Goal: Communication & Community: Answer question/provide support

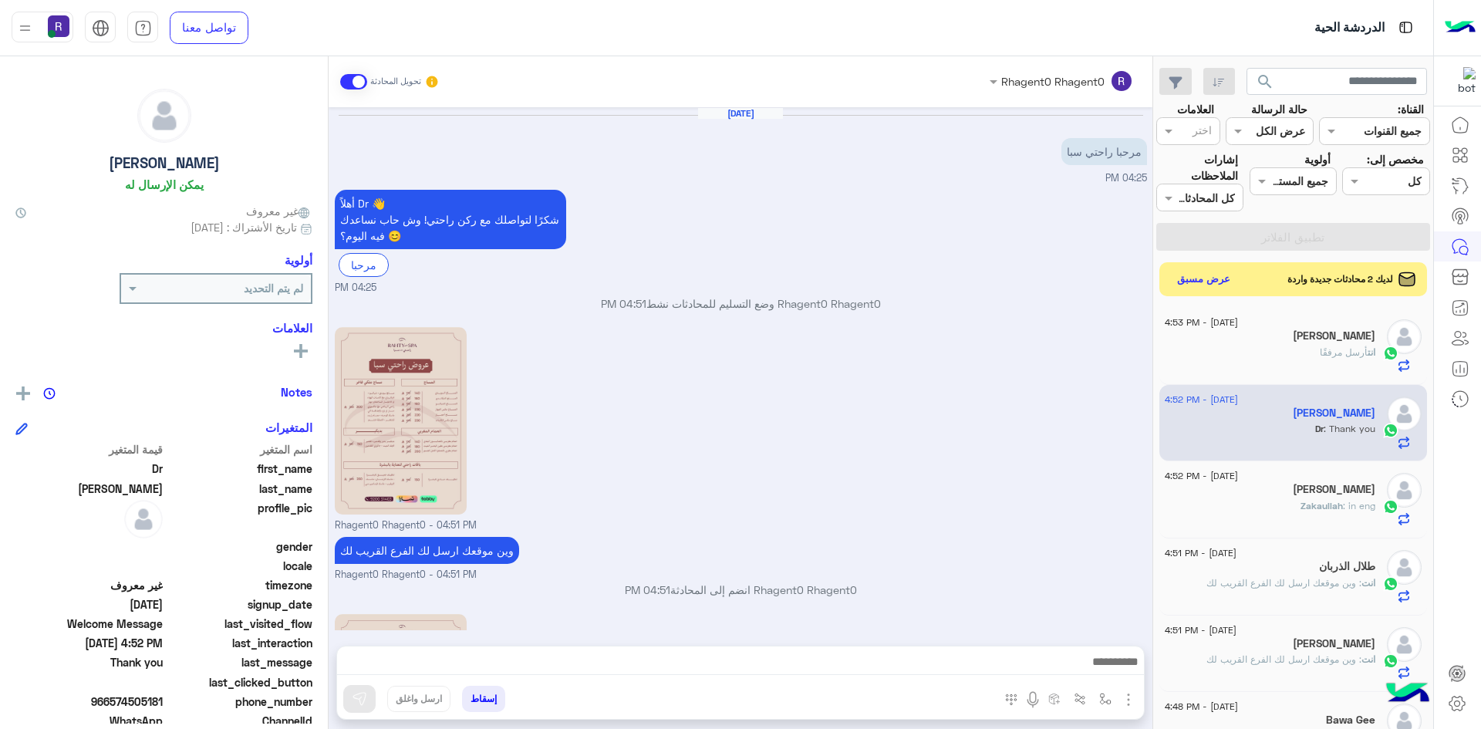
scroll to position [292, 0]
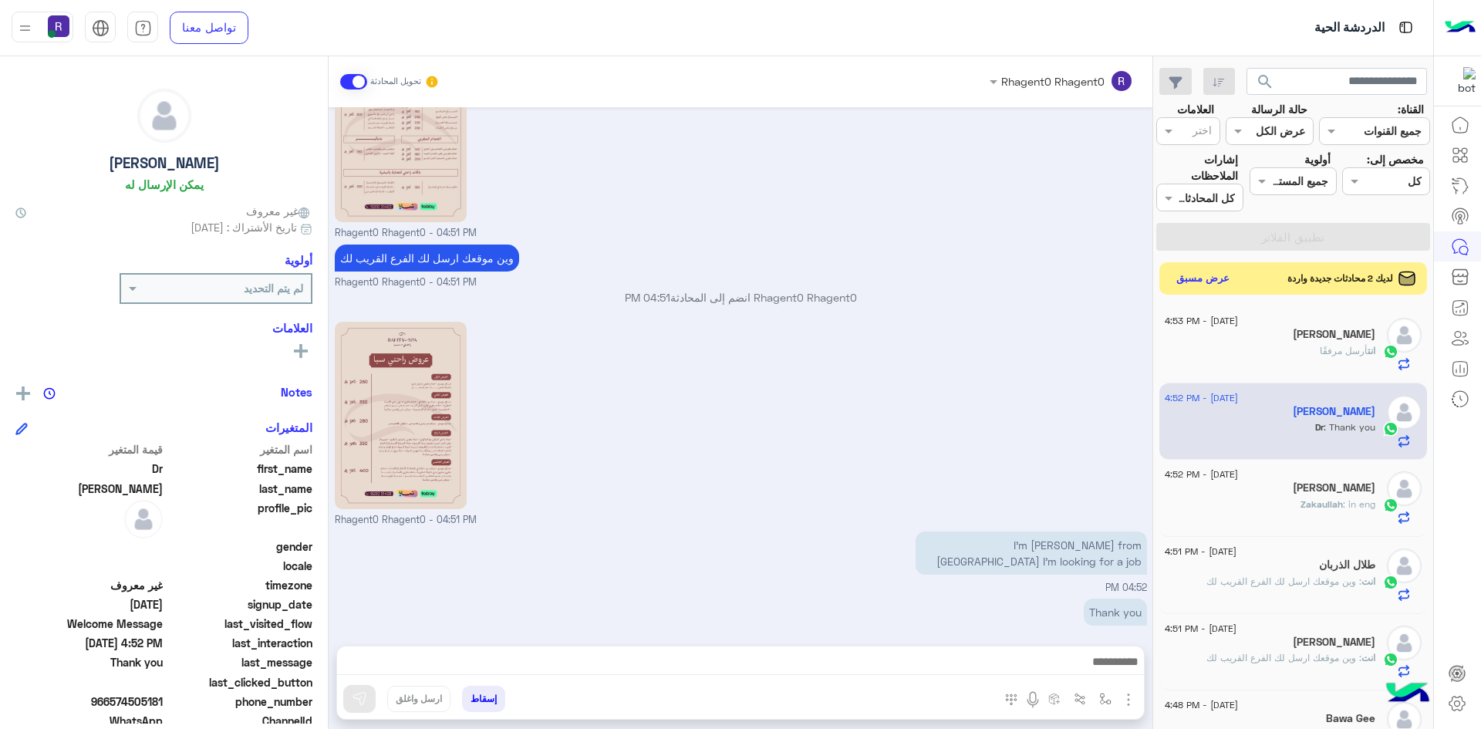
click at [1191, 274] on button "عرض مسبق" at bounding box center [1203, 278] width 65 height 21
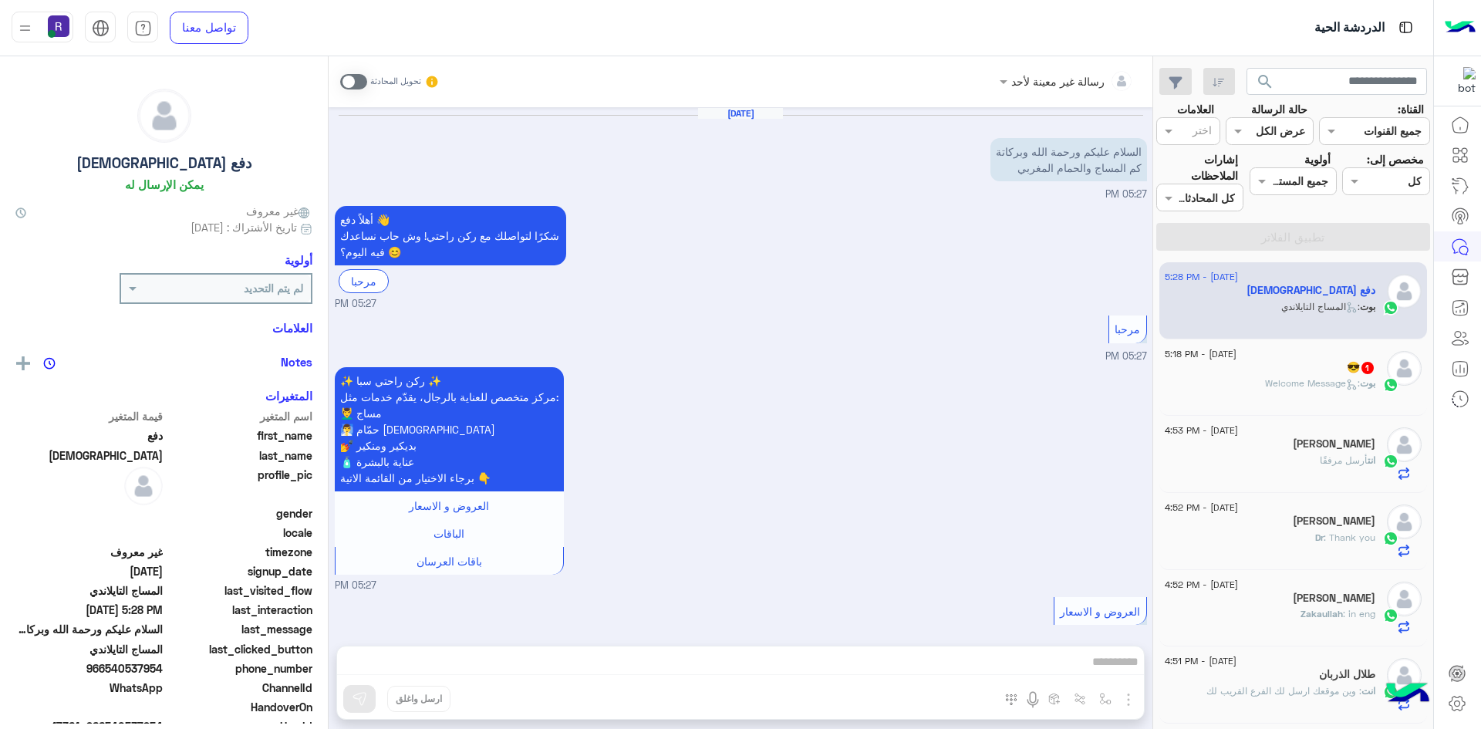
scroll to position [400, 0]
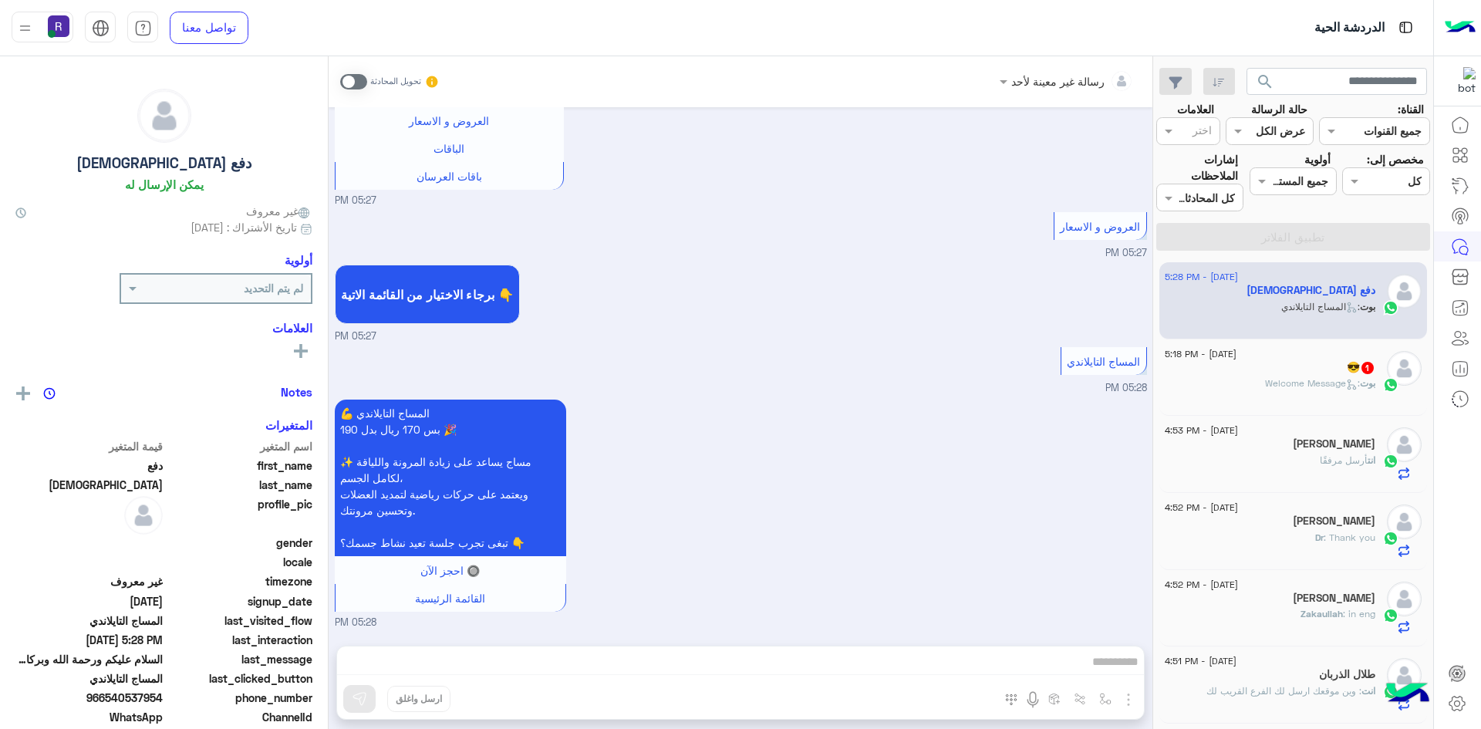
click at [1281, 380] on span ": Welcome Message" at bounding box center [1312, 383] width 95 height 12
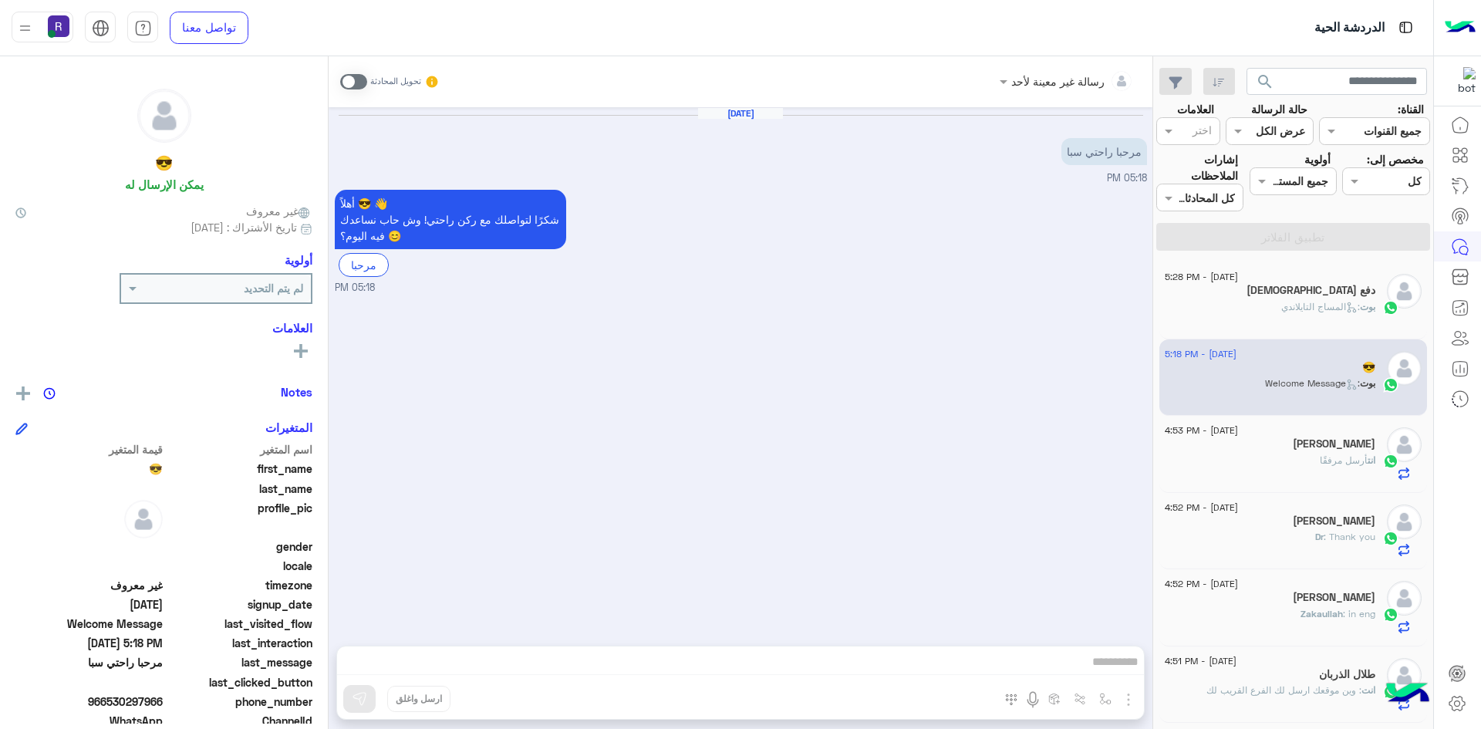
click at [1346, 303] on icon at bounding box center [1352, 308] width 12 height 12
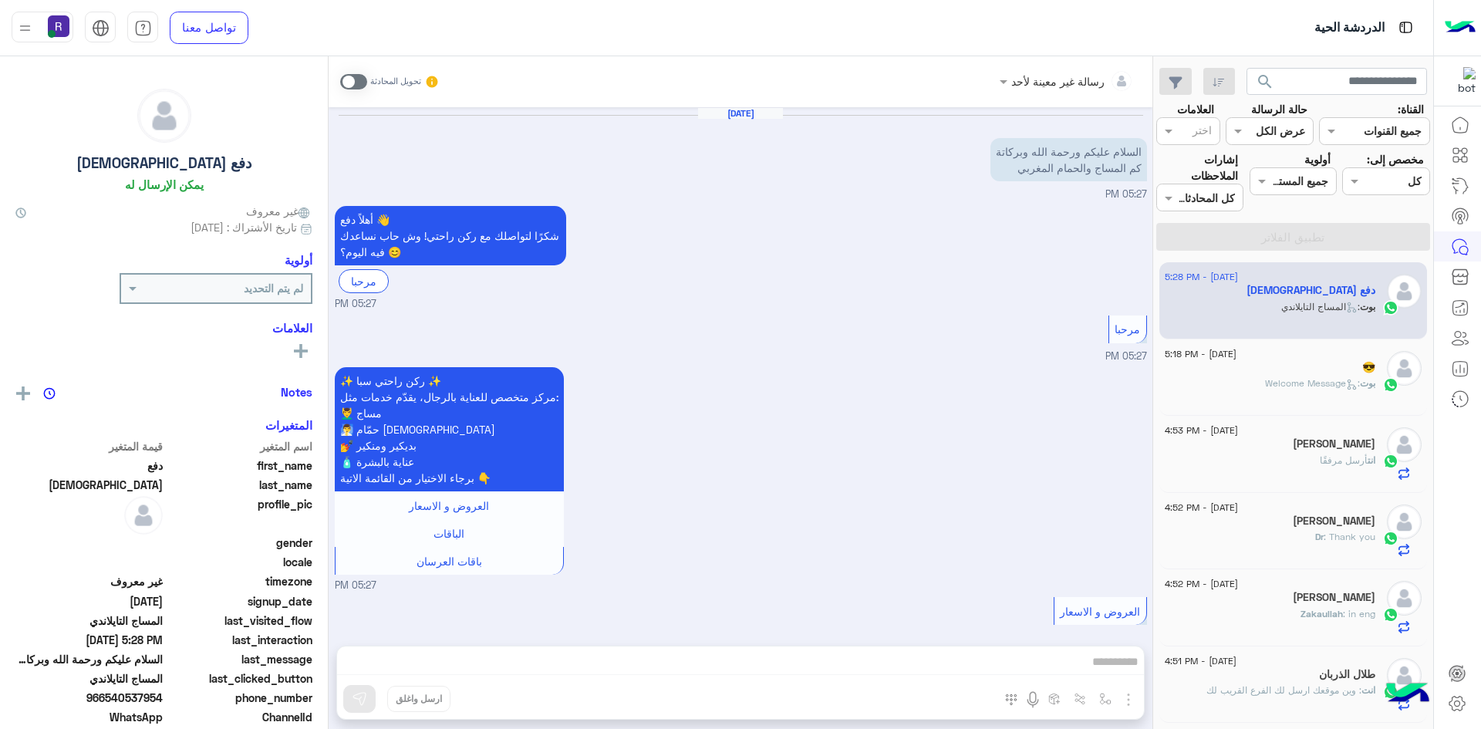
scroll to position [400, 0]
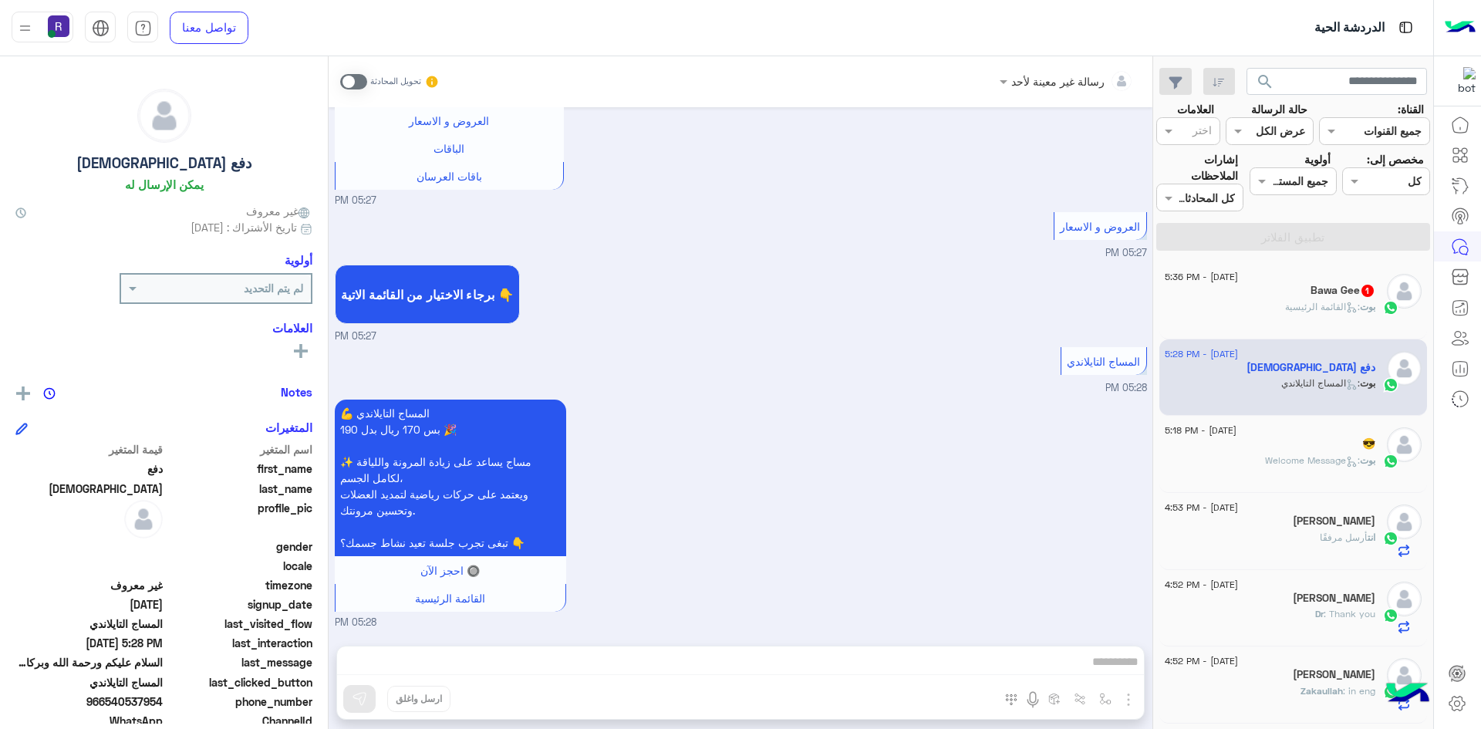
click at [1329, 308] on span ": القائمة الرئيسية" at bounding box center [1322, 307] width 75 height 12
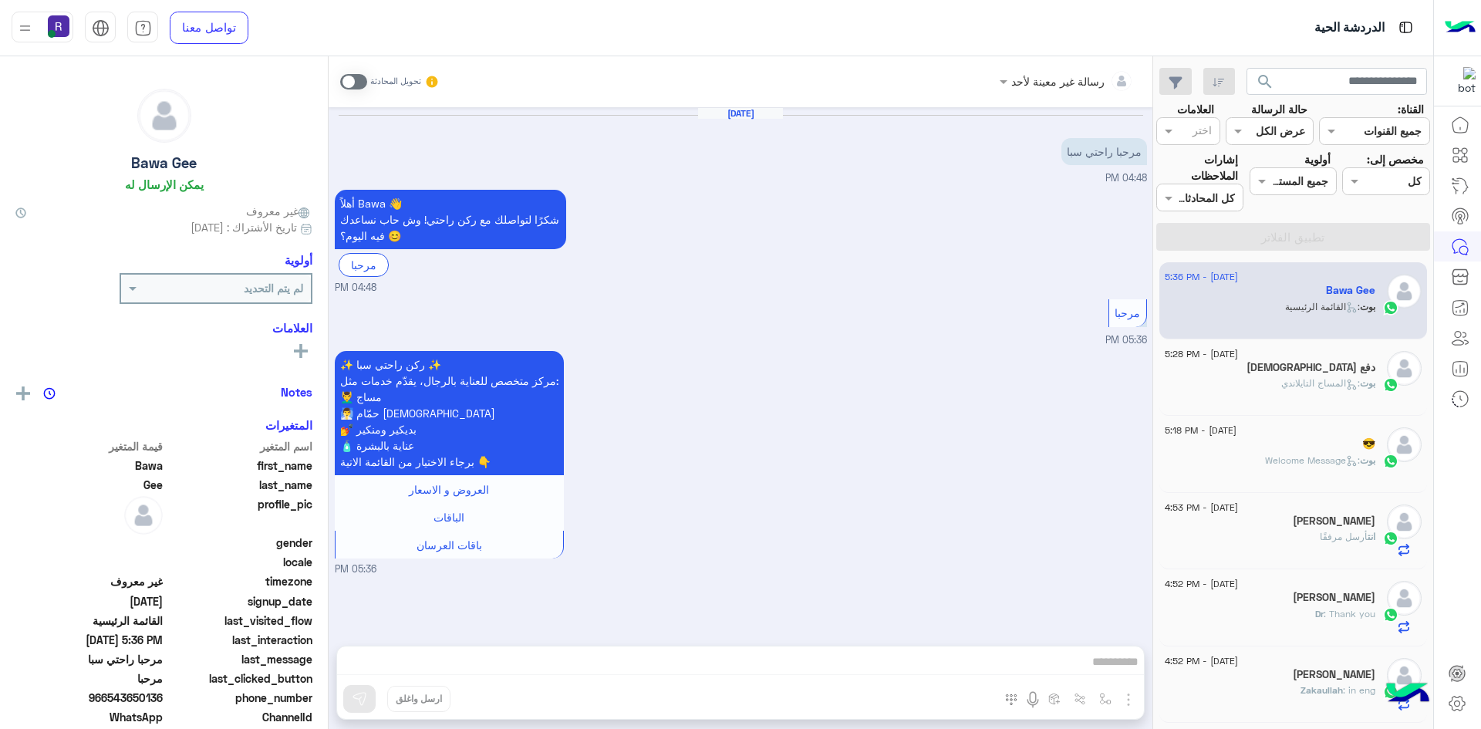
click at [1256, 381] on div "بوت : المساج التايلاندي" at bounding box center [1270, 389] width 211 height 27
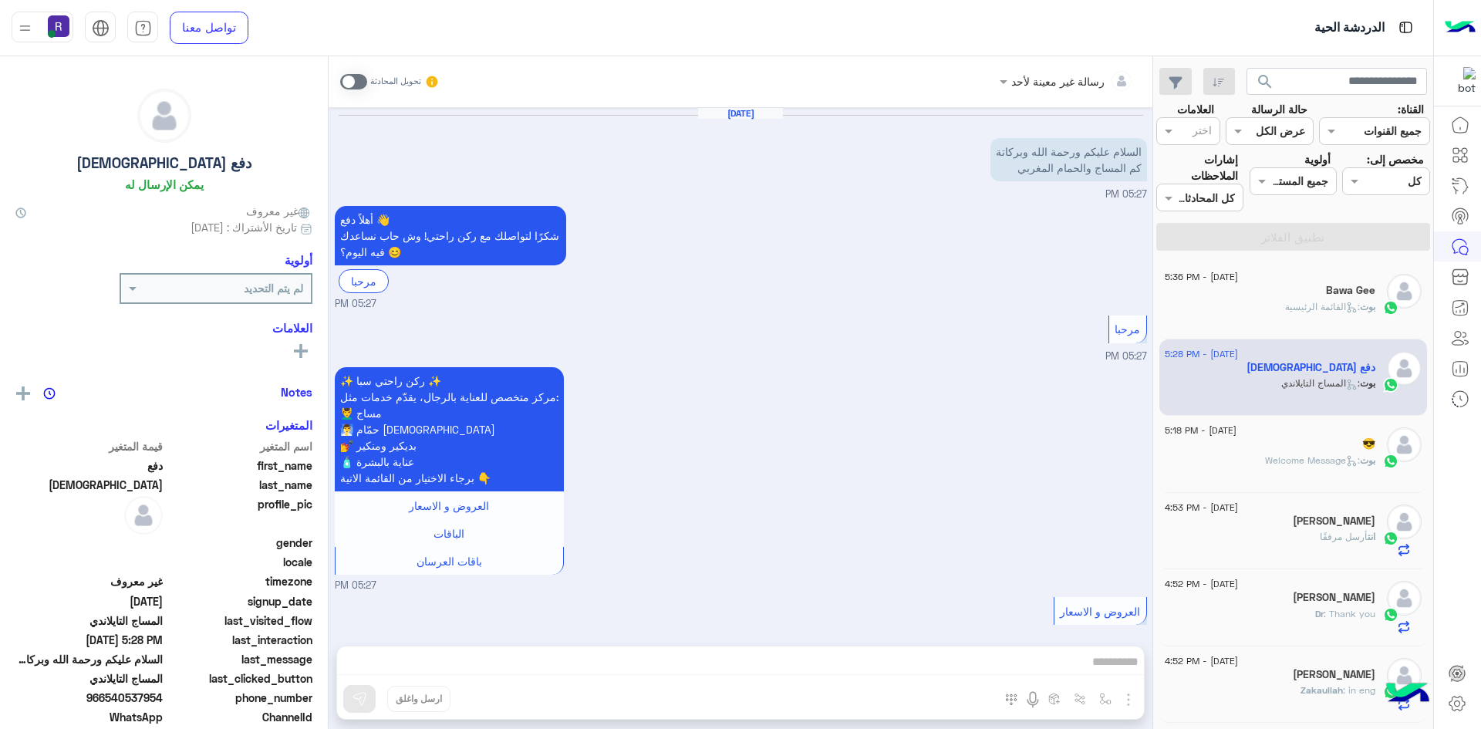
scroll to position [400, 0]
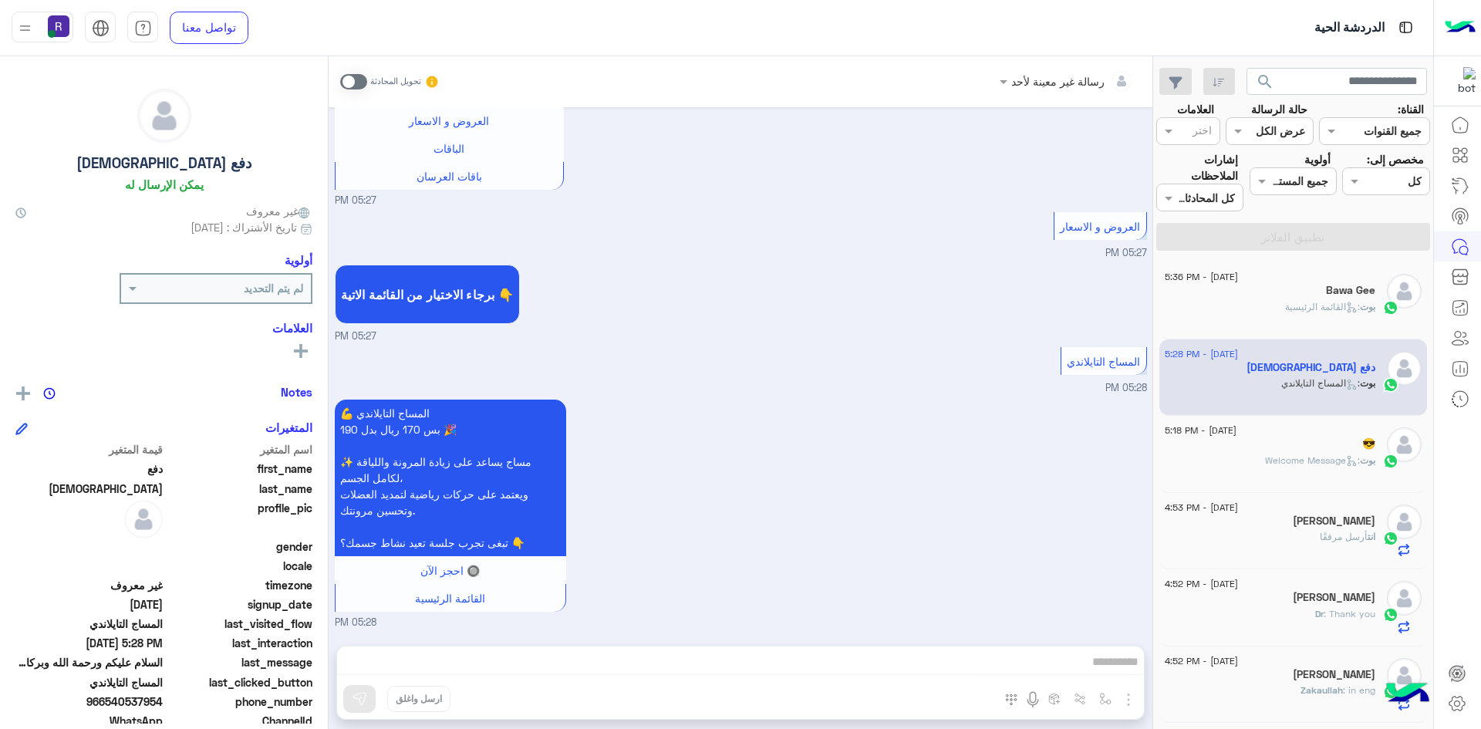
click at [1310, 307] on span ": القائمة الرئيسية" at bounding box center [1322, 307] width 75 height 12
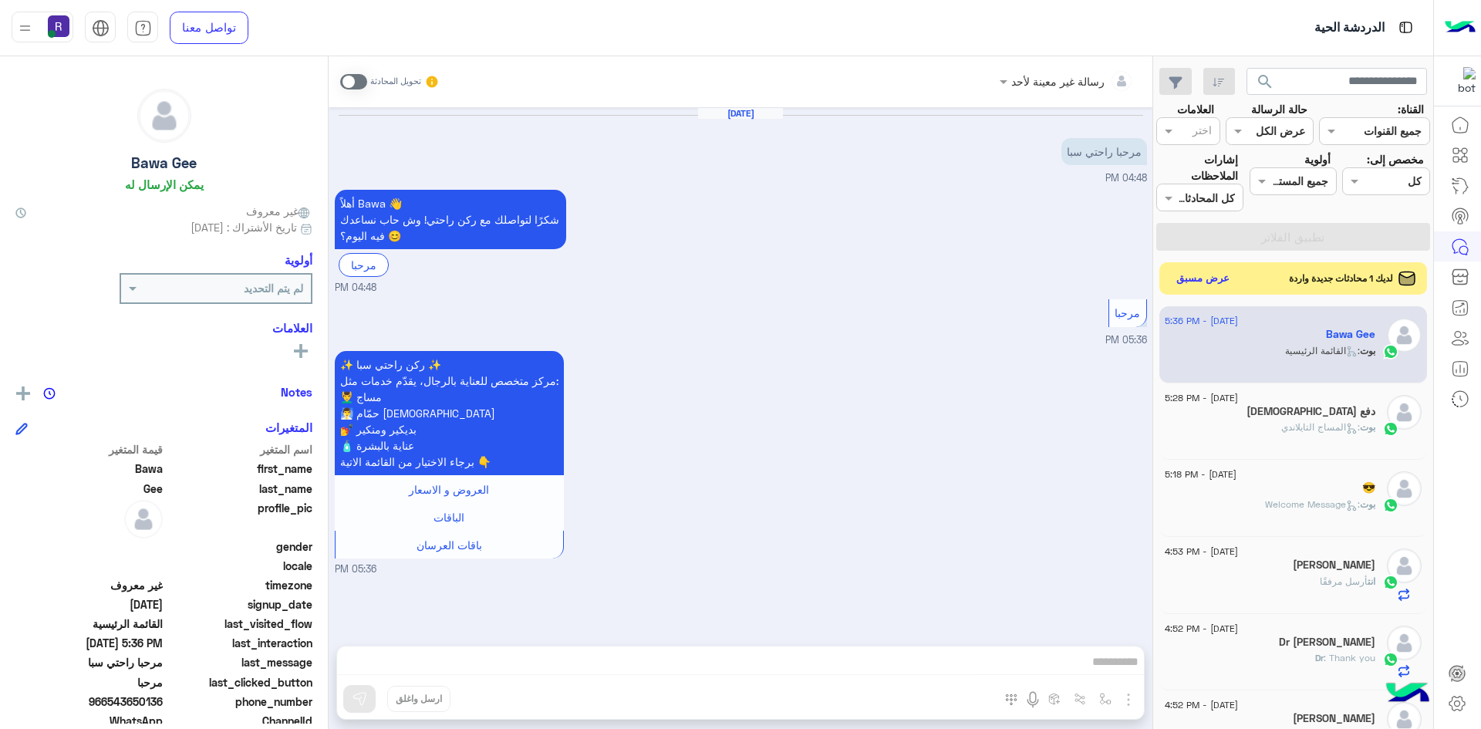
click at [1202, 280] on button "عرض مسبق" at bounding box center [1203, 278] width 65 height 21
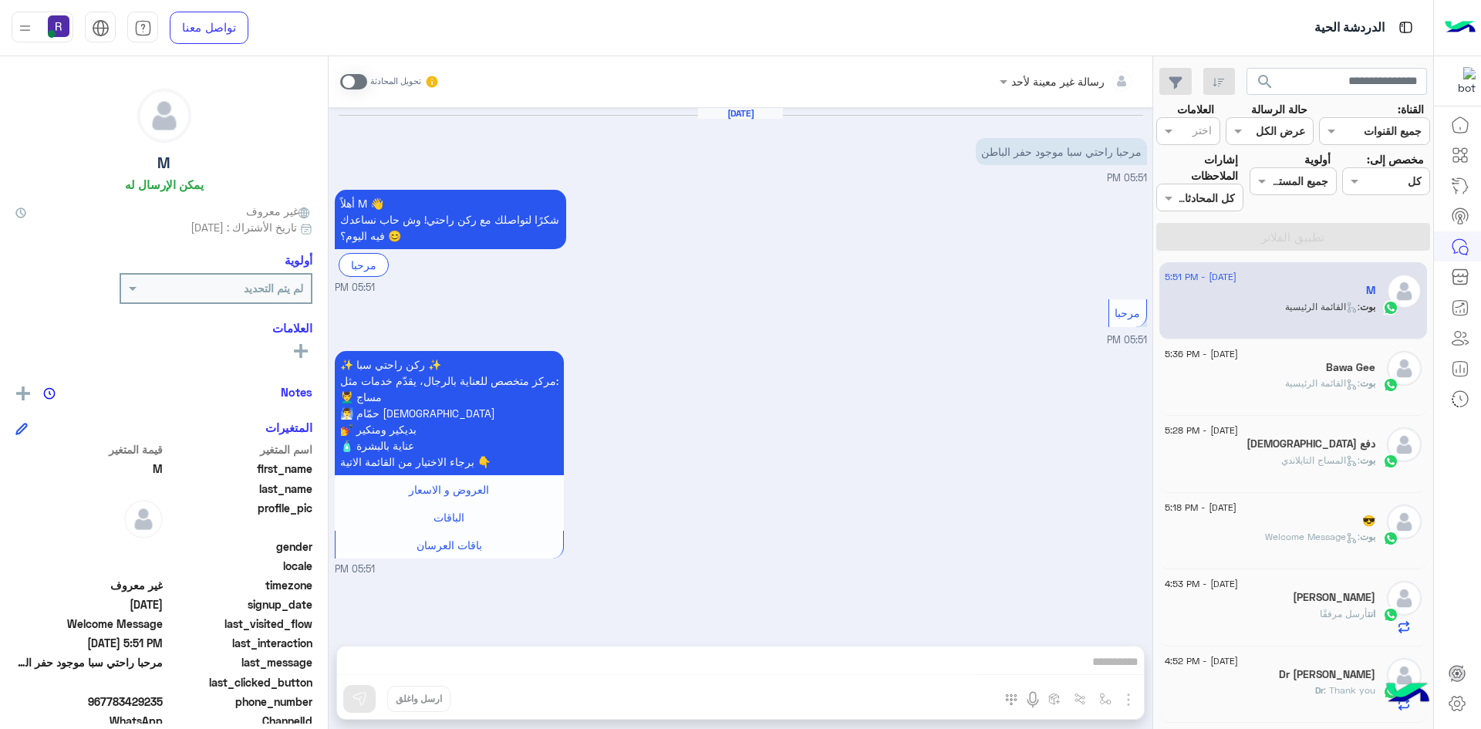
click at [1252, 373] on div "Bawa Gee" at bounding box center [1270, 369] width 211 height 16
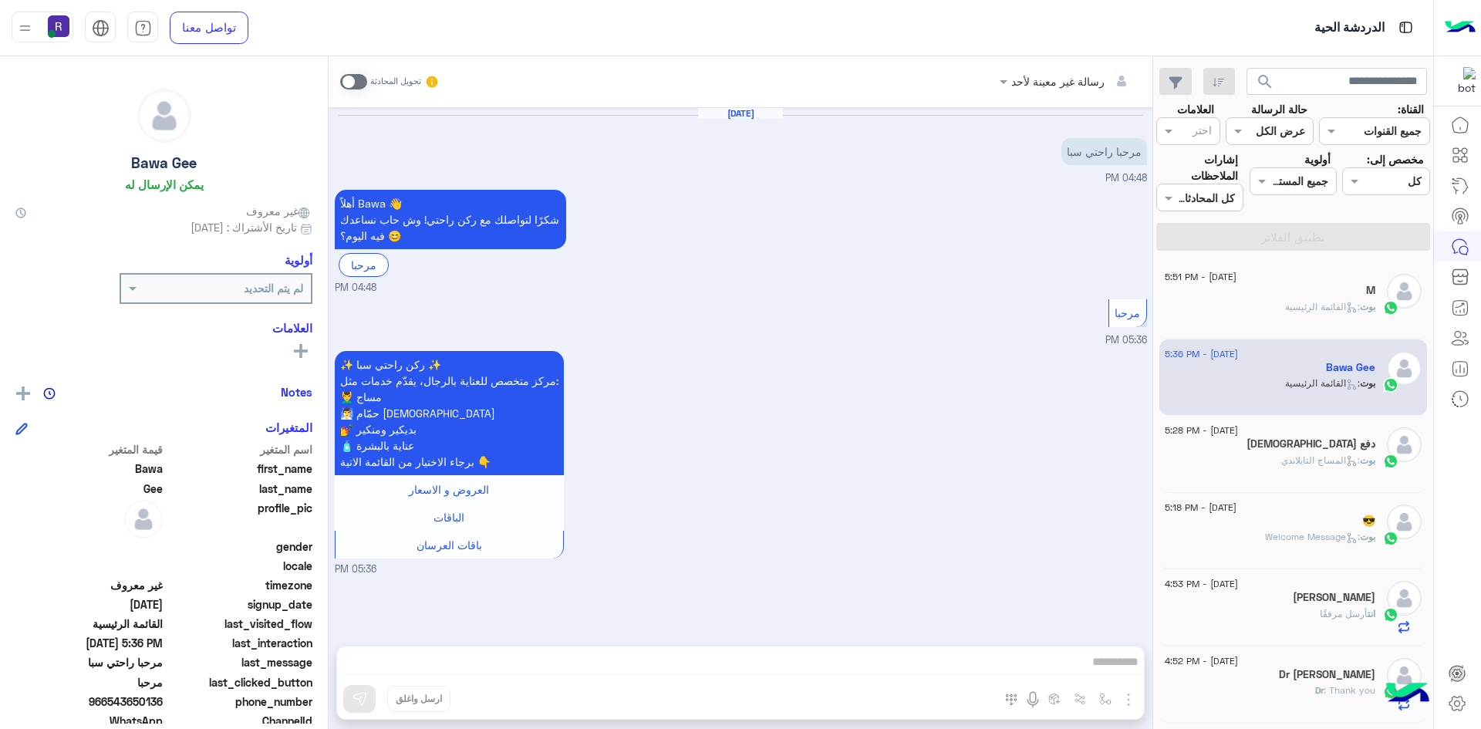
click at [359, 78] on span at bounding box center [353, 81] width 27 height 15
click at [1124, 697] on img "button" at bounding box center [1128, 699] width 19 height 19
click at [1110, 673] on span "الصور" at bounding box center [1098, 666] width 29 height 18
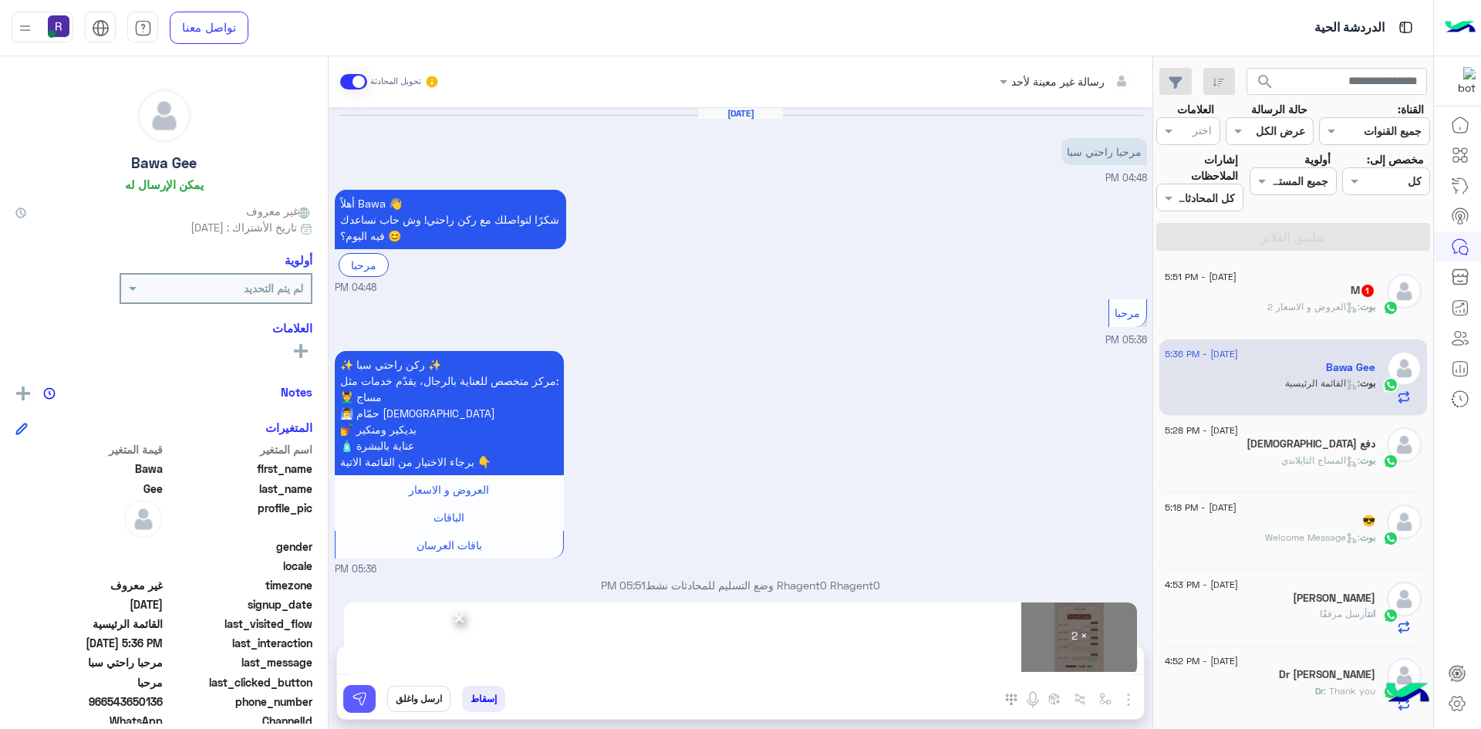
click at [367, 700] on button at bounding box center [359, 699] width 32 height 28
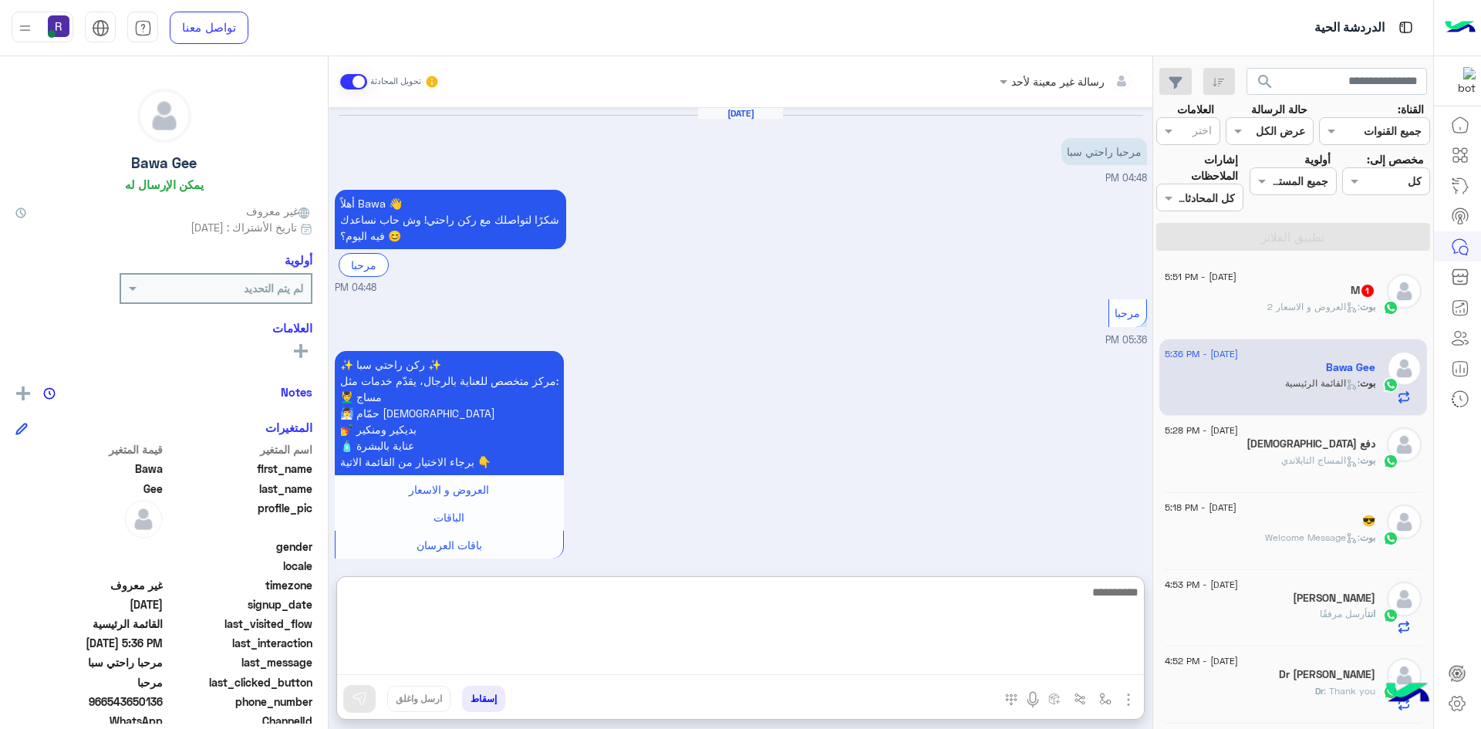
paste textarea "**********"
type textarea "**********"
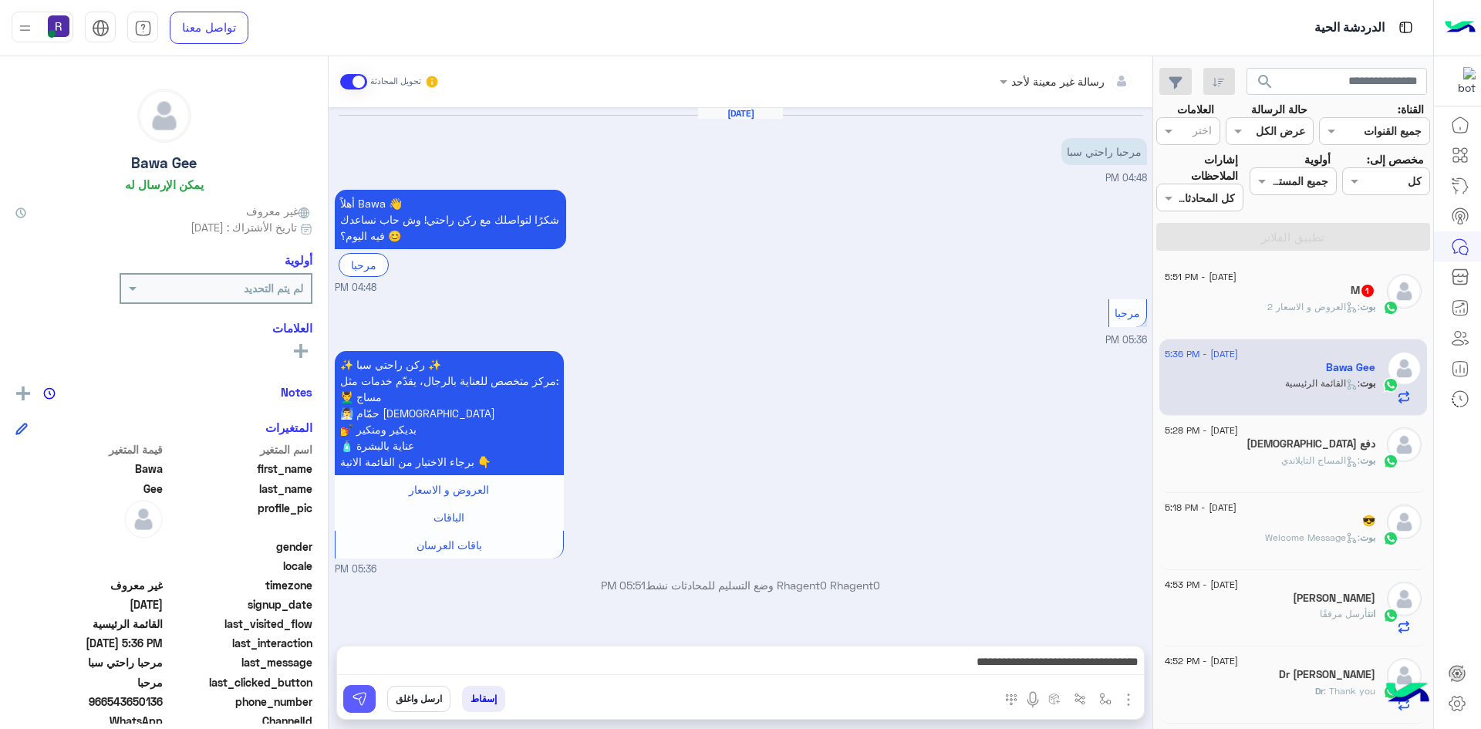
click at [367, 693] on button at bounding box center [359, 699] width 32 height 28
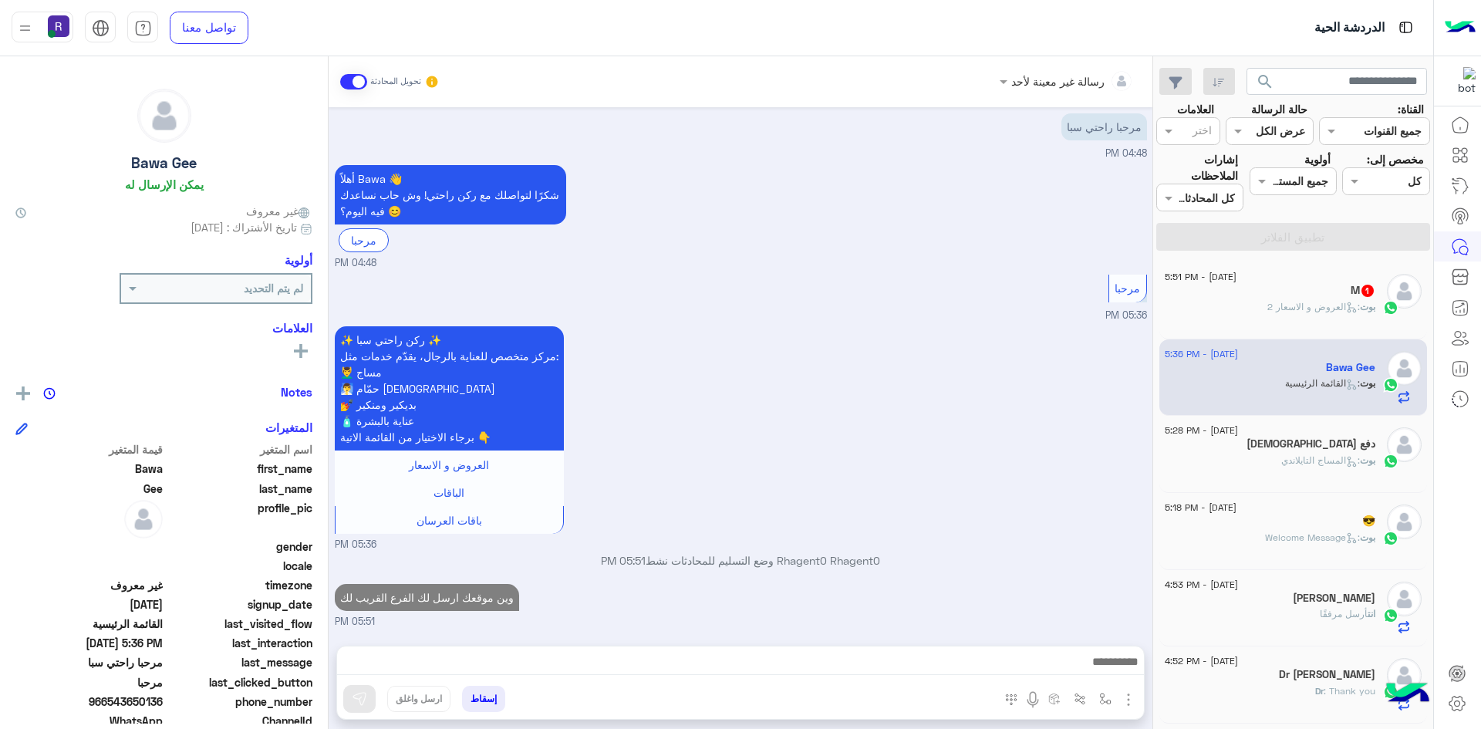
scroll to position [25, 0]
click at [1285, 313] on p "بوت : العروض و الاسعار 2" at bounding box center [1321, 307] width 108 height 14
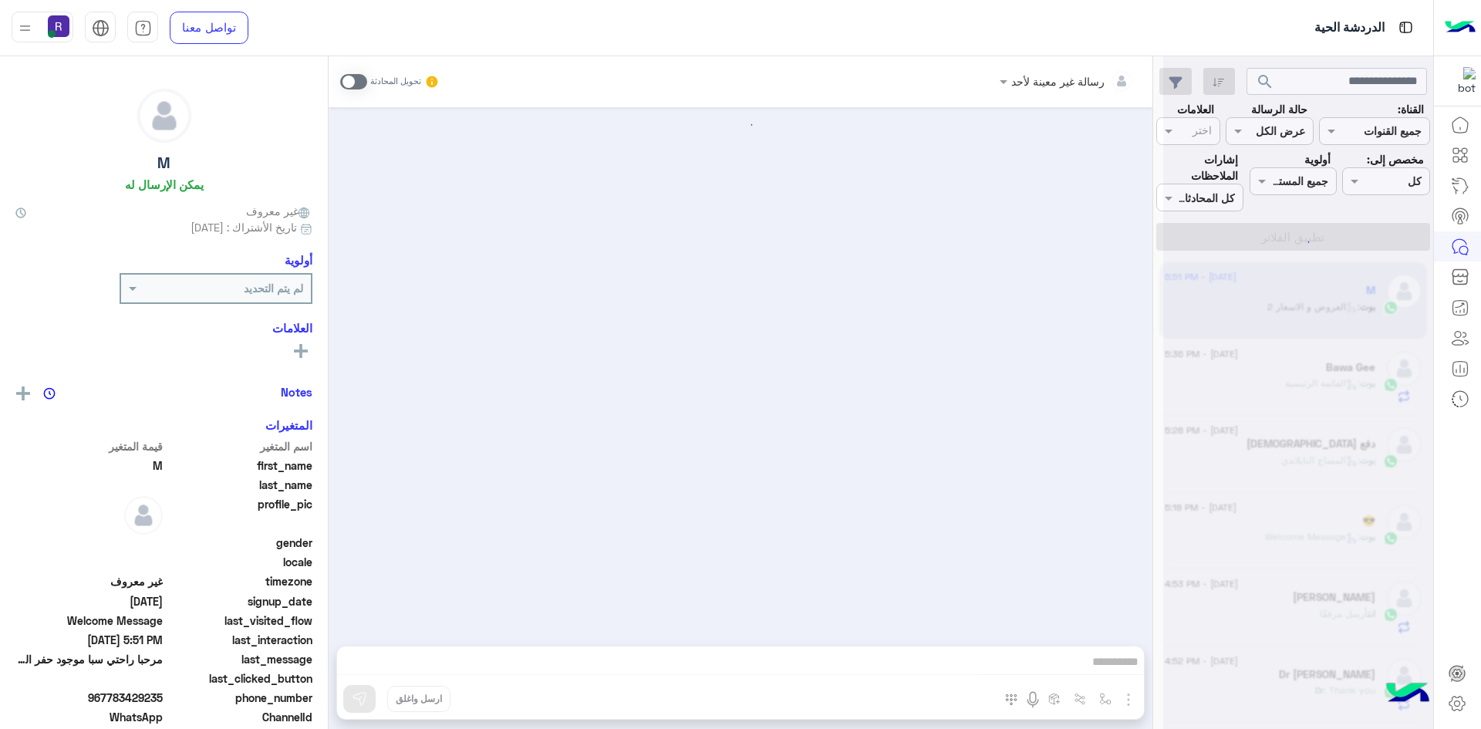
scroll to position [97, 0]
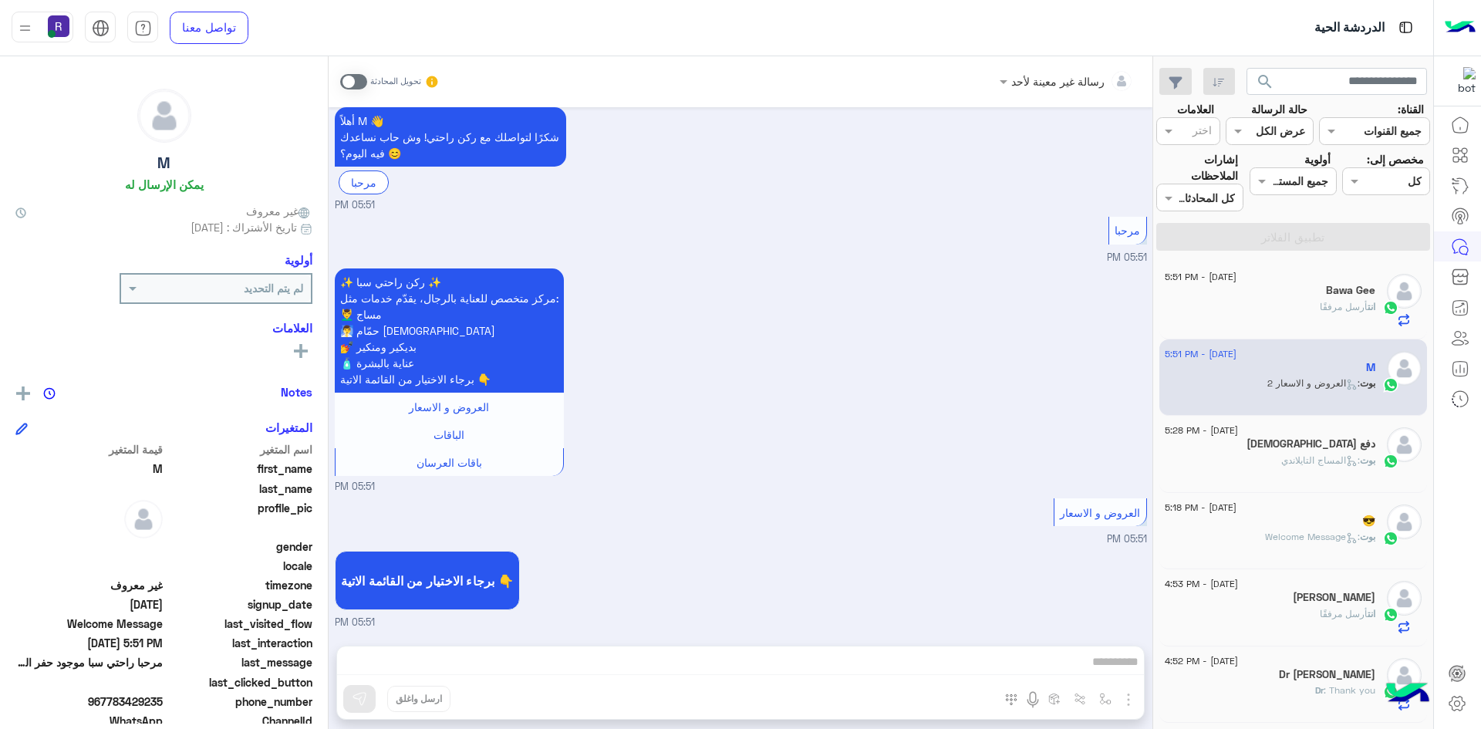
click at [363, 84] on span at bounding box center [353, 81] width 27 height 15
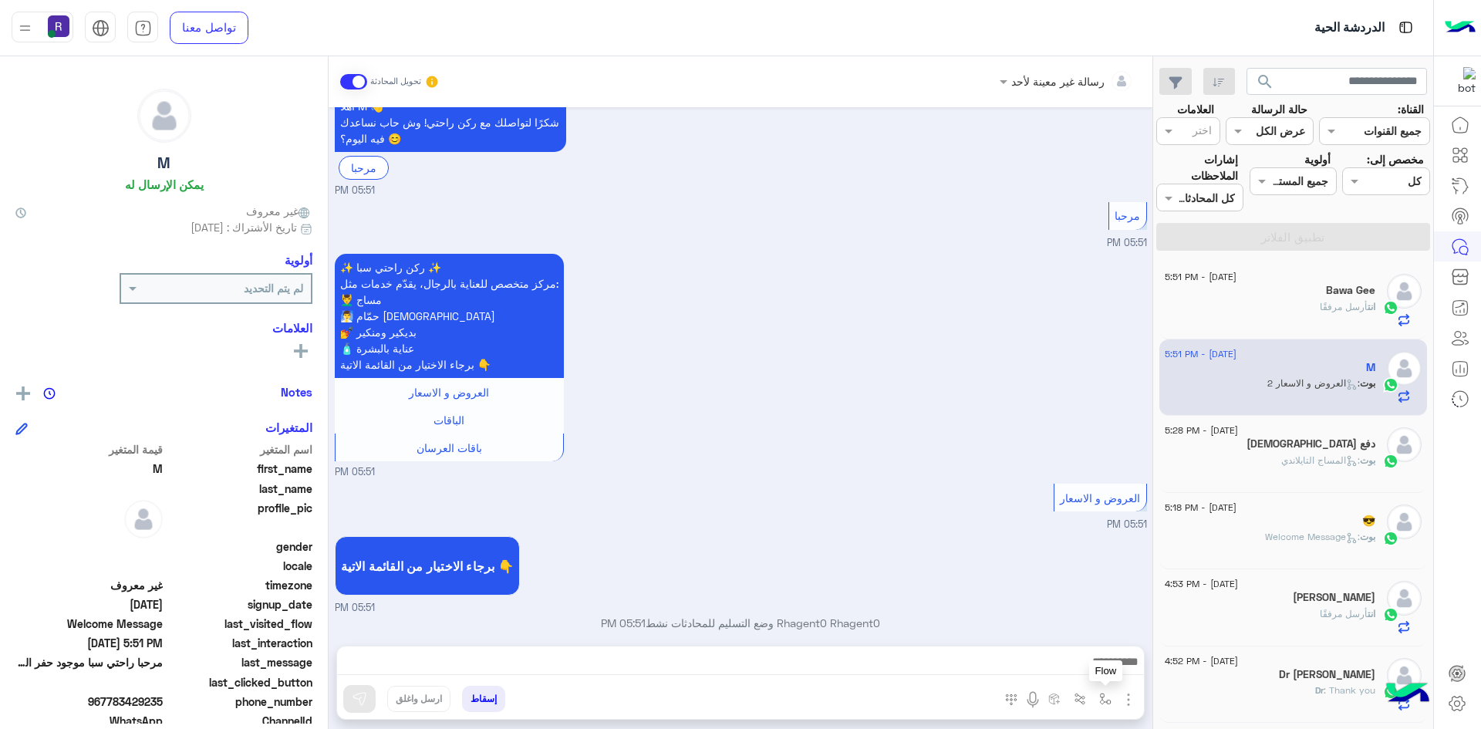
scroll to position [125, 0]
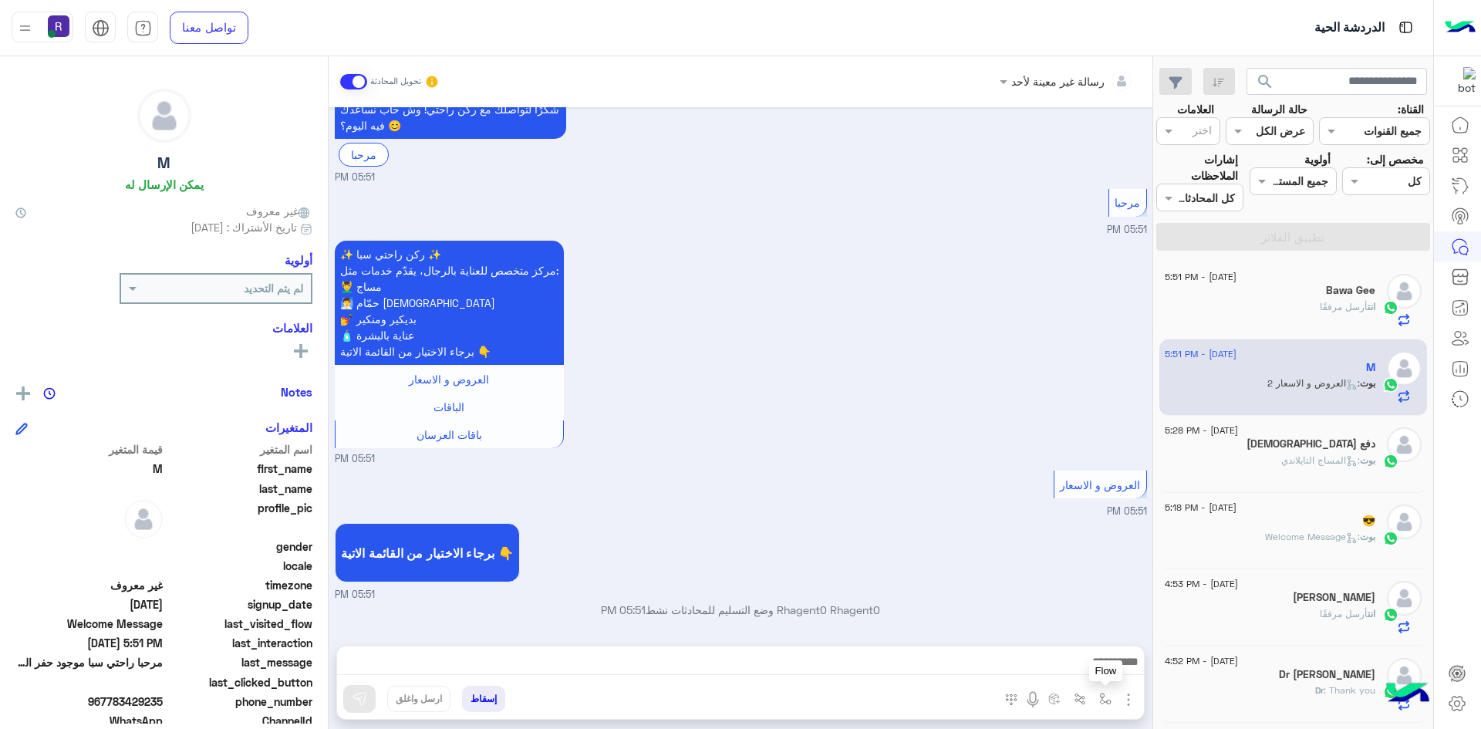
click at [1104, 697] on img "button" at bounding box center [1105, 699] width 12 height 12
click at [1062, 592] on small "05:51 PM" at bounding box center [741, 595] width 812 height 15
click at [1123, 700] on img "button" at bounding box center [1128, 699] width 19 height 19
click at [1114, 678] on button "الصور" at bounding box center [1105, 665] width 66 height 31
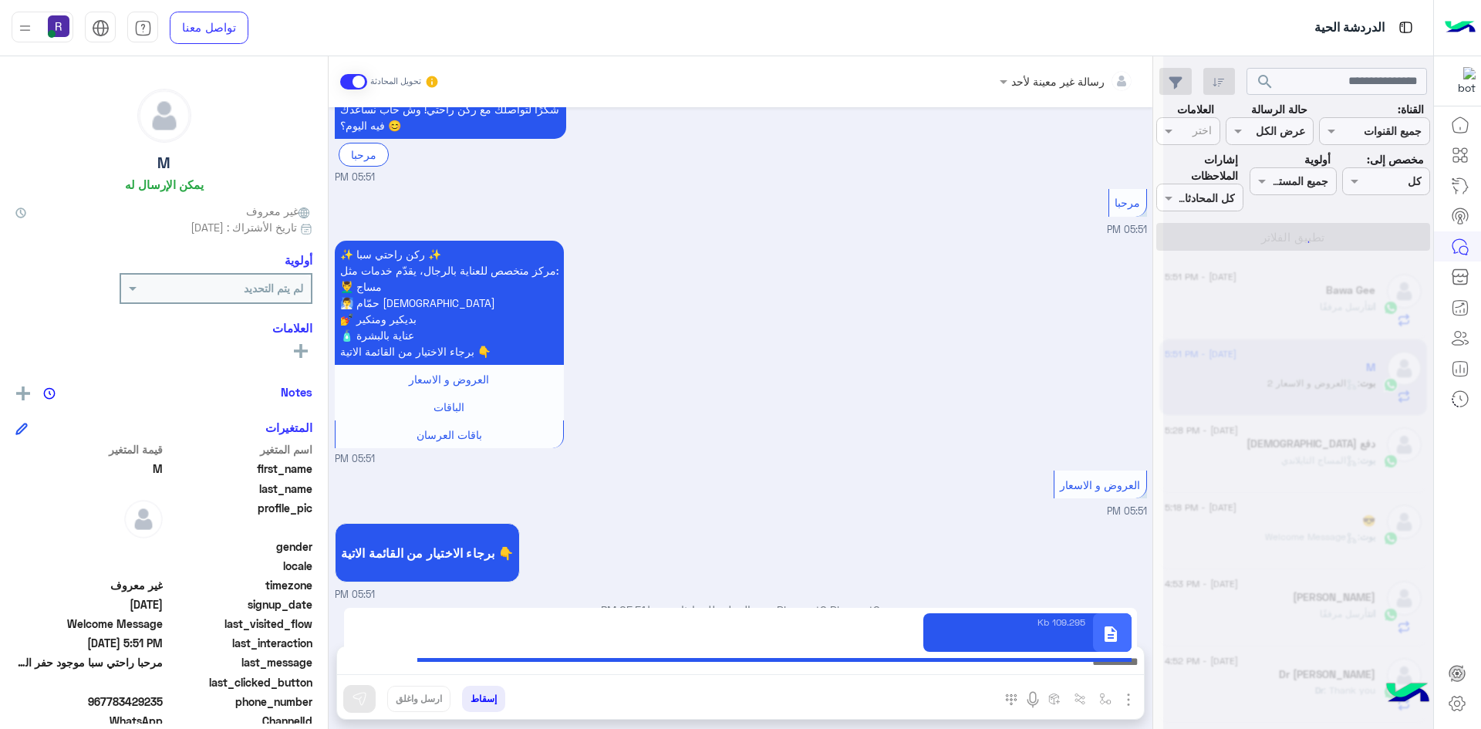
click at [358, 696] on img at bounding box center [359, 698] width 15 height 15
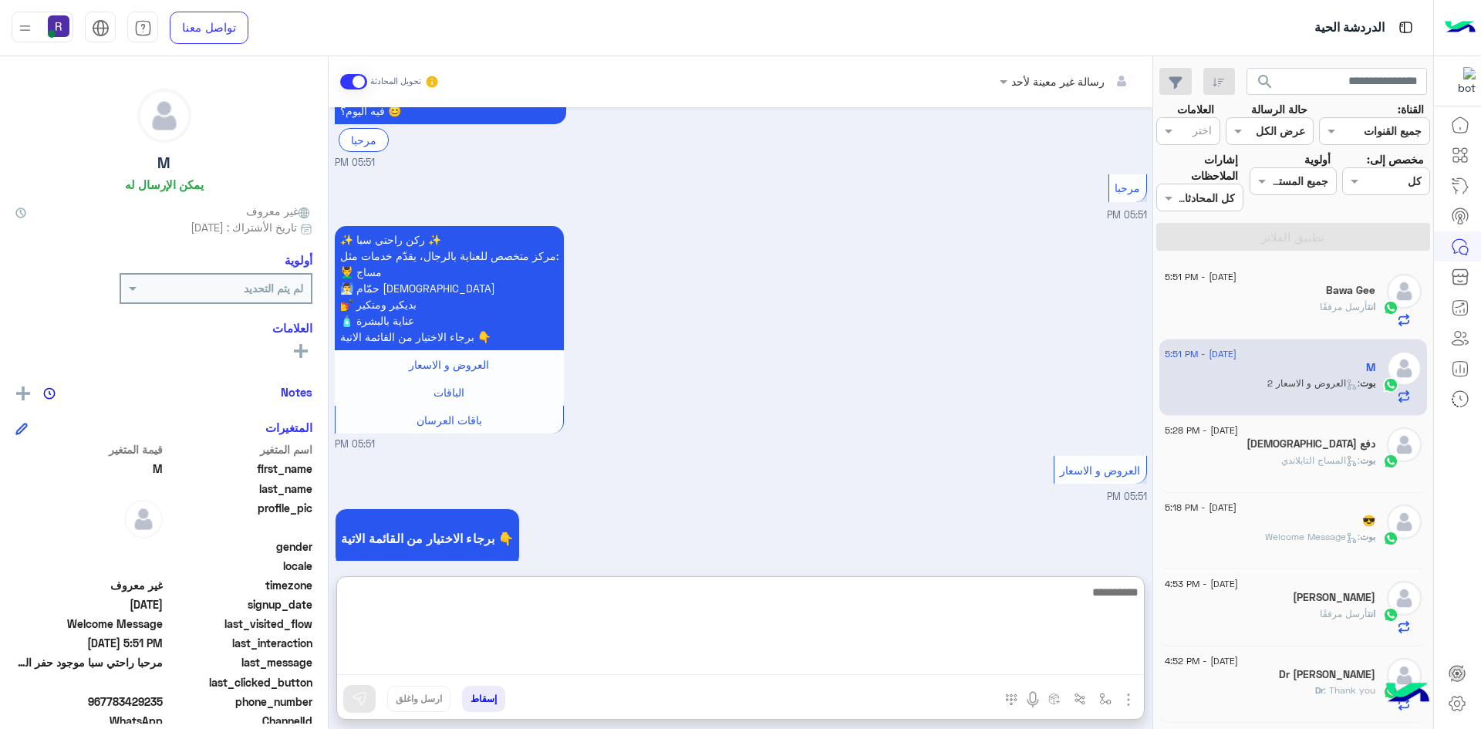
paste textarea "**********"
type textarea "**********"
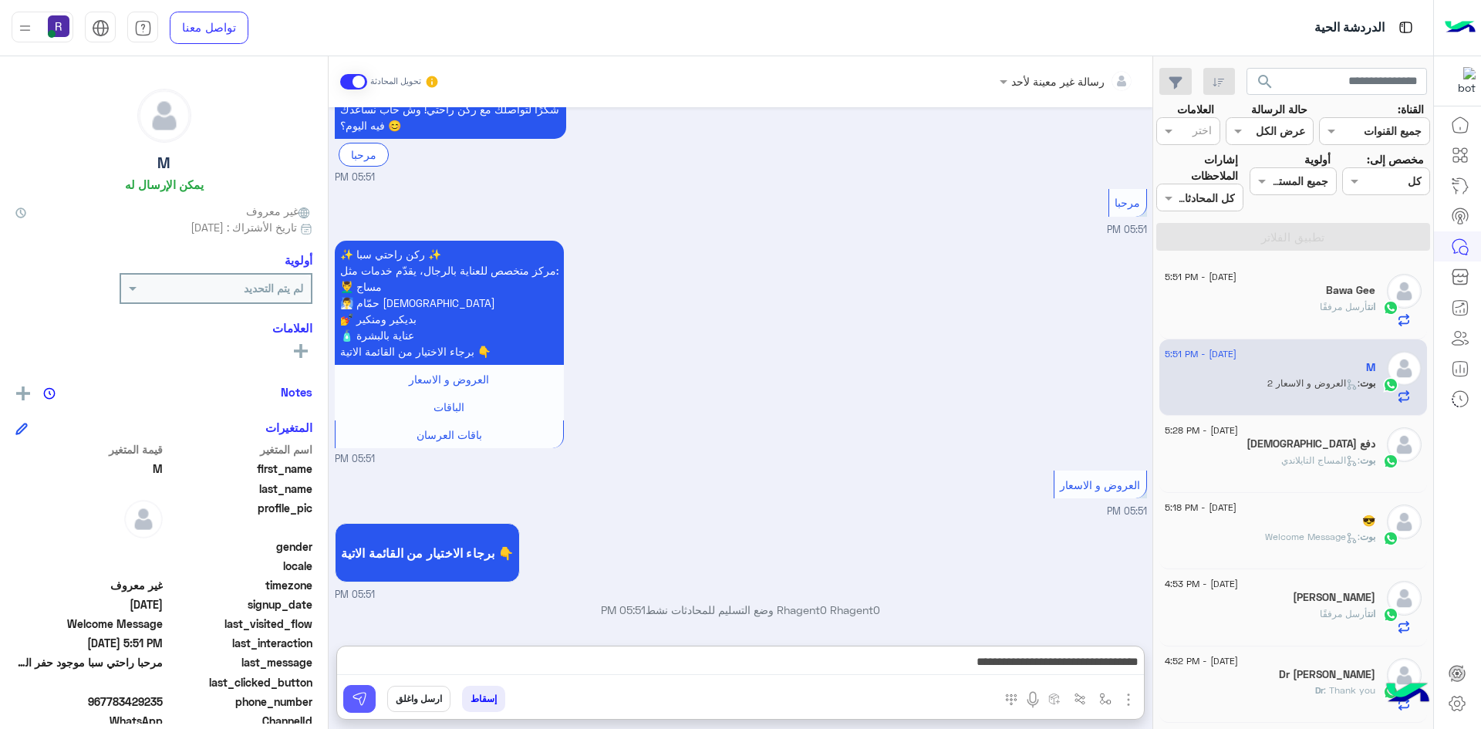
click at [359, 709] on button at bounding box center [359, 699] width 32 height 28
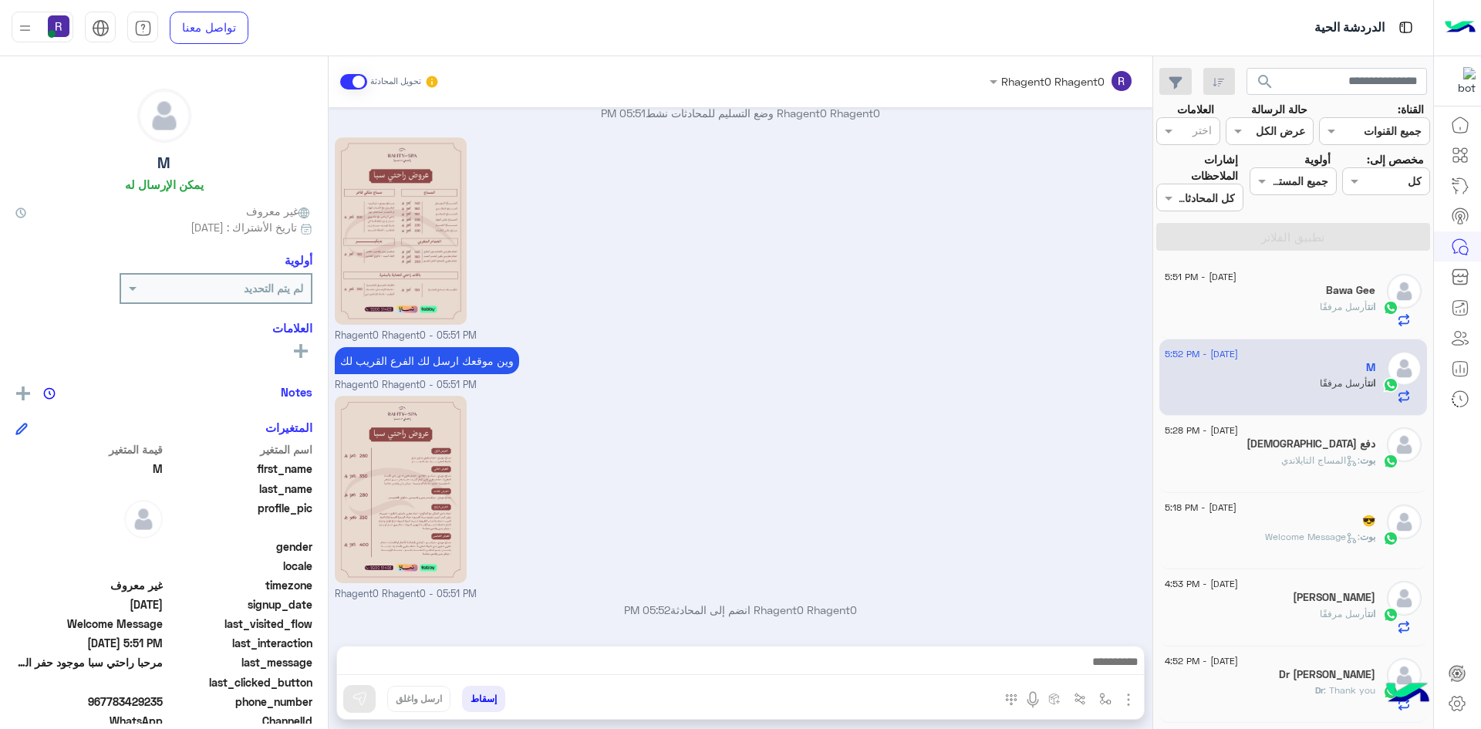
scroll to position [690, 0]
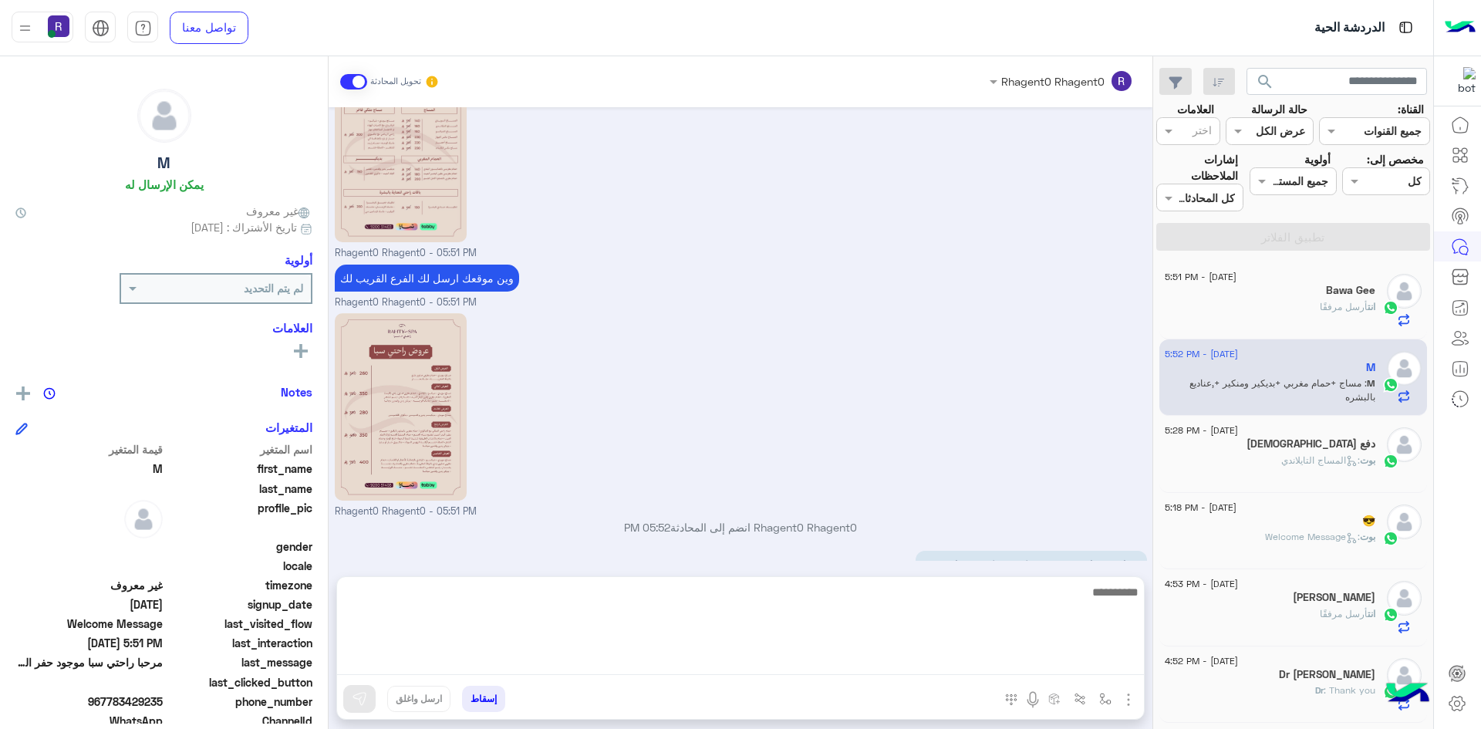
click at [760, 665] on textarea at bounding box center [740, 628] width 807 height 93
type textarea "********"
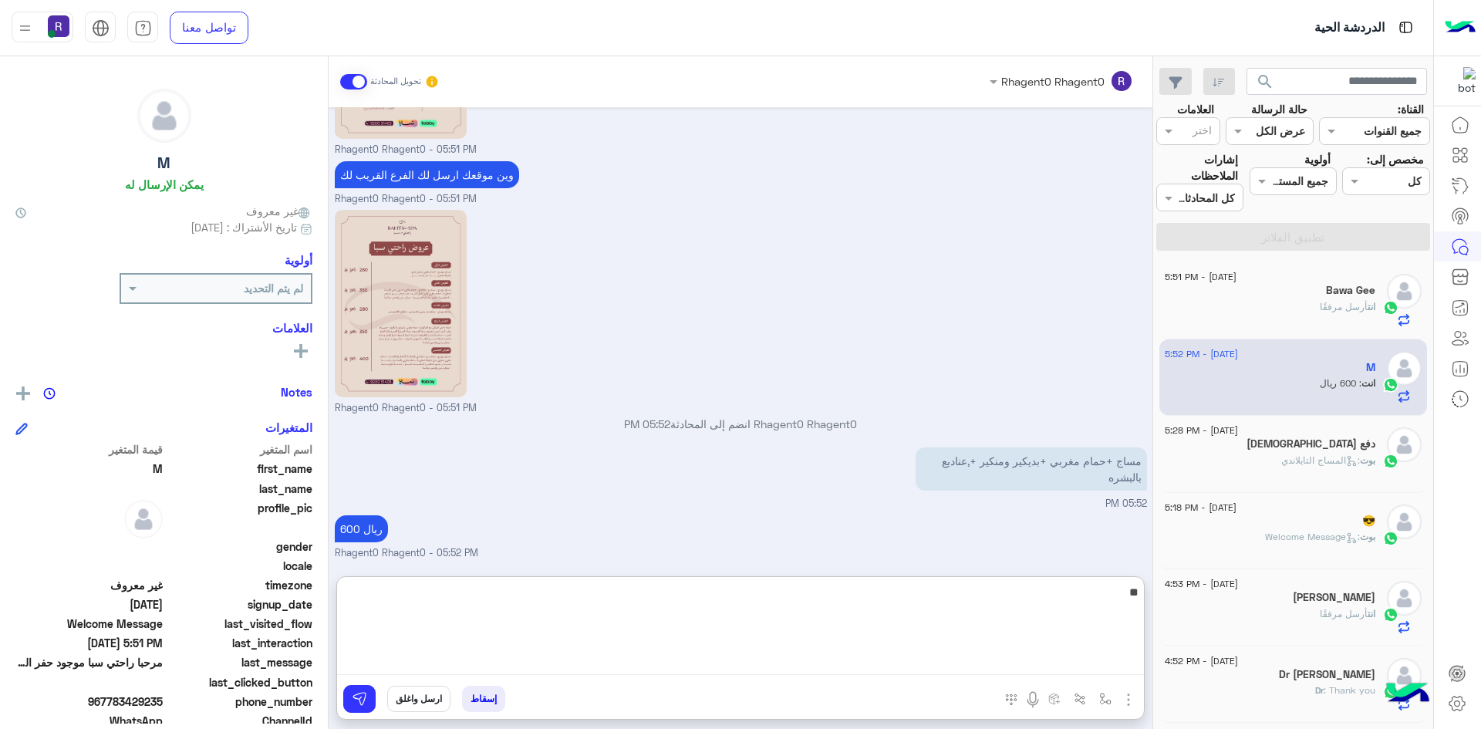
type textarea "*"
type textarea "**********"
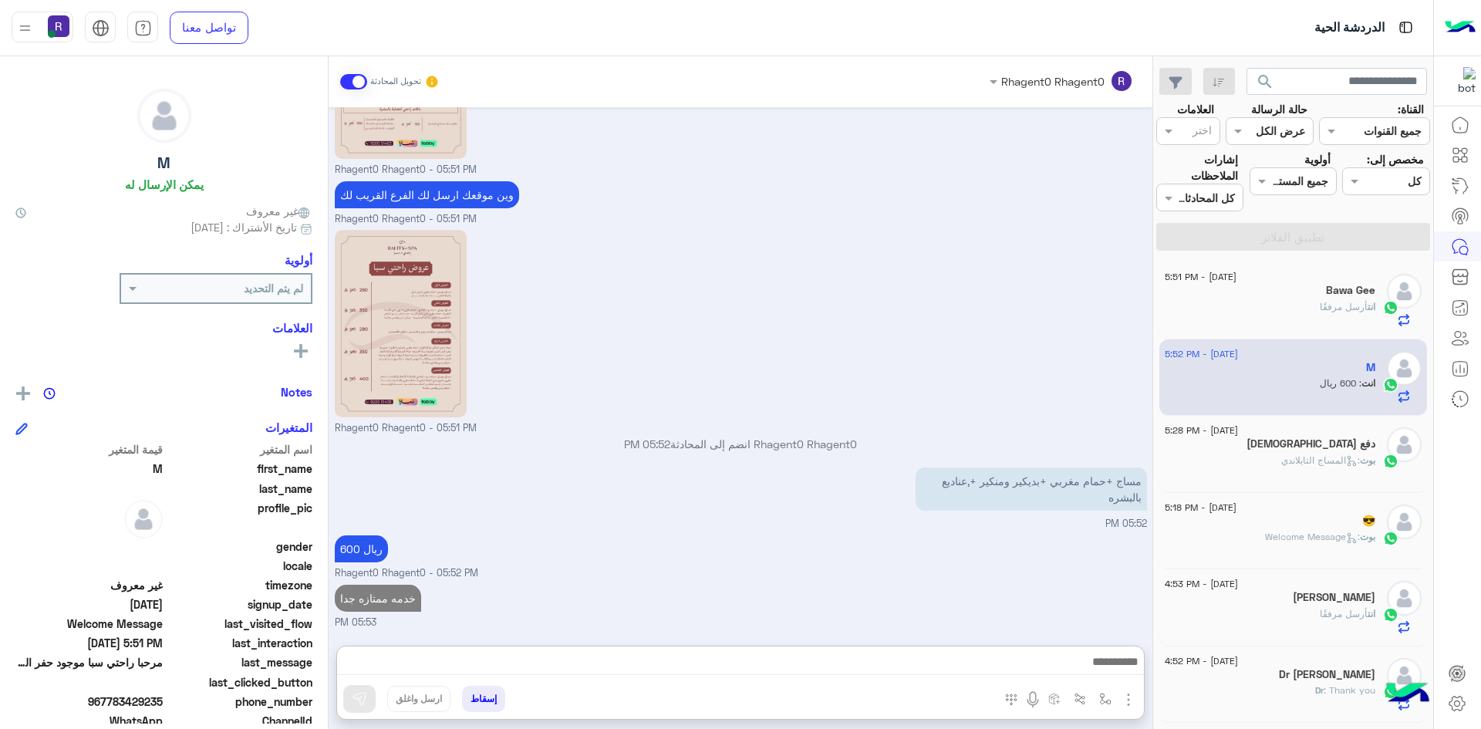
click at [1229, 460] on div "بوت : المساج التايلاندي" at bounding box center [1270, 466] width 211 height 27
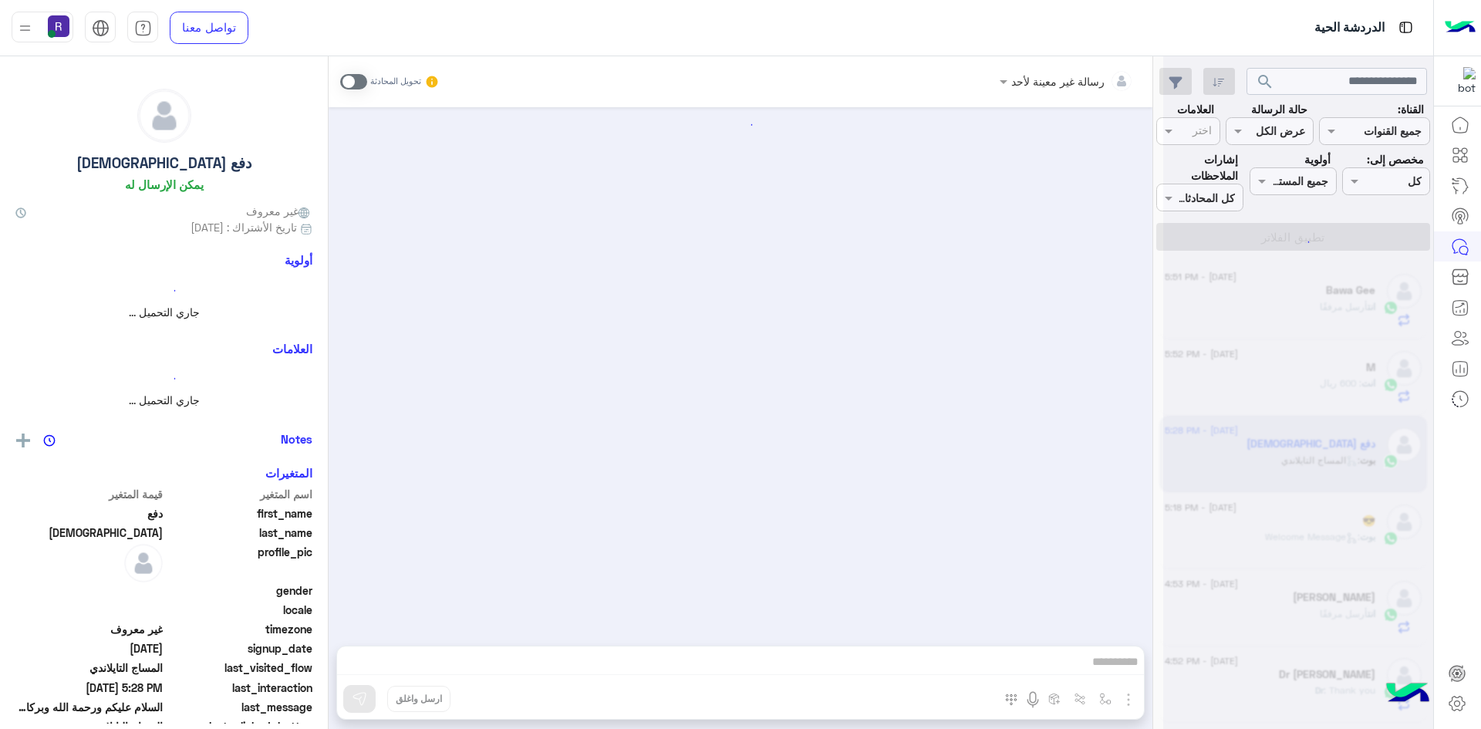
scroll to position [400, 0]
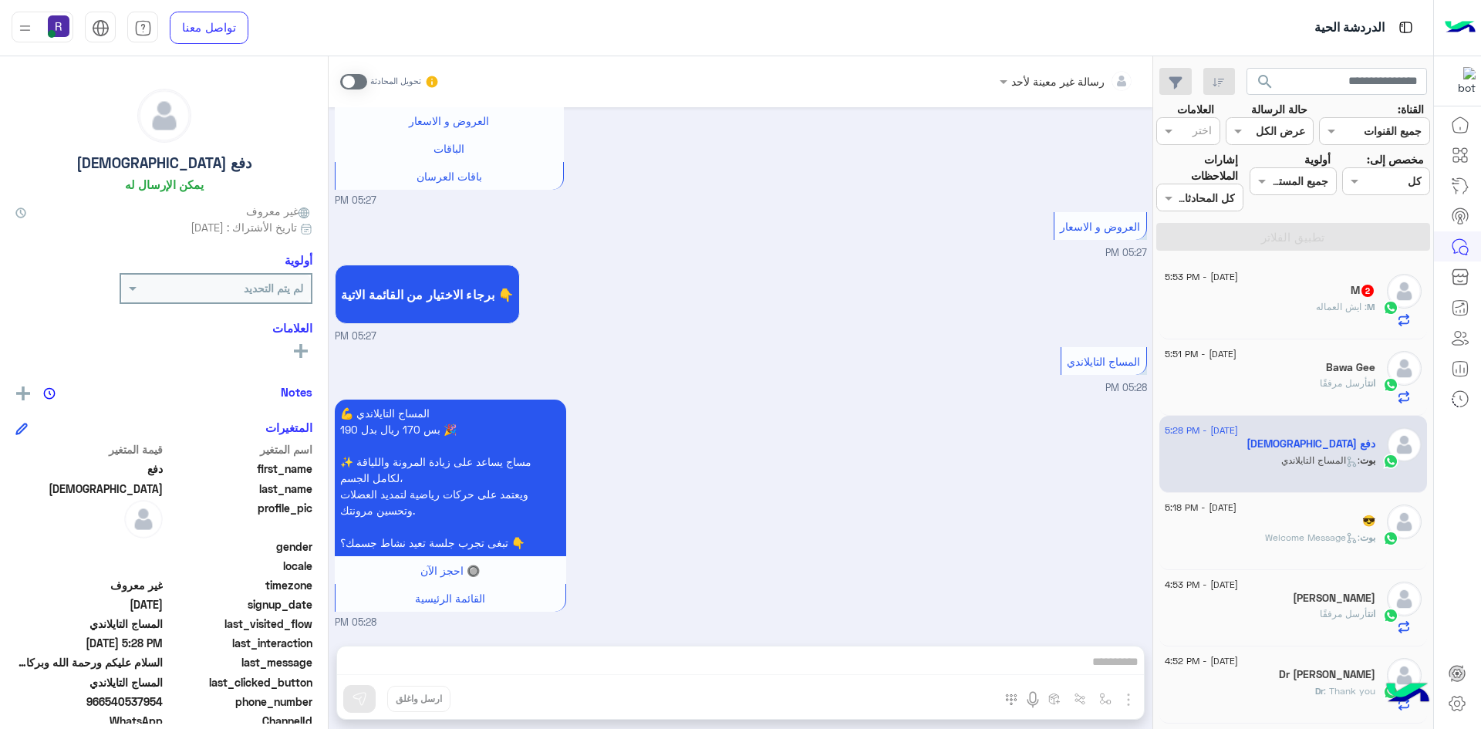
click at [1310, 303] on div "M : ايش العماله" at bounding box center [1270, 313] width 211 height 27
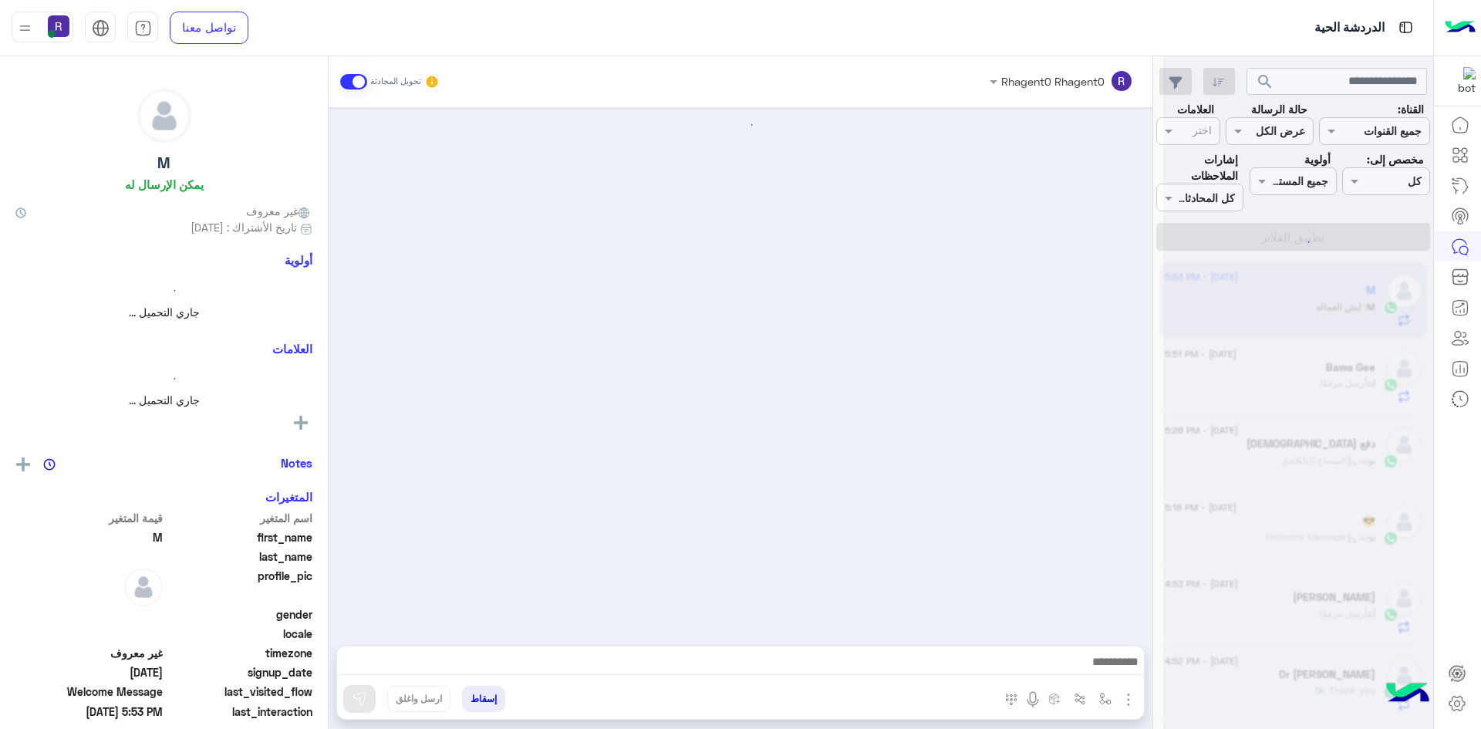
scroll to position [890, 0]
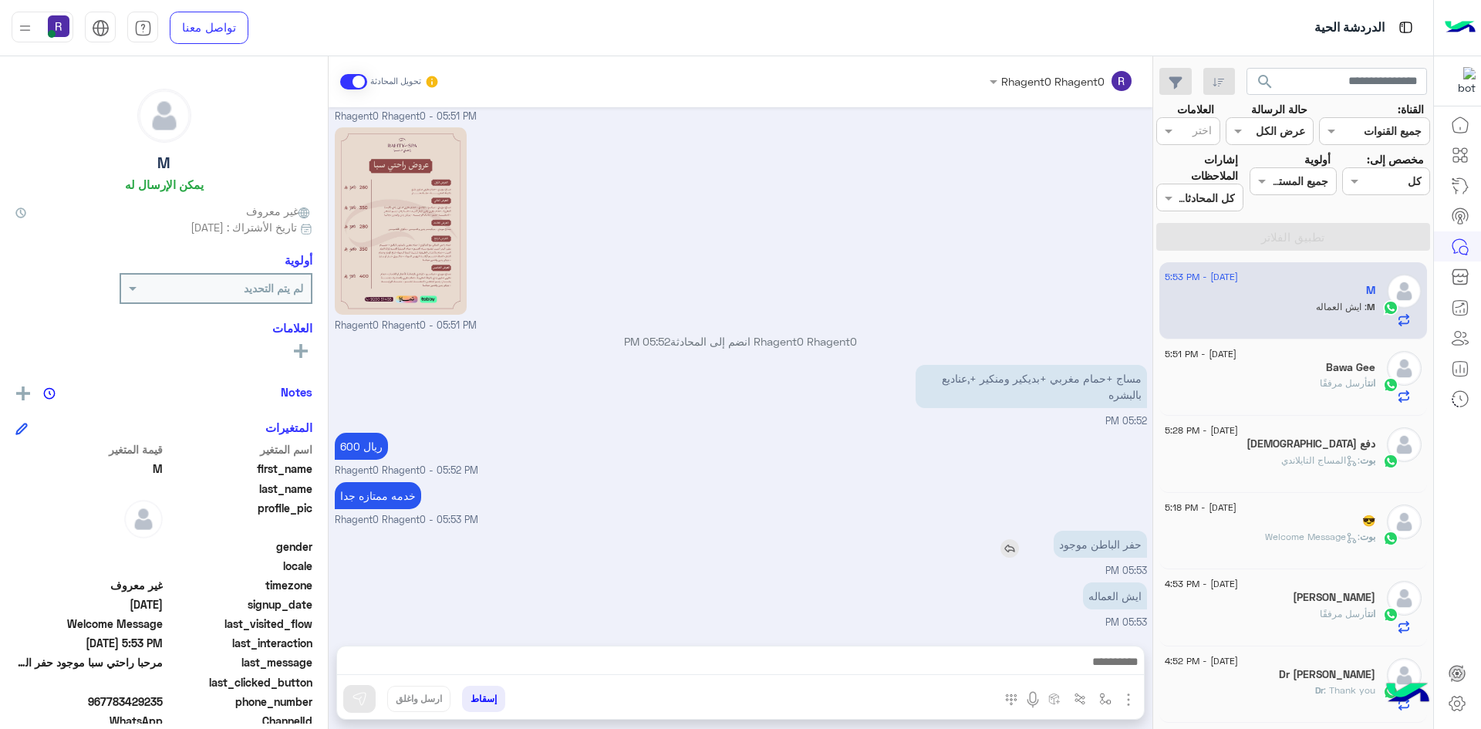
click at [1016, 550] on img at bounding box center [1009, 548] width 19 height 19
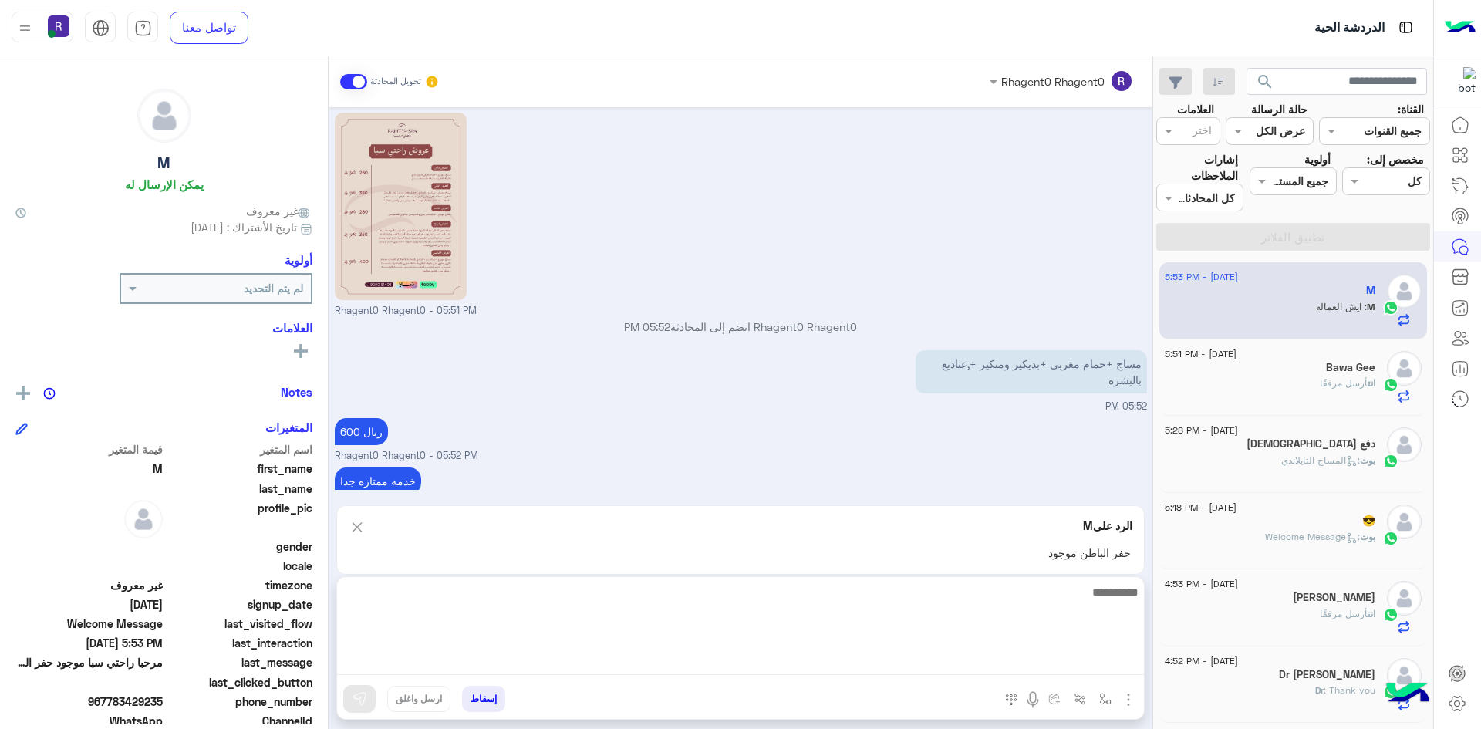
click at [845, 660] on textarea at bounding box center [740, 628] width 807 height 93
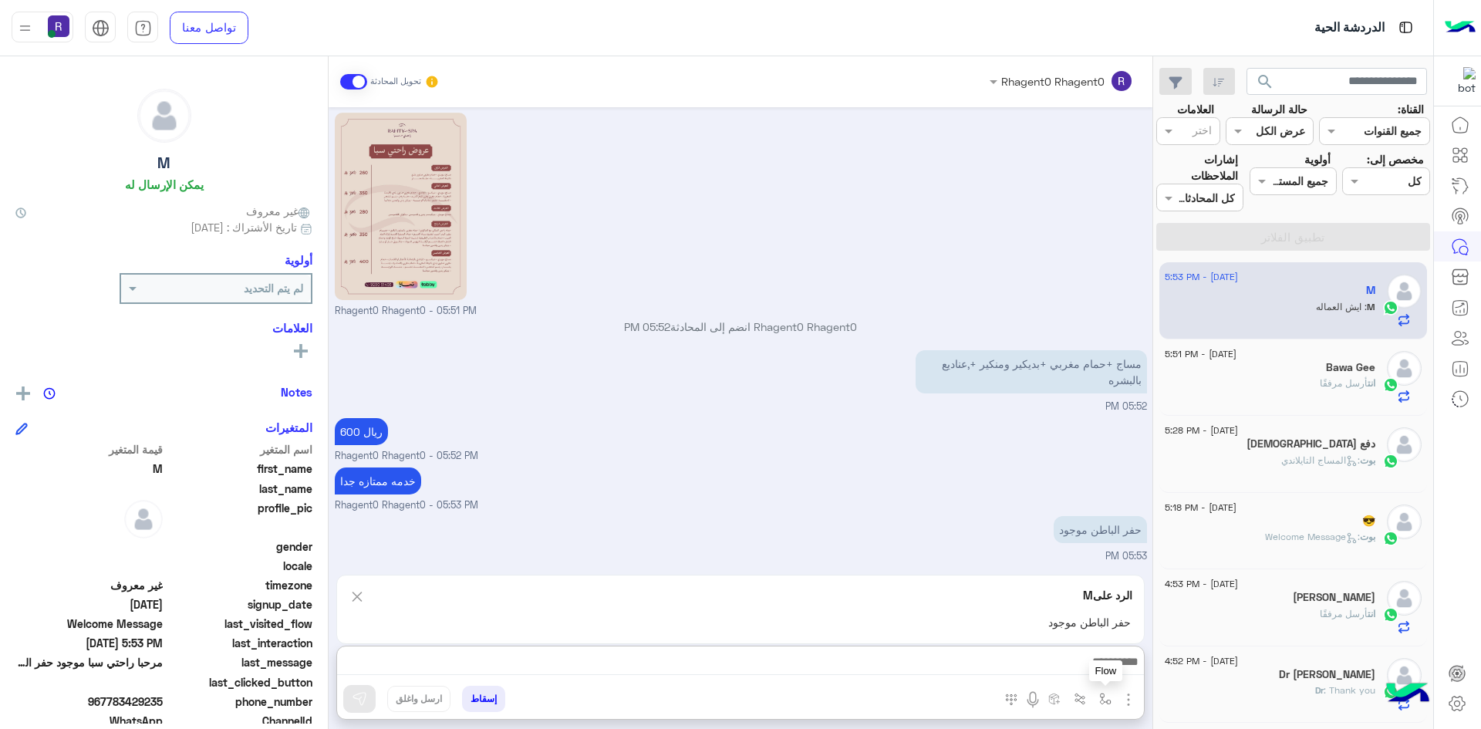
click at [1104, 698] on img "button" at bounding box center [1105, 699] width 12 height 12
click at [1084, 674] on div "أدخل اسم مجموعة الرسائل" at bounding box center [1037, 665] width 162 height 28
click at [1049, 602] on span "خميس مشيط" at bounding box center [1076, 599] width 67 height 14
type textarea "*********"
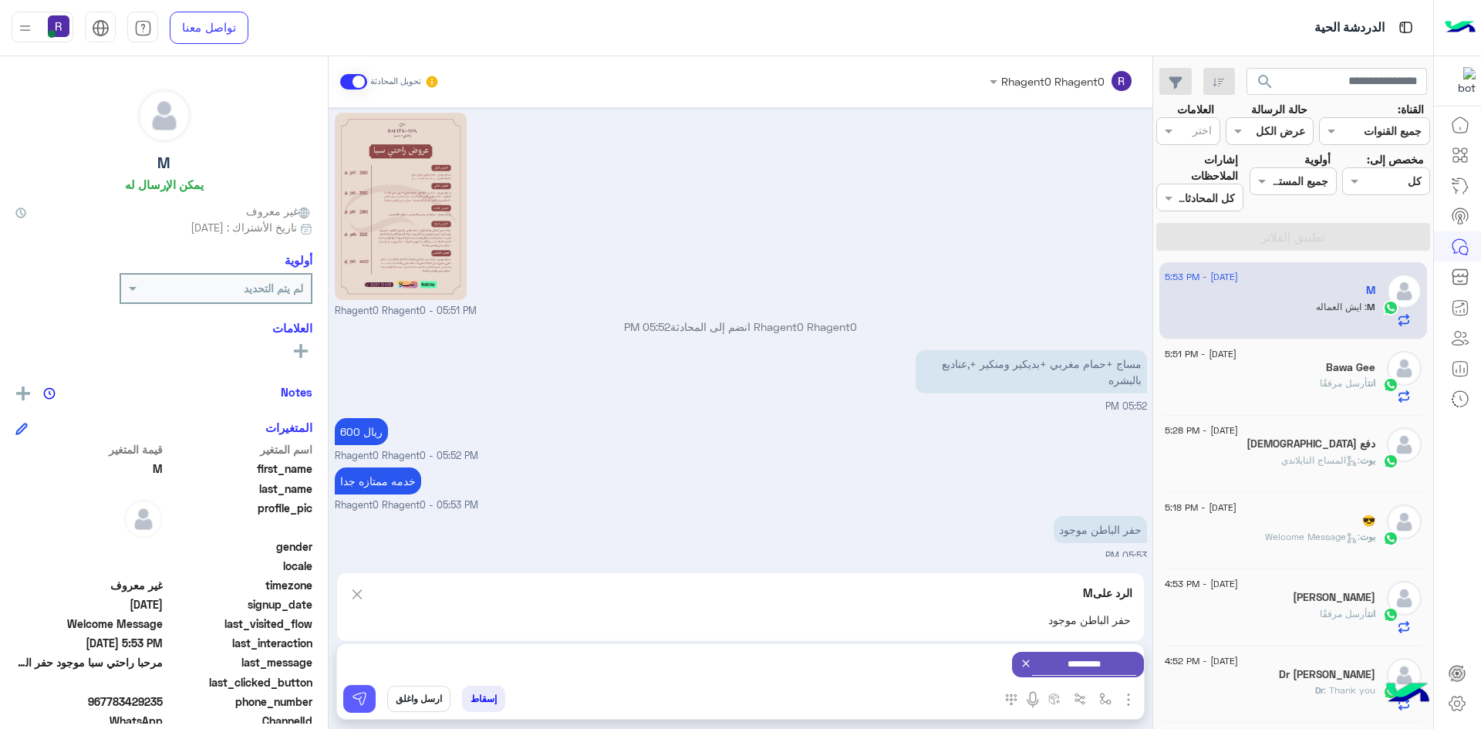
click at [352, 693] on img at bounding box center [359, 698] width 15 height 15
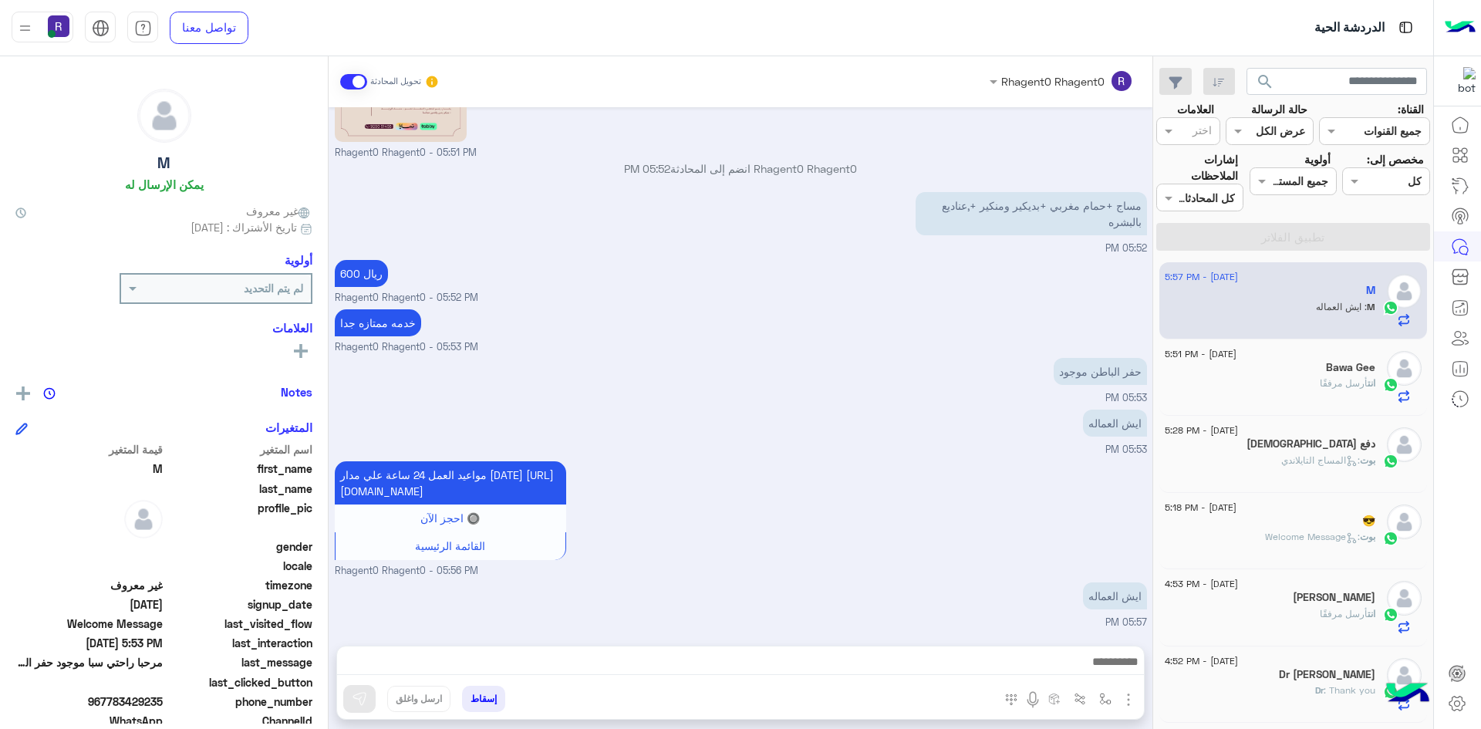
scroll to position [1114, 0]
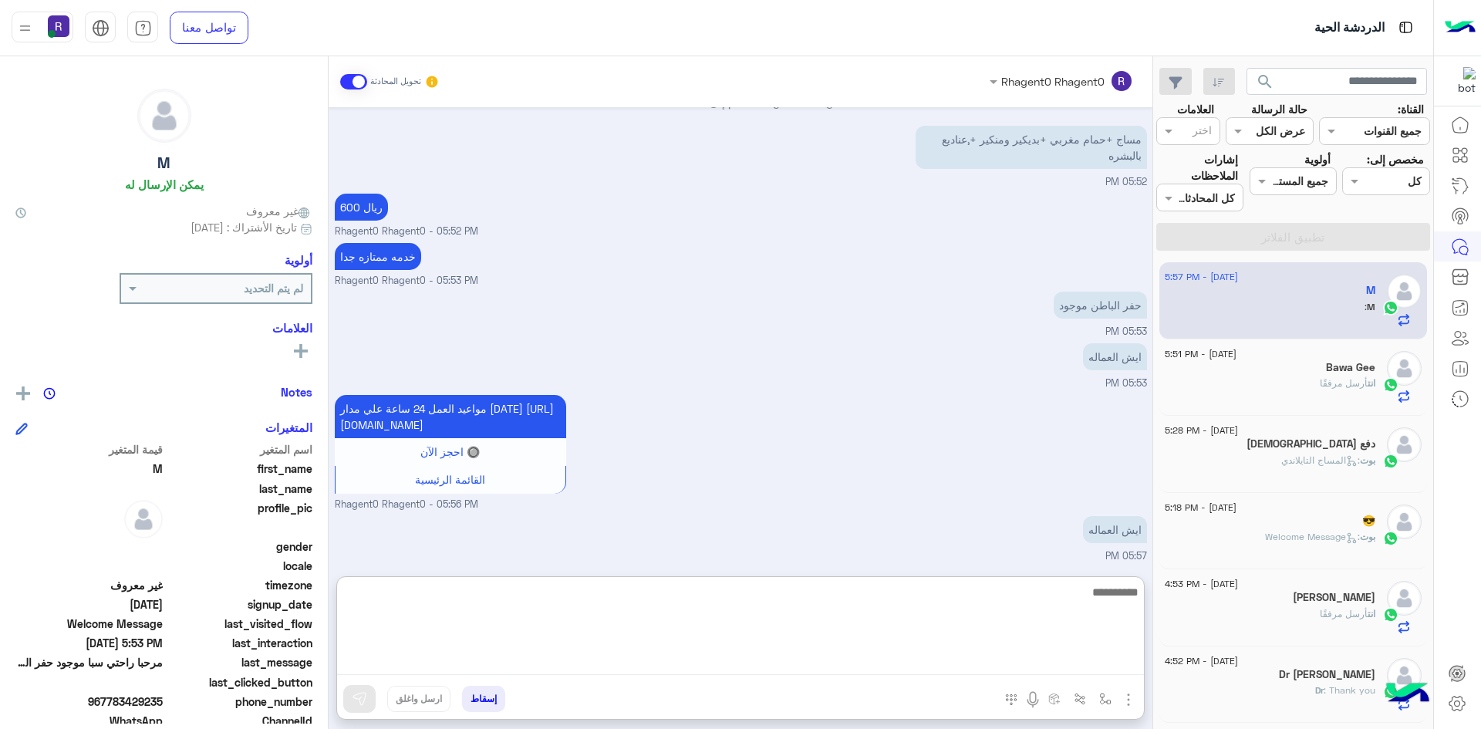
click at [646, 664] on textarea at bounding box center [740, 628] width 807 height 93
type textarea "*"
type textarea "**********"
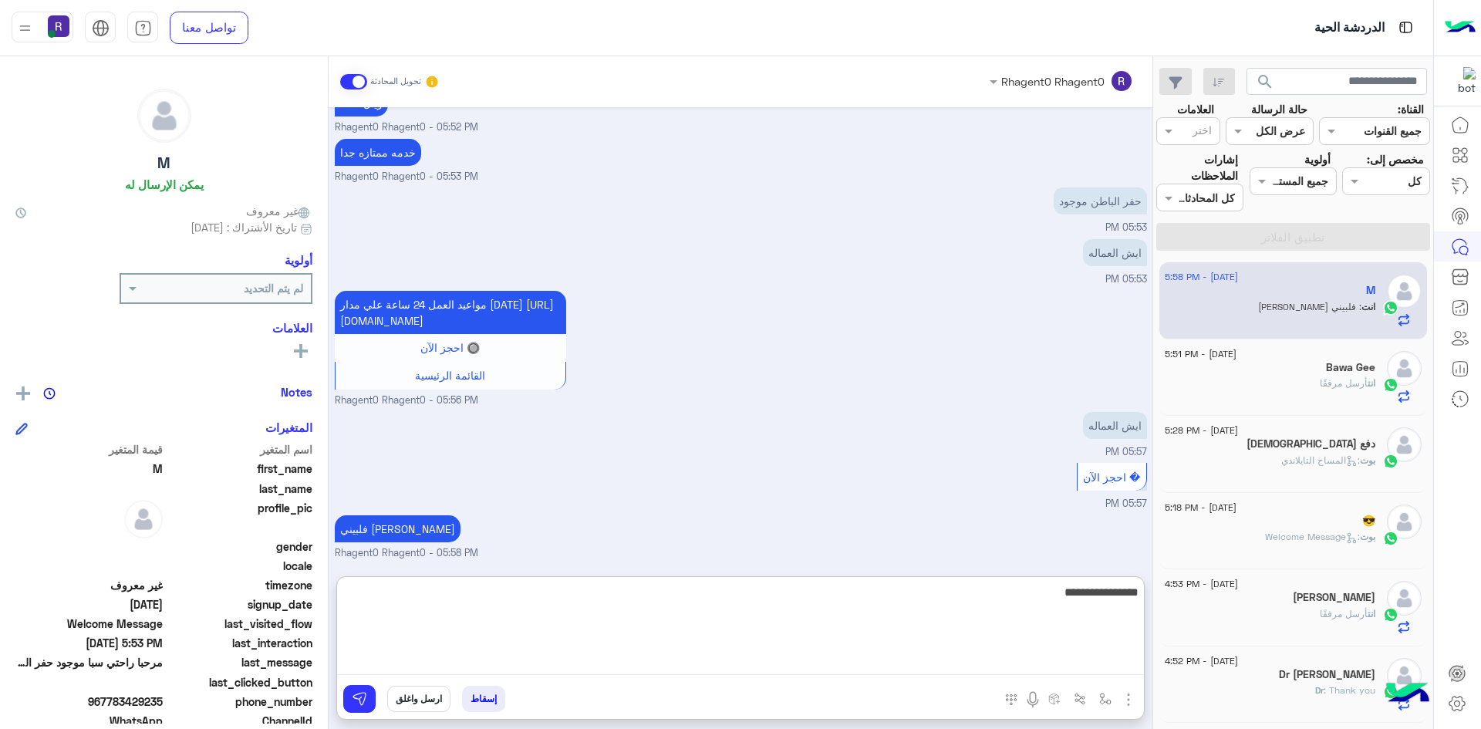
type textarea "**********"
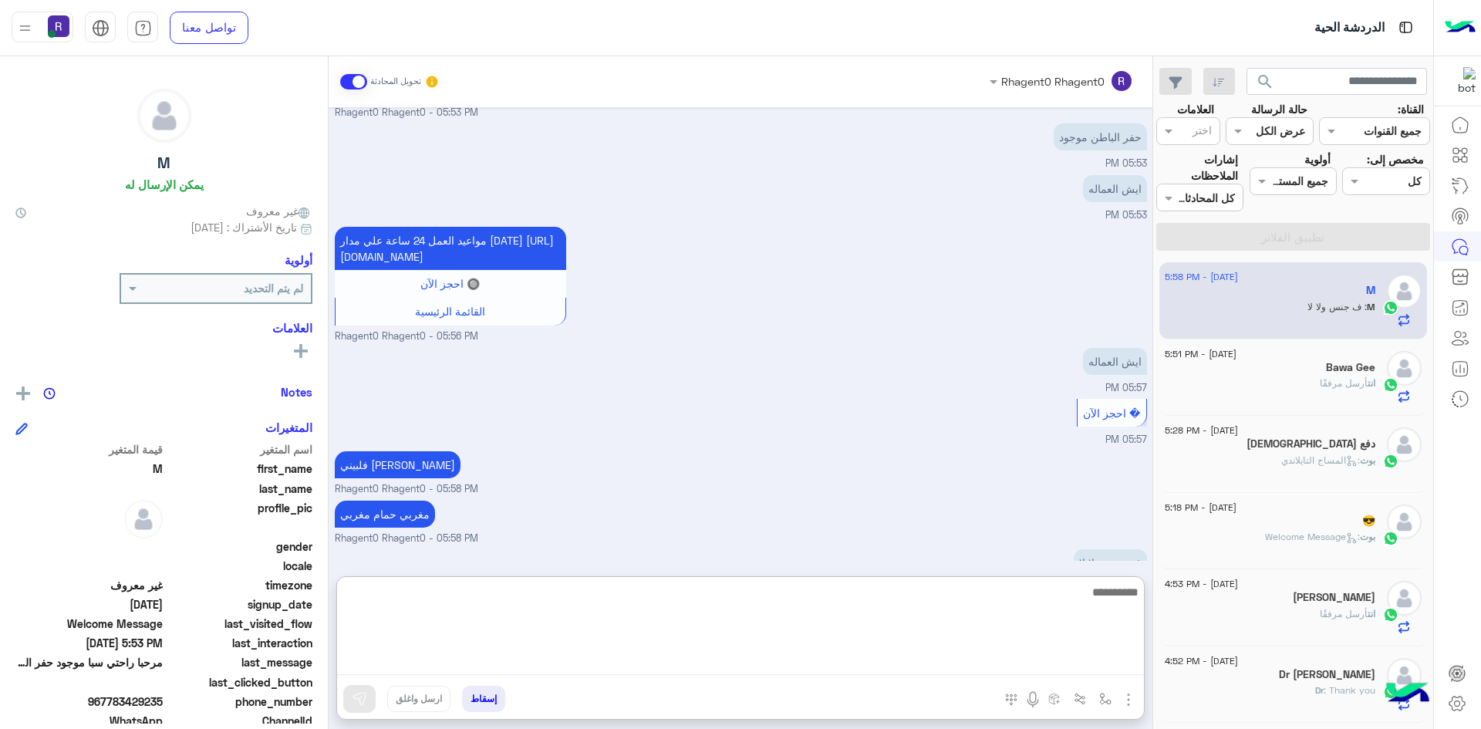
scroll to position [1334, 0]
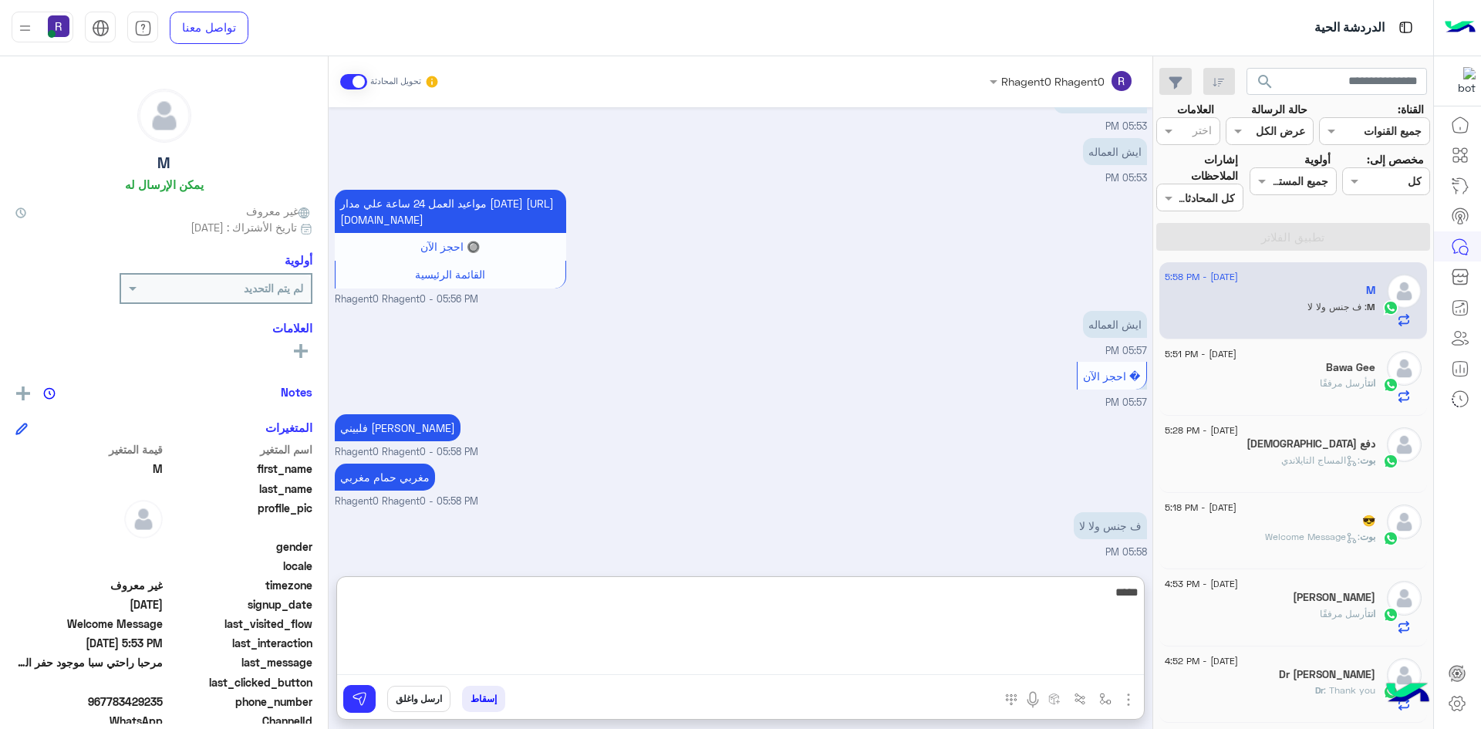
type textarea "*****"
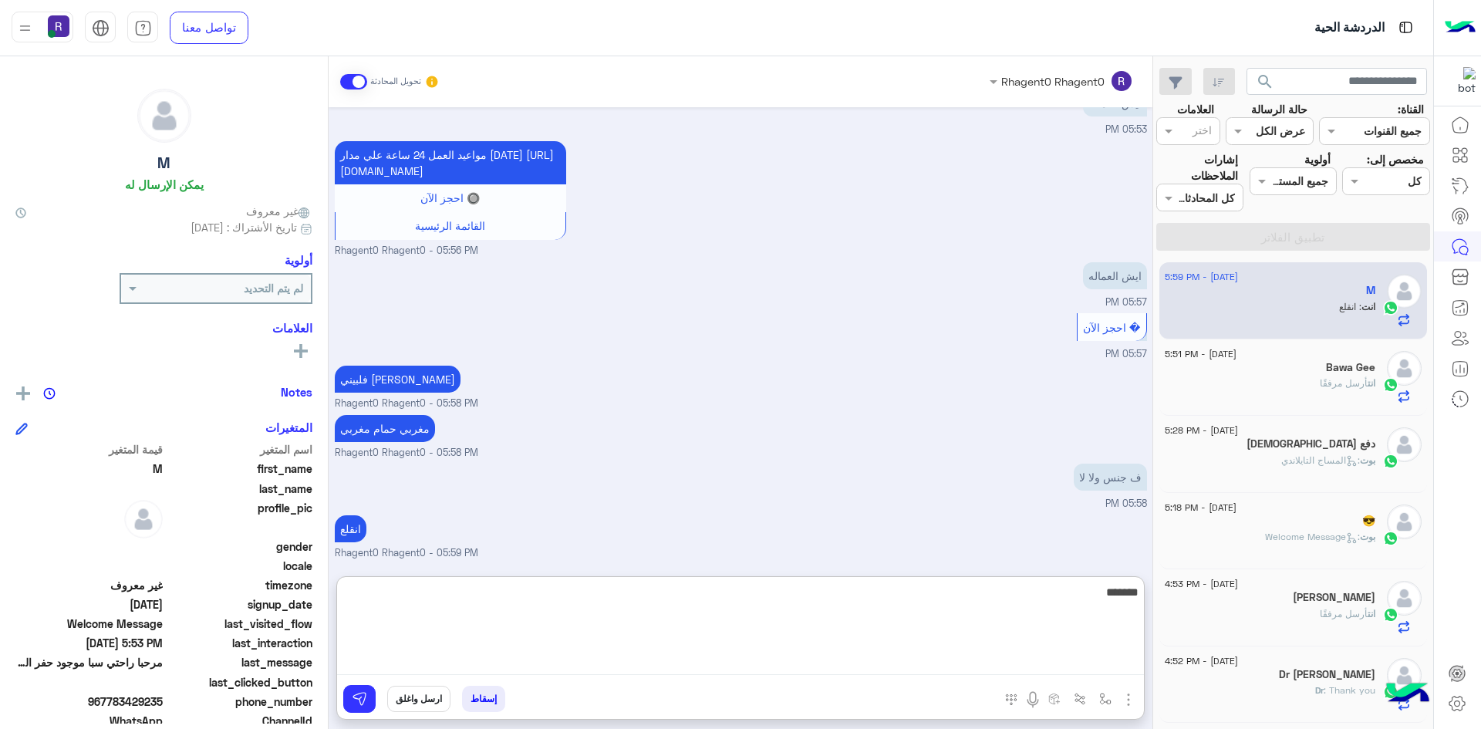
type textarea "*******"
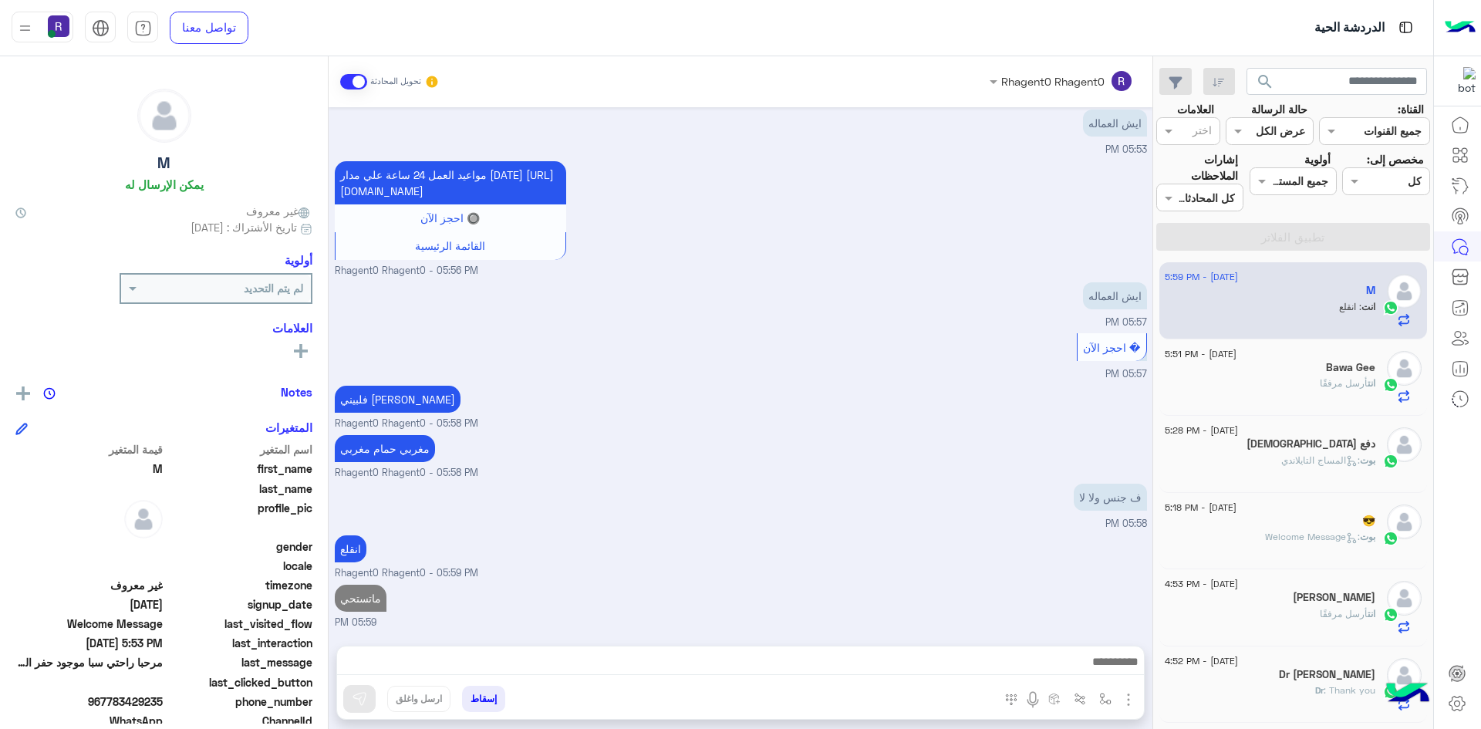
click at [1330, 456] on span ": المساج التايلاندي" at bounding box center [1320, 460] width 79 height 12
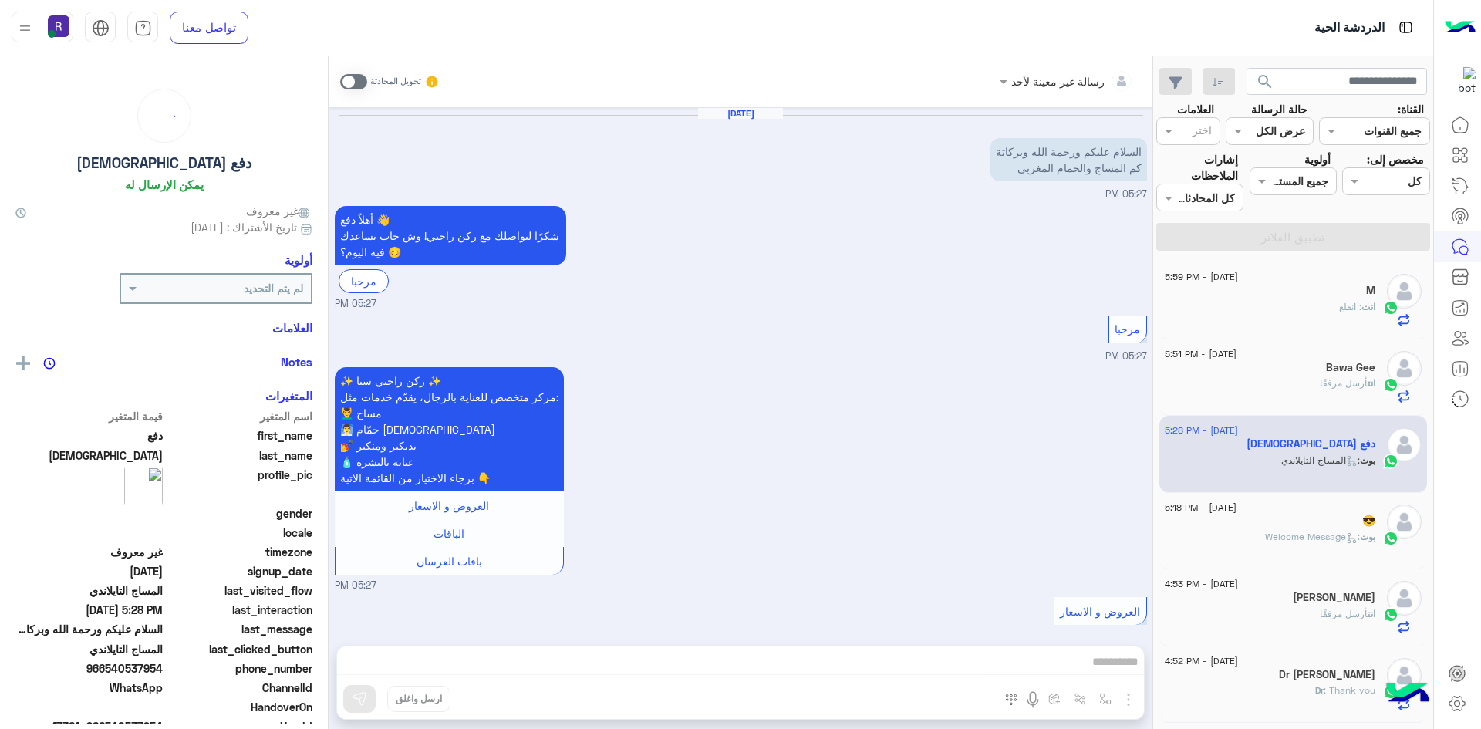
scroll to position [400, 0]
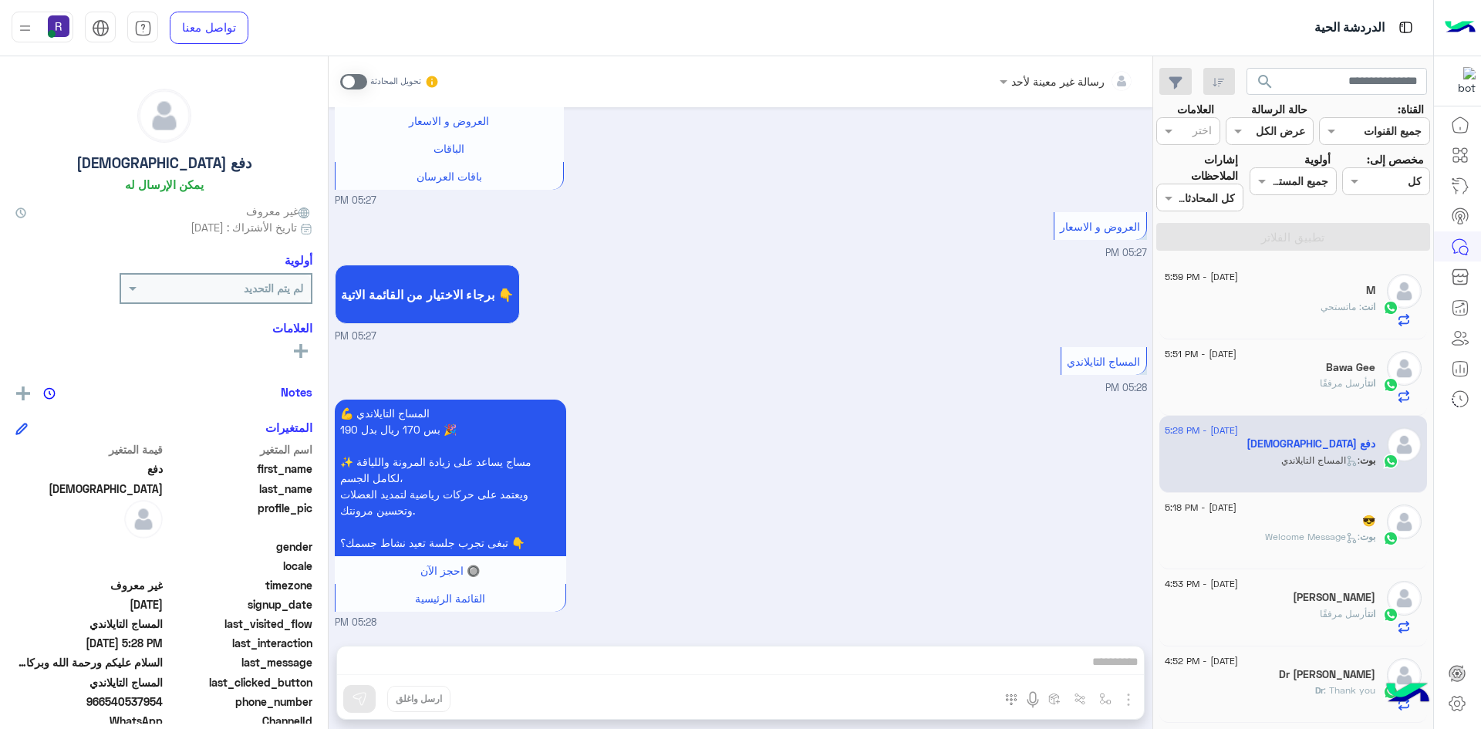
click at [1352, 315] on div "انت : ماتستحي" at bounding box center [1270, 313] width 211 height 27
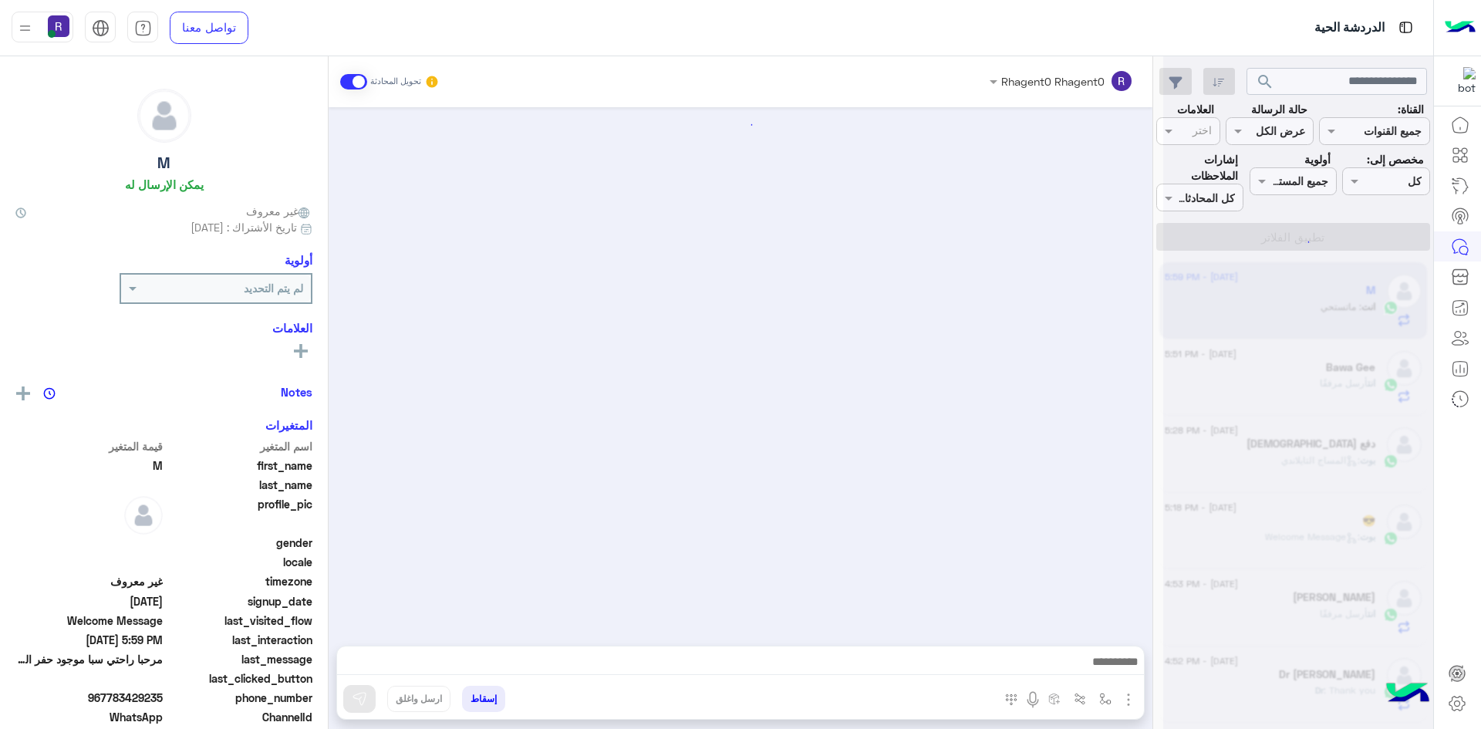
scroll to position [920, 0]
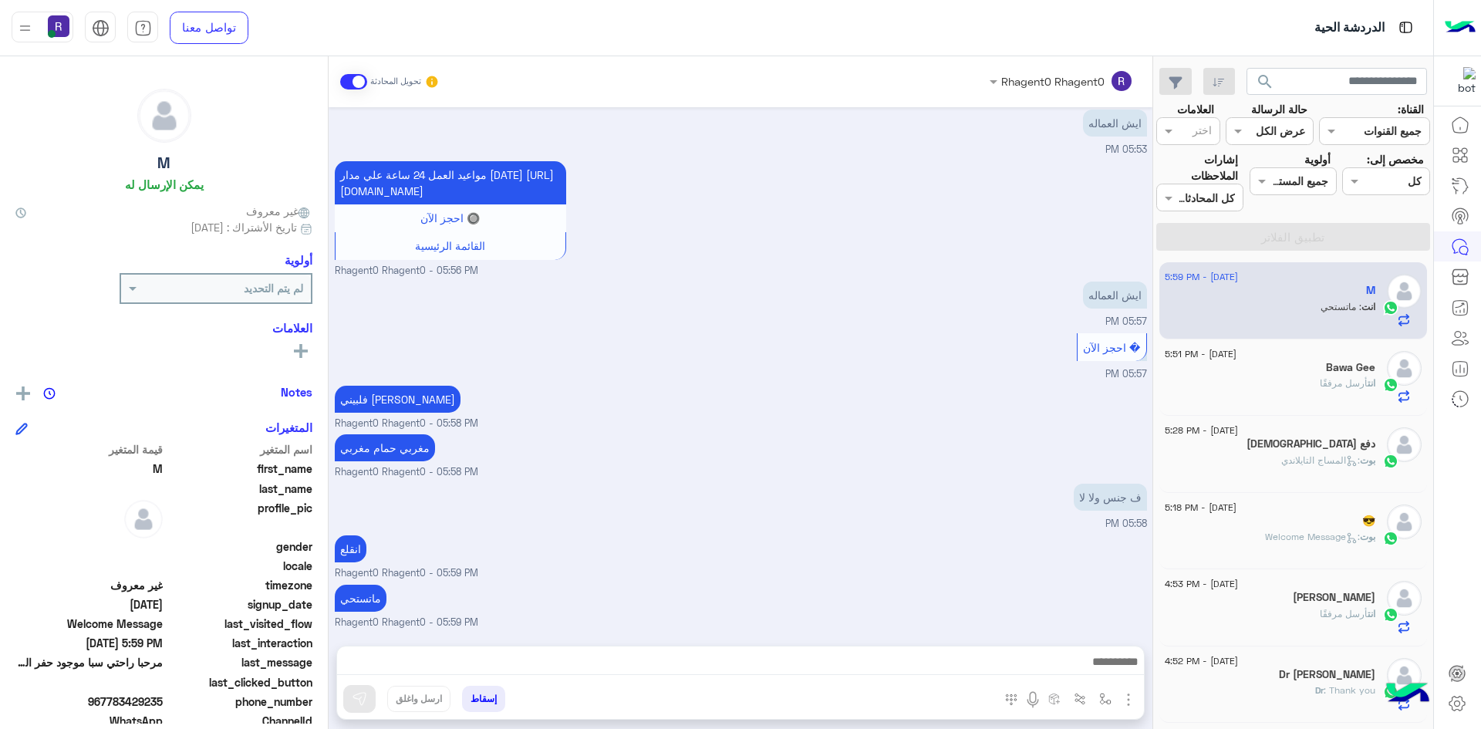
click at [1320, 448] on div "دفع الله" at bounding box center [1270, 445] width 211 height 16
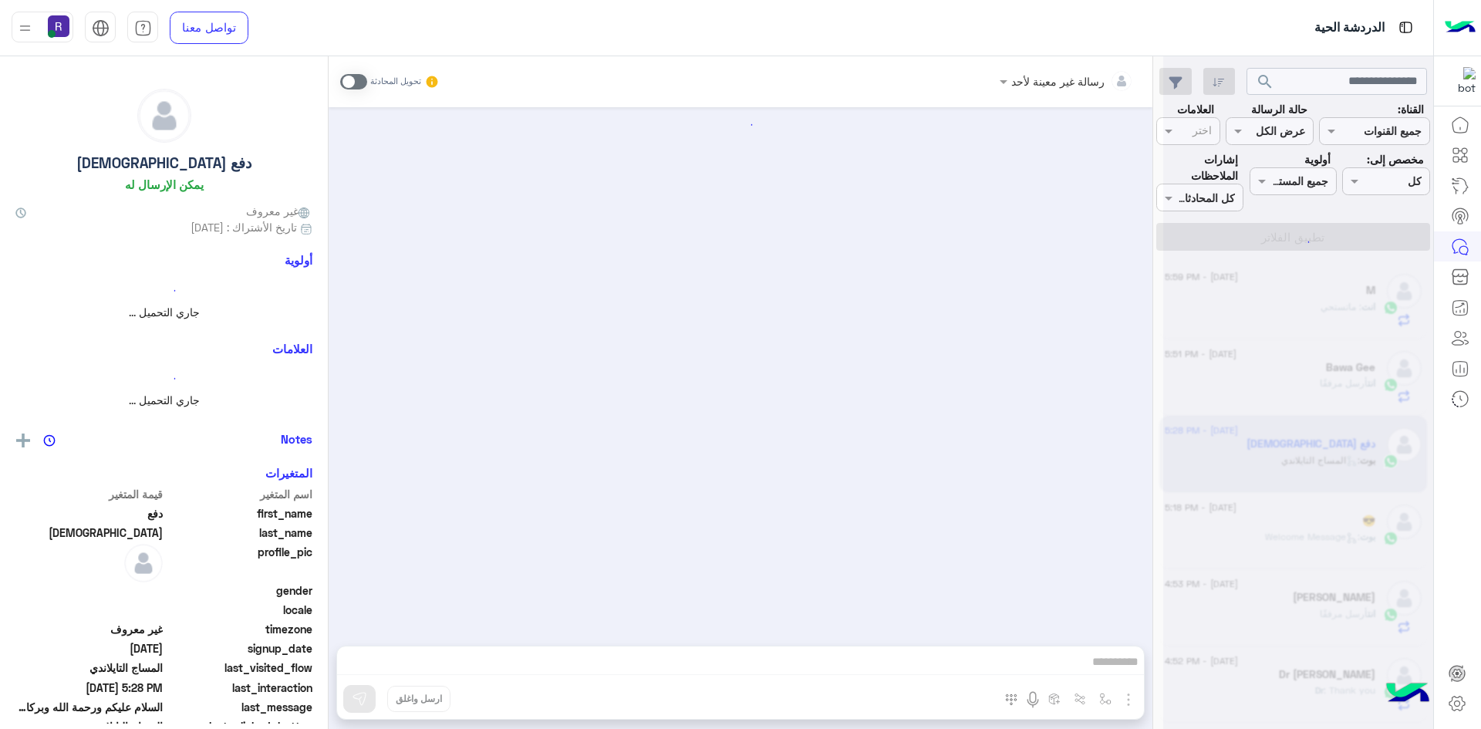
scroll to position [400, 0]
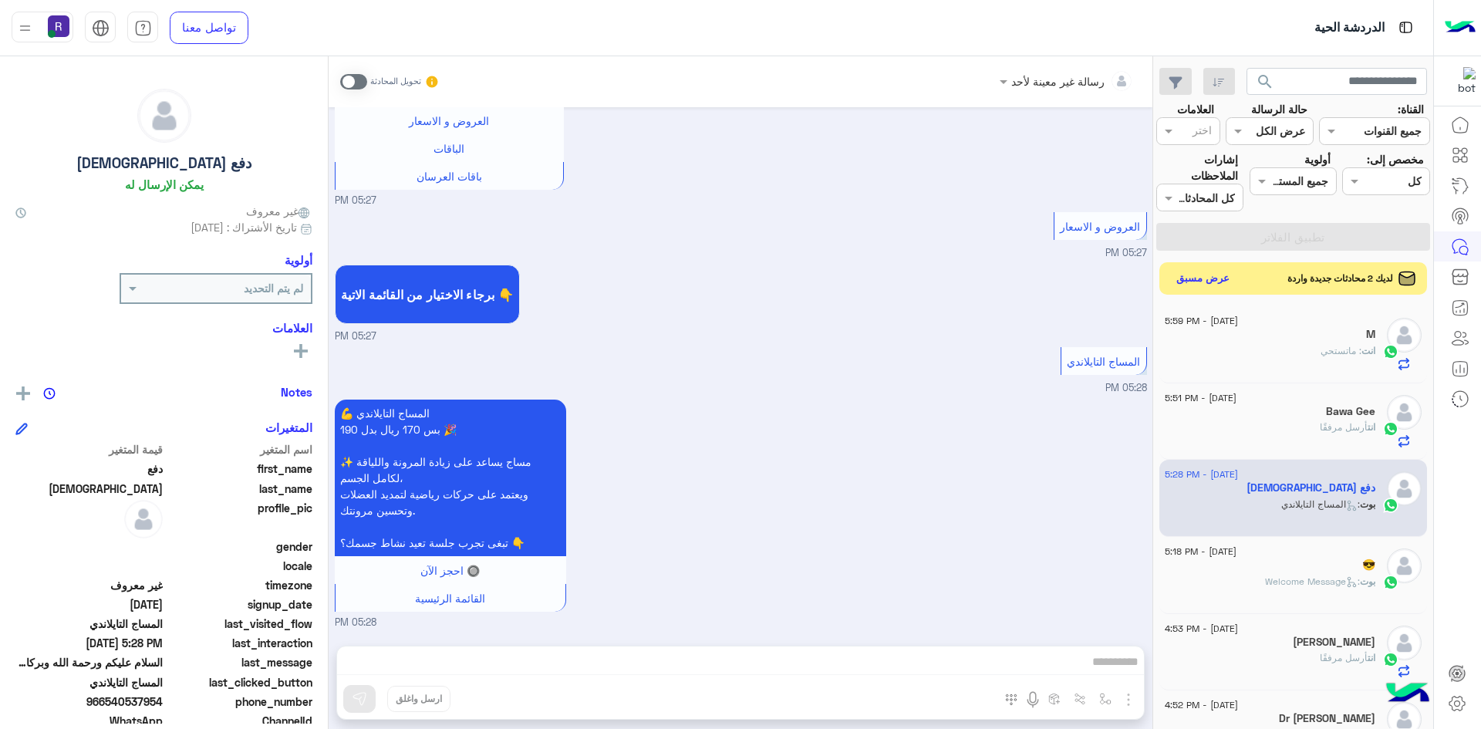
click at [1215, 281] on button "عرض مسبق" at bounding box center [1203, 278] width 65 height 21
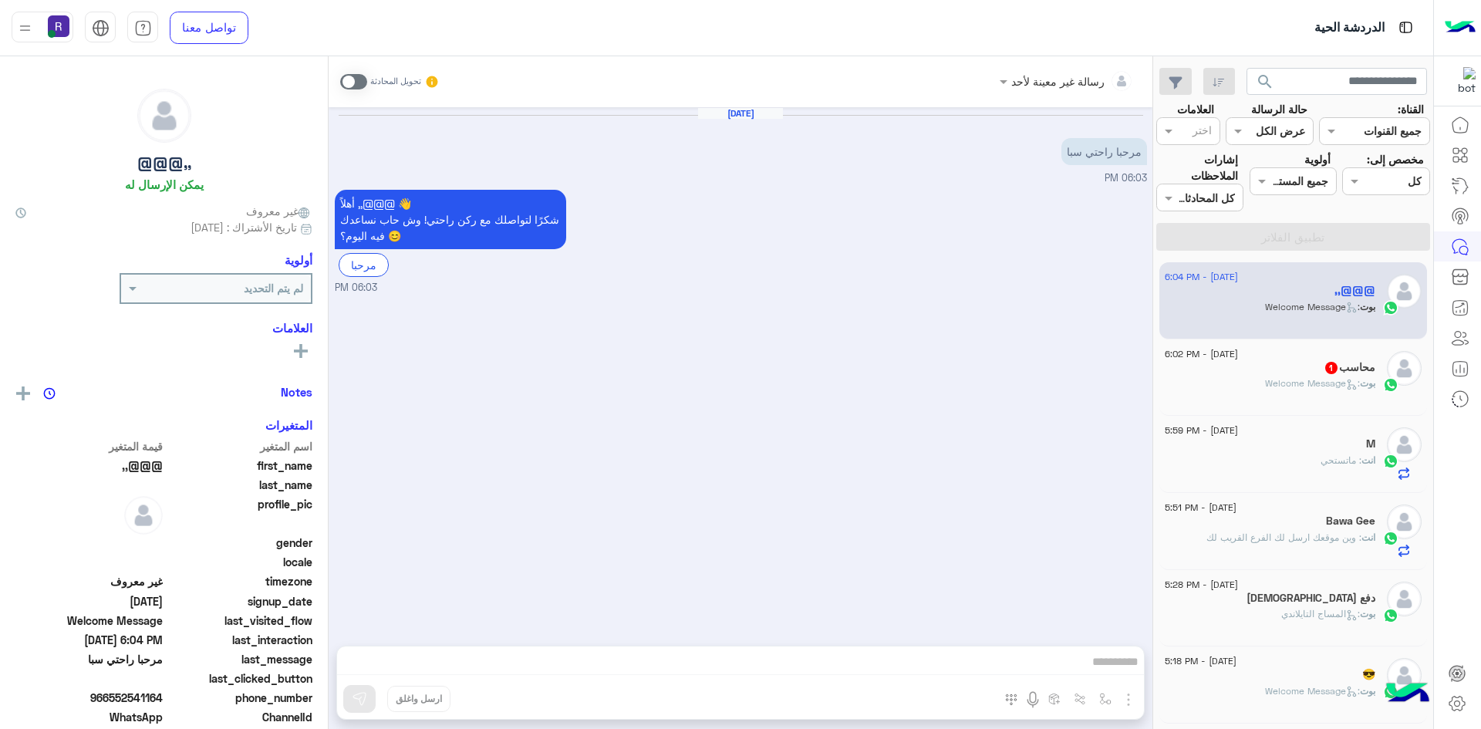
click at [1319, 389] on span "بوت : Welcome Message" at bounding box center [1320, 383] width 110 height 12
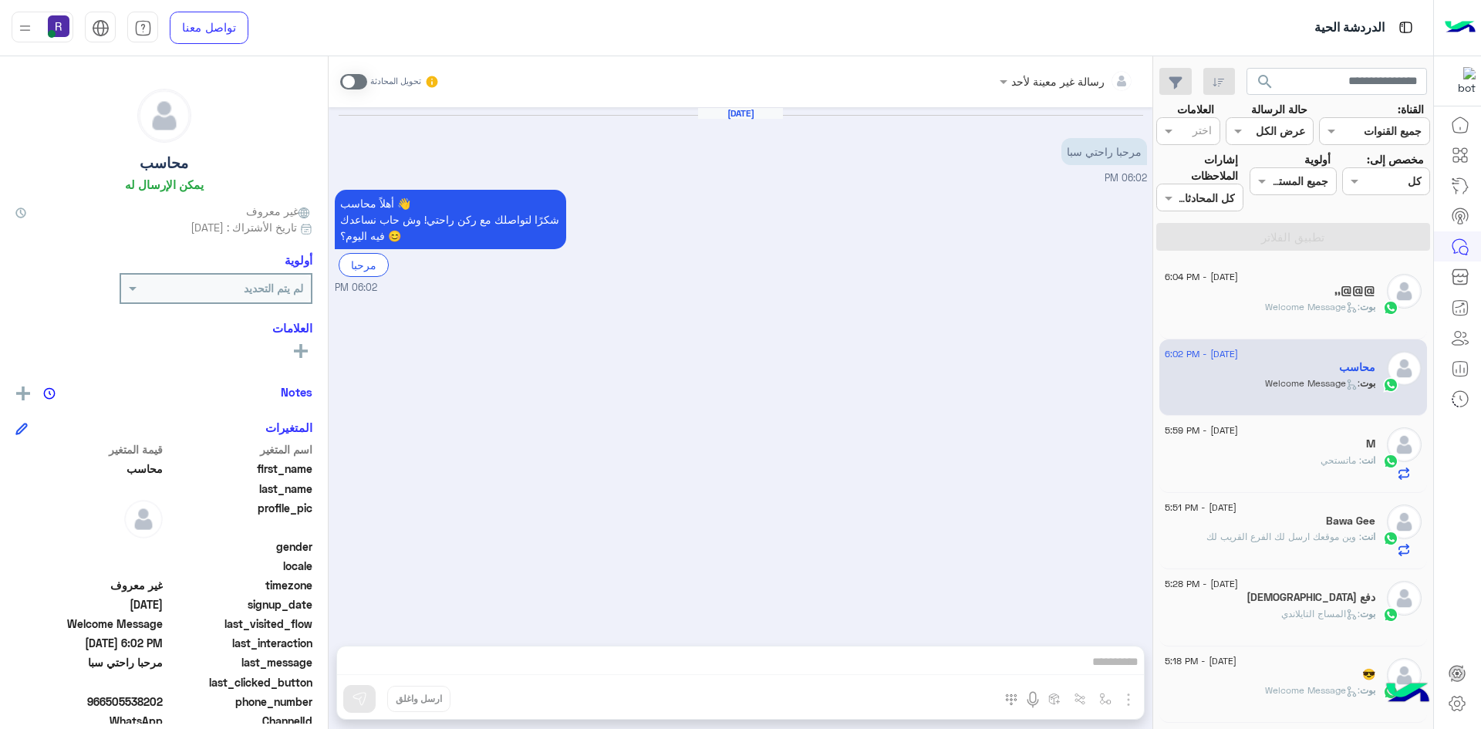
click at [361, 83] on span at bounding box center [353, 81] width 27 height 15
click at [1128, 702] on img "button" at bounding box center [1128, 699] width 19 height 19
click at [1116, 671] on button "الصور" at bounding box center [1105, 665] width 66 height 31
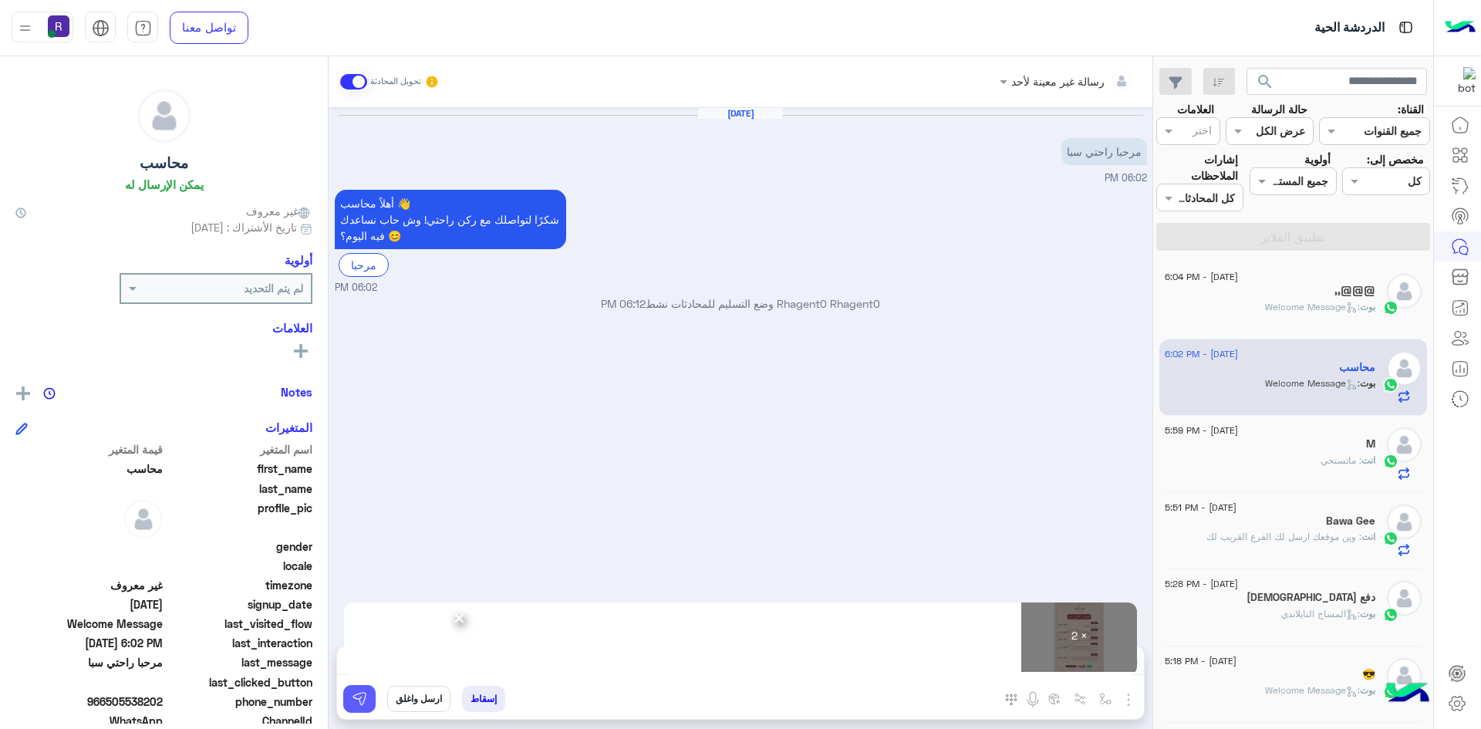
click at [353, 702] on img at bounding box center [359, 698] width 15 height 15
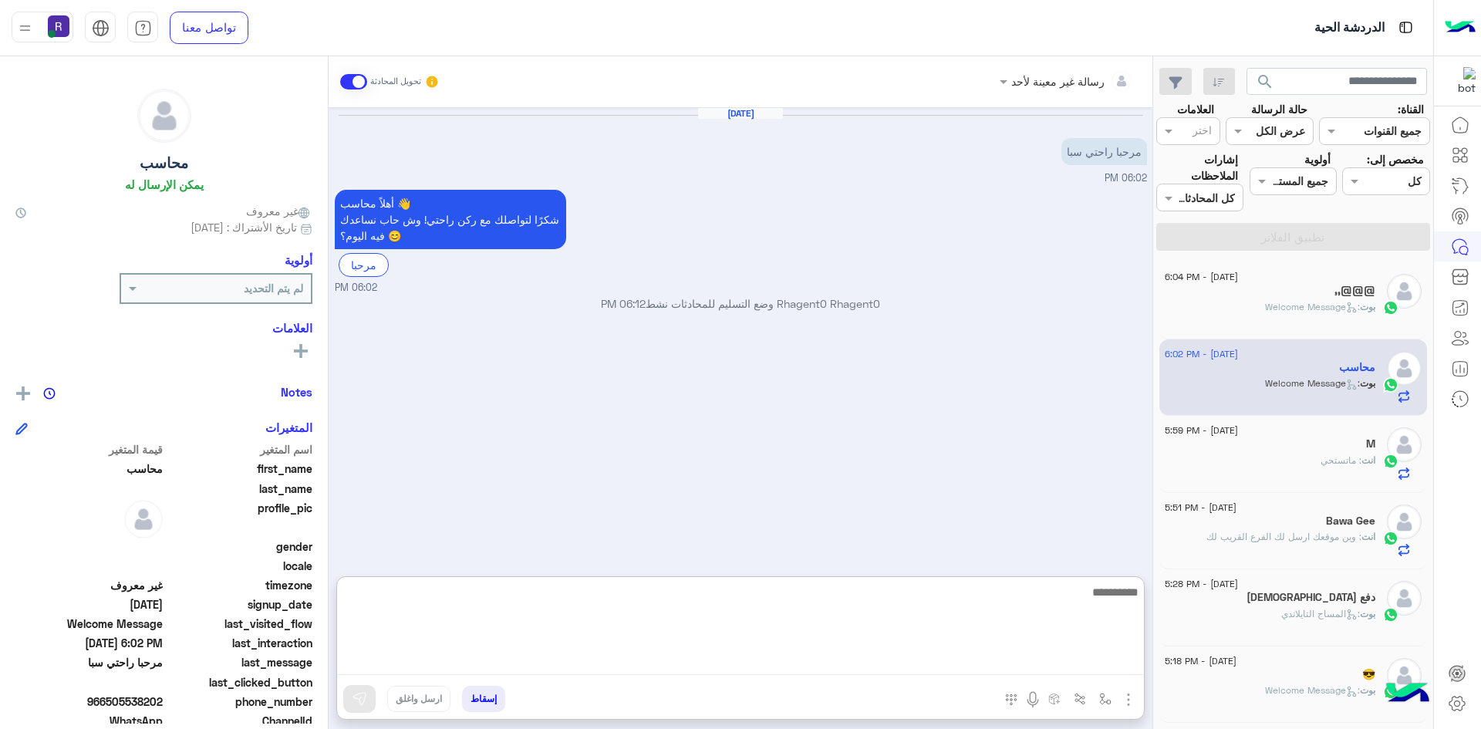
paste textarea "**********"
type textarea "**********"
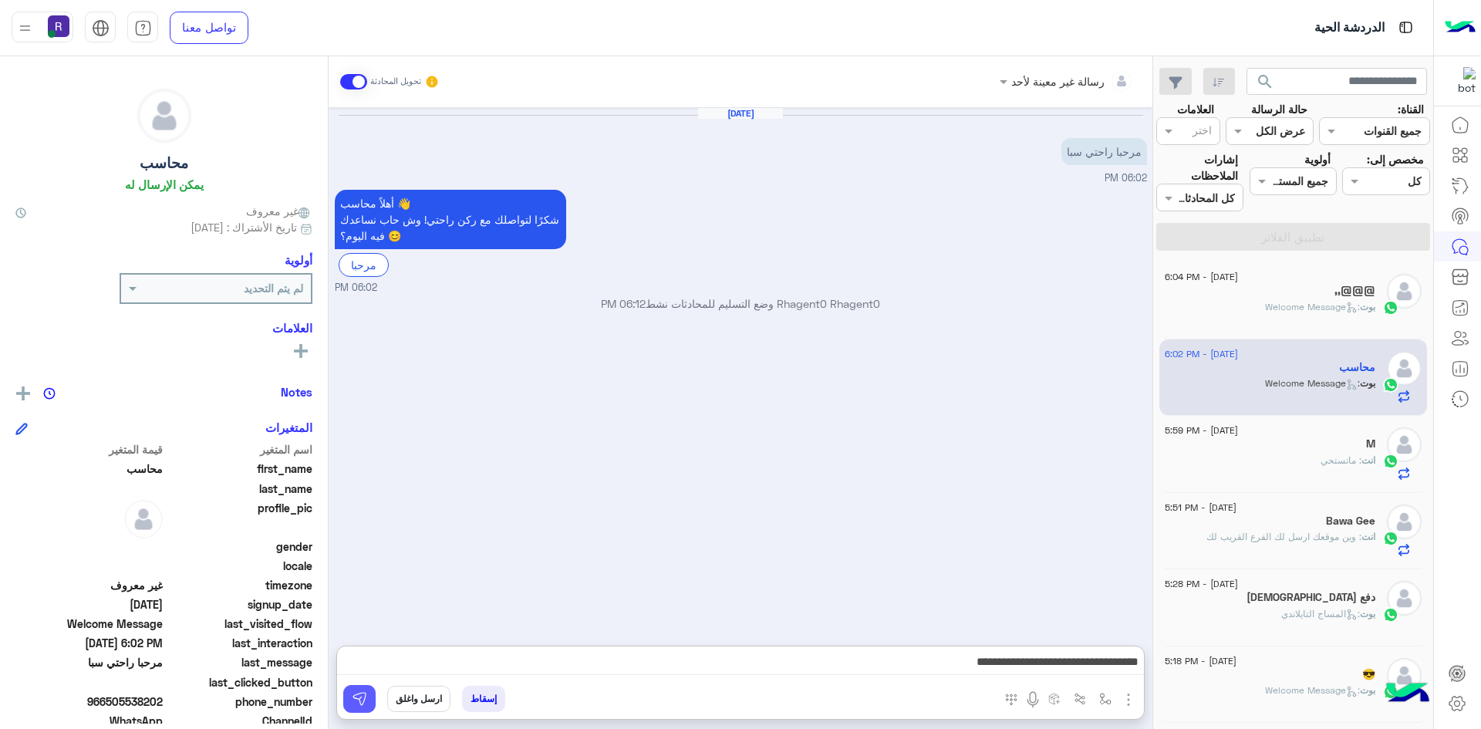
click at [362, 686] on button at bounding box center [359, 699] width 32 height 28
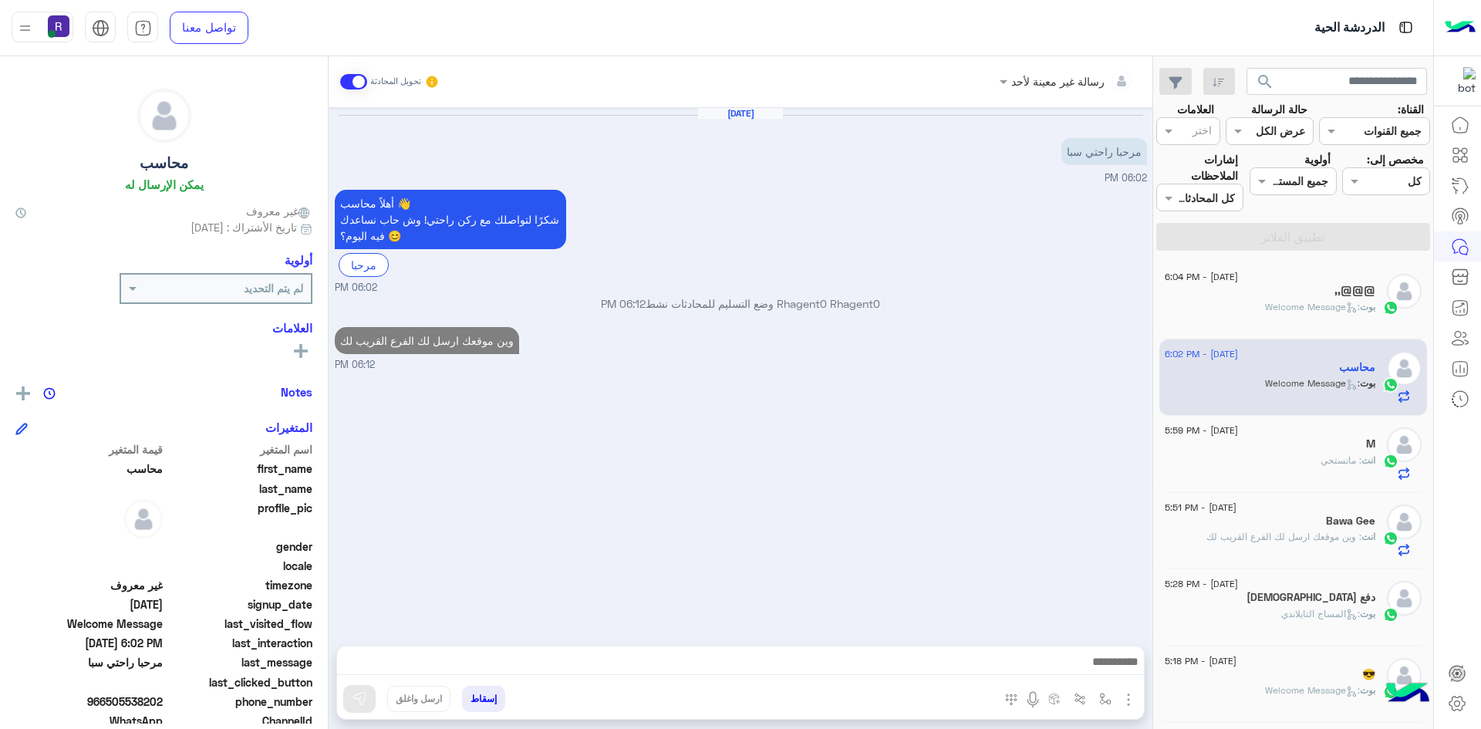
click at [1253, 459] on div "انت : ماتستحي" at bounding box center [1270, 466] width 211 height 27
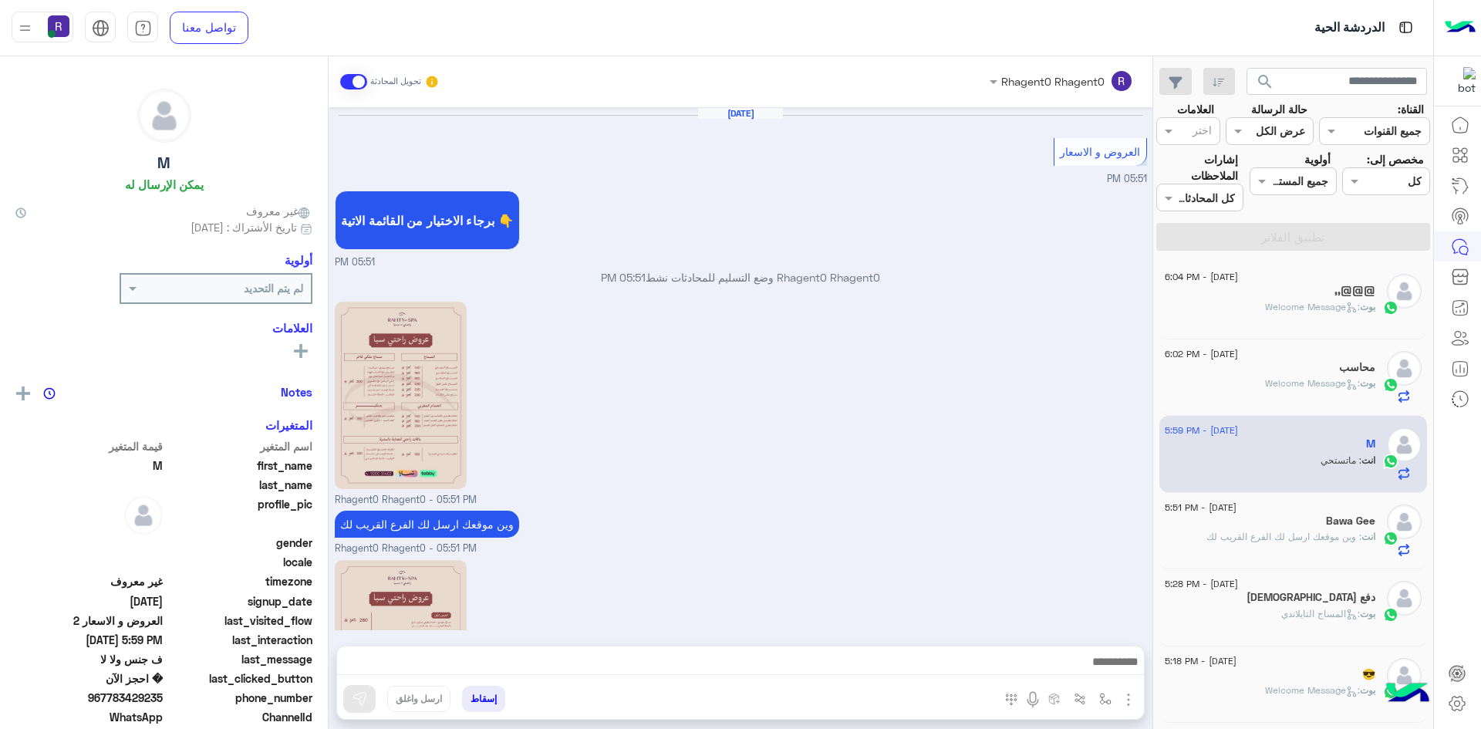
scroll to position [920, 0]
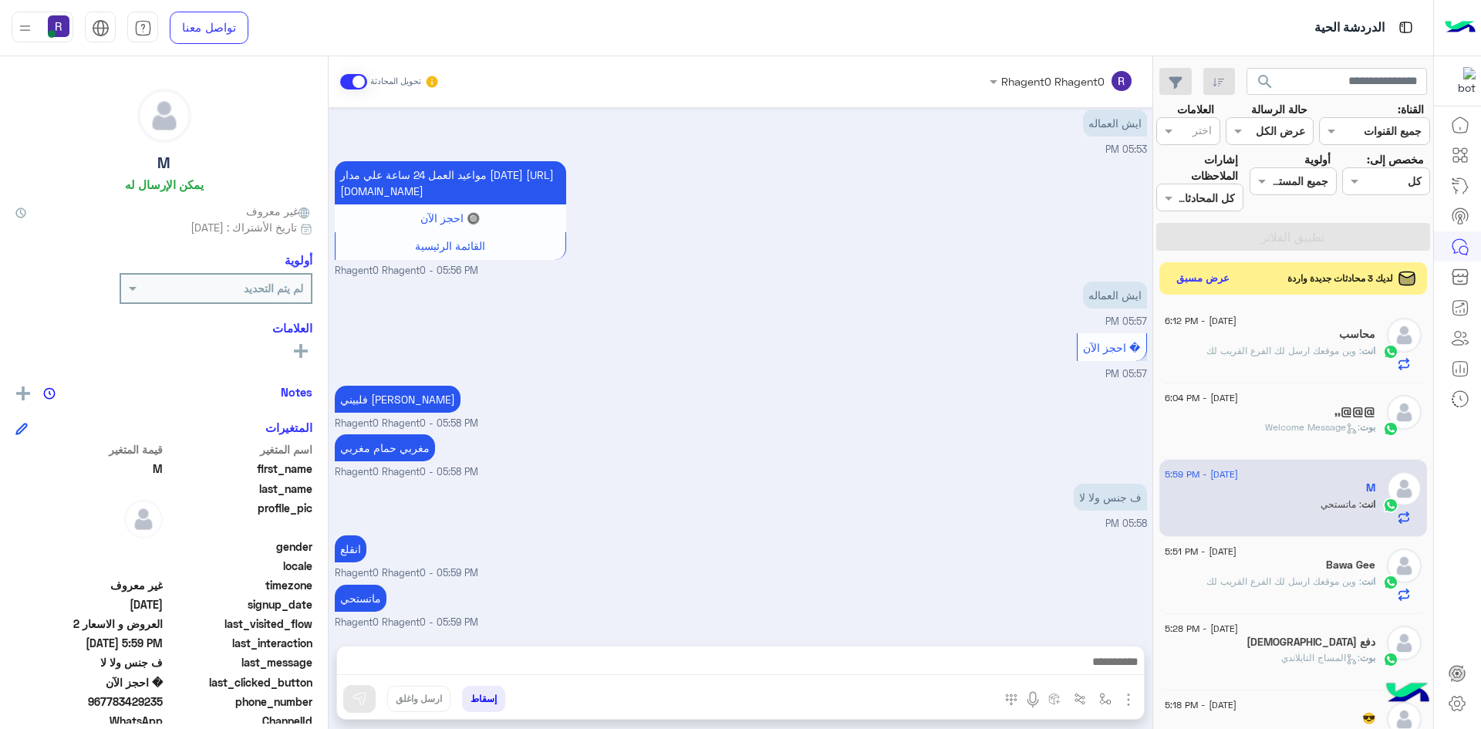
click at [1226, 281] on button "عرض مسبق" at bounding box center [1203, 278] width 65 height 21
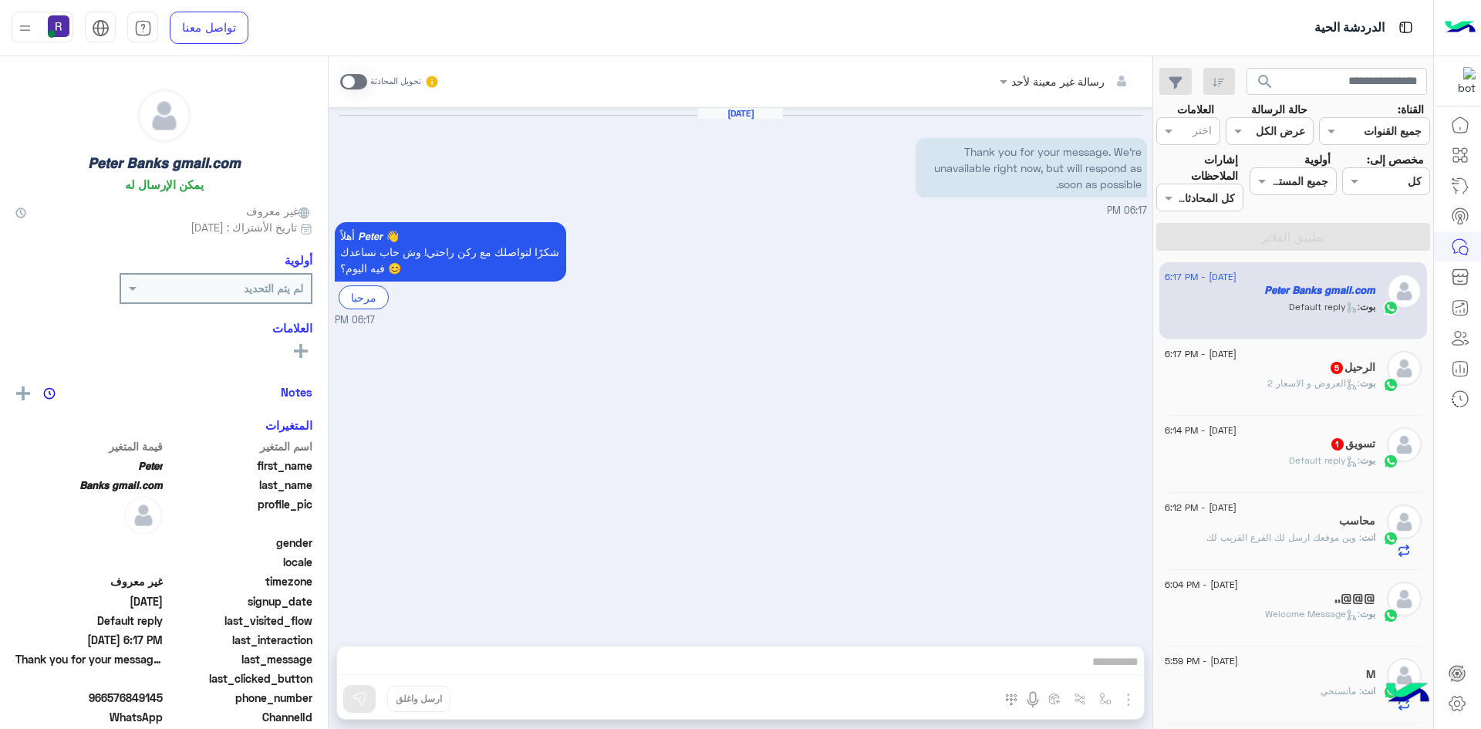
click at [1327, 457] on span ": Default reply" at bounding box center [1324, 460] width 71 height 12
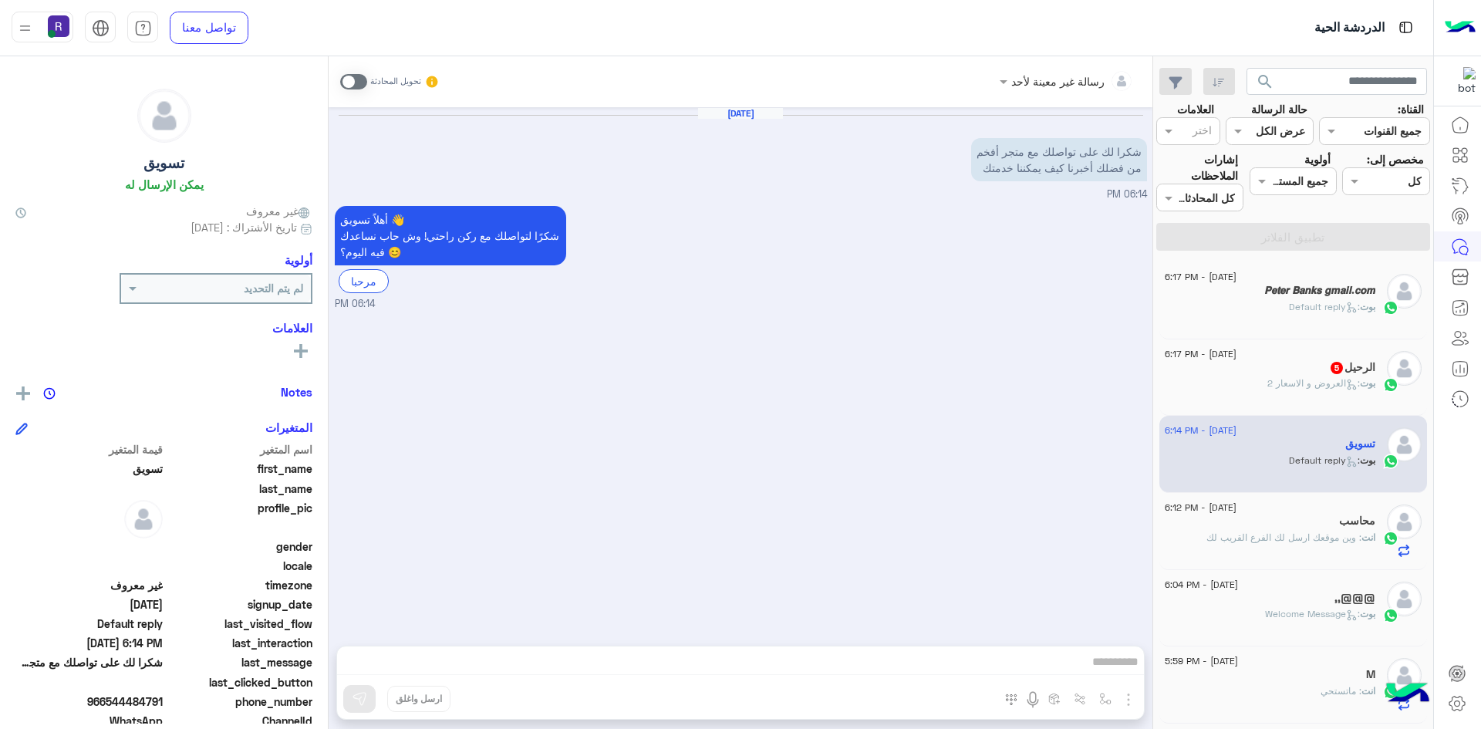
click at [356, 79] on span at bounding box center [353, 81] width 27 height 15
click at [1129, 701] on img "button" at bounding box center [1128, 699] width 19 height 19
click at [1105, 671] on span "الصور" at bounding box center [1098, 666] width 29 height 18
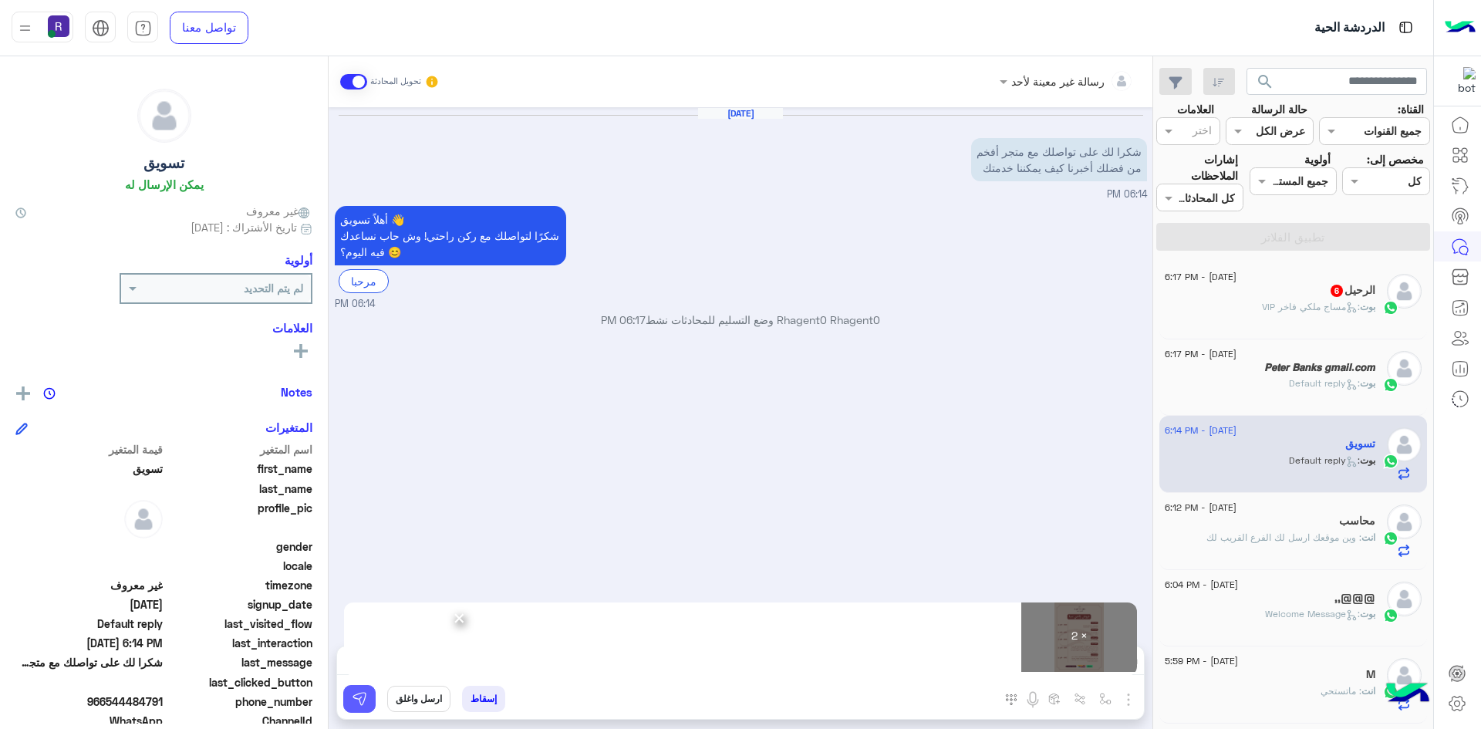
click at [356, 703] on img at bounding box center [359, 698] width 15 height 15
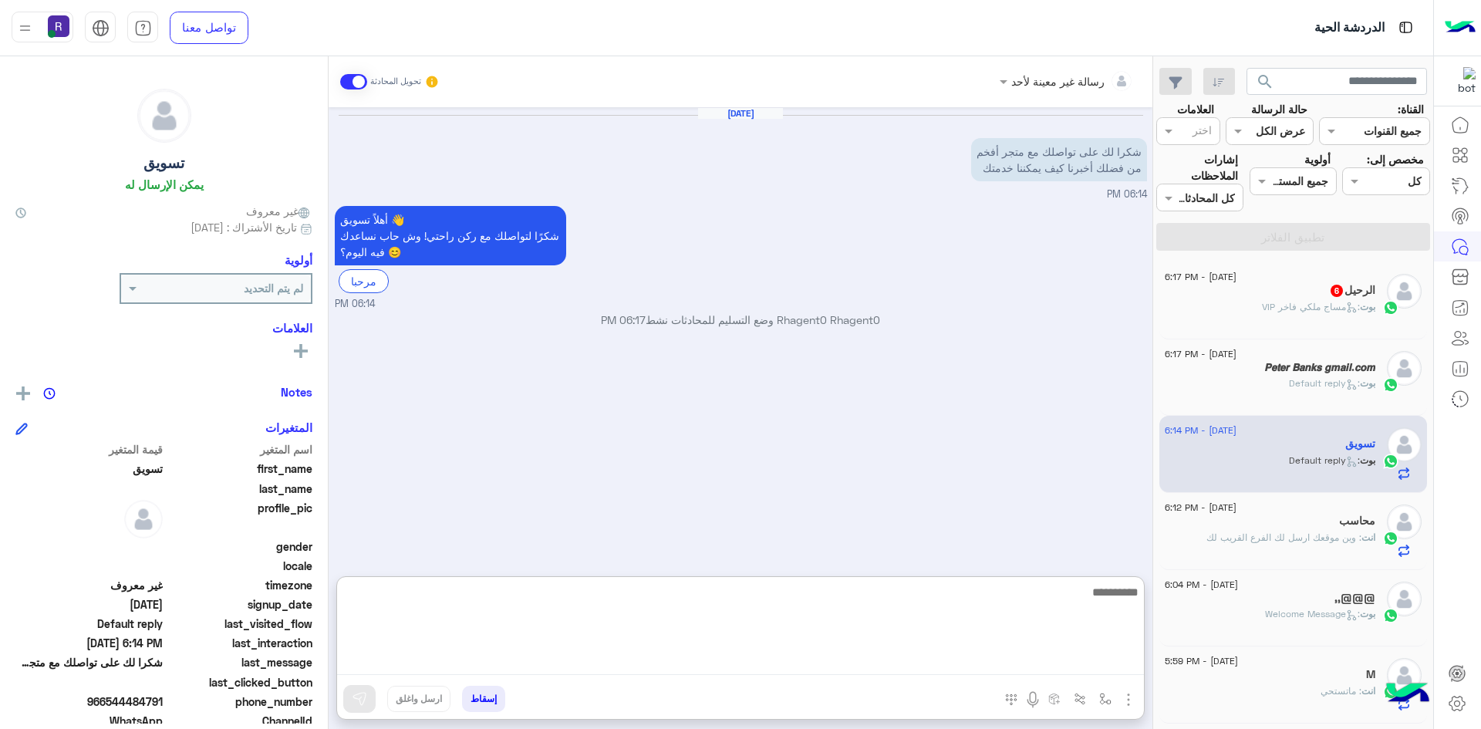
paste textarea "**********"
type textarea "**********"
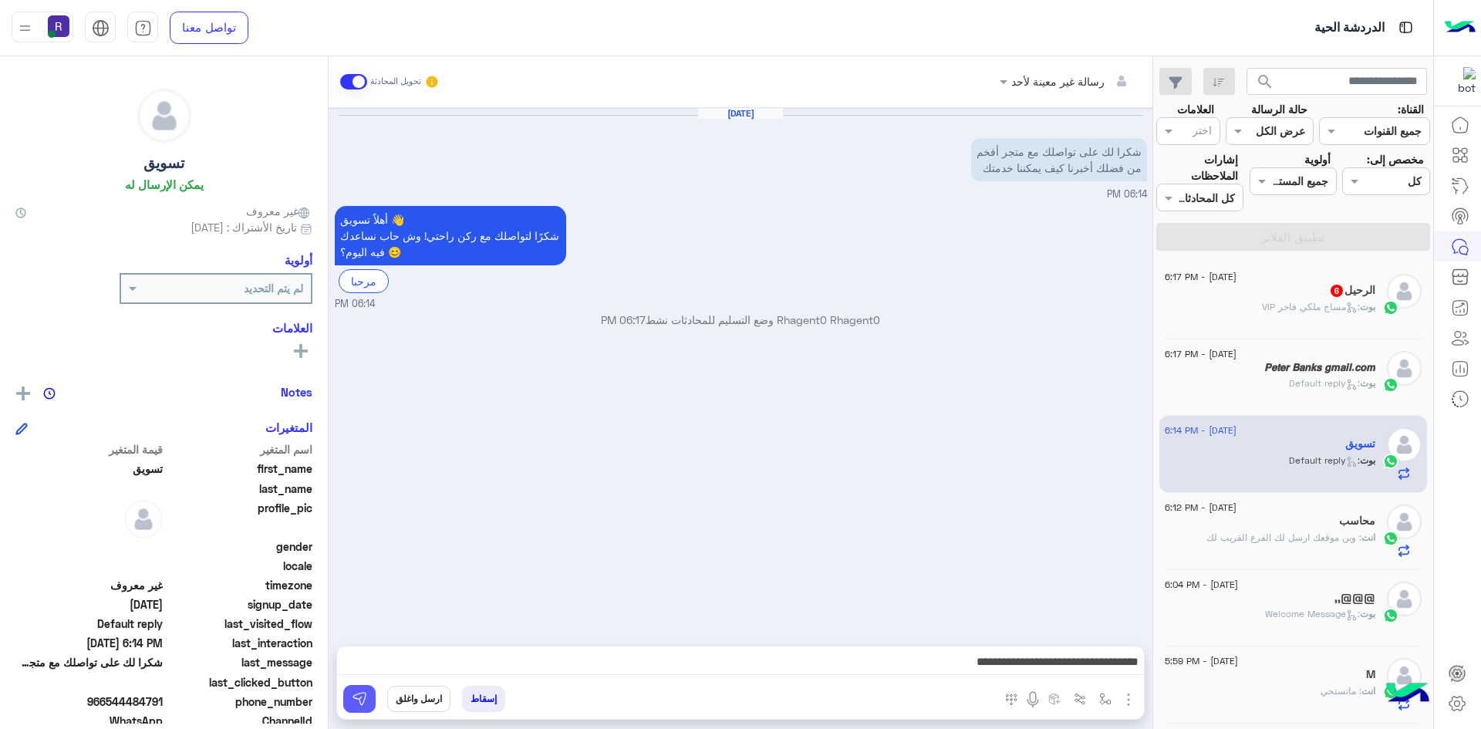
click at [366, 707] on button at bounding box center [359, 699] width 32 height 28
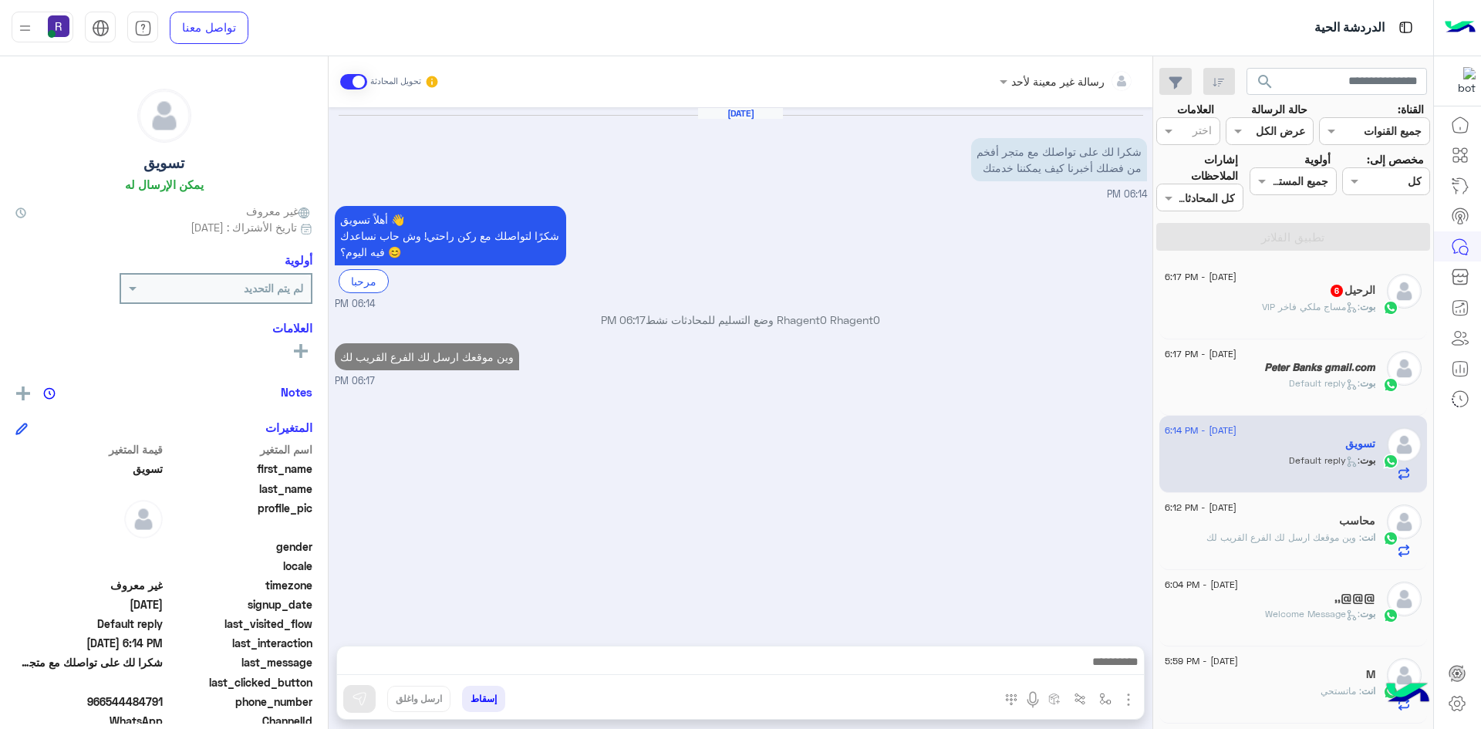
click at [1323, 298] on div "الرحيل 6" at bounding box center [1270, 292] width 211 height 16
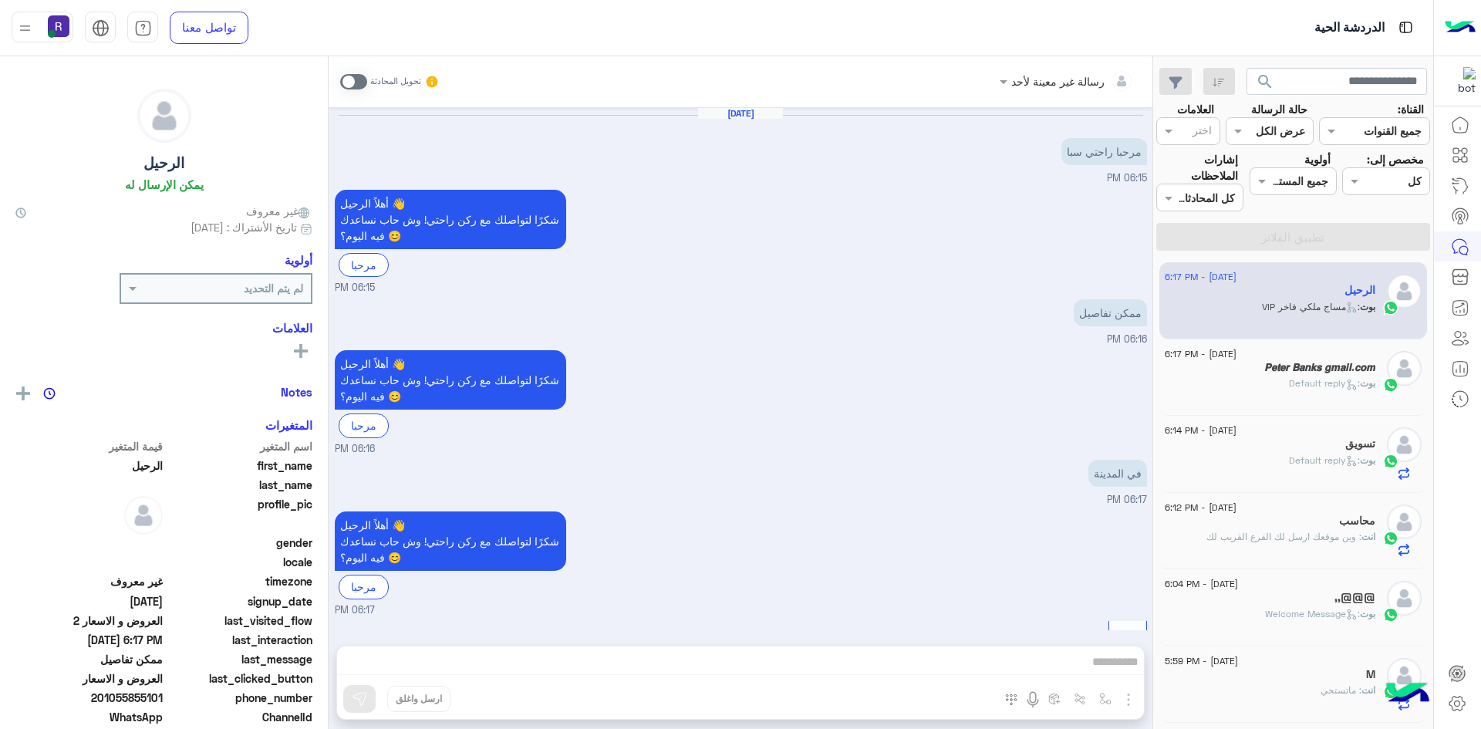
scroll to position [803, 0]
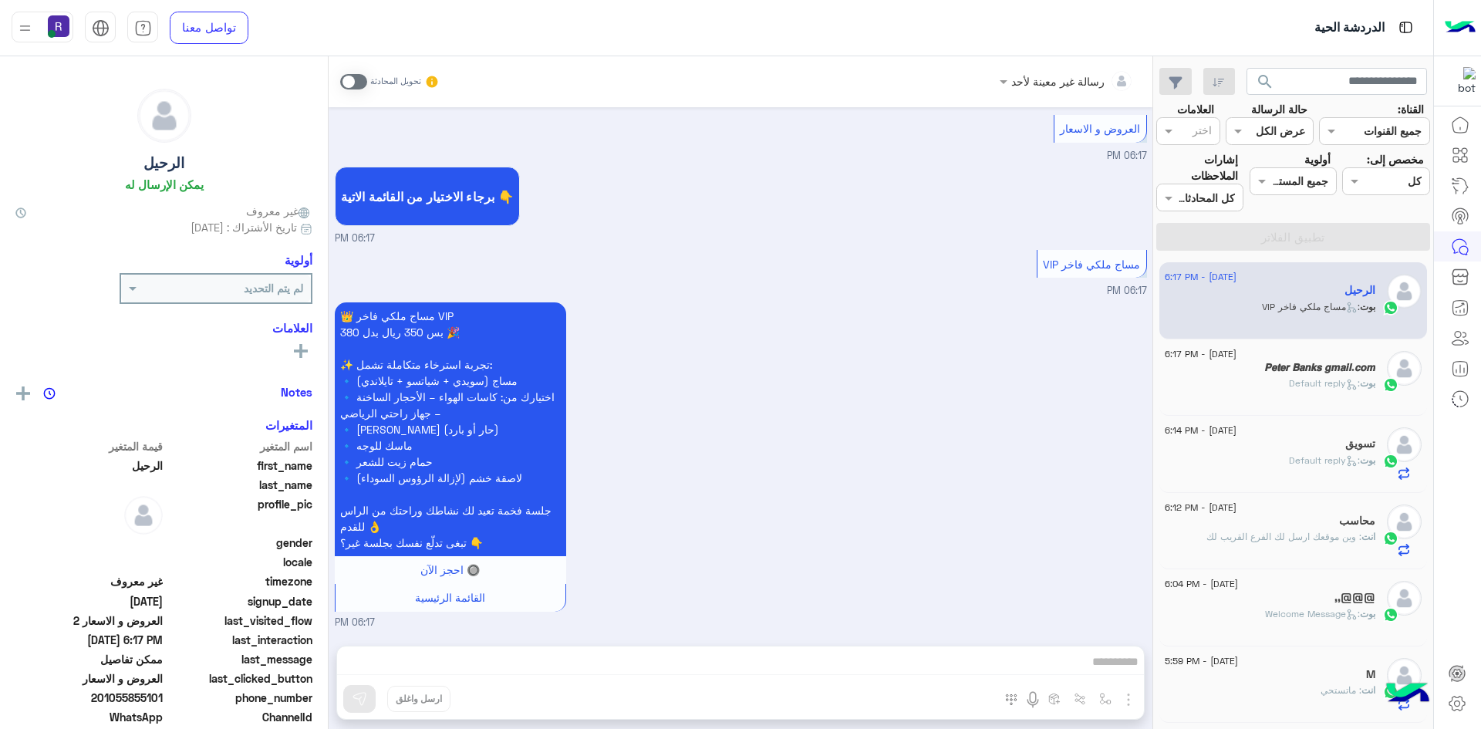
click at [361, 77] on span at bounding box center [353, 81] width 27 height 15
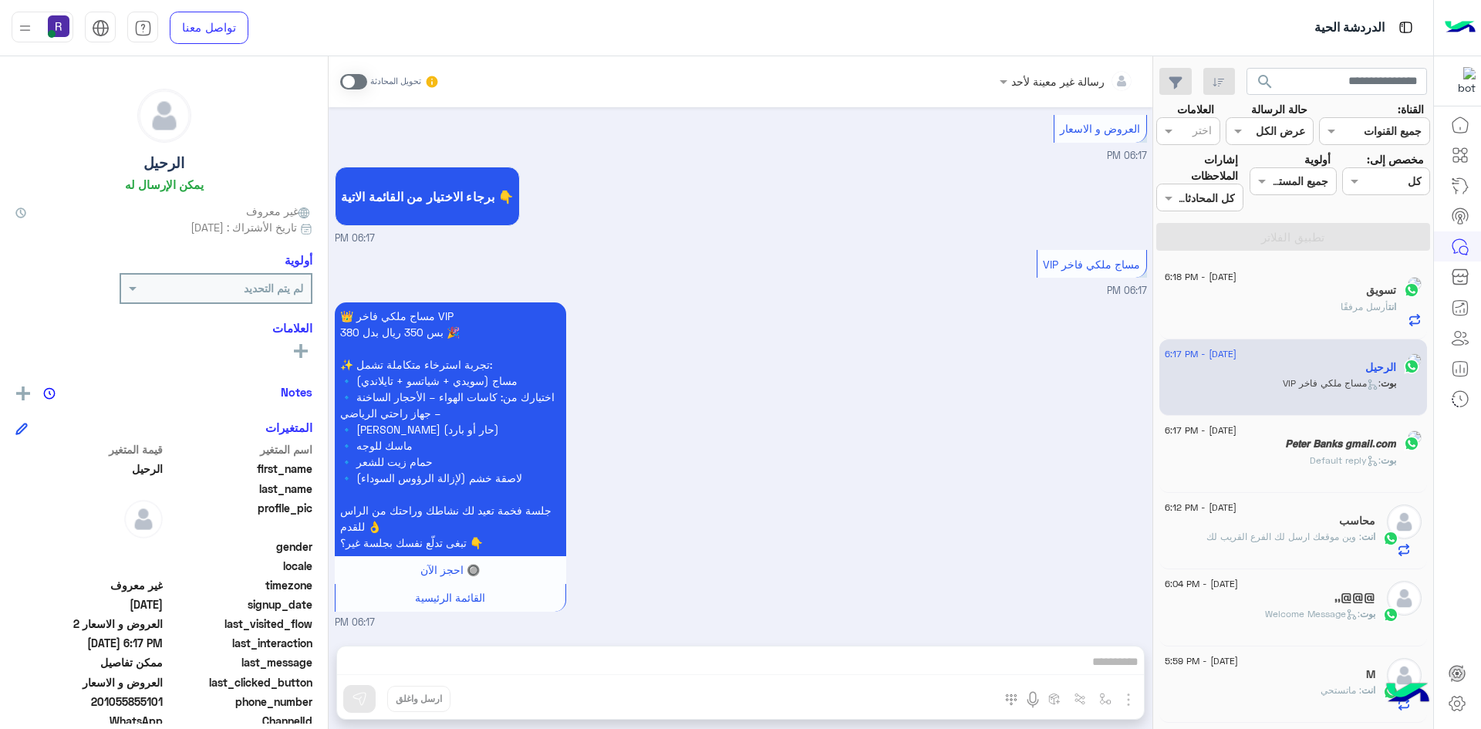
scroll to position [831, 0]
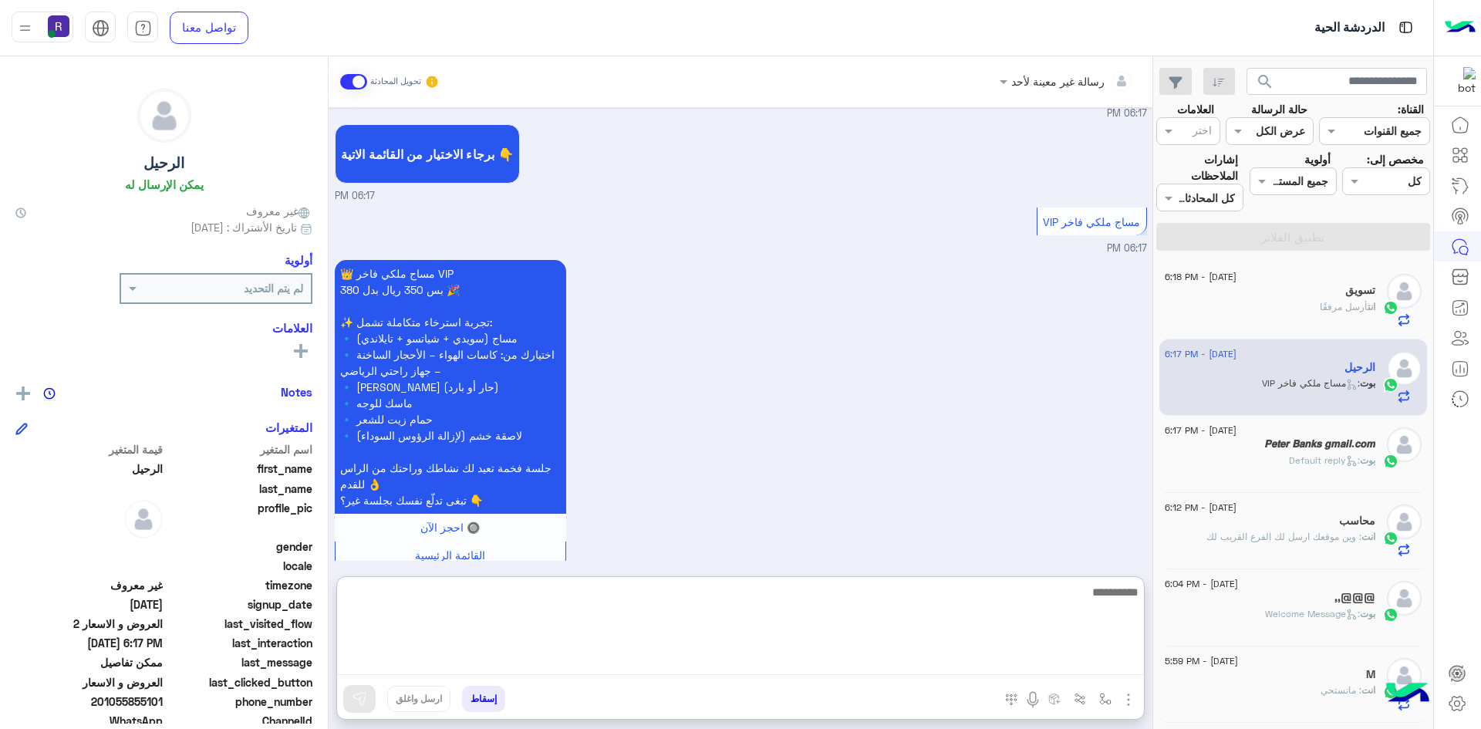
paste textarea "**********"
type textarea "**********"
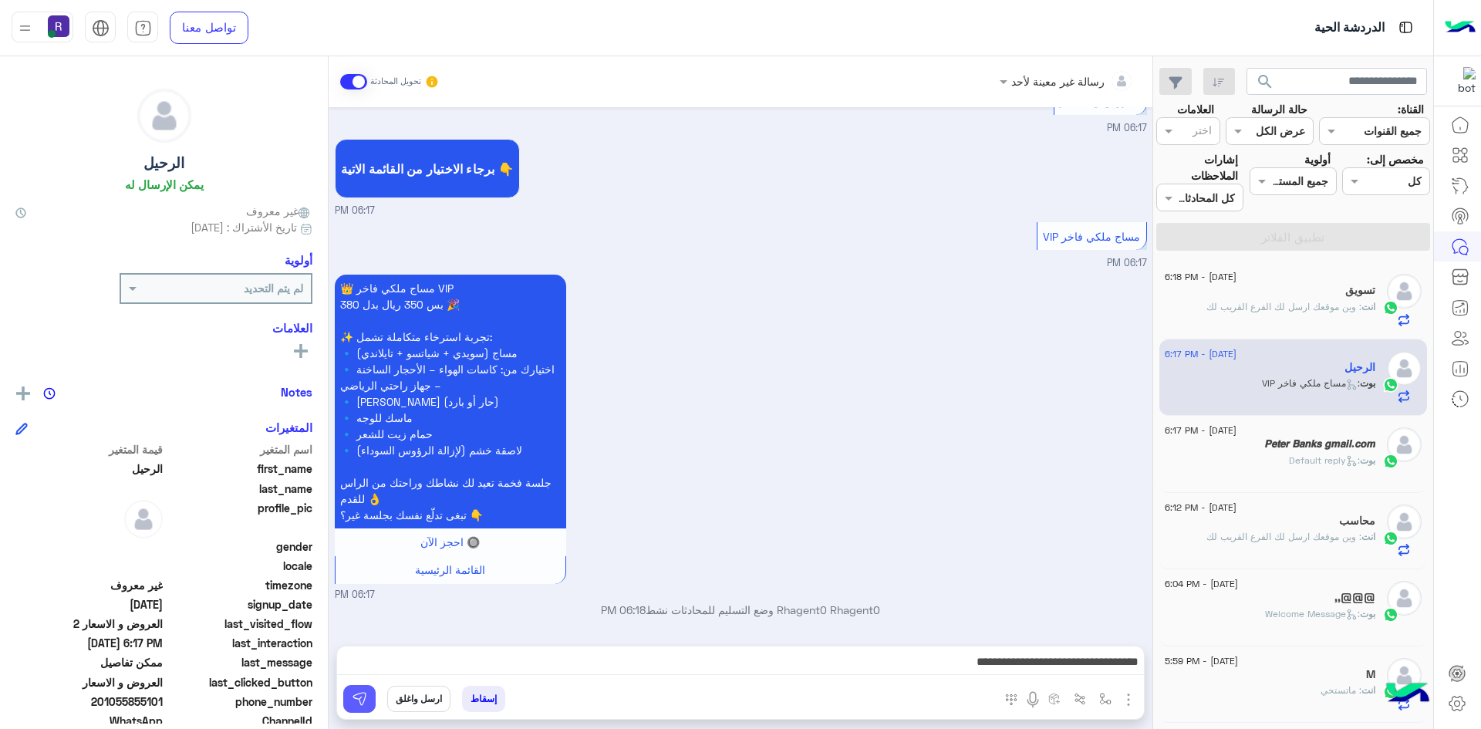
click at [360, 696] on img at bounding box center [359, 698] width 15 height 15
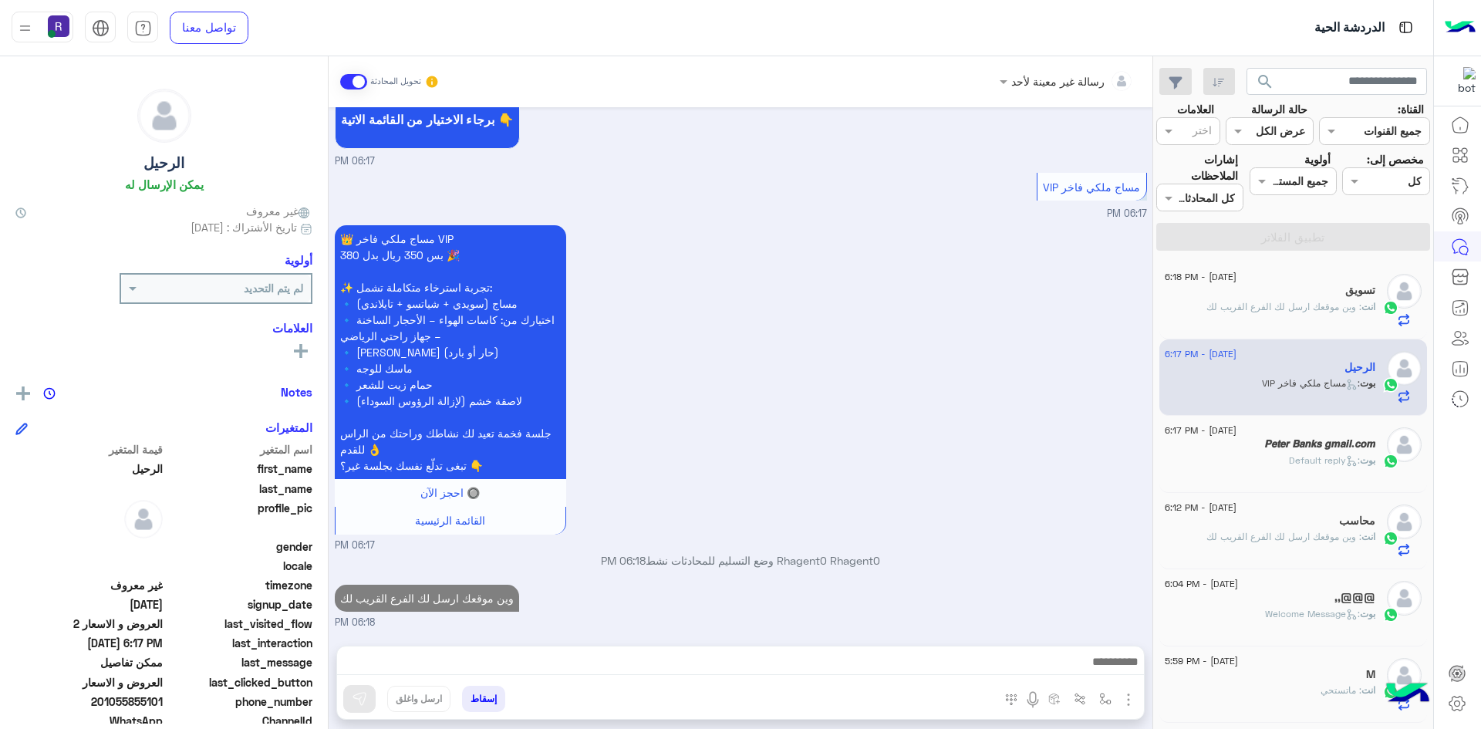
scroll to position [880, 0]
click at [1312, 454] on span ": Default reply" at bounding box center [1324, 460] width 71 height 12
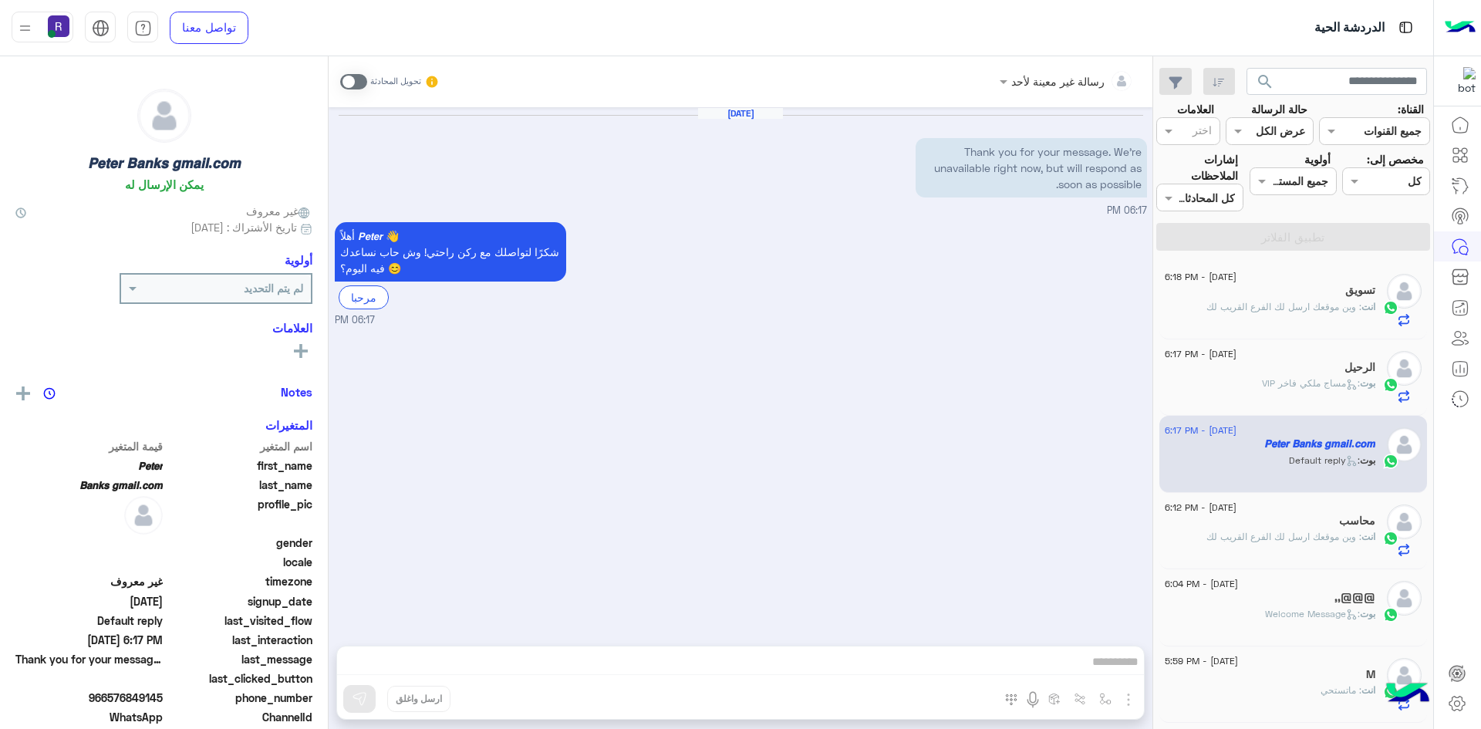
click at [1305, 538] on span ": وين موقعك ارسل لك الفرع القريب لك" at bounding box center [1283, 537] width 155 height 12
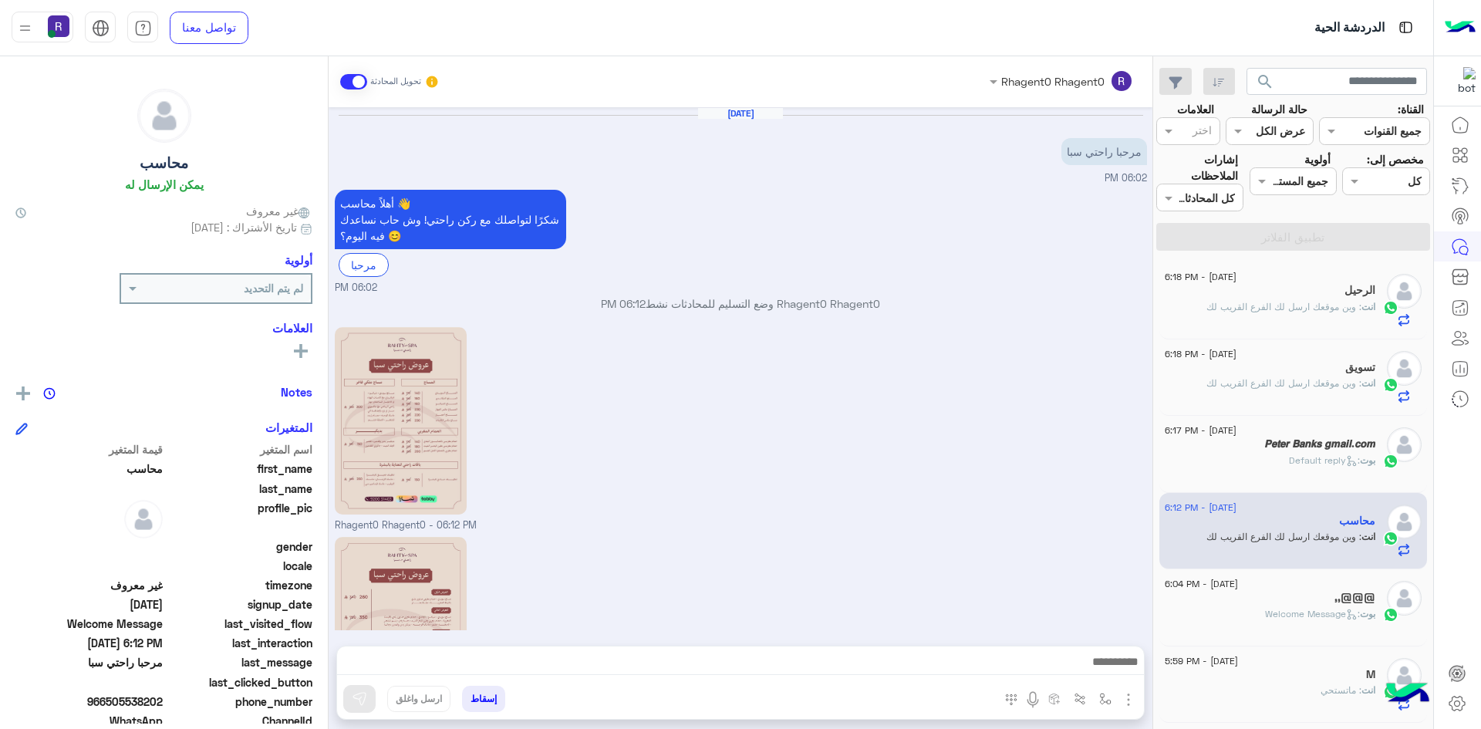
scroll to position [190, 0]
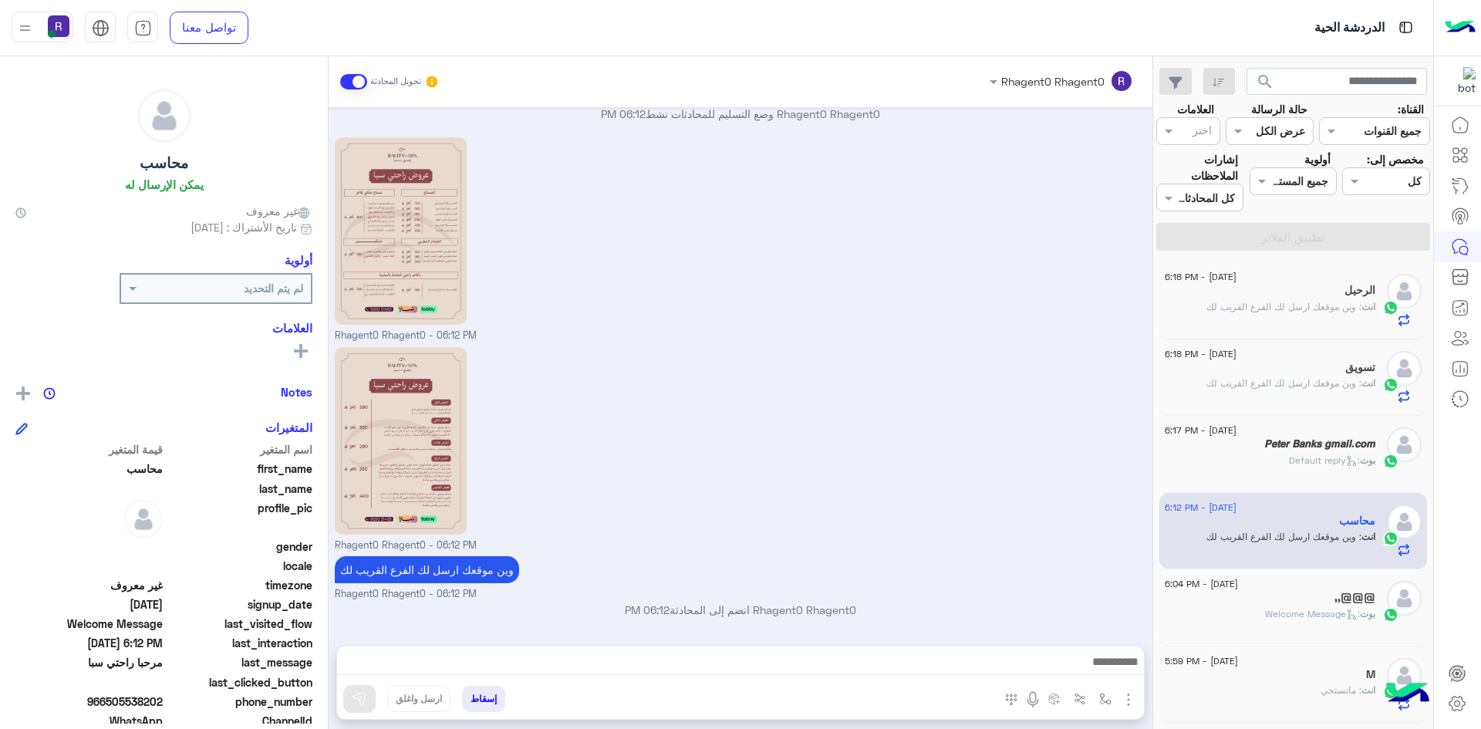
click at [1315, 319] on div "انت : وين موقعك ارسل لك الفرع القريب لك" at bounding box center [1270, 313] width 211 height 27
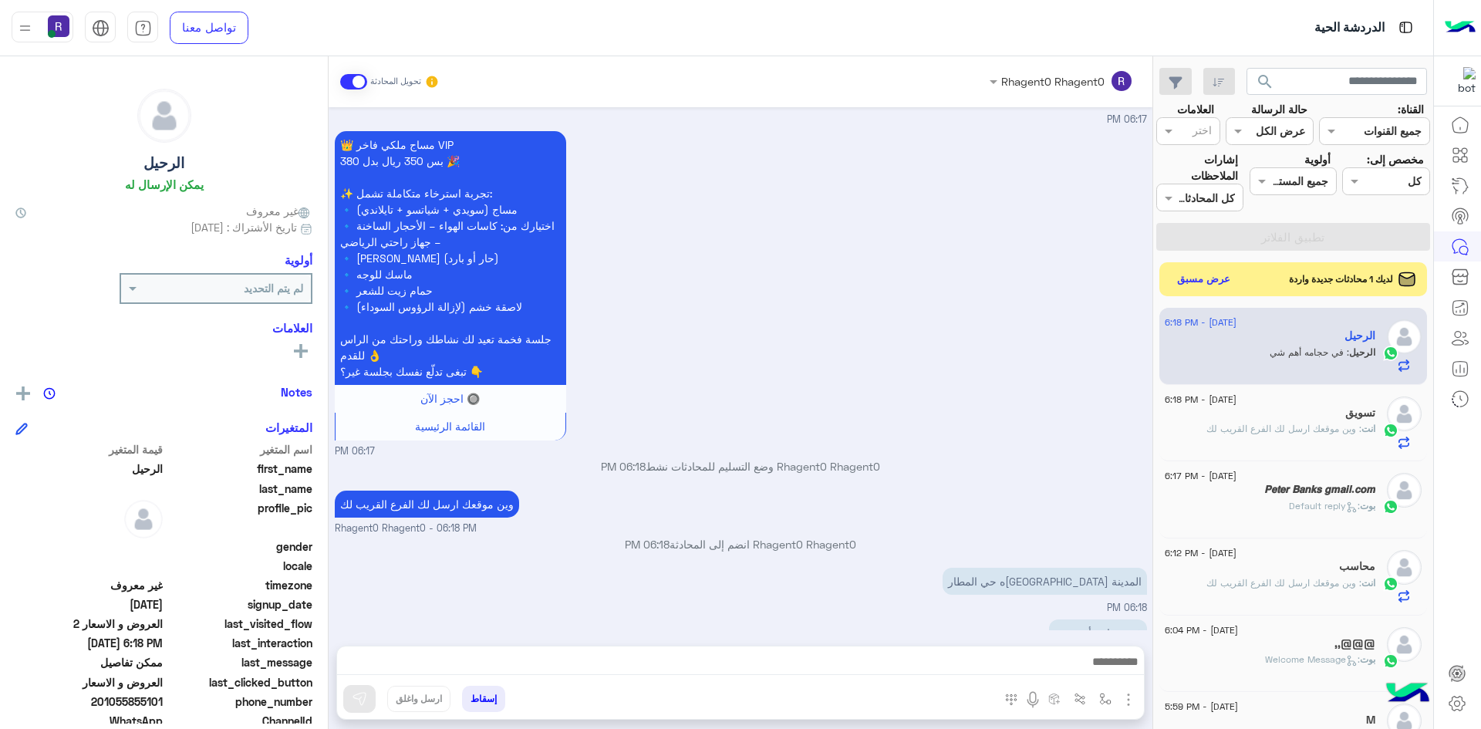
scroll to position [1011, 0]
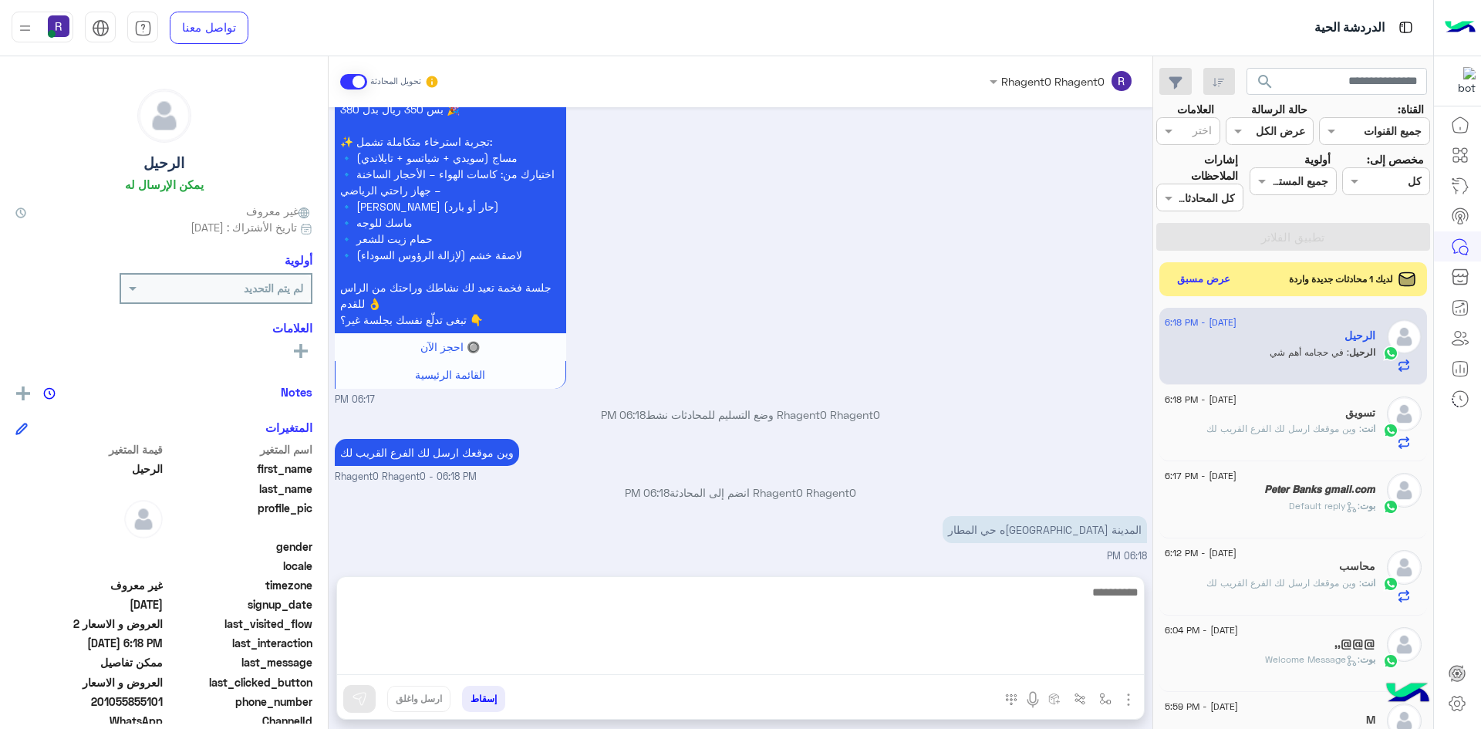
click at [908, 666] on textarea at bounding box center [740, 628] width 807 height 93
type textarea "**"
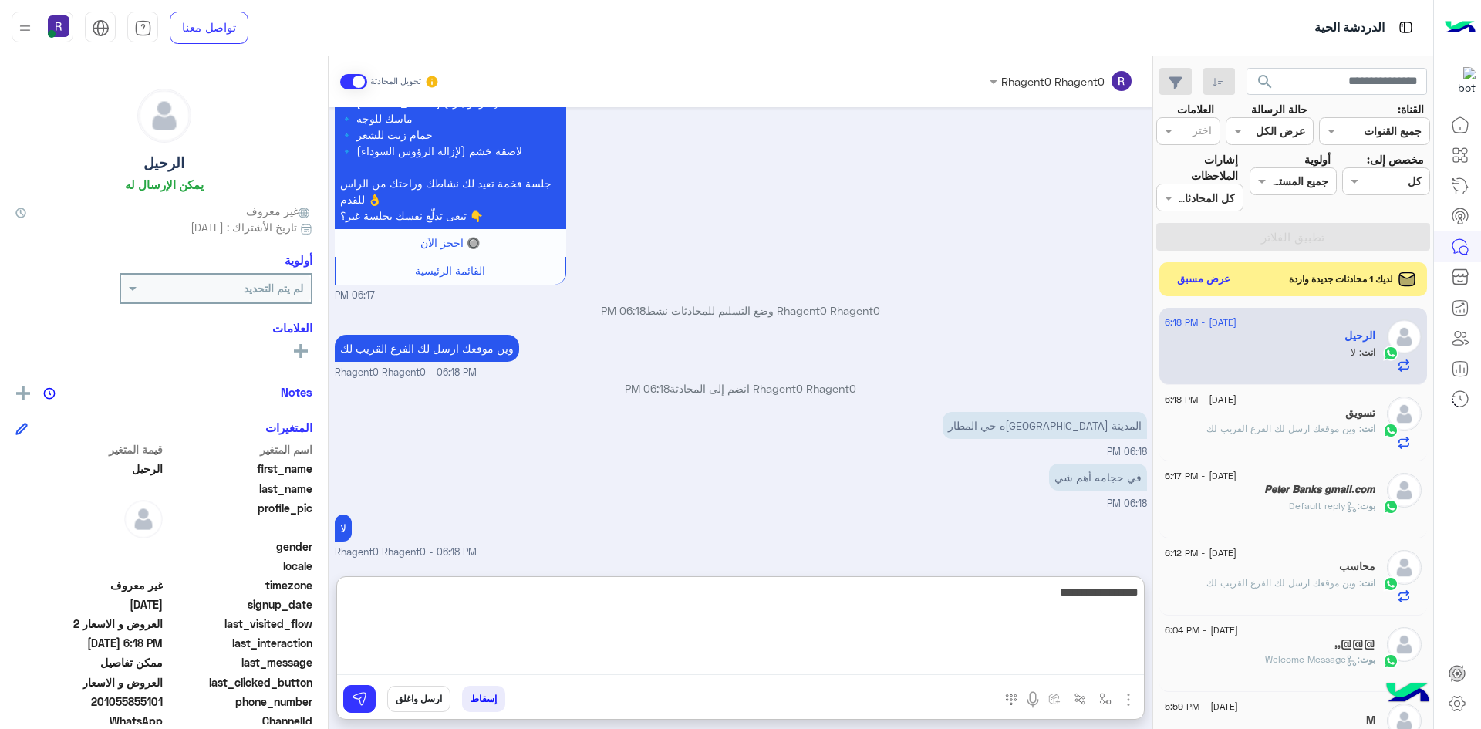
type textarea "**********"
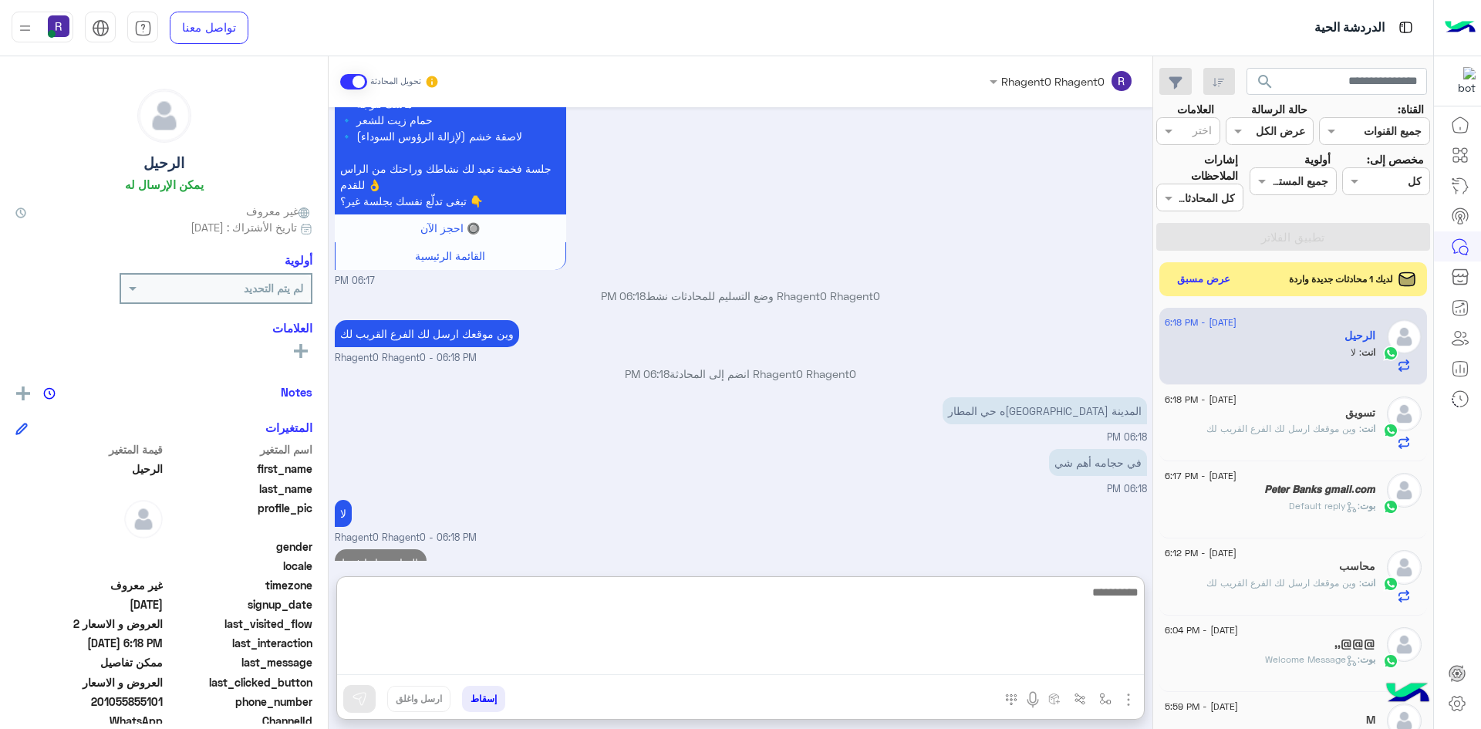
scroll to position [1178, 0]
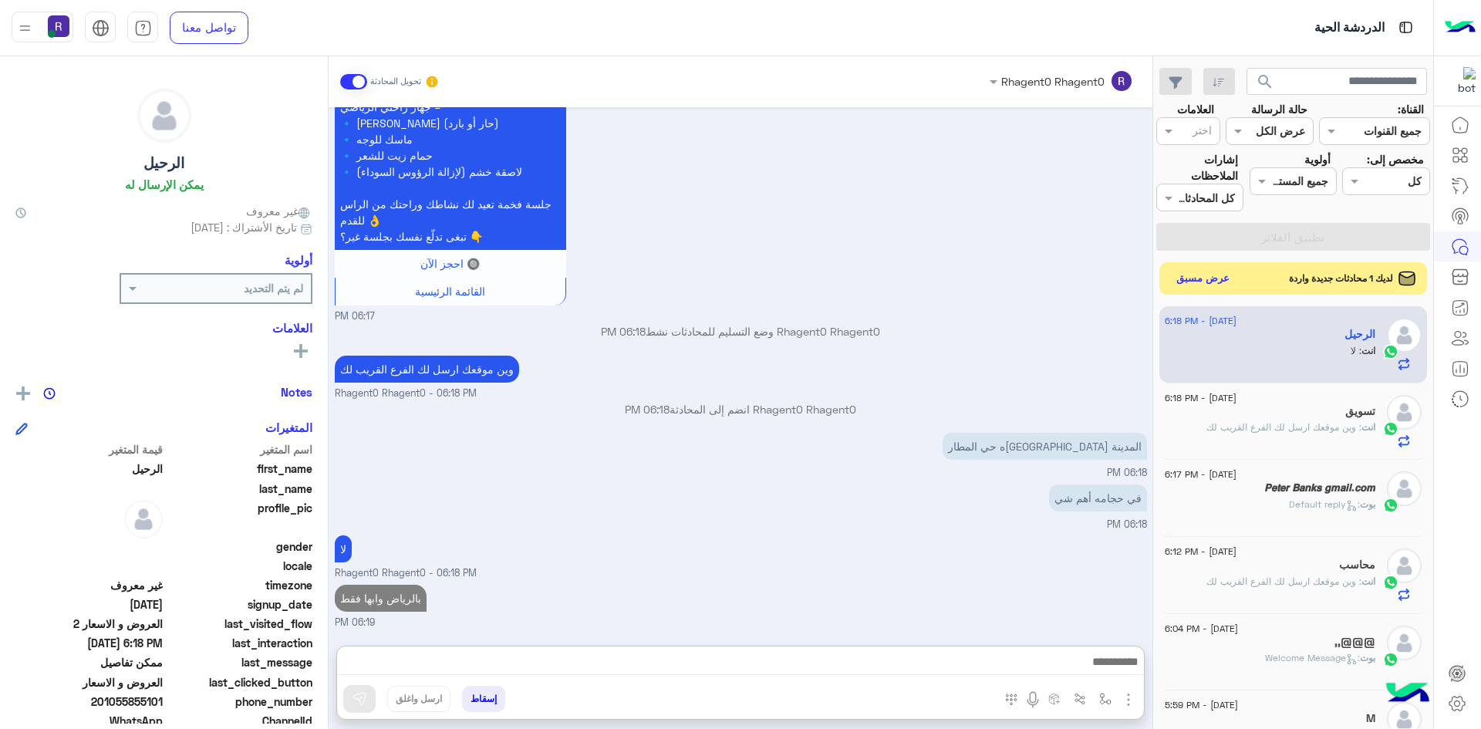
click at [1225, 278] on button "عرض مسبق" at bounding box center [1203, 278] width 65 height 21
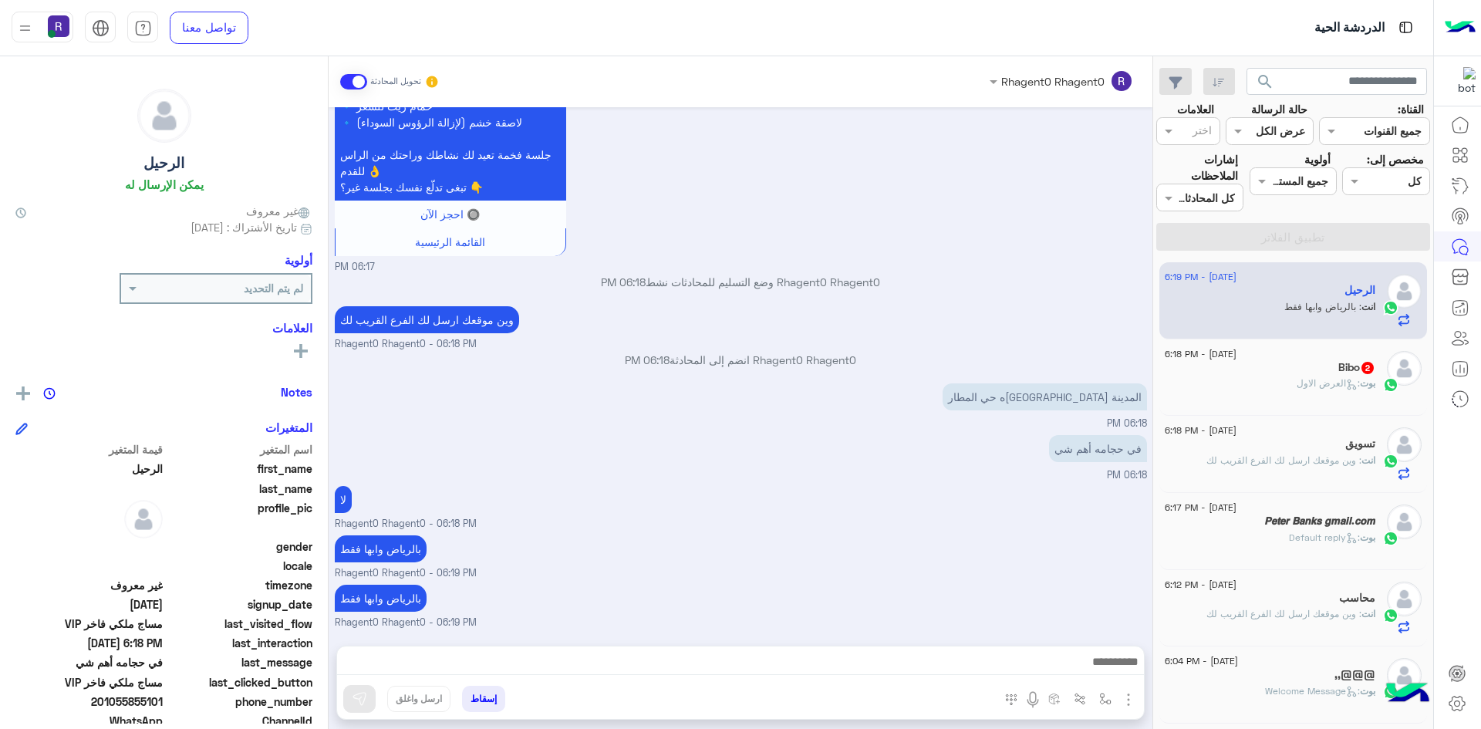
scroll to position [1210, 0]
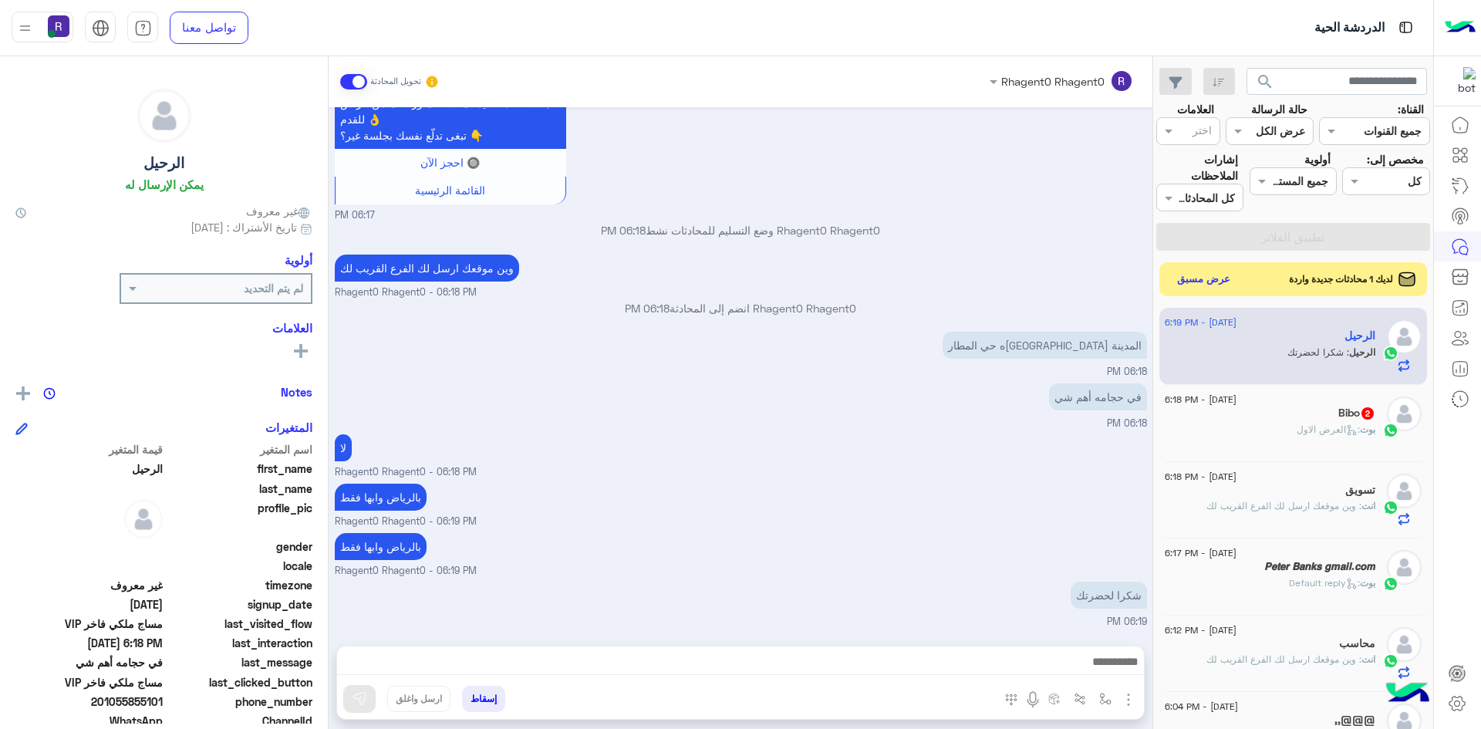
click at [1276, 429] on div "بوت : العرض الاول" at bounding box center [1270, 436] width 211 height 27
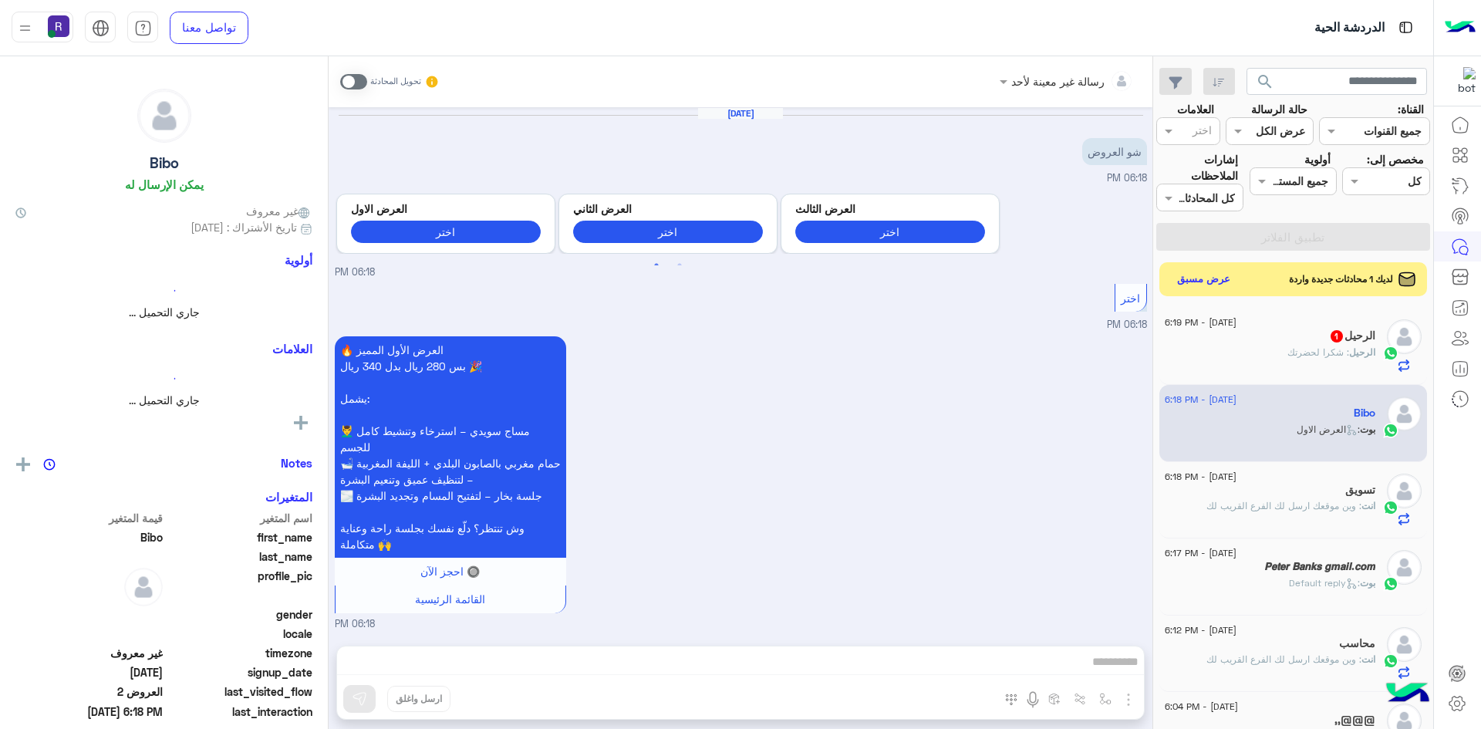
scroll to position [2, 0]
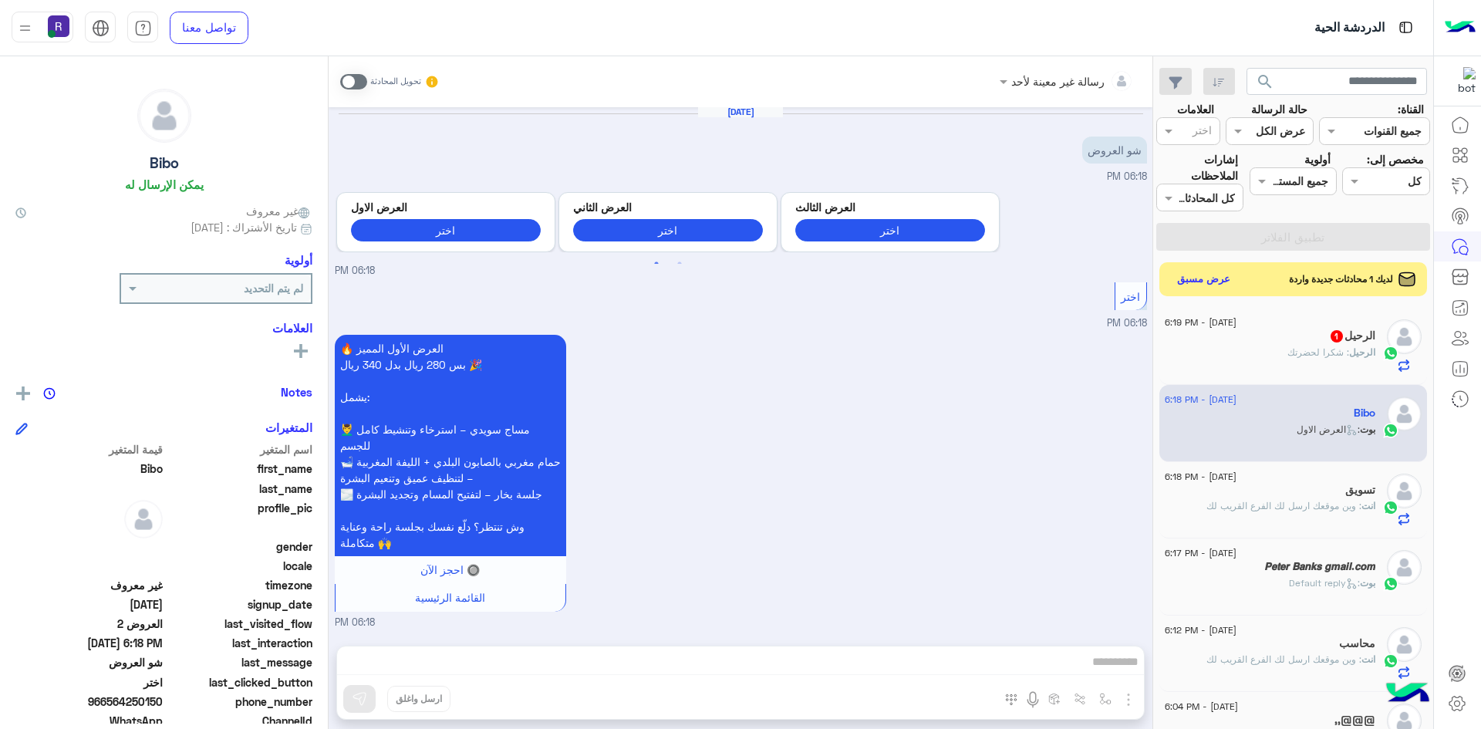
click at [357, 81] on span at bounding box center [353, 81] width 27 height 15
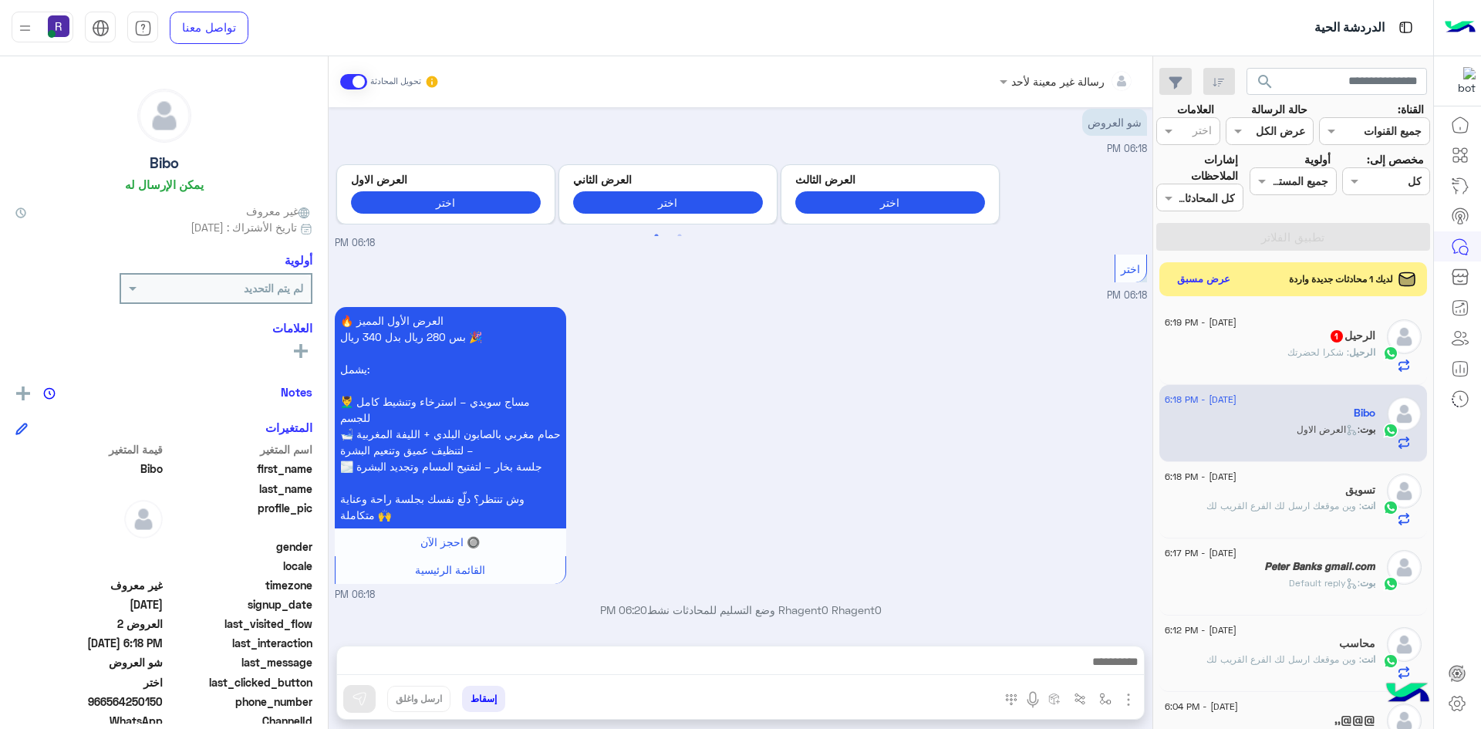
click at [1124, 698] on img "button" at bounding box center [1128, 699] width 19 height 19
click at [1111, 680] on button "الصور" at bounding box center [1105, 665] width 66 height 31
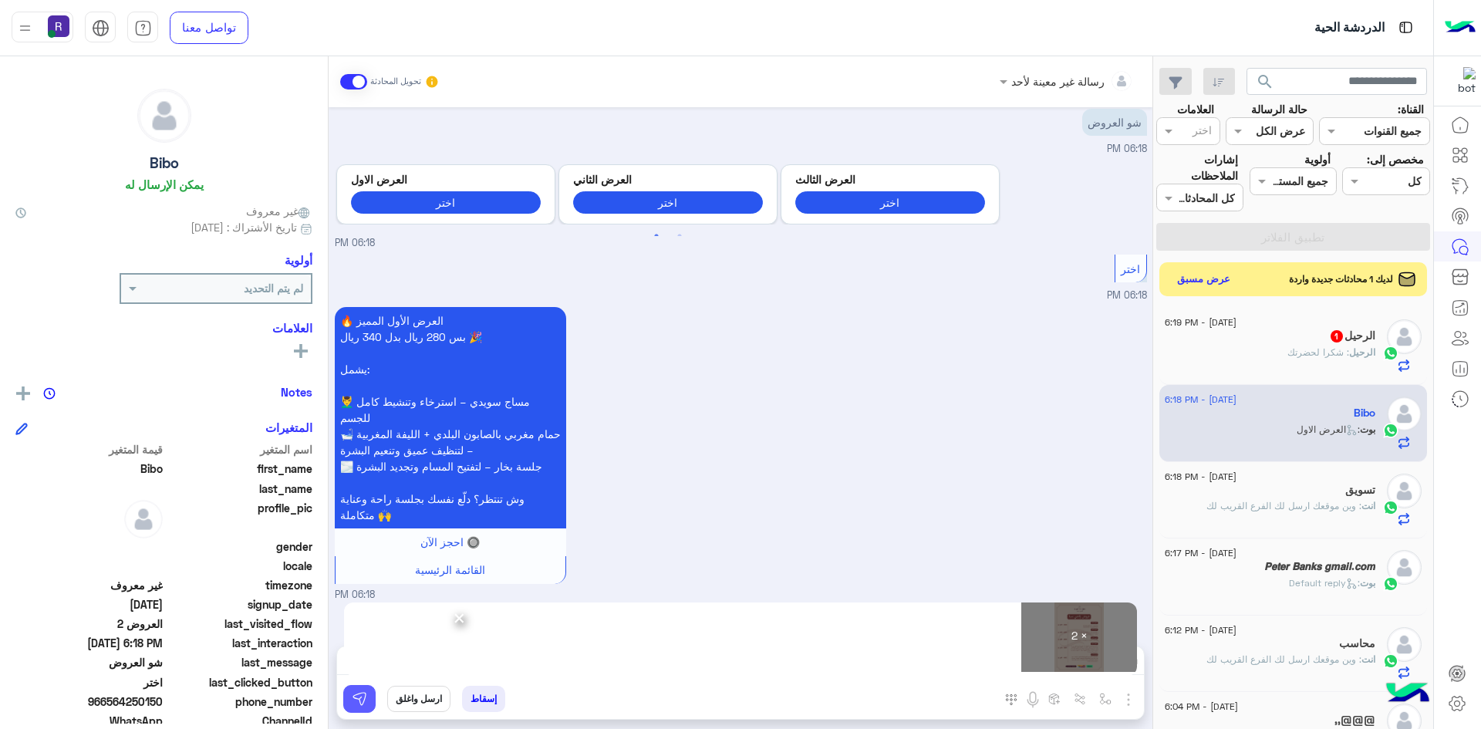
click at [353, 701] on img at bounding box center [359, 698] width 15 height 15
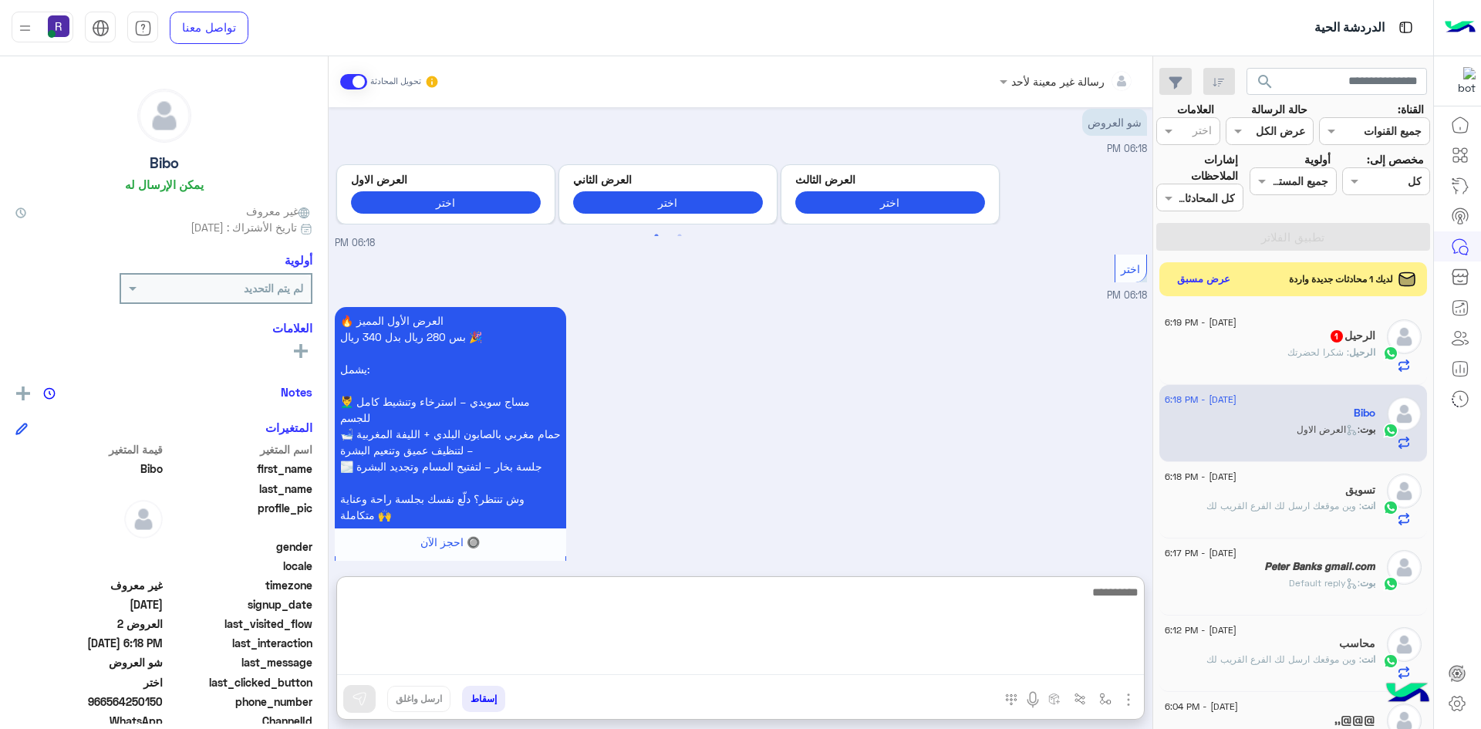
paste textarea "**********"
type textarea "**********"
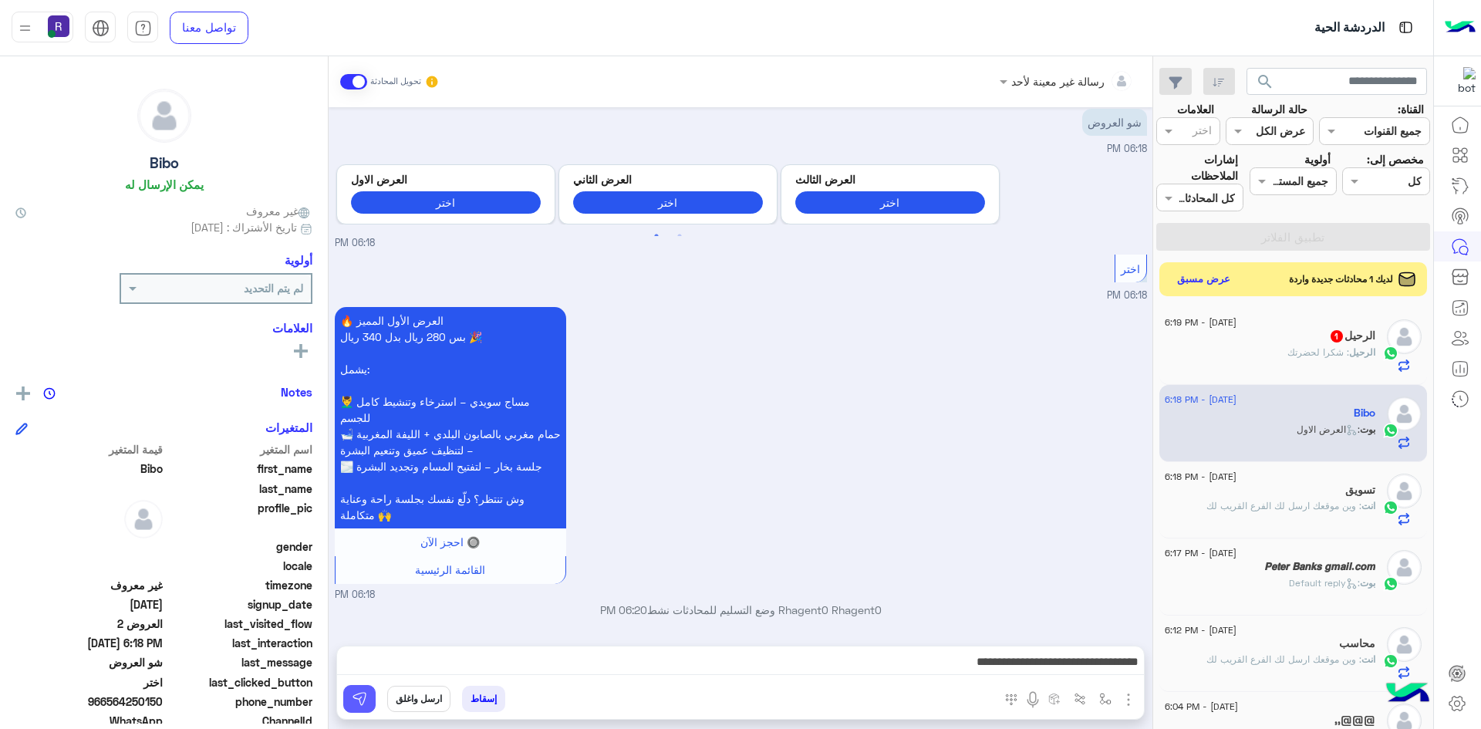
click at [371, 702] on button at bounding box center [359, 699] width 32 height 28
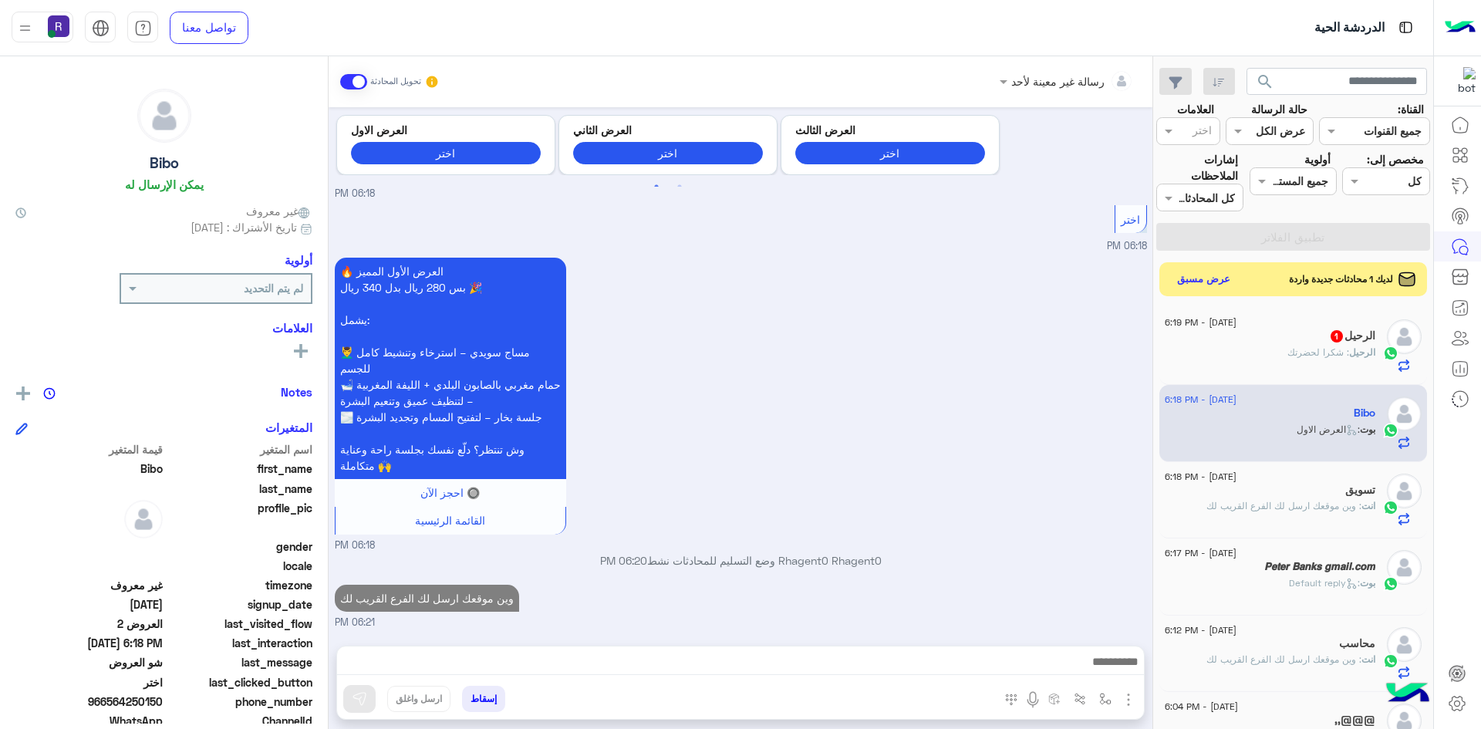
scroll to position [79, 0]
click at [1323, 344] on div "الرحيل 1" at bounding box center [1270, 337] width 211 height 16
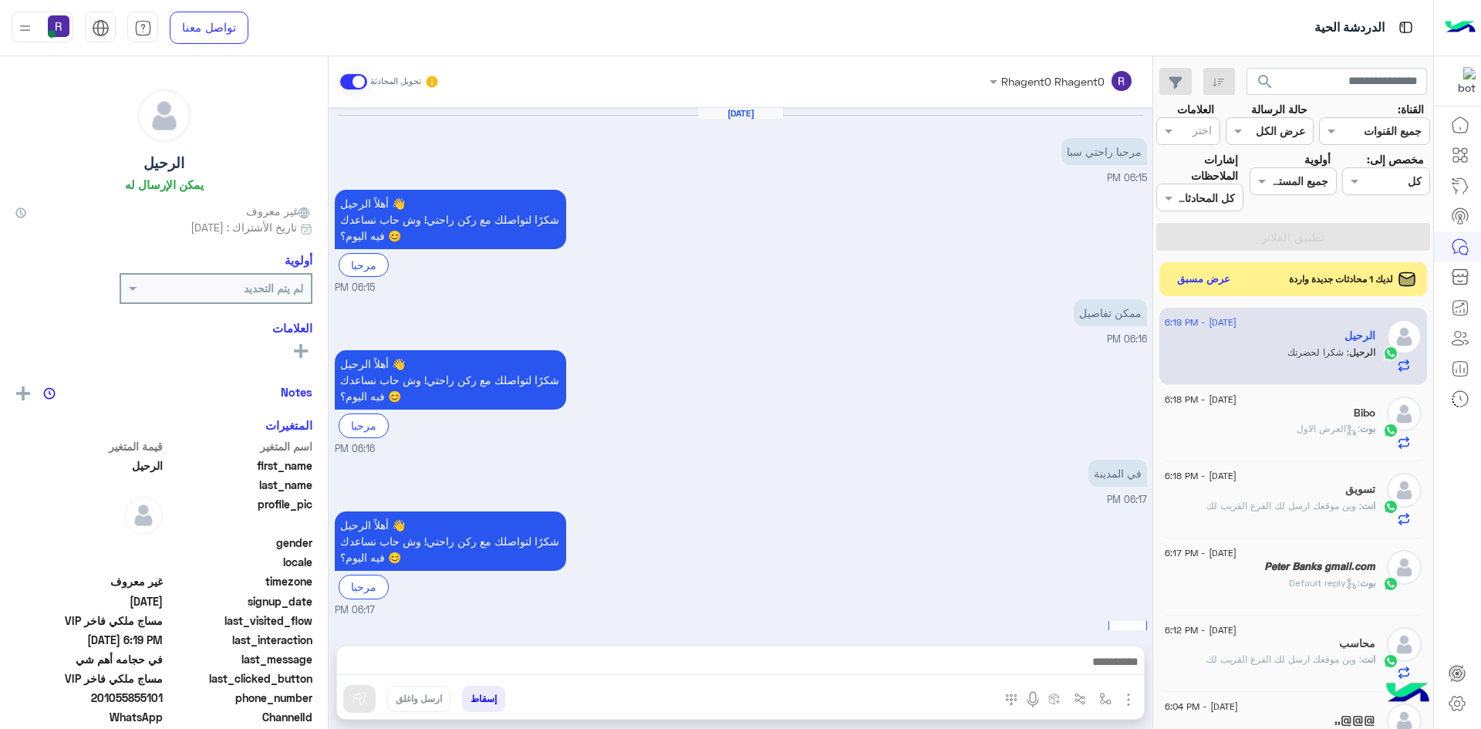
scroll to position [1161, 0]
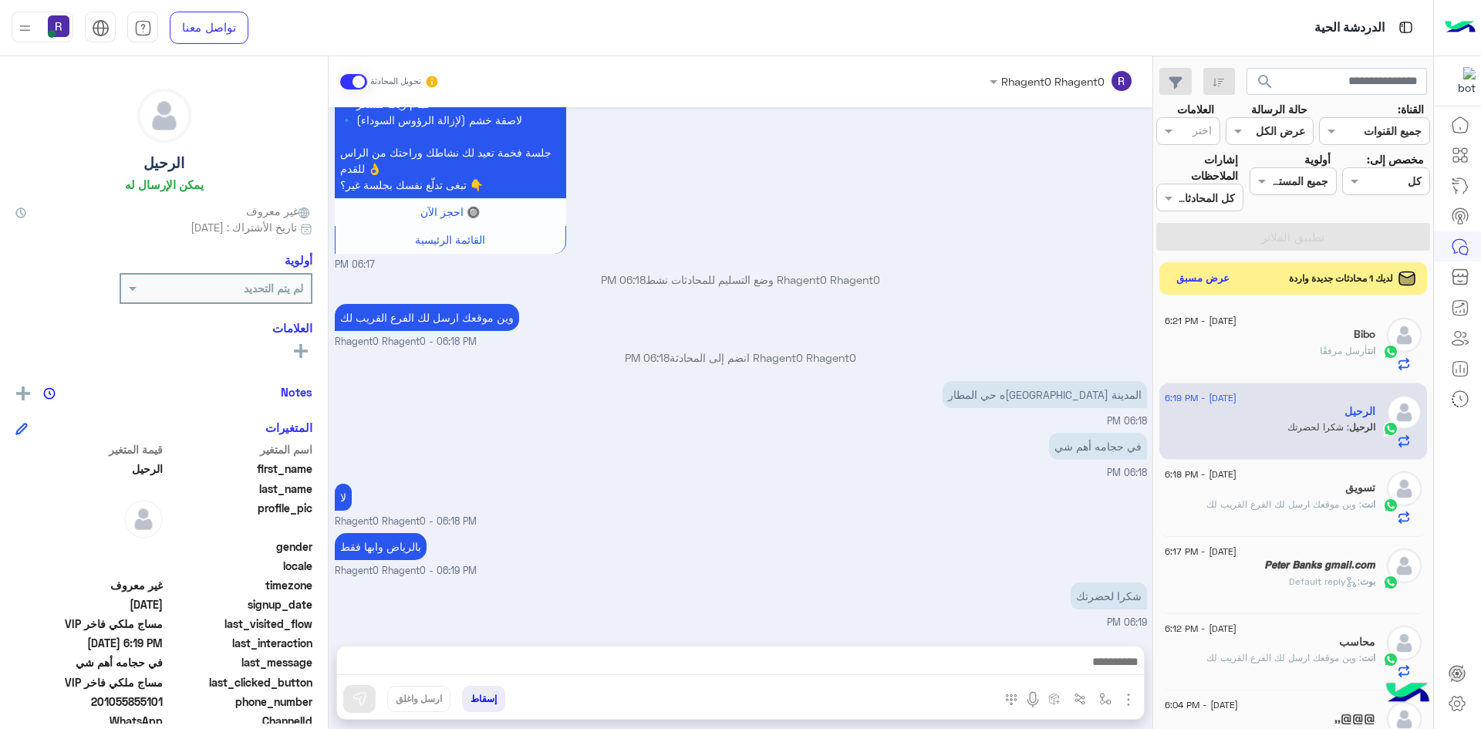
click at [1221, 282] on button "عرض مسبق" at bounding box center [1203, 278] width 65 height 21
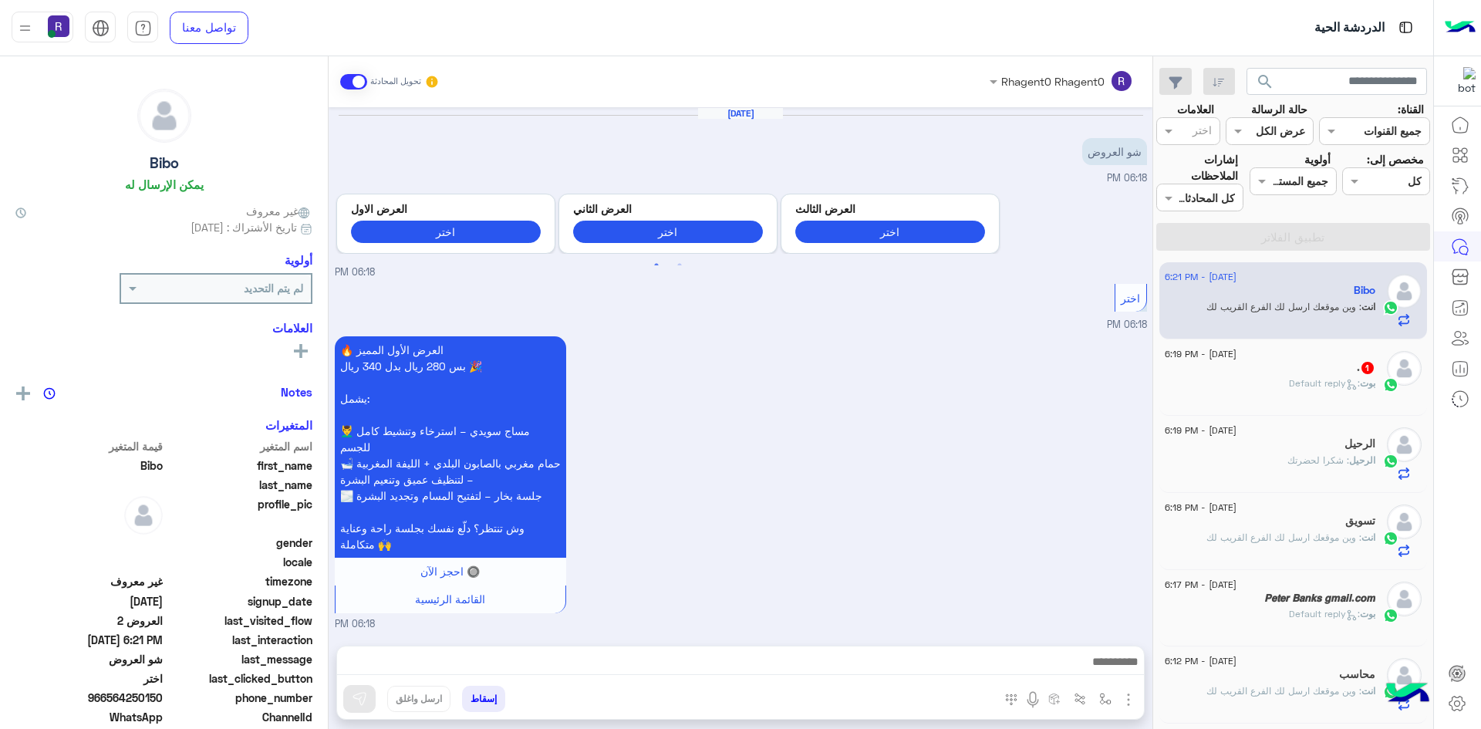
scroll to position [526, 0]
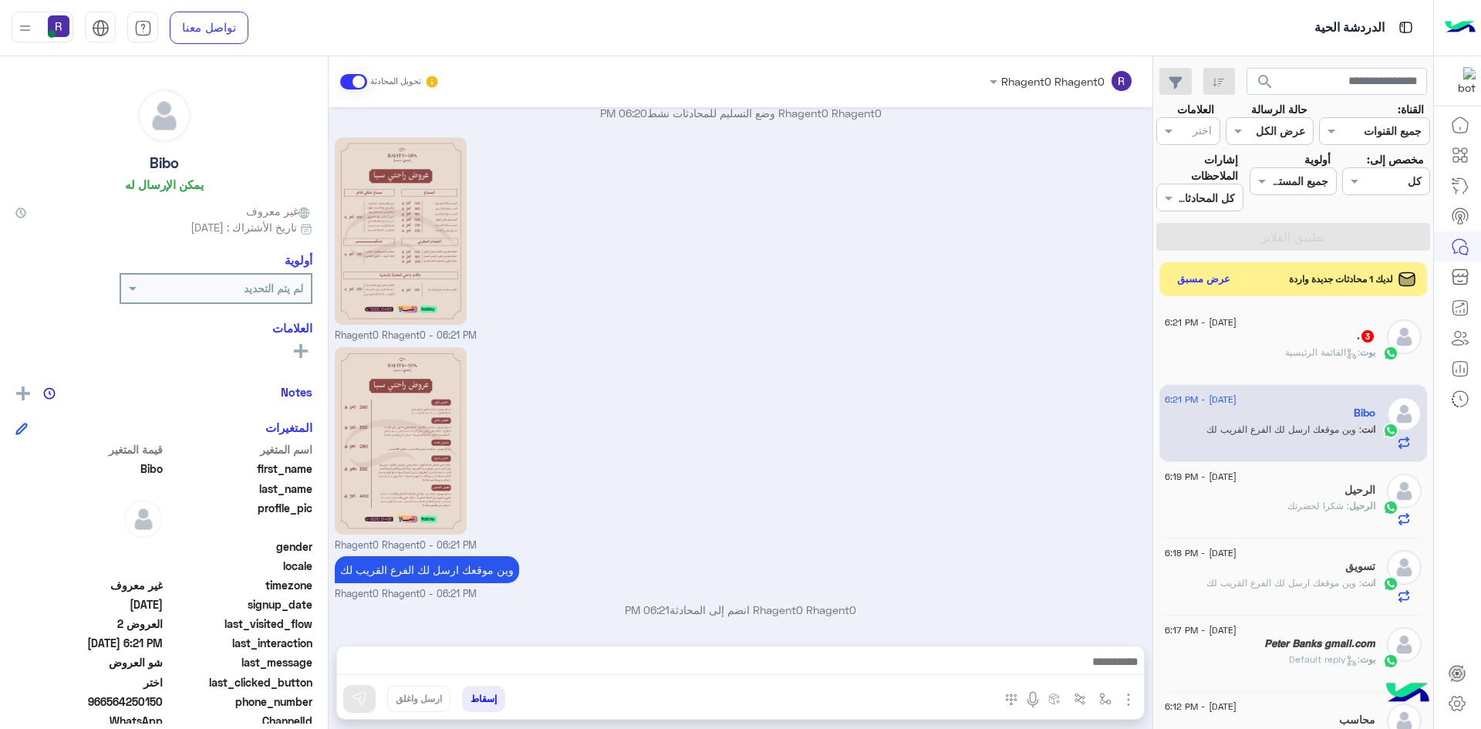
click at [1286, 352] on span ": القائمة الرئيسية" at bounding box center [1322, 352] width 75 height 12
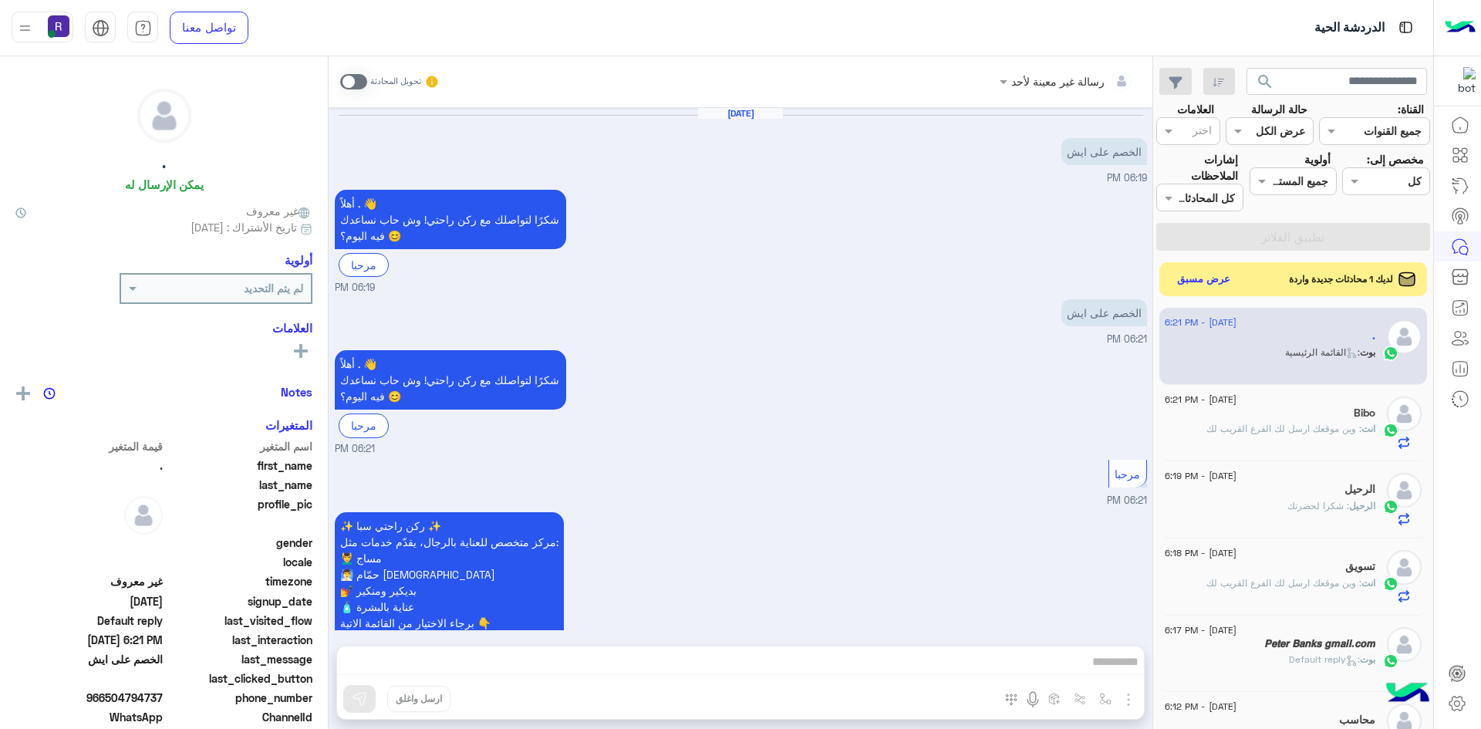
scroll to position [108, 0]
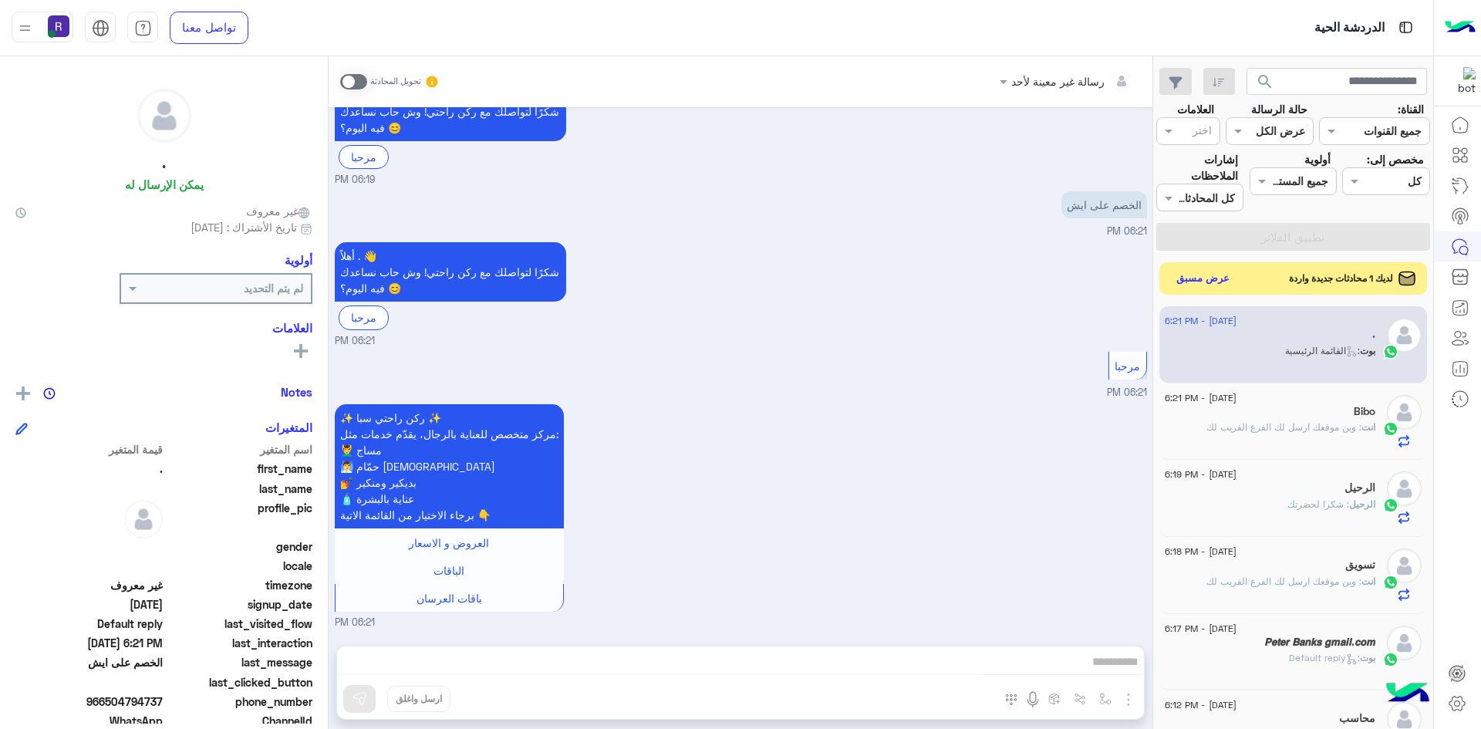
click at [1222, 278] on button "عرض مسبق" at bounding box center [1203, 278] width 65 height 21
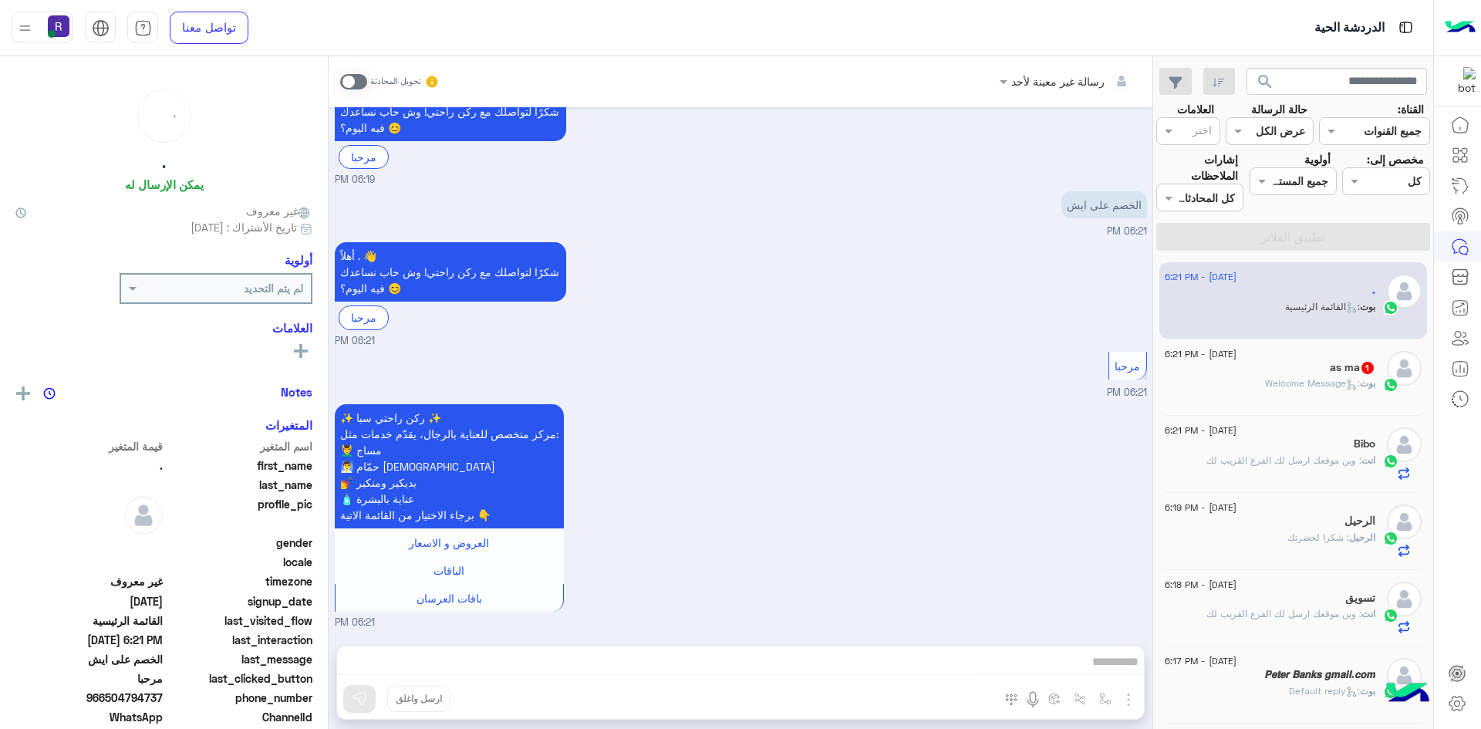
click at [1266, 388] on span ": Welcome Message" at bounding box center [1312, 383] width 95 height 12
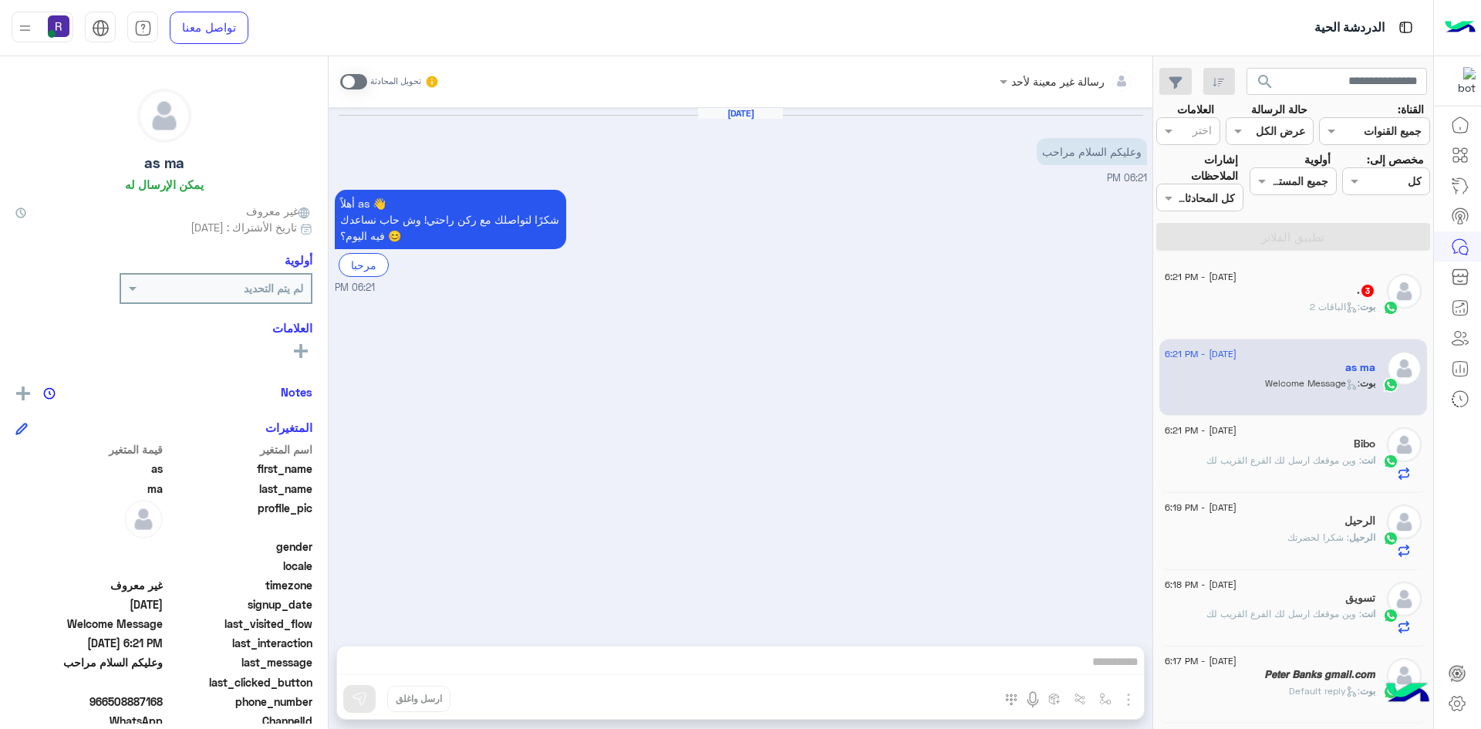
click at [361, 85] on span at bounding box center [353, 81] width 27 height 15
click at [1126, 703] on img "button" at bounding box center [1128, 699] width 19 height 19
click at [1105, 671] on span "الصور" at bounding box center [1098, 666] width 29 height 18
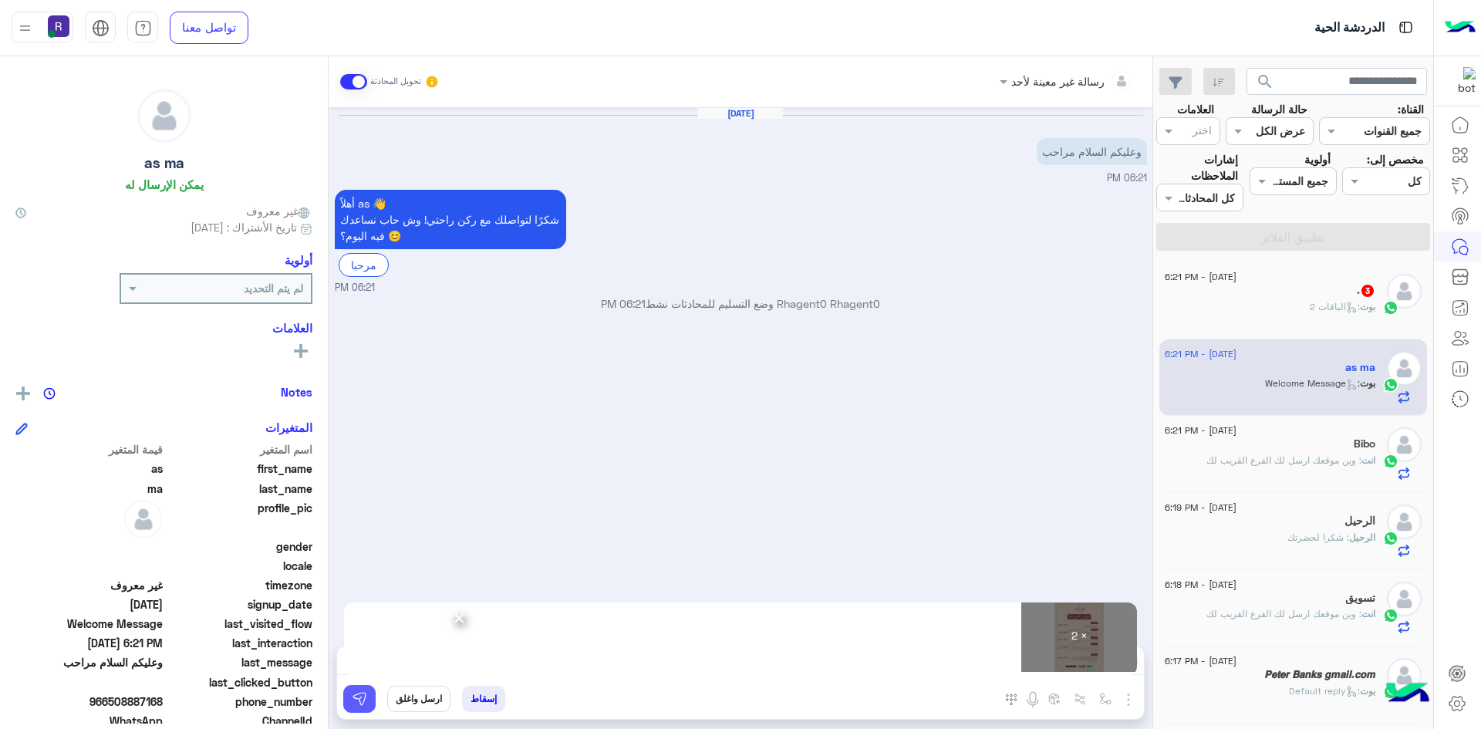
click at [362, 701] on img at bounding box center [359, 698] width 15 height 15
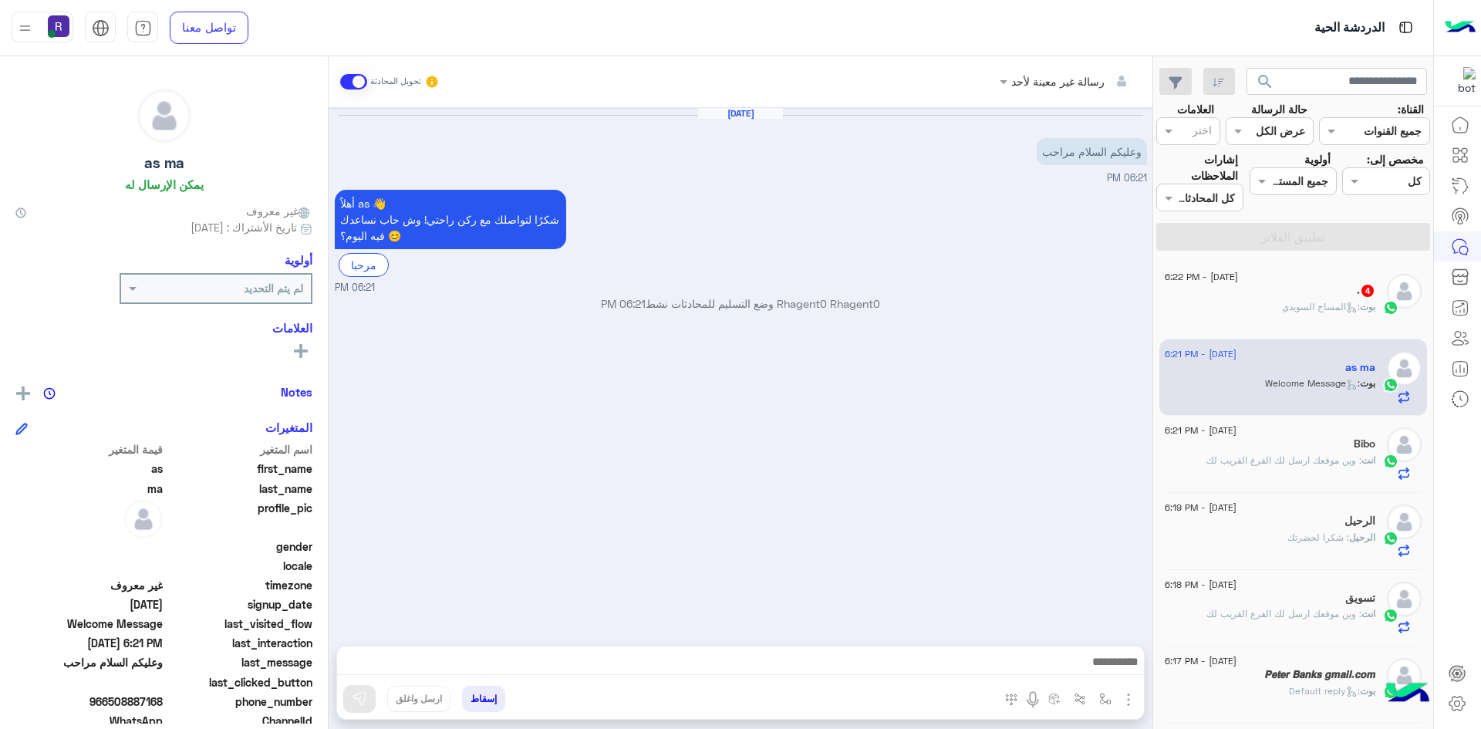
click at [1324, 301] on span "بوت : المساج السويدي" at bounding box center [1328, 307] width 93 height 12
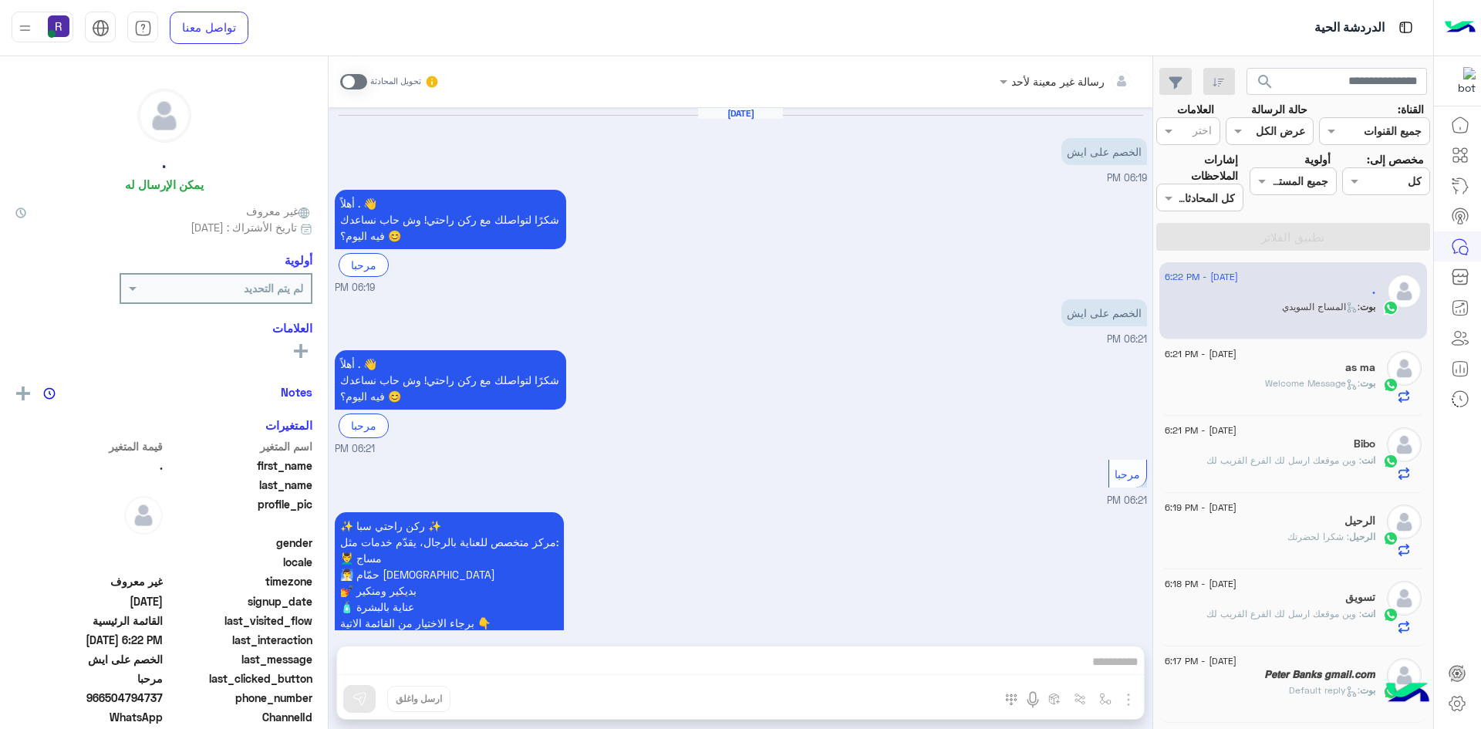
scroll to position [1175, 0]
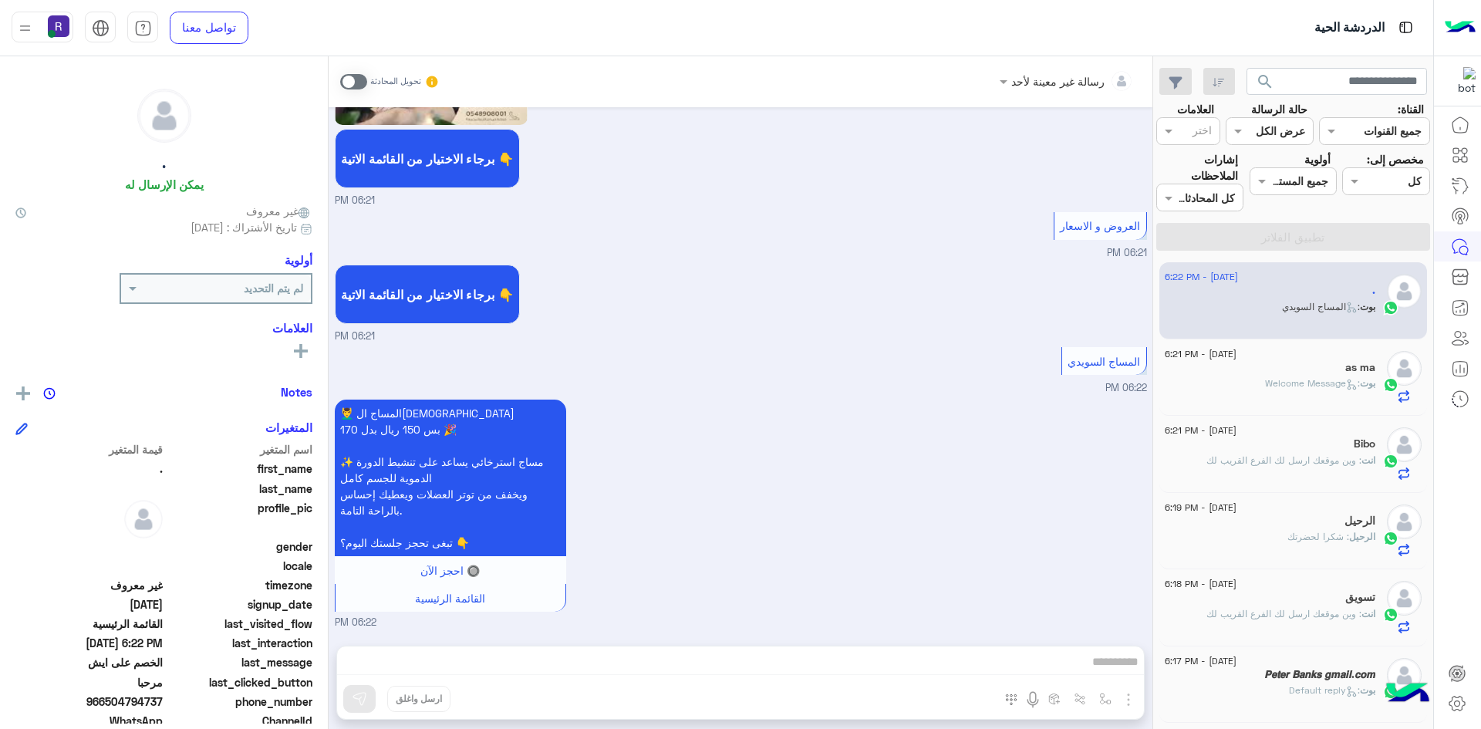
click at [358, 79] on span at bounding box center [353, 81] width 27 height 15
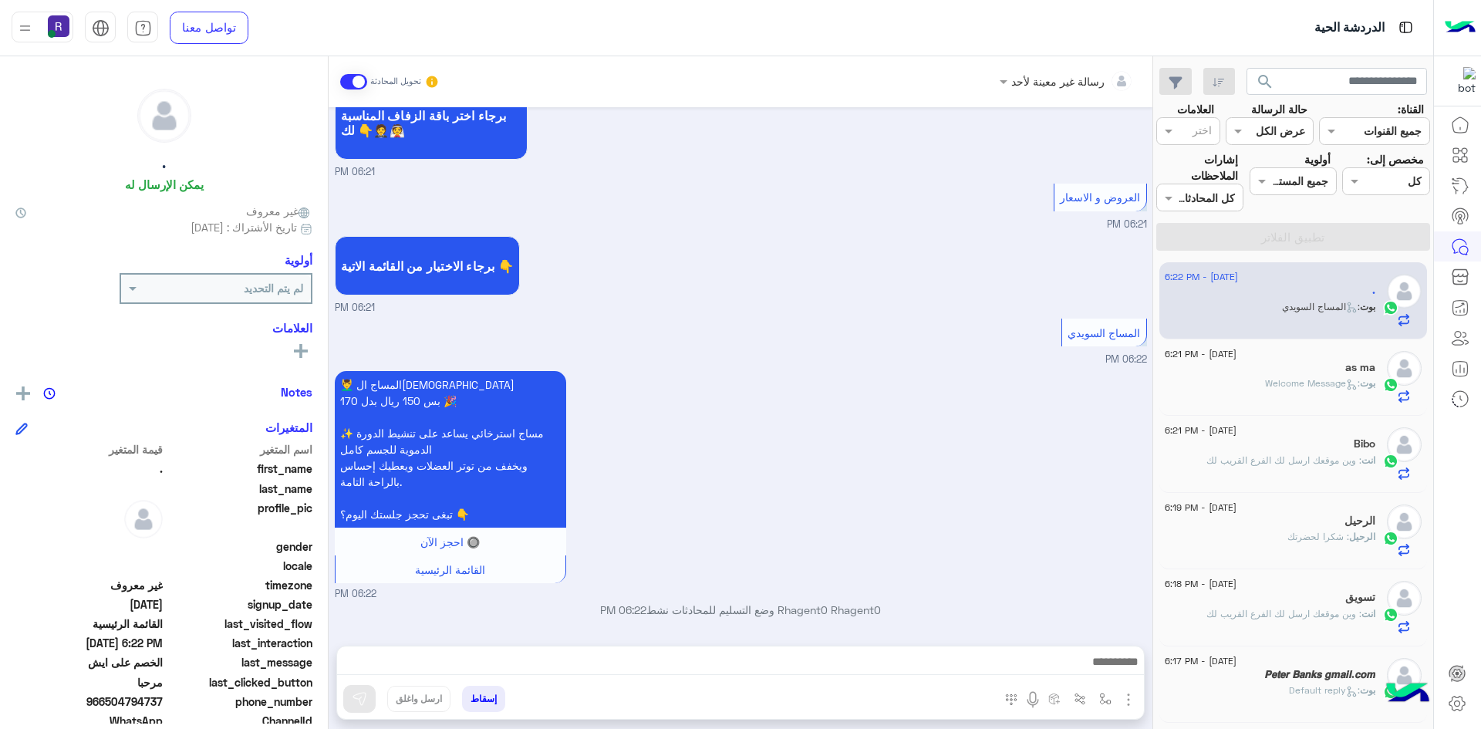
scroll to position [1203, 0]
click at [1127, 700] on img "button" at bounding box center [1128, 699] width 19 height 19
click at [1103, 669] on span "الصور" at bounding box center [1098, 666] width 29 height 18
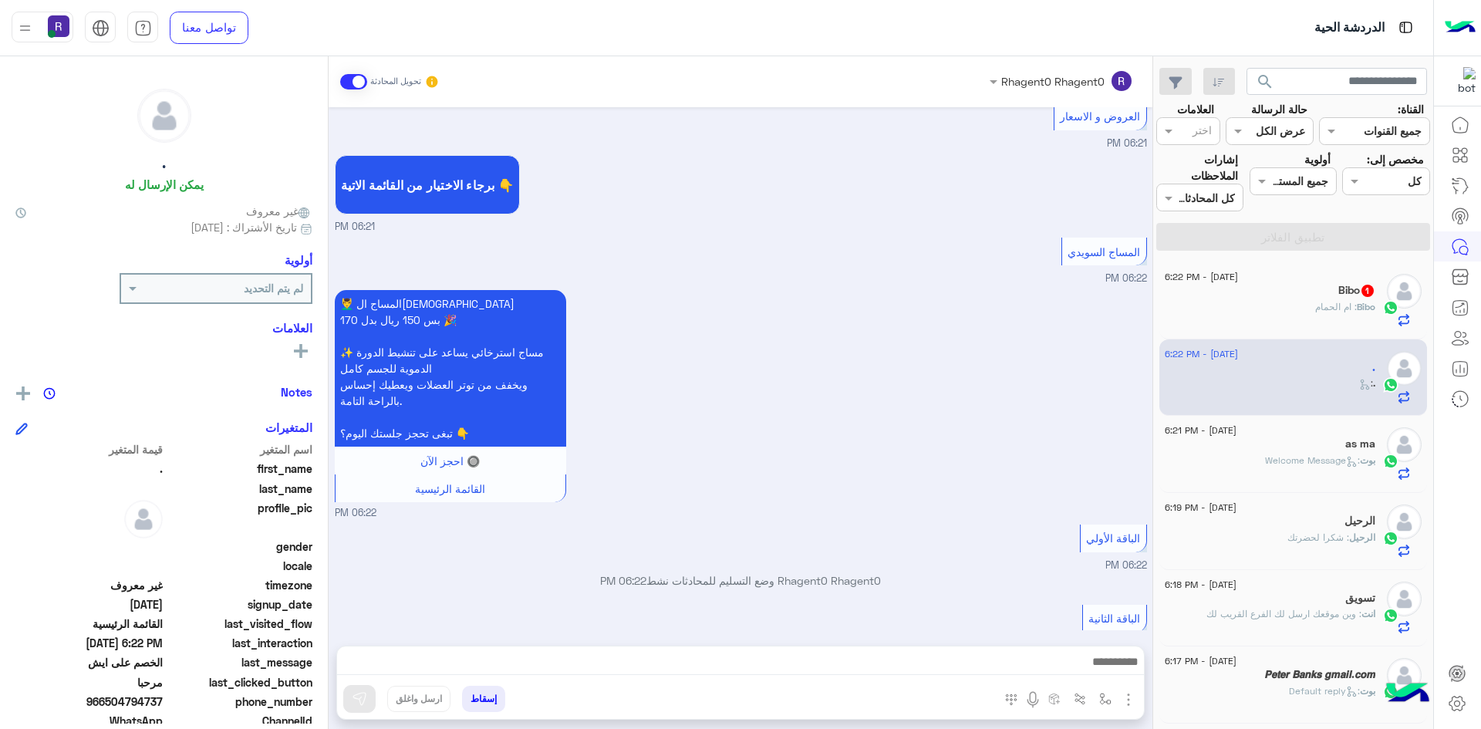
scroll to position [1307, 0]
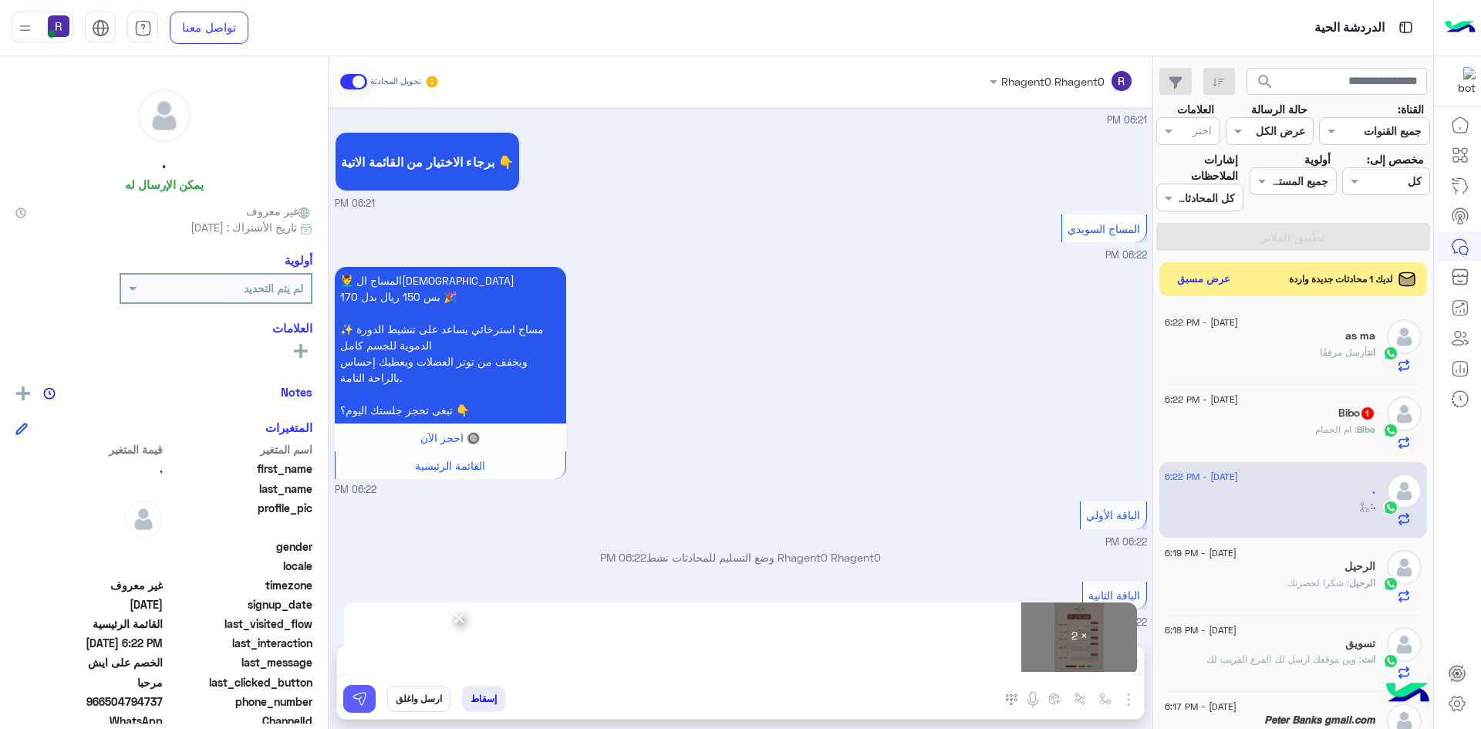
click at [350, 700] on button at bounding box center [359, 699] width 32 height 28
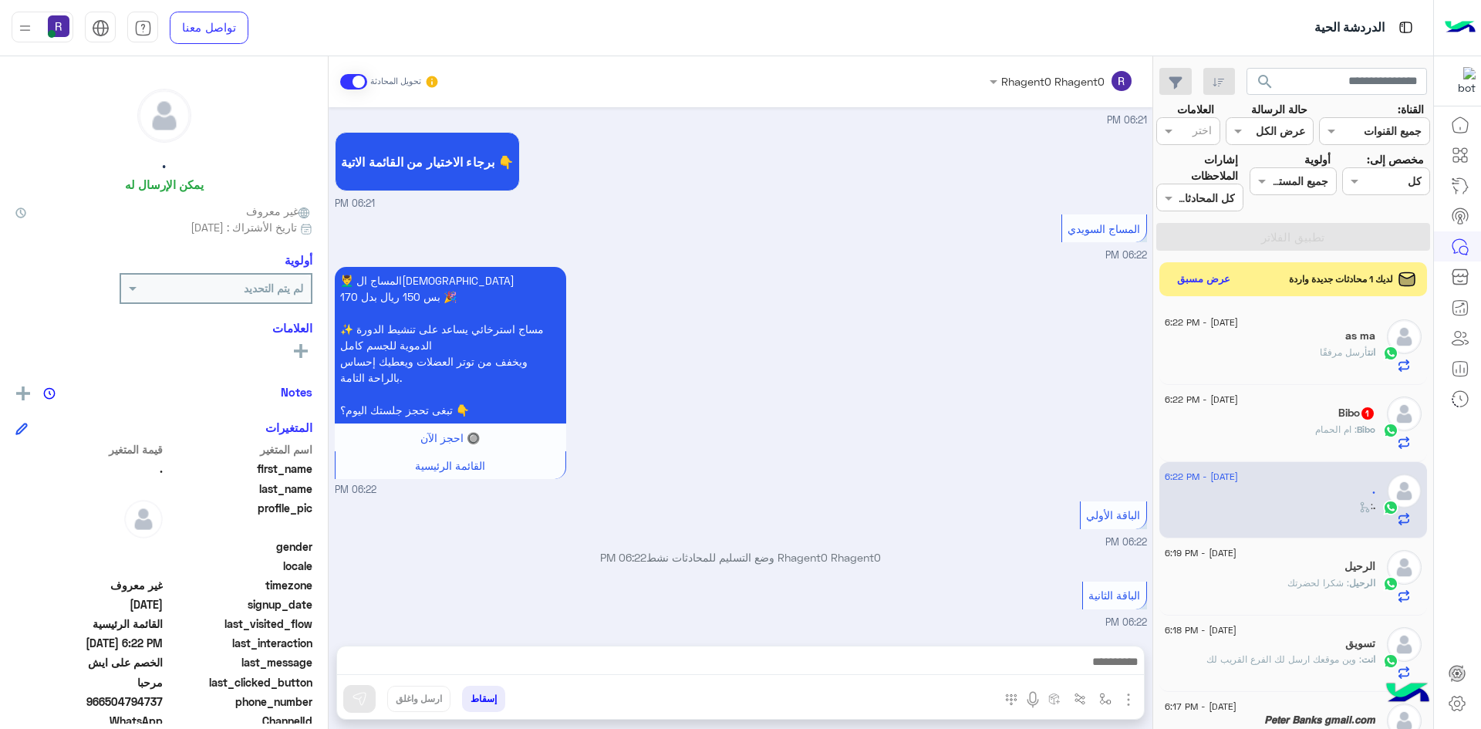
click at [1324, 417] on div "Bibo 1" at bounding box center [1270, 414] width 211 height 16
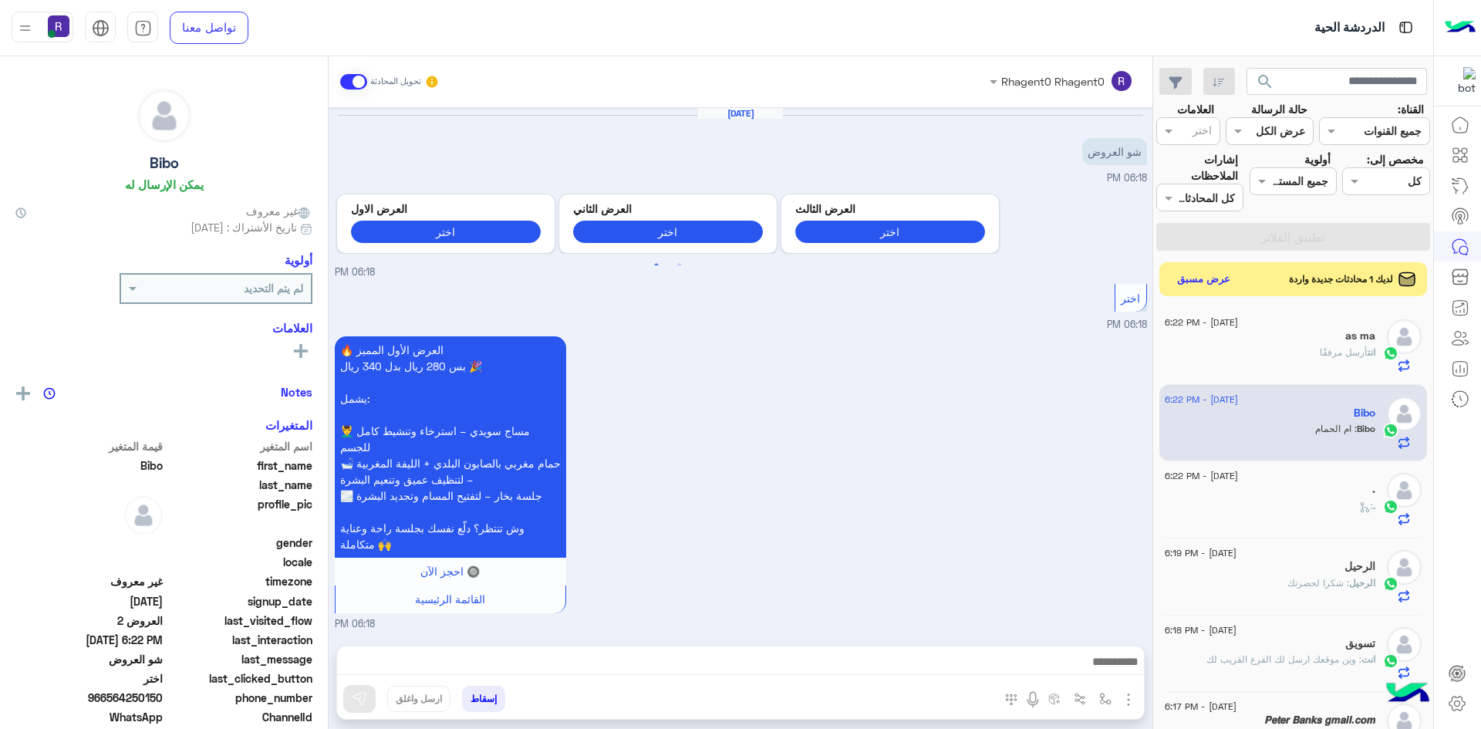
scroll to position [578, 0]
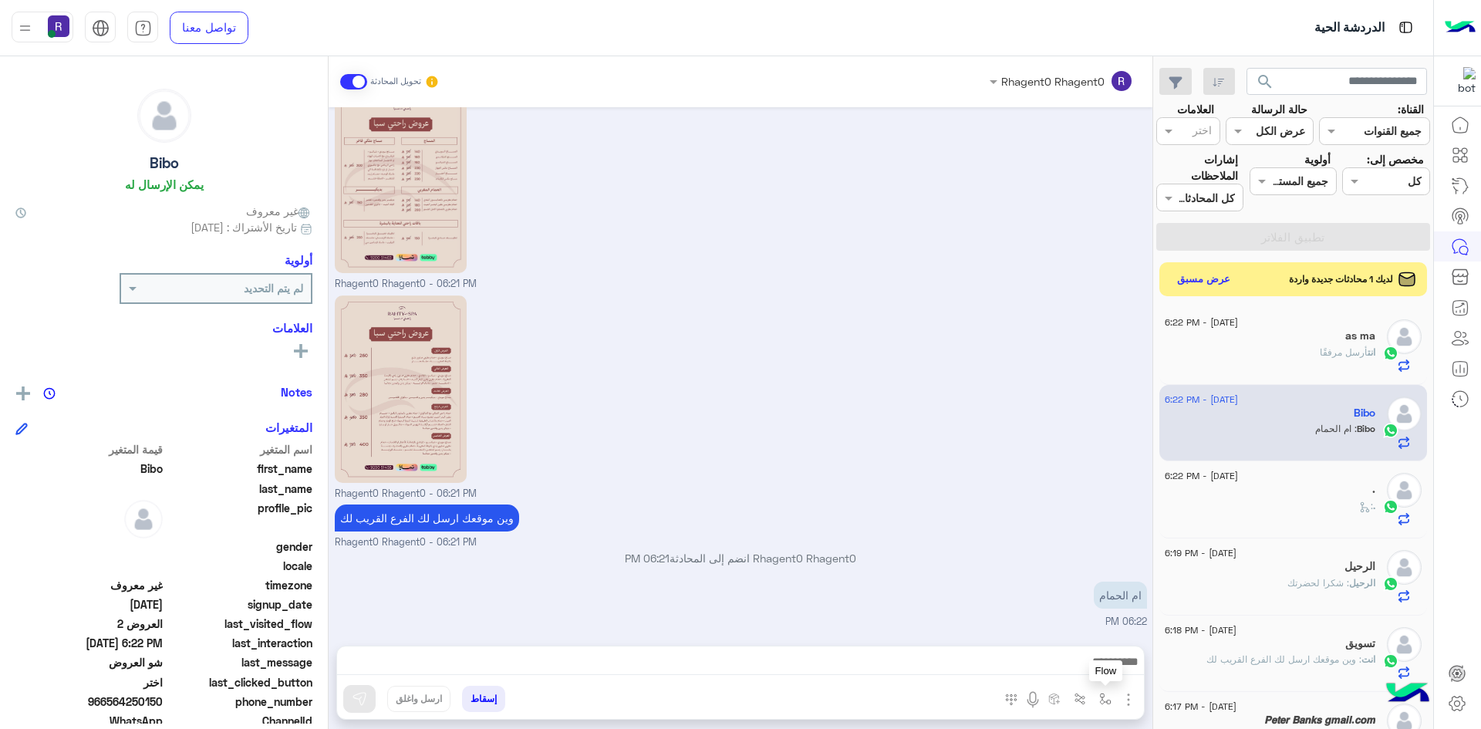
click at [1097, 696] on button "button" at bounding box center [1105, 698] width 25 height 25
click at [1084, 659] on input "text" at bounding box center [1058, 665] width 104 height 18
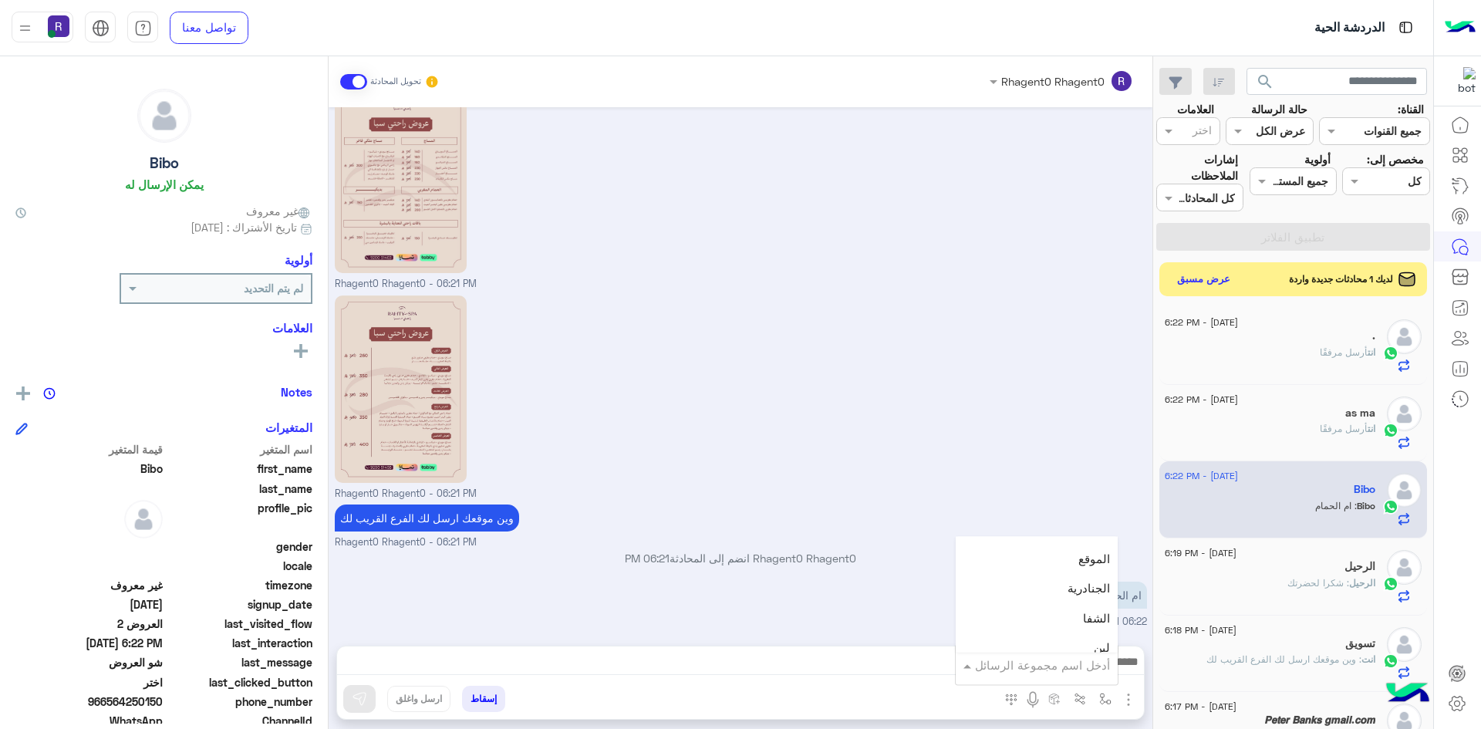
scroll to position [1003, 0]
click at [1043, 640] on div "لبن" at bounding box center [1037, 647] width 162 height 30
type textarea "***"
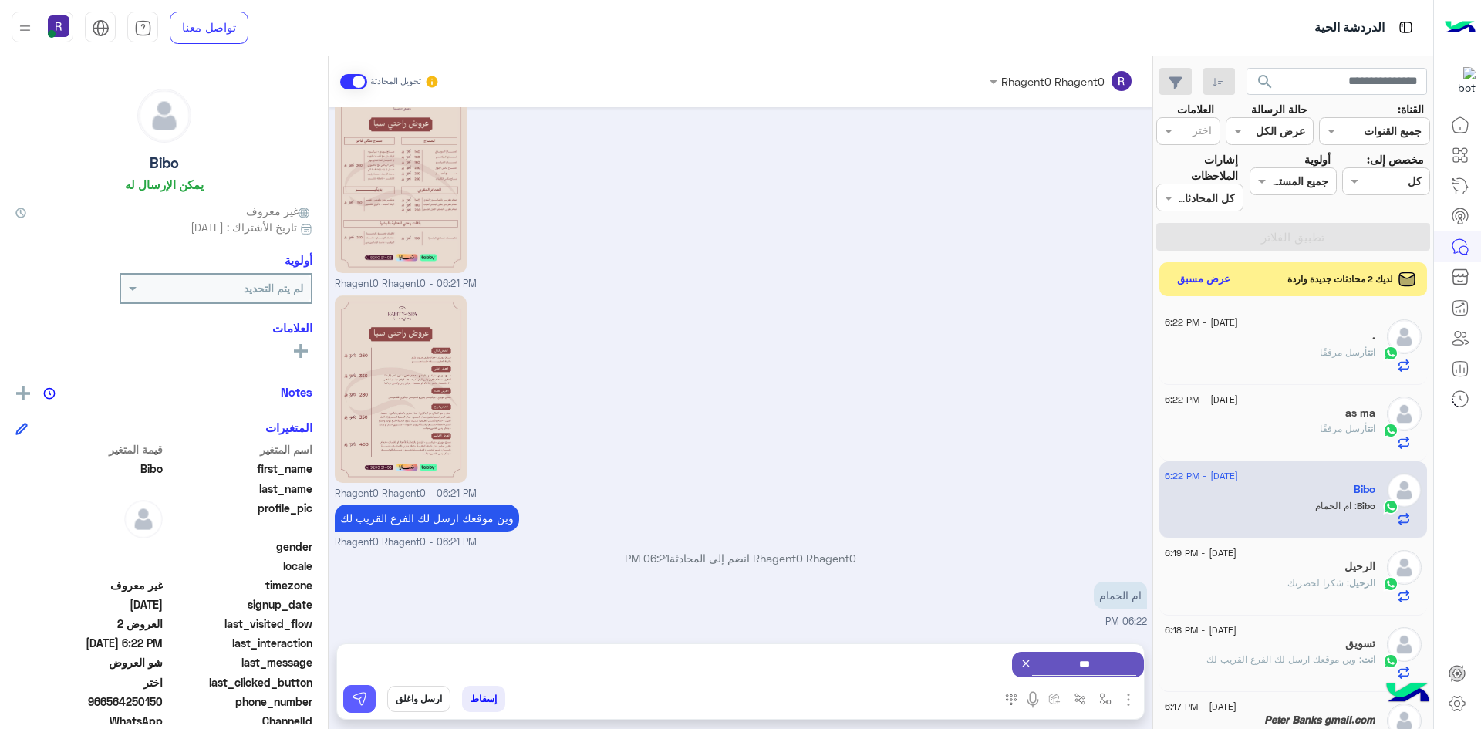
click at [356, 698] on img at bounding box center [359, 698] width 15 height 15
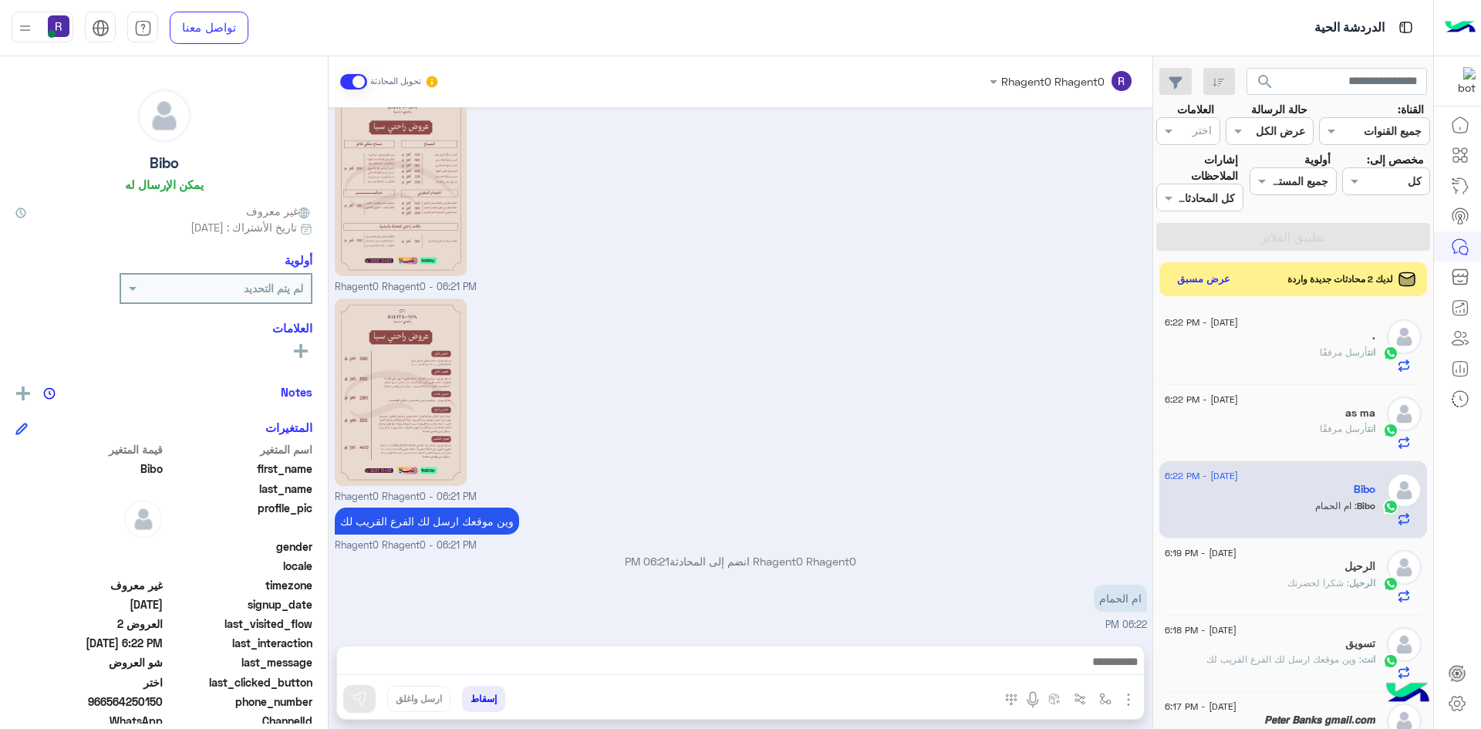
scroll to position [578, 0]
click at [1201, 282] on button "عرض مسبق" at bounding box center [1203, 278] width 65 height 21
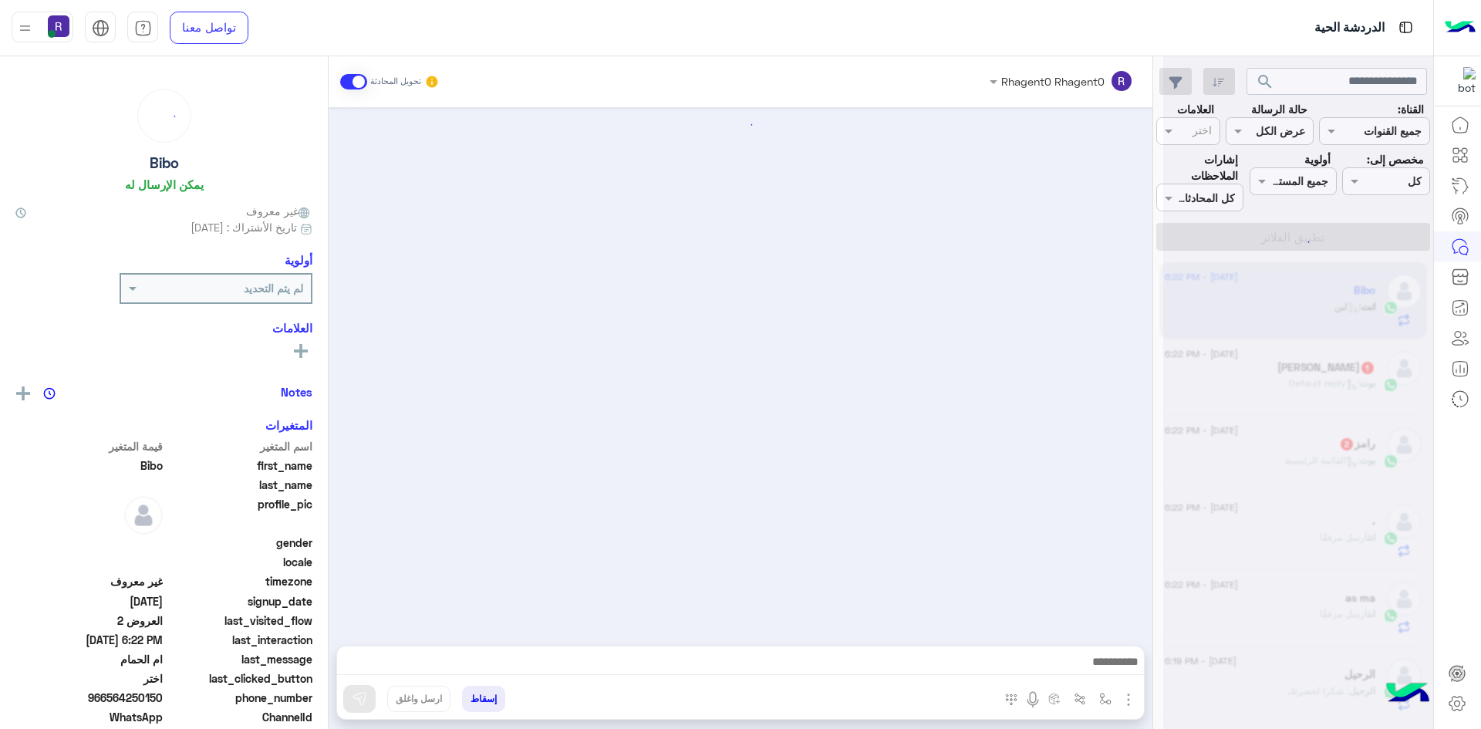
scroll to position [714, 0]
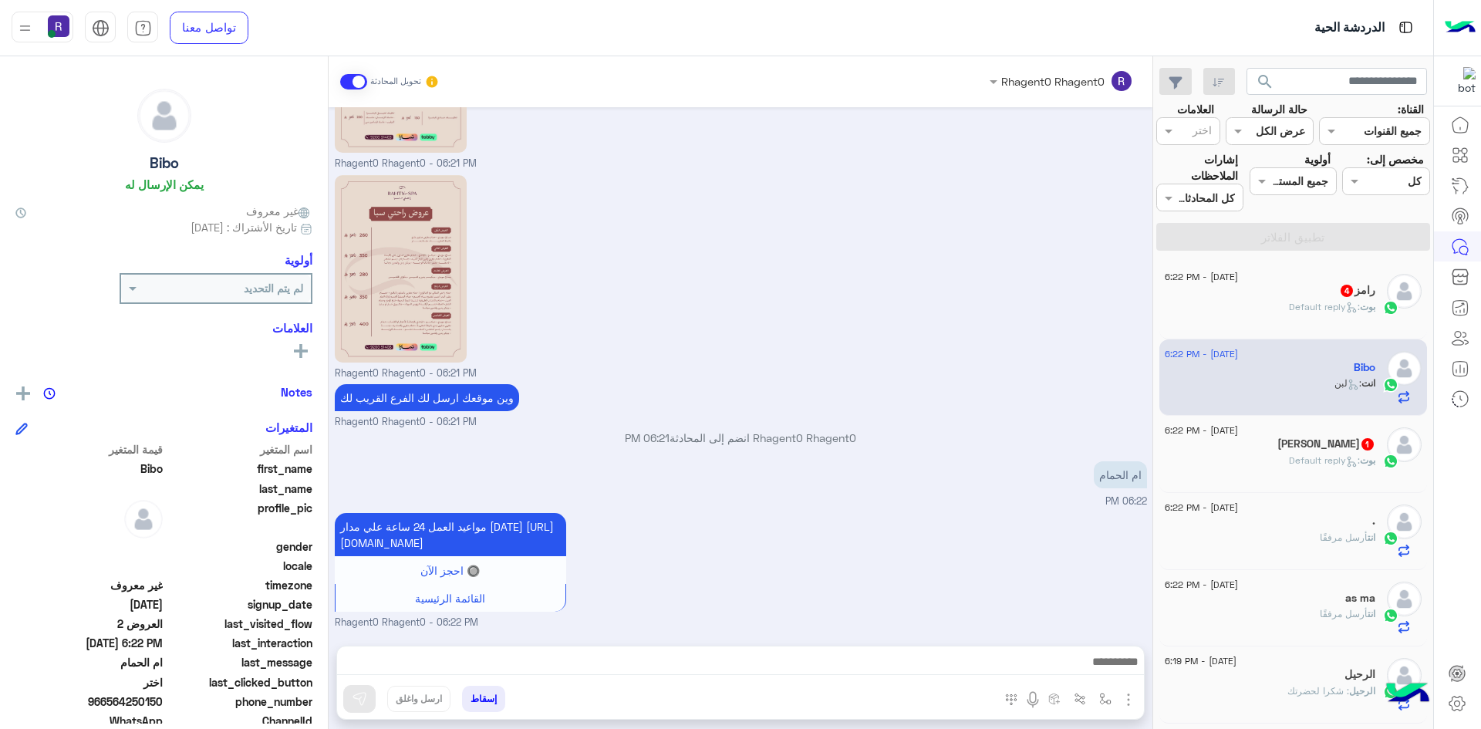
click at [1315, 460] on span ": Default reply" at bounding box center [1324, 460] width 71 height 12
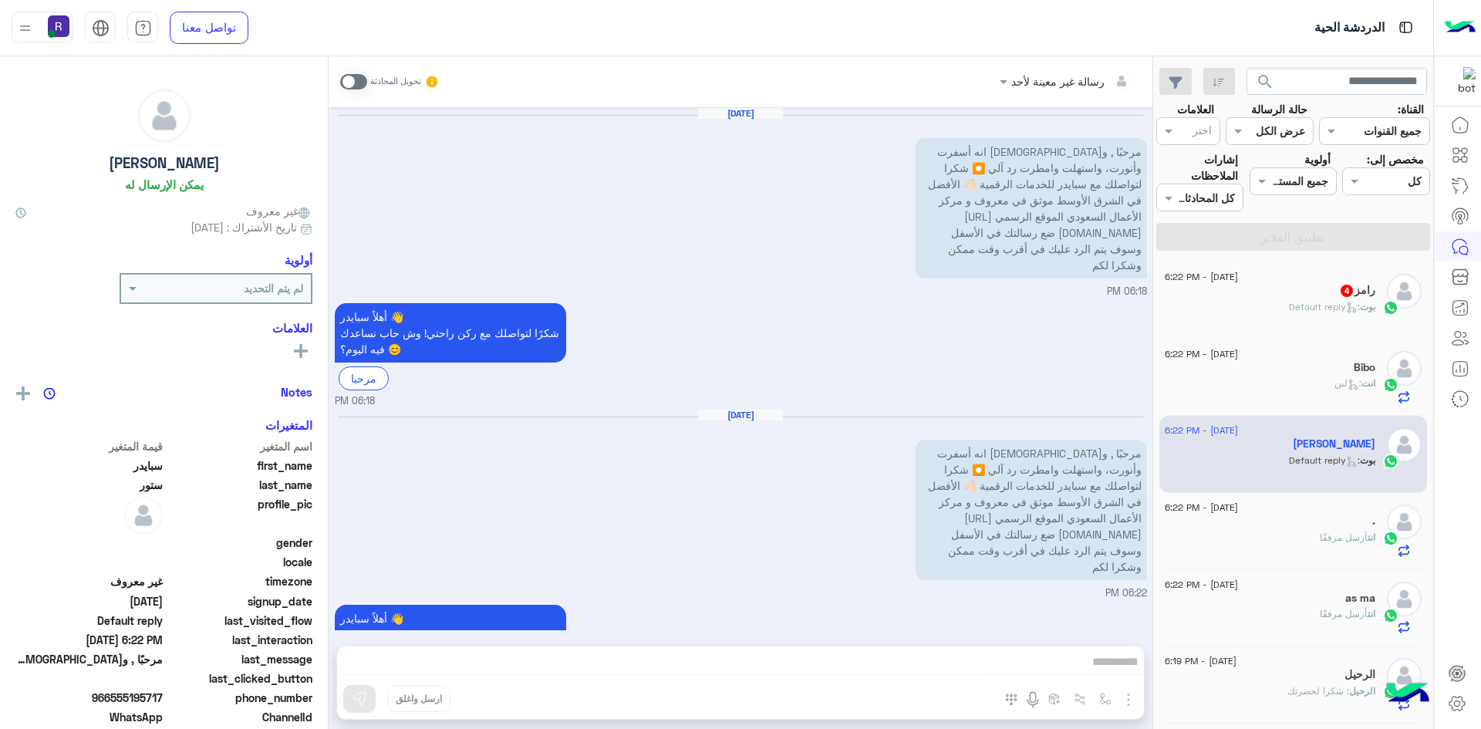
scroll to position [48, 0]
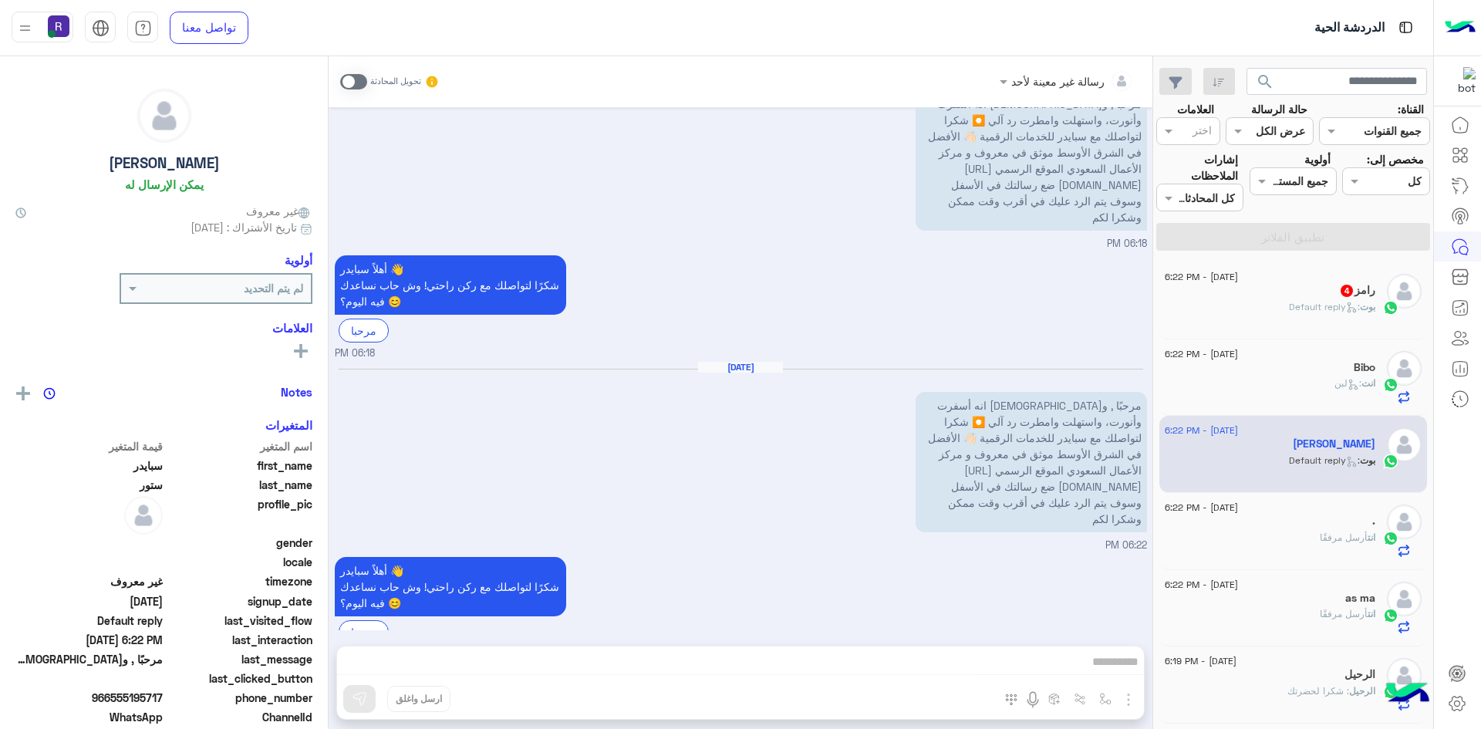
click at [1241, 292] on div "رامز 4" at bounding box center [1270, 292] width 211 height 16
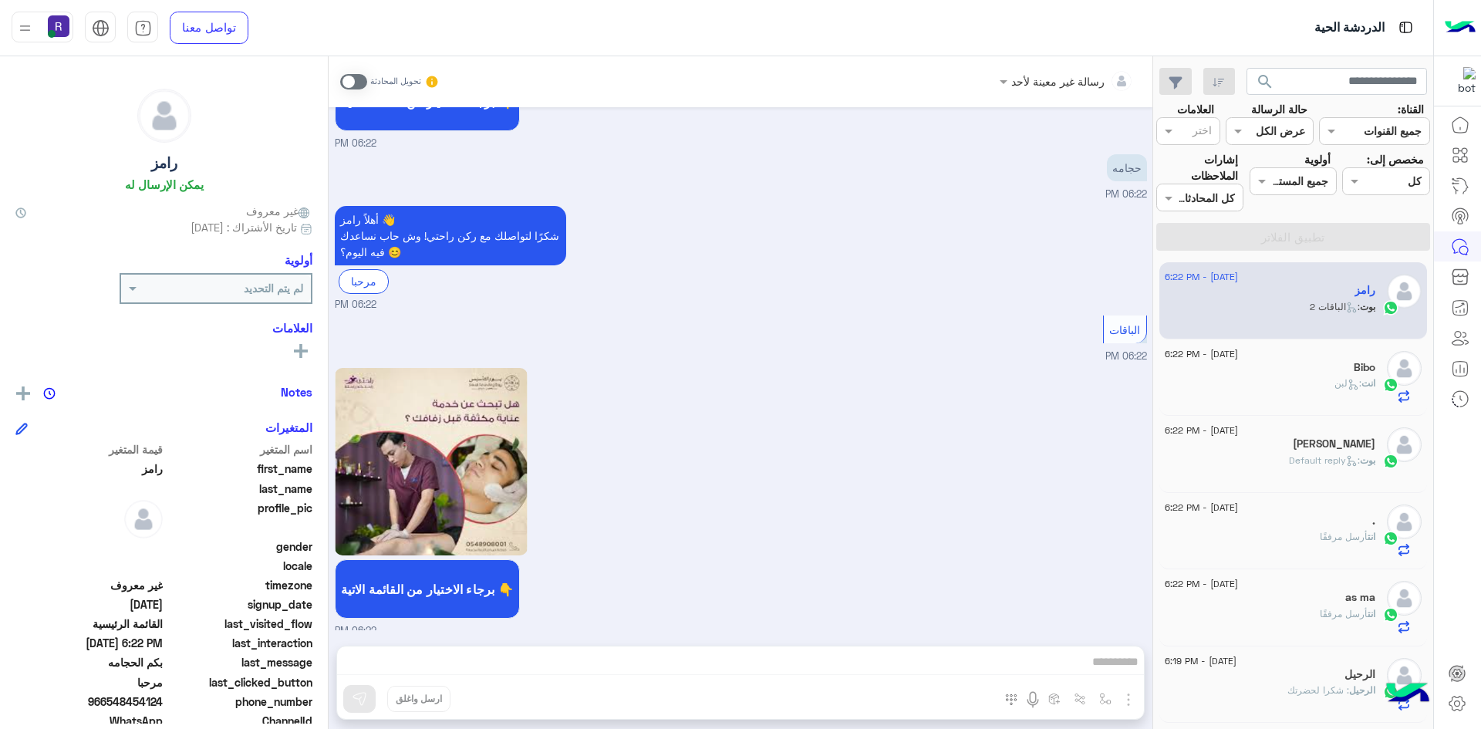
scroll to position [599, 0]
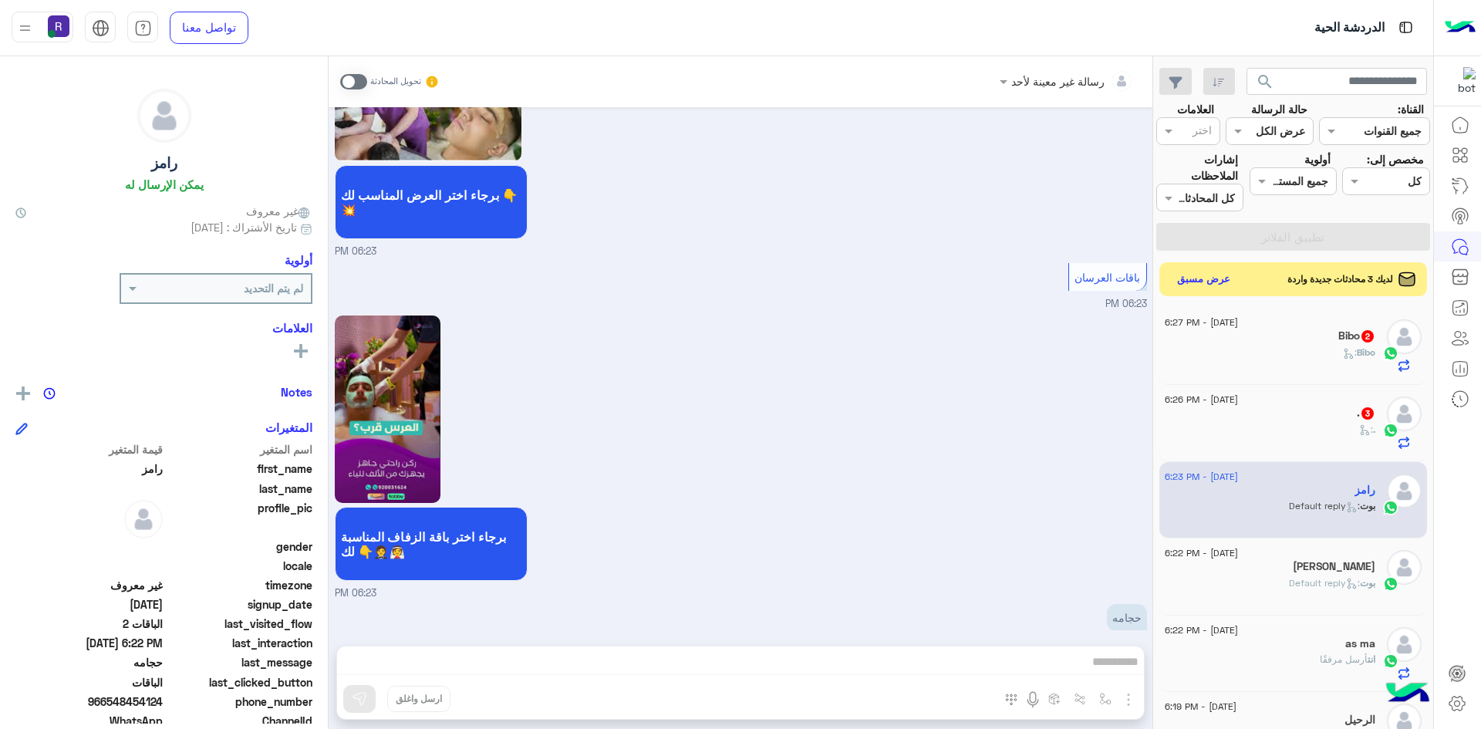
scroll to position [1443, 0]
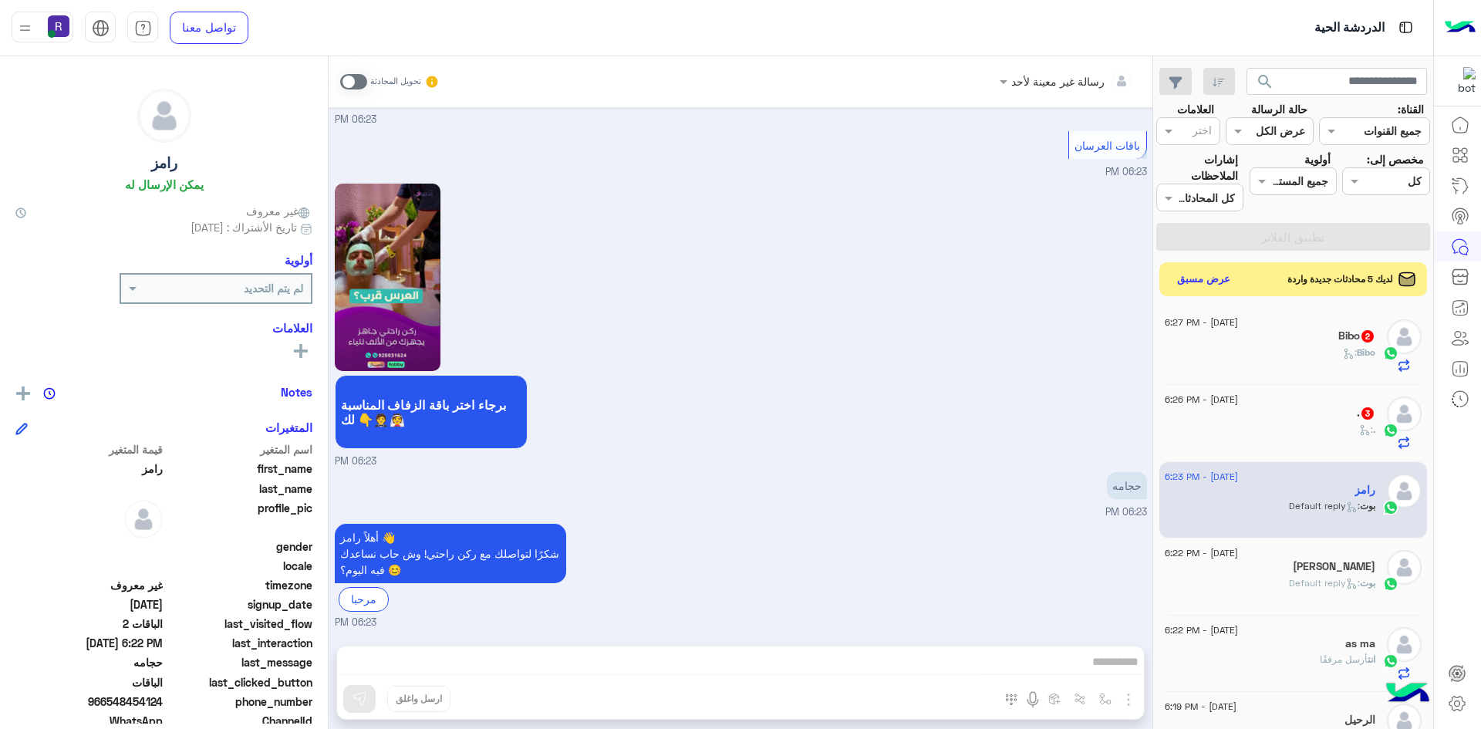
click at [1343, 425] on div ". :" at bounding box center [1270, 436] width 211 height 27
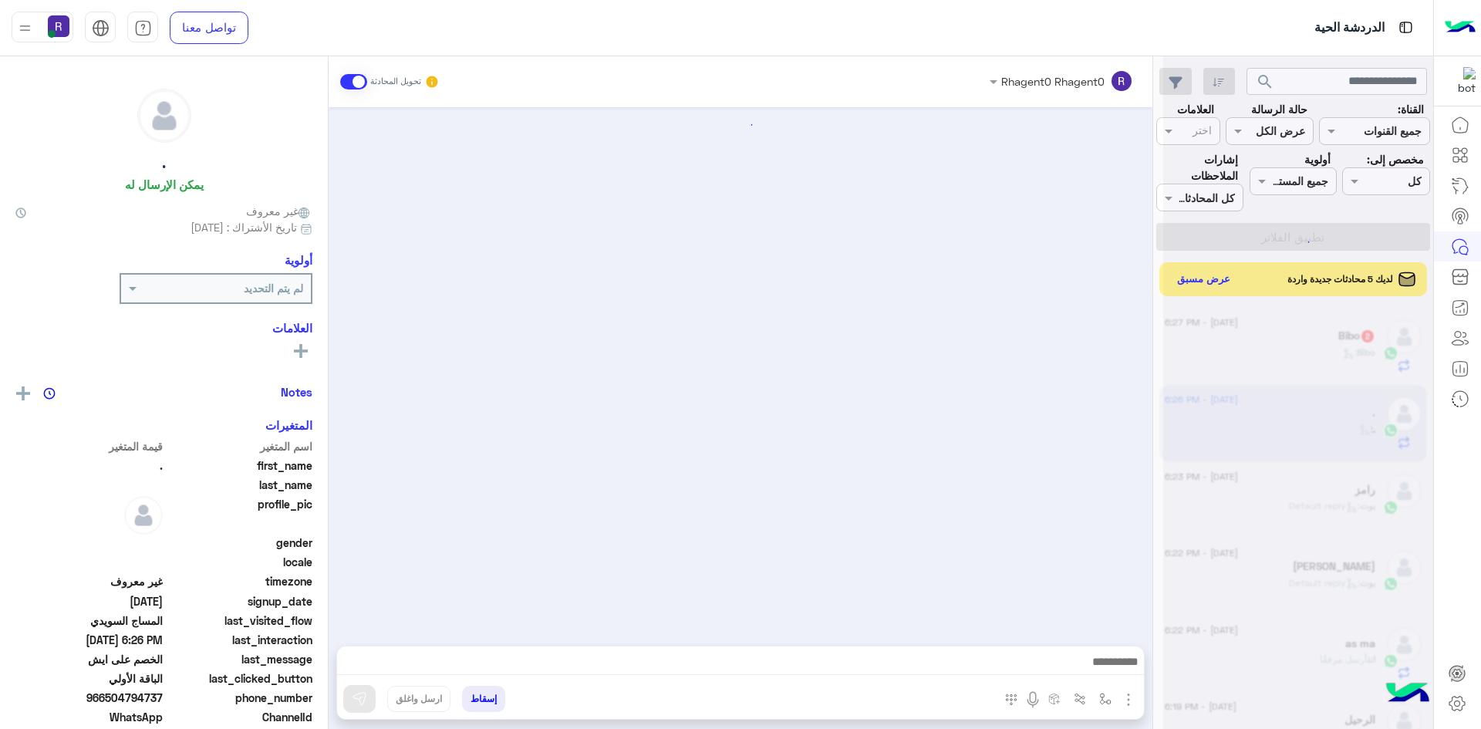
scroll to position [1698, 0]
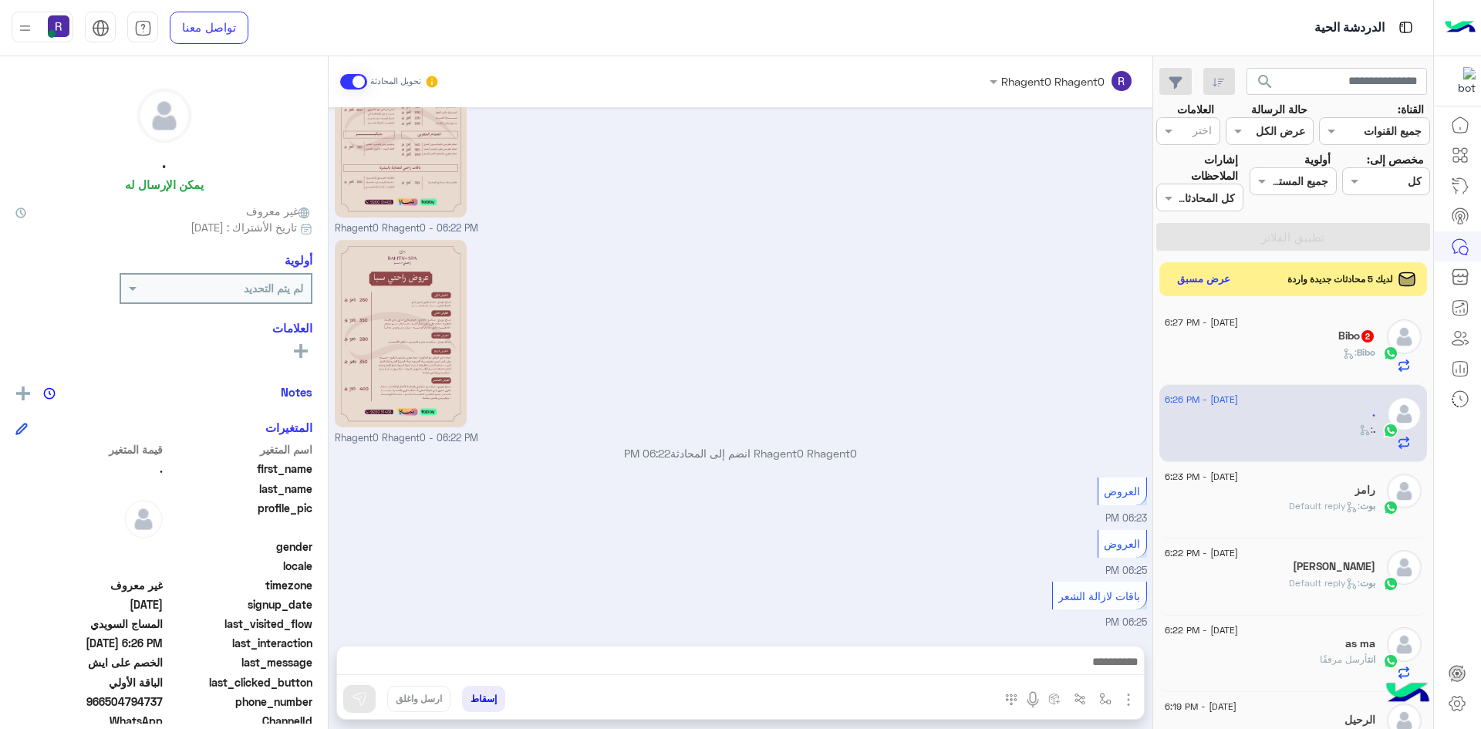
click at [1300, 355] on div "Bibo :" at bounding box center [1270, 359] width 211 height 27
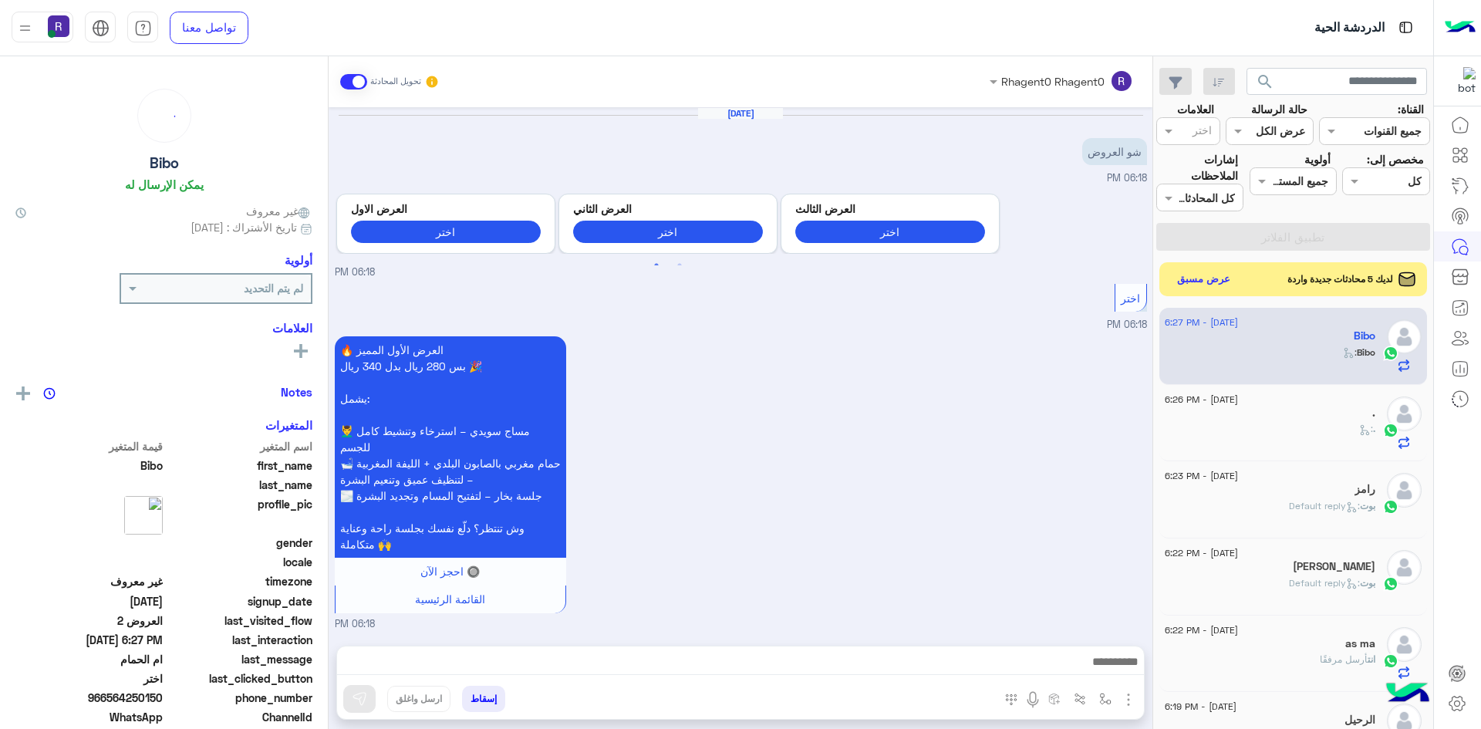
scroll to position [819, 0]
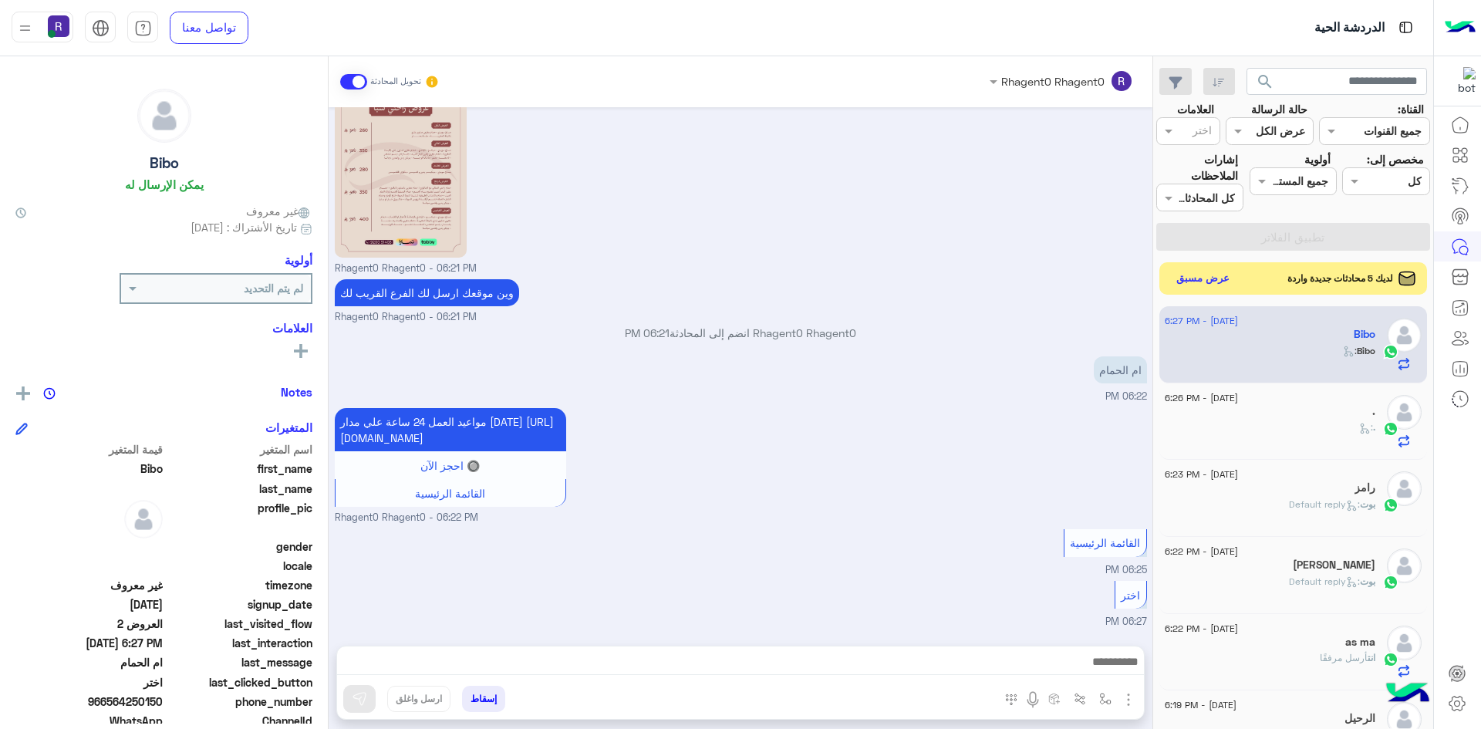
click at [1217, 282] on button "عرض مسبق" at bounding box center [1203, 278] width 65 height 21
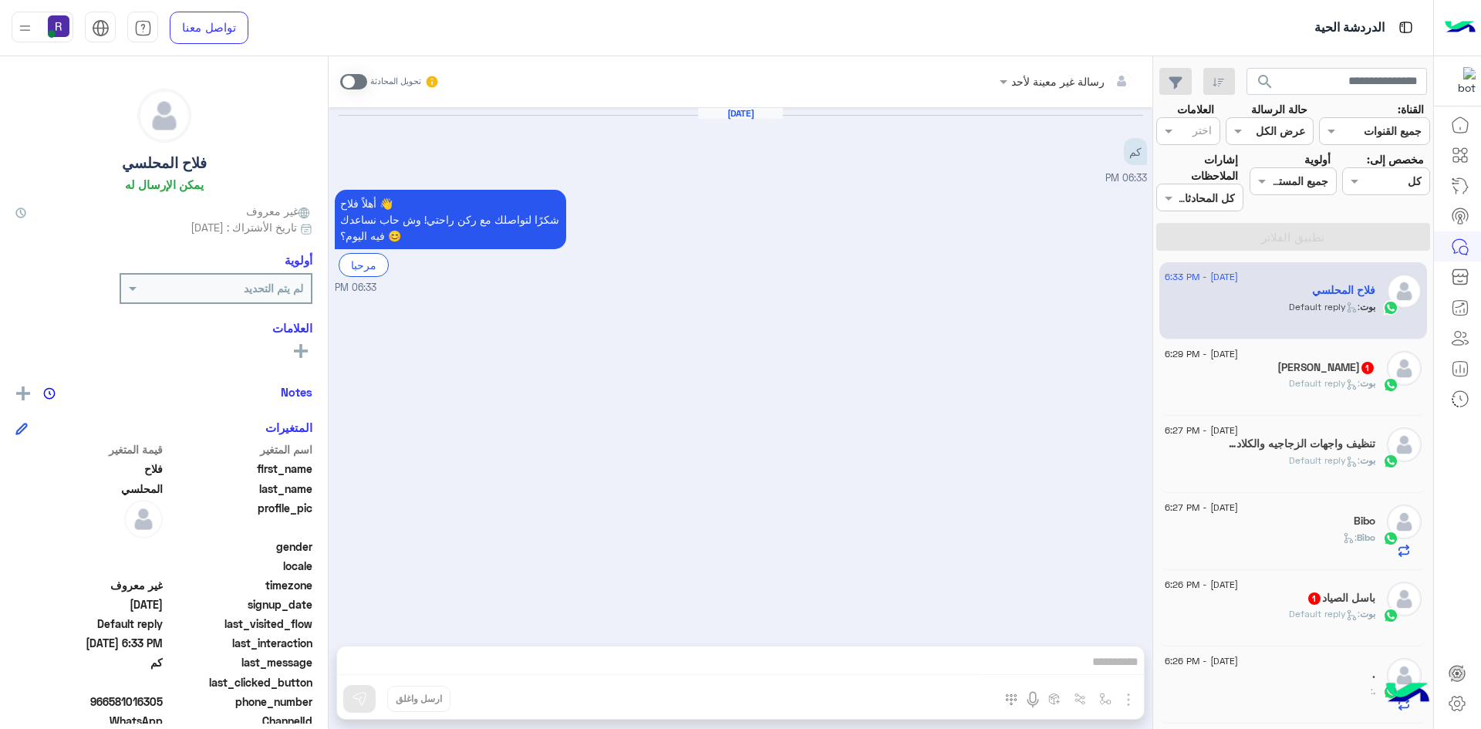
click at [1340, 625] on div "بوت : Default reply" at bounding box center [1270, 620] width 211 height 27
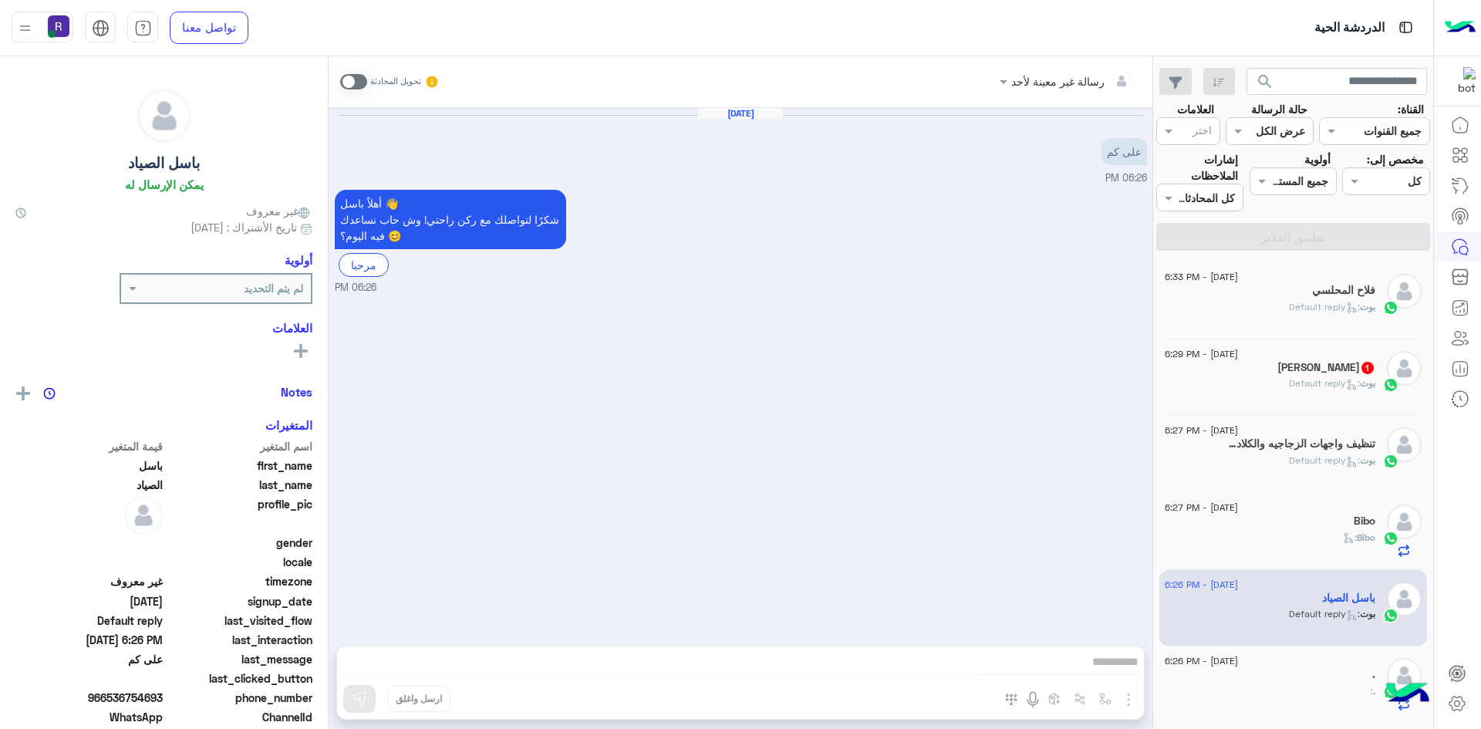
click at [362, 79] on span at bounding box center [353, 81] width 27 height 15
click at [1134, 703] on img "button" at bounding box center [1128, 699] width 19 height 19
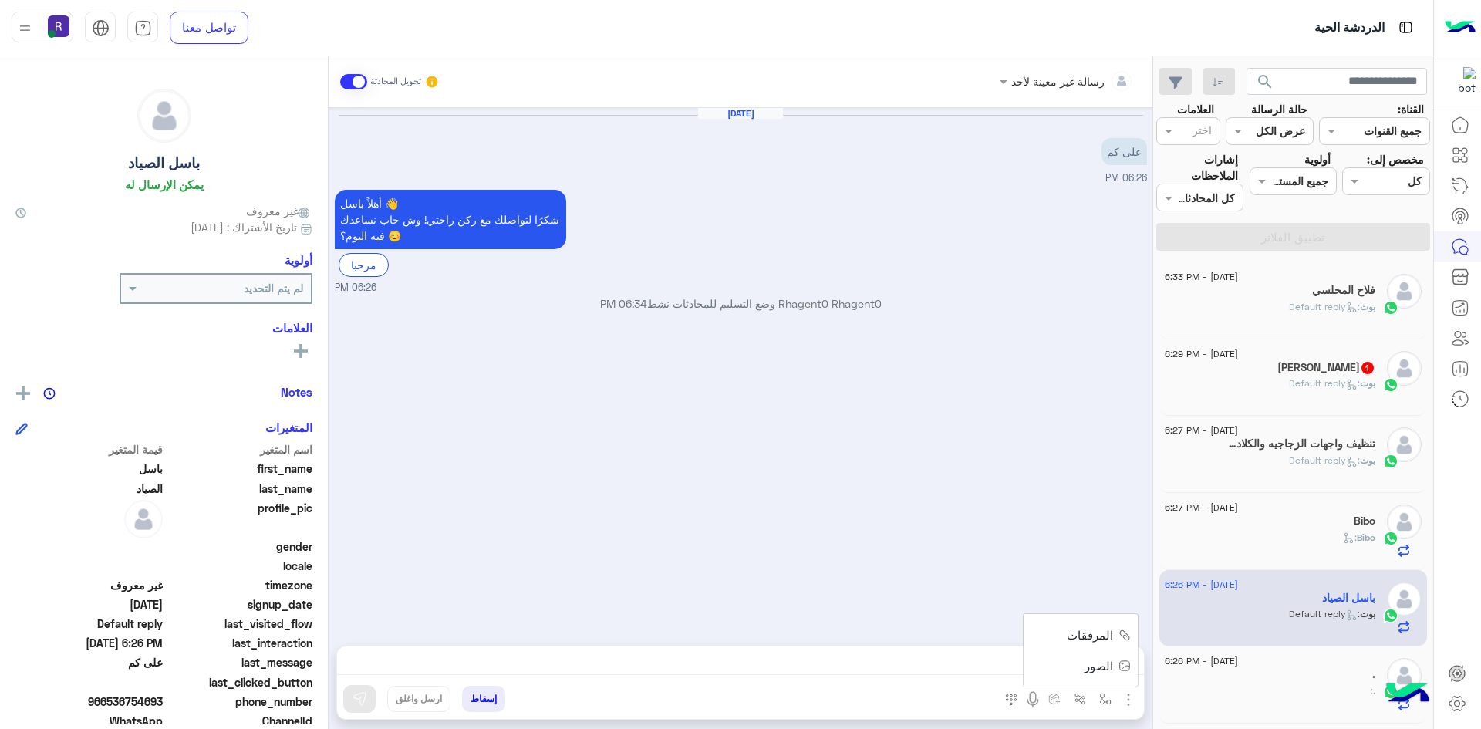
click at [1108, 673] on span "الصور" at bounding box center [1098, 666] width 29 height 18
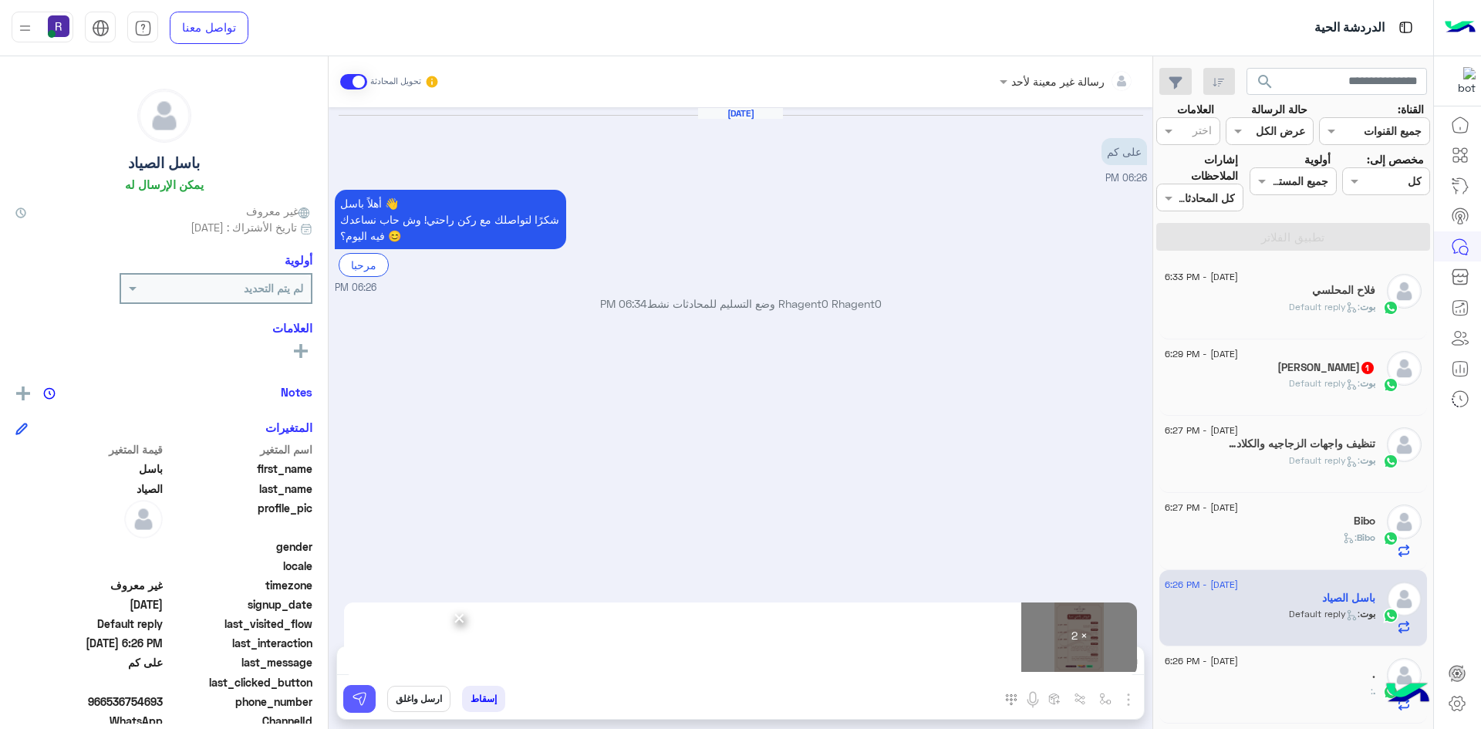
click at [360, 705] on img at bounding box center [359, 698] width 15 height 15
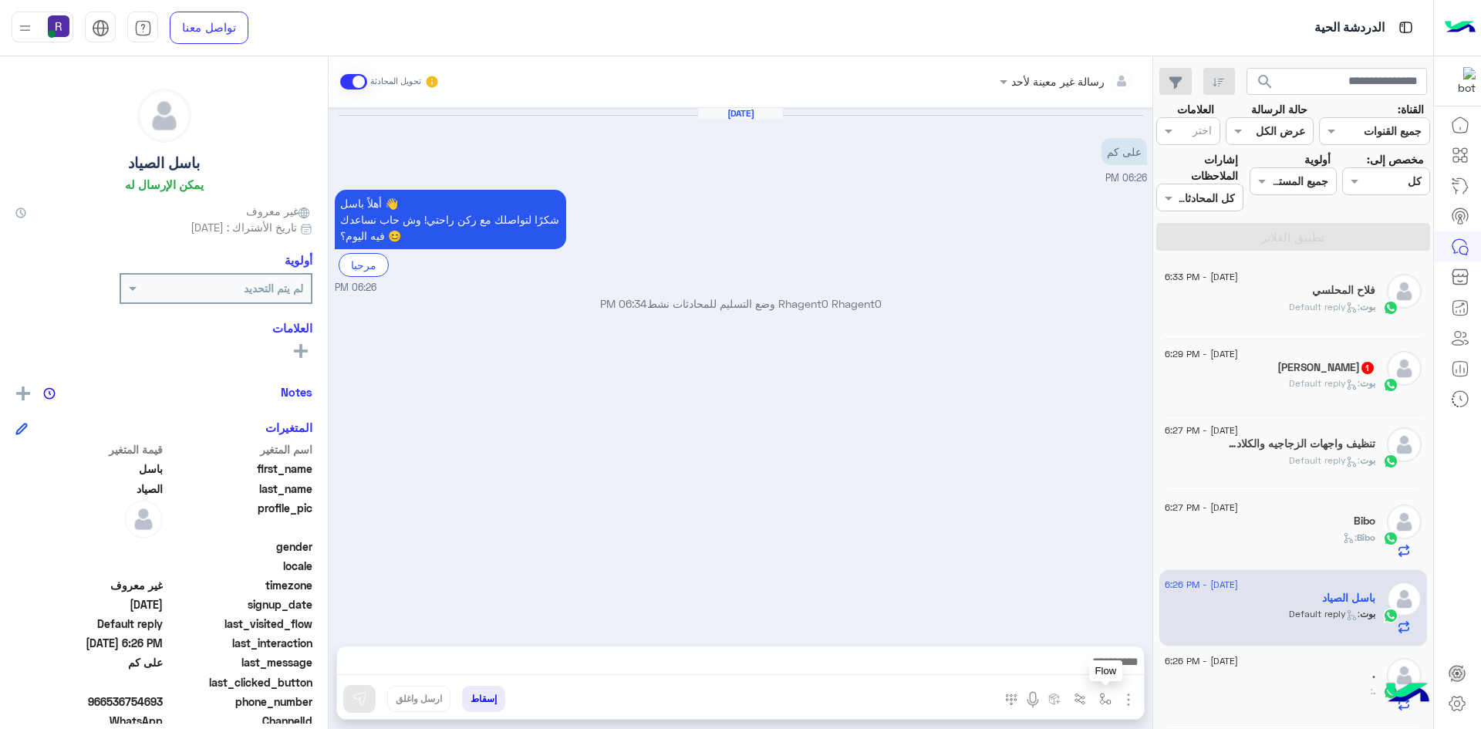
click at [1104, 696] on img "button" at bounding box center [1105, 699] width 12 height 12
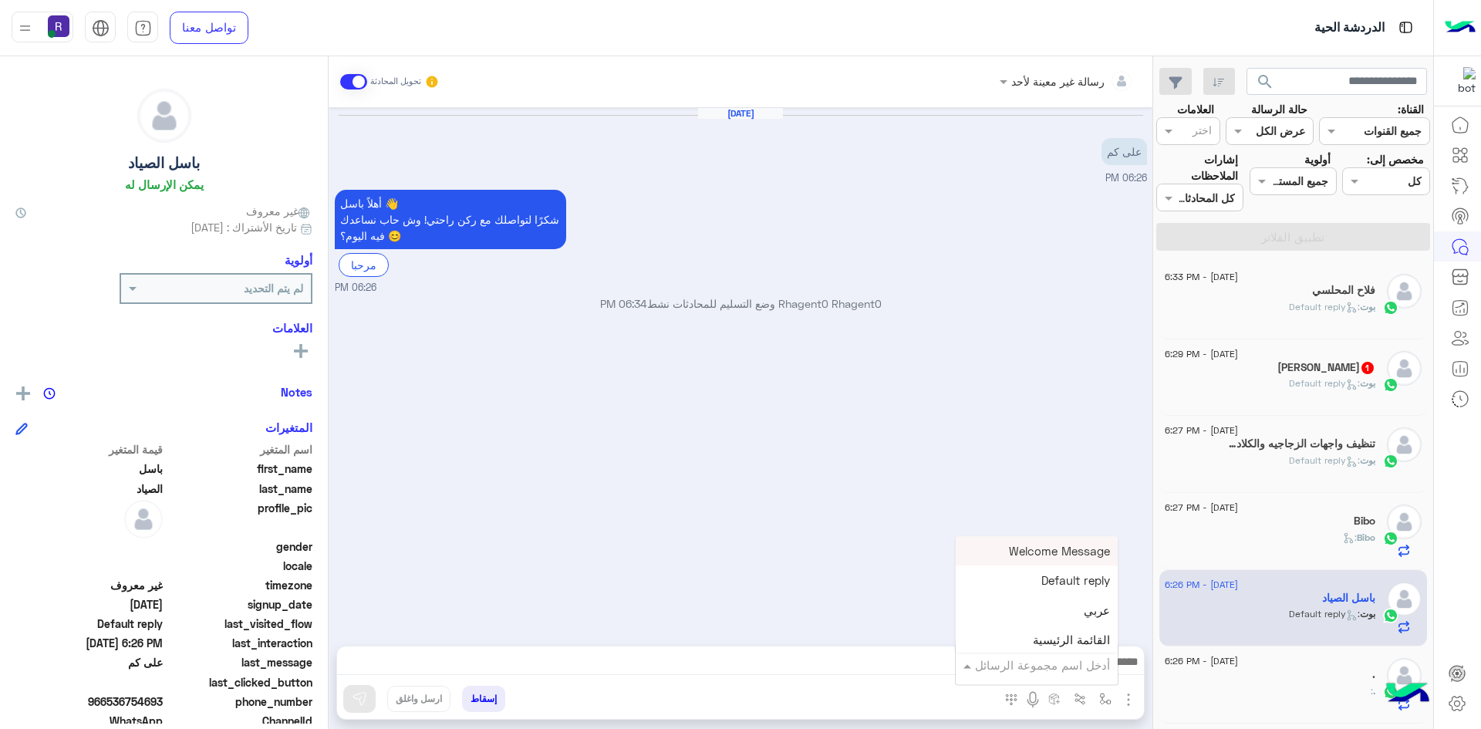
click at [1095, 676] on div "أدخل اسم مجموعة الرسائل" at bounding box center [1037, 665] width 162 height 28
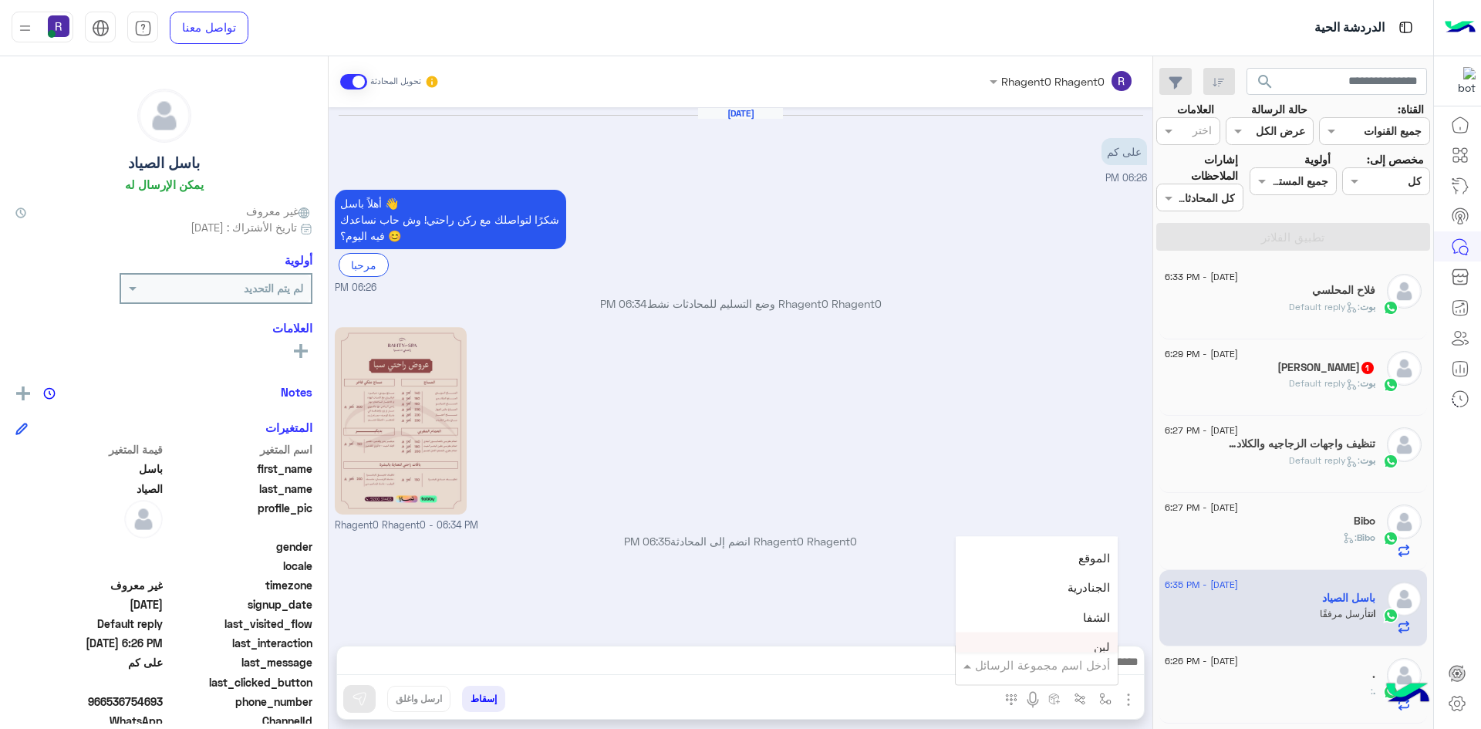
click at [1053, 652] on div "لبن" at bounding box center [1037, 647] width 162 height 30
type textarea "***"
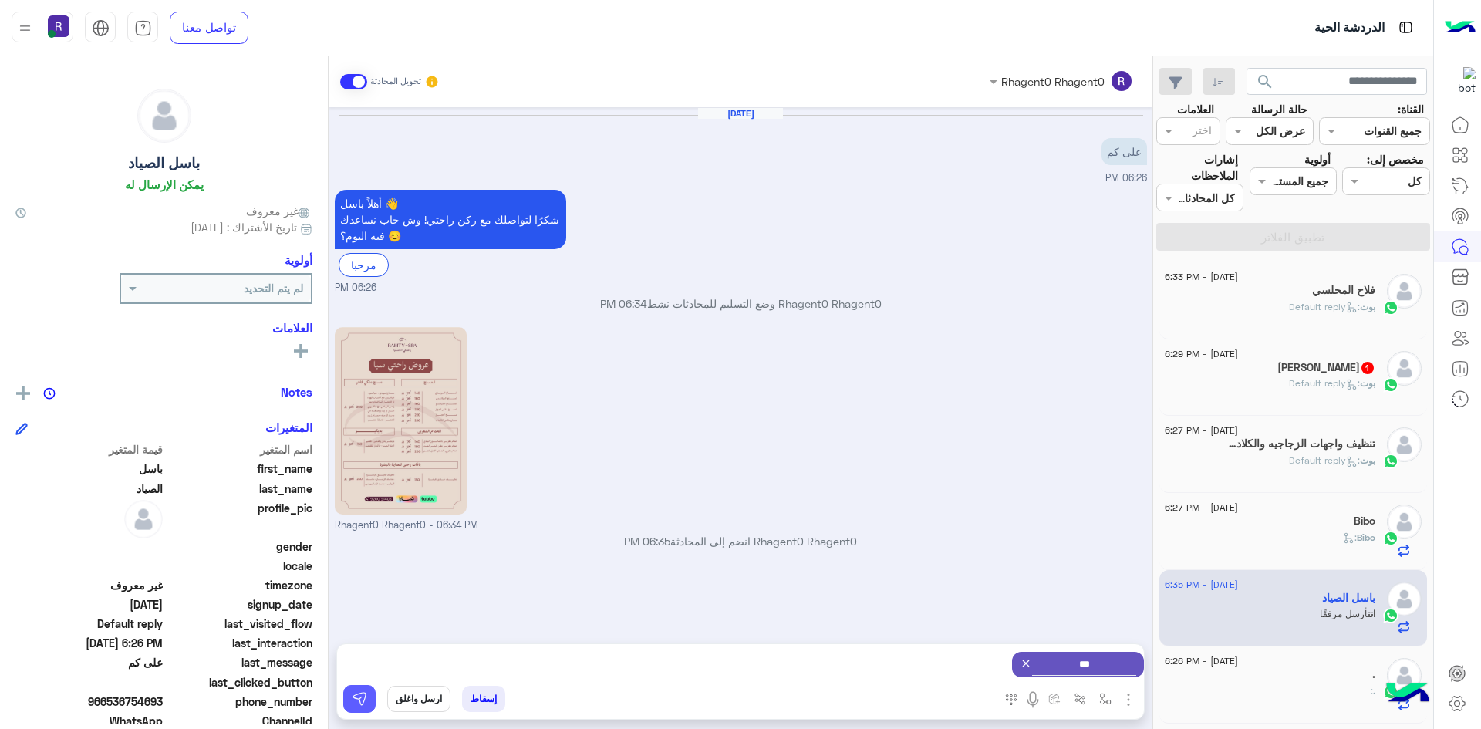
click at [363, 696] on img at bounding box center [359, 698] width 15 height 15
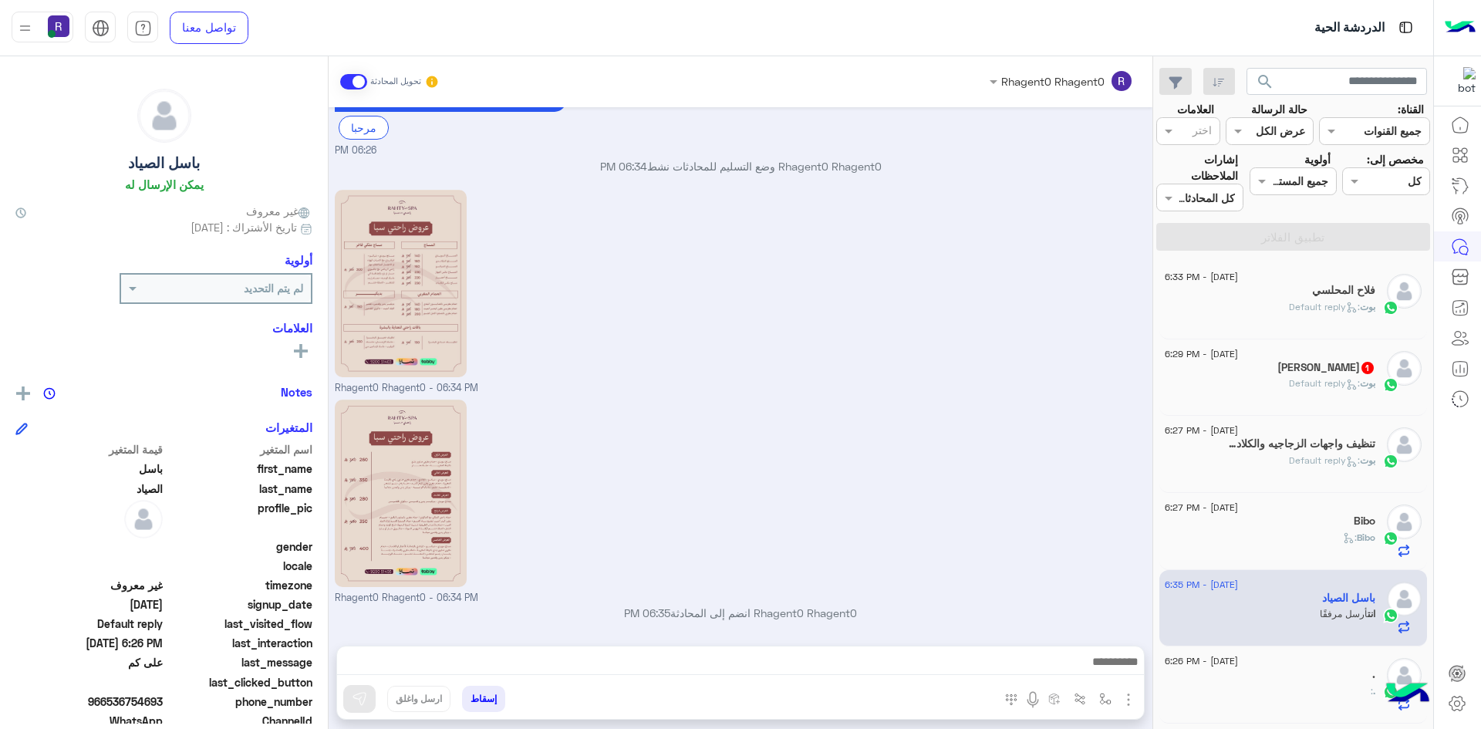
click at [1280, 366] on div "مسفر ابو نواف 1" at bounding box center [1270, 369] width 211 height 16
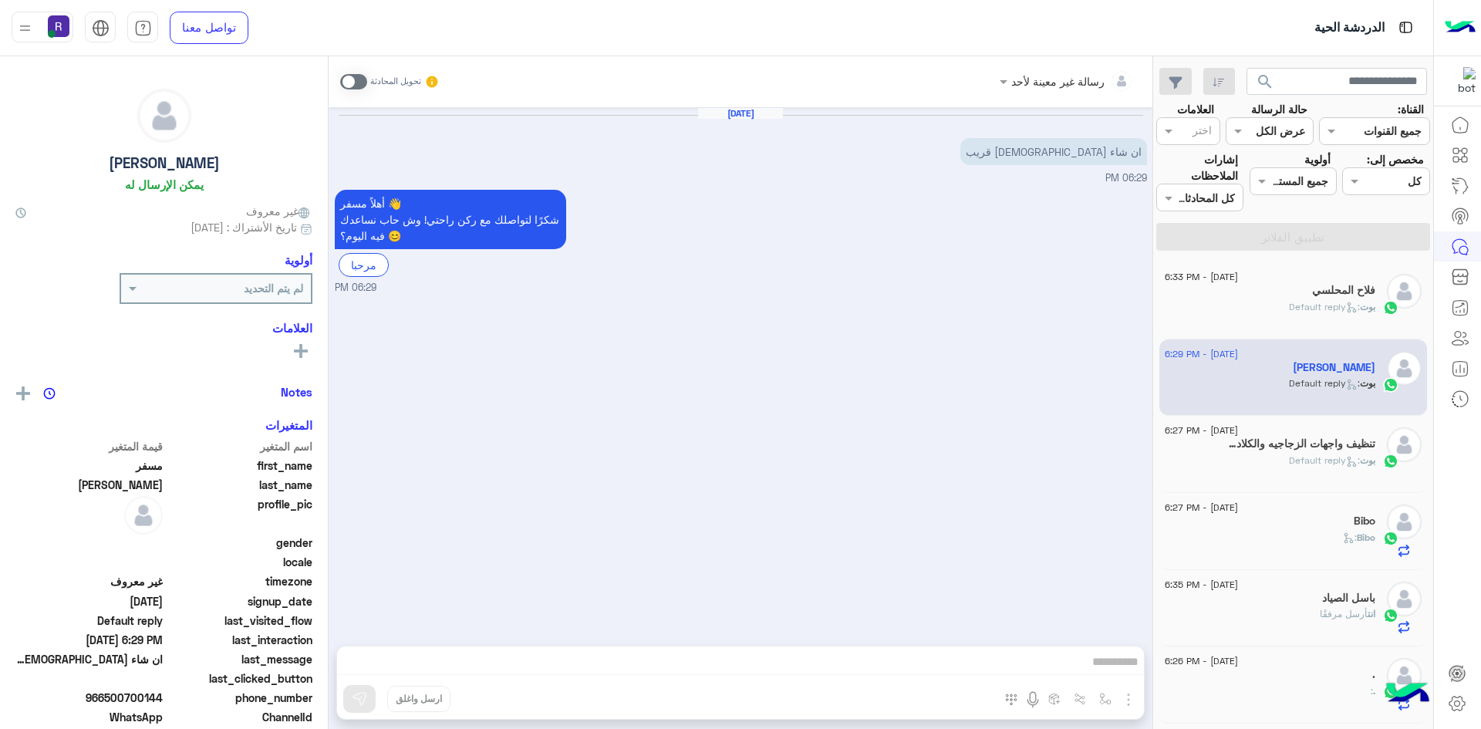
click at [359, 83] on span at bounding box center [353, 81] width 27 height 15
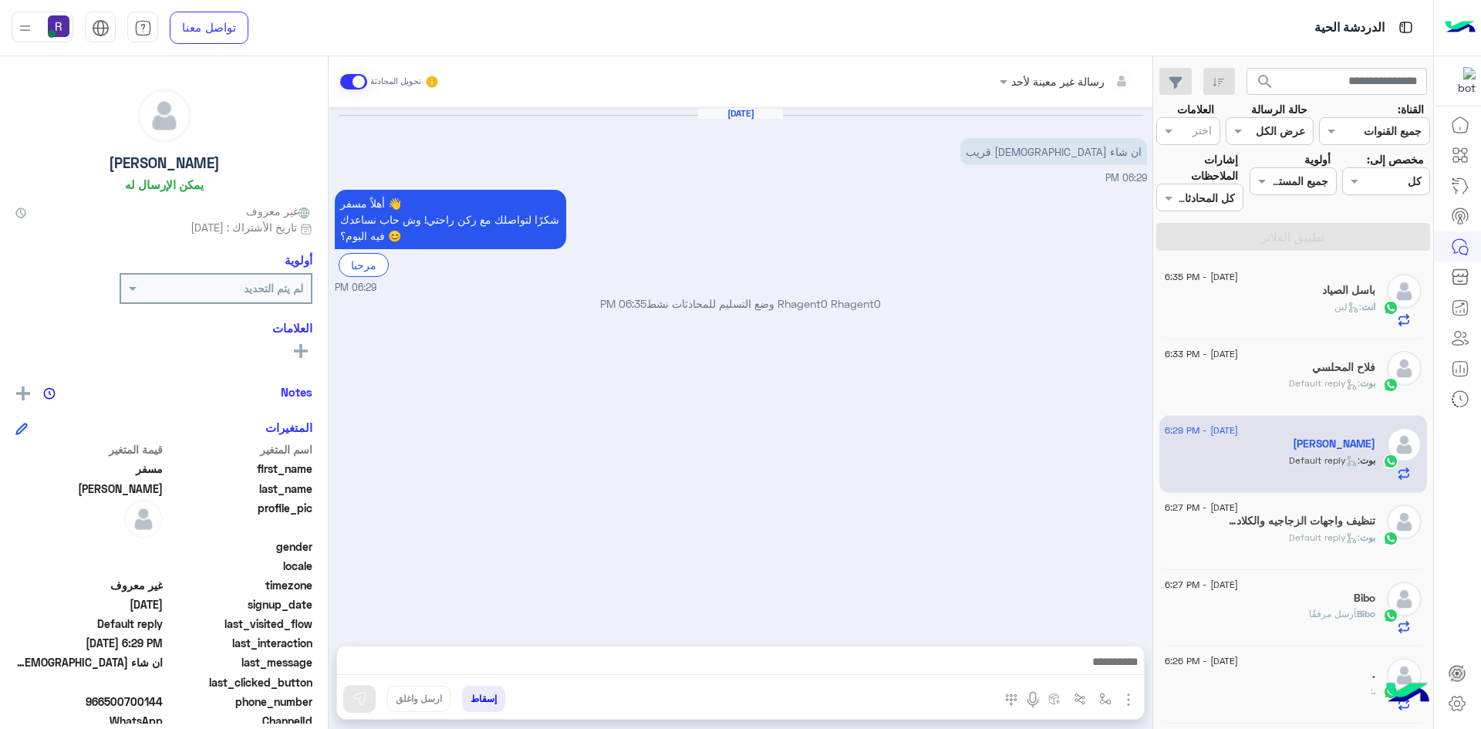
click at [1126, 706] on img "button" at bounding box center [1128, 699] width 19 height 19
click at [1086, 669] on span "الصور" at bounding box center [1098, 666] width 29 height 18
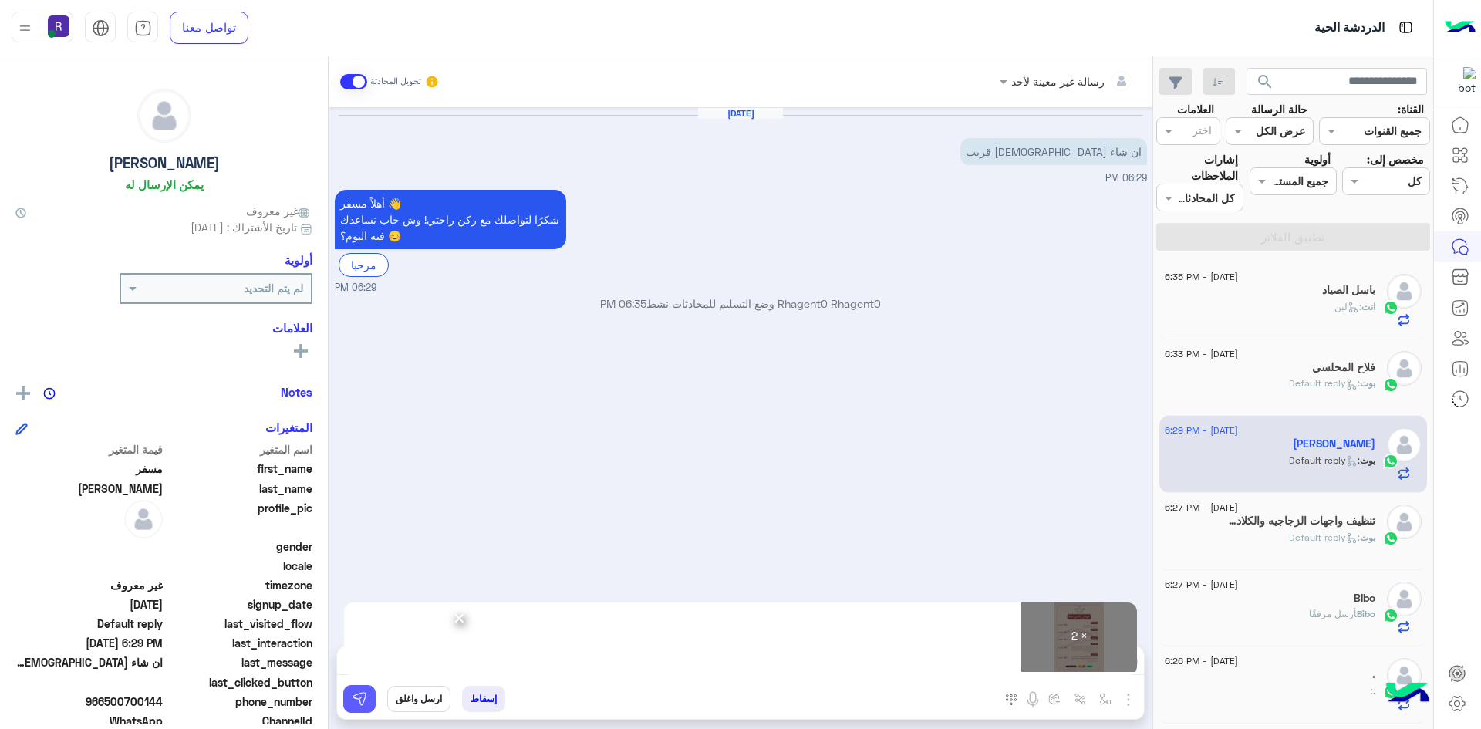
click at [374, 696] on button at bounding box center [359, 699] width 32 height 28
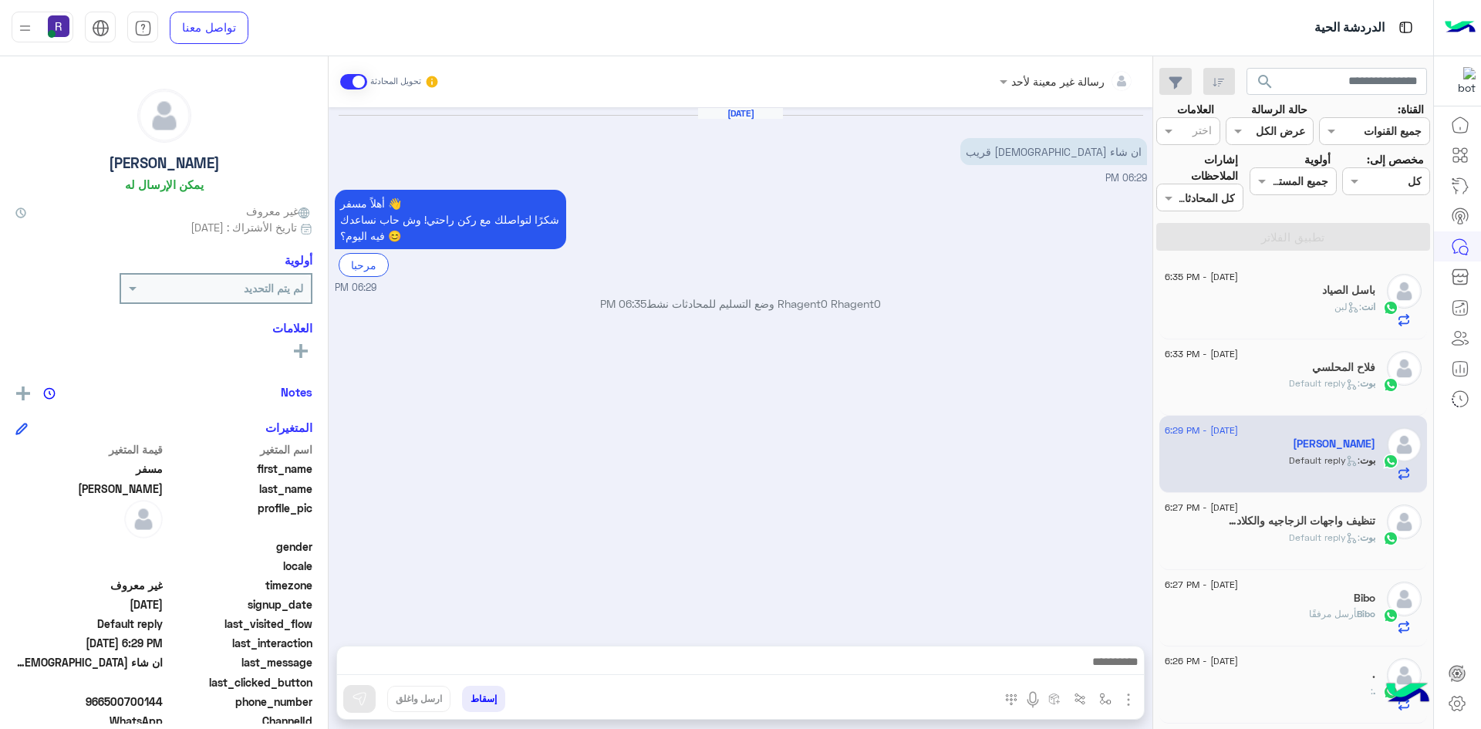
drag, startPoint x: 431, startPoint y: 666, endPoint x: 702, endPoint y: 464, distance: 338.3
click at [702, 464] on div "Aug 13, 2025 ان شاء الله قريب 06:29 PM أهلاً مسفر 👋 شكرًا لتواصلك مع ركن راحتي!…" at bounding box center [741, 368] width 824 height 523
click at [1102, 700] on img "button" at bounding box center [1105, 699] width 12 height 12
click at [1067, 665] on input "text" at bounding box center [1058, 665] width 104 height 18
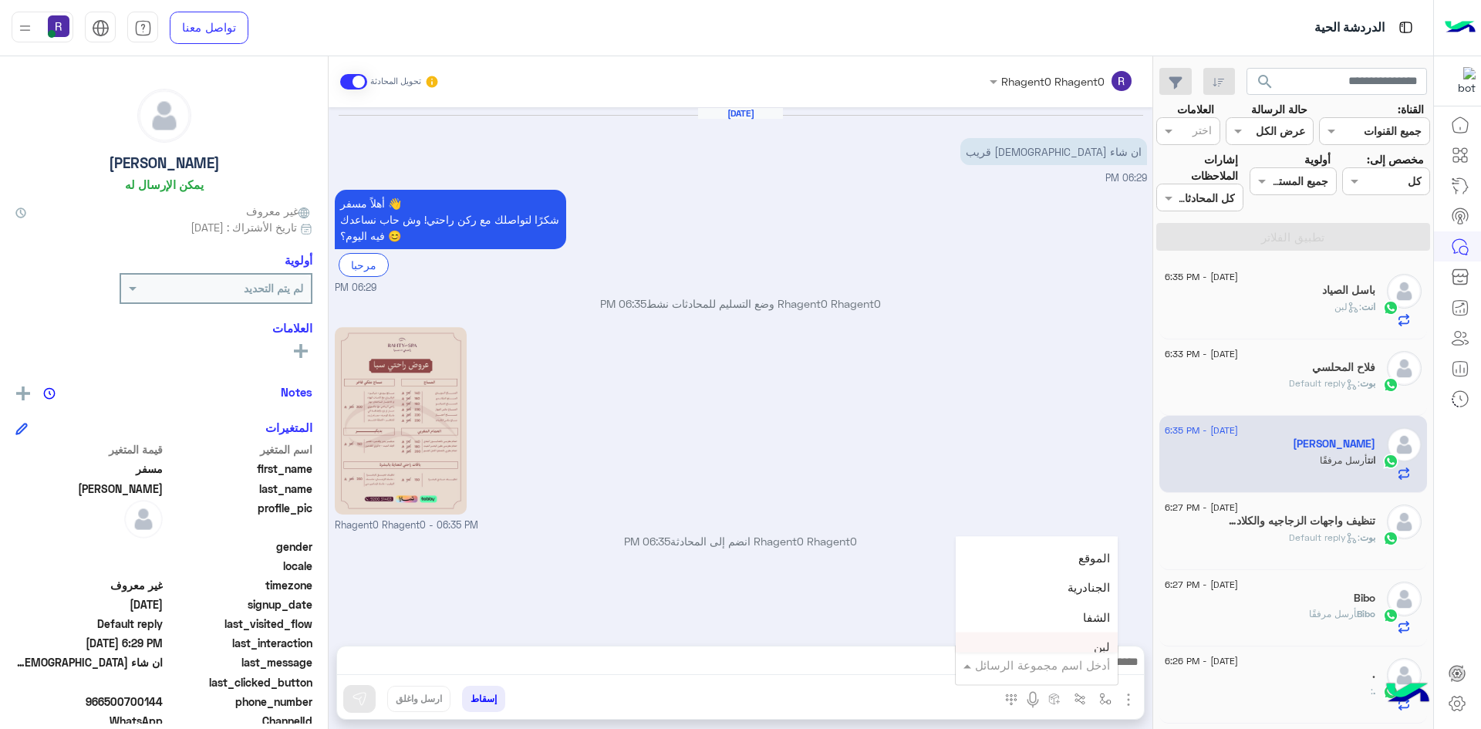
click at [1070, 649] on div "لبن" at bounding box center [1037, 647] width 162 height 30
type textarea "***"
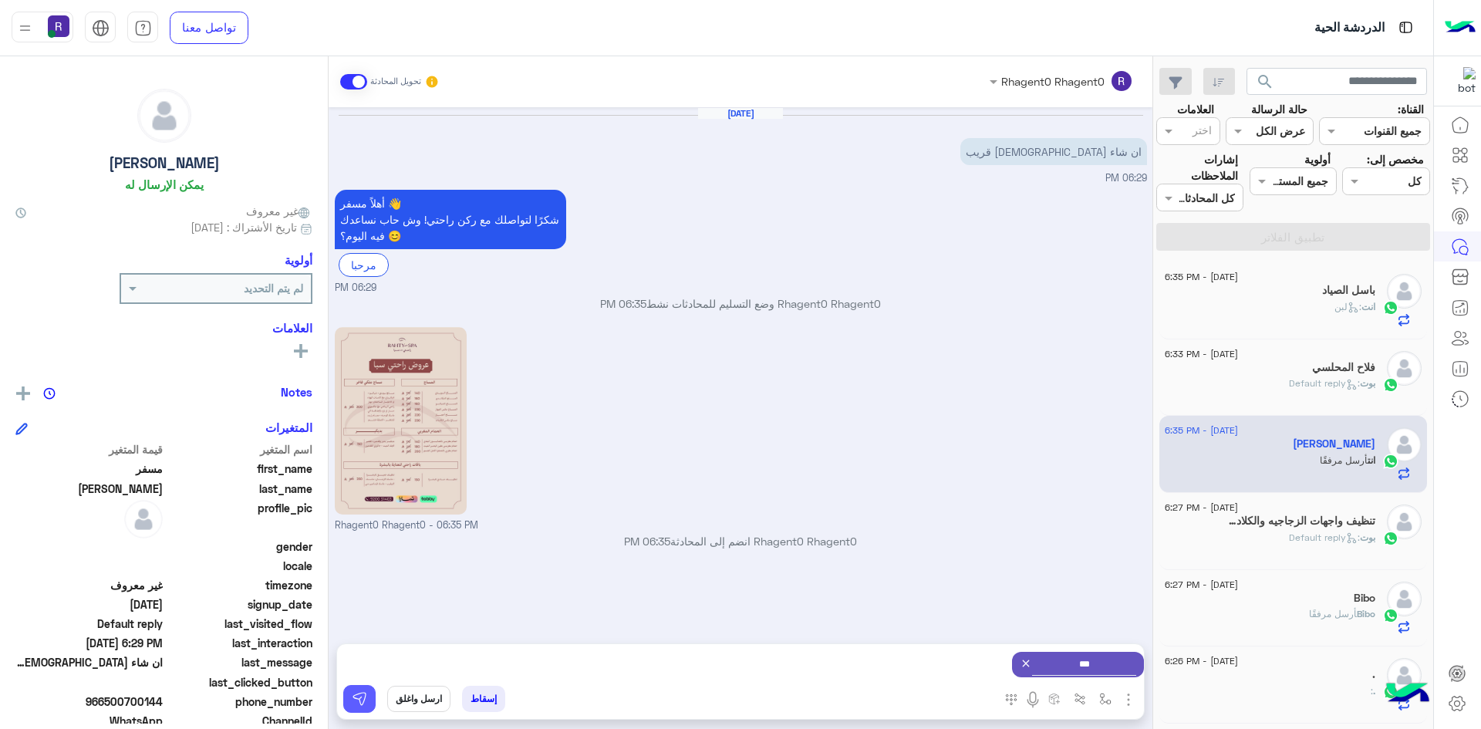
click at [362, 705] on img at bounding box center [359, 698] width 15 height 15
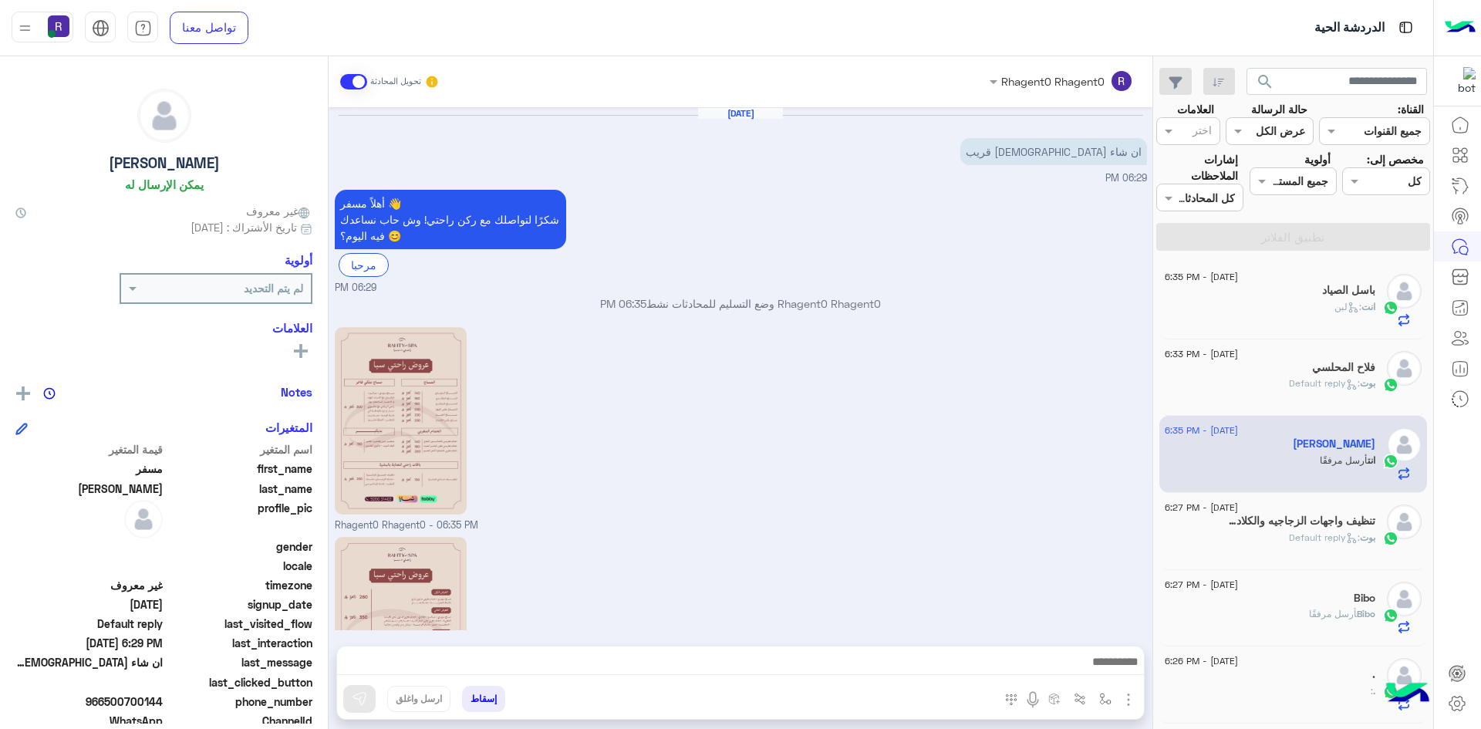
scroll to position [140, 0]
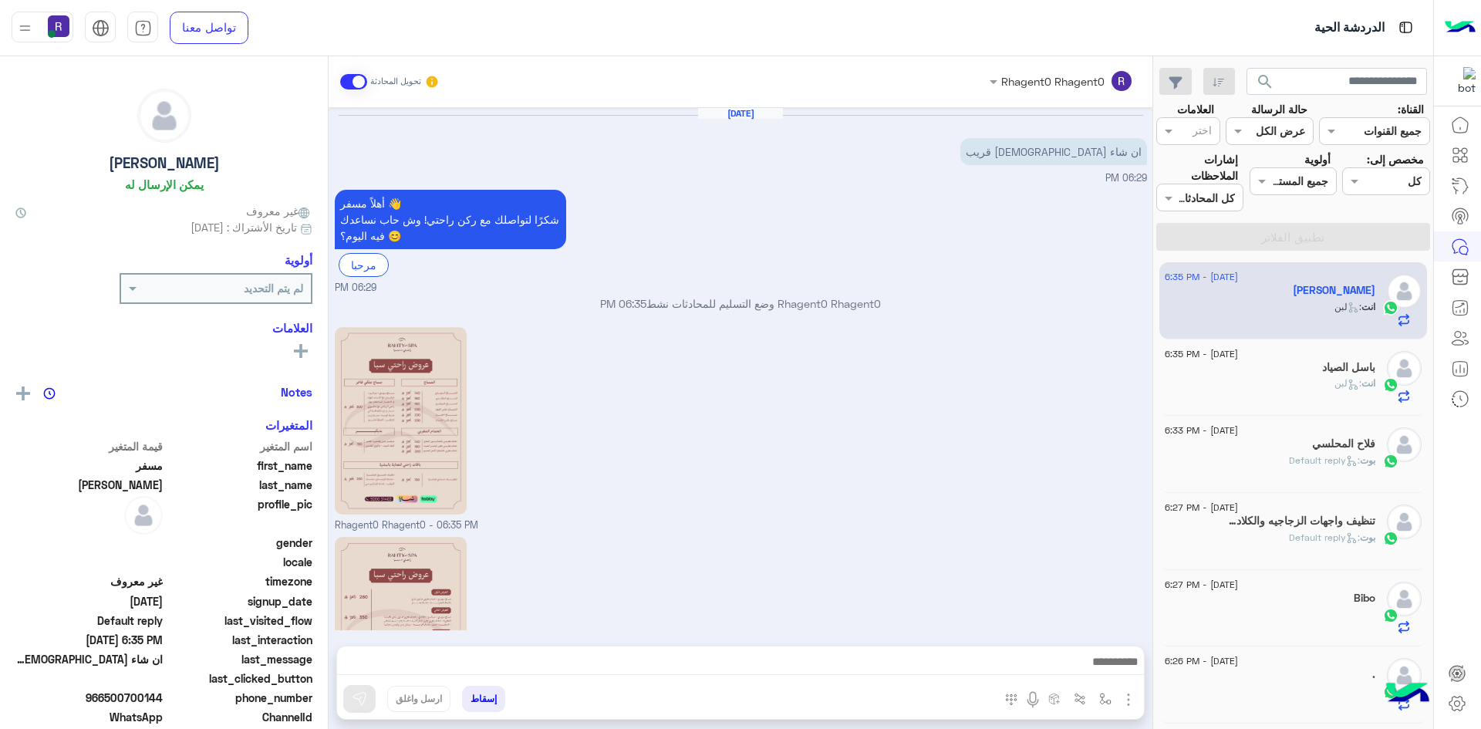
scroll to position [278, 0]
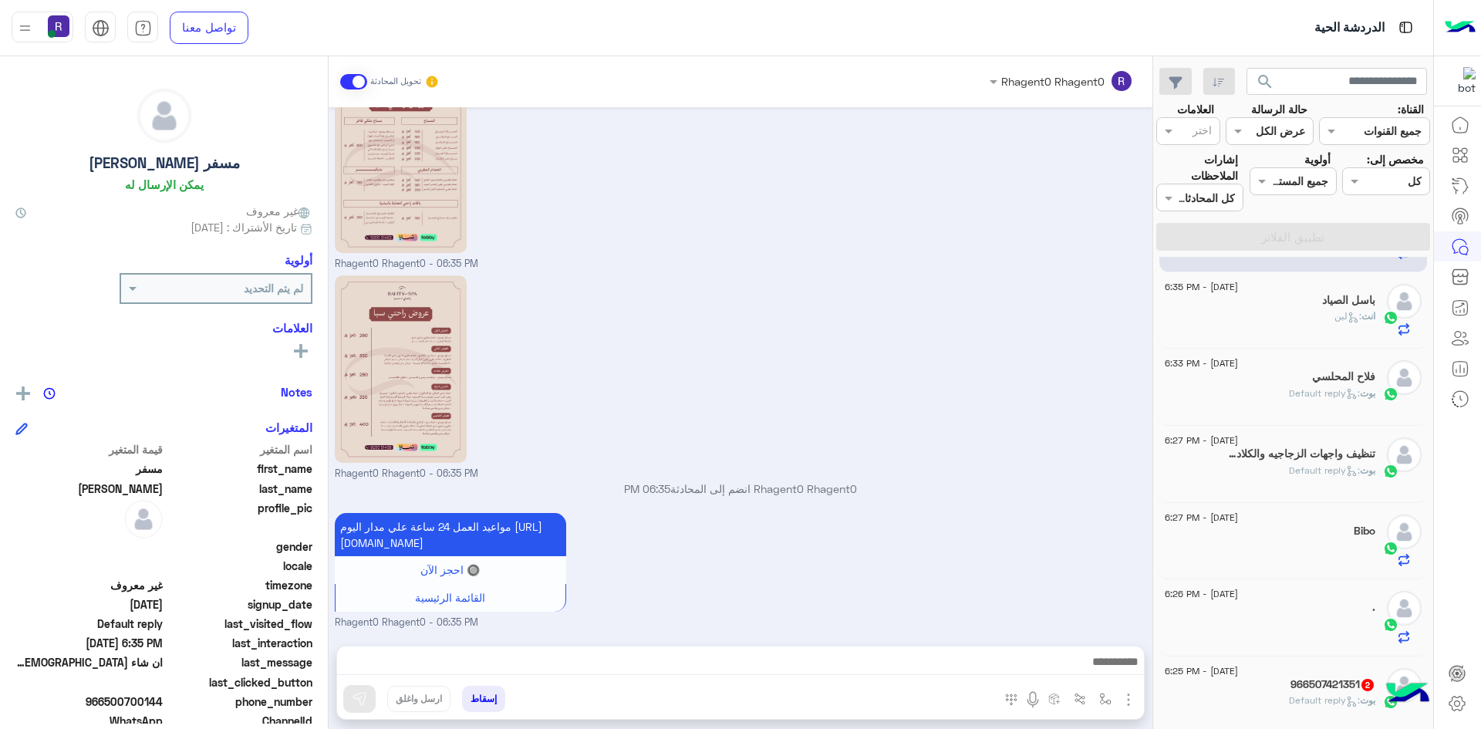
scroll to position [154, 0]
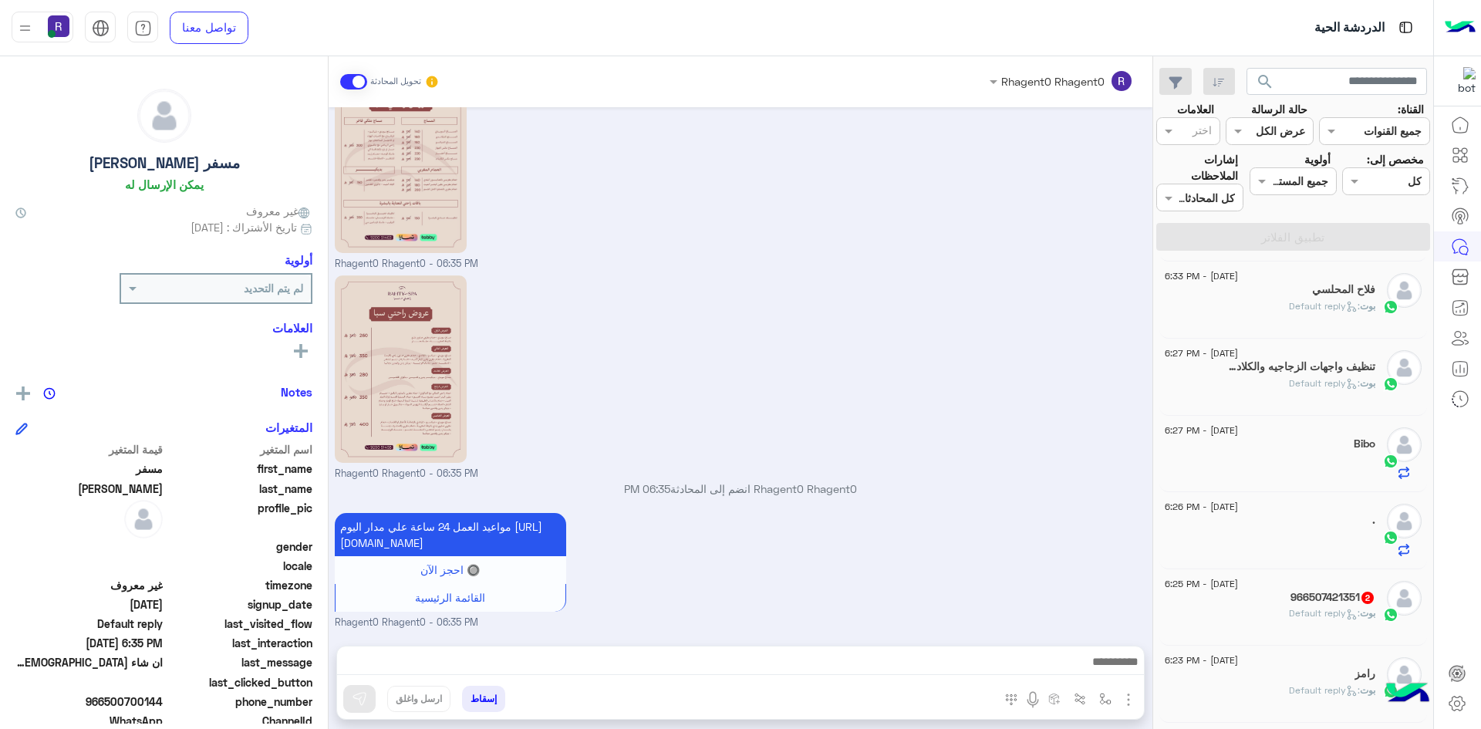
click at [1296, 602] on h5 "966507421351 2" at bounding box center [1332, 597] width 85 height 13
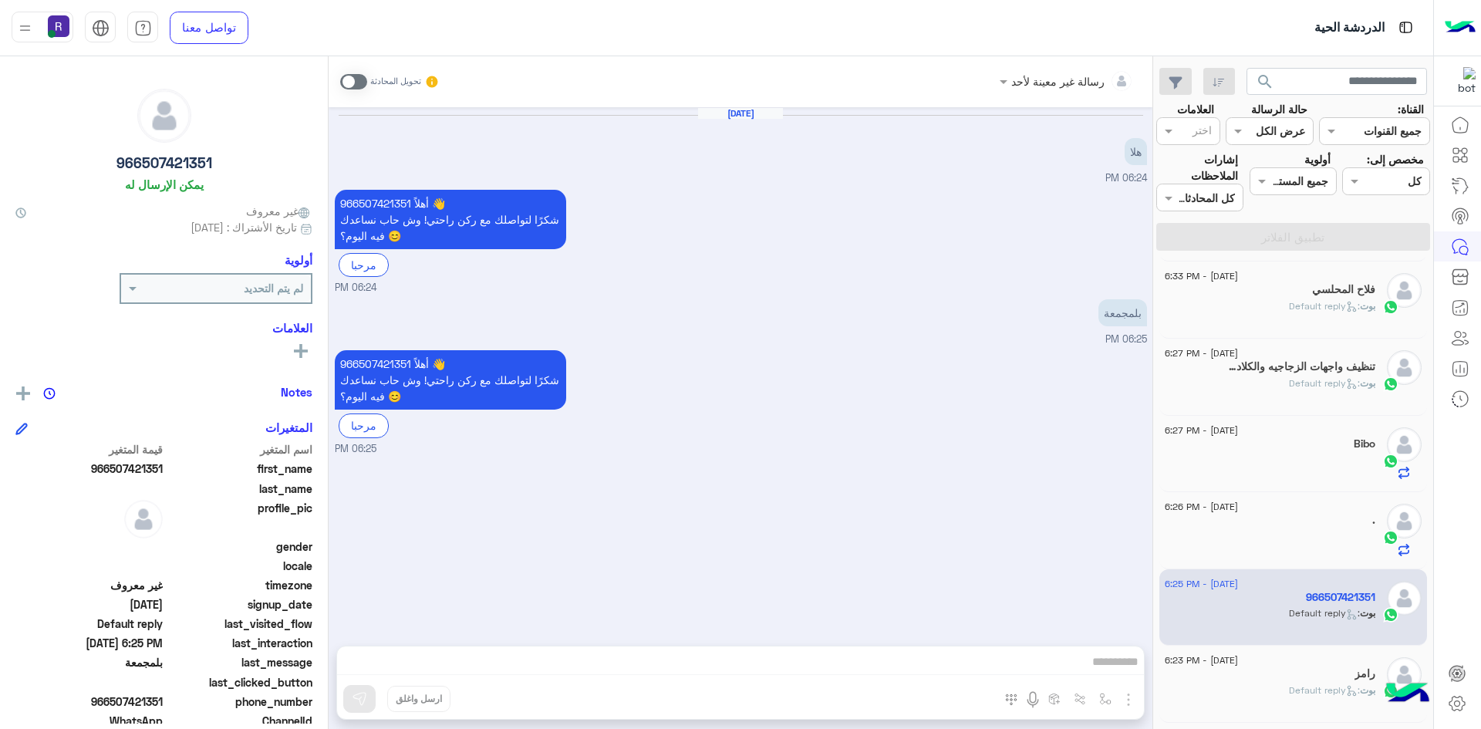
click at [358, 76] on span at bounding box center [353, 81] width 27 height 15
click at [1051, 316] on img at bounding box center [1054, 317] width 19 height 19
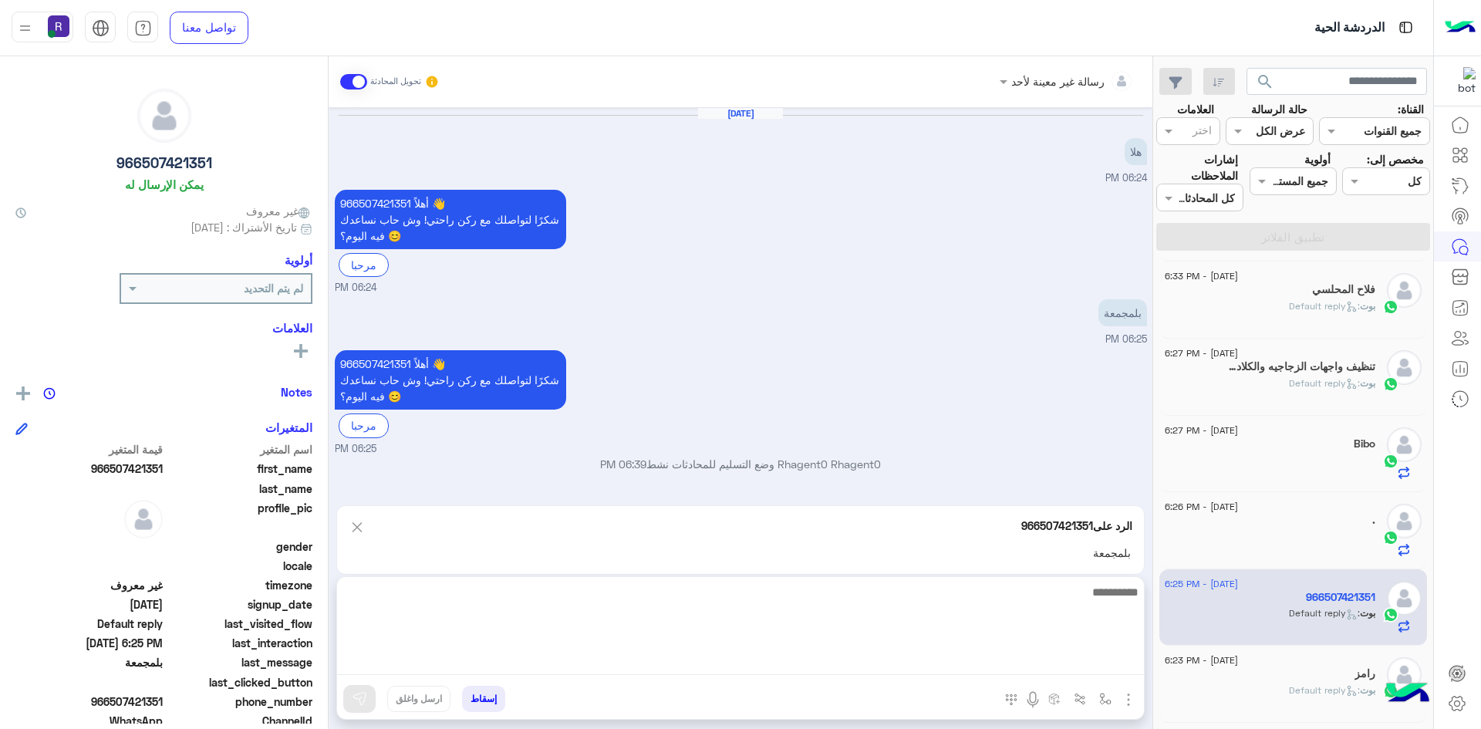
click at [872, 659] on textarea at bounding box center [740, 628] width 807 height 93
type textarea "**********"
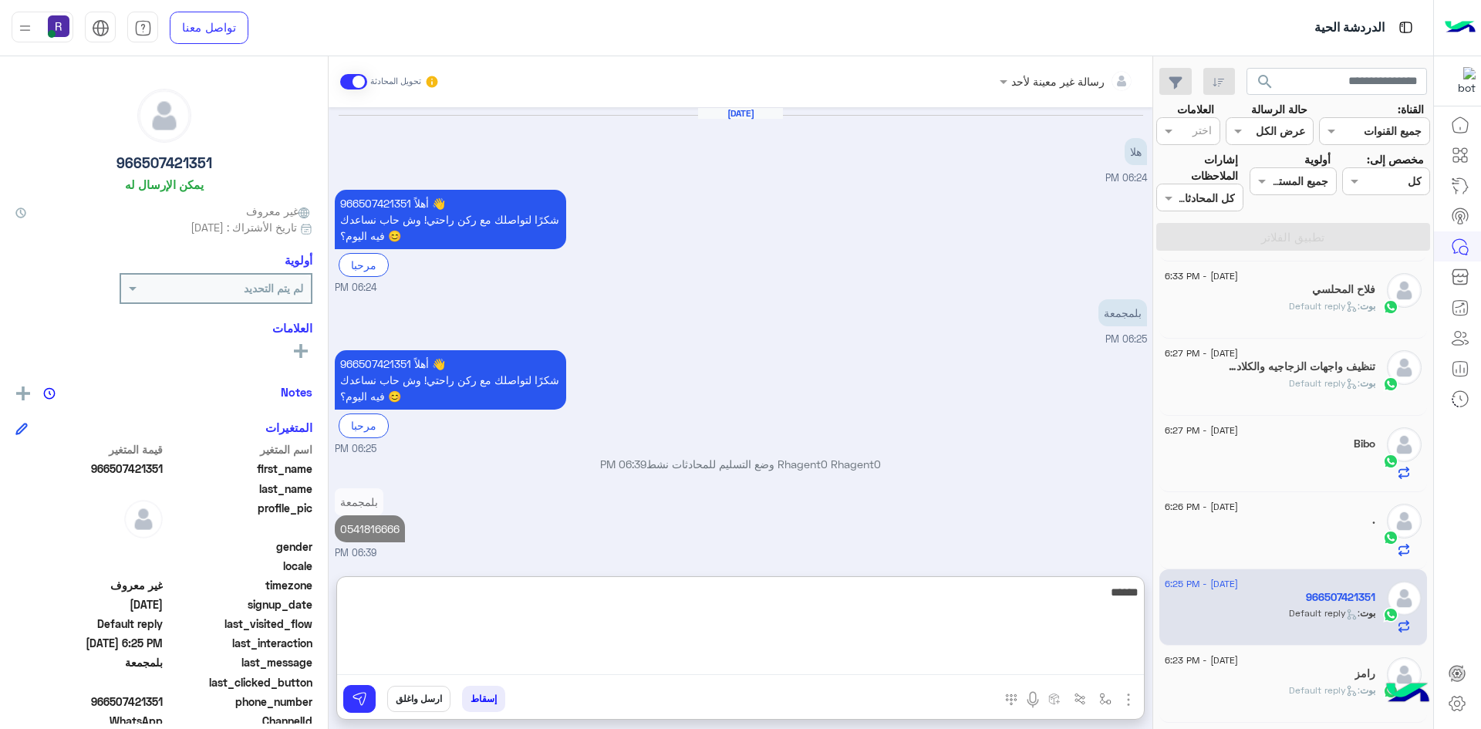
scroll to position [28, 0]
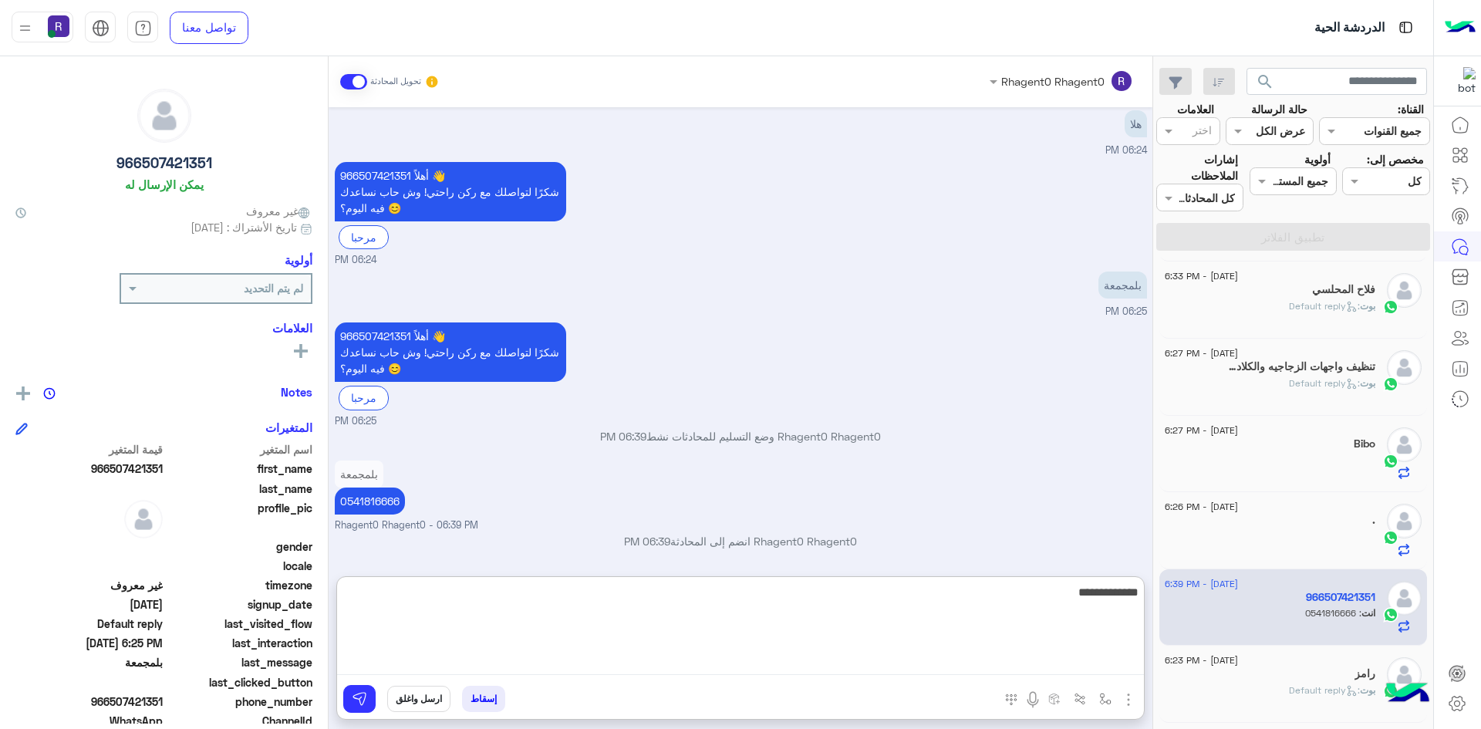
type textarea "**********"
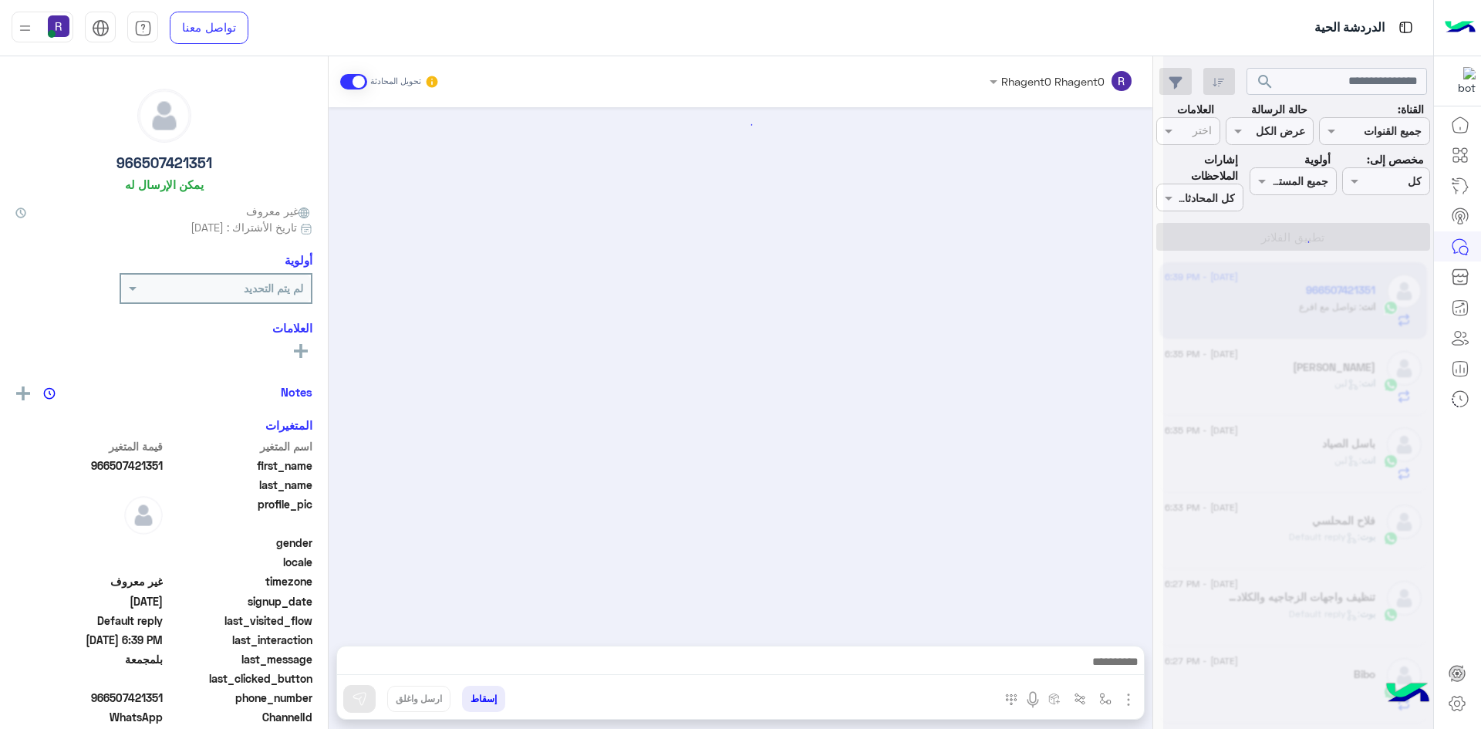
scroll to position [8, 0]
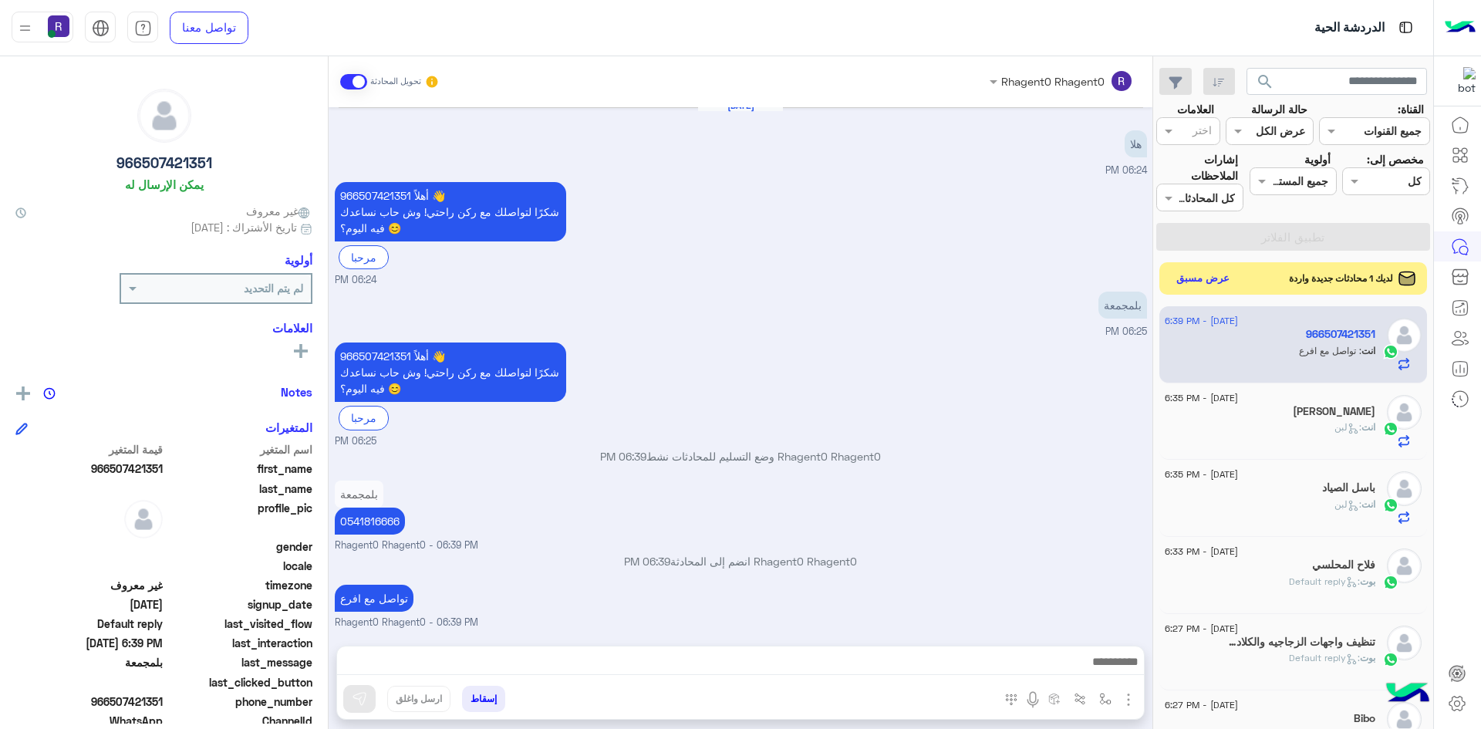
click at [1199, 277] on button "عرض مسبق" at bounding box center [1203, 278] width 65 height 21
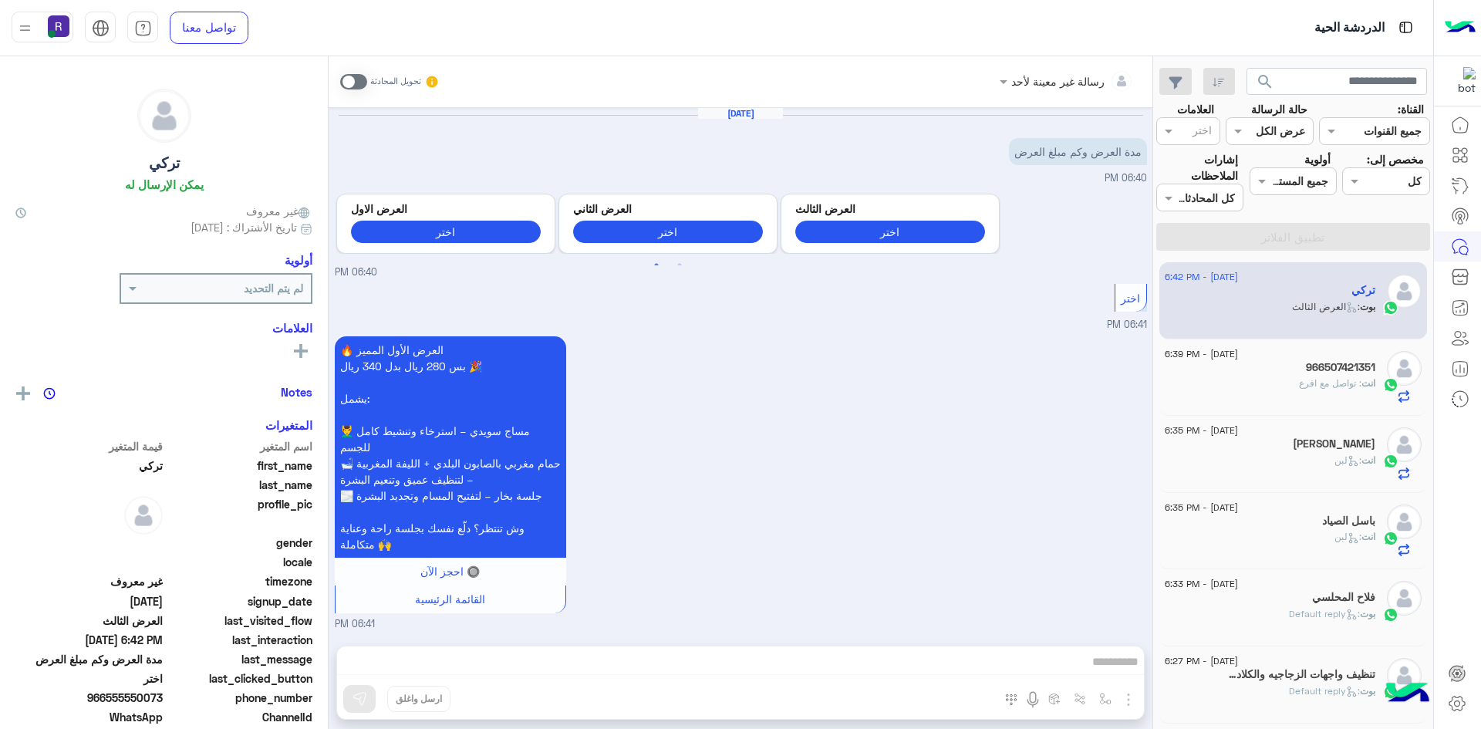
scroll to position [899, 0]
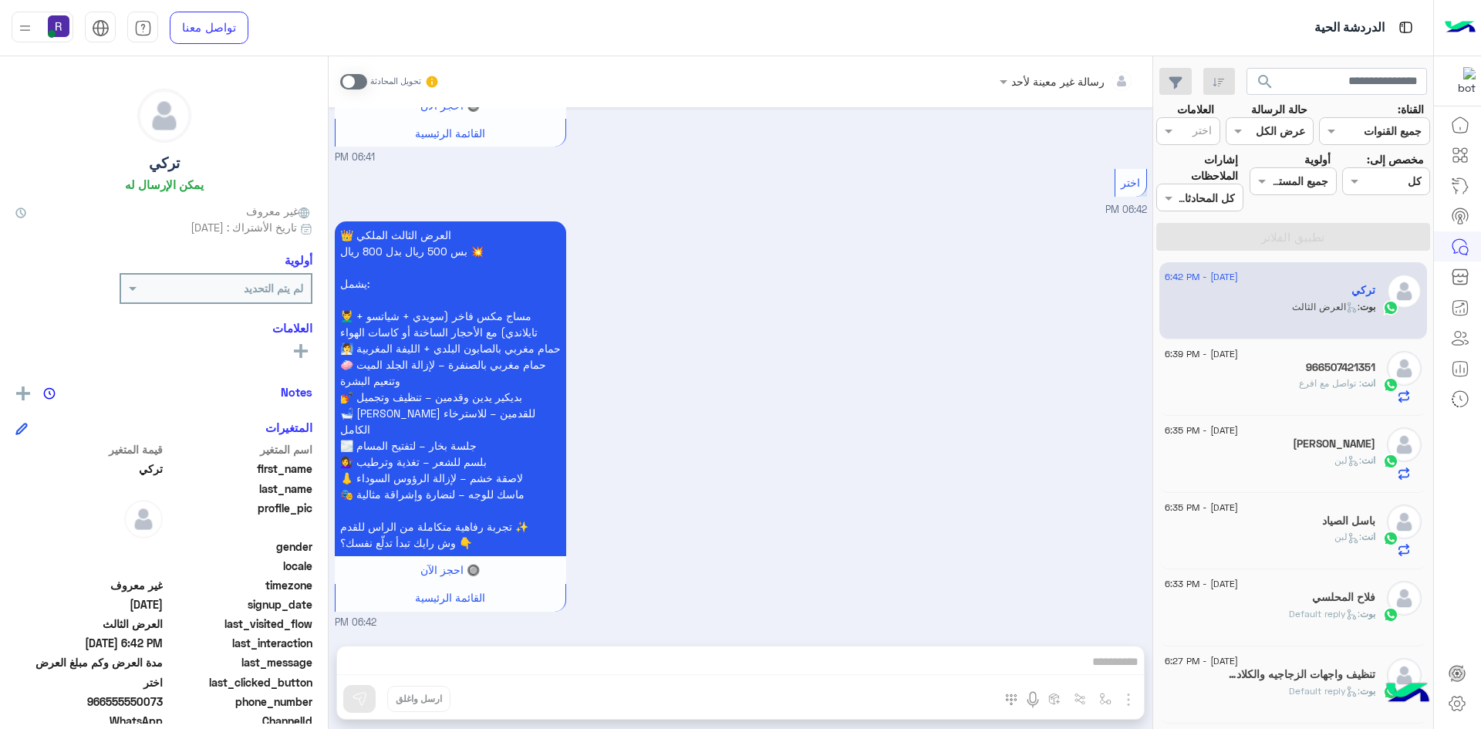
click at [1263, 306] on div "بوت : العرض الثالث" at bounding box center [1270, 313] width 211 height 27
click at [357, 83] on span at bounding box center [353, 81] width 27 height 15
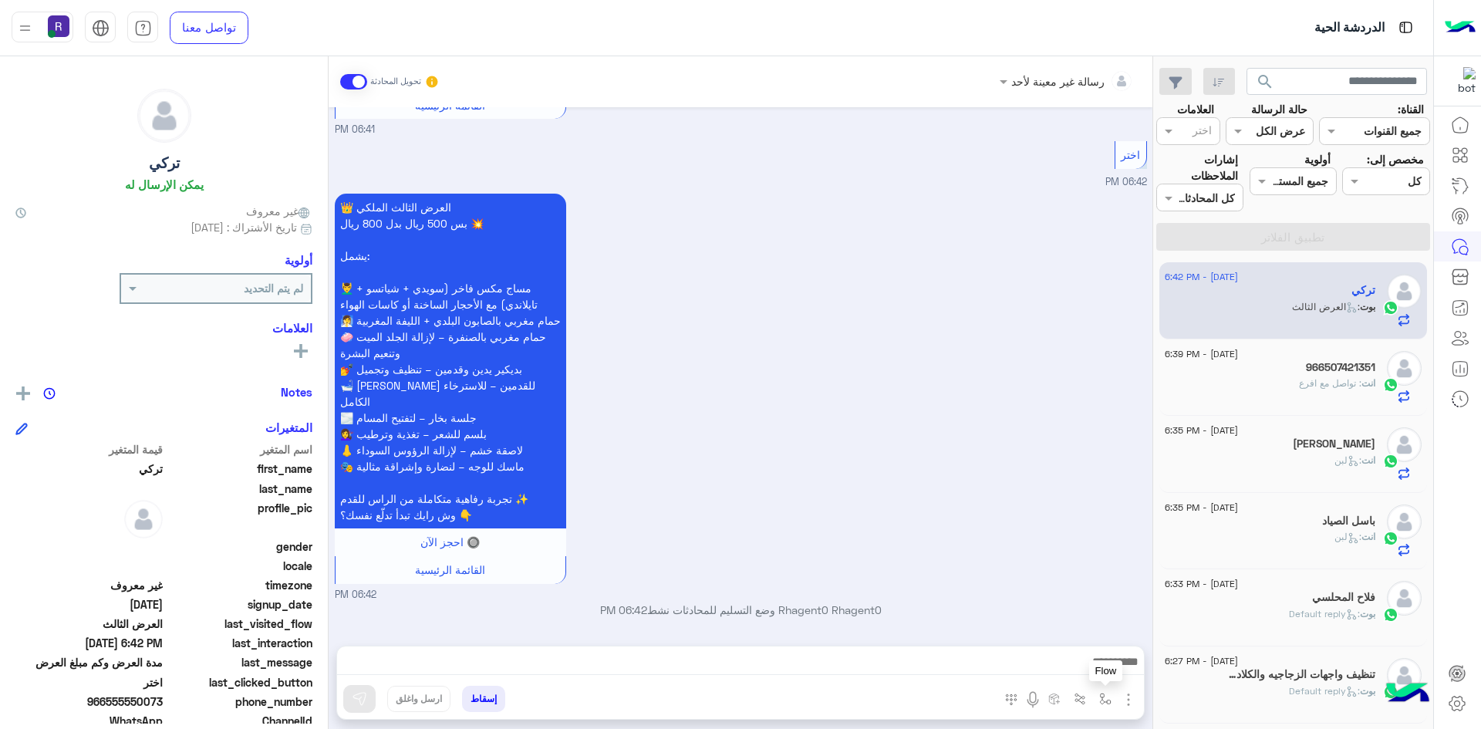
click at [1104, 702] on img "button" at bounding box center [1105, 699] width 12 height 12
click at [1091, 668] on input "text" at bounding box center [1058, 665] width 104 height 18
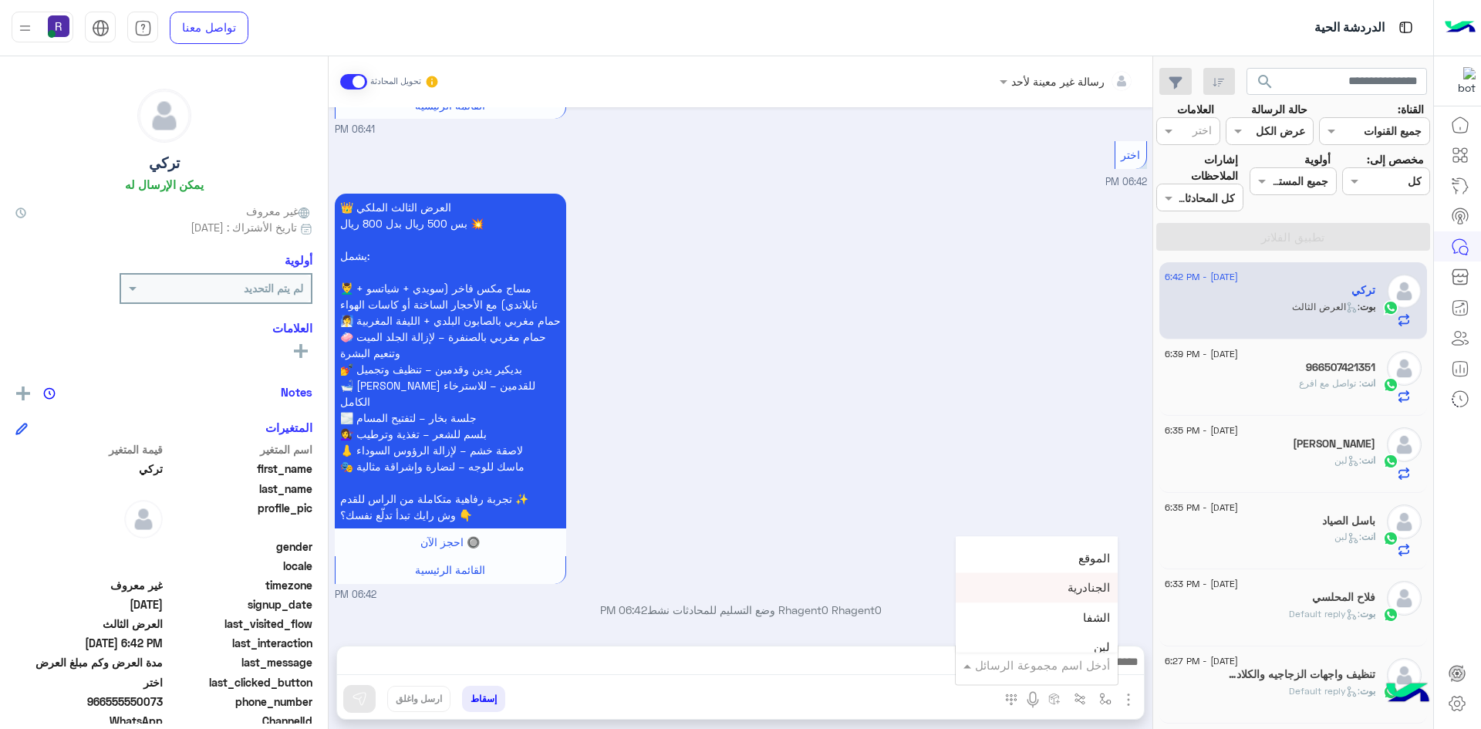
scroll to position [1080, 0]
click at [1082, 572] on div "لبن" at bounding box center [1037, 570] width 162 height 30
type textarea "***"
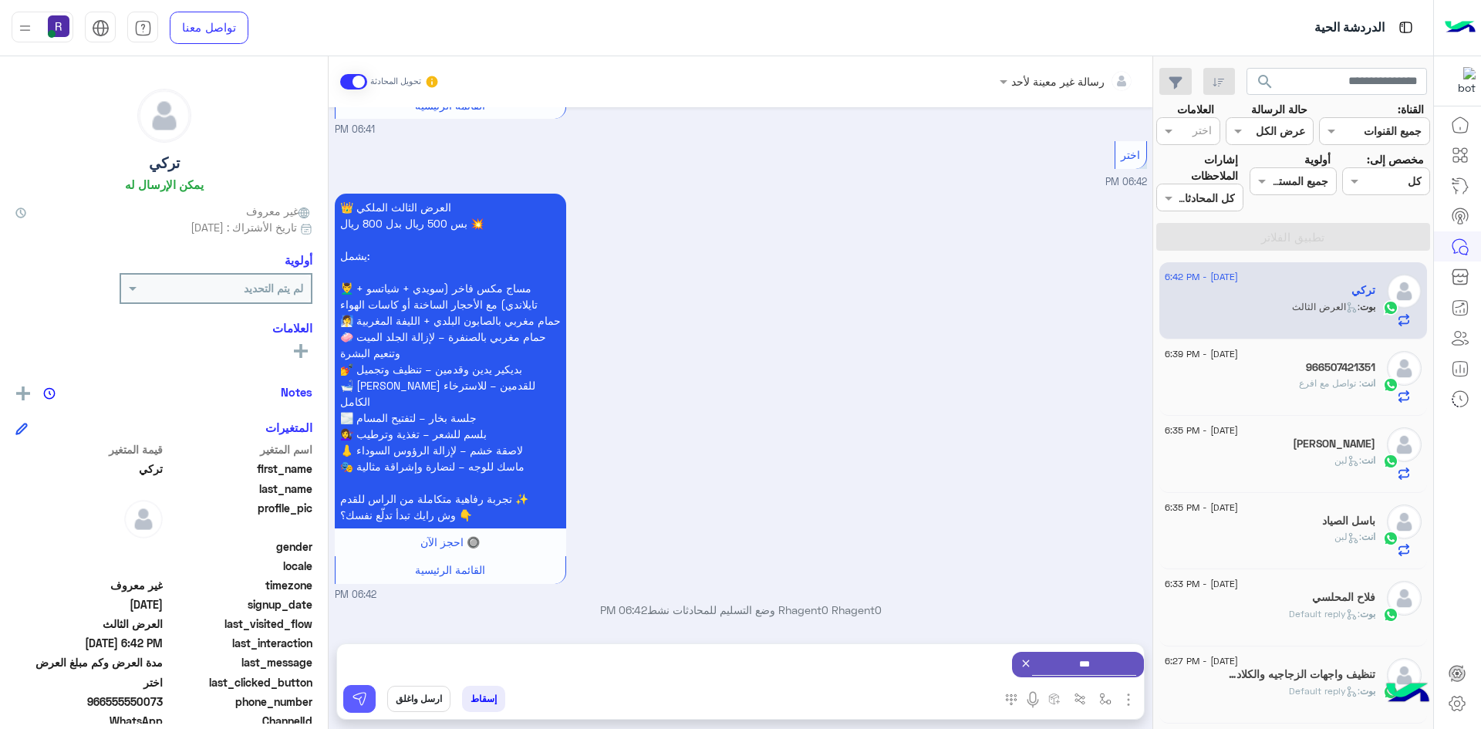
click at [352, 708] on button at bounding box center [359, 699] width 32 height 28
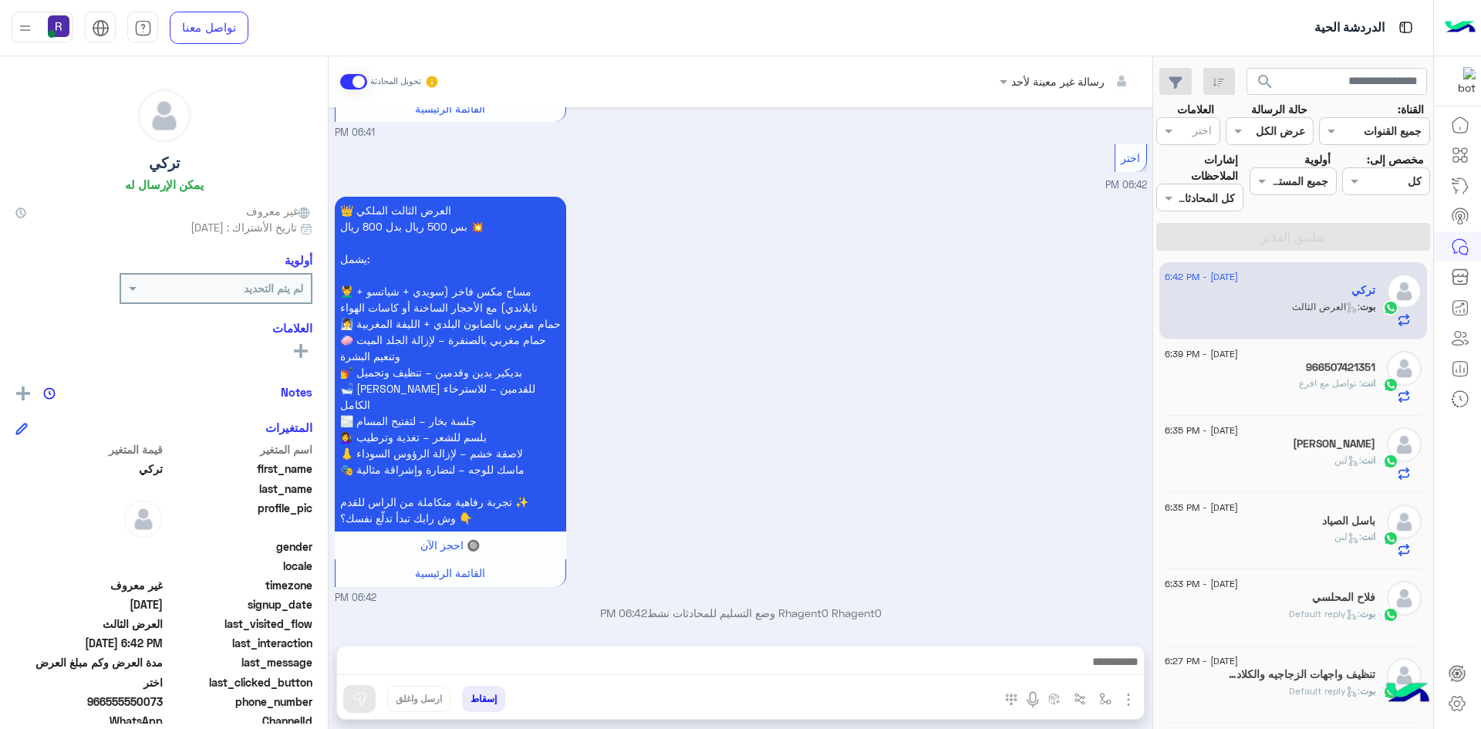
scroll to position [926, 0]
click at [1277, 388] on div "انت : تواصل مع افرع" at bounding box center [1270, 389] width 211 height 27
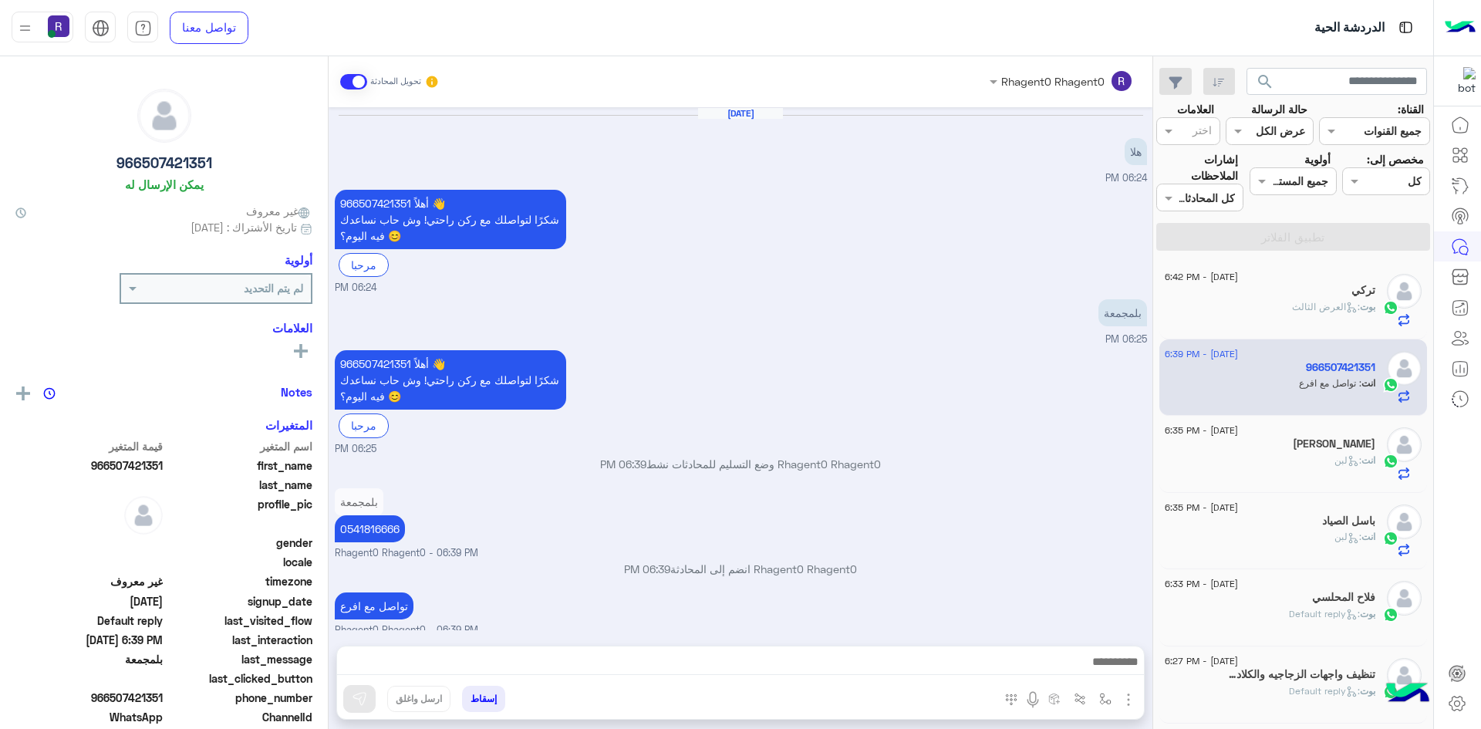
scroll to position [8, 0]
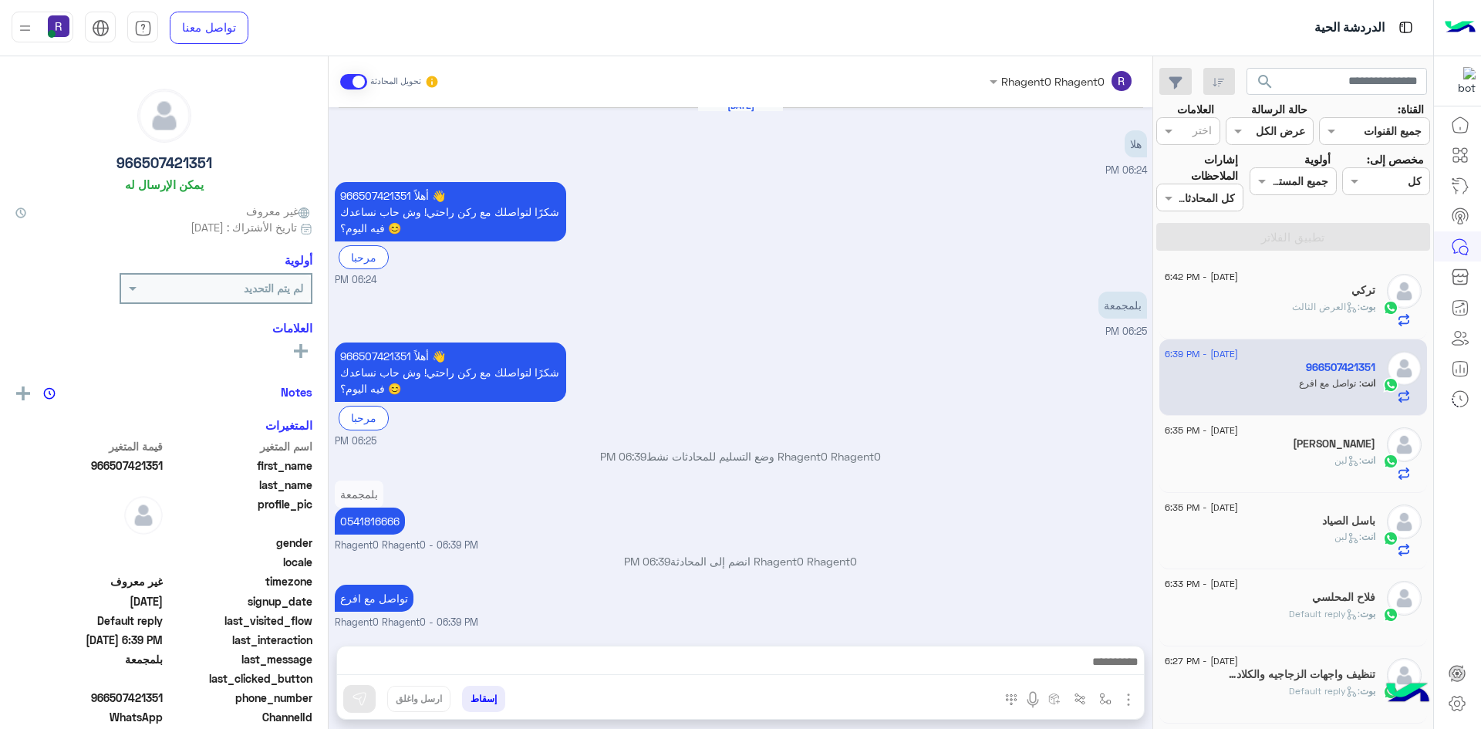
click at [1280, 463] on div "انت : لبن" at bounding box center [1270, 466] width 211 height 27
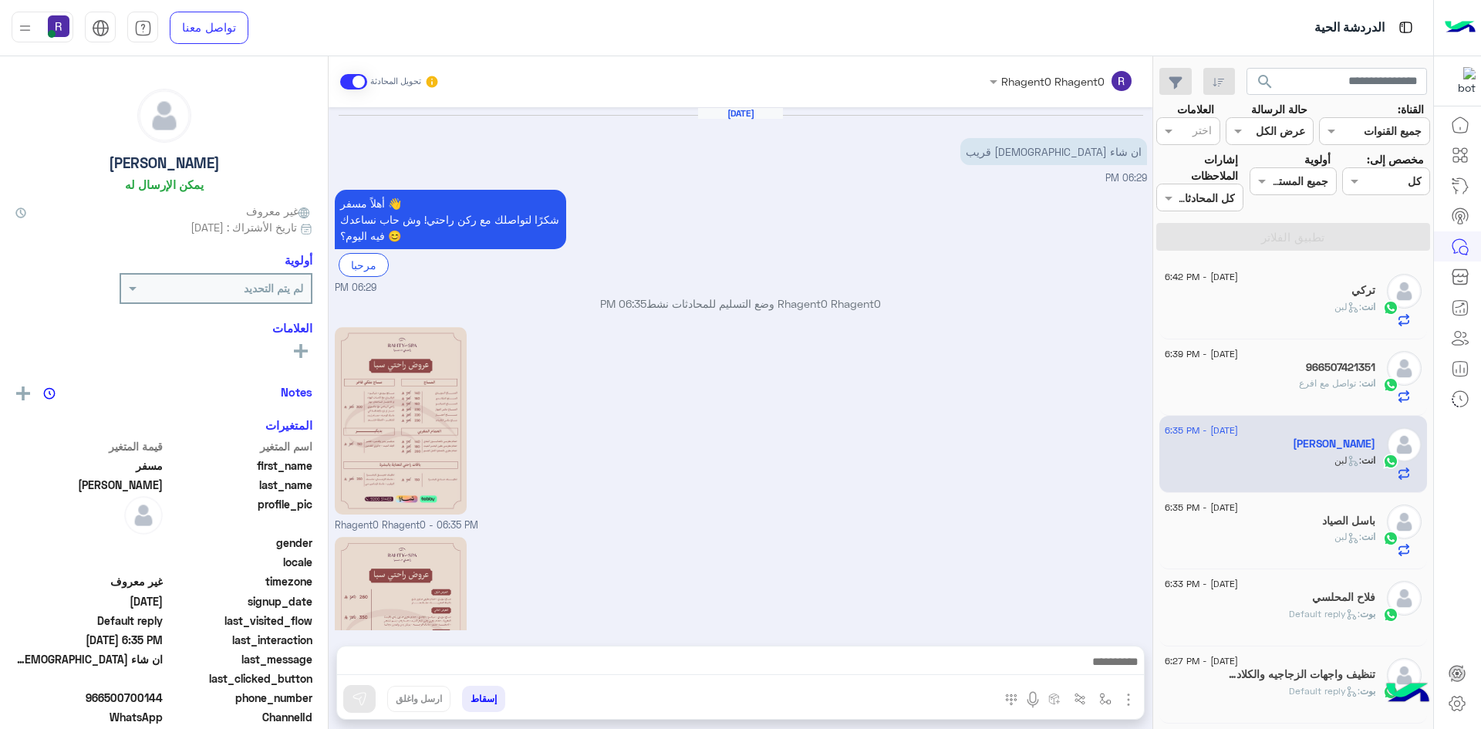
scroll to position [278, 0]
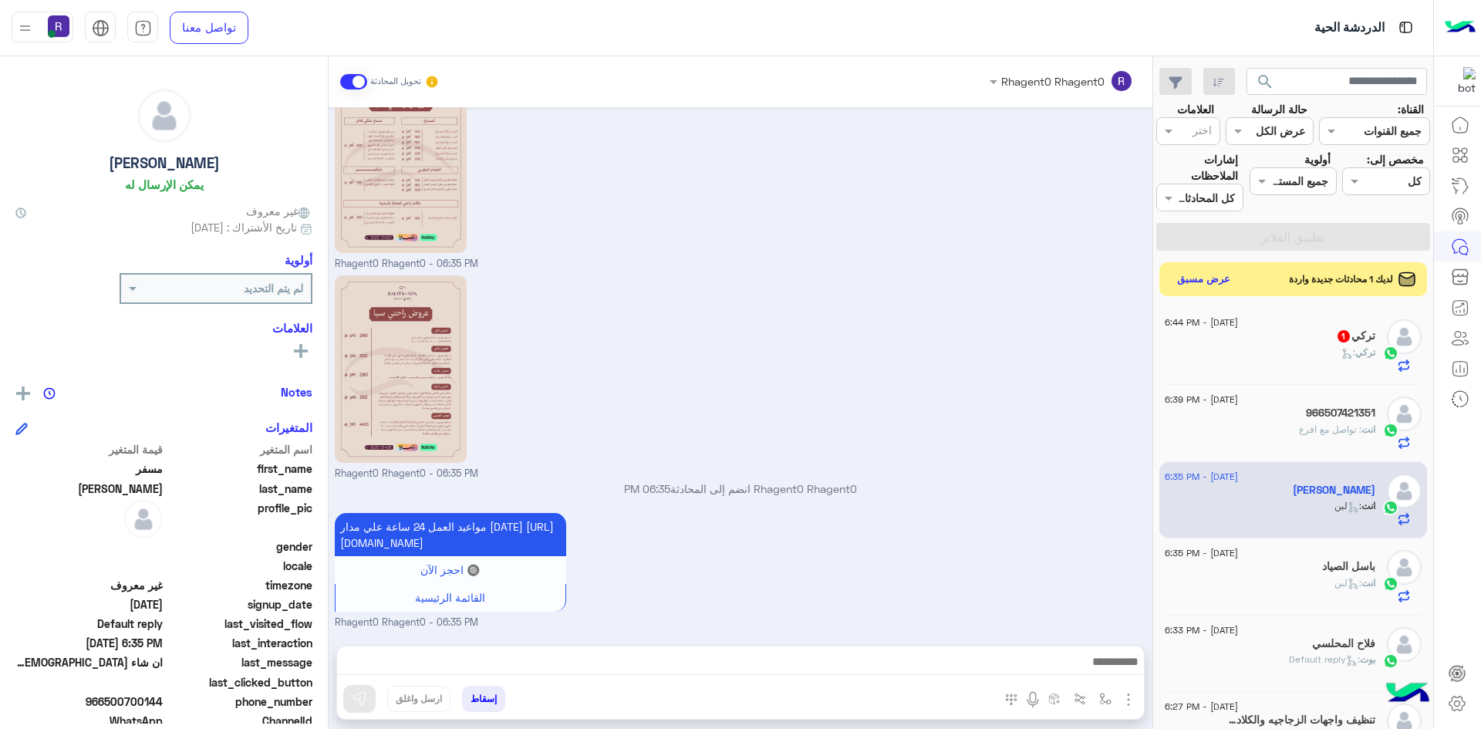
click at [1316, 329] on div "13 August - 6:44 PM" at bounding box center [1270, 324] width 211 height 10
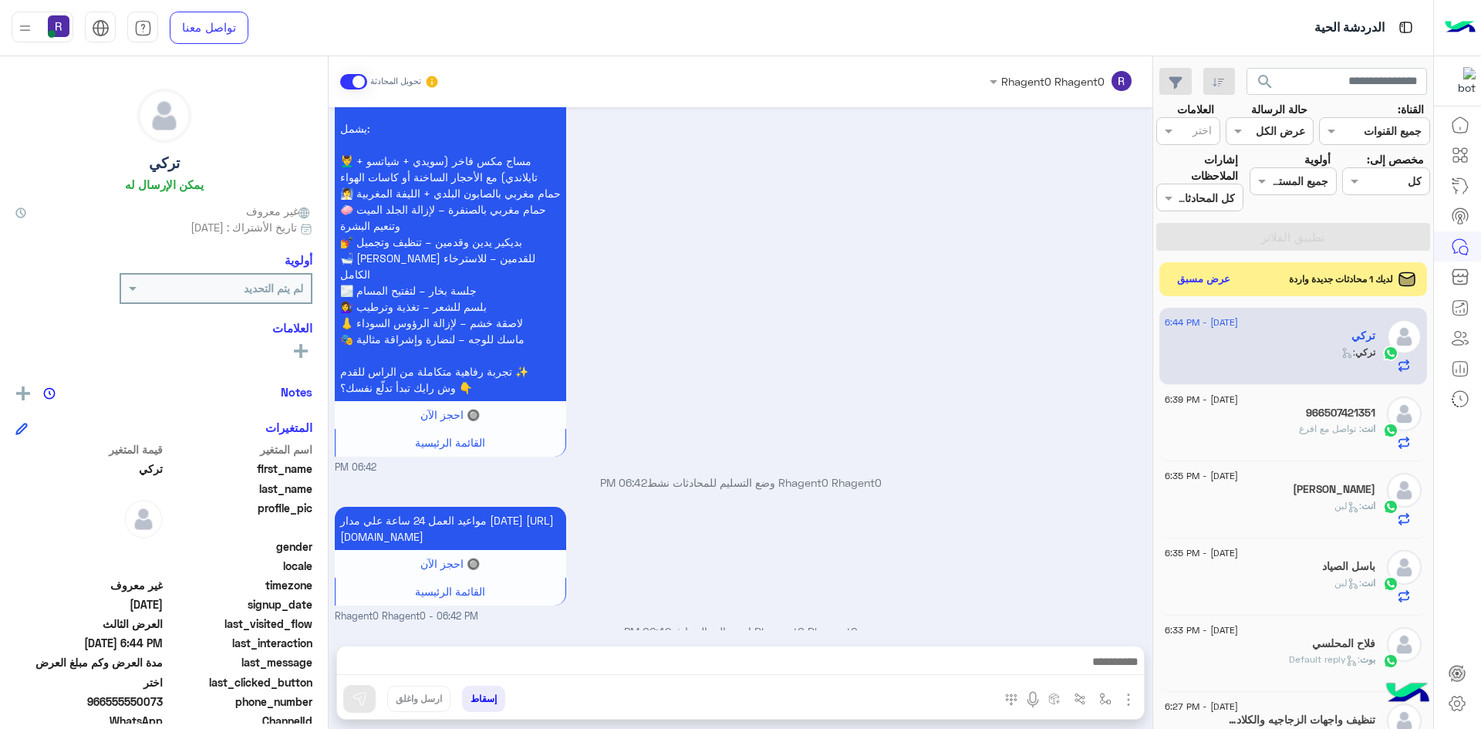
scroll to position [1143, 0]
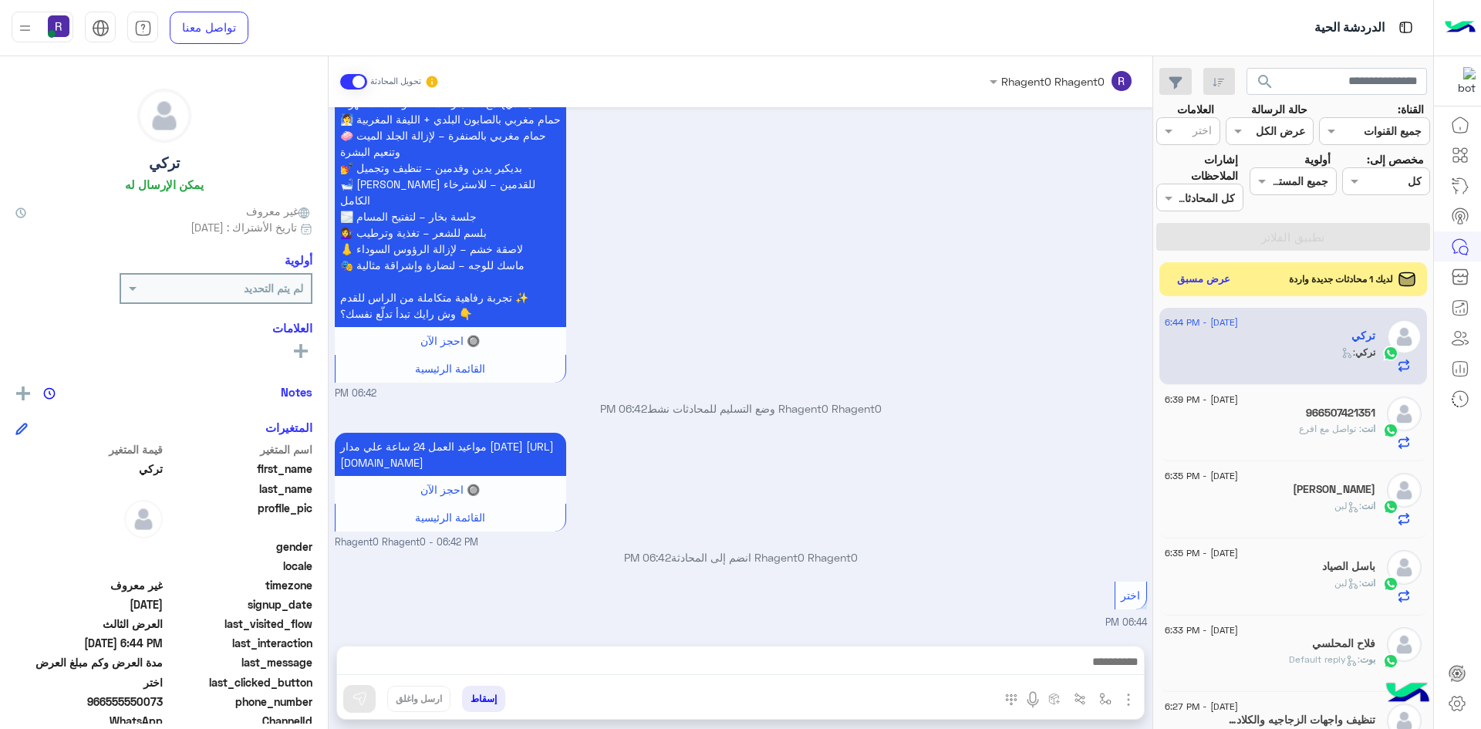
click at [1129, 698] on img "button" at bounding box center [1128, 699] width 19 height 19
click at [1108, 671] on span "الصور" at bounding box center [1098, 666] width 29 height 18
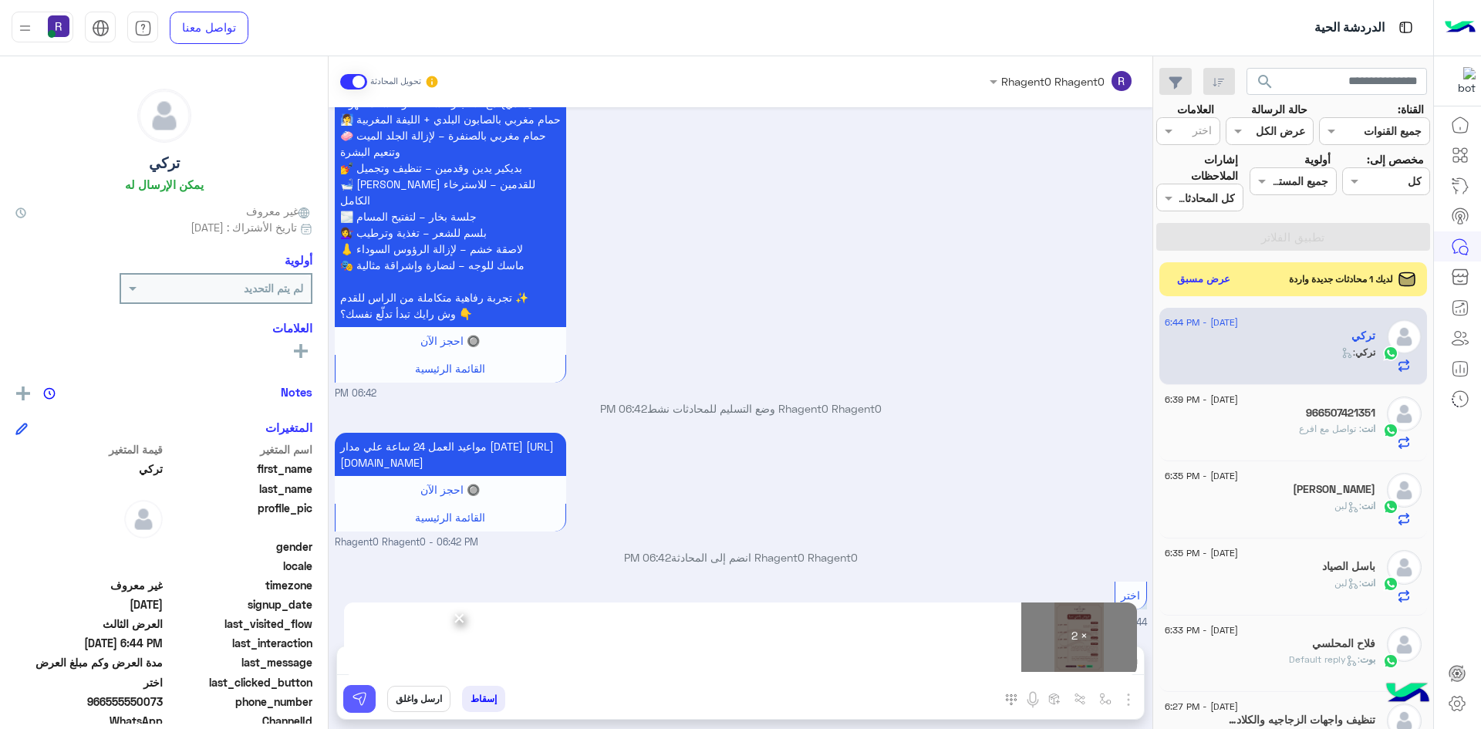
click at [355, 704] on img at bounding box center [359, 698] width 15 height 15
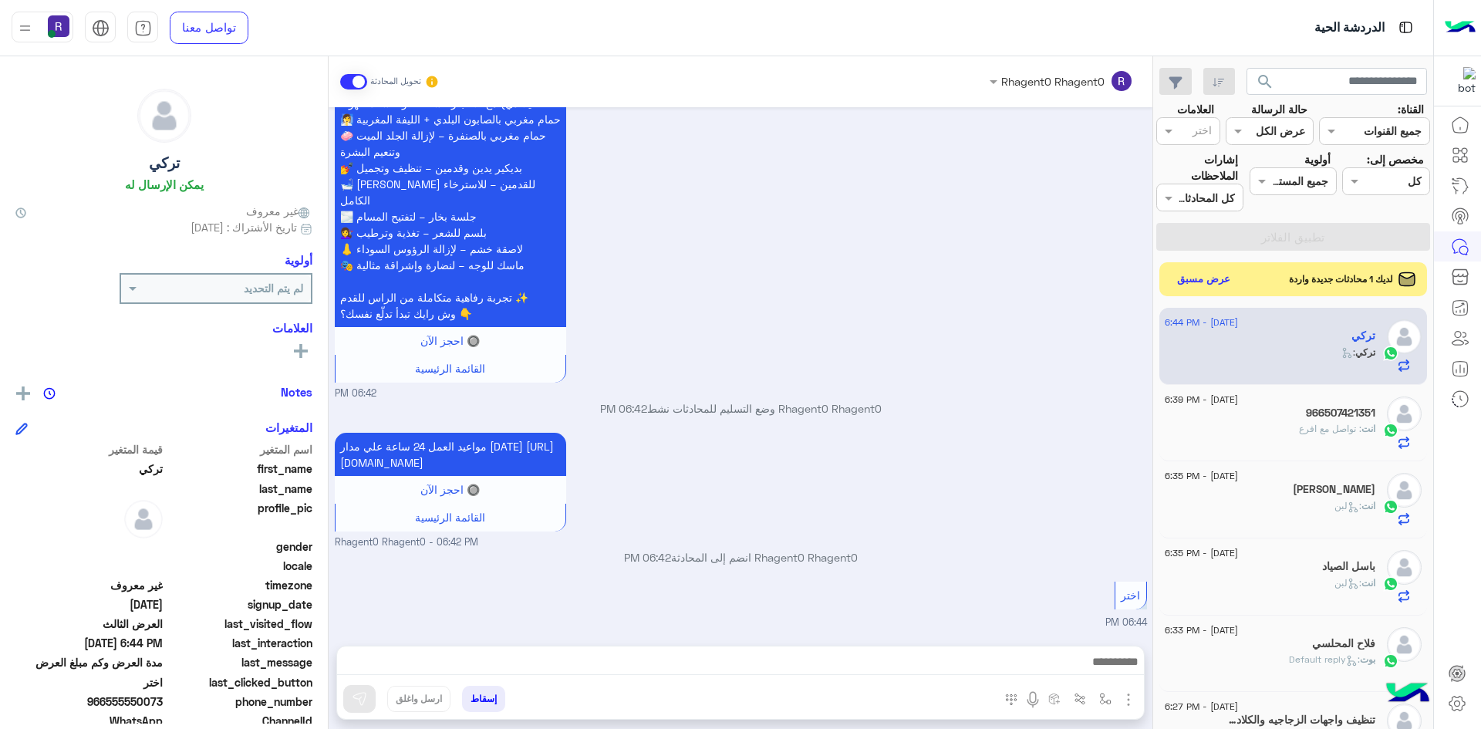
scroll to position [1144, 0]
click at [1188, 276] on button "عرض مسبق" at bounding box center [1203, 278] width 65 height 21
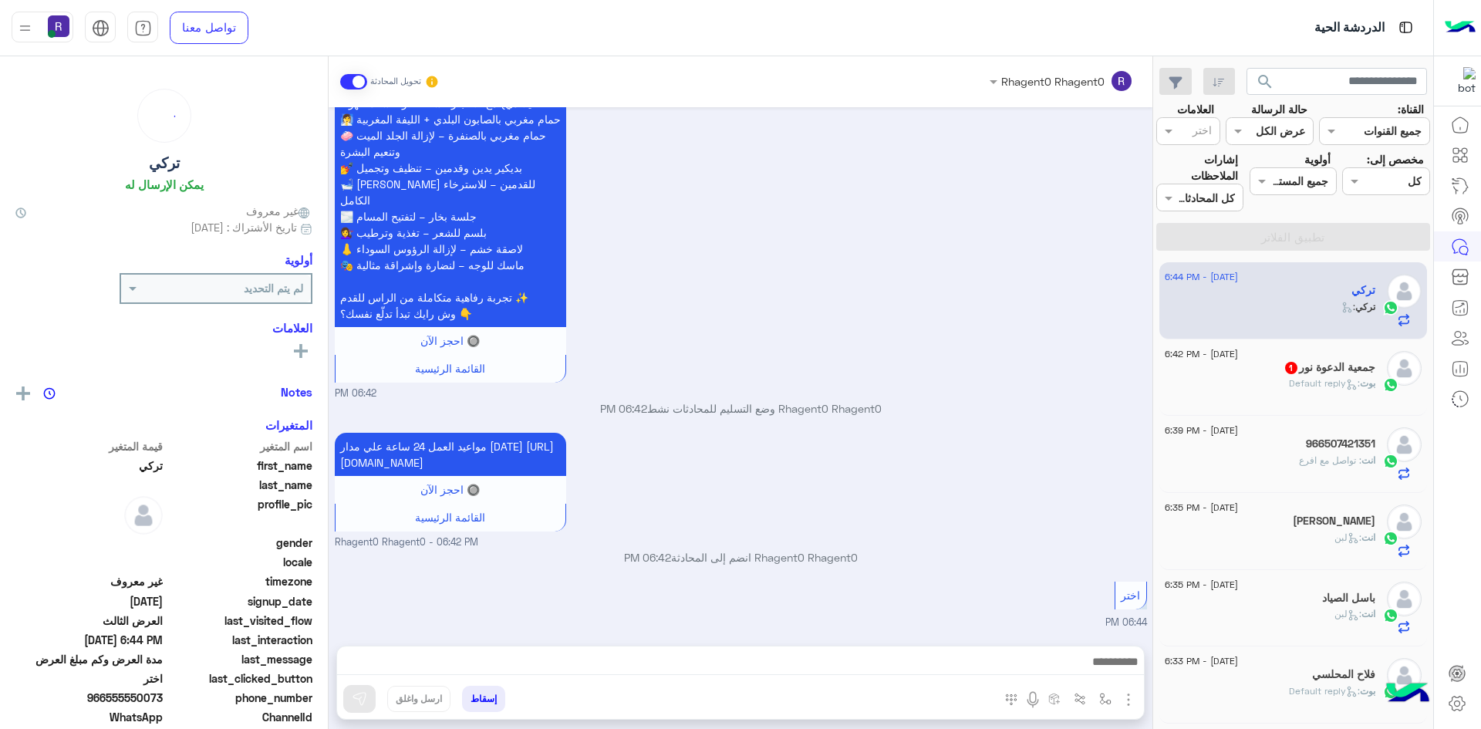
click at [1320, 388] on span ": Default reply" at bounding box center [1324, 383] width 71 height 12
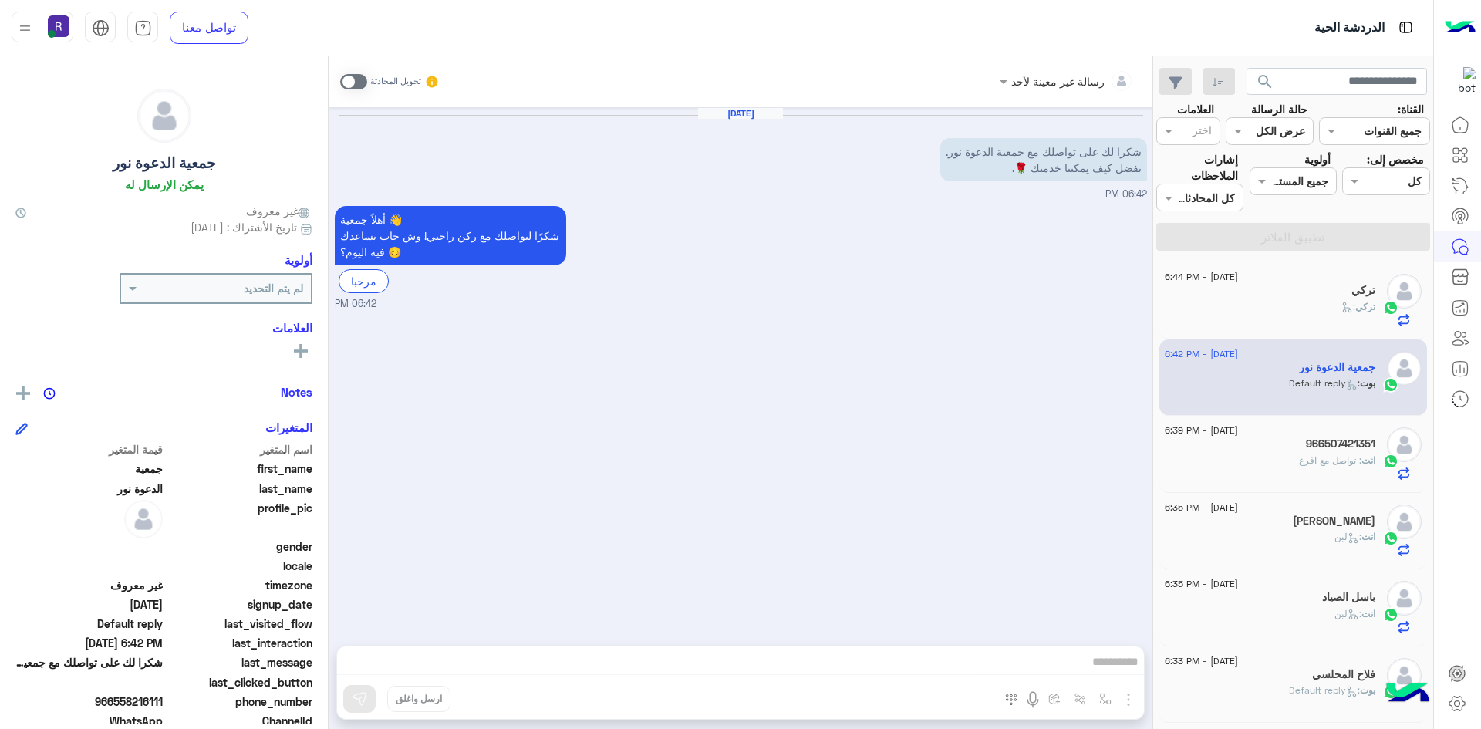
click at [361, 82] on span at bounding box center [353, 81] width 27 height 15
click at [1130, 700] on img "button" at bounding box center [1128, 699] width 19 height 19
click at [1101, 662] on span "الصور" at bounding box center [1098, 666] width 29 height 18
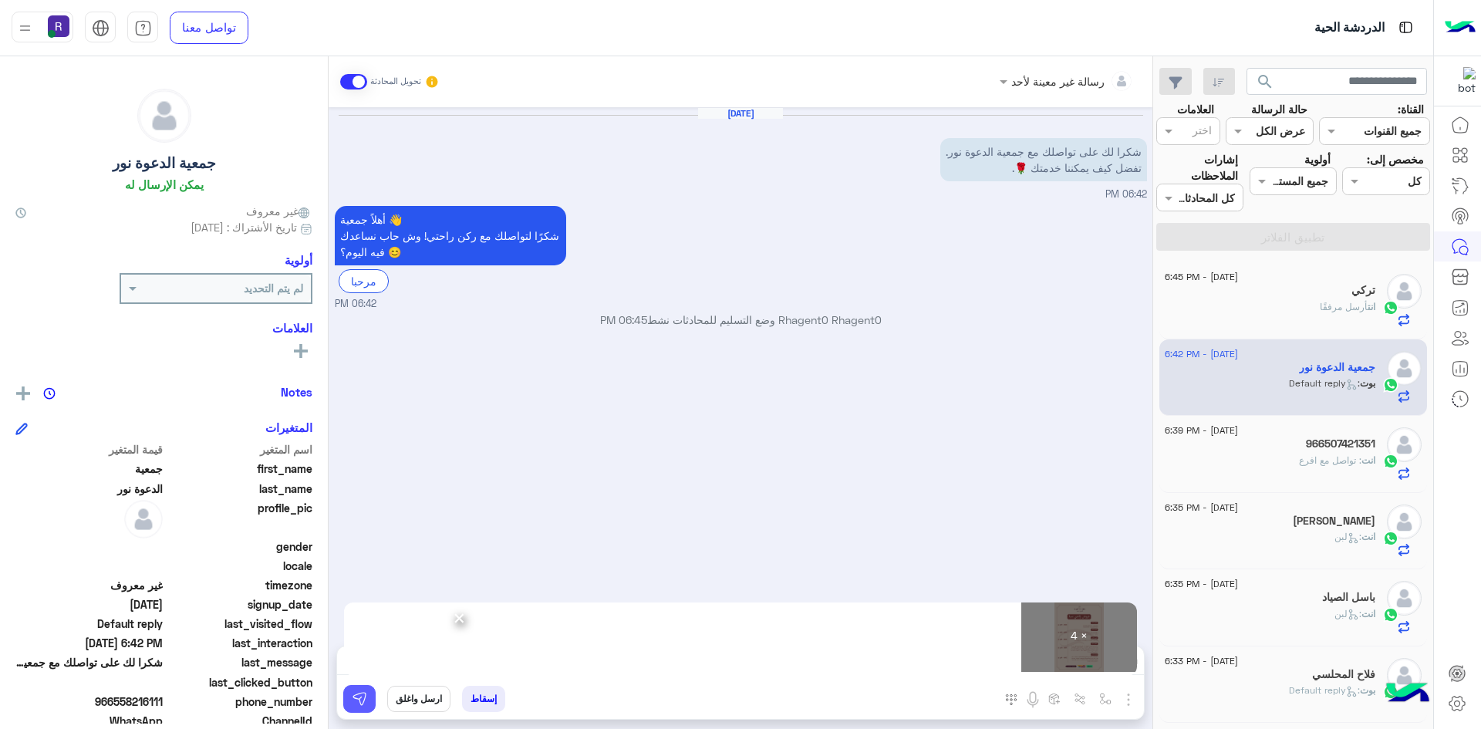
click at [355, 706] on img at bounding box center [359, 698] width 15 height 15
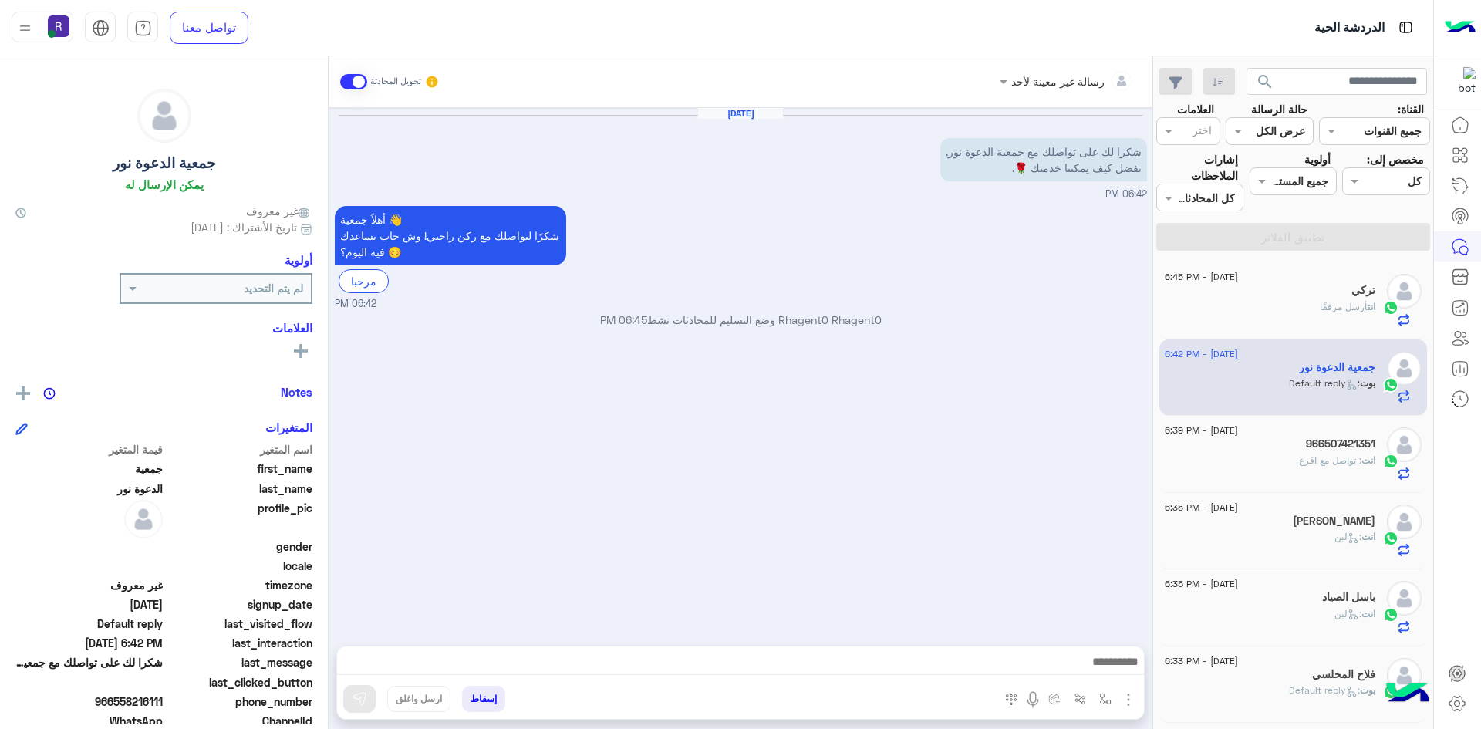
click at [1280, 298] on div "تركي" at bounding box center [1270, 292] width 211 height 16
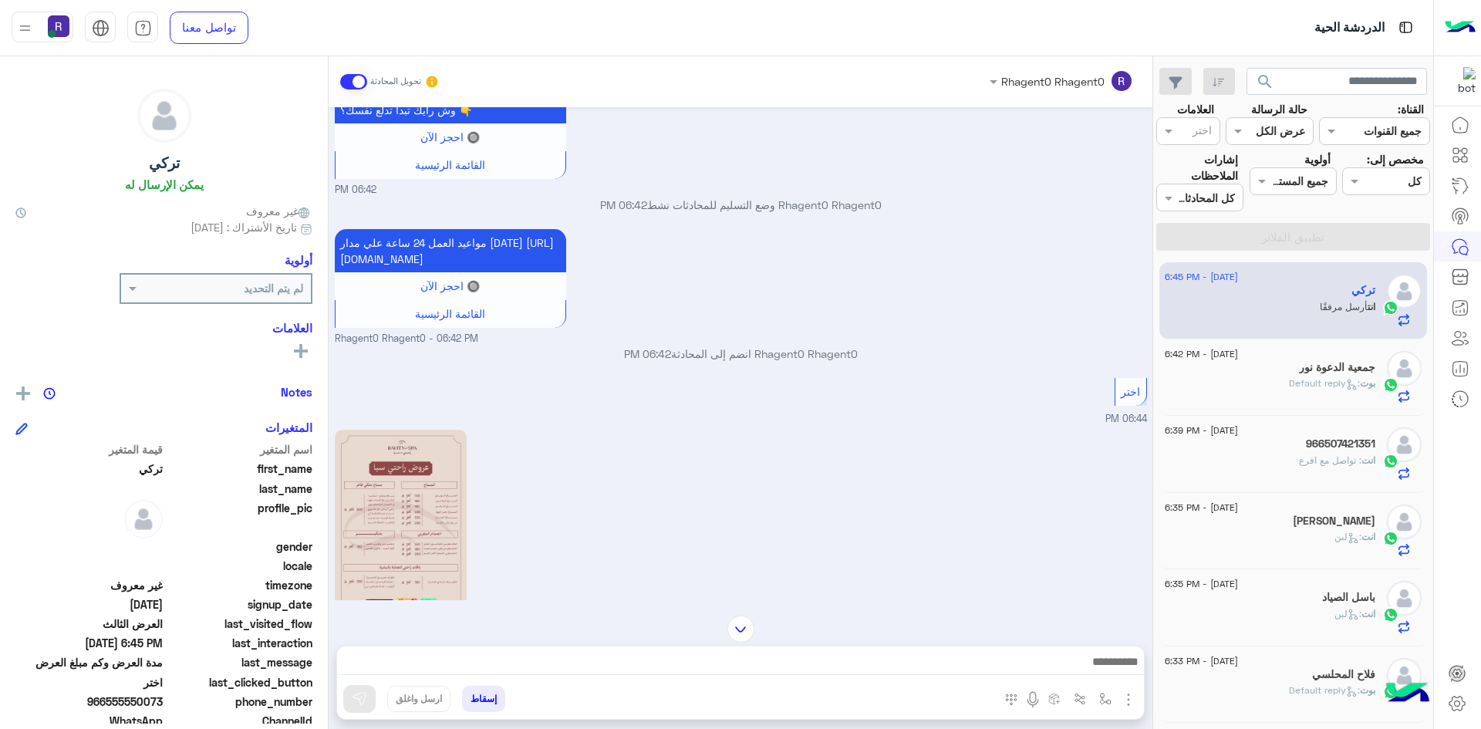
scroll to position [1563, 0]
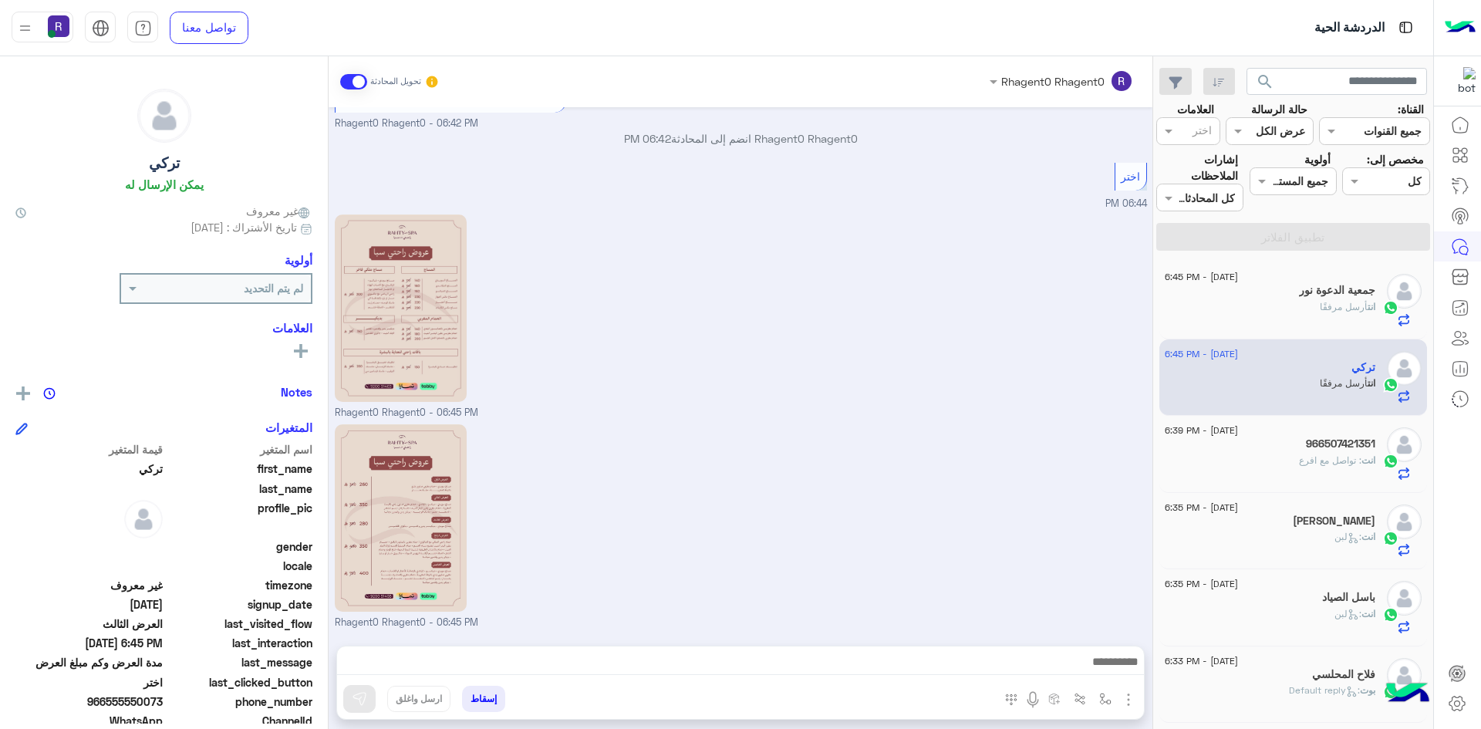
click at [1248, 315] on div "انت أرسل مرفقًا" at bounding box center [1270, 313] width 211 height 27
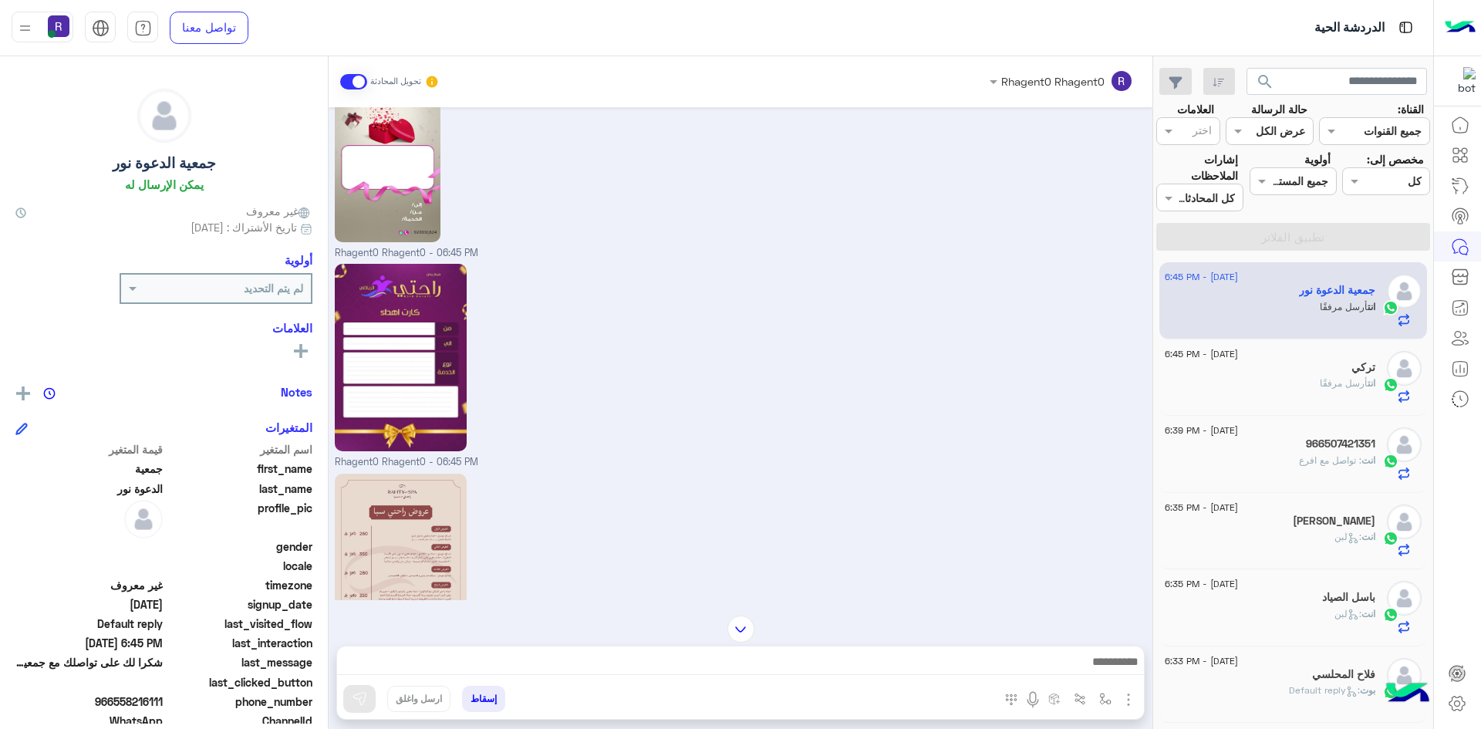
scroll to position [575, 0]
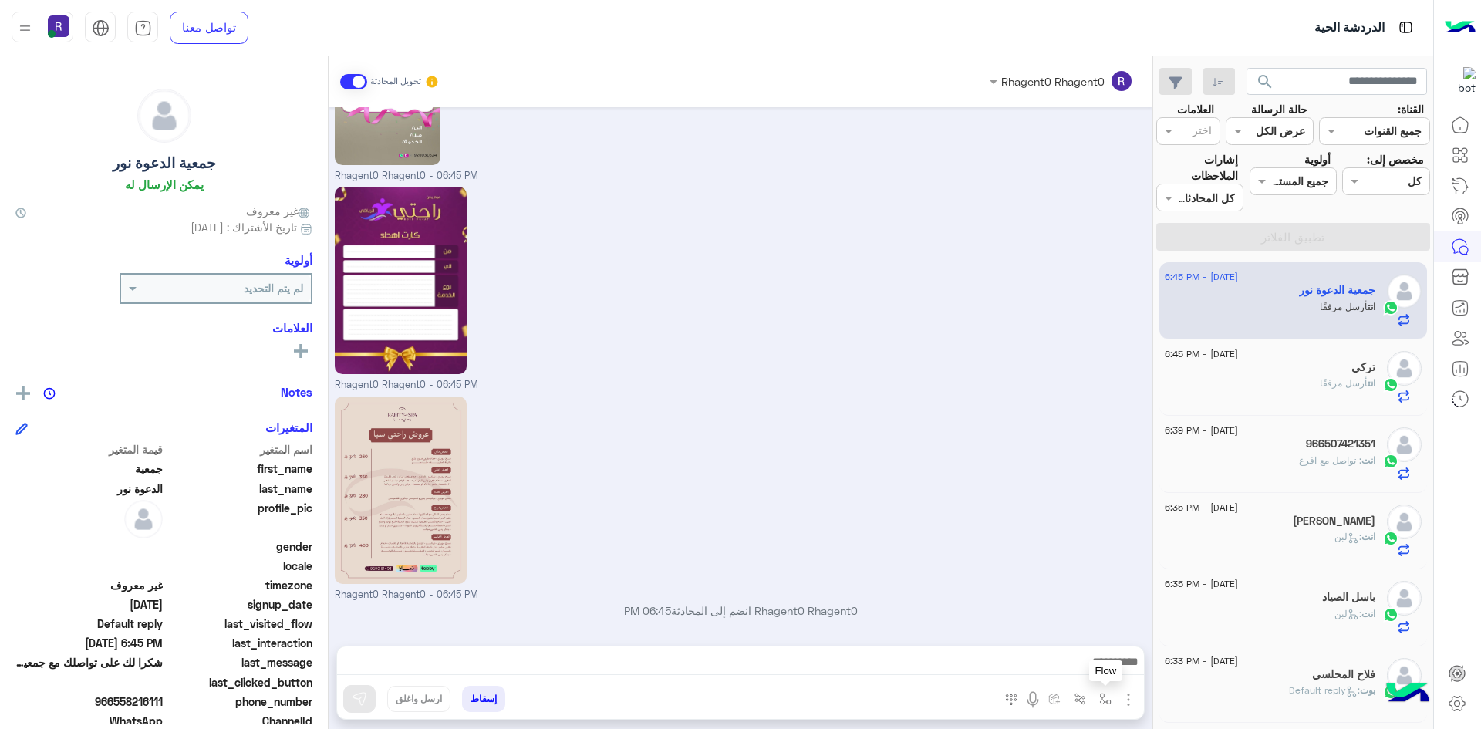
click at [1100, 696] on img "button" at bounding box center [1105, 699] width 12 height 12
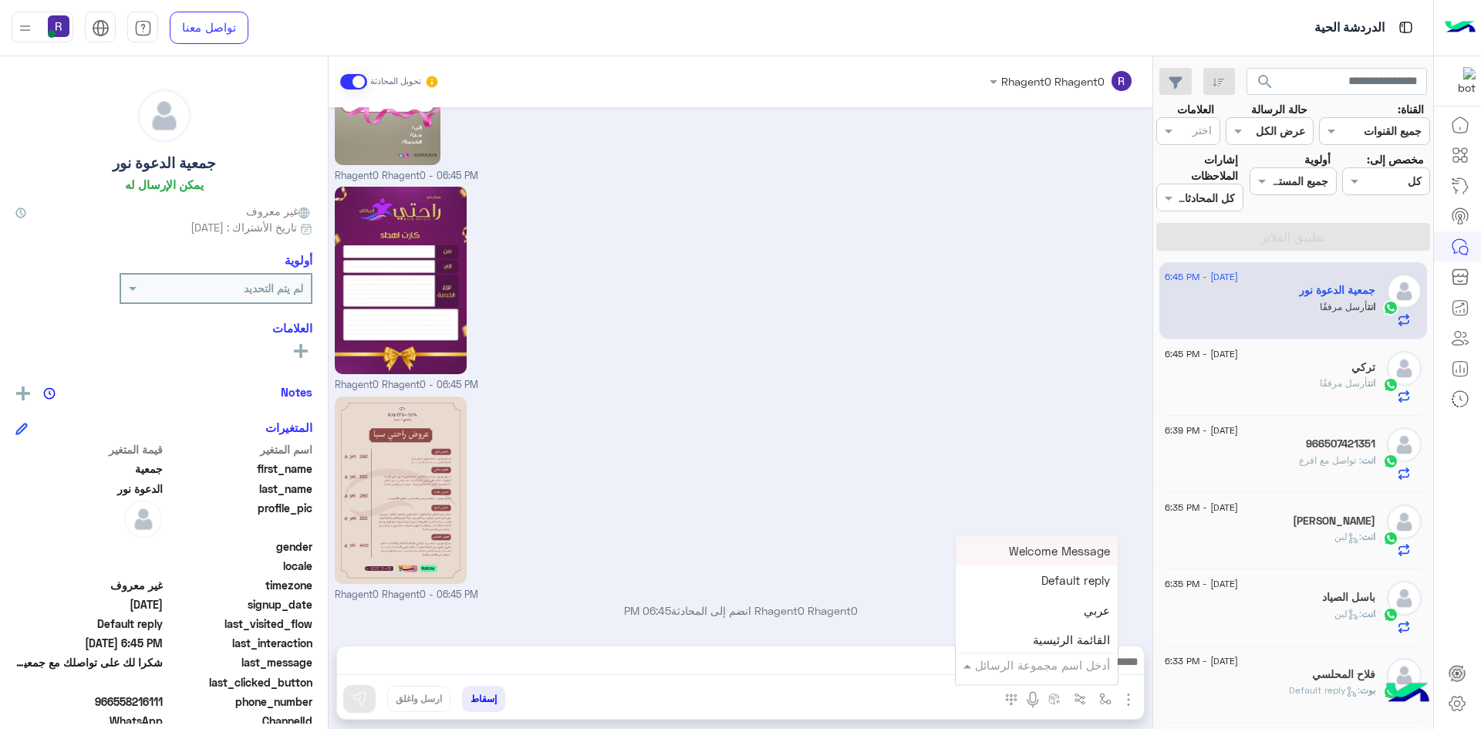
click at [1087, 668] on input "text" at bounding box center [1058, 665] width 104 height 18
click at [1083, 644] on div "لبن" at bounding box center [1037, 647] width 162 height 30
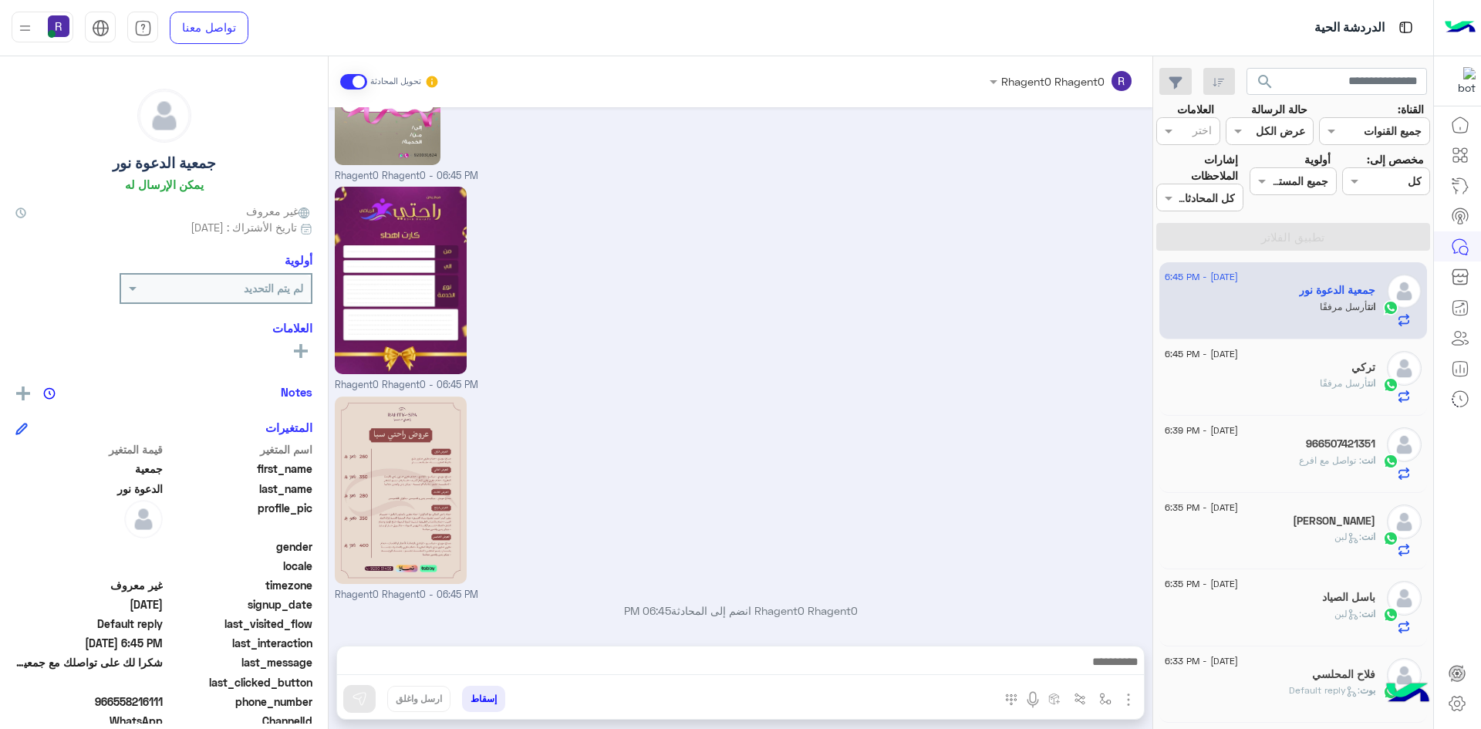
type textarea "***"
click at [362, 712] on button at bounding box center [359, 699] width 32 height 28
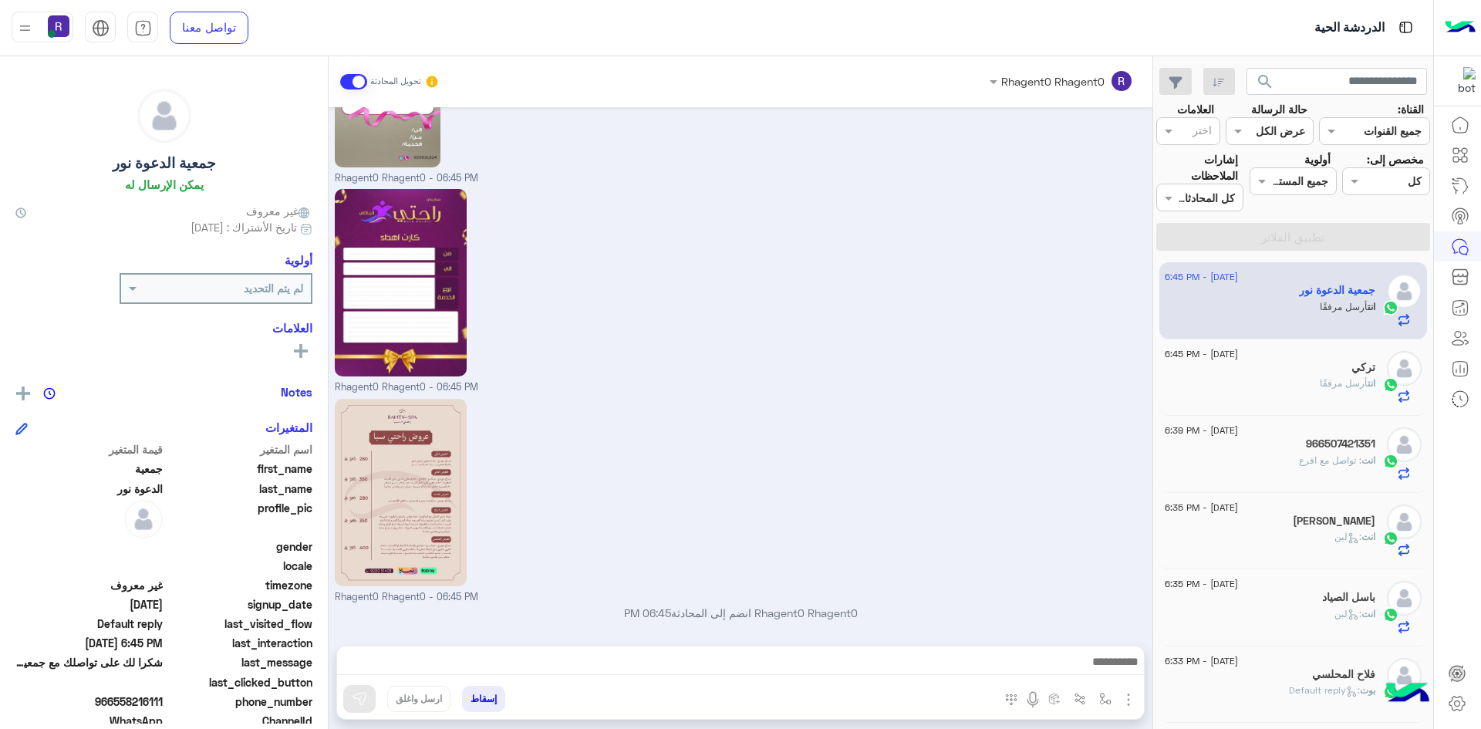
scroll to position [575, 0]
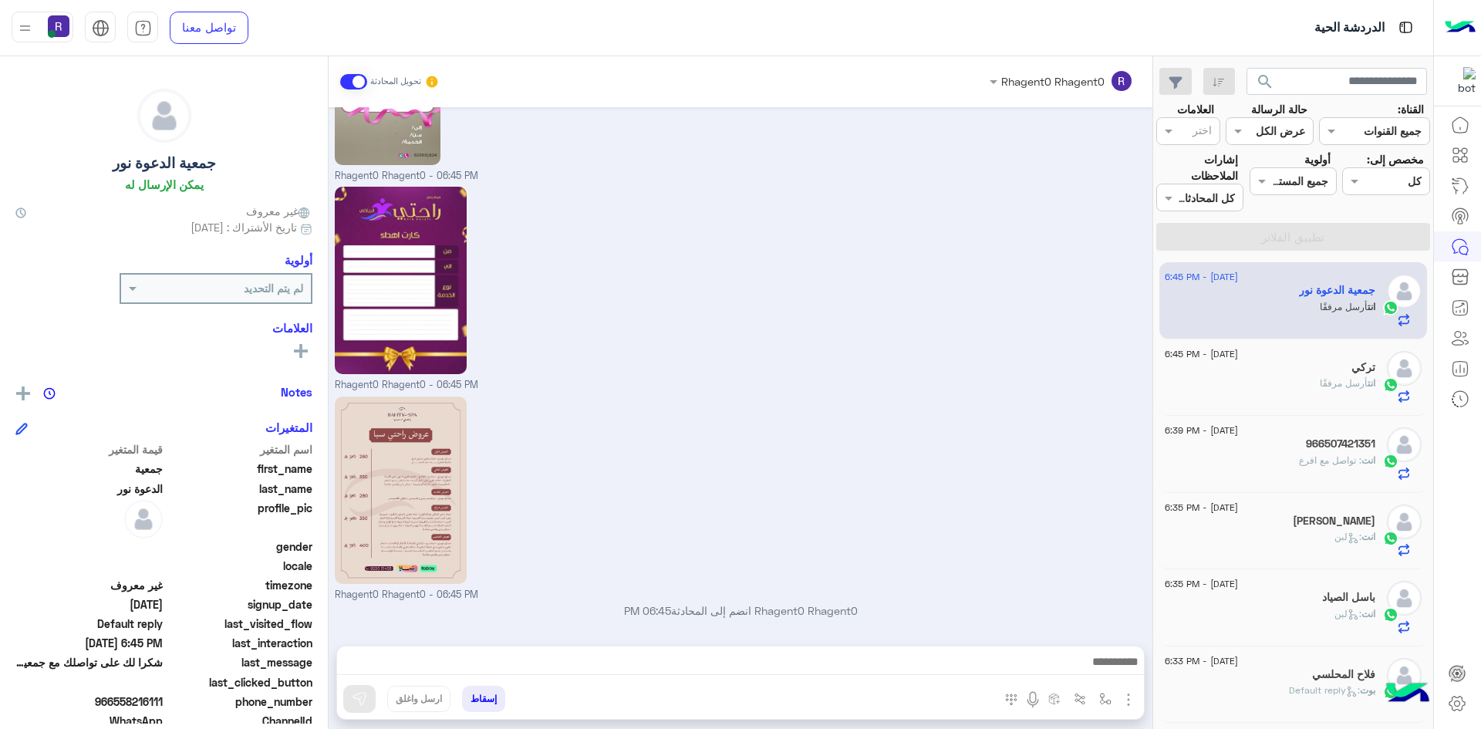
click at [1320, 386] on span "أرسل مرفقًا" at bounding box center [1344, 383] width 48 height 12
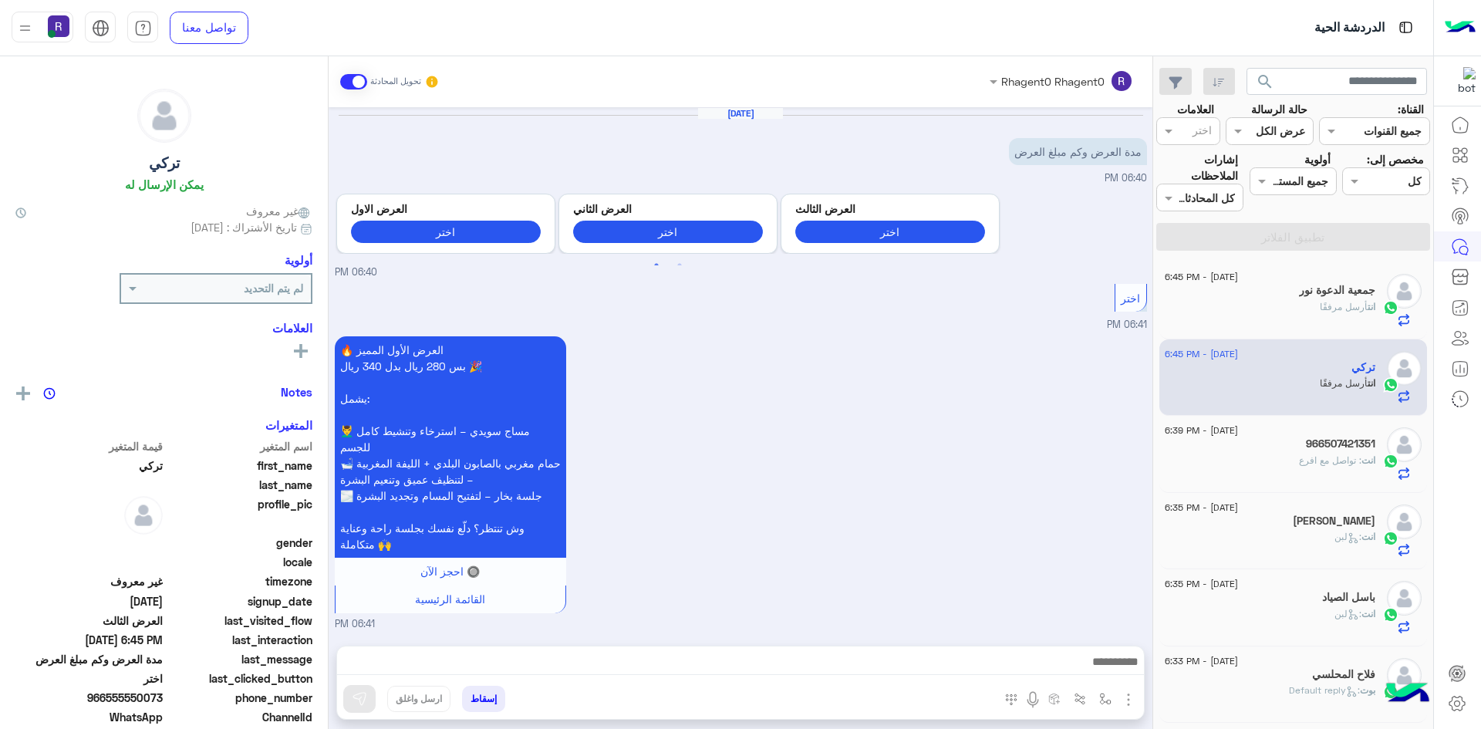
scroll to position [1563, 0]
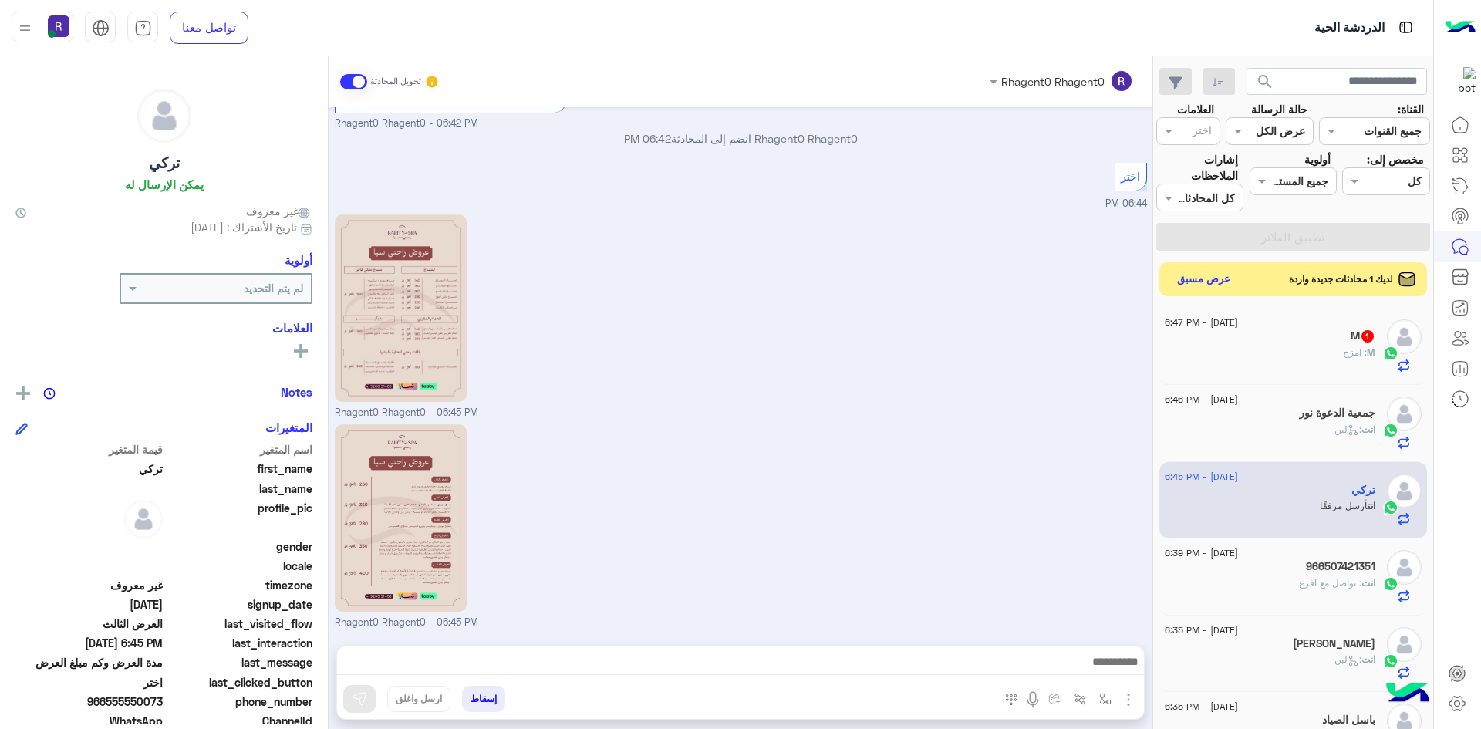
click at [1337, 355] on div "M : امزح" at bounding box center [1270, 359] width 211 height 27
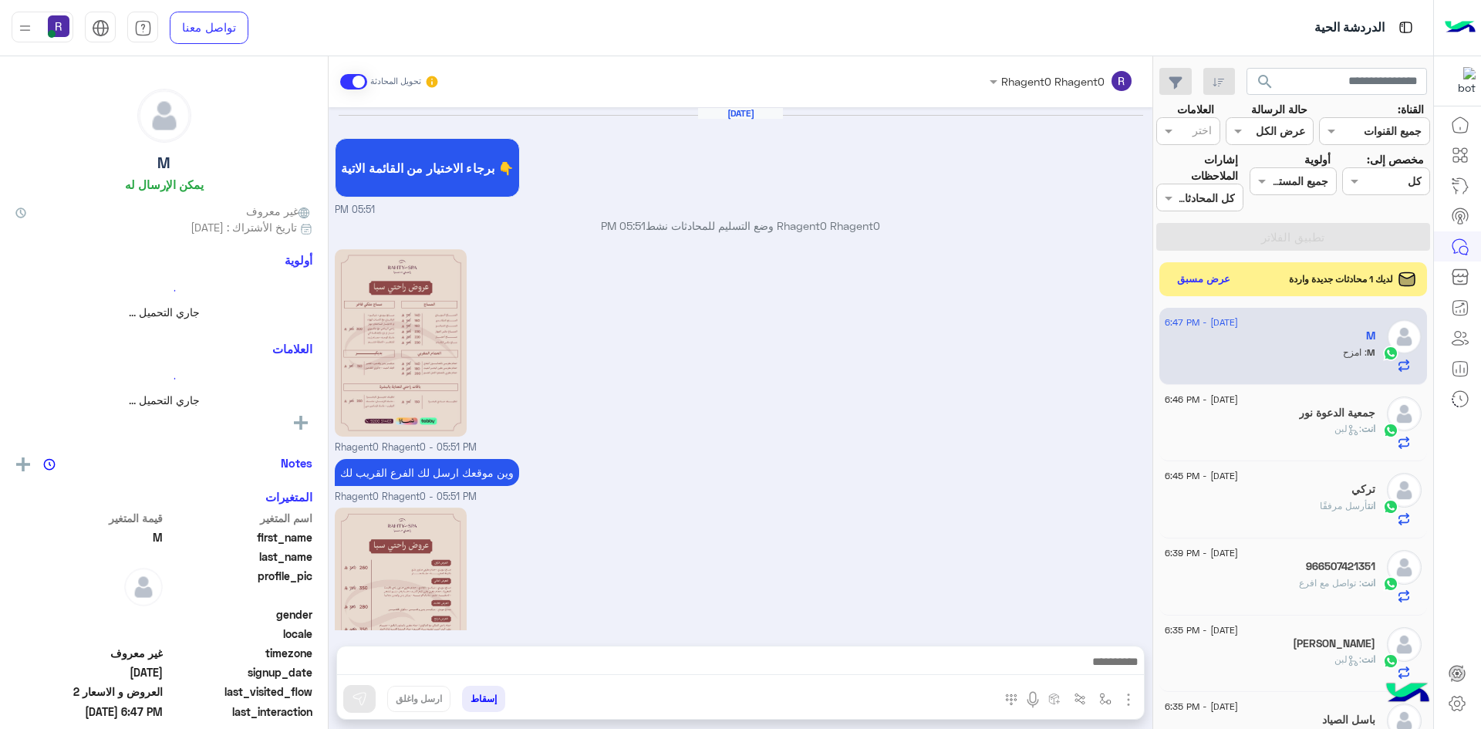
scroll to position [919, 0]
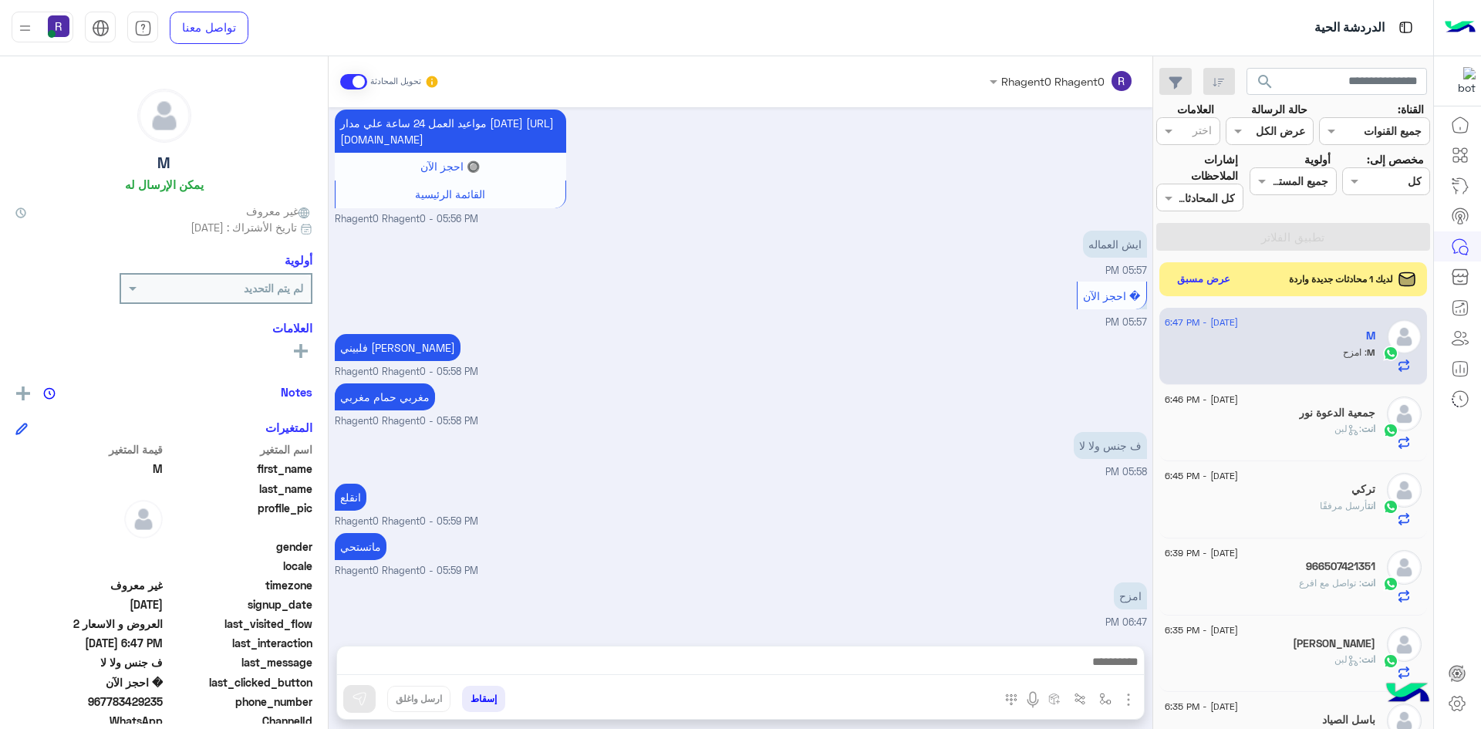
click at [349, 77] on span at bounding box center [353, 81] width 27 height 15
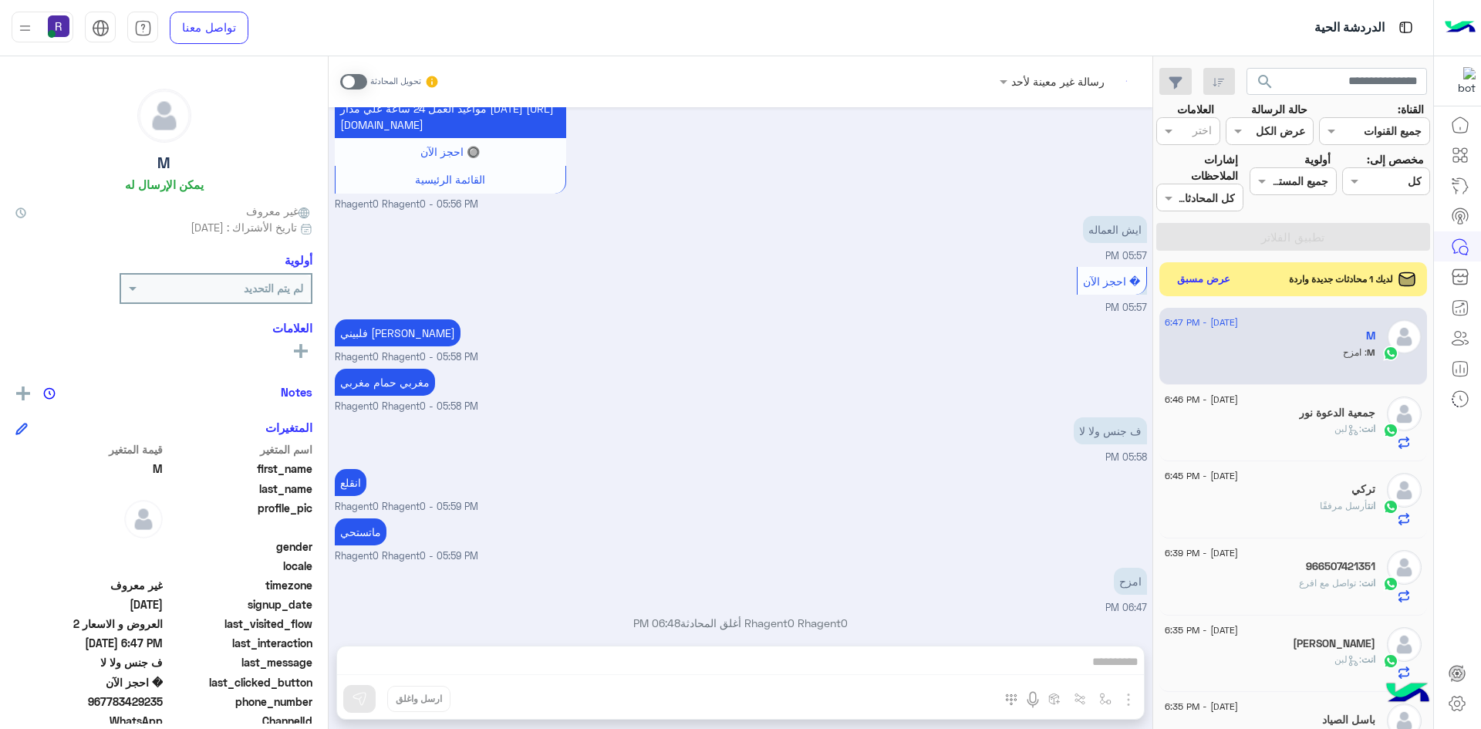
scroll to position [947, 0]
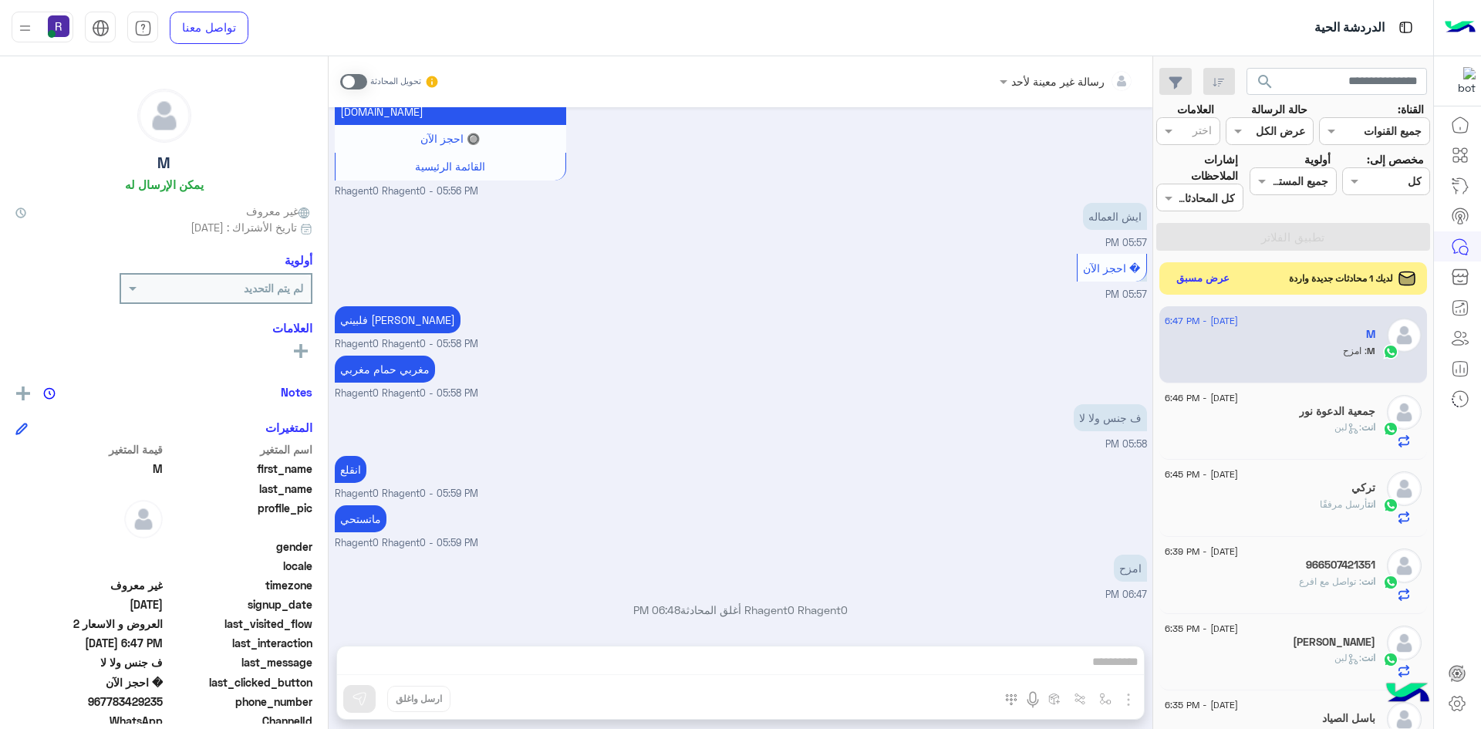
click at [1206, 278] on button "عرض مسبق" at bounding box center [1203, 278] width 65 height 21
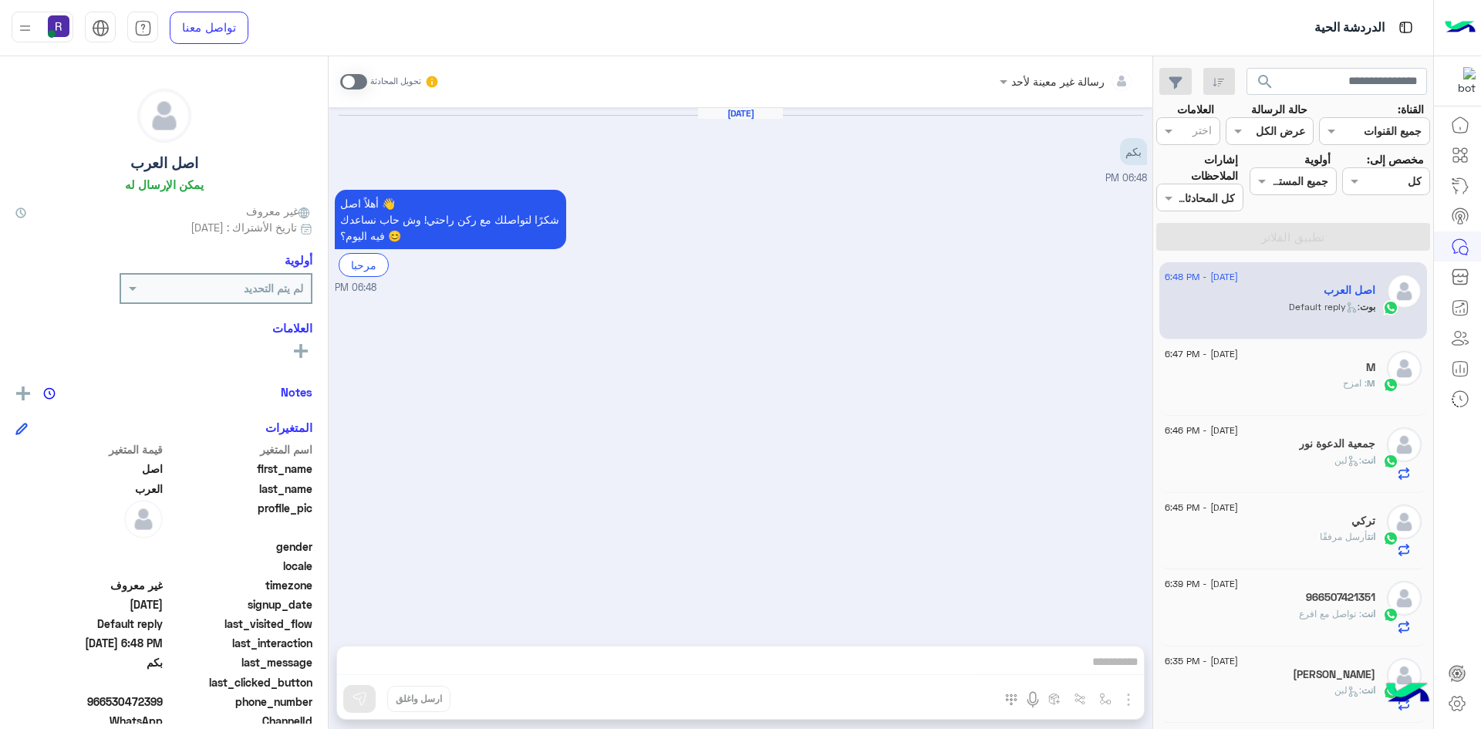
click at [357, 83] on span at bounding box center [353, 81] width 27 height 15
click at [1125, 699] on img "button" at bounding box center [1128, 699] width 19 height 19
click at [1110, 669] on span "الصور" at bounding box center [1098, 666] width 29 height 18
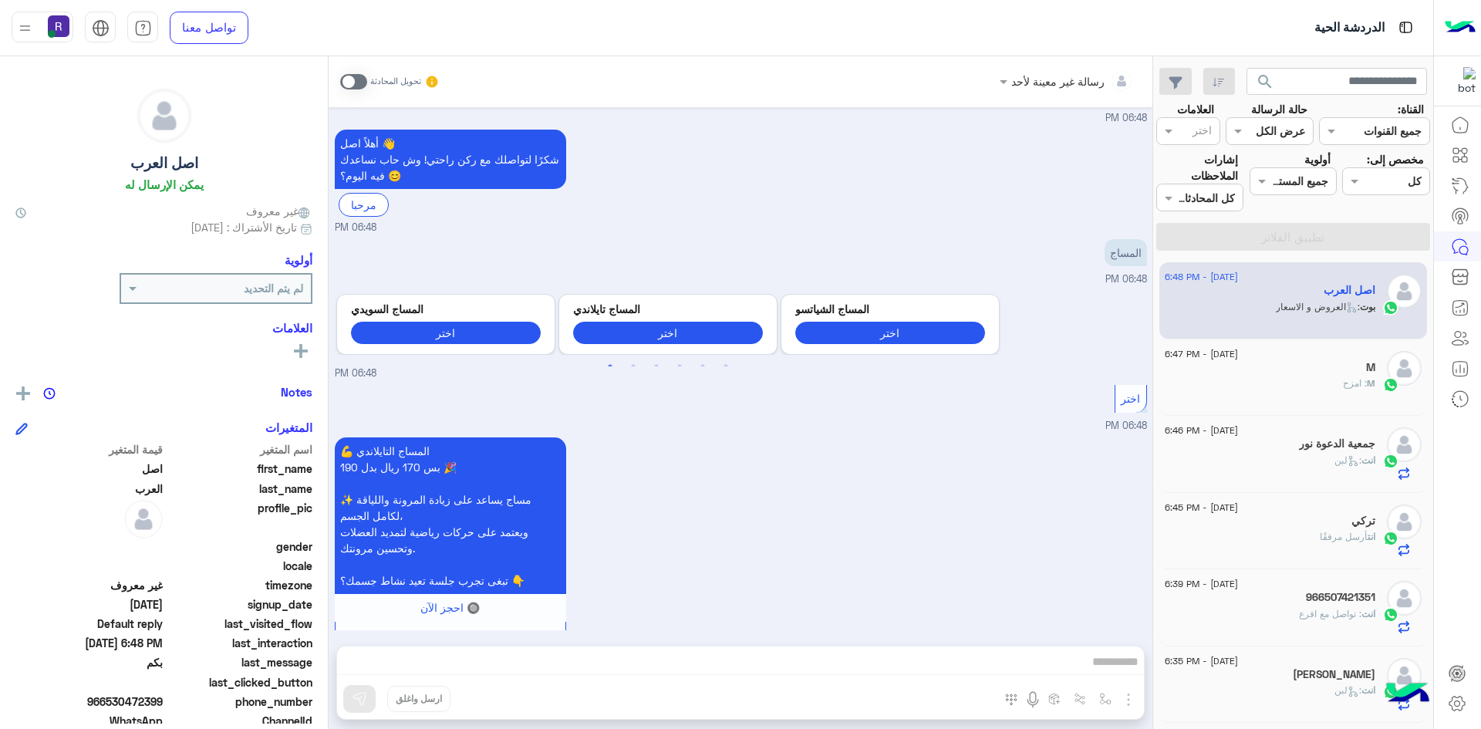
scroll to position [206, 0]
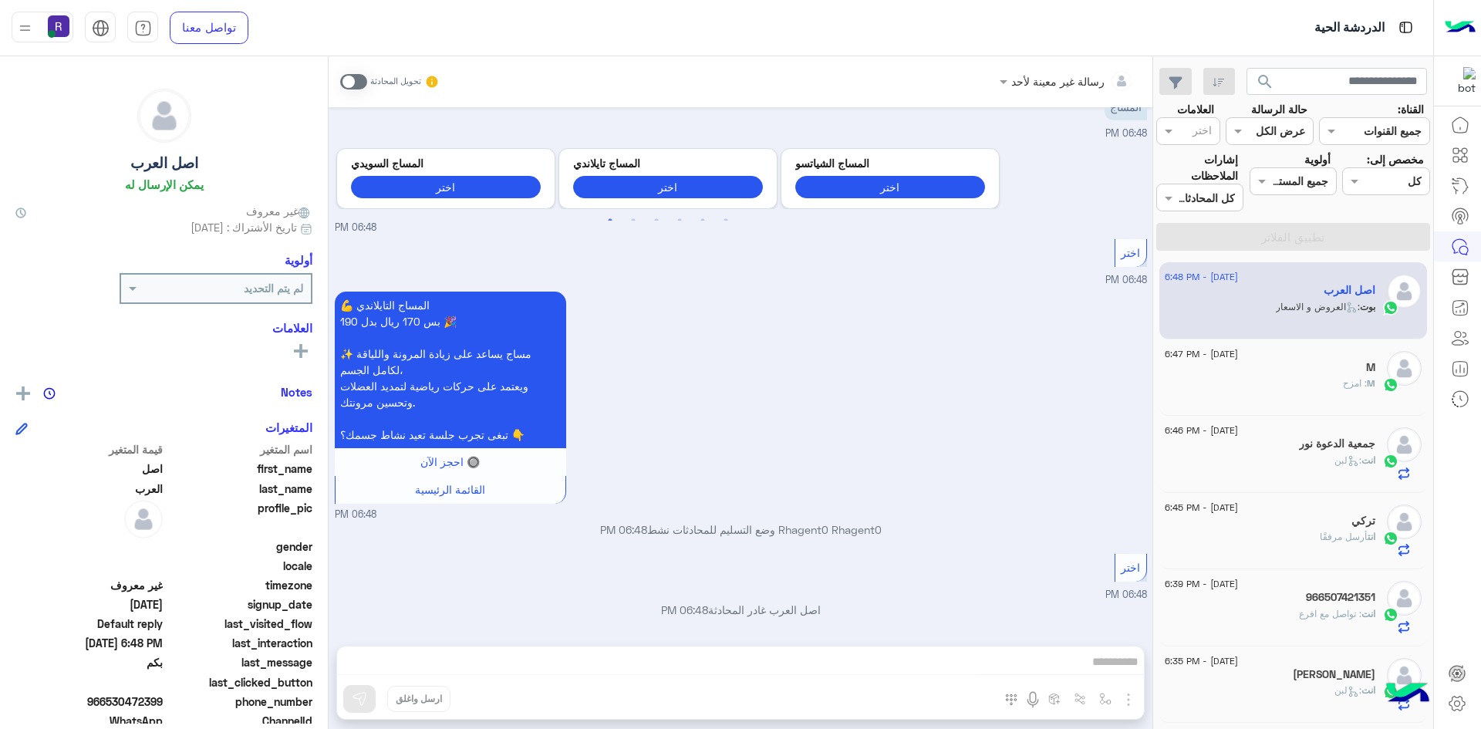
click at [358, 81] on span at bounding box center [353, 81] width 27 height 15
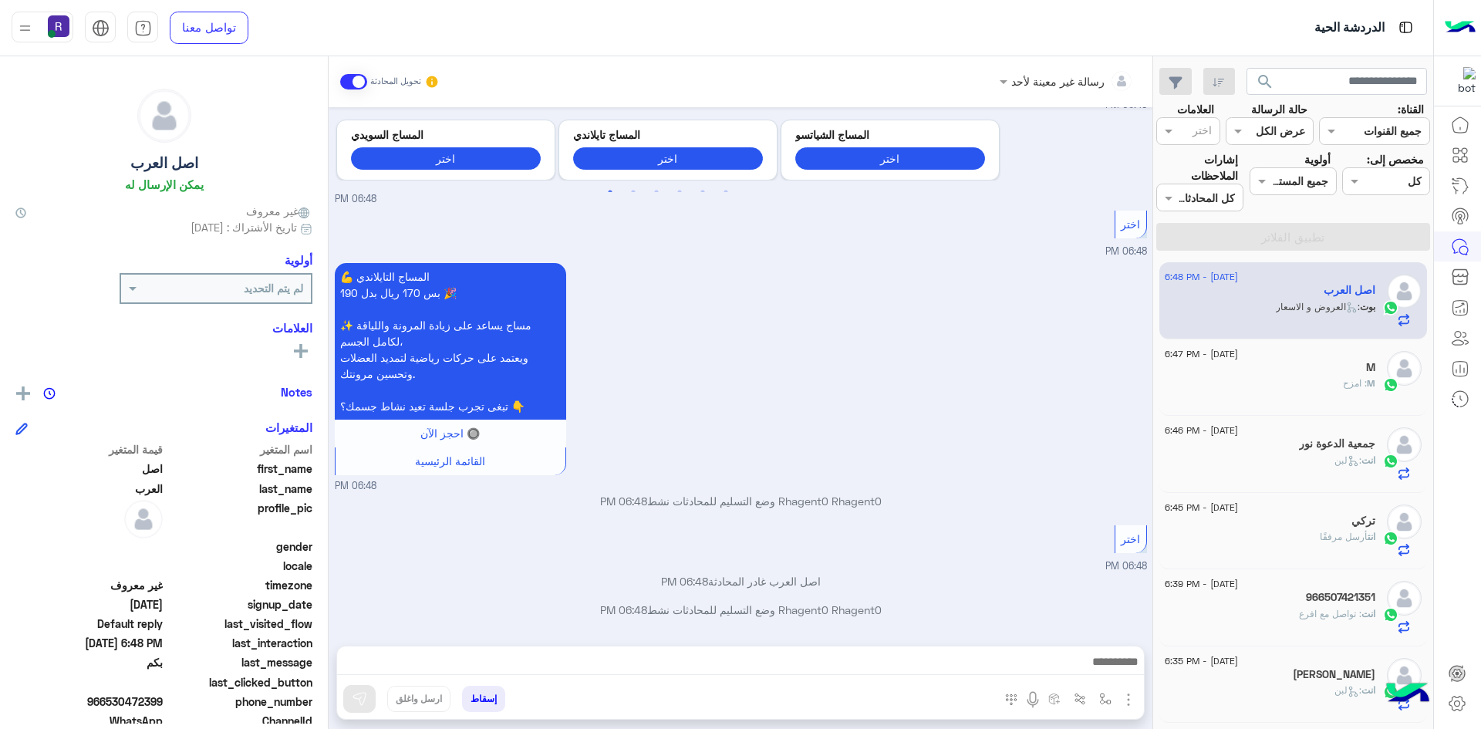
click at [1132, 703] on img "button" at bounding box center [1128, 699] width 19 height 19
click at [1094, 666] on span "الصور" at bounding box center [1098, 666] width 29 height 18
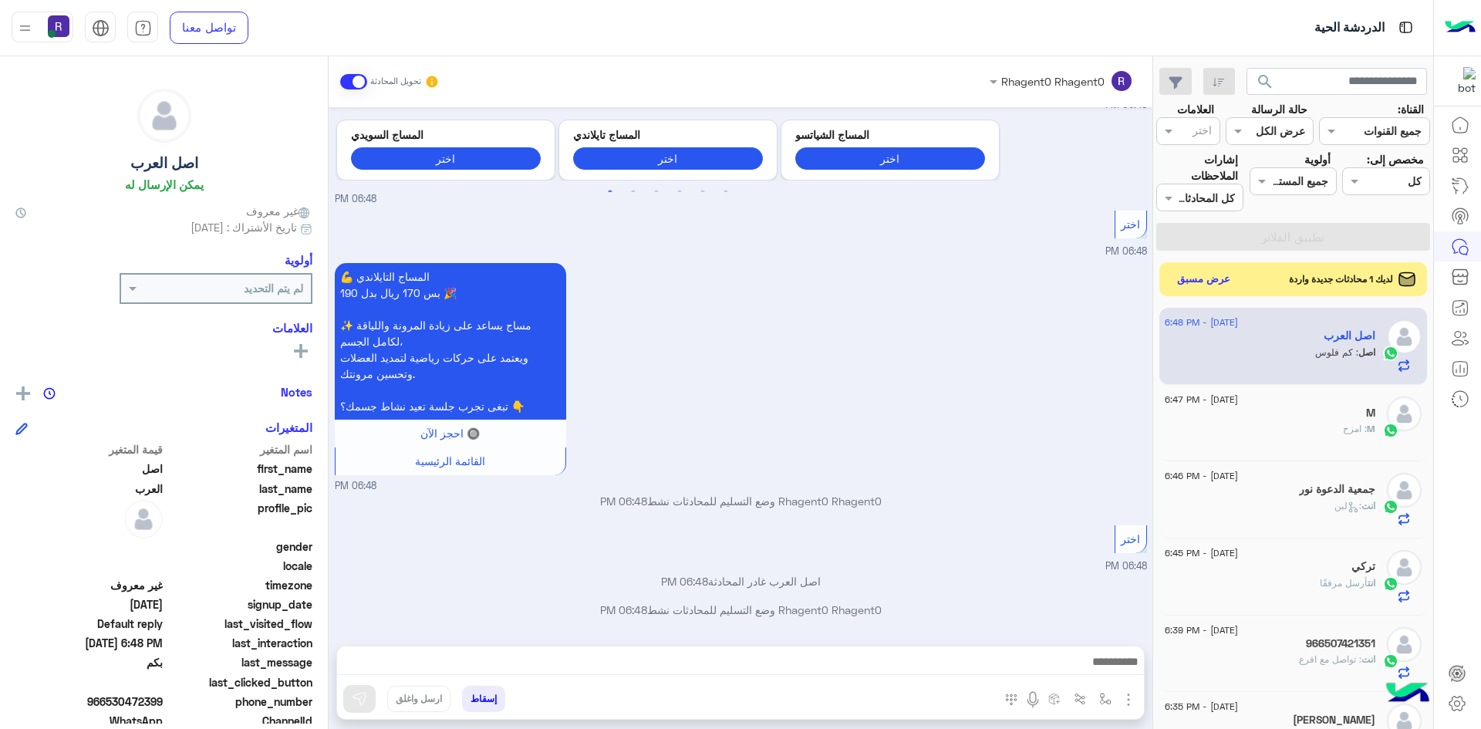
scroll to position [285, 0]
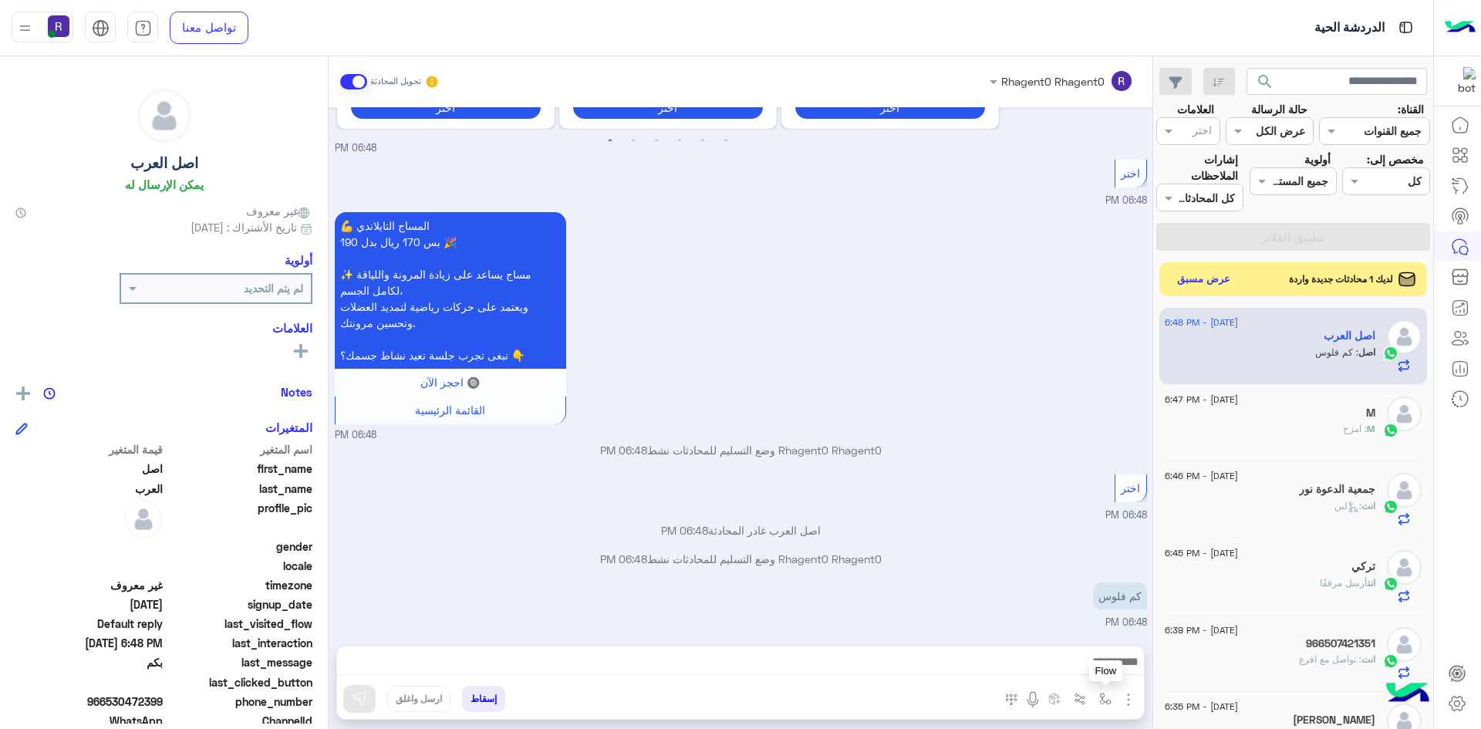
click at [1104, 699] on img "button" at bounding box center [1105, 699] width 12 height 12
click at [1128, 701] on img "button" at bounding box center [1128, 699] width 19 height 19
click at [1091, 668] on span "الصور" at bounding box center [1098, 666] width 29 height 18
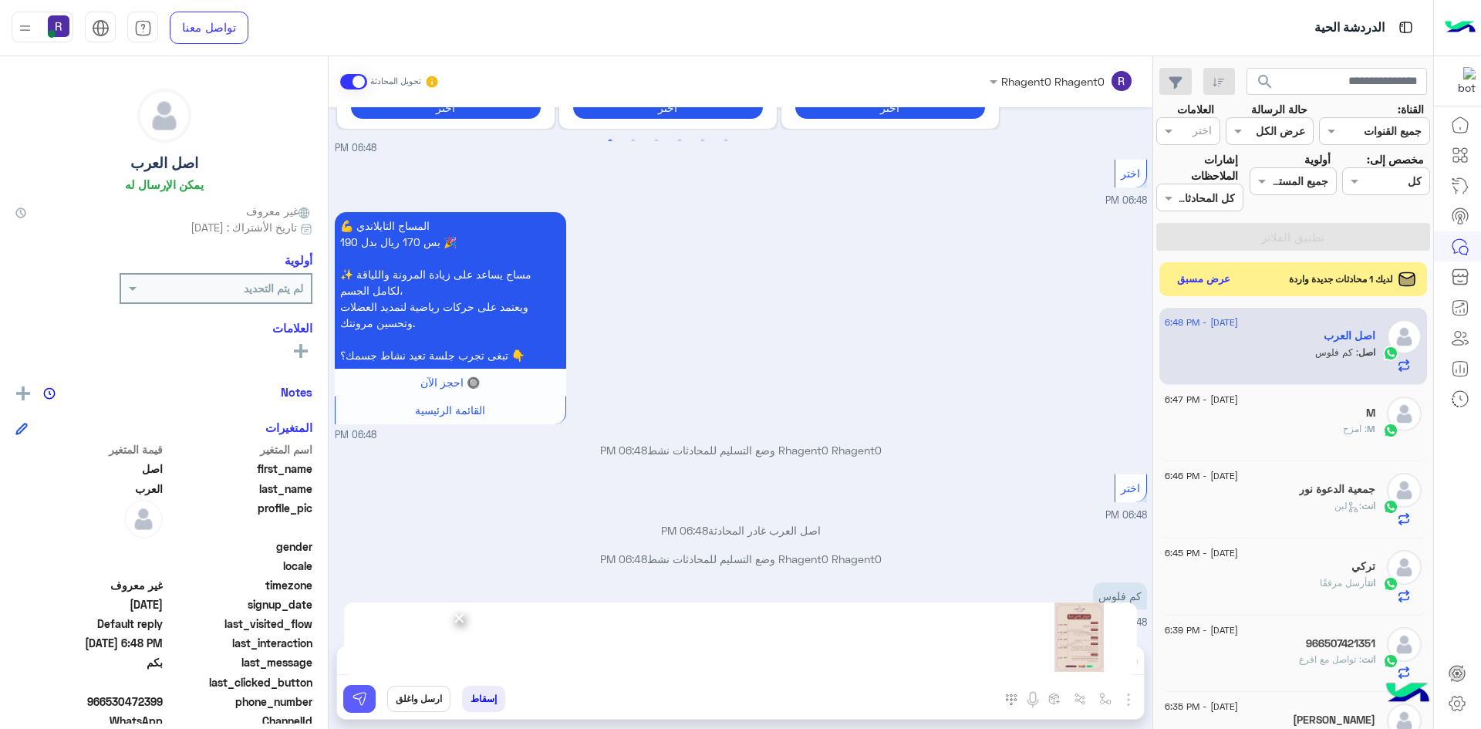
click at [360, 693] on img at bounding box center [359, 698] width 15 height 15
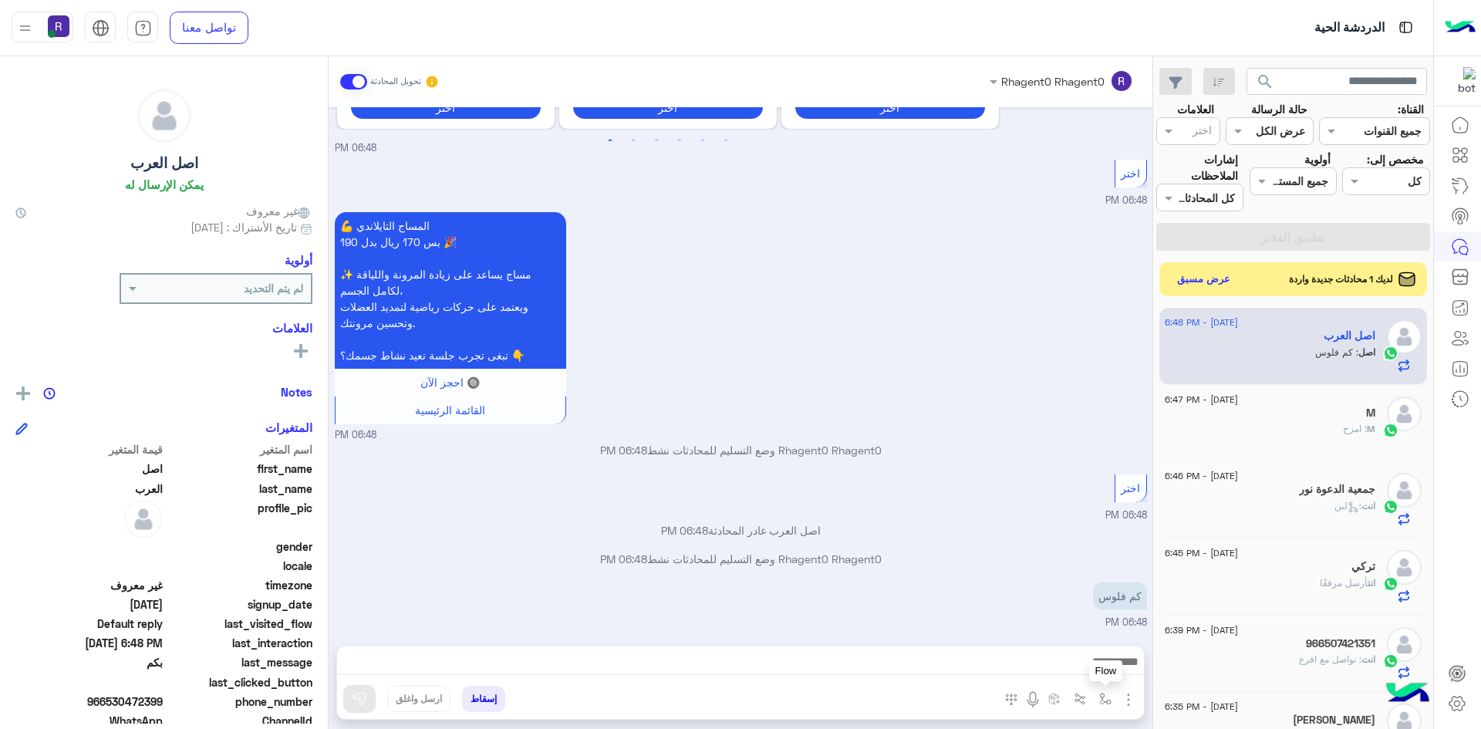
click at [1105, 701] on img "button" at bounding box center [1105, 699] width 12 height 12
click at [1067, 669] on input "text" at bounding box center [1058, 665] width 104 height 18
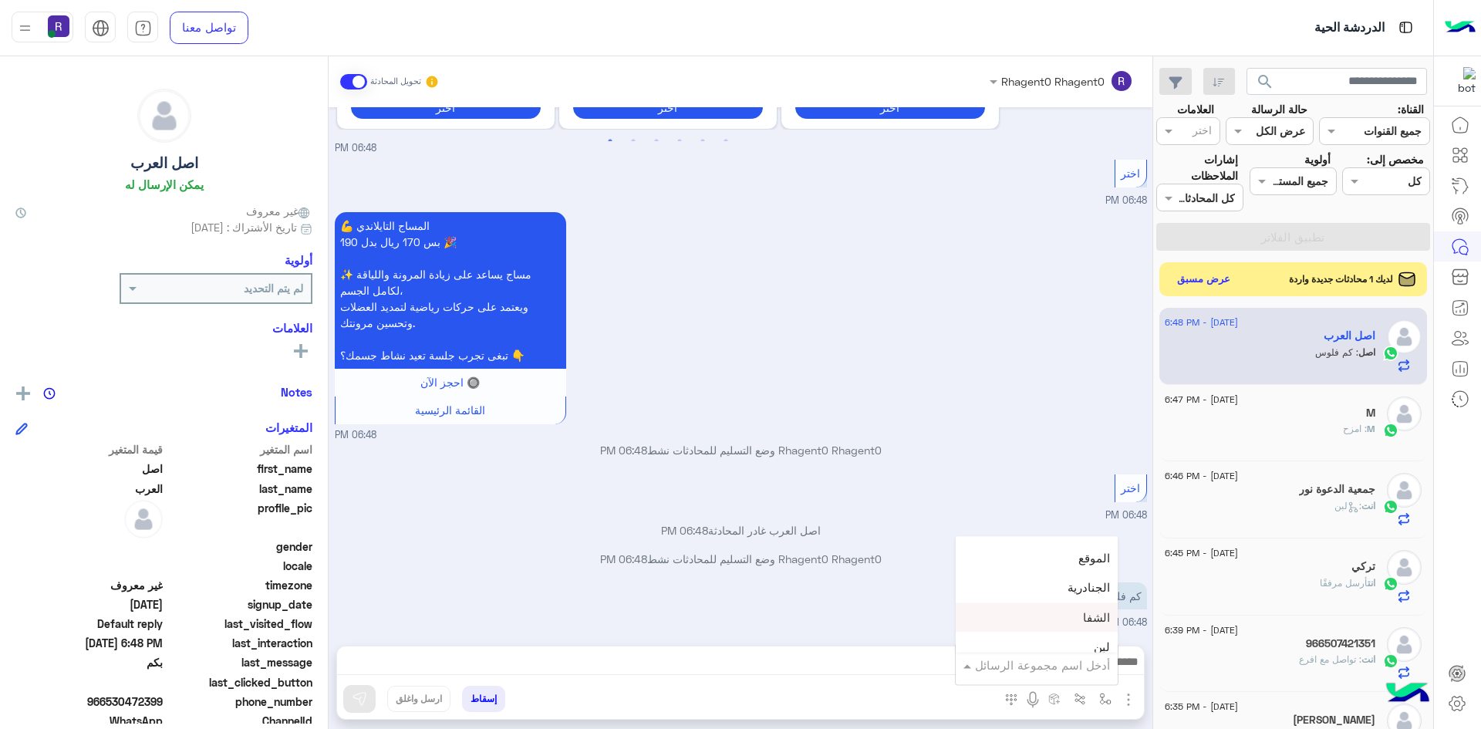
scroll to position [1080, 0]
click at [1014, 580] on div "لبن" at bounding box center [1037, 570] width 162 height 30
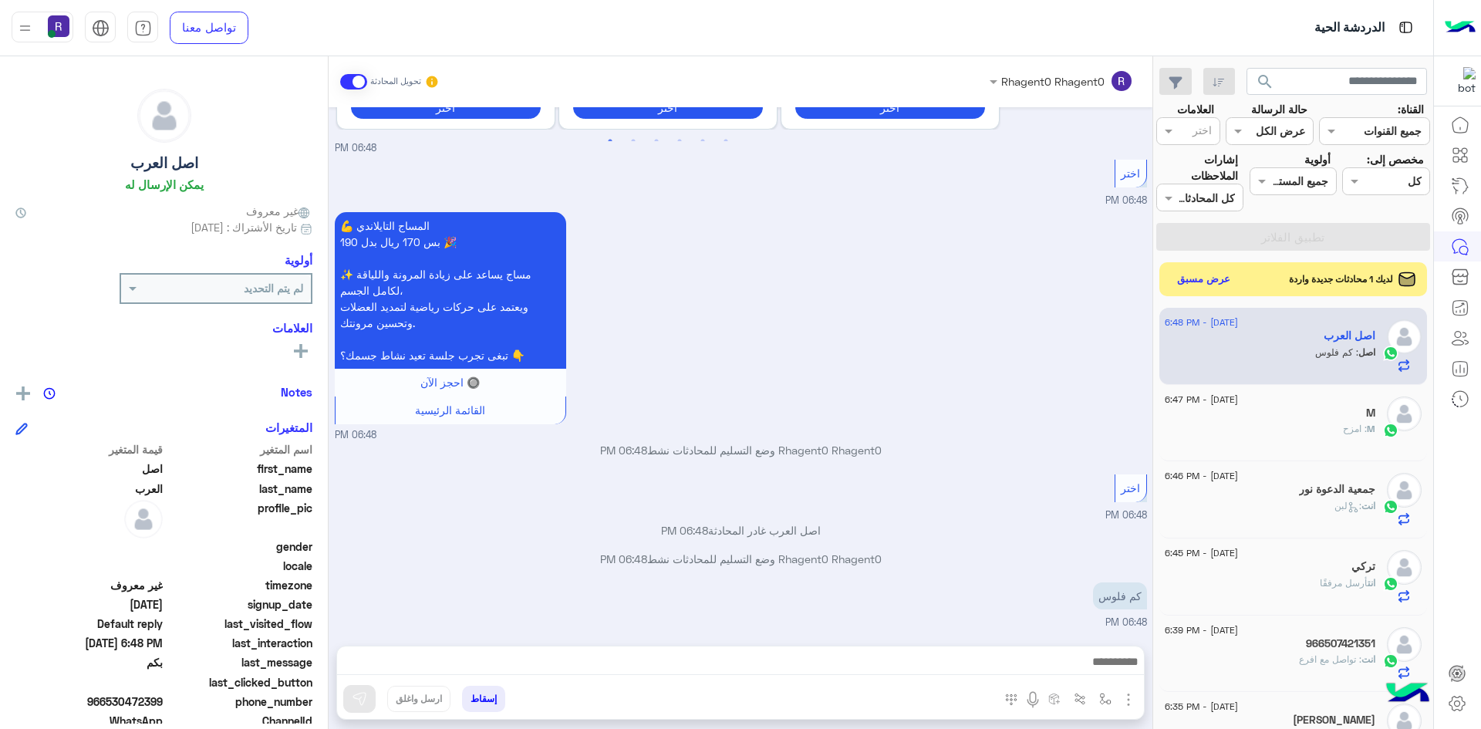
type textarea "***"
click at [367, 694] on button at bounding box center [359, 699] width 32 height 28
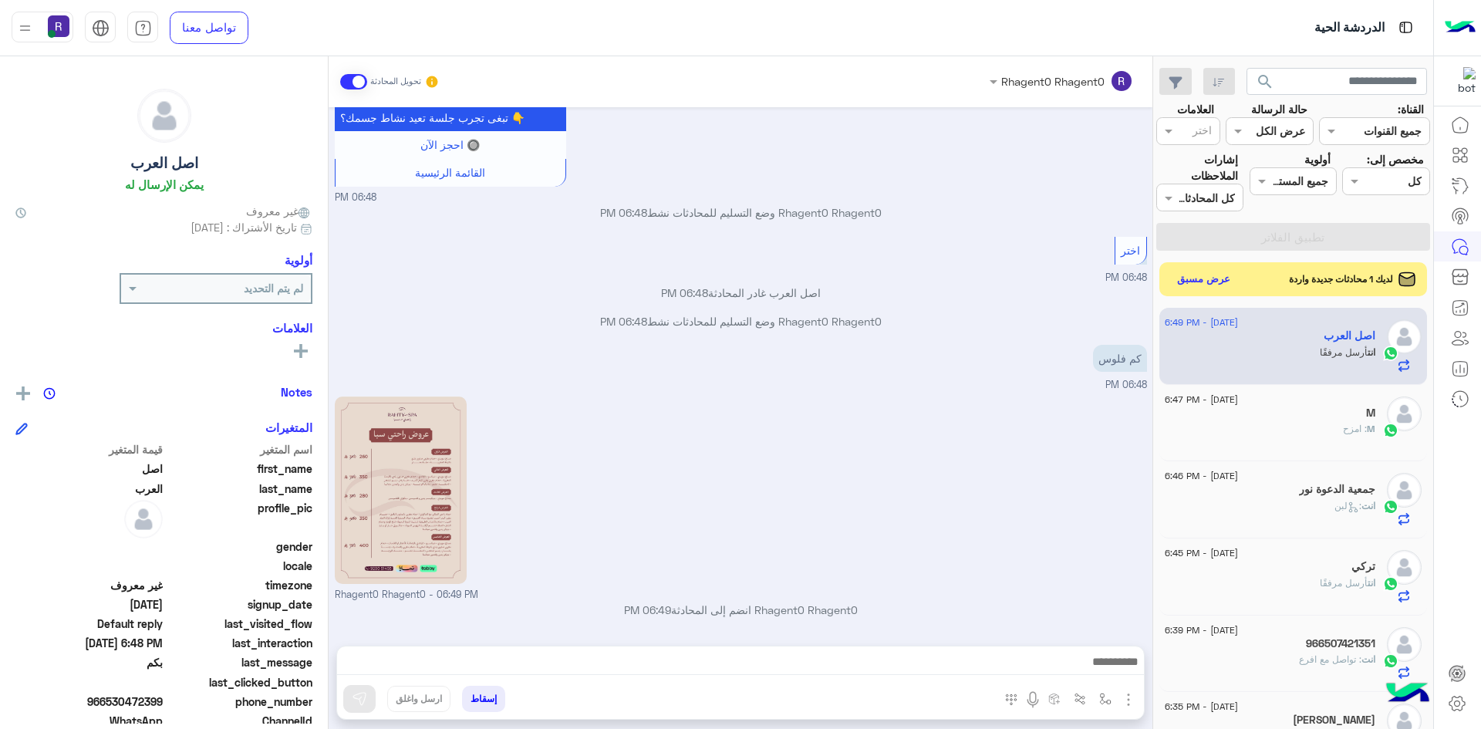
scroll to position [660, 0]
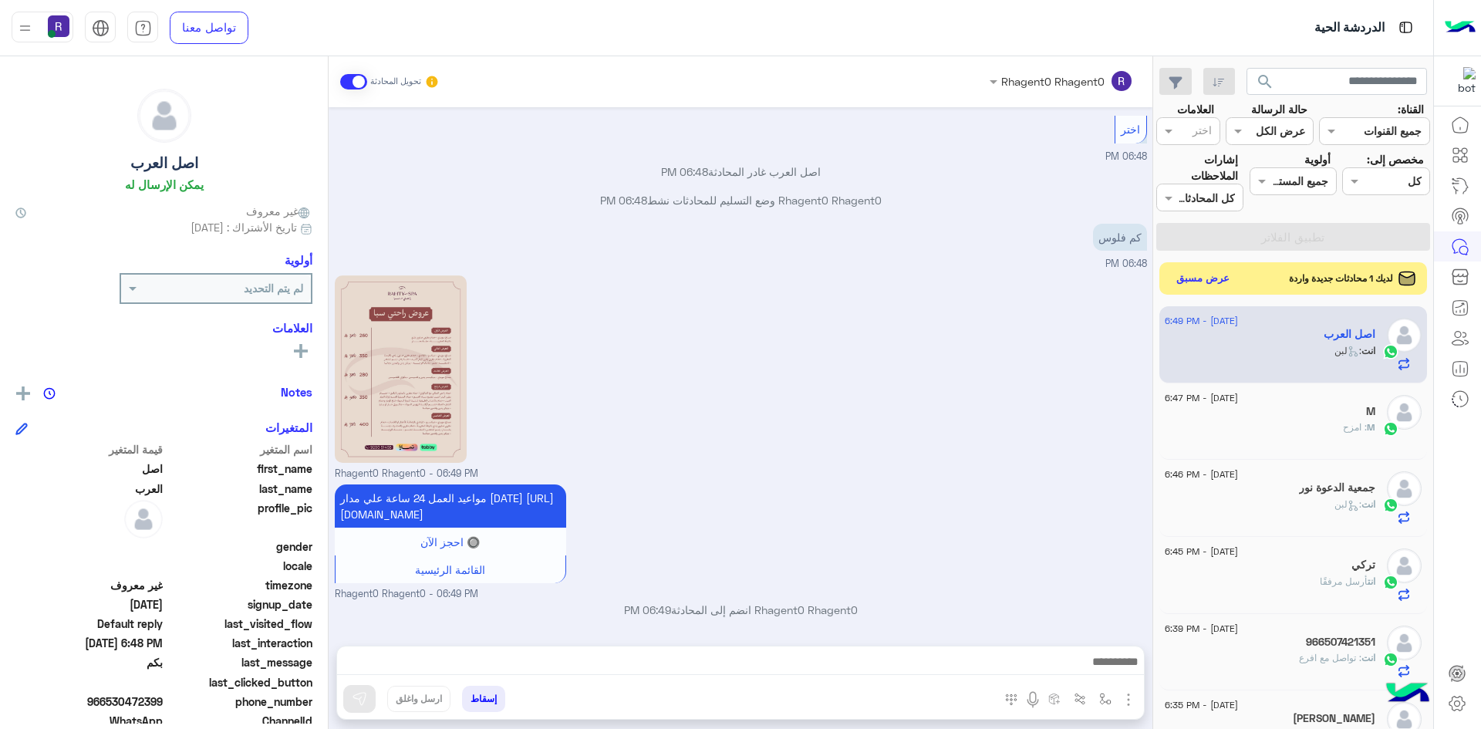
click at [1206, 282] on button "عرض مسبق" at bounding box center [1203, 278] width 65 height 21
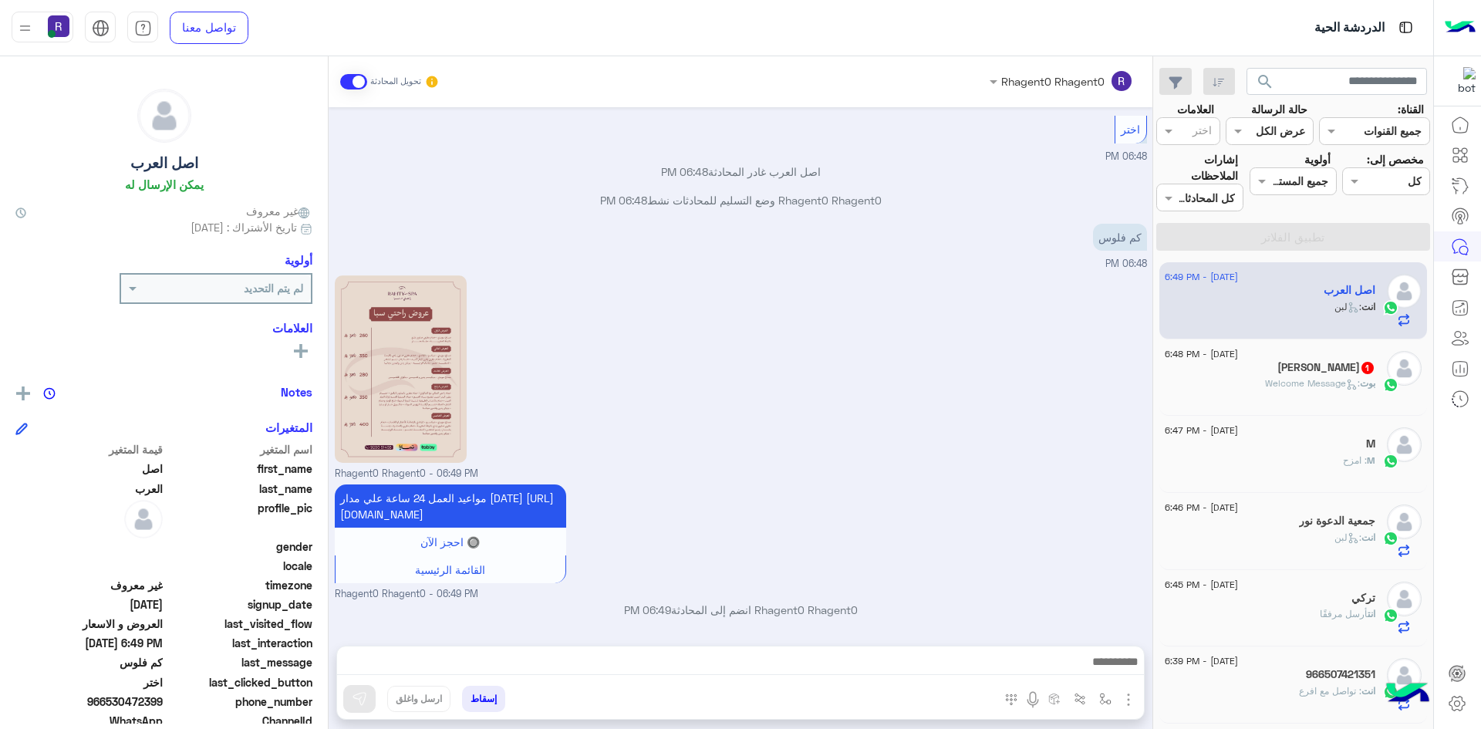
click at [1340, 380] on span ": Welcome Message" at bounding box center [1312, 383] width 95 height 12
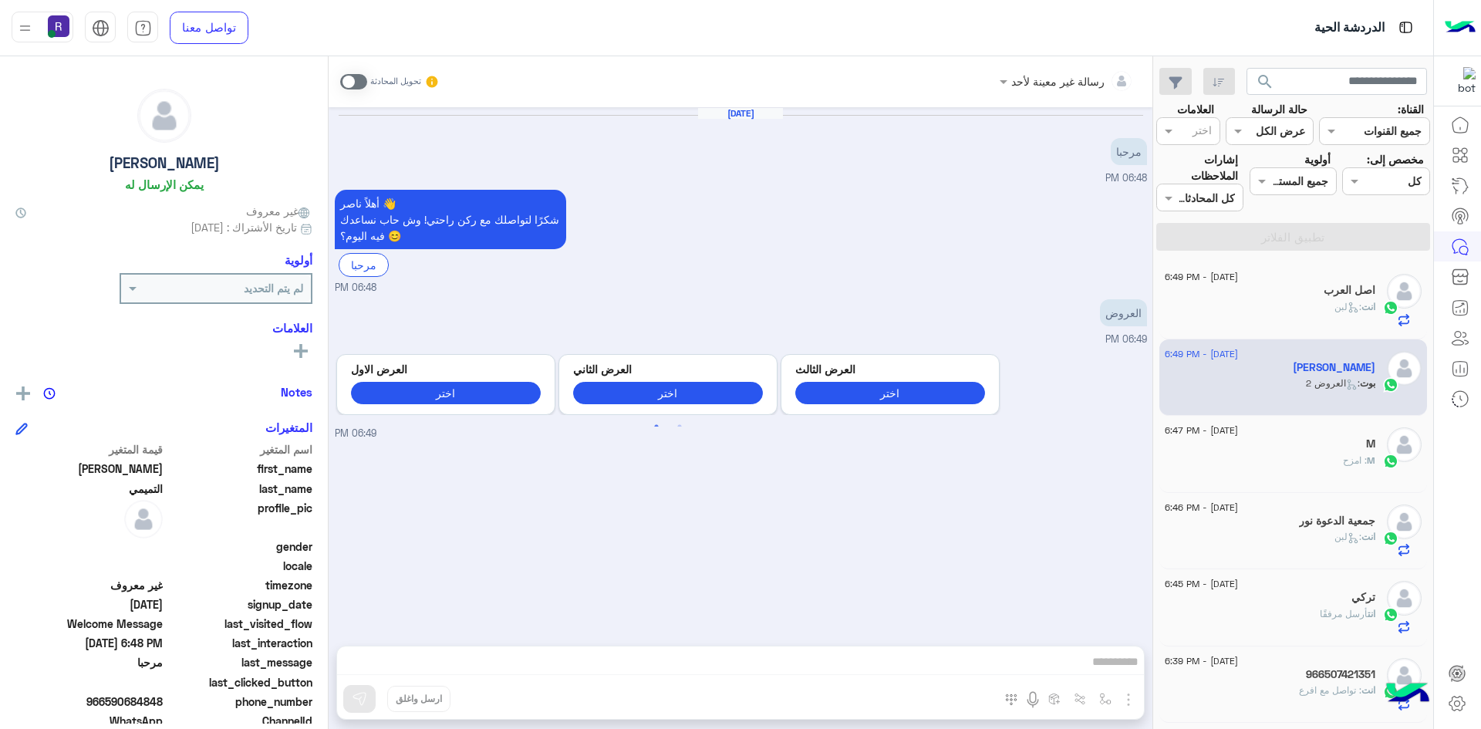
click at [362, 83] on span at bounding box center [353, 81] width 27 height 15
click at [1128, 698] on img "button" at bounding box center [1128, 699] width 19 height 19
click at [1094, 673] on span "الصور" at bounding box center [1098, 666] width 29 height 18
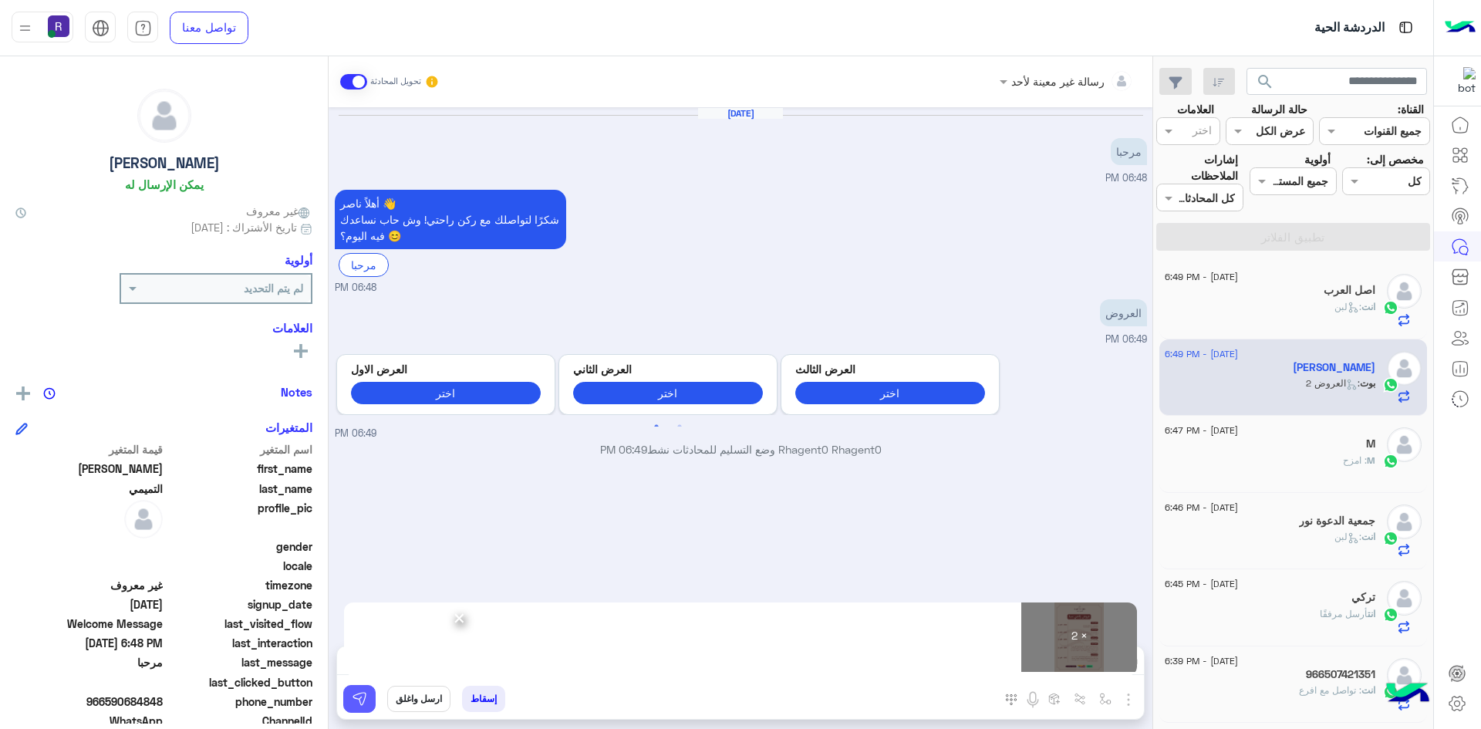
click at [362, 706] on img at bounding box center [359, 698] width 15 height 15
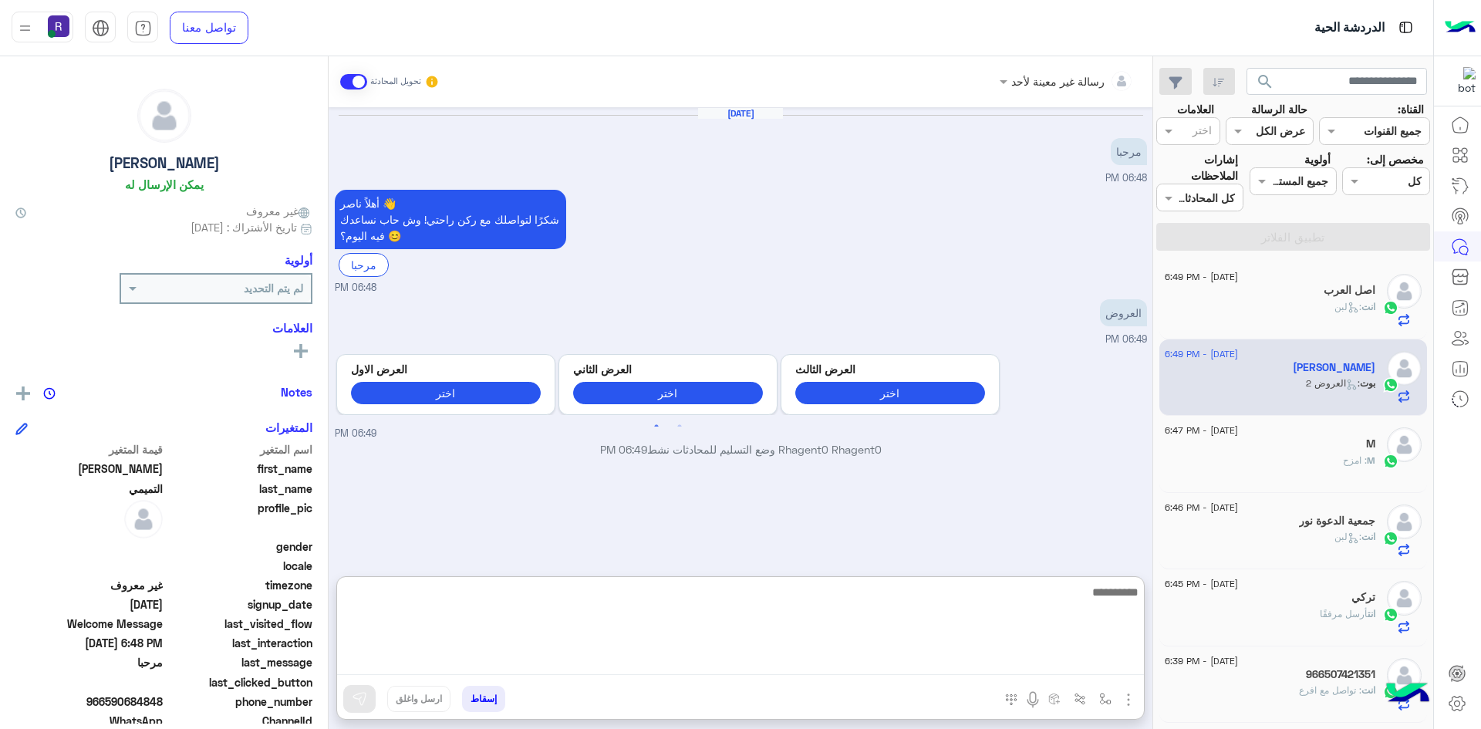
paste textarea "**********"
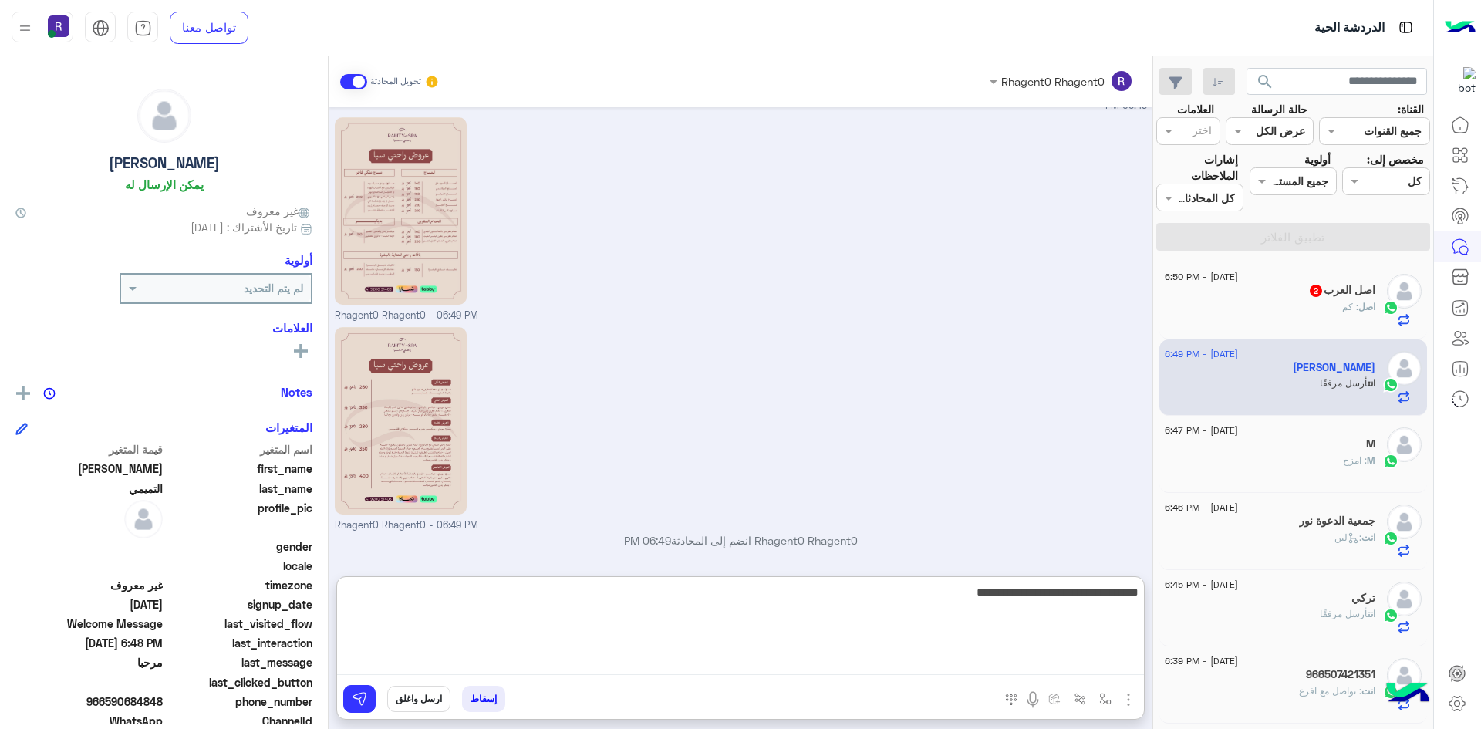
scroll to position [460, 0]
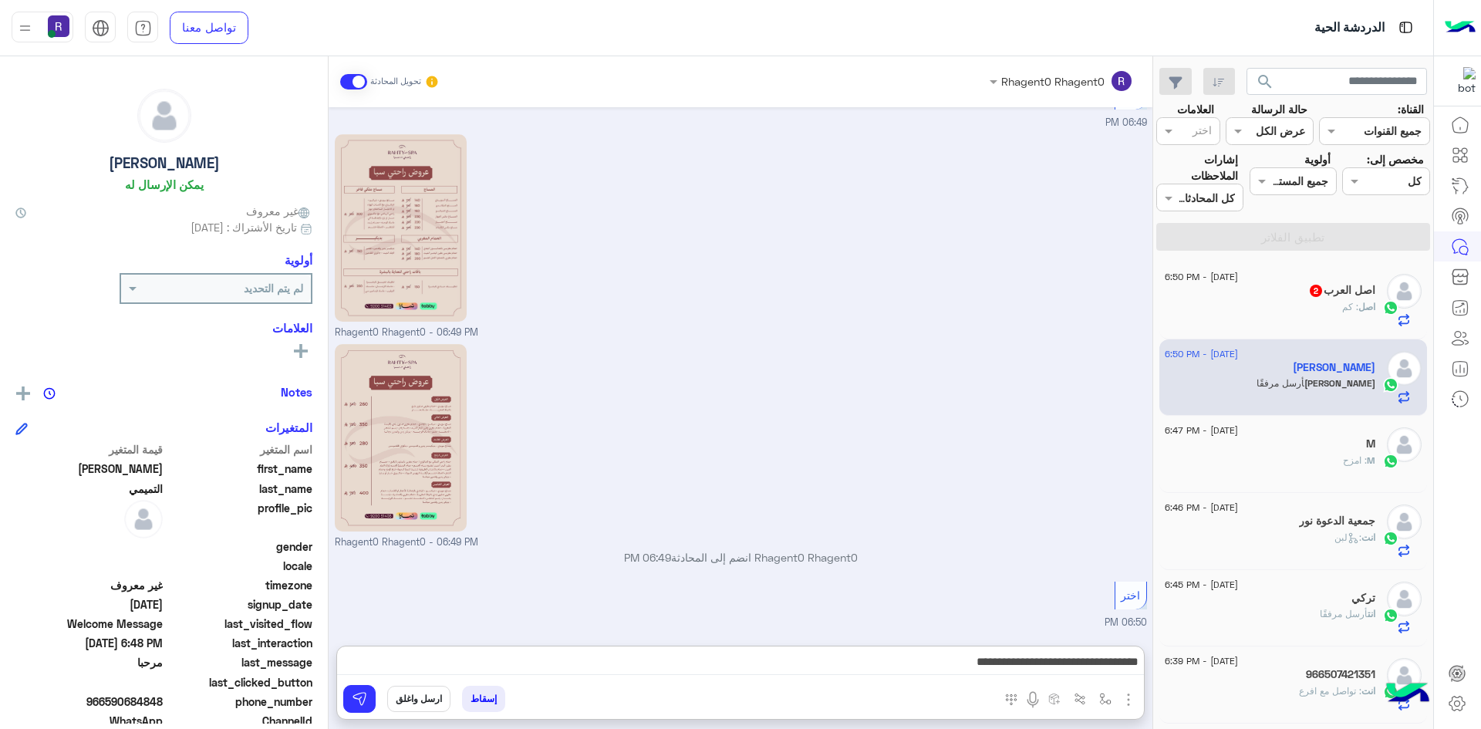
click at [656, 340] on div "Rhagent0 Rhagent0 - 06:49 PM" at bounding box center [741, 445] width 812 height 210
drag, startPoint x: 1101, startPoint y: 695, endPoint x: 1086, endPoint y: 671, distance: 28.5
click at [1100, 695] on img "button" at bounding box center [1105, 699] width 12 height 12
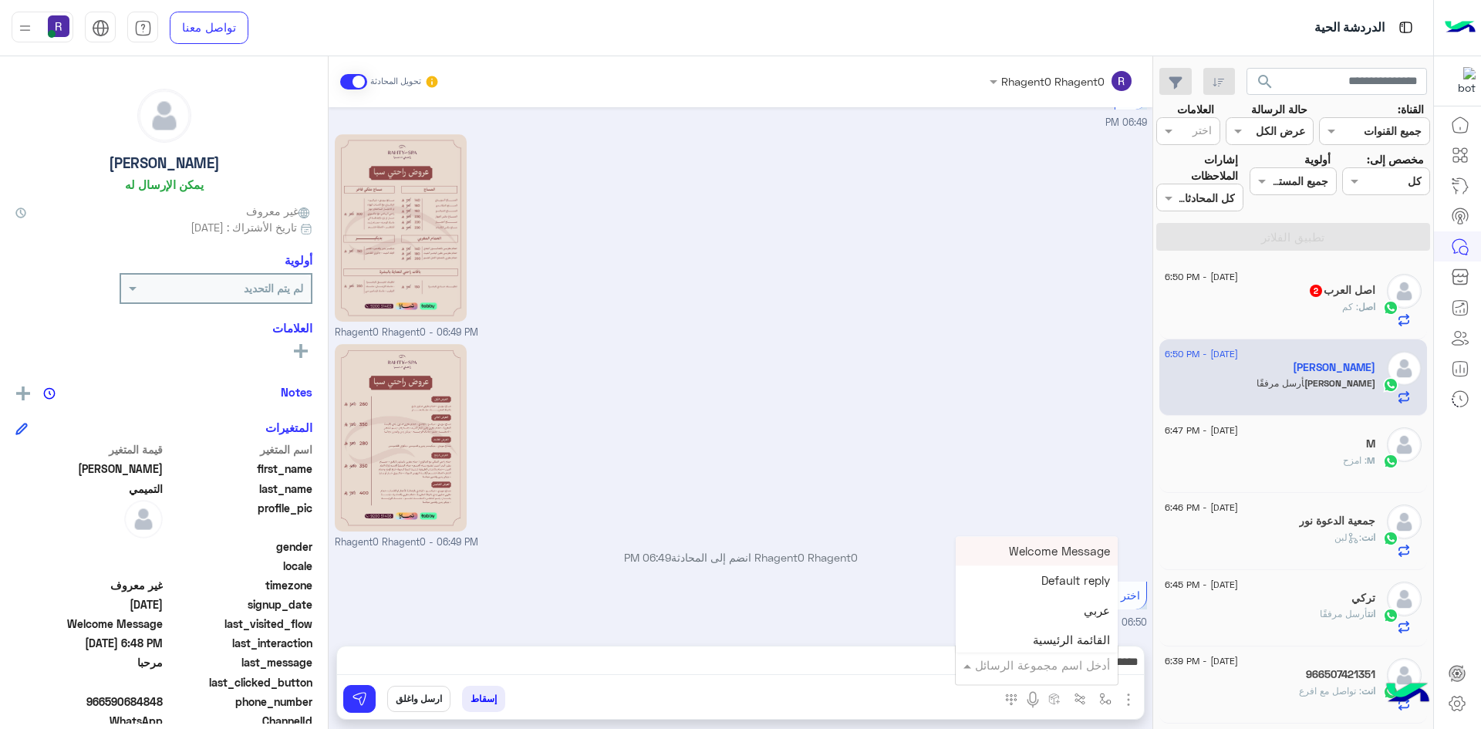
click at [1084, 663] on input "text" at bounding box center [1058, 665] width 104 height 18
click at [1045, 576] on div "لبن" at bounding box center [1037, 570] width 162 height 30
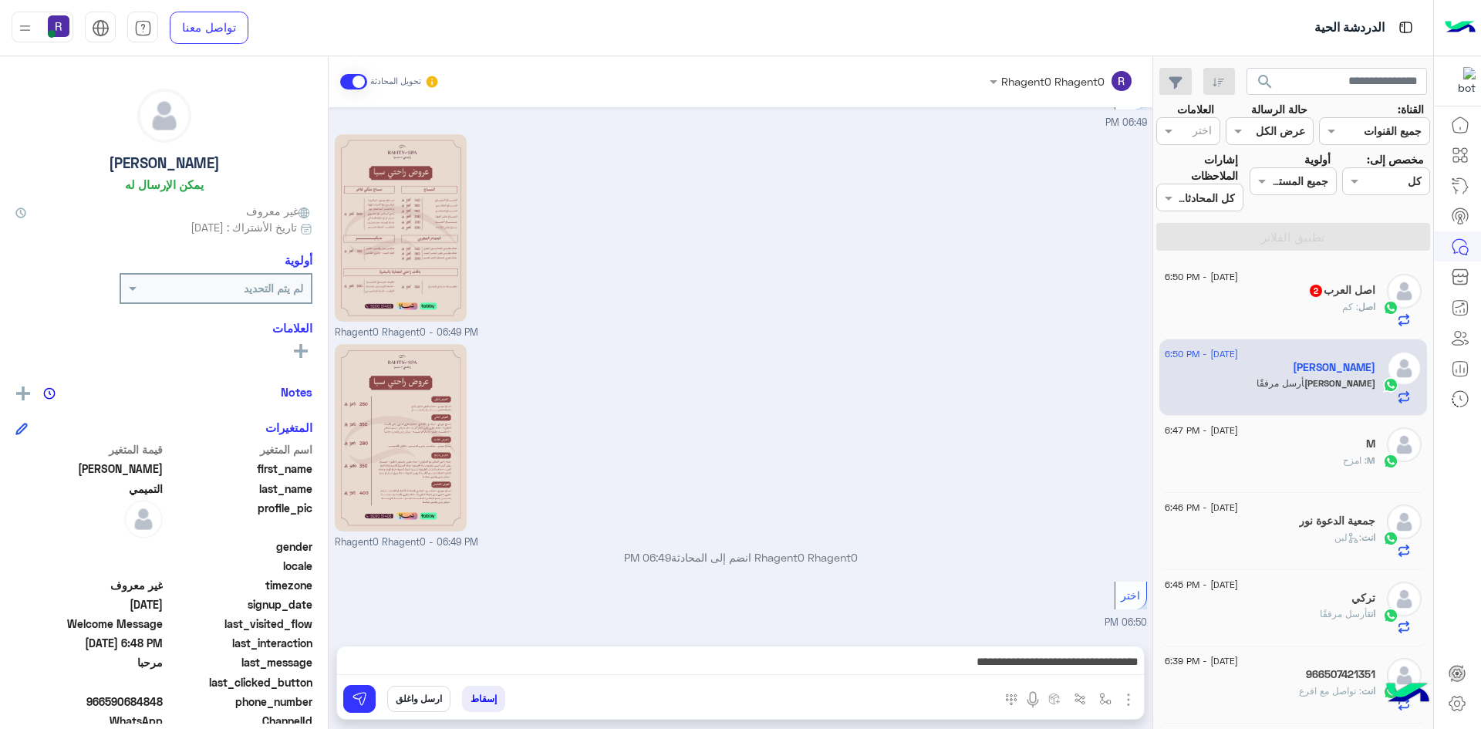
type textarea "***"
click at [368, 698] on button at bounding box center [359, 699] width 32 height 28
click at [1213, 296] on div "اصل العرب 2" at bounding box center [1270, 292] width 211 height 16
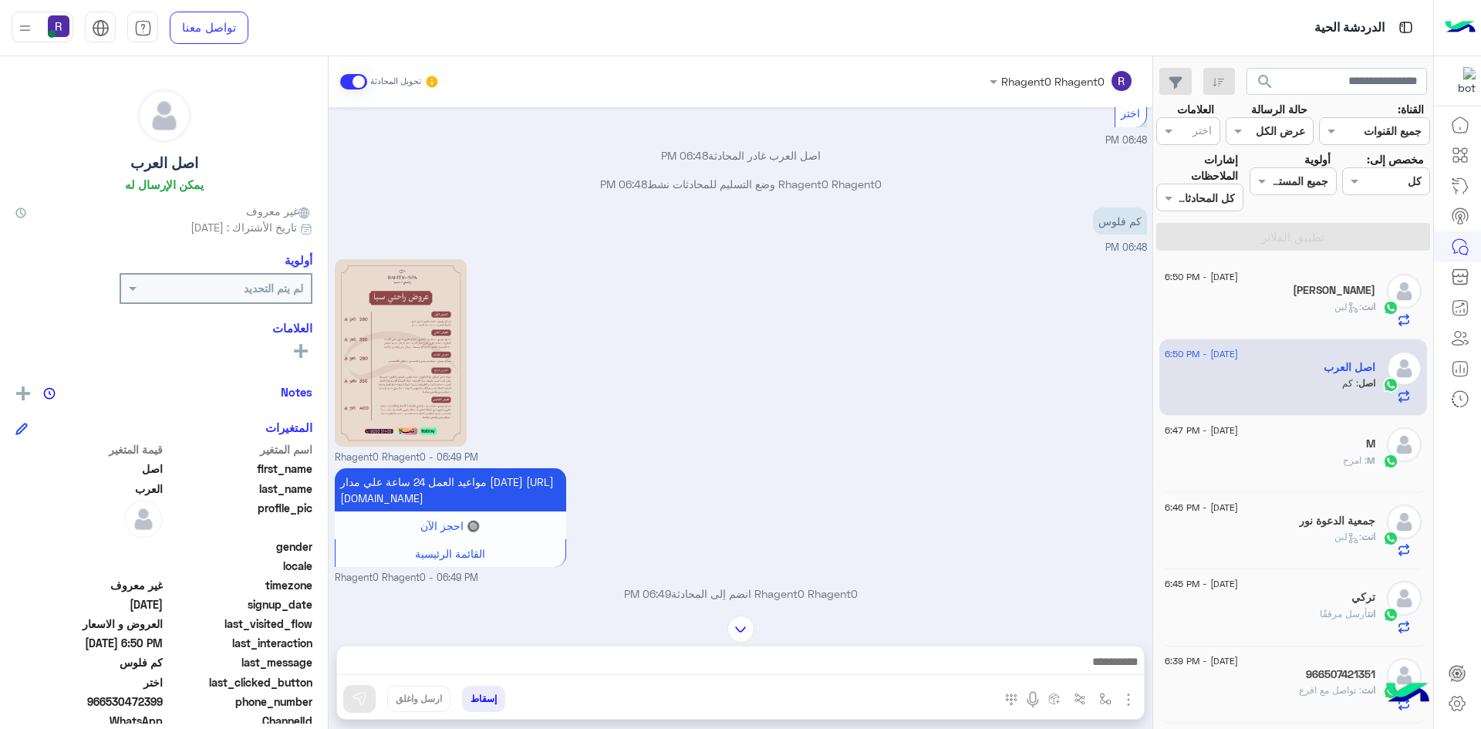
scroll to position [763, 0]
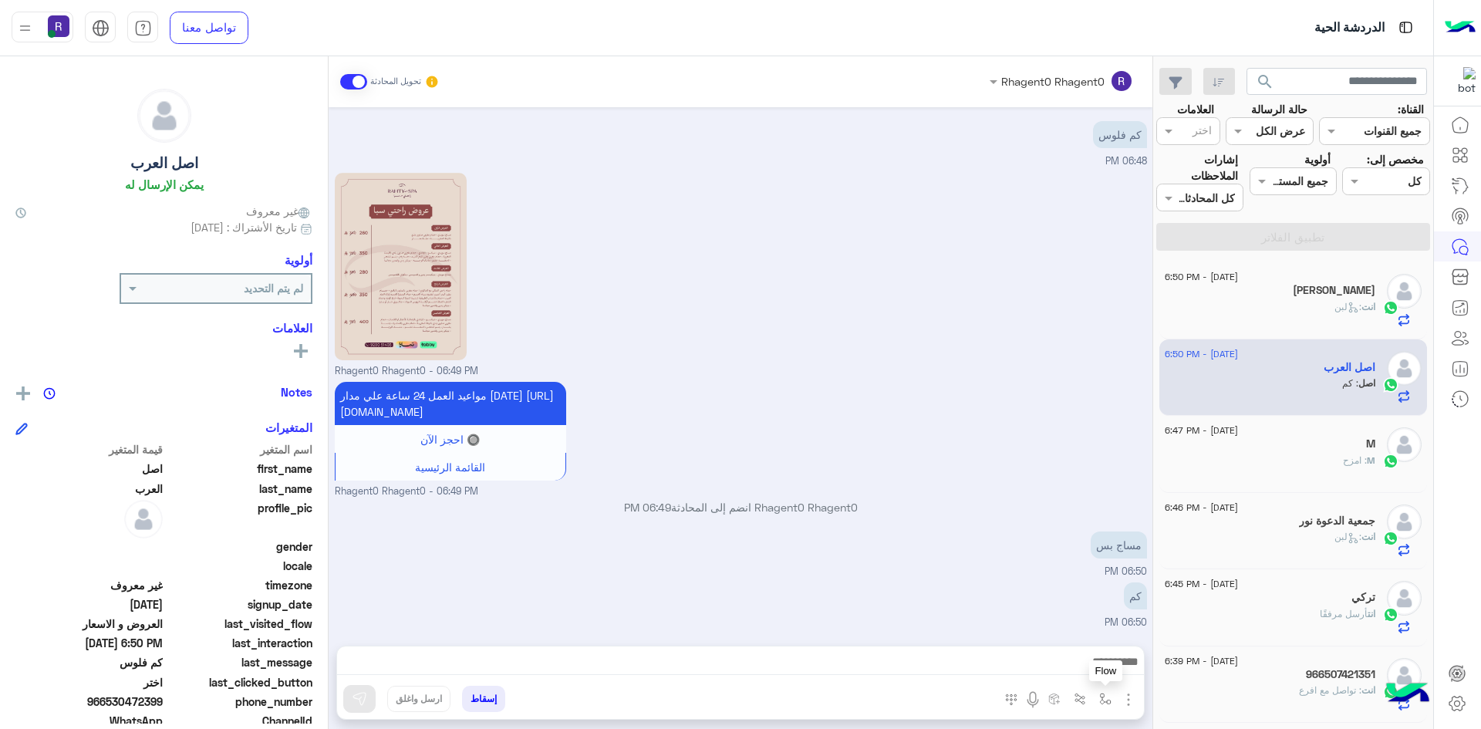
click at [1104, 698] on img "button" at bounding box center [1105, 699] width 12 height 12
click at [1091, 673] on div "أدخل اسم مجموعة الرسائل" at bounding box center [1042, 665] width 135 height 18
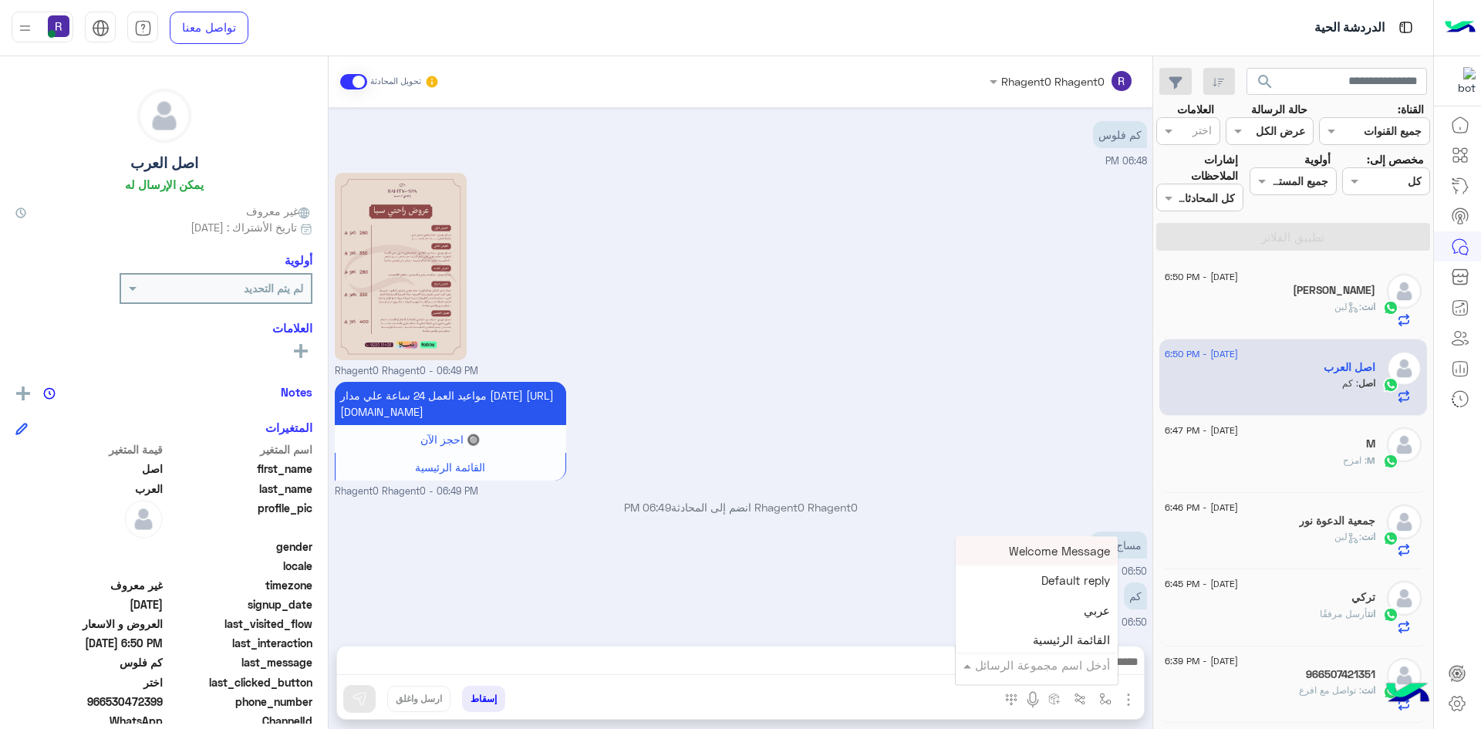
click at [805, 573] on div "مساج بس 06:50 PM" at bounding box center [741, 554] width 812 height 52
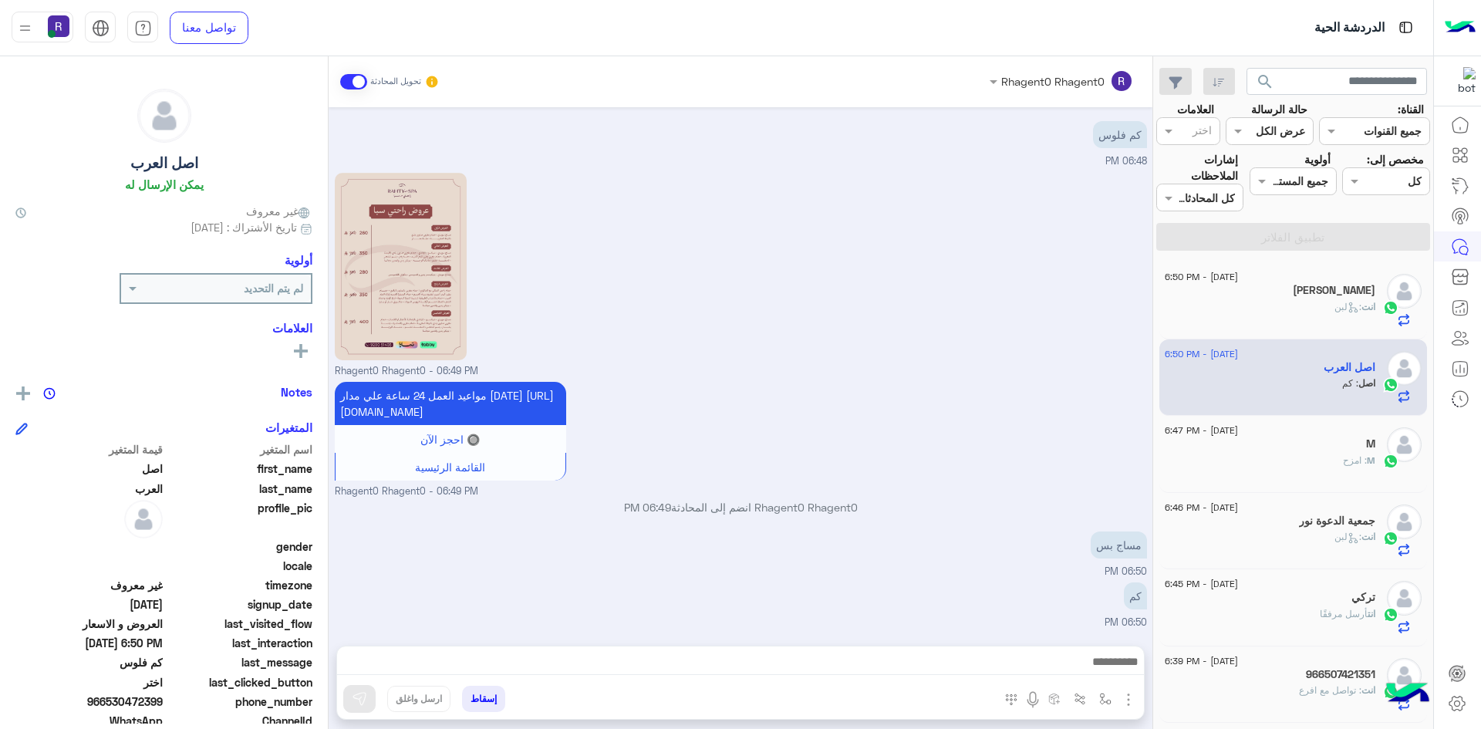
click at [1130, 701] on img "button" at bounding box center [1128, 699] width 19 height 19
click at [1076, 664] on button "الصور" at bounding box center [1105, 665] width 66 height 31
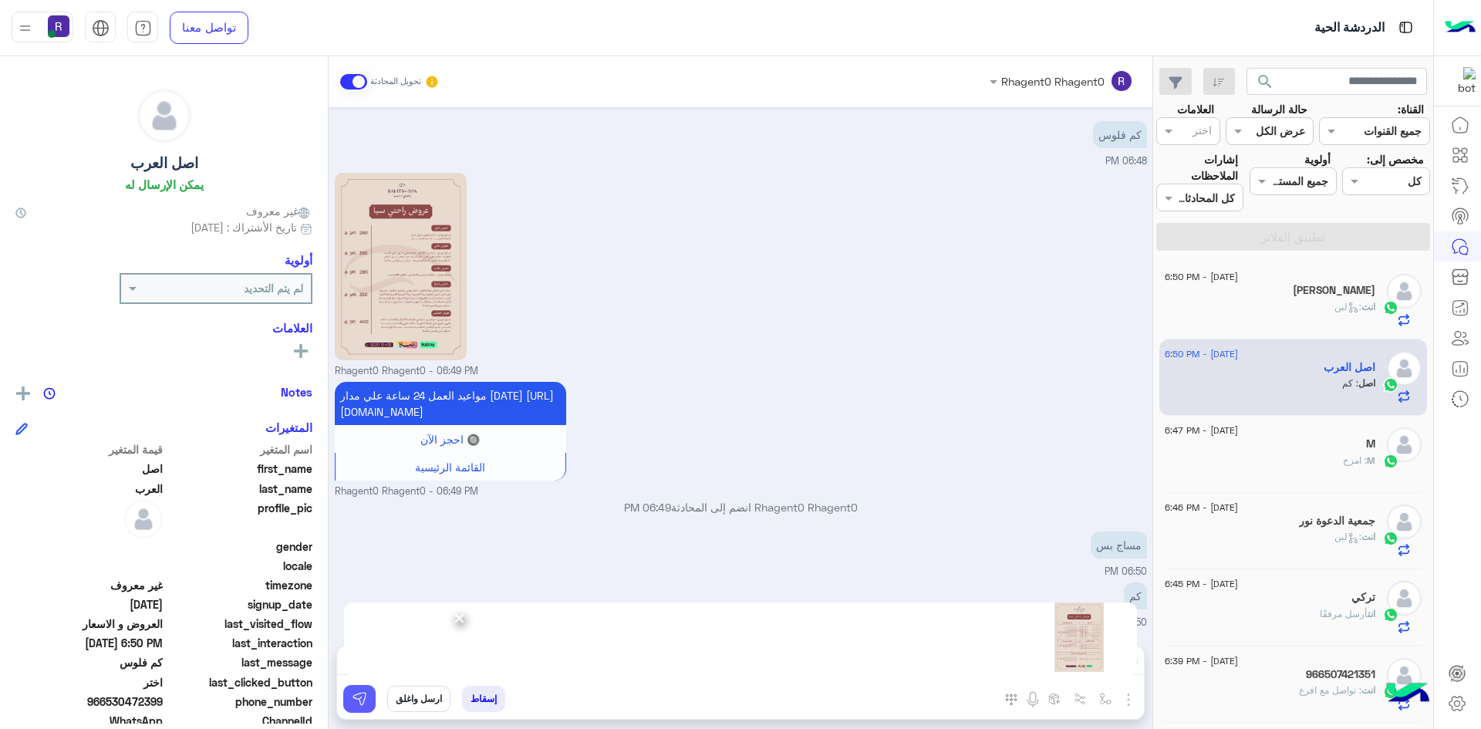
click at [363, 696] on img at bounding box center [359, 698] width 15 height 15
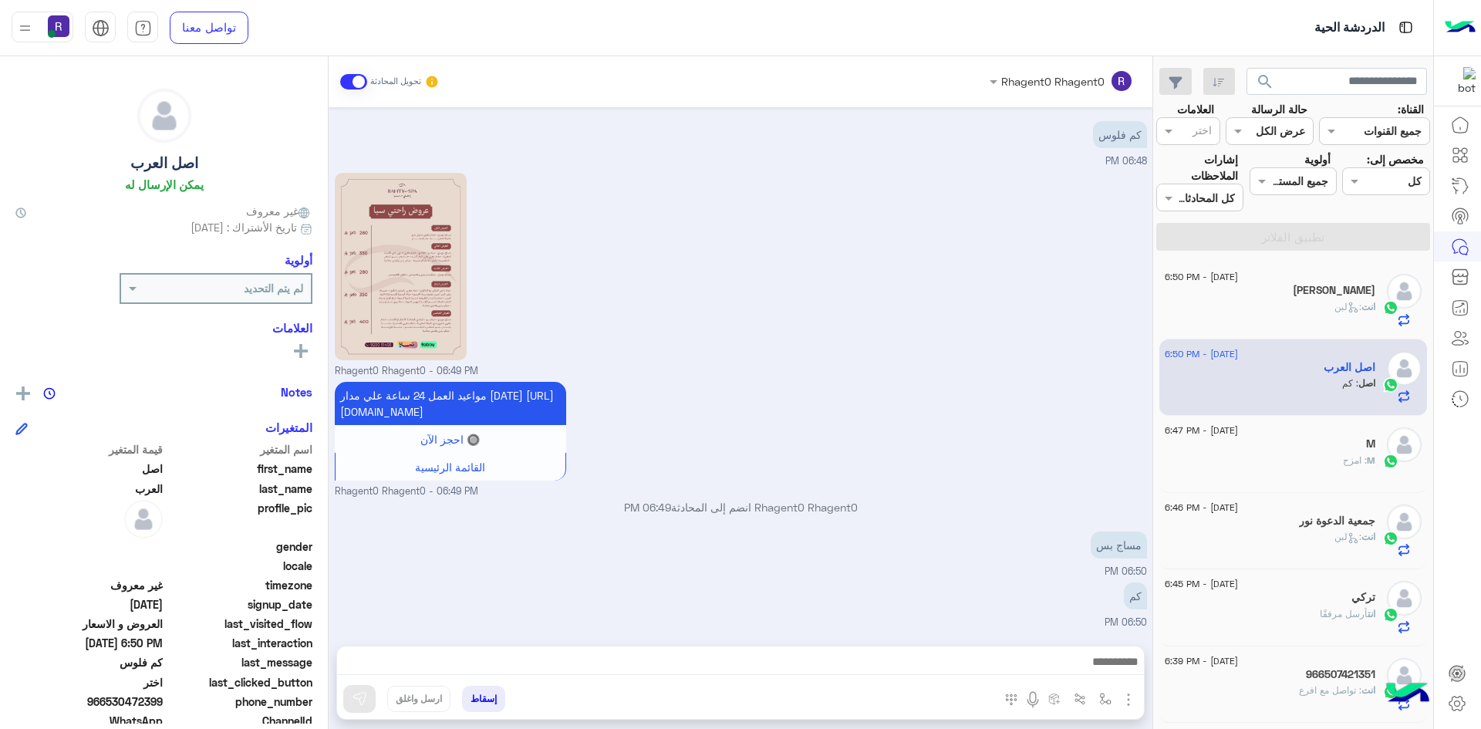
click at [1291, 465] on div "M : امزح" at bounding box center [1270, 466] width 211 height 27
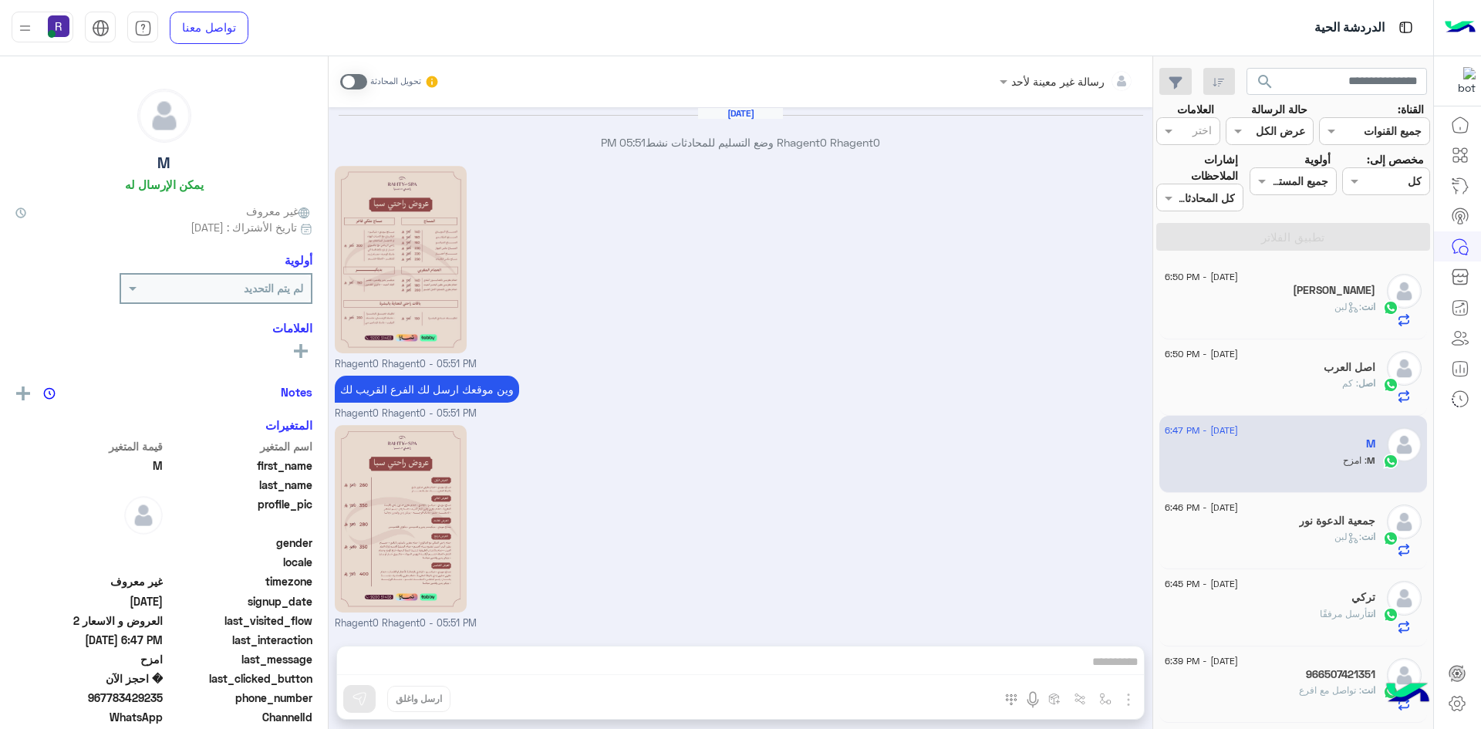
scroll to position [849, 0]
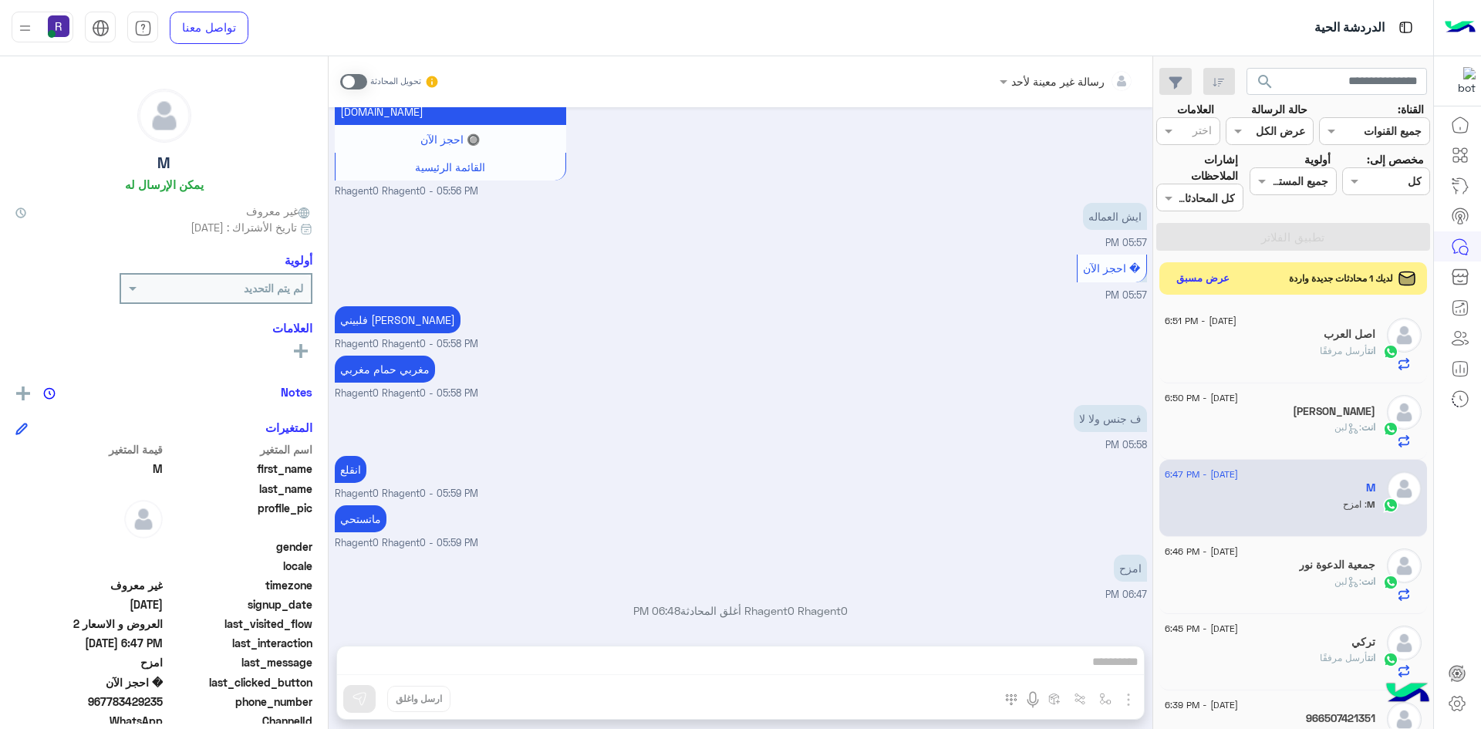
click at [1226, 282] on button "عرض مسبق" at bounding box center [1203, 278] width 65 height 21
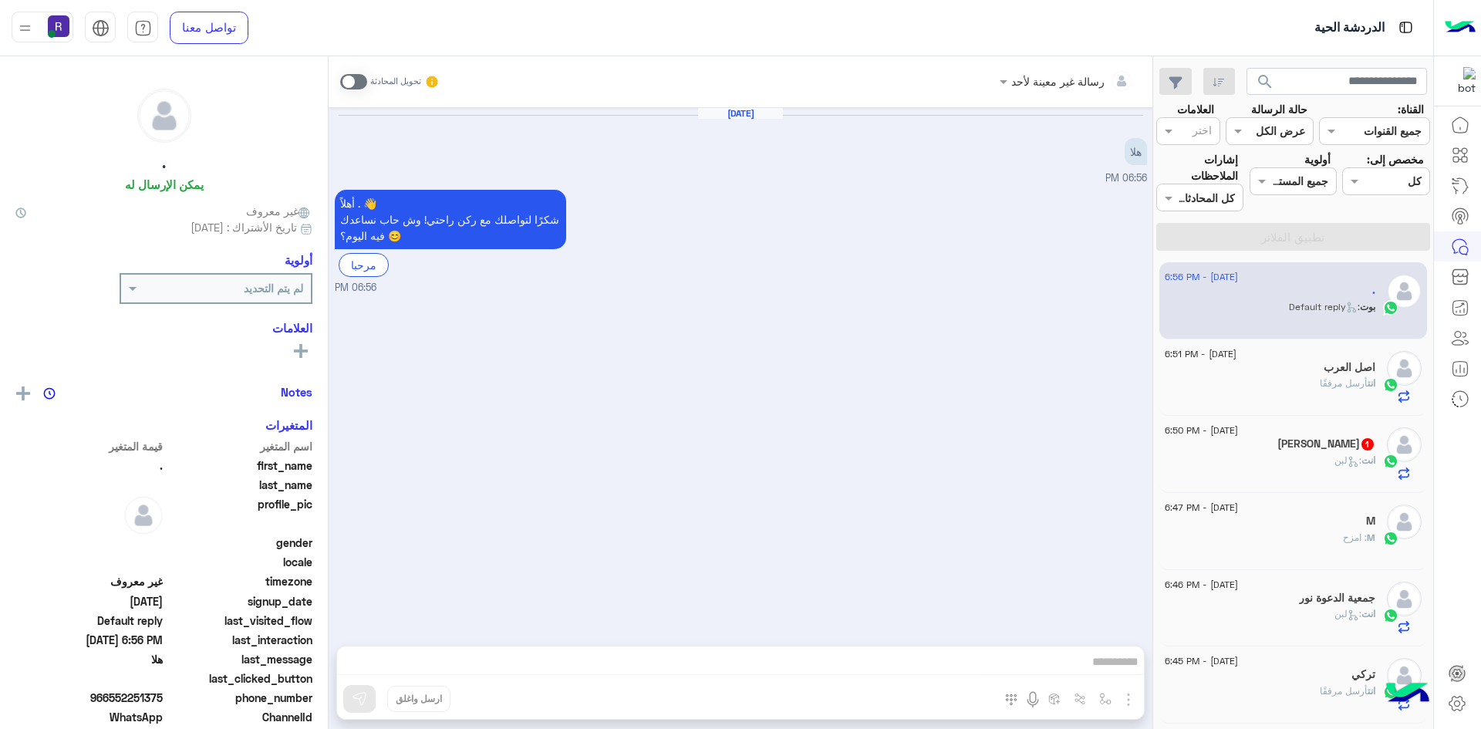
click at [1290, 480] on div "13 August - 6:50 PM ناصر التميمي 1 انت : لبن" at bounding box center [1293, 454] width 268 height 77
click at [1279, 454] on div "انت : لبن" at bounding box center [1270, 466] width 211 height 27
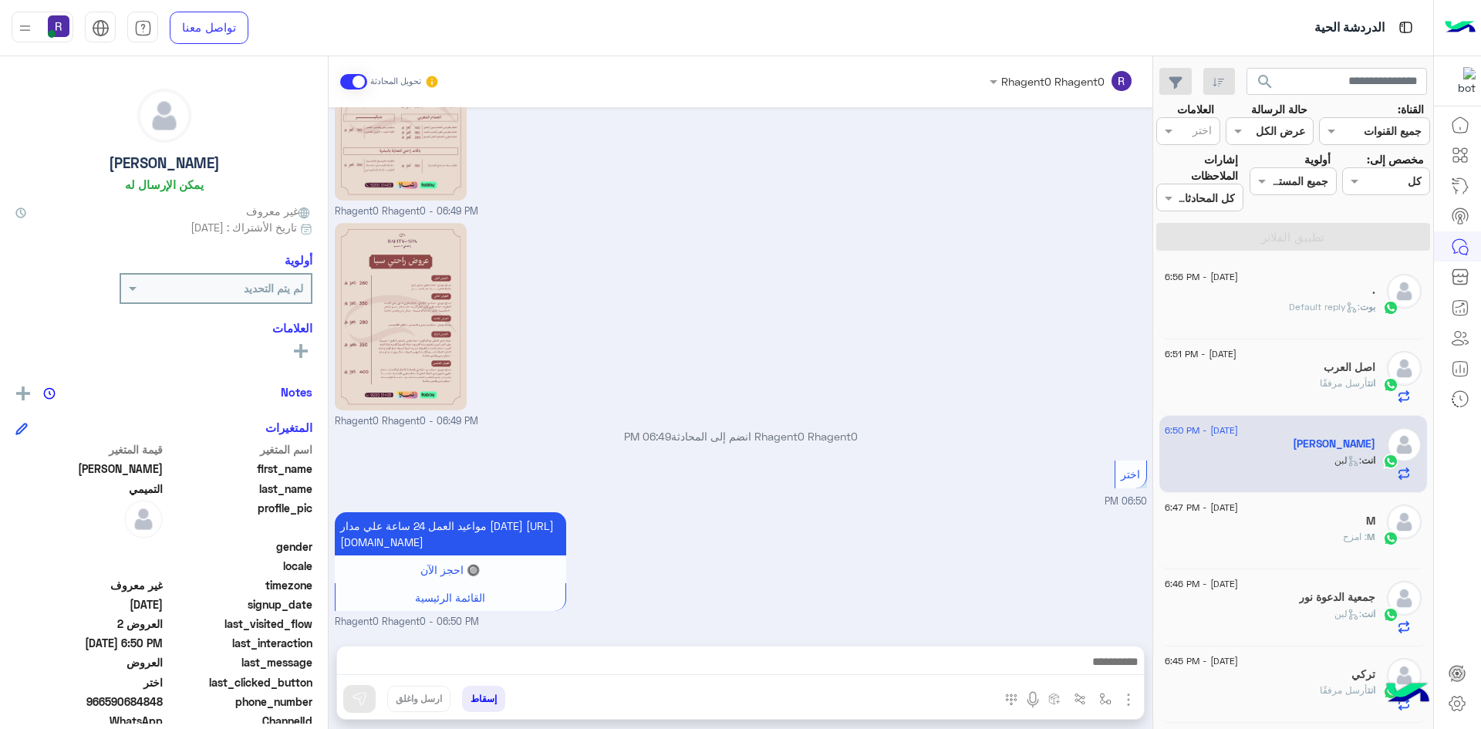
scroll to position [528, 0]
click at [1261, 530] on div "M : امزح" at bounding box center [1270, 543] width 211 height 27
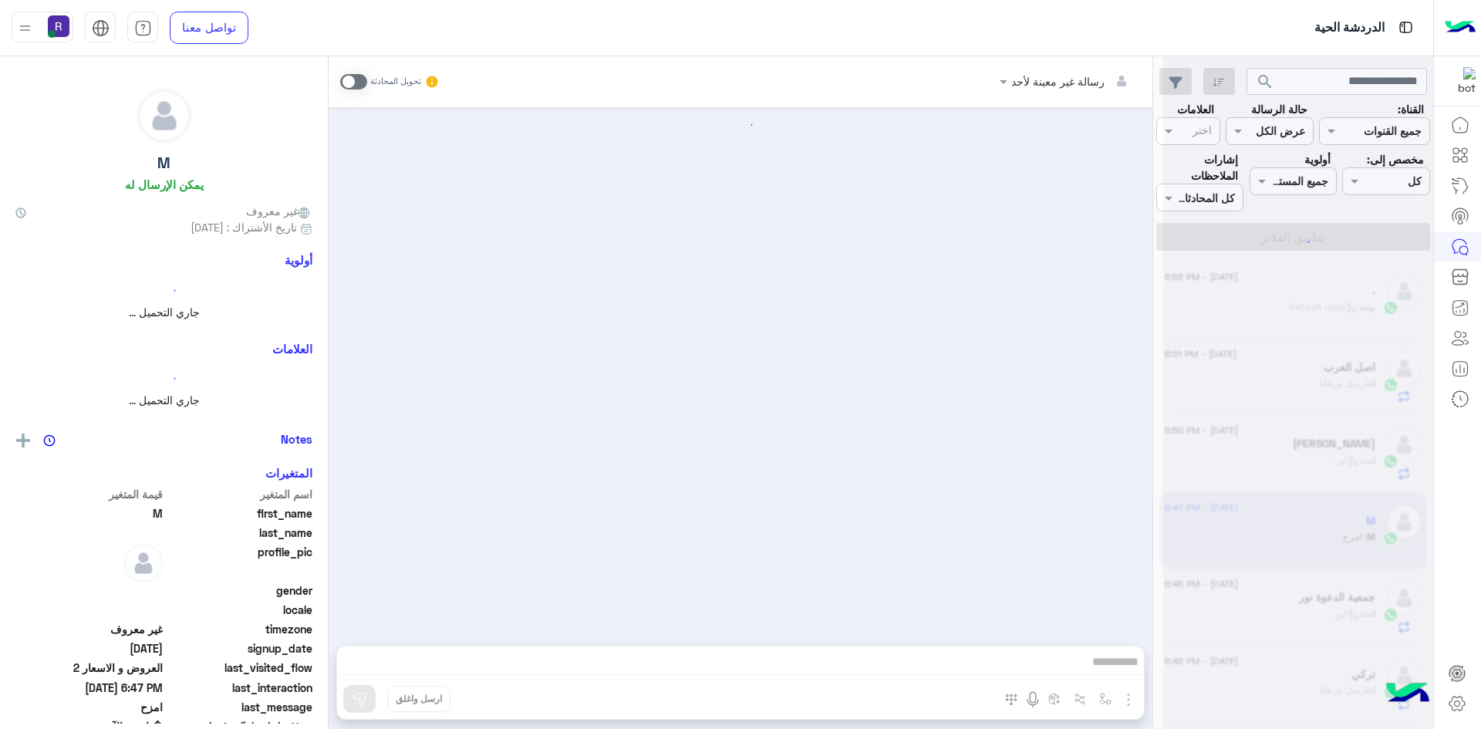
scroll to position [849, 0]
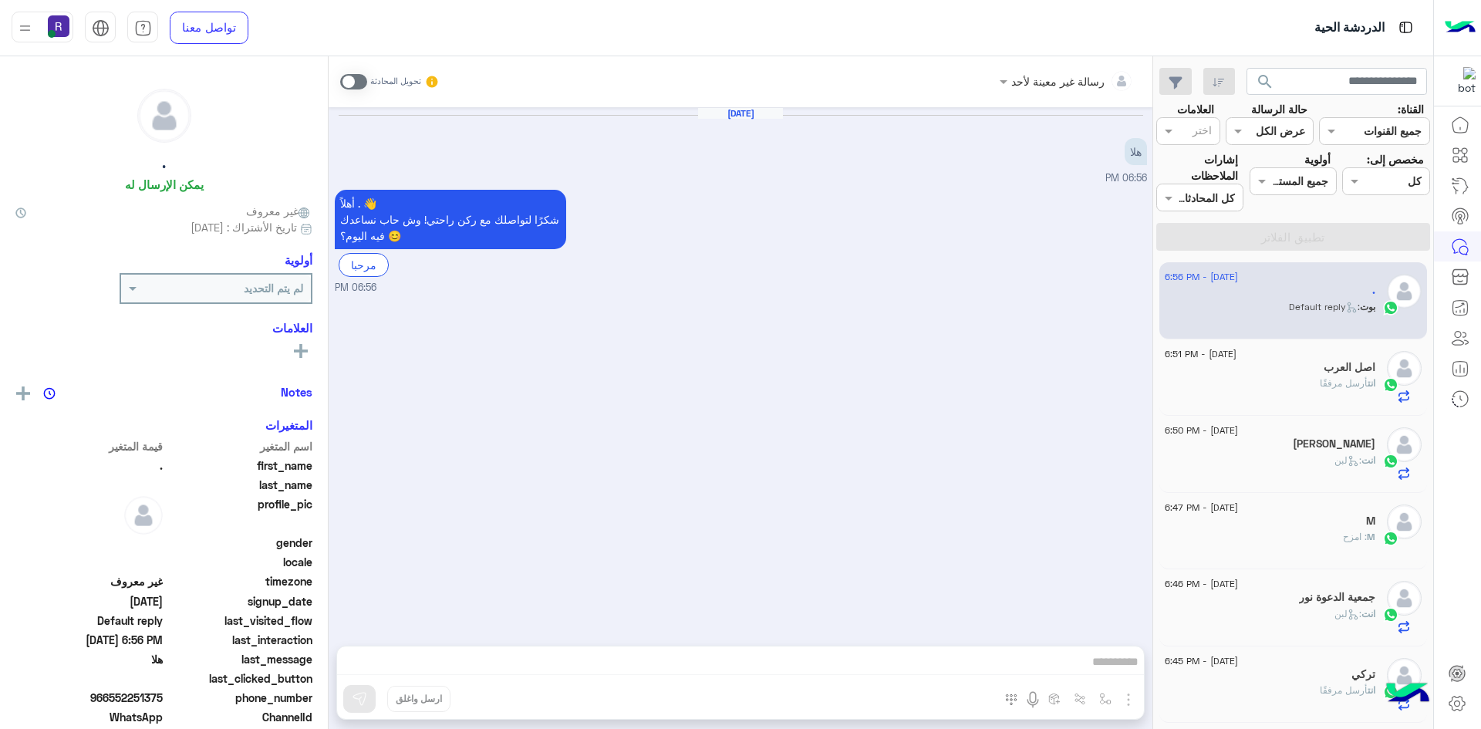
click at [1287, 388] on div "انت أرسل مرفقًا" at bounding box center [1270, 389] width 211 height 27
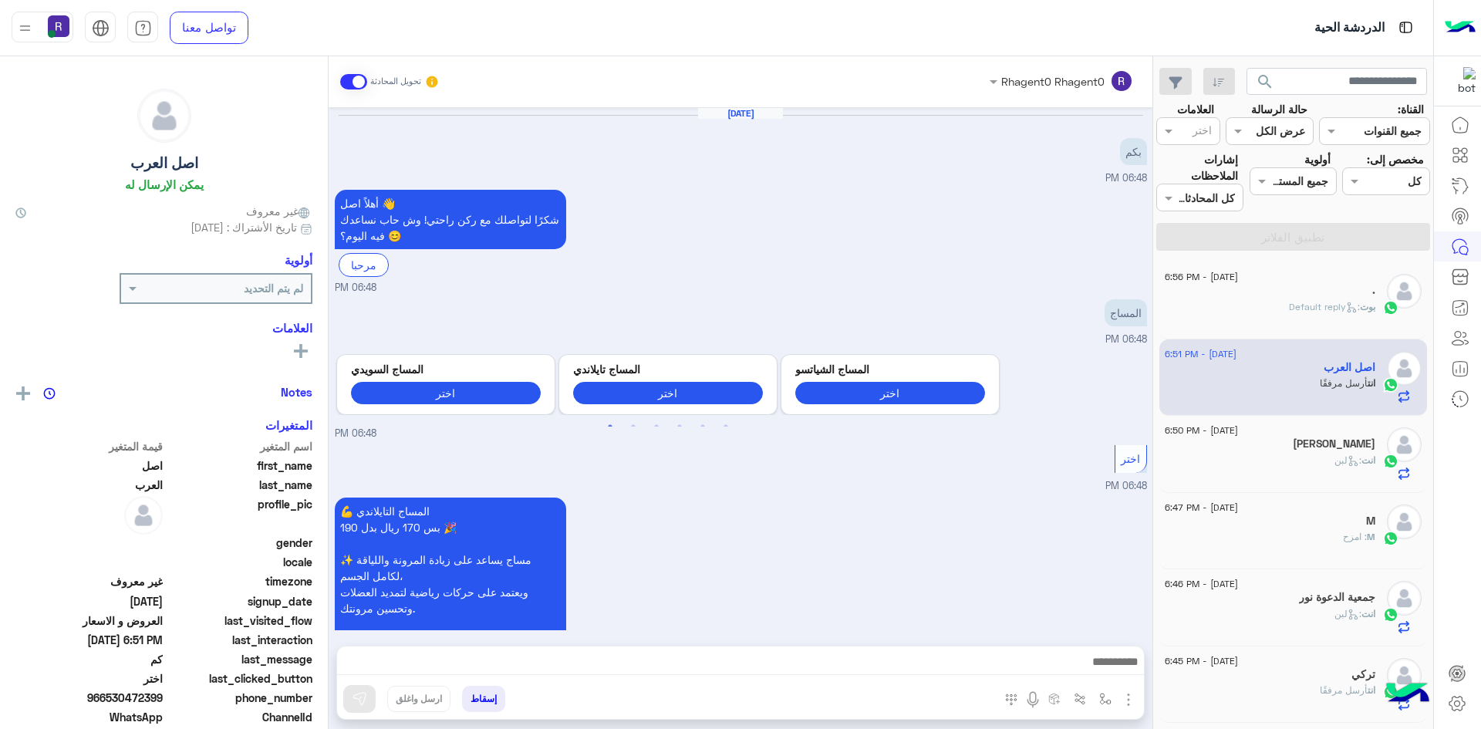
scroll to position [973, 0]
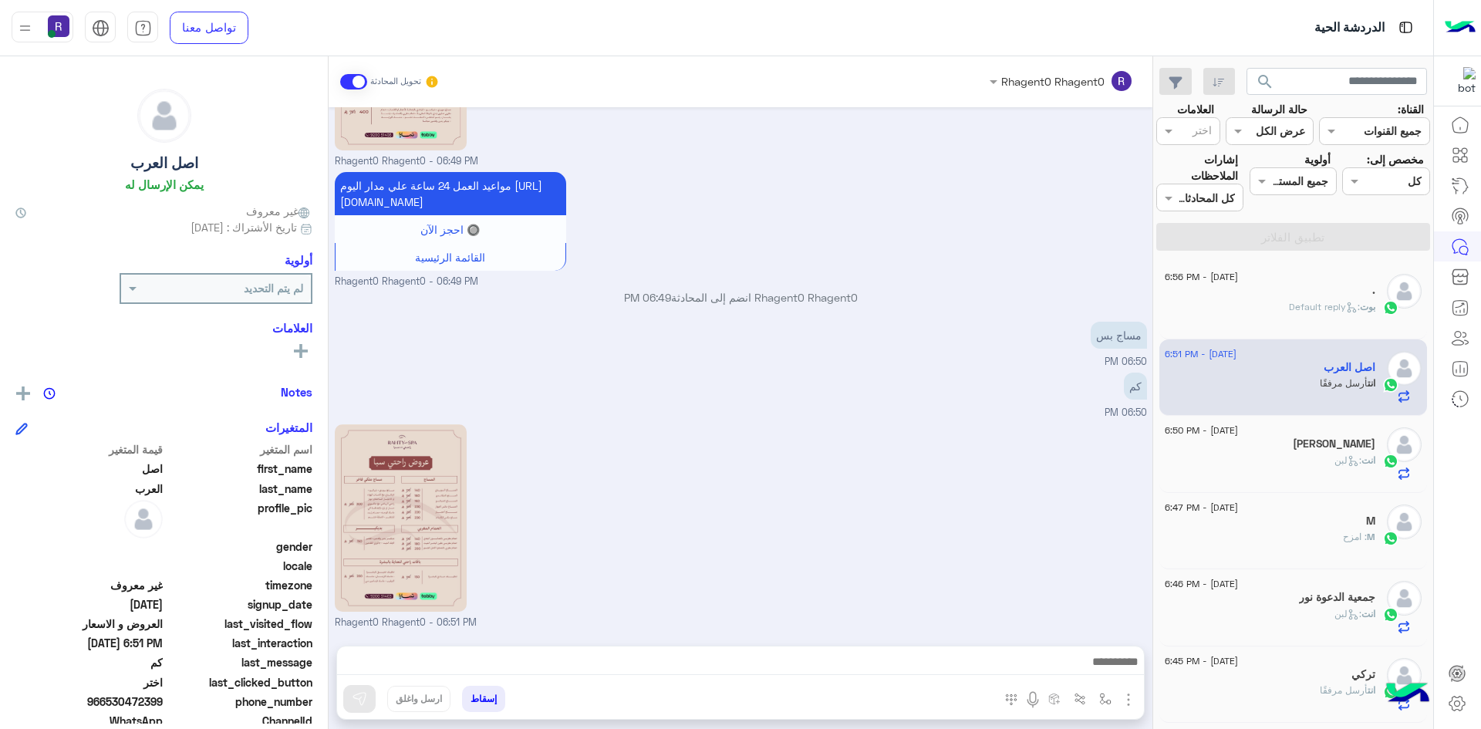
click at [1290, 305] on span ": Default reply" at bounding box center [1324, 307] width 71 height 12
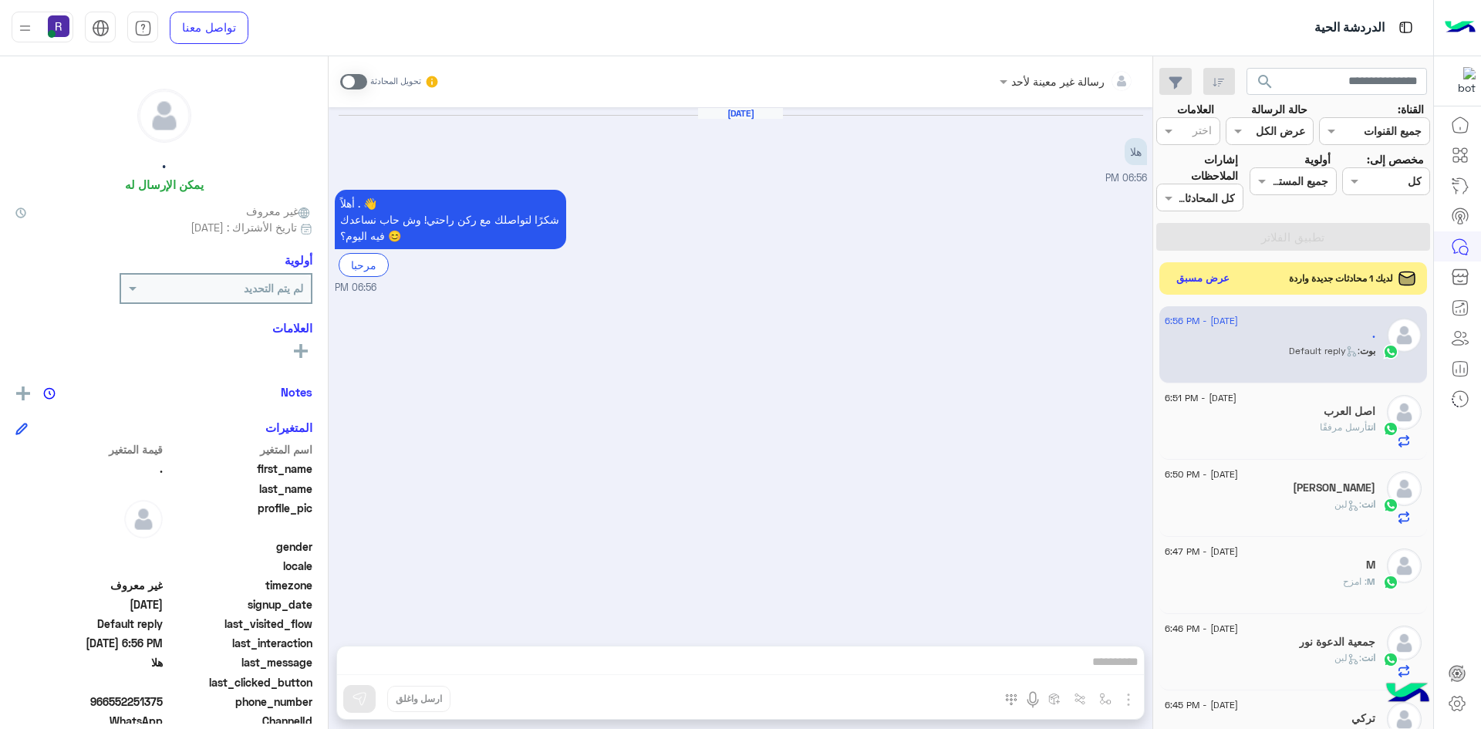
click at [1202, 277] on button "عرض مسبق" at bounding box center [1203, 278] width 65 height 21
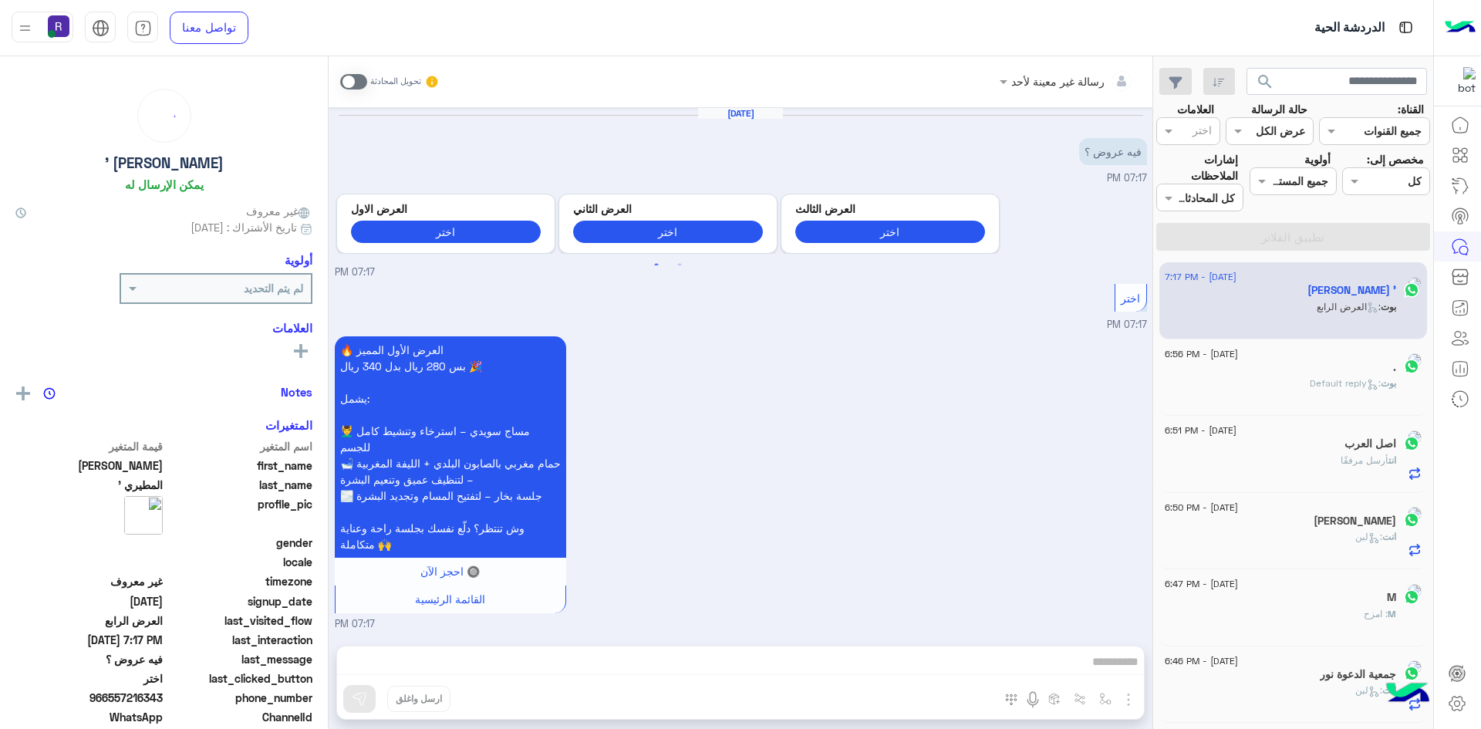
scroll to position [1314, 0]
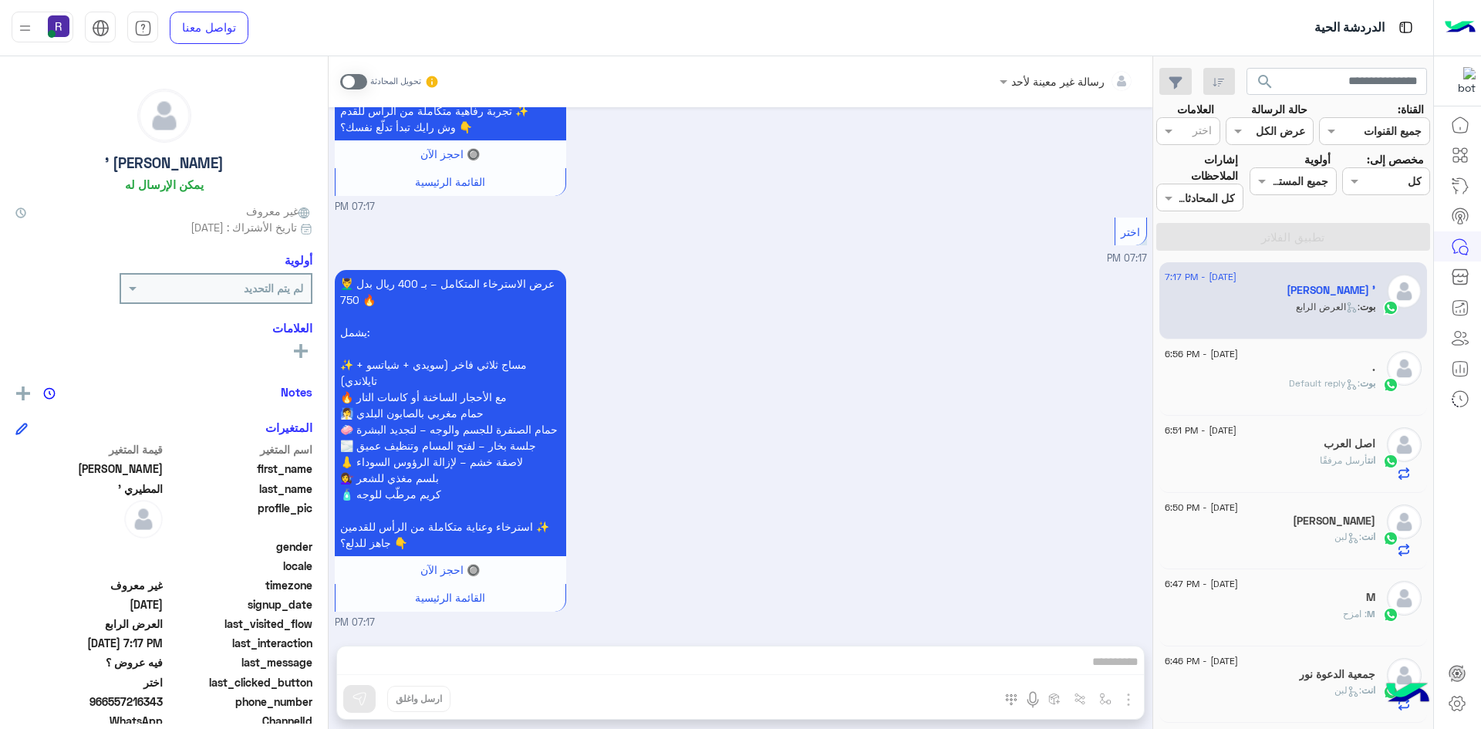
click at [1292, 389] on span "[PERSON_NAME] : Default reply" at bounding box center [1332, 383] width 86 height 12
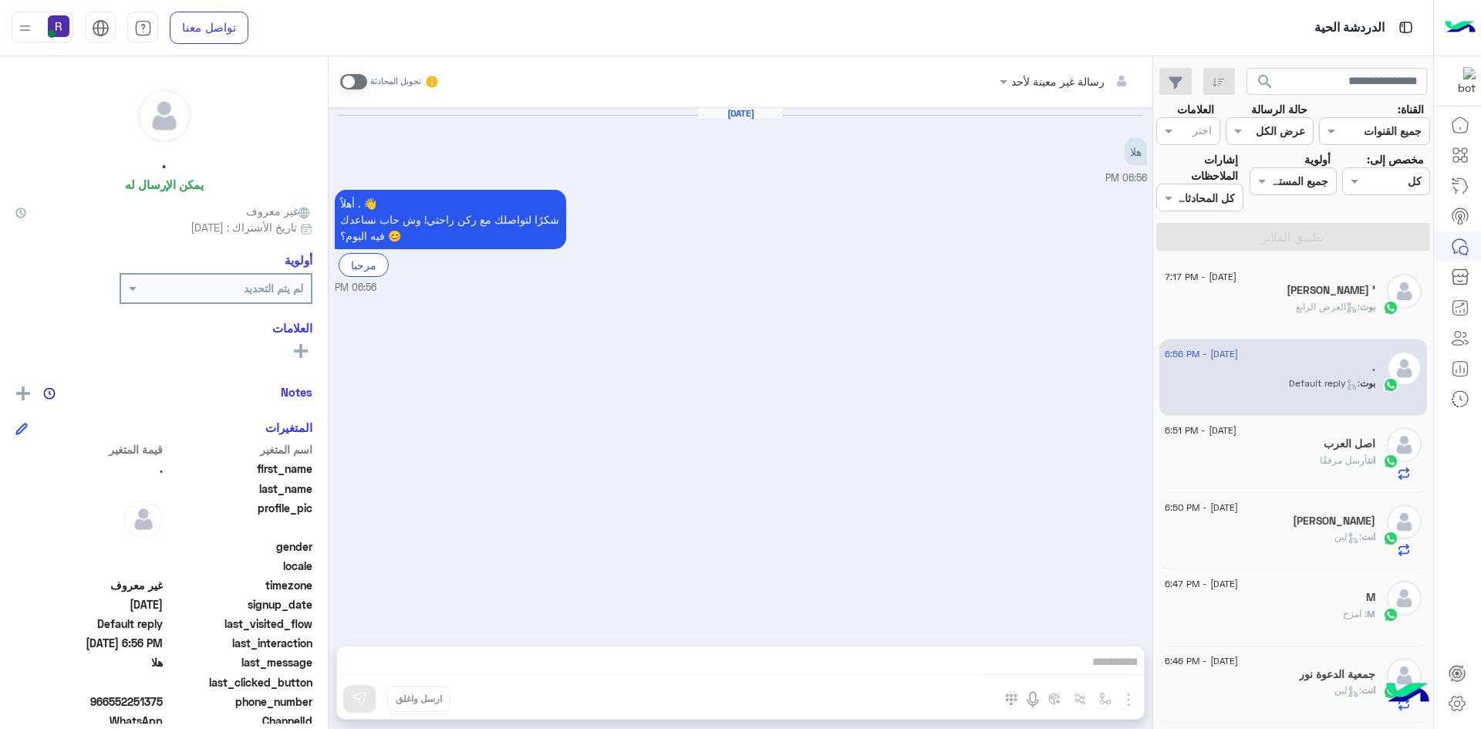
click at [1259, 462] on div "انت أرسل مرفقًا" at bounding box center [1270, 466] width 211 height 27
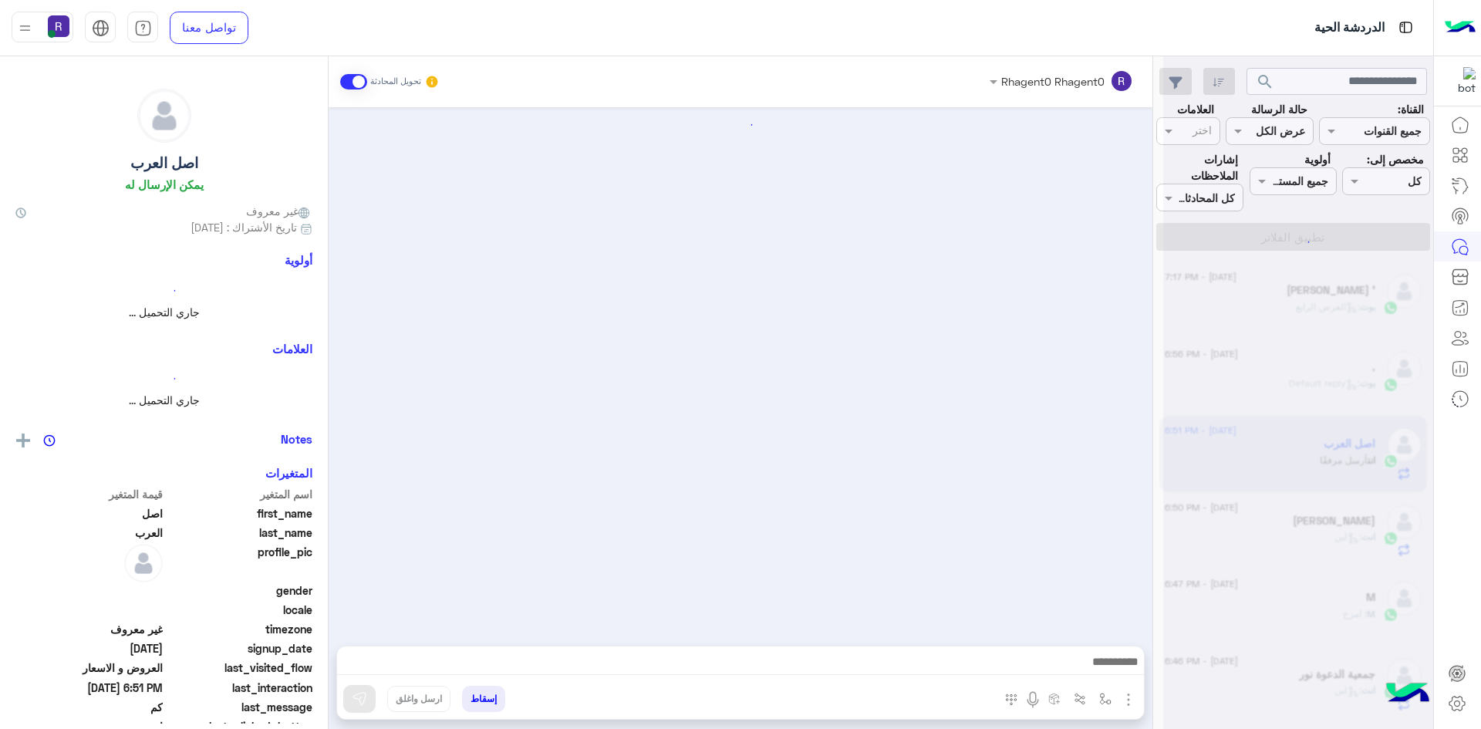
scroll to position [973, 0]
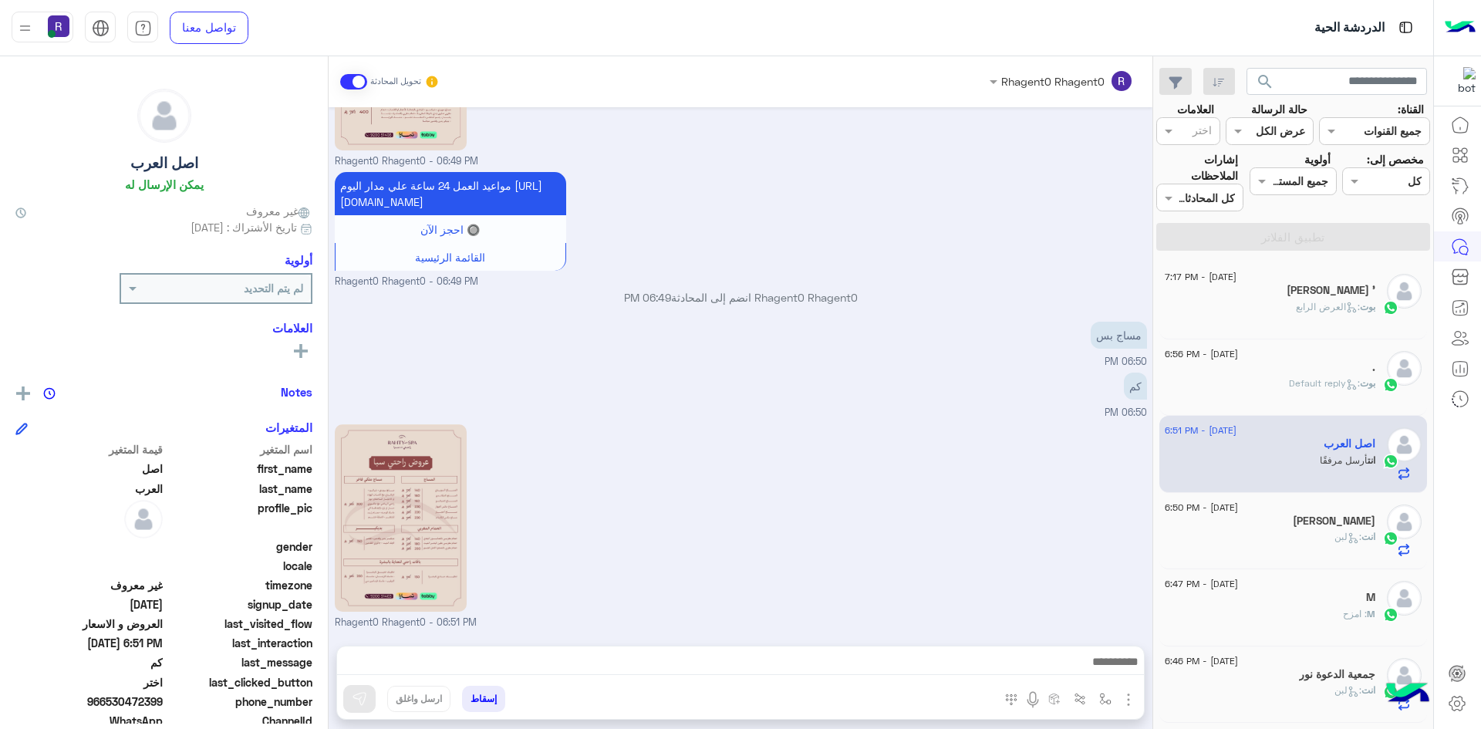
click at [1297, 318] on div "بوت : العرض الرابع" at bounding box center [1270, 313] width 211 height 27
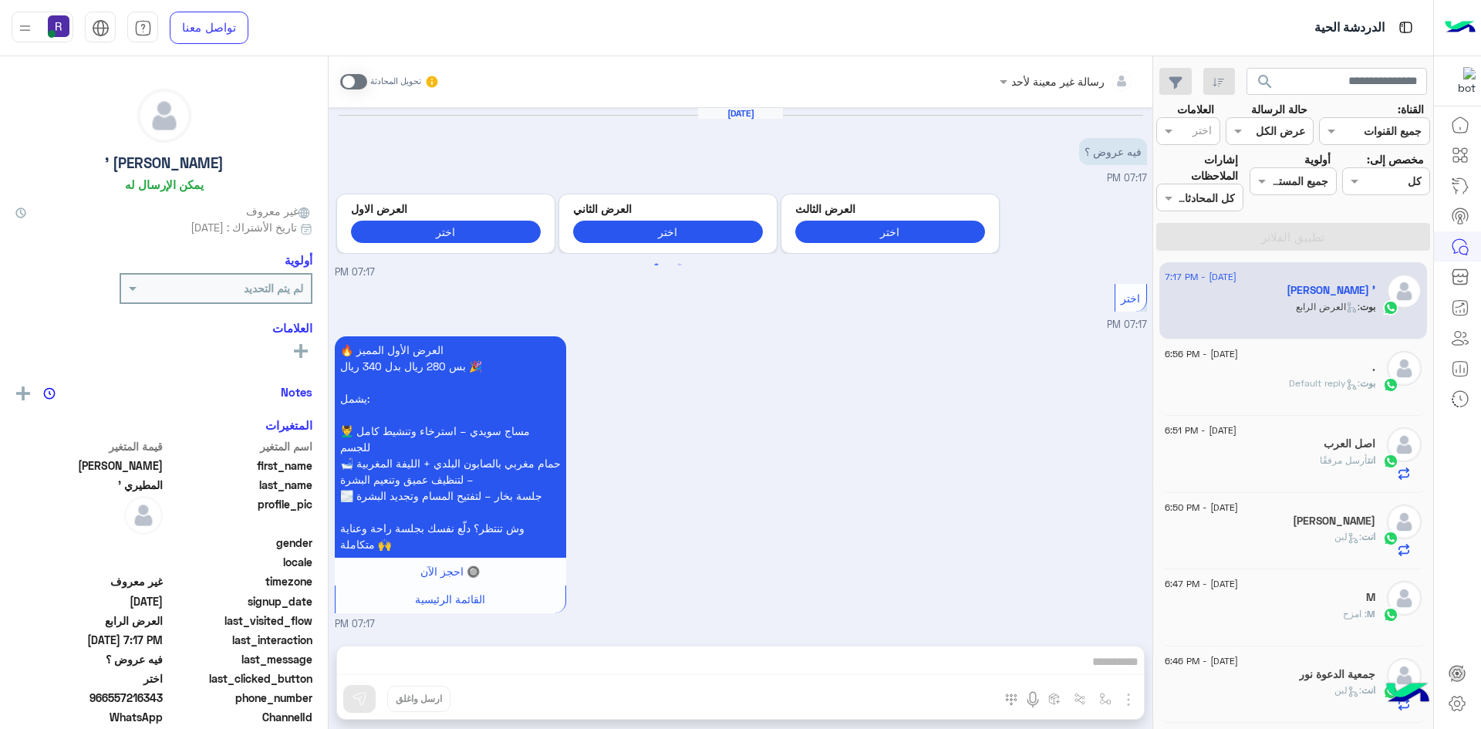
scroll to position [1314, 0]
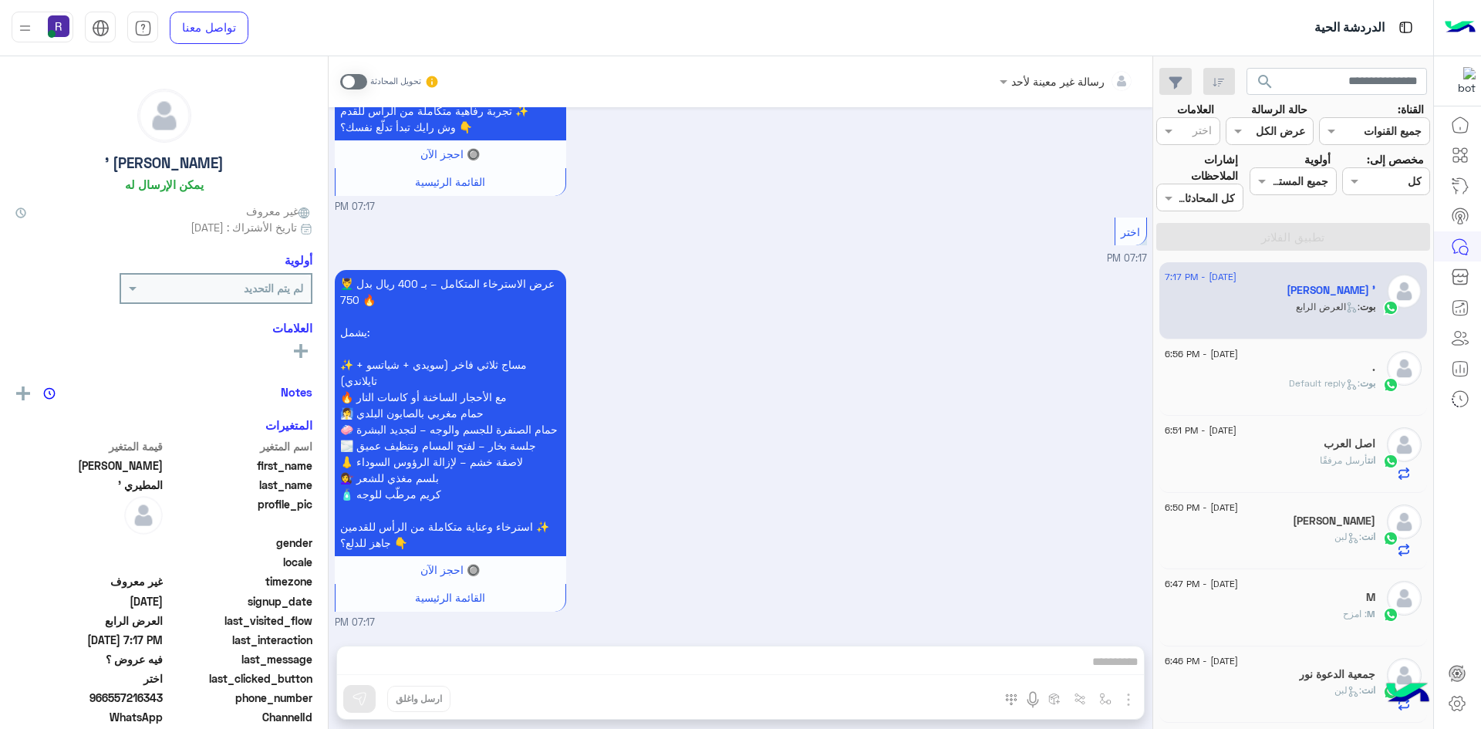
click at [1294, 381] on span ": Default reply" at bounding box center [1324, 383] width 71 height 12
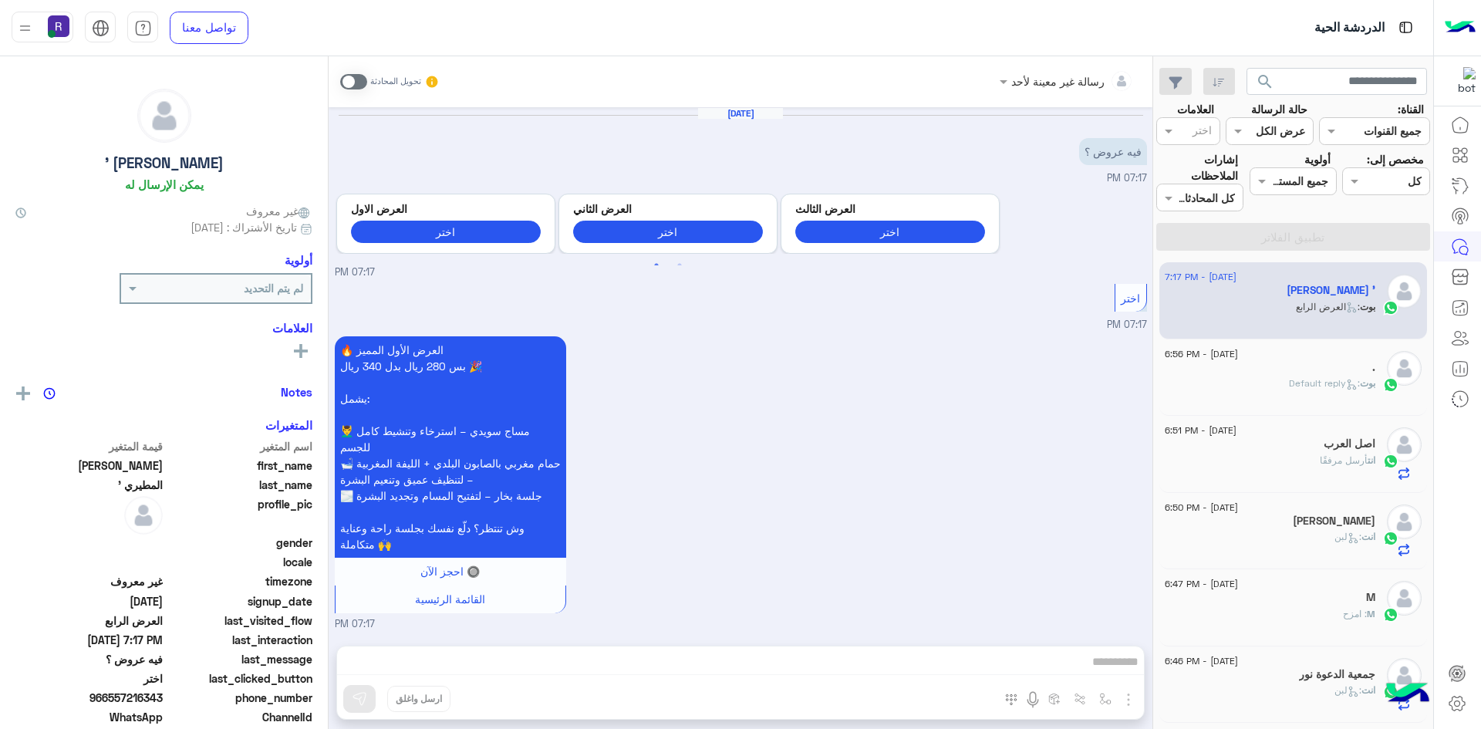
scroll to position [1314, 0]
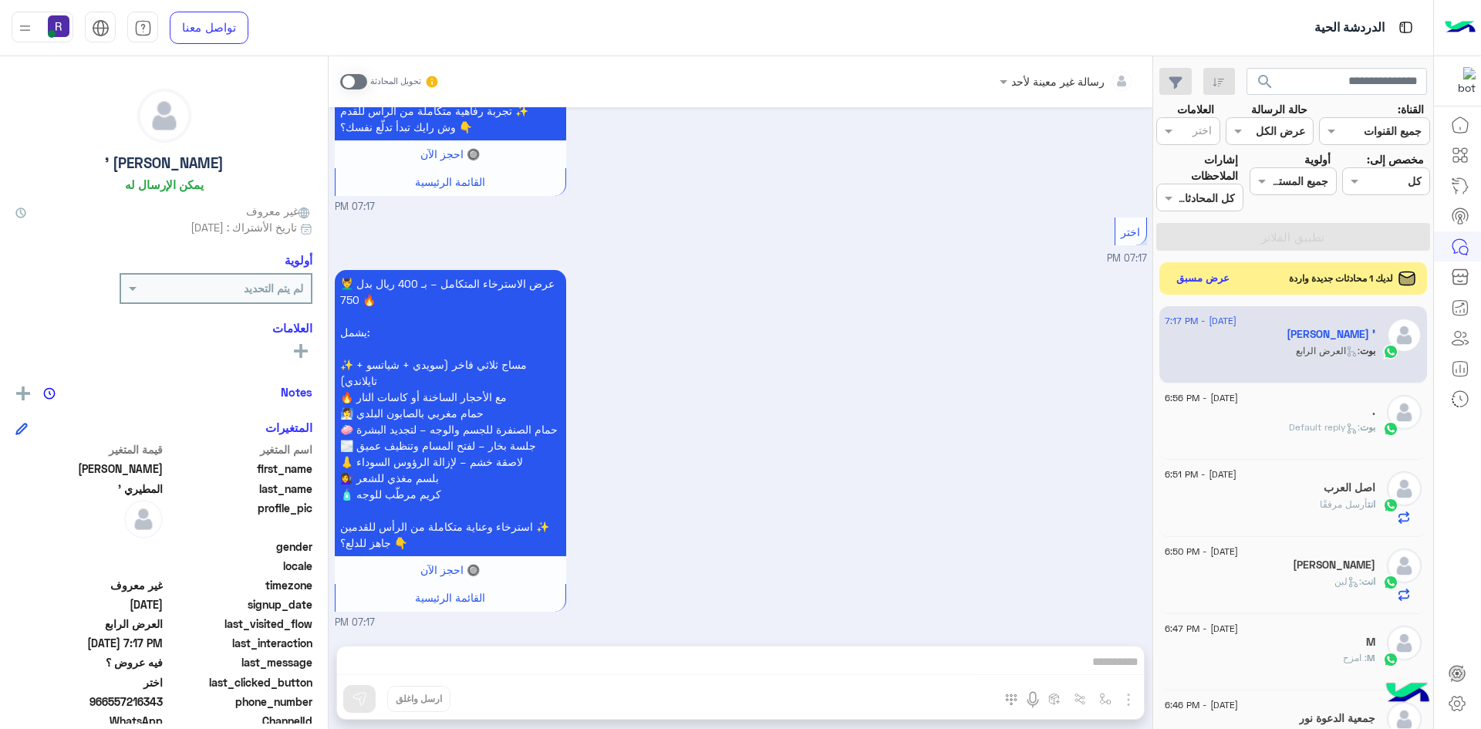
click at [1228, 282] on button "عرض مسبق" at bounding box center [1203, 278] width 65 height 21
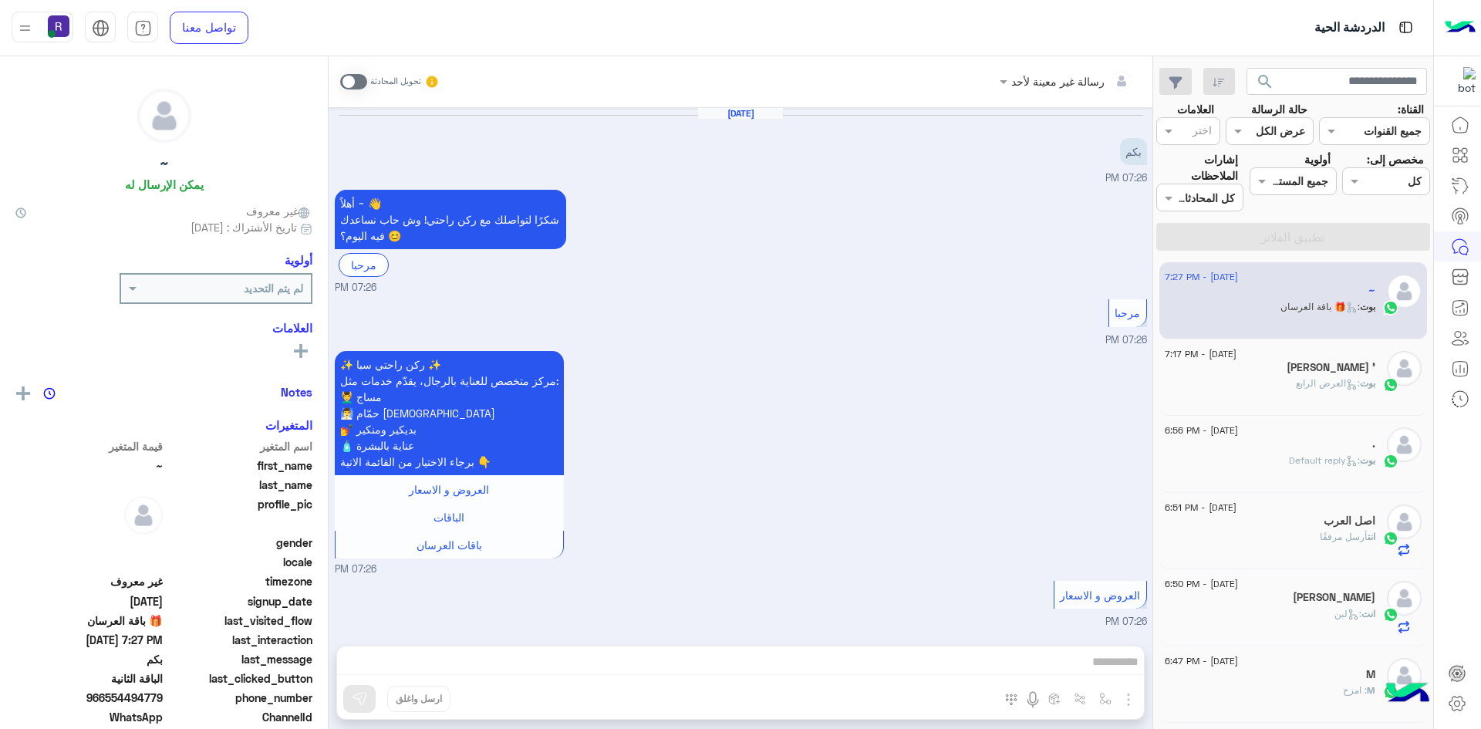
scroll to position [2163, 0]
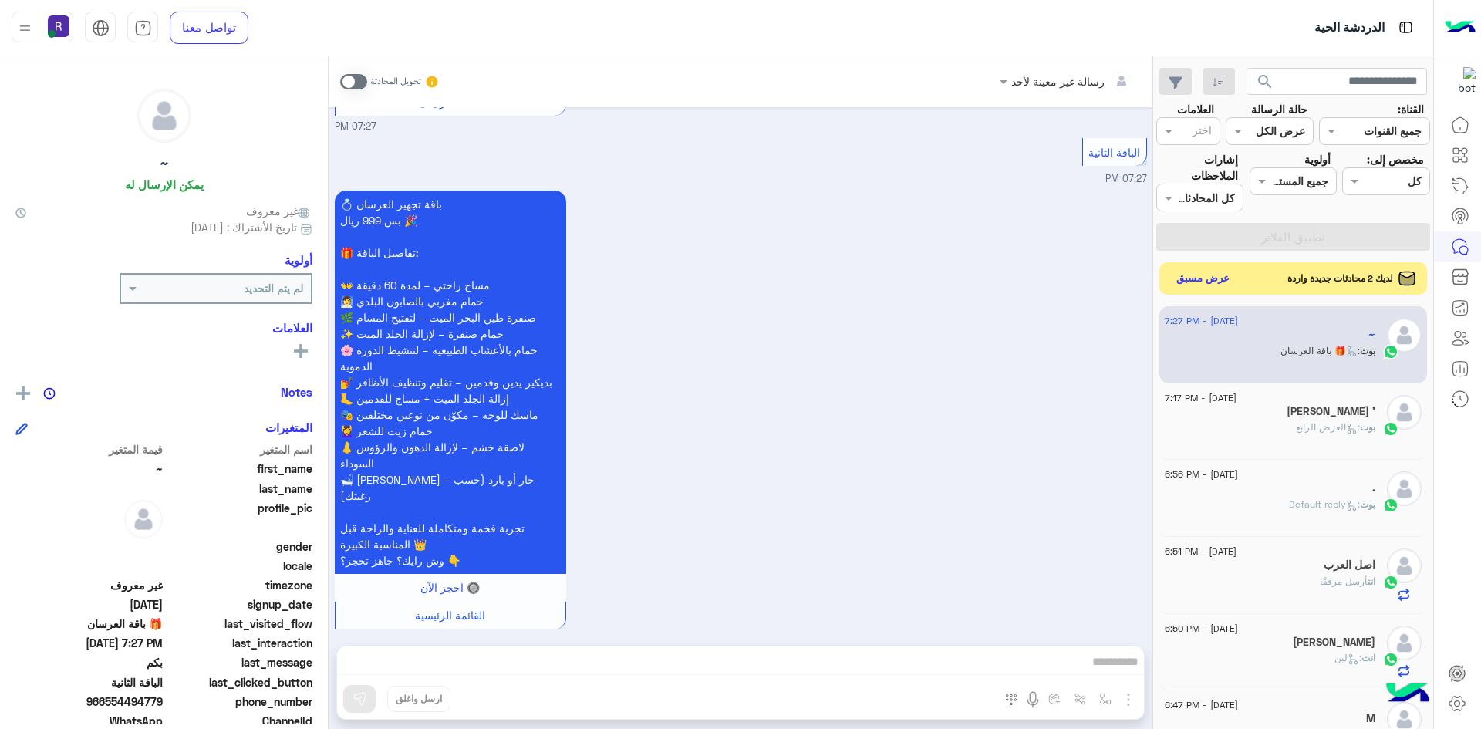
click at [1215, 283] on button "عرض مسبق" at bounding box center [1203, 278] width 65 height 21
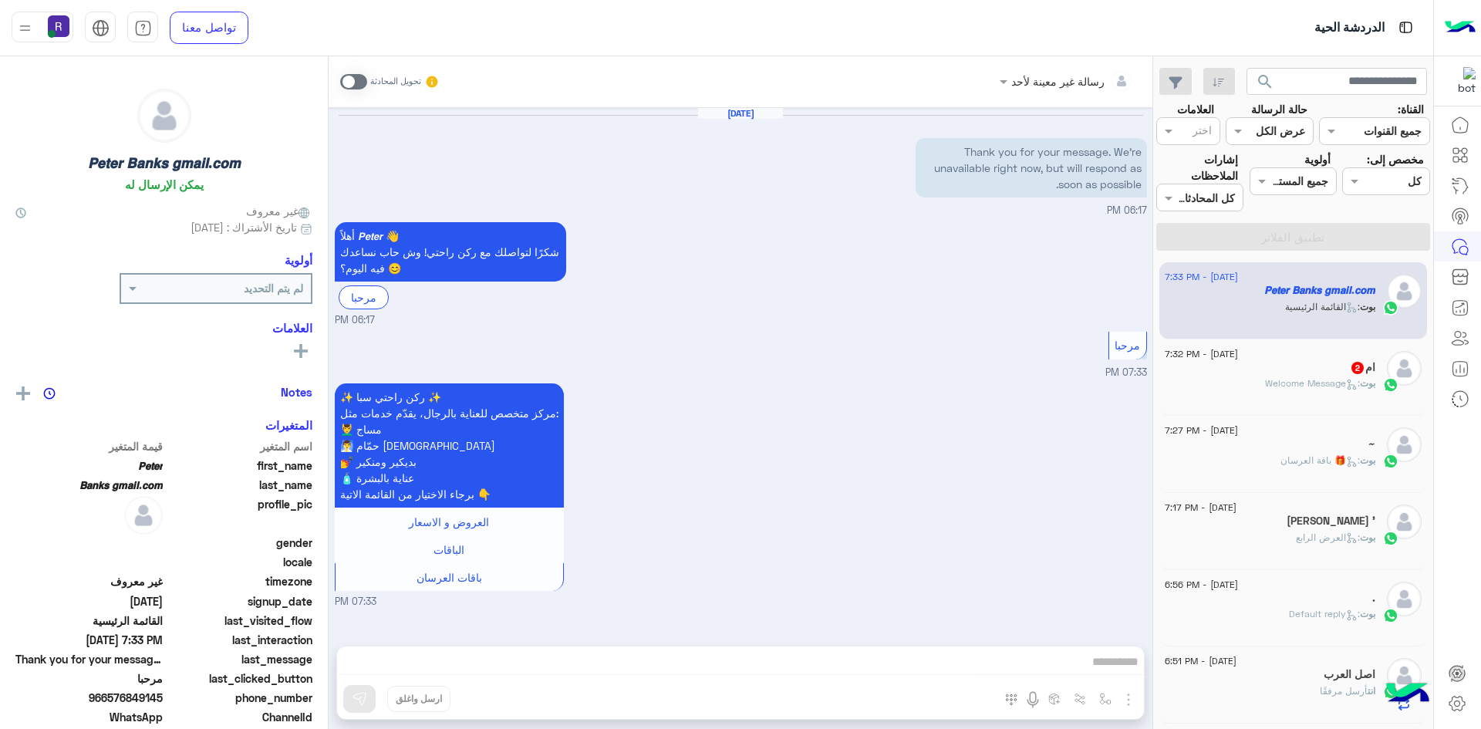
click at [1288, 378] on span ": Welcome Message" at bounding box center [1312, 383] width 95 height 12
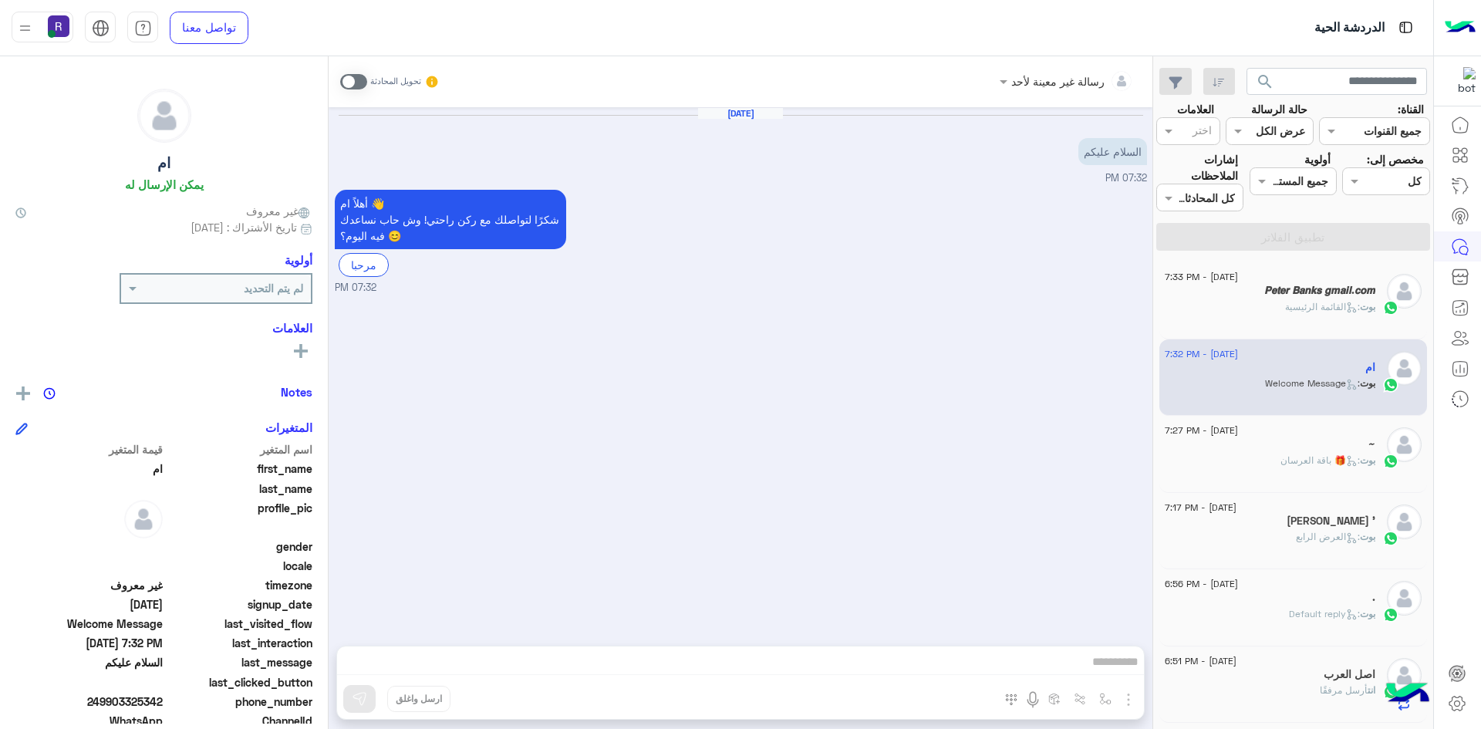
click at [362, 79] on span at bounding box center [353, 81] width 27 height 15
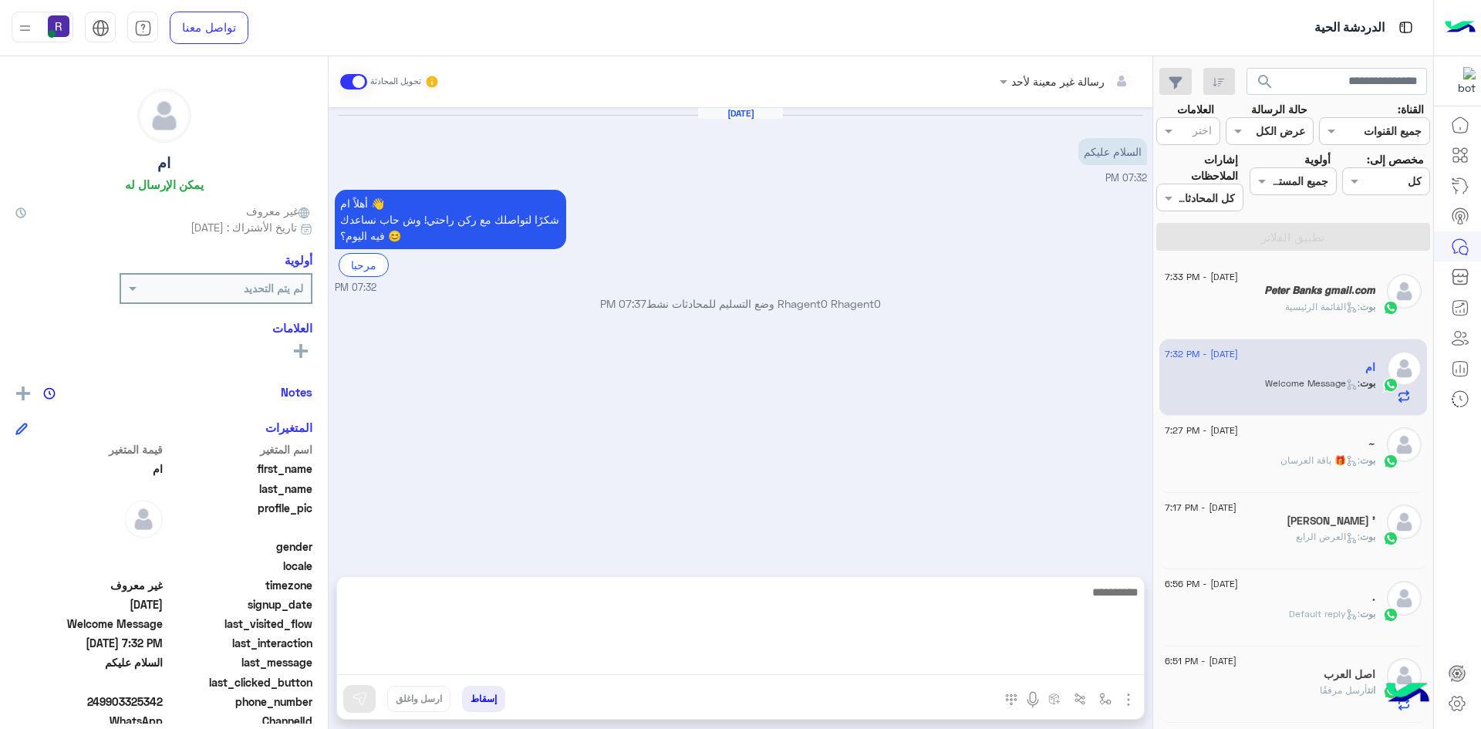
click at [716, 669] on textarea at bounding box center [740, 628] width 807 height 93
type textarea "**********"
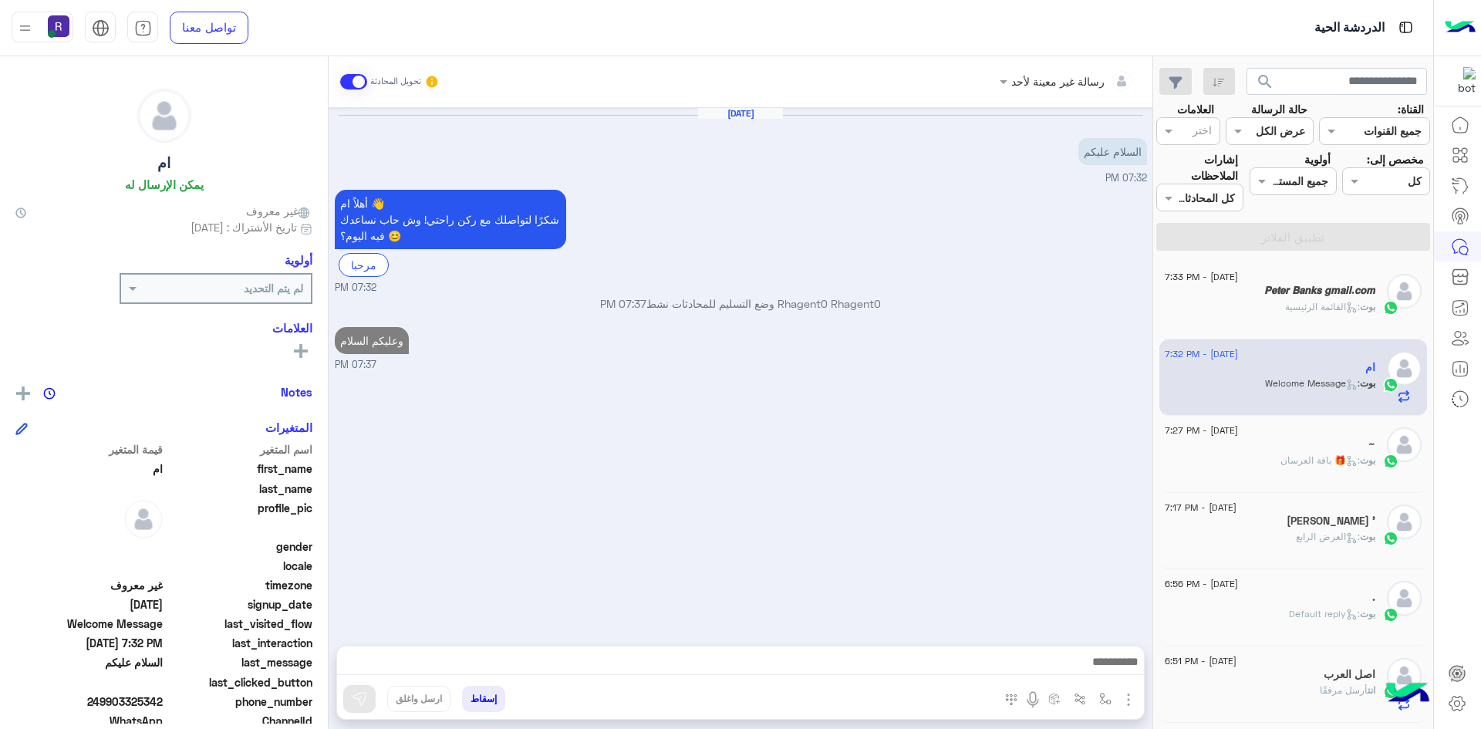
click at [1250, 445] on div "~" at bounding box center [1270, 445] width 211 height 16
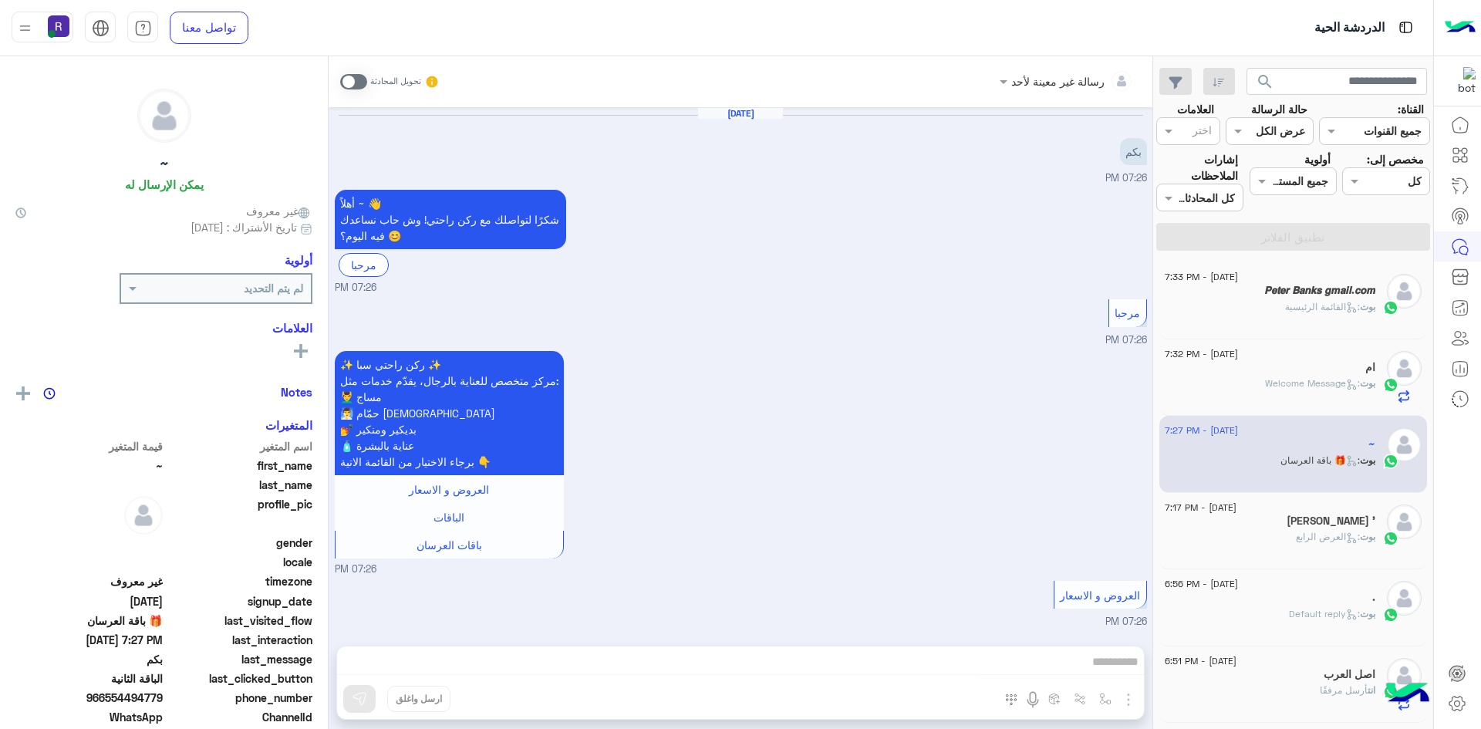
scroll to position [2163, 0]
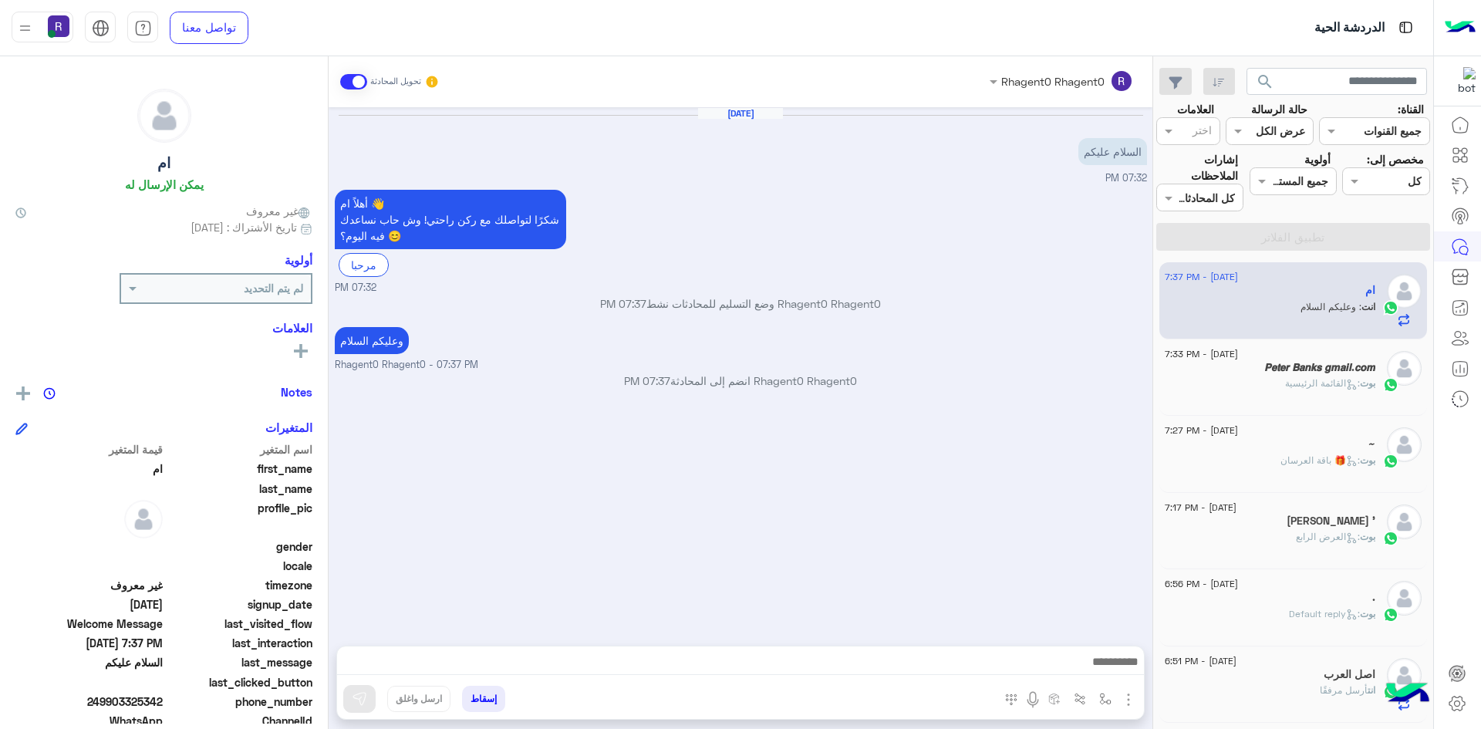
click at [1127, 698] on img "button" at bounding box center [1128, 699] width 19 height 19
click at [1104, 679] on button "الصور" at bounding box center [1105, 665] width 66 height 31
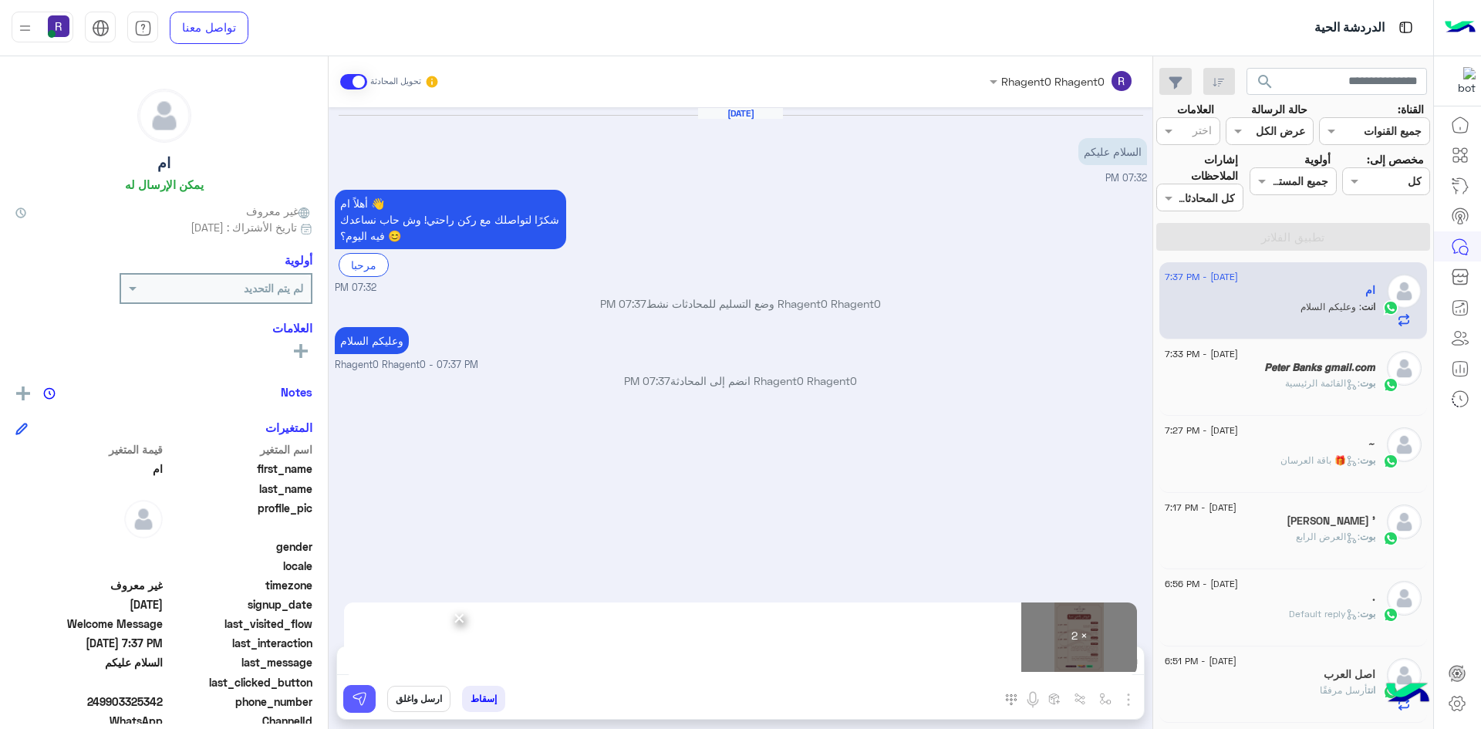
click at [355, 701] on img at bounding box center [359, 698] width 15 height 15
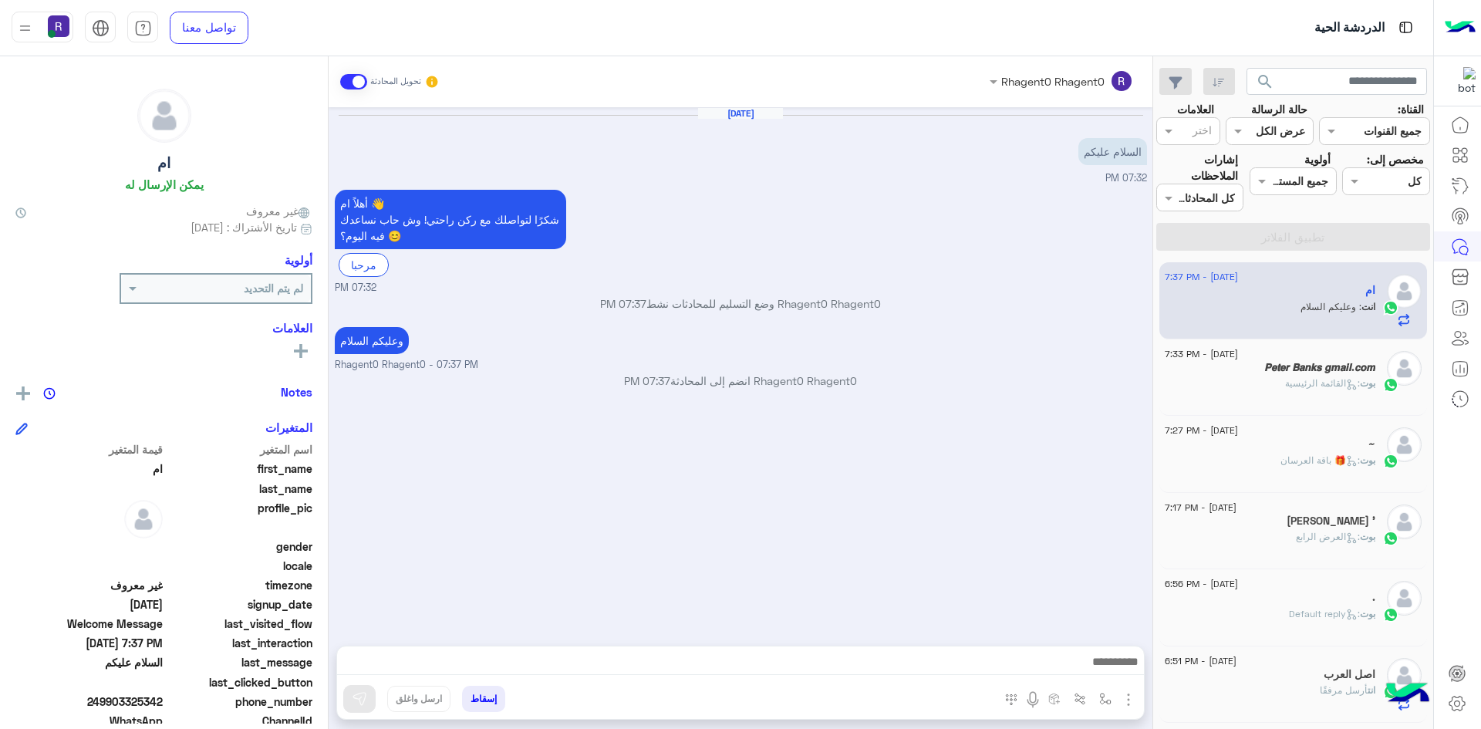
click at [1276, 470] on div "بوت : 🎁 باقة العرسان" at bounding box center [1270, 466] width 211 height 27
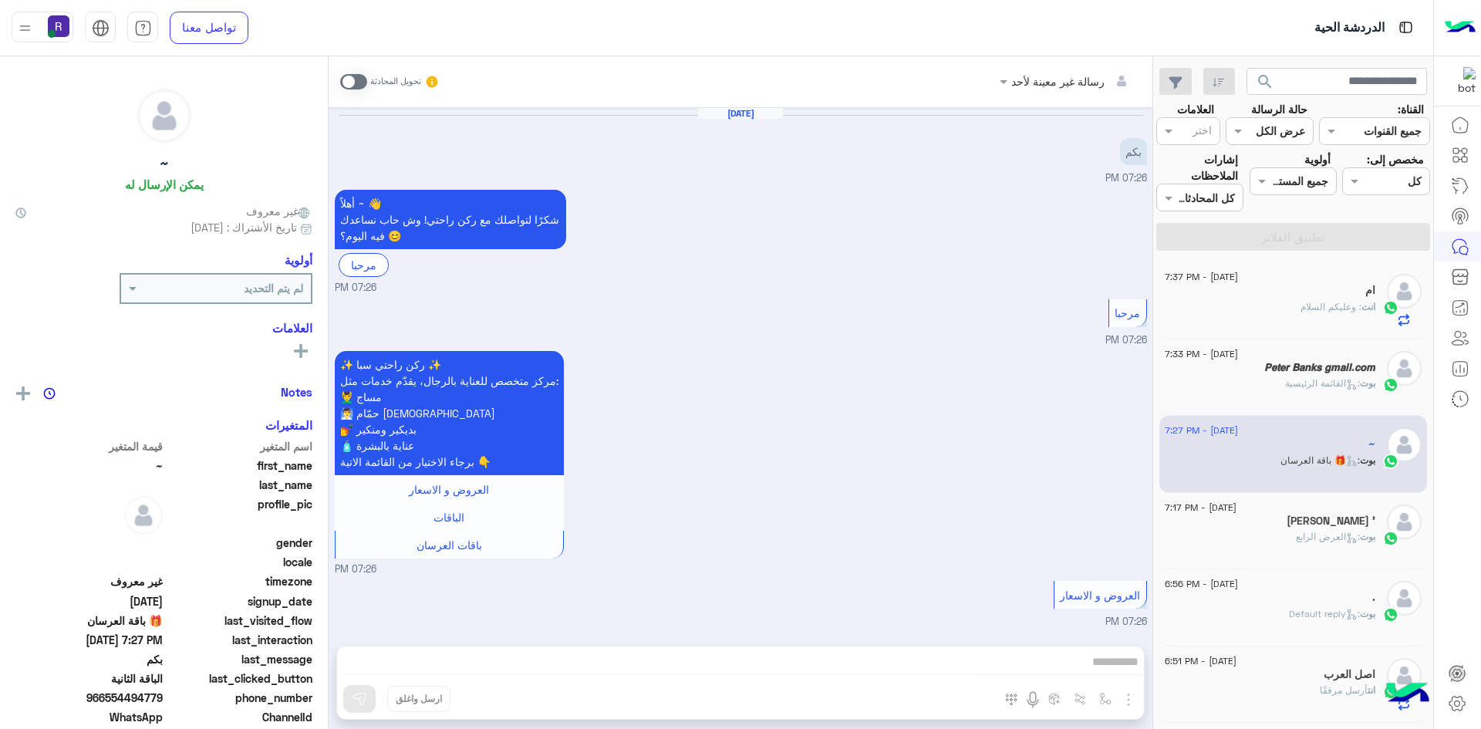
scroll to position [2163, 0]
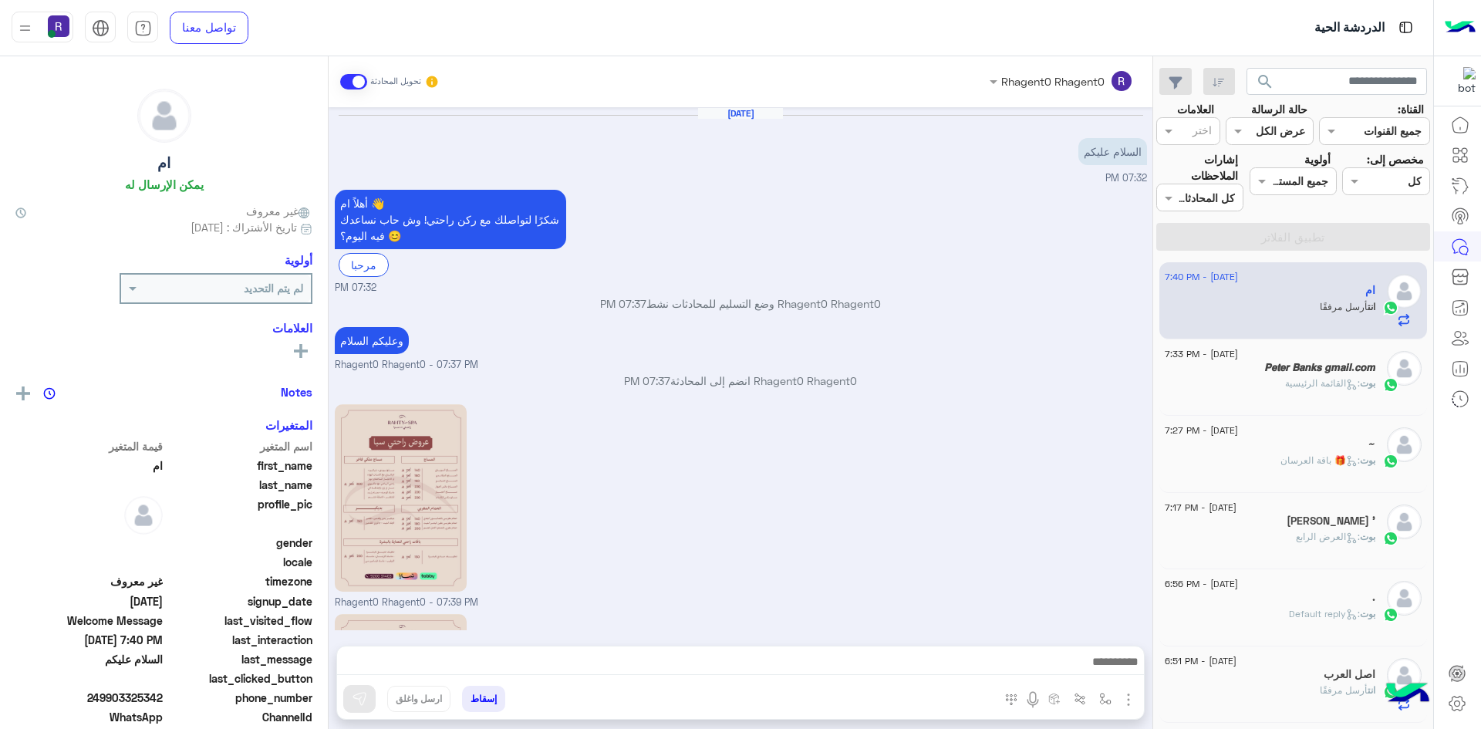
scroll to position [190, 0]
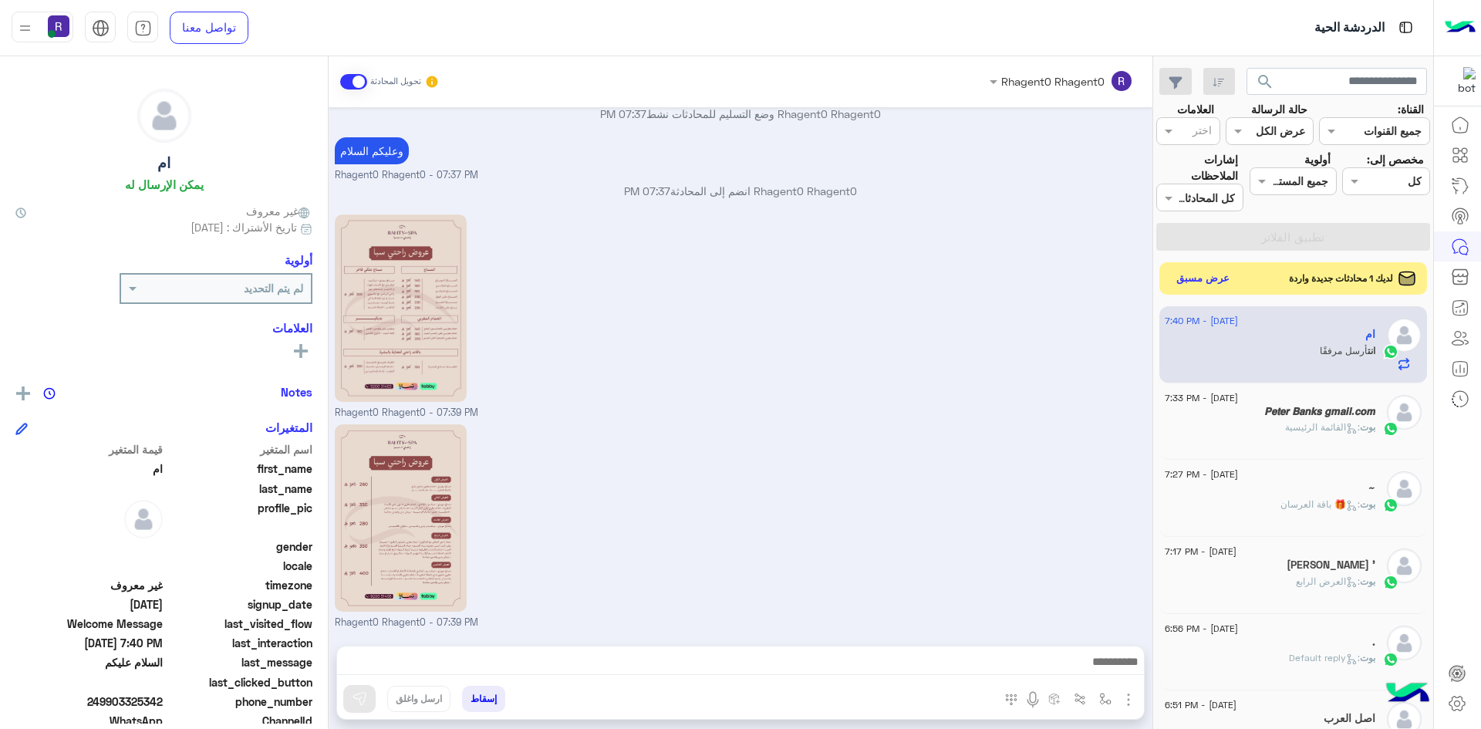
click at [1189, 275] on button "عرض مسبق" at bounding box center [1203, 278] width 65 height 21
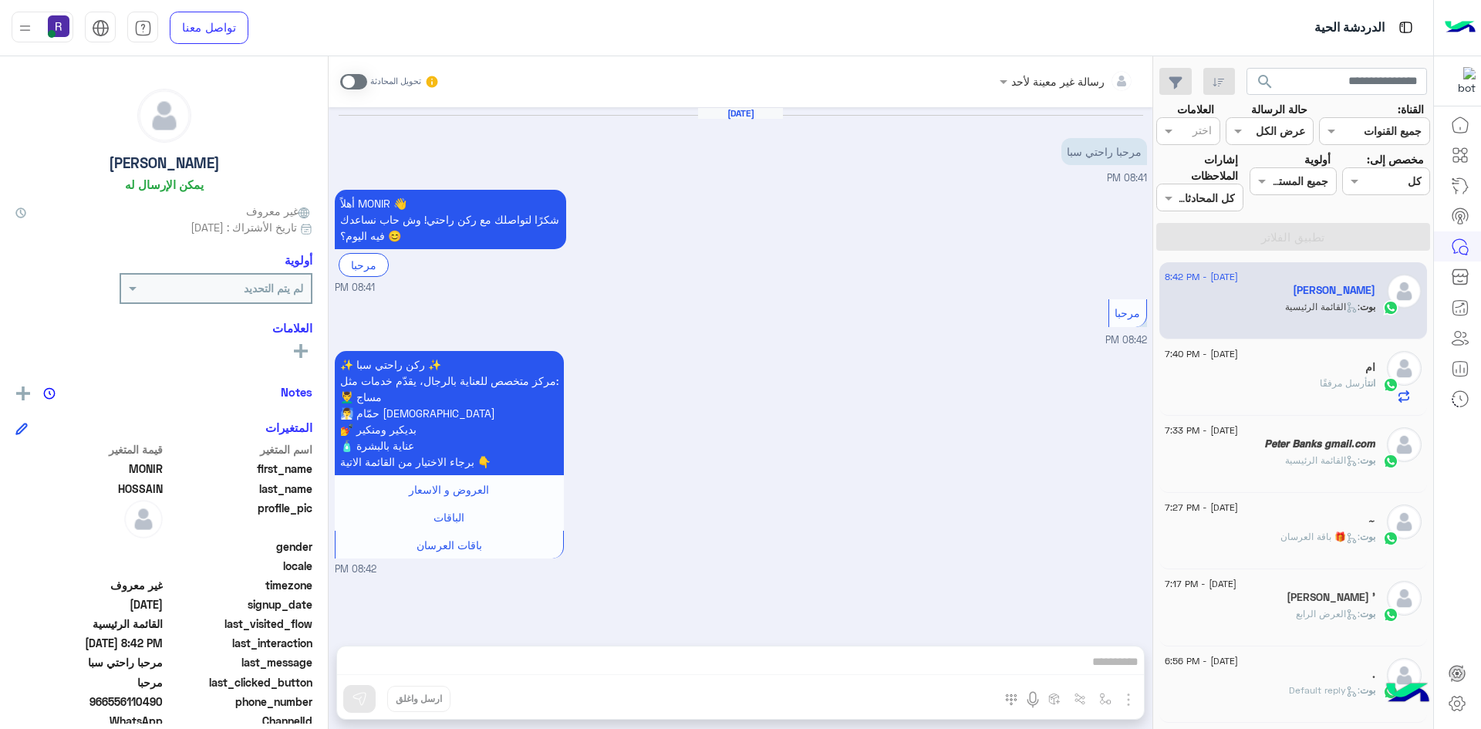
click at [362, 85] on span at bounding box center [353, 81] width 27 height 15
click at [1130, 695] on div "رسالة غير معينة لأحد تحويل المحادثة Aug 13, 2025 مرحبا راحتي سبا 08:41 PM أهلاً…" at bounding box center [741, 395] width 824 height 679
click at [1130, 695] on img "button" at bounding box center [1128, 699] width 19 height 19
click at [1094, 659] on span "الصور" at bounding box center [1098, 666] width 29 height 18
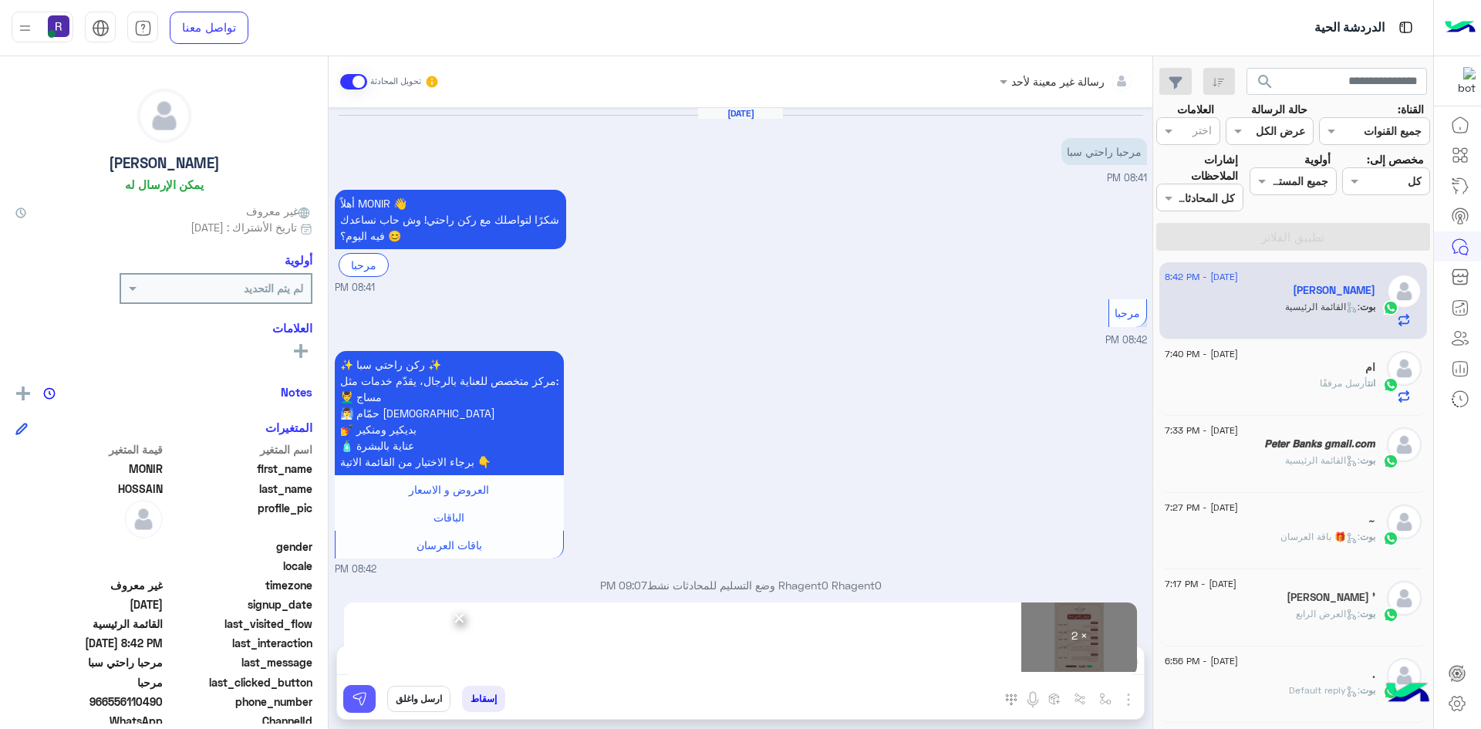
click at [368, 696] on button at bounding box center [359, 699] width 32 height 28
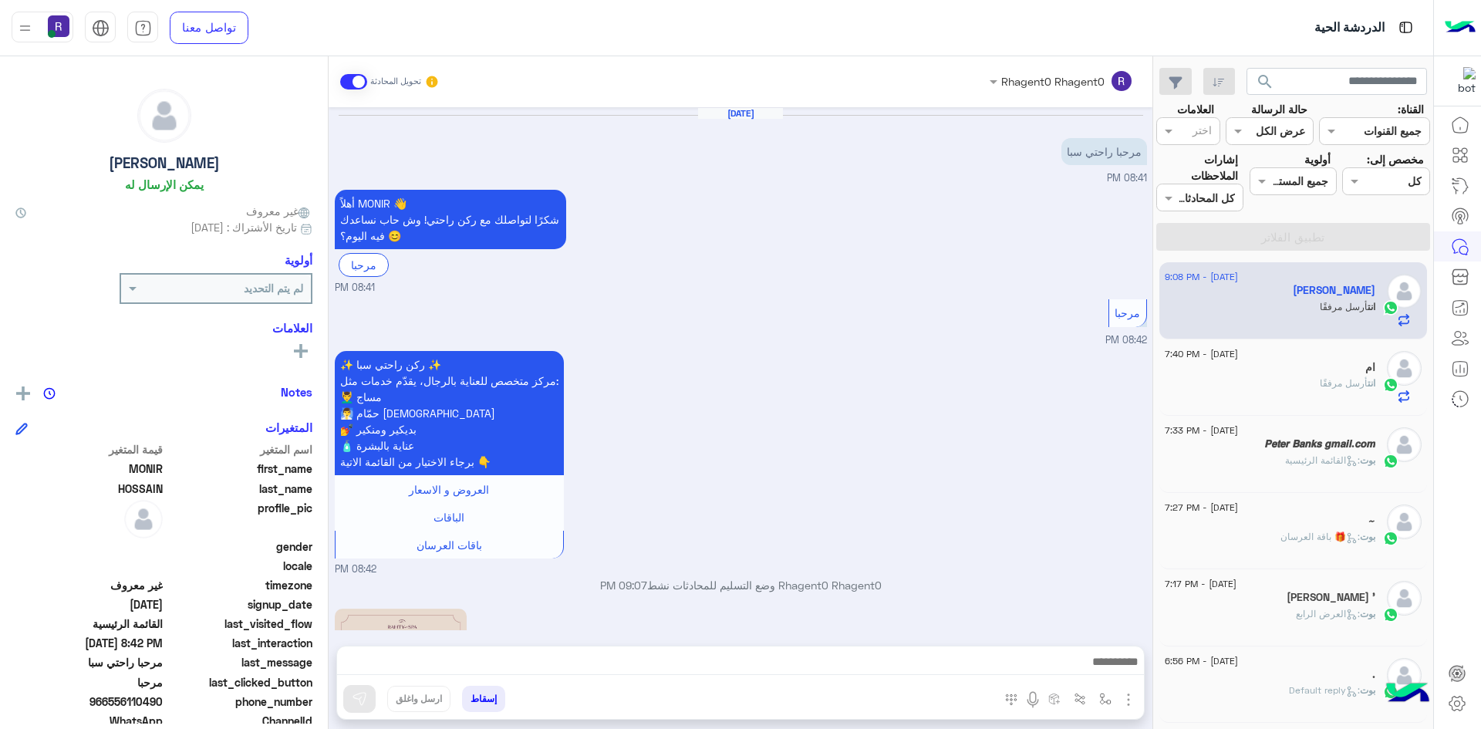
scroll to position [423, 0]
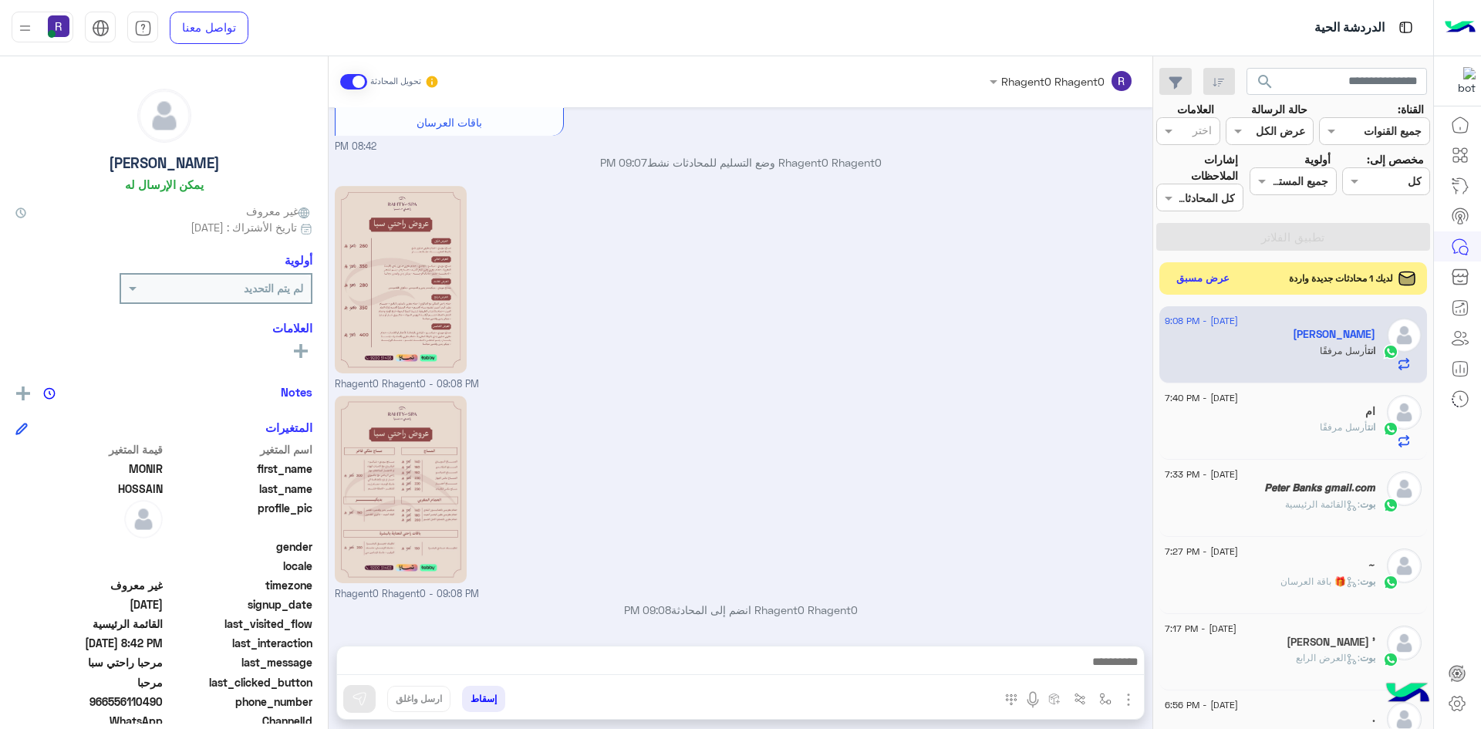
click at [1223, 275] on button "عرض مسبق" at bounding box center [1203, 278] width 65 height 21
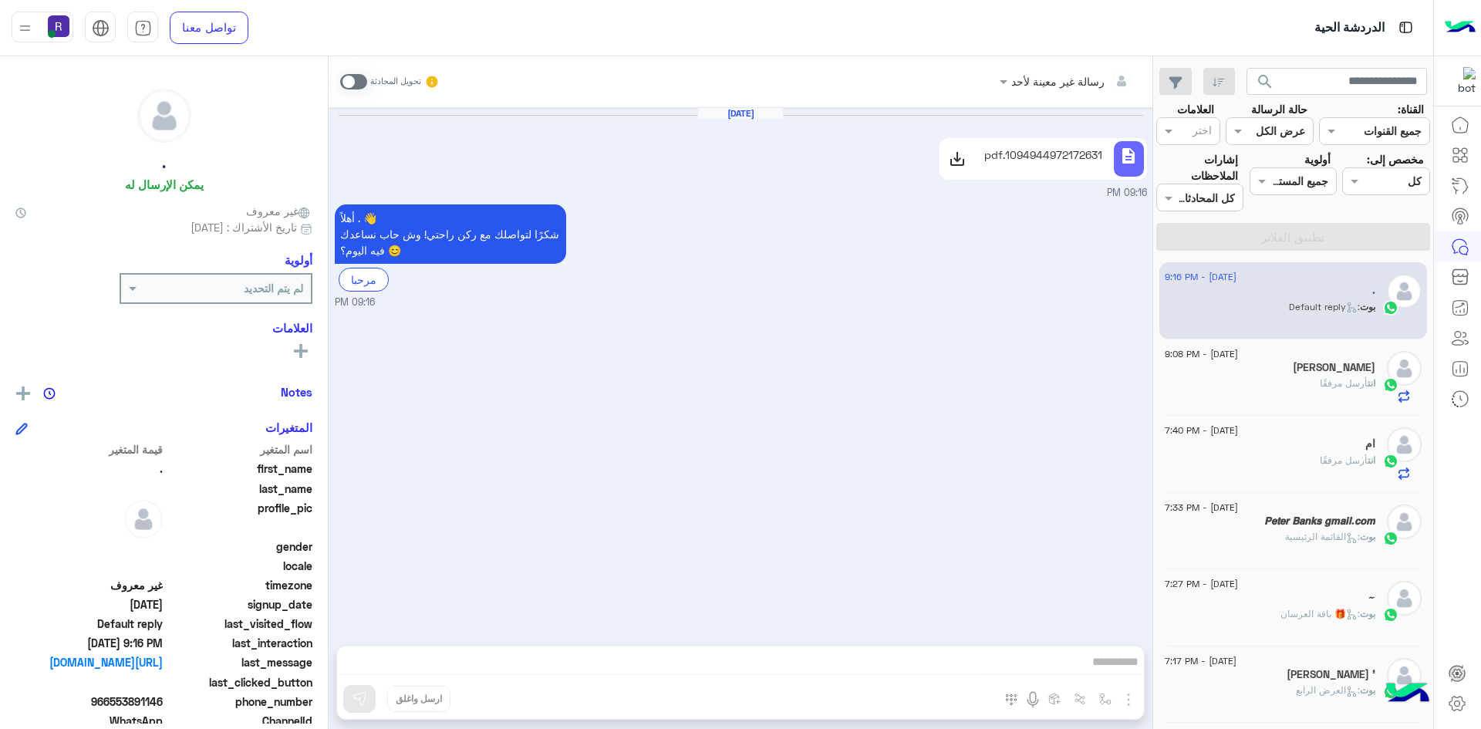
click at [1010, 161] on p "1094944972172631.pdf" at bounding box center [1043, 155] width 118 height 16
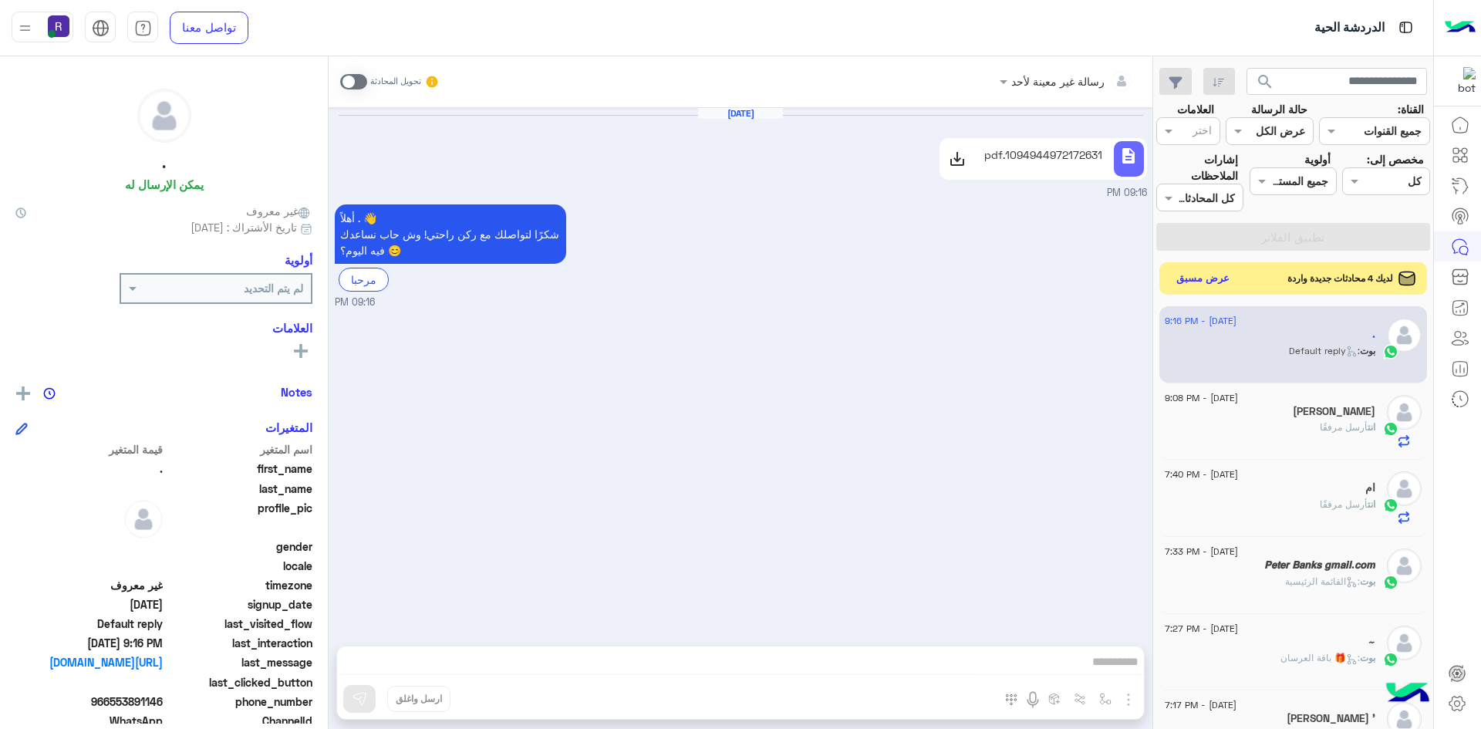
click at [1223, 273] on button "عرض مسبق" at bounding box center [1203, 278] width 65 height 21
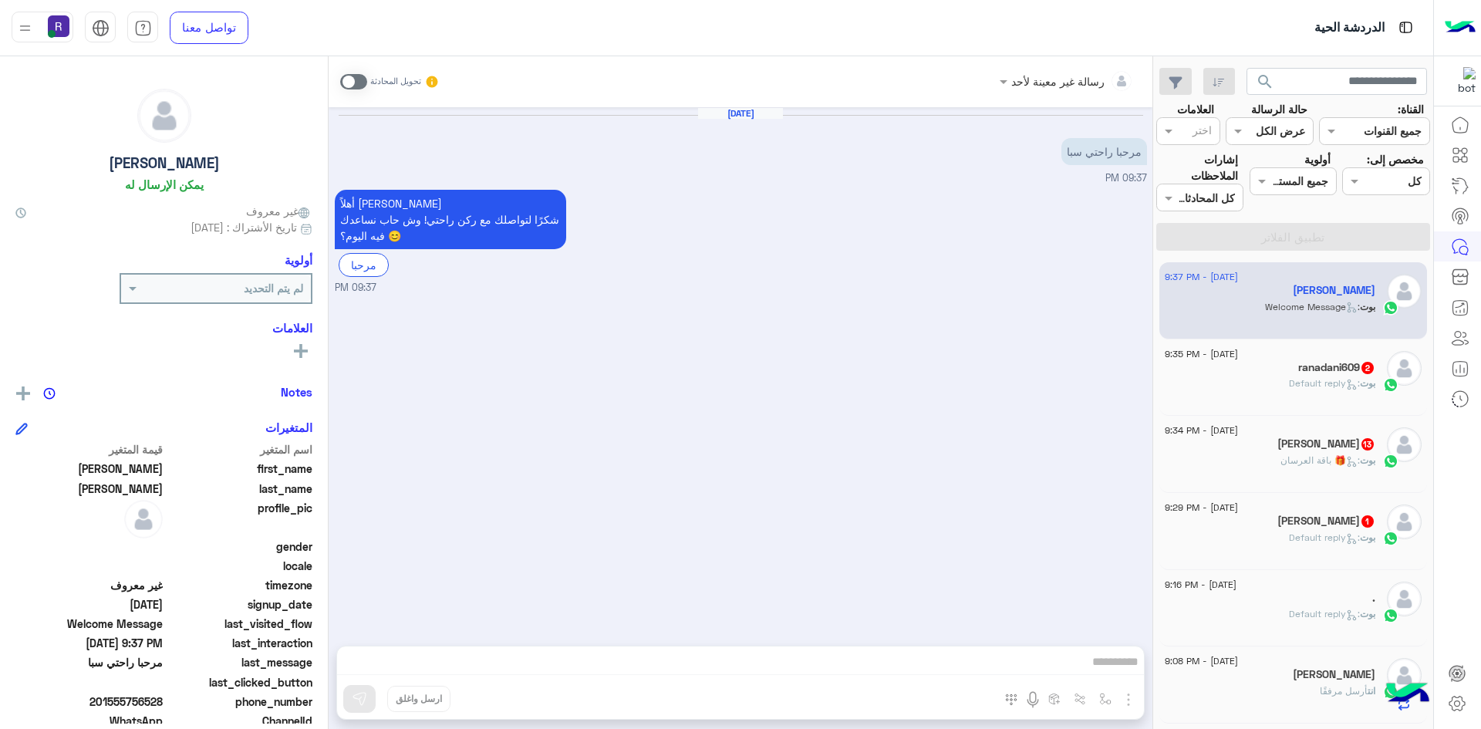
click at [344, 77] on span at bounding box center [353, 81] width 27 height 15
click at [1133, 698] on img "button" at bounding box center [1128, 699] width 19 height 19
click at [1084, 669] on button "الصور" at bounding box center [1105, 665] width 66 height 31
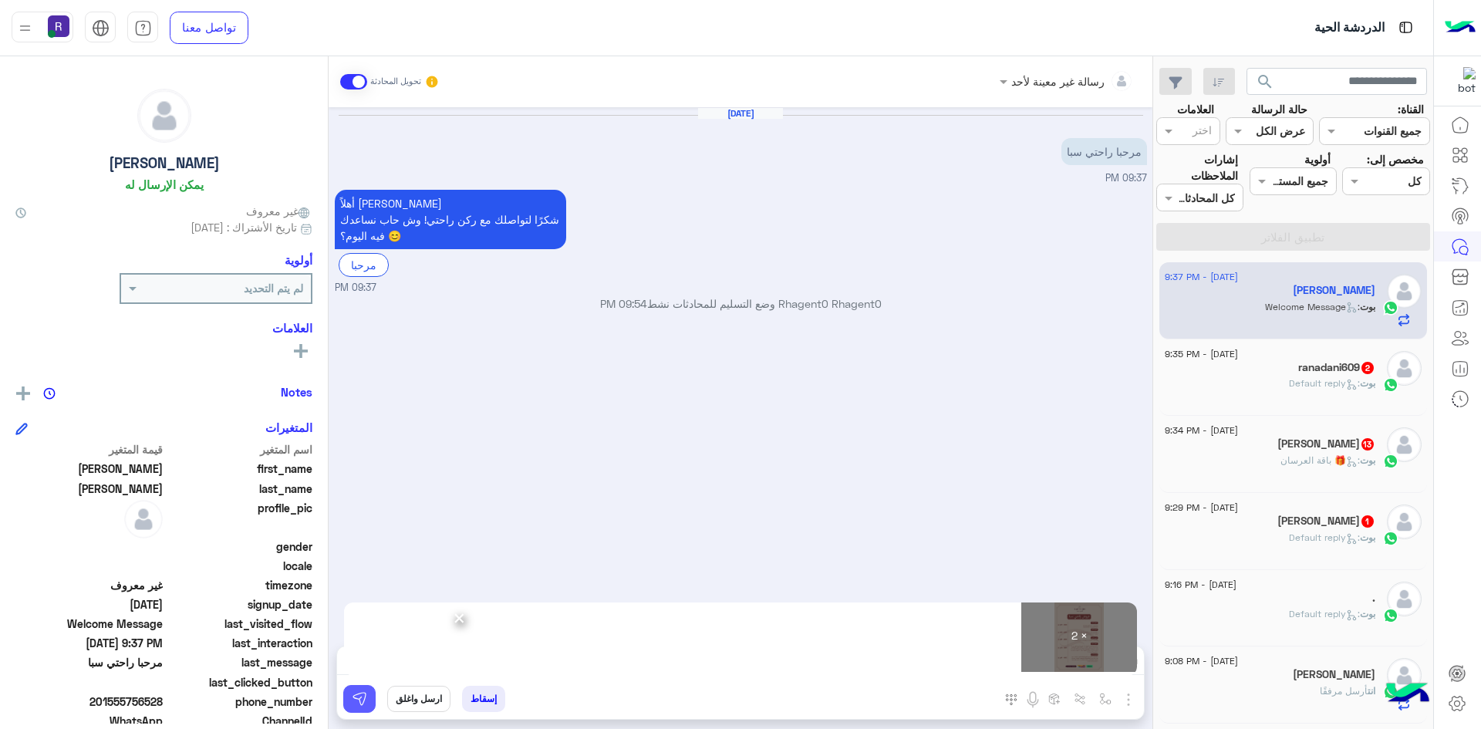
click at [364, 702] on img at bounding box center [359, 698] width 15 height 15
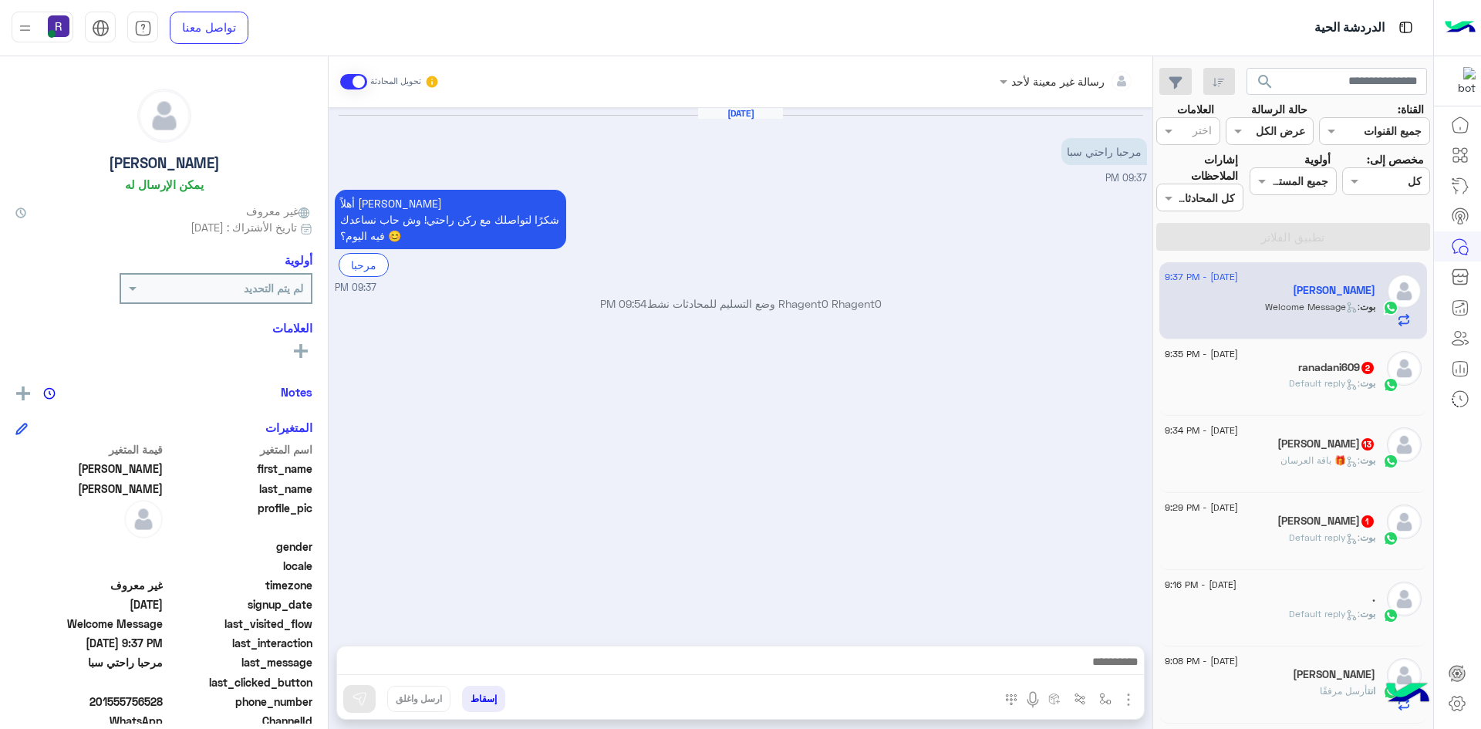
click at [1307, 384] on span ": Default reply" at bounding box center [1324, 383] width 71 height 12
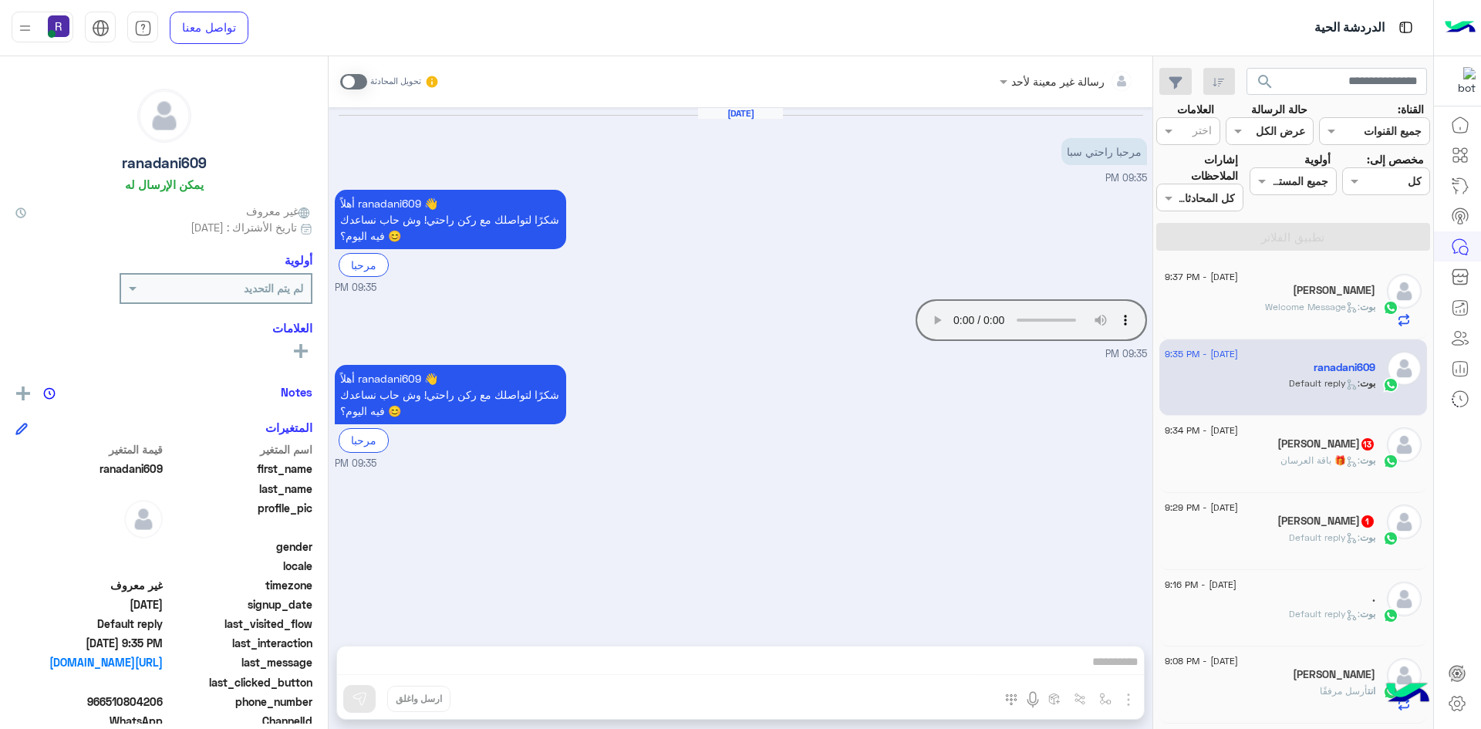
click at [354, 78] on span at bounding box center [353, 81] width 27 height 15
click at [1123, 709] on button "button" at bounding box center [1128, 698] width 20 height 21
click at [1100, 673] on span "الصور" at bounding box center [1098, 666] width 29 height 18
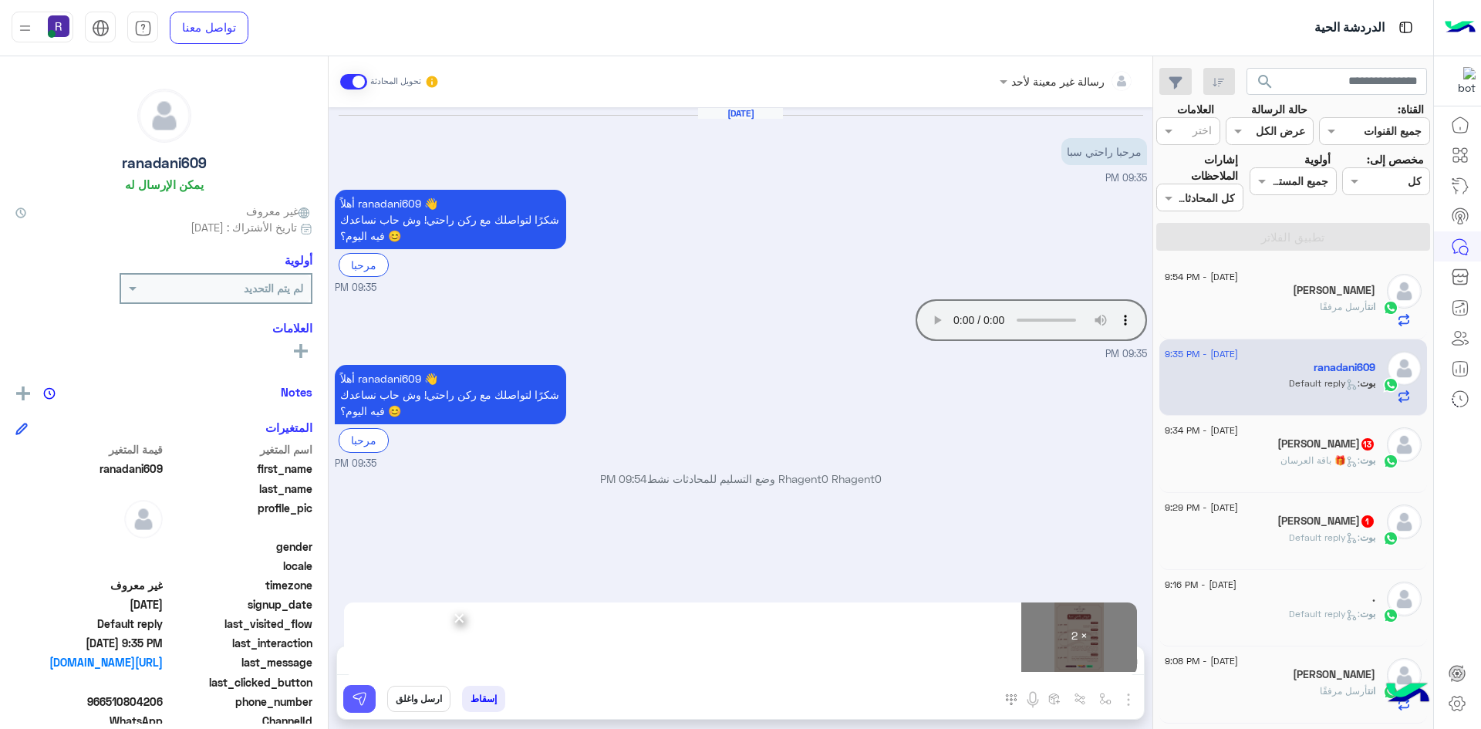
click at [358, 701] on img at bounding box center [359, 698] width 15 height 15
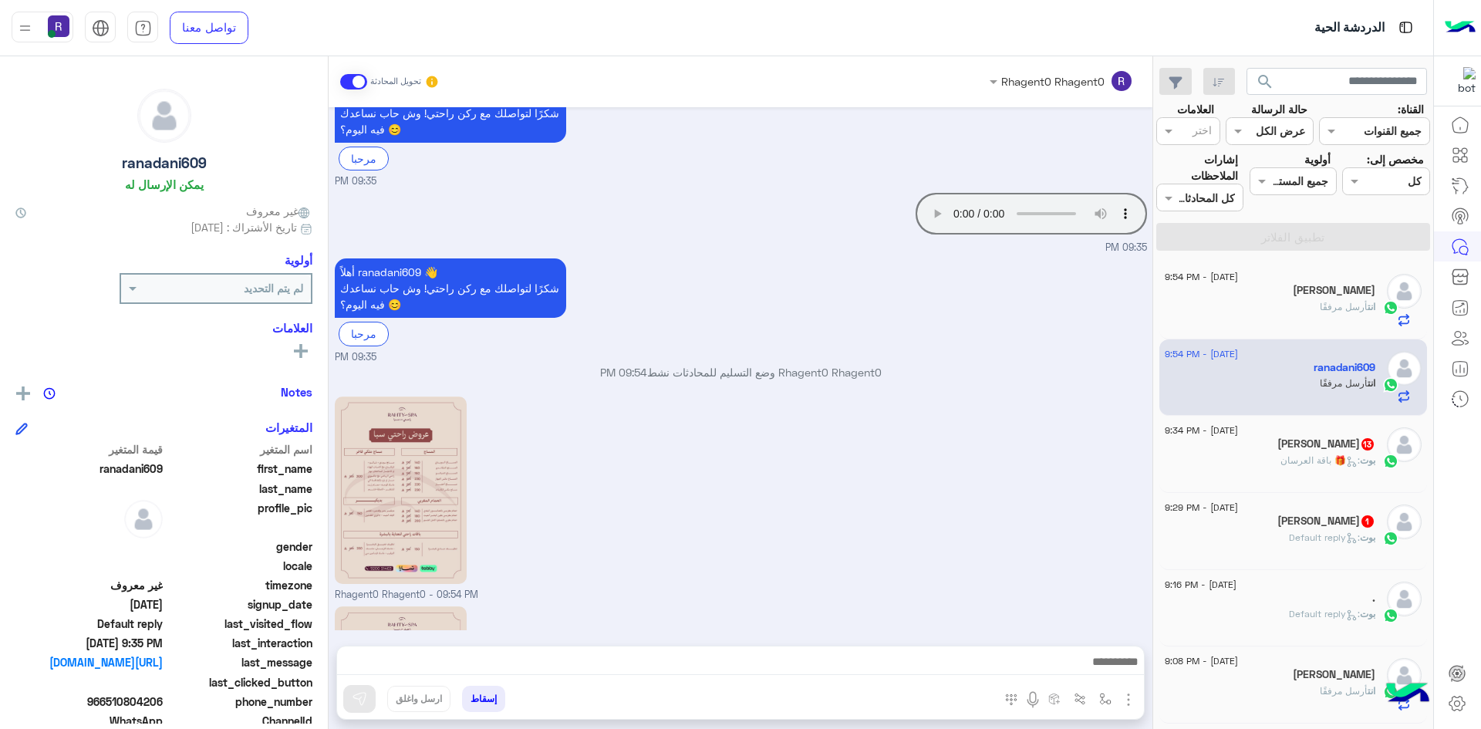
scroll to position [316, 0]
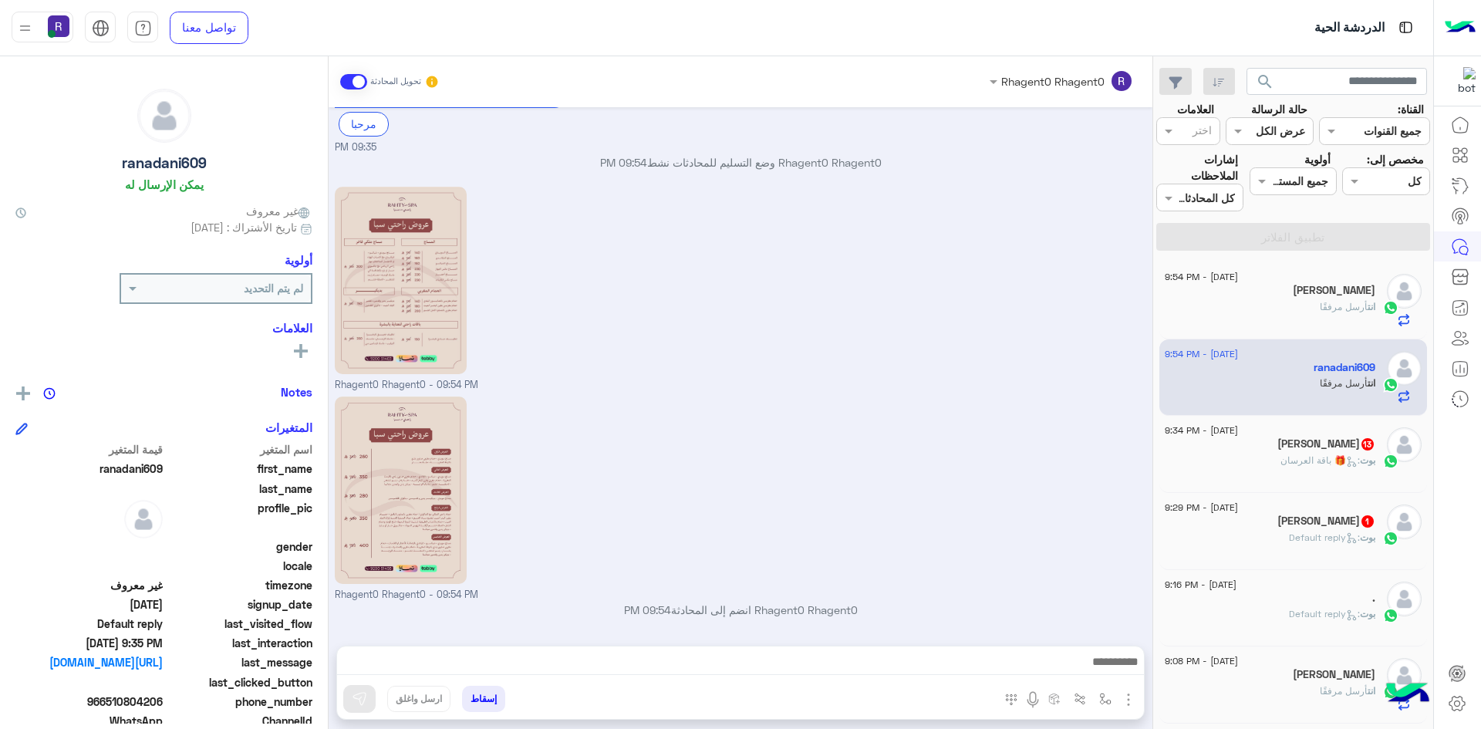
click at [592, 579] on div "Rhagent0 Rhagent0 - 09:54 PM" at bounding box center [741, 498] width 812 height 210
click at [961, 400] on div "Rhagent0 Rhagent0 - 09:54 PM" at bounding box center [741, 498] width 812 height 210
click at [1295, 449] on h5 "Fawad Ahmad 13" at bounding box center [1326, 443] width 98 height 13
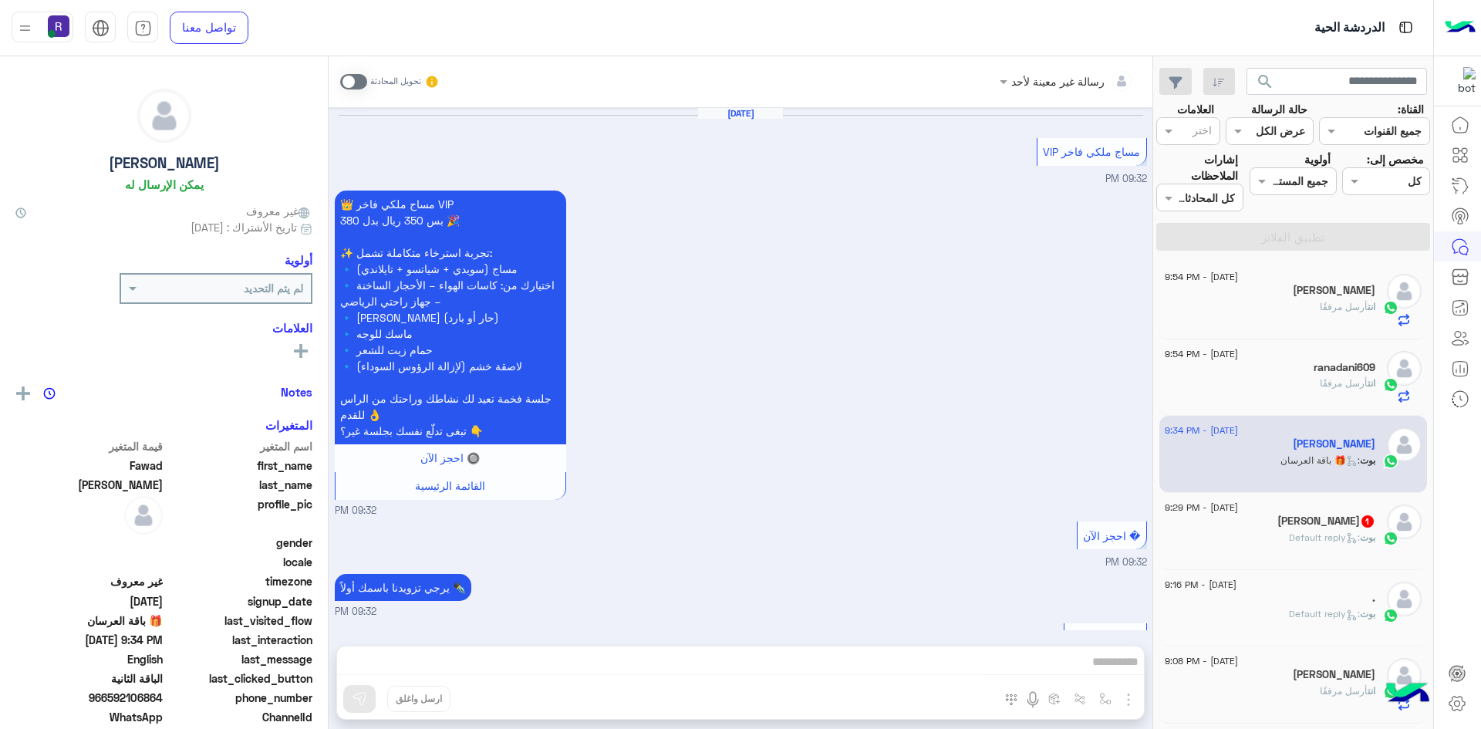
scroll to position [2618, 0]
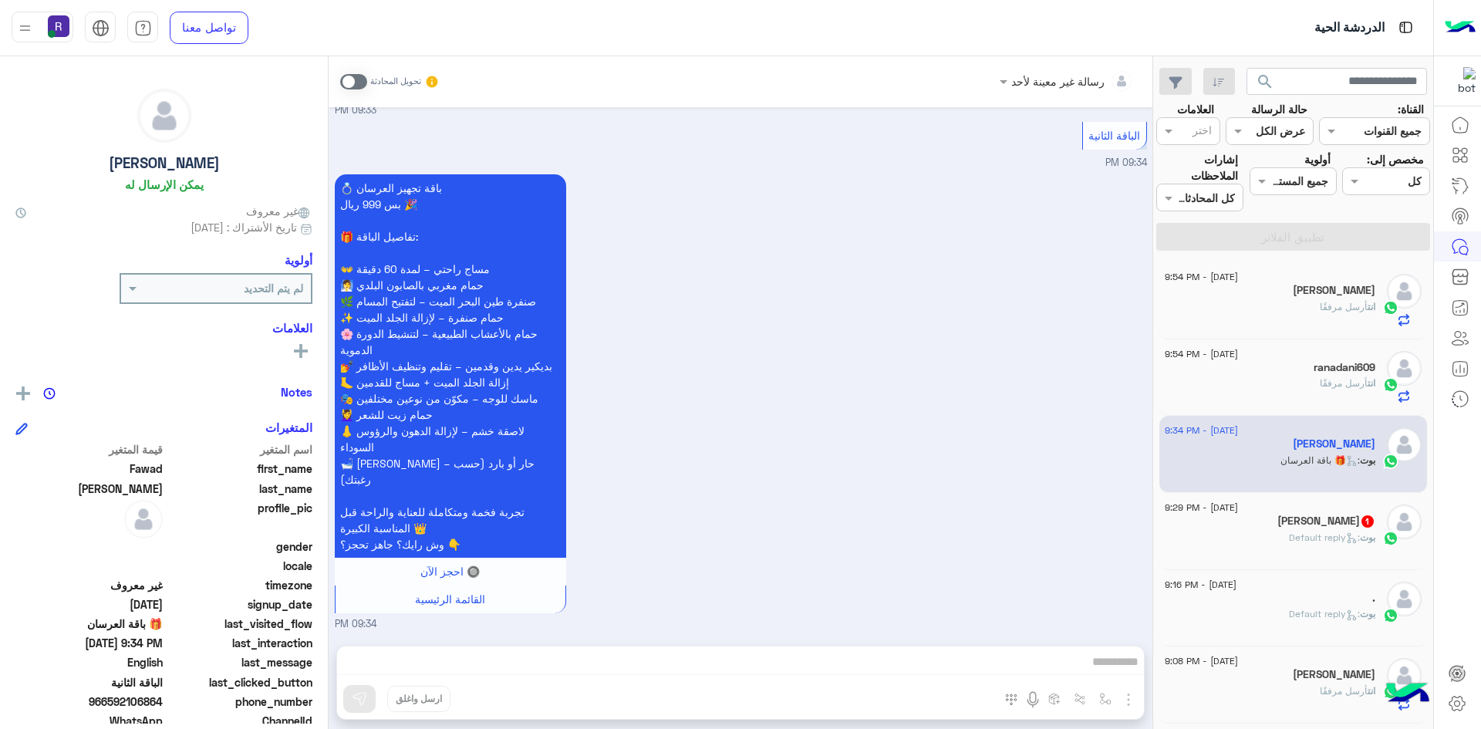
click at [1379, 523] on div "13 August - 9:29 PM Abdullah Alharbi 1 بوت : Default reply" at bounding box center [1293, 530] width 257 height 53
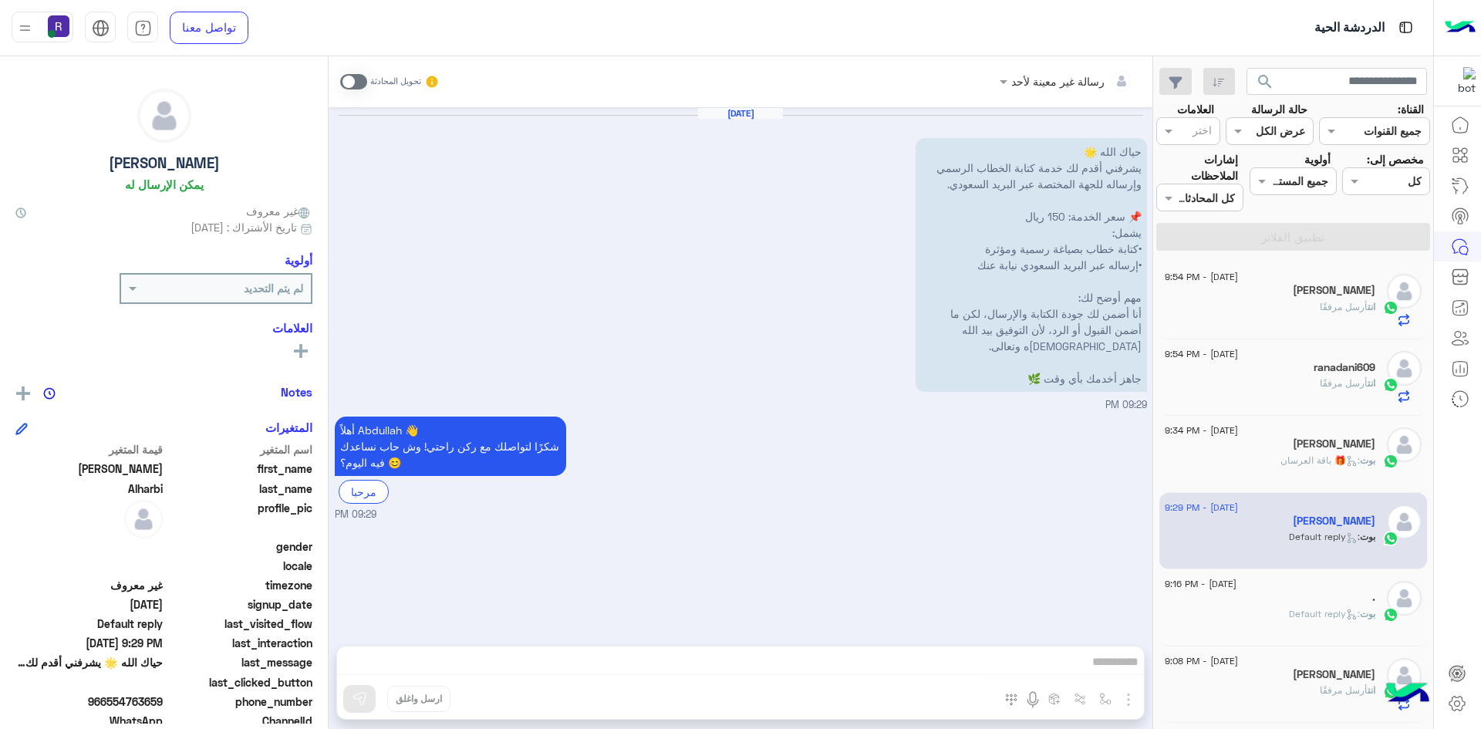
click at [1020, 381] on p "حياك الله 🌟 يشرفني أقدم لك خدمة كتابة الخطاب الرسمي وإرساله للجهة المختصة عبر ا…" at bounding box center [1030, 265] width 231 height 254
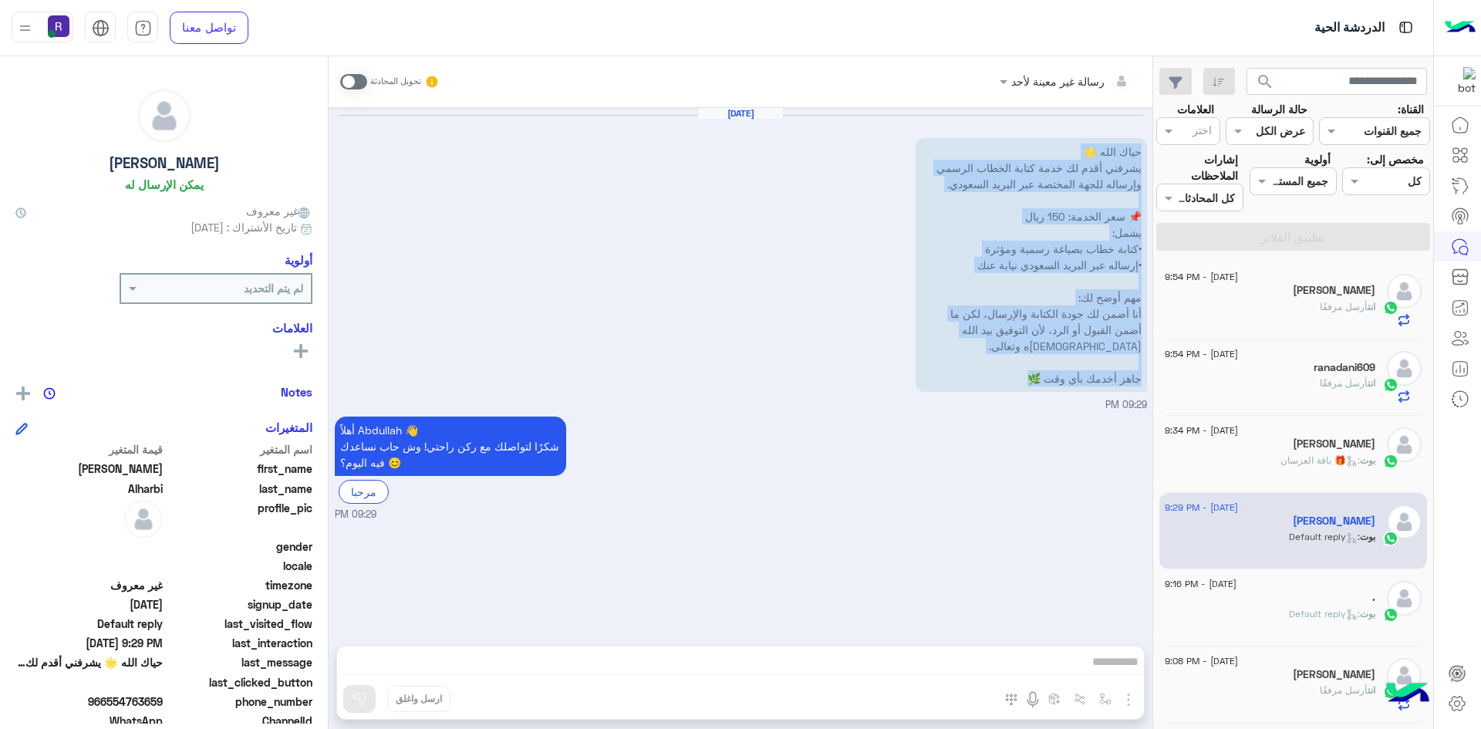
drag, startPoint x: 1020, startPoint y: 381, endPoint x: 1139, endPoint y: 133, distance: 275.3
click at [1139, 133] on div "Aug 13, 2025 حياك الله 🌟 يشرفني أقدم لك خدمة كتابة الخطاب الرسمي وإرساله للجهة …" at bounding box center [741, 259] width 812 height 305
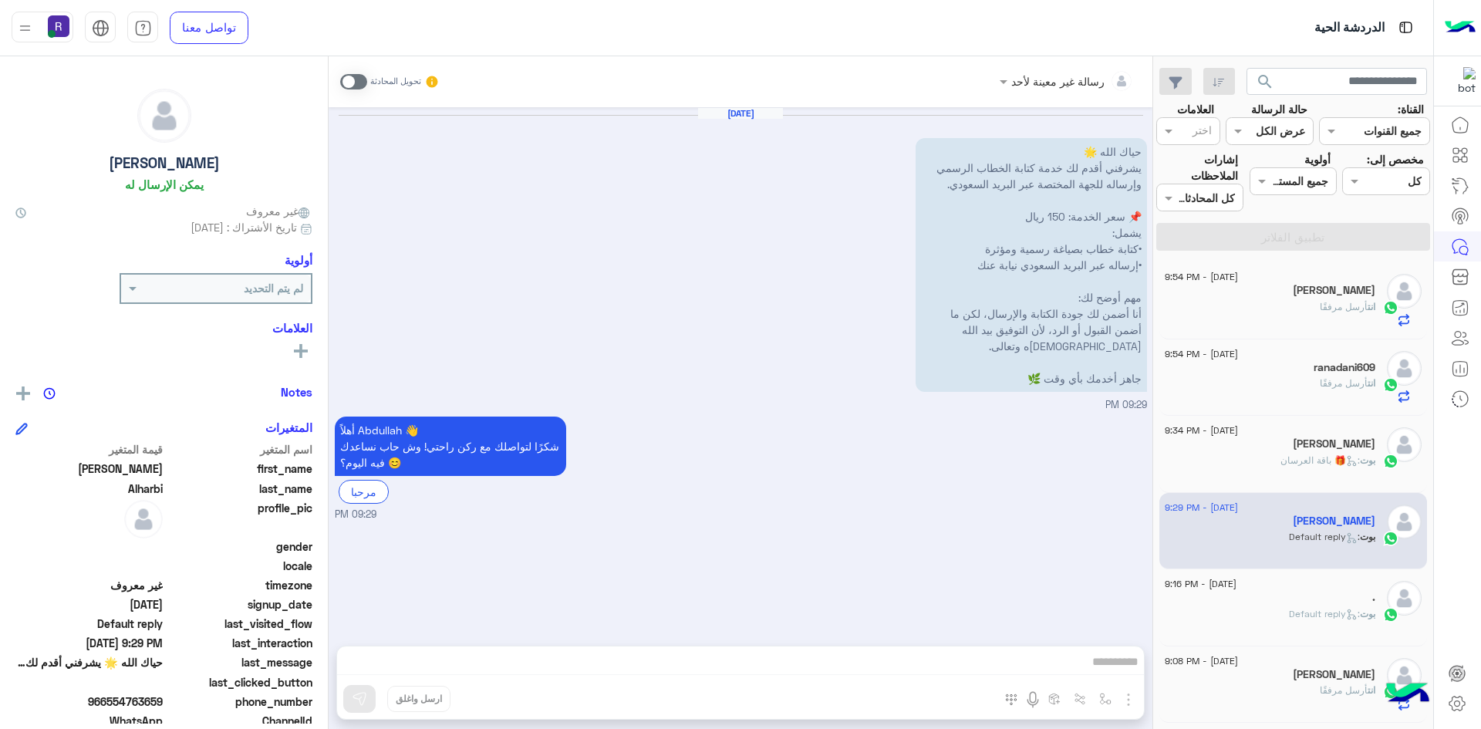
click at [1116, 458] on div "أهلاً Abdullah 👋 شكرًا لتواصلك مع ركن راحتي! وش حاب نساعدك فيه اليوم؟ 😊 مرحبا 0…" at bounding box center [741, 468] width 812 height 110
click at [343, 76] on span at bounding box center [353, 81] width 27 height 15
click at [1128, 699] on img "button" at bounding box center [1128, 699] width 19 height 19
click at [1100, 668] on span "الصور" at bounding box center [1098, 666] width 29 height 18
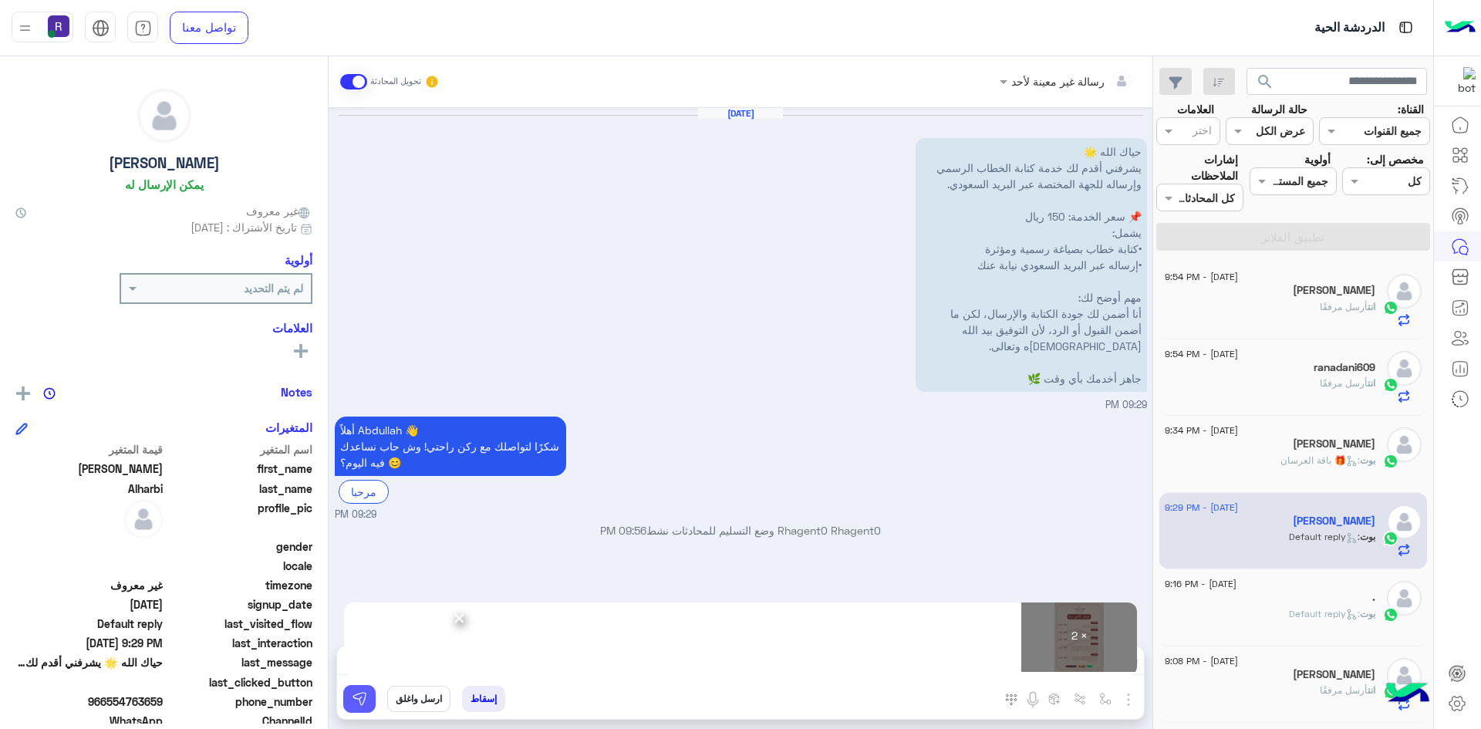
click at [362, 703] on img at bounding box center [359, 698] width 15 height 15
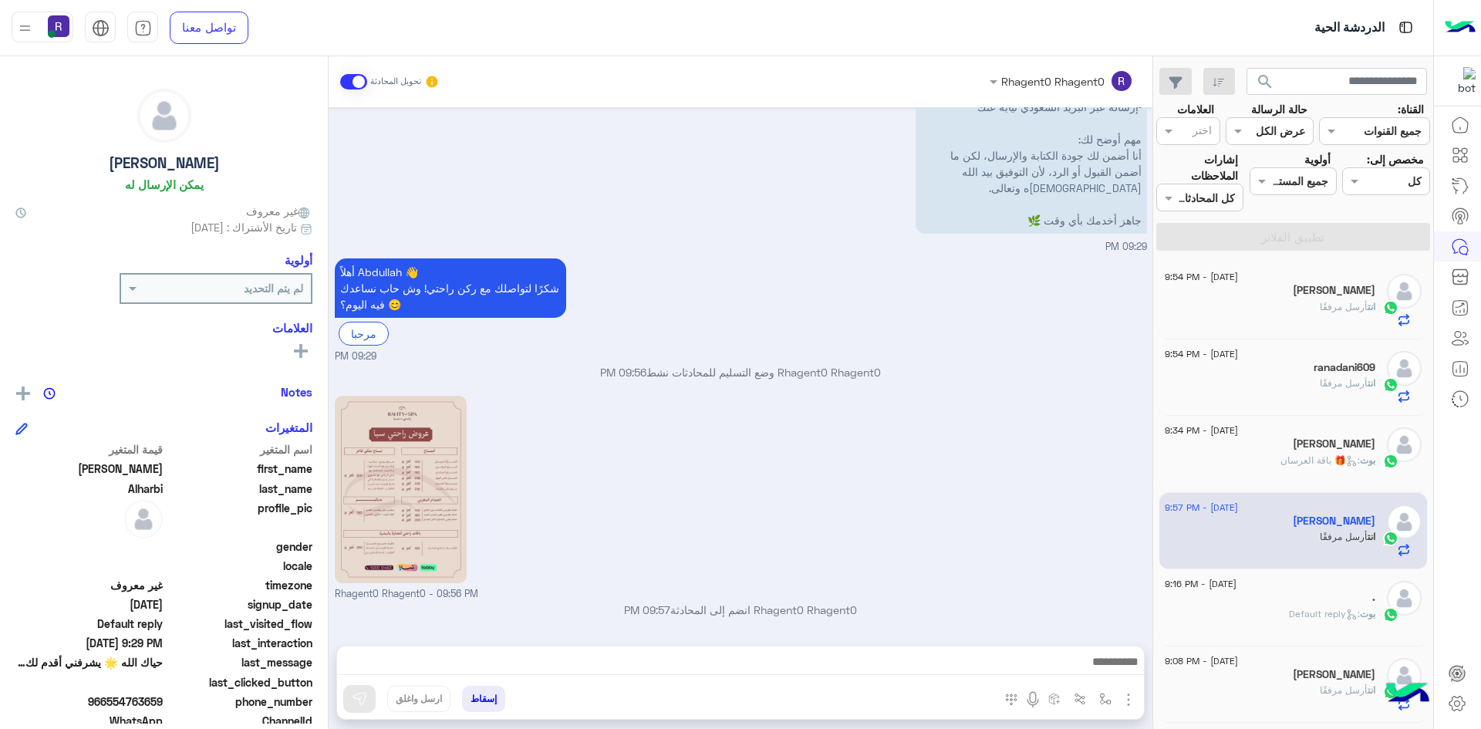
scroll to position [367, 0]
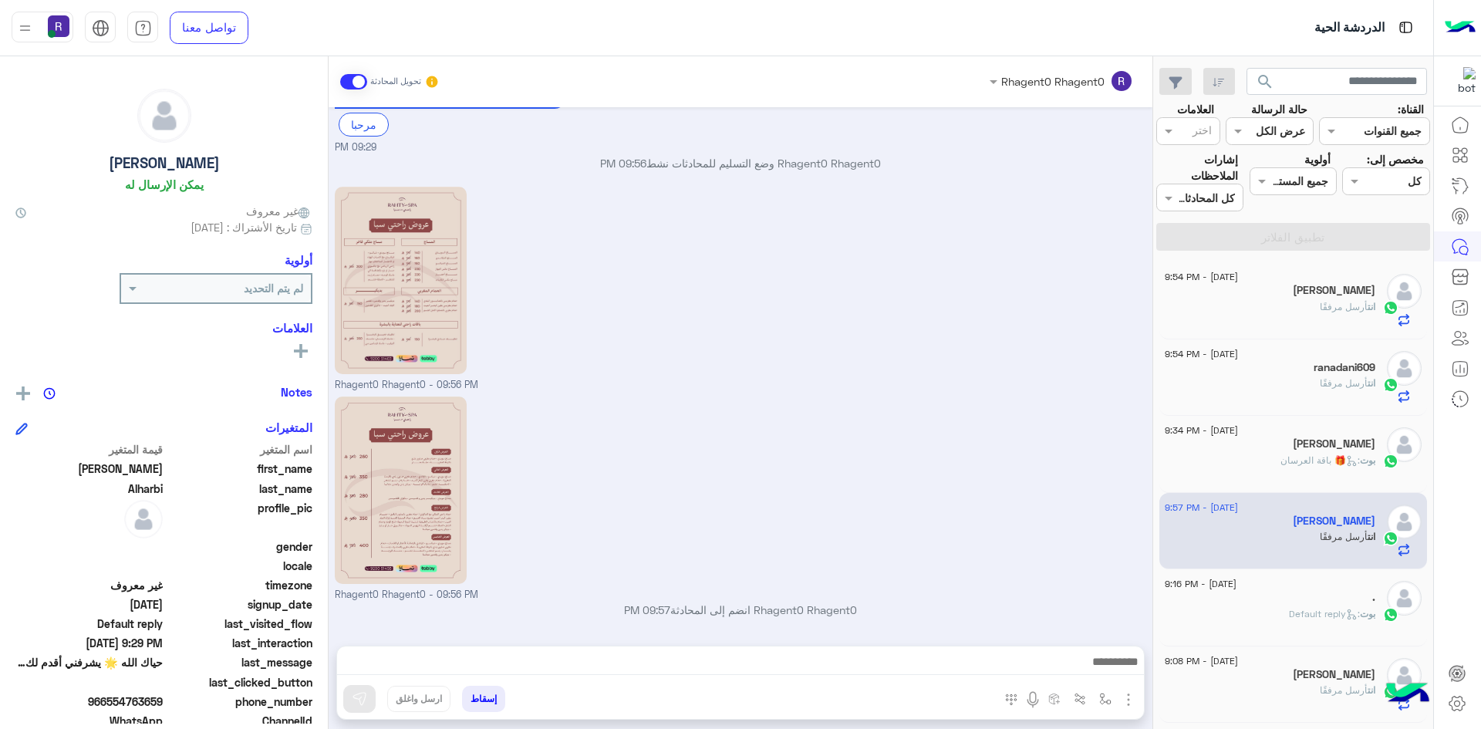
click at [956, 366] on div "Rhagent0 Rhagent0 - 09:56 PM" at bounding box center [741, 288] width 812 height 210
click at [1133, 363] on div "Rhagent0 Rhagent0 - 09:56 PM" at bounding box center [741, 288] width 812 height 210
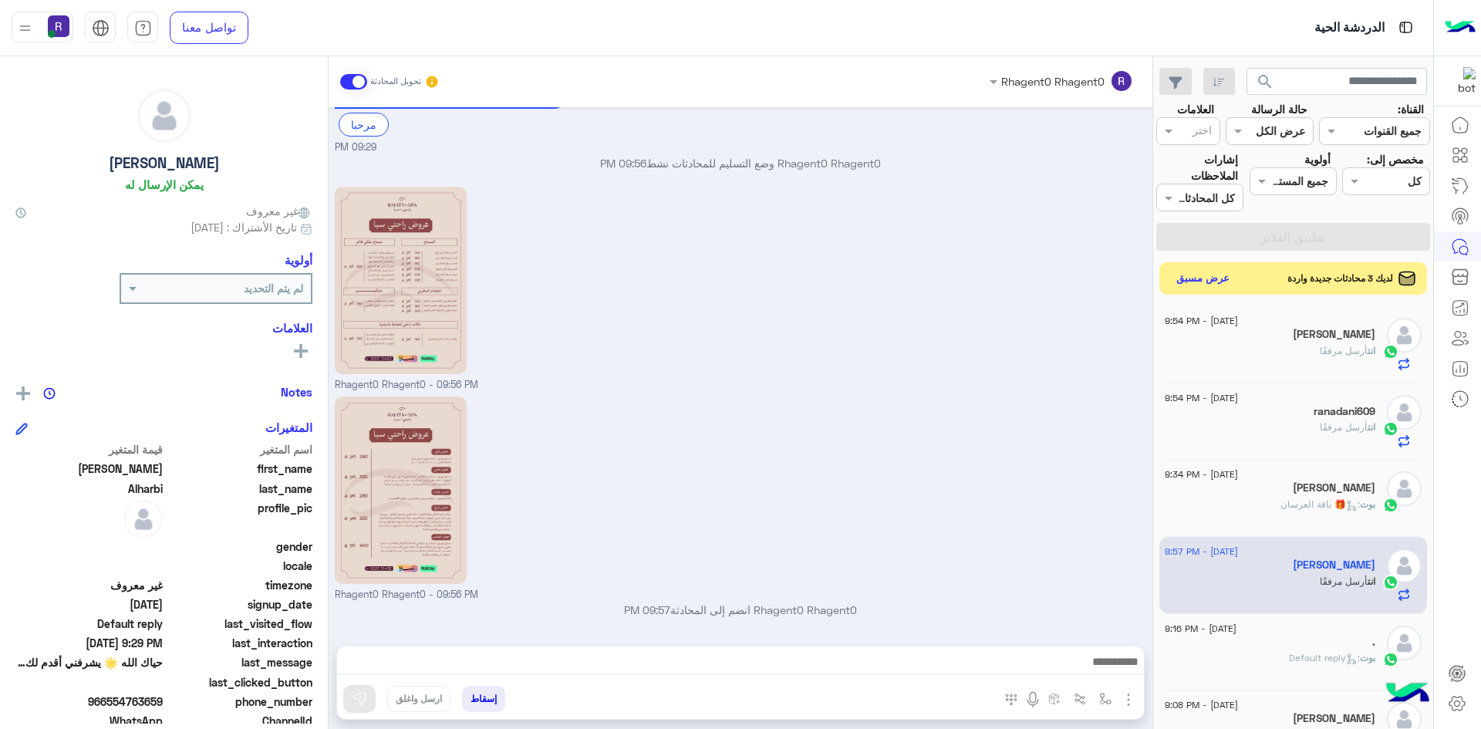
click at [1237, 278] on div "لديك 3 محادثات جديدة واردة عرض مسبق" at bounding box center [1293, 278] width 268 height 32
click at [1221, 285] on button "عرض مسبق" at bounding box center [1203, 278] width 65 height 21
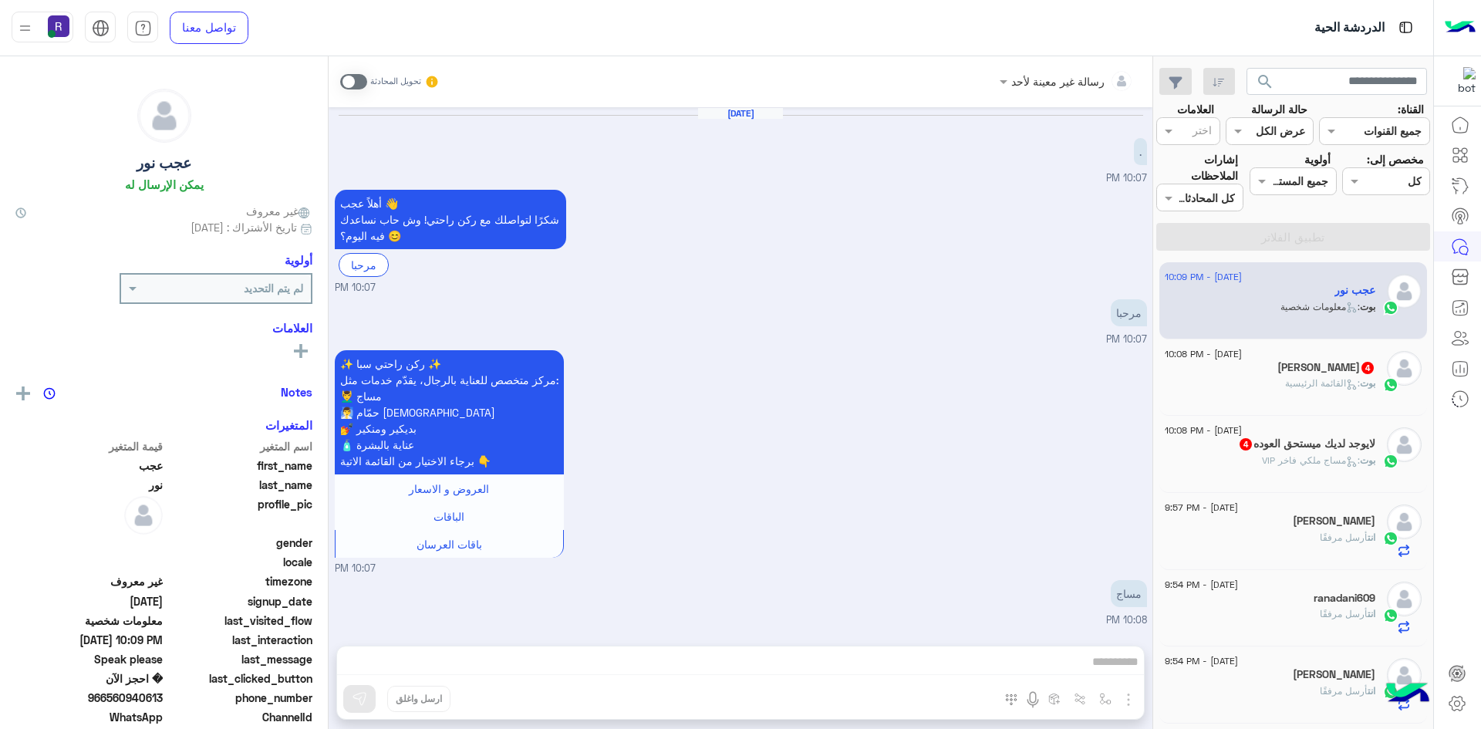
scroll to position [802, 0]
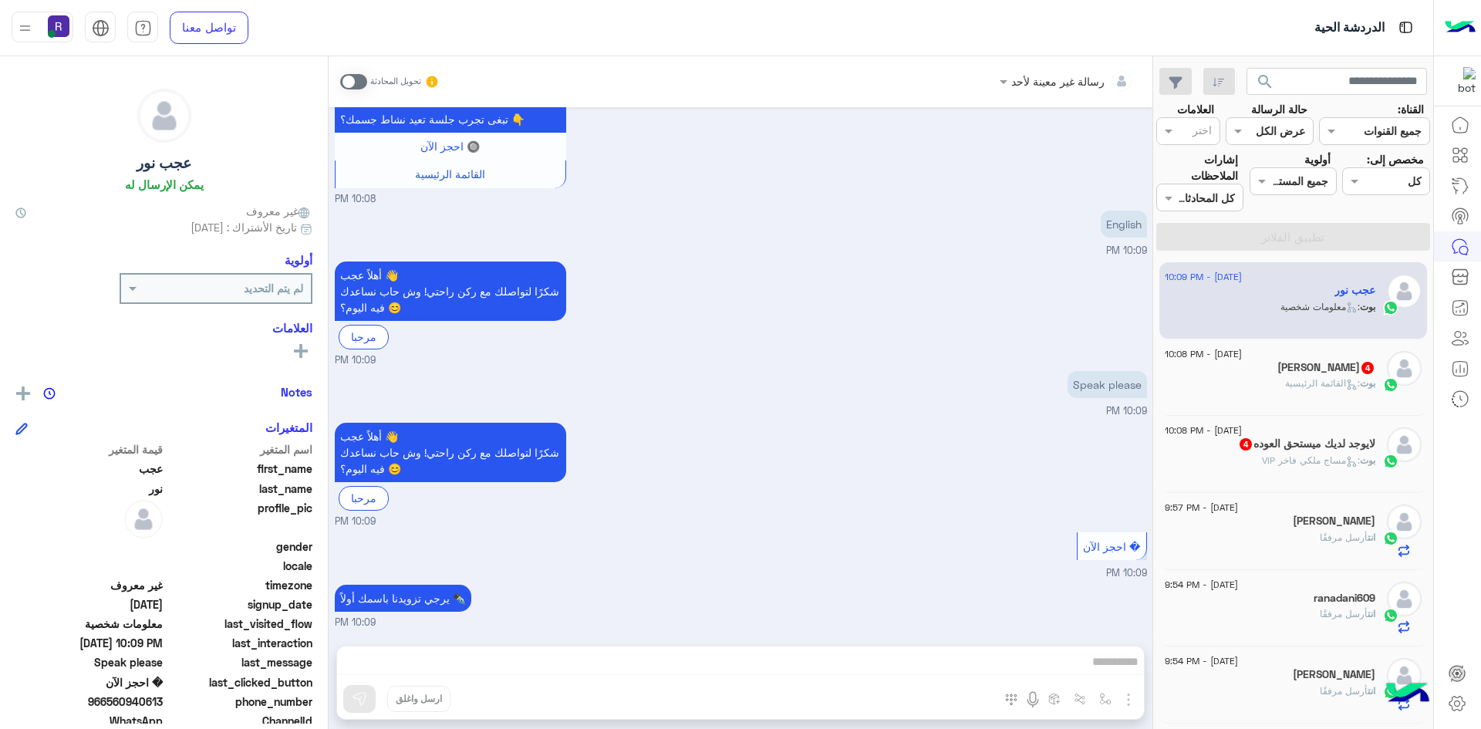
click at [358, 74] on span at bounding box center [353, 81] width 27 height 15
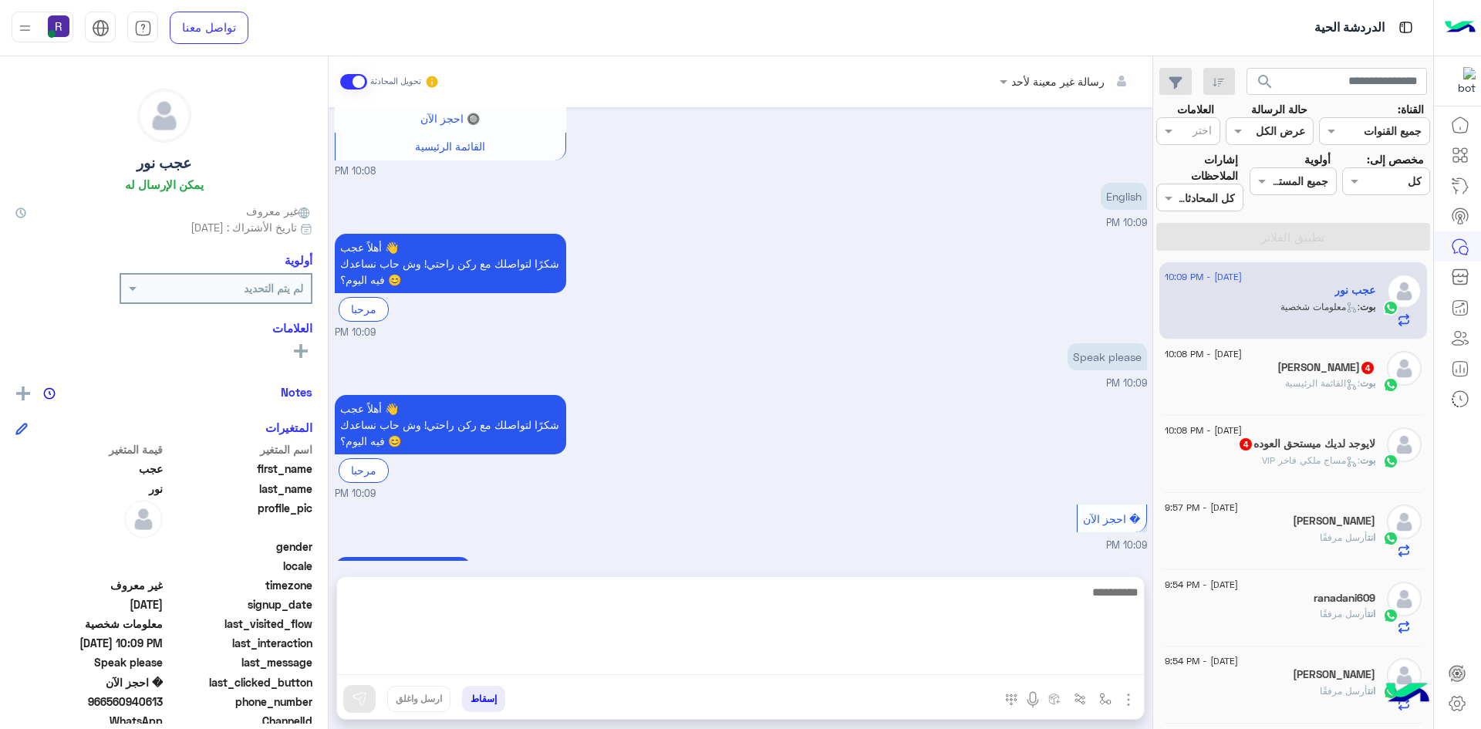
click at [906, 654] on textarea at bounding box center [740, 628] width 807 height 93
click at [1125, 589] on textarea "**********" at bounding box center [740, 628] width 807 height 93
type textarea "**********"
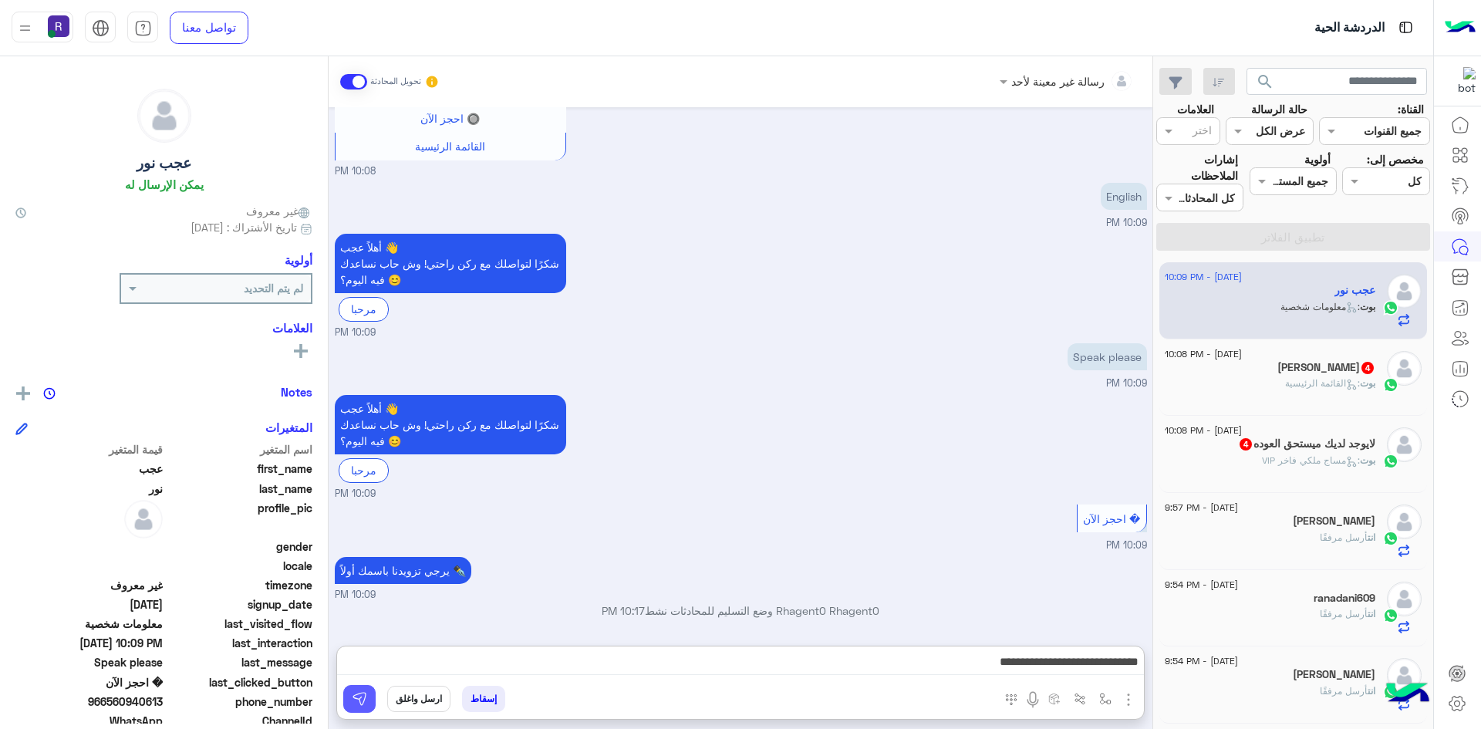
click at [356, 686] on button at bounding box center [359, 699] width 32 height 28
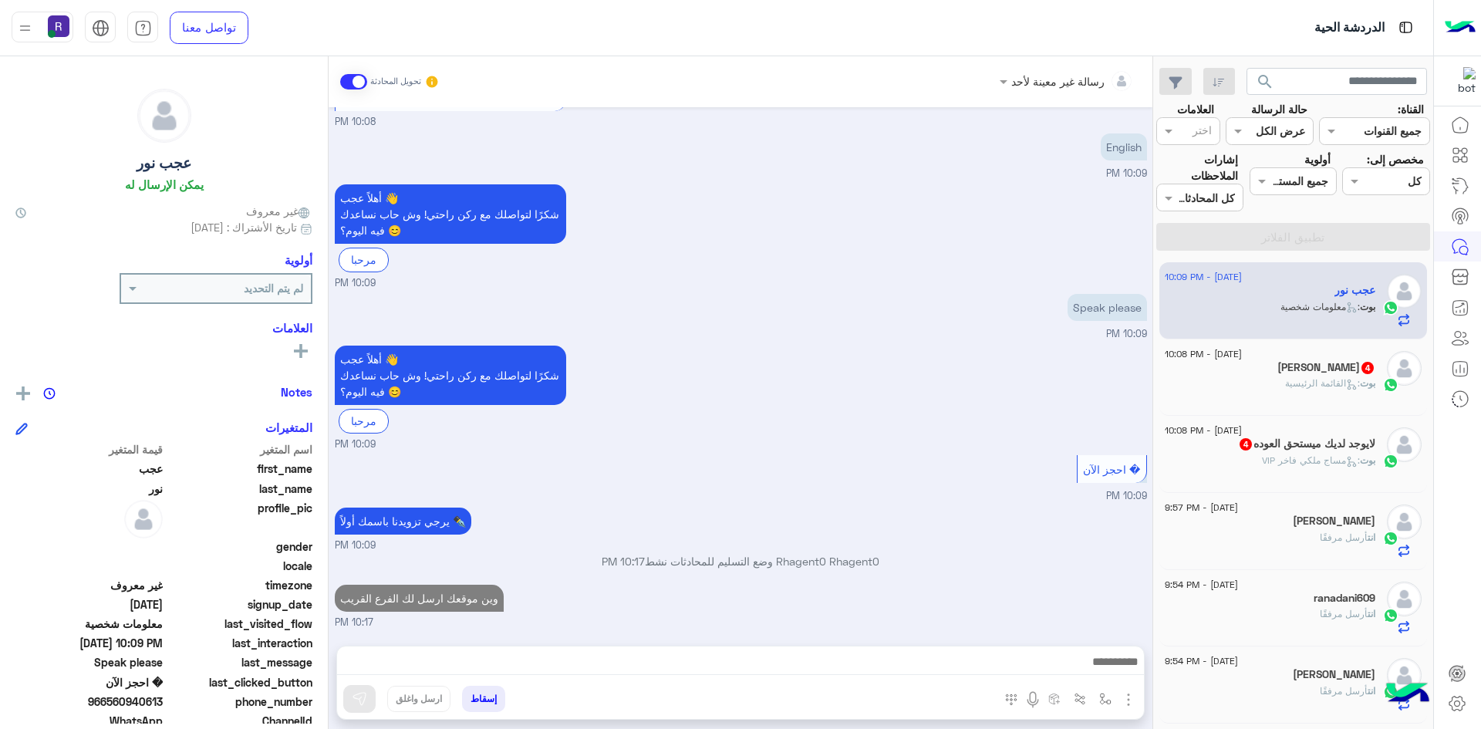
click at [1374, 373] on h5 "mahi khan 4" at bounding box center [1326, 367] width 98 height 13
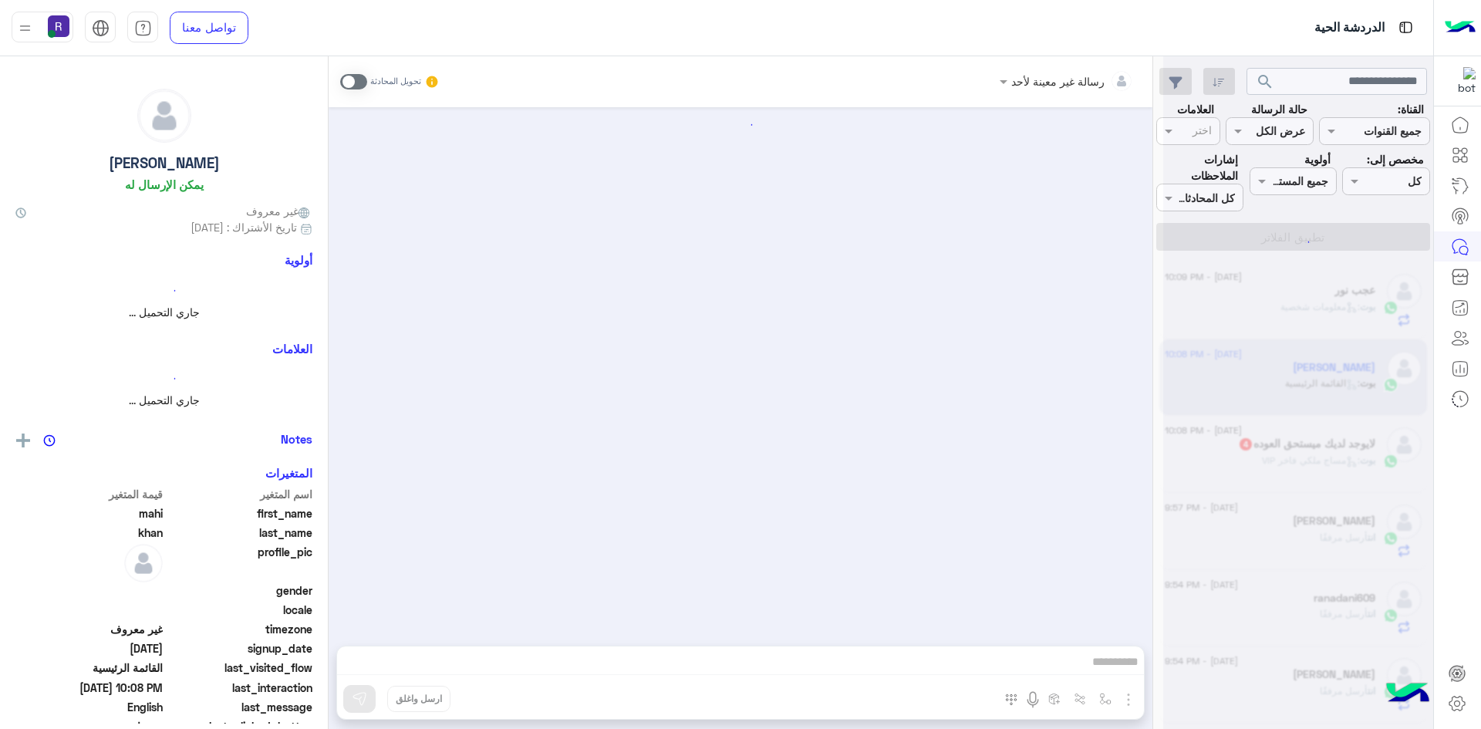
scroll to position [390, 0]
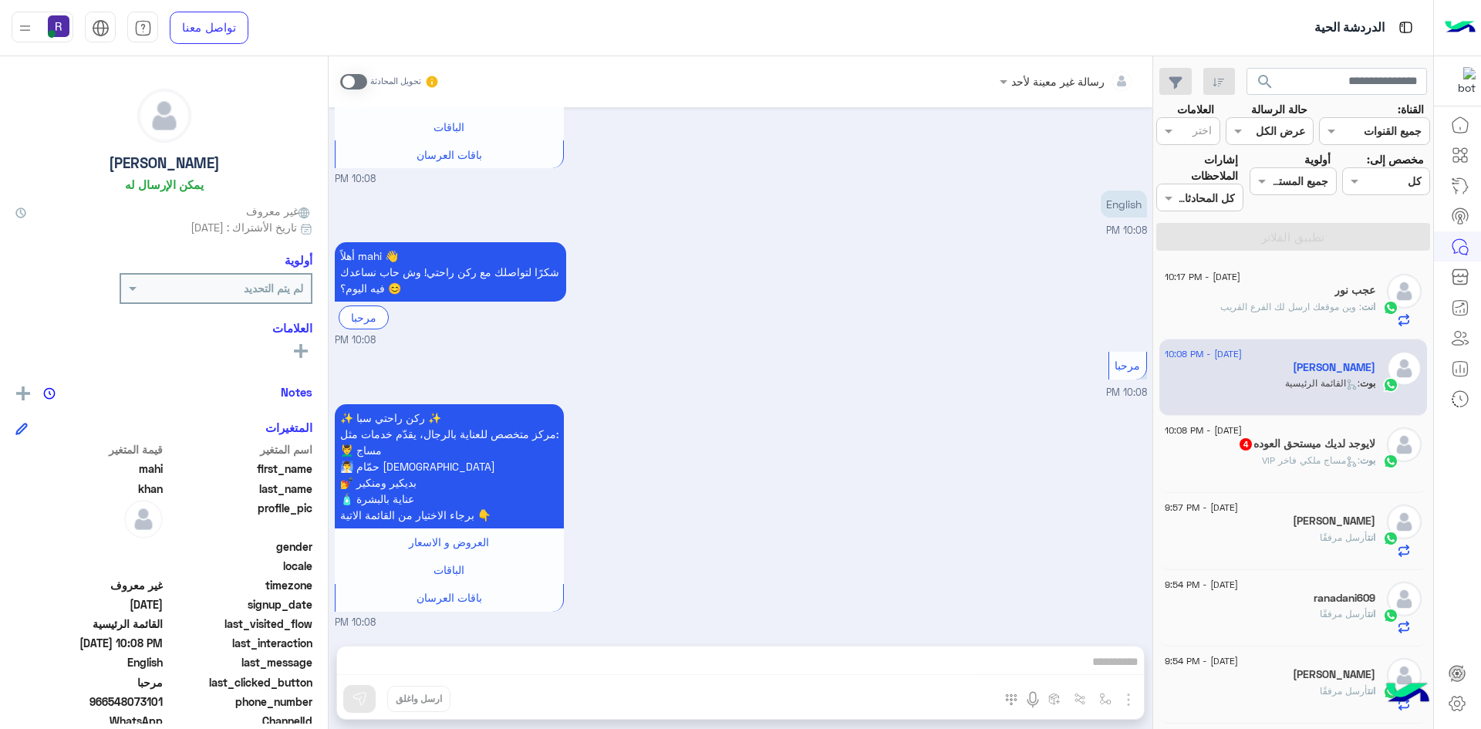
click at [1349, 306] on span ": وين موقعك ارسل لك الفرع القريب" at bounding box center [1290, 307] width 141 height 12
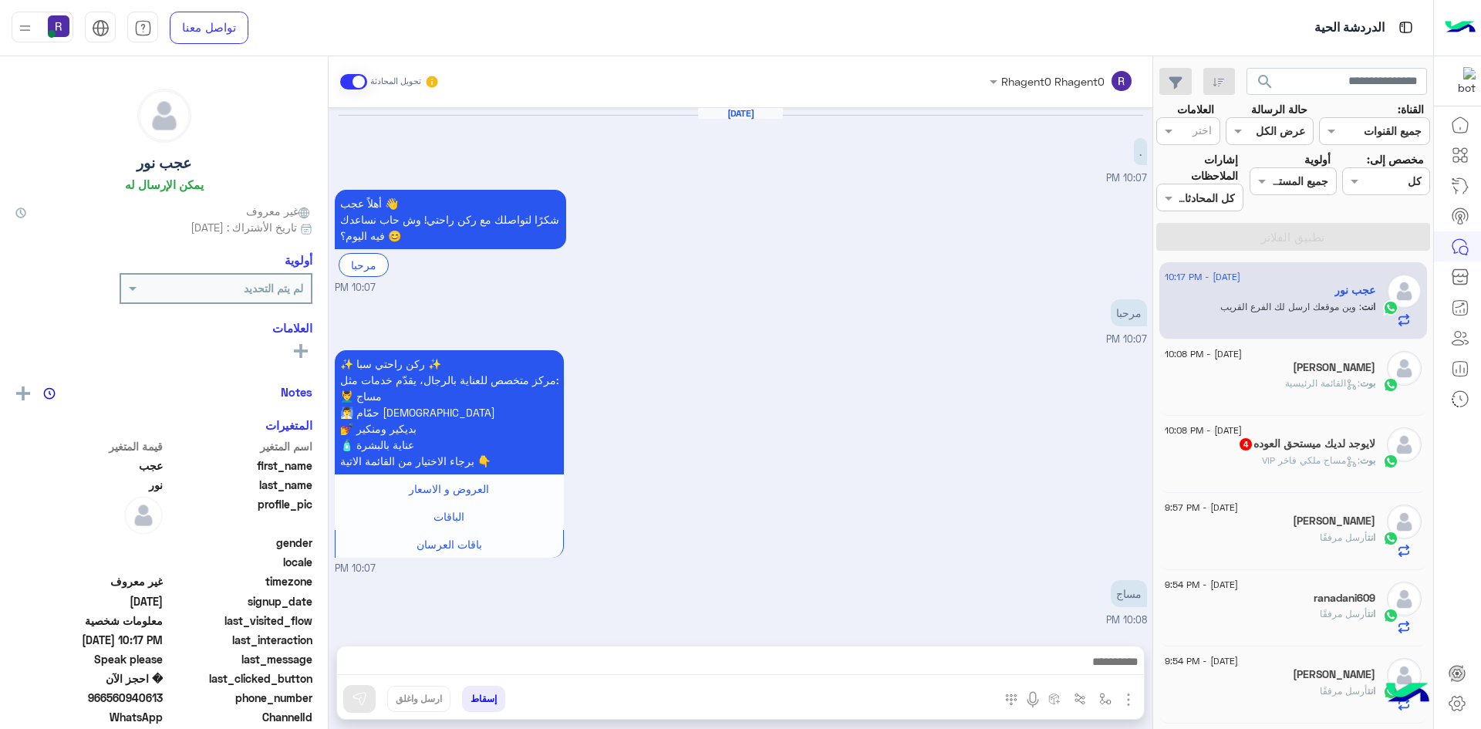
scroll to position [908, 0]
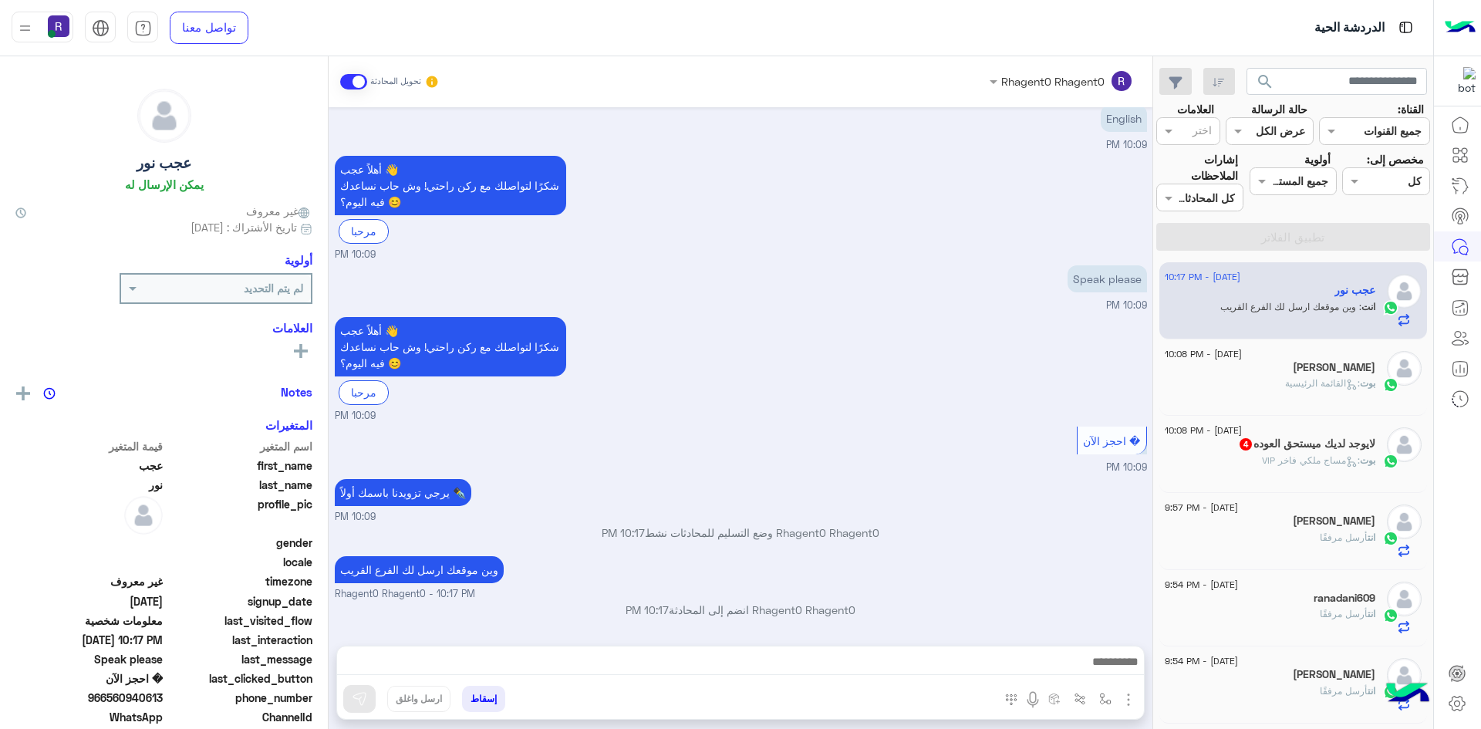
click at [1337, 398] on div "بوت : القائمة الرئيسية" at bounding box center [1270, 389] width 211 height 27
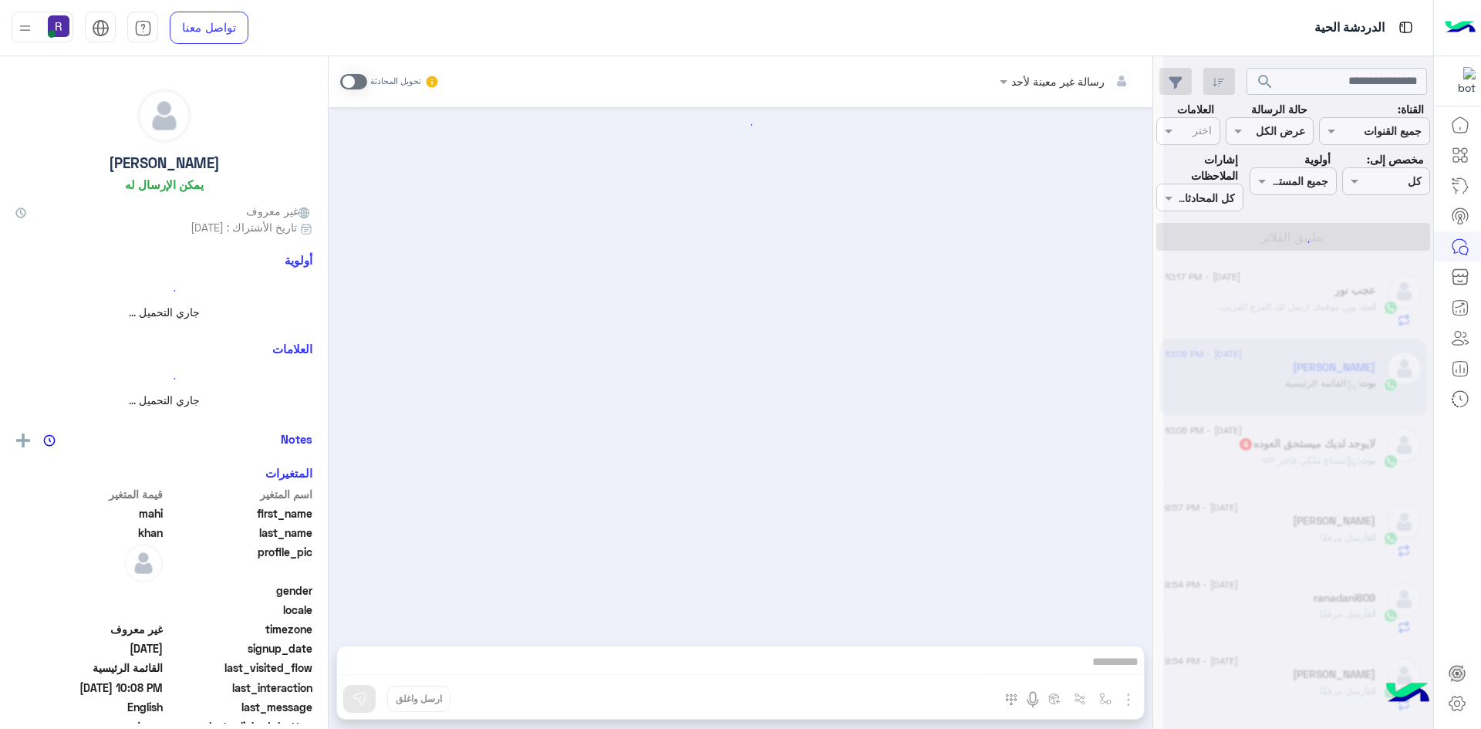
scroll to position [390, 0]
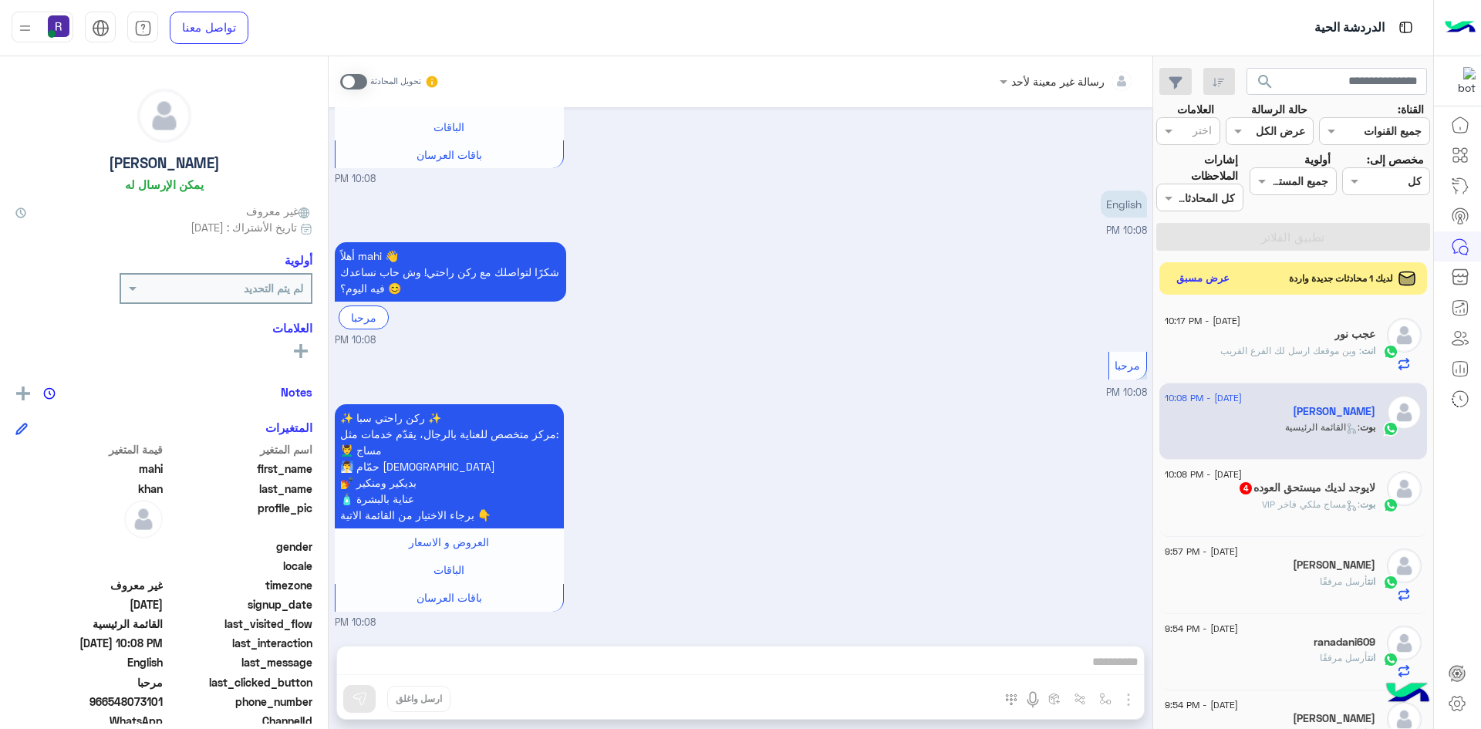
click at [1226, 280] on button "عرض مسبق" at bounding box center [1203, 278] width 65 height 21
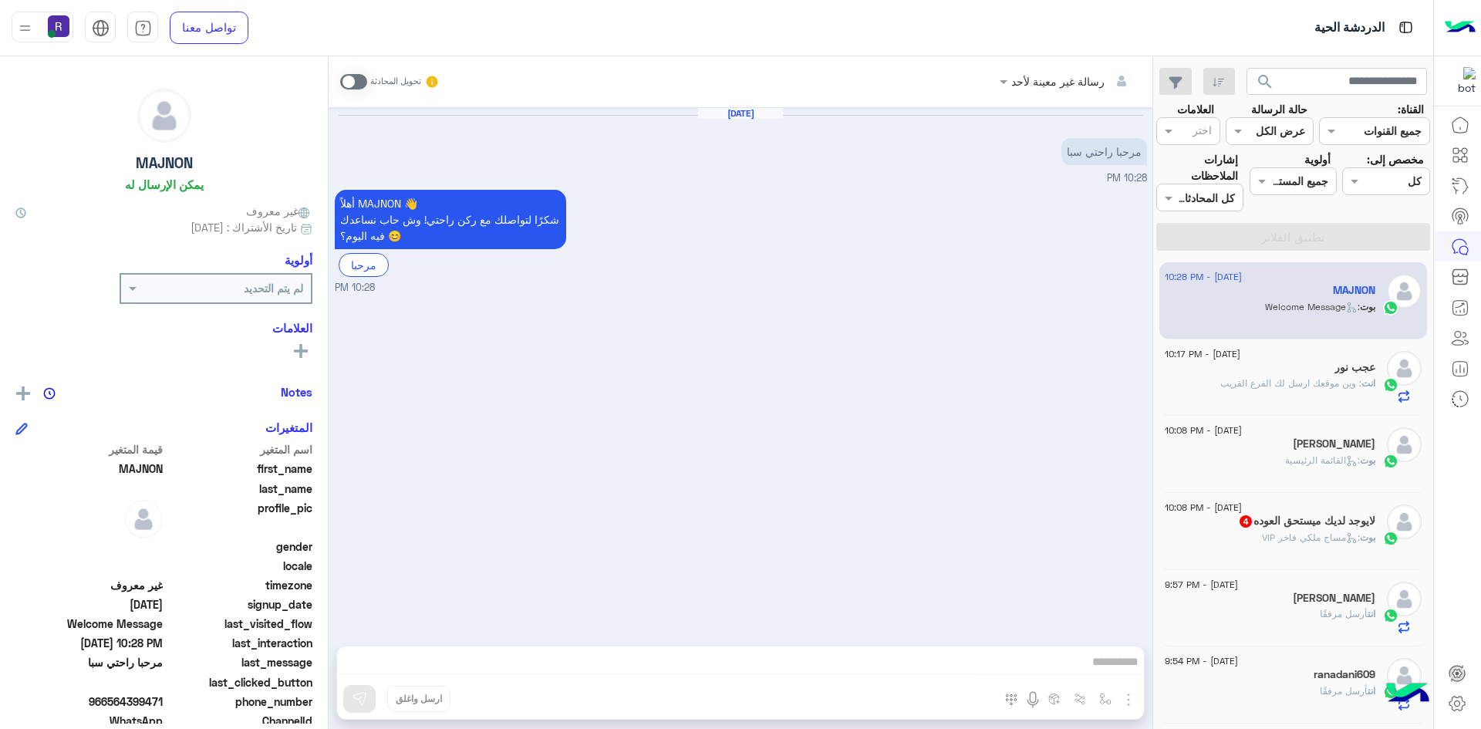
click at [351, 83] on span at bounding box center [353, 81] width 27 height 15
click at [1131, 698] on img "button" at bounding box center [1128, 699] width 19 height 19
click at [1102, 659] on span "الصور" at bounding box center [1098, 666] width 29 height 18
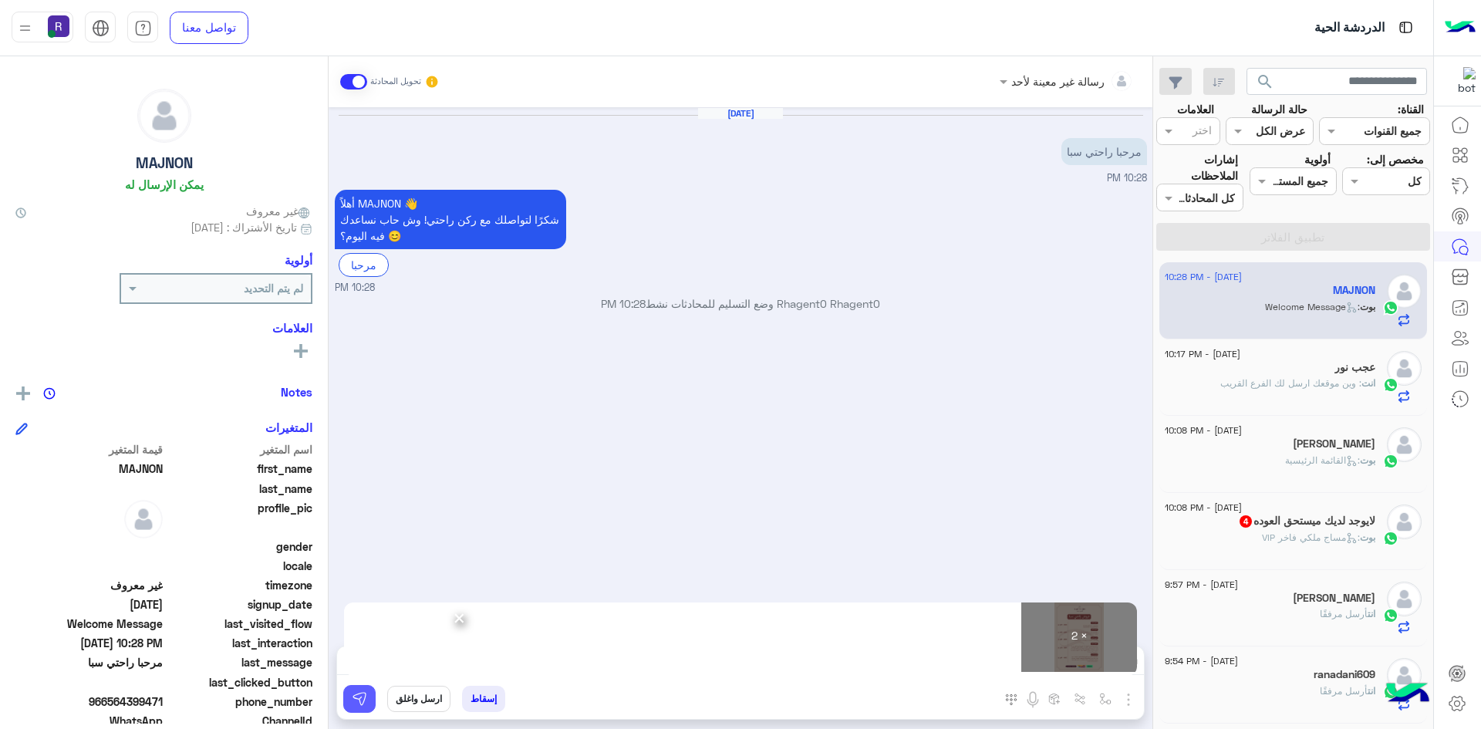
click at [361, 708] on button at bounding box center [359, 699] width 32 height 28
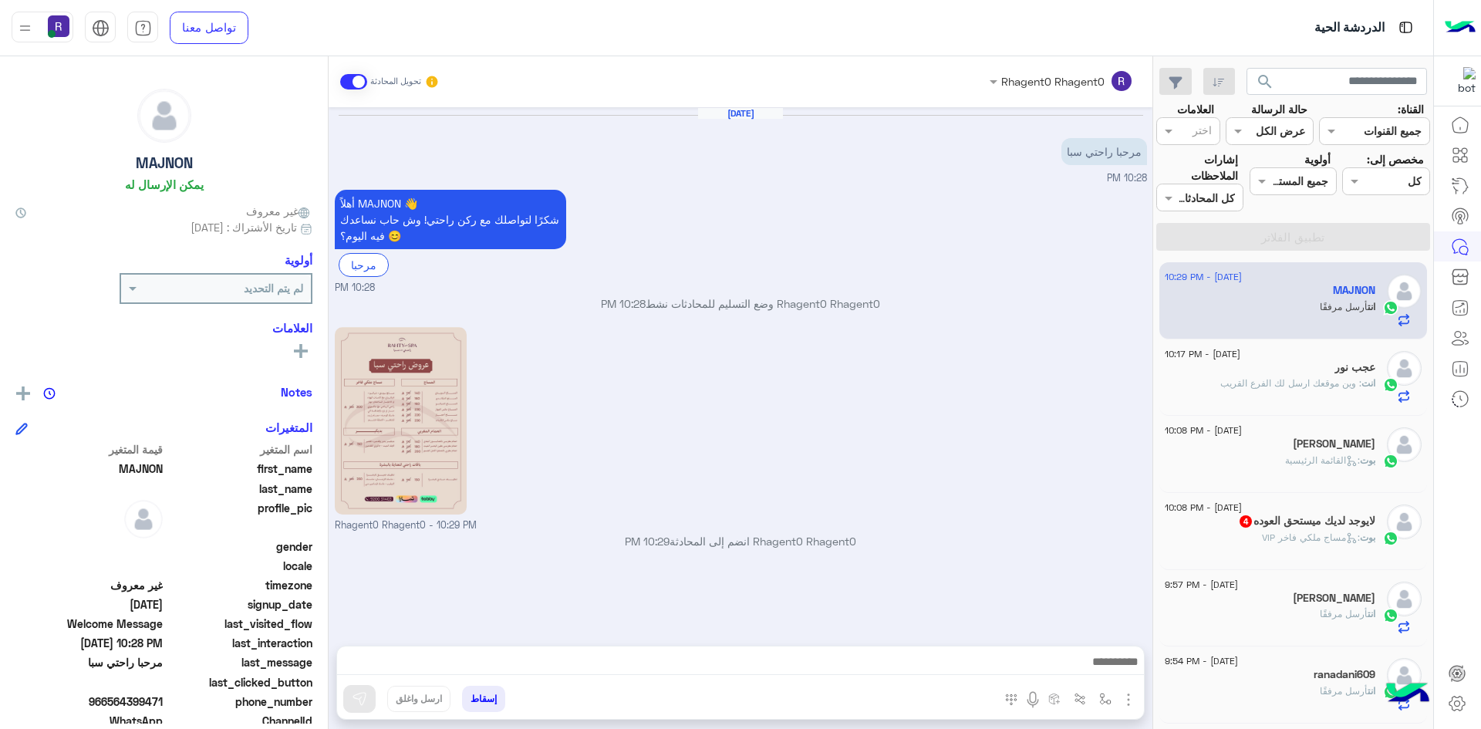
scroll to position [140, 0]
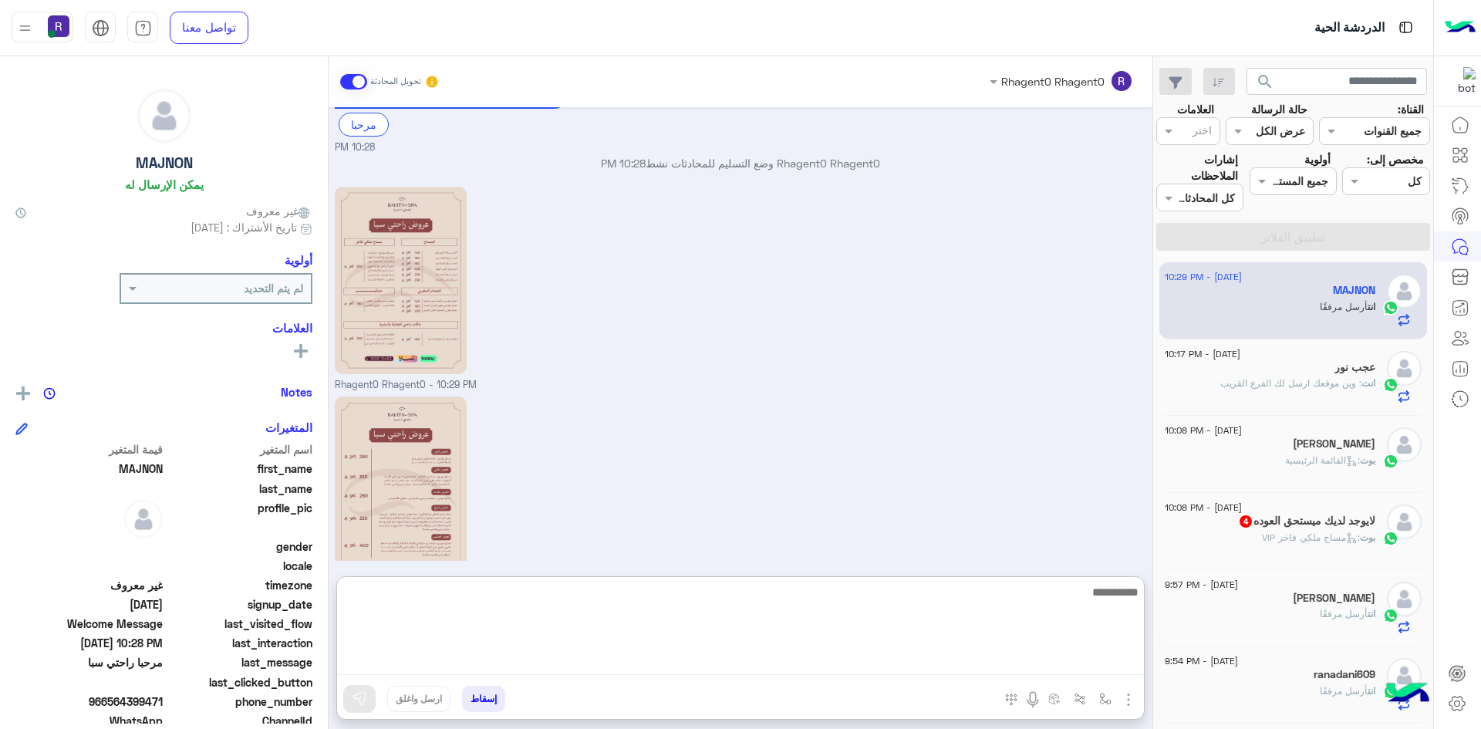
click at [851, 661] on textarea at bounding box center [740, 628] width 807 height 93
paste textarea "**********"
type textarea "**********"
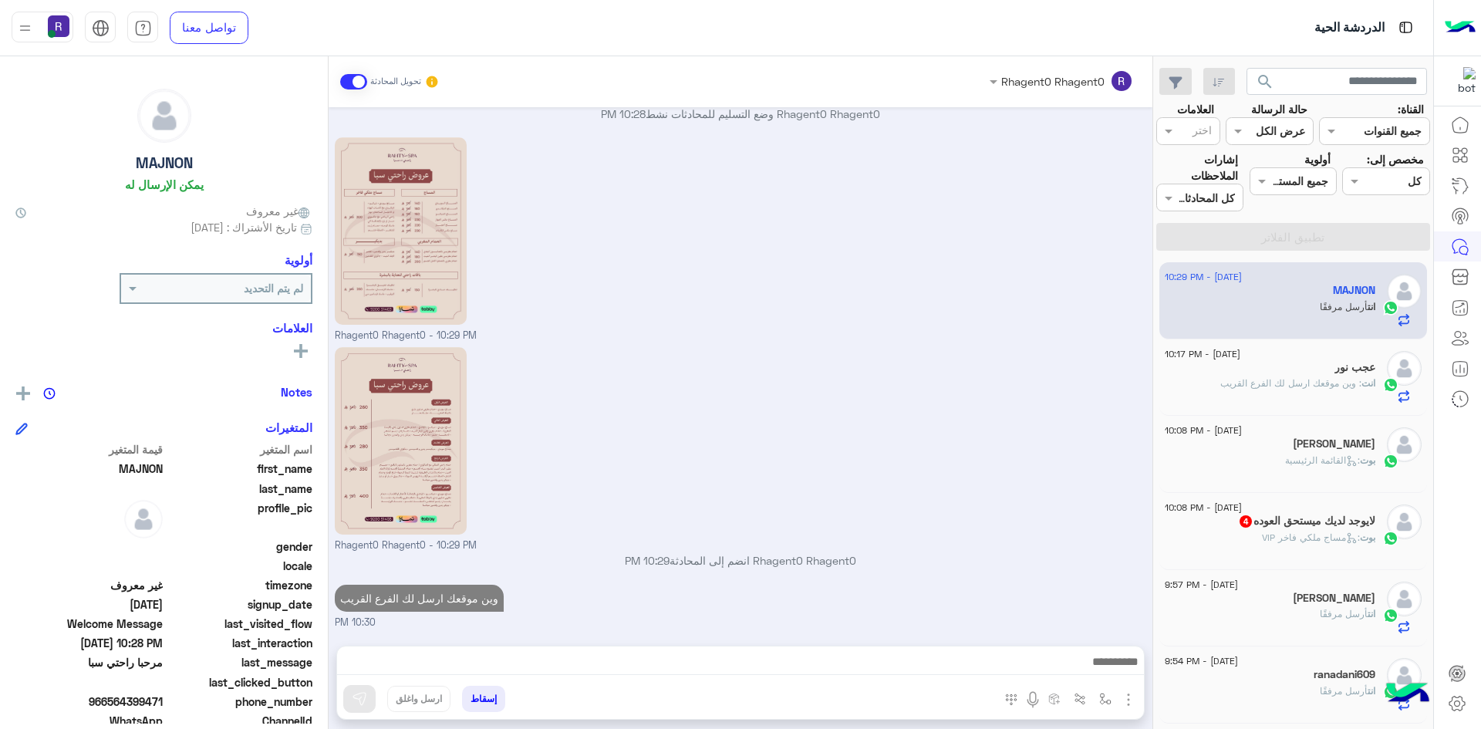
click at [1363, 465] on span "بوت" at bounding box center [1367, 460] width 15 height 12
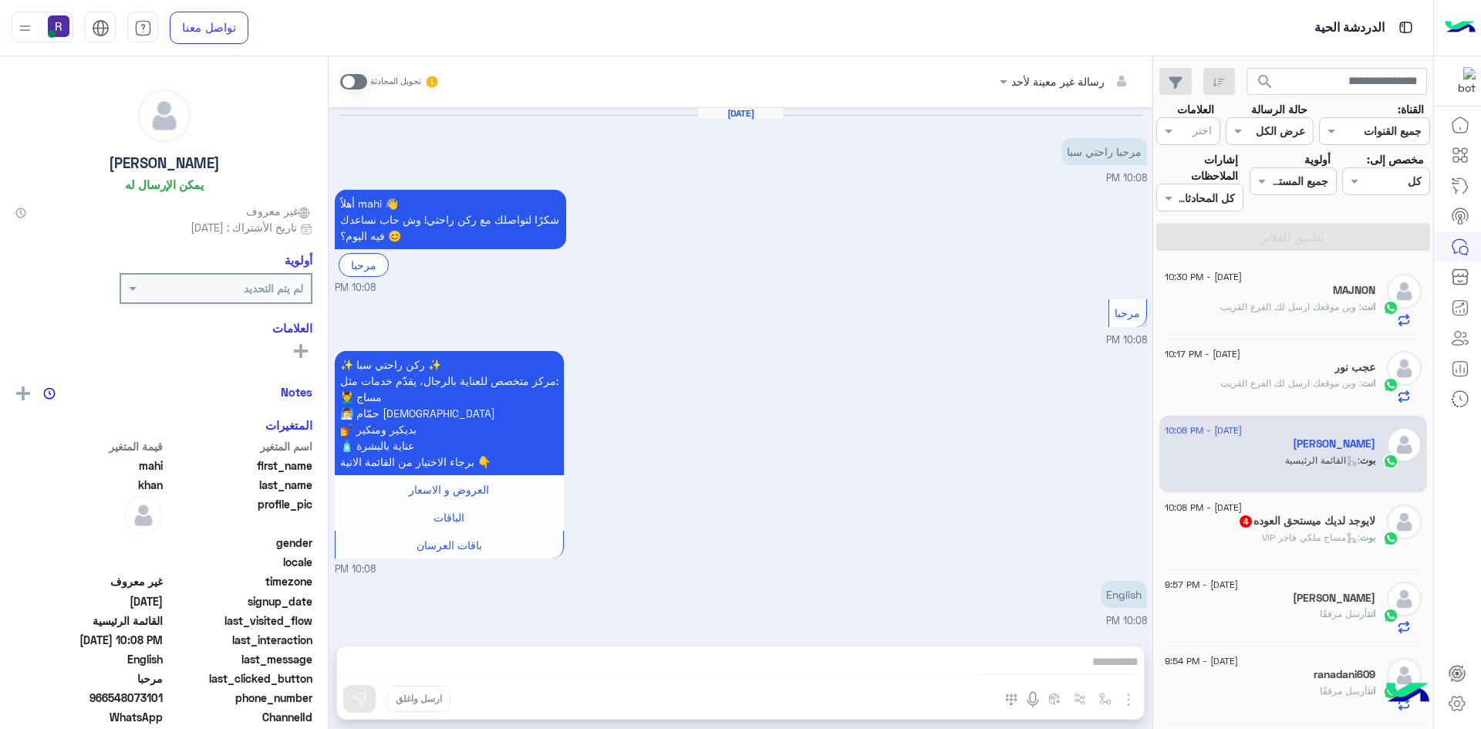
scroll to position [390, 0]
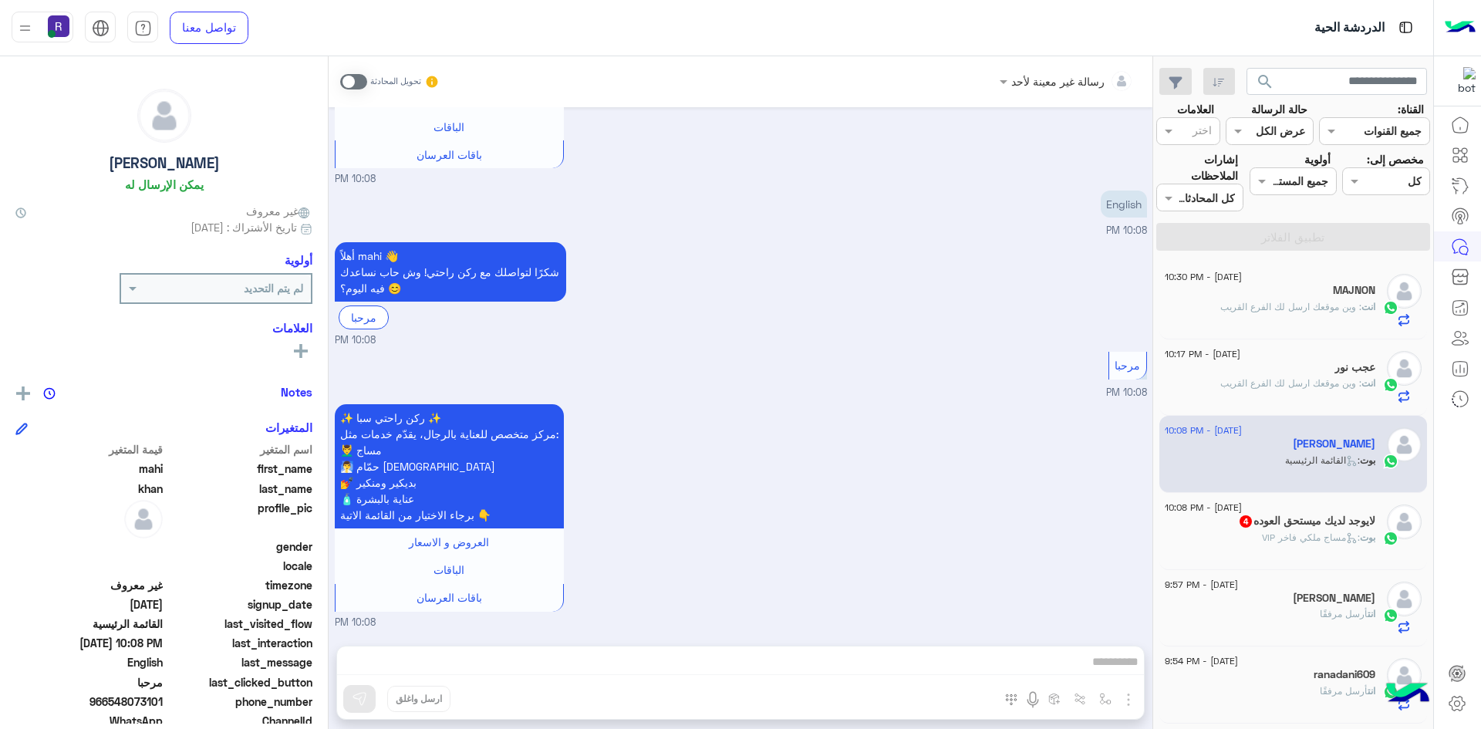
click at [1281, 533] on span ": مساج ملكي فاخر VIP" at bounding box center [1311, 537] width 98 height 12
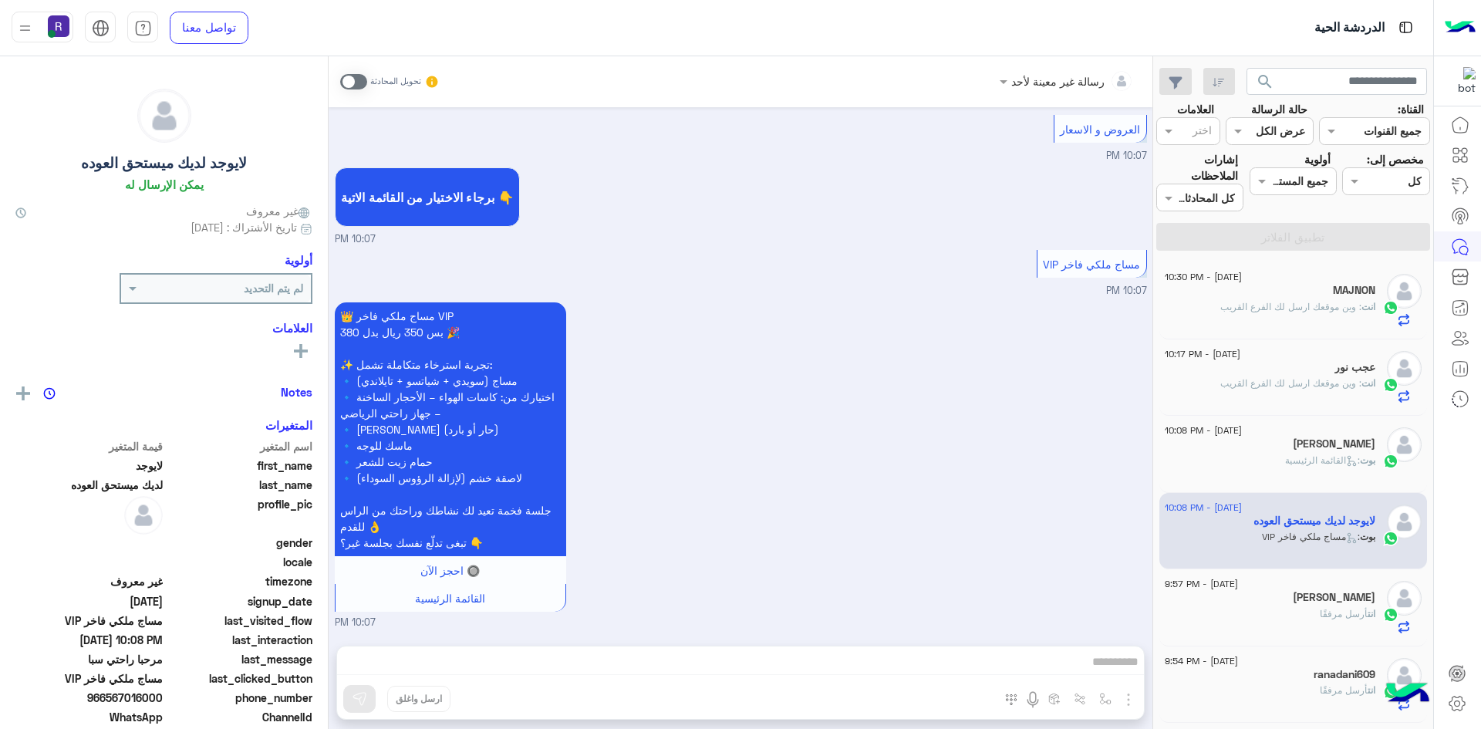
scroll to position [77, 0]
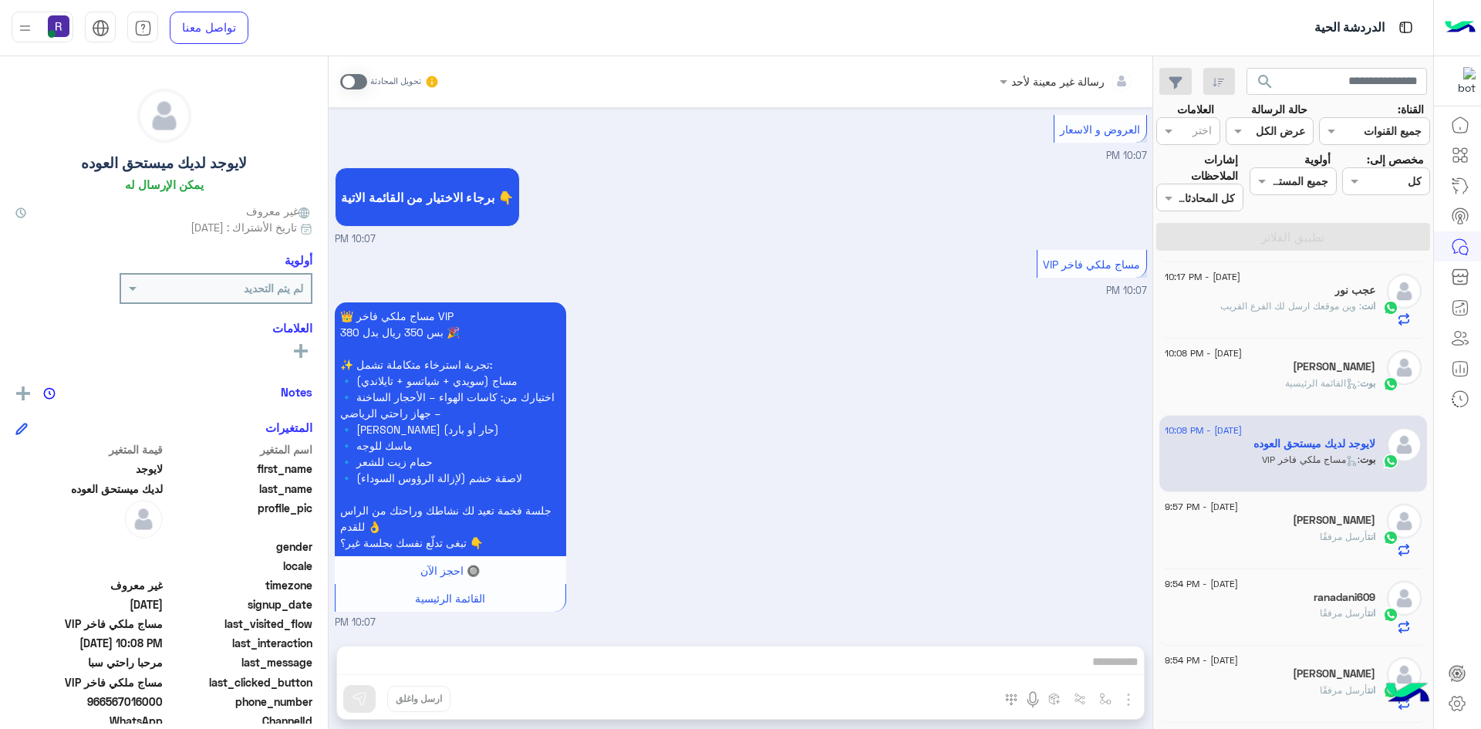
click at [352, 84] on span at bounding box center [353, 81] width 27 height 15
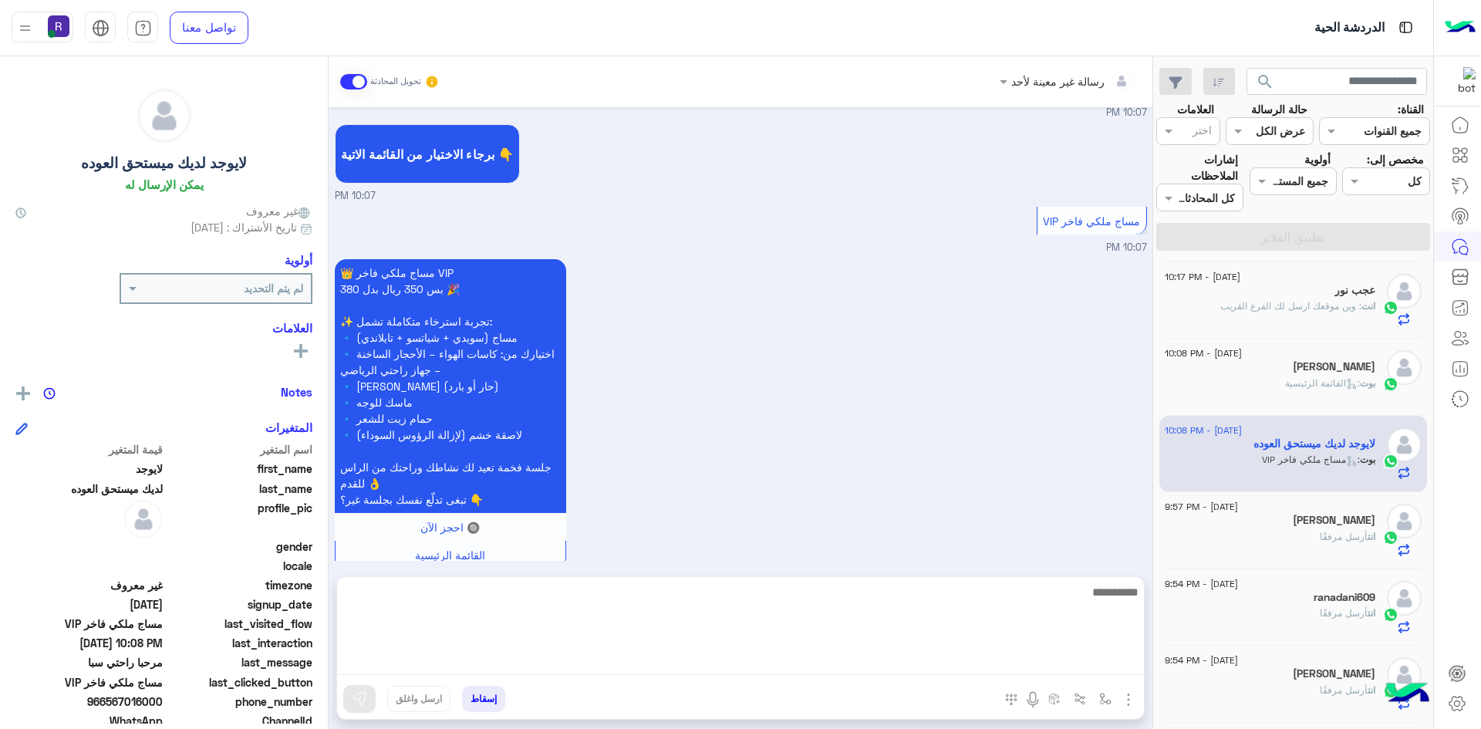
click at [885, 673] on textarea at bounding box center [740, 628] width 807 height 93
paste textarea "**********"
type textarea "**********"
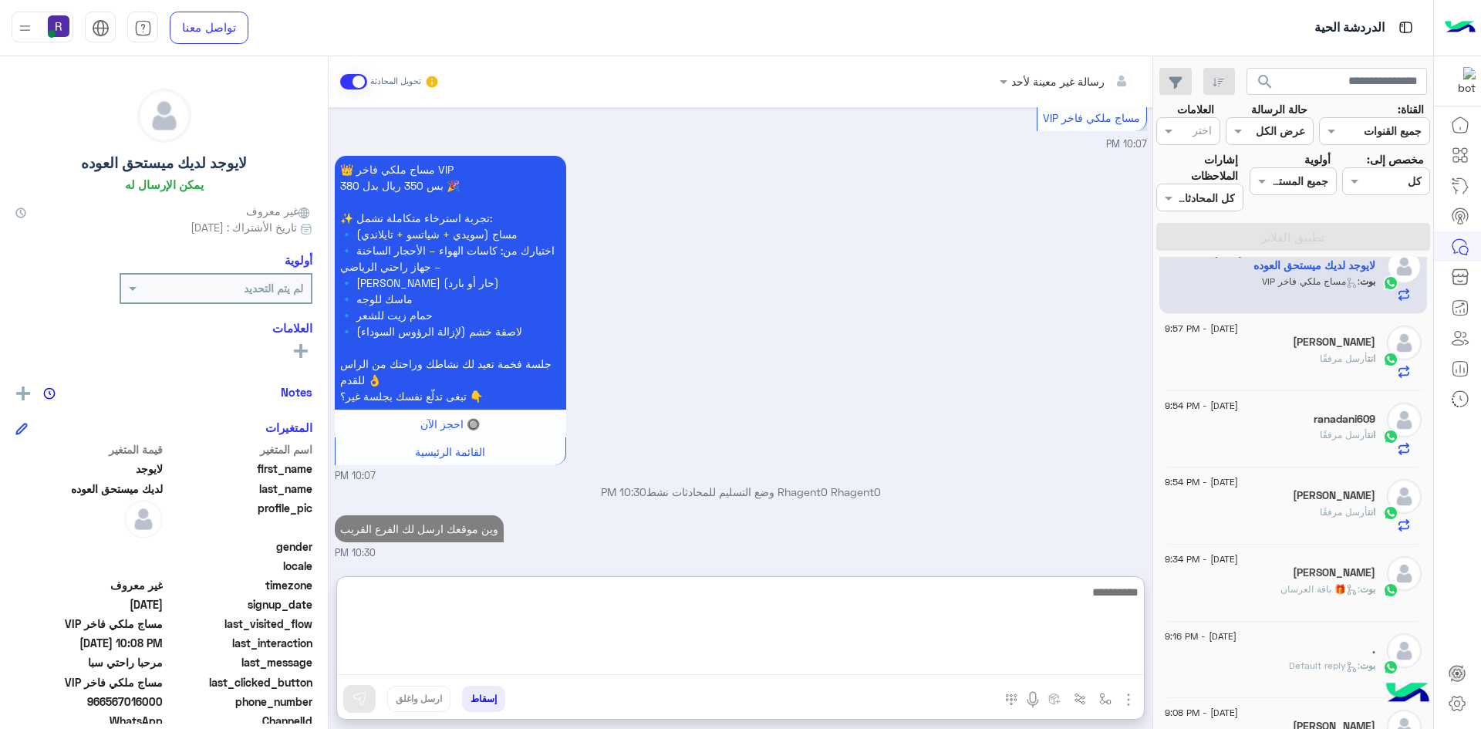
scroll to position [309, 0]
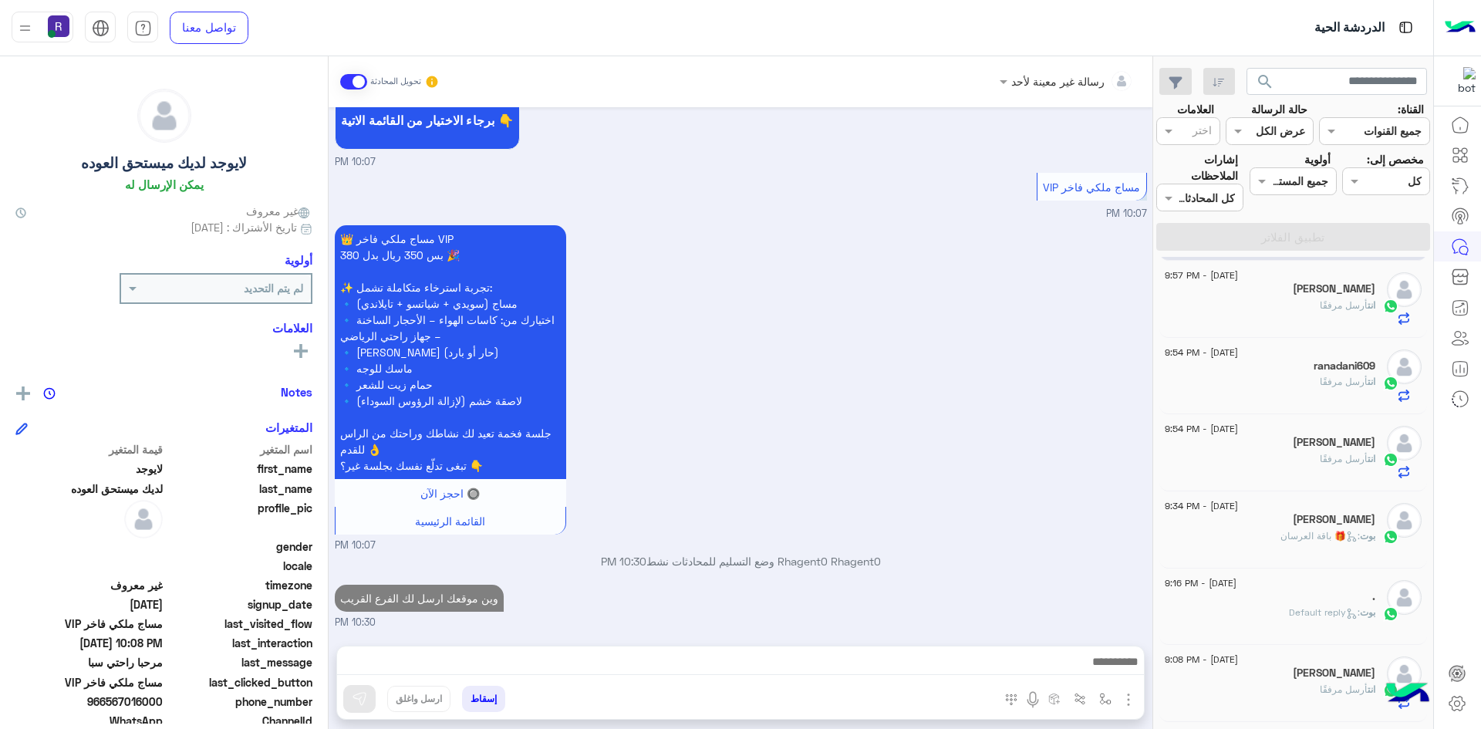
click at [1334, 330] on div "13 August - 9:57 PM Abdullah Alharbi انت أرسل مرفقًا" at bounding box center [1293, 299] width 268 height 77
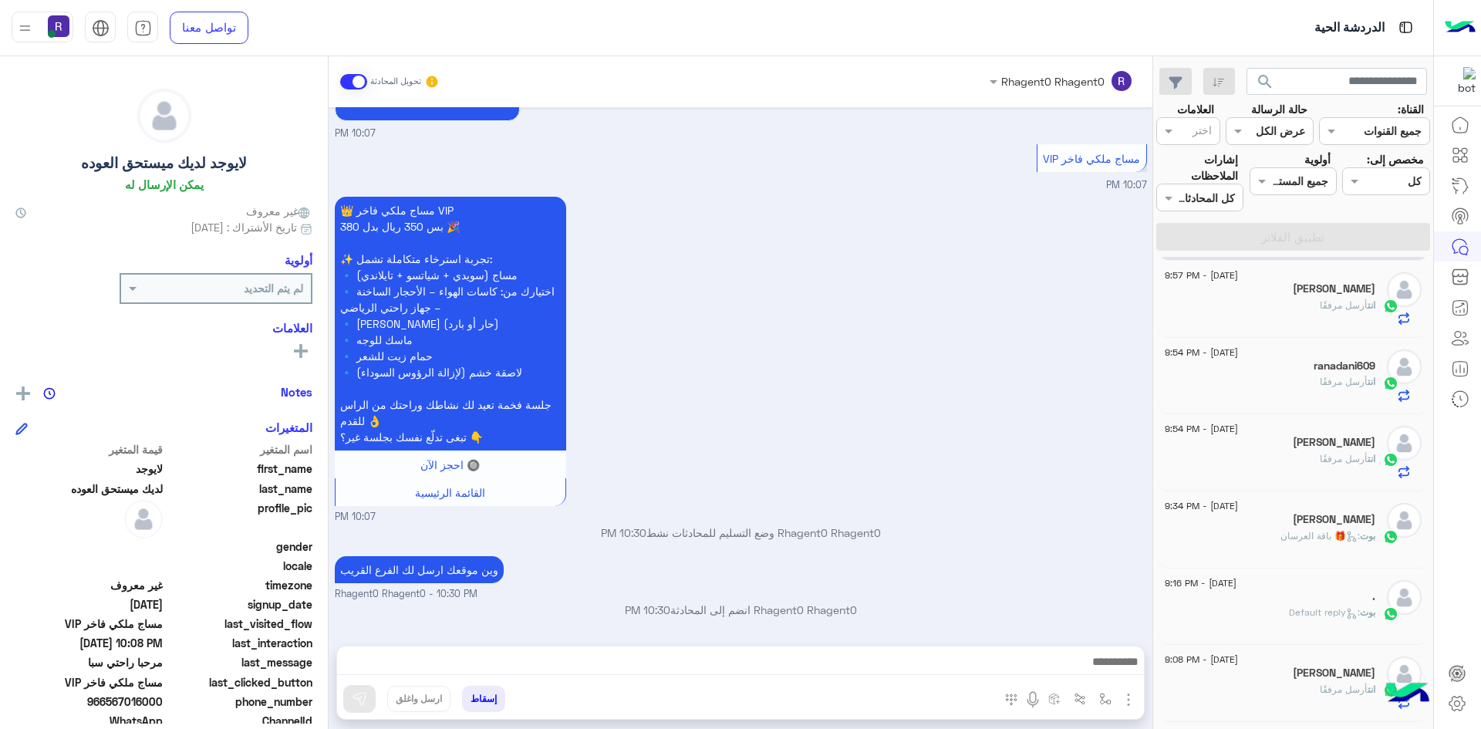
click at [1334, 314] on div "انت أرسل مرفقًا" at bounding box center [1270, 311] width 211 height 27
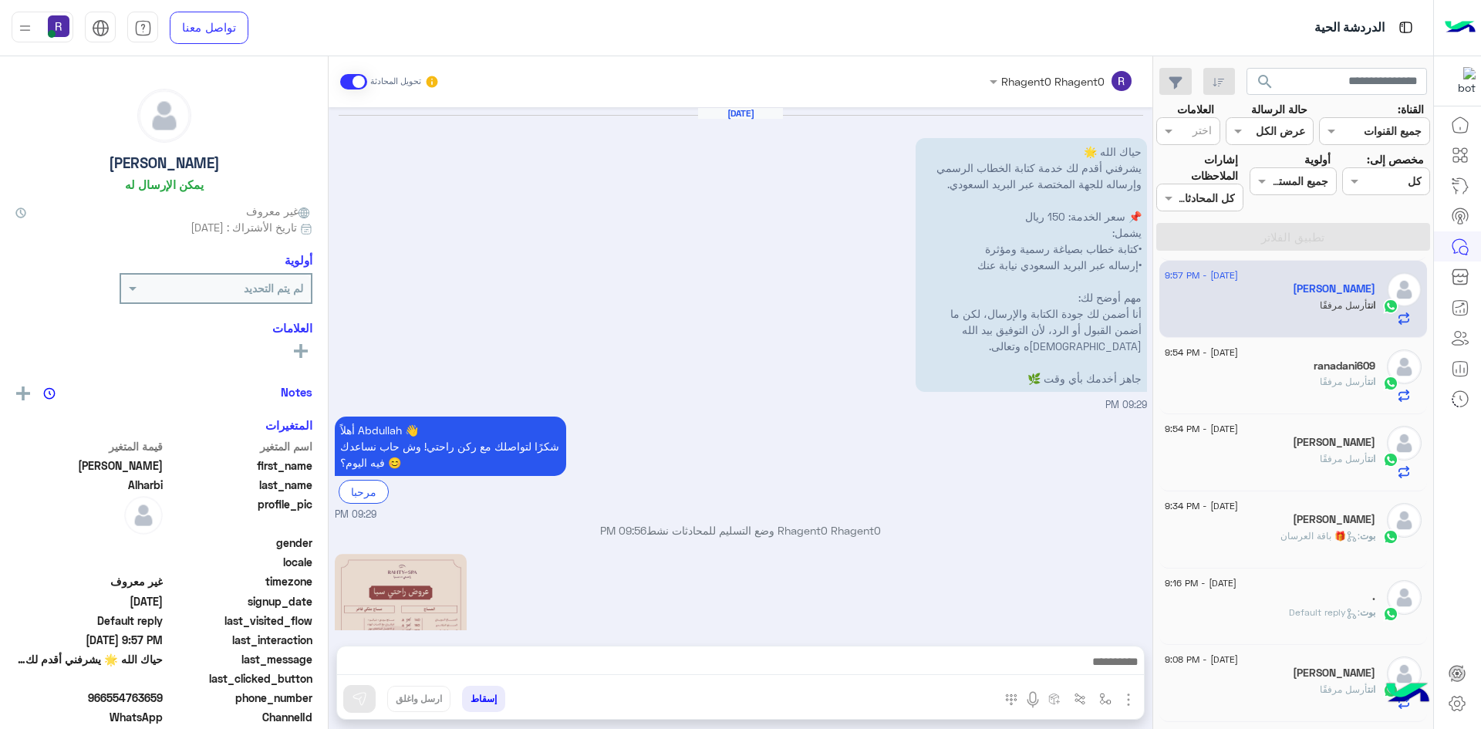
scroll to position [367, 0]
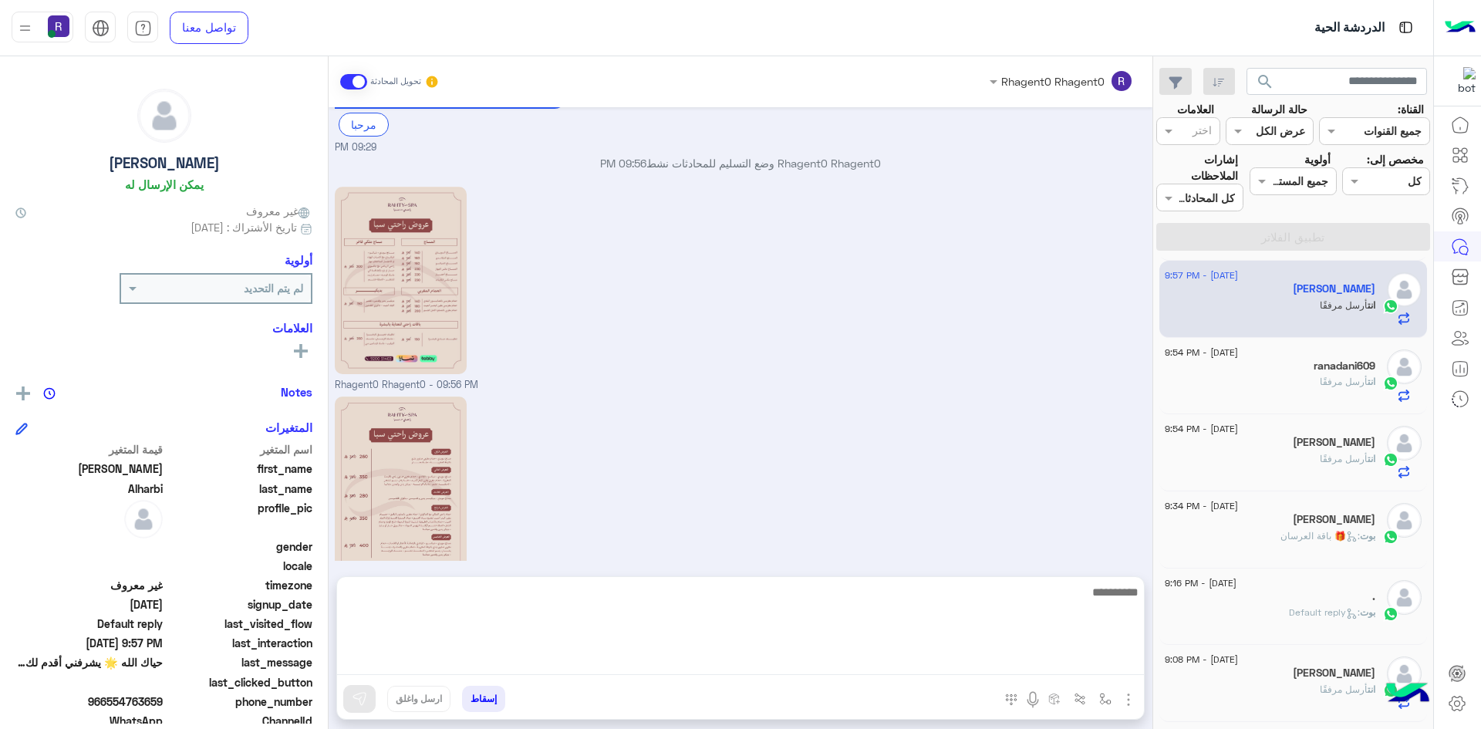
click at [684, 667] on textarea at bounding box center [740, 628] width 807 height 93
paste textarea "**********"
type textarea "**********"
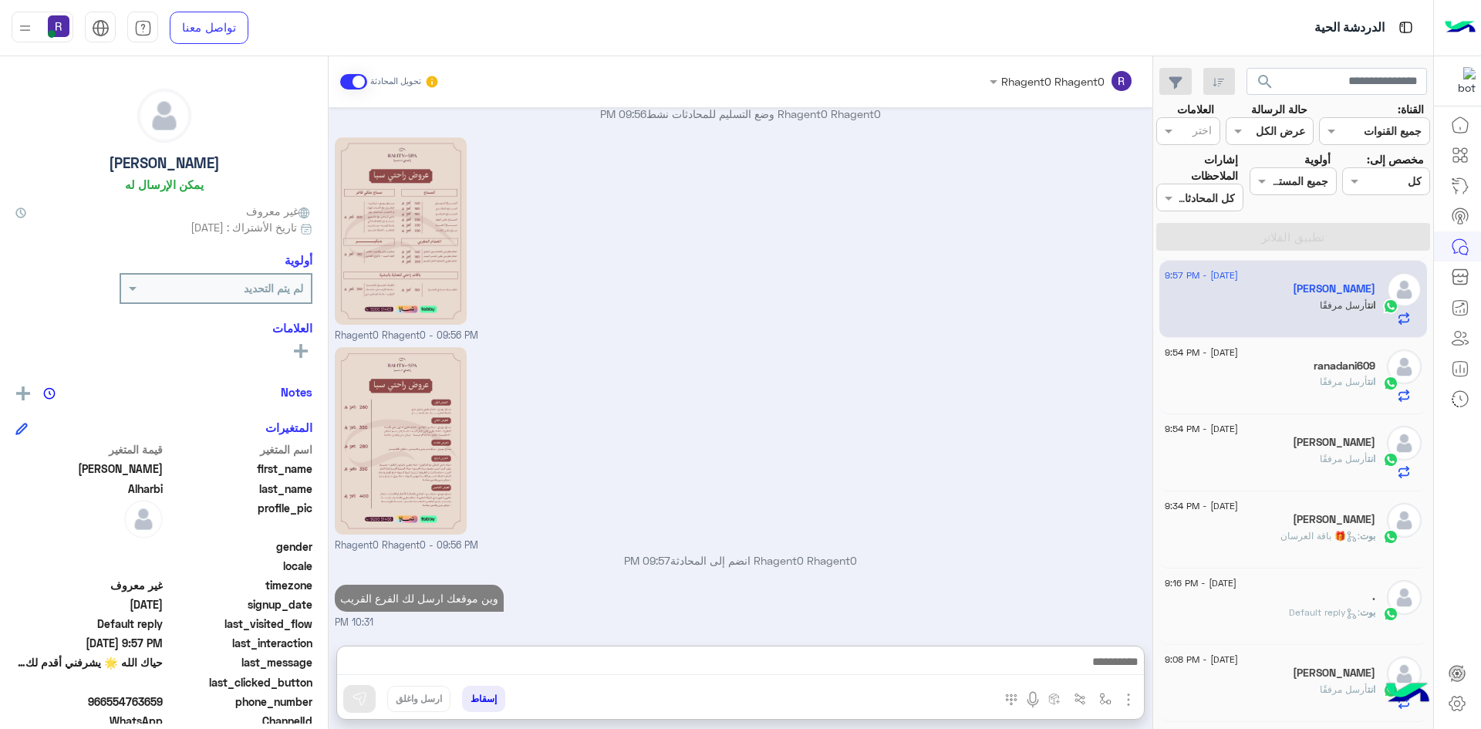
click at [1293, 397] on div "انت أرسل مرفقًا" at bounding box center [1270, 388] width 211 height 27
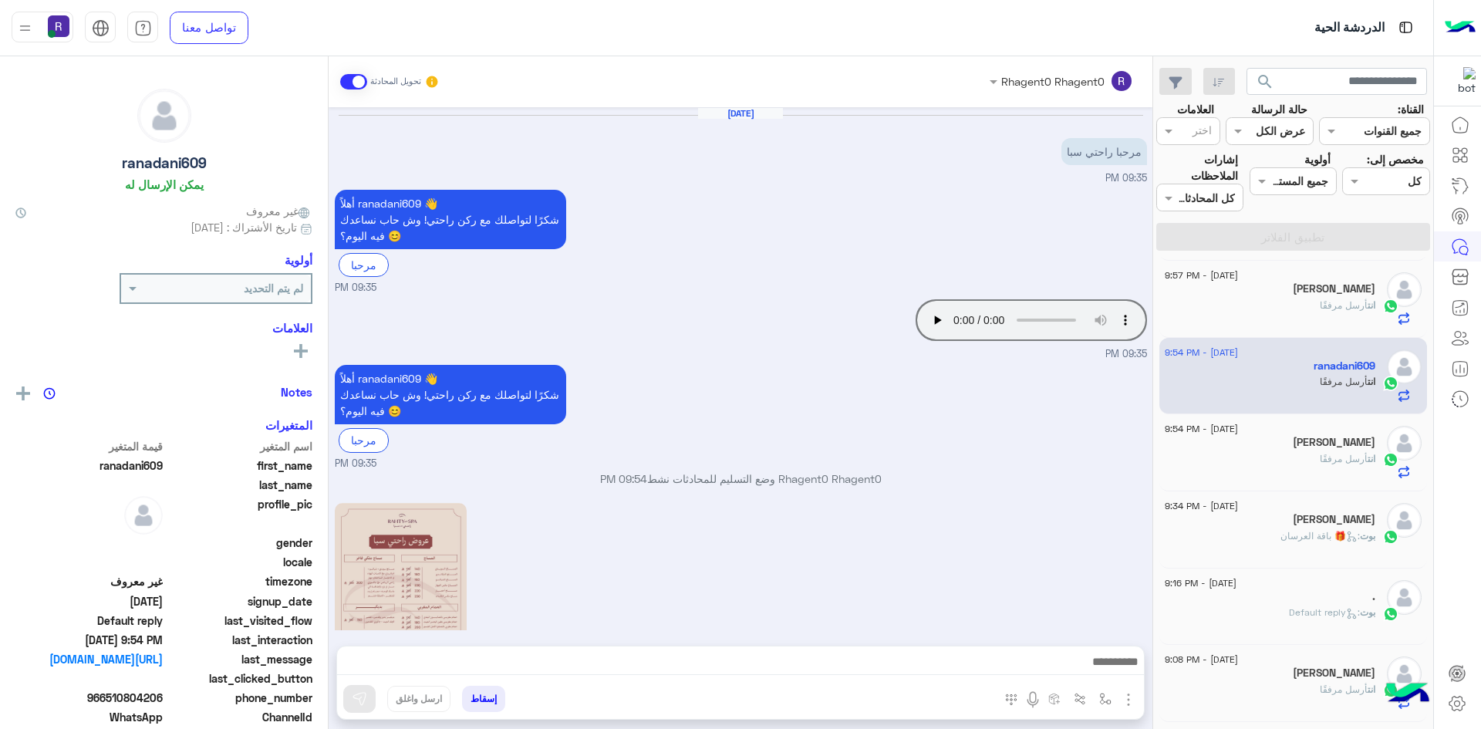
scroll to position [316, 0]
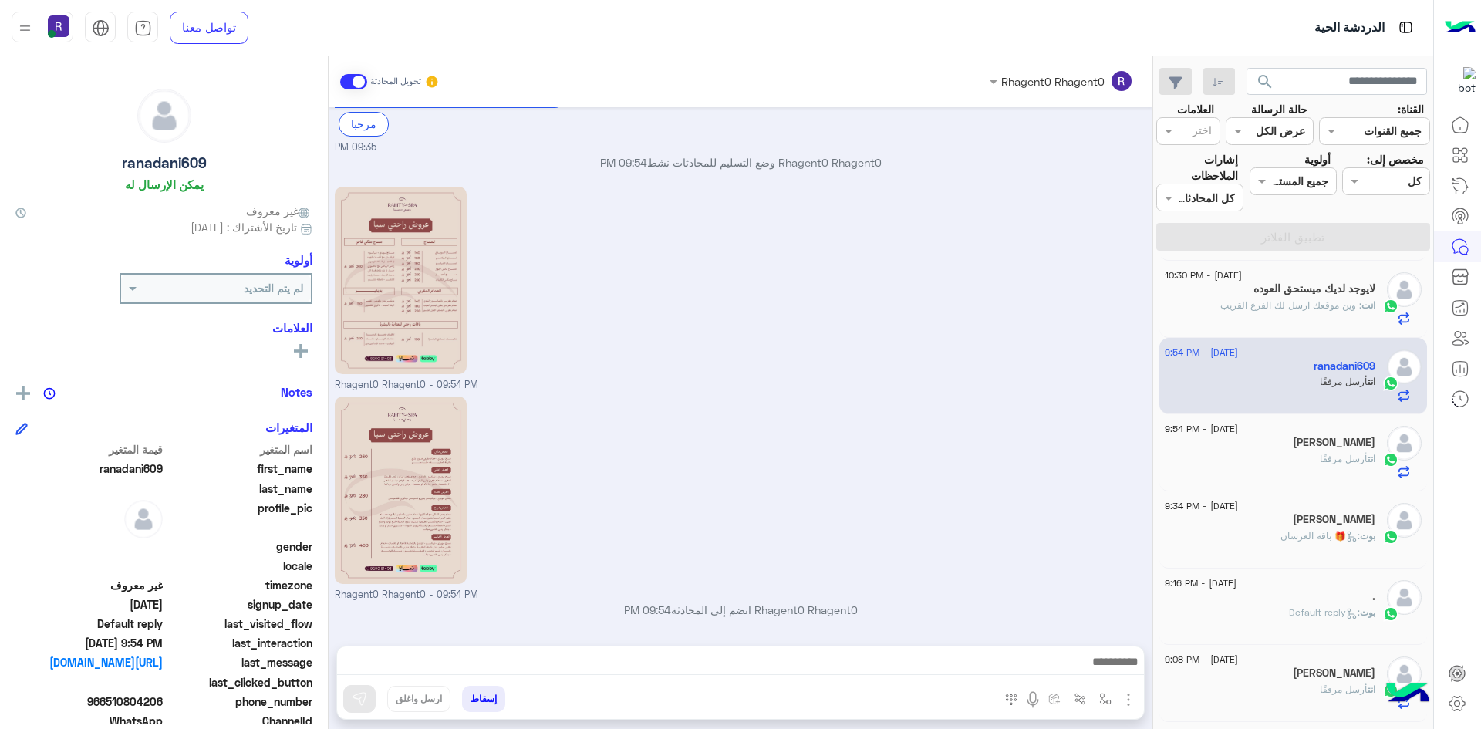
click at [629, 676] on div at bounding box center [740, 665] width 807 height 39
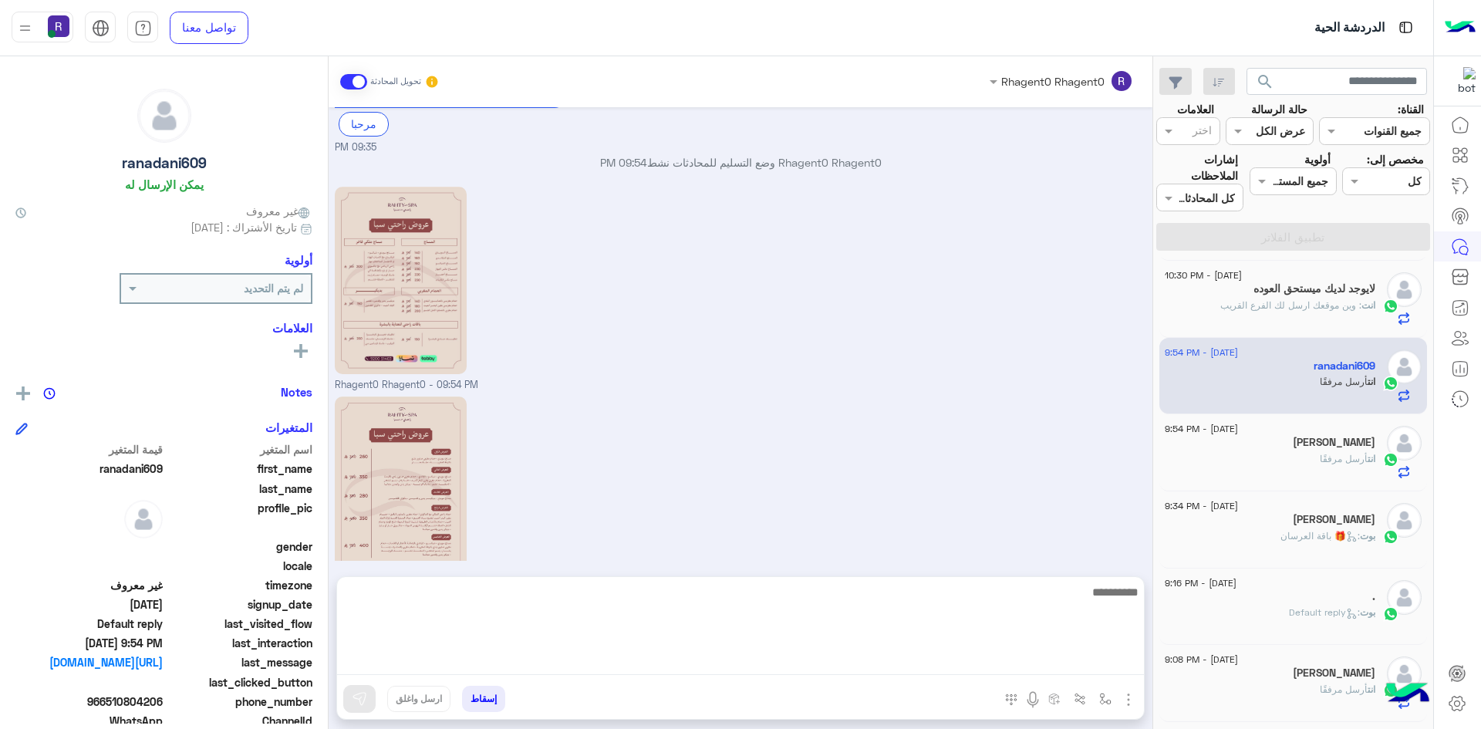
click at [632, 666] on textarea at bounding box center [740, 628] width 807 height 93
paste textarea "**********"
type textarea "**********"
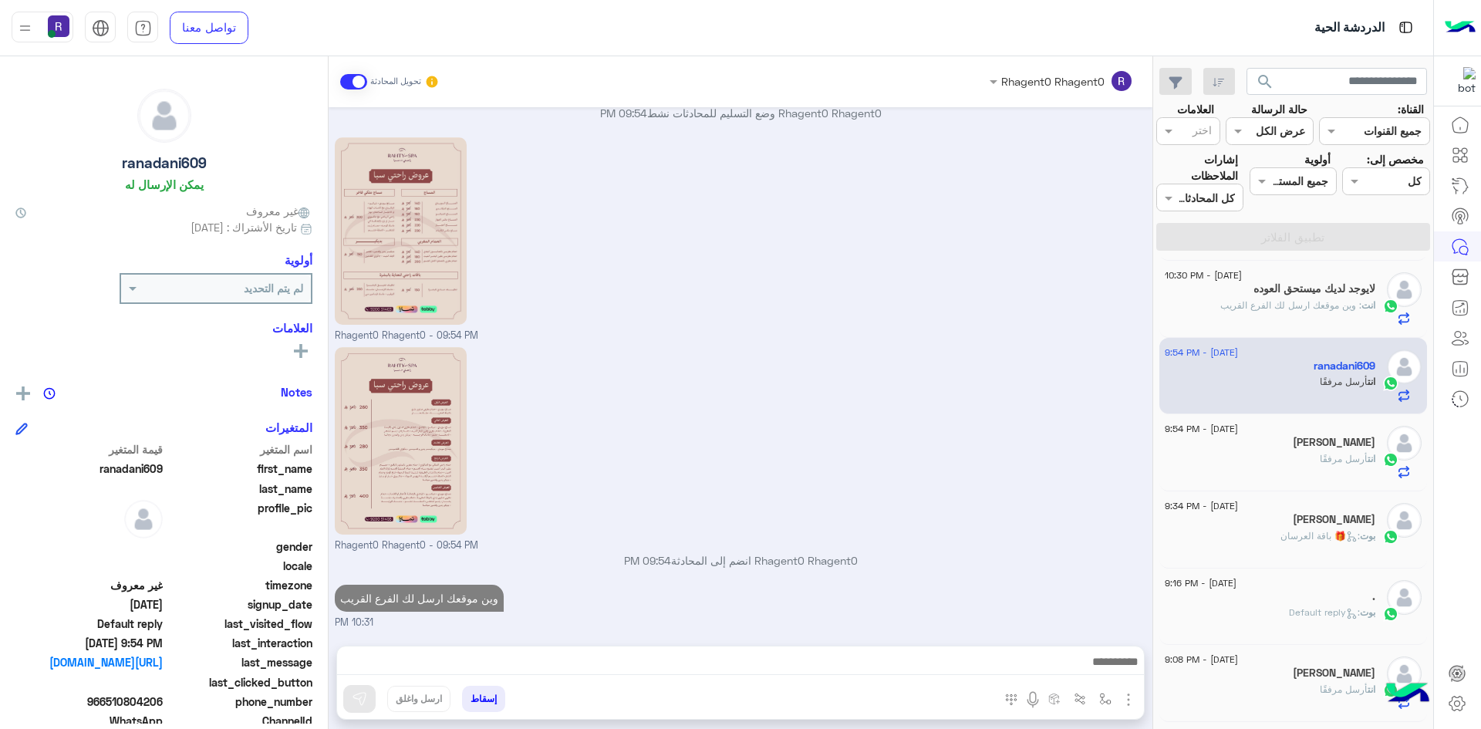
click at [1339, 462] on span "أرسل مرفقًا" at bounding box center [1344, 459] width 48 height 12
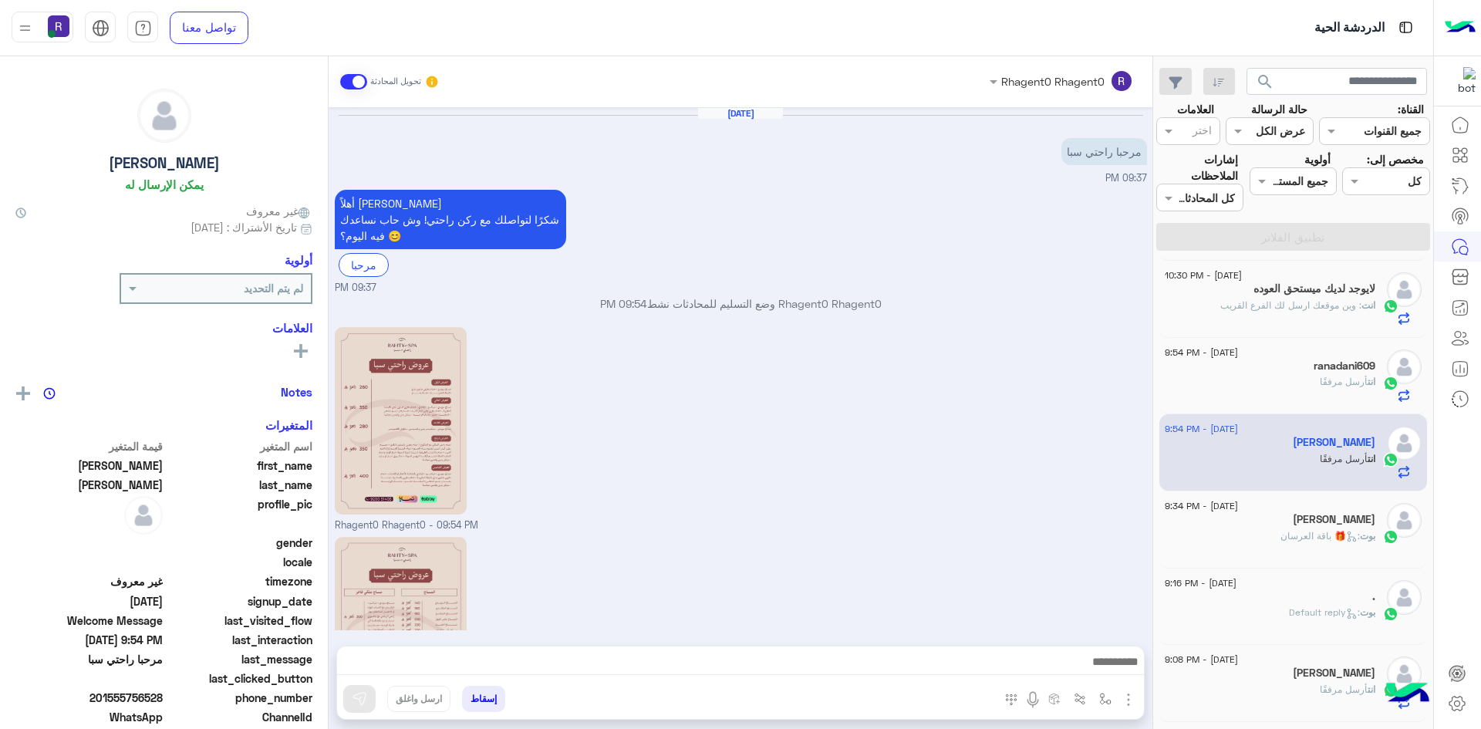
scroll to position [140, 0]
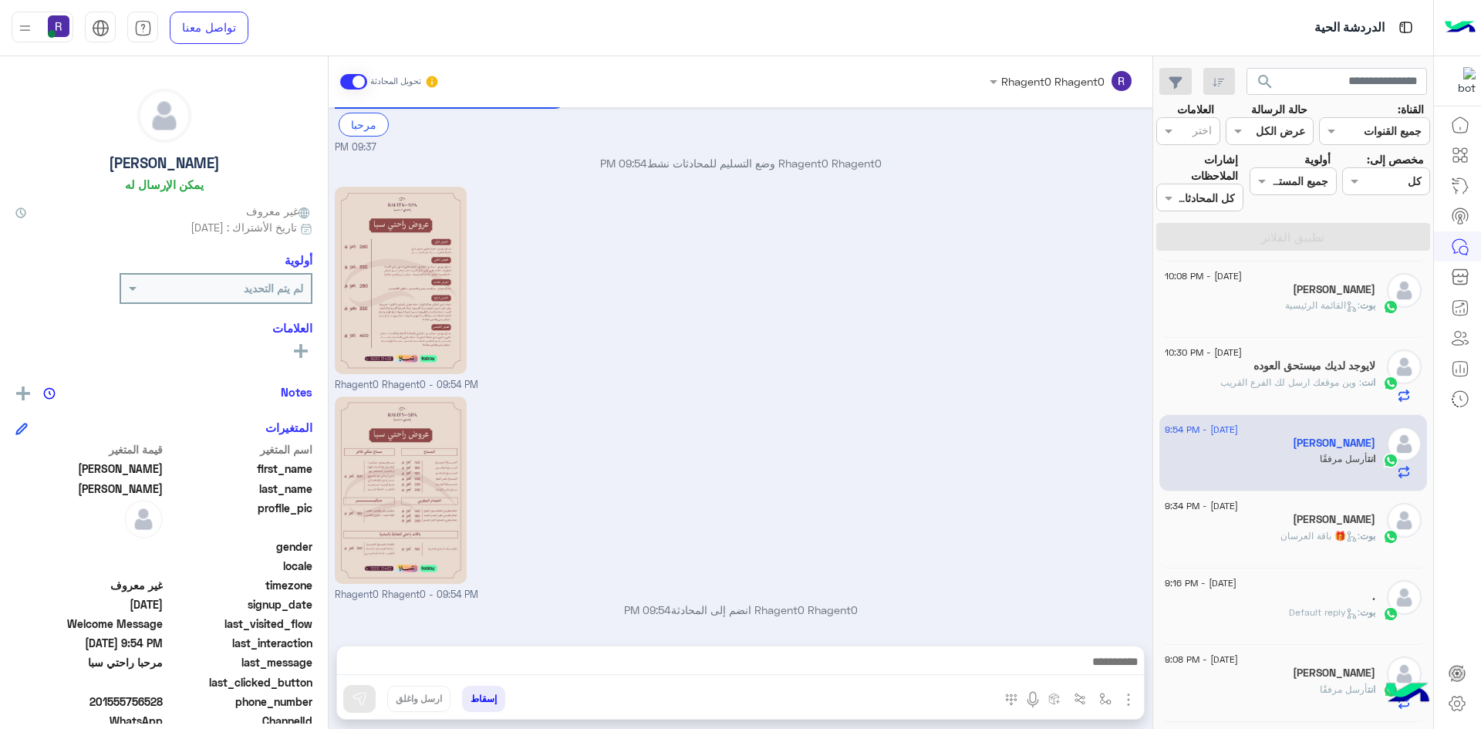
click at [1306, 525] on h5 "Fawad Ahmad" at bounding box center [1334, 519] width 83 height 13
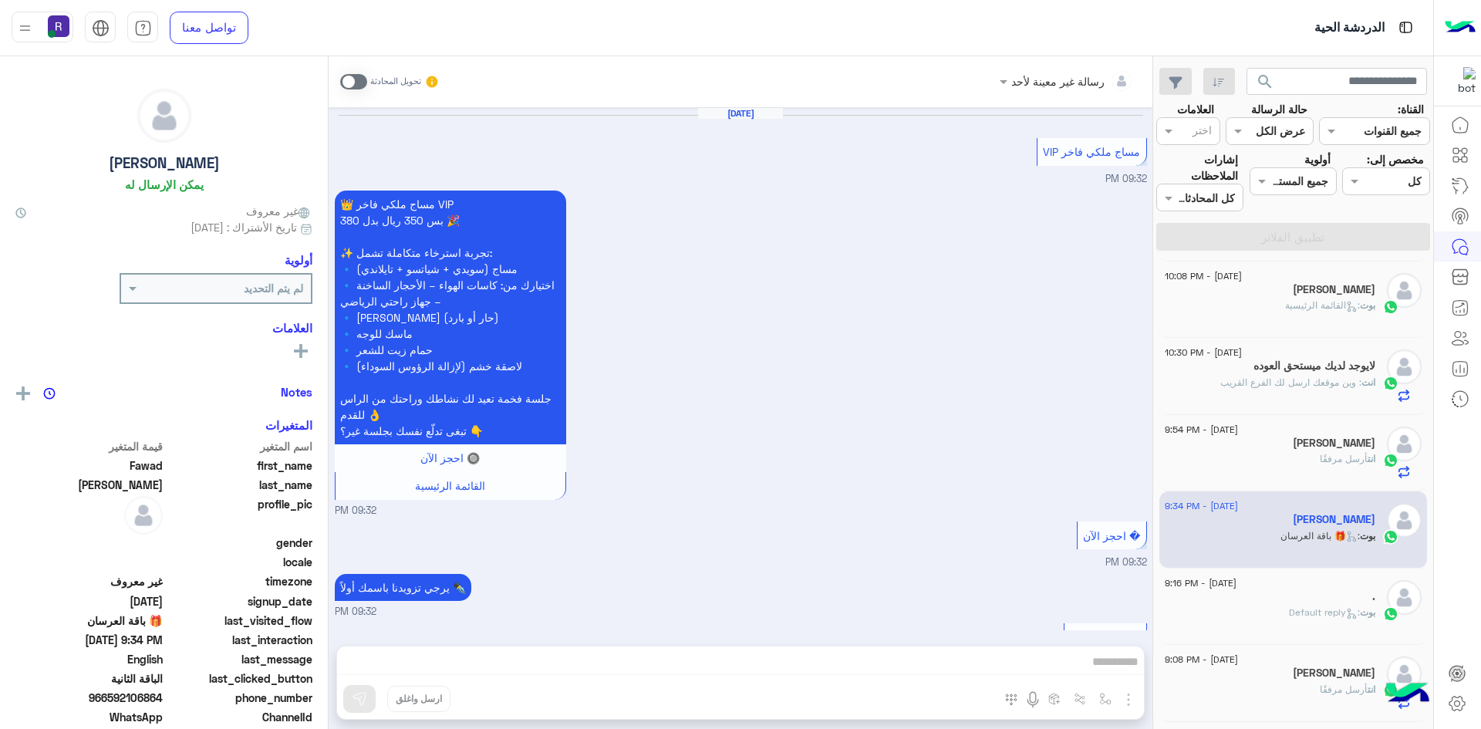
scroll to position [2618, 0]
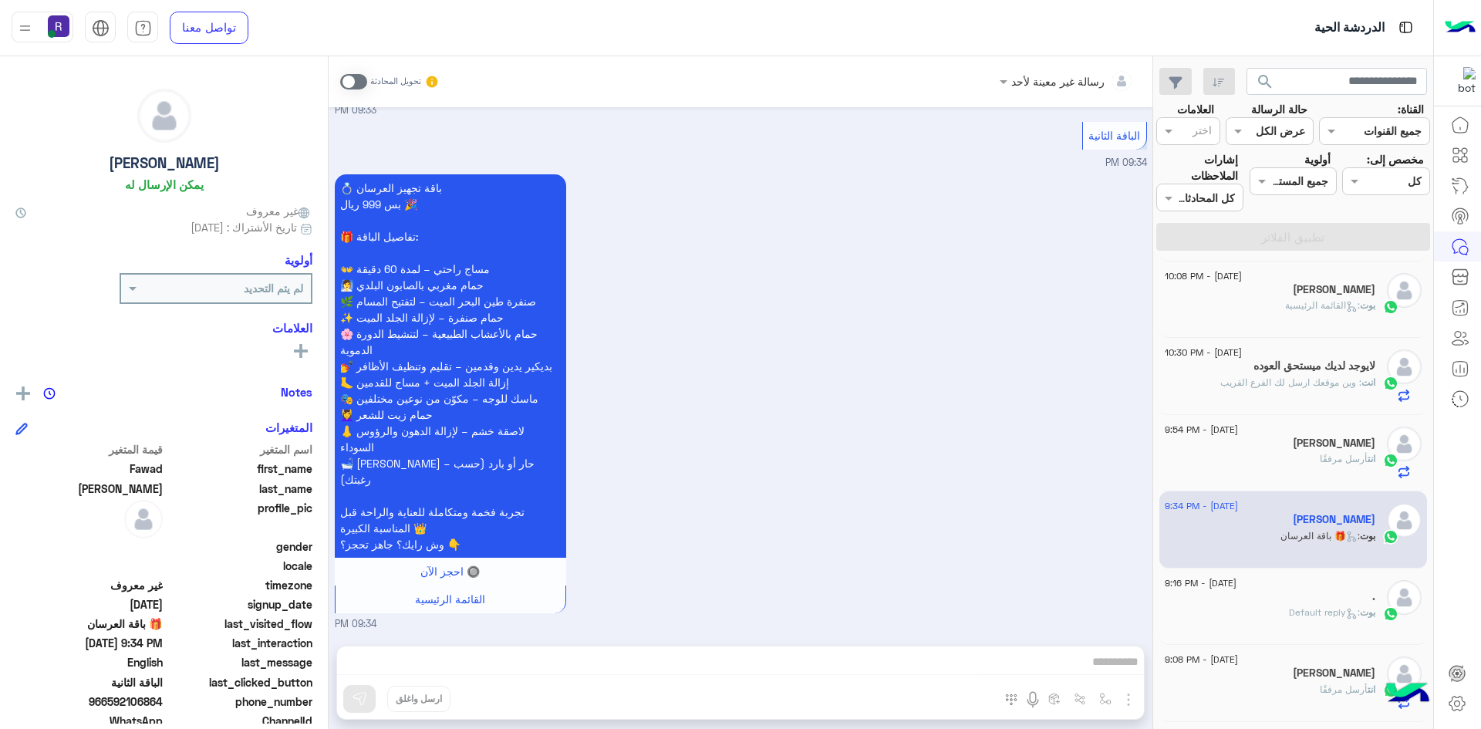
click at [342, 82] on span at bounding box center [353, 81] width 27 height 15
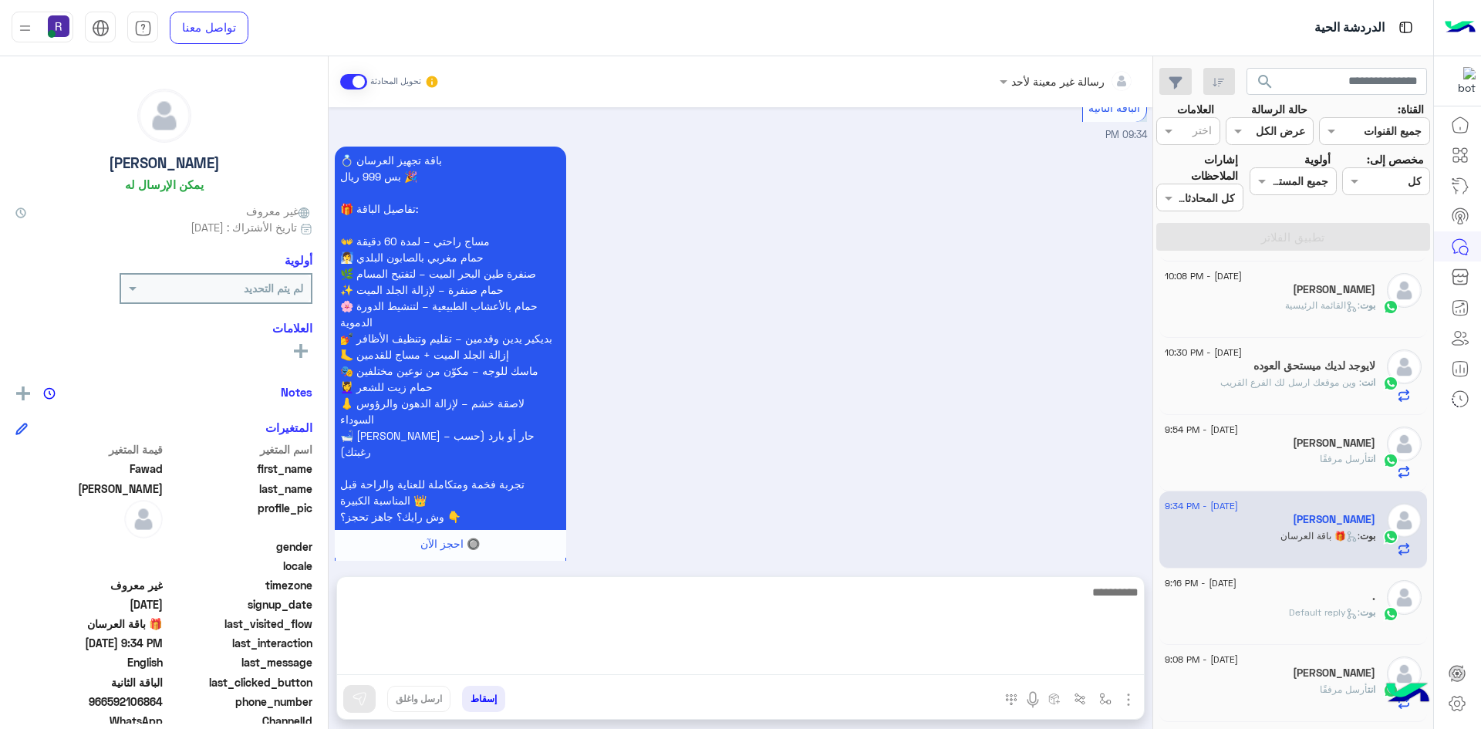
click at [910, 665] on textarea at bounding box center [740, 628] width 807 height 93
paste textarea "**********"
type textarea "**********"
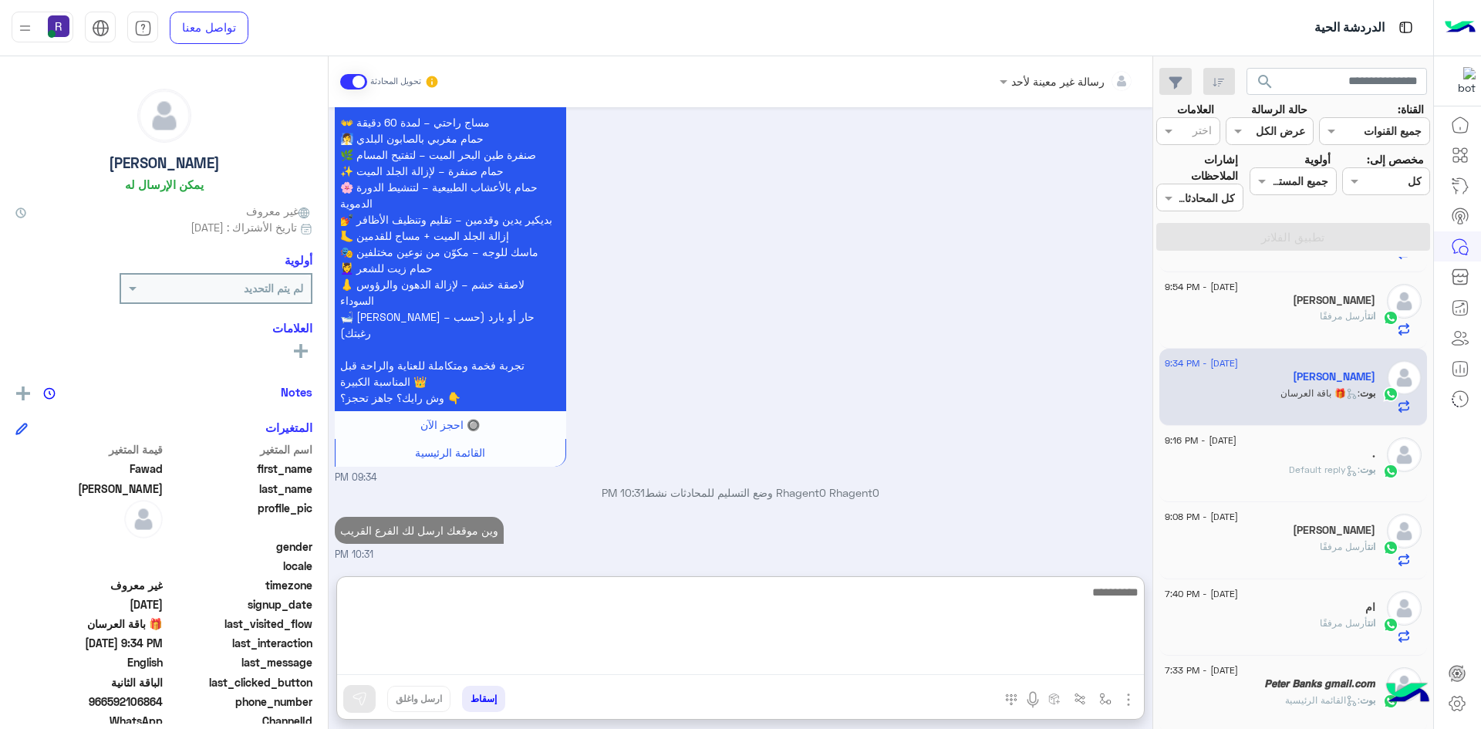
scroll to position [463, 0]
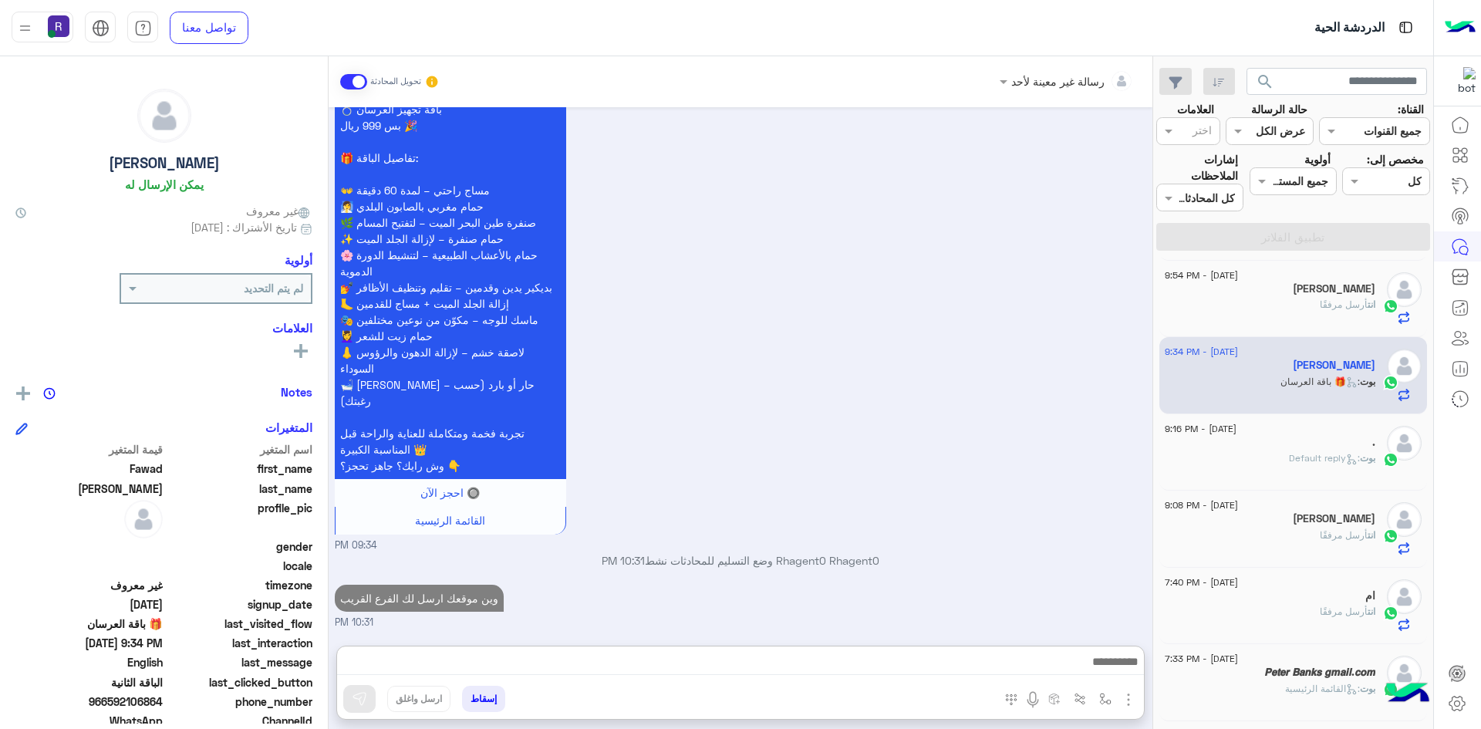
click at [1334, 454] on span ": Default reply" at bounding box center [1324, 458] width 71 height 12
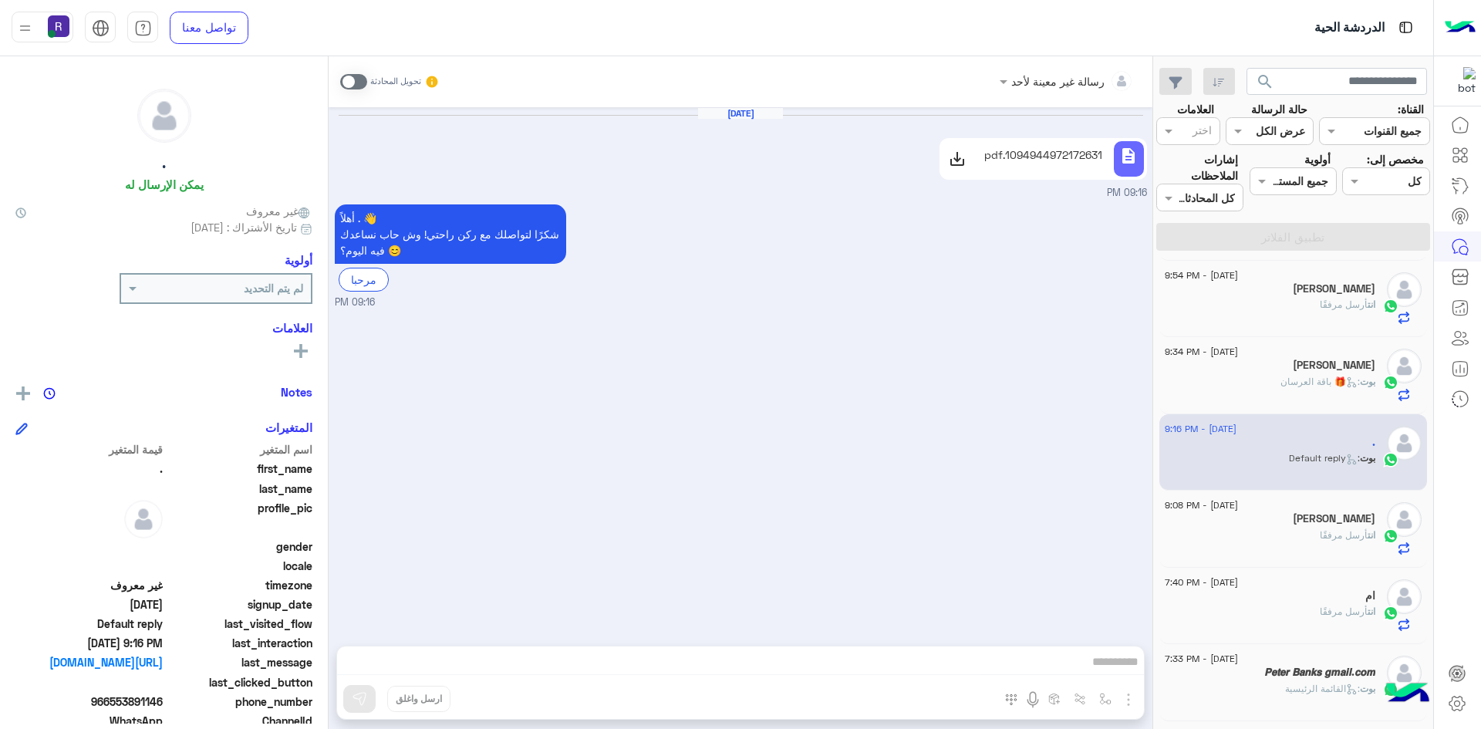
click at [1264, 527] on div "MONIR HOSSAIN" at bounding box center [1270, 520] width 211 height 16
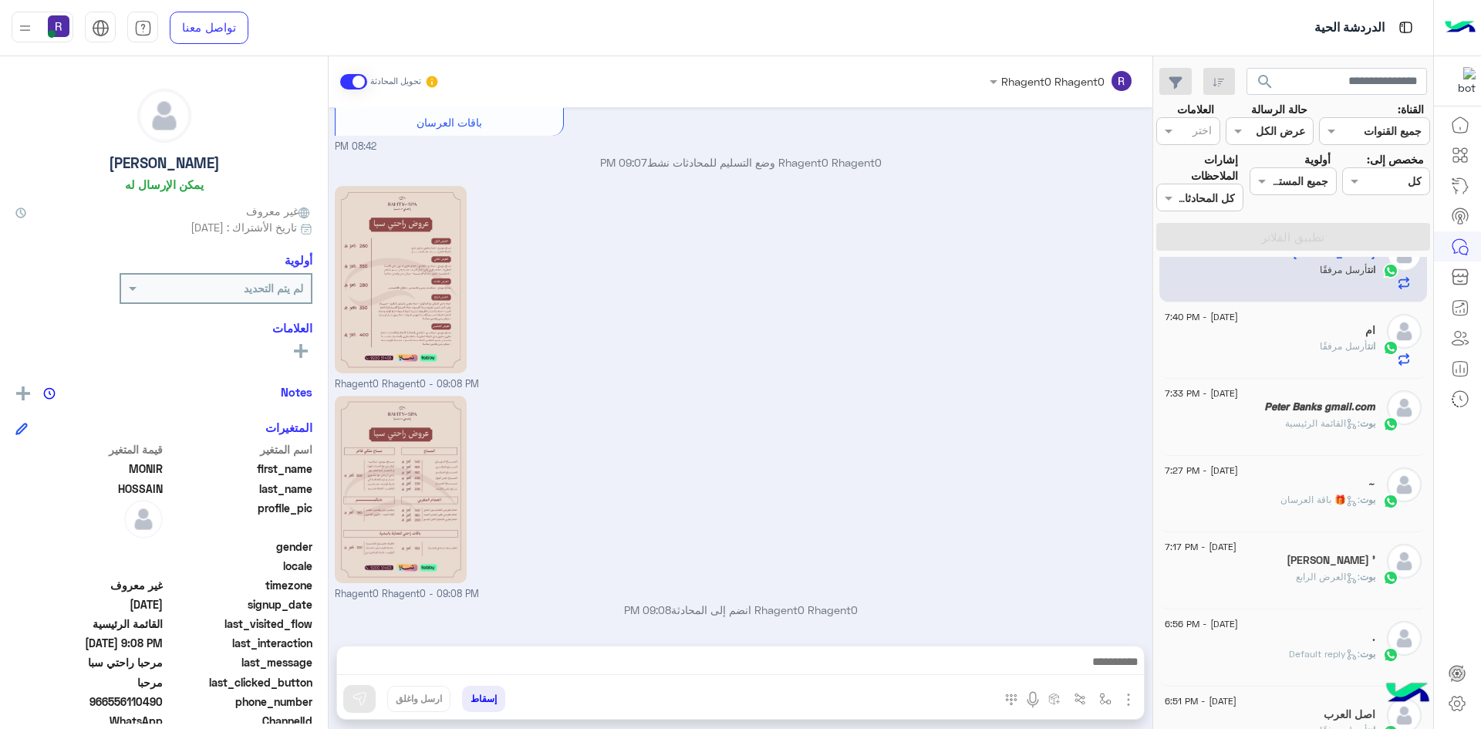
scroll to position [694, 0]
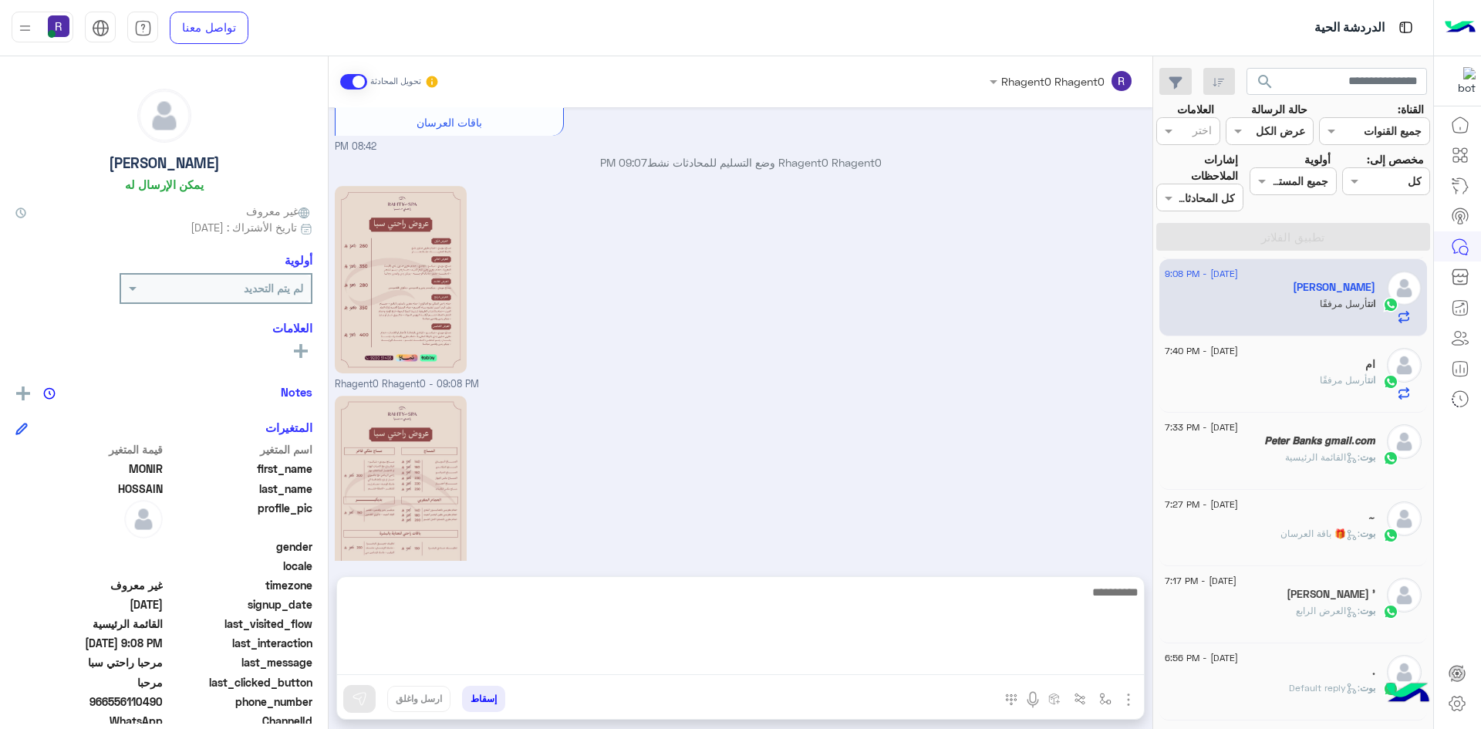
click at [851, 660] on textarea at bounding box center [740, 628] width 807 height 93
paste textarea "**********"
type textarea "**********"
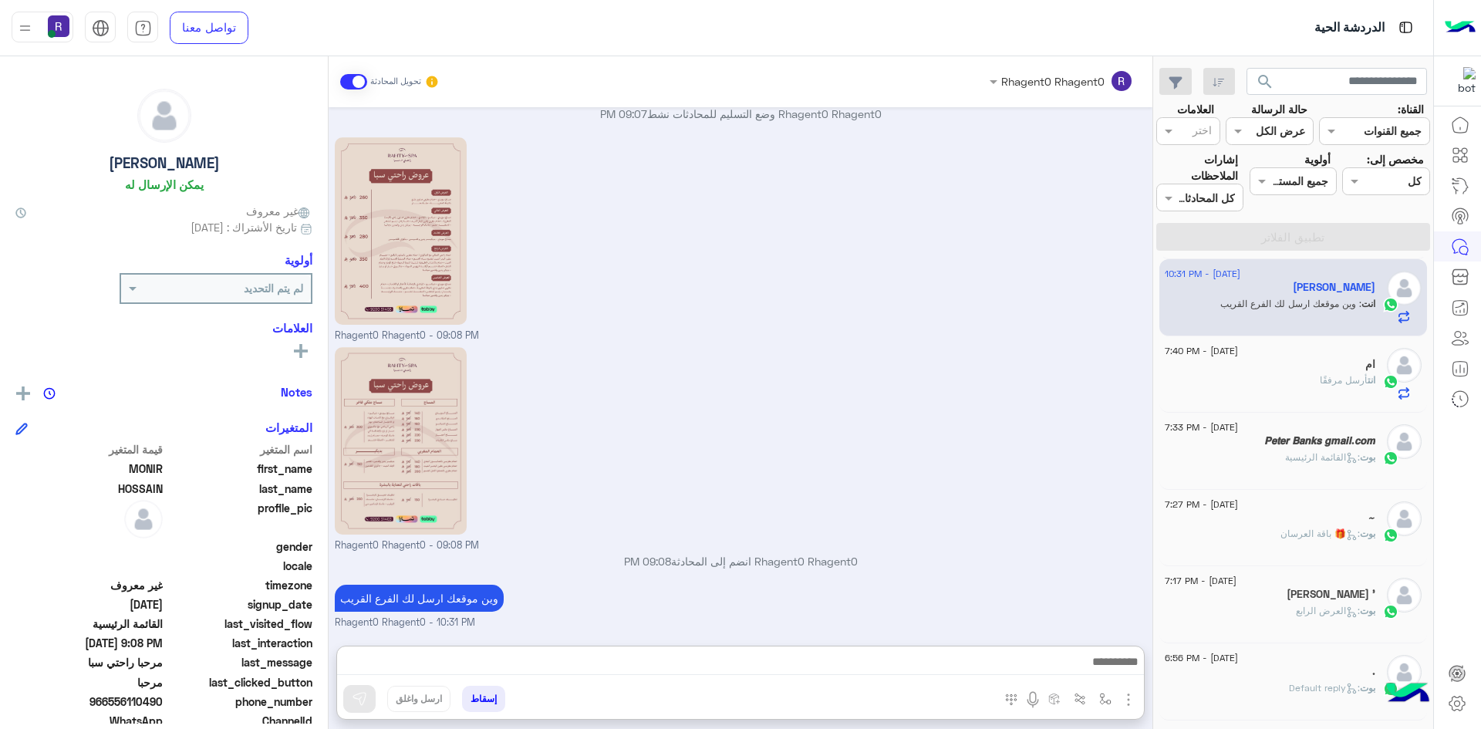
click at [1291, 364] on div "ام" at bounding box center [1270, 366] width 211 height 16
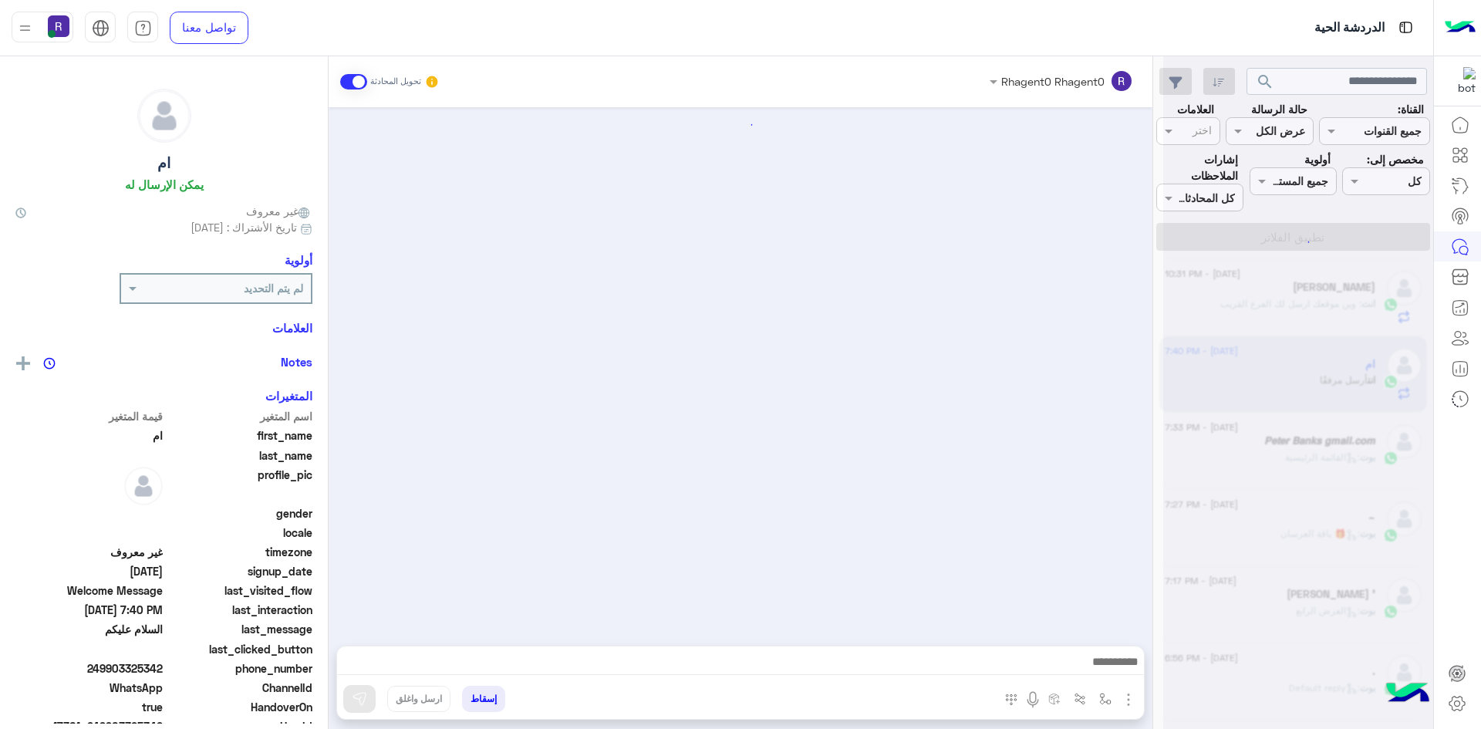
scroll to position [190, 0]
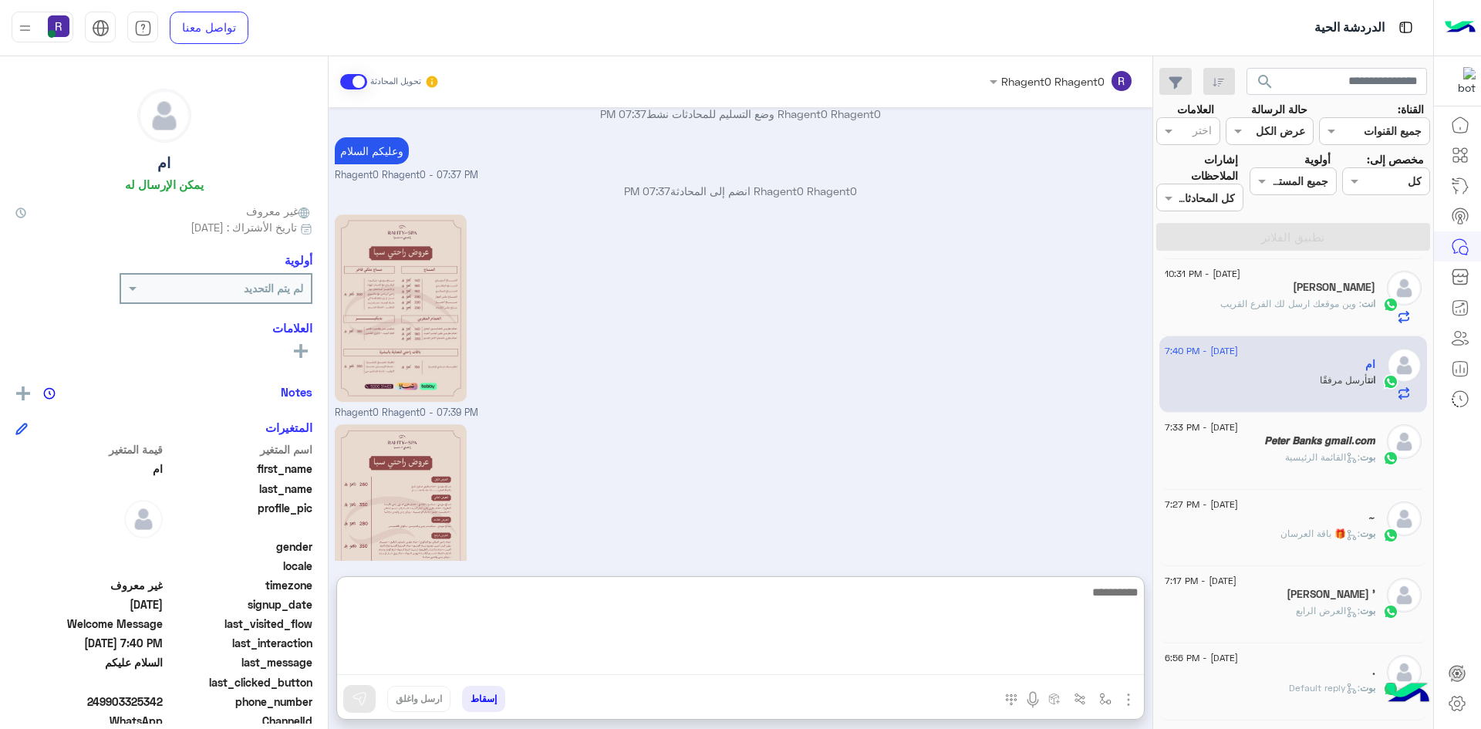
click at [733, 659] on textarea at bounding box center [740, 628] width 807 height 93
paste textarea "**********"
type textarea "**********"
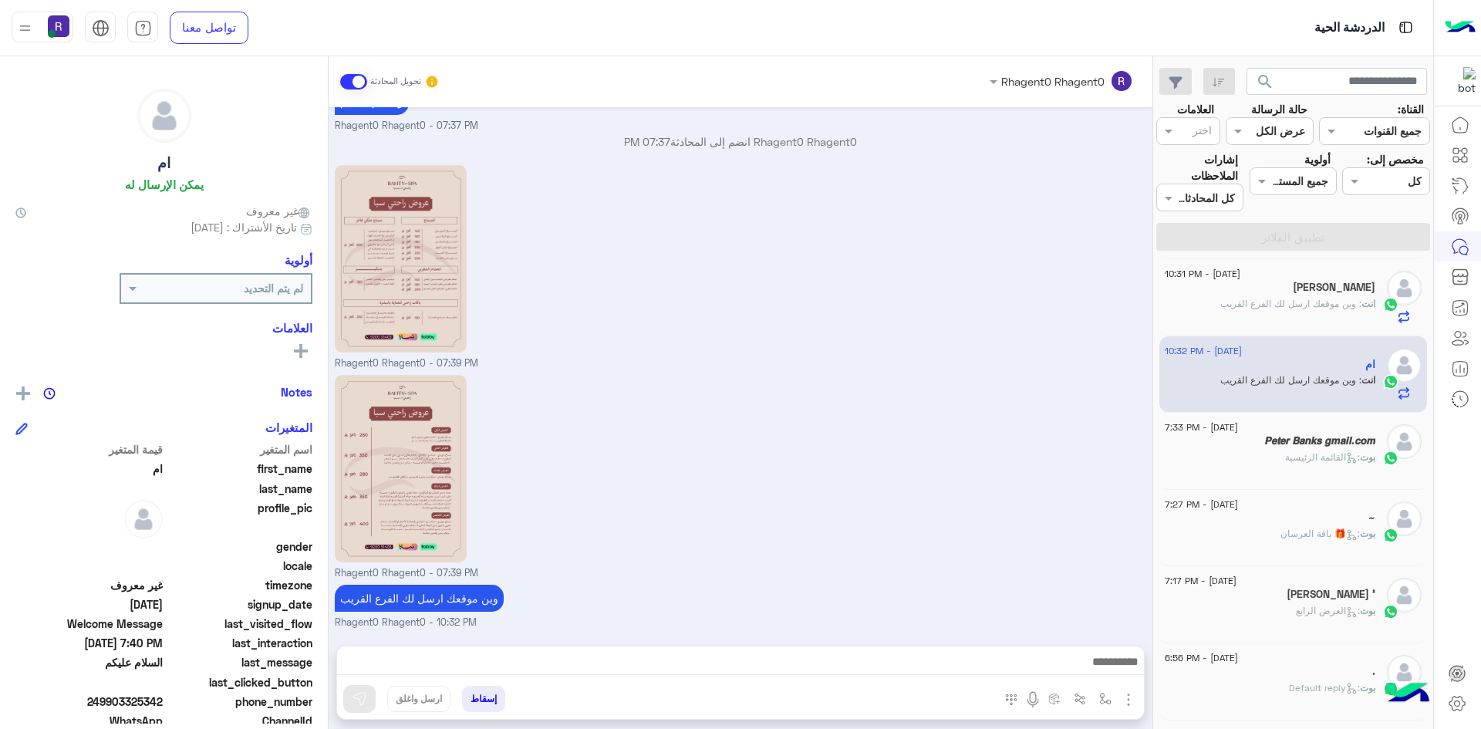
click at [1274, 459] on div "بوت : القائمة الرئيسية" at bounding box center [1270, 463] width 211 height 27
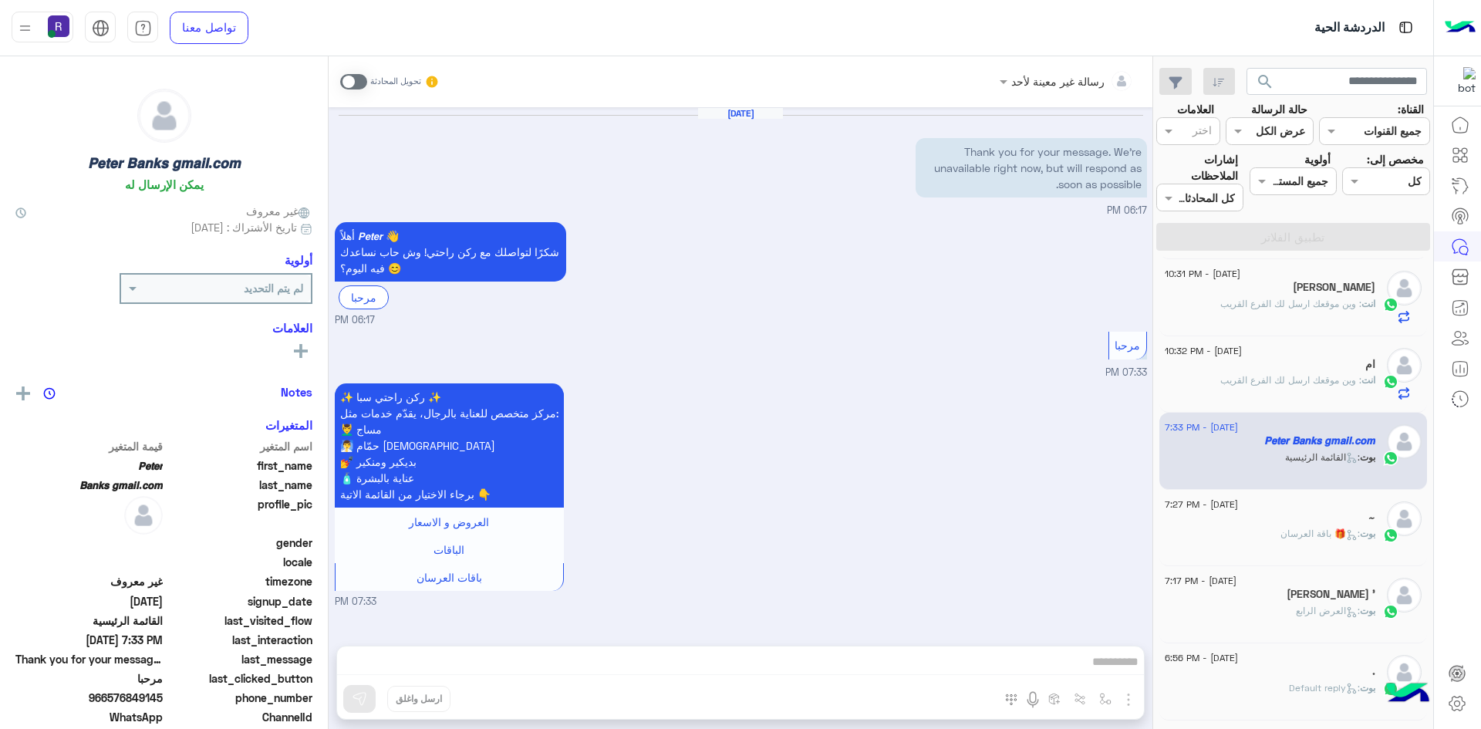
click at [1405, 530] on img at bounding box center [1404, 518] width 35 height 35
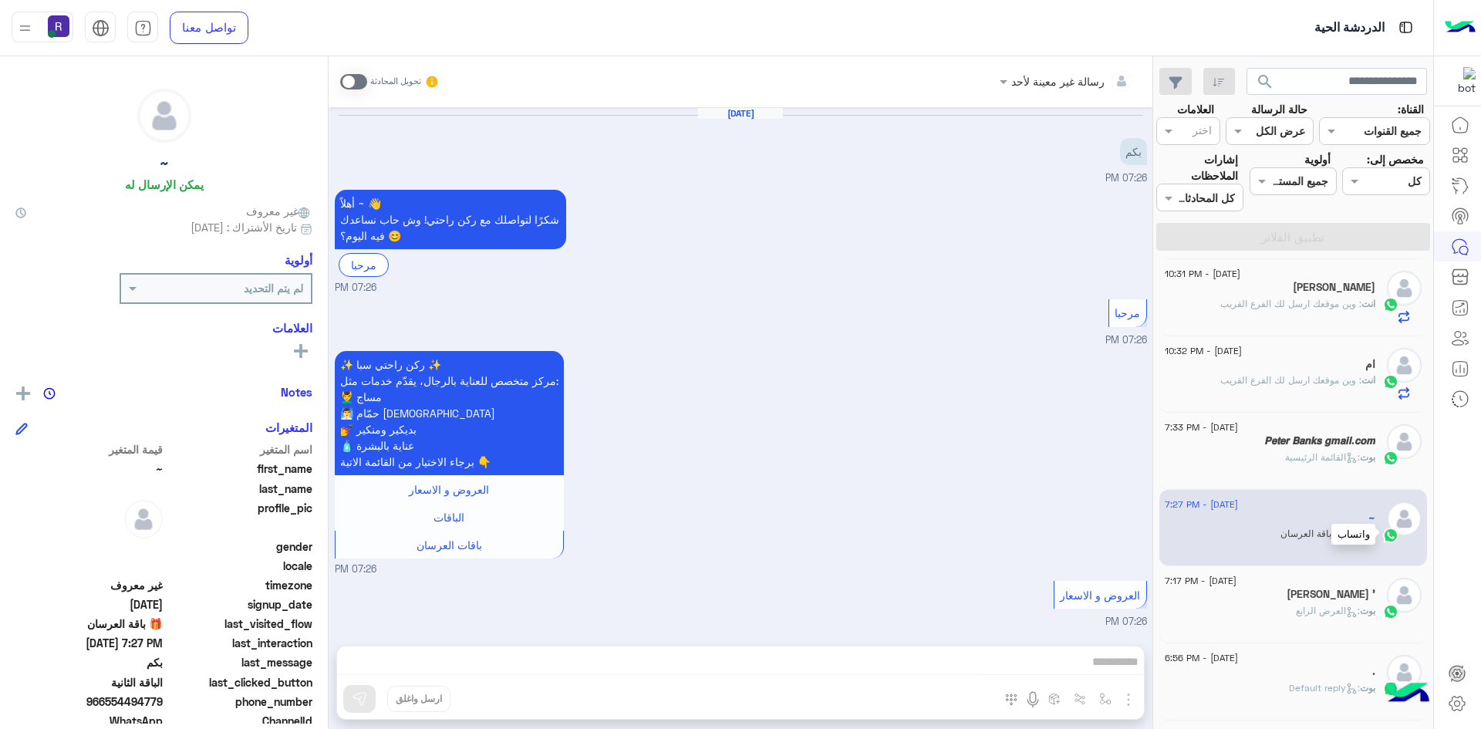
scroll to position [2163, 0]
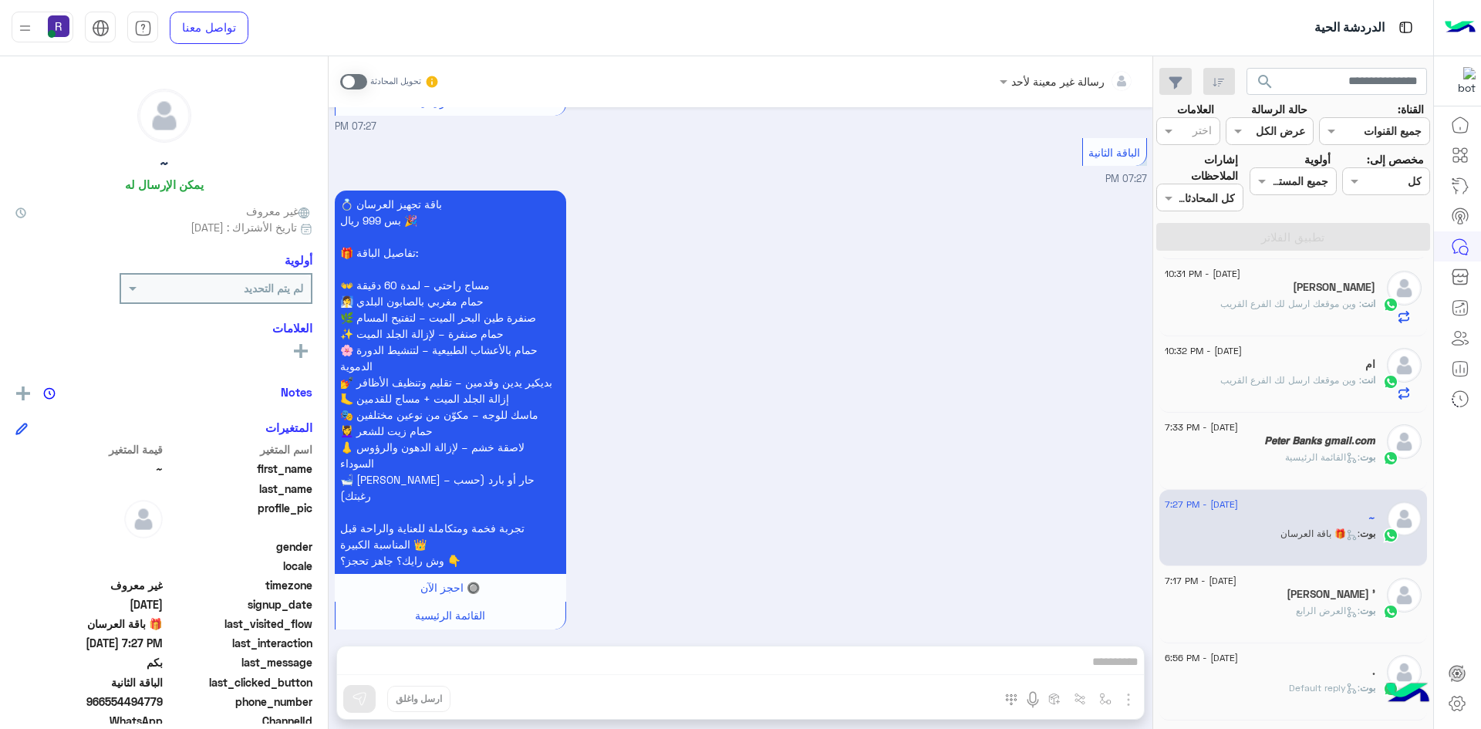
click at [355, 83] on span at bounding box center [353, 81] width 27 height 15
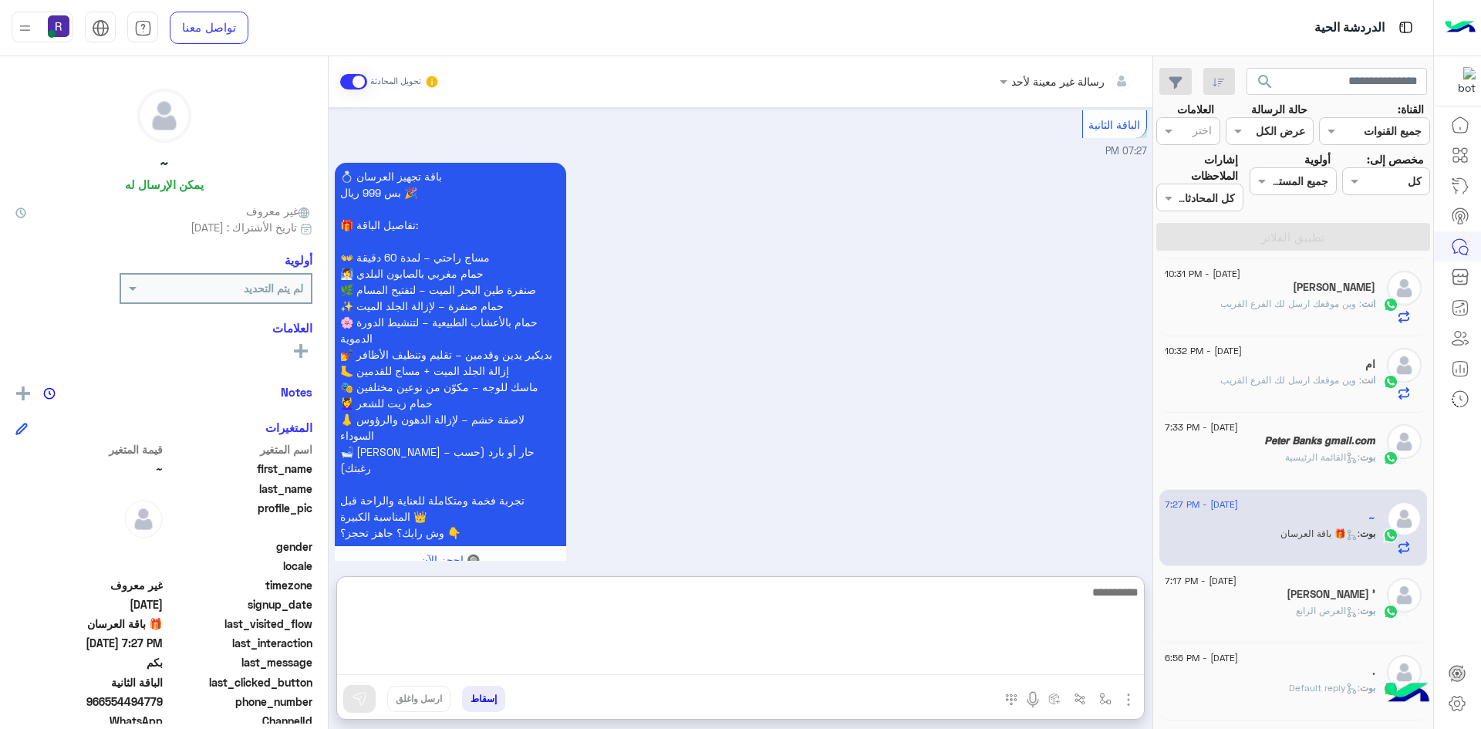
click at [963, 666] on textarea at bounding box center [740, 628] width 807 height 93
paste textarea "**********"
type textarea "**********"
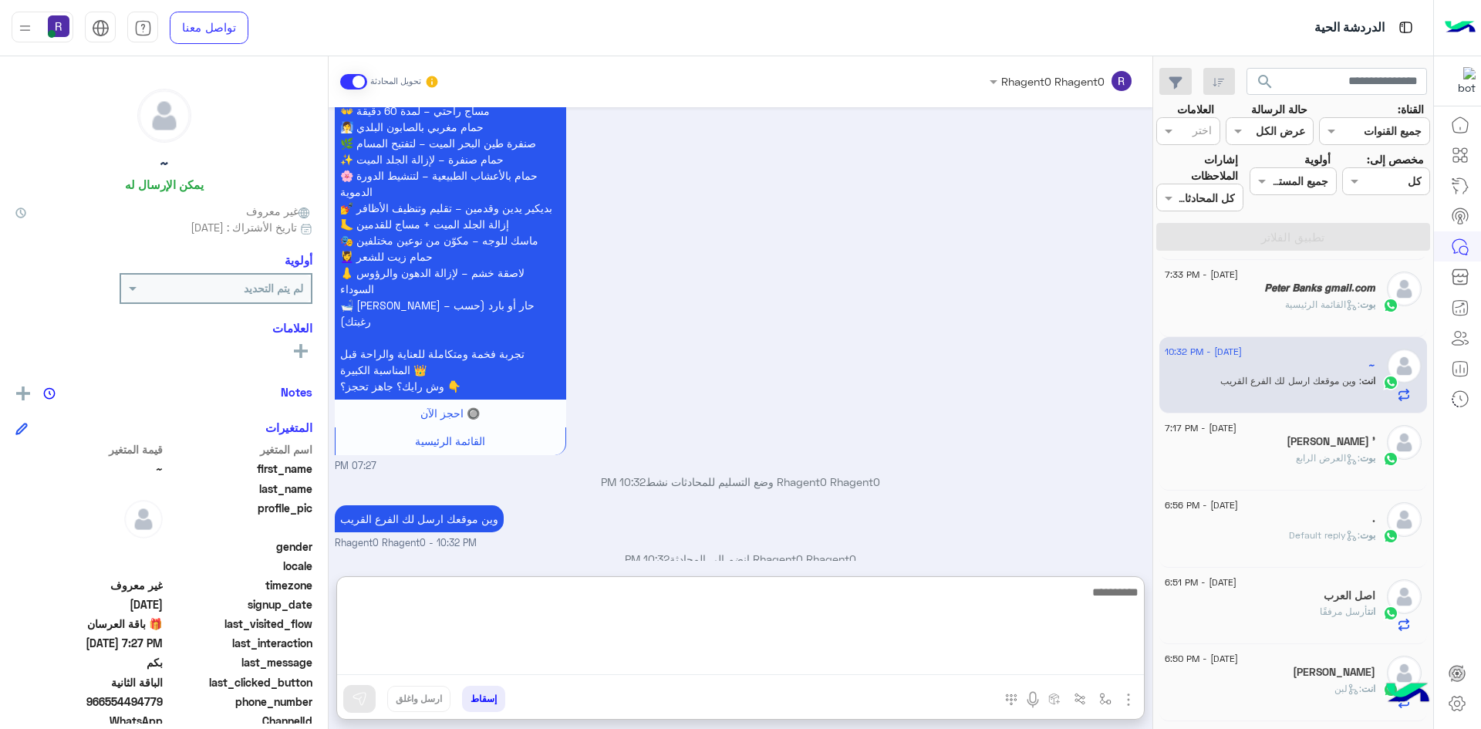
scroll to position [848, 0]
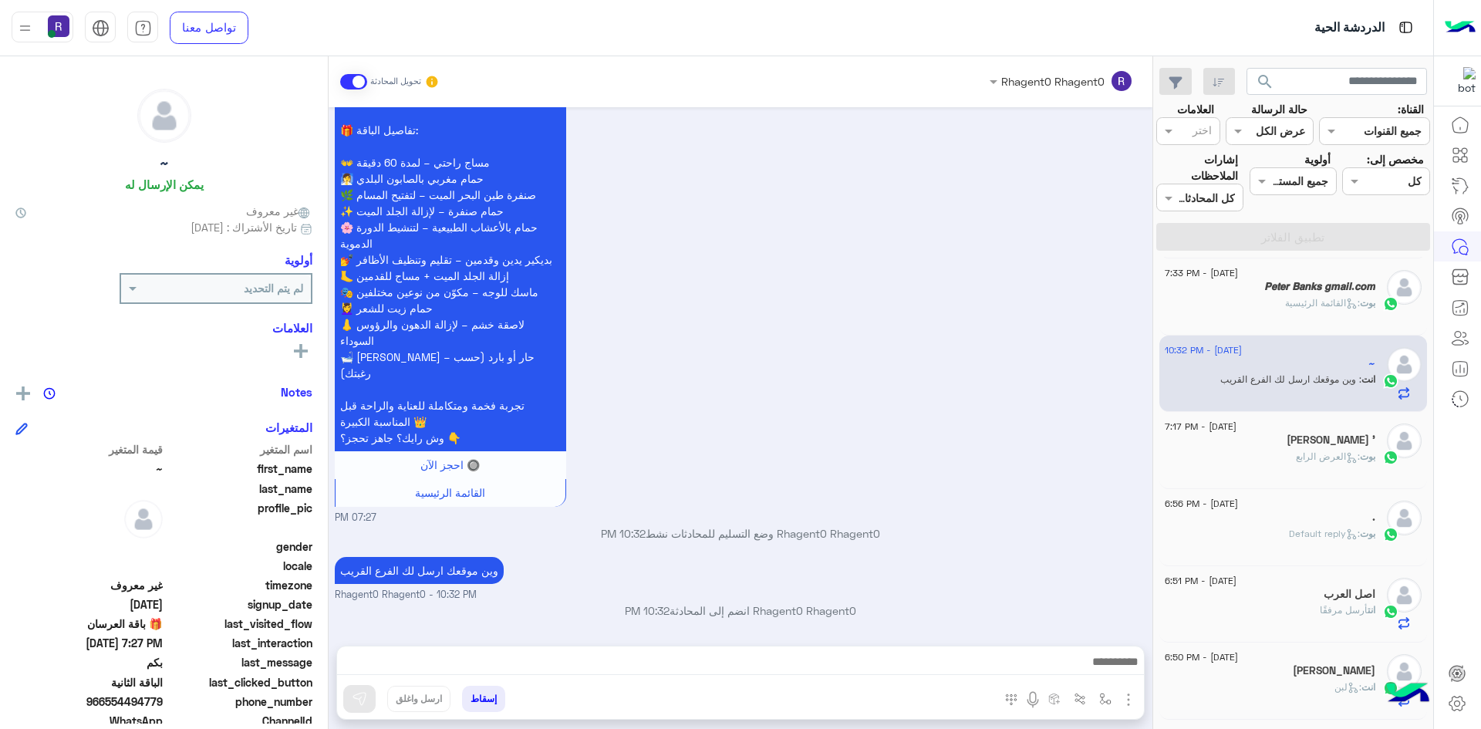
click at [1334, 448] on div "محمد المطيري '" at bounding box center [1270, 441] width 211 height 16
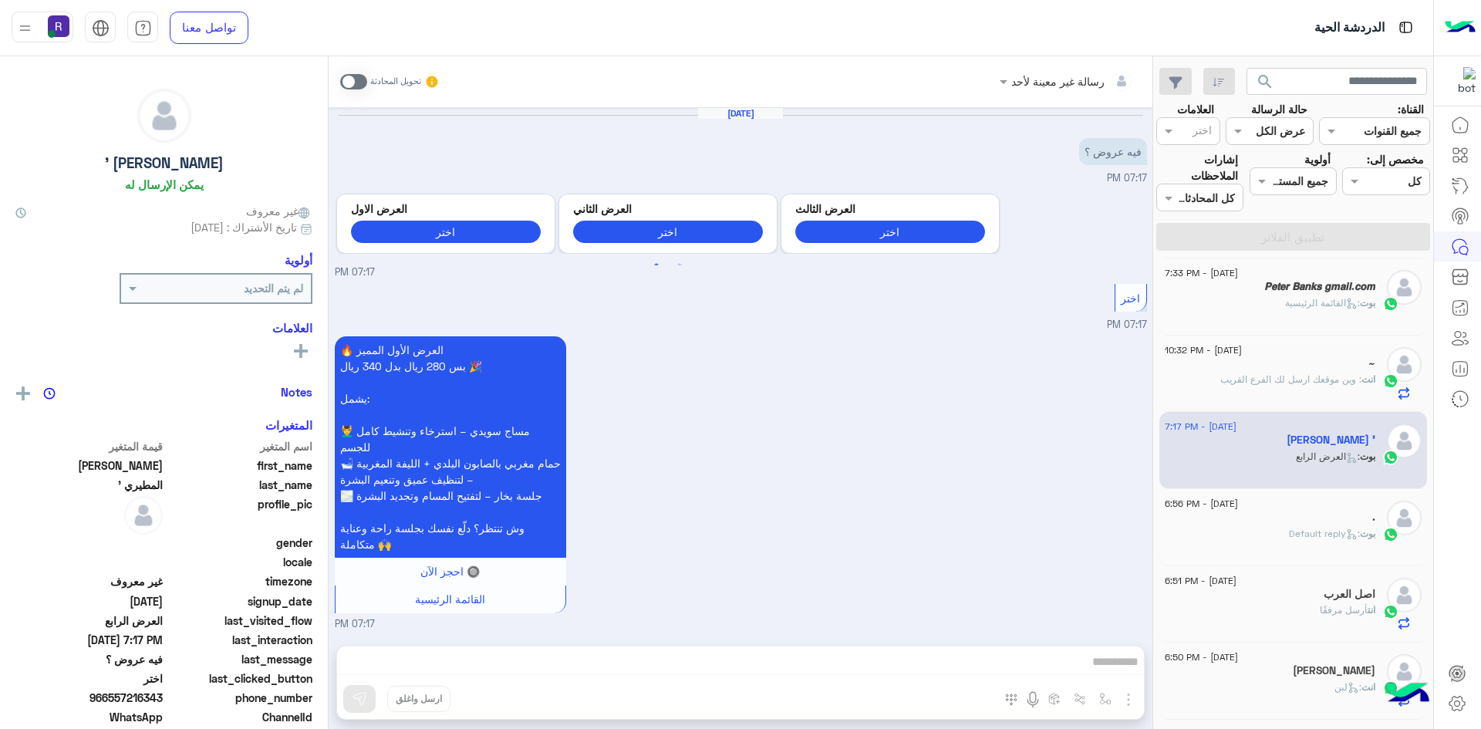
scroll to position [1314, 0]
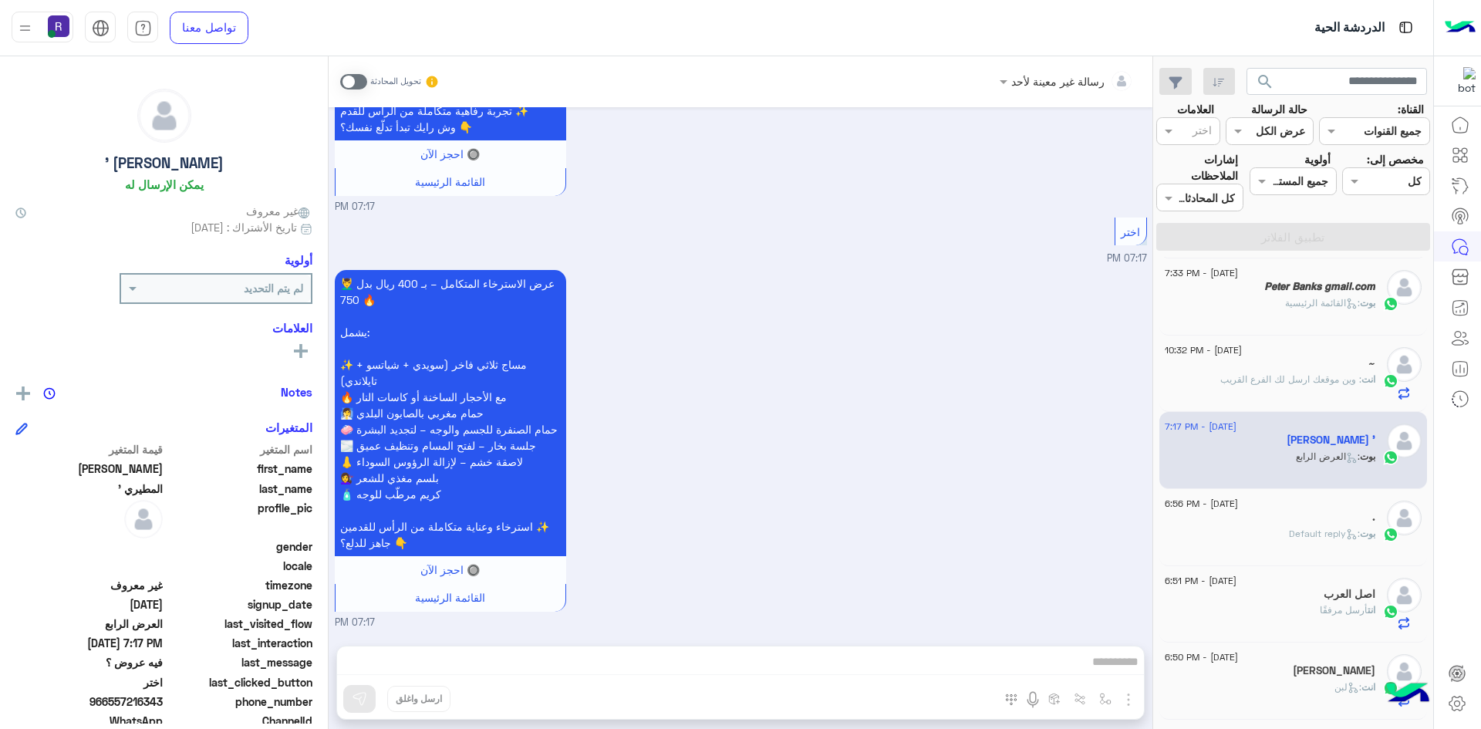
click at [362, 83] on span at bounding box center [353, 81] width 27 height 15
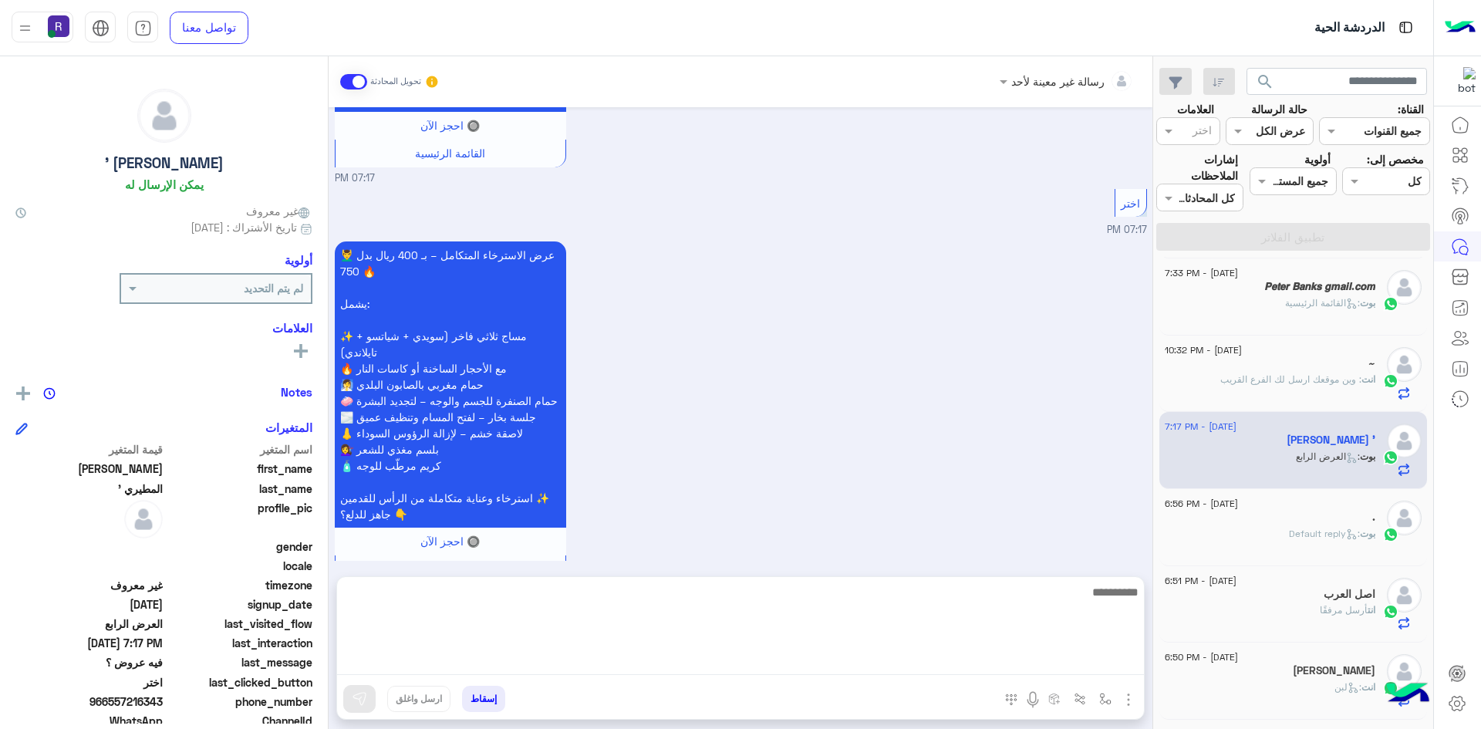
click at [899, 656] on textarea at bounding box center [740, 628] width 807 height 93
paste textarea "**********"
type textarea "**********"
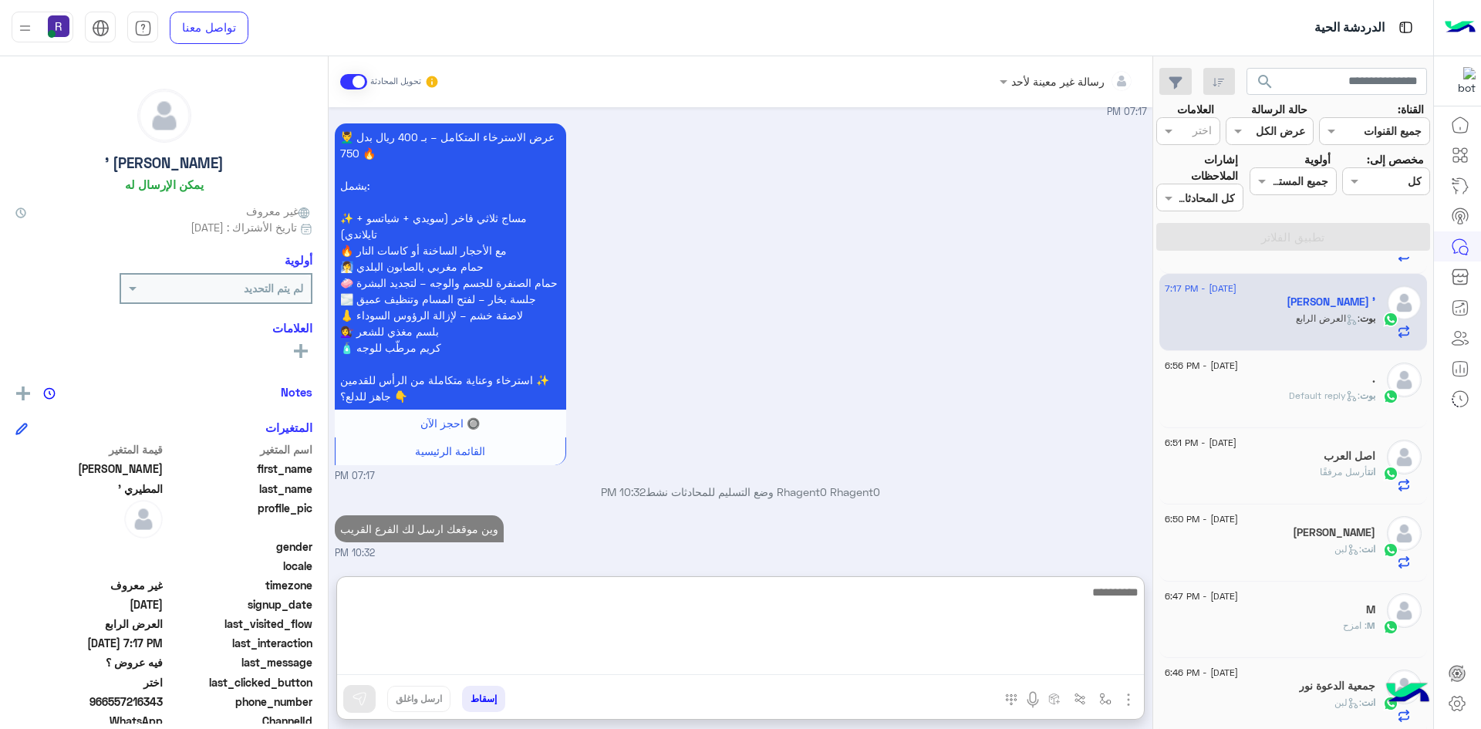
scroll to position [1003, 0]
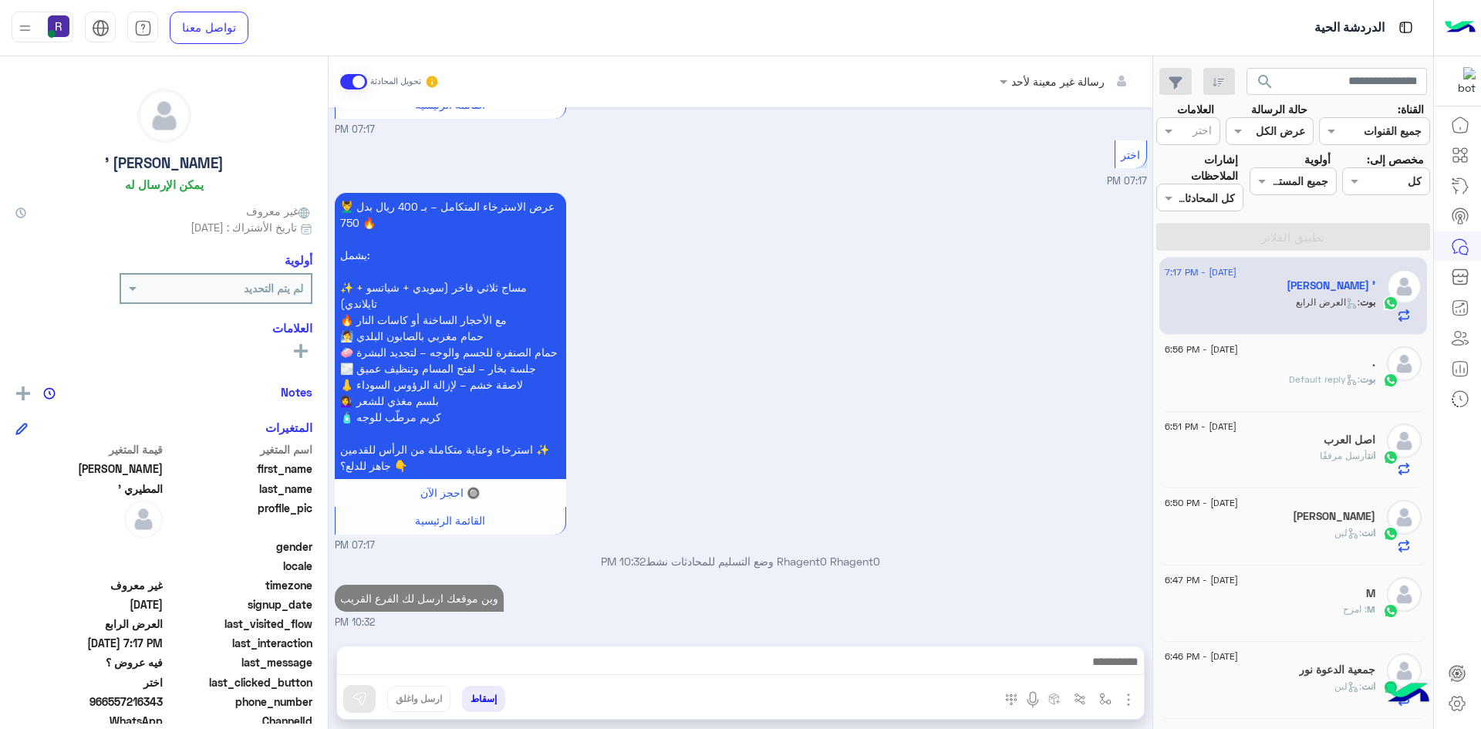
click at [1343, 368] on div "." at bounding box center [1270, 364] width 211 height 16
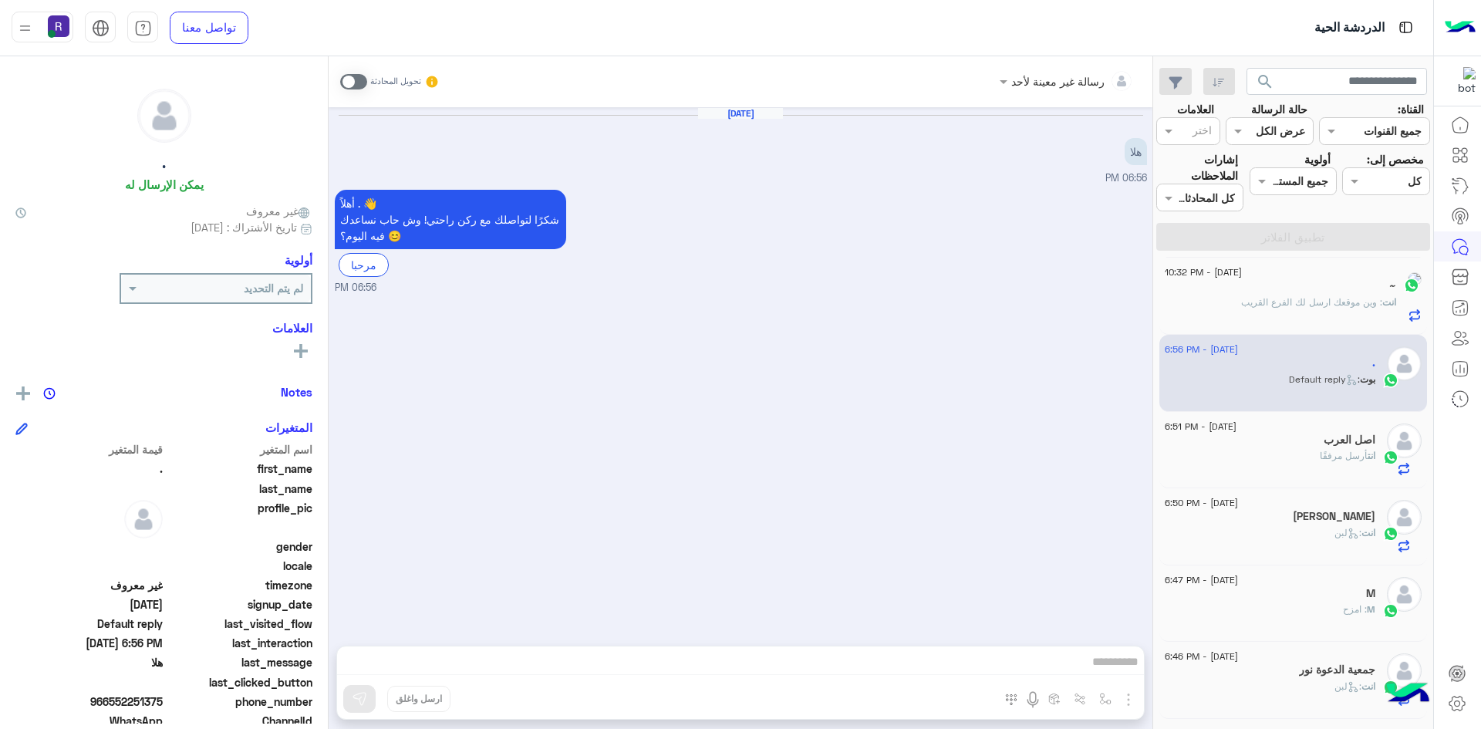
click at [350, 87] on span at bounding box center [353, 81] width 27 height 15
click at [1128, 696] on img "button" at bounding box center [1128, 699] width 19 height 19
click at [1094, 669] on span "الصور" at bounding box center [1098, 666] width 29 height 18
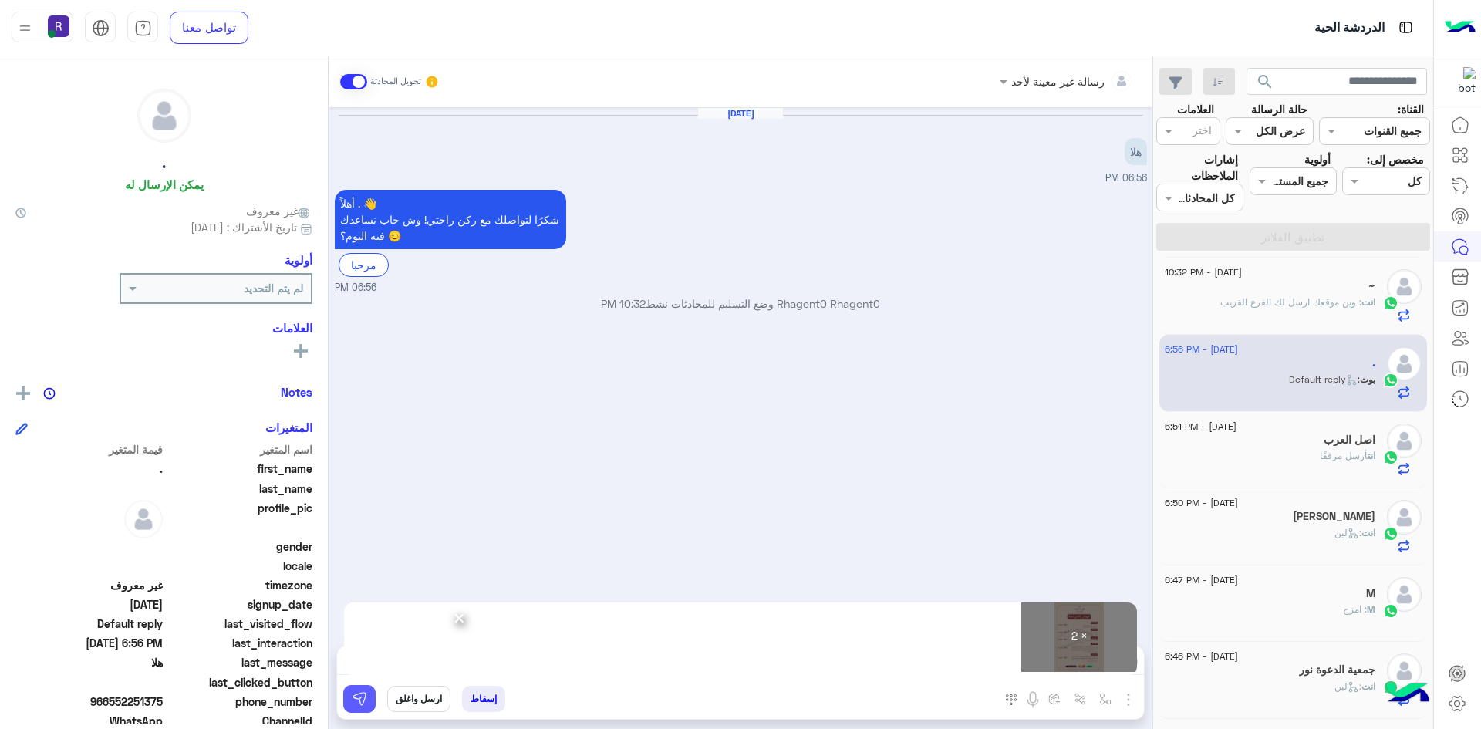
click at [367, 701] on button at bounding box center [359, 699] width 32 height 28
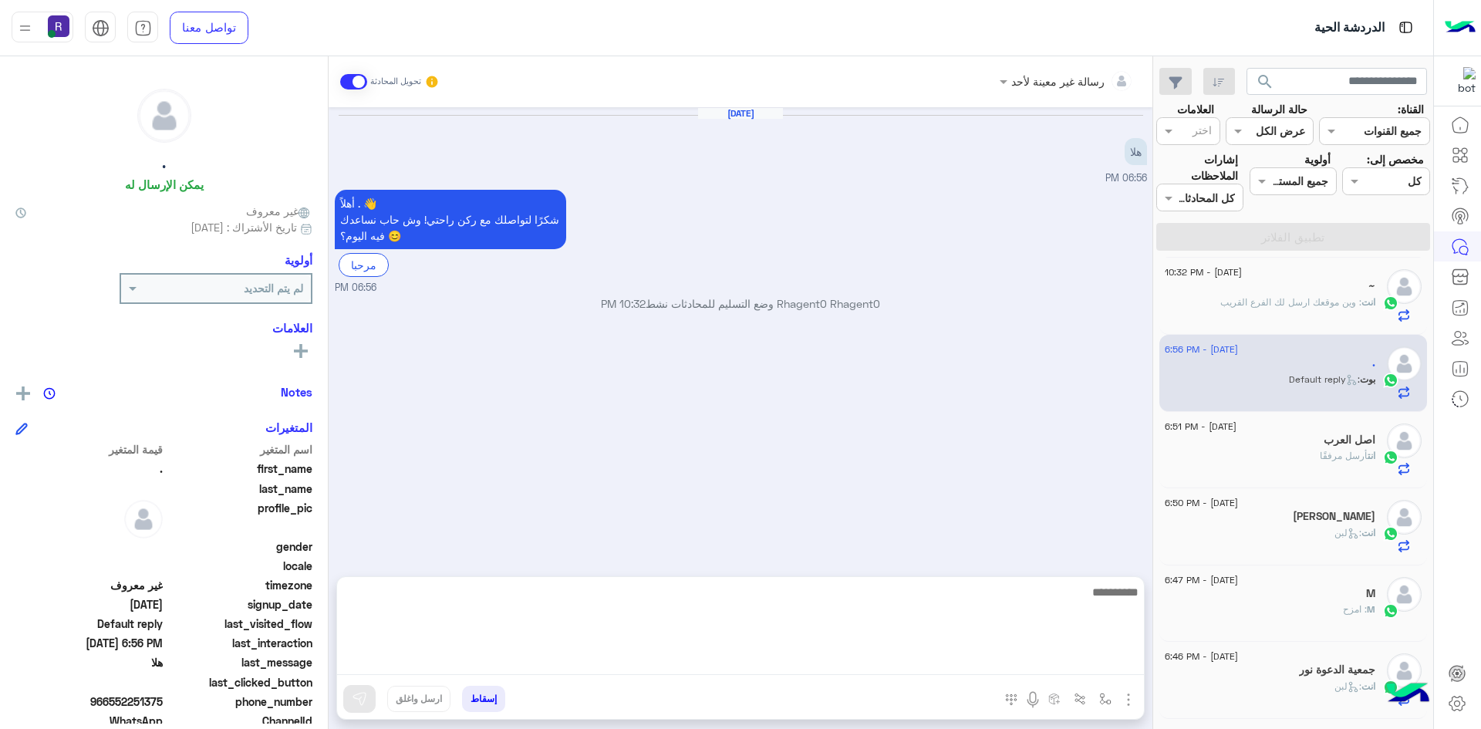
click at [890, 656] on textarea at bounding box center [740, 628] width 807 height 93
paste textarea "**********"
type textarea "**********"
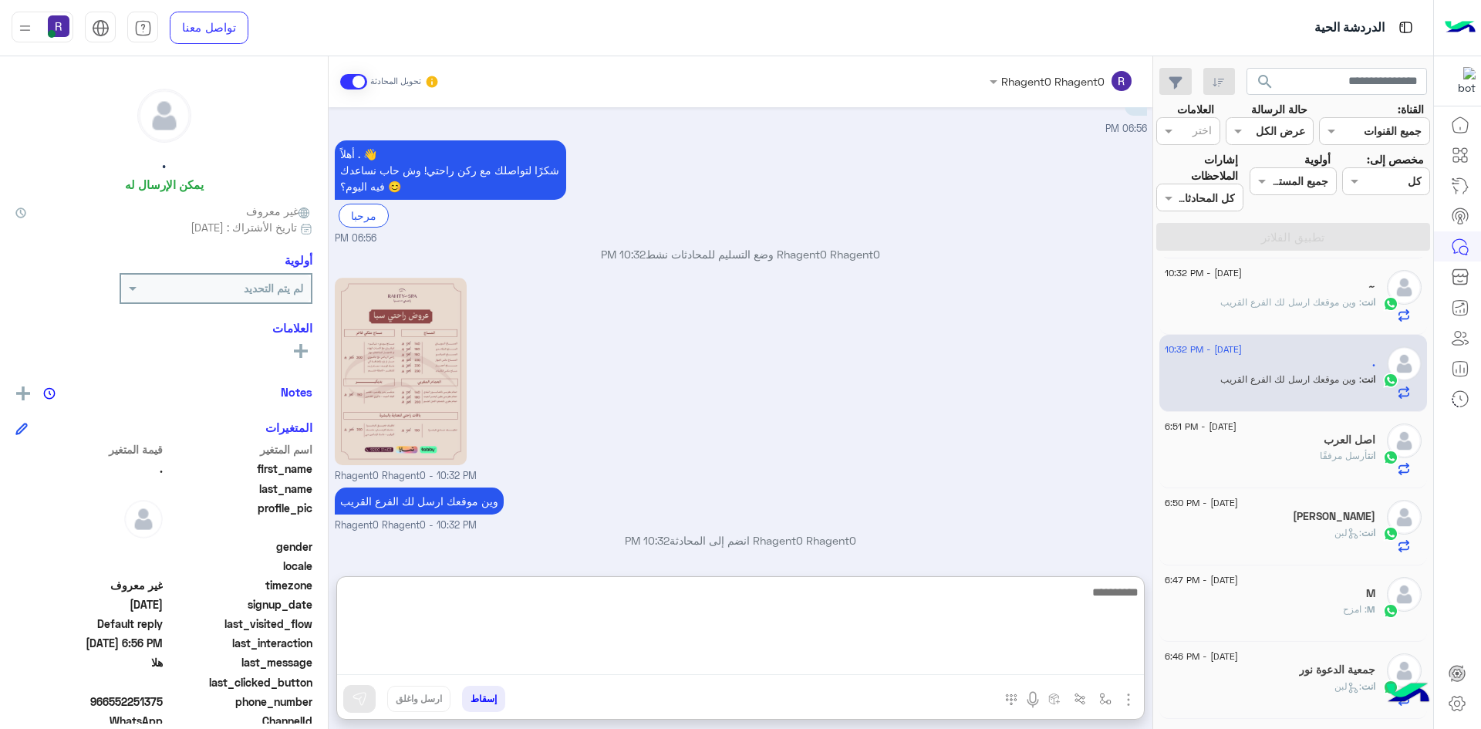
scroll to position [259, 0]
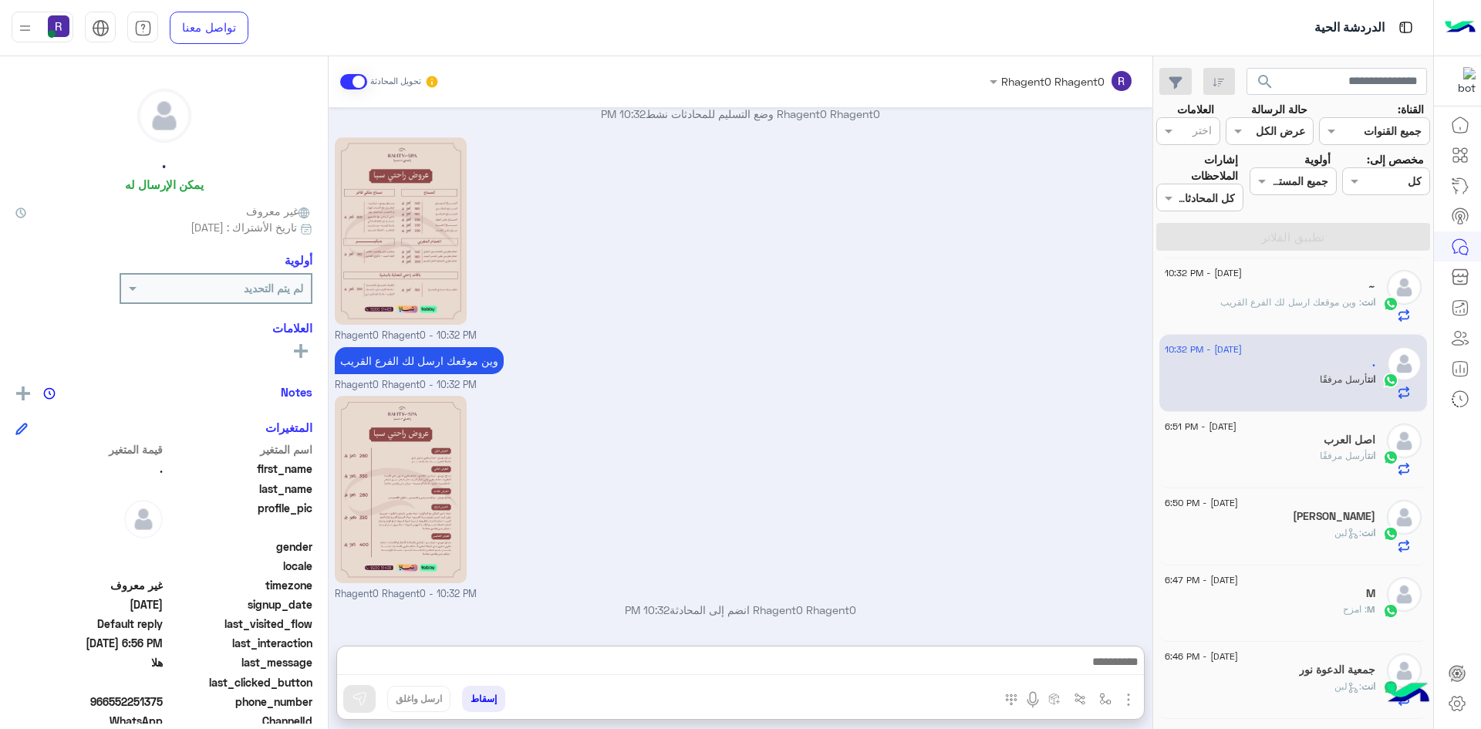
click at [1342, 468] on div "انت أرسل مرفقًا" at bounding box center [1270, 462] width 211 height 27
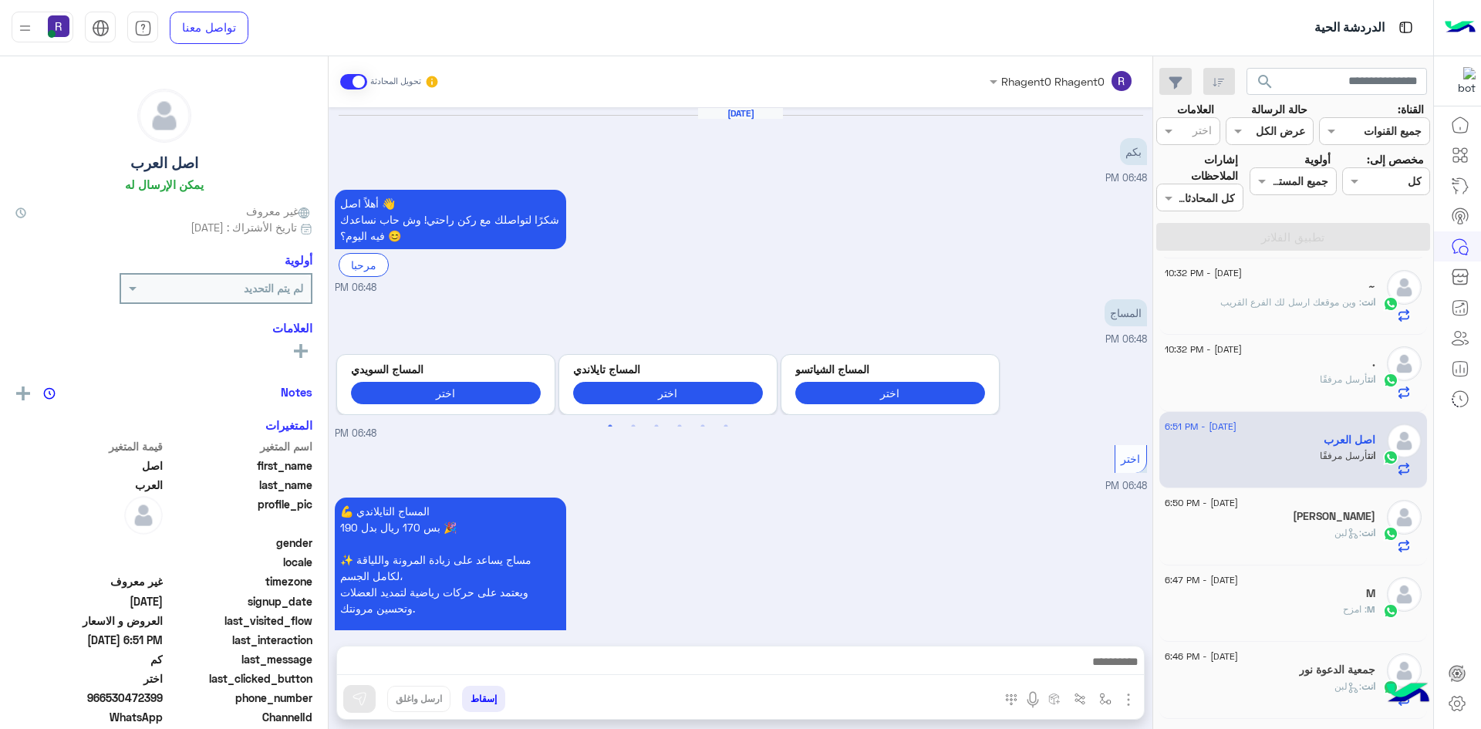
scroll to position [973, 0]
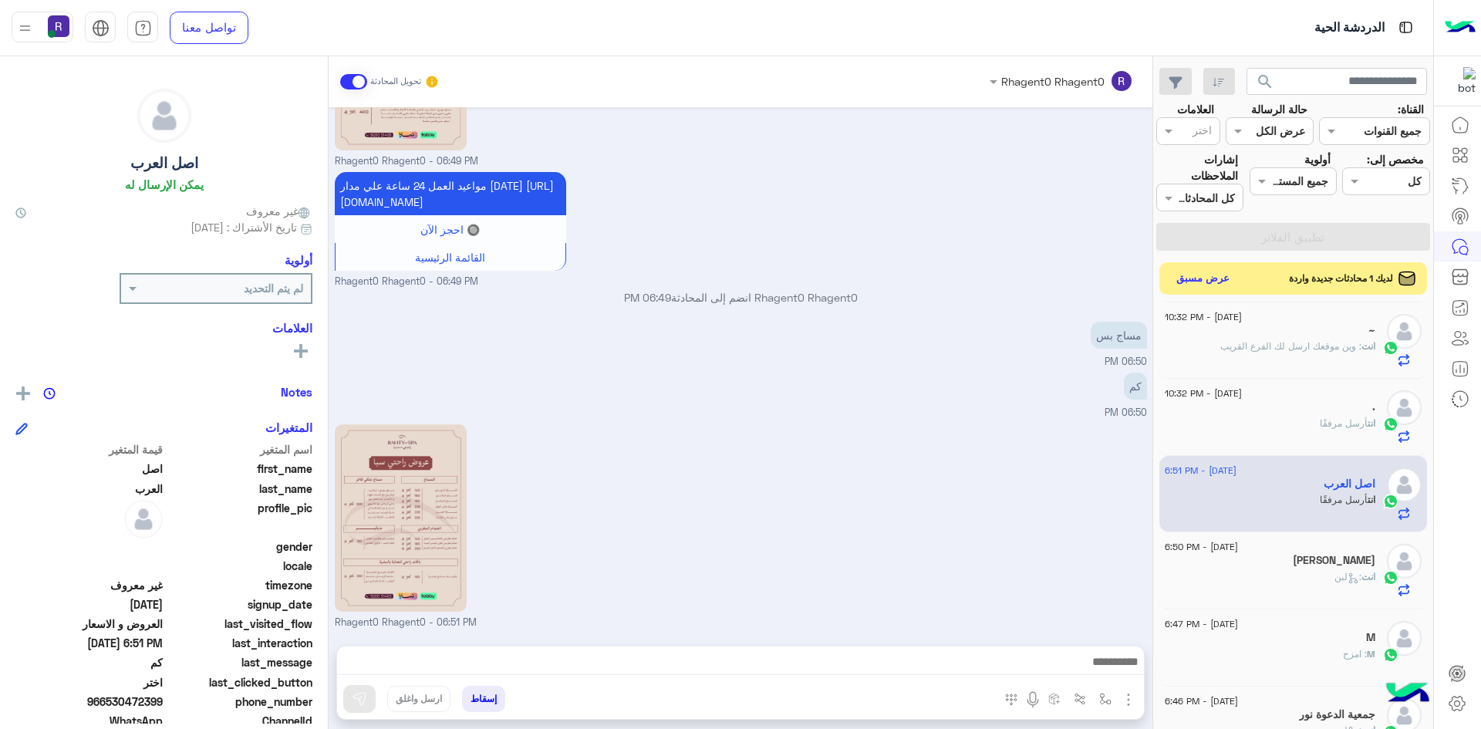
click at [1190, 275] on button "عرض مسبق" at bounding box center [1203, 278] width 65 height 21
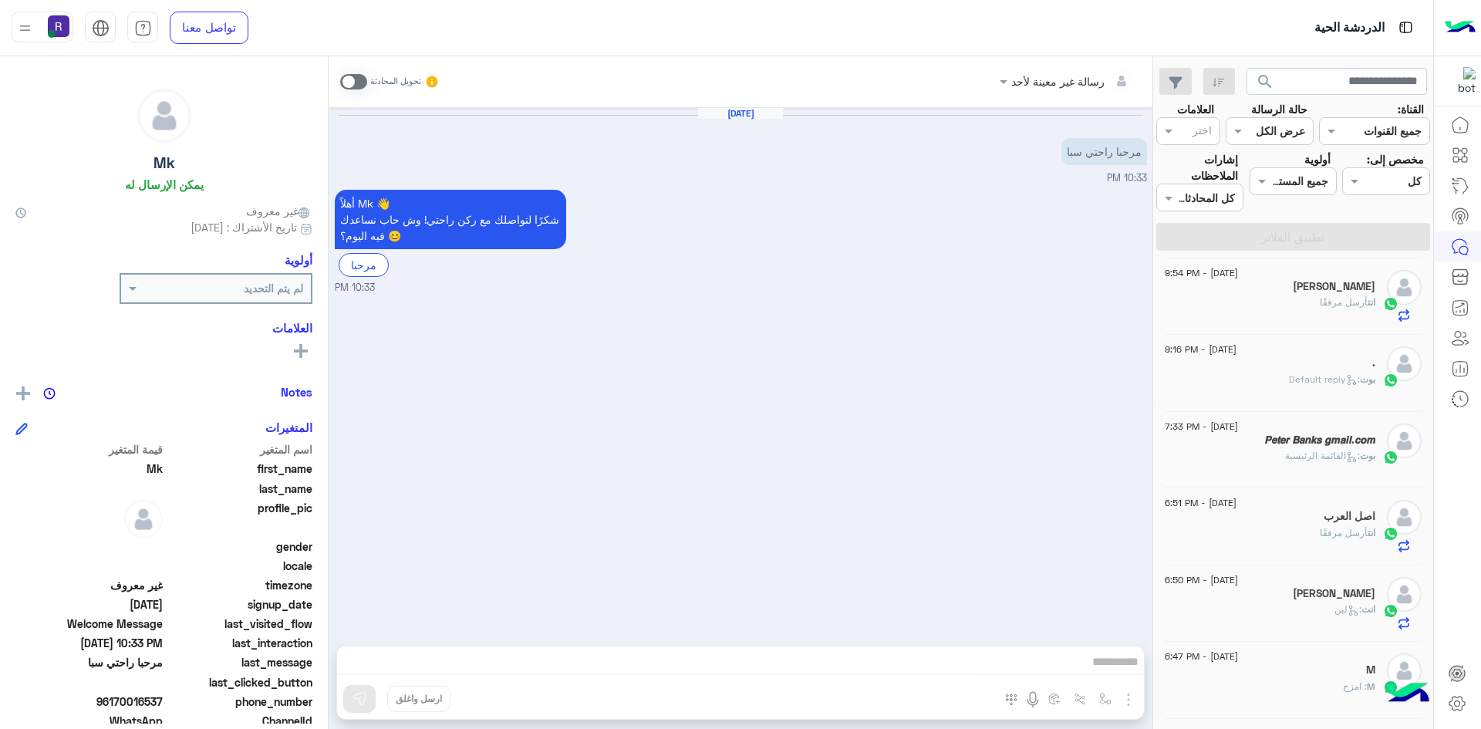
click at [349, 74] on span at bounding box center [353, 81] width 27 height 15
click at [1125, 698] on img "button" at bounding box center [1128, 699] width 19 height 19
click at [1093, 664] on span "الصور" at bounding box center [1098, 666] width 29 height 18
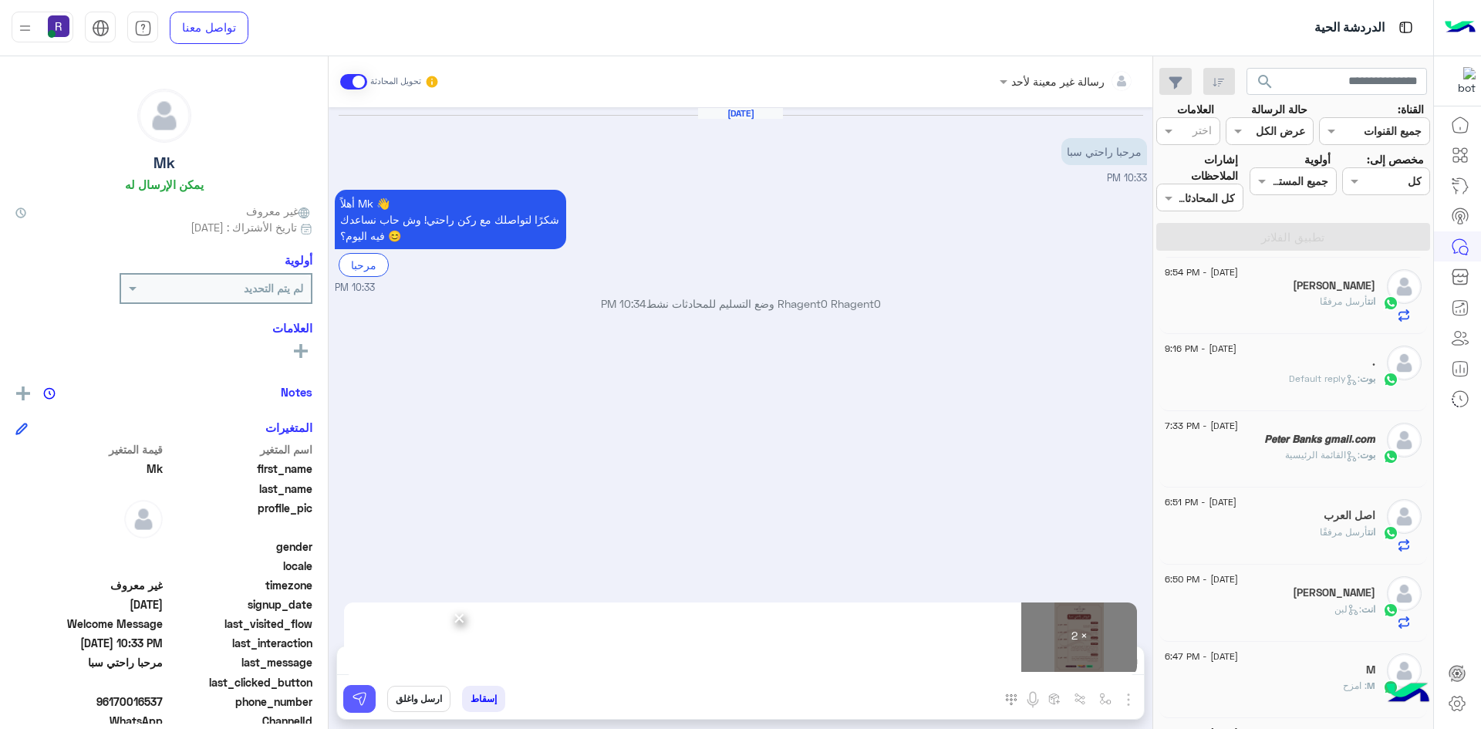
click at [365, 706] on img at bounding box center [359, 698] width 15 height 15
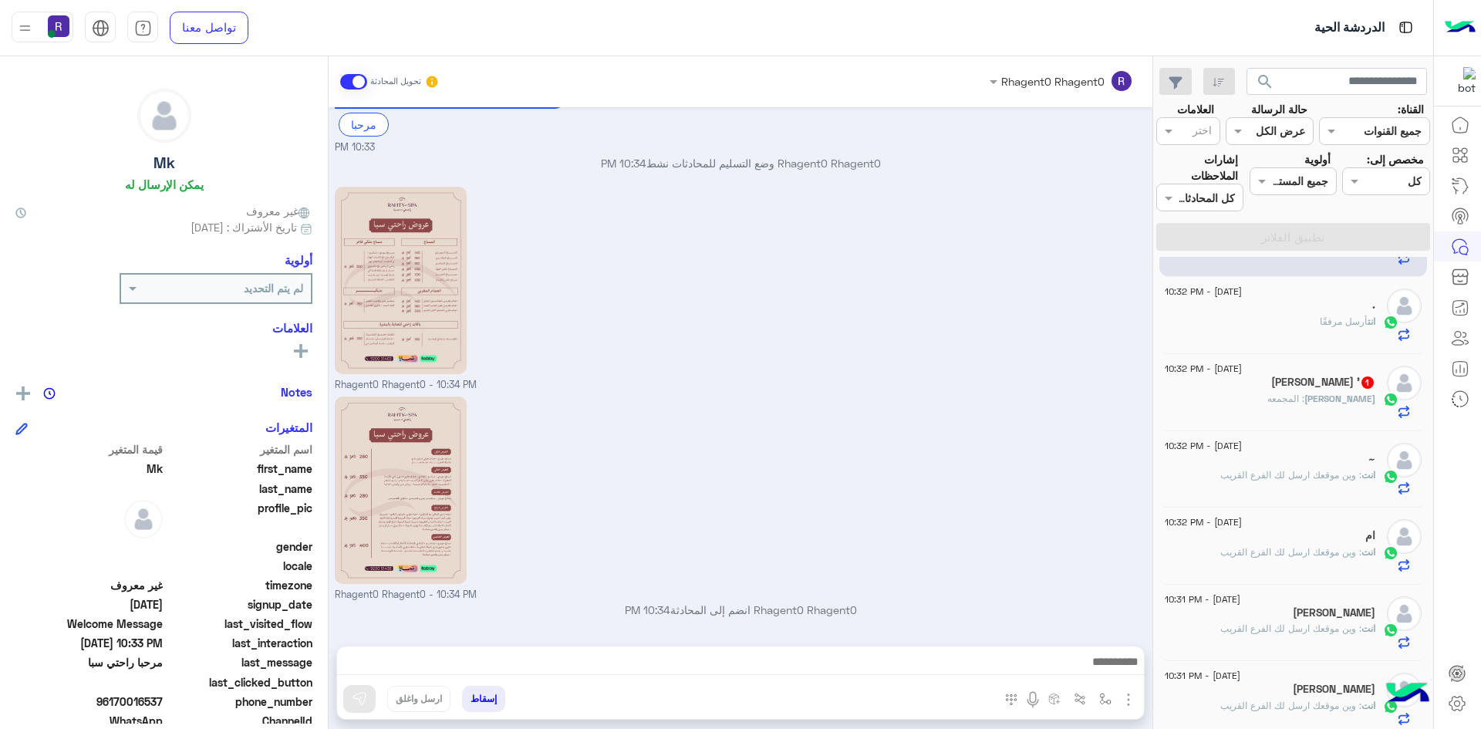
scroll to position [386, 0]
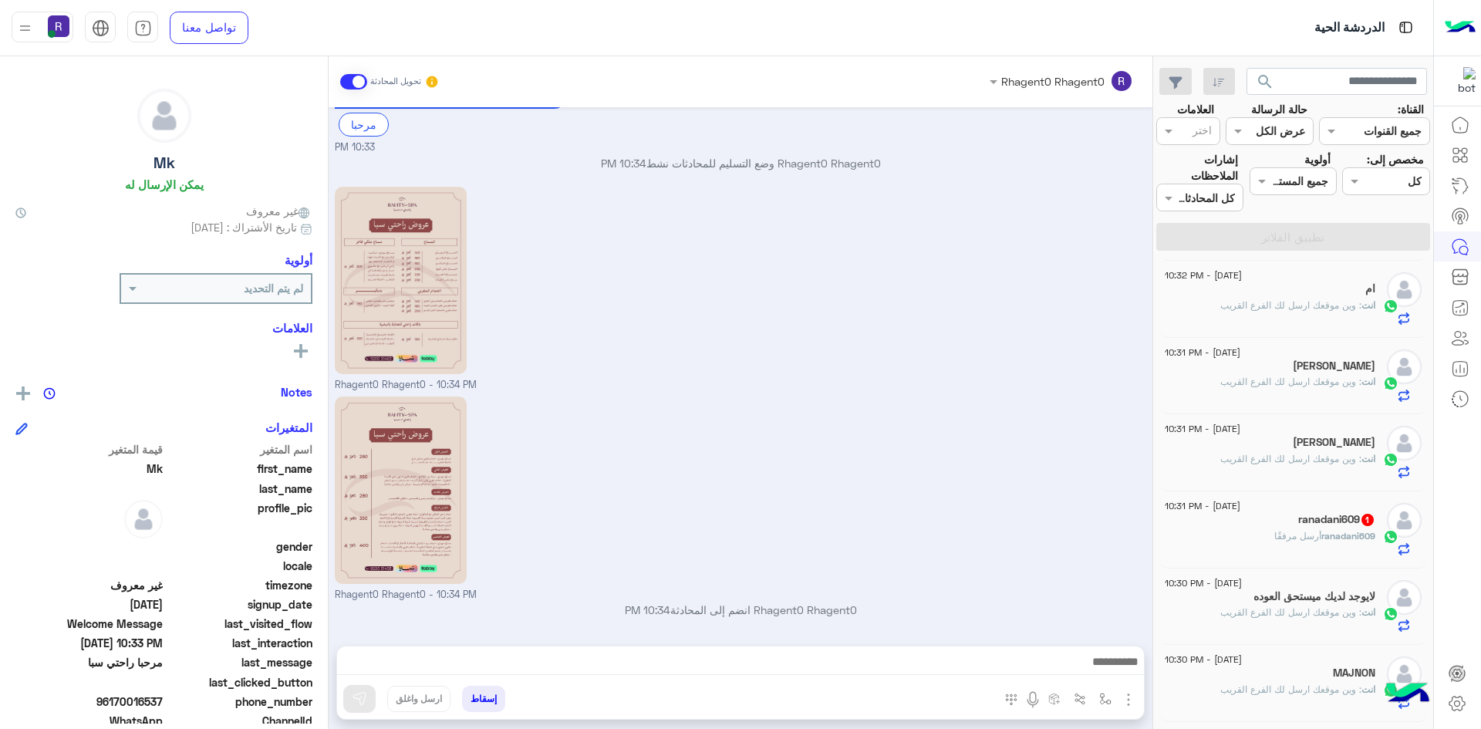
click at [1359, 545] on div "ranadani609 أرسل مرفقًا" at bounding box center [1270, 542] width 211 height 27
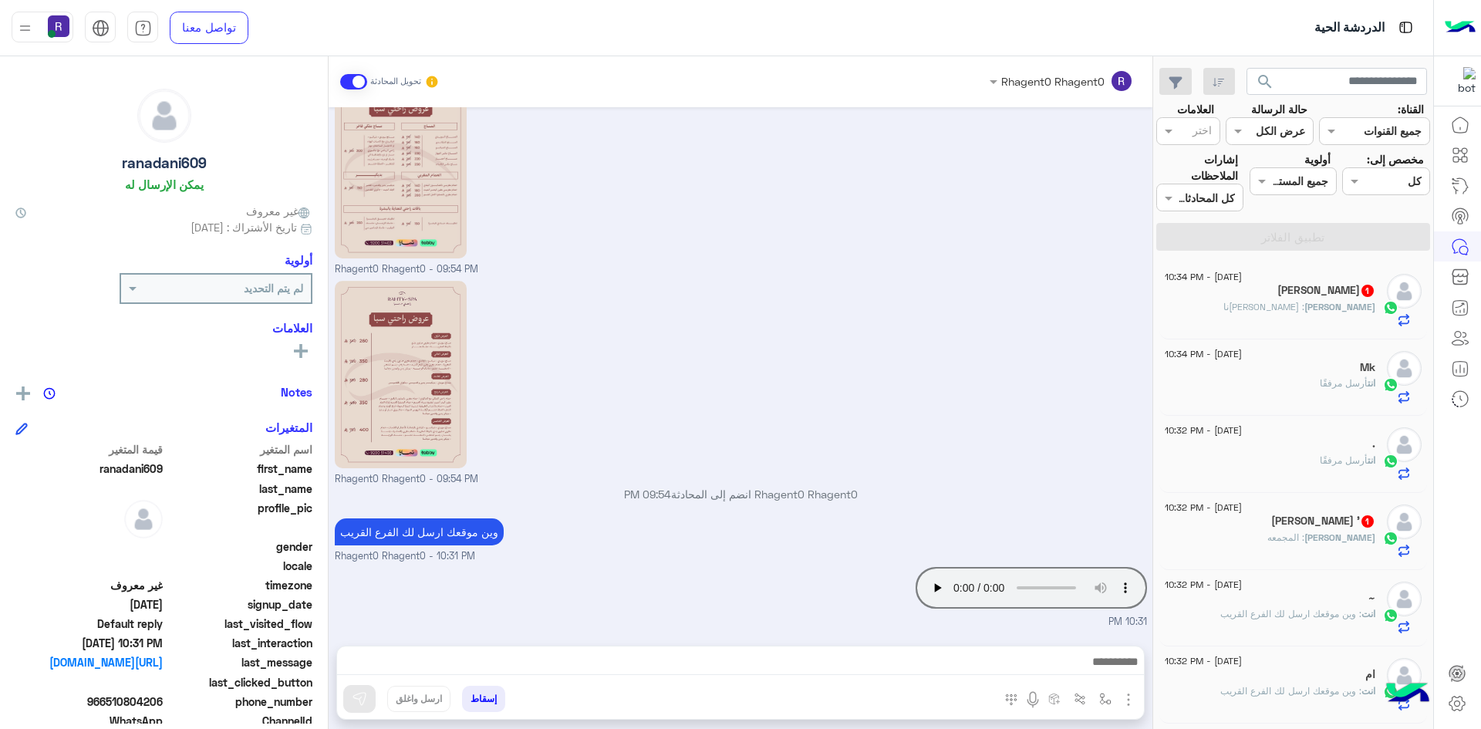
click at [1304, 538] on span ": المجمعه" at bounding box center [1285, 537] width 37 height 12
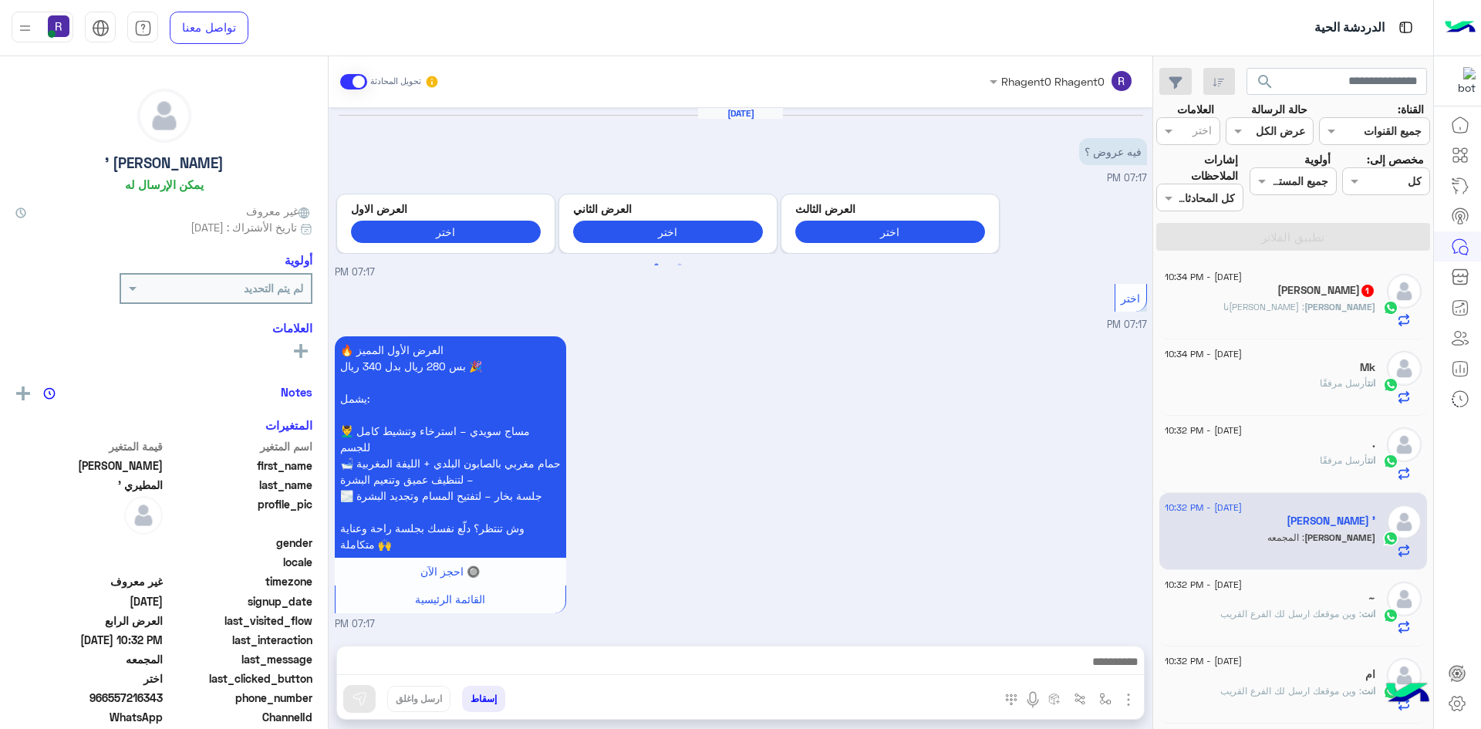
scroll to position [1471, 0]
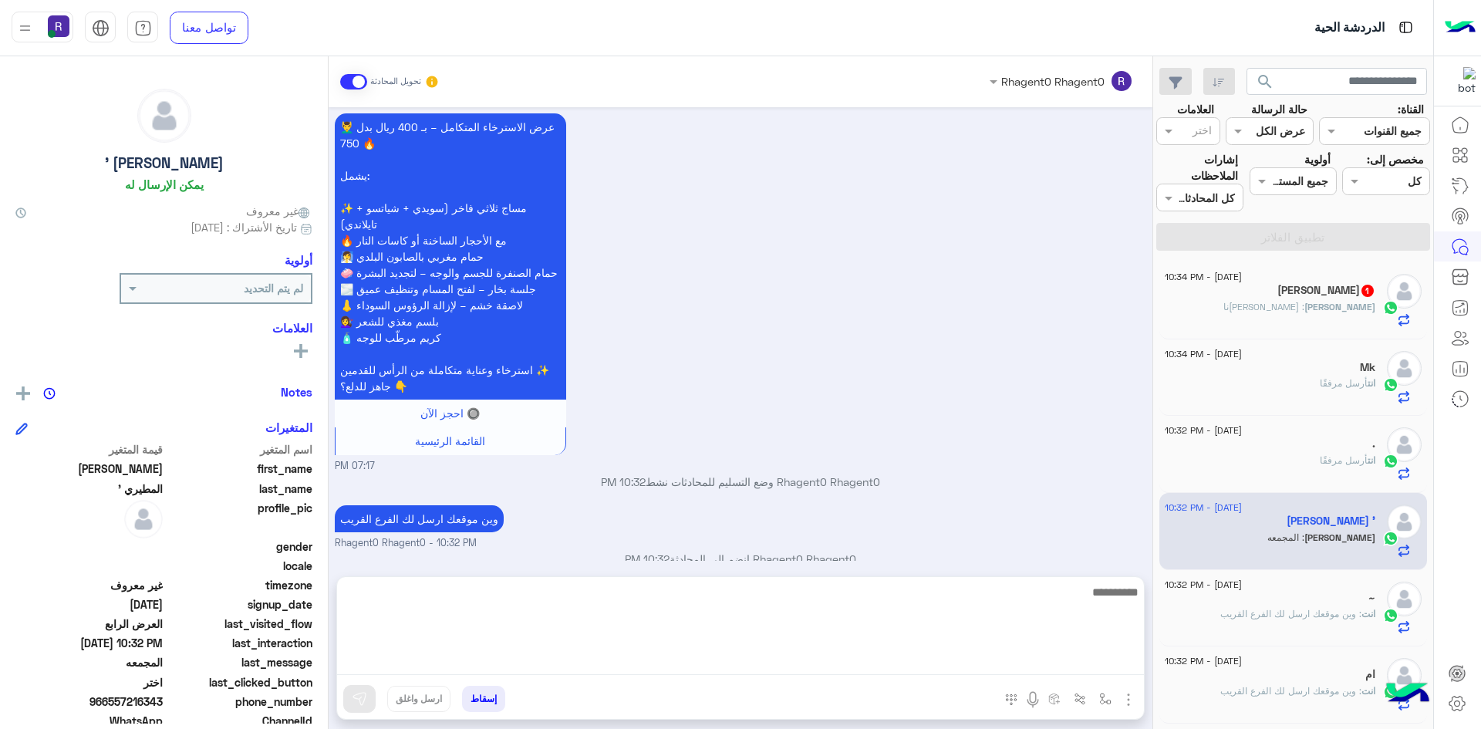
click at [963, 652] on textarea at bounding box center [740, 628] width 807 height 93
type textarea "**********"
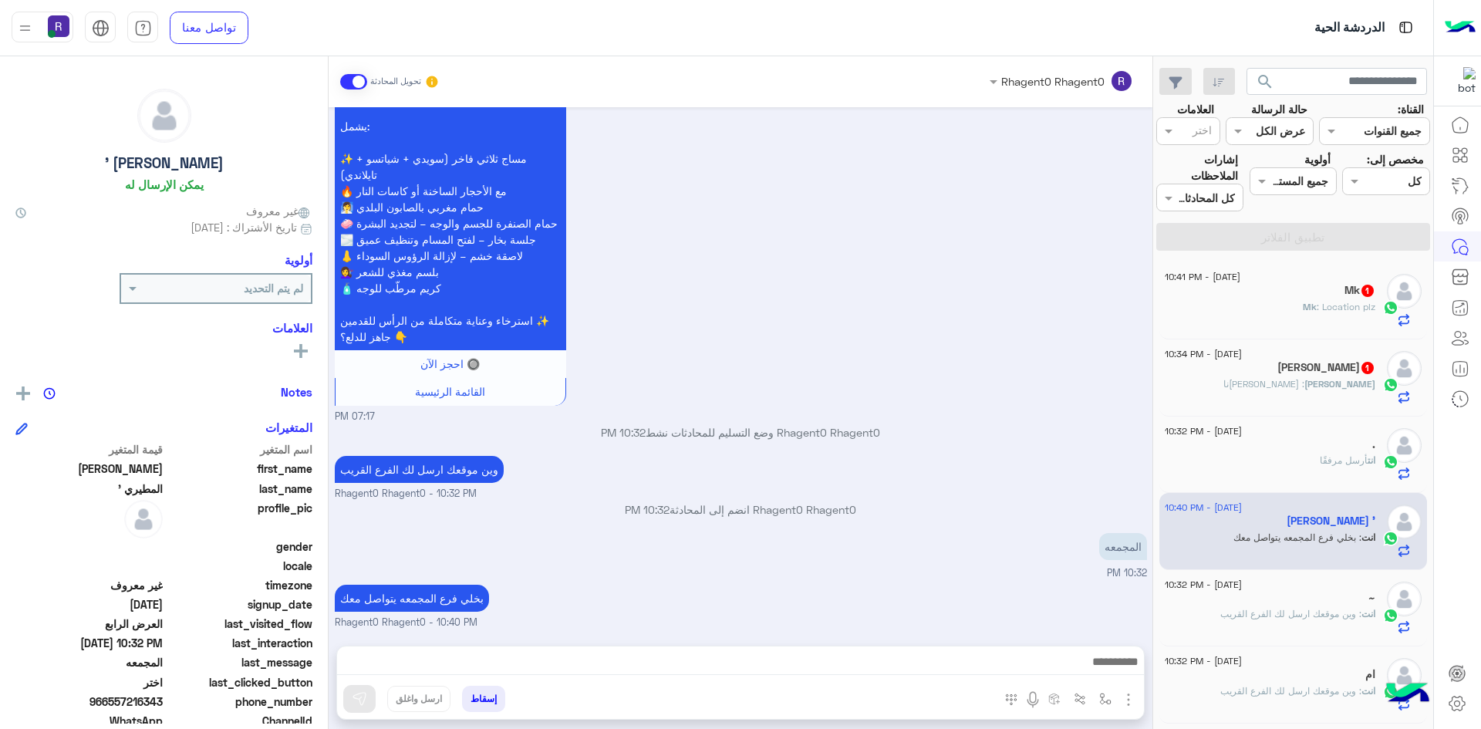
click at [1341, 391] on div "Abdullah : غالين ياحبيبنا" at bounding box center [1270, 390] width 211 height 27
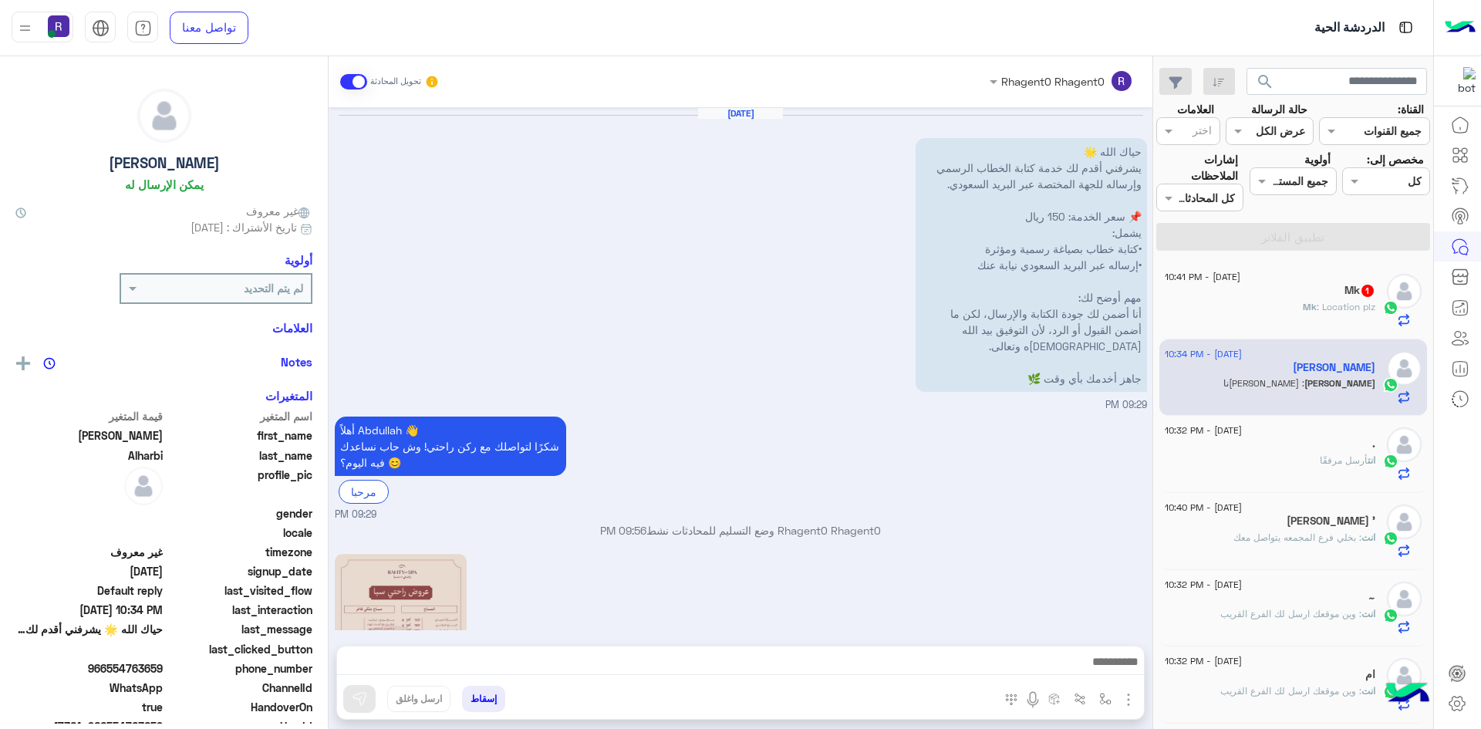
scroll to position [468, 0]
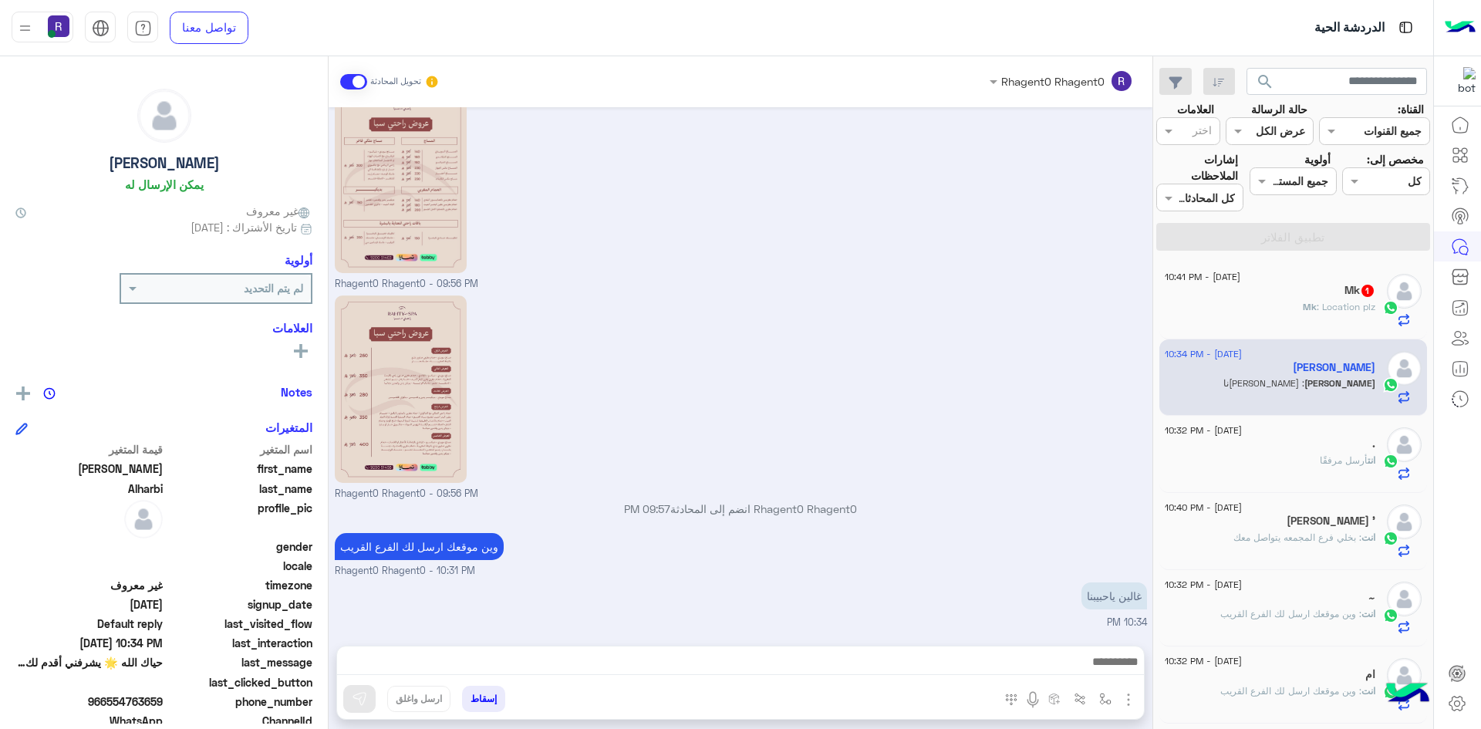
click at [1354, 273] on div "13 August - 10:41 PM Mk 1 Mk : Location plz" at bounding box center [1293, 300] width 268 height 77
click at [1337, 306] on span ": Location plz" at bounding box center [1346, 307] width 59 height 12
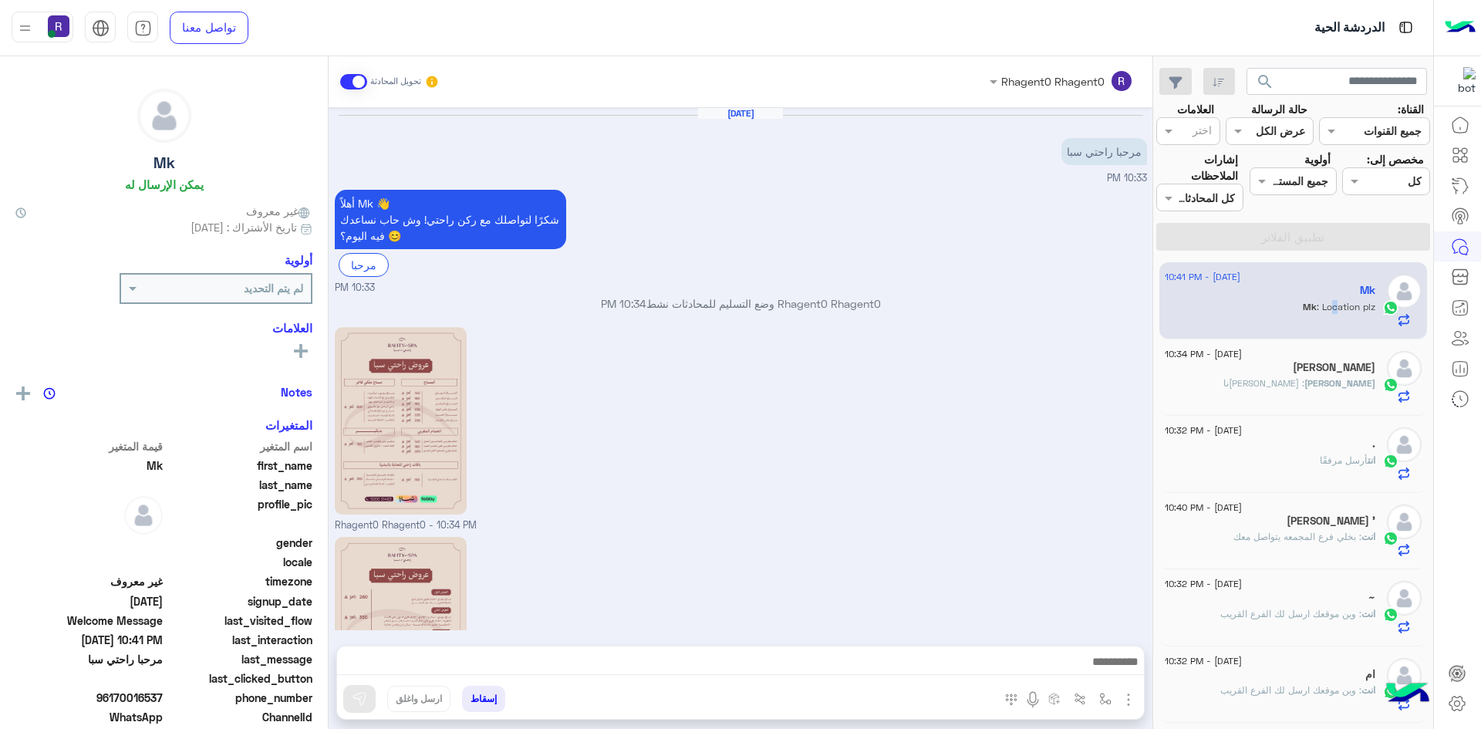
scroll to position [192, 0]
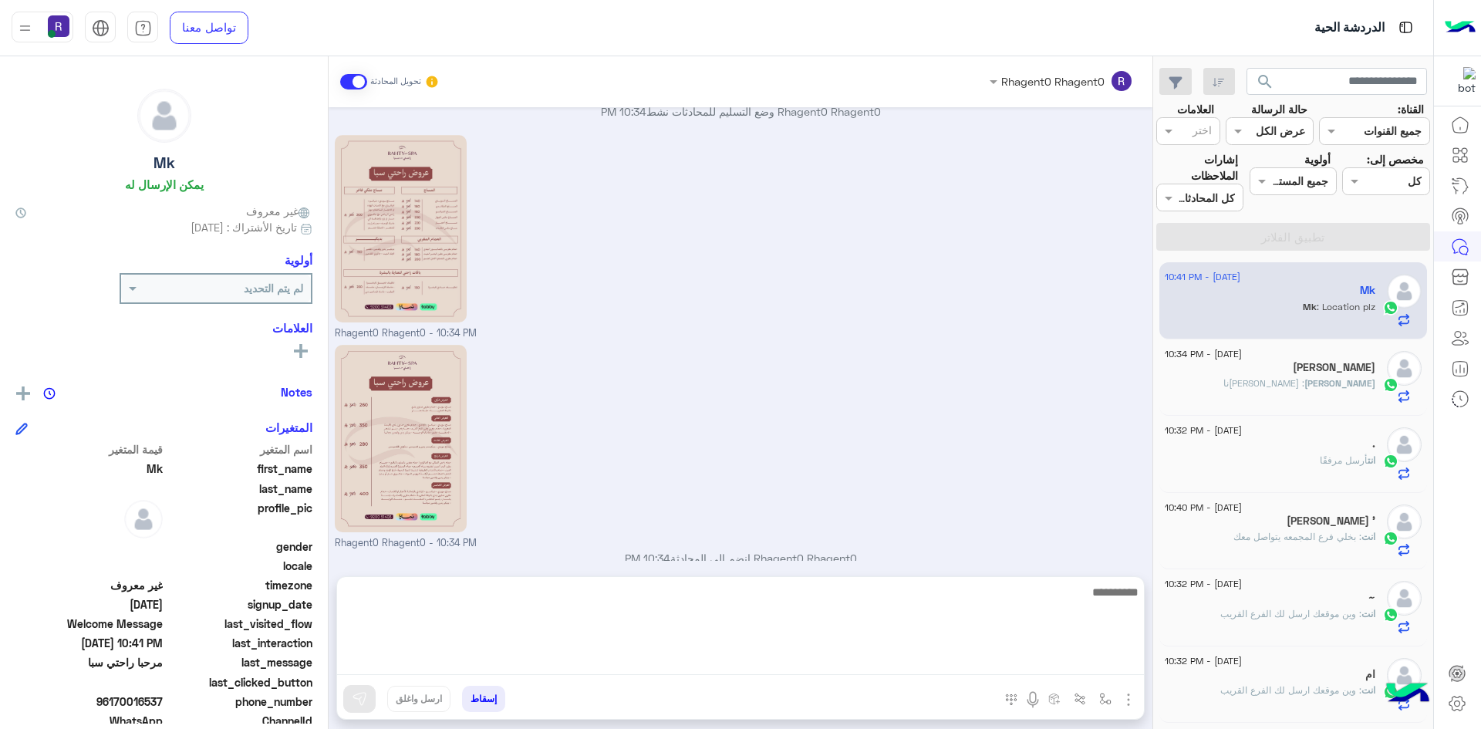
click at [992, 667] on textarea at bounding box center [740, 628] width 807 height 93
paste textarea "**********"
type textarea "**********"
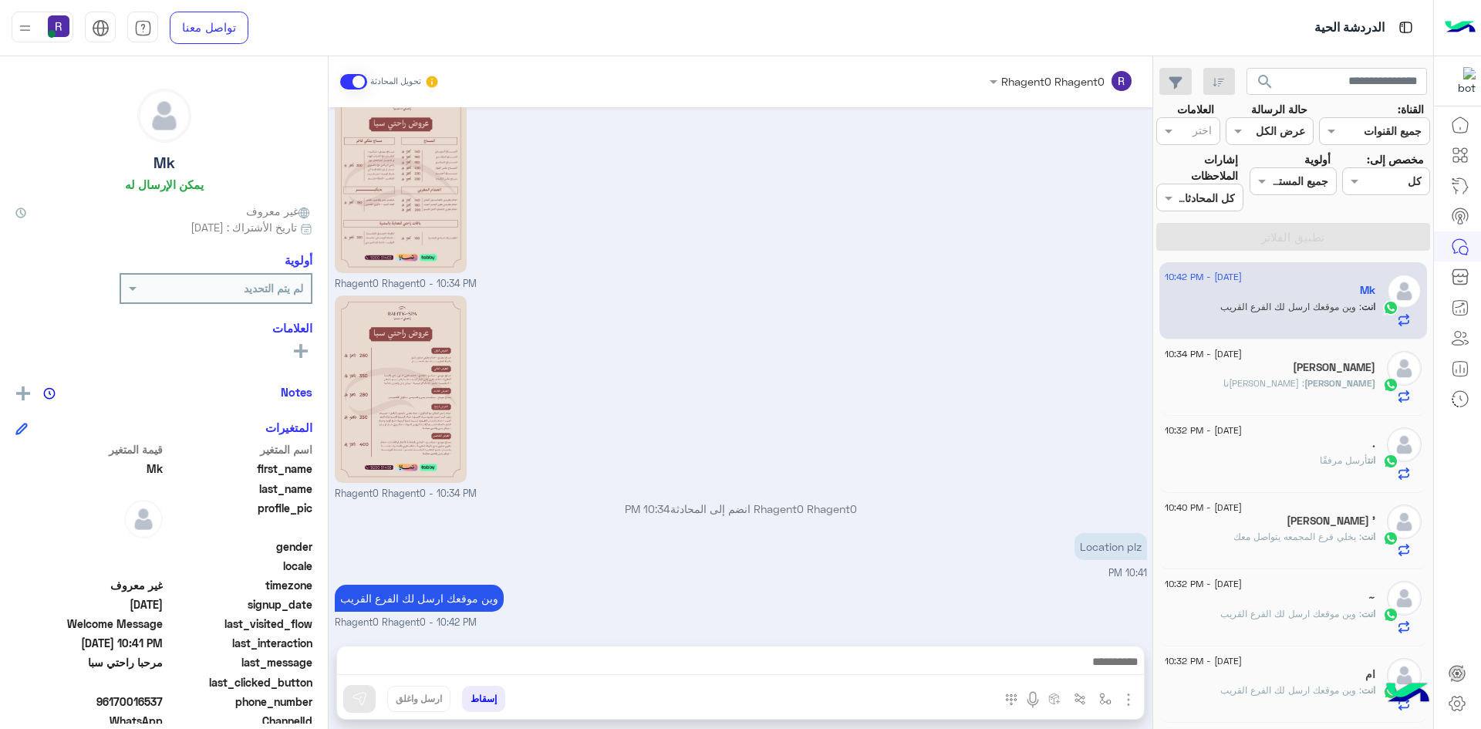
click at [1084, 333] on div "Rhagent0 Rhagent0 - 10:34 PM" at bounding box center [741, 397] width 812 height 210
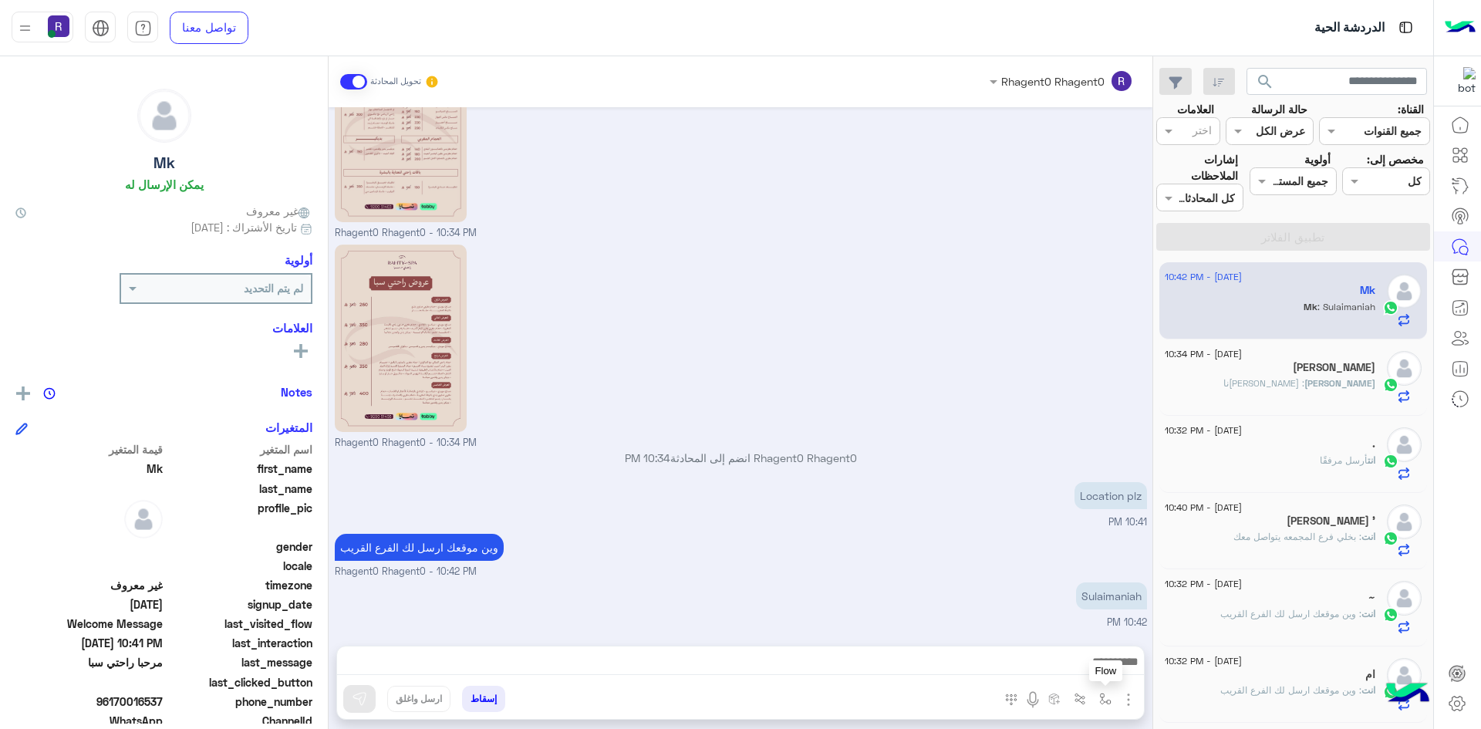
click at [1104, 700] on img "button" at bounding box center [1105, 699] width 12 height 12
click at [1100, 674] on div "أدخل اسم مجموعة الرسائل" at bounding box center [1037, 665] width 162 height 28
type input "*****"
click at [1080, 639] on div "الشفا" at bounding box center [1060, 637] width 114 height 30
type textarea "*****"
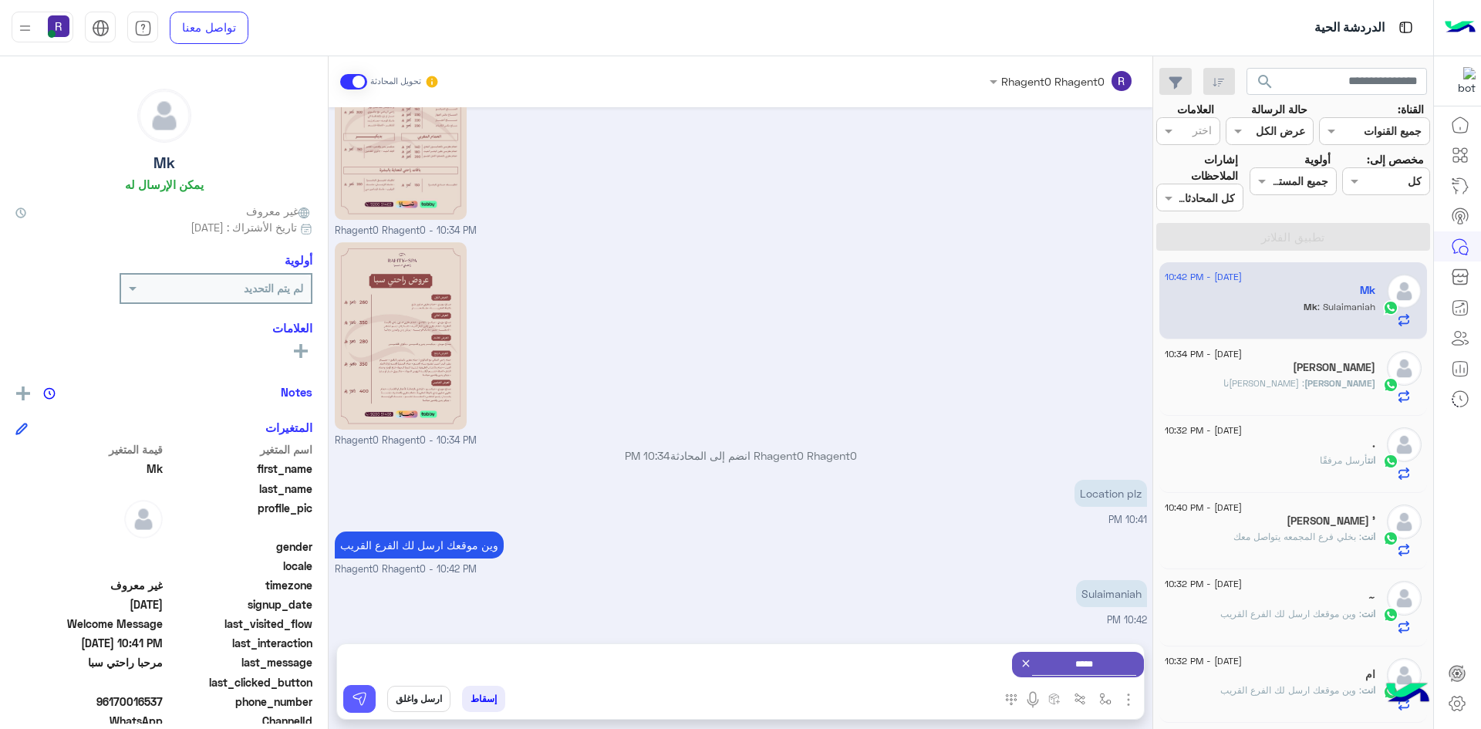
click at [361, 706] on img at bounding box center [359, 698] width 15 height 15
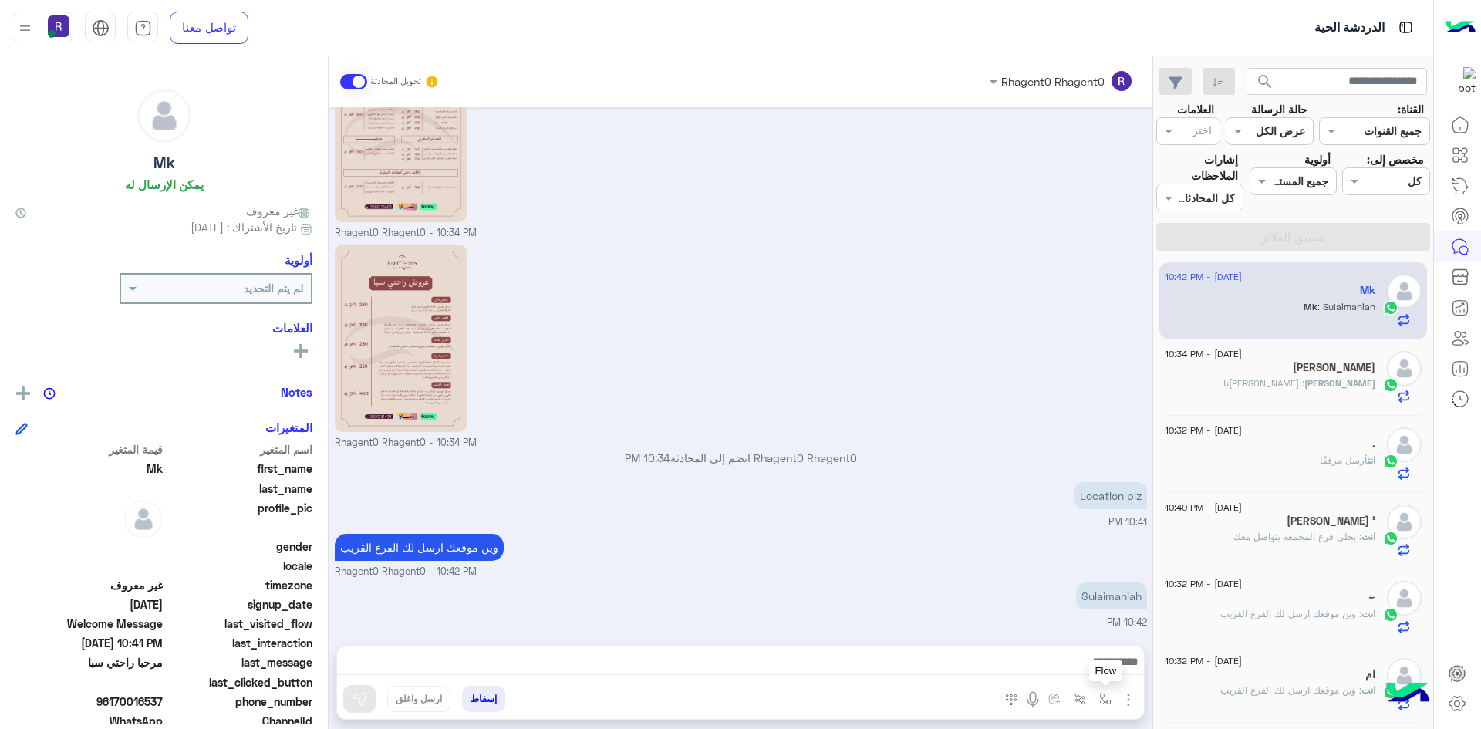
click at [1101, 695] on img "button" at bounding box center [1105, 699] width 12 height 12
click at [1096, 674] on div "أدخل اسم مجموعة الرسائل" at bounding box center [1037, 665] width 162 height 28
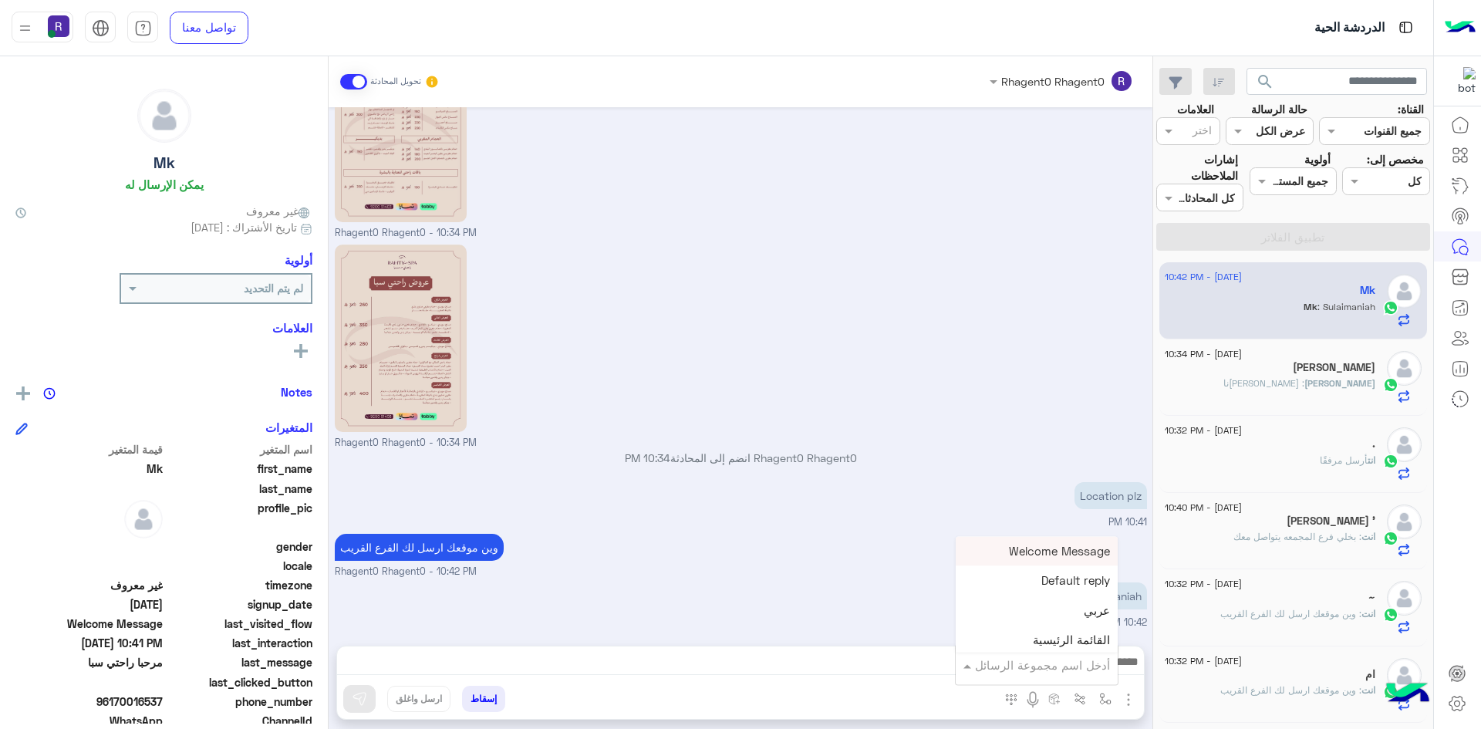
scroll to position [430, 0]
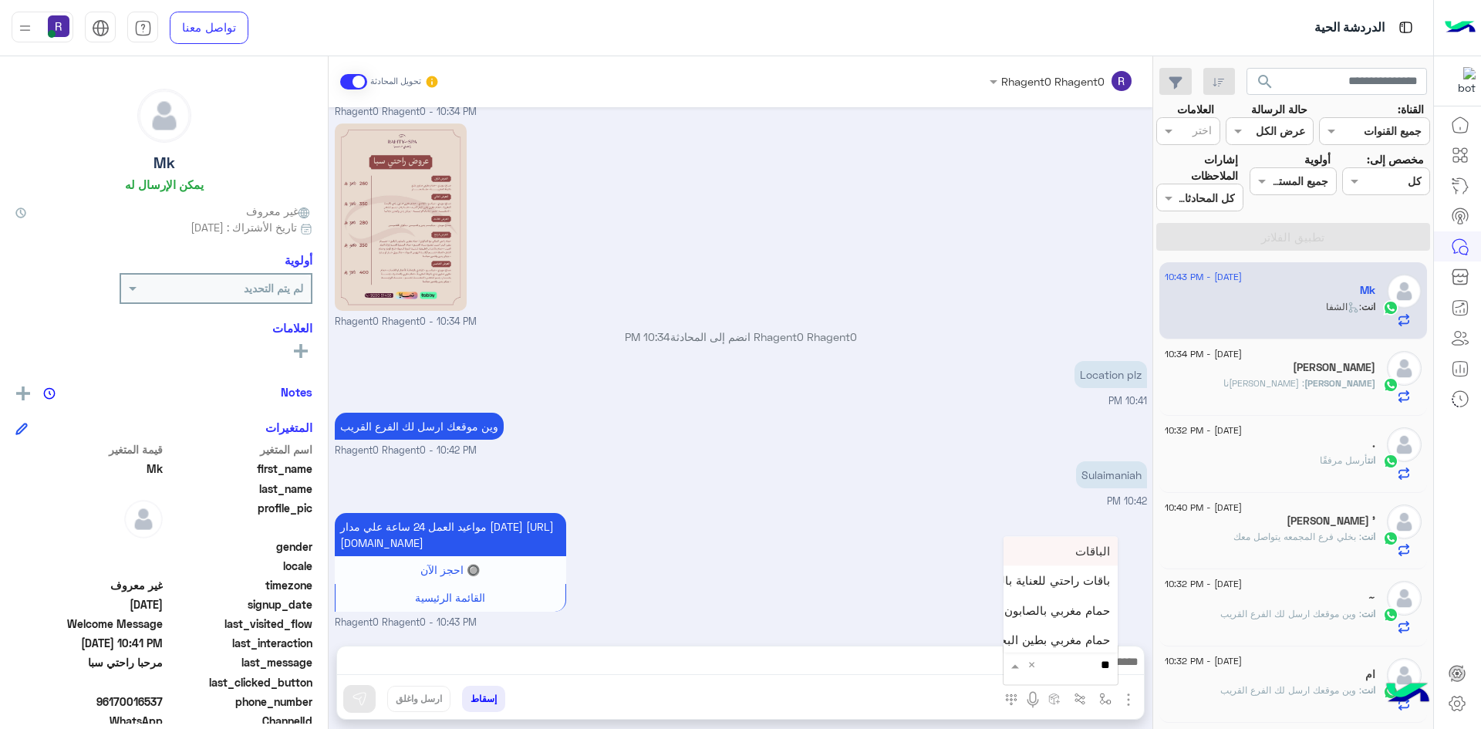
type input "***"
click at [1092, 638] on div "لبن" at bounding box center [1060, 637] width 114 height 30
type textarea "***"
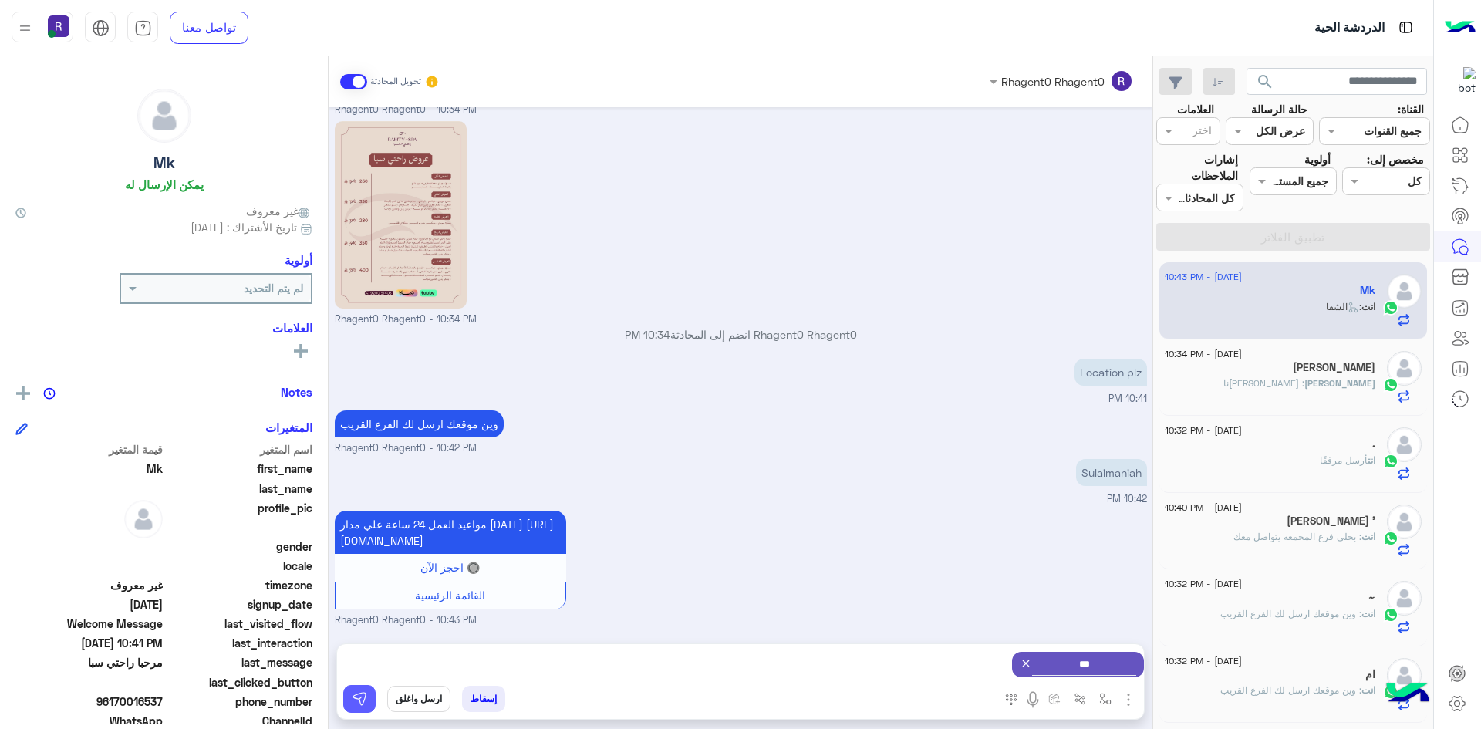
click at [364, 708] on button at bounding box center [359, 699] width 32 height 28
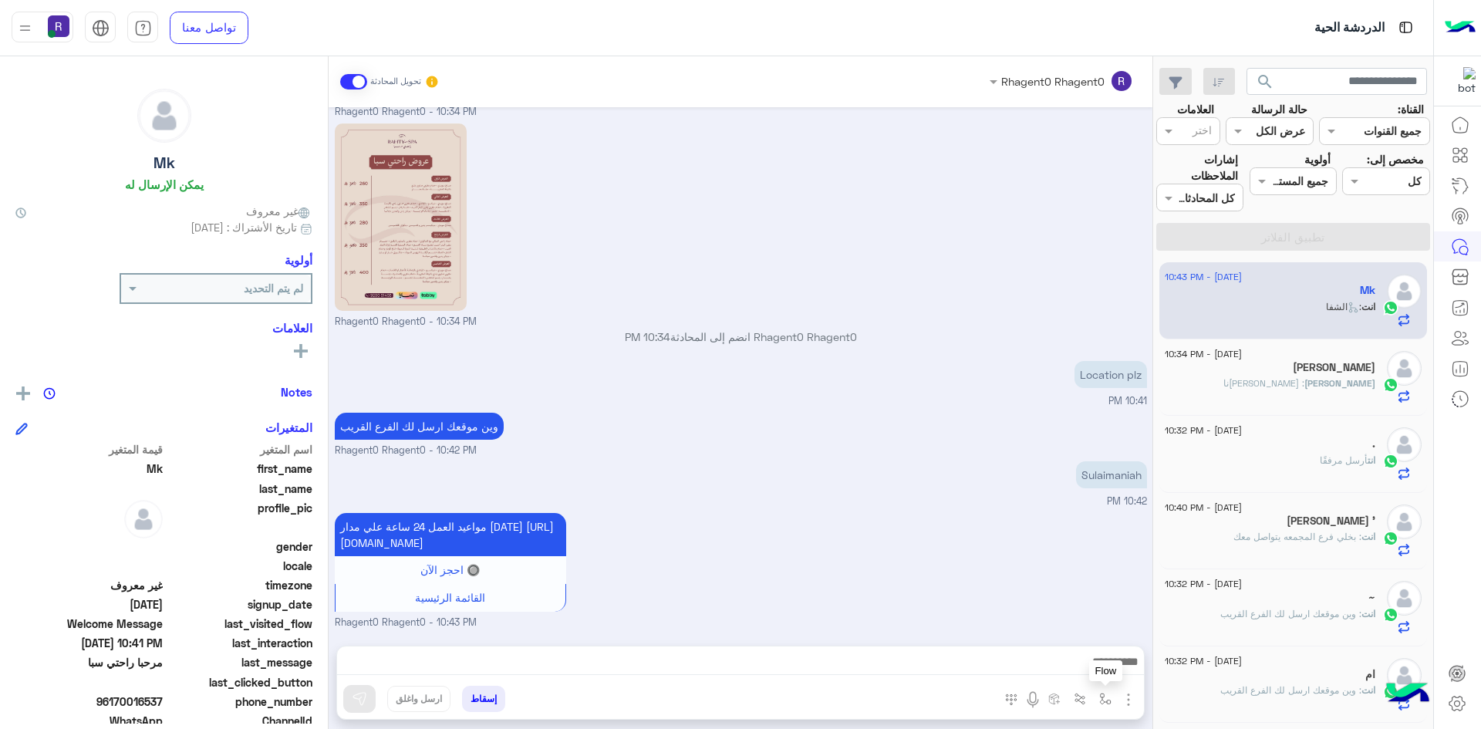
click at [1109, 703] on img "button" at bounding box center [1105, 699] width 12 height 12
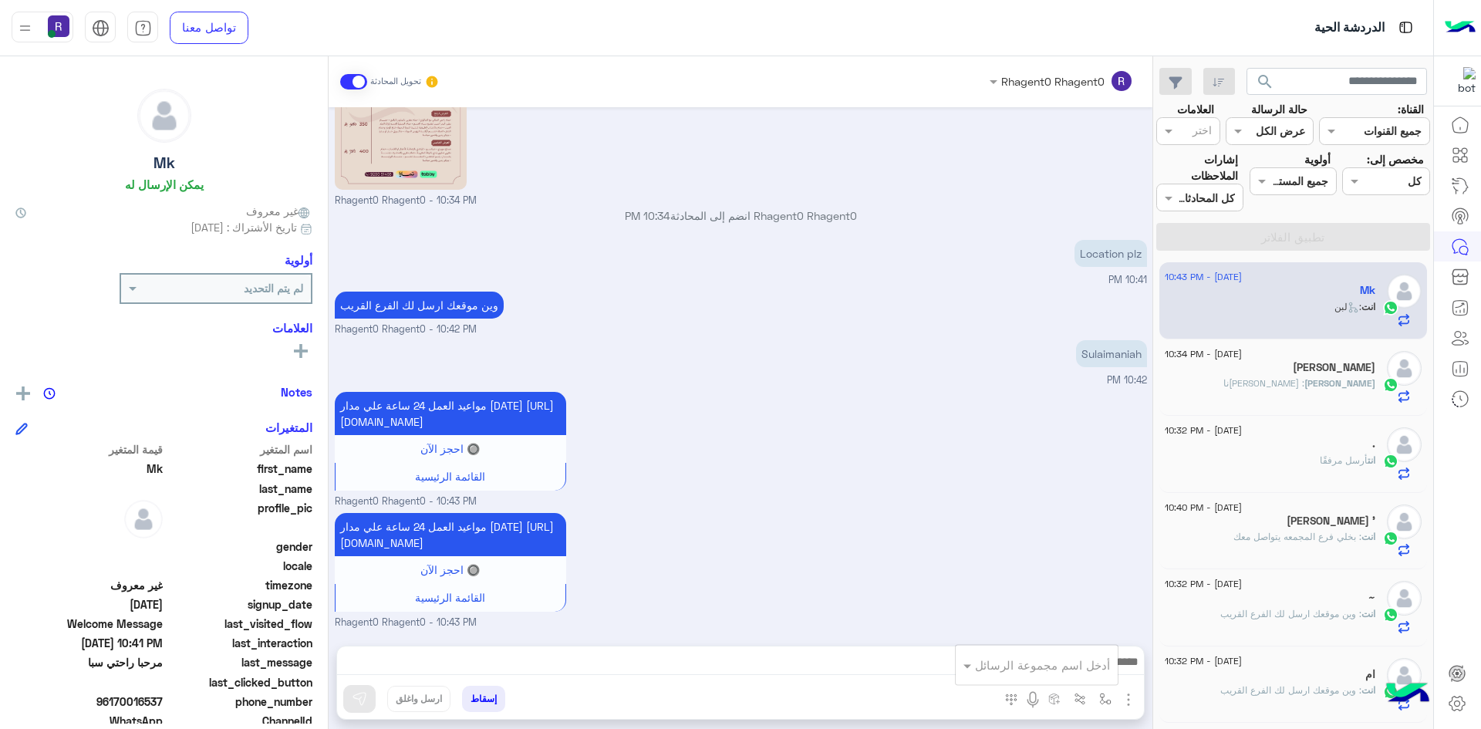
click at [1055, 659] on input "text" at bounding box center [1058, 665] width 104 height 18
type input "*****"
click at [1061, 643] on div "الجنادرية" at bounding box center [1060, 637] width 114 height 30
type textarea "*********"
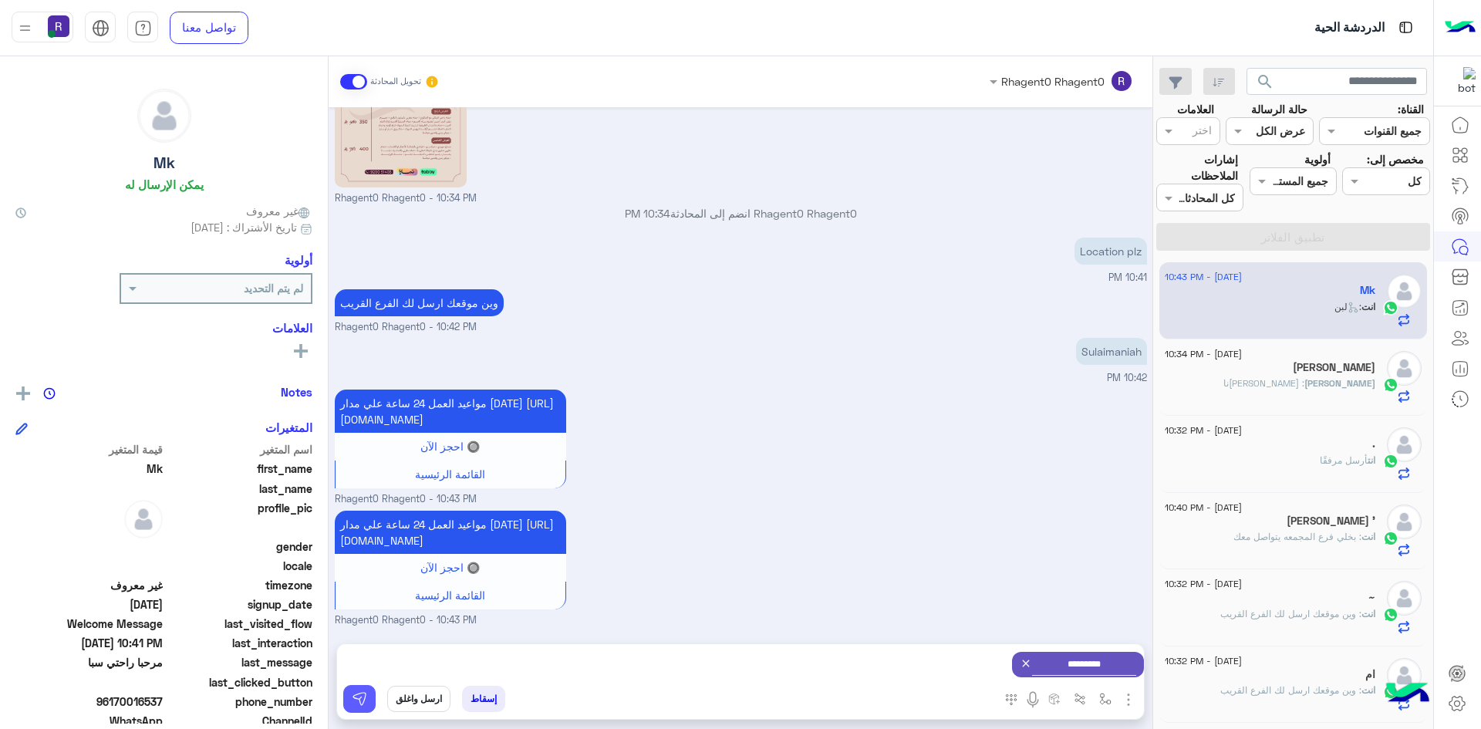
click at [364, 696] on img at bounding box center [359, 698] width 15 height 15
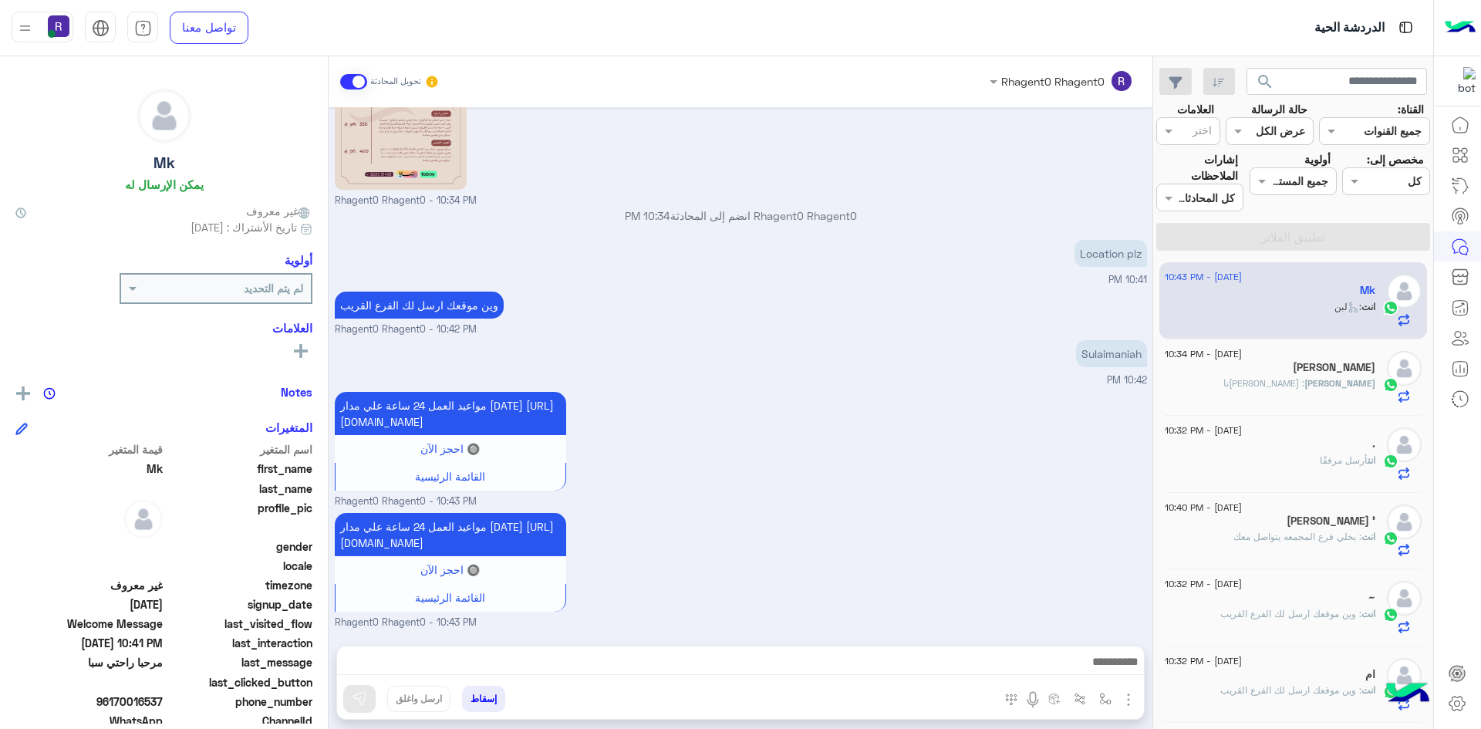
scroll to position [704, 0]
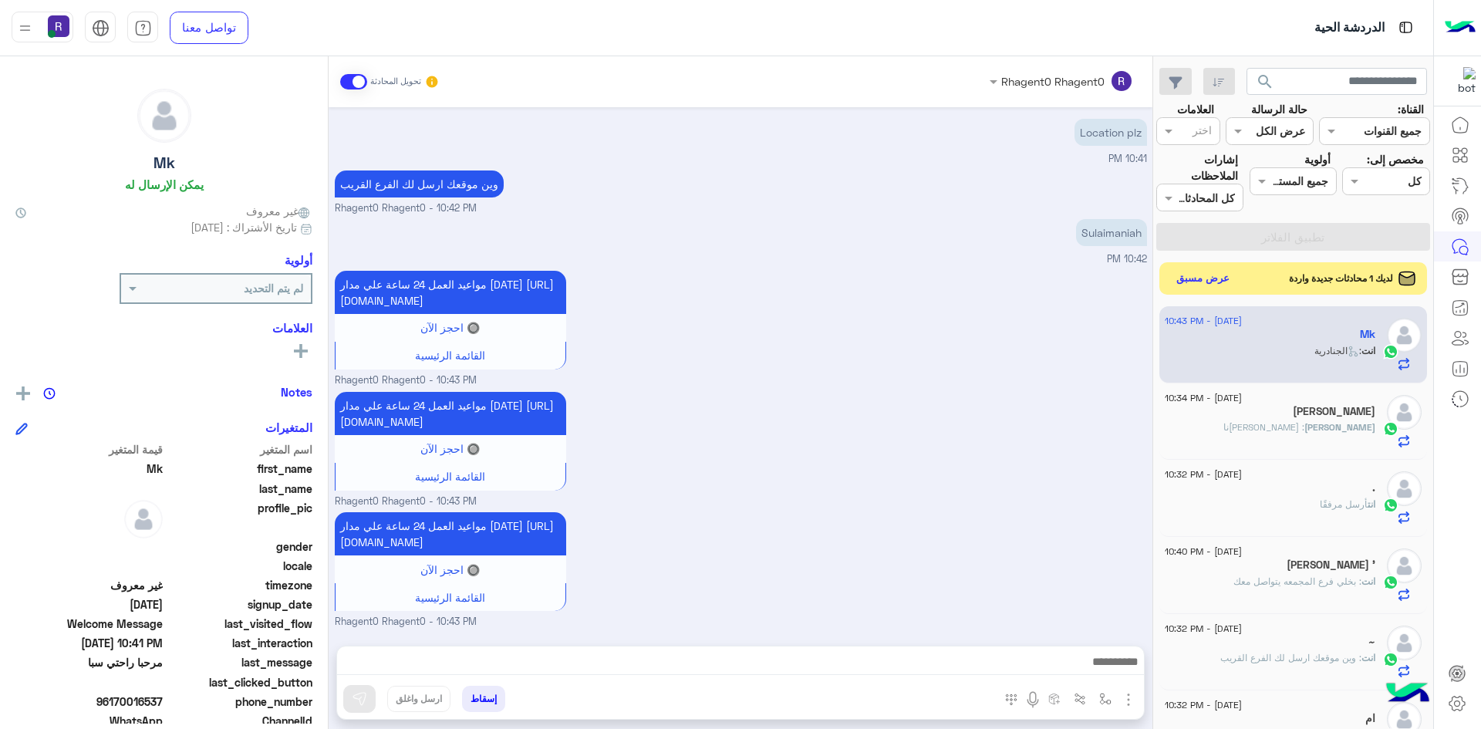
click at [1204, 276] on button "عرض مسبق" at bounding box center [1203, 278] width 65 height 21
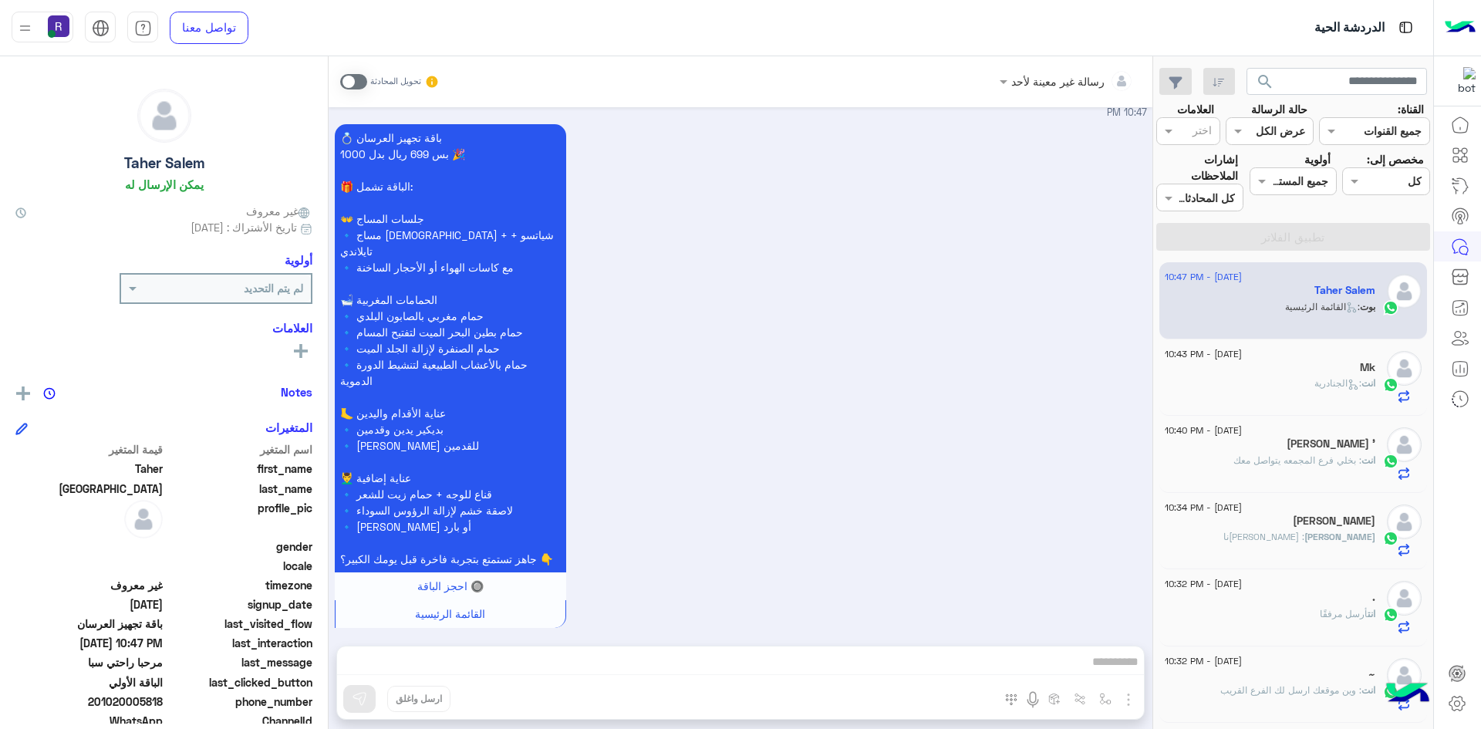
scroll to position [1509, 0]
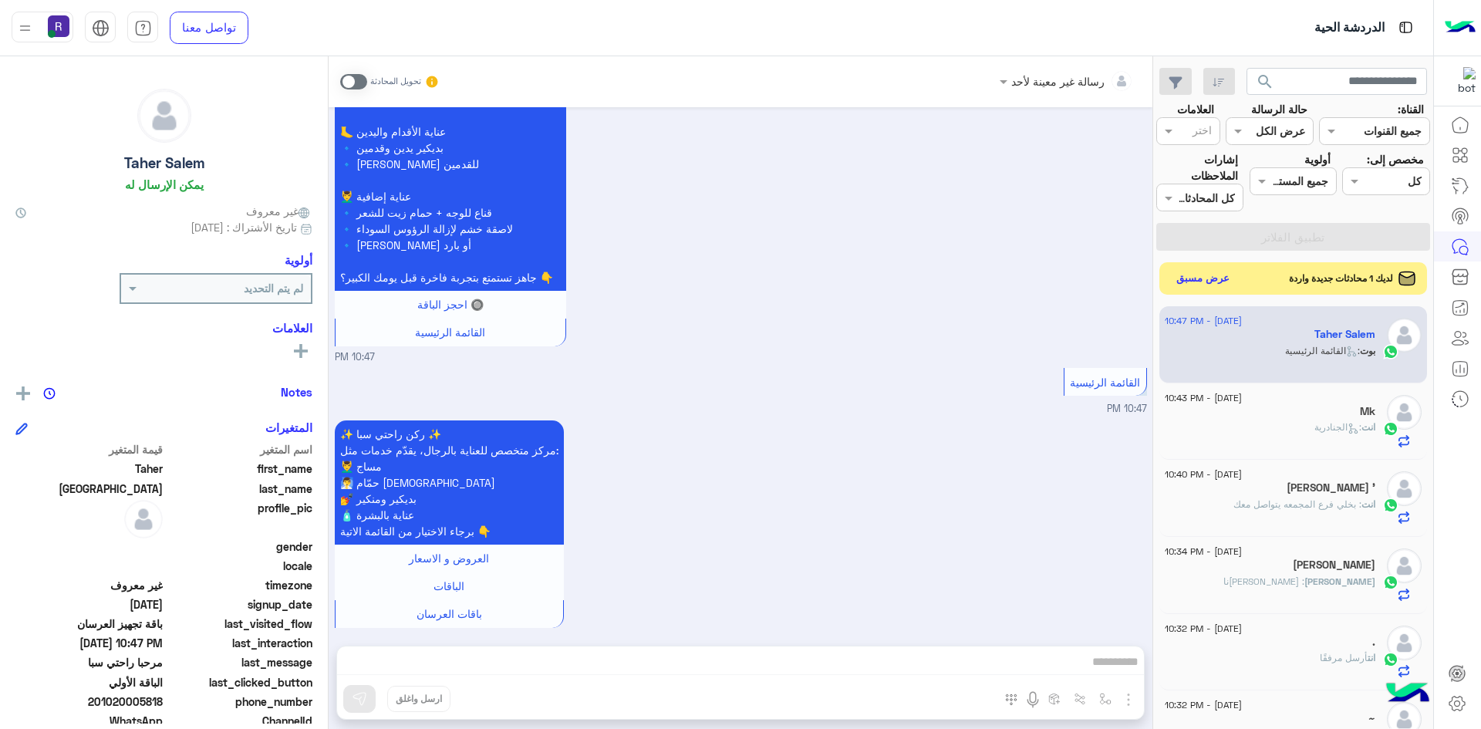
click at [1193, 278] on button "عرض مسبق" at bounding box center [1203, 278] width 65 height 21
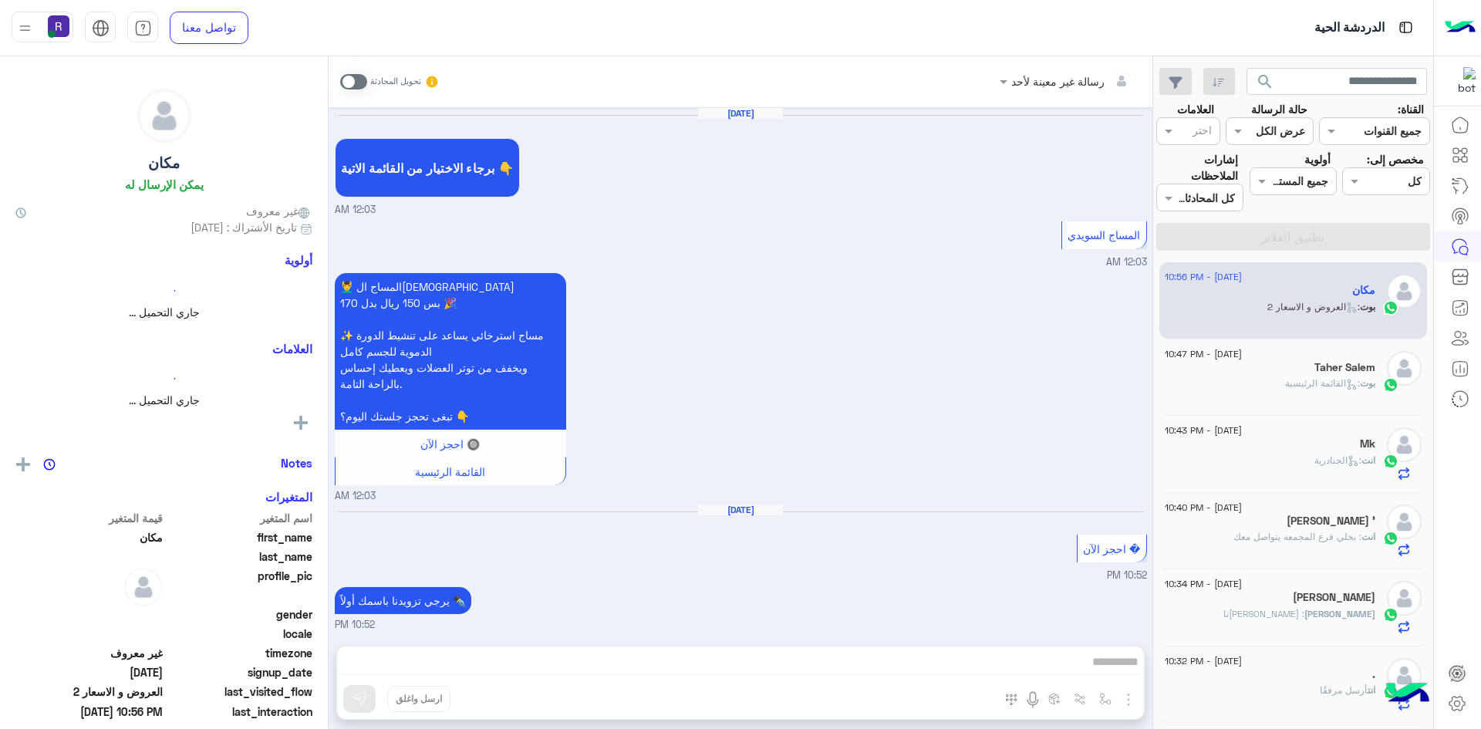
scroll to position [1040, 0]
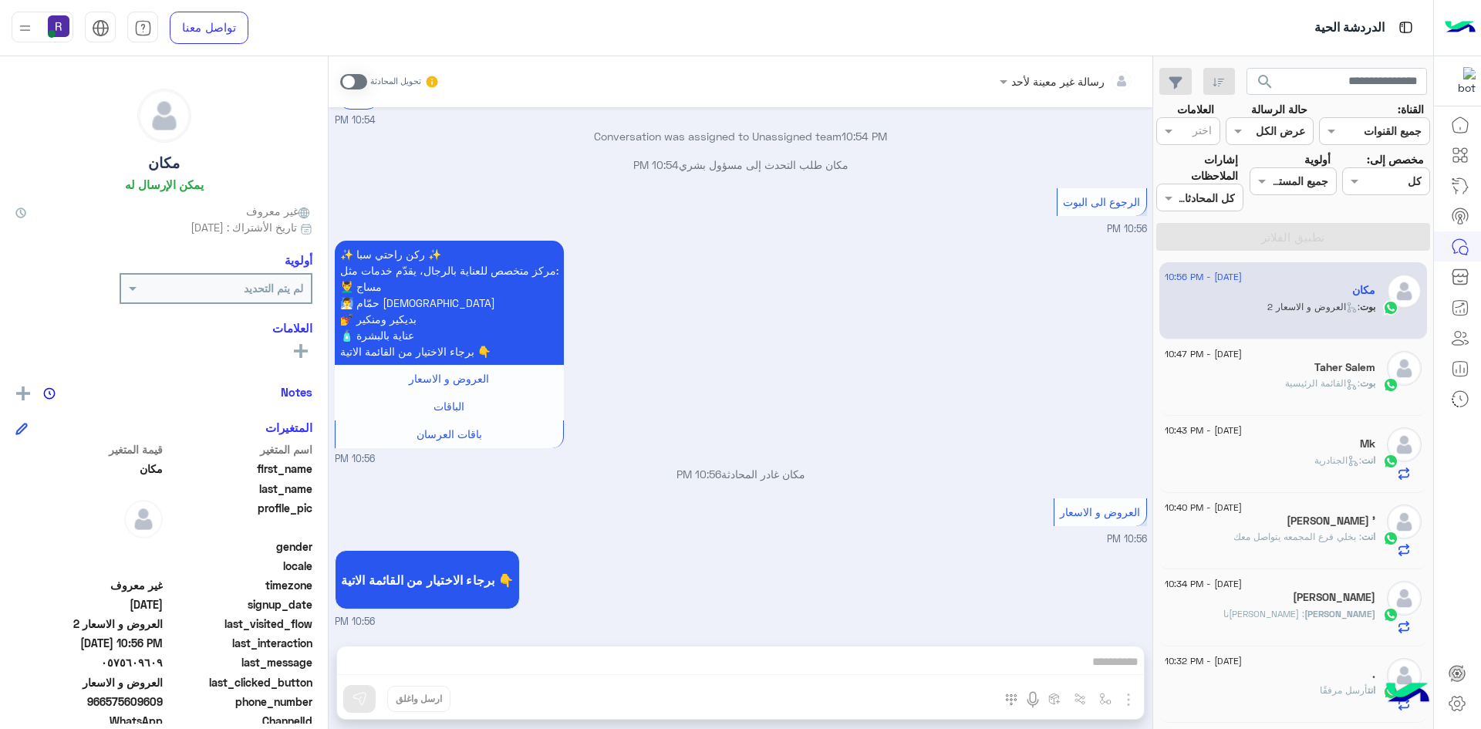
click at [351, 77] on span at bounding box center [353, 81] width 27 height 15
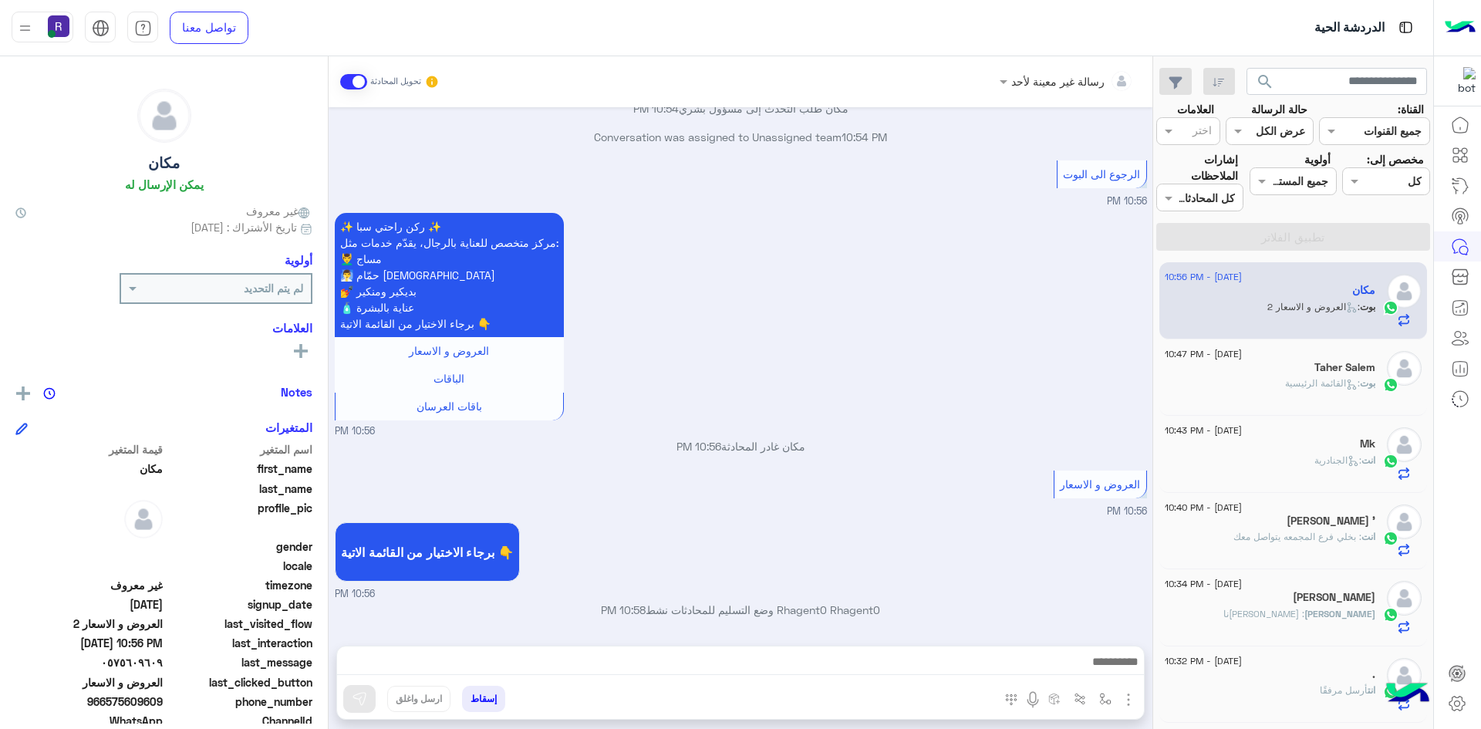
scroll to position [1067, 0]
click at [1119, 703] on img "button" at bounding box center [1128, 699] width 19 height 19
click at [1101, 667] on span "الصور" at bounding box center [1098, 666] width 29 height 18
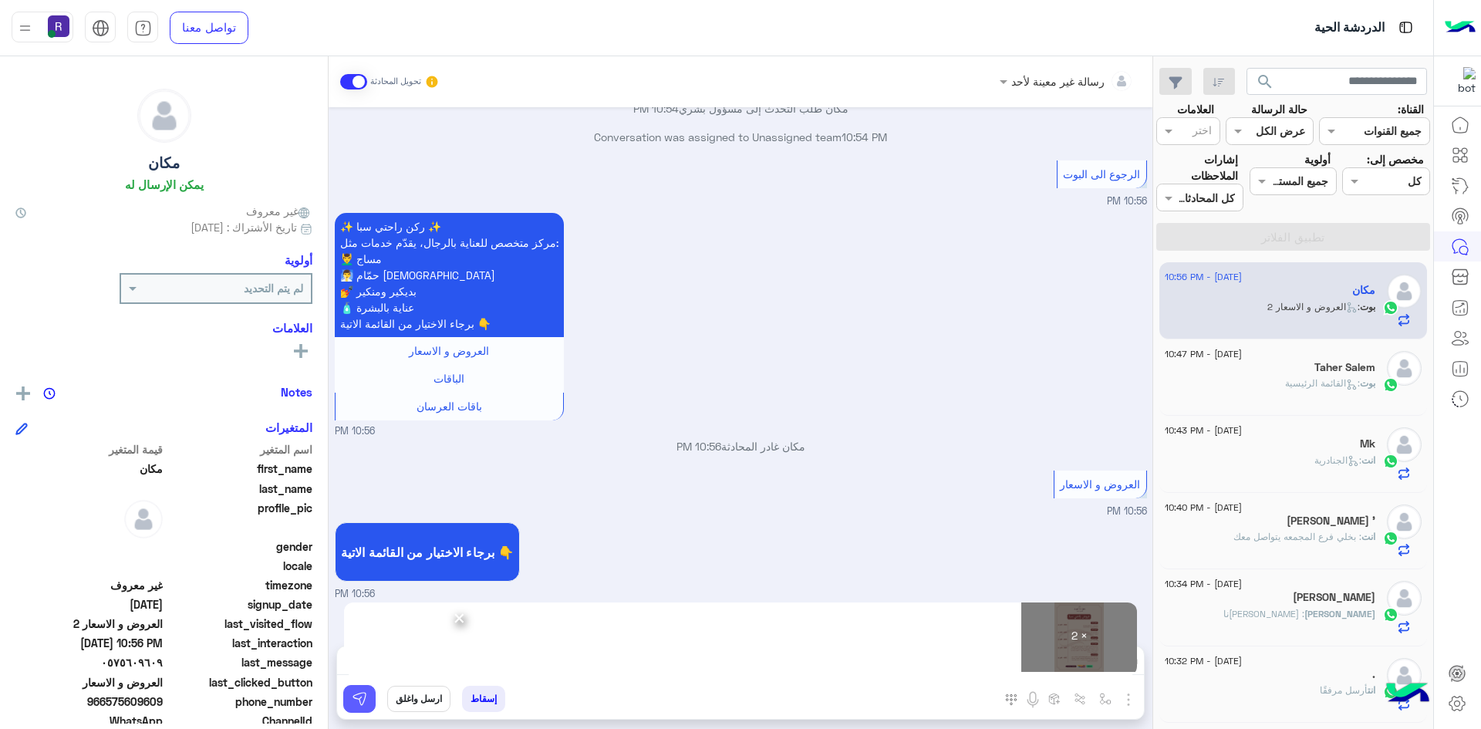
click at [362, 706] on img at bounding box center [359, 698] width 15 height 15
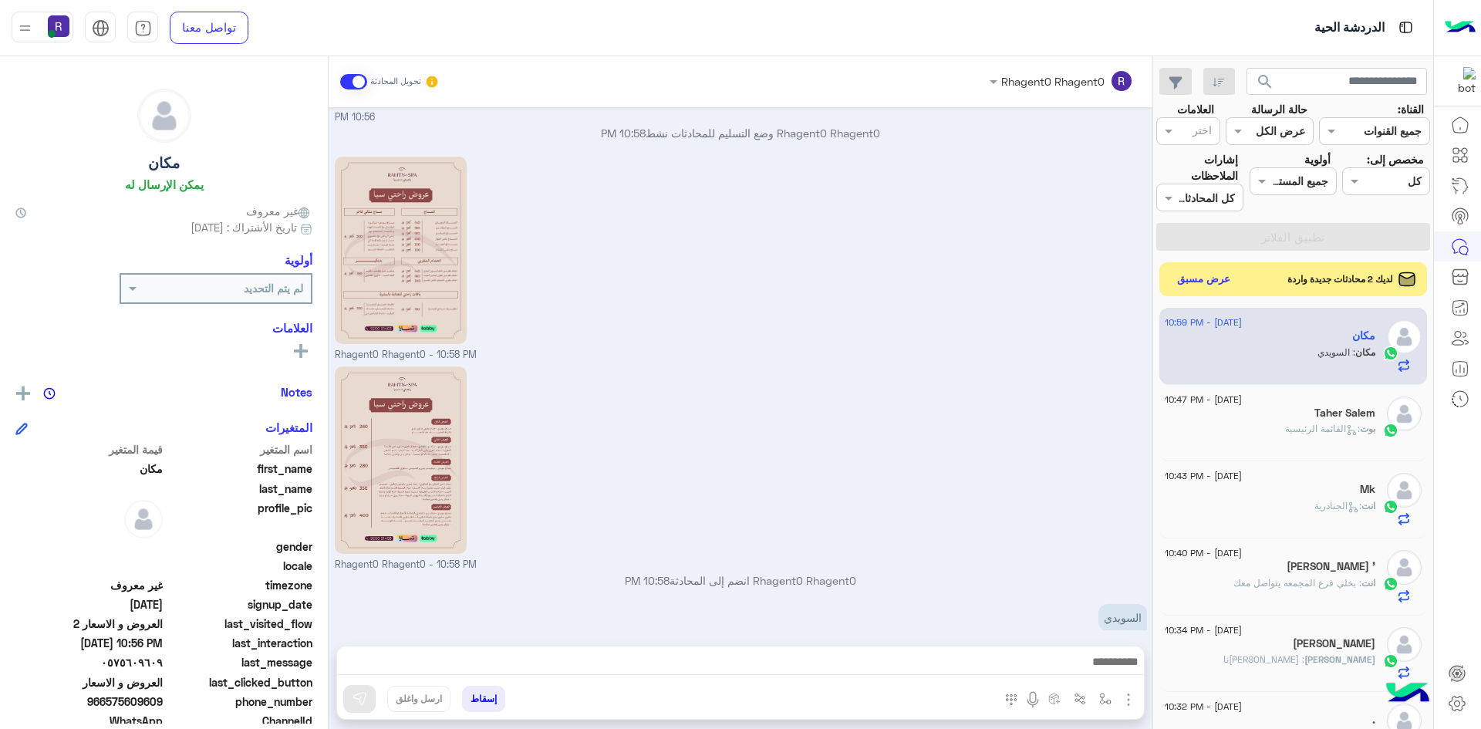
scroll to position [1566, 0]
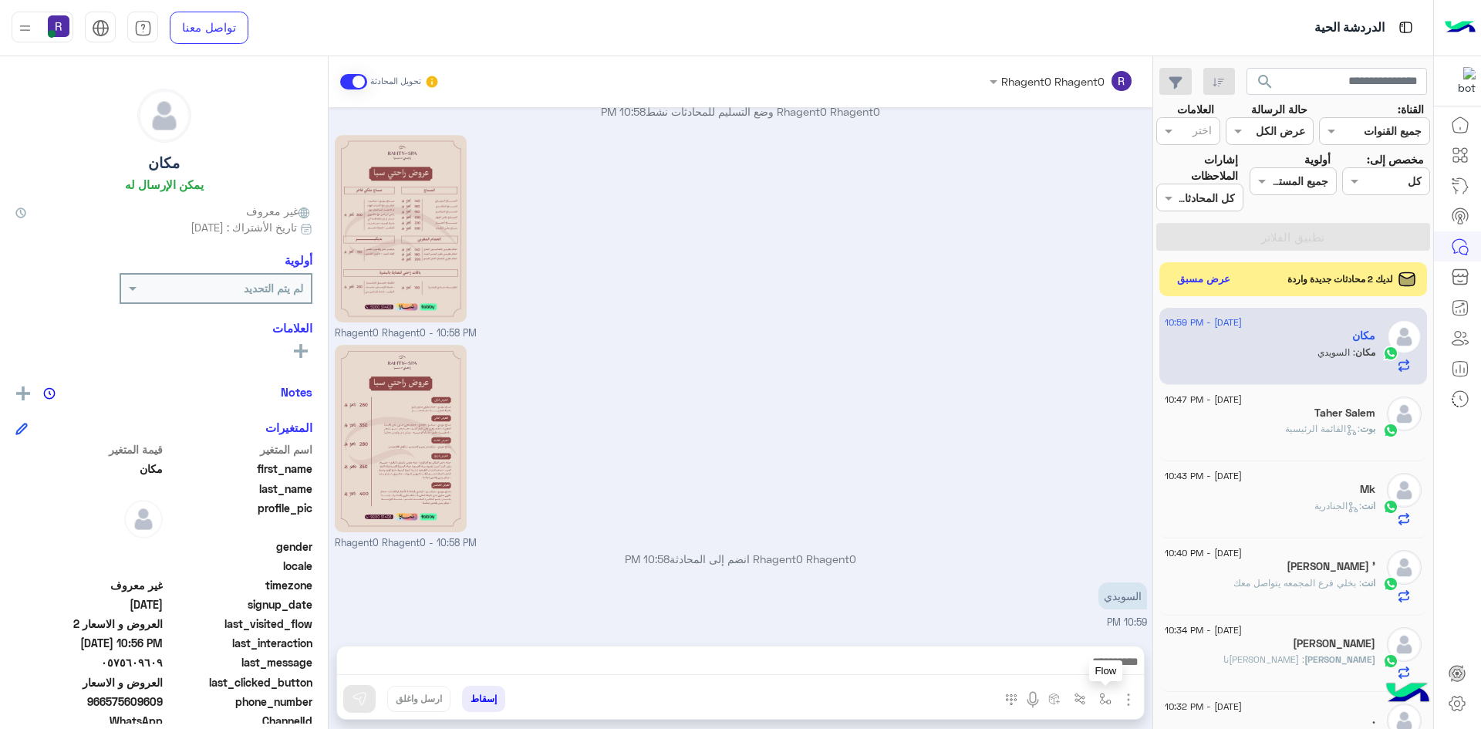
click at [1107, 703] on img "button" at bounding box center [1105, 699] width 12 height 12
click at [1102, 648] on div "أدخل اسم مجموعة الرسائل" at bounding box center [1037, 665] width 164 height 41
click at [1096, 661] on input "text" at bounding box center [1058, 665] width 104 height 18
click at [1090, 621] on div "السويدي 10:59 PM" at bounding box center [741, 604] width 812 height 52
click at [1096, 703] on button "button" at bounding box center [1105, 698] width 25 height 25
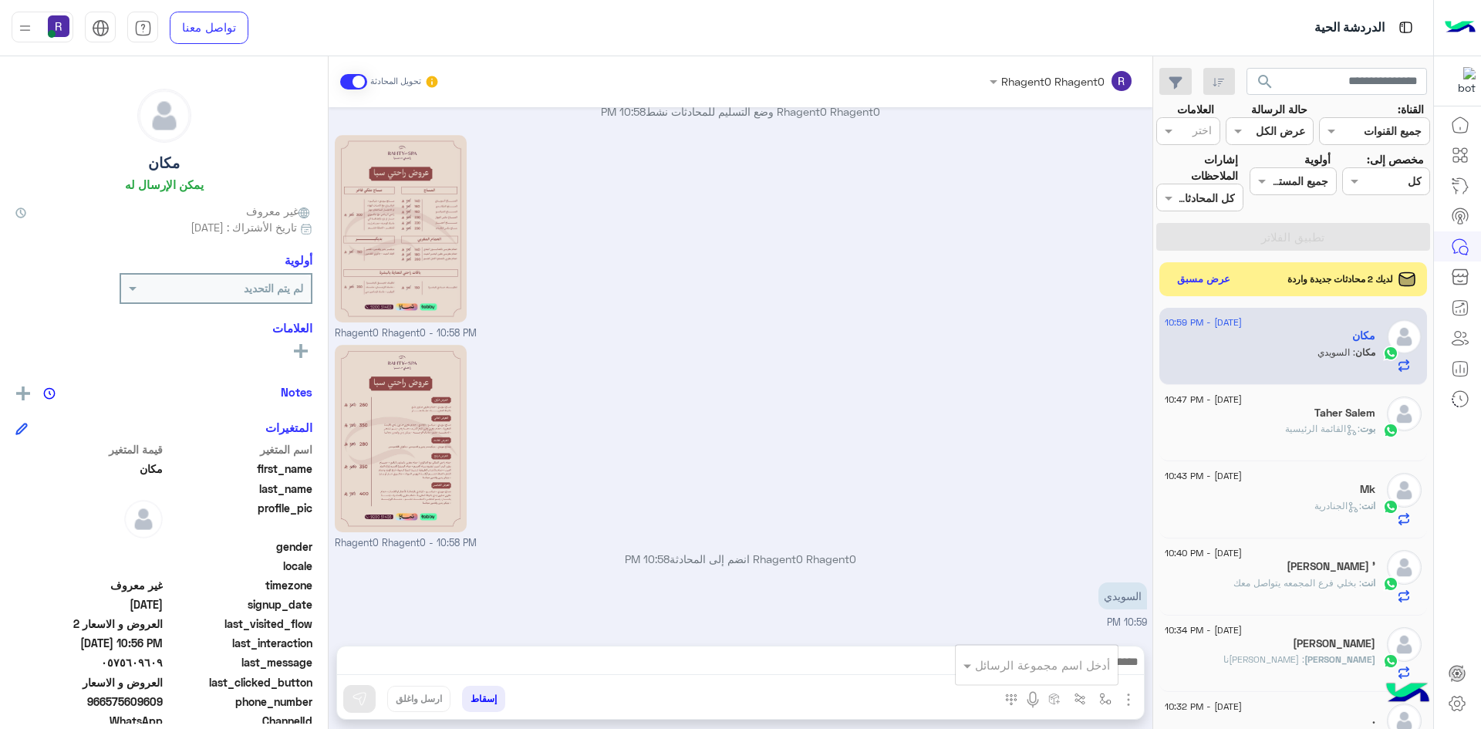
click at [1081, 669] on input "text" at bounding box center [1058, 665] width 104 height 18
type input "****"
click at [1077, 628] on div "الشفا" at bounding box center [1060, 637] width 114 height 30
type textarea "*****"
drag, startPoint x: 361, startPoint y: 693, endPoint x: 373, endPoint y: 692, distance: 12.4
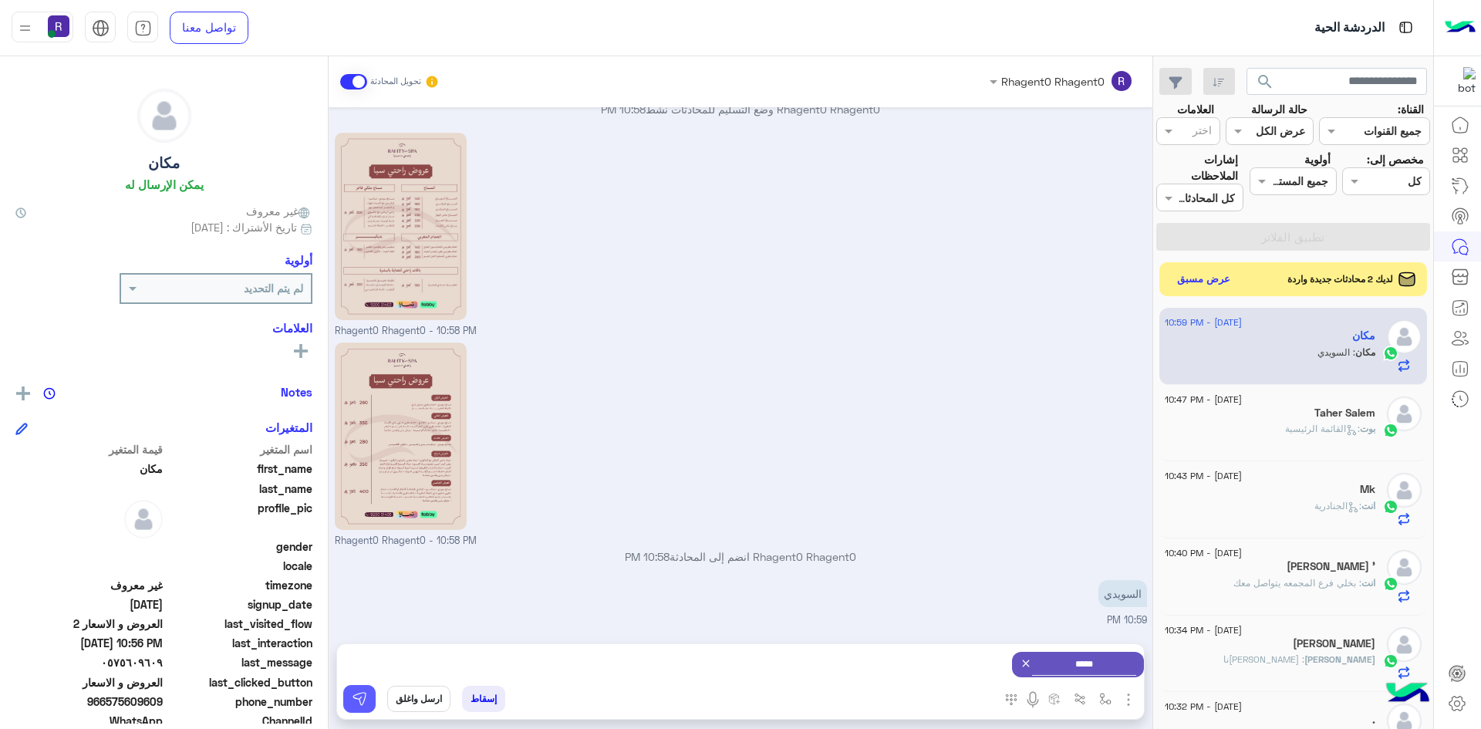
click at [362, 693] on img at bounding box center [359, 698] width 15 height 15
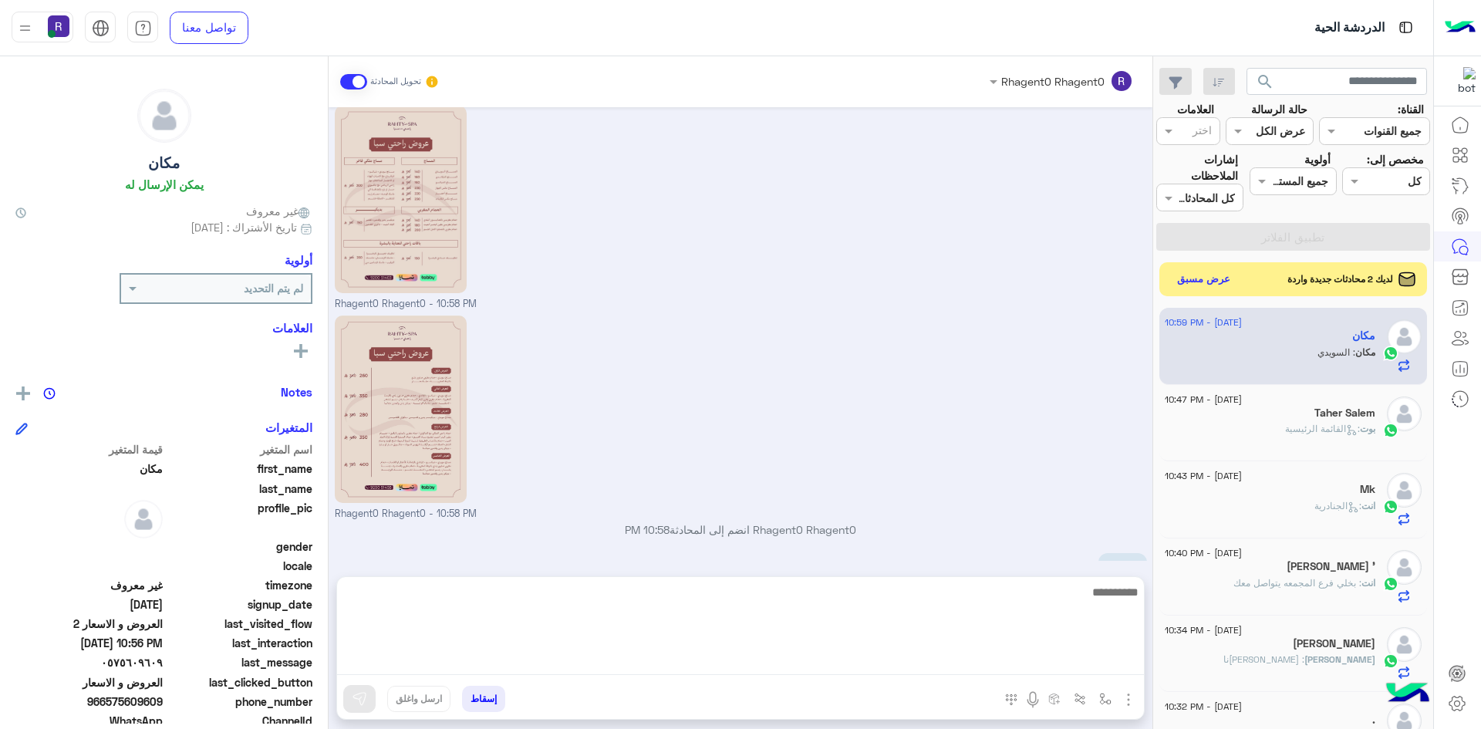
click at [1075, 660] on textarea at bounding box center [740, 628] width 807 height 93
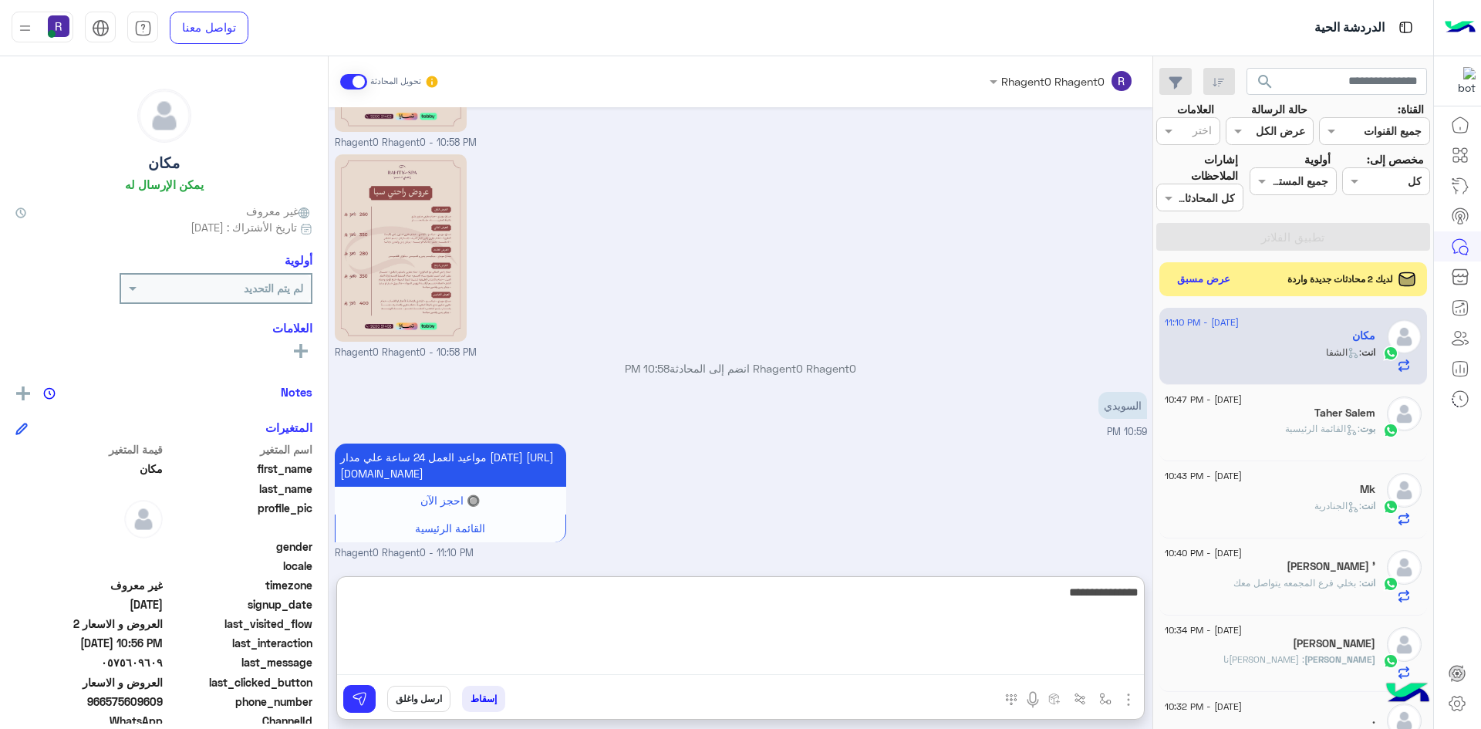
click at [1086, 595] on textarea "**********" at bounding box center [740, 628] width 807 height 93
type textarea "**********"
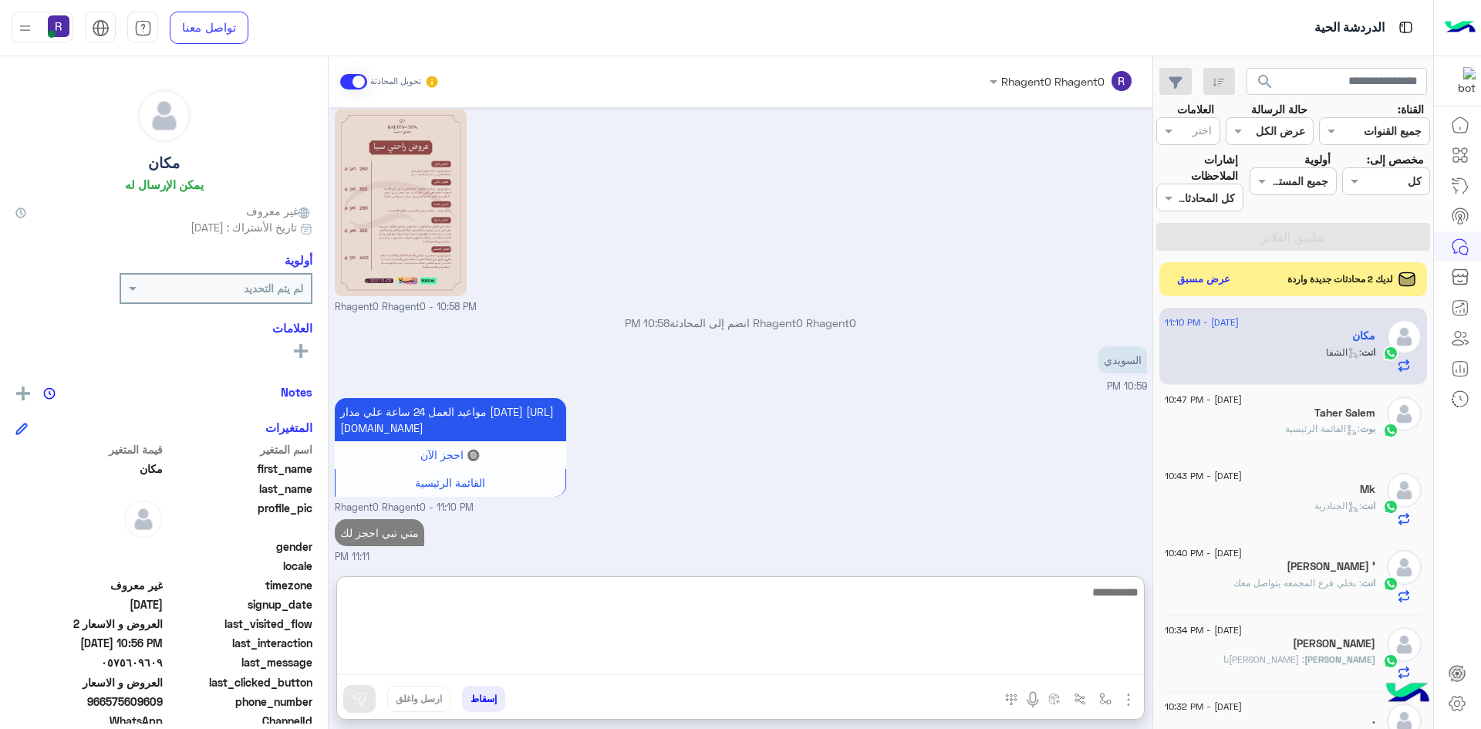
scroll to position [1822, 0]
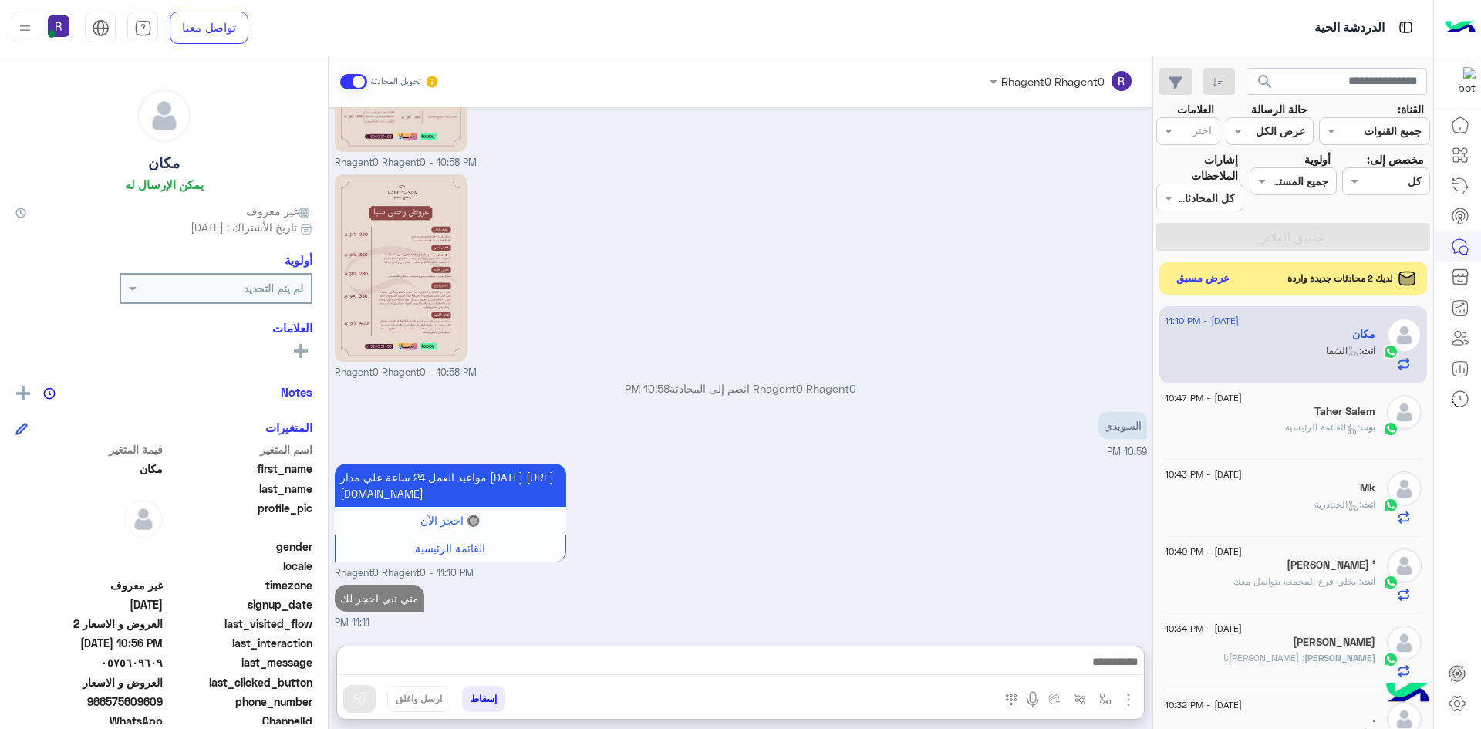
click at [1195, 276] on button "عرض مسبق" at bounding box center [1203, 278] width 65 height 21
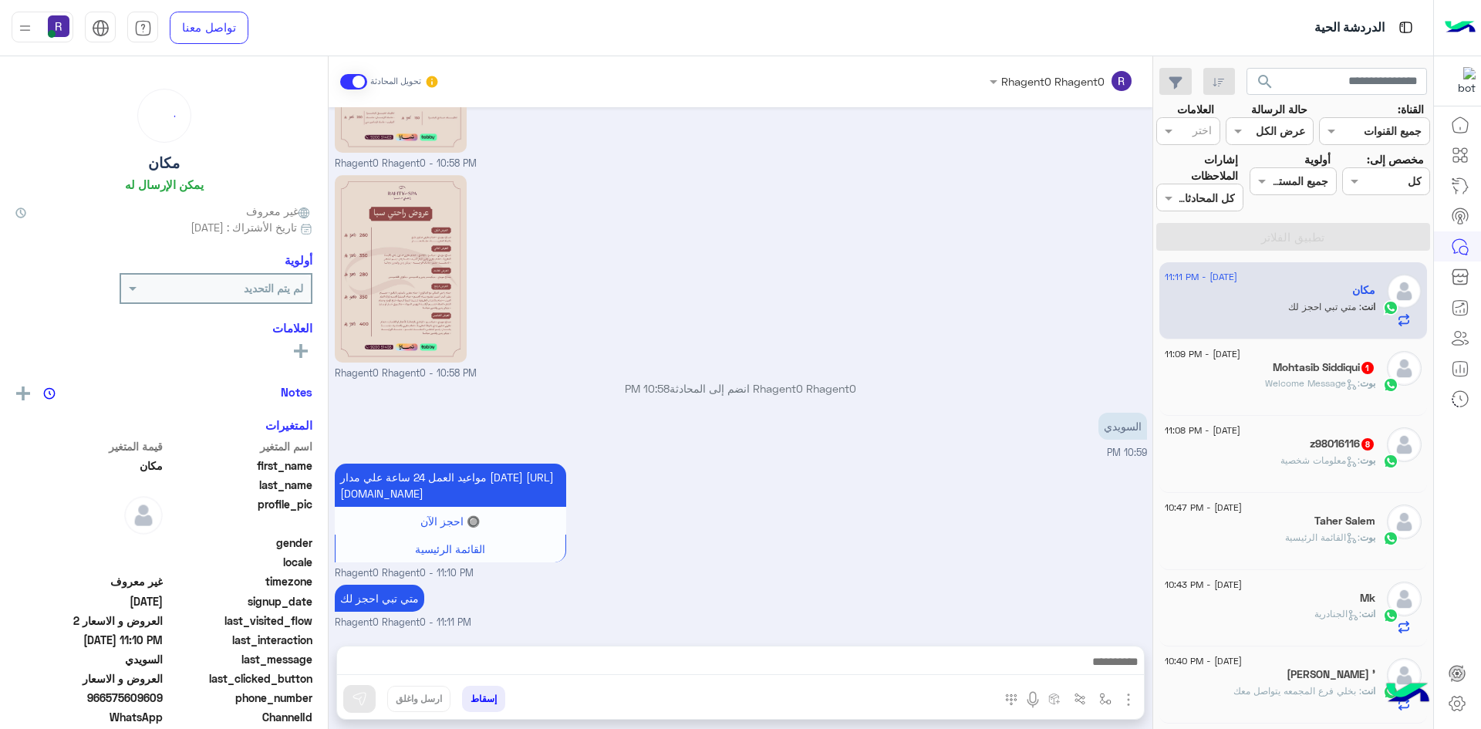
scroll to position [1188, 0]
click at [1304, 366] on h5 "Mohtasib Siddiqui 1" at bounding box center [1324, 367] width 103 height 13
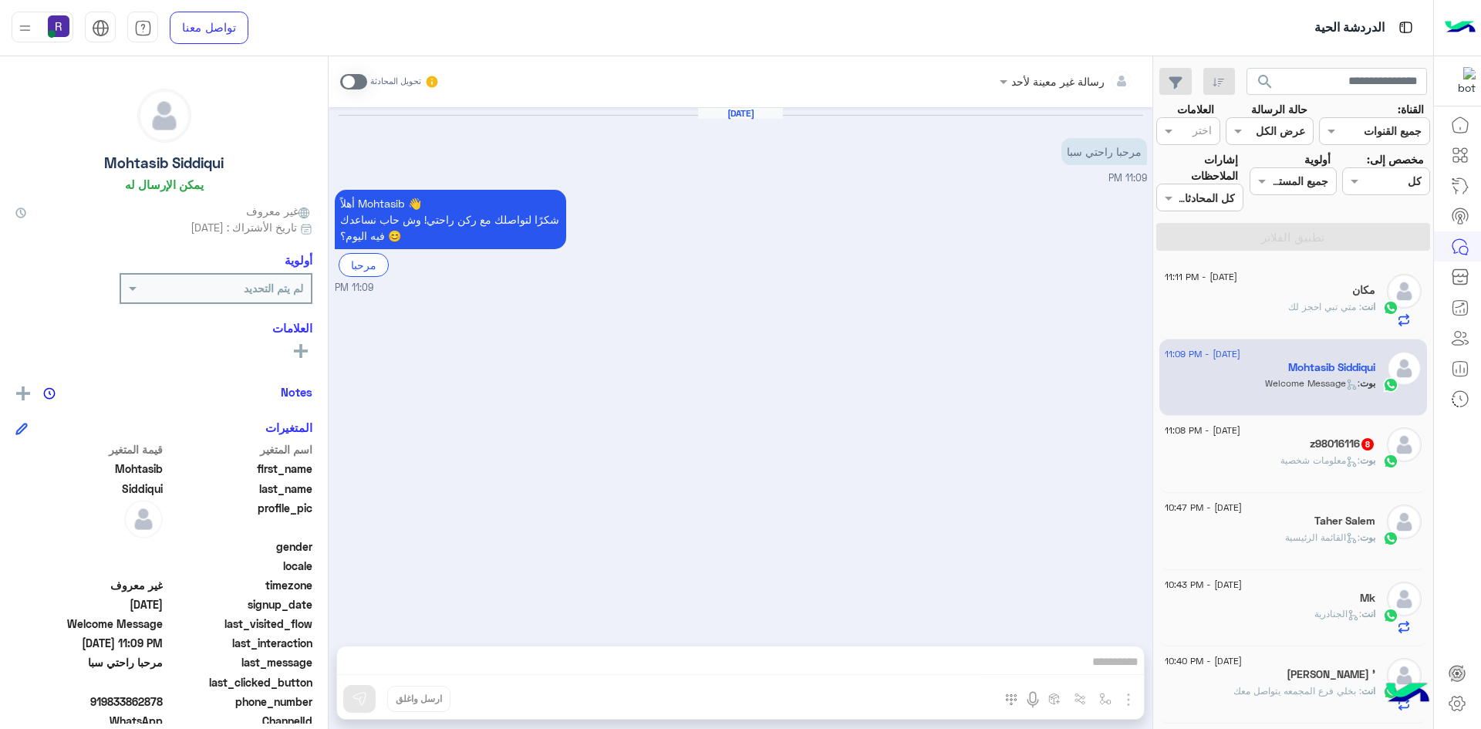
click at [353, 83] on span at bounding box center [353, 81] width 27 height 15
click at [1122, 693] on div "رسالة غير معينة لأحد تحويل المحادثة Aug 13, 2025 مرحبا راحتي سبا 11:09 PM أهلاً…" at bounding box center [741, 395] width 824 height 679
click at [1129, 693] on img "button" at bounding box center [1128, 699] width 19 height 19
click at [1094, 662] on span "الصور" at bounding box center [1098, 666] width 29 height 18
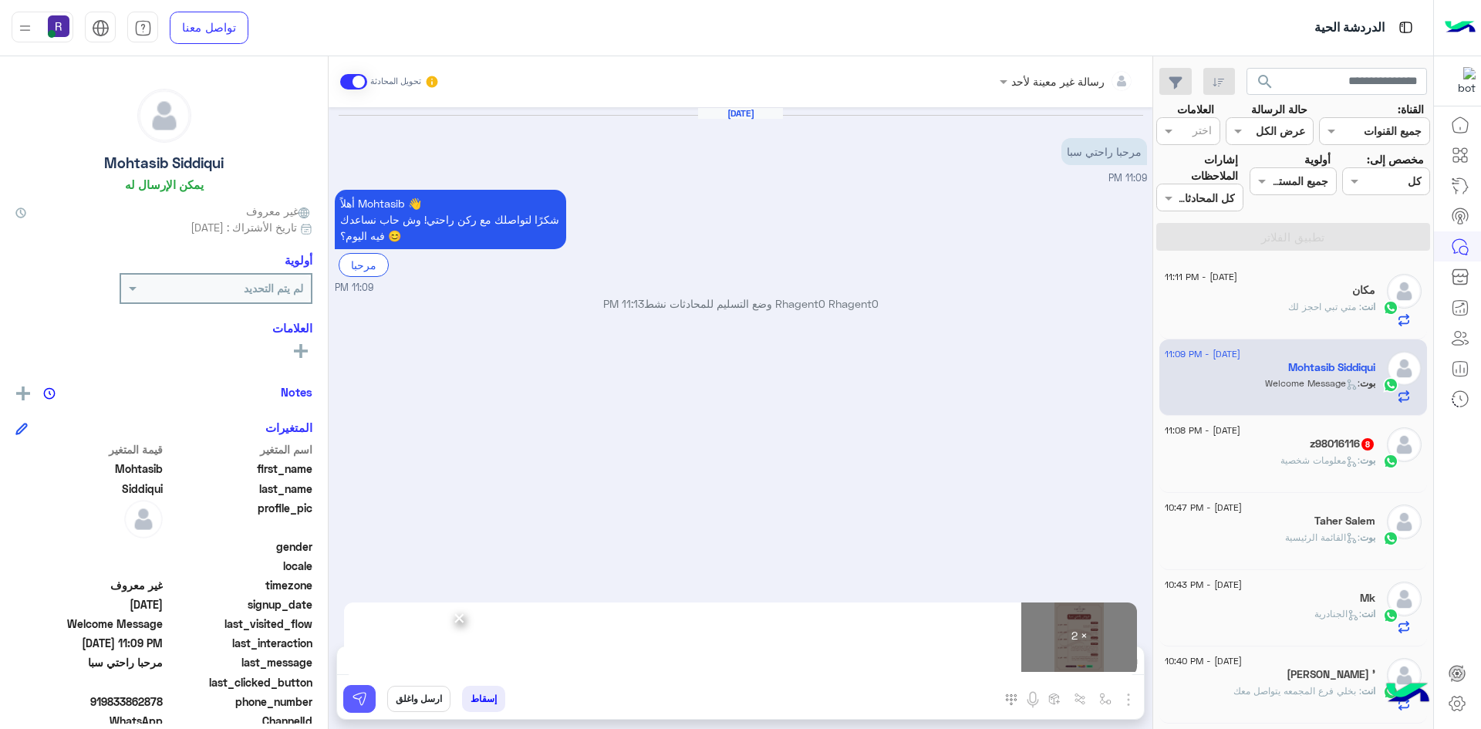
click at [366, 696] on img at bounding box center [359, 698] width 15 height 15
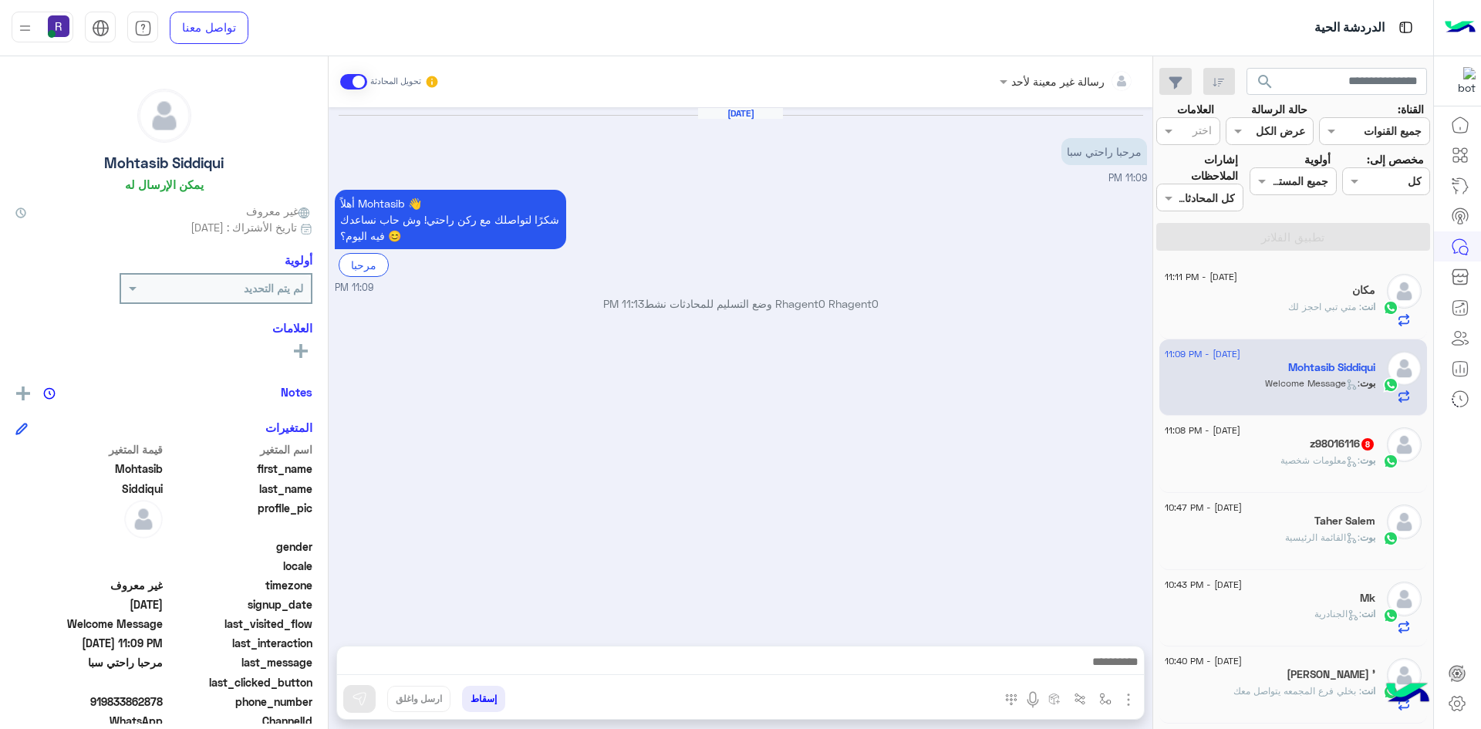
click at [1310, 479] on div "بوت : معلومات شخصية" at bounding box center [1270, 466] width 211 height 27
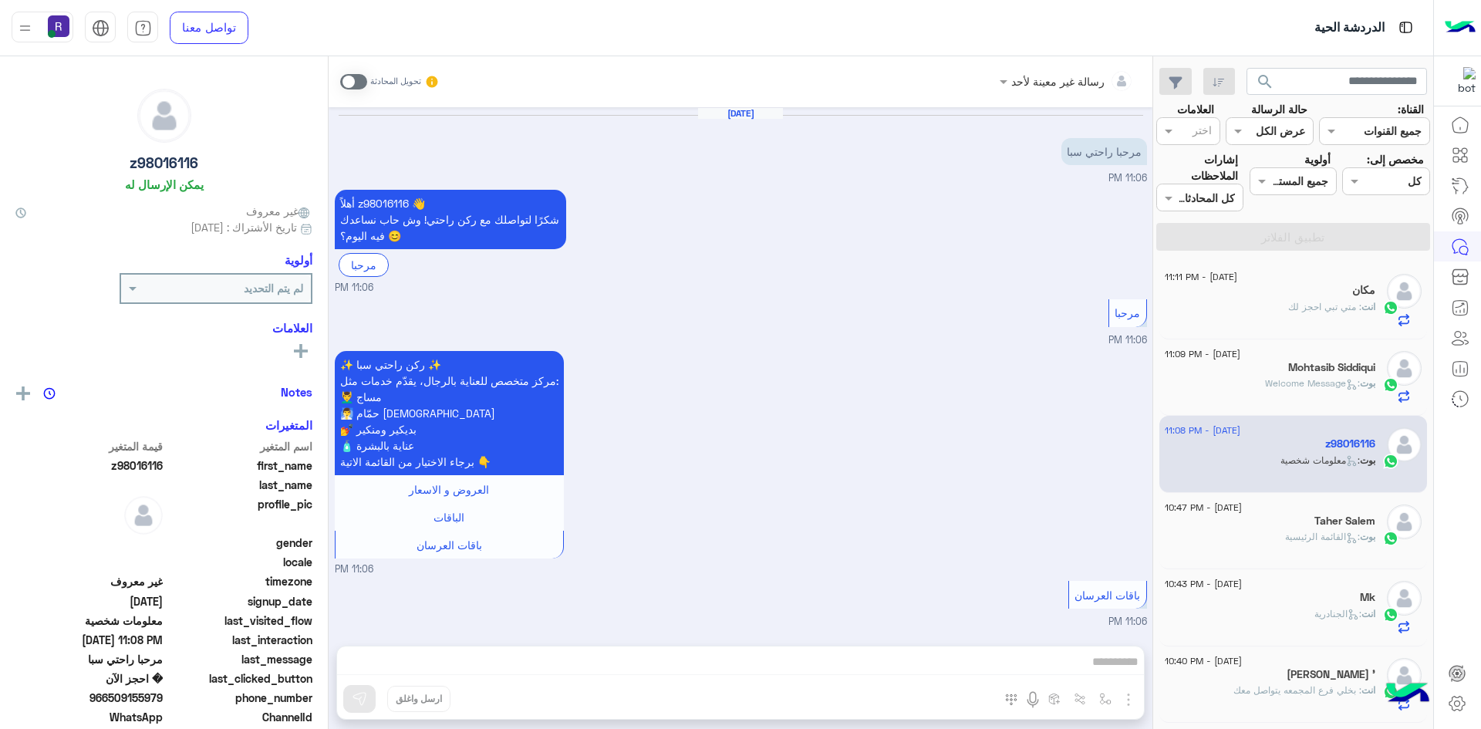
scroll to position [1958, 0]
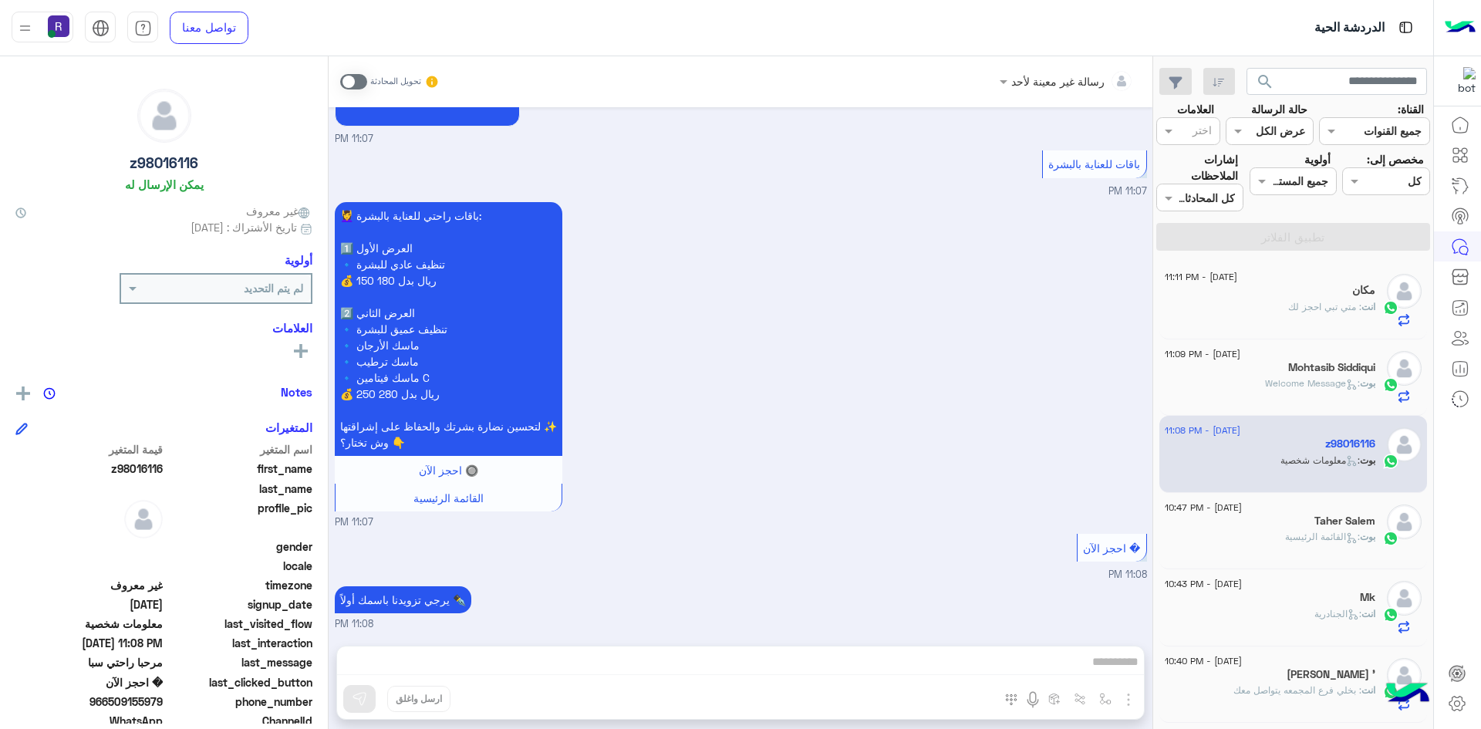
click at [346, 83] on span at bounding box center [353, 81] width 27 height 15
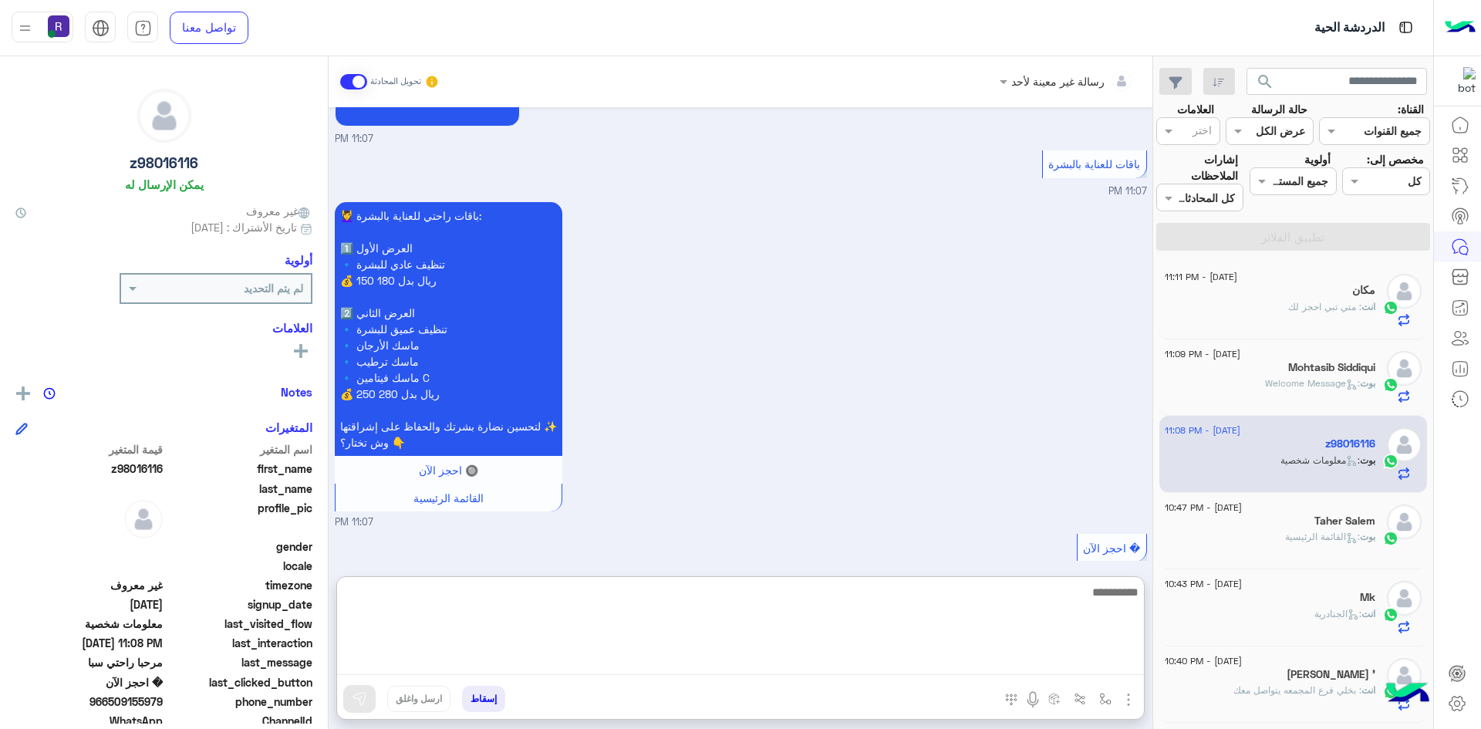
scroll to position [1986, 0]
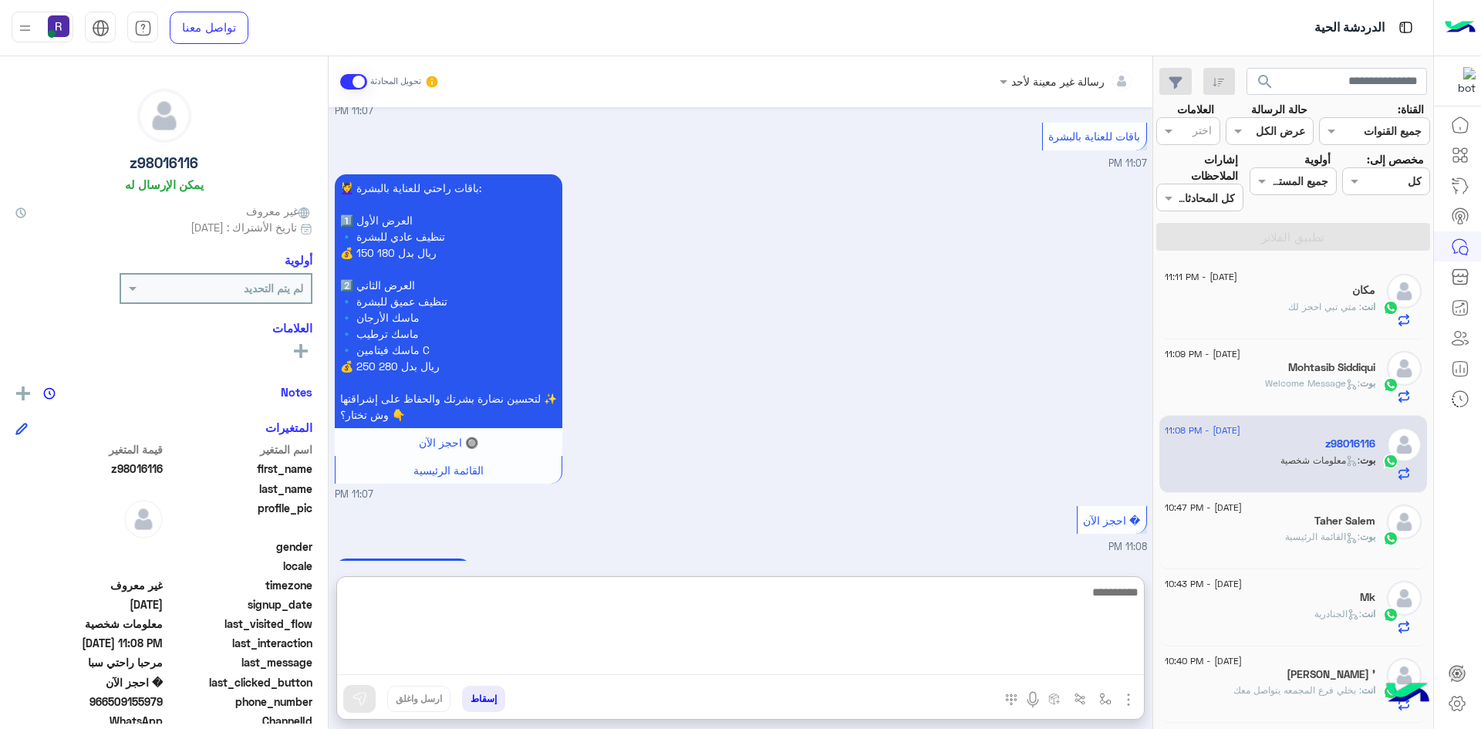
click at [878, 663] on textarea at bounding box center [740, 628] width 807 height 93
paste textarea "**********"
type textarea "**********"
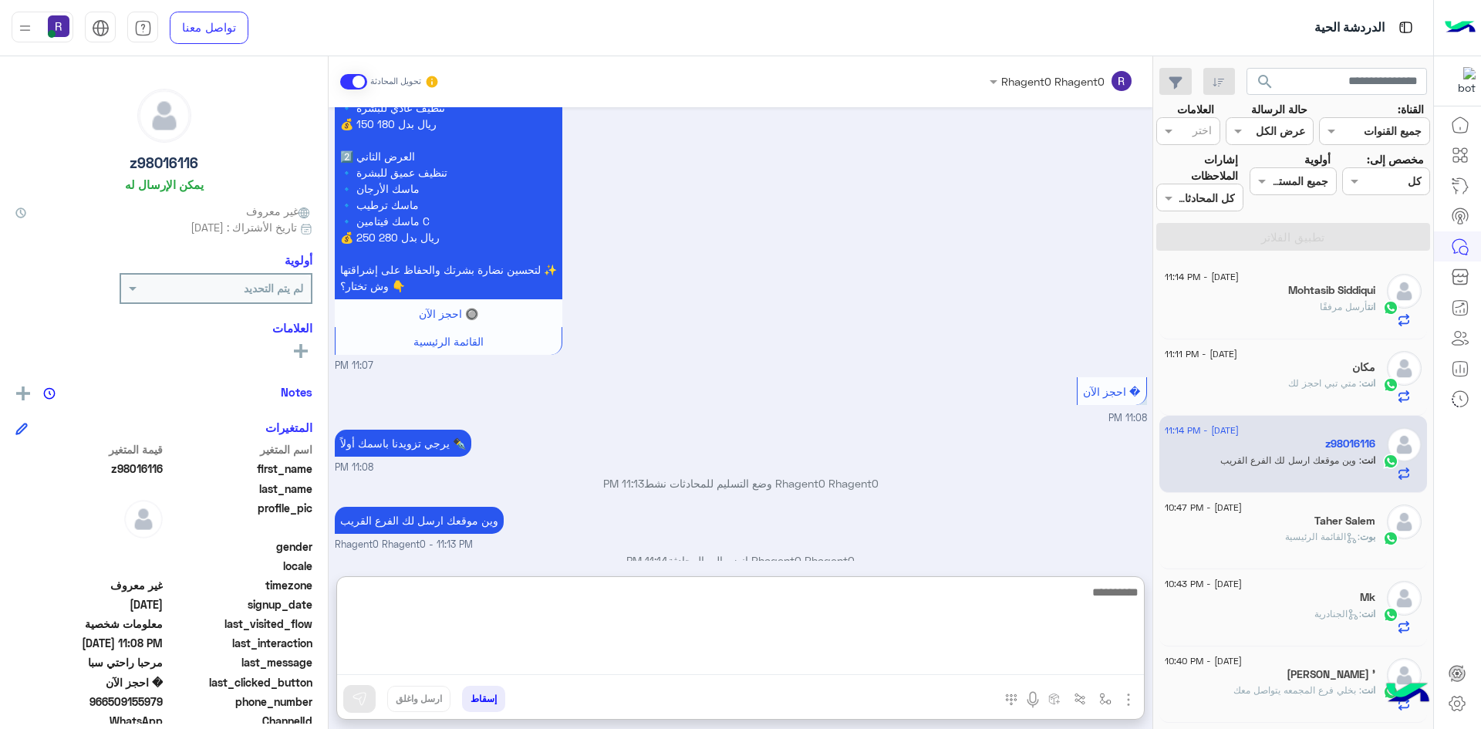
scroll to position [2133, 0]
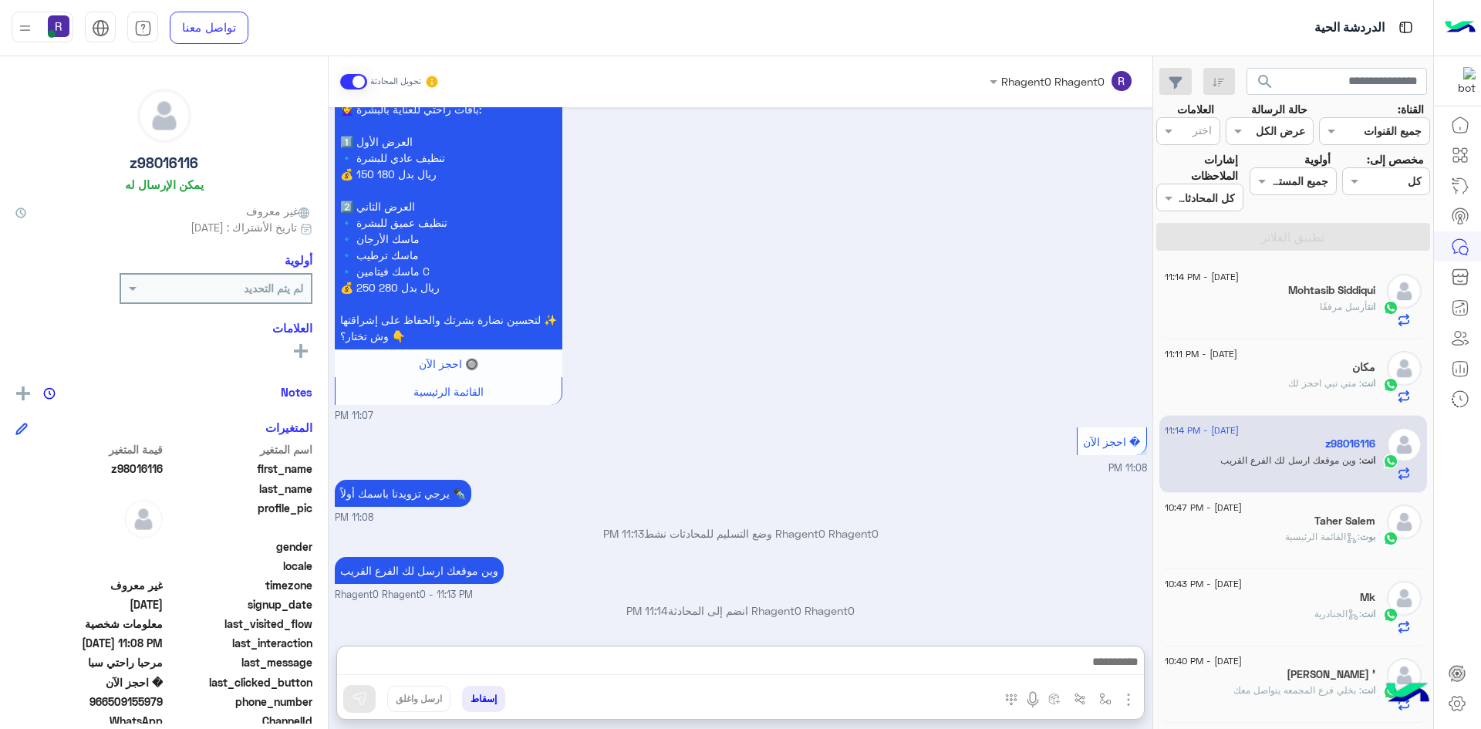
click at [1191, 524] on div "Taher Salem" at bounding box center [1270, 522] width 211 height 16
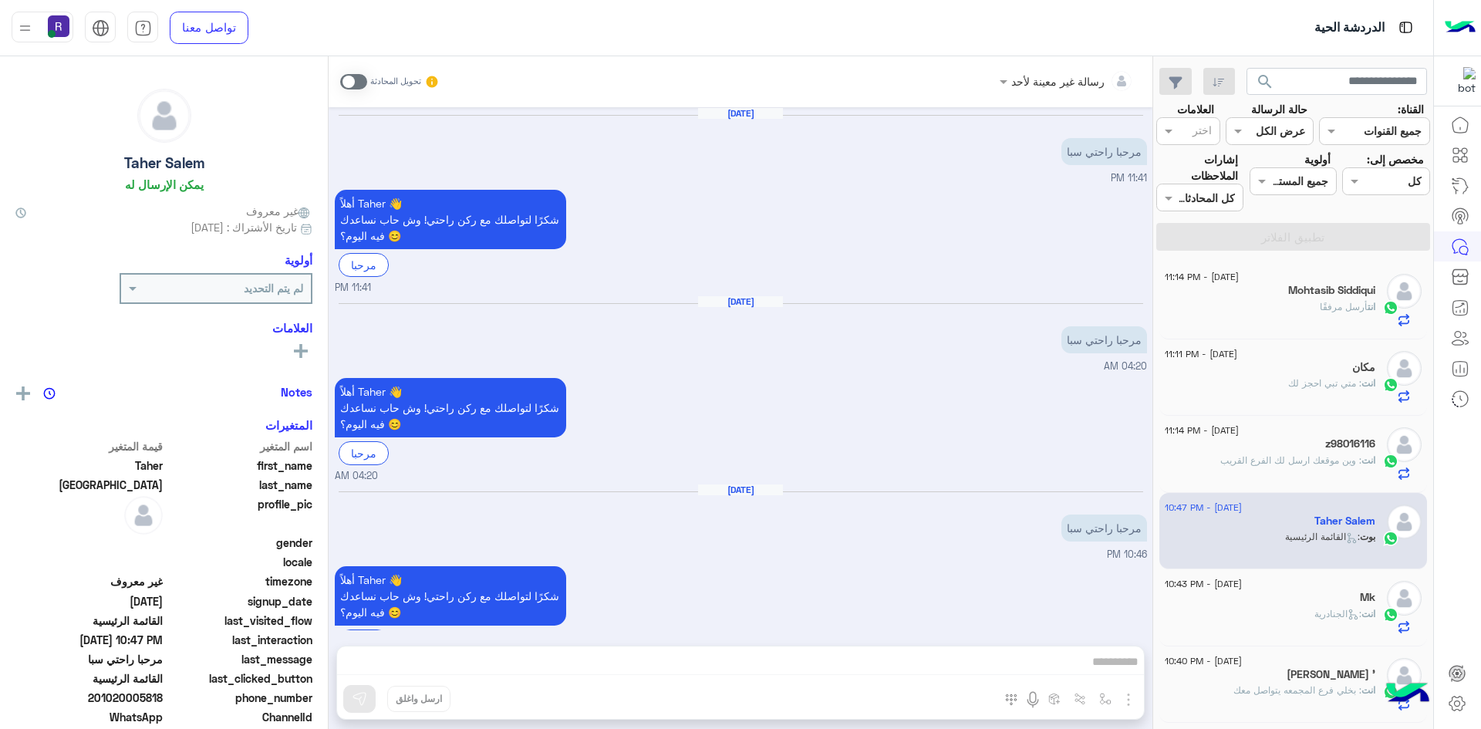
scroll to position [1509, 0]
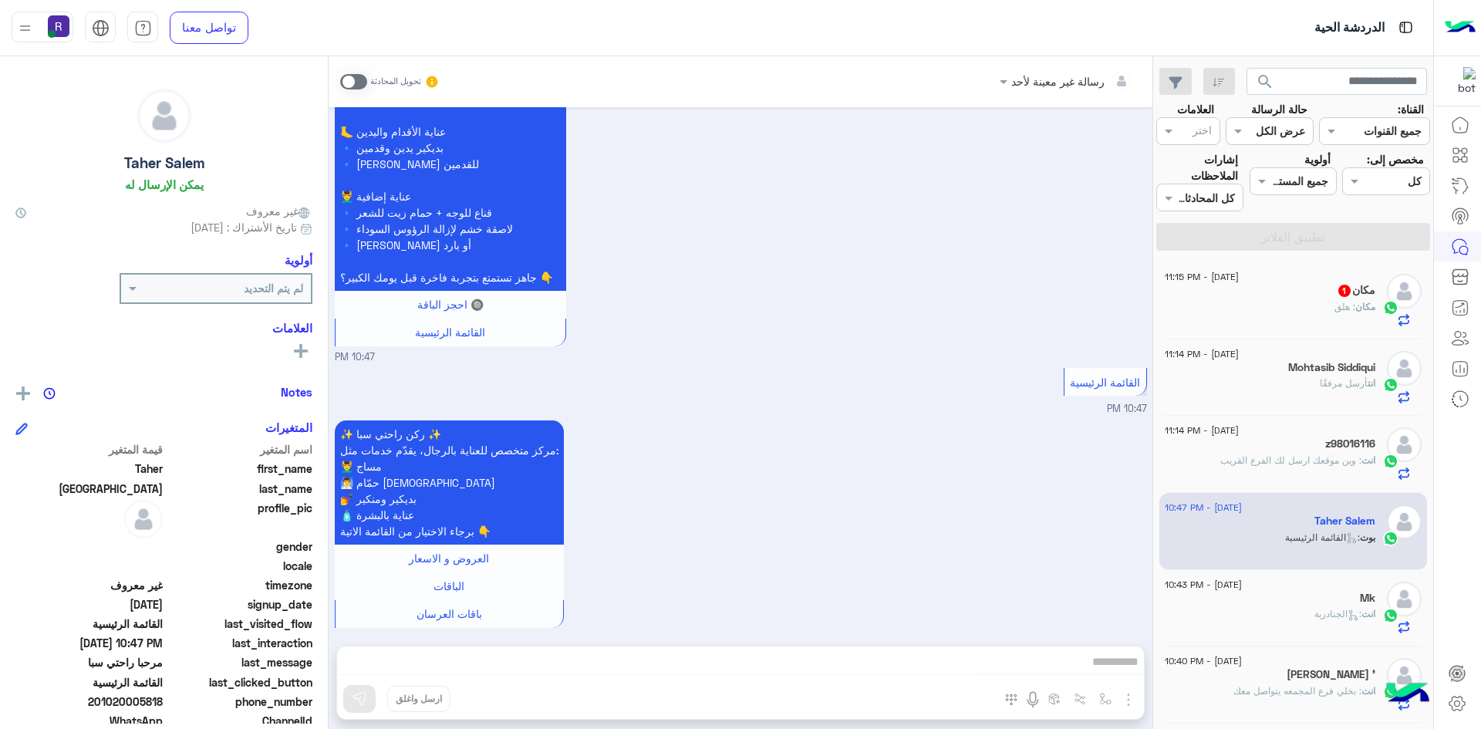
click at [1335, 311] on span ": هلق" at bounding box center [1344, 307] width 21 height 12
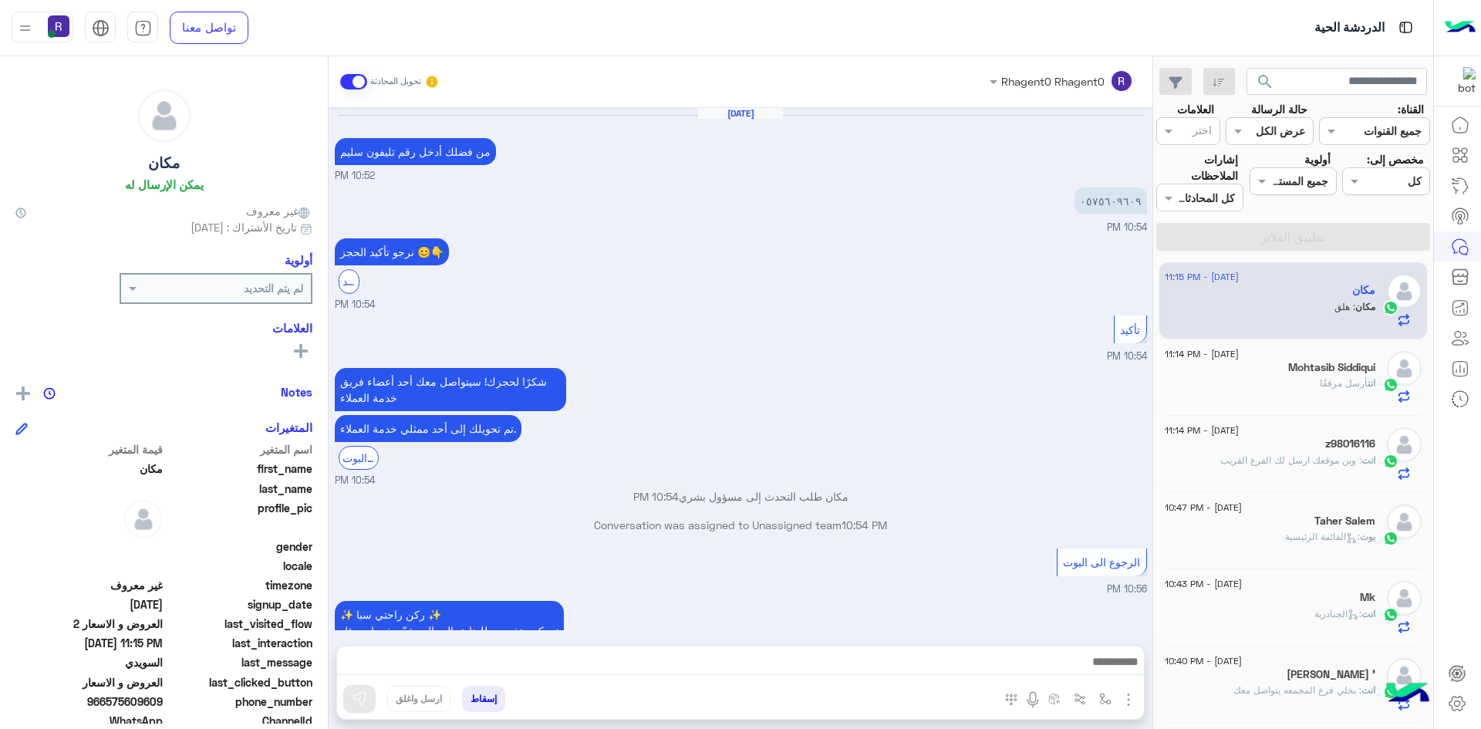
scroll to position [1139, 0]
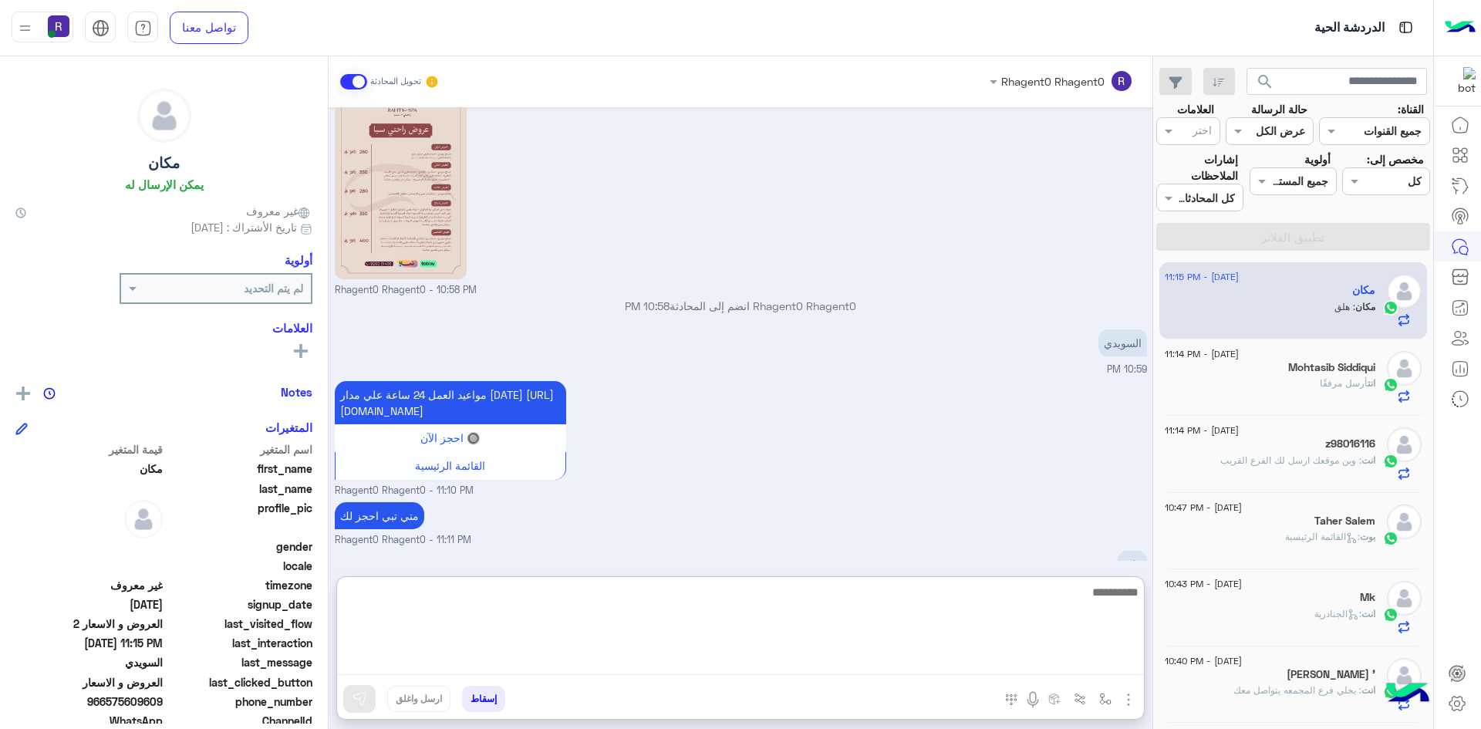
click at [949, 669] on textarea at bounding box center [740, 628] width 807 height 93
type textarea "**"
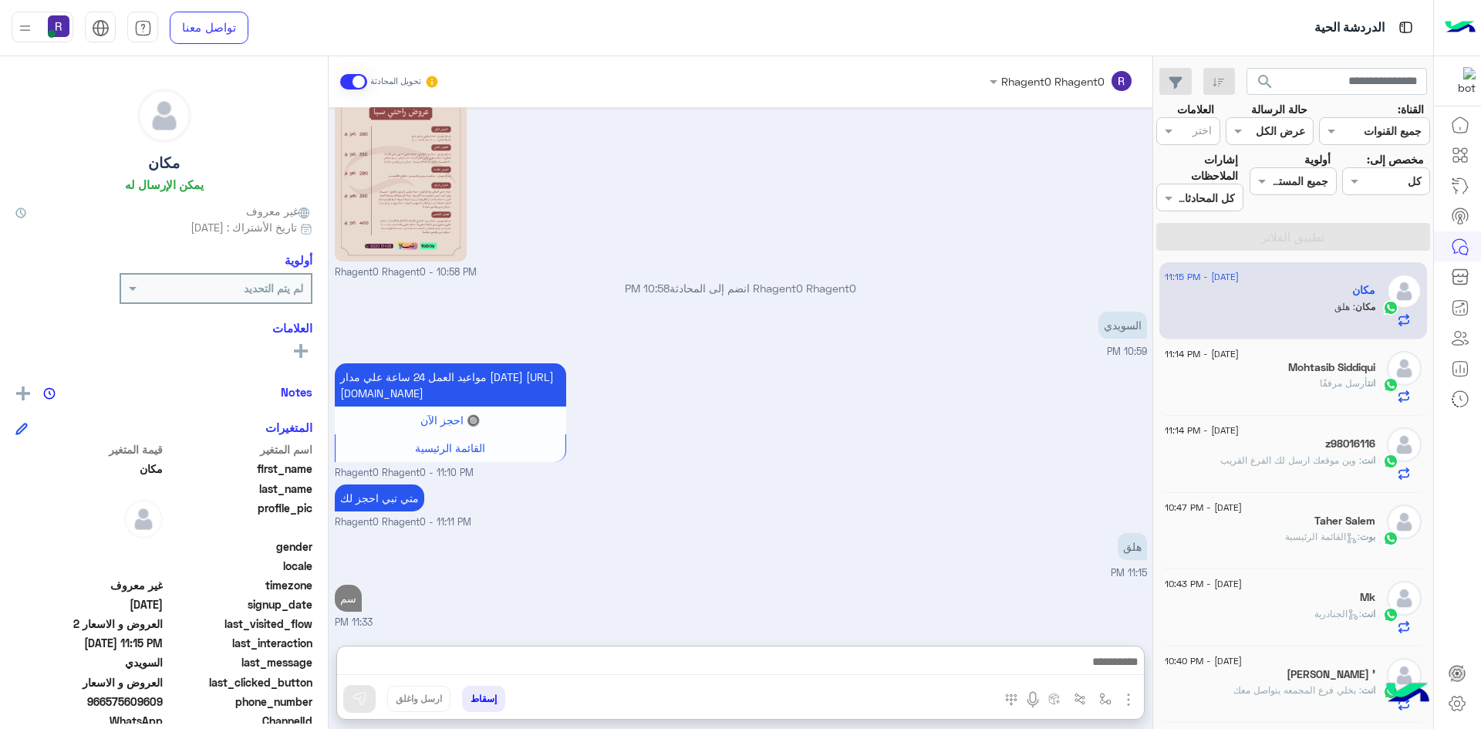
click at [1323, 389] on span "أرسل مرفقًا" at bounding box center [1344, 383] width 48 height 12
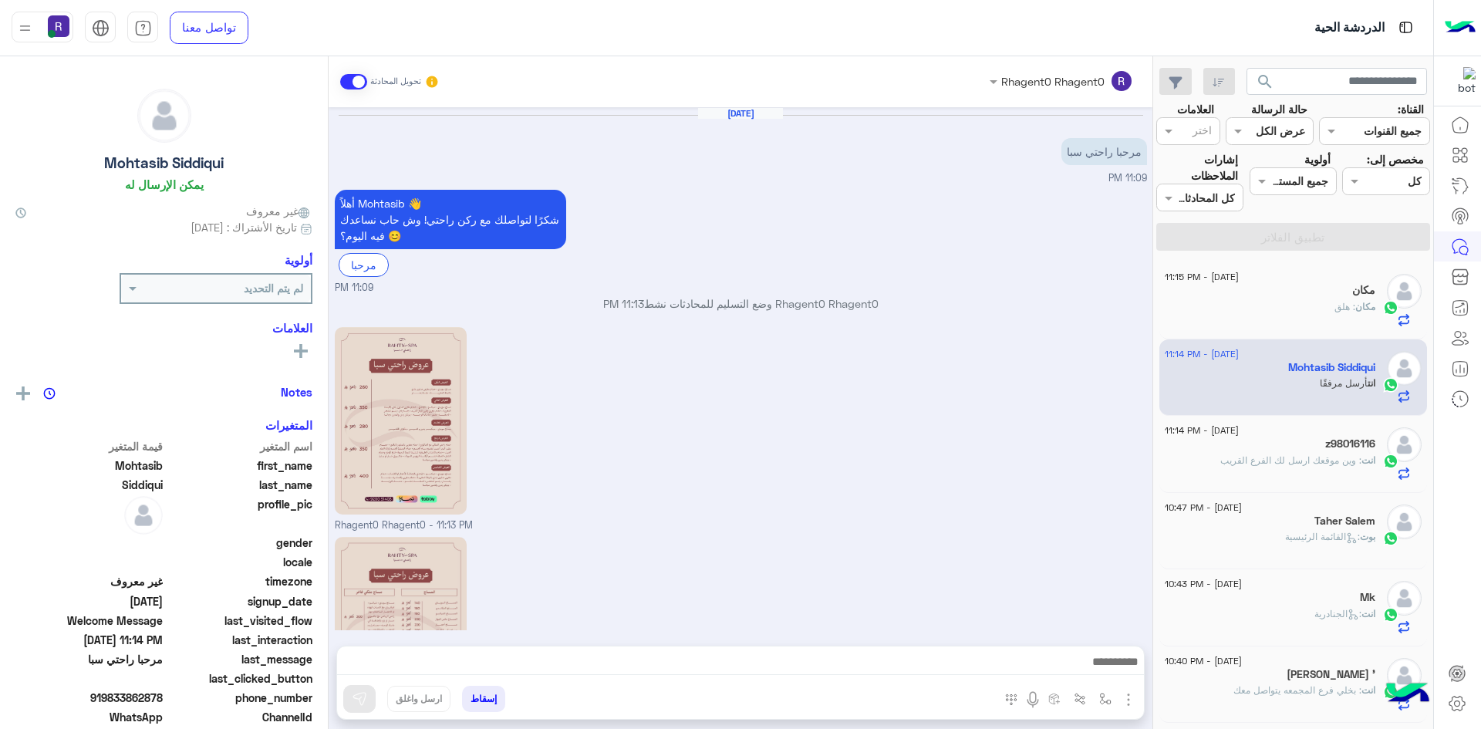
scroll to position [140, 0]
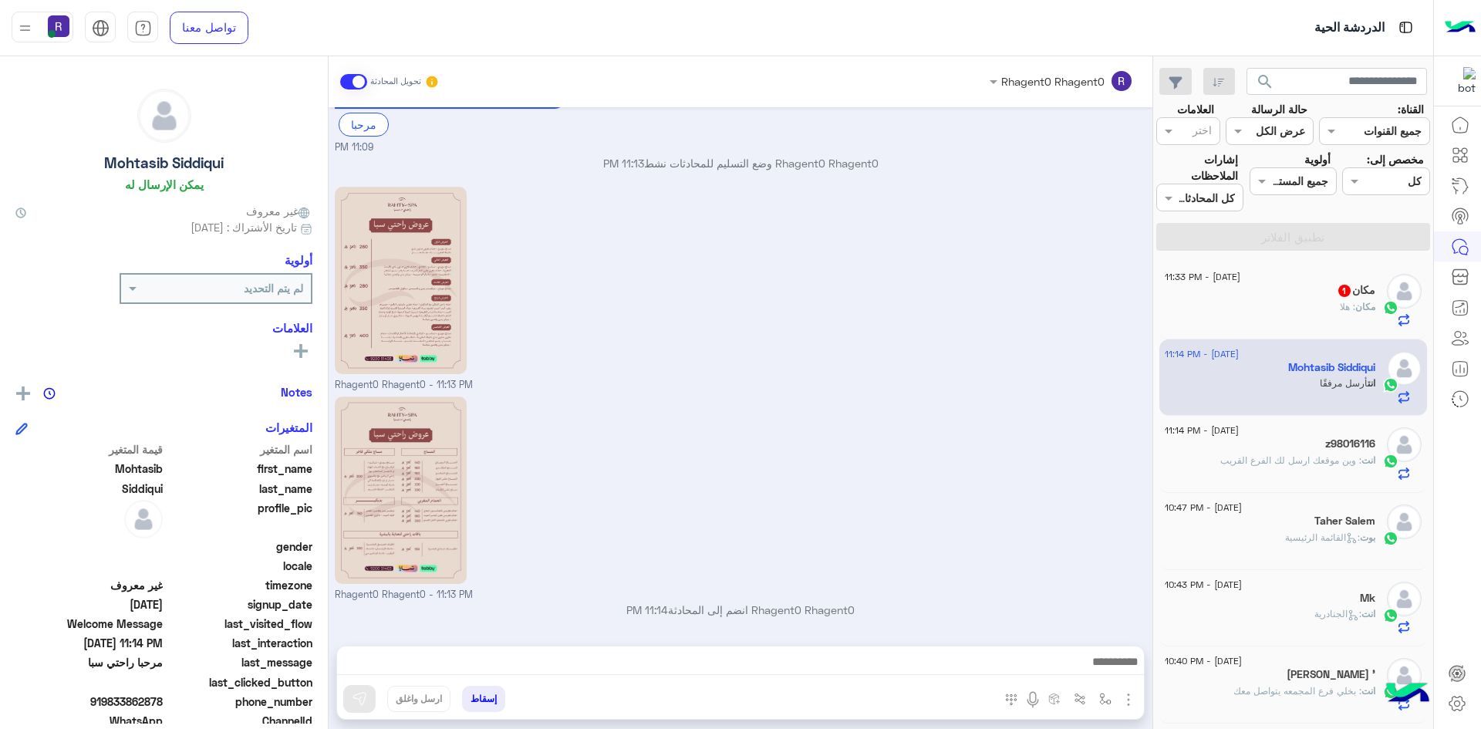
click at [1353, 315] on div "مكان : هلا" at bounding box center [1270, 313] width 211 height 27
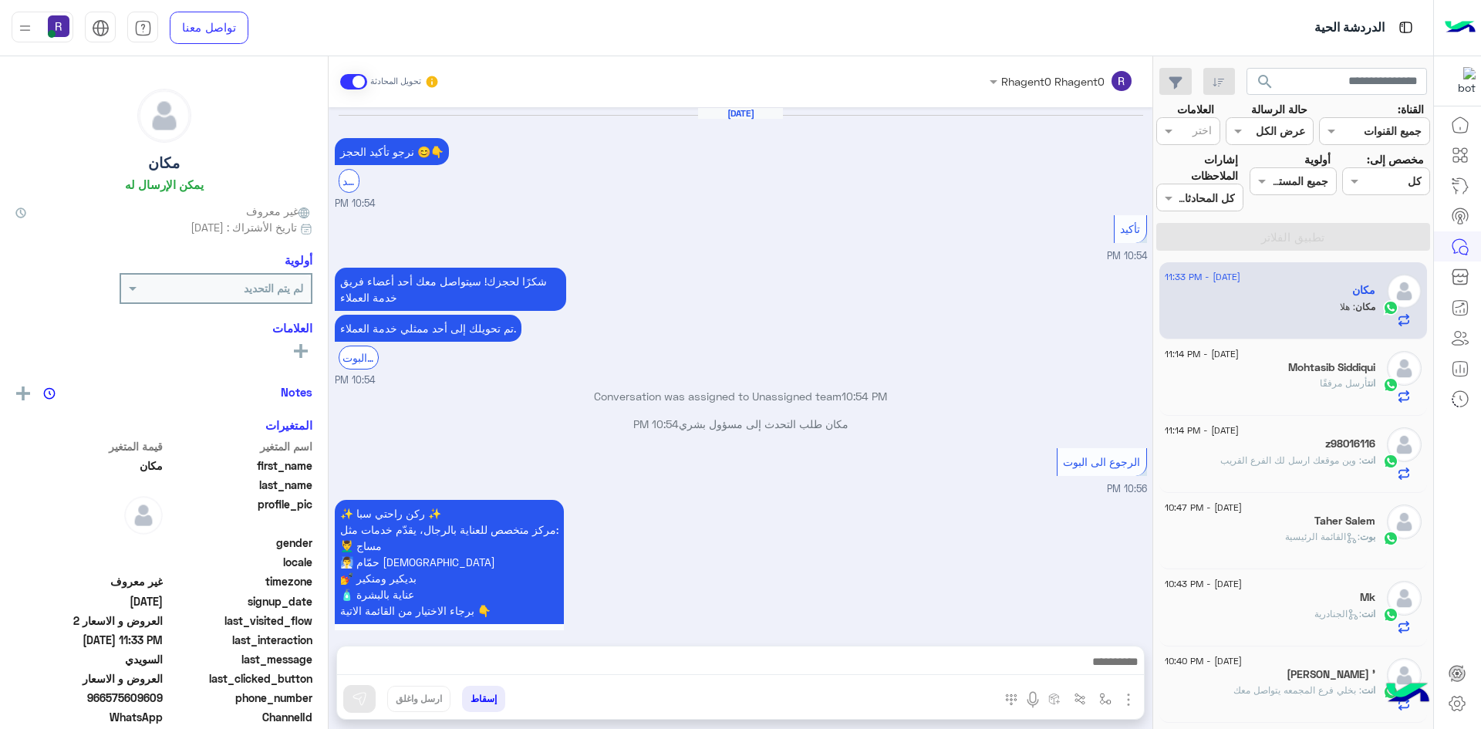
scroll to position [1139, 0]
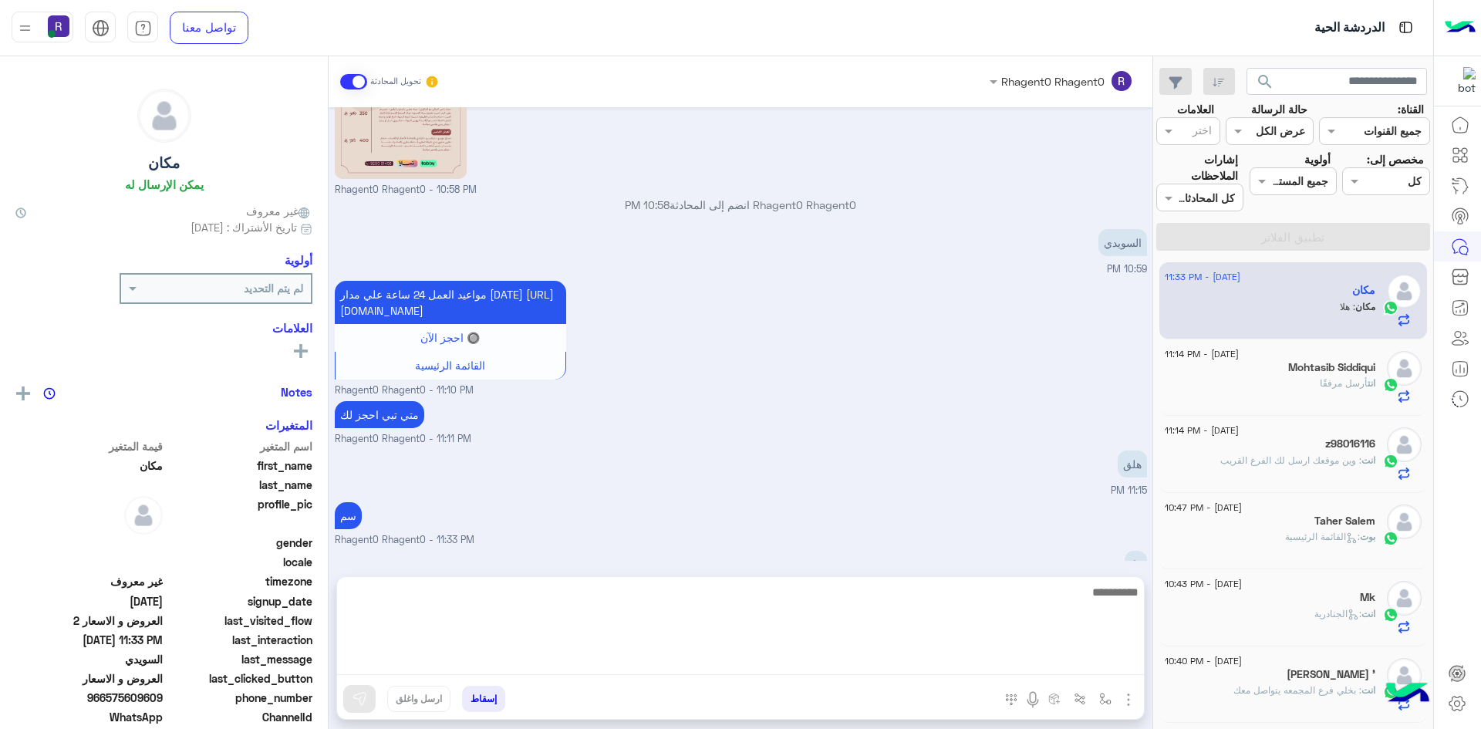
click at [892, 666] on textarea at bounding box center [740, 628] width 807 height 93
type textarea "**********"
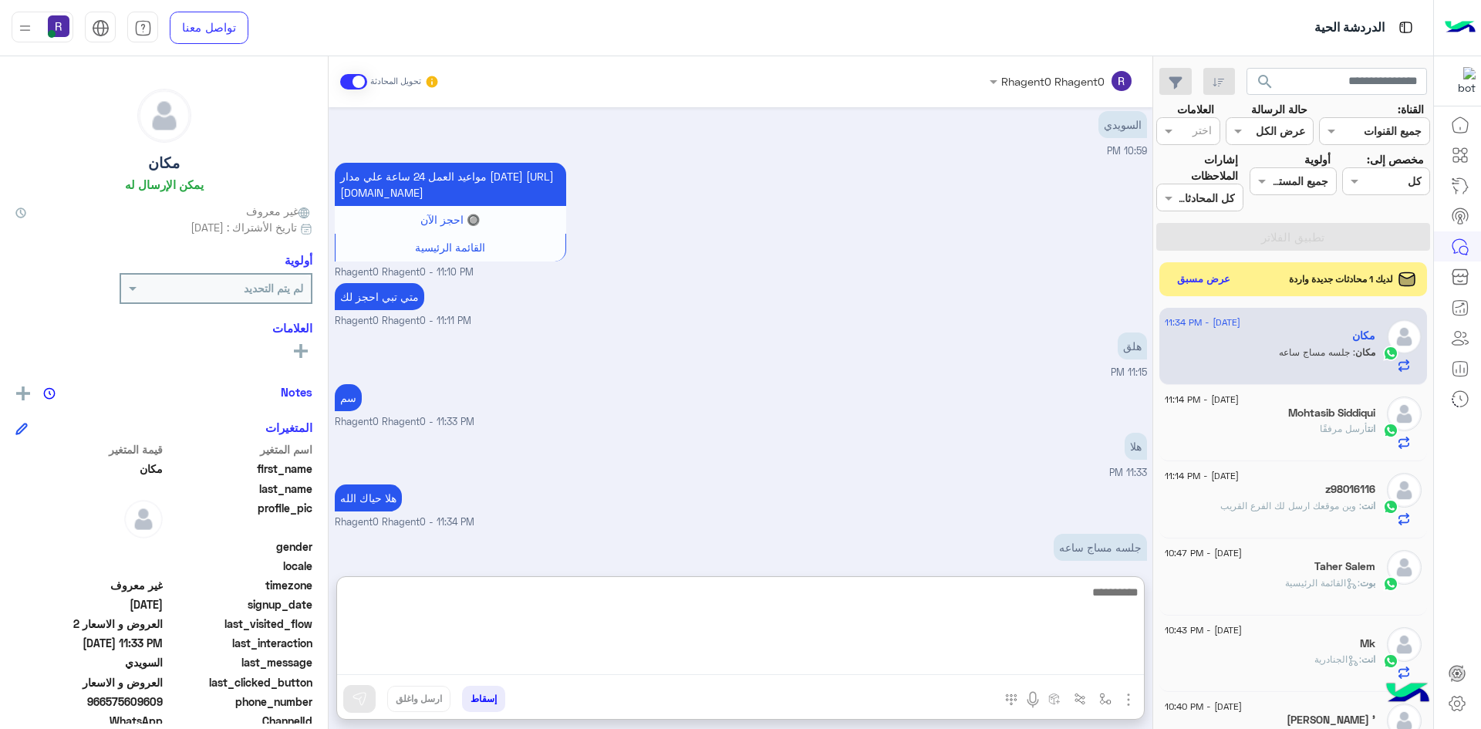
scroll to position [1309, 0]
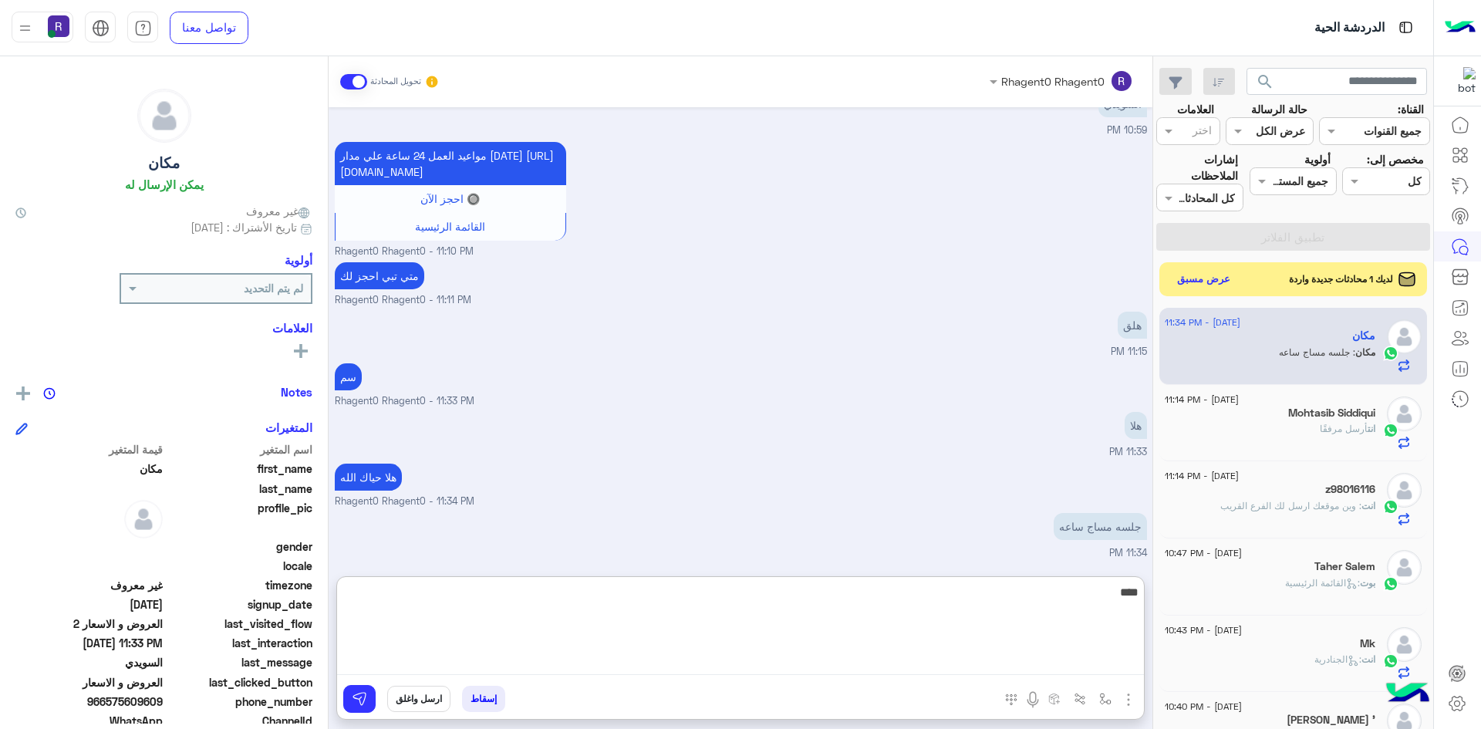
type textarea "****"
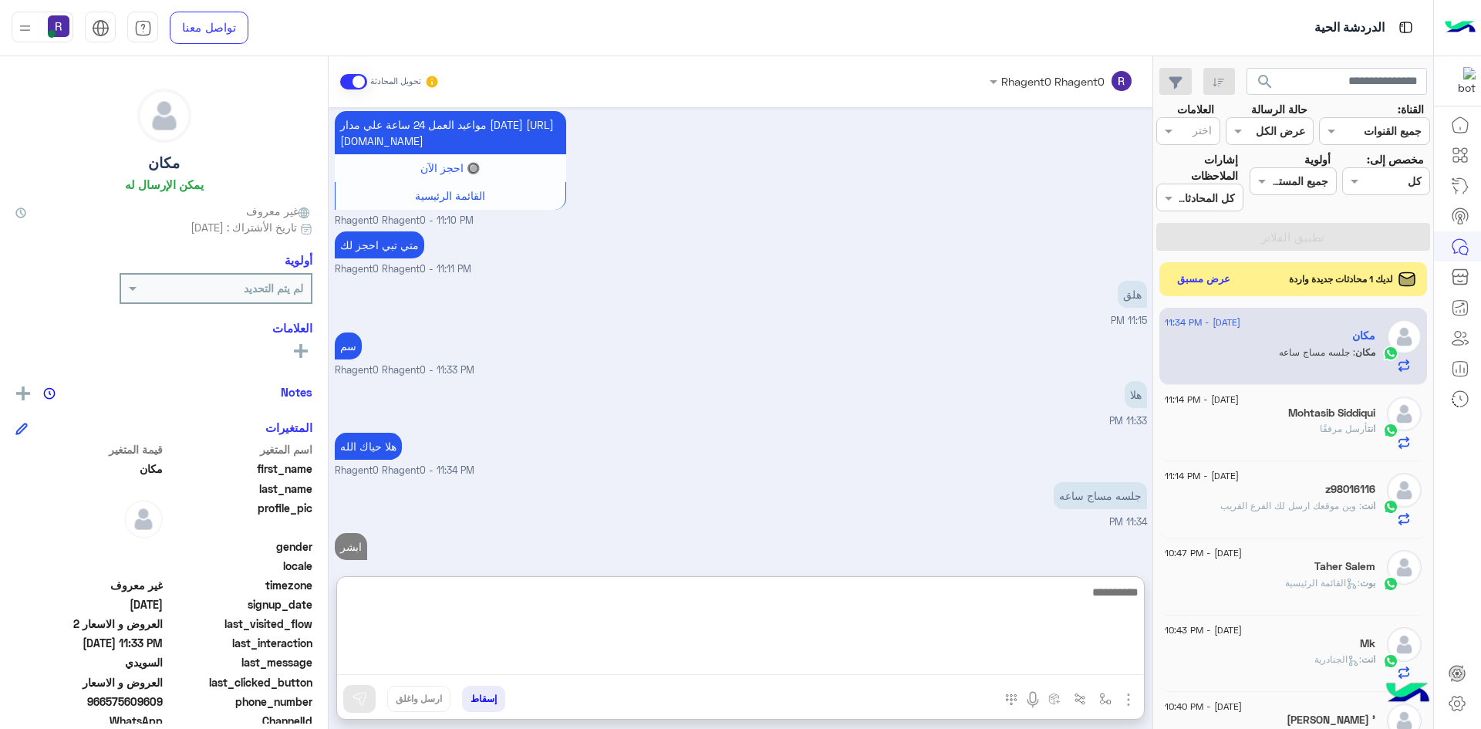
scroll to position [1358, 0]
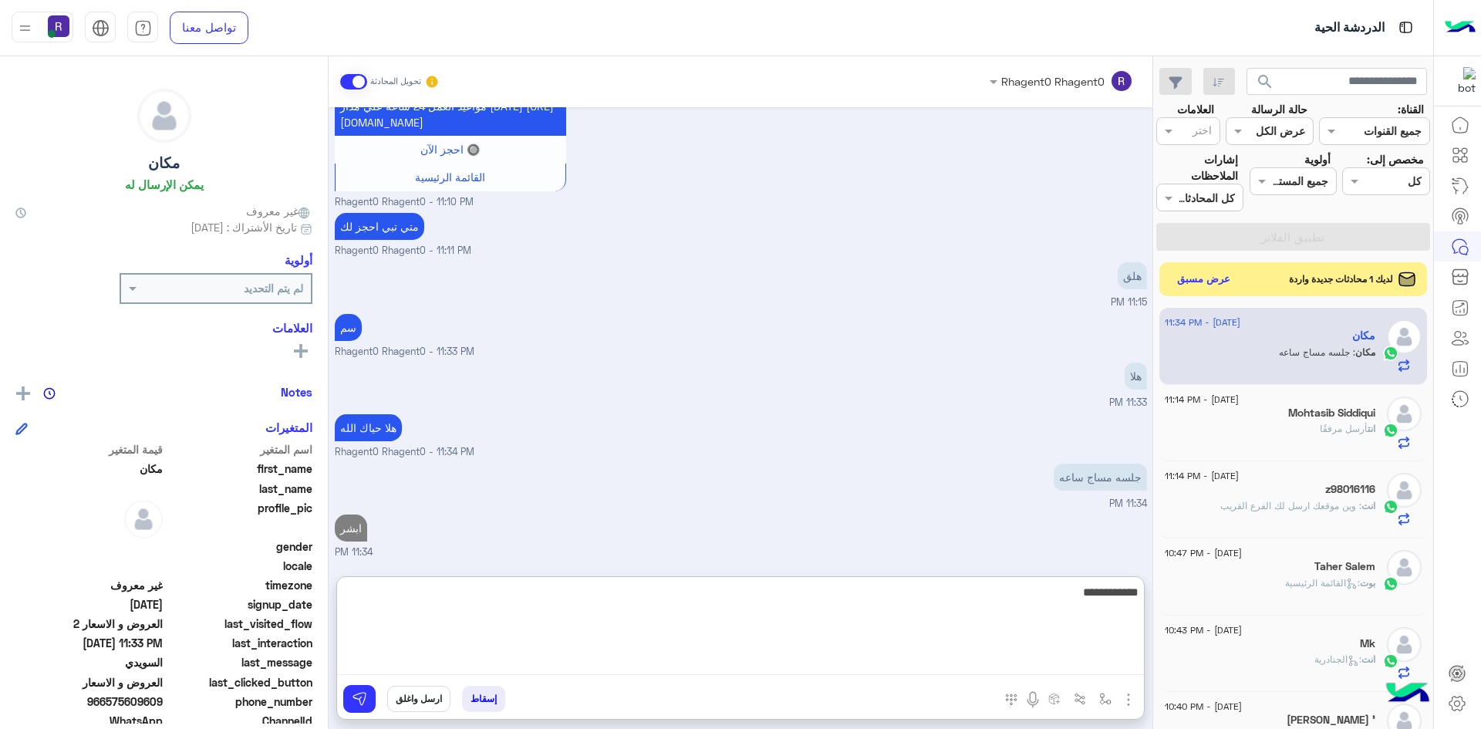
type textarea "**********"
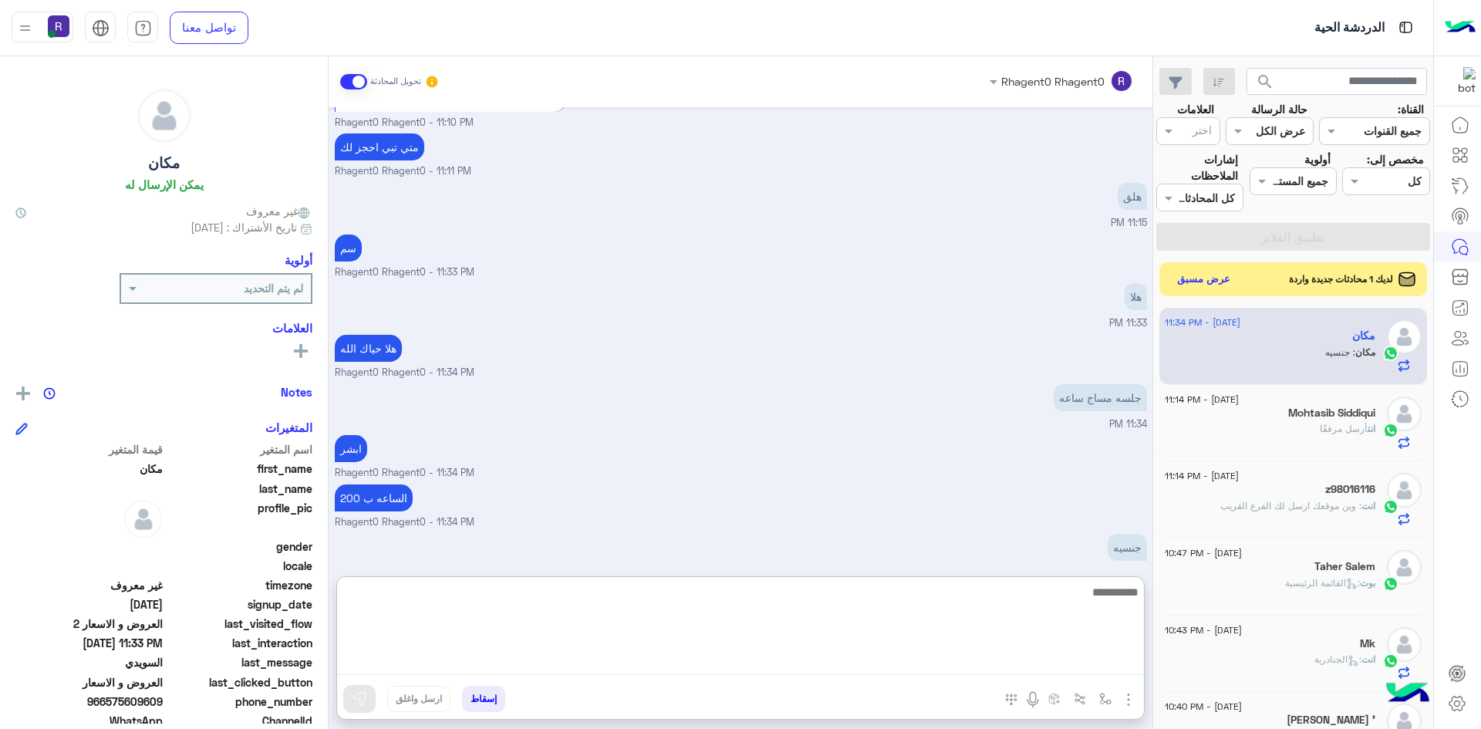
scroll to position [1458, 0]
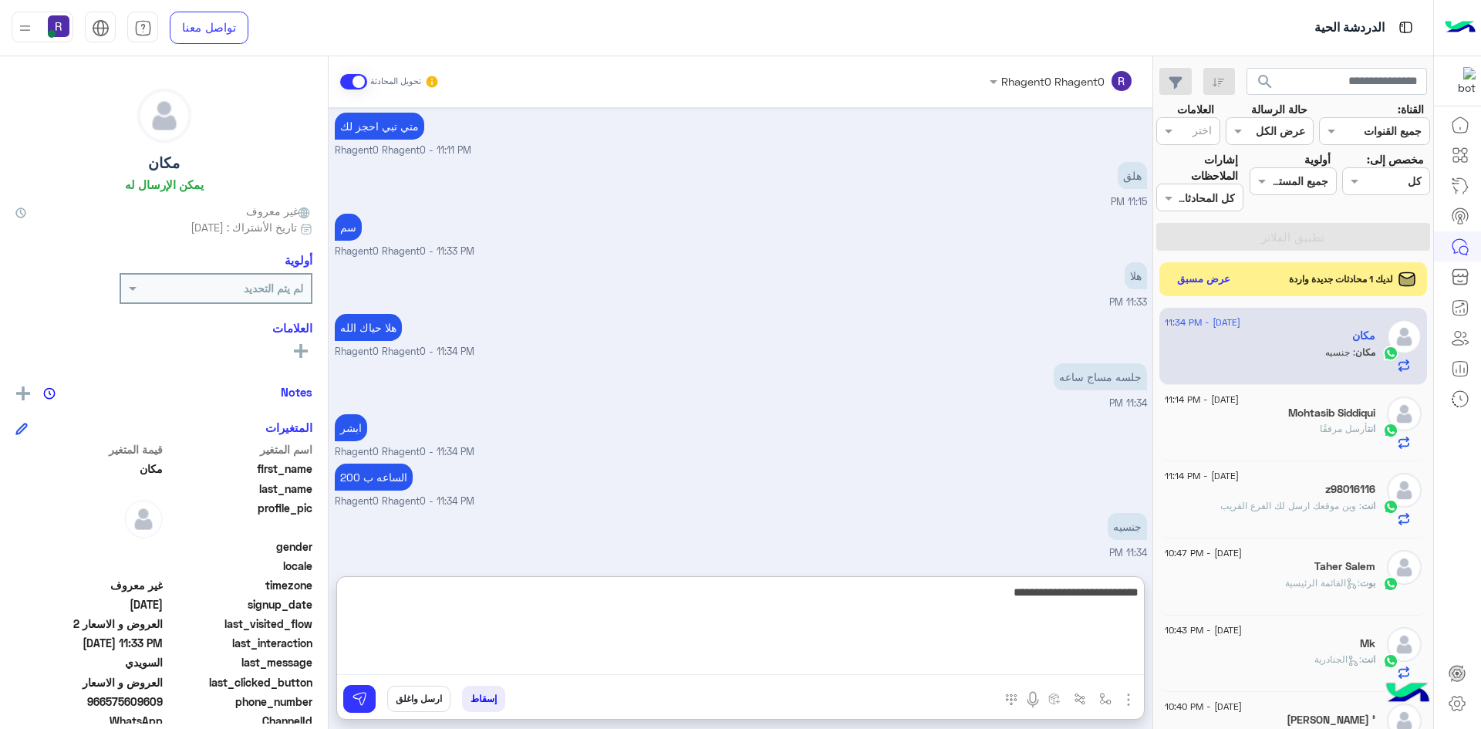
type textarea "**********"
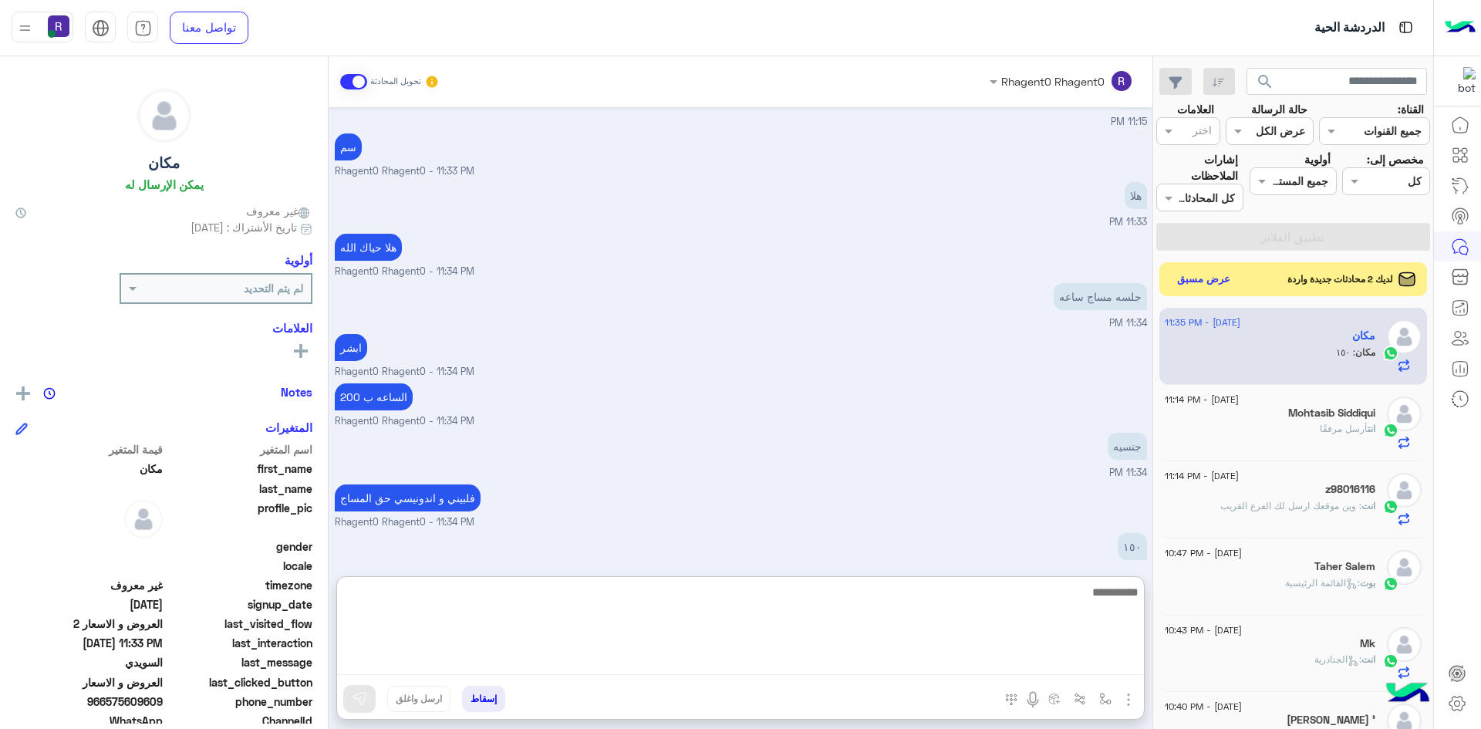
scroll to position [1559, 0]
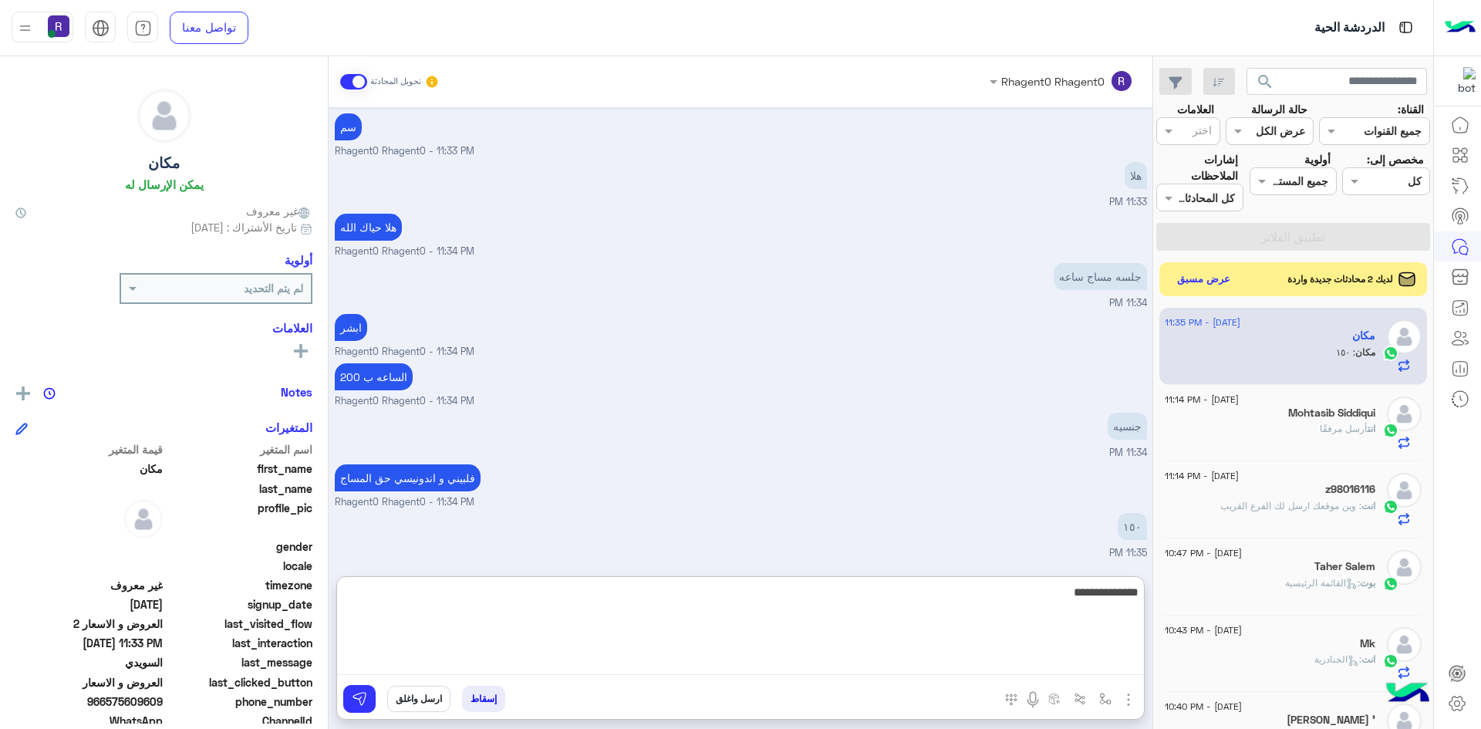
type textarea "**********"
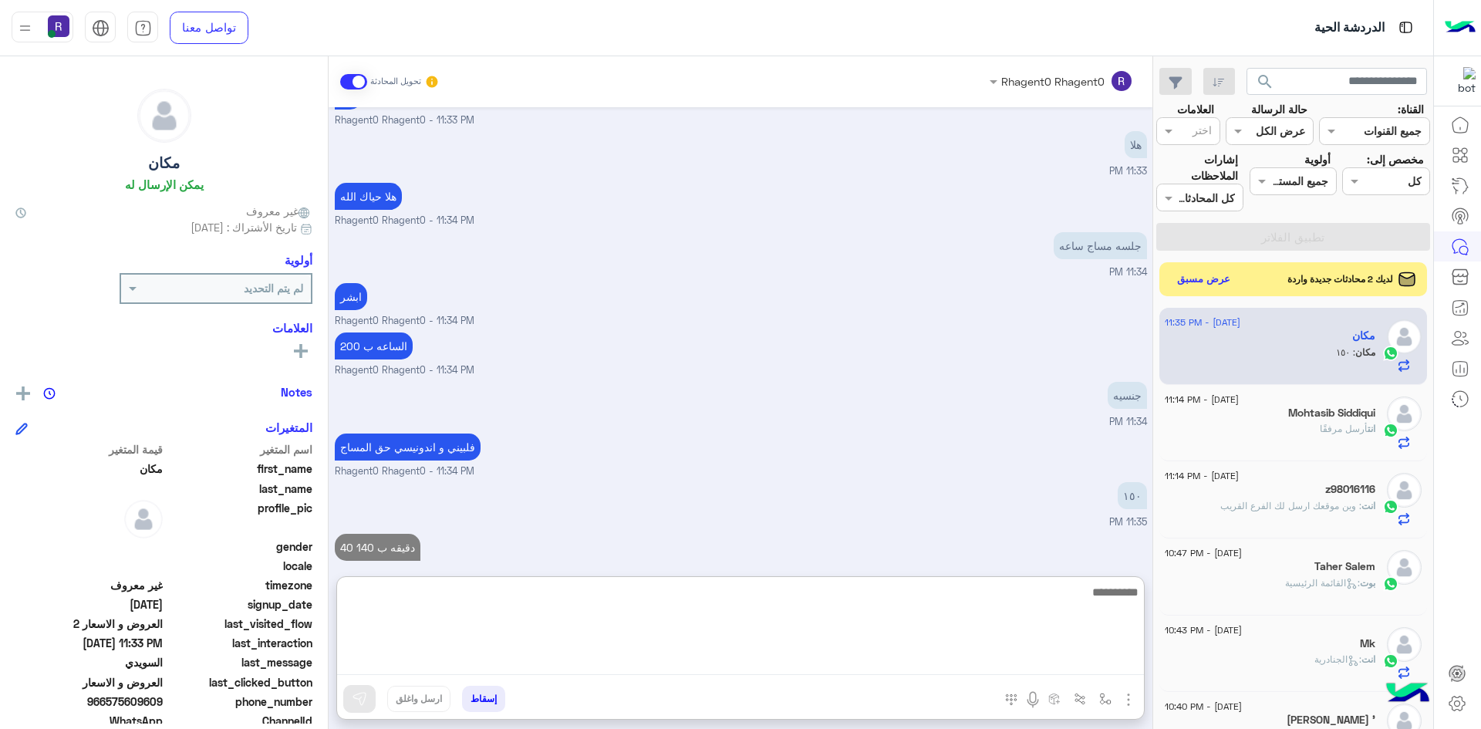
scroll to position [1608, 0]
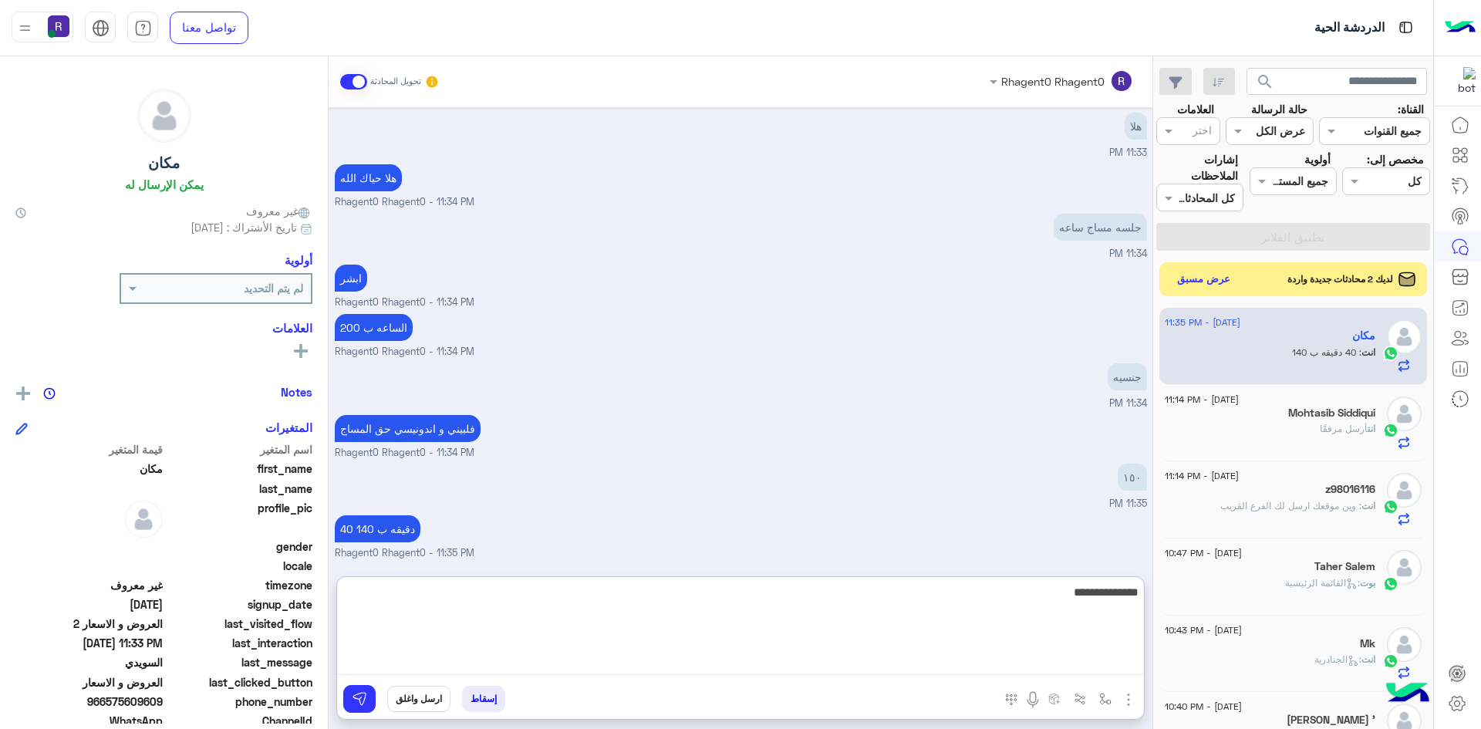
type textarea "**********"
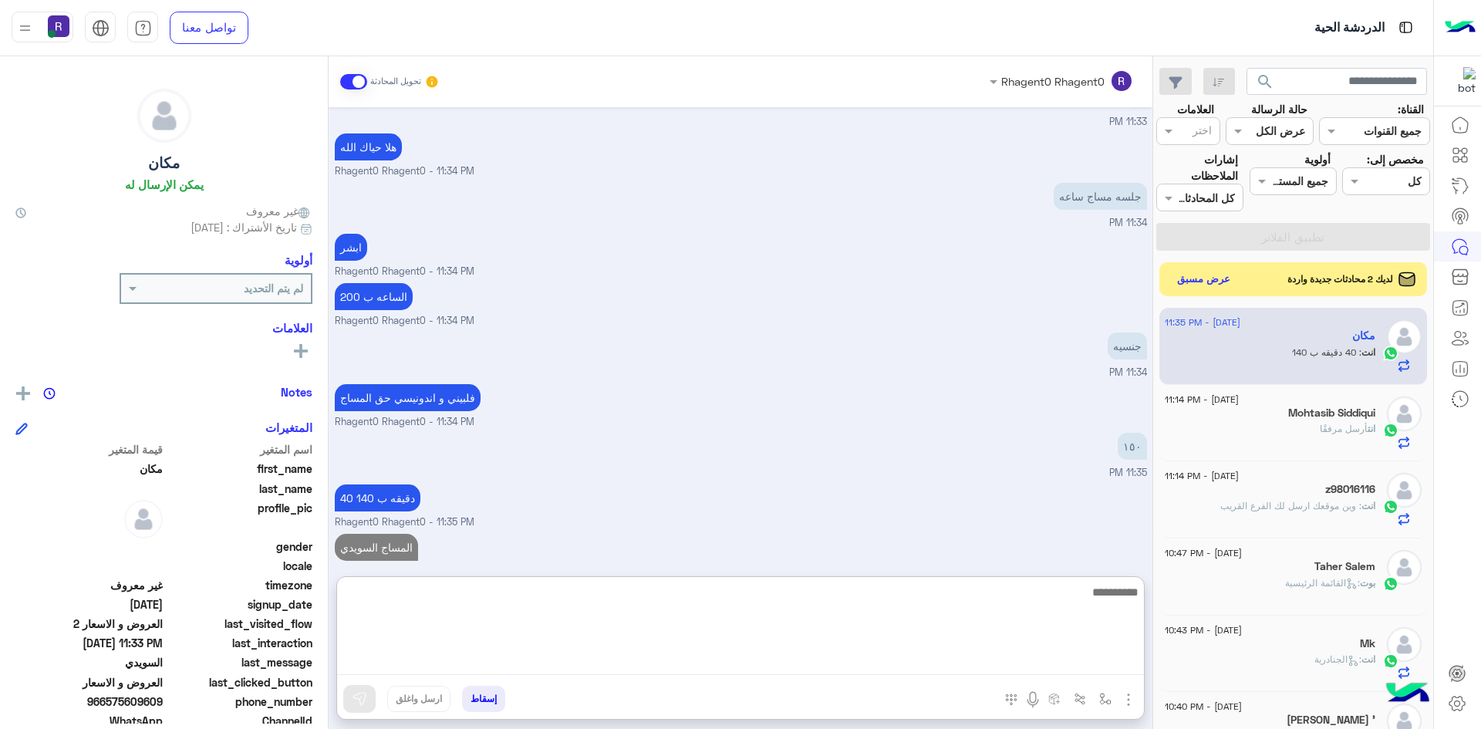
scroll to position [1657, 0]
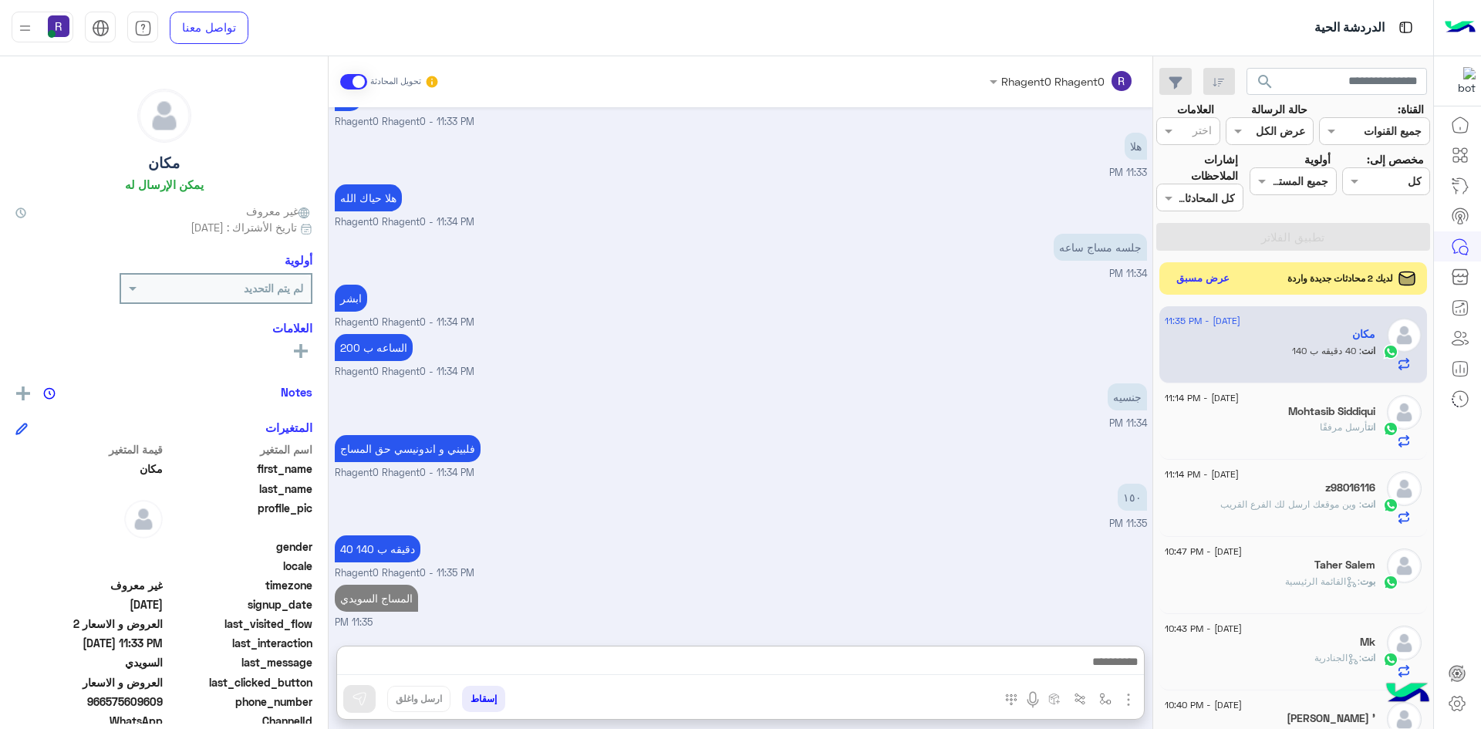
click at [1226, 280] on button "عرض مسبق" at bounding box center [1203, 278] width 65 height 21
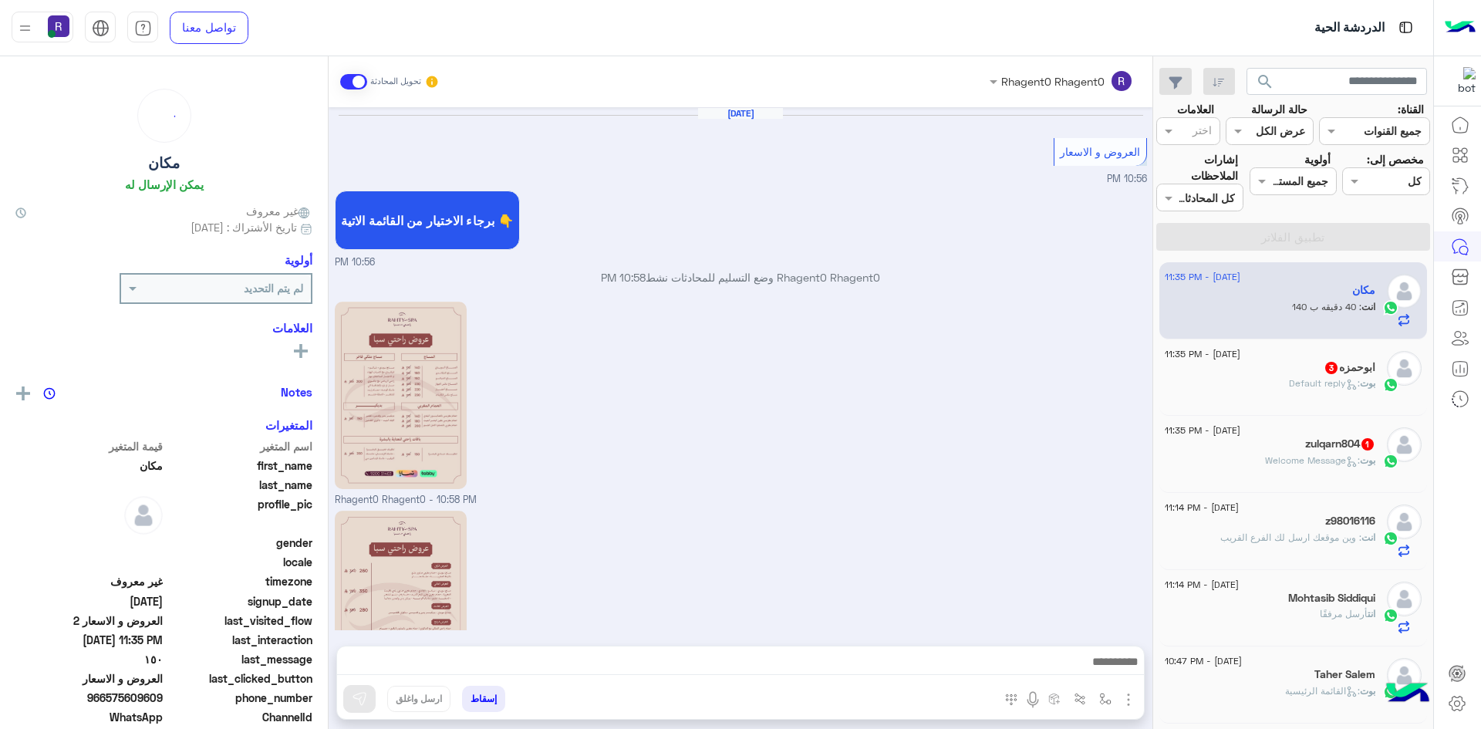
scroll to position [969, 0]
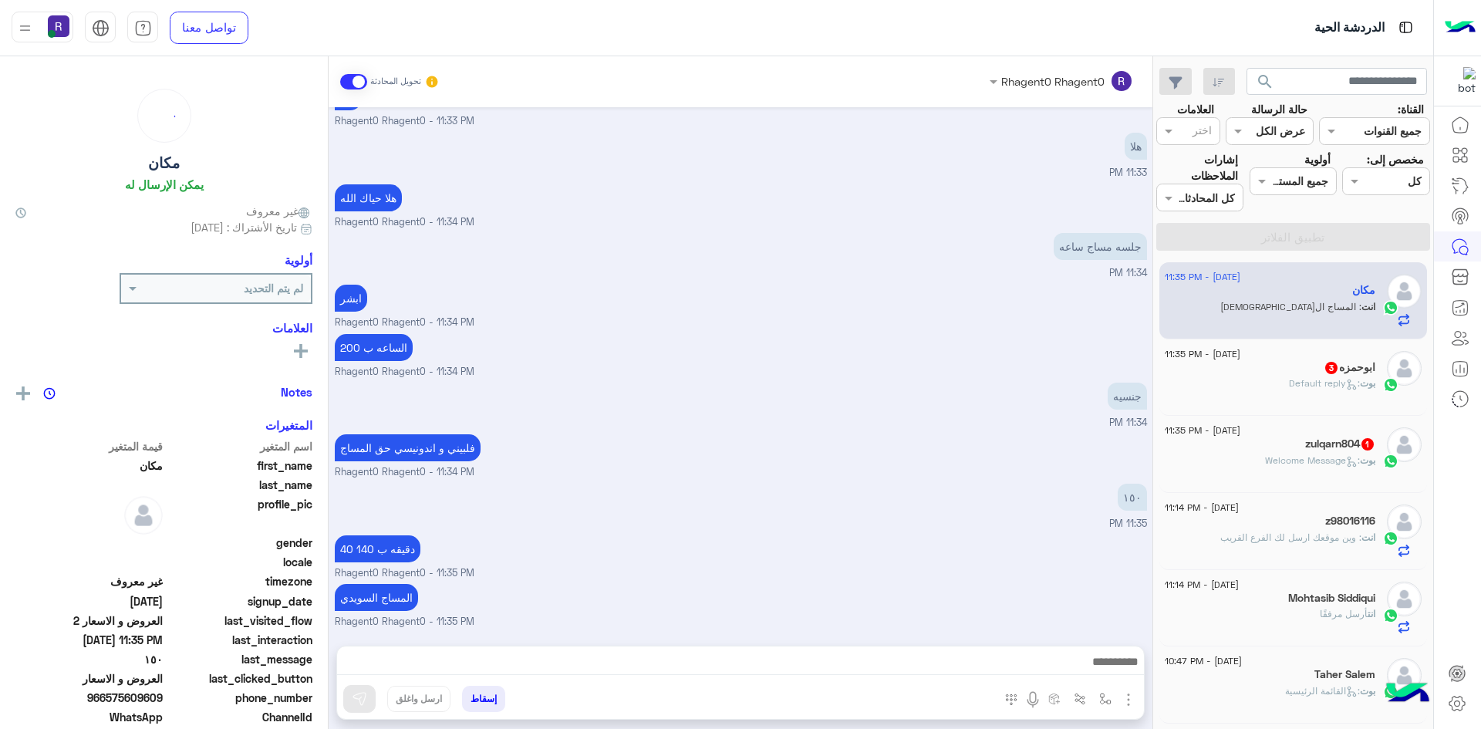
click at [1325, 370] on span "3" at bounding box center [1331, 368] width 12 height 12
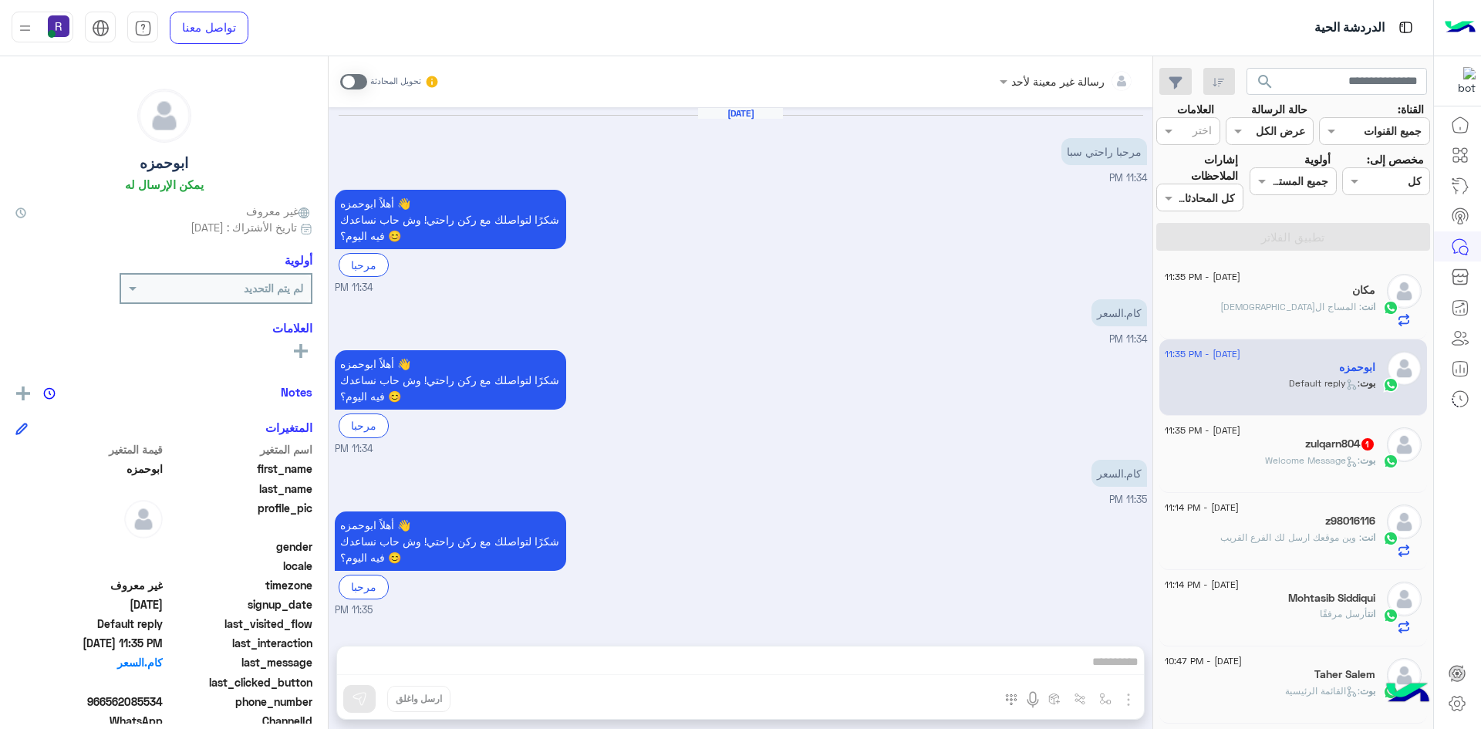
click at [355, 81] on span at bounding box center [353, 81] width 27 height 15
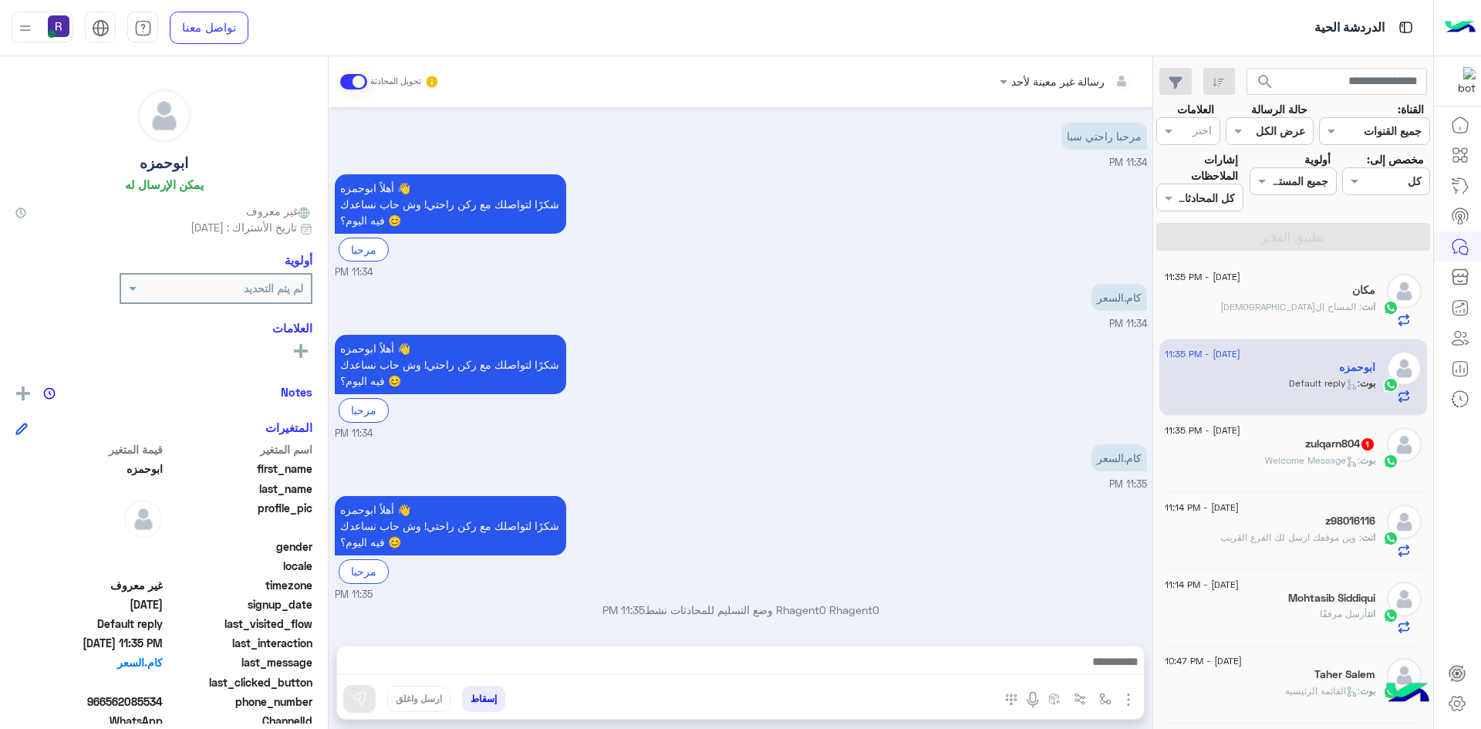
click at [1125, 696] on img "button" at bounding box center [1128, 699] width 19 height 19
click at [1096, 658] on span "الصور" at bounding box center [1098, 666] width 29 height 18
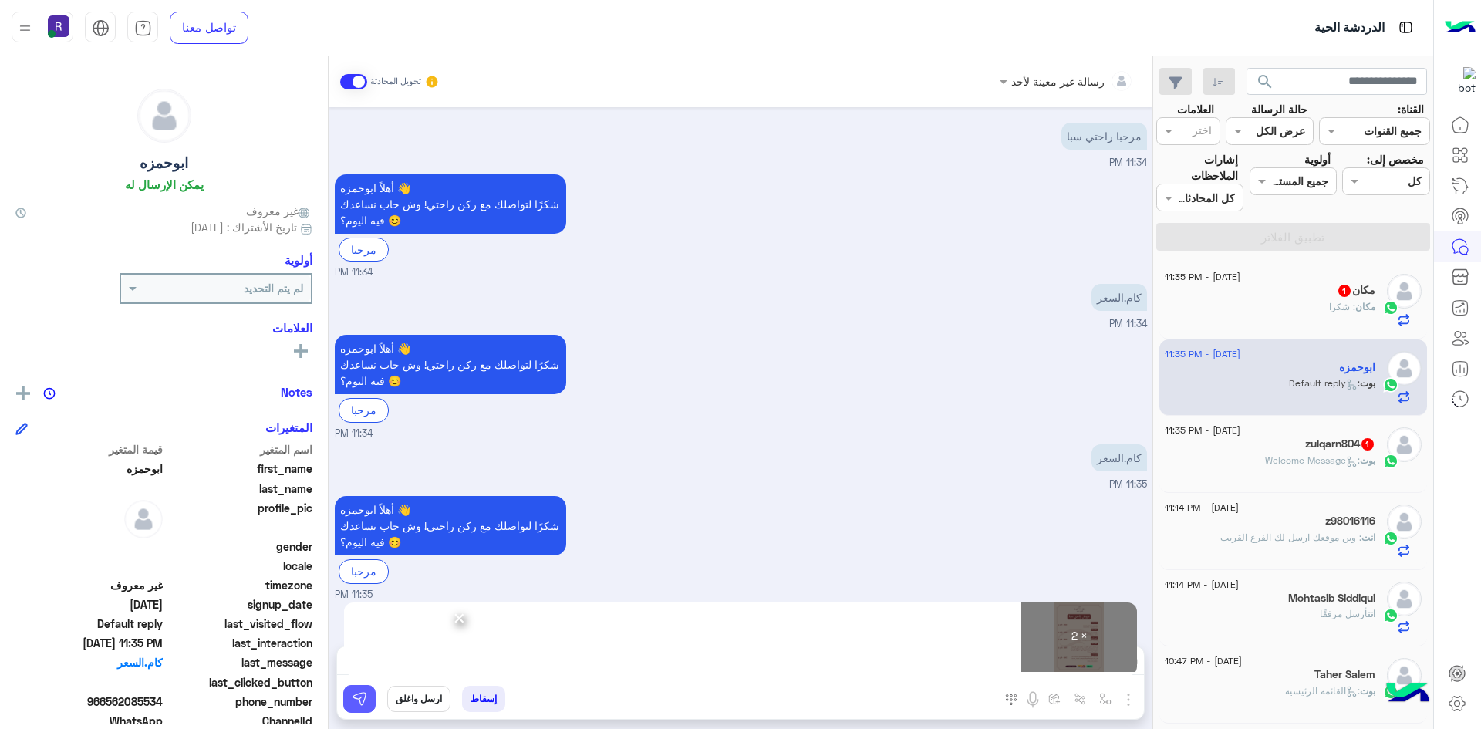
click at [350, 703] on button at bounding box center [359, 699] width 32 height 28
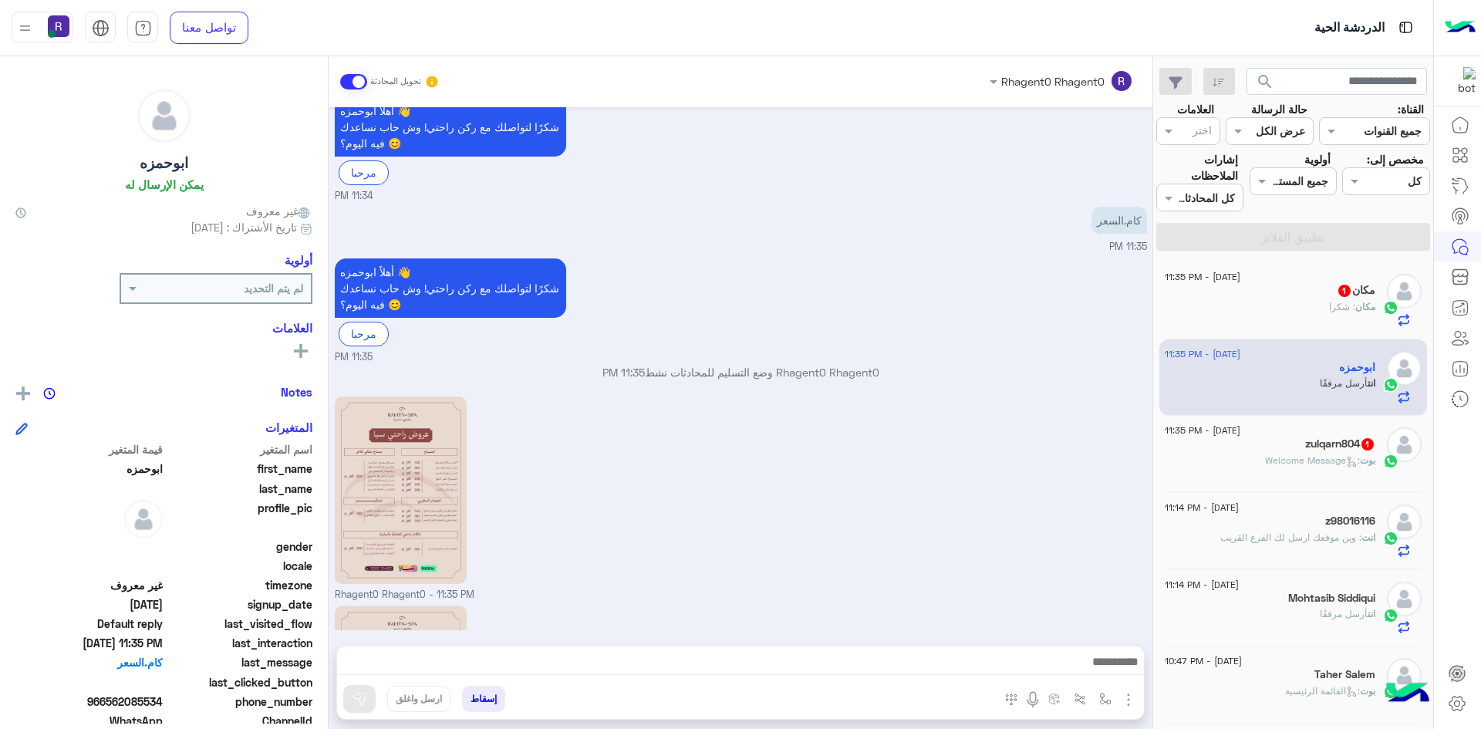
scroll to position [463, 0]
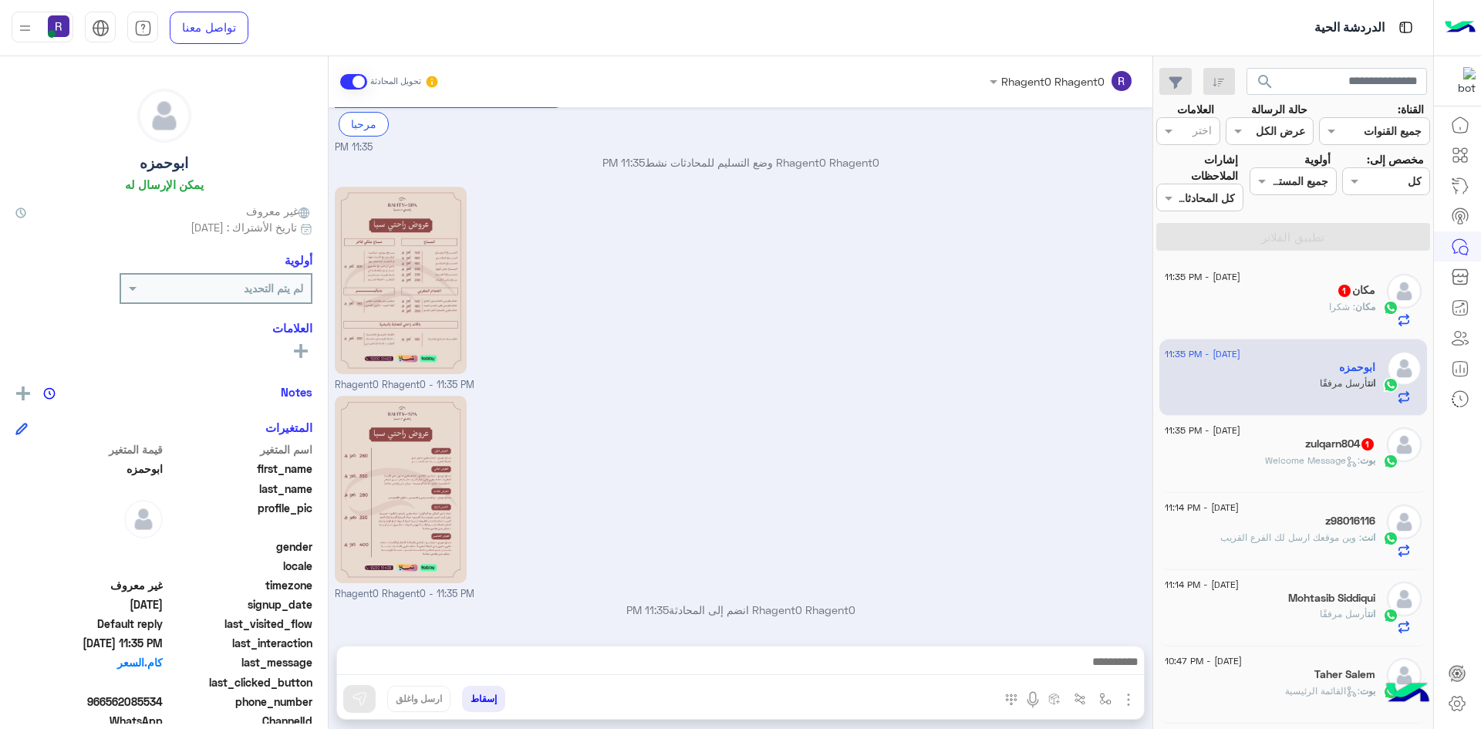
click at [1286, 465] on span ": Welcome Message" at bounding box center [1312, 460] width 95 height 12
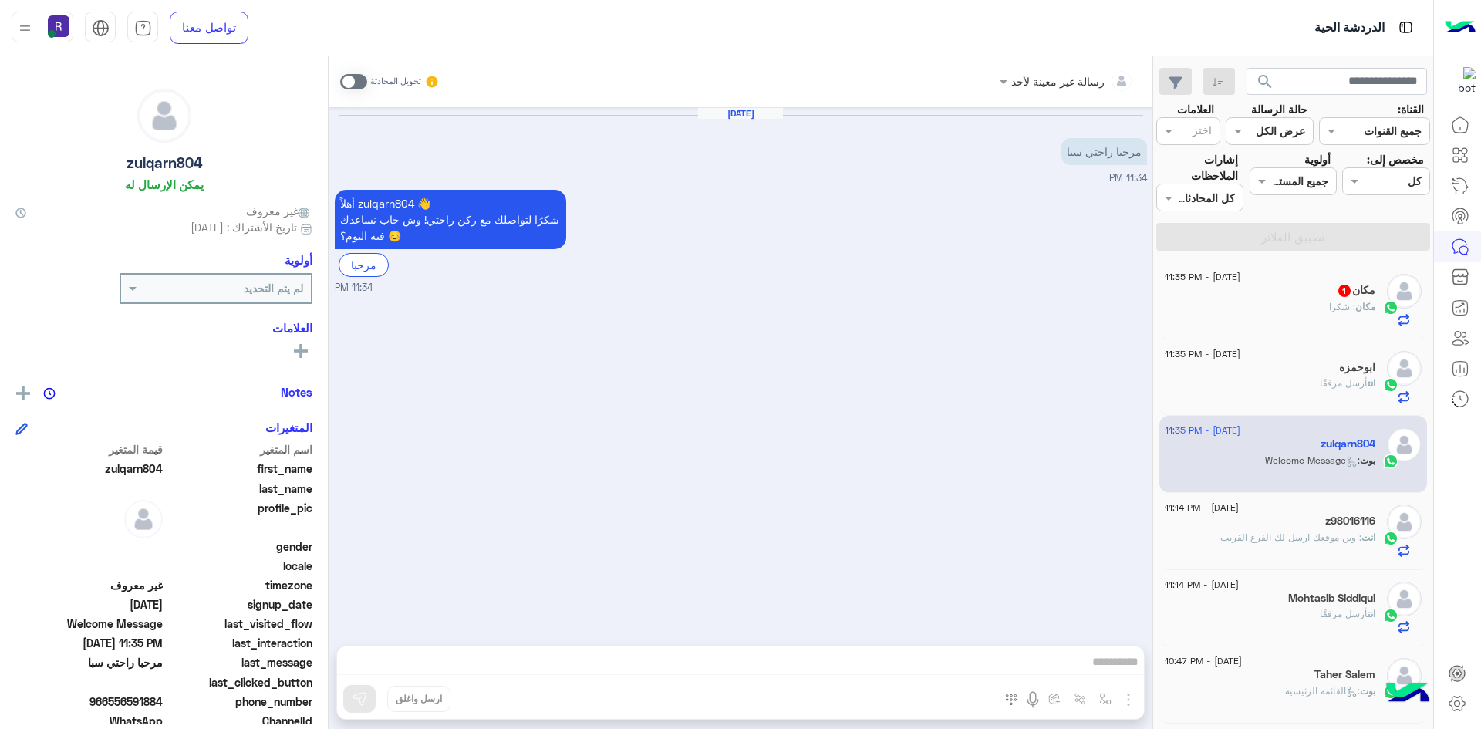
click at [1134, 697] on div "رسالة غير معينة لأحد تحويل المحادثة Aug 13, 2025 مرحبا راحتي سبا 11:34 PM أهلاً…" at bounding box center [741, 395] width 824 height 679
click at [1131, 697] on div "رسالة غير معينة لأحد تحويل المحادثة Aug 13, 2025 مرحبا راحتي سبا 11:34 PM أهلاً…" at bounding box center [741, 395] width 824 height 679
click at [360, 76] on span at bounding box center [353, 81] width 27 height 15
click at [1122, 702] on img "button" at bounding box center [1128, 699] width 19 height 19
click at [1122, 671] on img at bounding box center [1124, 666] width 12 height 18
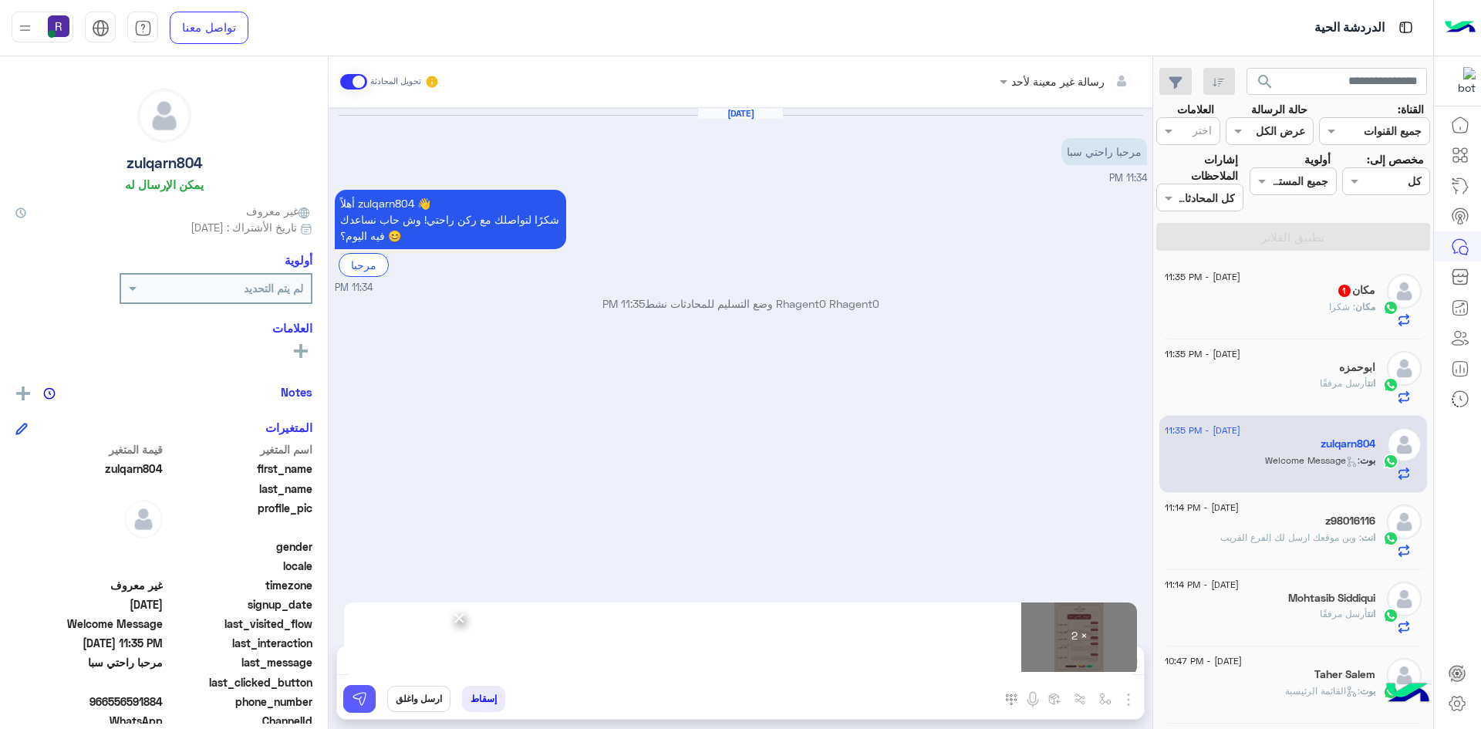
click at [360, 692] on img at bounding box center [359, 698] width 15 height 15
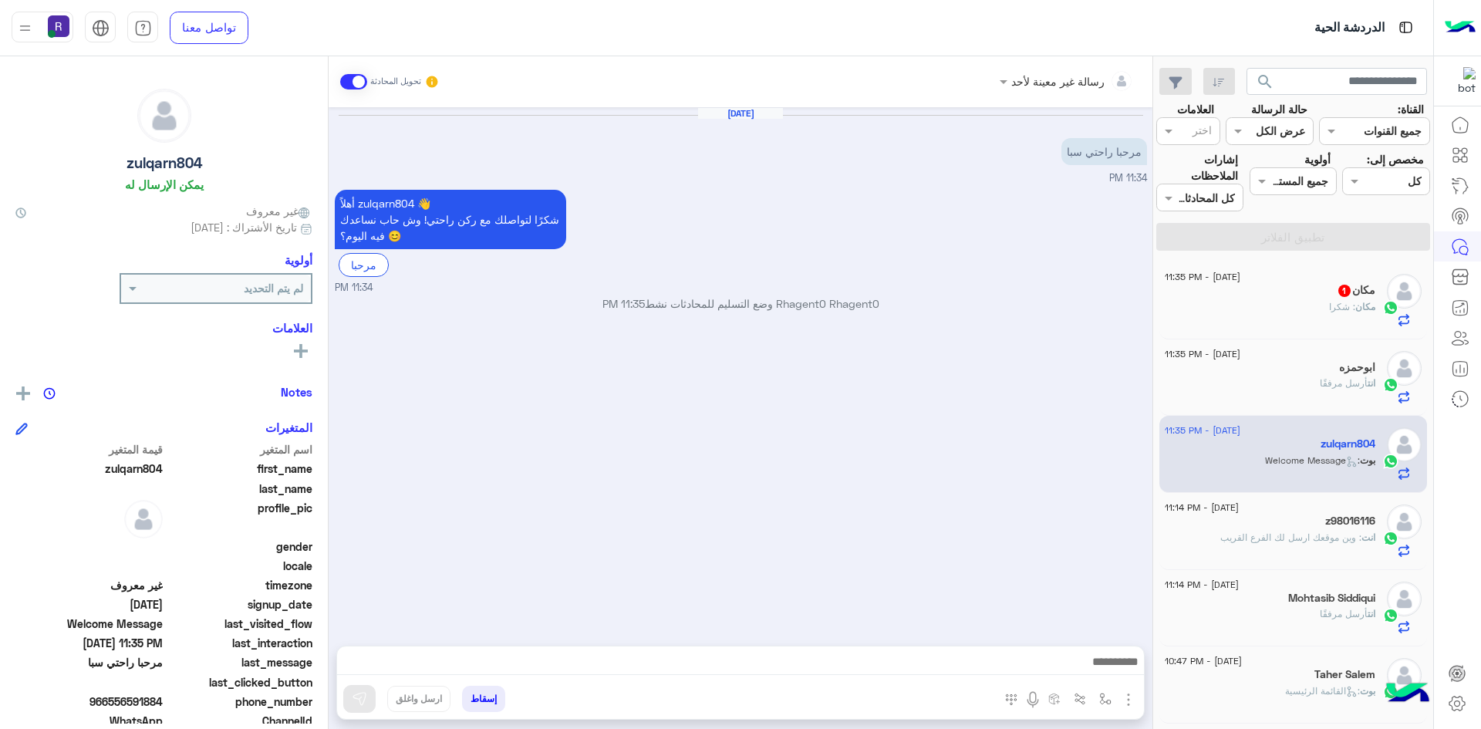
click at [1289, 295] on div "مكان 1" at bounding box center [1270, 292] width 211 height 16
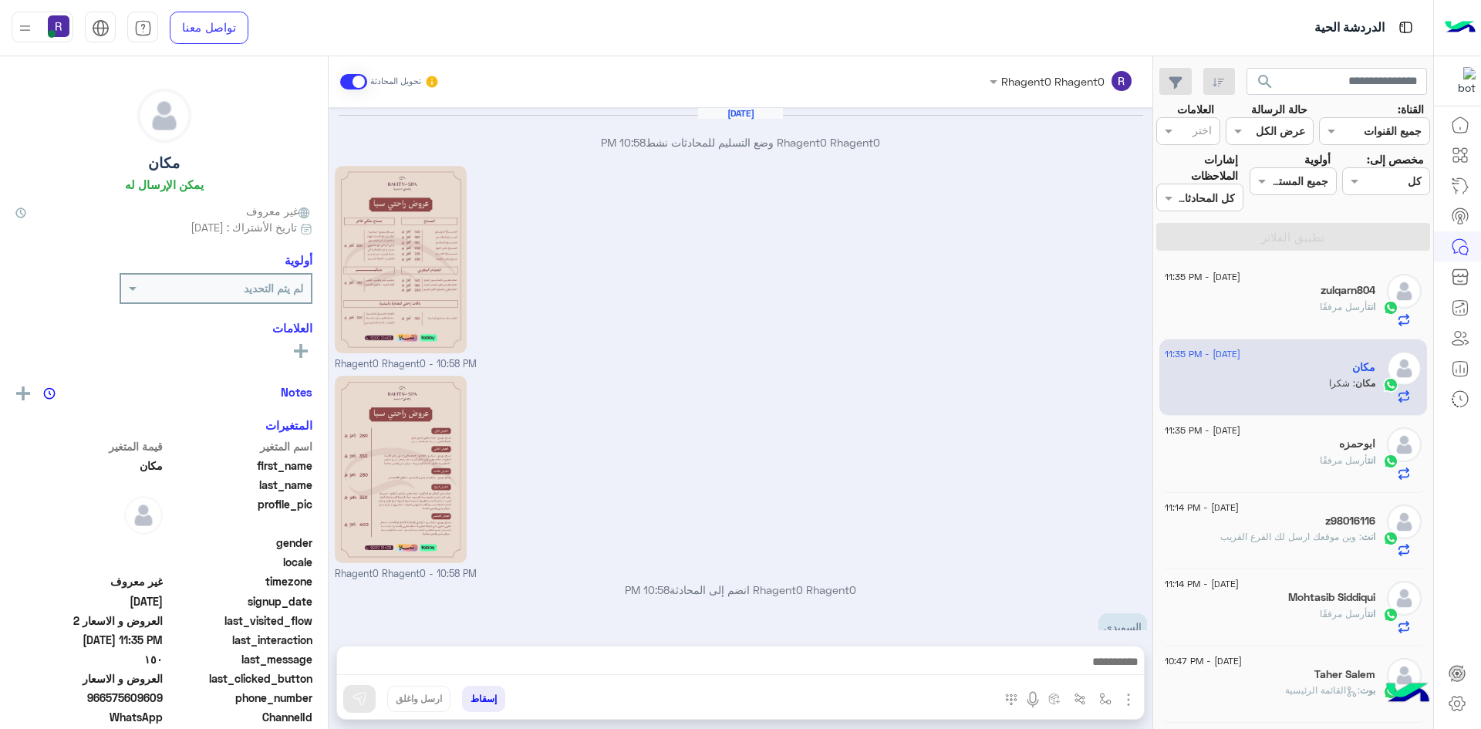
scroll to position [870, 0]
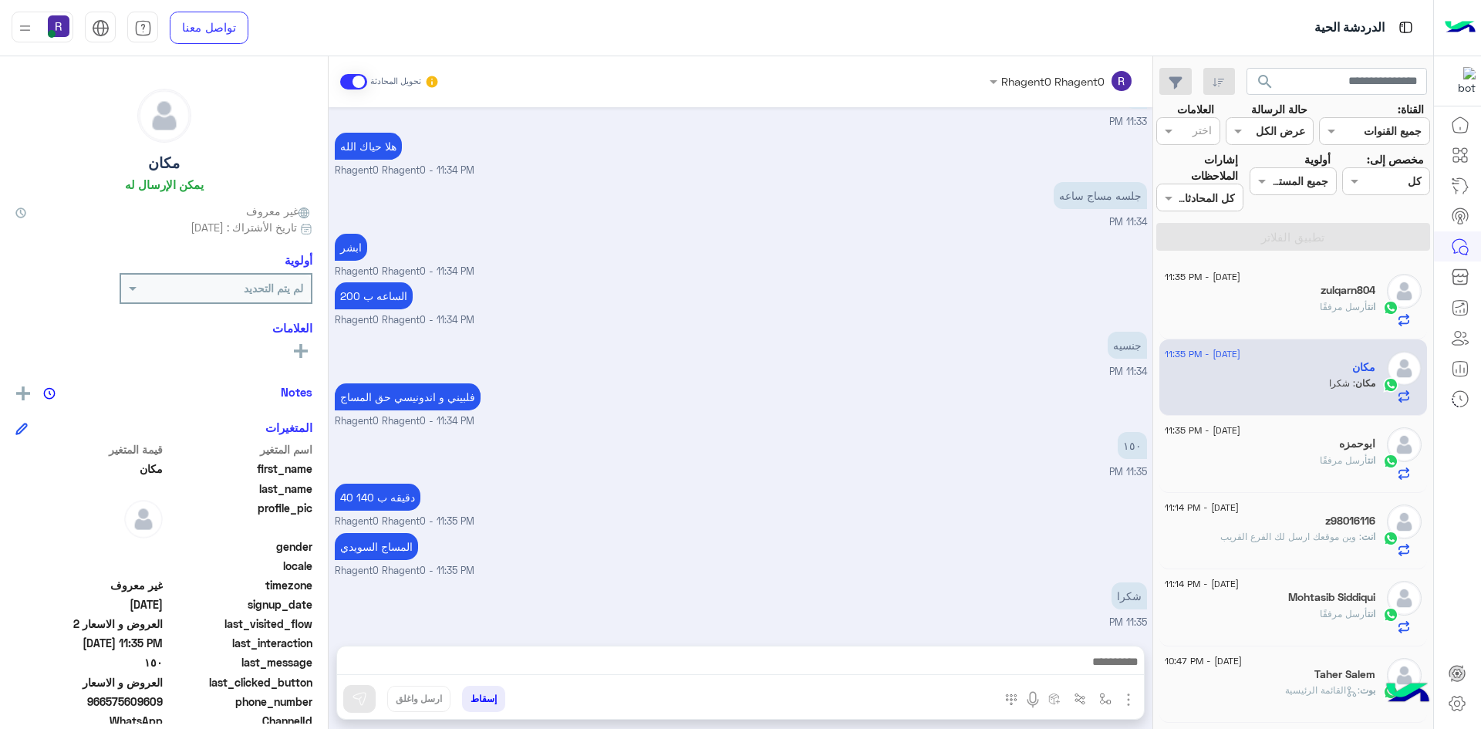
click at [1310, 427] on div "[DATE] - 11:35 PM" at bounding box center [1270, 432] width 211 height 10
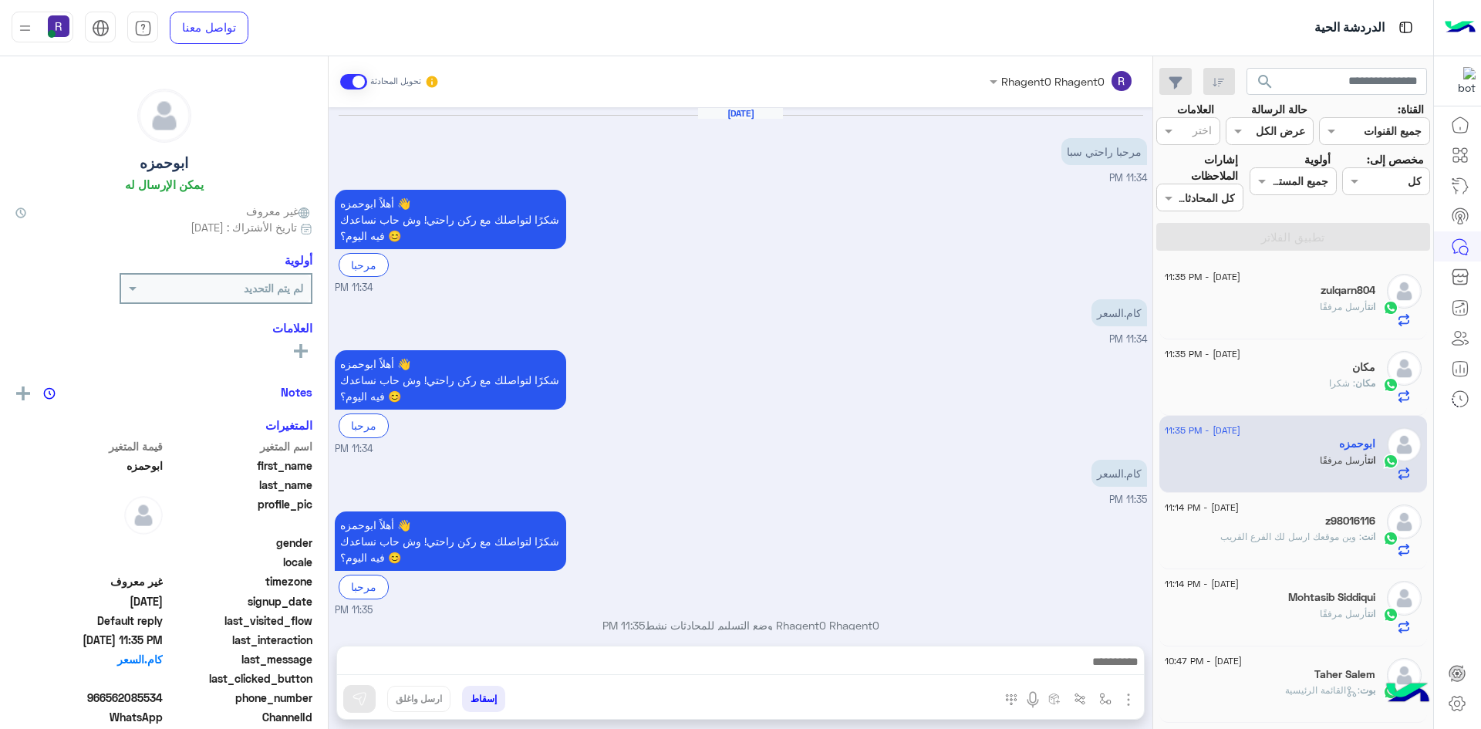
scroll to position [463, 0]
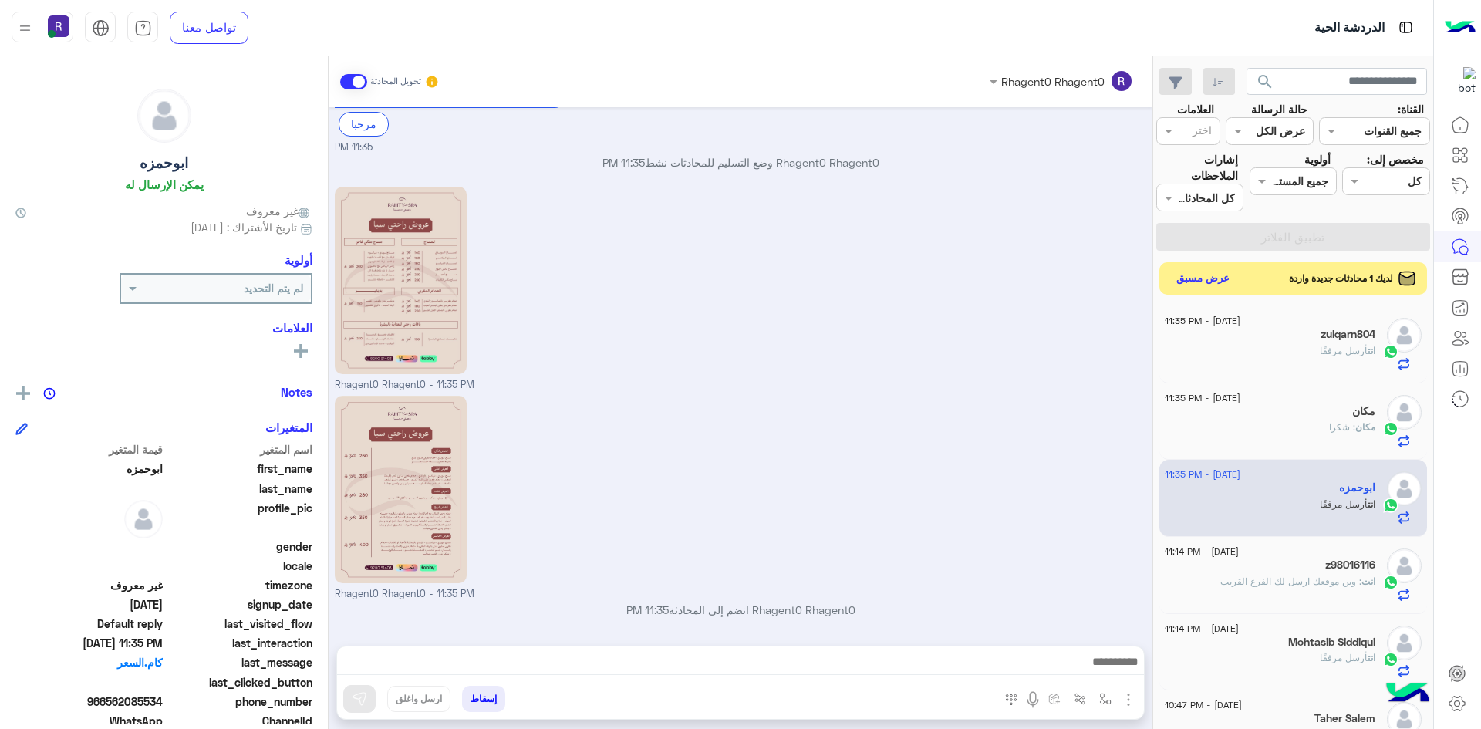
click at [1190, 284] on button "عرض مسبق" at bounding box center [1203, 278] width 65 height 21
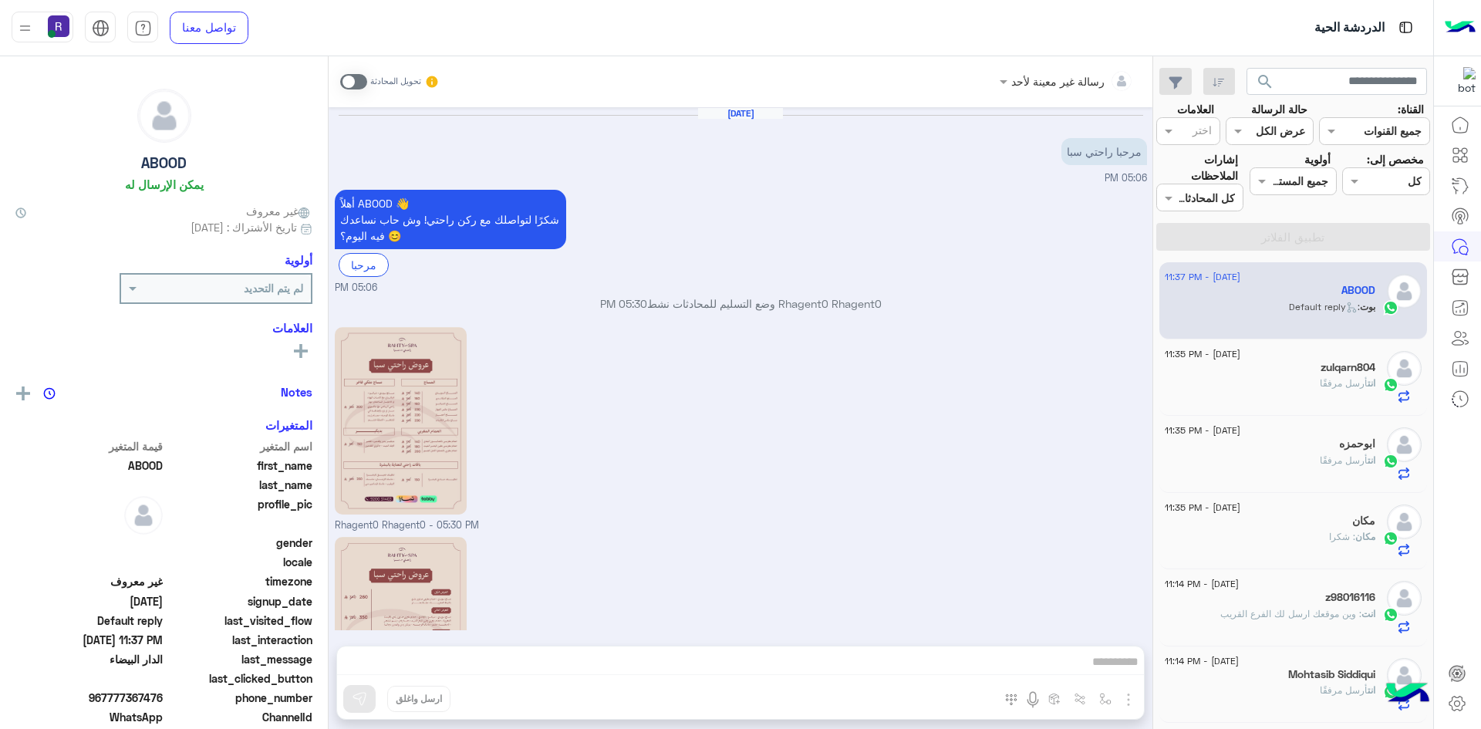
scroll to position [433, 0]
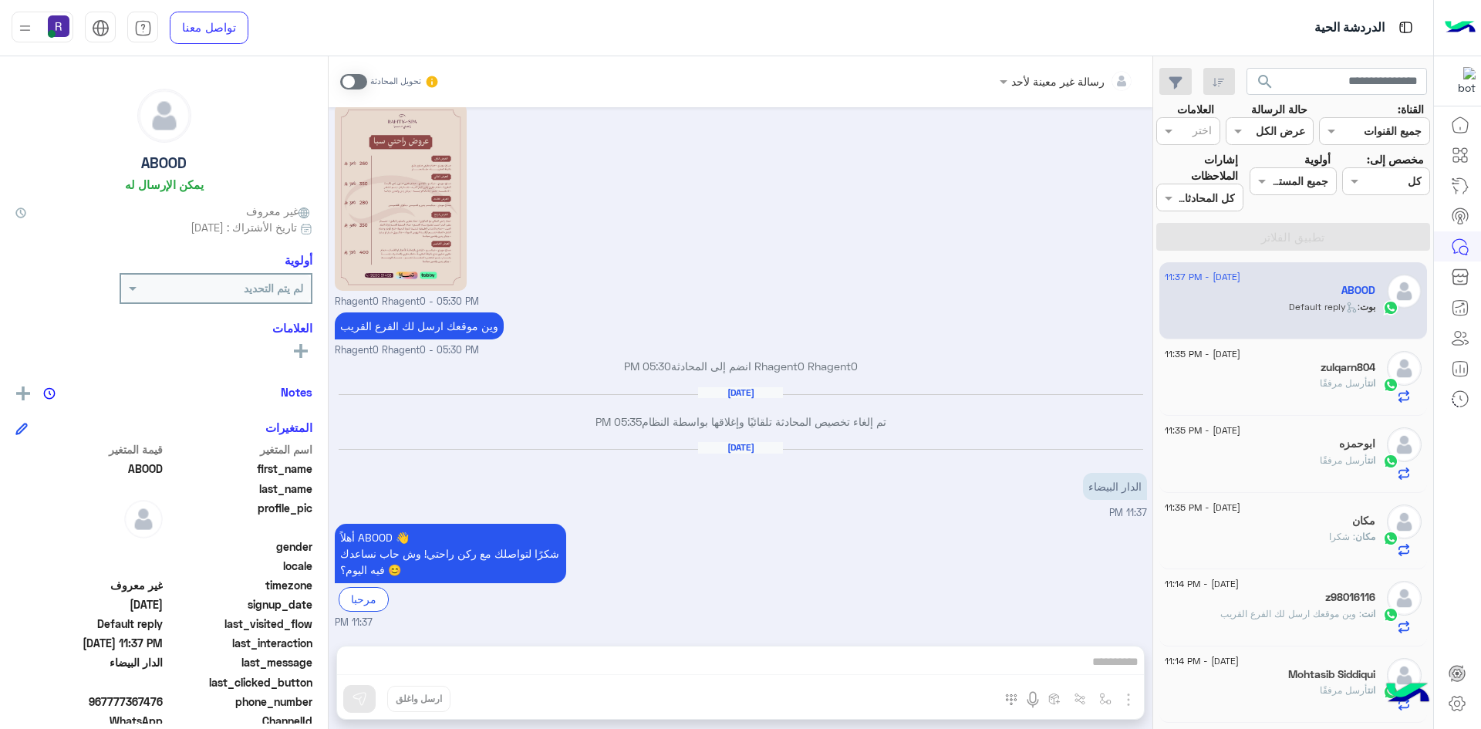
click at [350, 89] on div "تحويل المحادثة" at bounding box center [389, 82] width 99 height 28
click at [356, 76] on span at bounding box center [353, 81] width 27 height 15
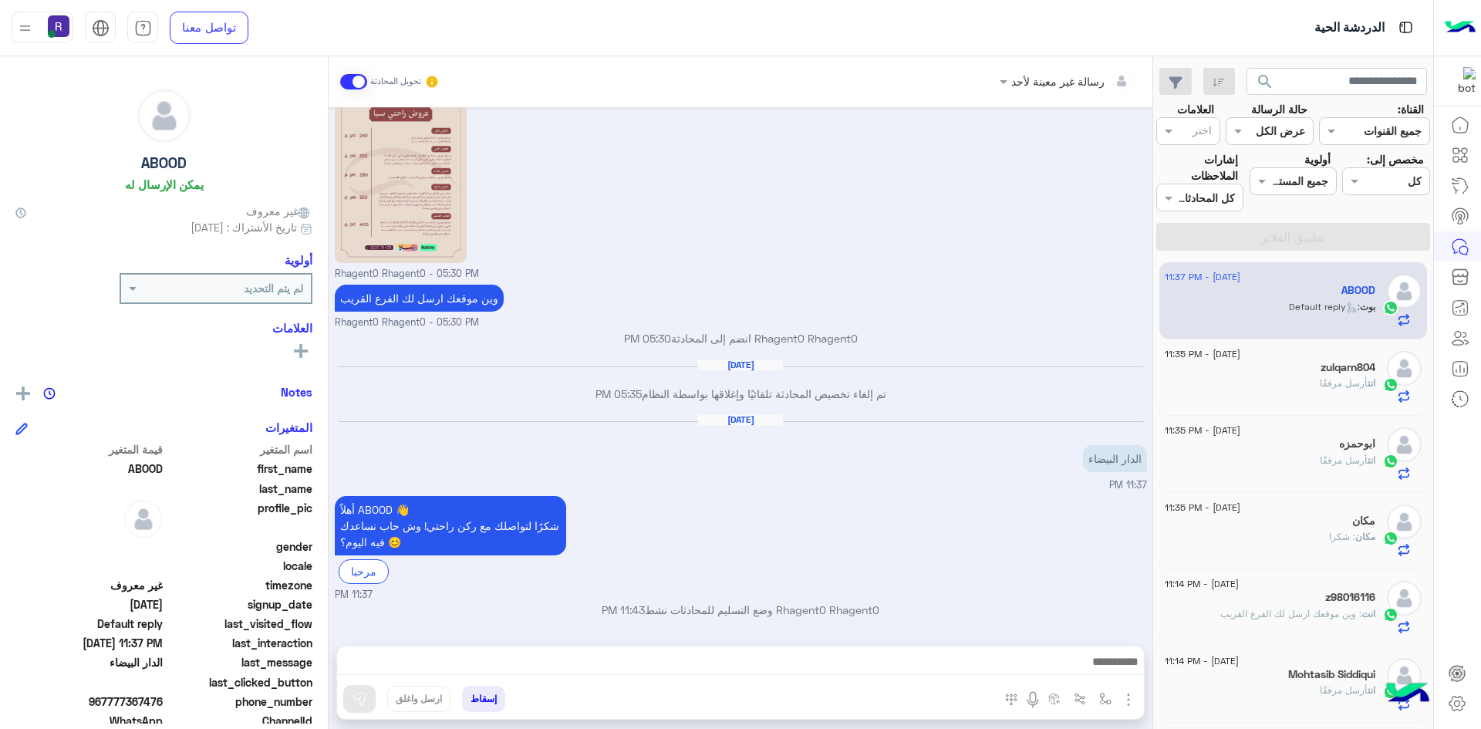
click at [1098, 693] on button "button" at bounding box center [1105, 698] width 25 height 25
click at [1077, 657] on input "text" at bounding box center [1058, 665] width 104 height 18
type input "*****"
click at [1081, 637] on div "الشفا" at bounding box center [1060, 637] width 114 height 30
type textarea "*****"
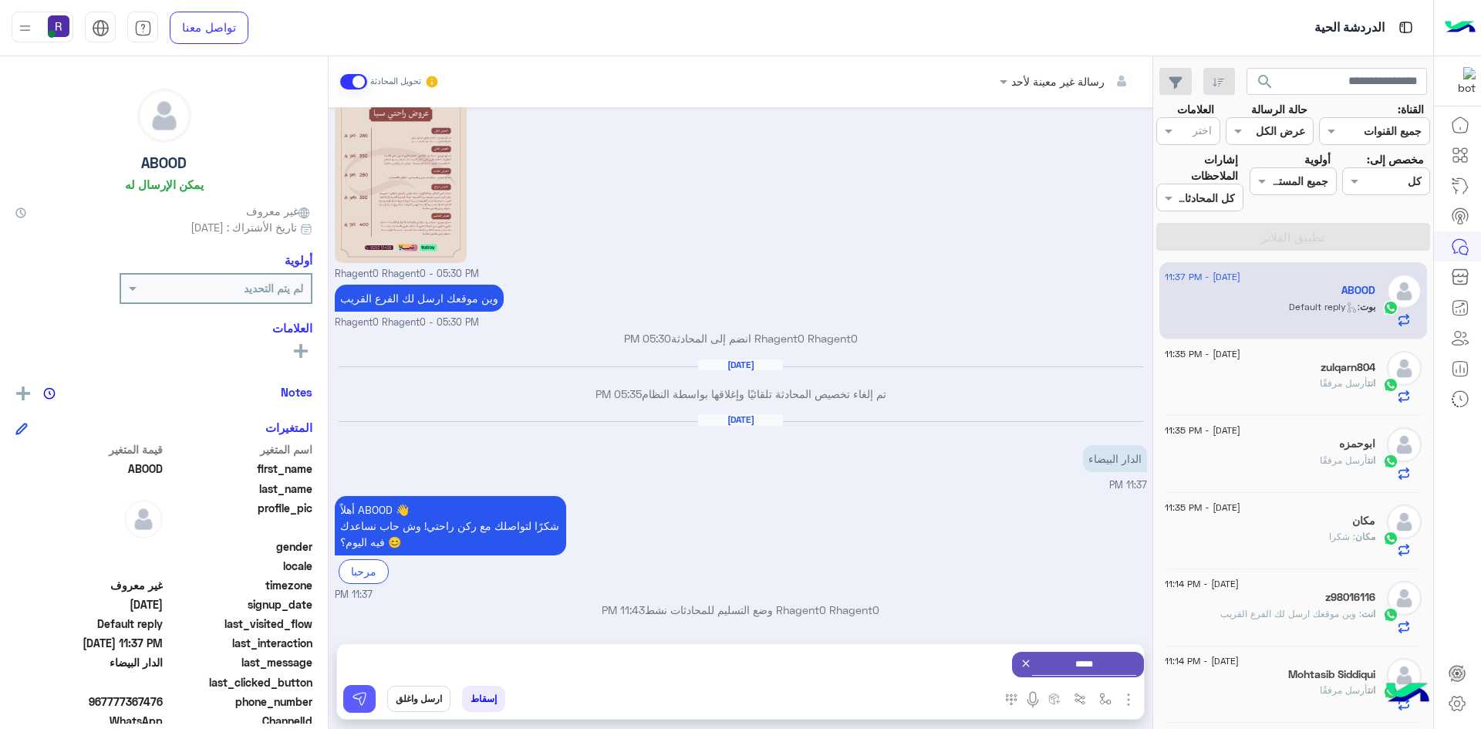
click at [350, 703] on button at bounding box center [359, 699] width 32 height 28
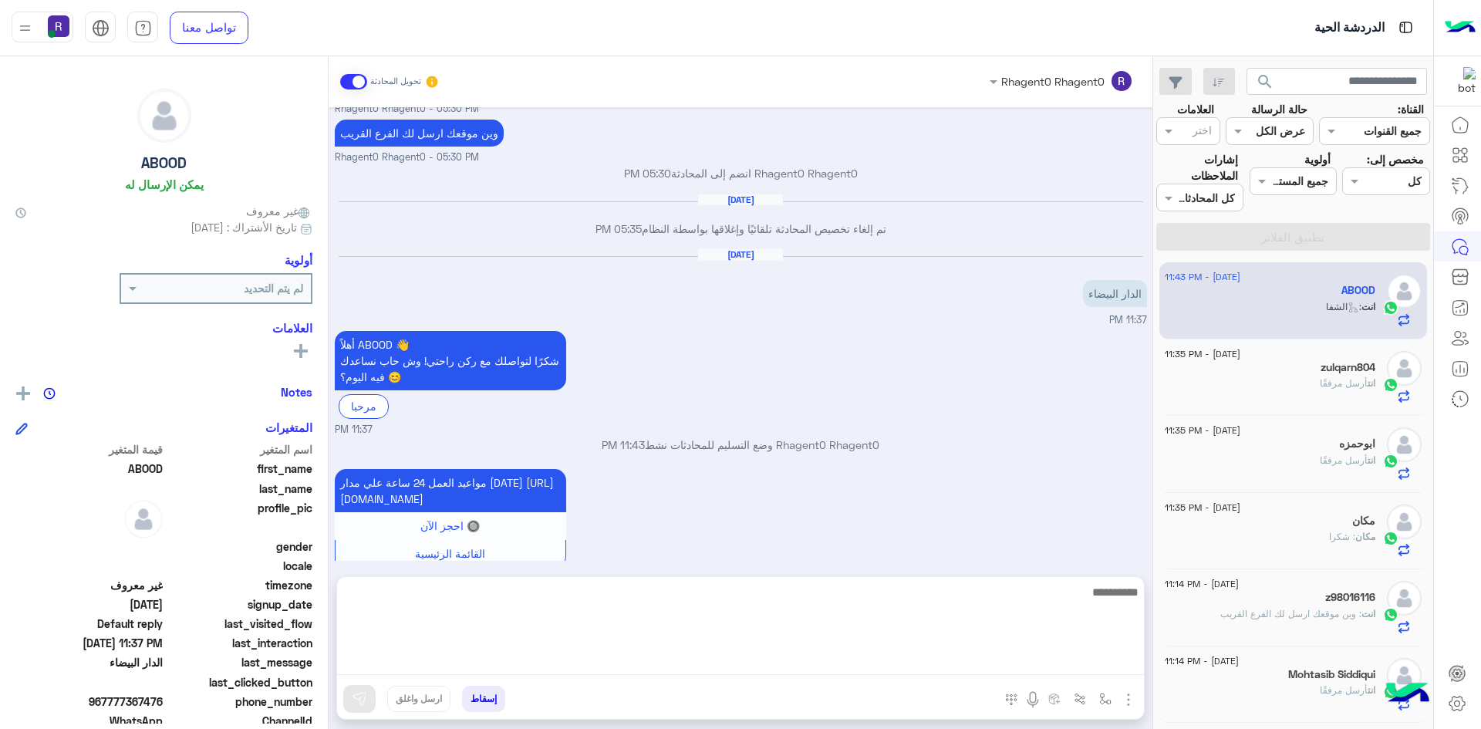
click at [693, 661] on textarea at bounding box center [740, 628] width 807 height 93
type textarea "**********"
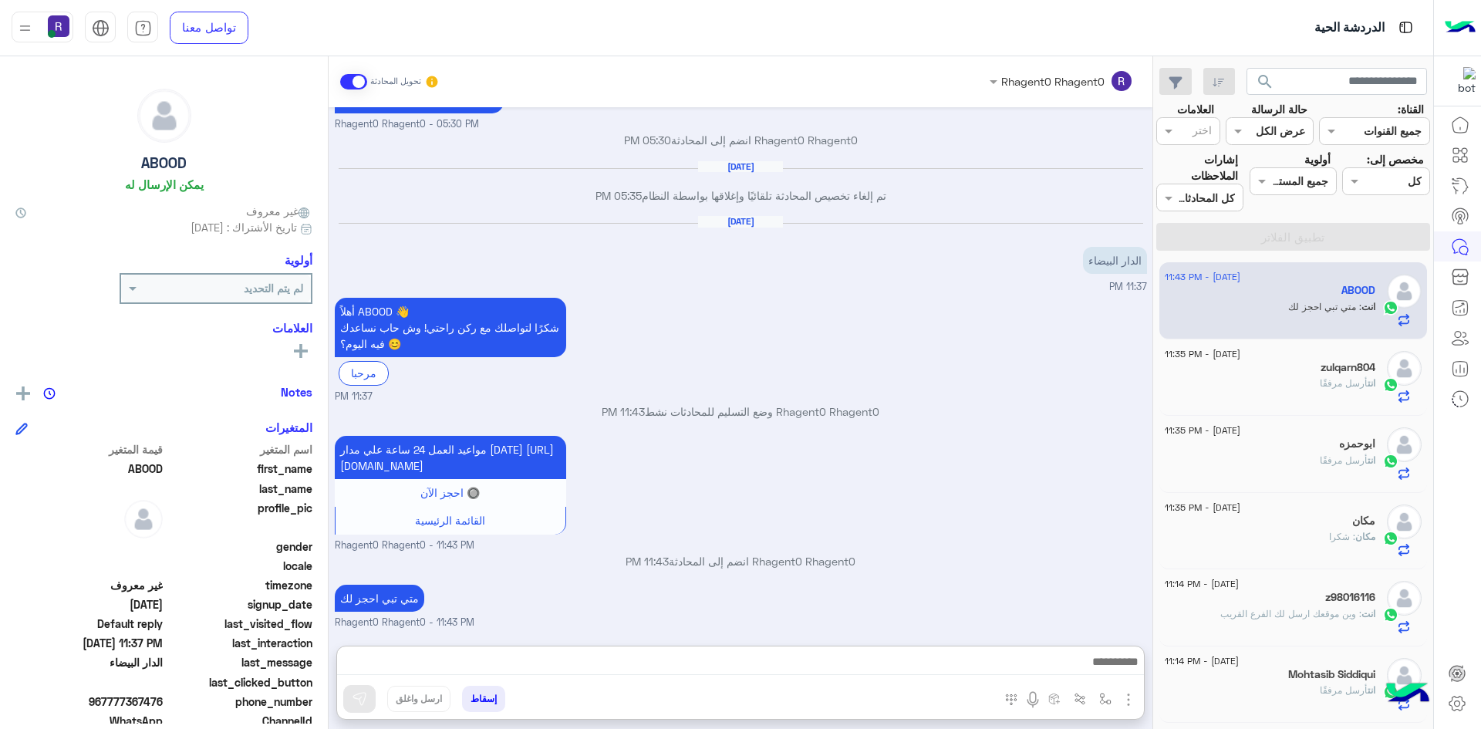
click at [868, 432] on div "مواعيد العمل 24 ساعة علي مدار اليوم https://maps.app.goo.gl/Yi9efyypPYgXPqn17 🔘…" at bounding box center [741, 492] width 812 height 121
click at [1309, 439] on div "ابوحمزه" at bounding box center [1270, 445] width 211 height 16
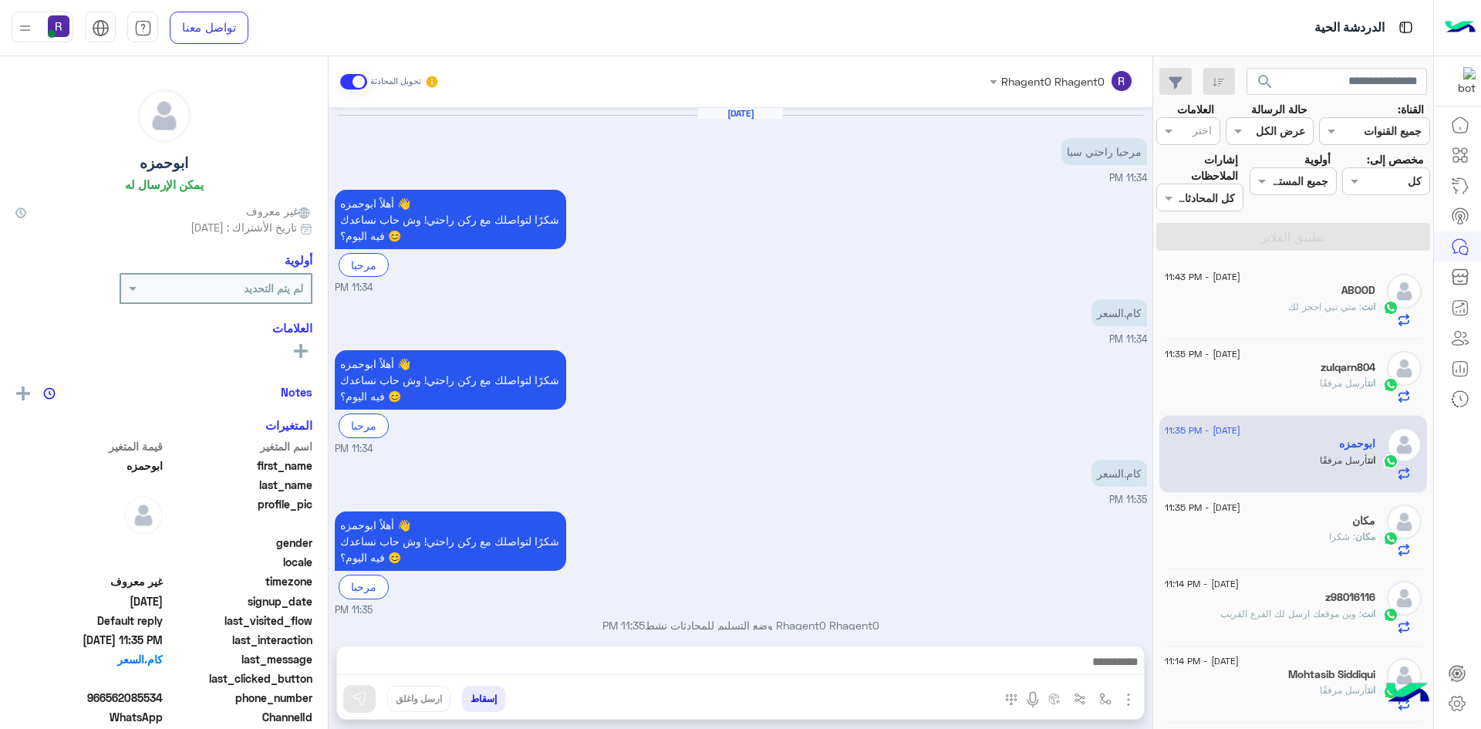
scroll to position [463, 0]
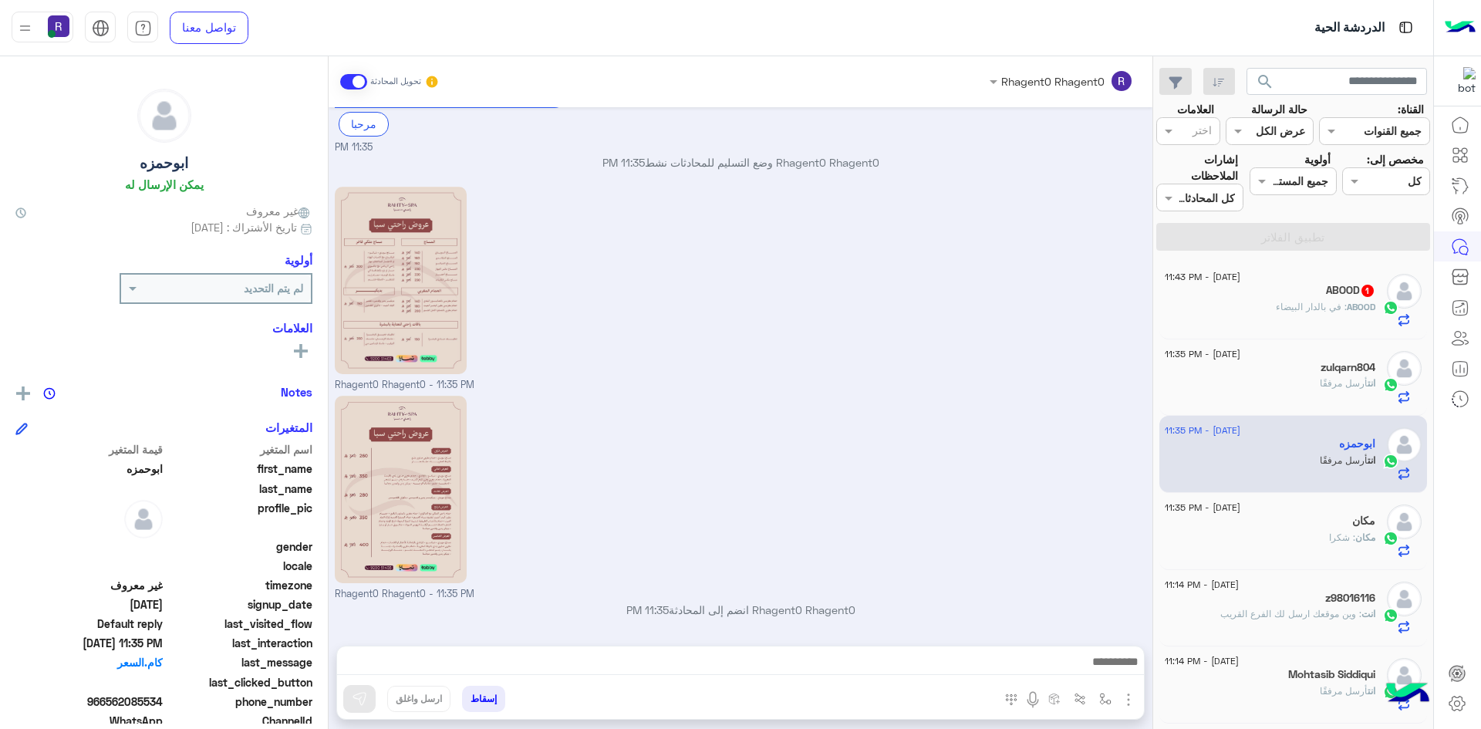
click at [1341, 319] on div "ABOOD : في بالدار البيضاء" at bounding box center [1270, 313] width 211 height 27
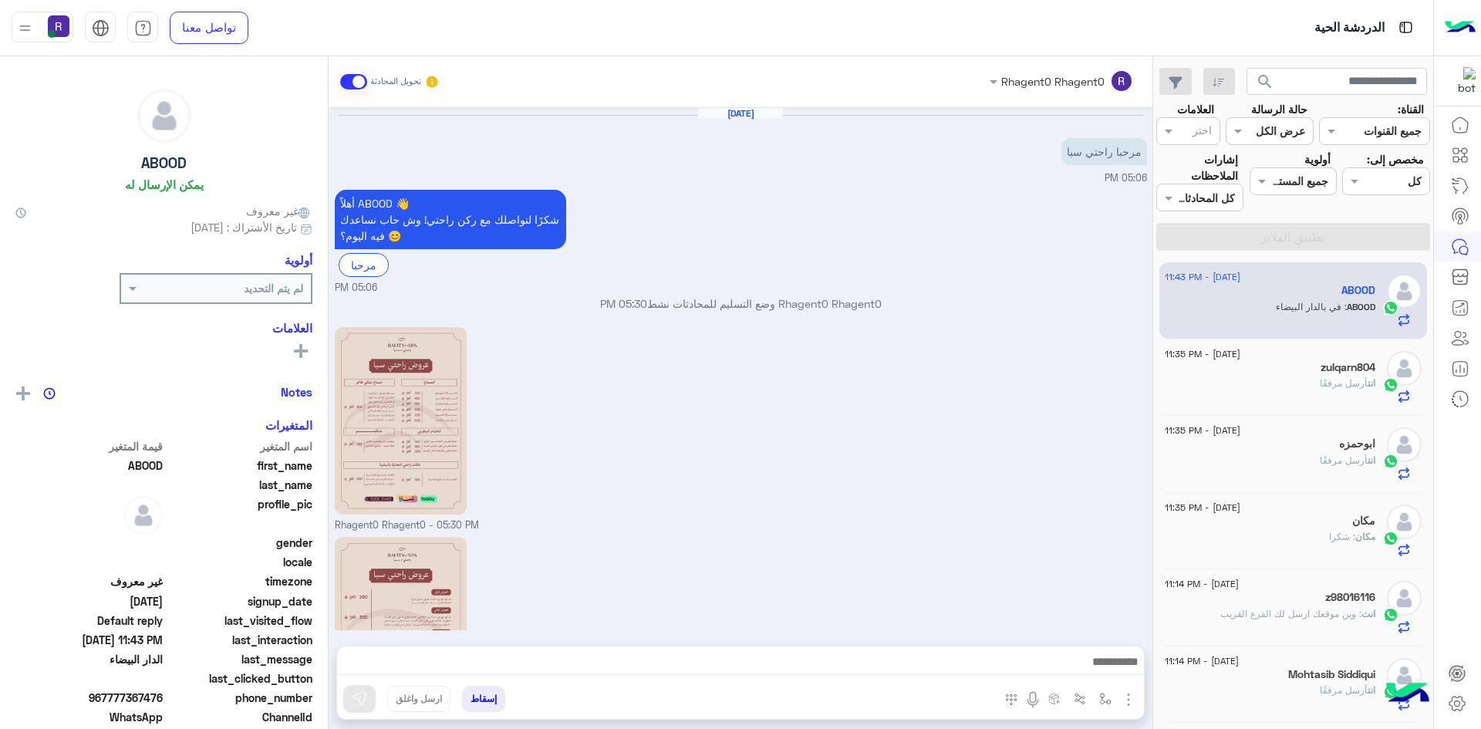
scroll to position [727, 0]
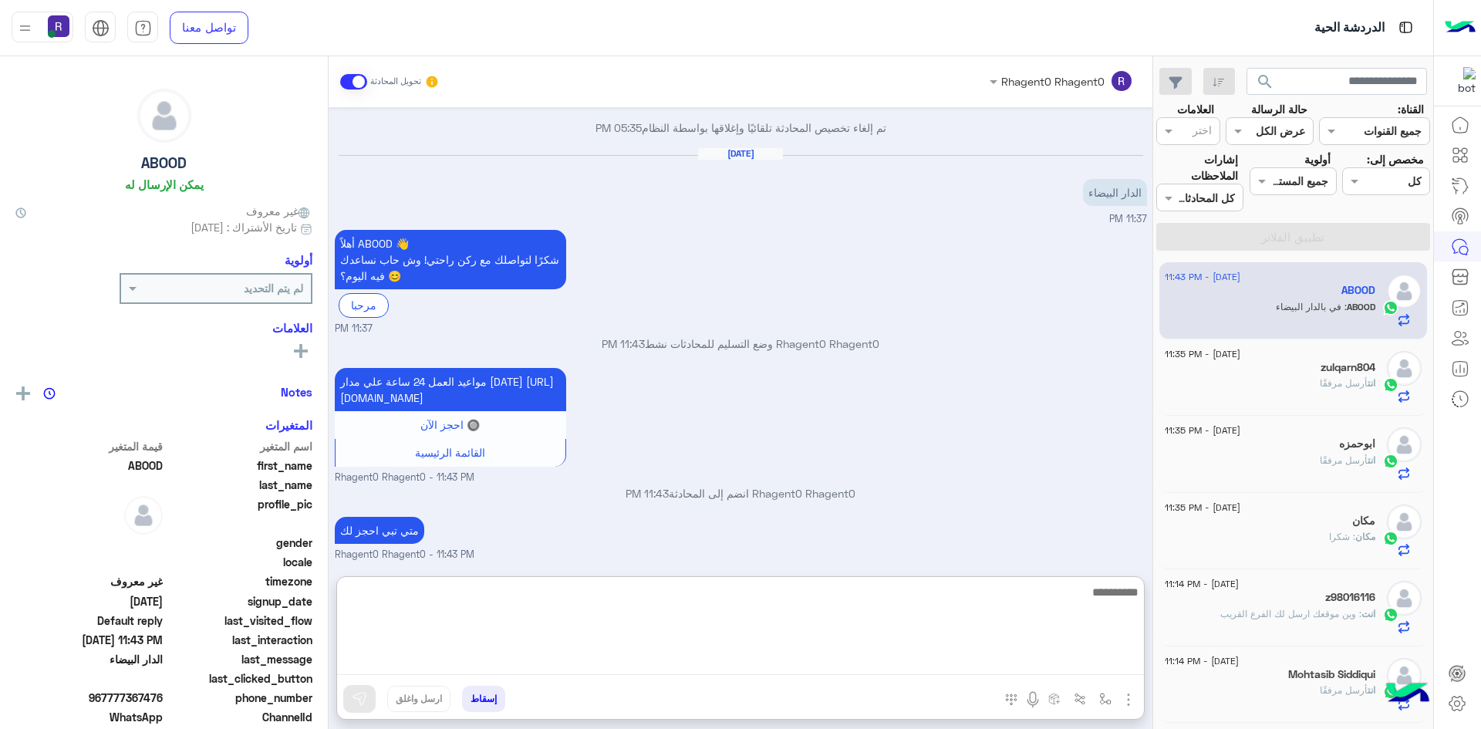
click at [1001, 652] on textarea at bounding box center [740, 628] width 807 height 93
type textarea "**********"
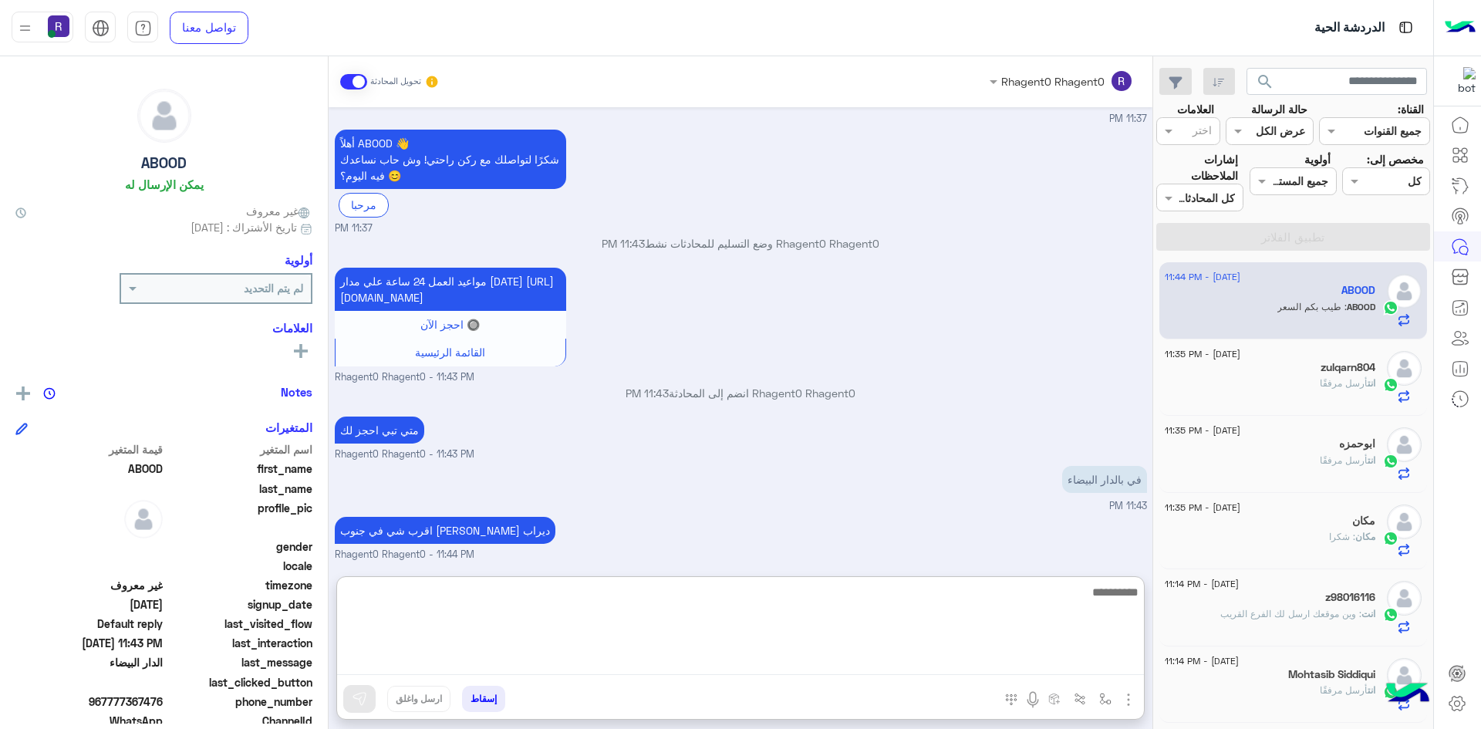
scroll to position [846, 0]
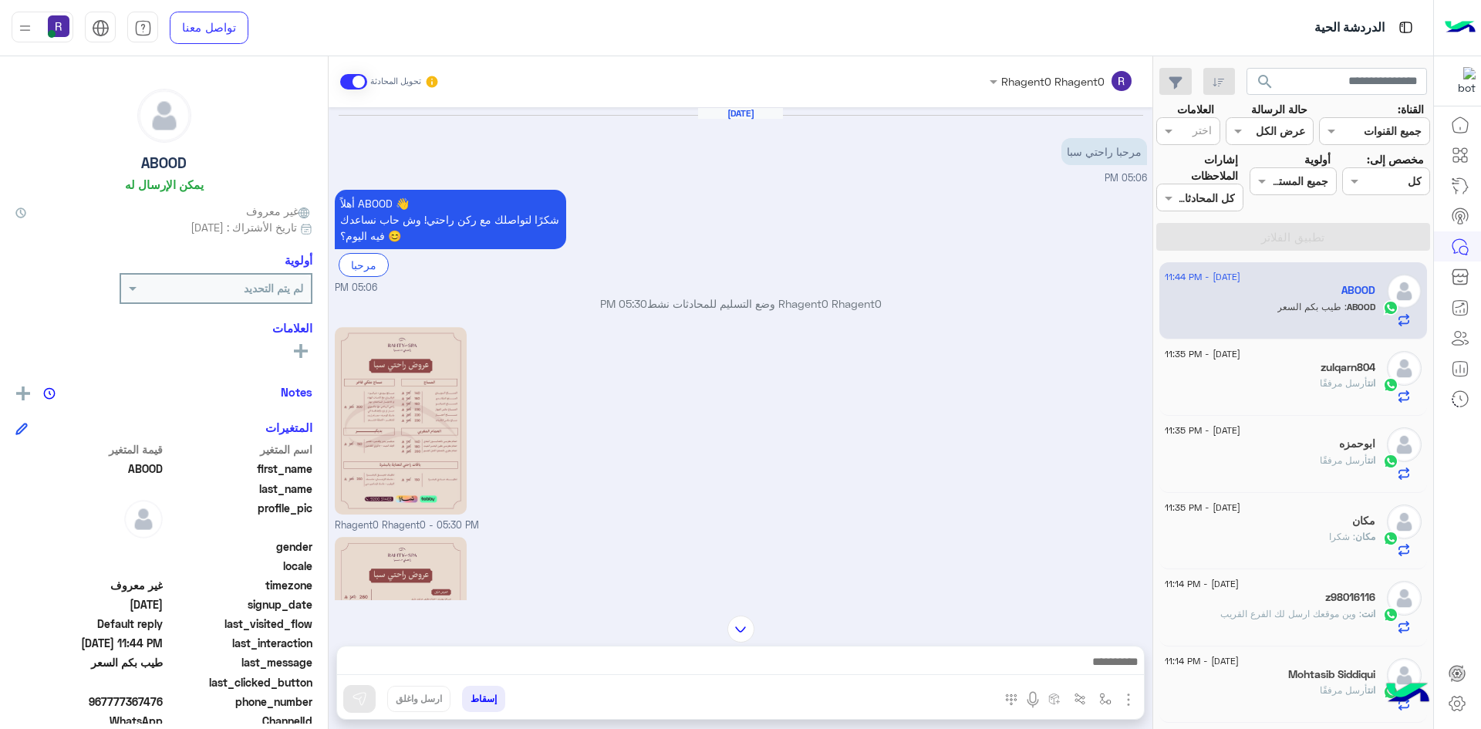
scroll to position [231, 0]
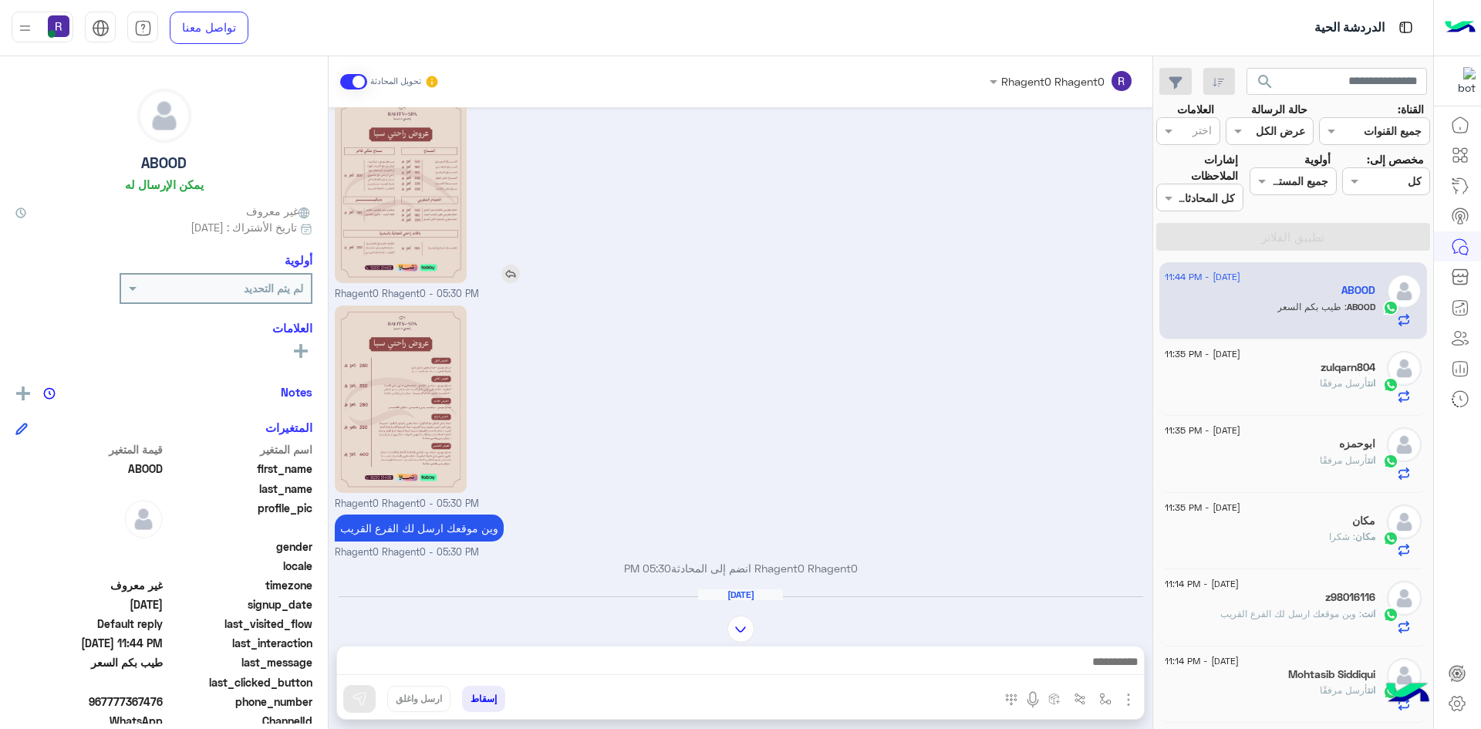
click at [518, 278] on img at bounding box center [510, 274] width 19 height 19
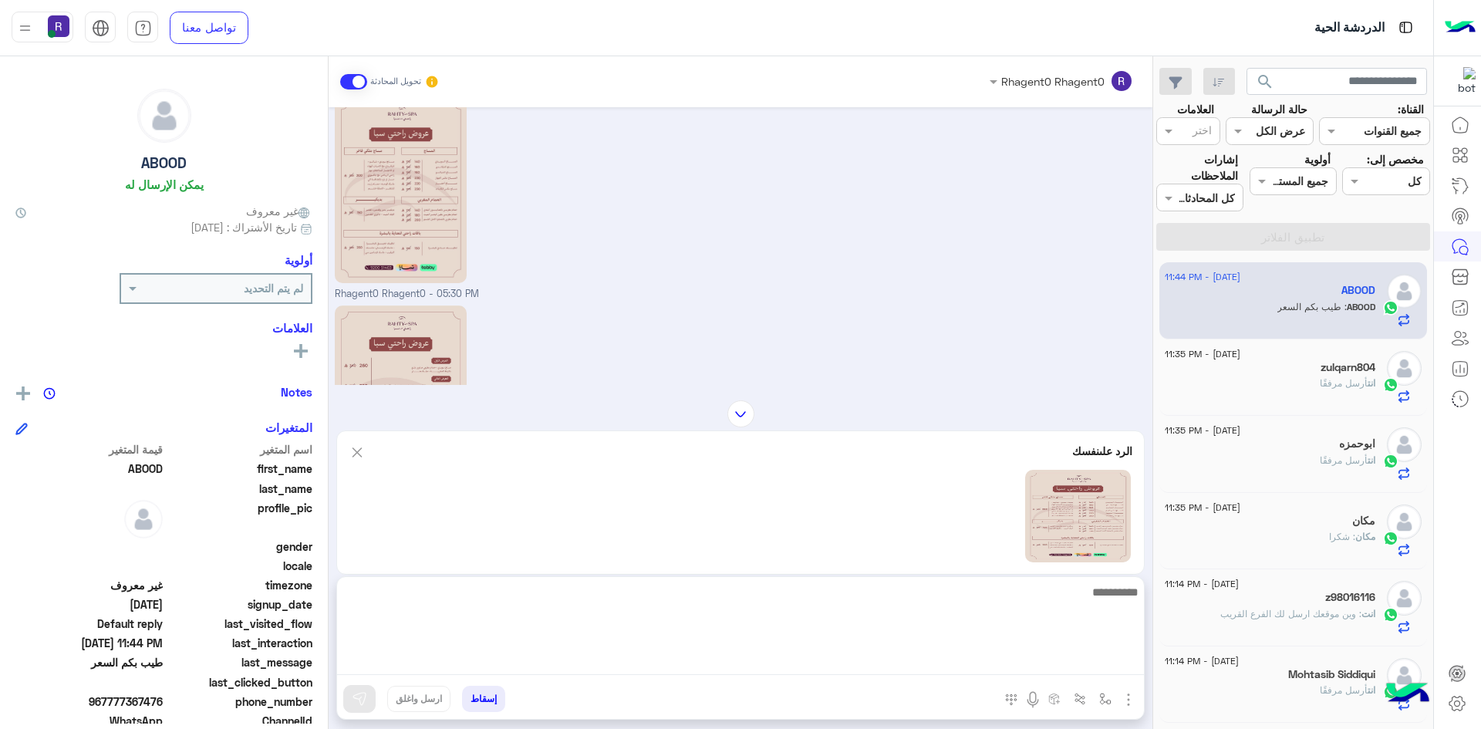
click at [867, 657] on textarea at bounding box center [740, 628] width 807 height 93
type textarea "**********"
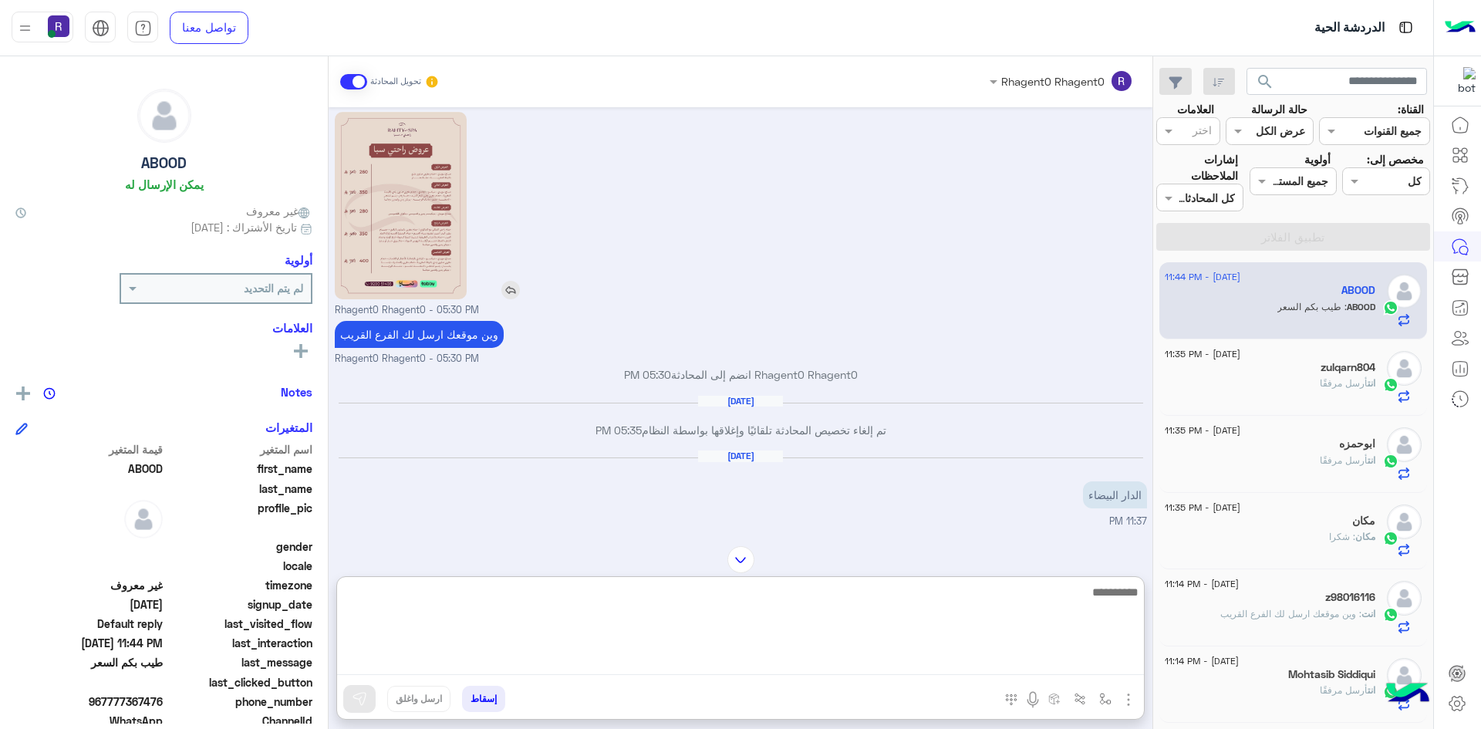
scroll to position [362, 0]
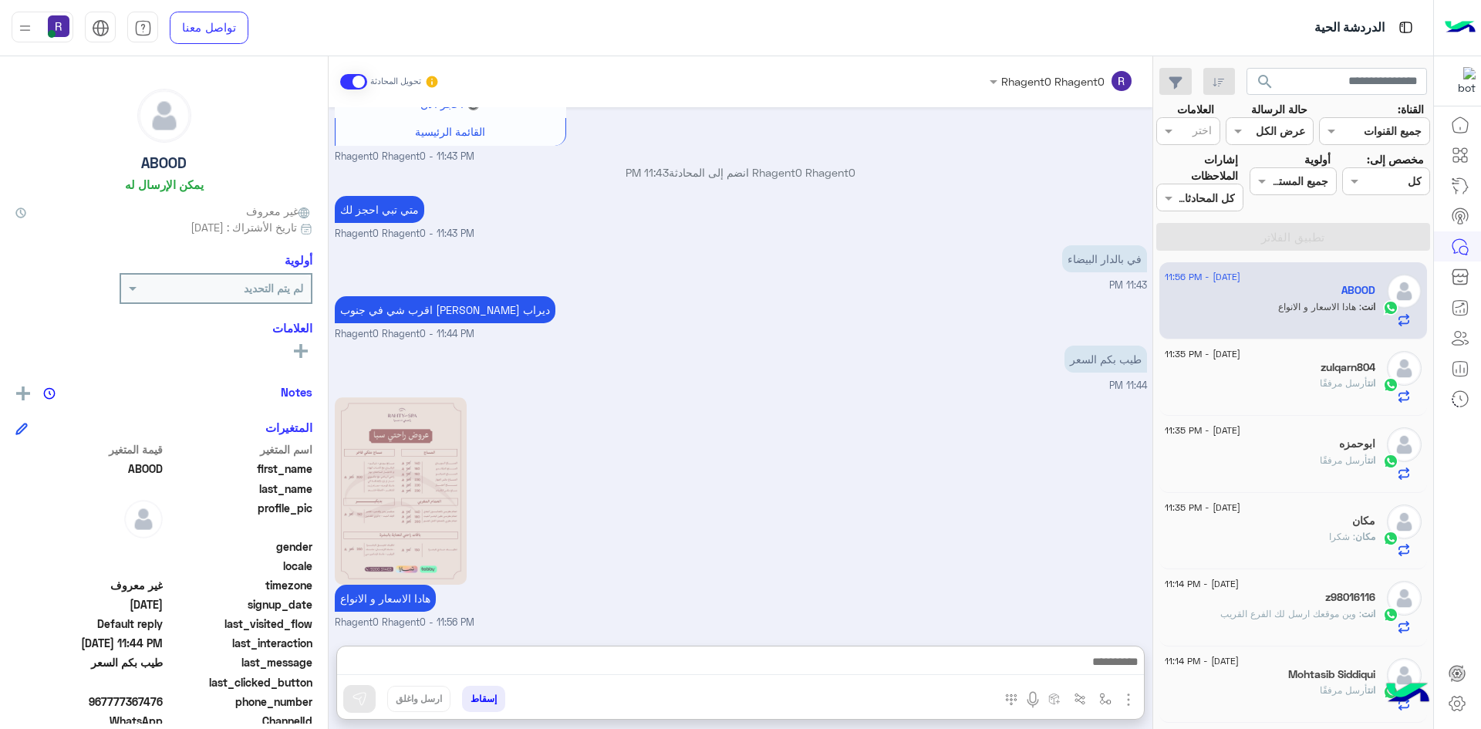
click at [517, 397] on link at bounding box center [429, 490] width 189 height 187
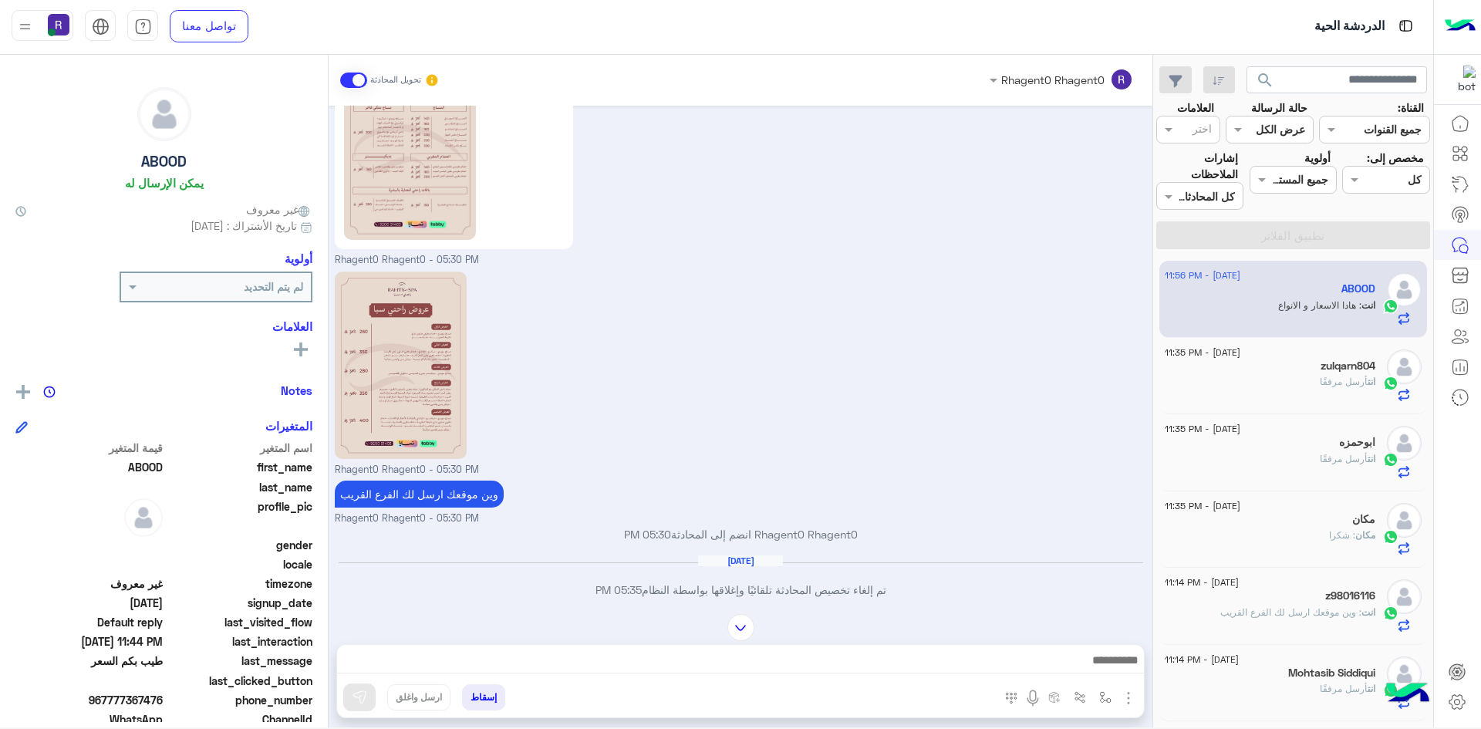
scroll to position [284, 0]
click at [520, 448] on img at bounding box center [510, 448] width 19 height 19
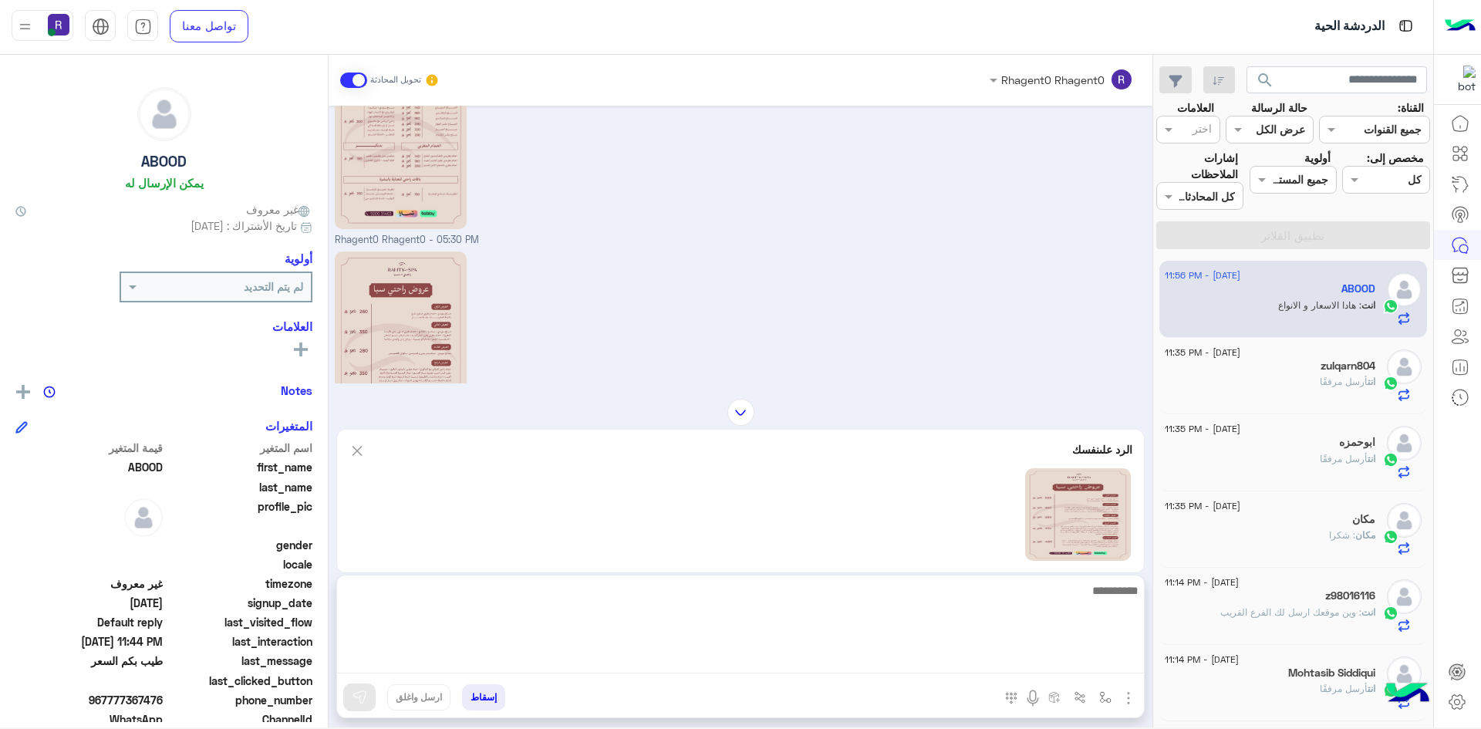
click at [639, 663] on textarea at bounding box center [740, 627] width 807 height 93
type textarea "****"
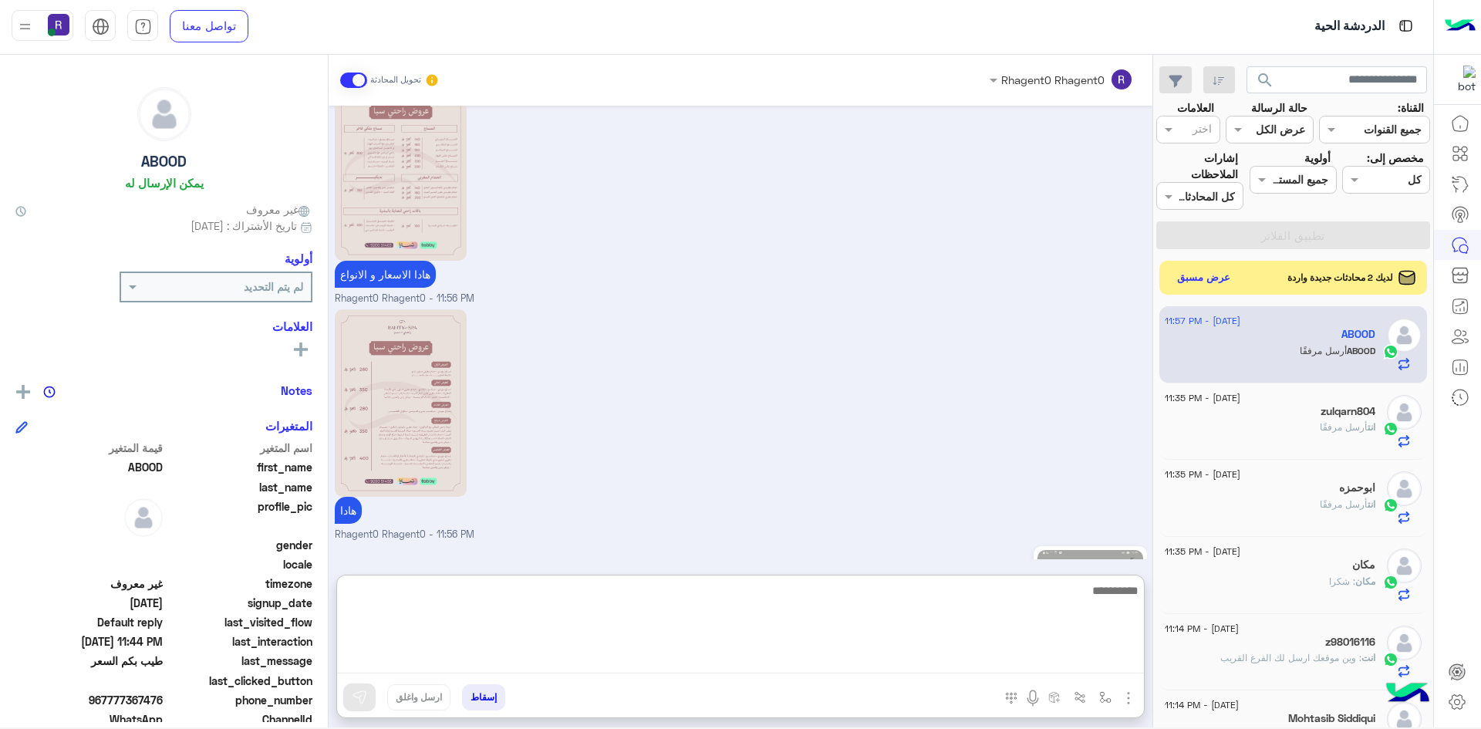
scroll to position [1520, 0]
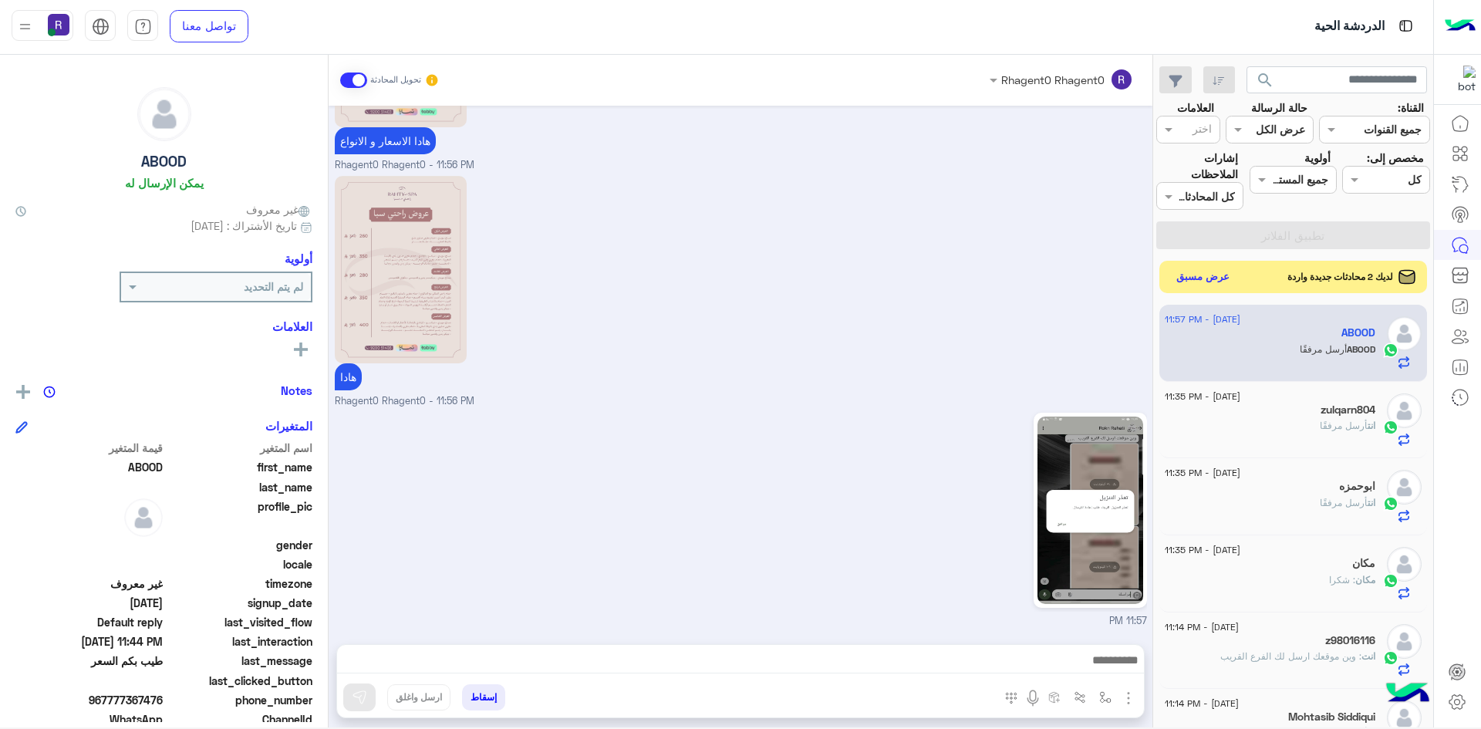
click at [1196, 283] on button "عرض مسبق" at bounding box center [1203, 277] width 65 height 21
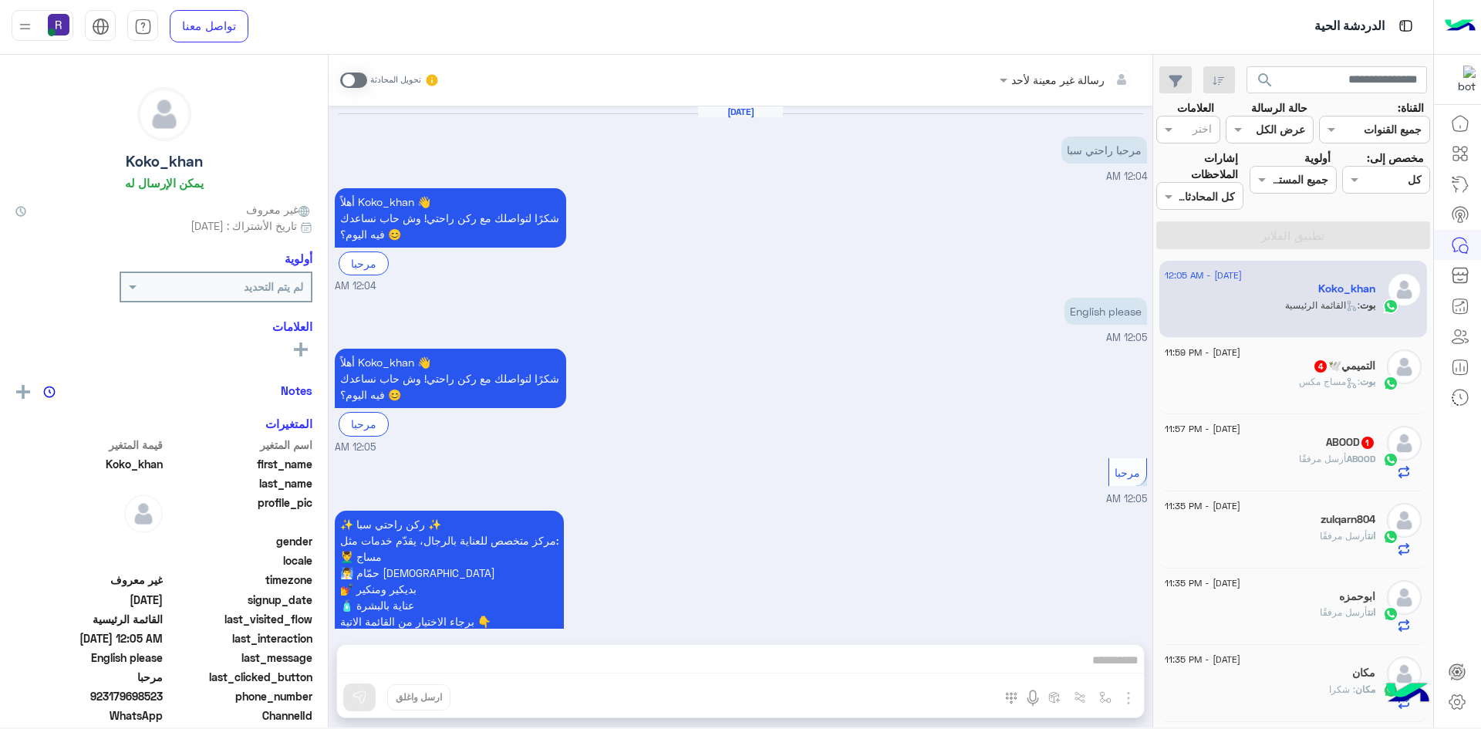
scroll to position [108, 0]
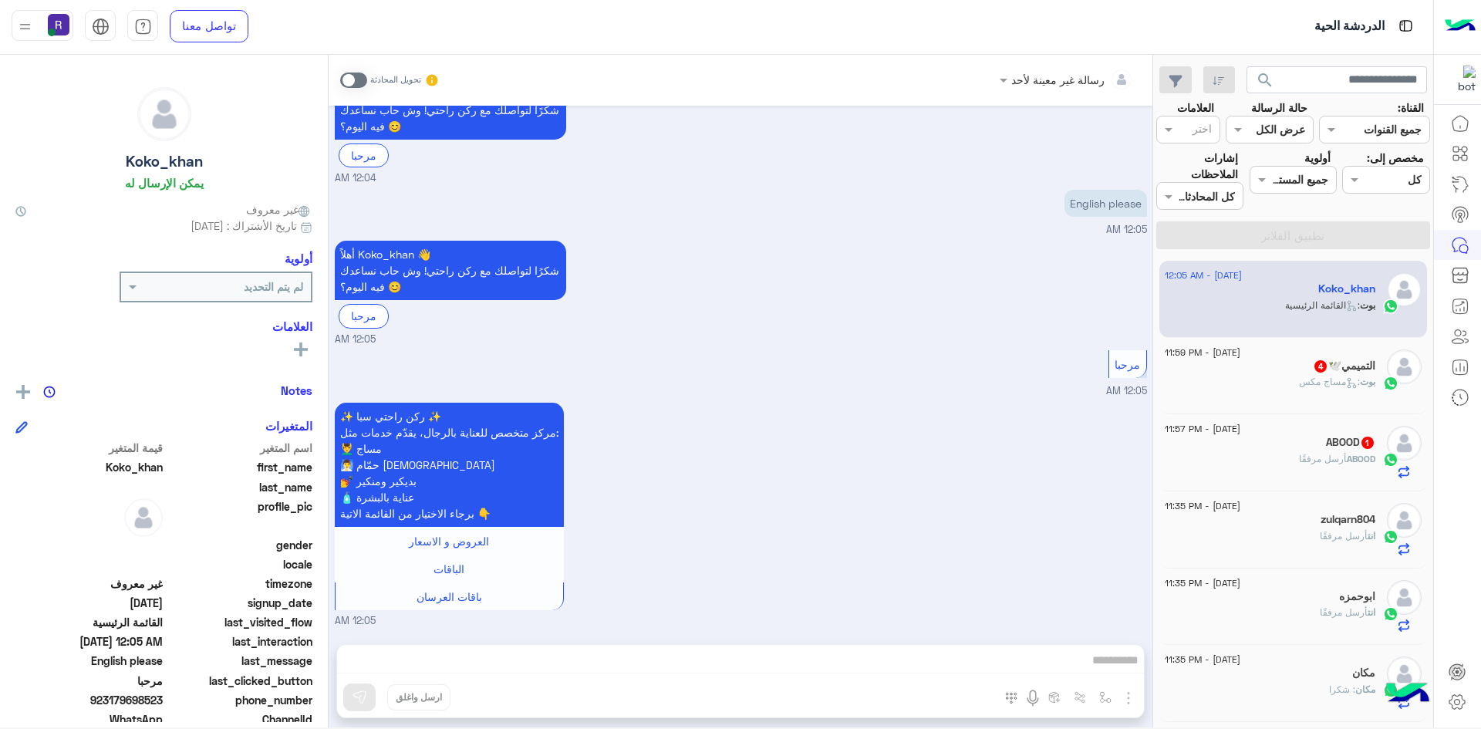
click at [1284, 379] on div "بوت : مساج مكس" at bounding box center [1270, 388] width 211 height 27
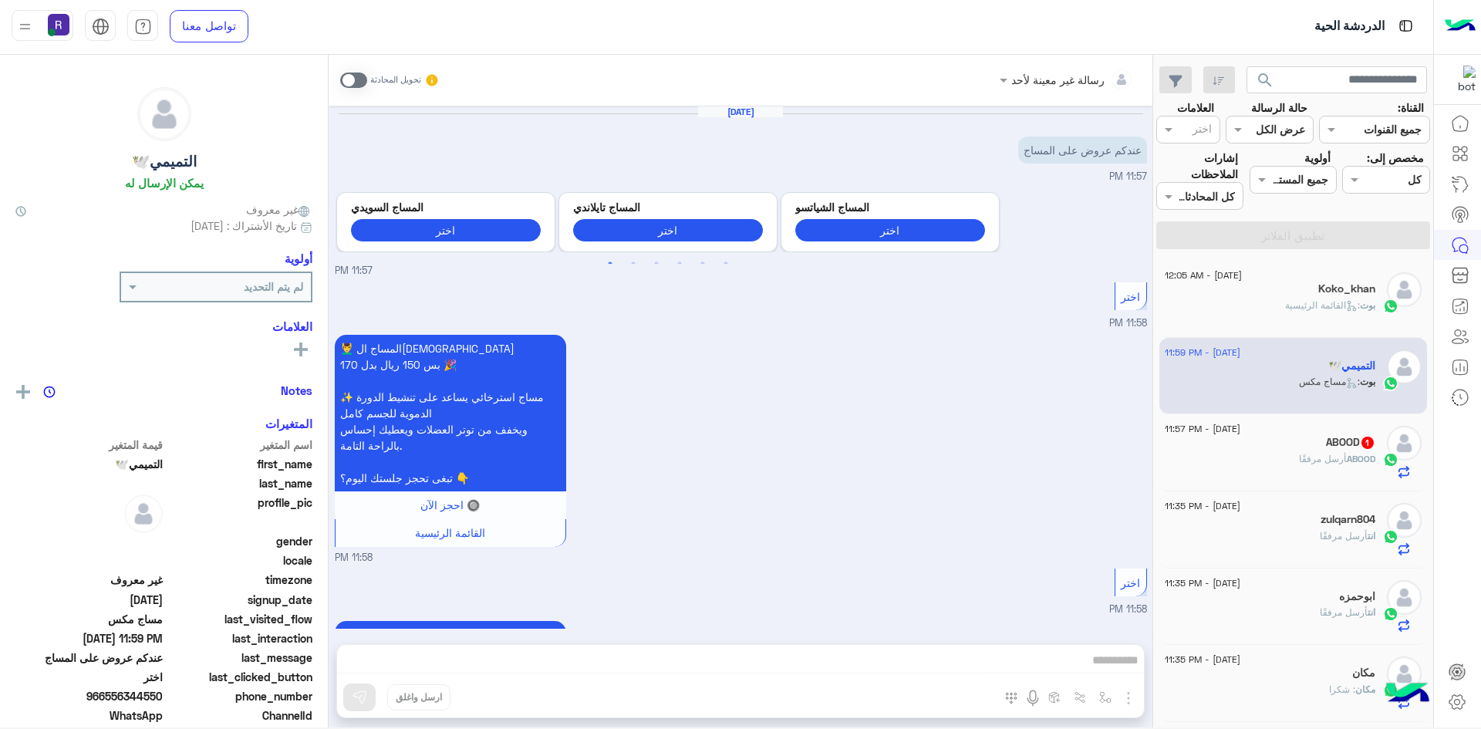
scroll to position [575, 0]
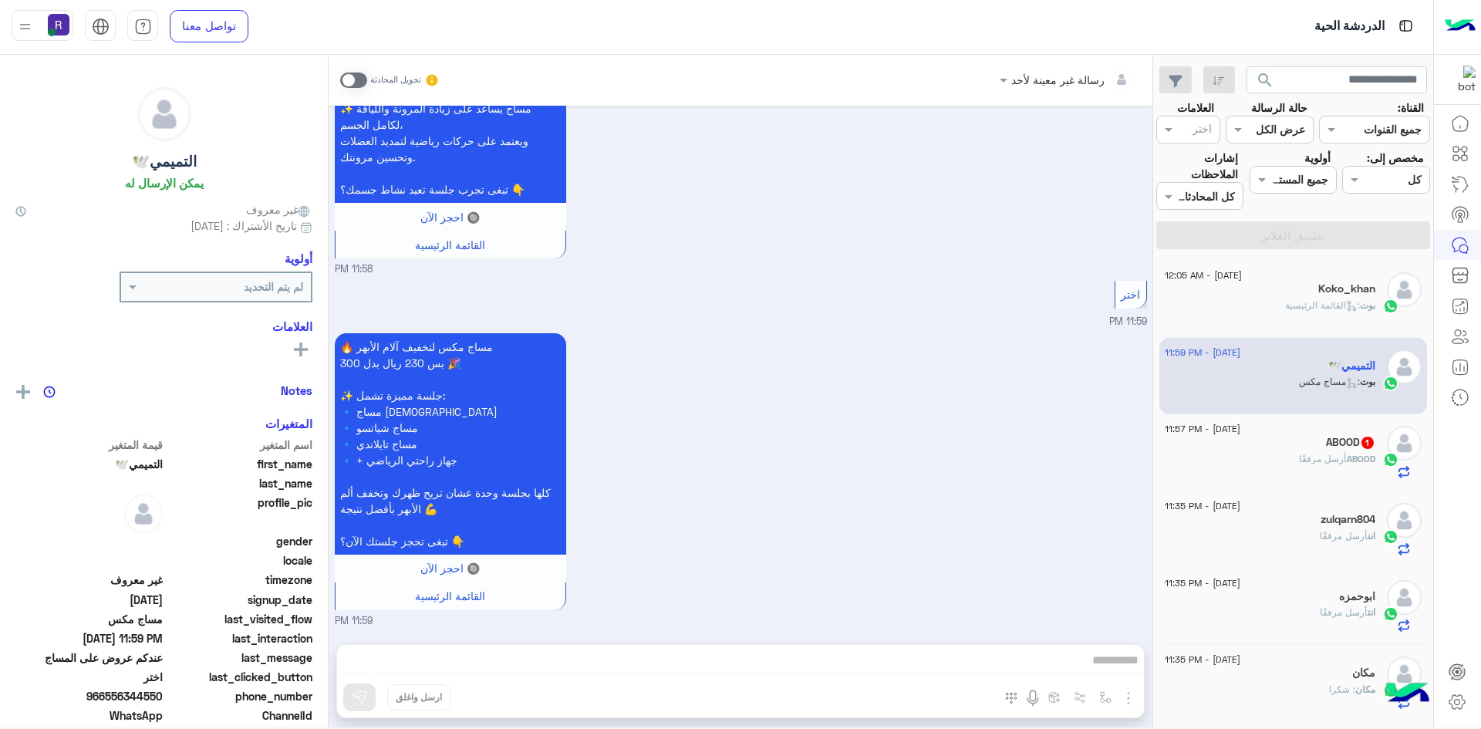
click at [355, 78] on span at bounding box center [353, 79] width 27 height 15
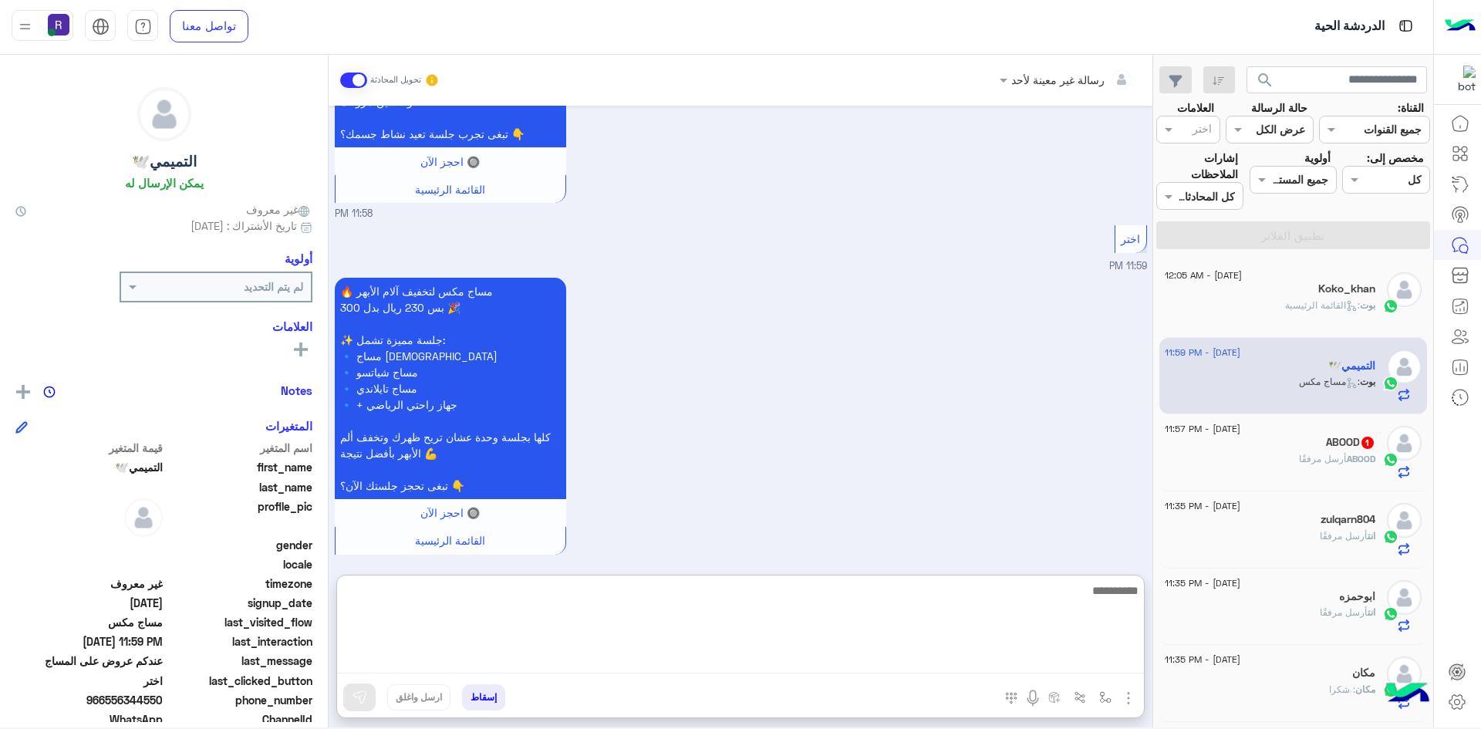
click at [915, 654] on textarea at bounding box center [740, 627] width 807 height 93
paste textarea "**********"
type textarea "**********"
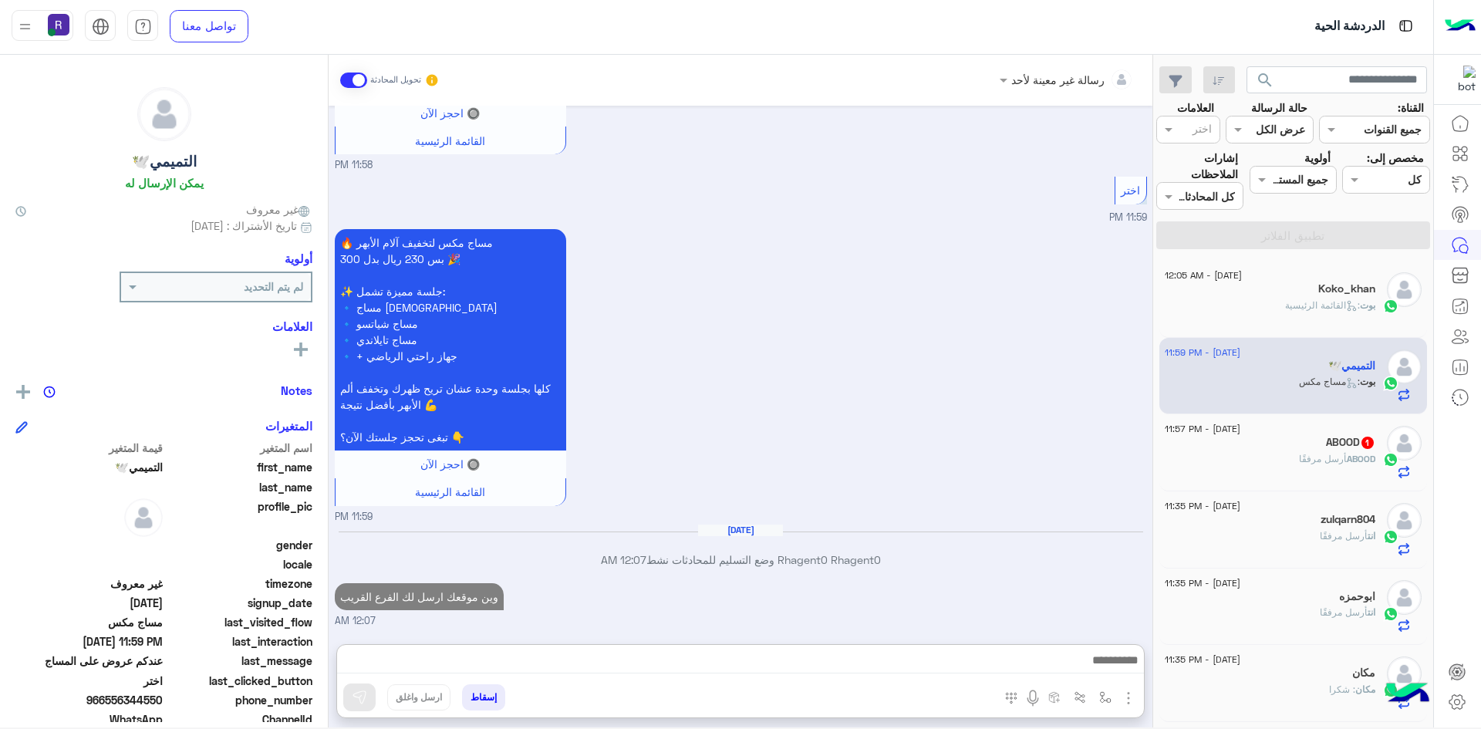
click at [1356, 464] on span "ABOOD" at bounding box center [1361, 459] width 29 height 12
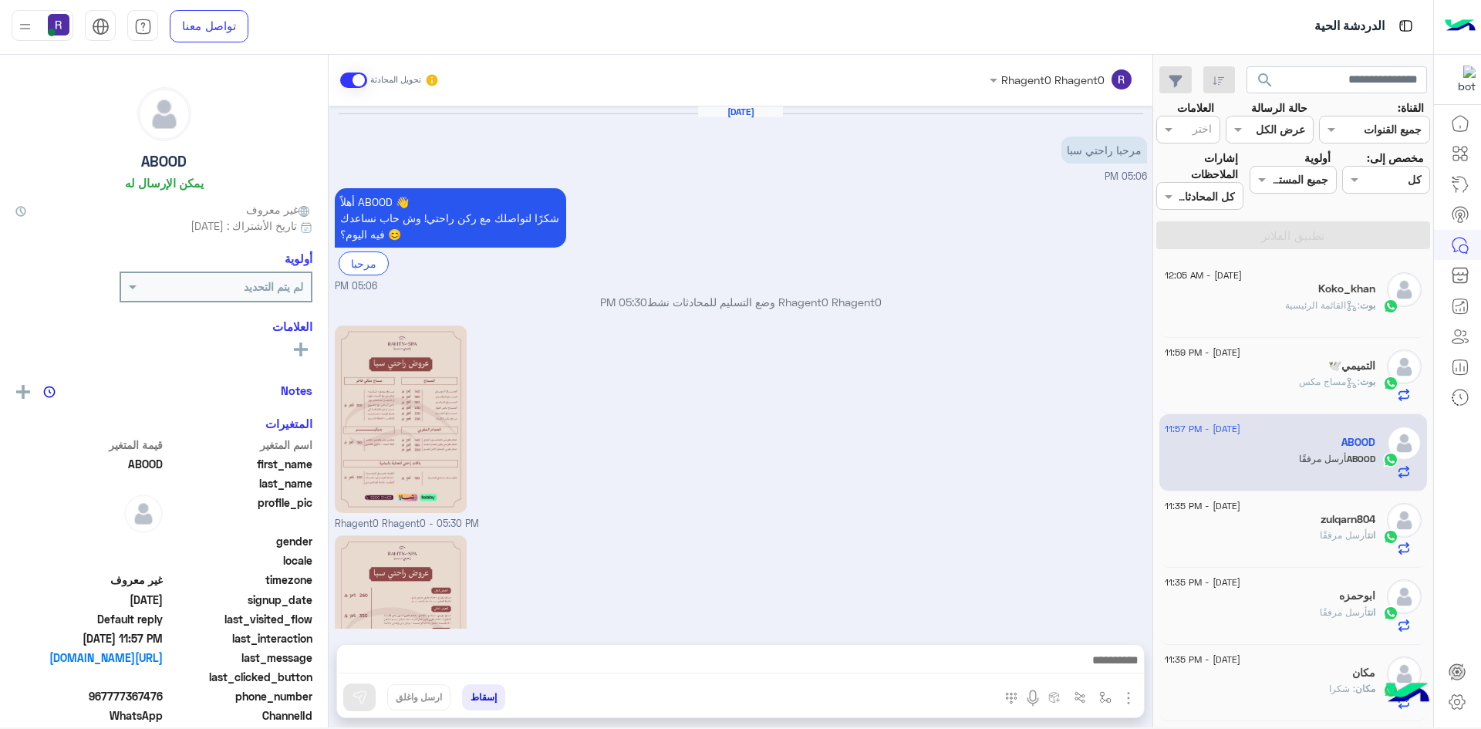
scroll to position [1520, 0]
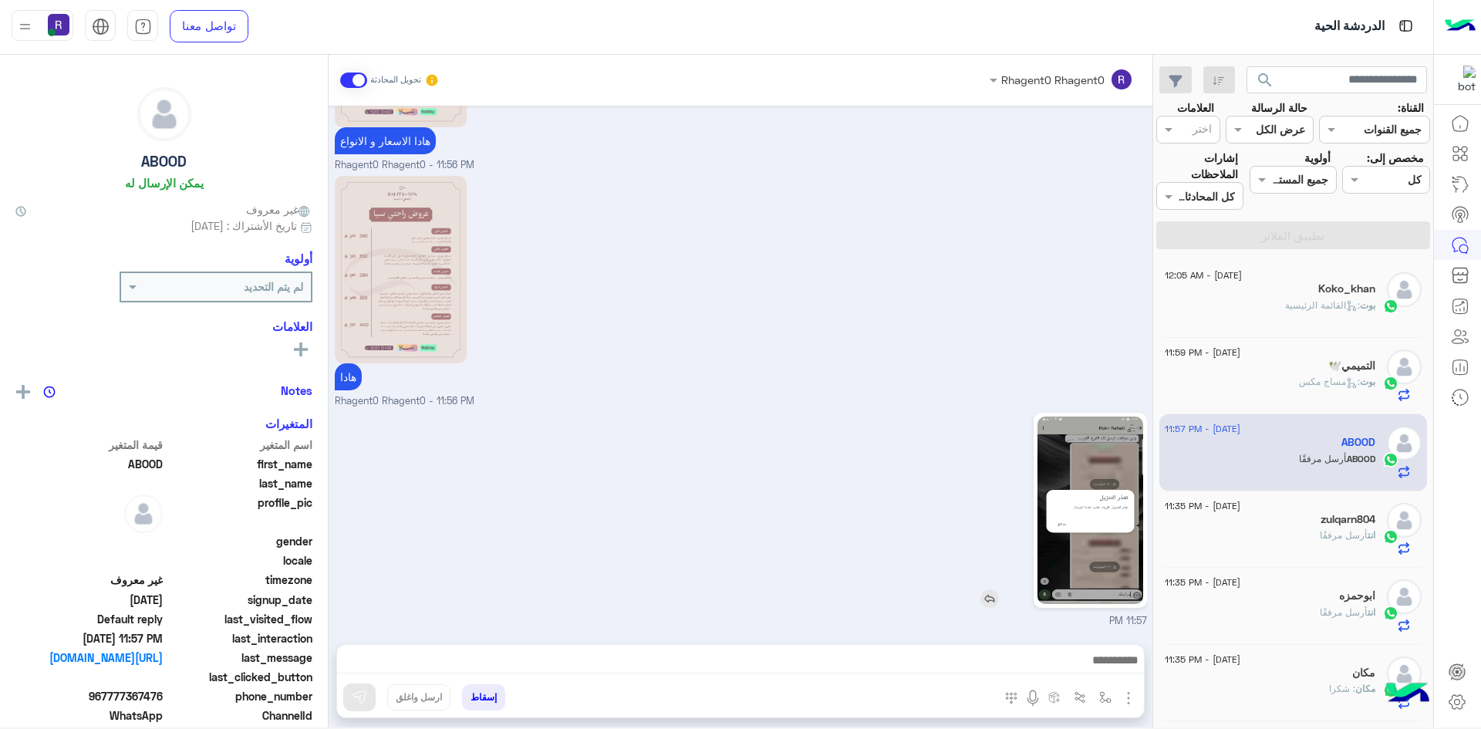
click at [1132, 507] on img at bounding box center [1090, 509] width 106 height 187
click at [1128, 702] on img "button" at bounding box center [1128, 698] width 19 height 19
click at [1100, 667] on span "الصور" at bounding box center [1098, 665] width 29 height 18
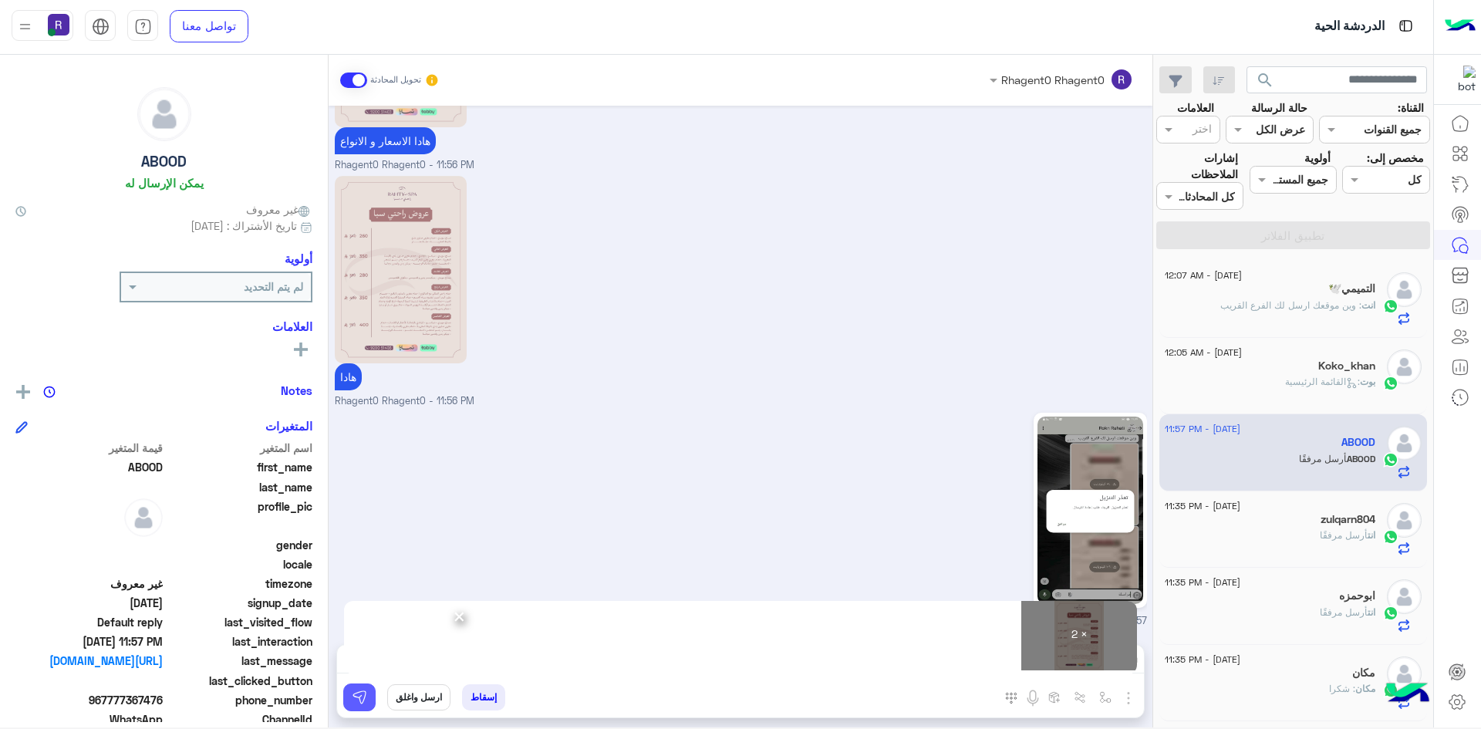
click at [369, 694] on button at bounding box center [359, 697] width 32 height 28
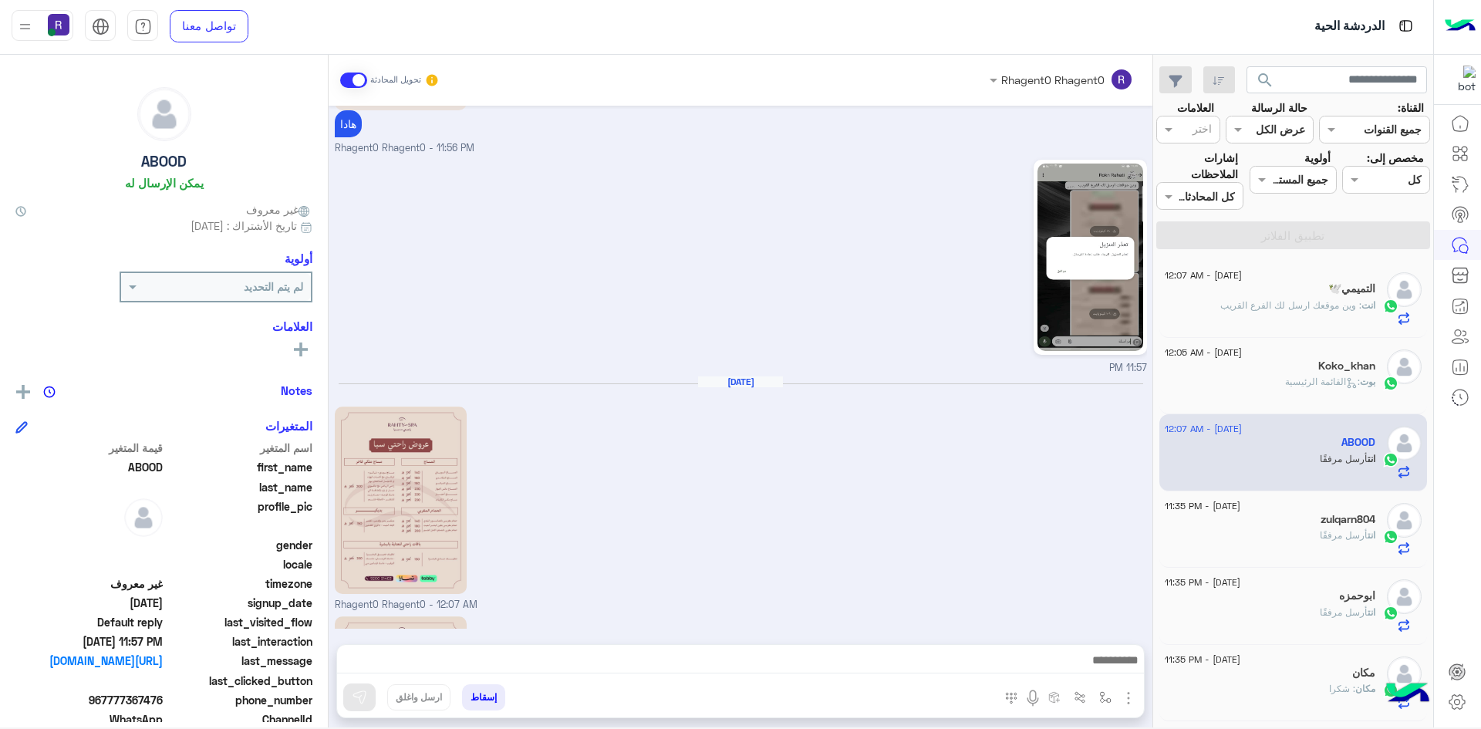
scroll to position [1967, 0]
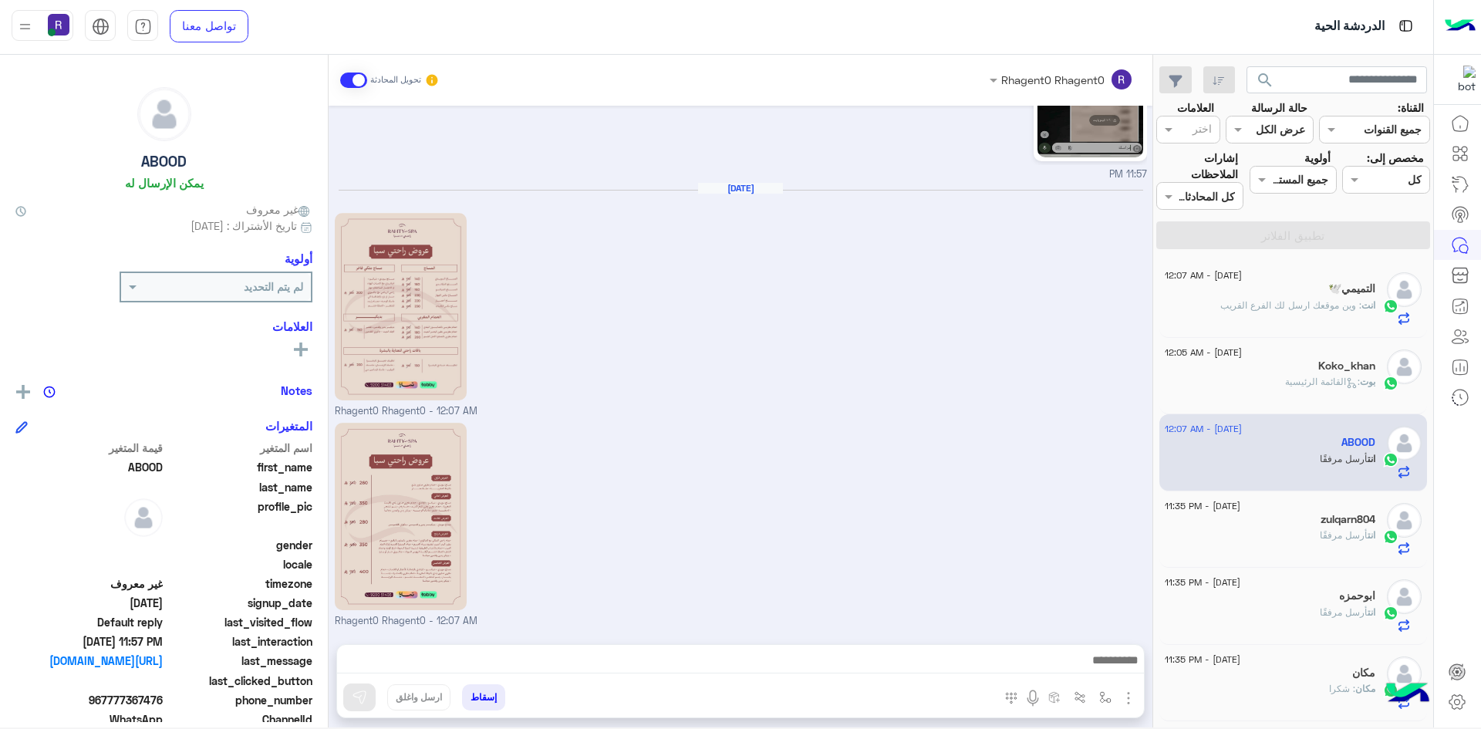
click at [658, 596] on div "Rhagent0 Rhagent0 - 12:07 AM" at bounding box center [741, 524] width 812 height 210
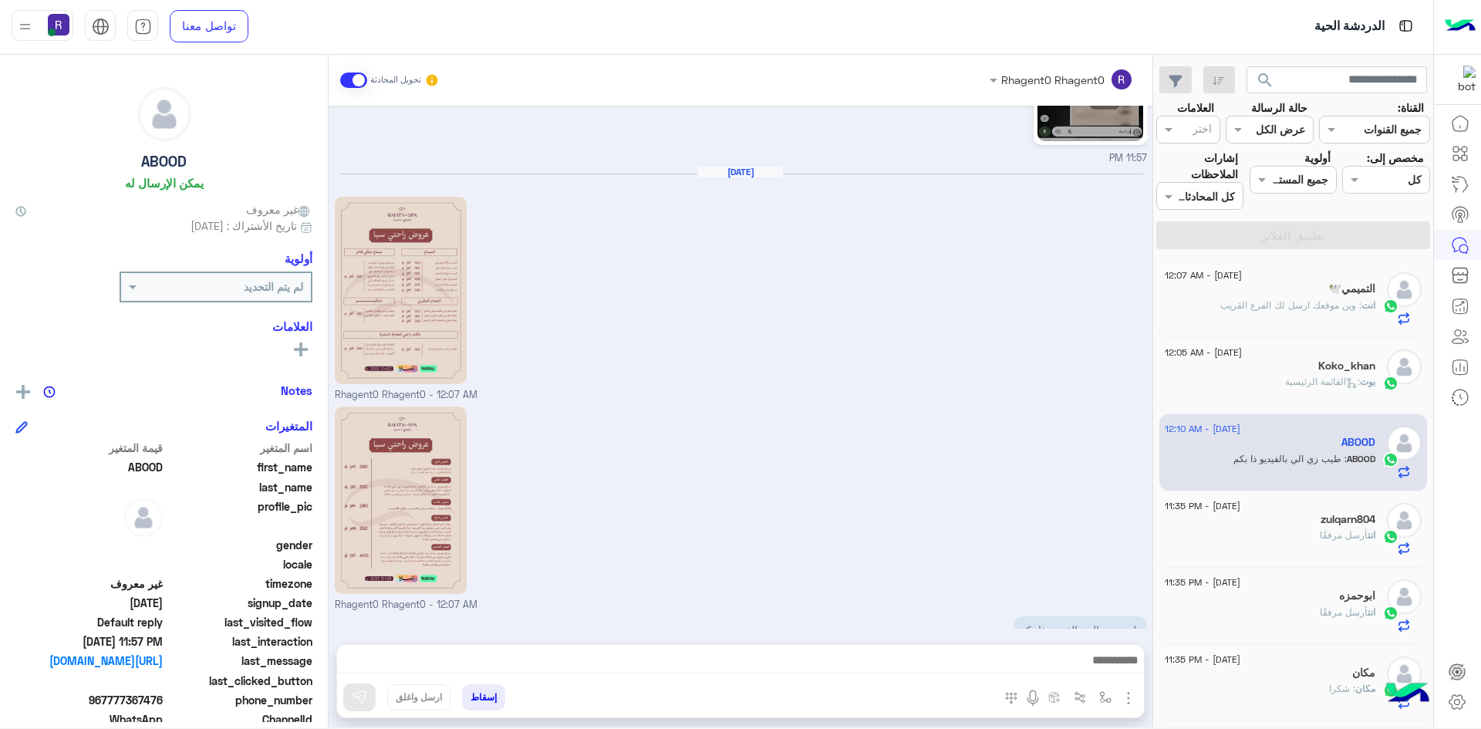
scroll to position [2018, 0]
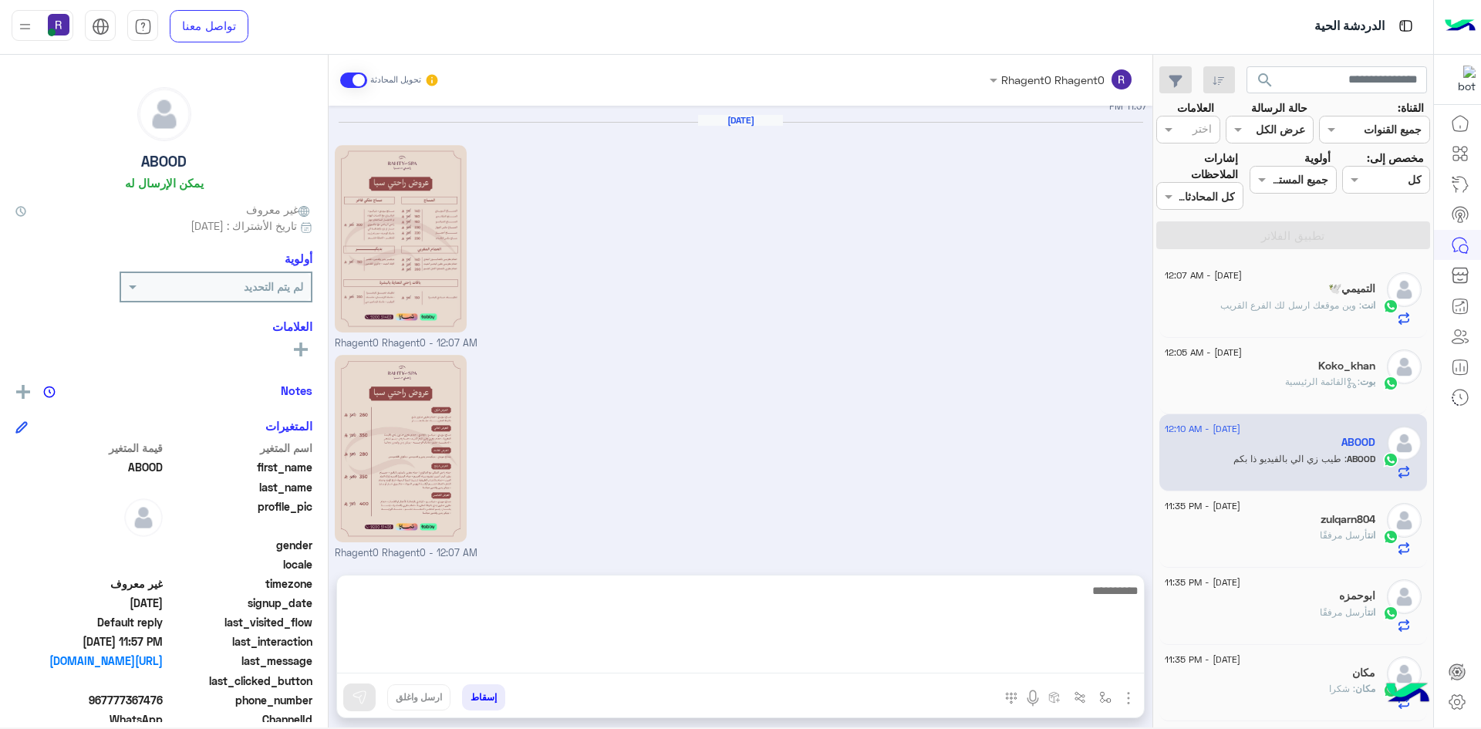
click at [1037, 663] on textarea at bounding box center [740, 627] width 807 height 93
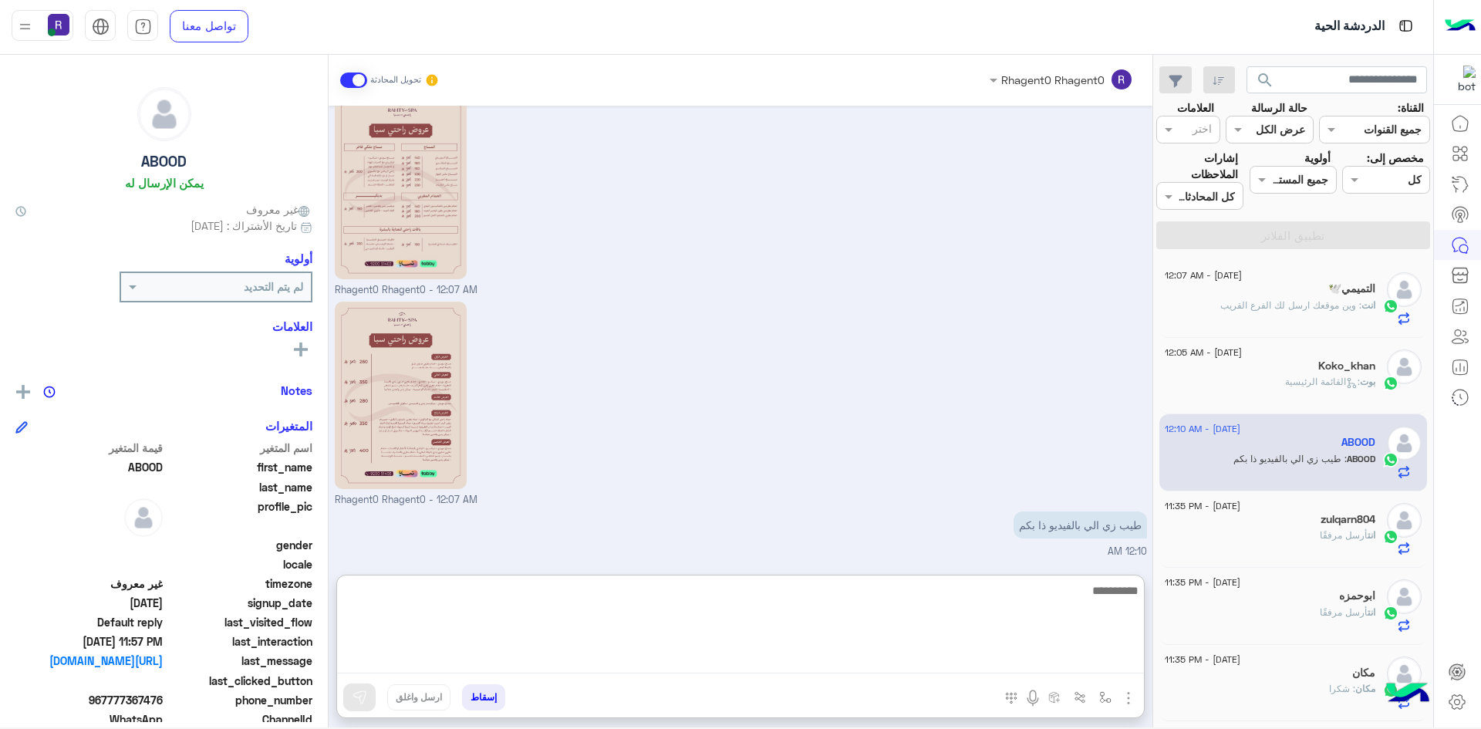
click at [918, 598] on textarea at bounding box center [740, 627] width 807 height 93
type textarea "*********"
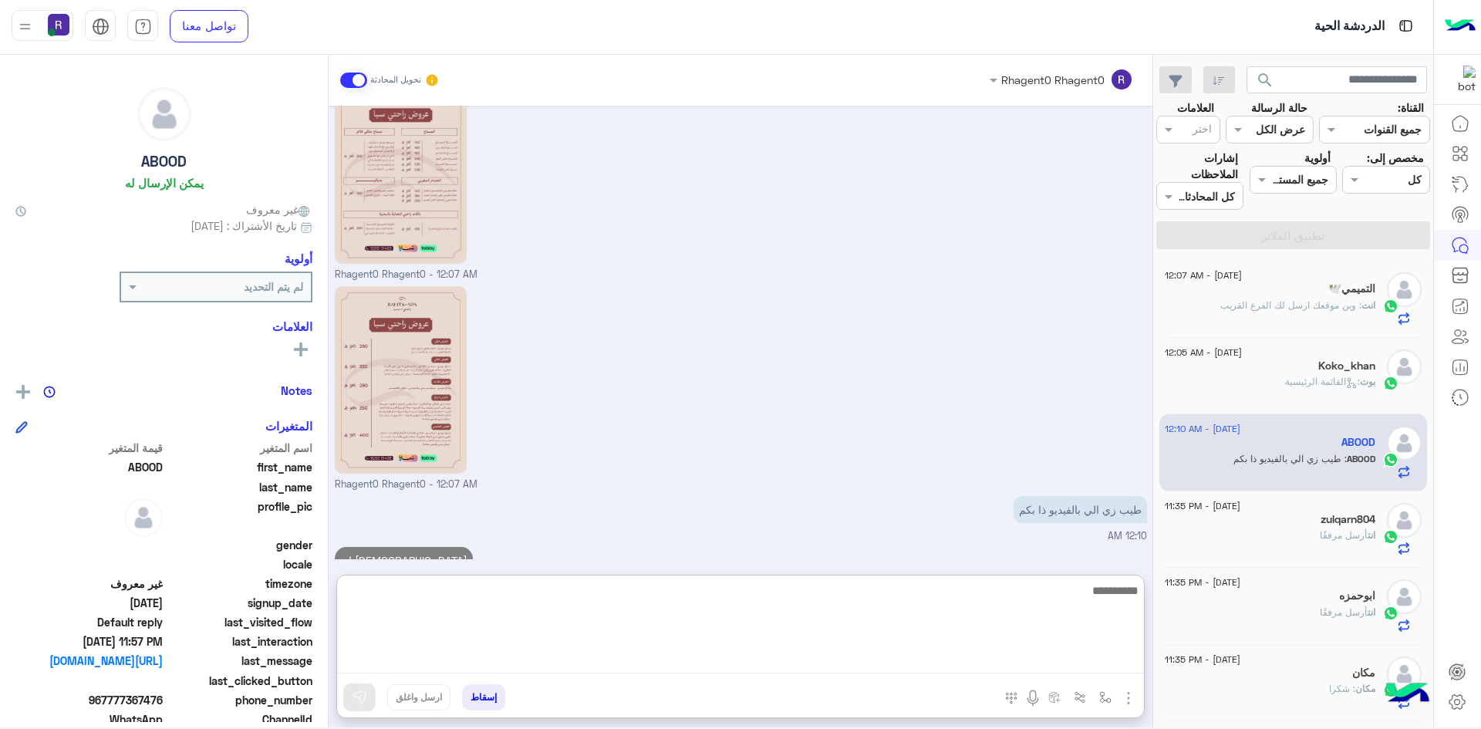
scroll to position [2137, 0]
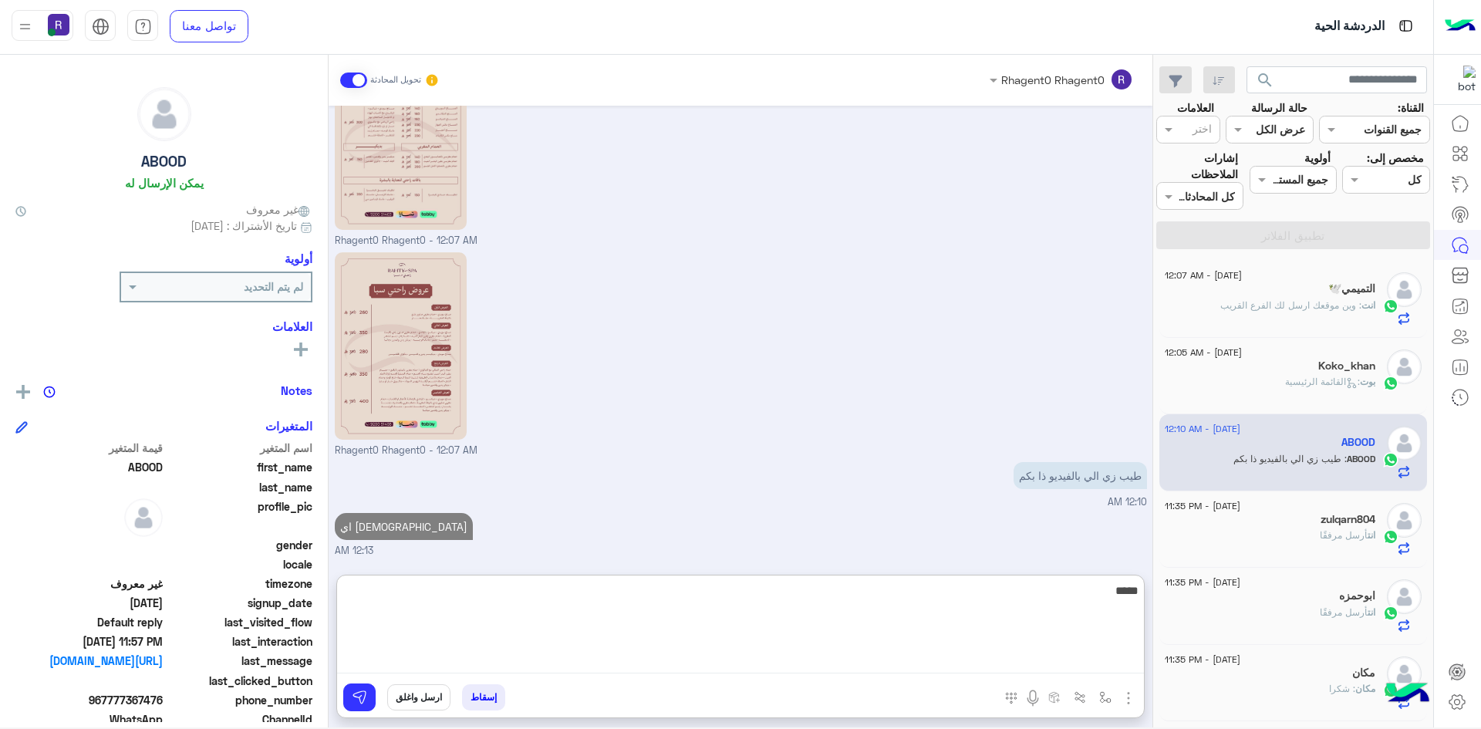
type textarea "*****"
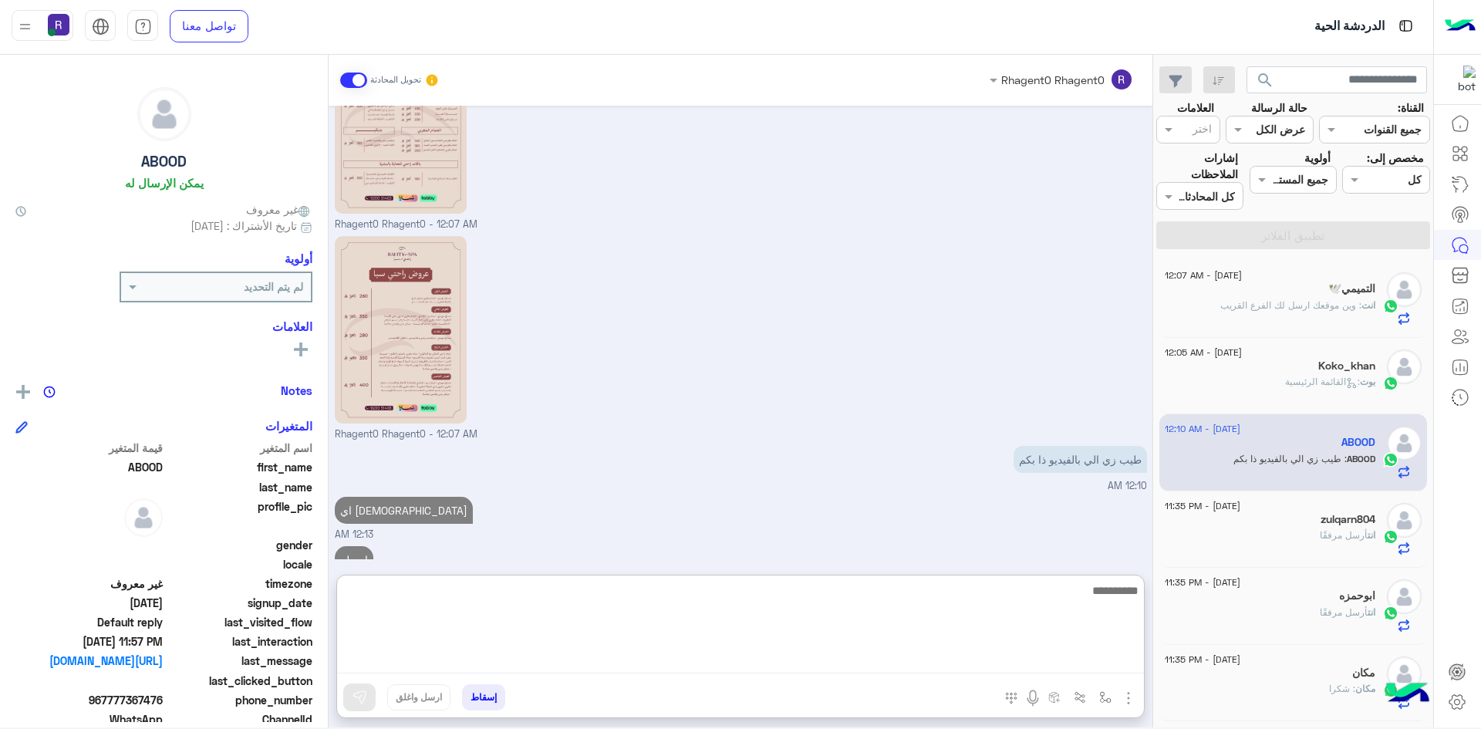
scroll to position [2186, 0]
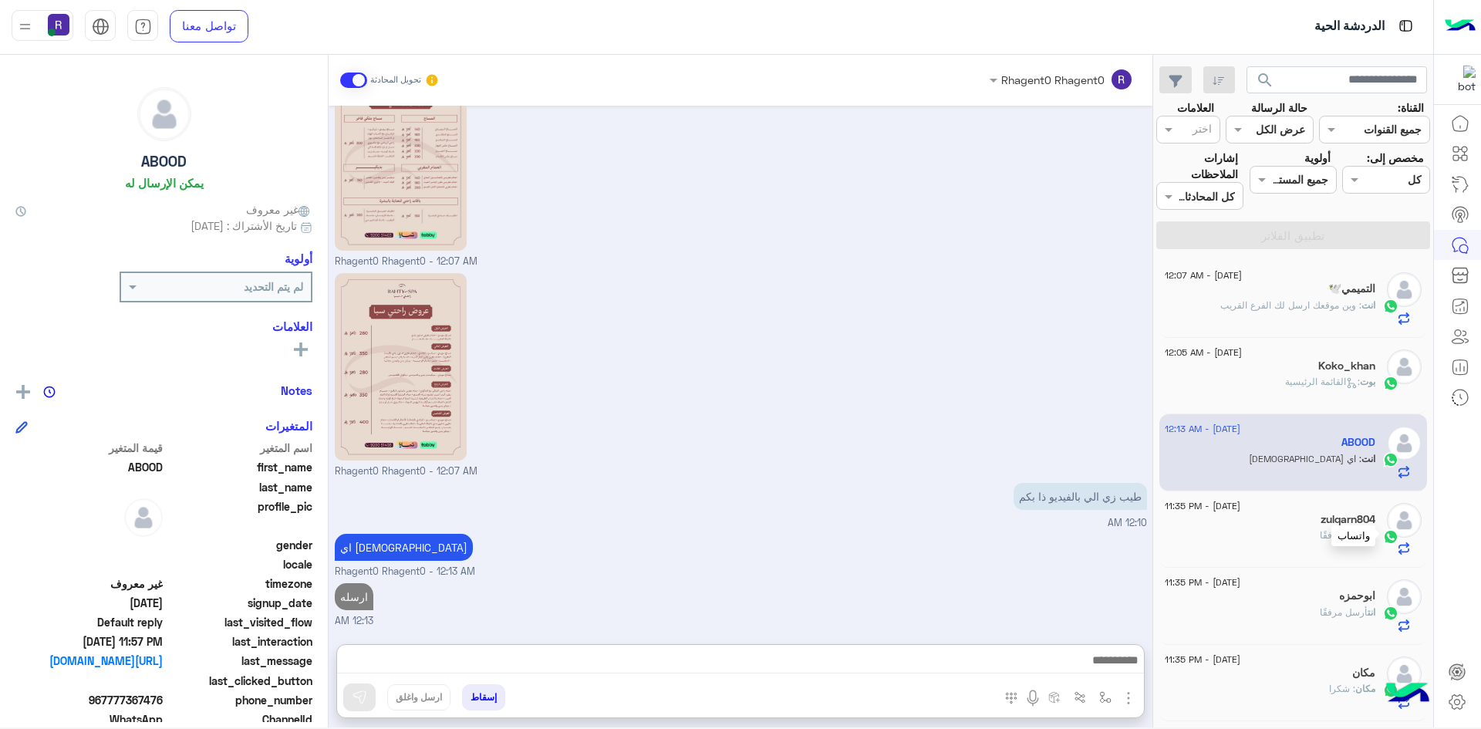
click at [1380, 527] on div at bounding box center [1390, 536] width 23 height 18
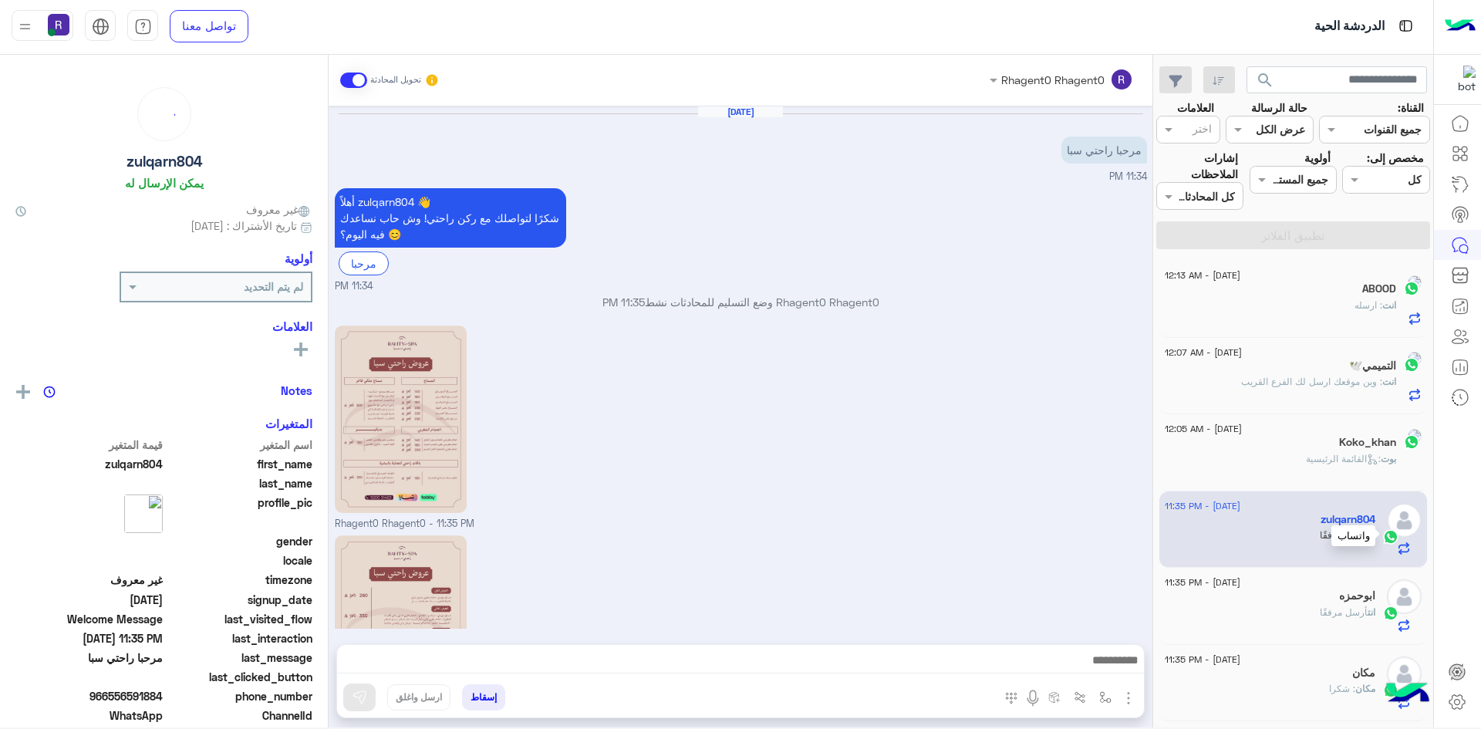
scroll to position [140, 0]
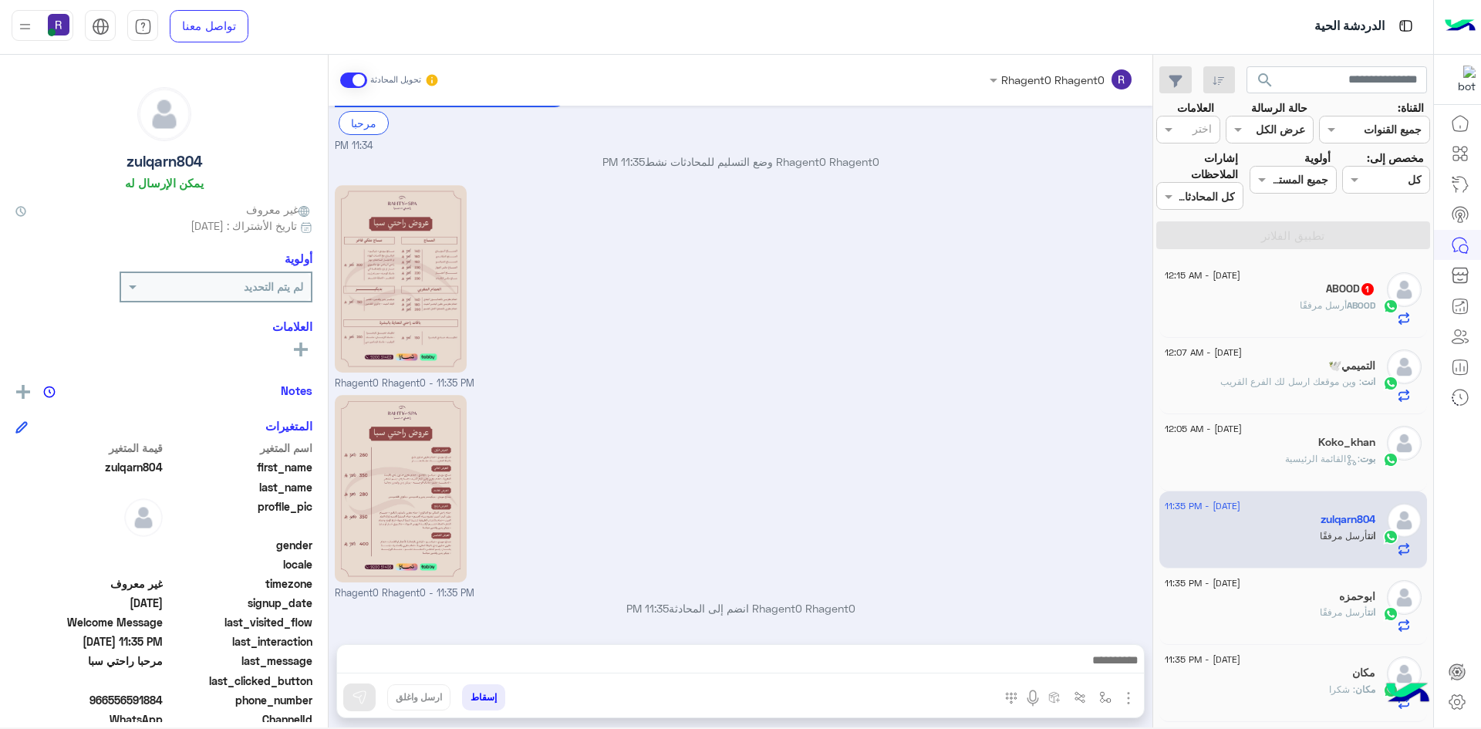
click at [1353, 289] on h5 "ABOOD 1" at bounding box center [1350, 288] width 49 height 13
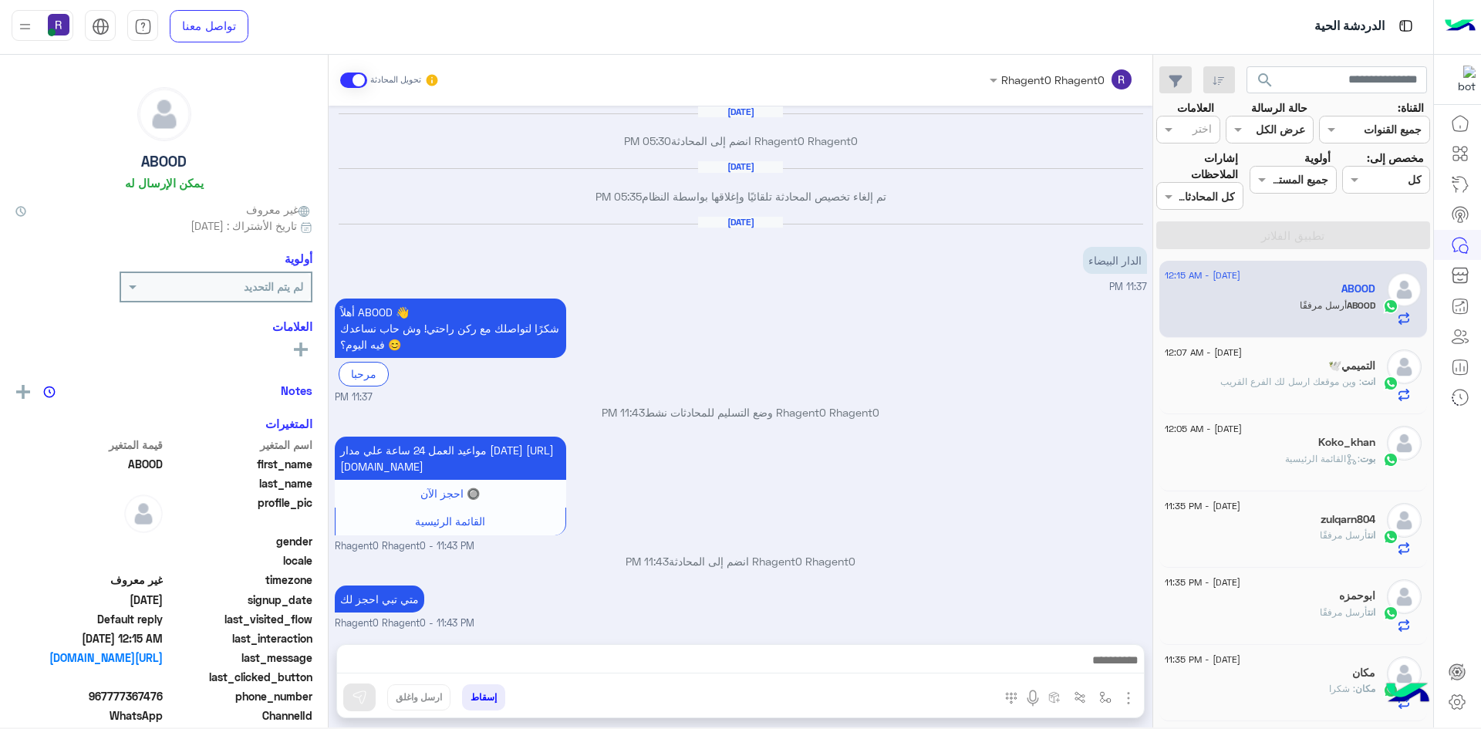
scroll to position [1735, 0]
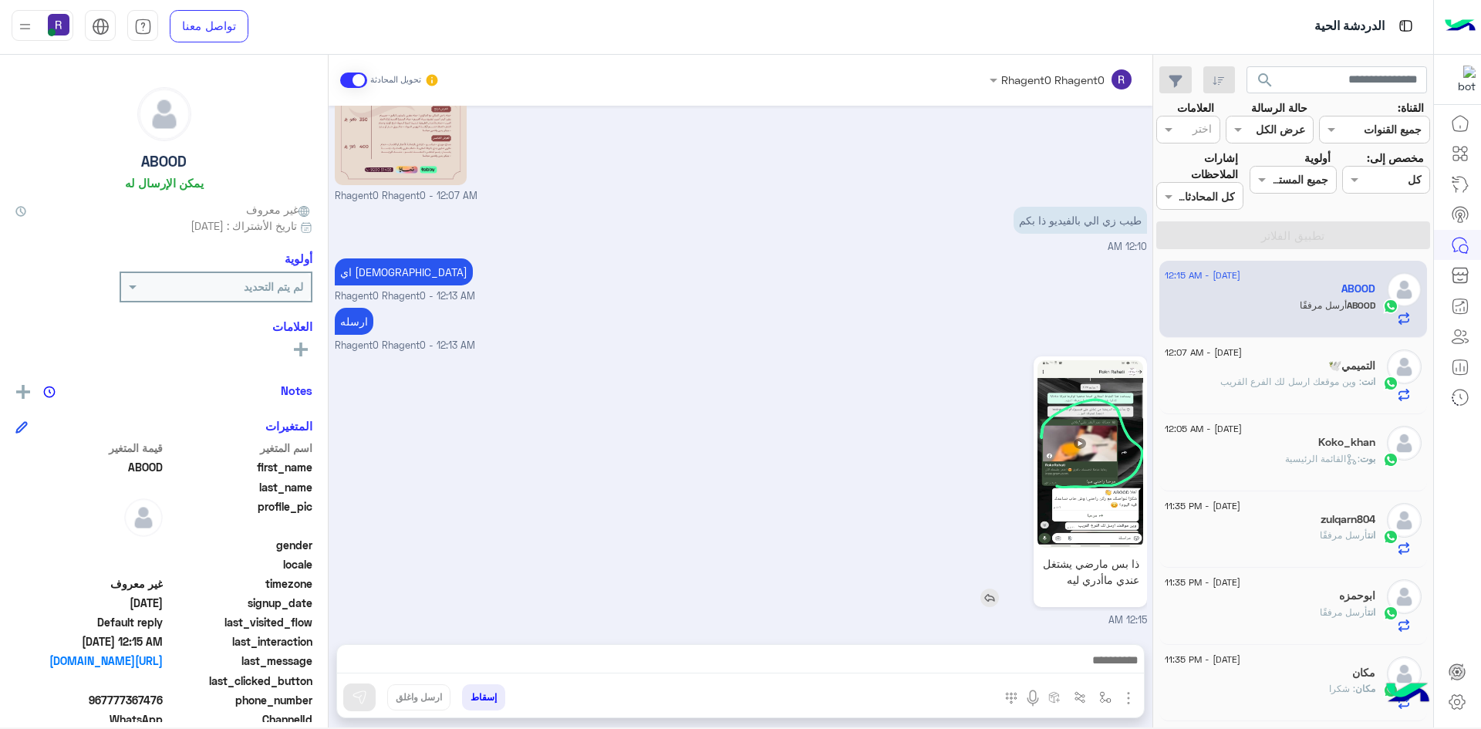
click at [1102, 473] on img at bounding box center [1090, 453] width 106 height 187
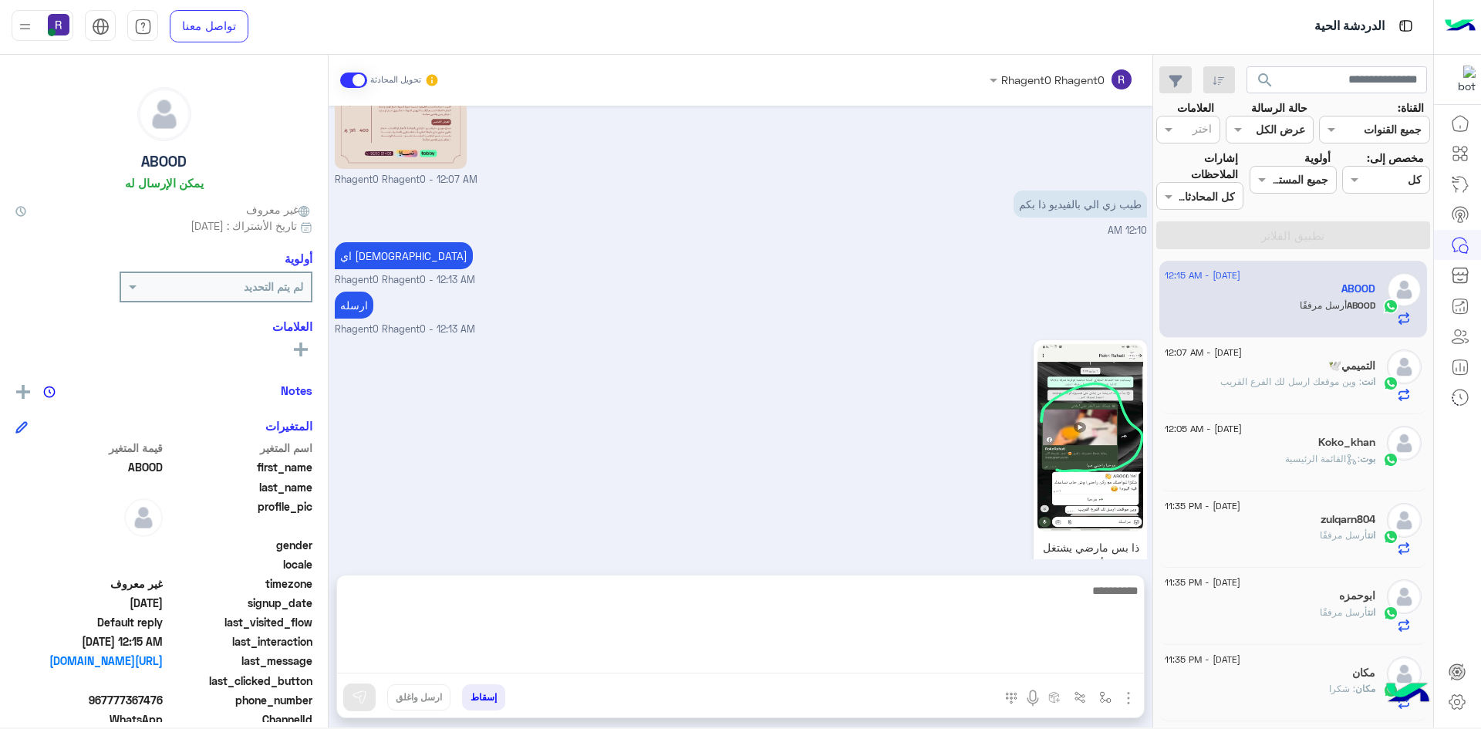
click at [981, 658] on textarea at bounding box center [740, 627] width 807 height 93
type textarea "**********"
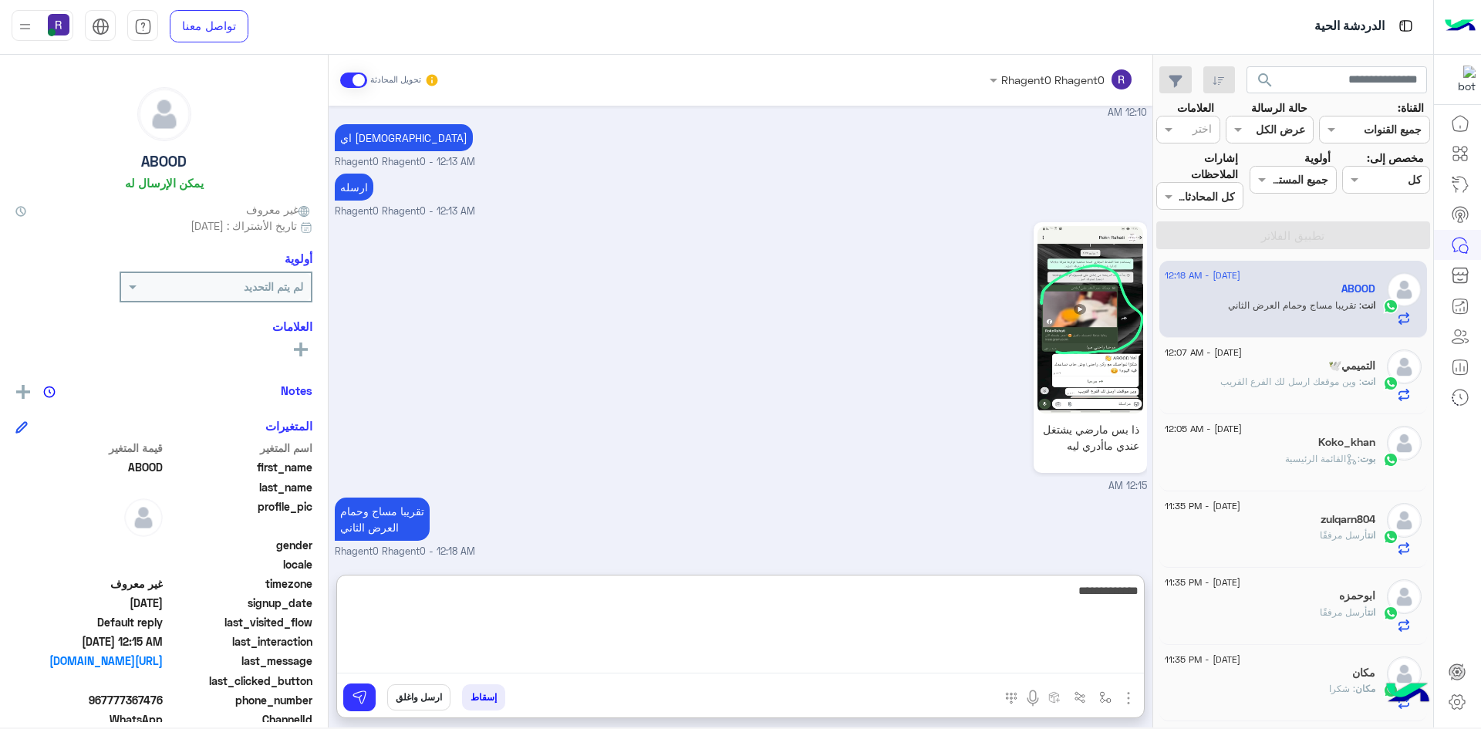
type textarea "**********"
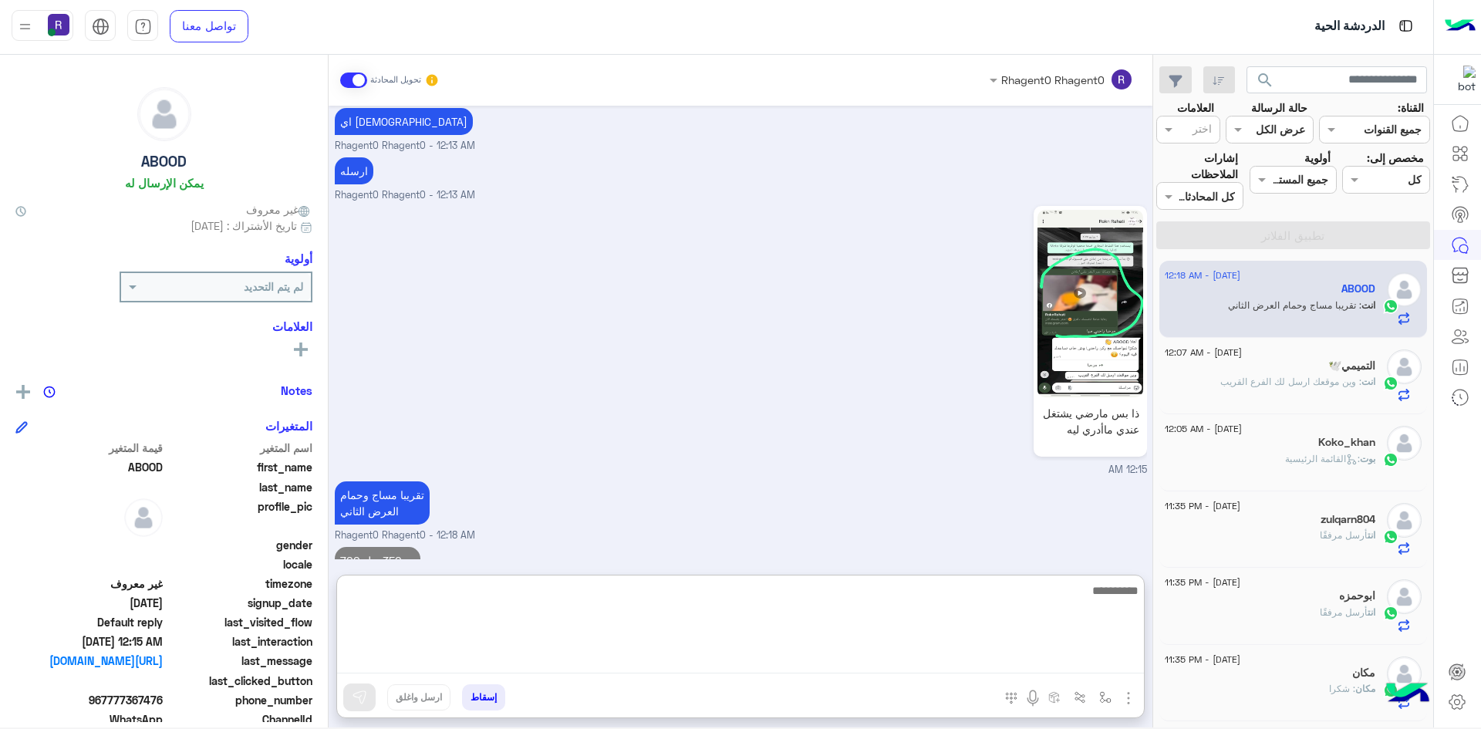
scroll to position [1918, 0]
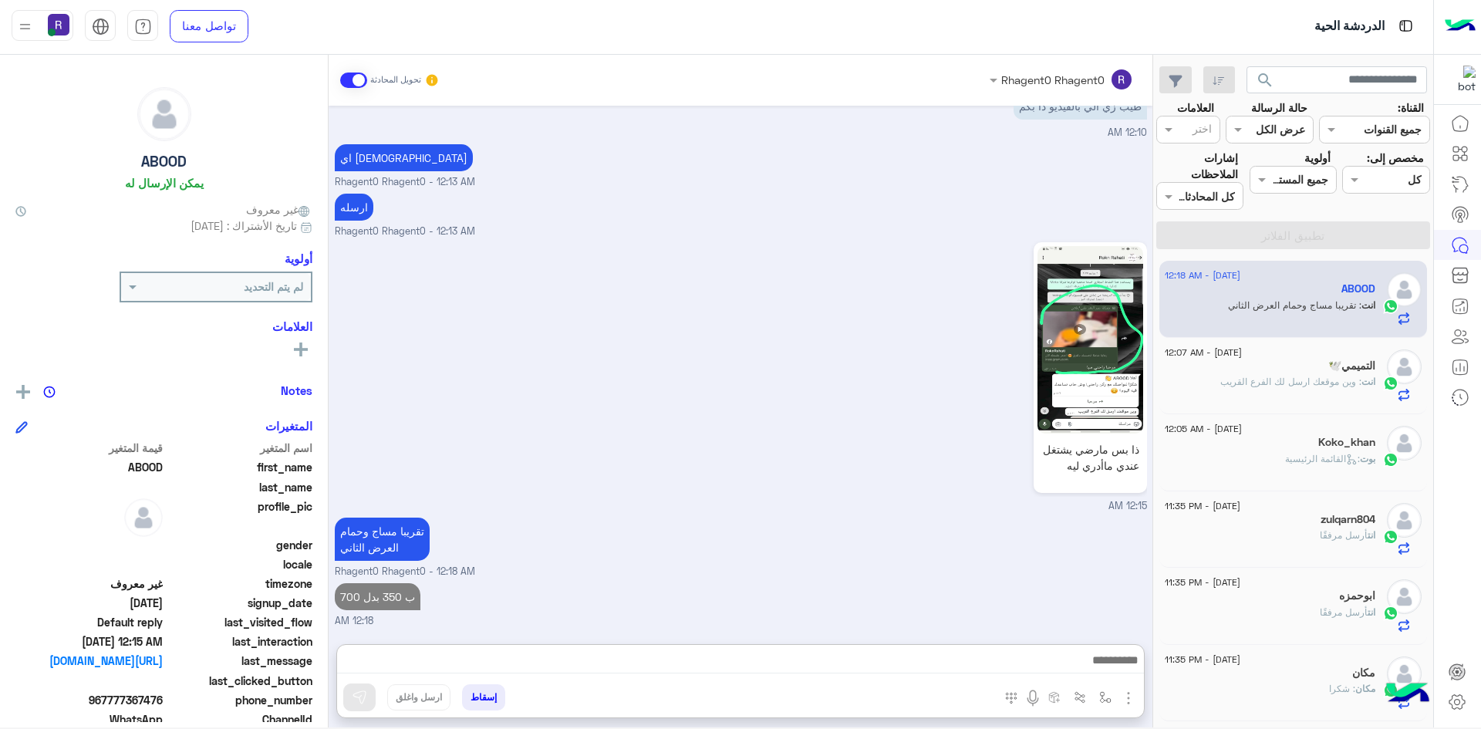
click at [1312, 379] on span ": وين موقعك ارسل لك الفرع القريب" at bounding box center [1290, 382] width 141 height 12
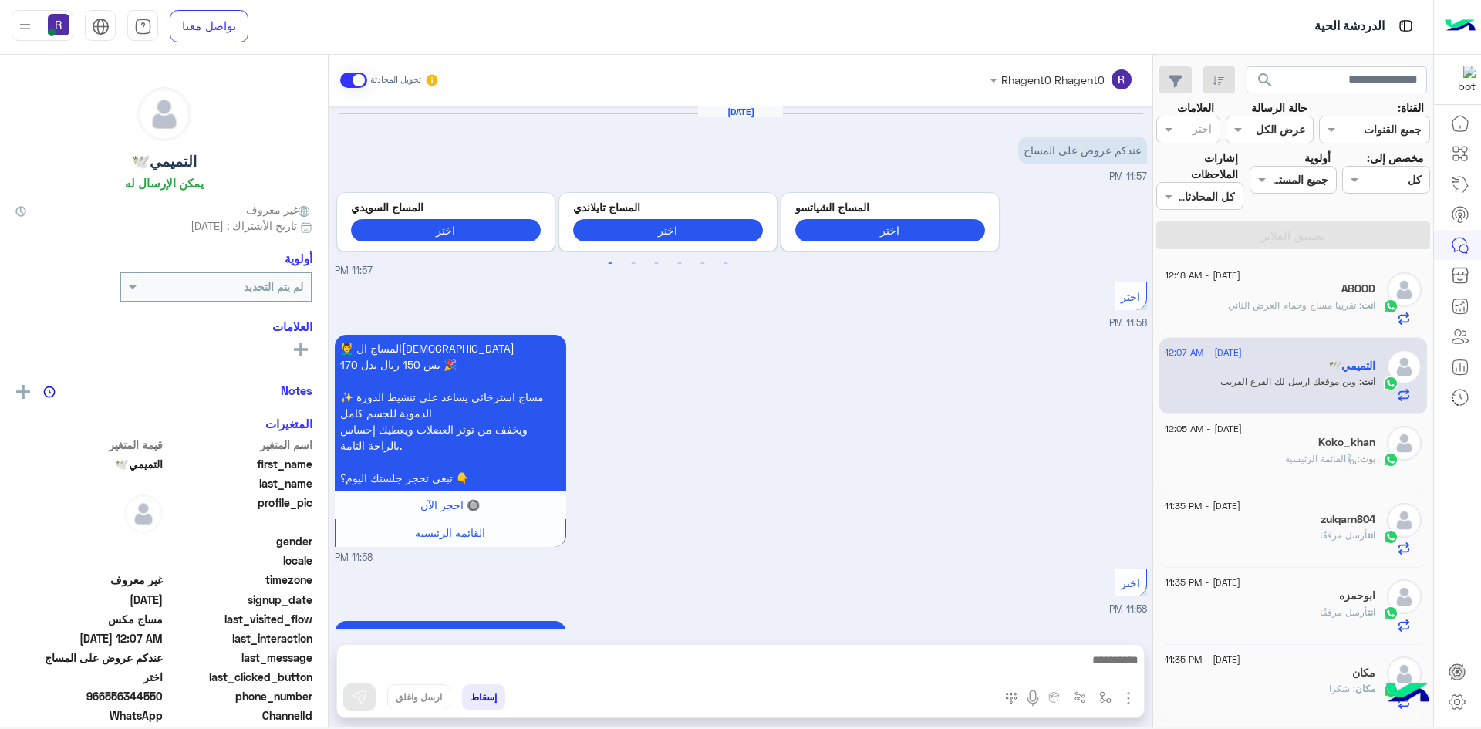
scroll to position [707, 0]
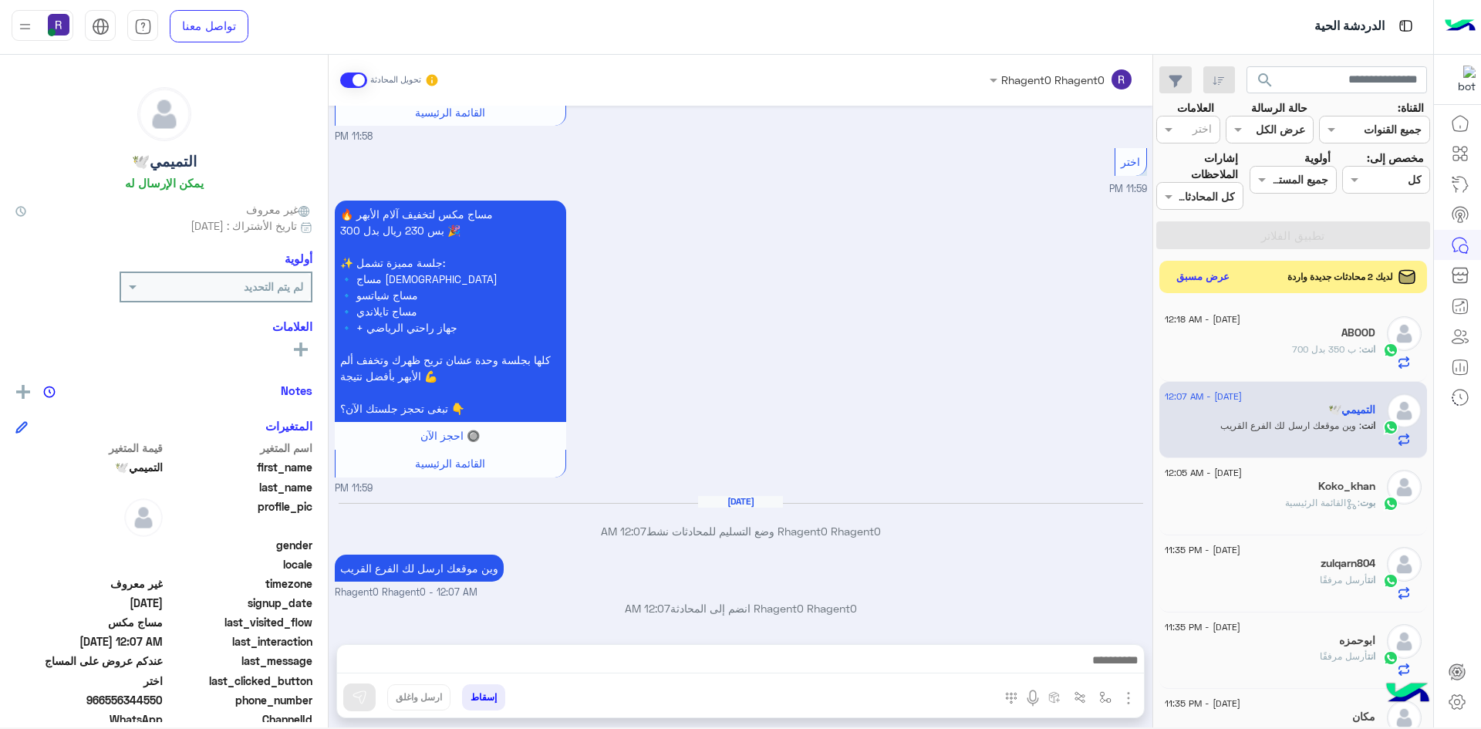
click at [1197, 286] on button "عرض مسبق" at bounding box center [1203, 277] width 65 height 21
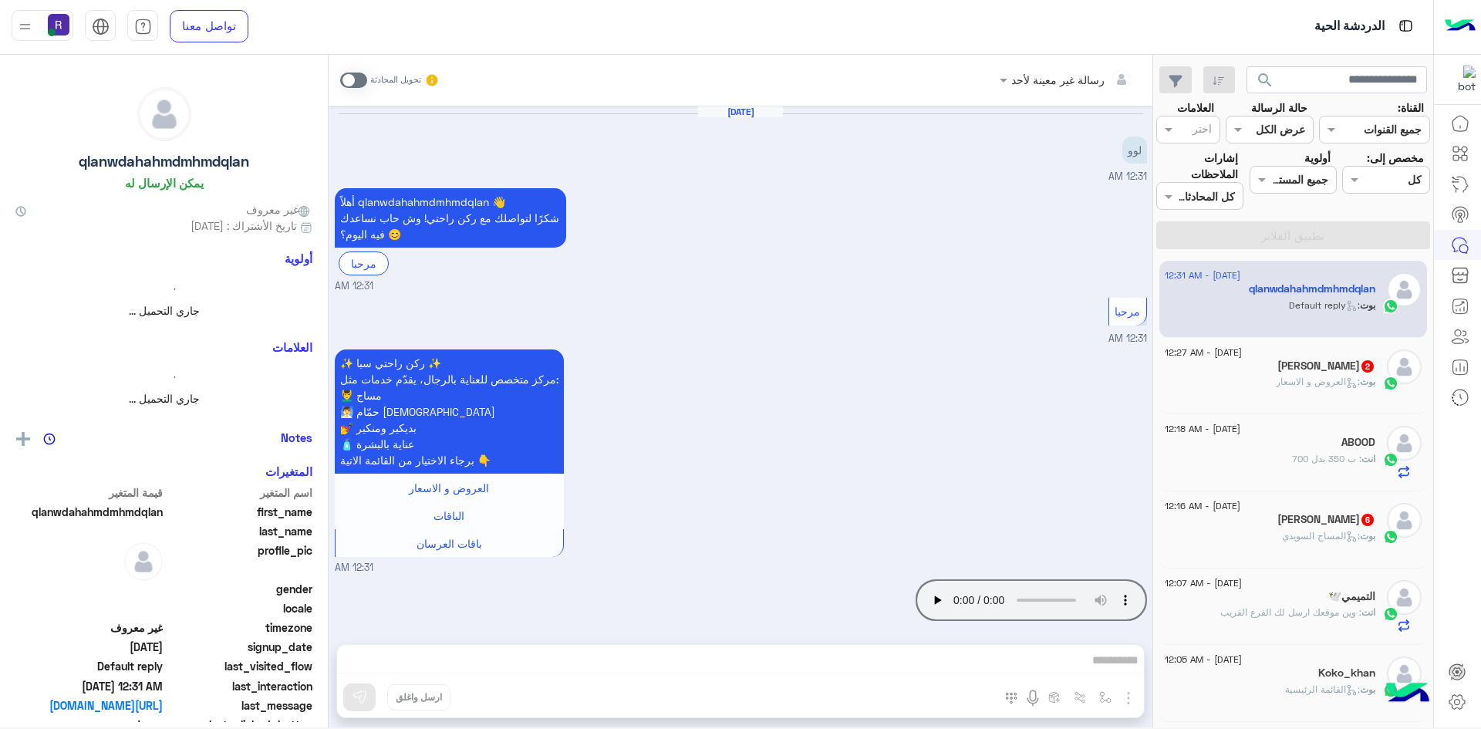
scroll to position [123, 0]
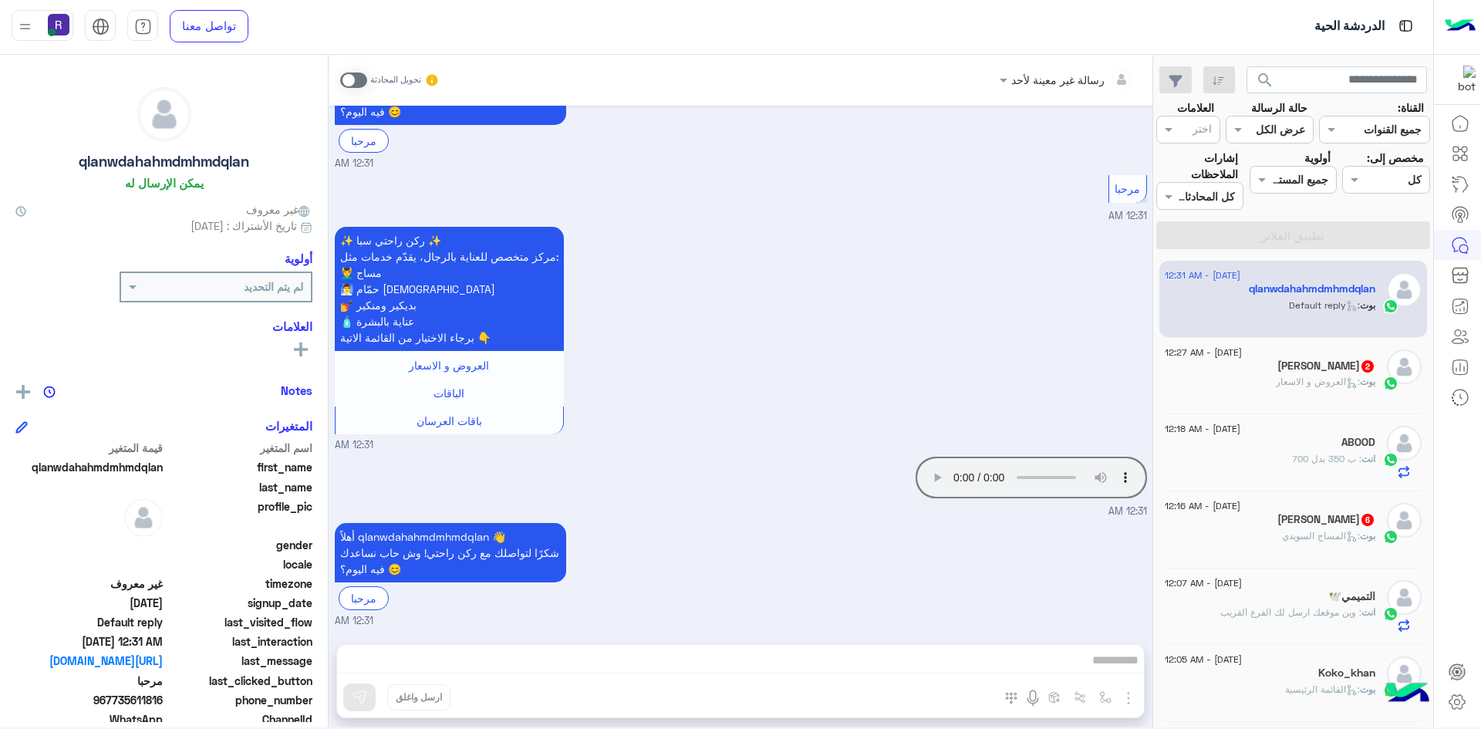
click at [351, 82] on span at bounding box center [353, 79] width 27 height 15
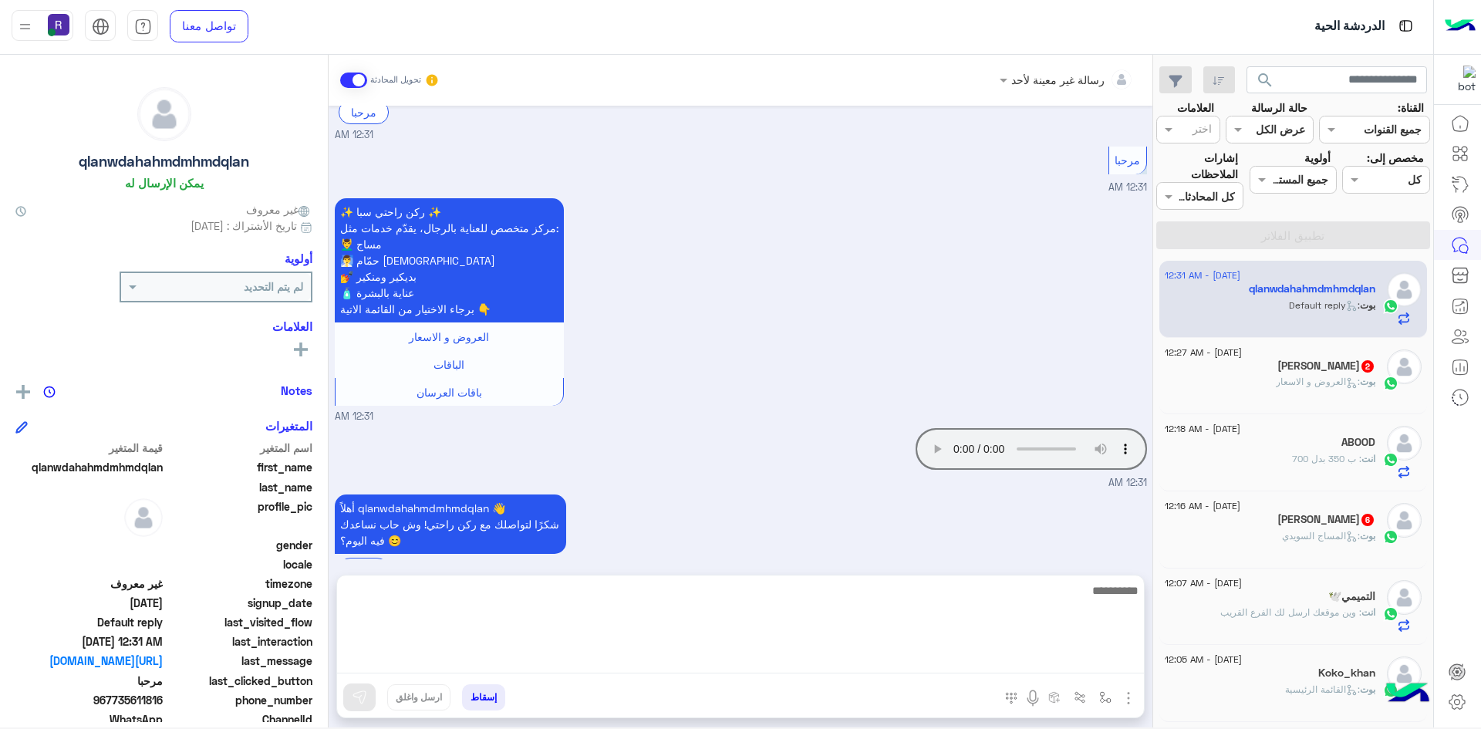
click at [872, 658] on textarea at bounding box center [740, 627] width 807 height 93
paste textarea "**********"
type textarea "**********"
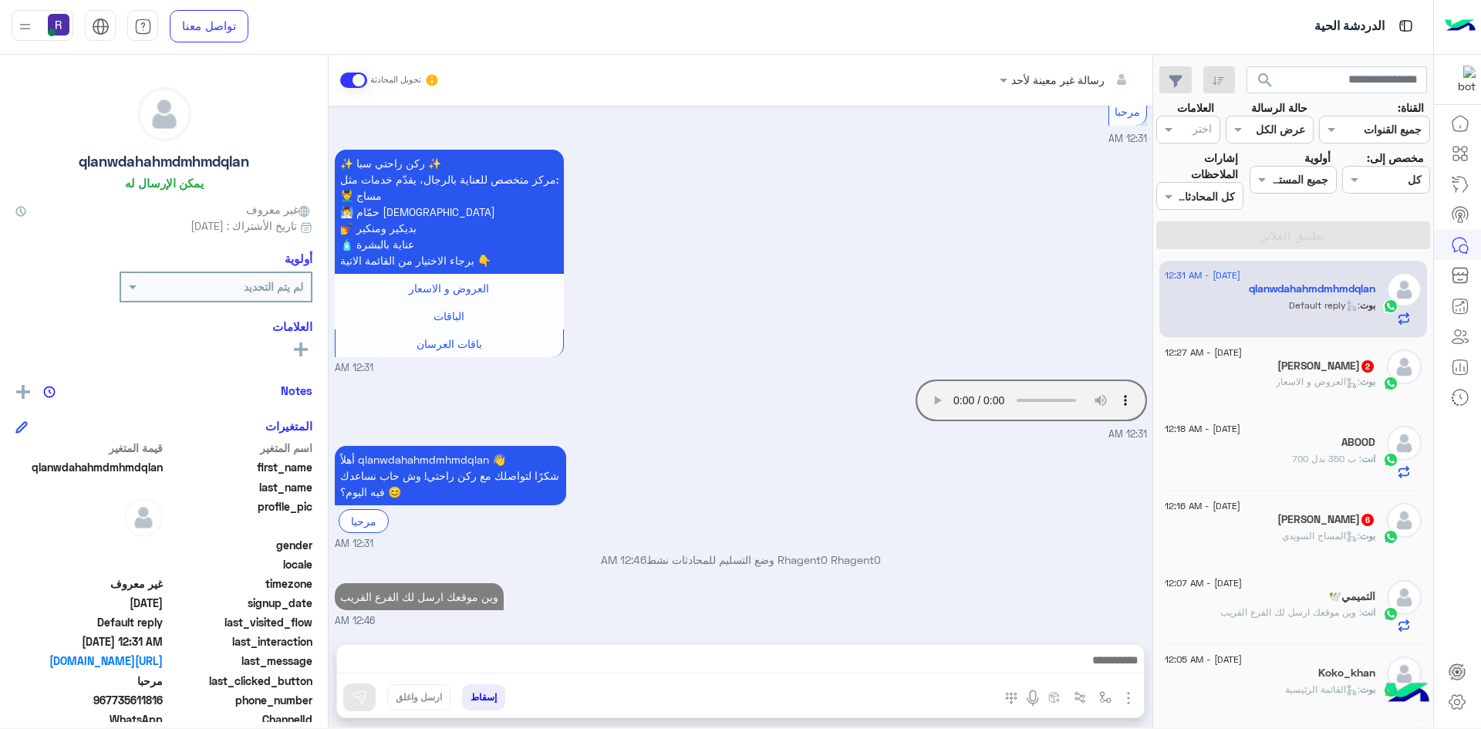
click at [1324, 390] on div "بوت : العروض و الاسعار" at bounding box center [1270, 388] width 211 height 27
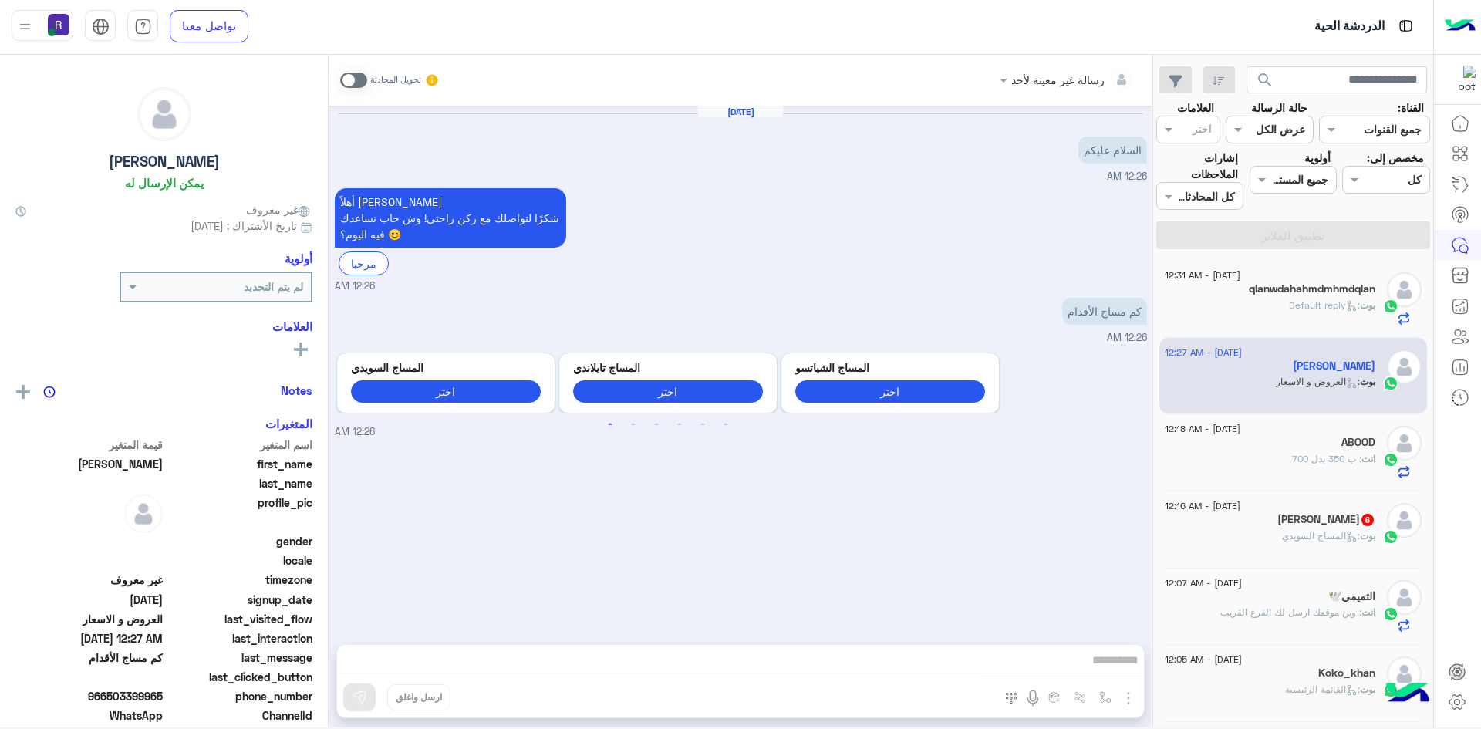
click at [347, 80] on span at bounding box center [353, 79] width 27 height 15
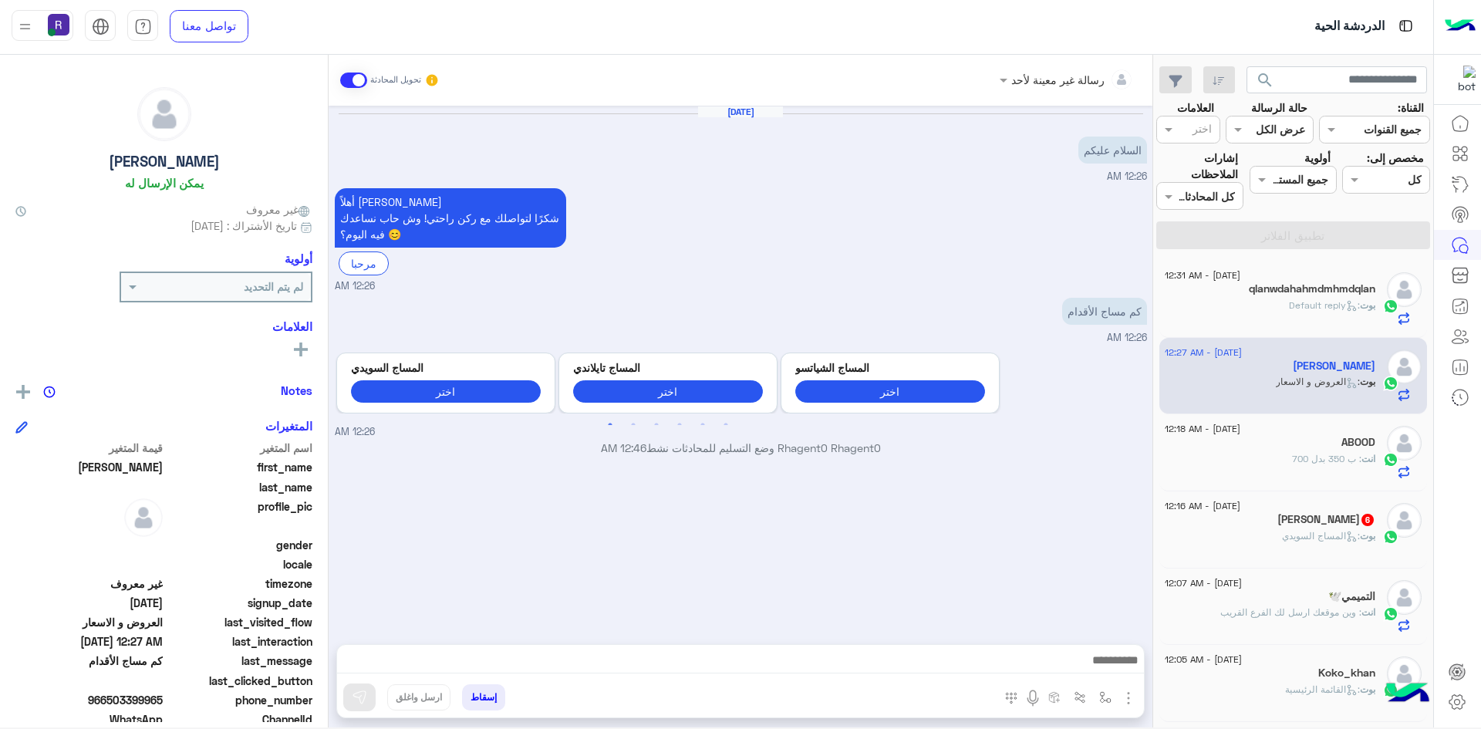
click at [1128, 696] on img "button" at bounding box center [1128, 698] width 19 height 19
click at [1104, 671] on span "الصور" at bounding box center [1098, 665] width 29 height 18
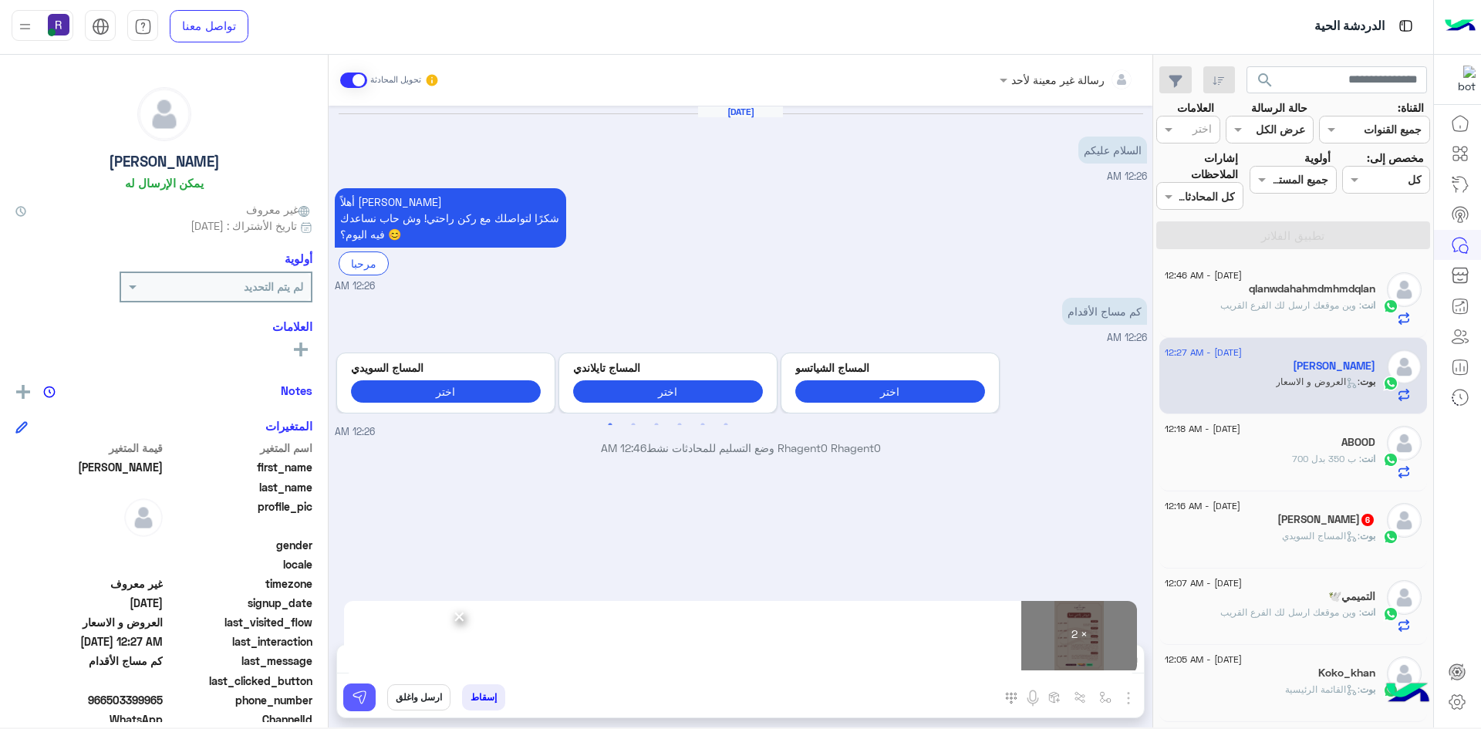
click at [372, 687] on button at bounding box center [359, 697] width 32 height 28
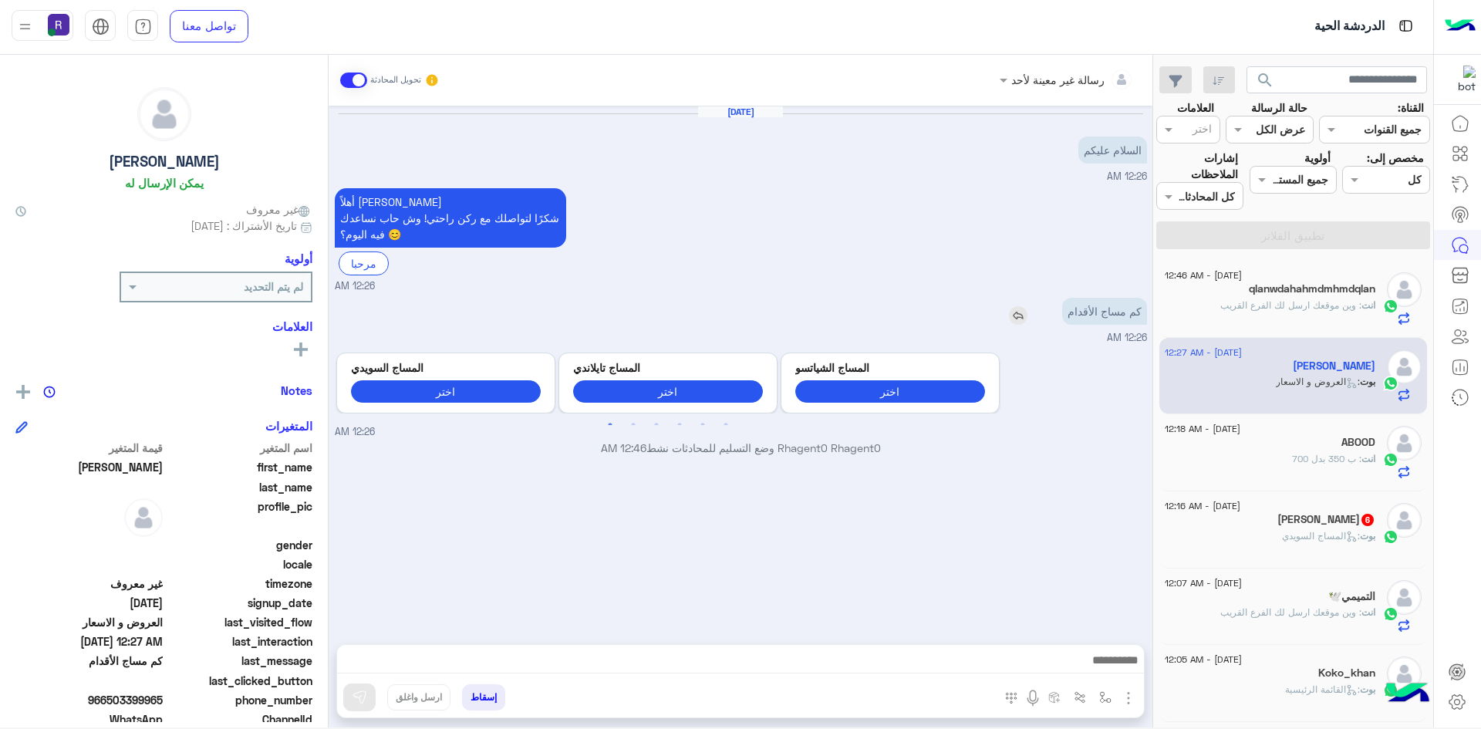
click at [1015, 319] on img at bounding box center [1018, 315] width 19 height 19
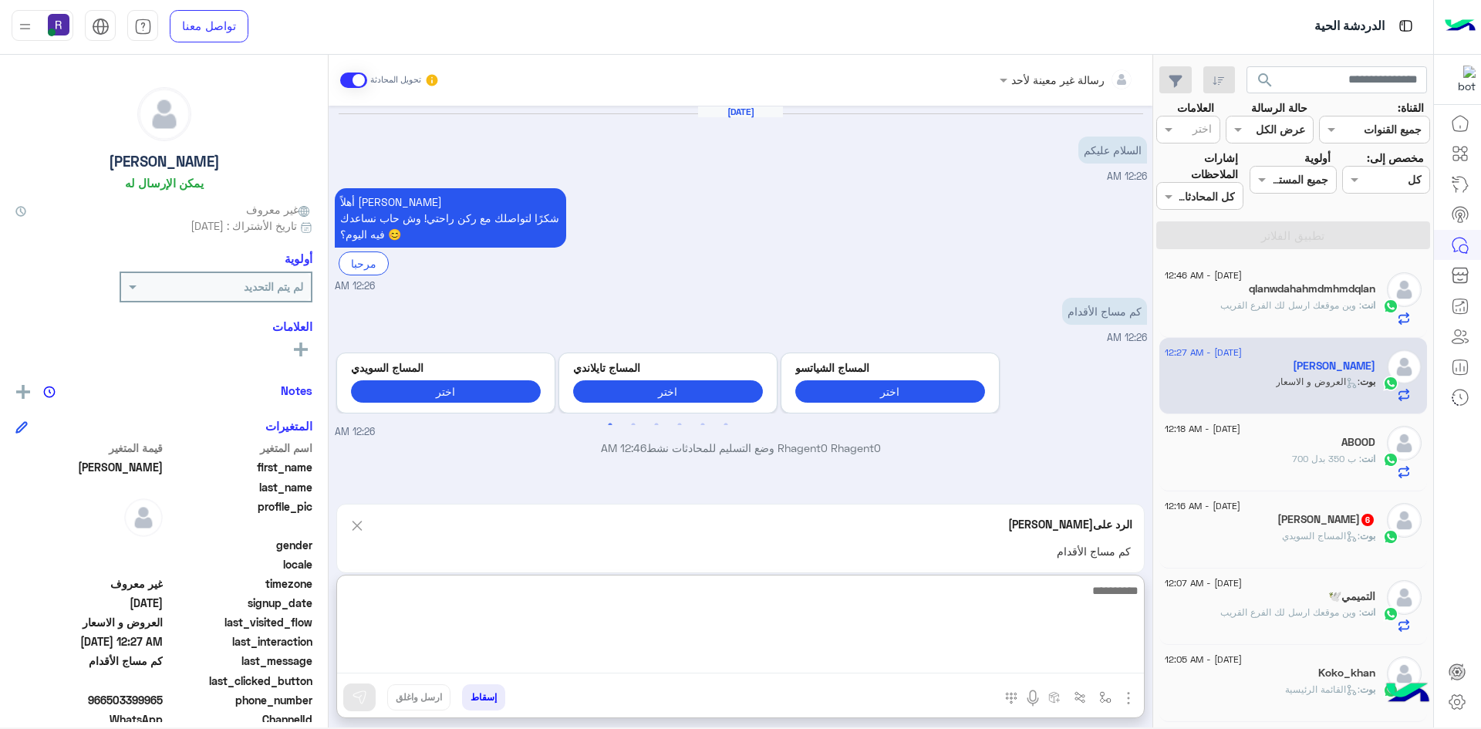
click at [1039, 666] on textarea at bounding box center [740, 627] width 807 height 93
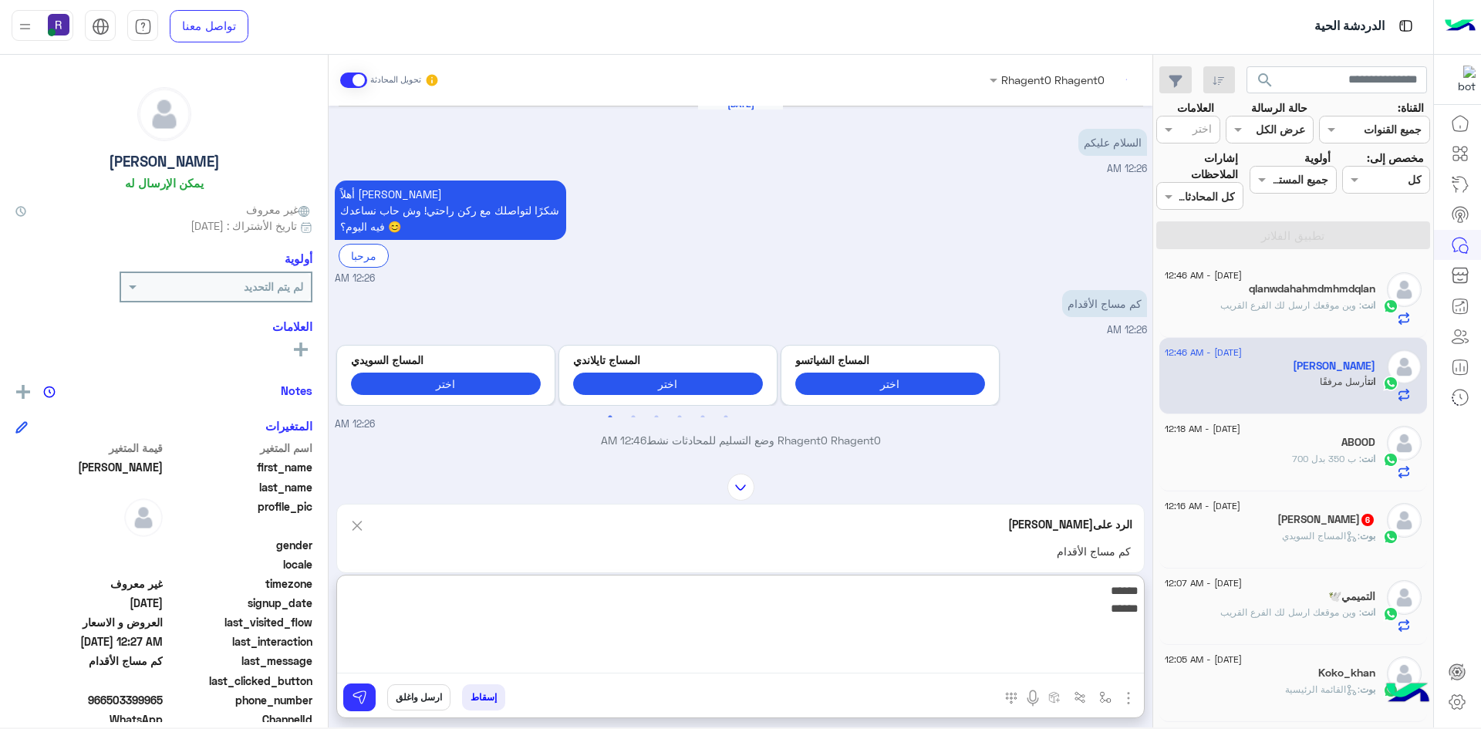
scroll to position [455, 0]
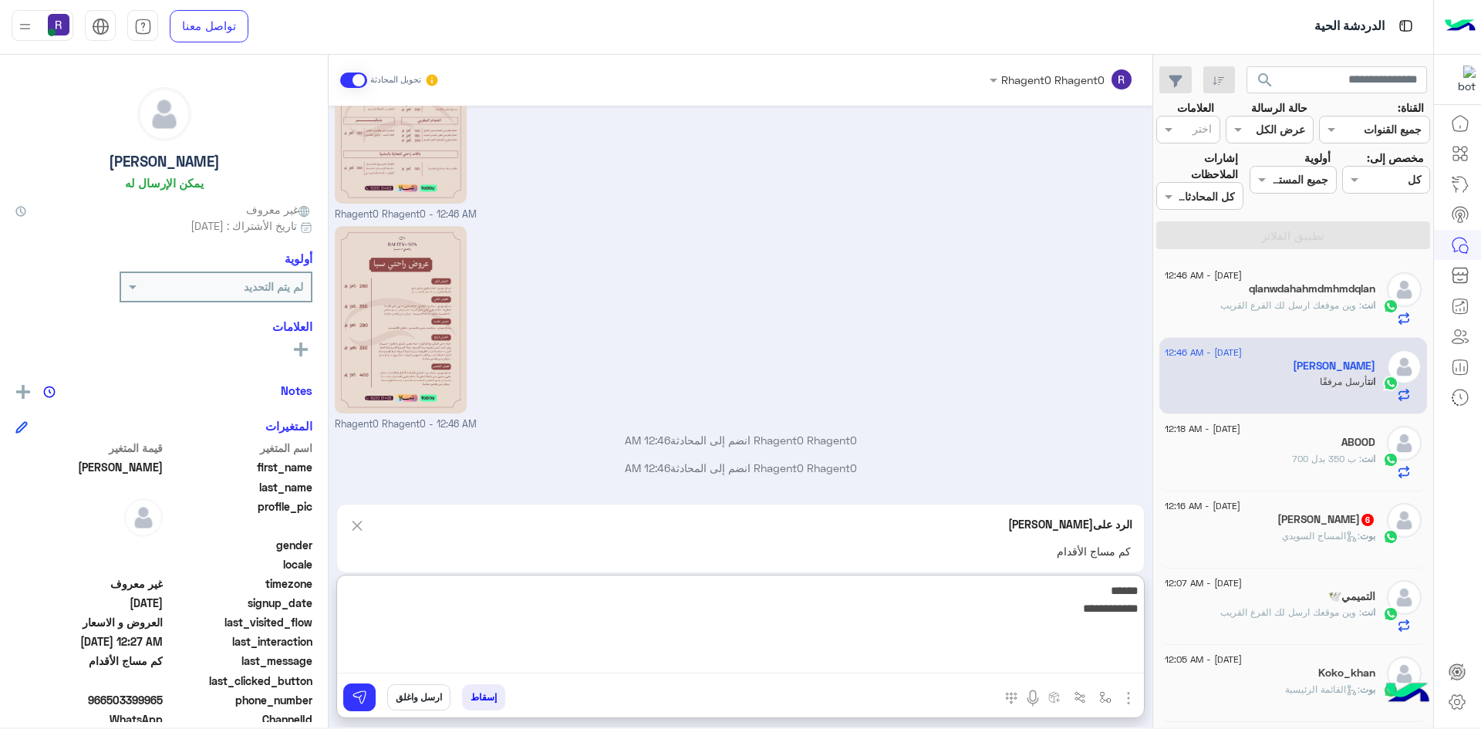
type textarea "**********"
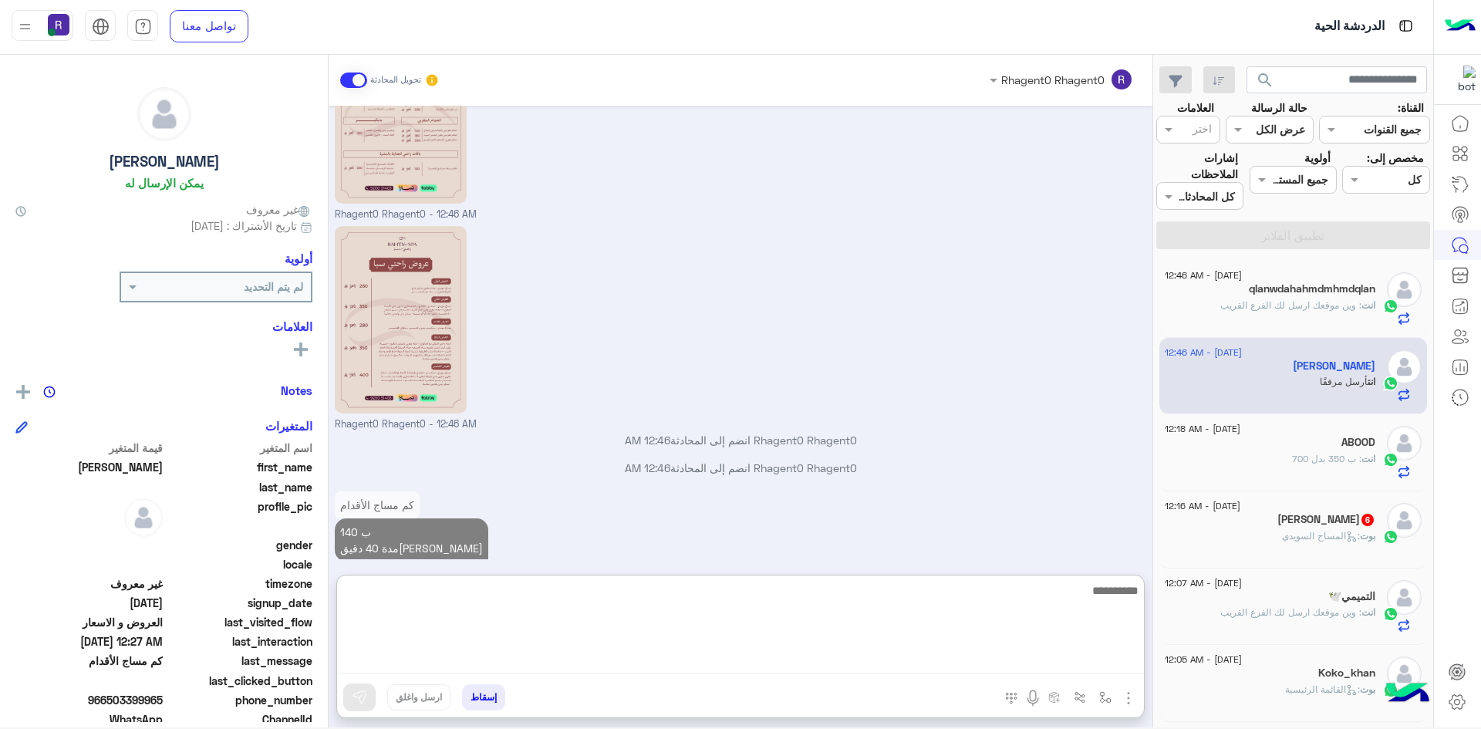
scroll to position [477, 0]
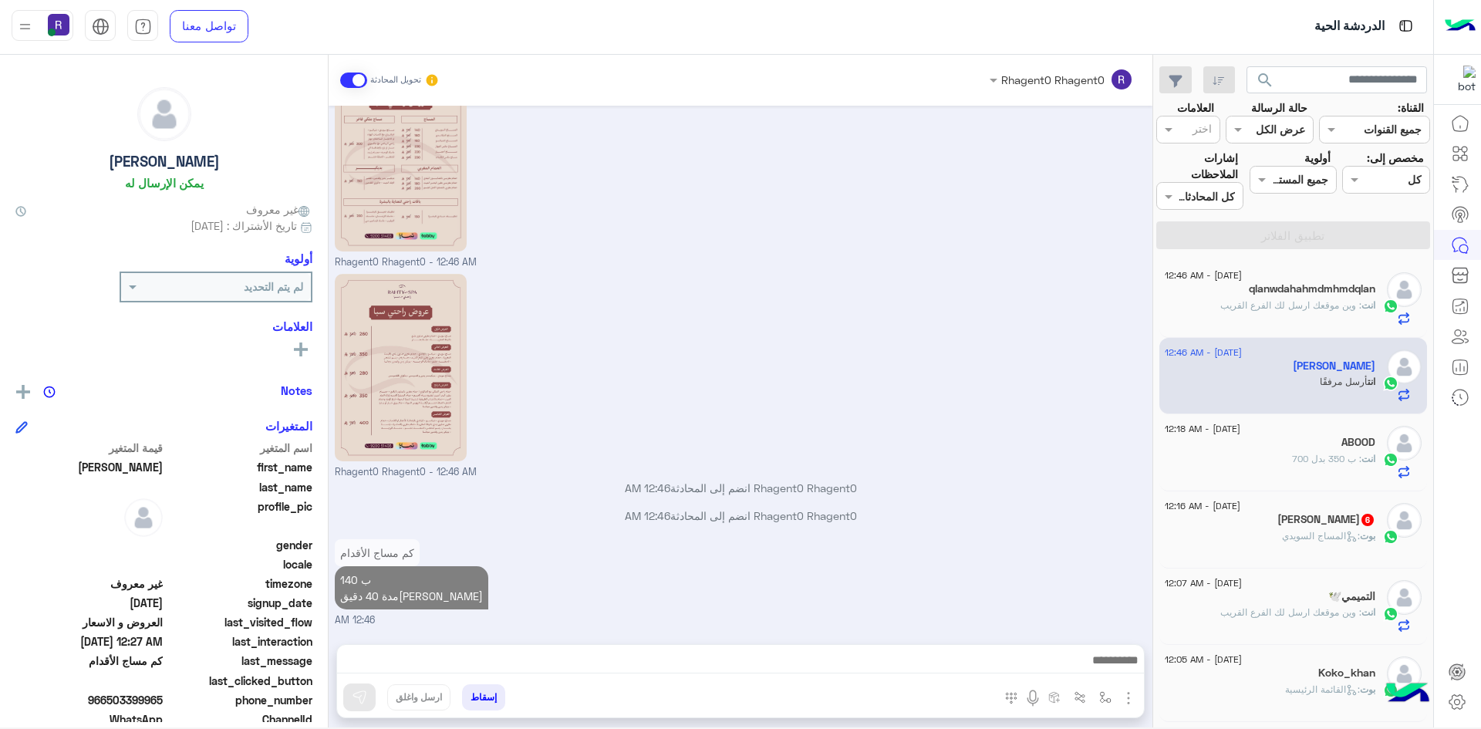
click at [1349, 537] on icon at bounding box center [1351, 536] width 6 height 5
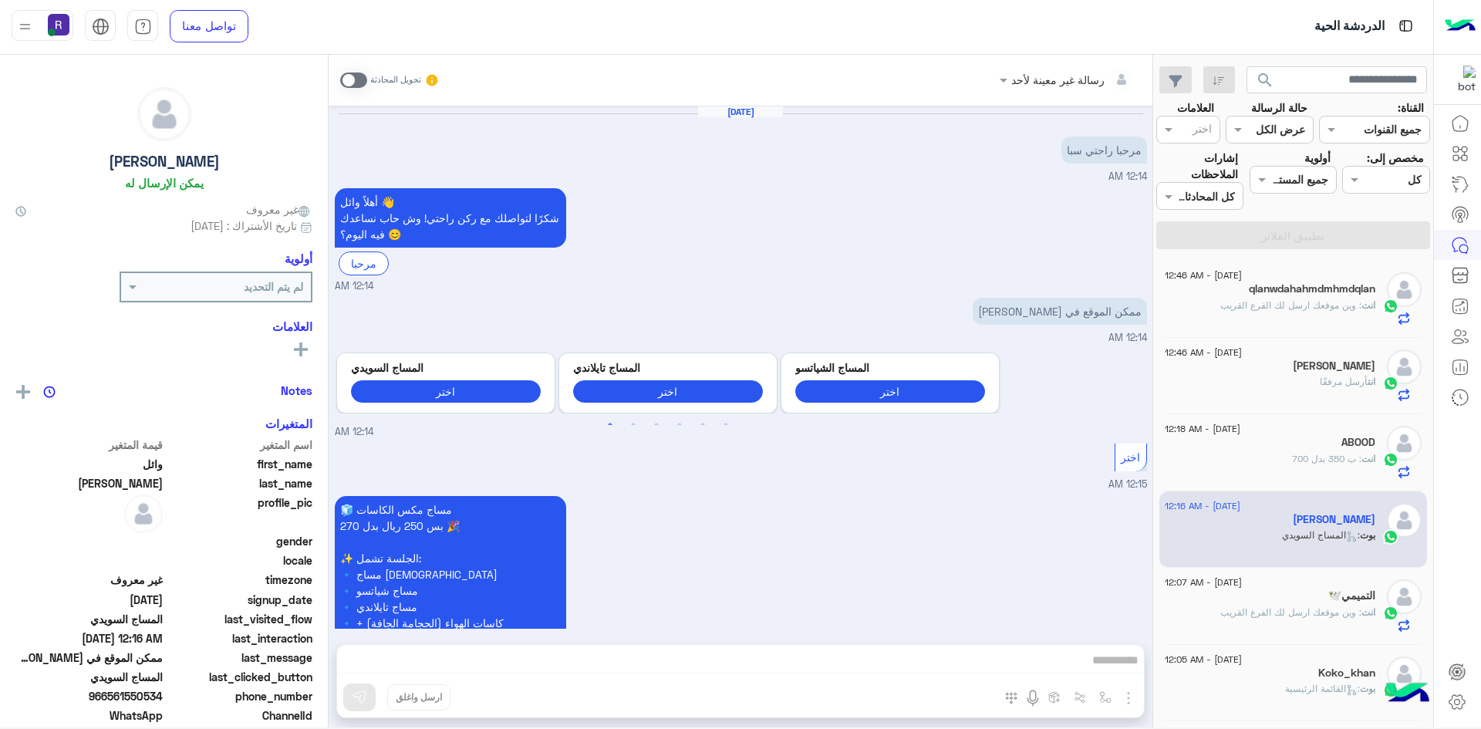
scroll to position [913, 0]
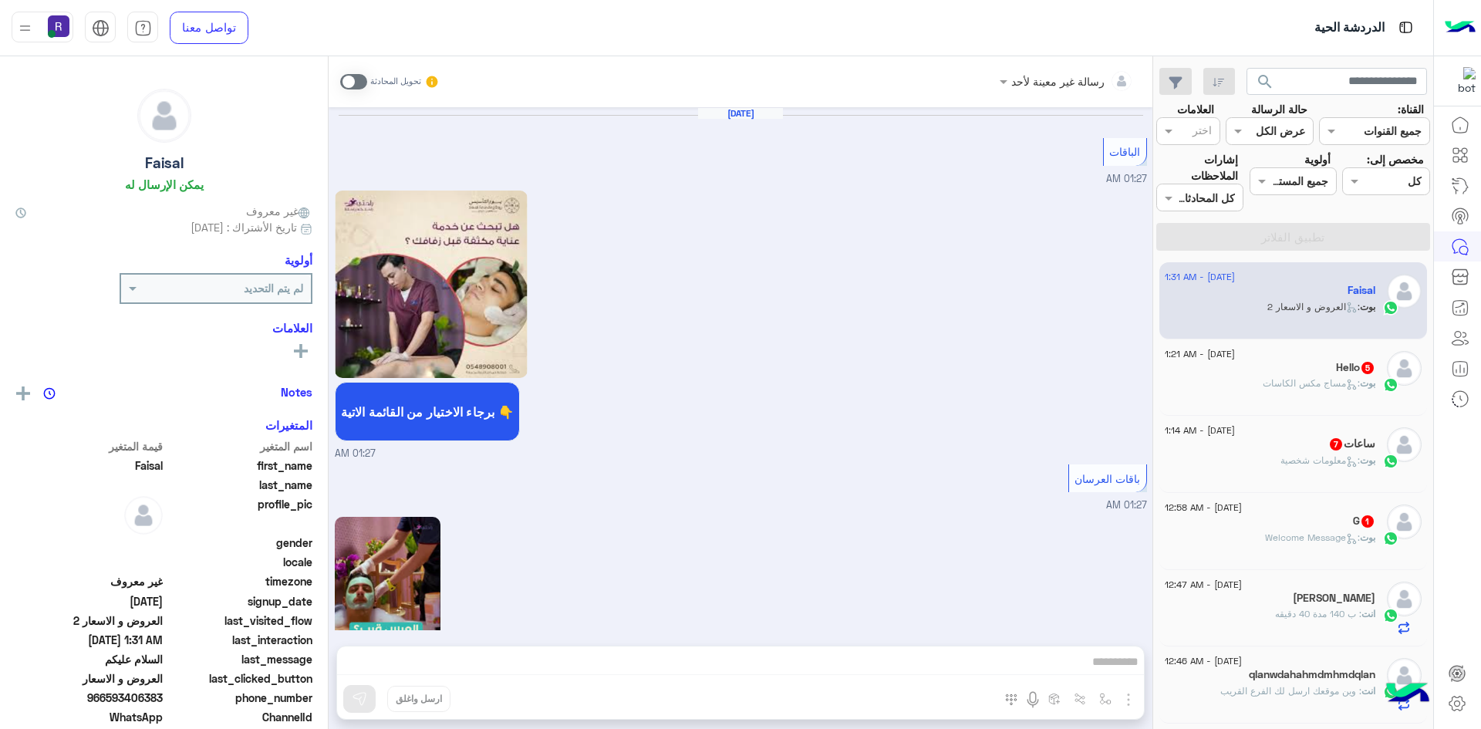
scroll to position [3331, 0]
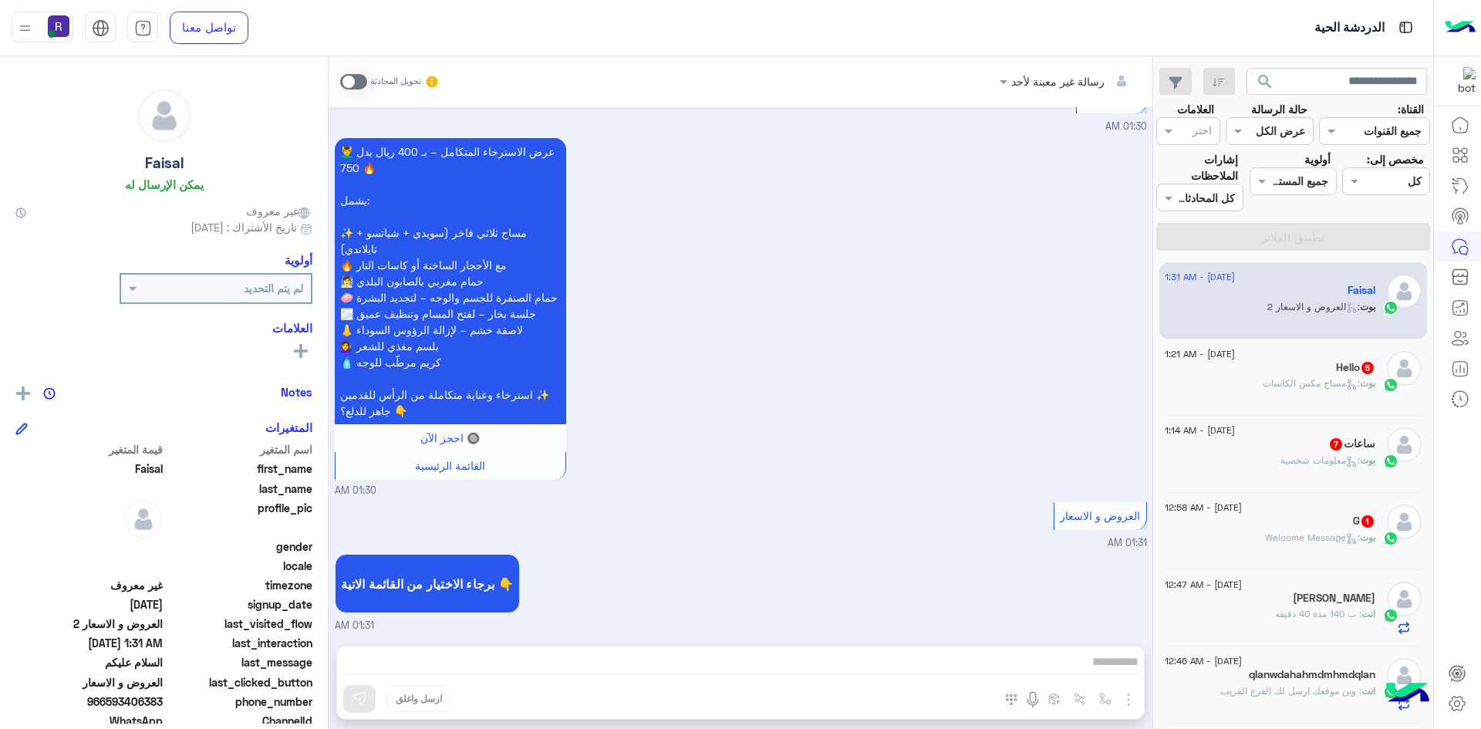
click at [1327, 382] on span ": مساج مكس الكاسات" at bounding box center [1311, 383] width 97 height 12
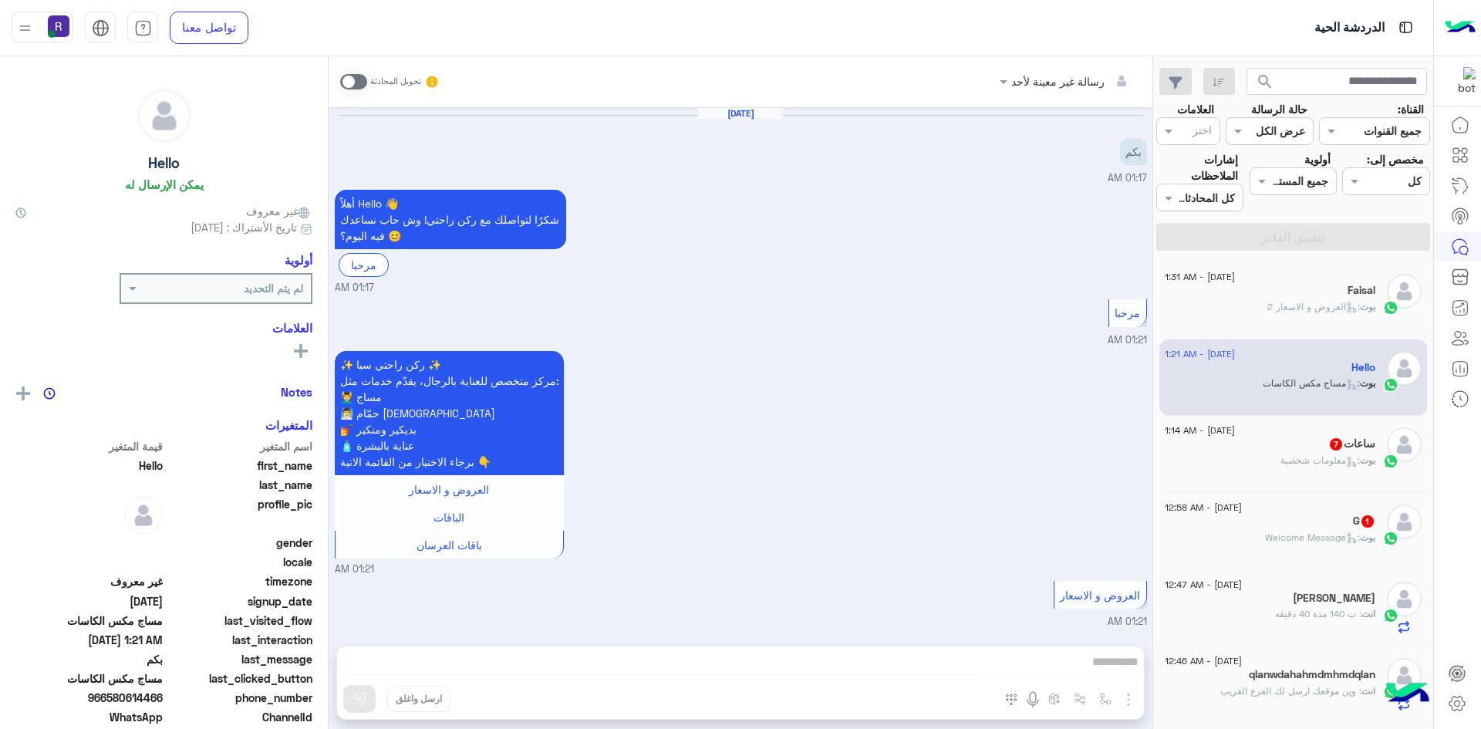
scroll to position [480, 0]
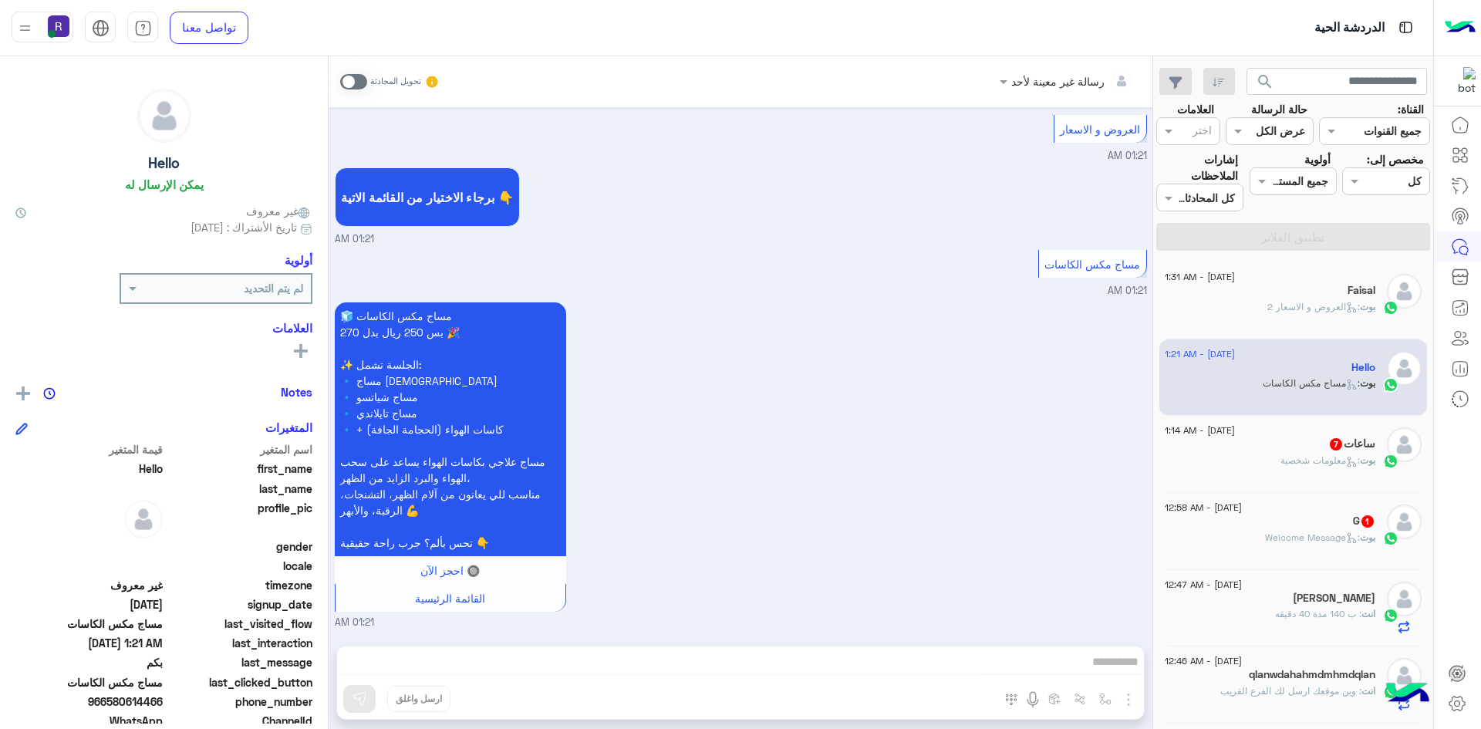
click at [355, 76] on span at bounding box center [353, 81] width 27 height 15
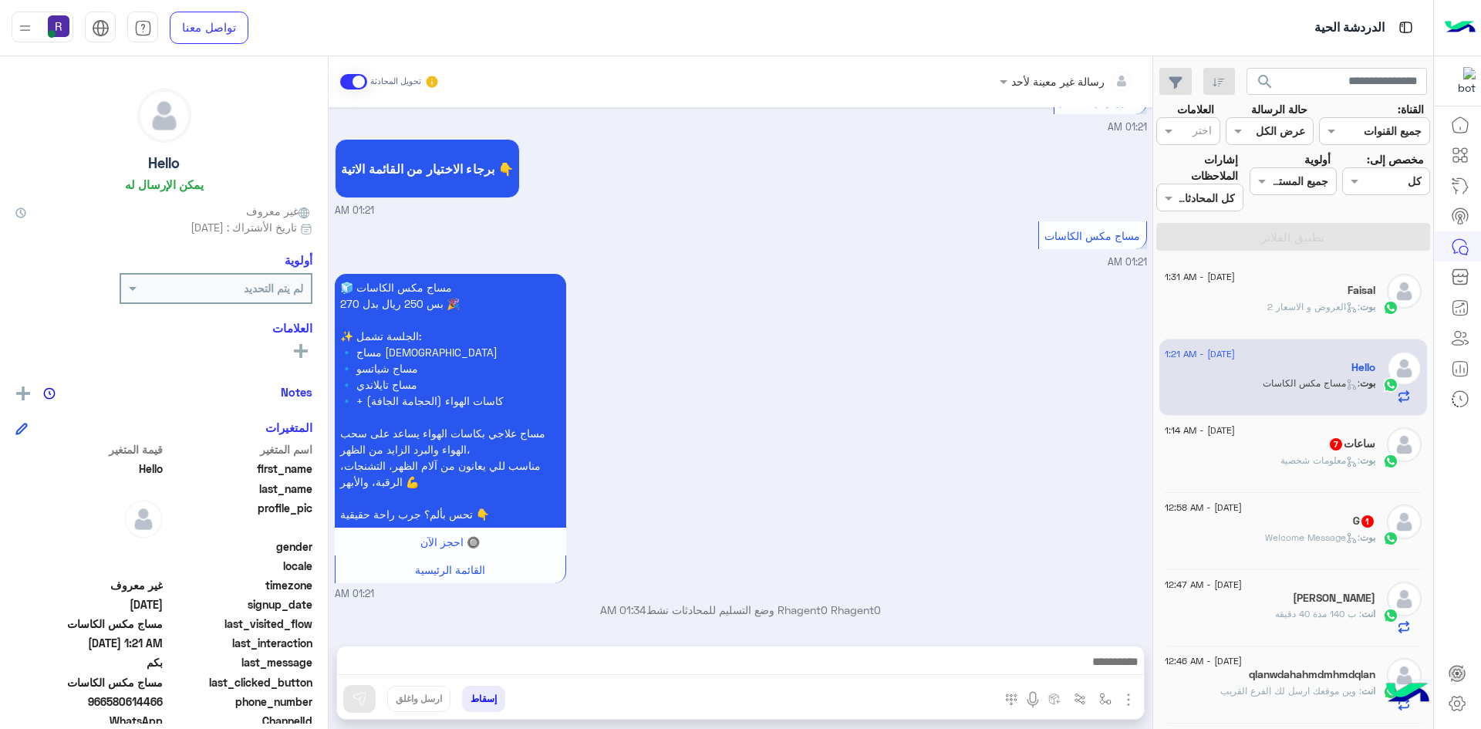
click at [1313, 460] on span ": معلومات شخصية" at bounding box center [1319, 460] width 79 height 12
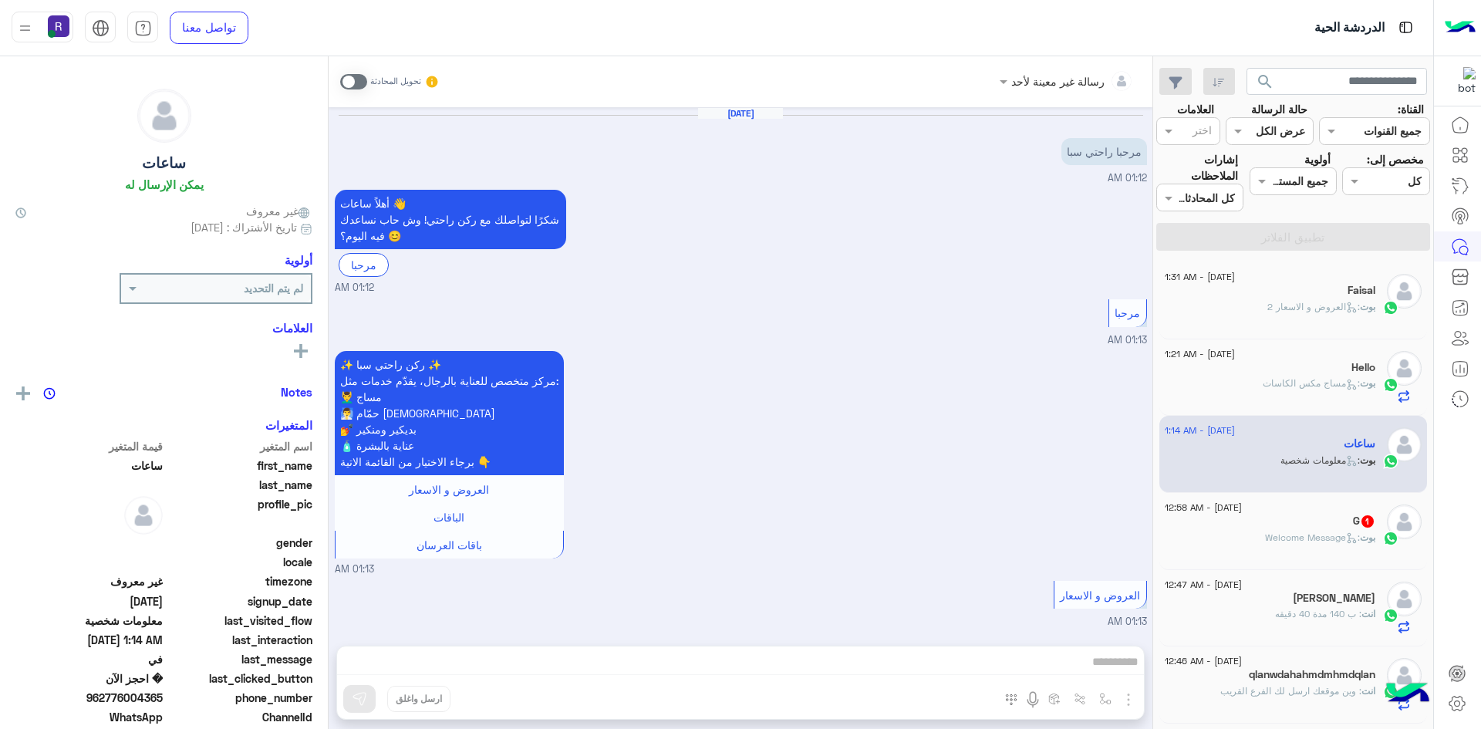
scroll to position [686, 0]
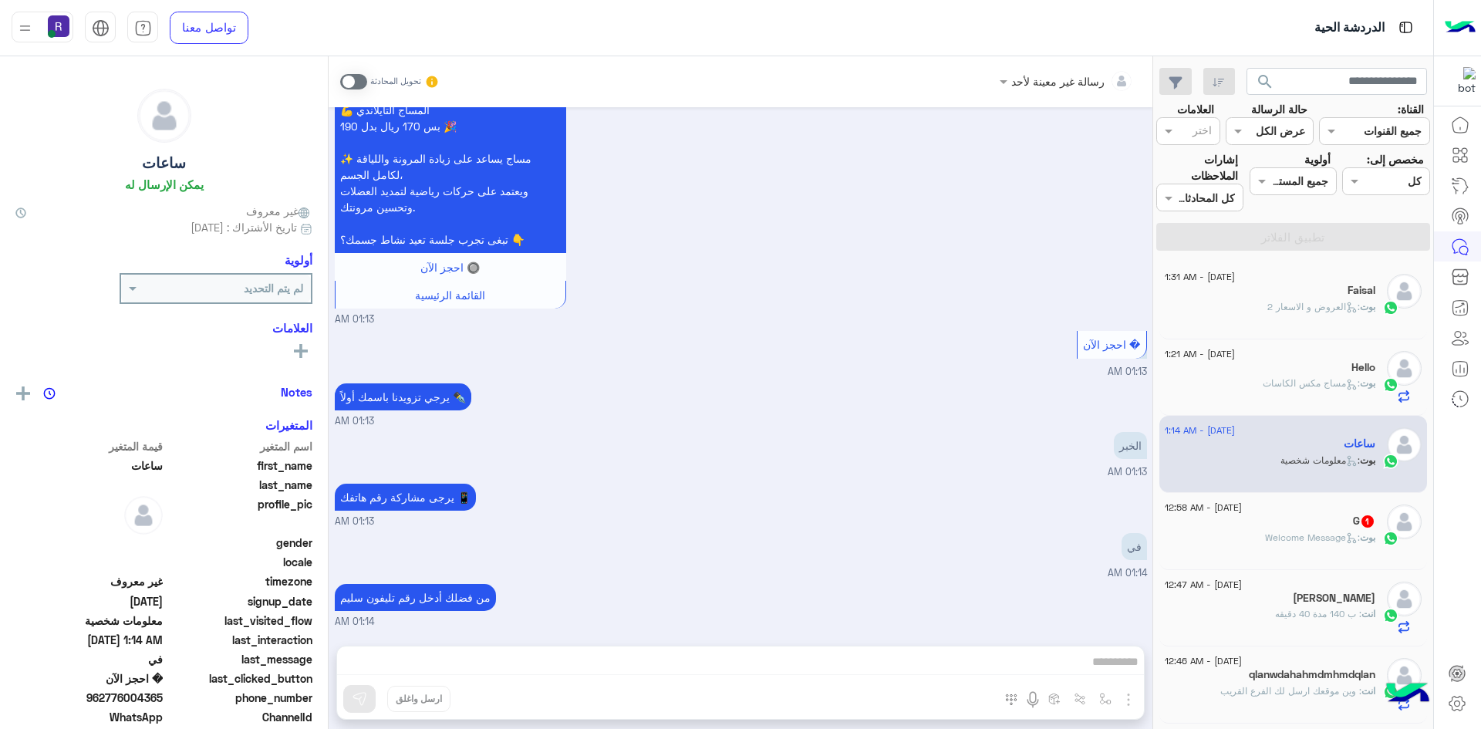
click at [346, 86] on span at bounding box center [353, 81] width 27 height 15
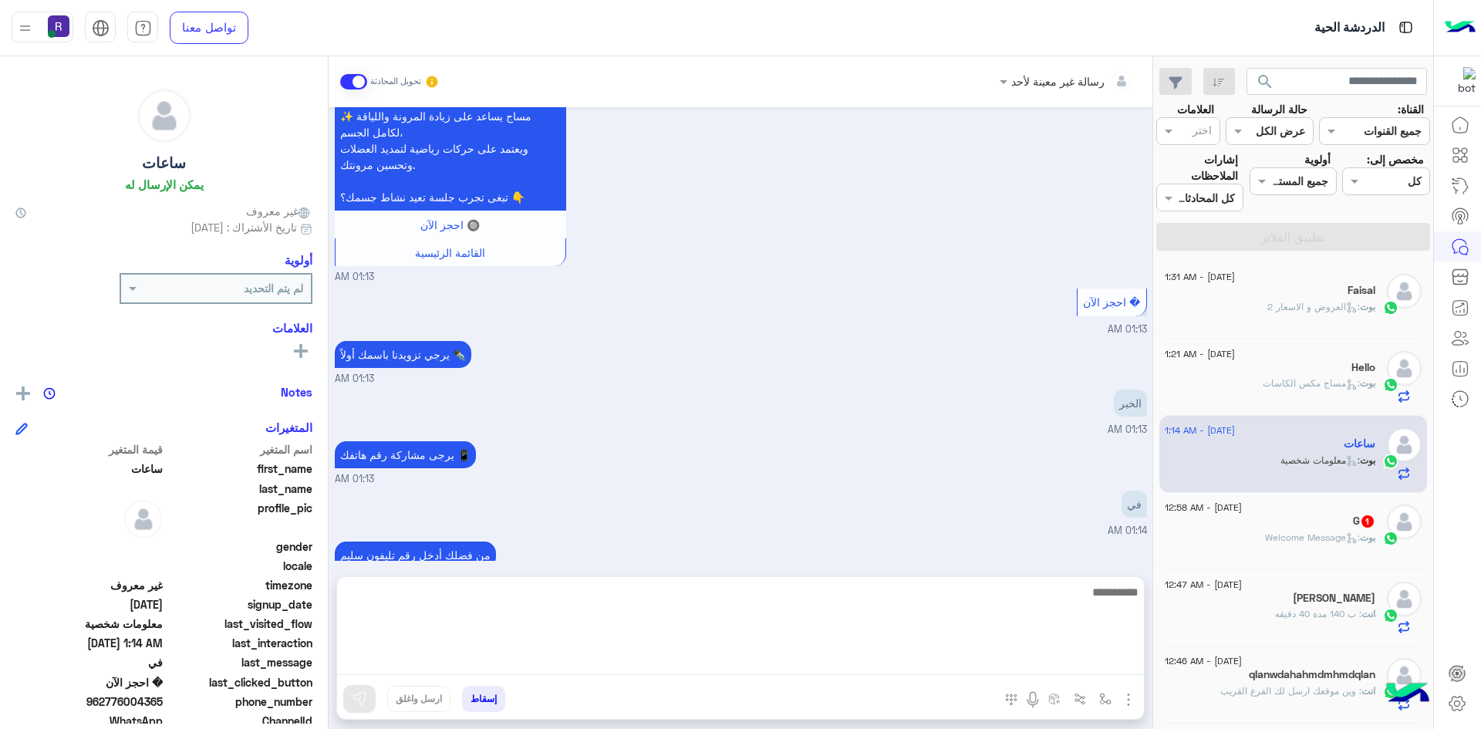
click at [623, 655] on textarea at bounding box center [740, 628] width 807 height 93
paste textarea "**********"
type textarea "**********"
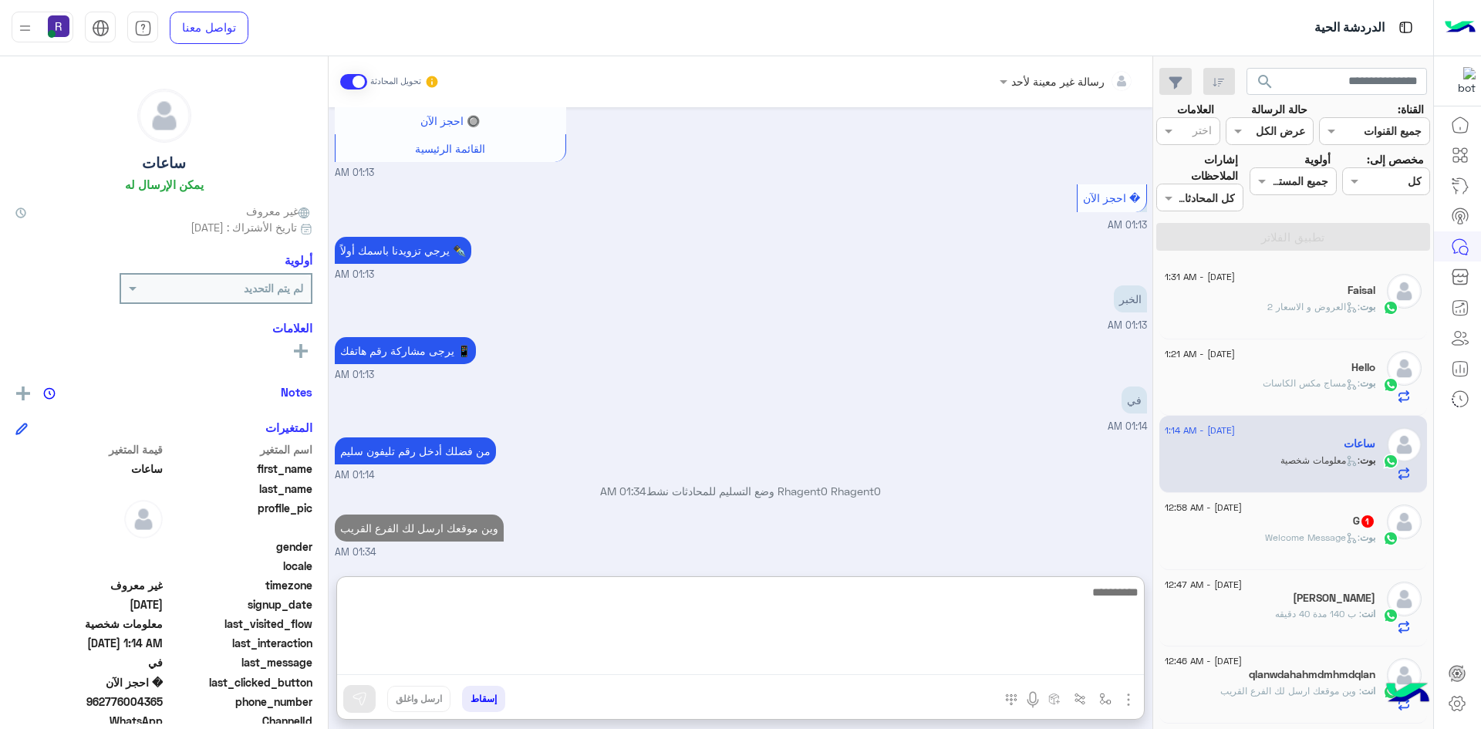
click at [855, 649] on textarea at bounding box center [740, 628] width 807 height 93
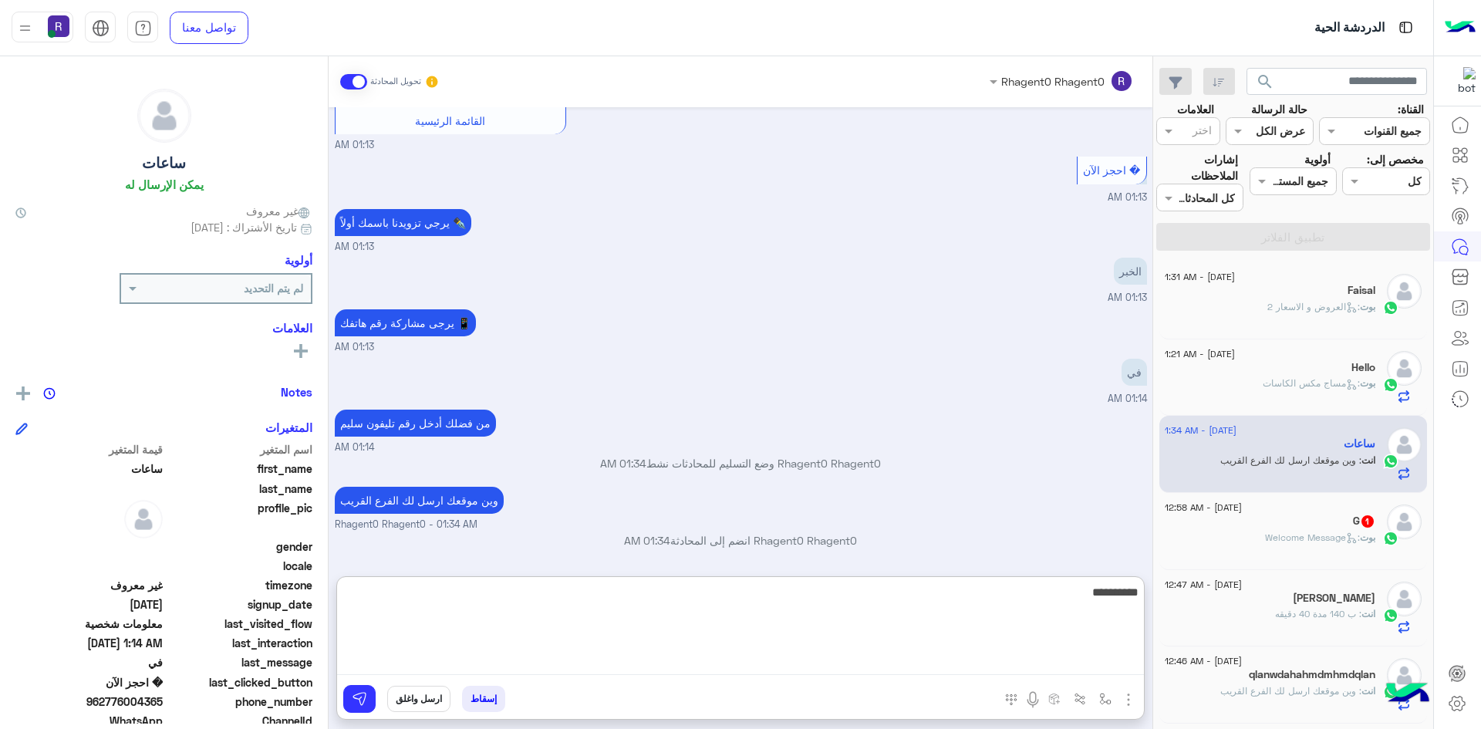
type textarea "**********"
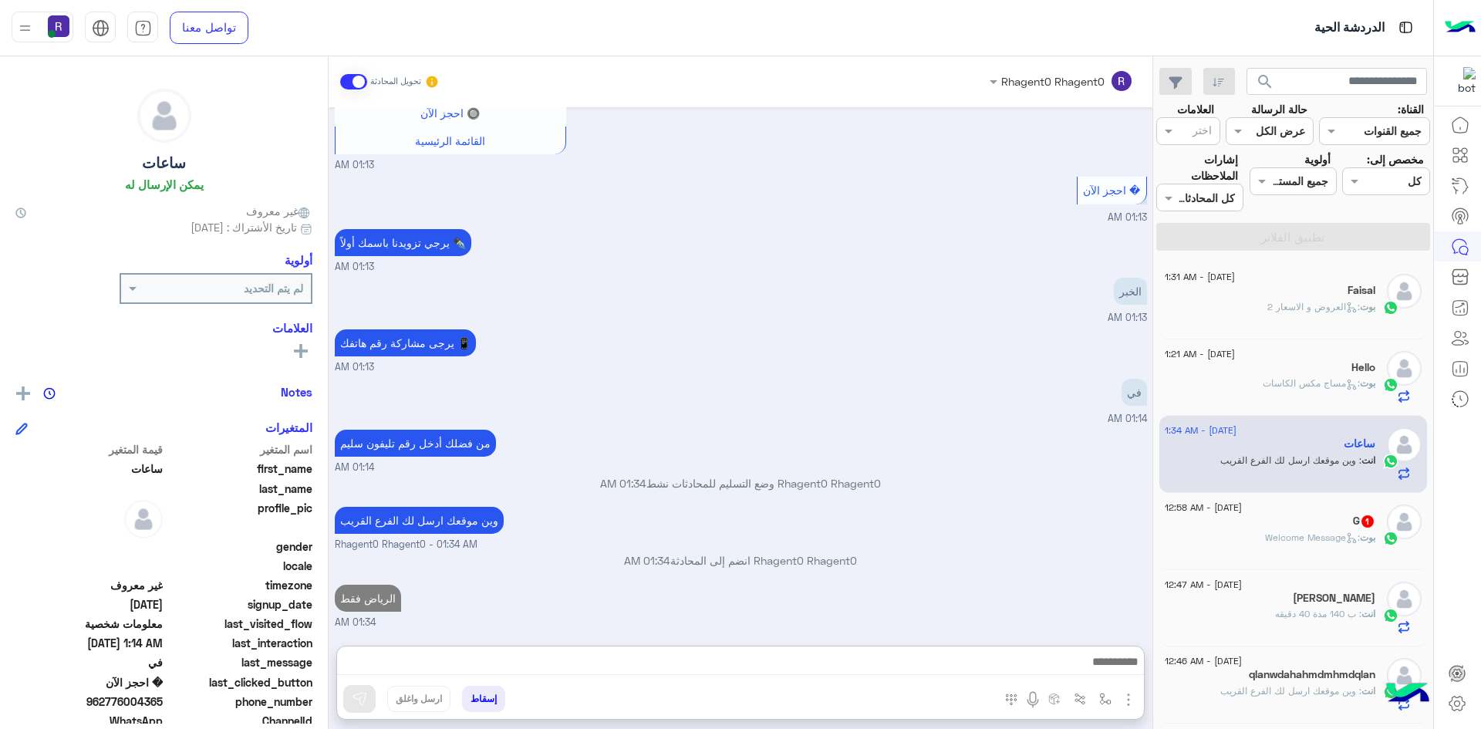
click at [1171, 556] on div "بوت : Welcome Message" at bounding box center [1270, 544] width 211 height 27
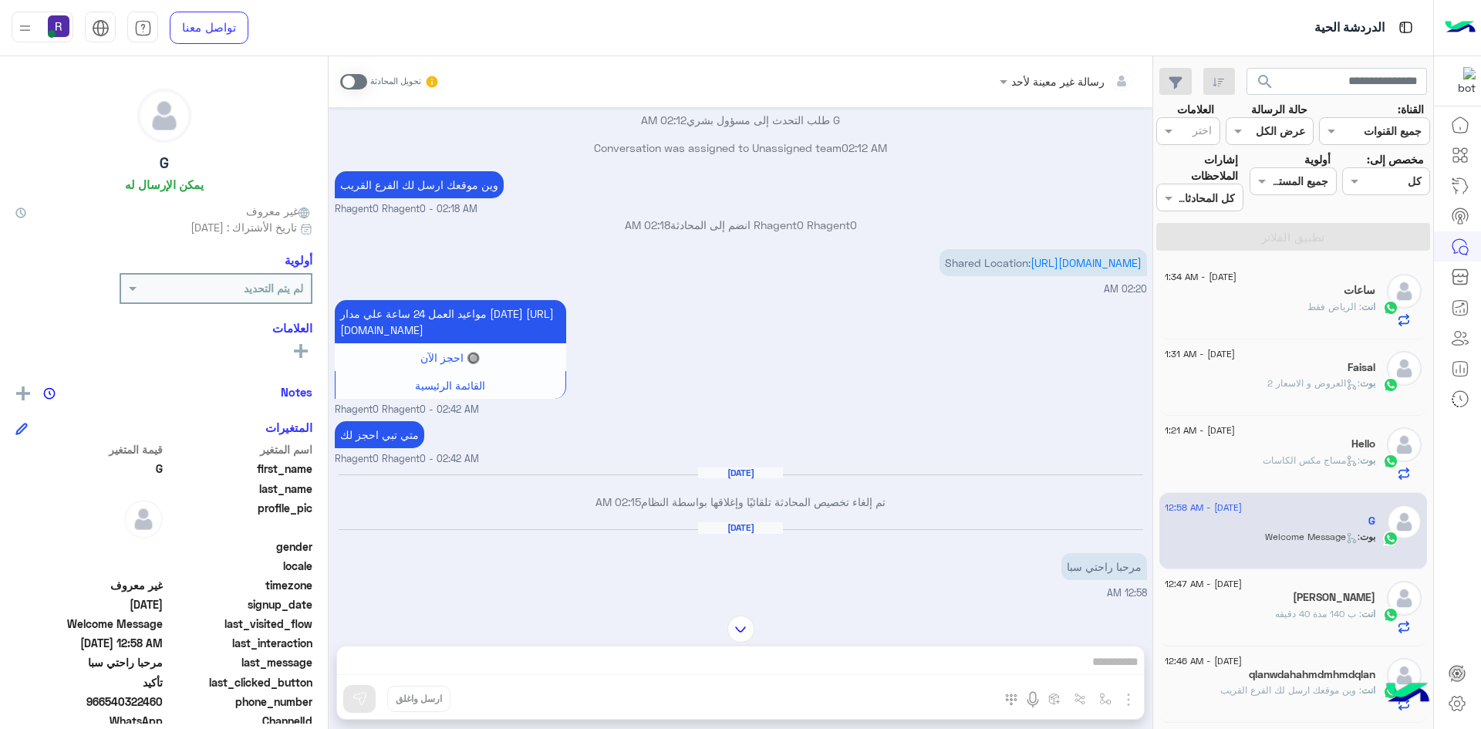
scroll to position [1010, 0]
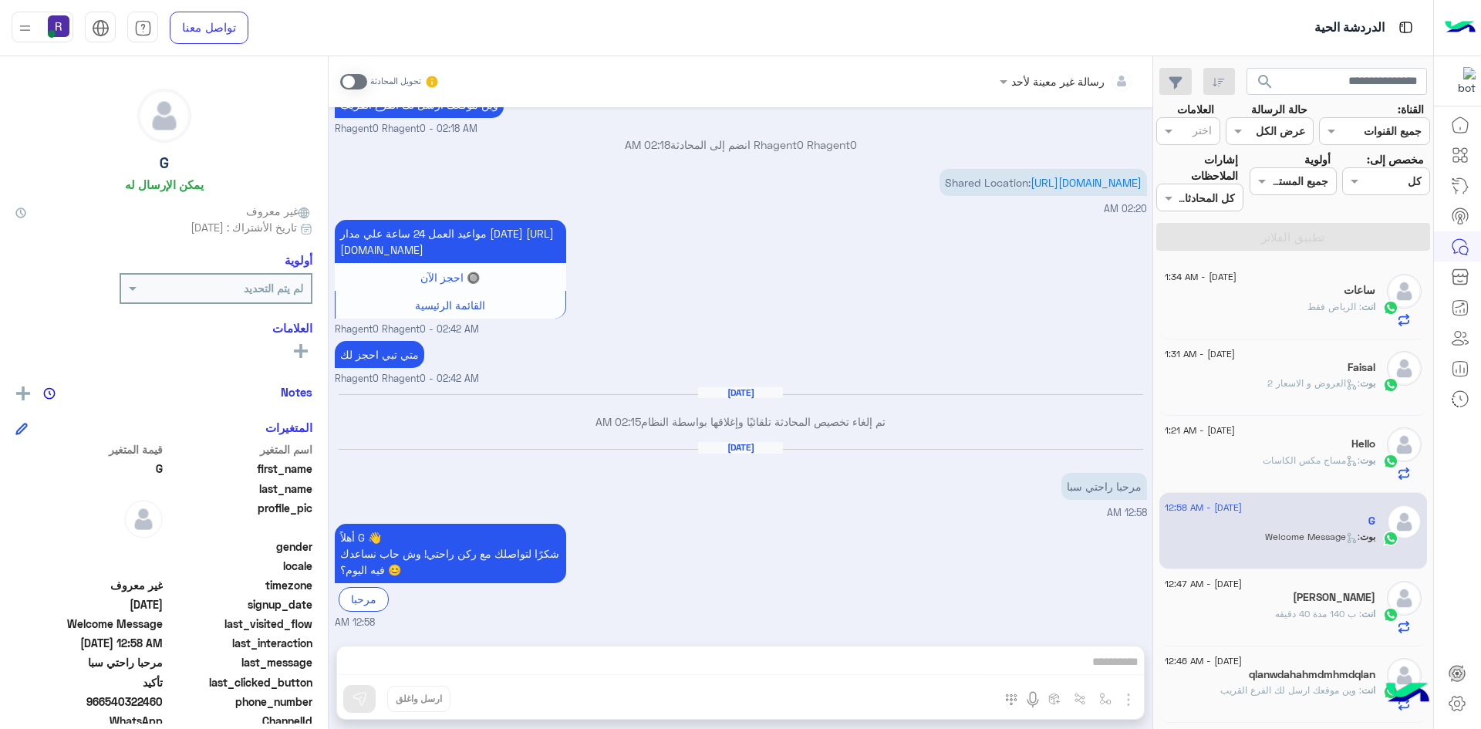
drag, startPoint x: 362, startPoint y: 78, endPoint x: 387, endPoint y: 113, distance: 42.6
click at [362, 78] on span at bounding box center [353, 81] width 27 height 15
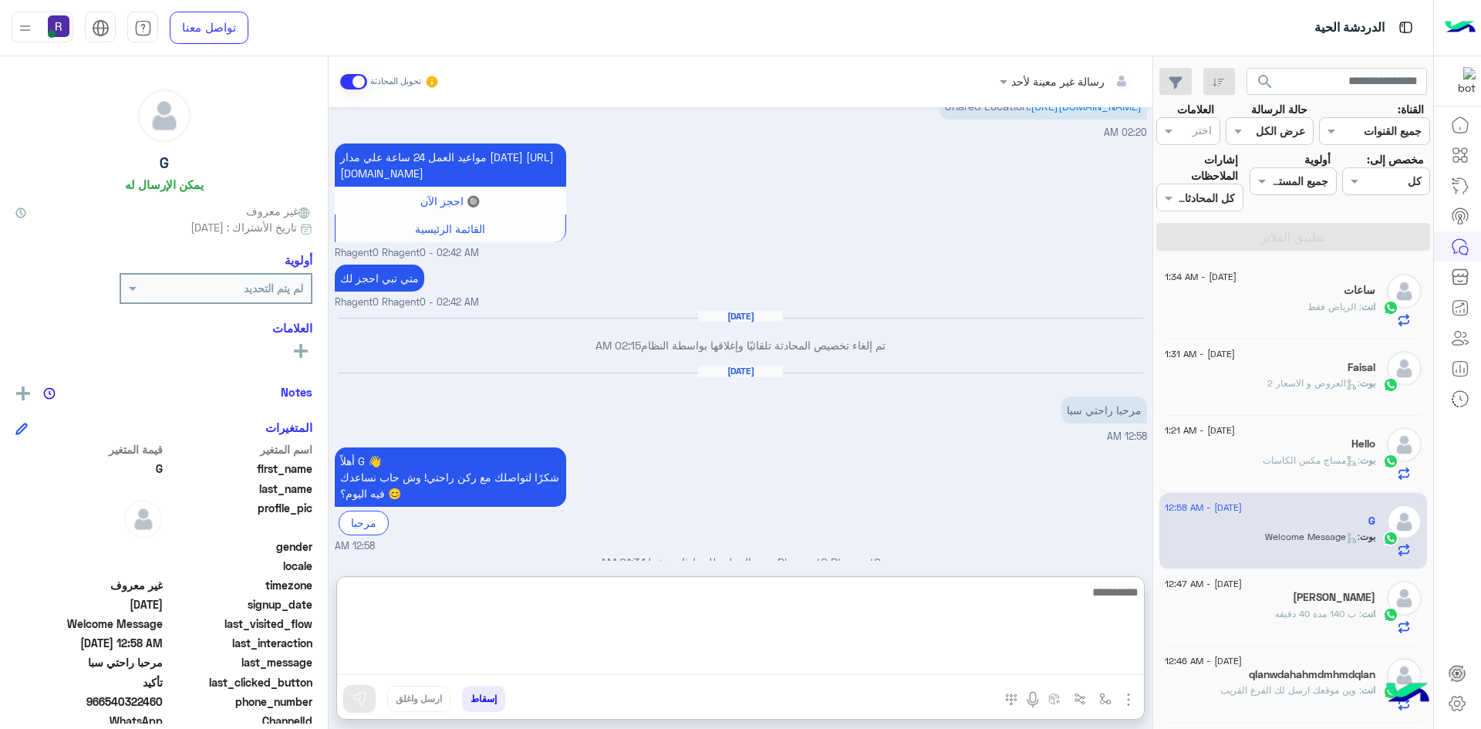
click at [1050, 658] on textarea at bounding box center [740, 628] width 807 height 93
type textarea "***"
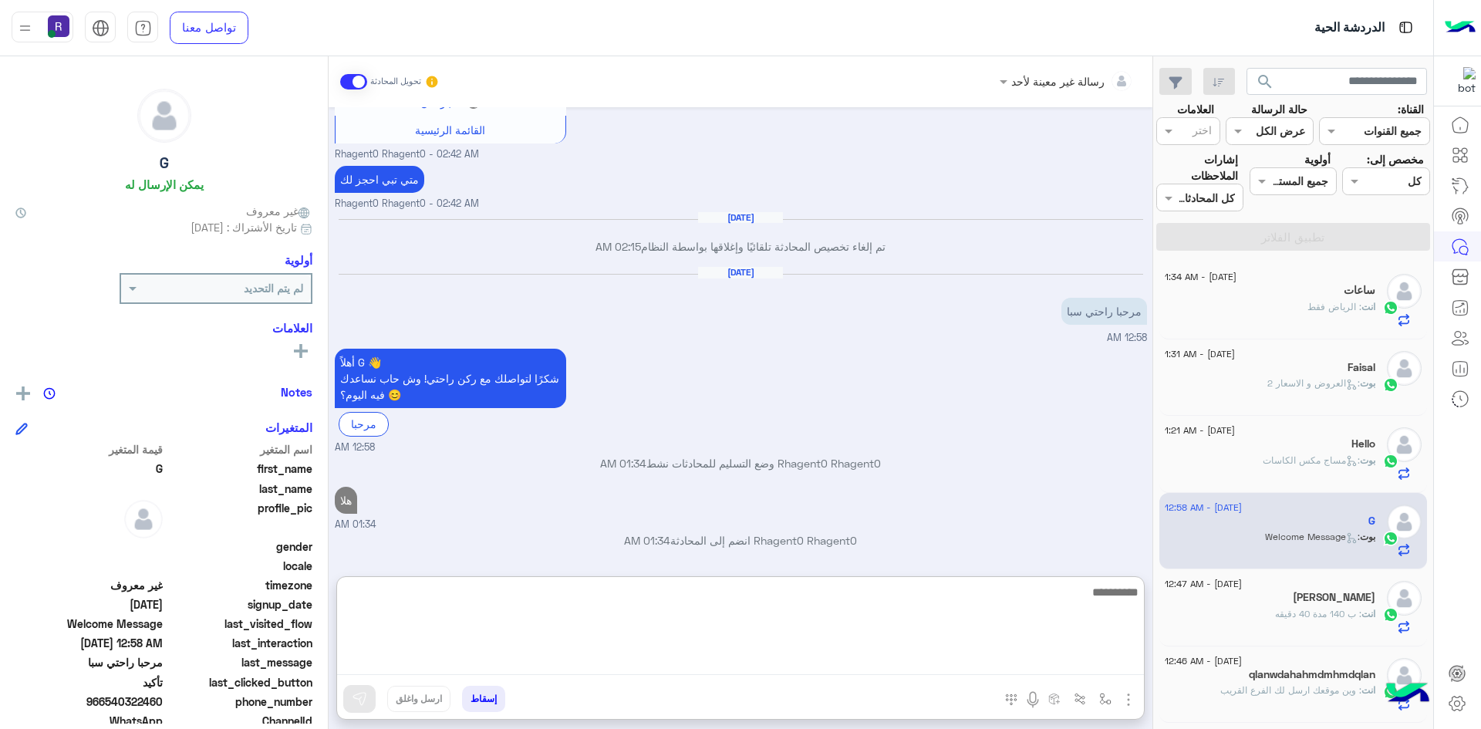
scroll to position [1185, 0]
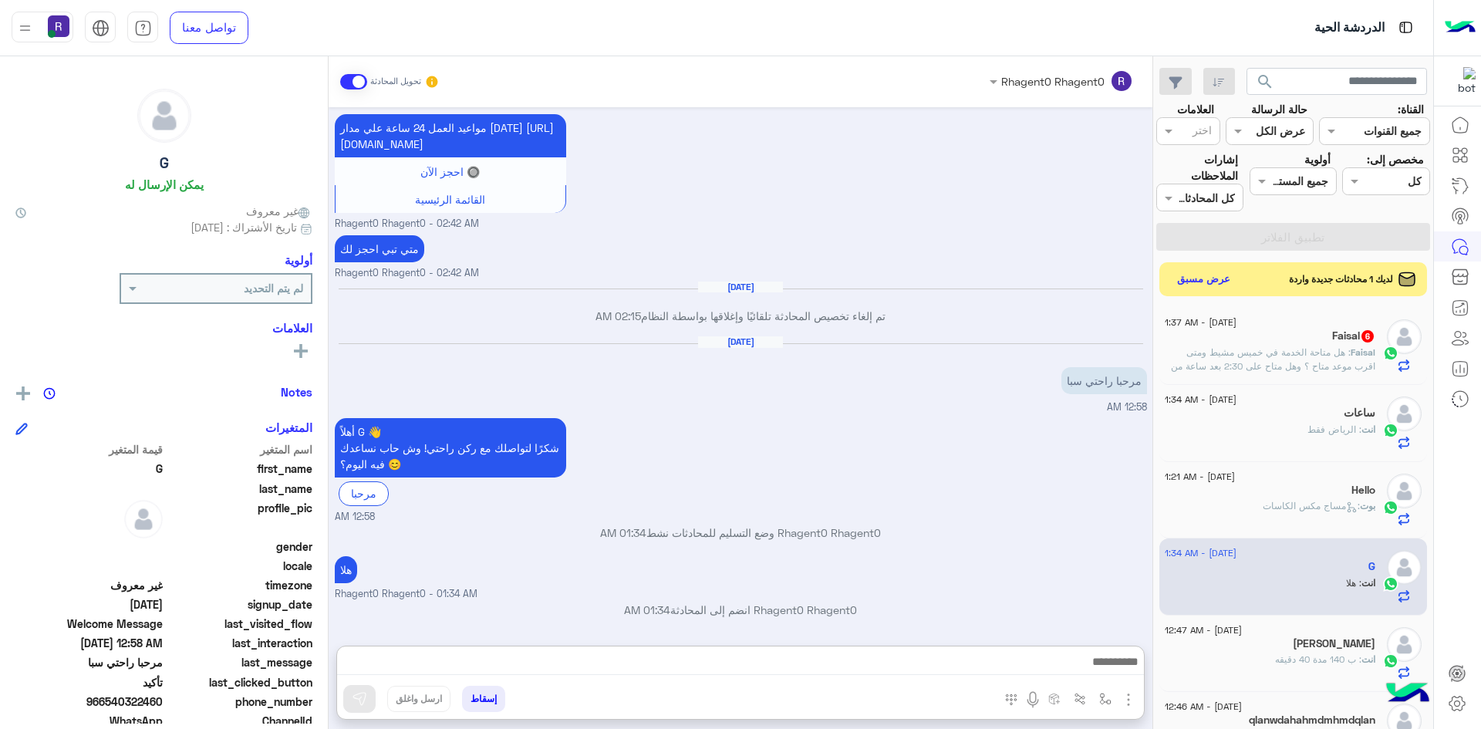
click at [1329, 352] on span ": هل متاحة الخدمة في خميس مشيط ومتى اقرب موعد متاح ؟ وهل متاح على 2:30 بعد ساعة…" at bounding box center [1273, 365] width 204 height 39
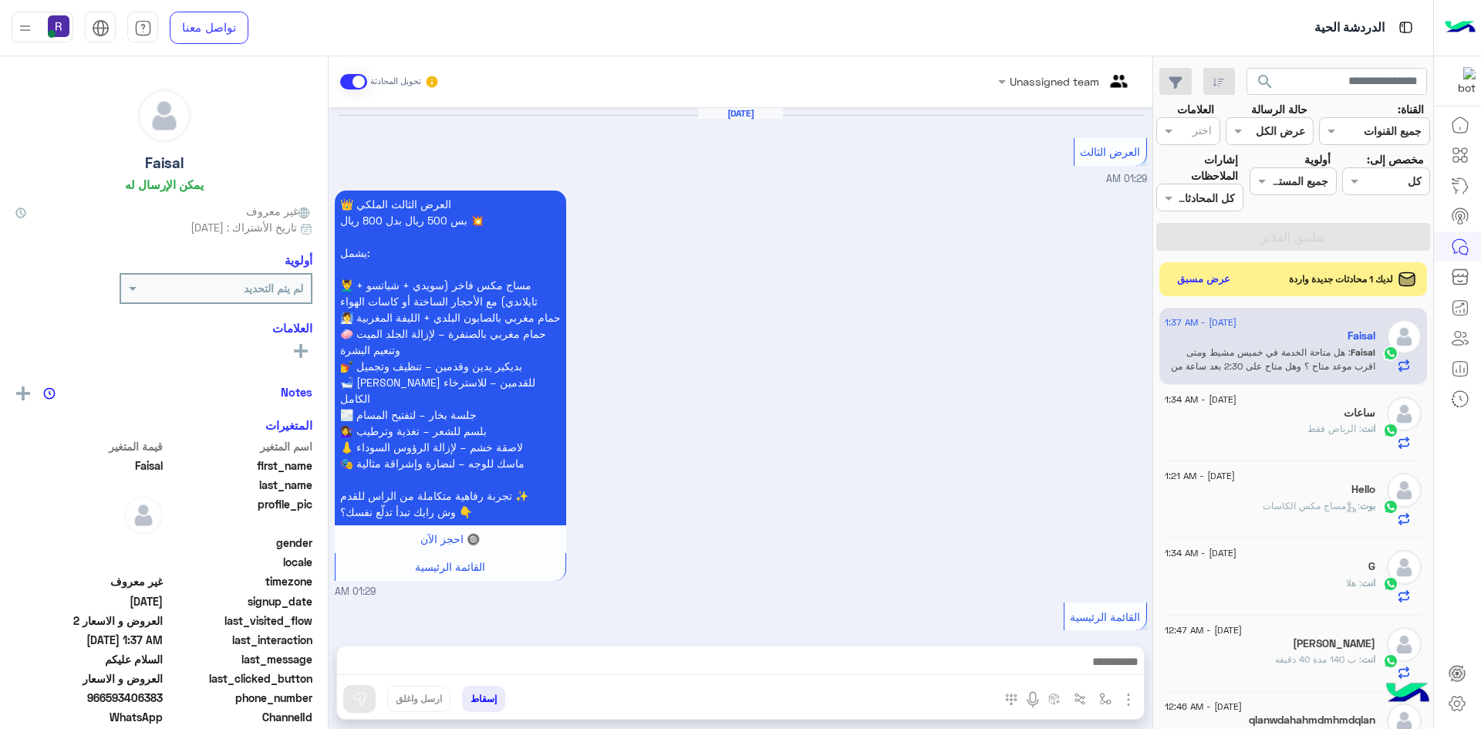
scroll to position [1516, 0]
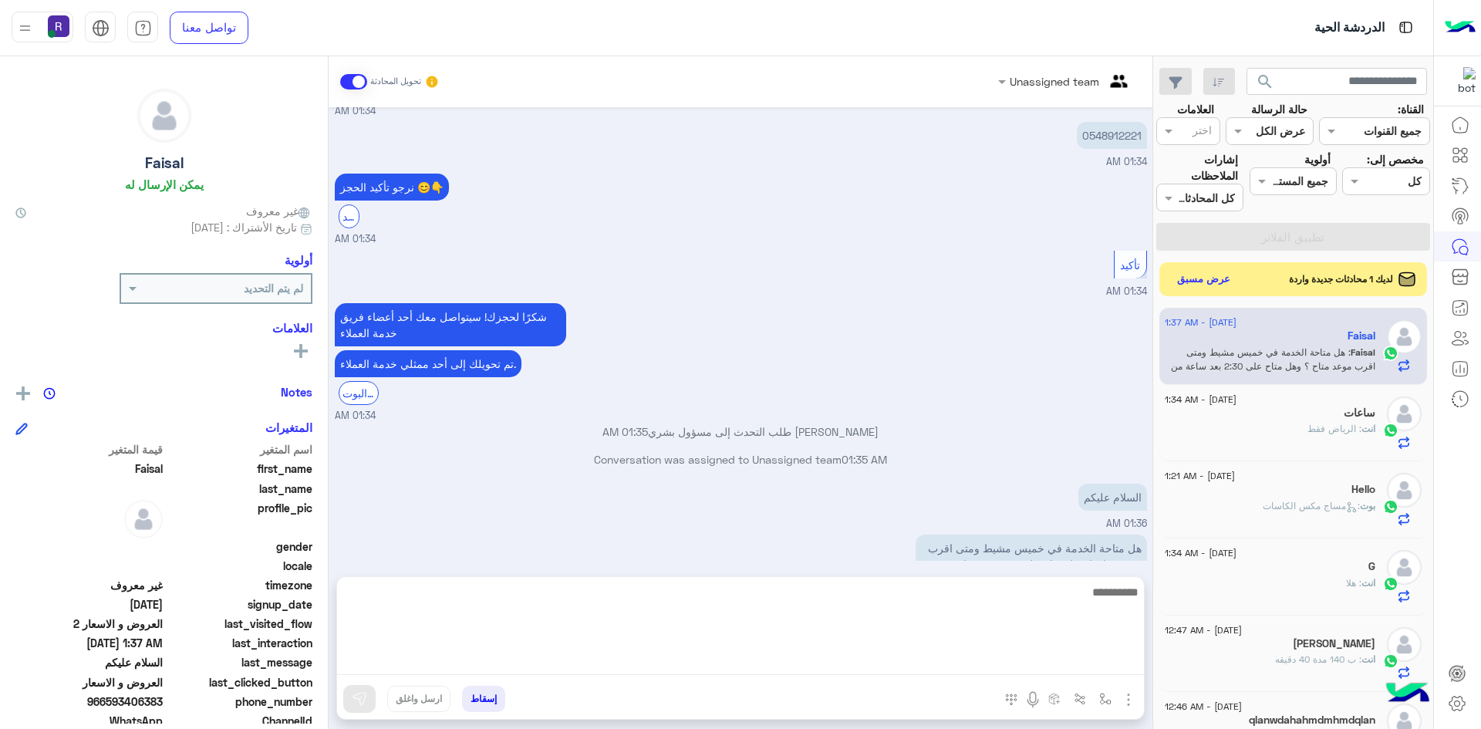
click at [1068, 666] on textarea at bounding box center [740, 628] width 807 height 93
type textarea "**********"
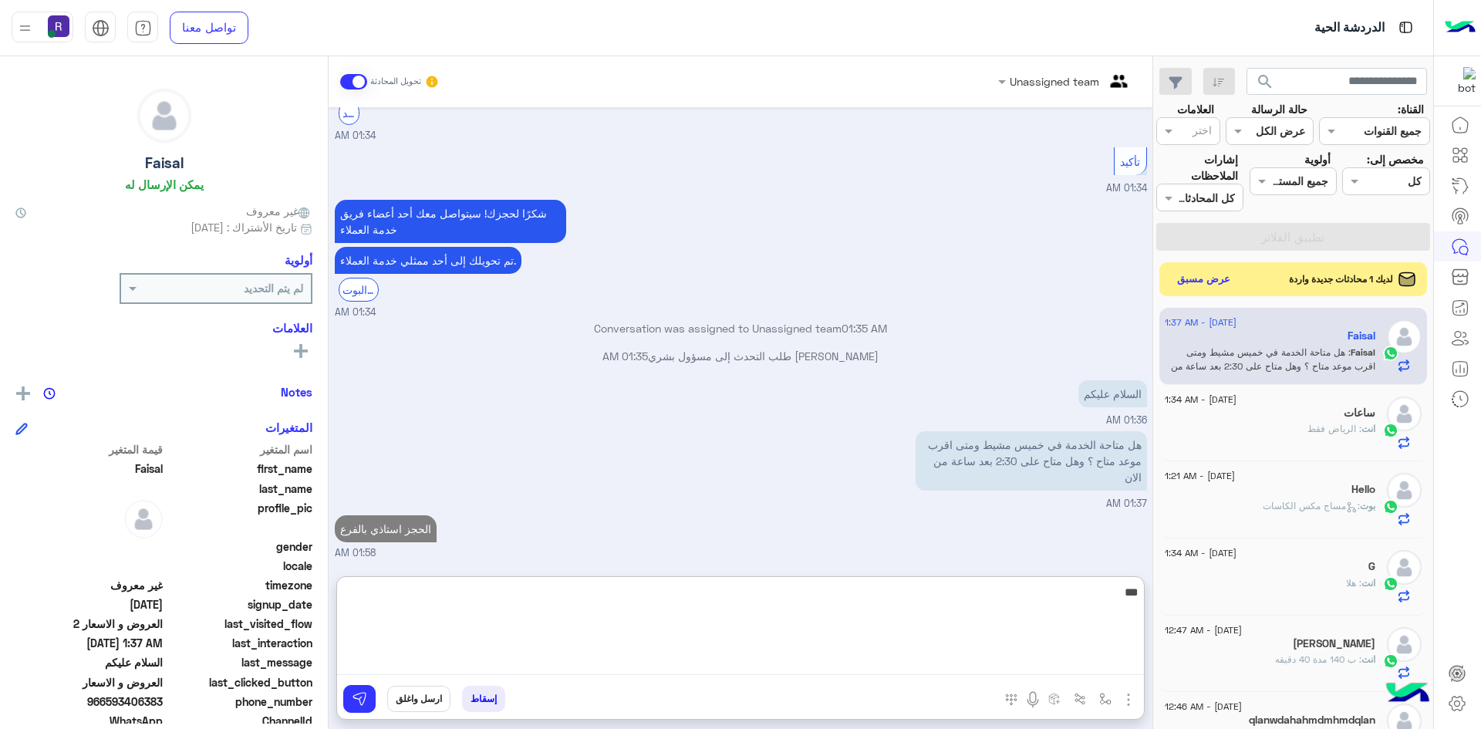
scroll to position [1662, 0]
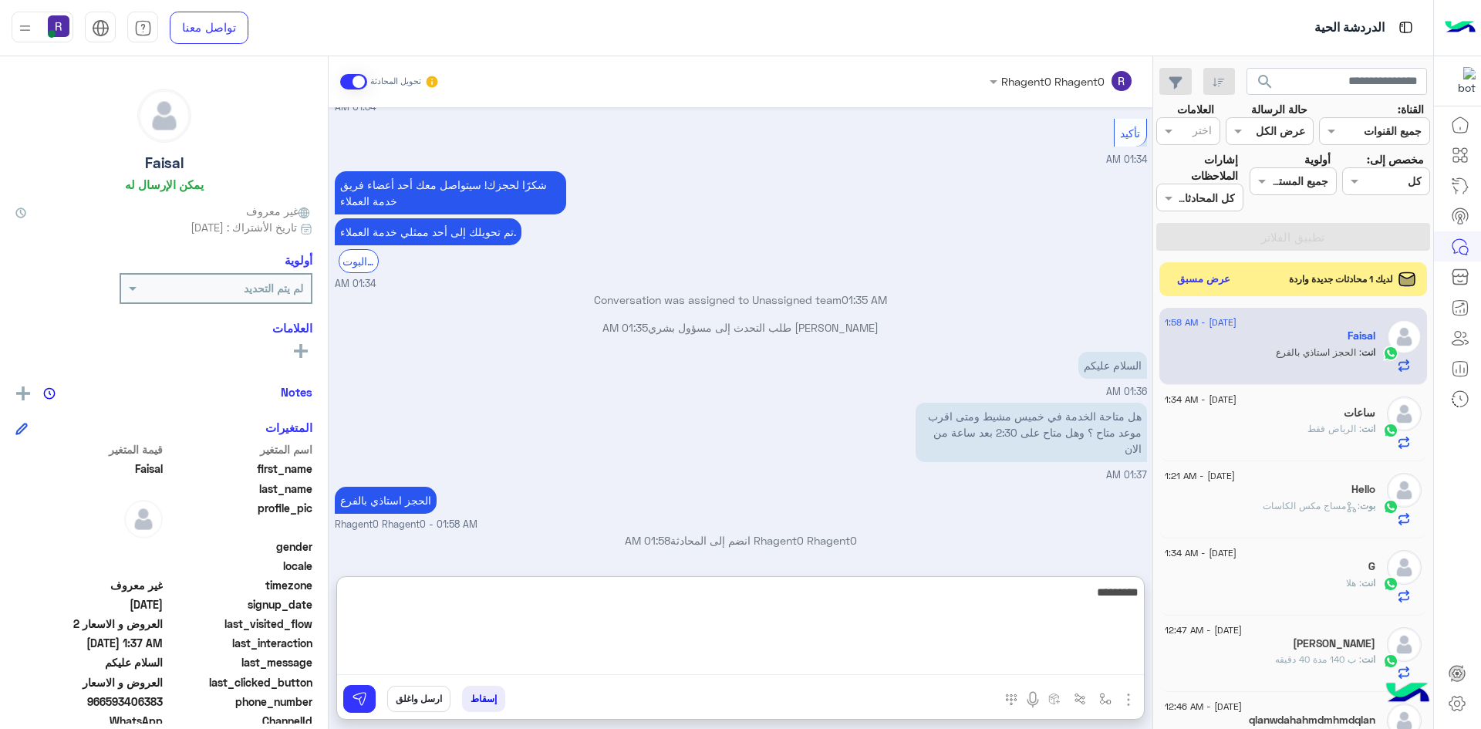
type textarea "**********"
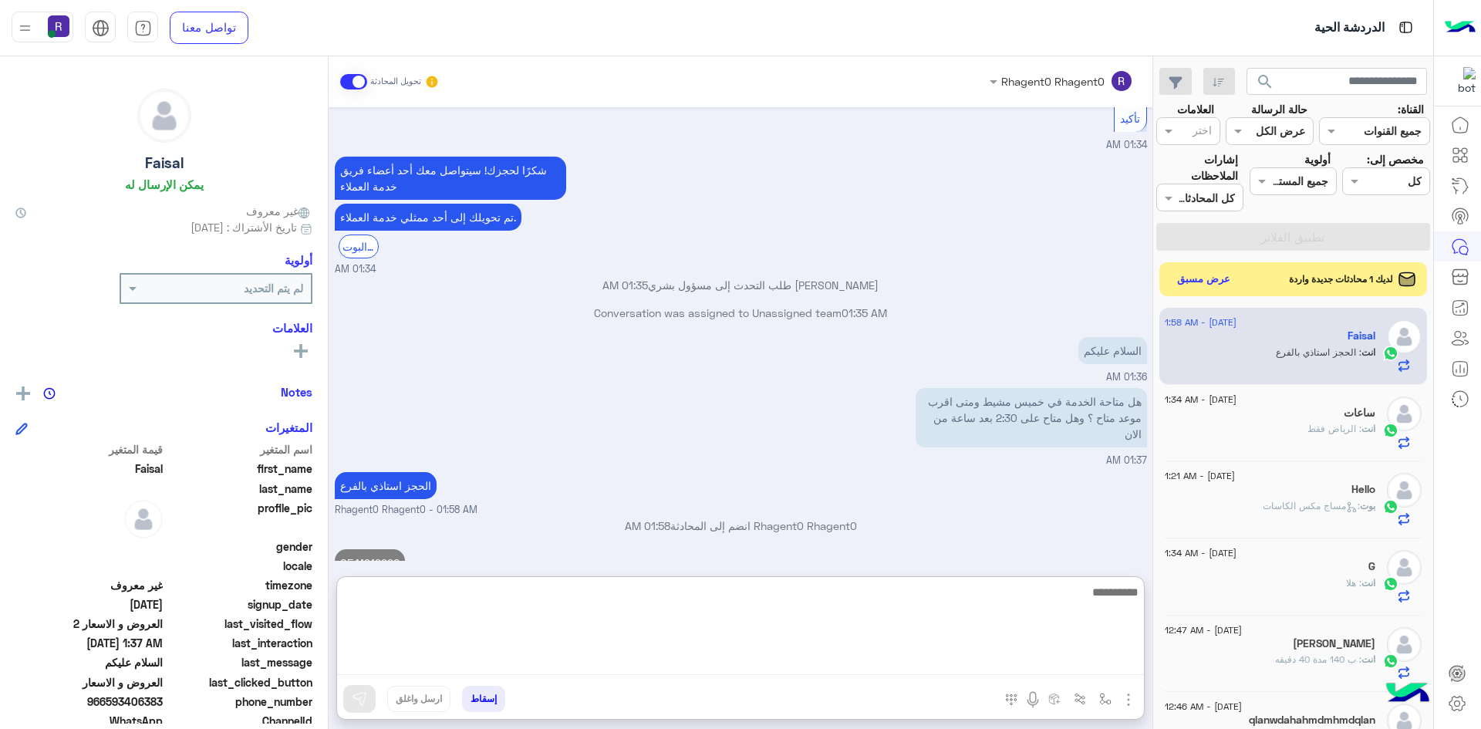
scroll to position [1711, 0]
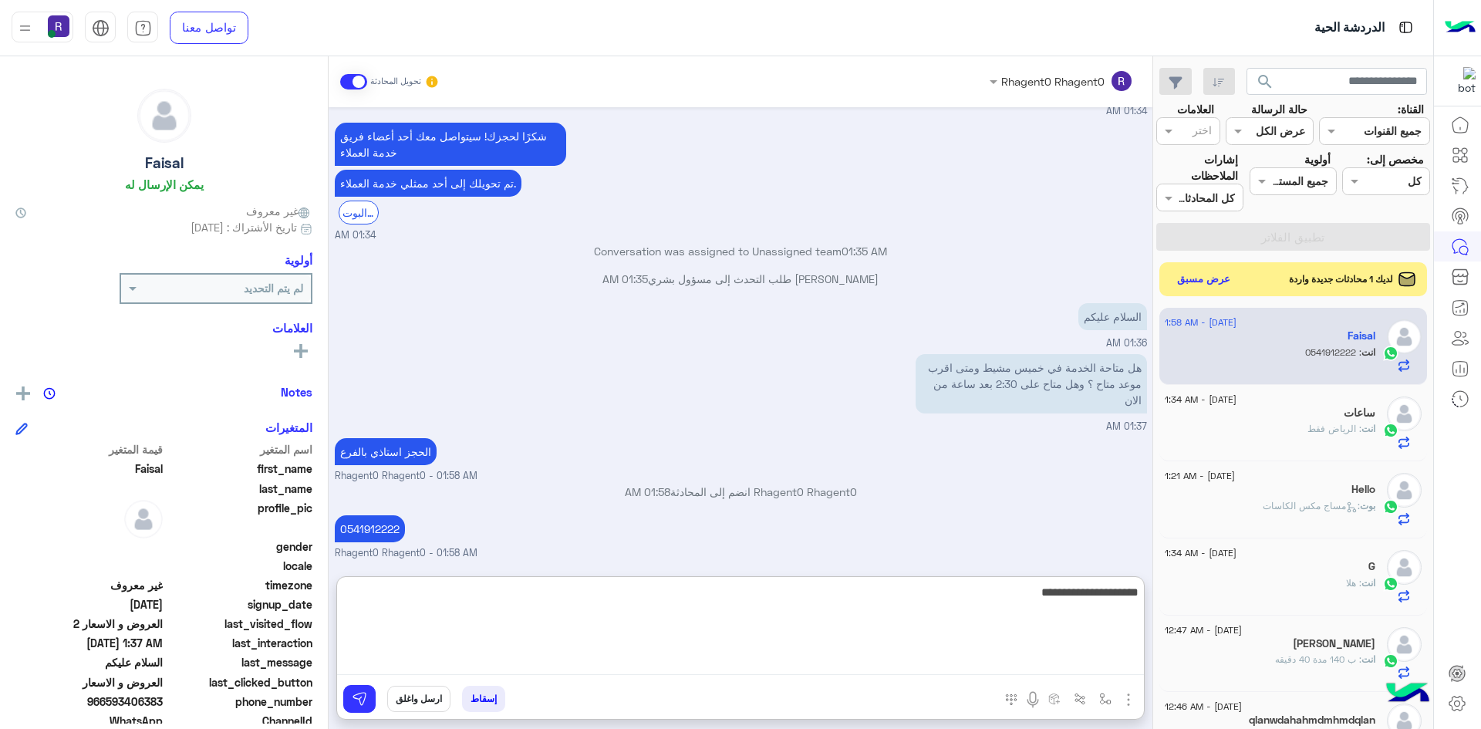
type textarea "**********"
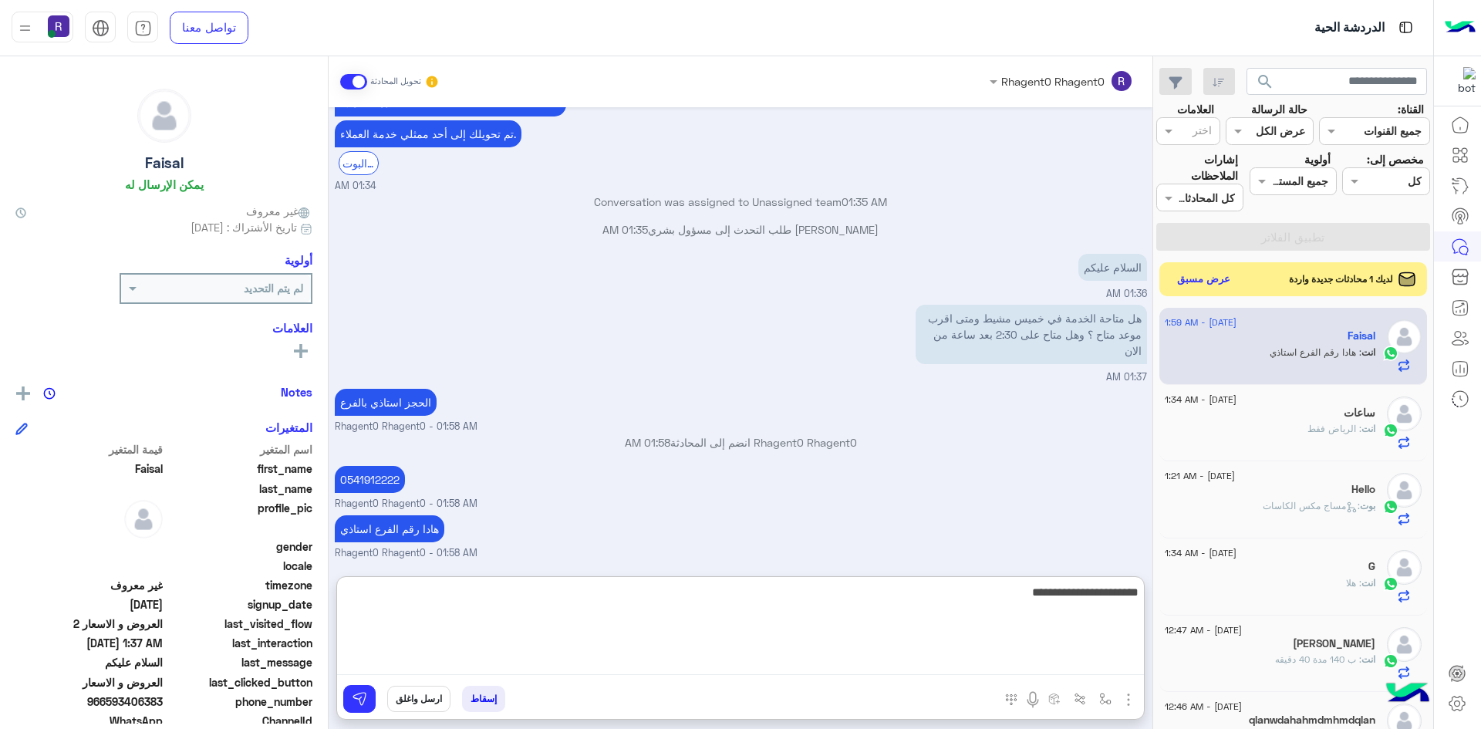
type textarea "**********"
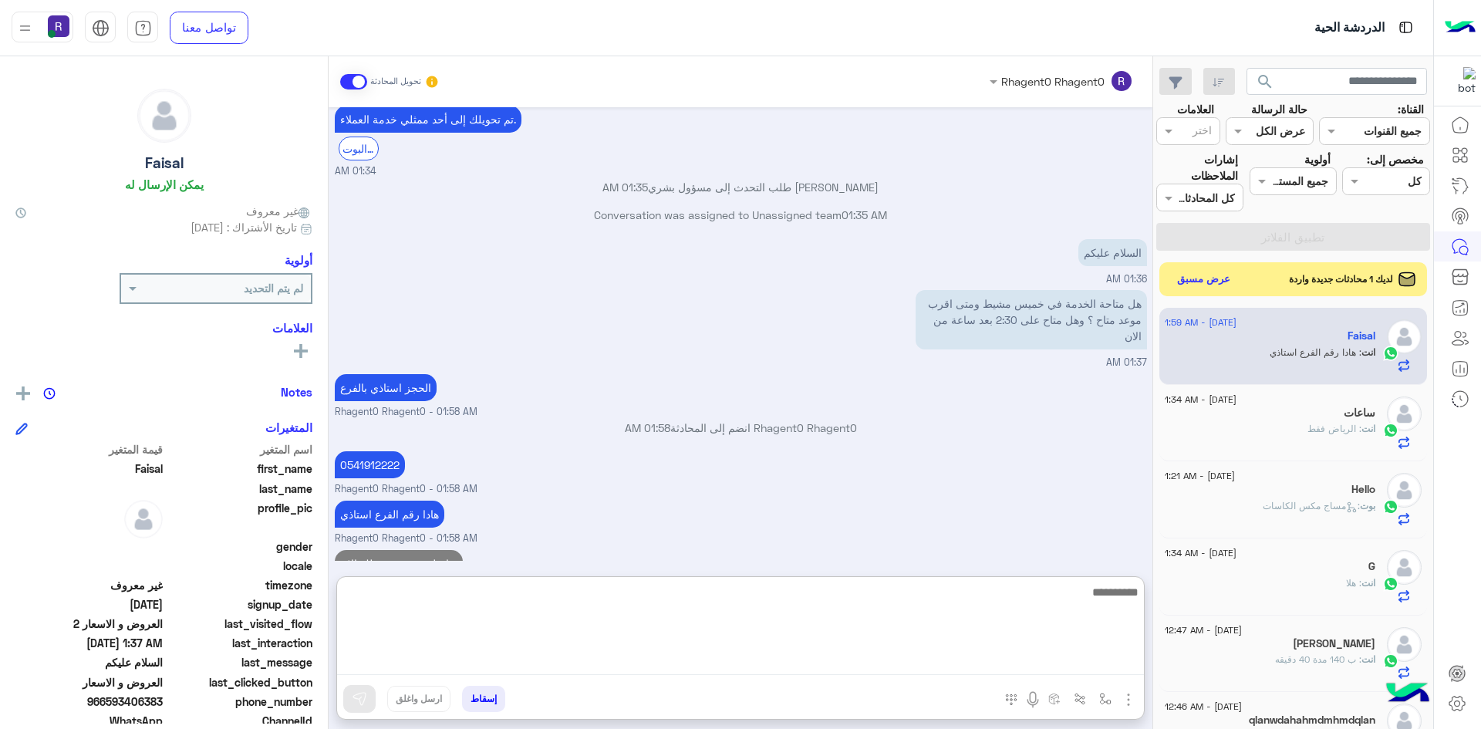
scroll to position [1809, 0]
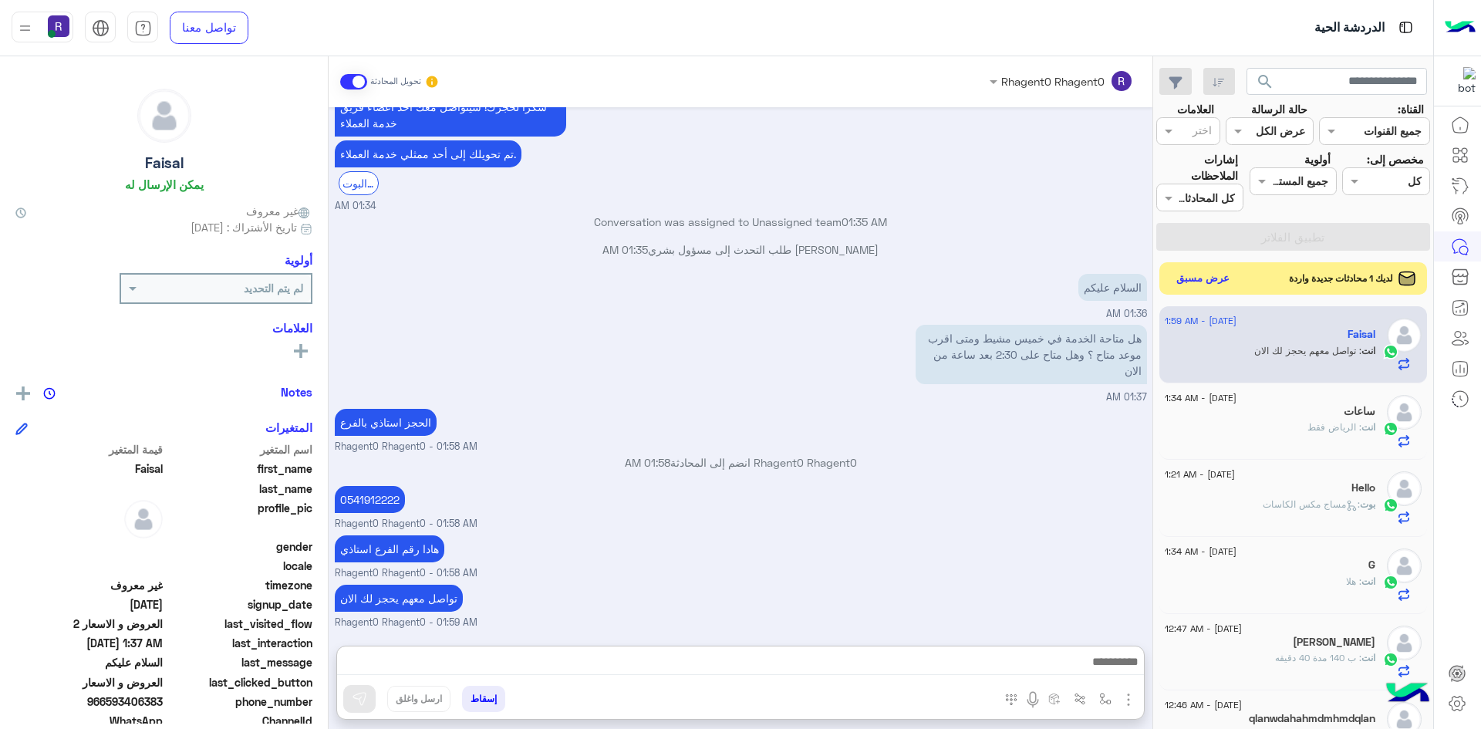
click at [1185, 273] on button "عرض مسبق" at bounding box center [1203, 278] width 65 height 21
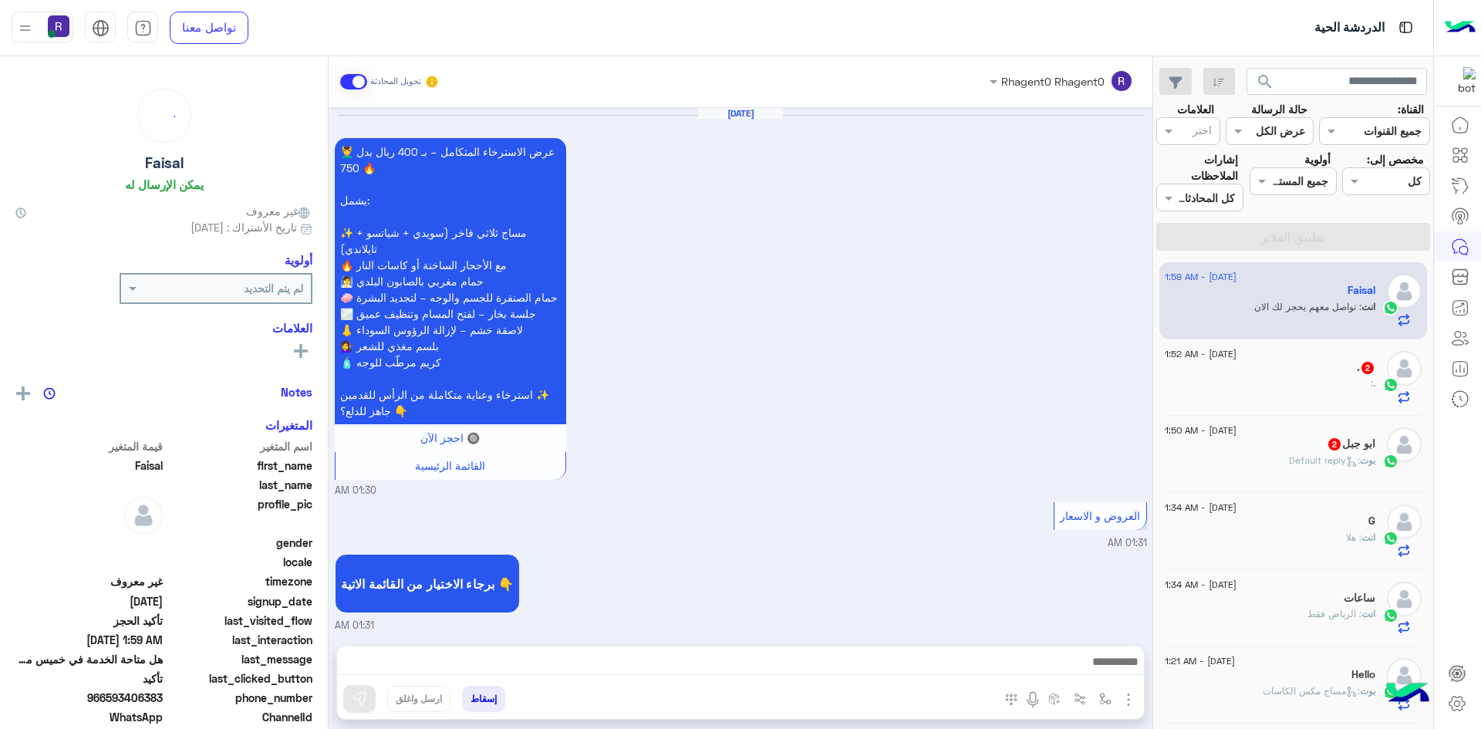
scroll to position [941, 0]
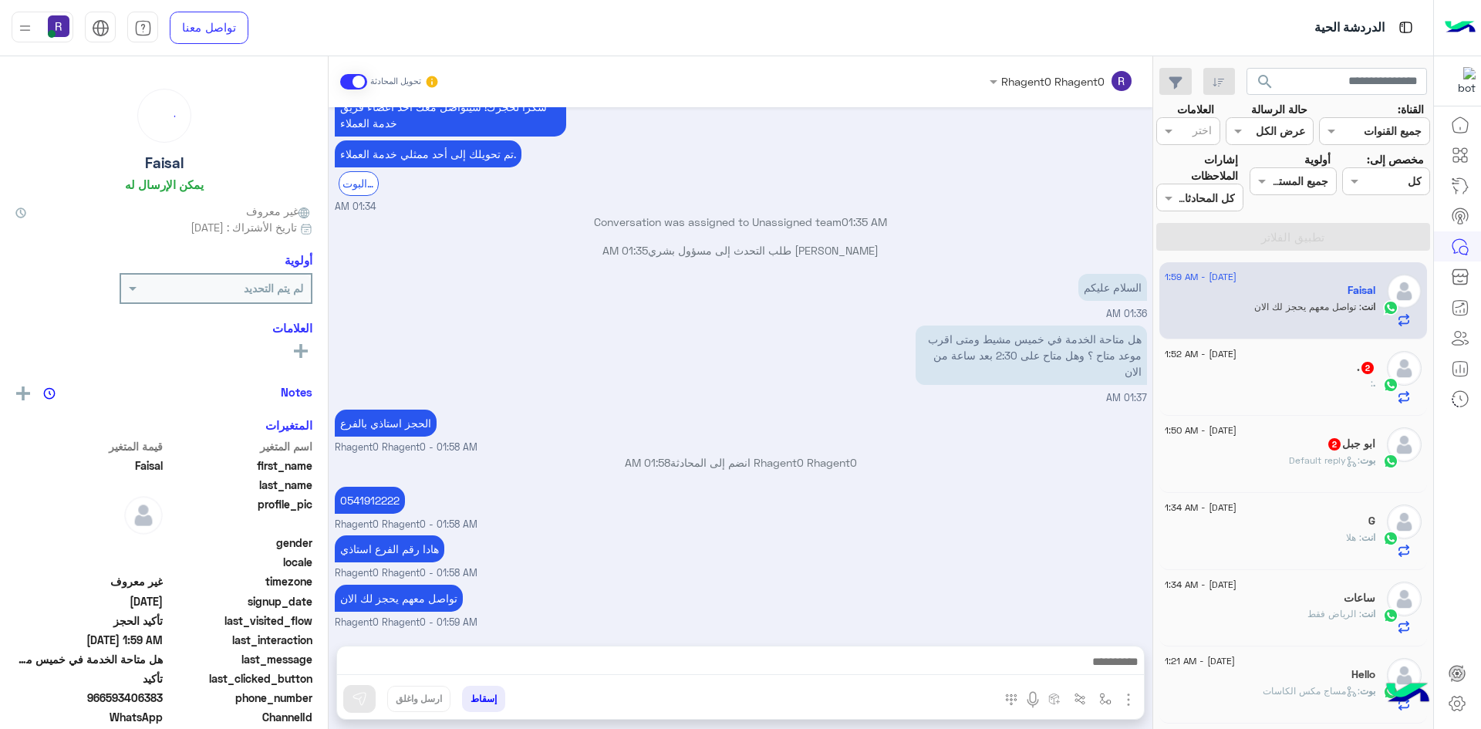
click at [1323, 379] on div ". :" at bounding box center [1270, 389] width 211 height 27
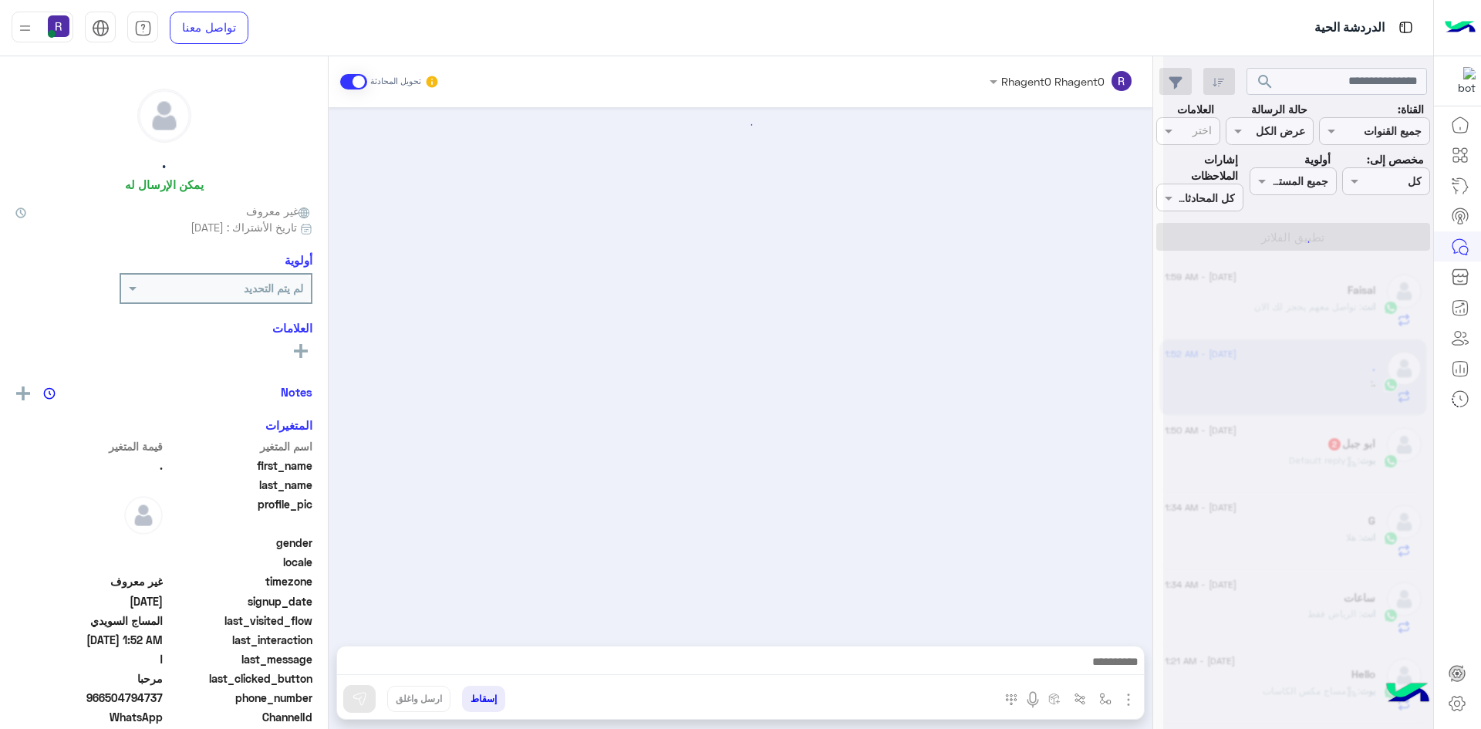
scroll to position [1667, 0]
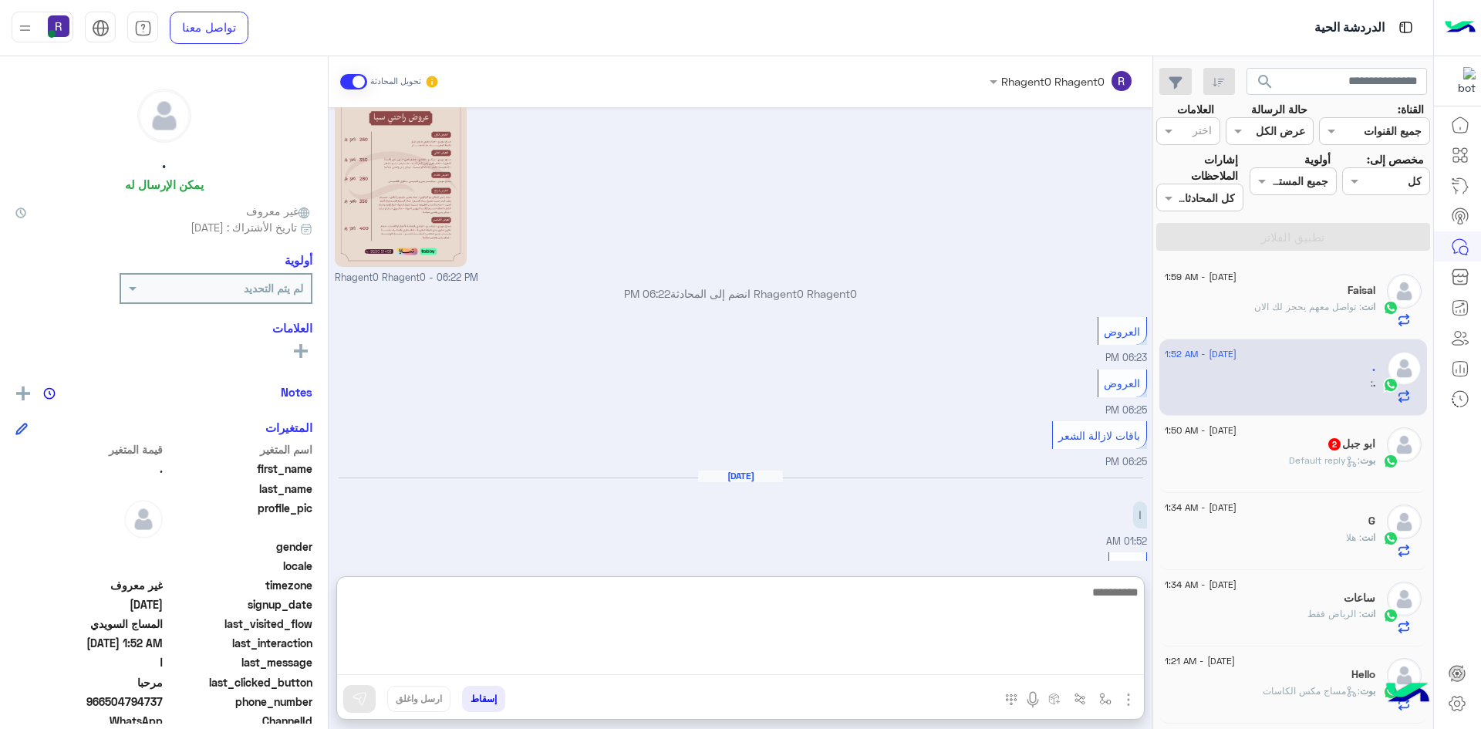
click at [1030, 654] on textarea at bounding box center [740, 628] width 807 height 93
type textarea "**********"
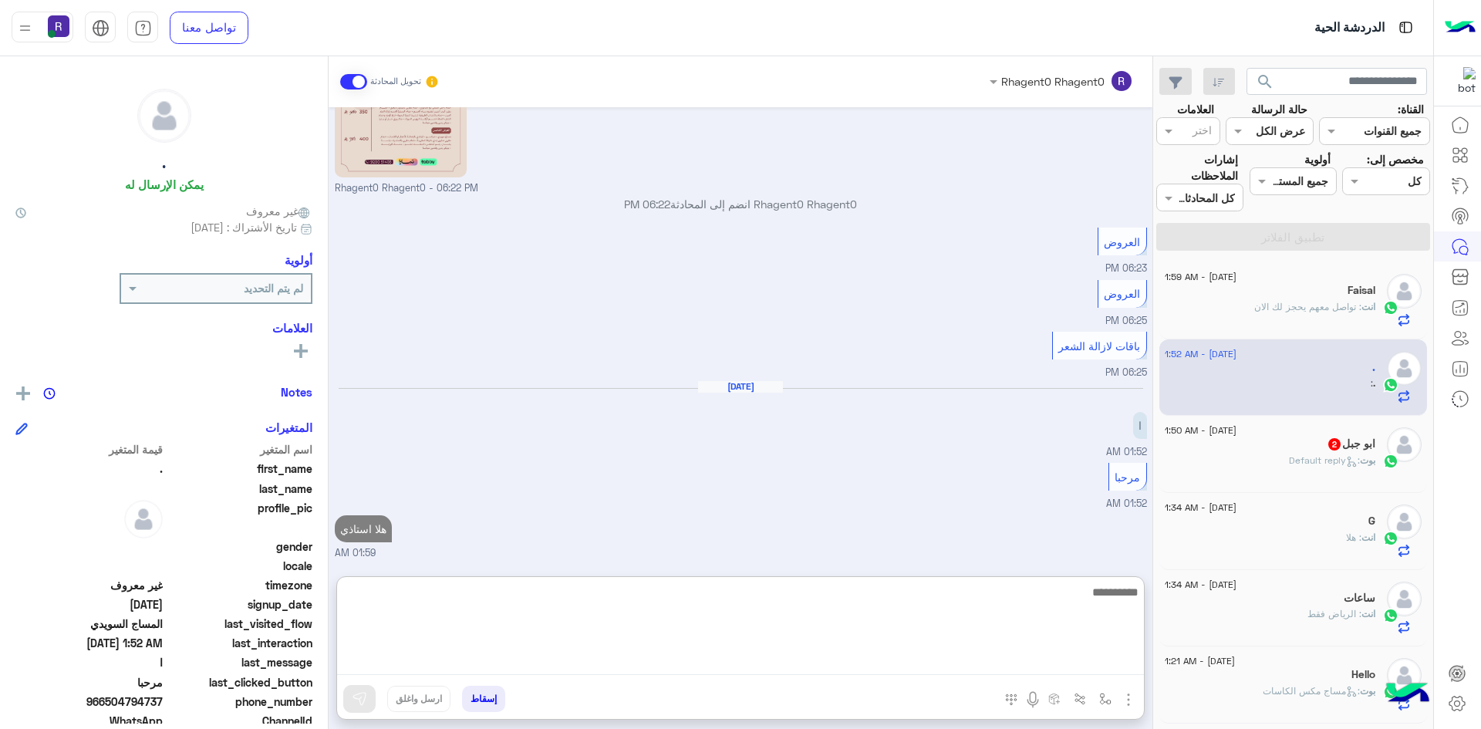
click at [1026, 626] on textarea at bounding box center [740, 628] width 807 height 93
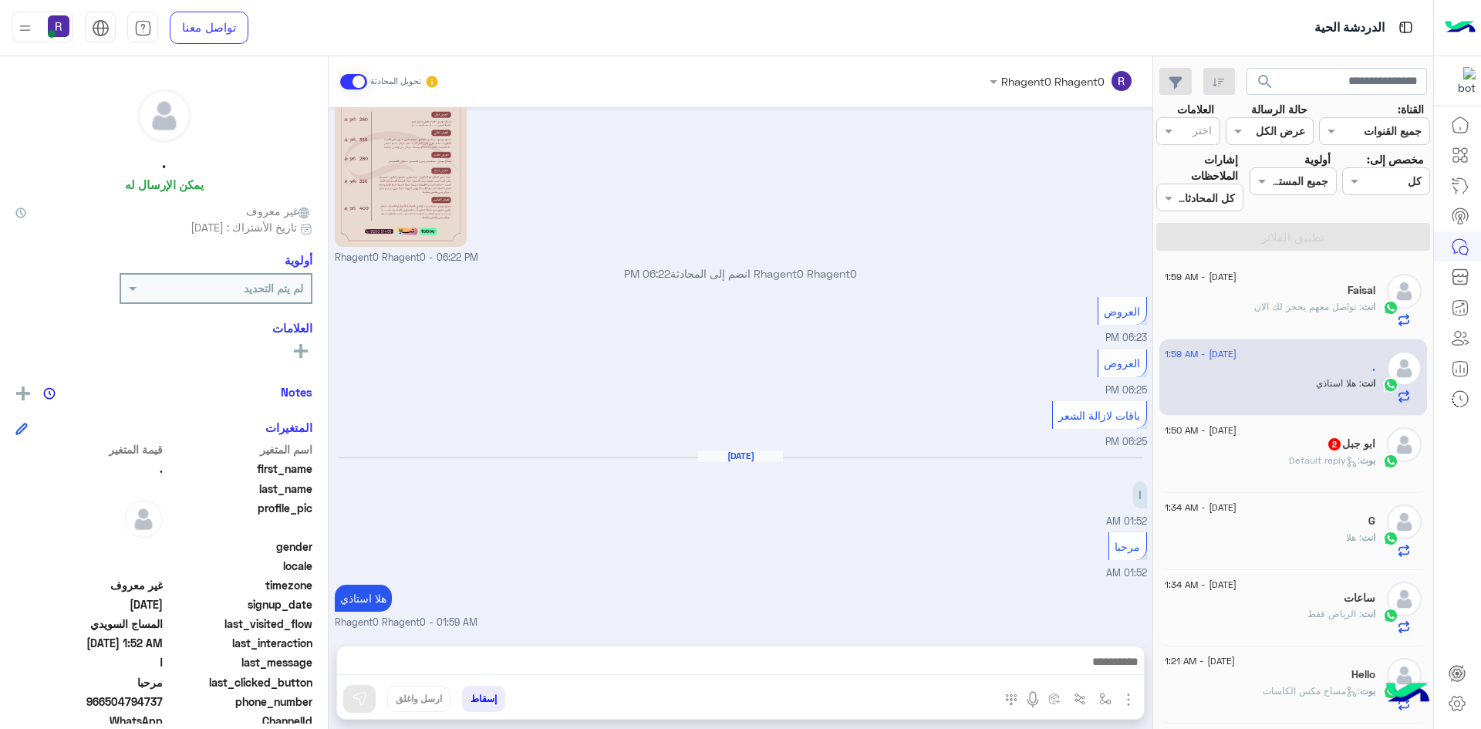
scroll to position [1717, 0]
click at [1125, 691] on img "button" at bounding box center [1128, 699] width 19 height 19
click at [1090, 675] on button "الصور" at bounding box center [1105, 665] width 66 height 31
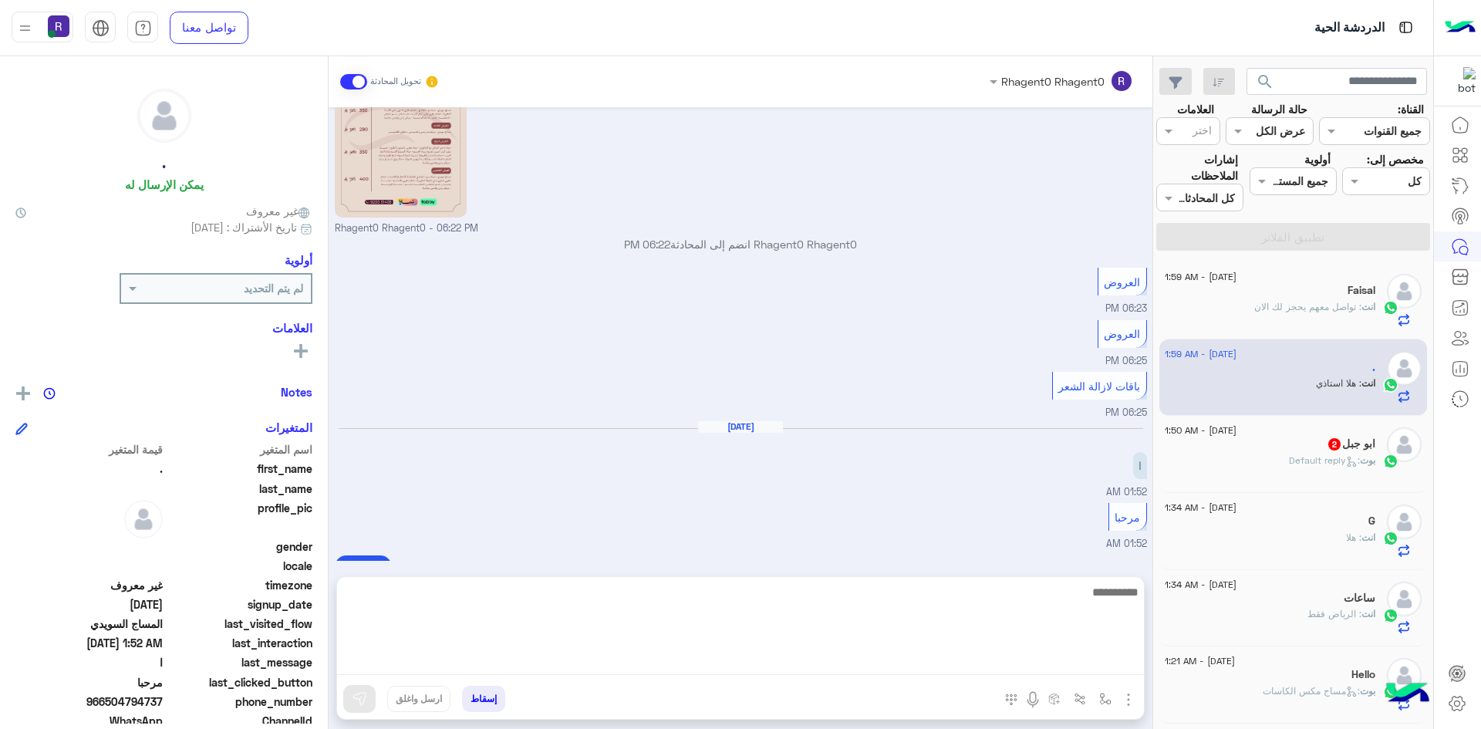
click at [1045, 663] on textarea at bounding box center [740, 628] width 807 height 93
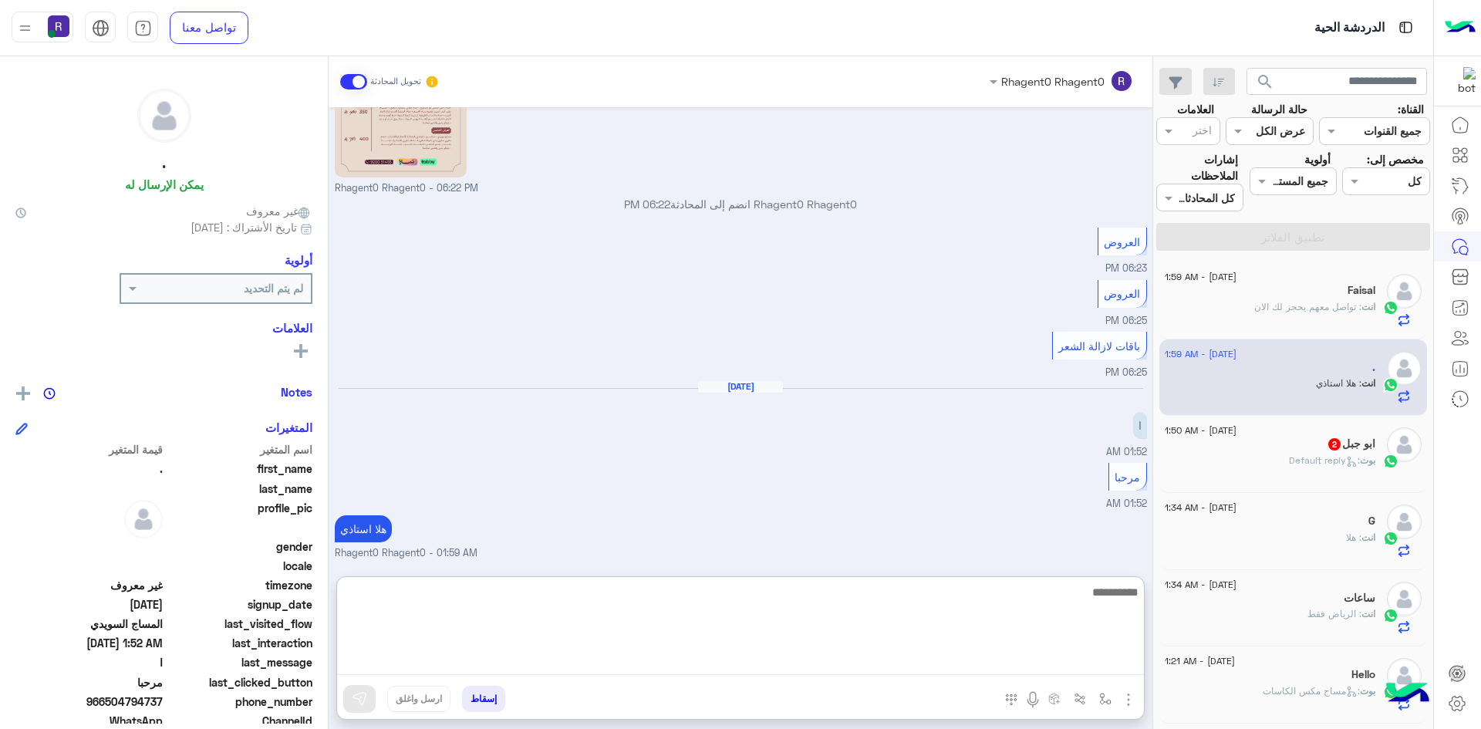
scroll to position [1786, 0]
type textarea "**********"
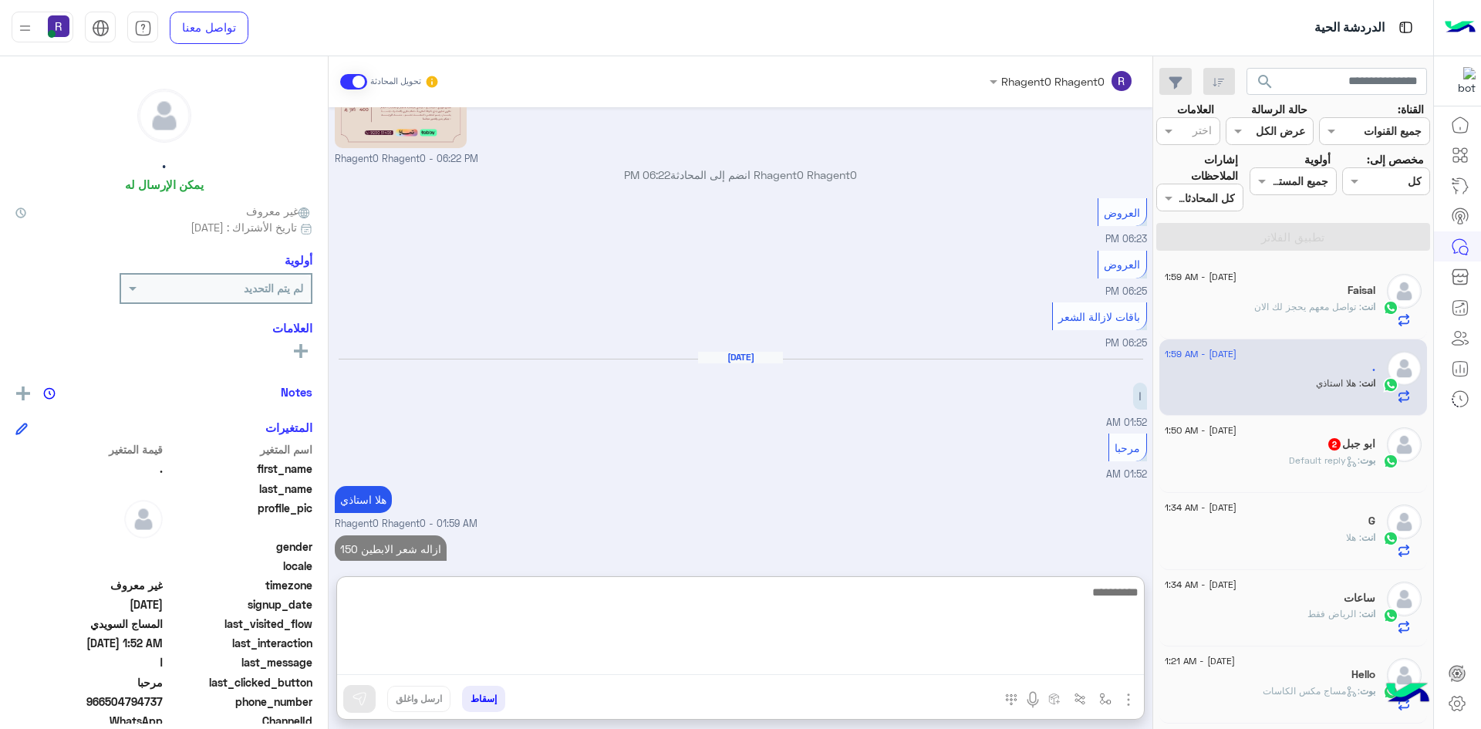
scroll to position [1836, 0]
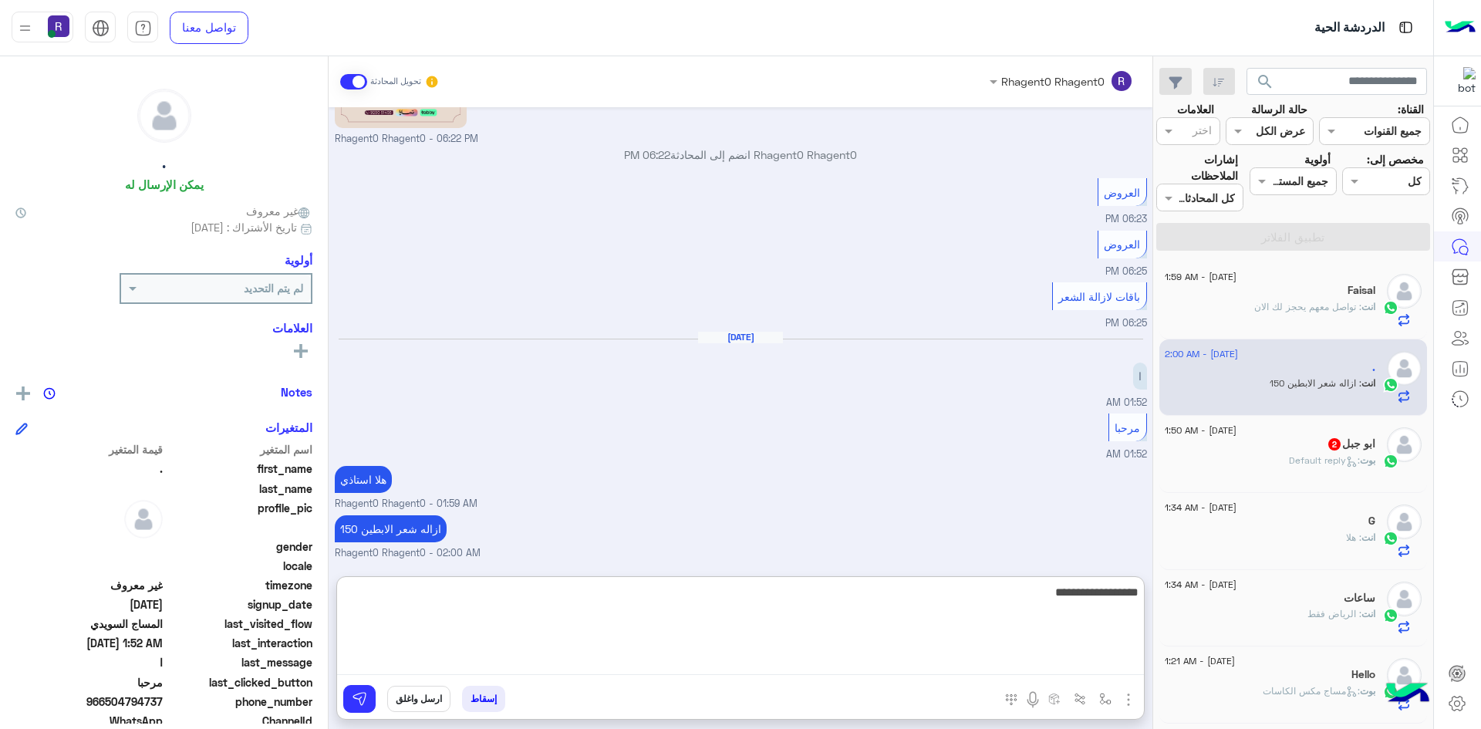
type textarea "**********"
click at [1026, 594] on textarea "**********" at bounding box center [740, 628] width 807 height 93
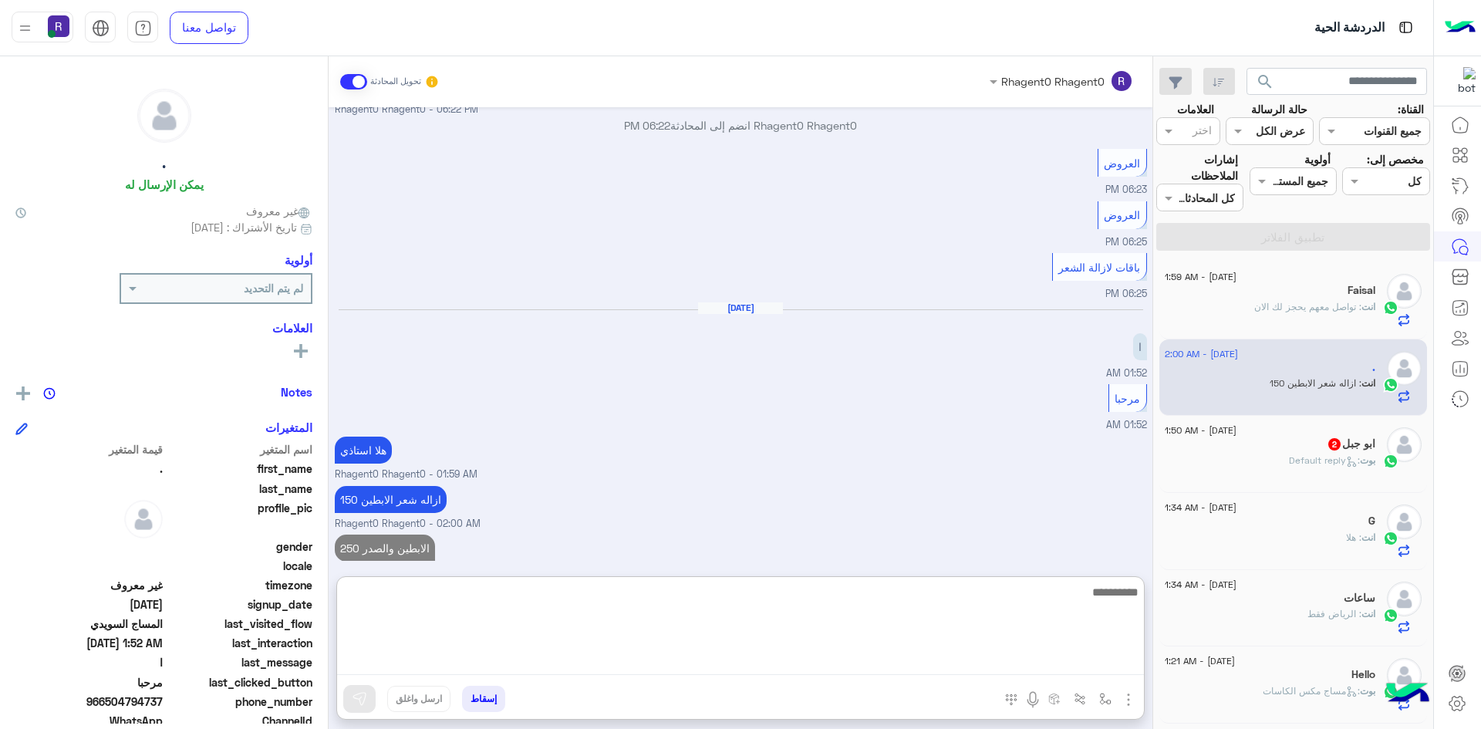
scroll to position [1885, 0]
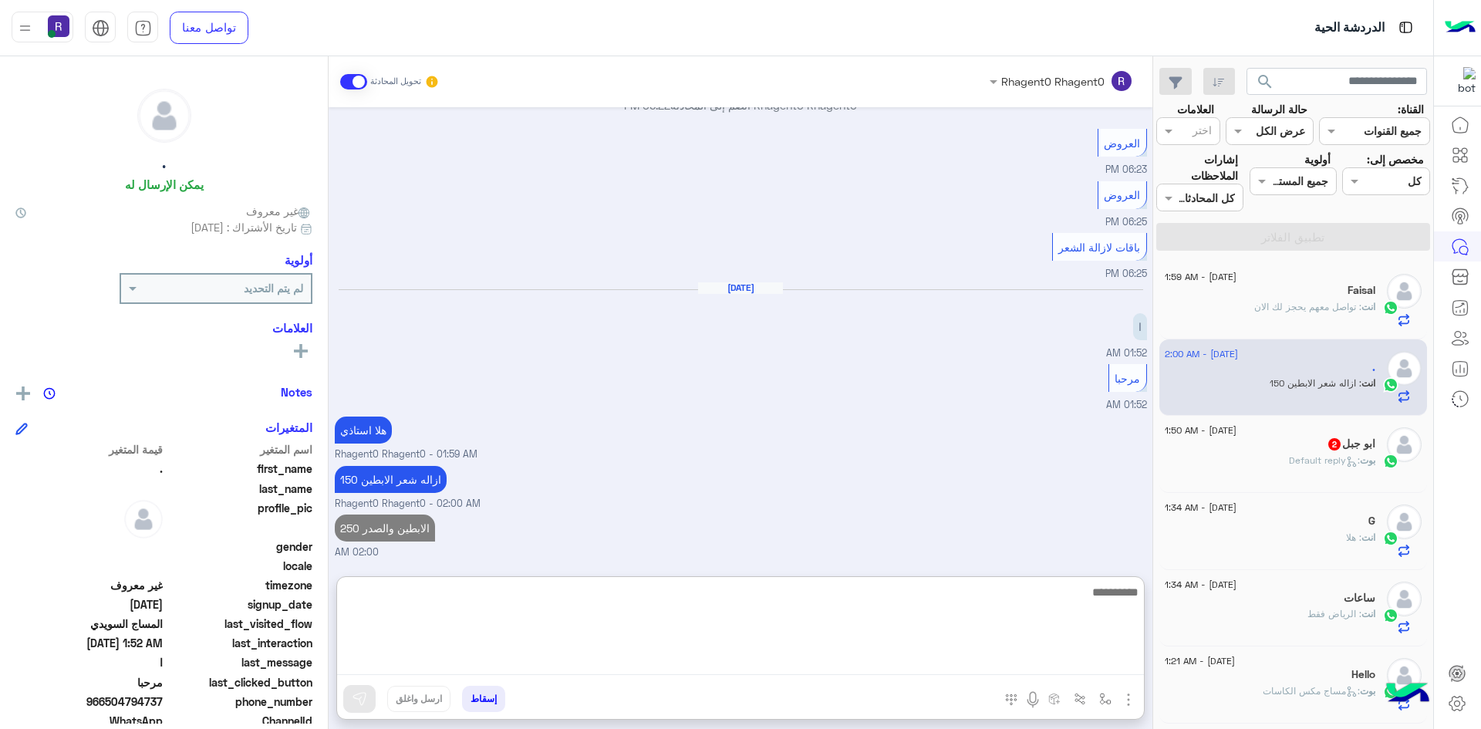
paste textarea "**********"
type textarea "**********"
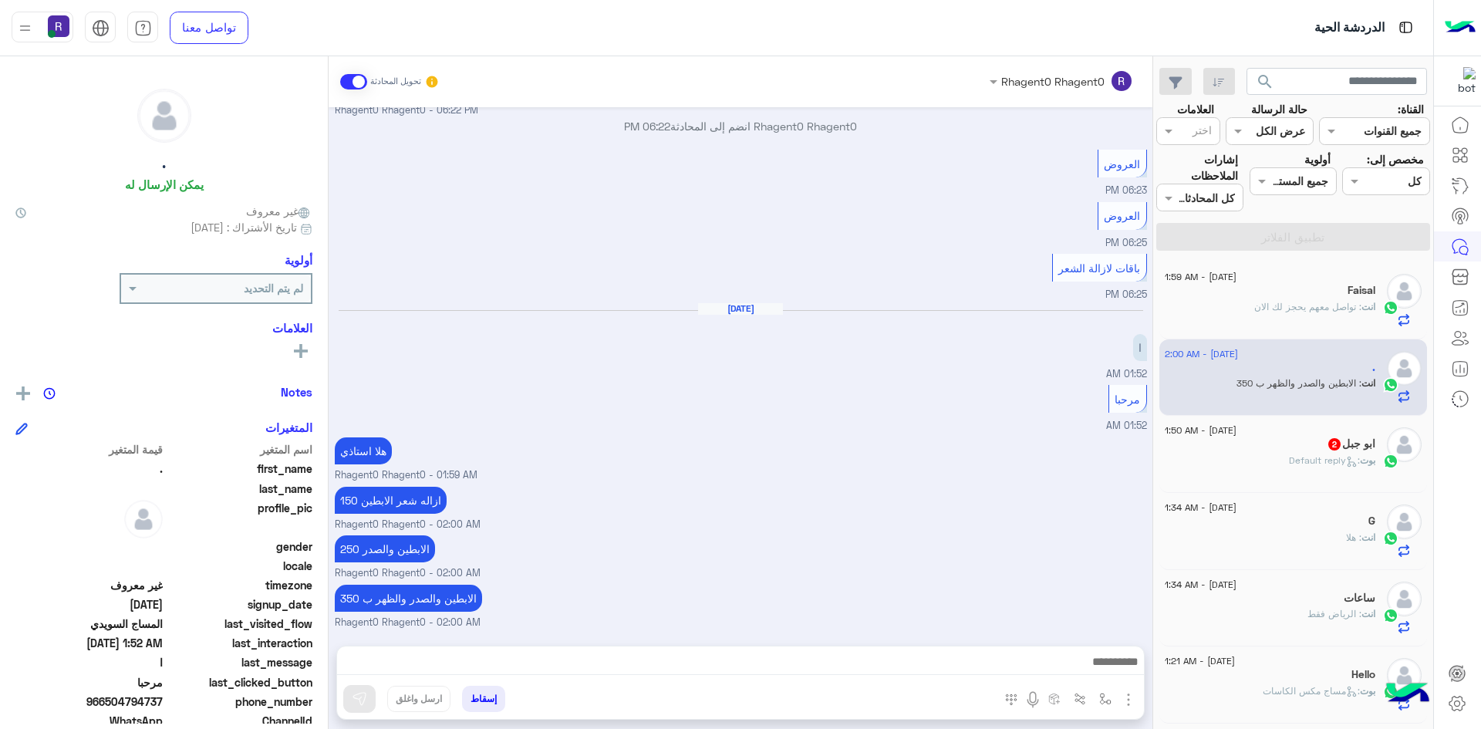
click at [1256, 440] on div "ابو جبل 2" at bounding box center [1270, 445] width 211 height 16
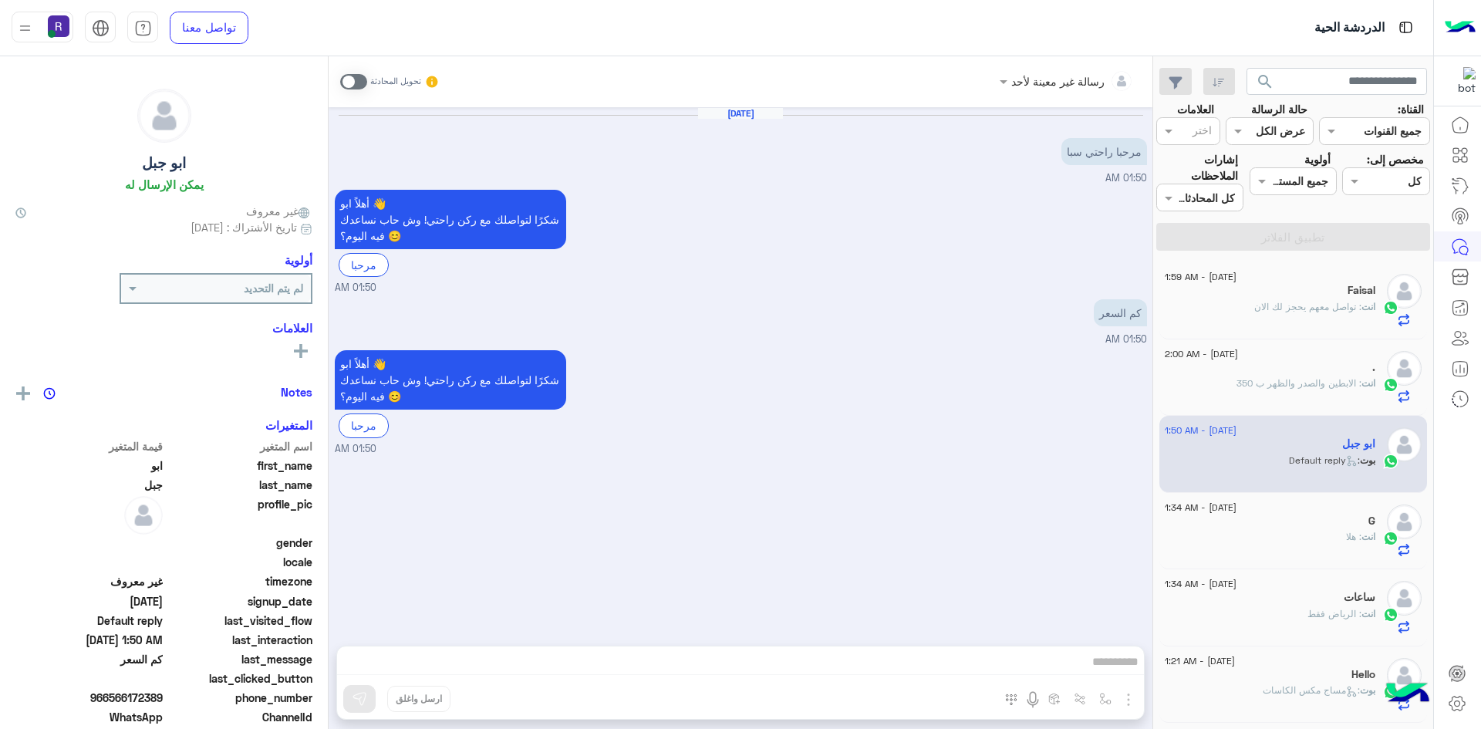
click at [357, 74] on span at bounding box center [353, 81] width 27 height 15
click at [1130, 699] on img "button" at bounding box center [1128, 699] width 19 height 19
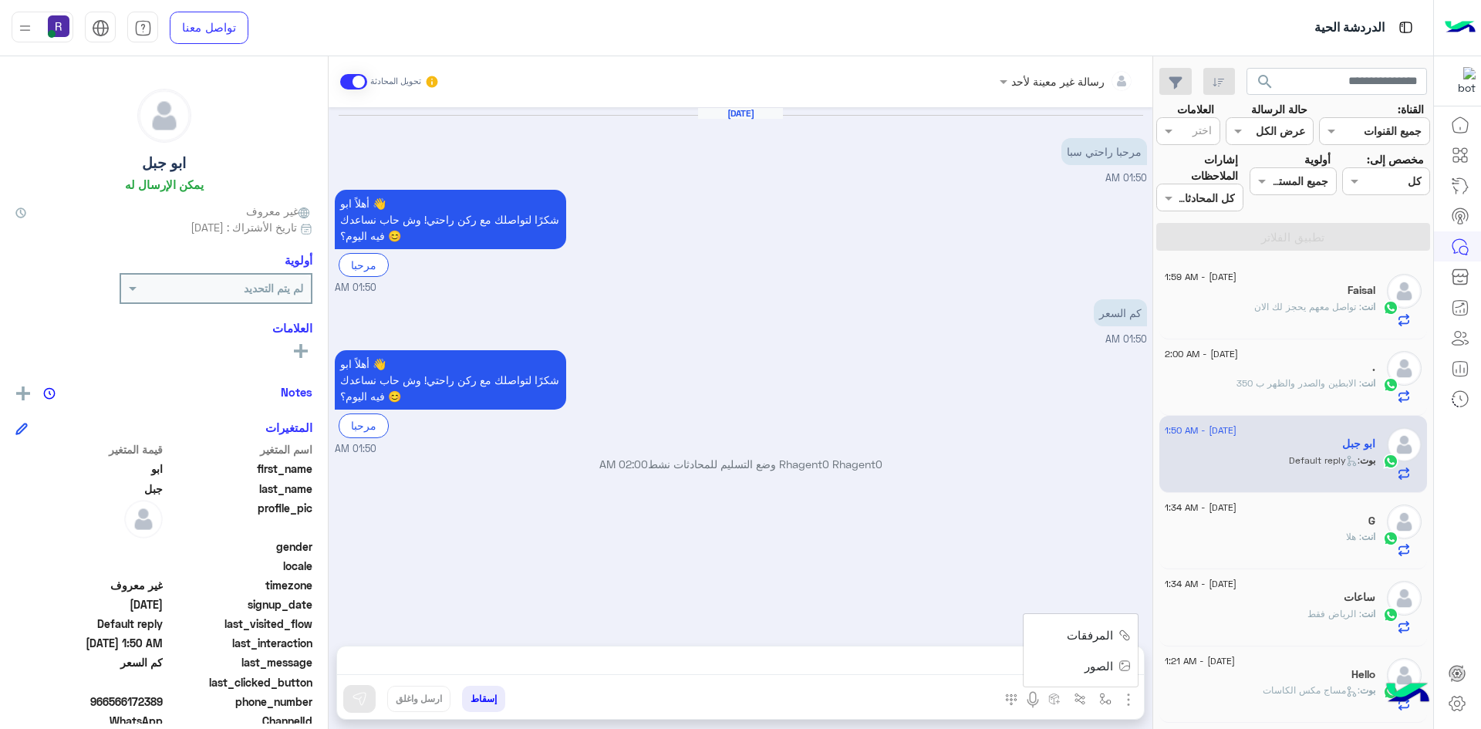
click at [1105, 664] on span "الصور" at bounding box center [1098, 666] width 29 height 18
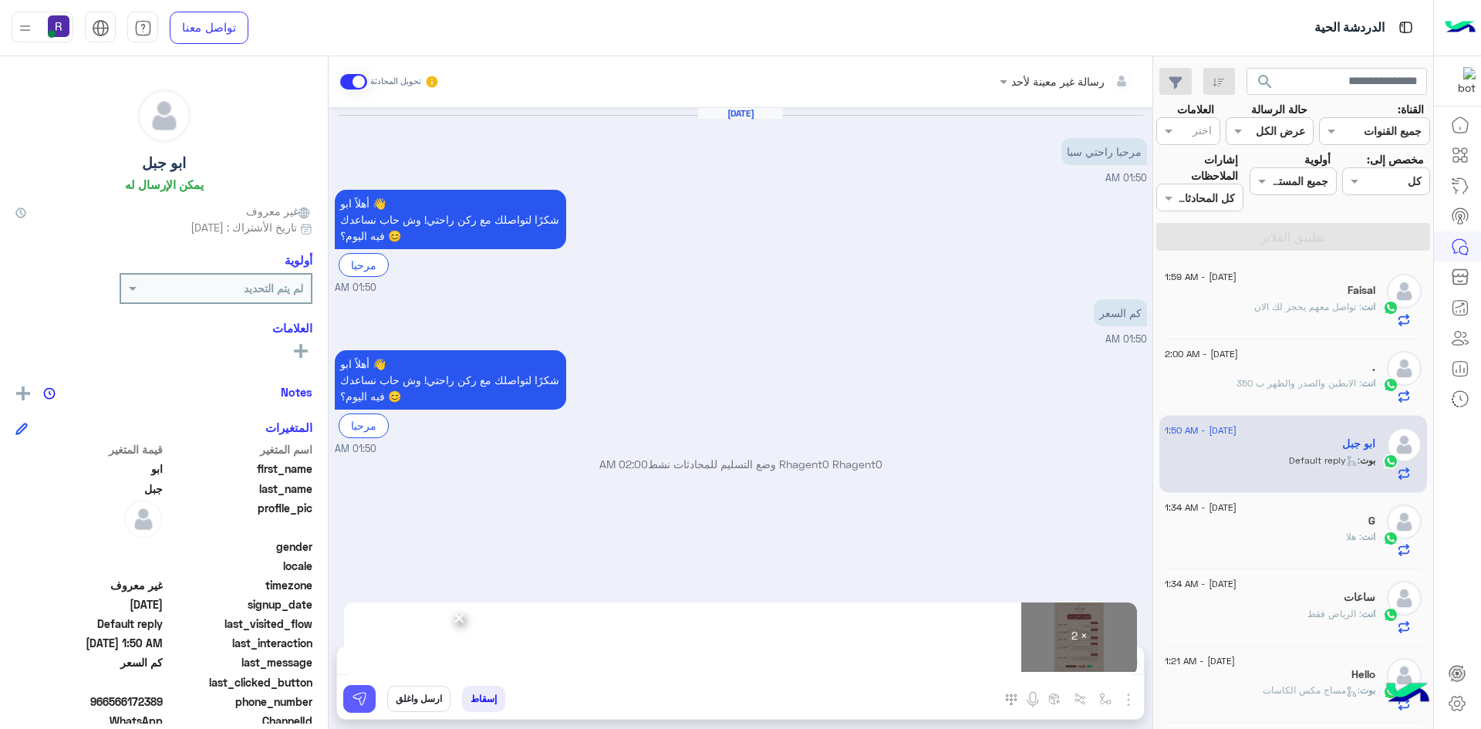
click at [356, 694] on img at bounding box center [359, 698] width 15 height 15
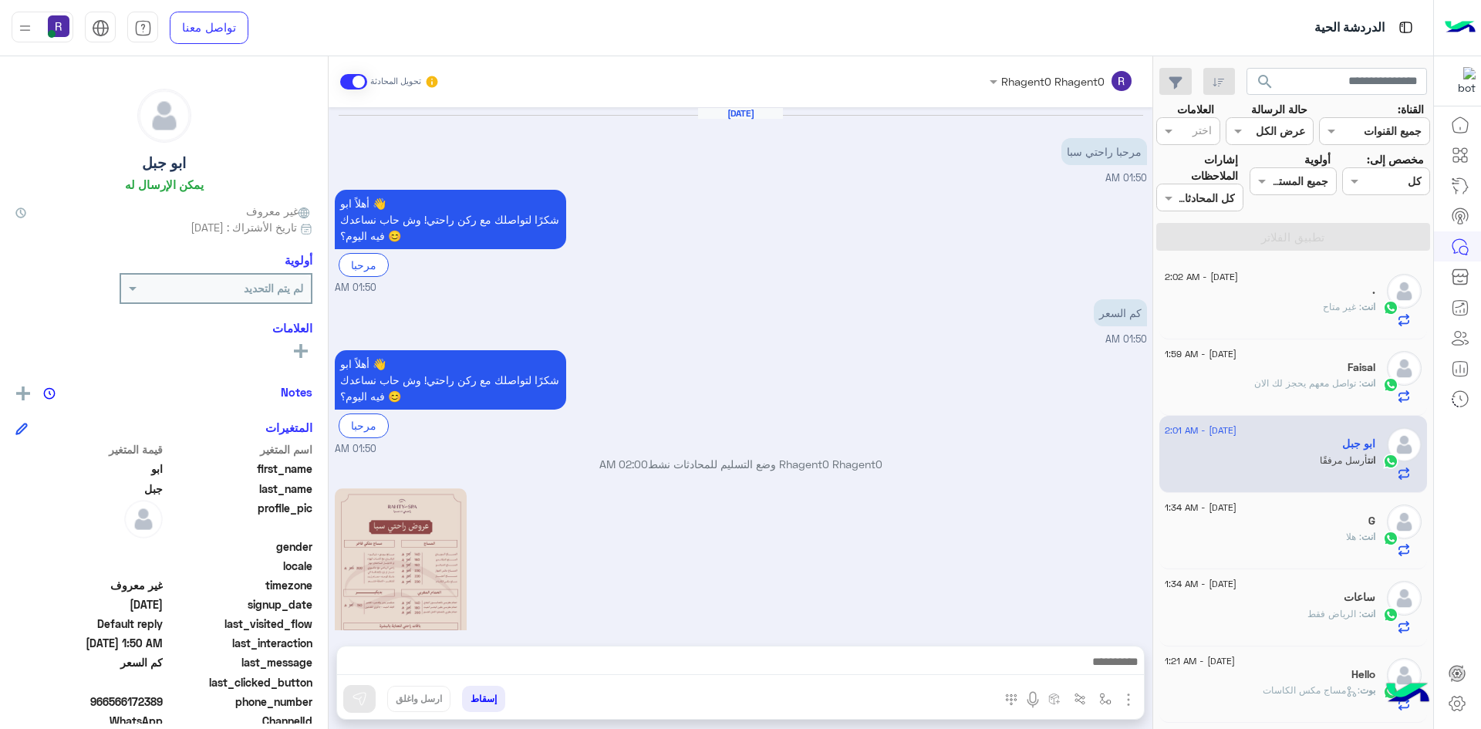
scroll to position [302, 0]
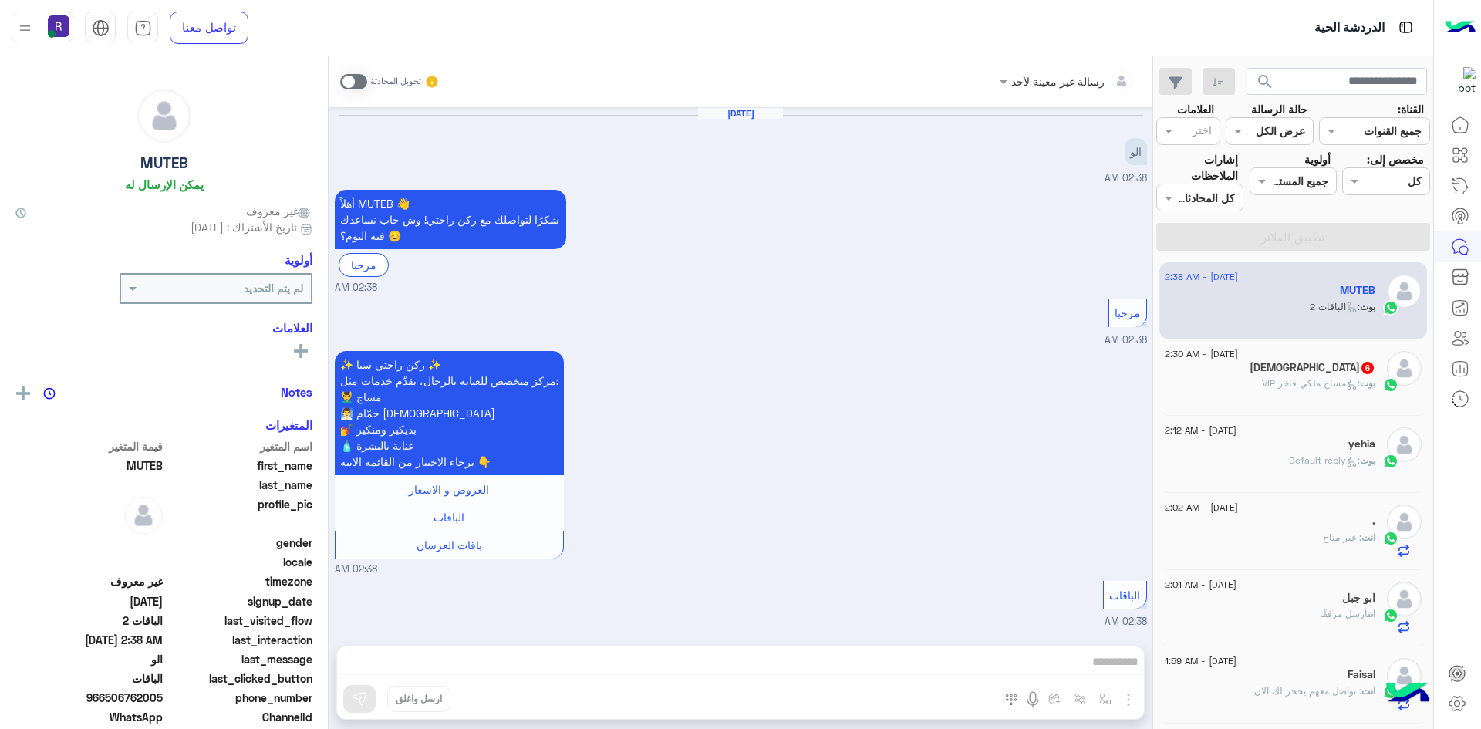
scroll to position [288, 0]
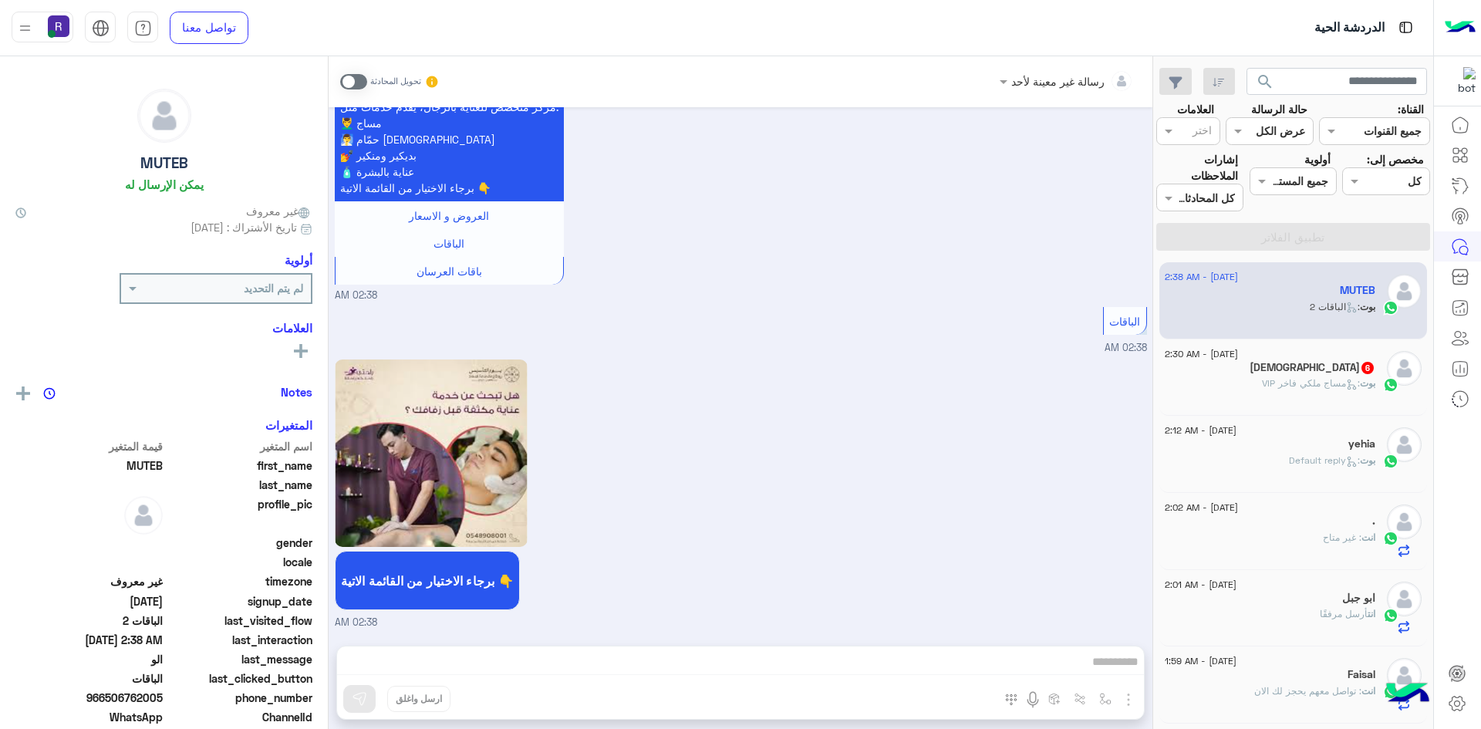
click at [1317, 393] on div "بوت : مساج ملكي فاخر VIP" at bounding box center [1270, 389] width 211 height 27
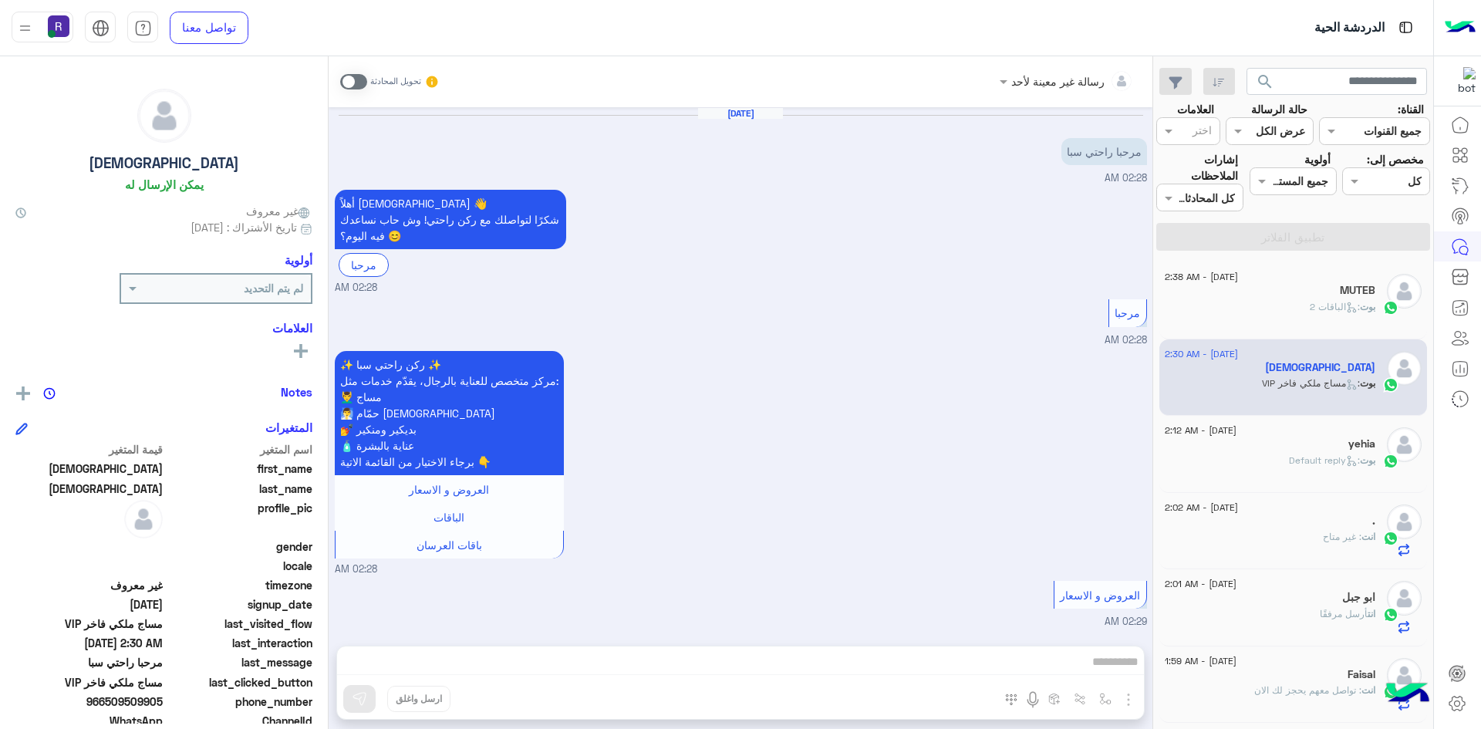
scroll to position [966, 0]
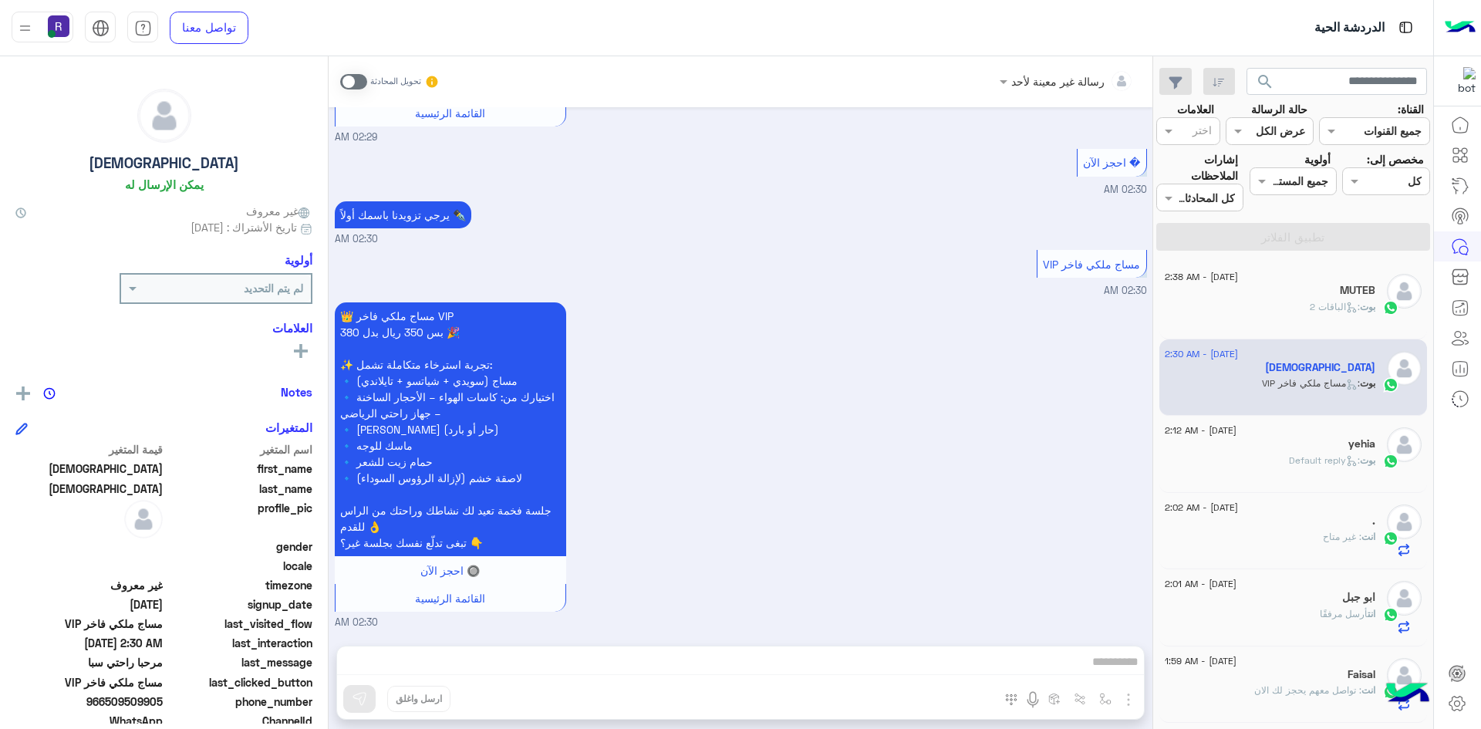
click at [346, 84] on span at bounding box center [353, 81] width 27 height 15
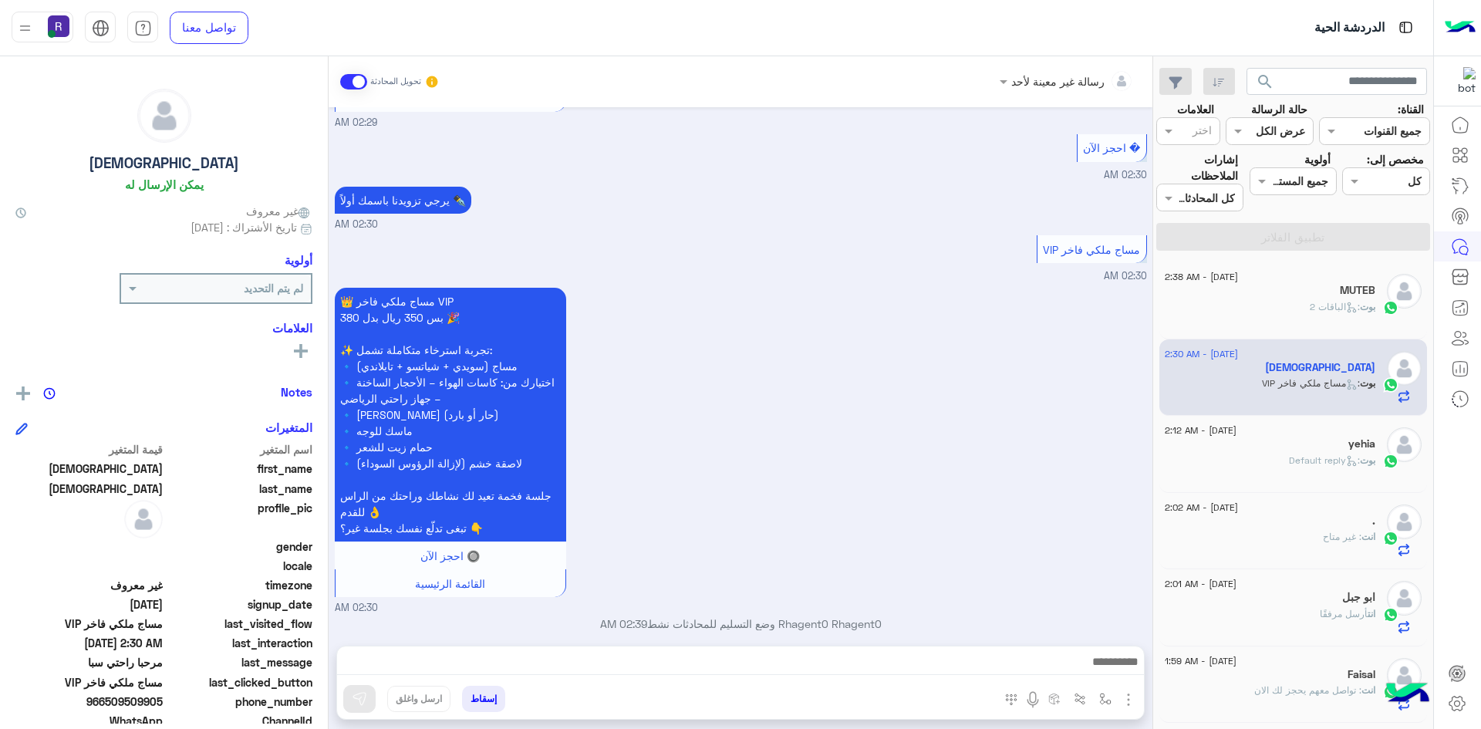
scroll to position [994, 0]
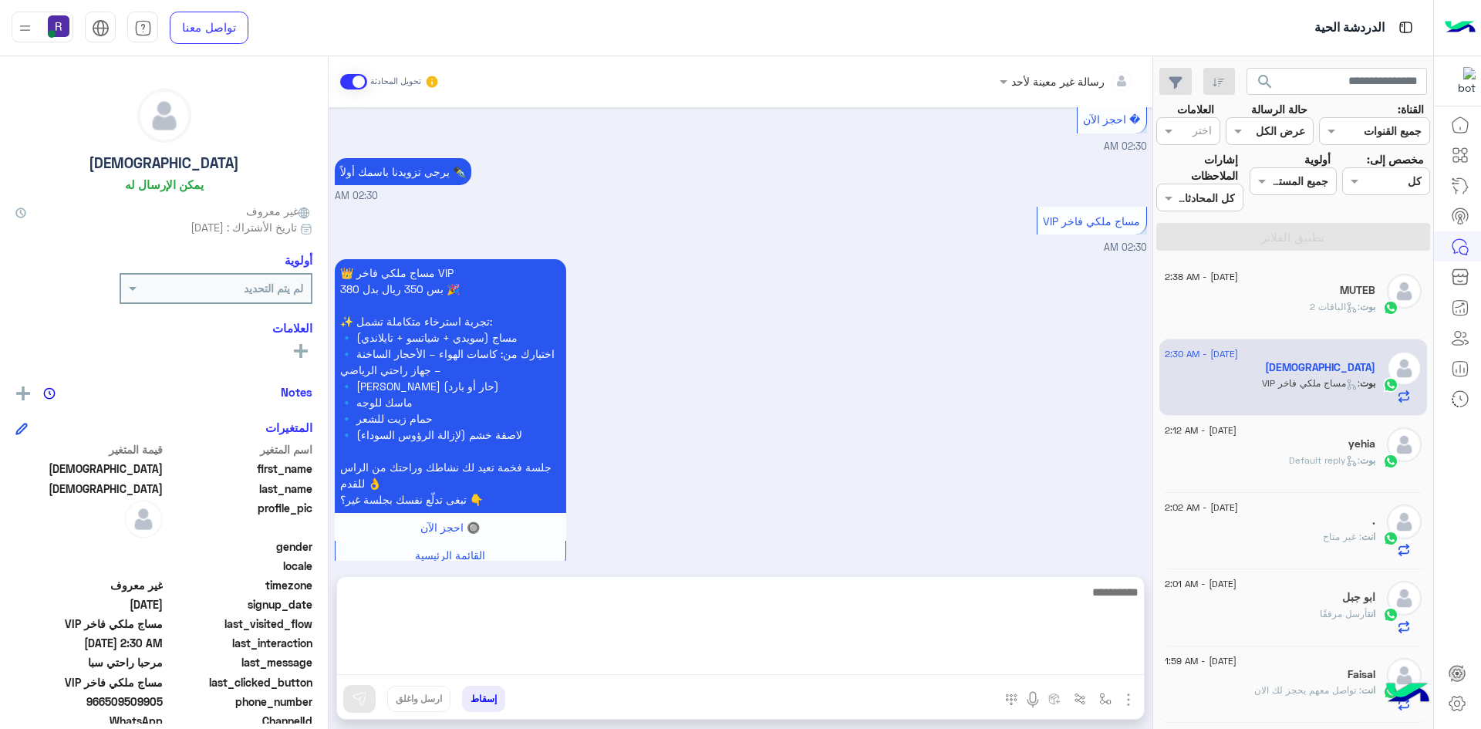
click at [866, 656] on textarea at bounding box center [740, 628] width 807 height 93
paste textarea "**********"
type textarea "**********"
click at [866, 656] on textarea "**********" at bounding box center [740, 628] width 807 height 93
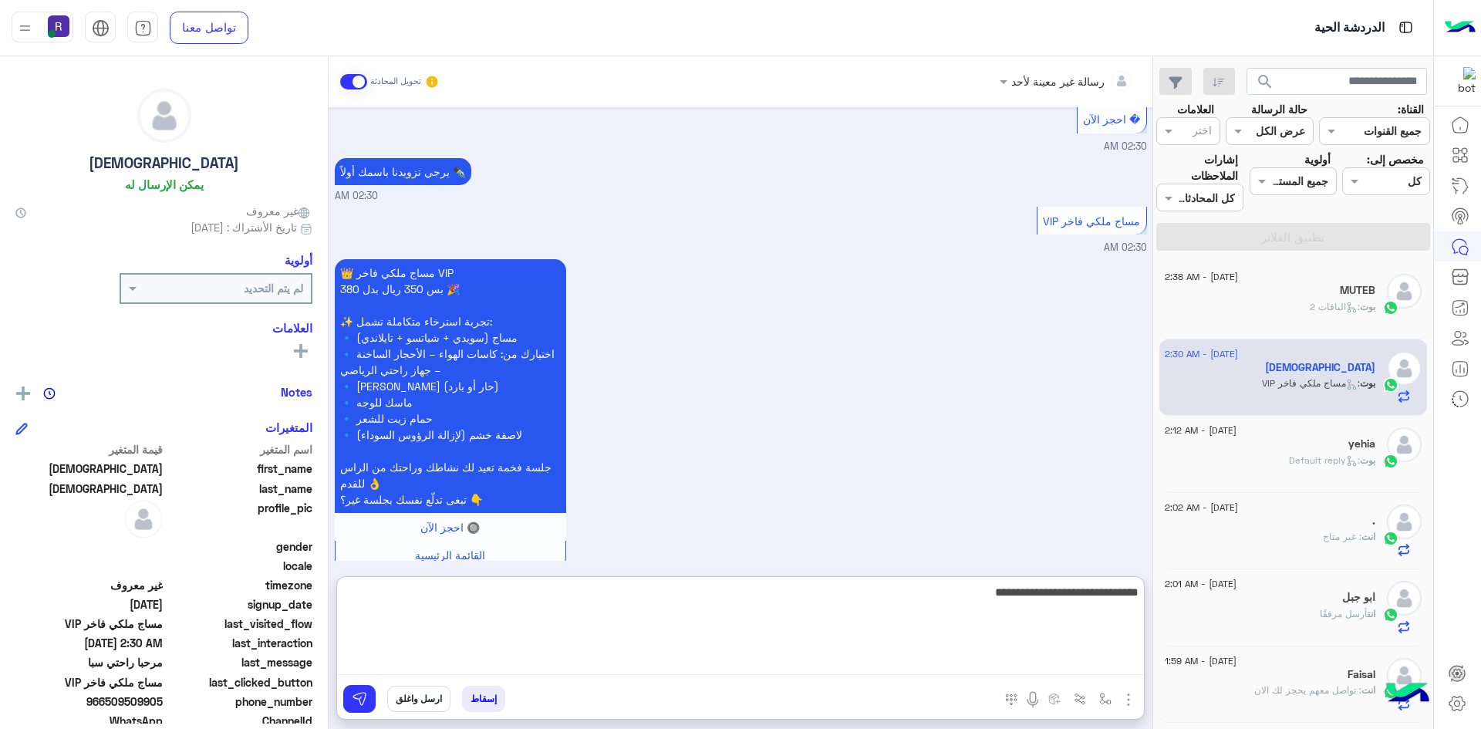
click at [866, 656] on textarea "**********" at bounding box center [740, 628] width 807 height 93
